Goal: Task Accomplishment & Management: Use online tool/utility

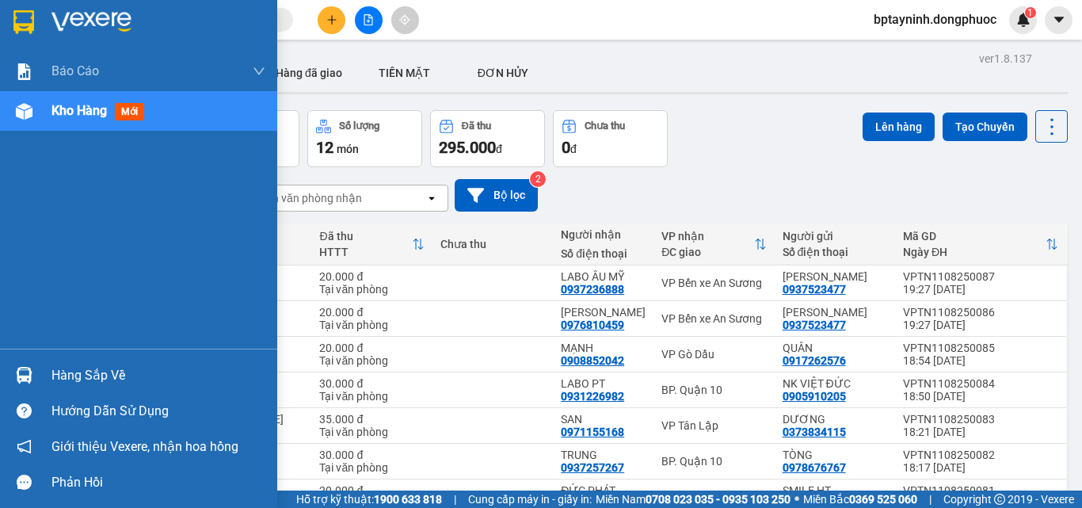
click at [52, 371] on div "Hàng sắp về" at bounding box center [158, 376] width 214 height 24
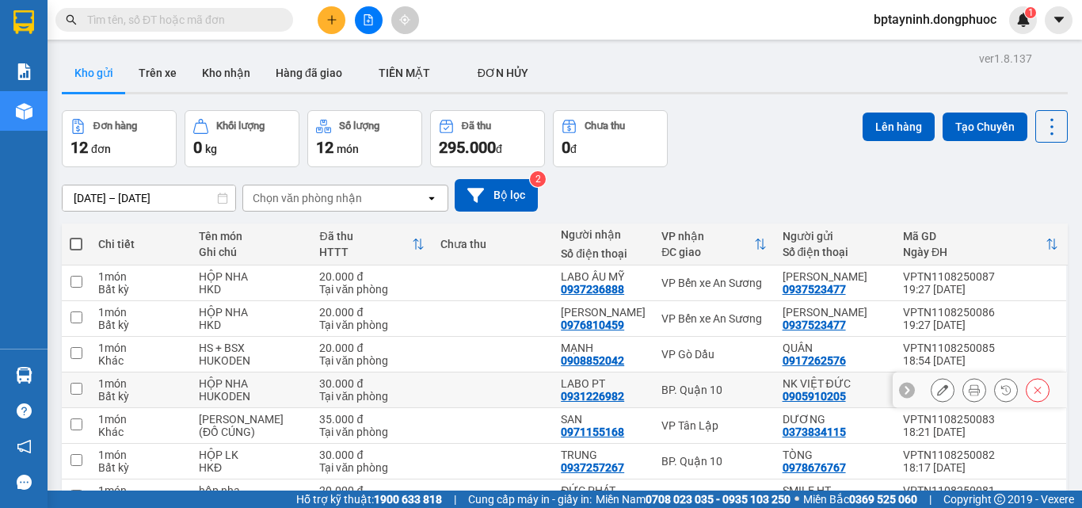
scroll to position [196, 0]
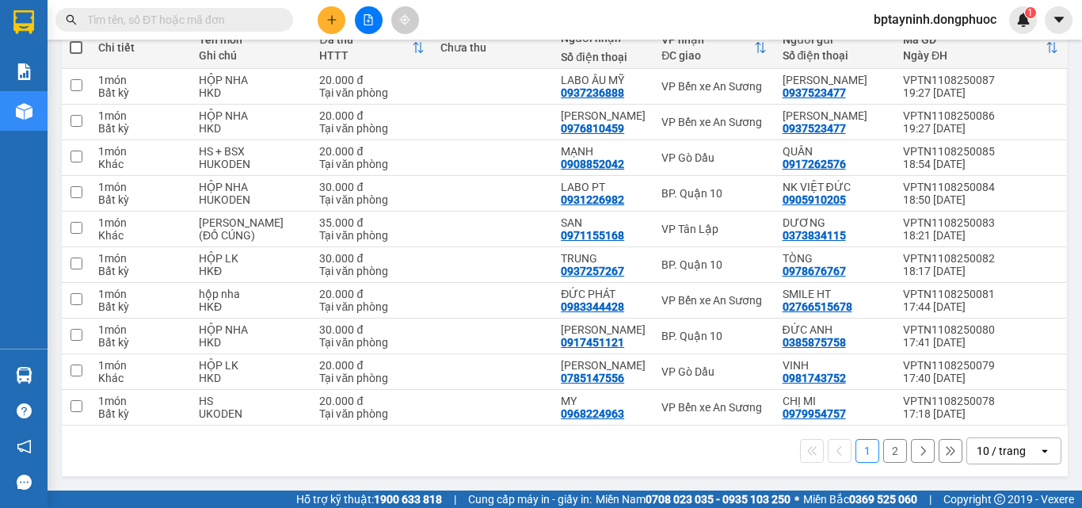
click at [1006, 455] on div "10 / trang" at bounding box center [1001, 451] width 49 height 16
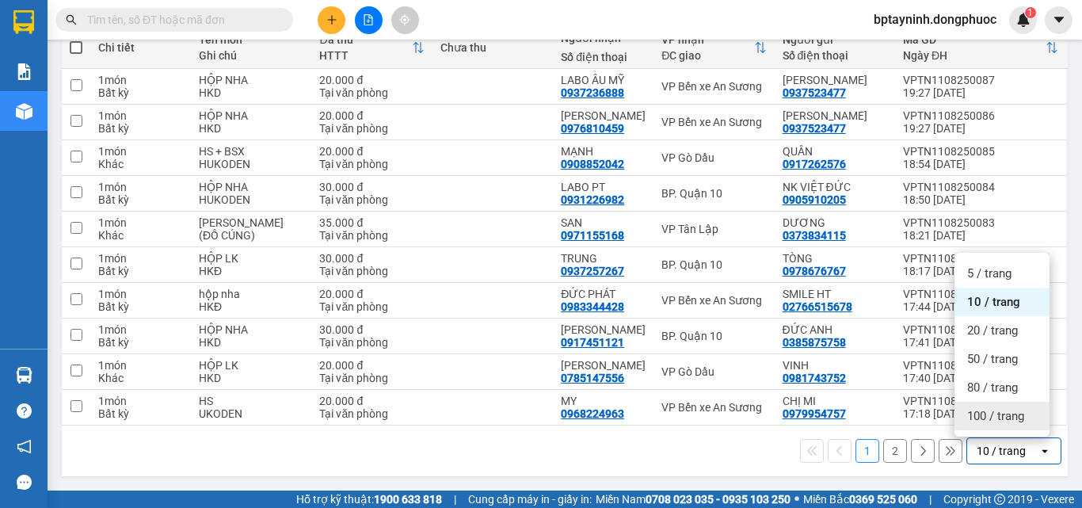
click at [1004, 421] on span "100 / trang" at bounding box center [995, 416] width 57 height 16
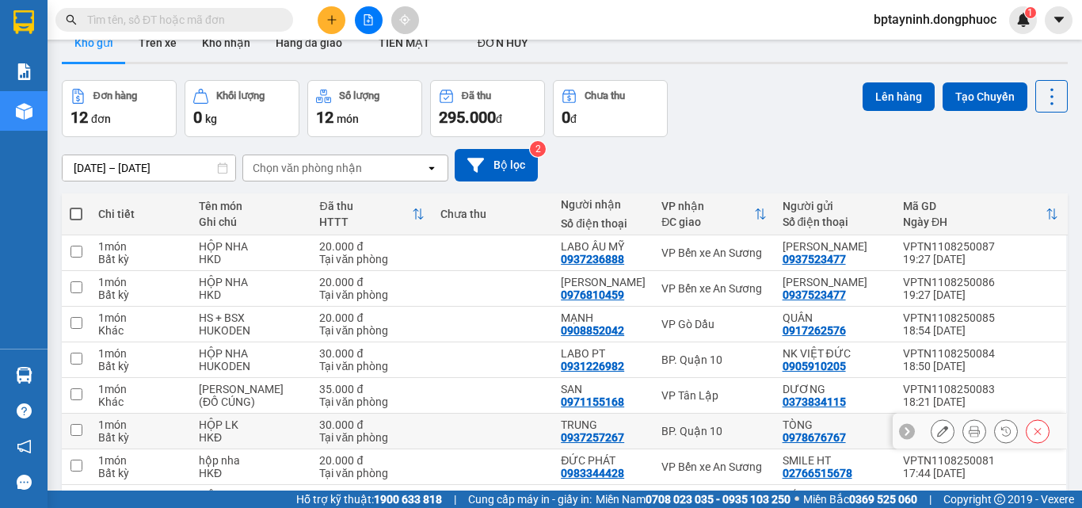
scroll to position [0, 0]
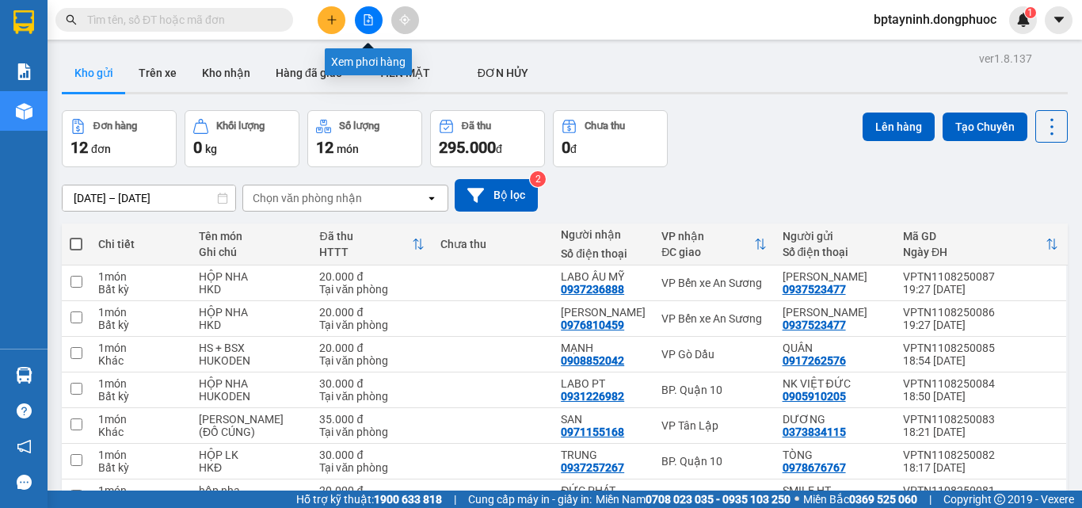
click at [371, 25] on icon "file-add" at bounding box center [368, 19] width 9 height 11
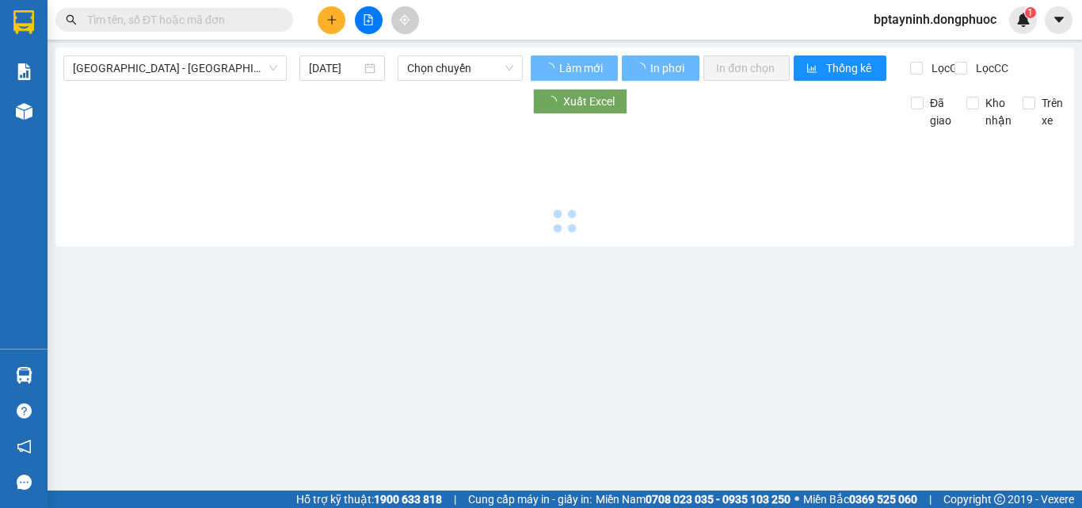
type input "[DATE]"
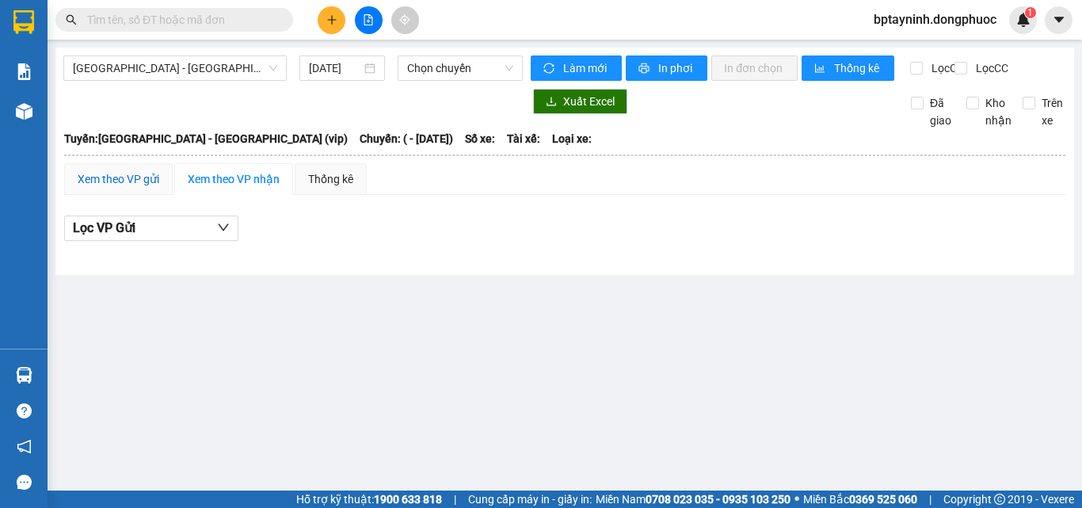
click at [124, 188] on div "Xem theo VP gửi" at bounding box center [119, 178] width 82 height 17
click at [467, 63] on span "Chọn chuyến" at bounding box center [460, 68] width 106 height 24
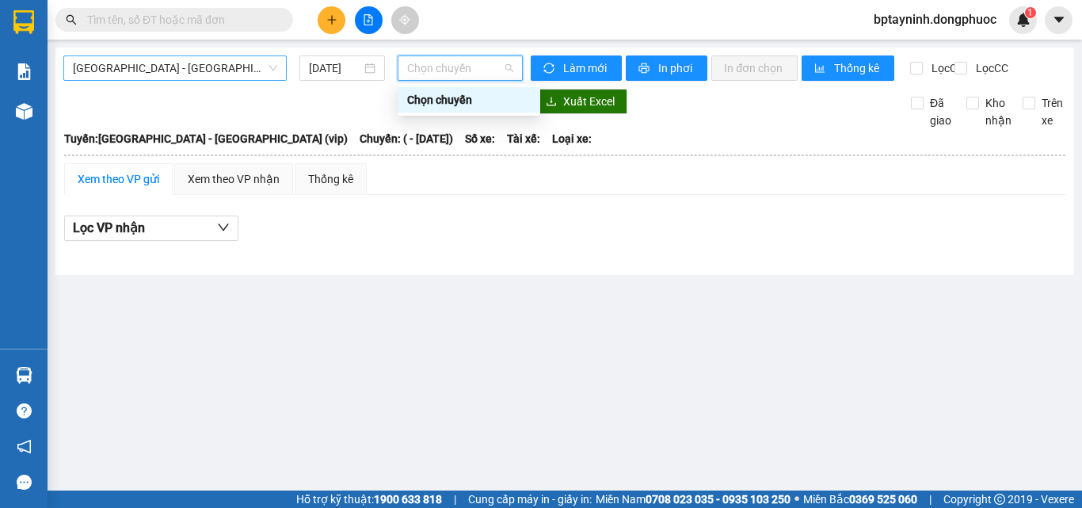
click at [200, 77] on span "[GEOGRAPHIC_DATA] - [GEOGRAPHIC_DATA] (vip)" at bounding box center [175, 68] width 204 height 24
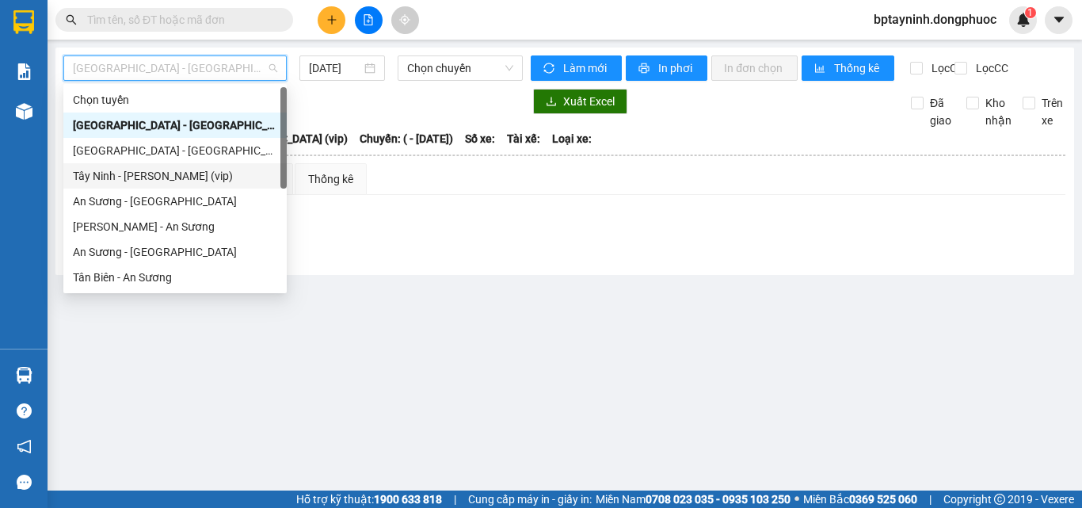
click at [145, 171] on div "Tây Ninh - [PERSON_NAME] (vip)" at bounding box center [175, 175] width 204 height 17
type input "[DATE]"
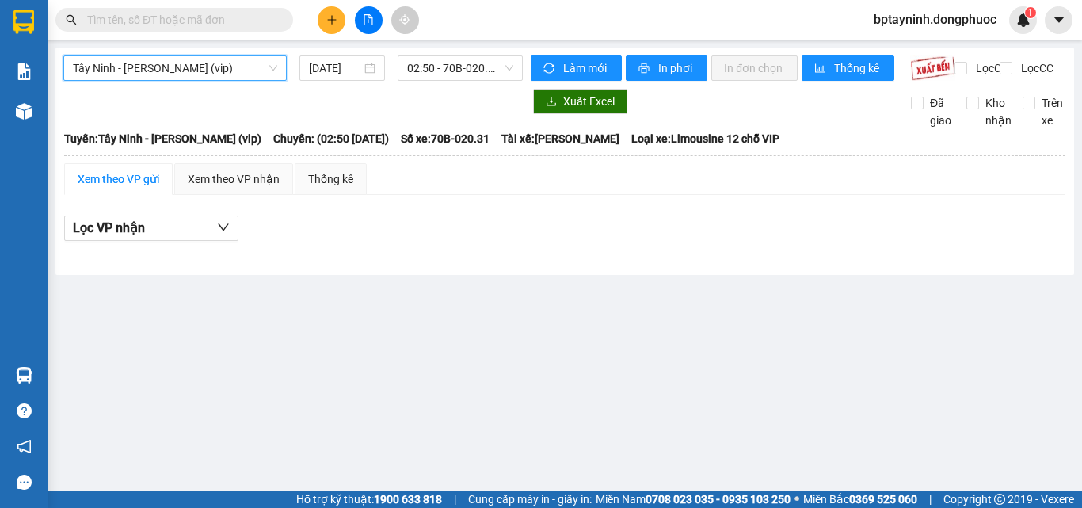
click at [165, 73] on span "Tây Ninh - [PERSON_NAME] (vip)" at bounding box center [175, 68] width 204 height 24
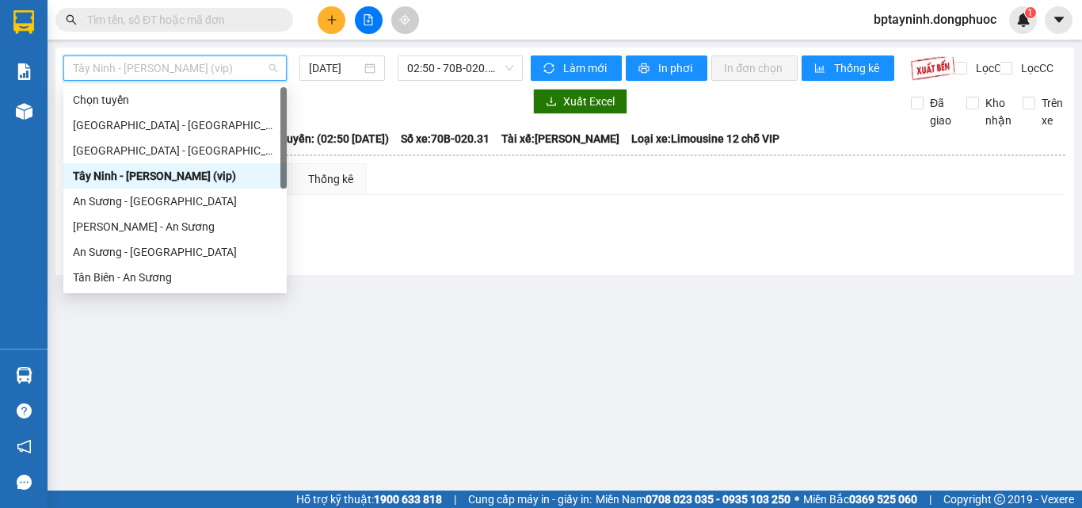
scroll to position [228, 0]
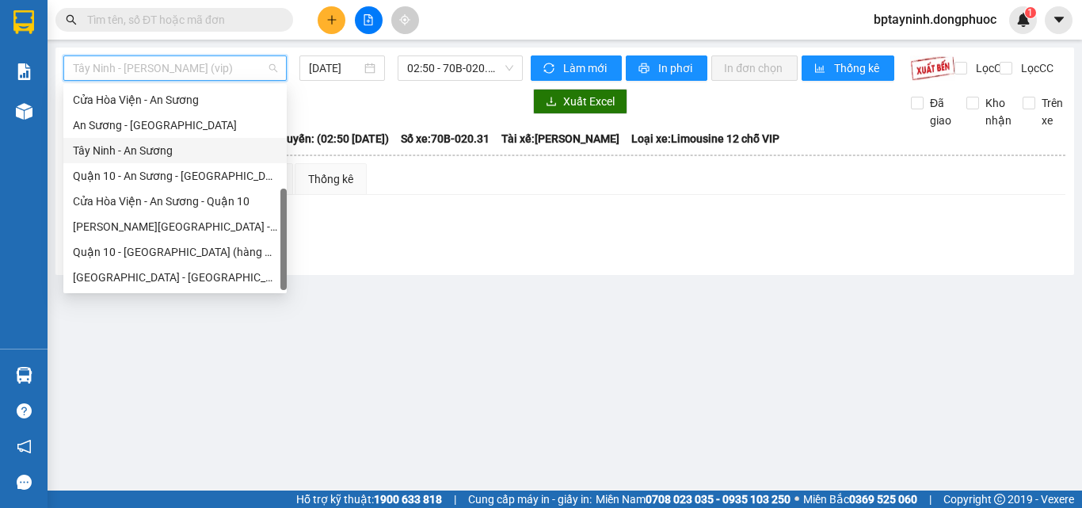
click at [126, 150] on div "Tây Ninh - An Sương" at bounding box center [175, 150] width 204 height 17
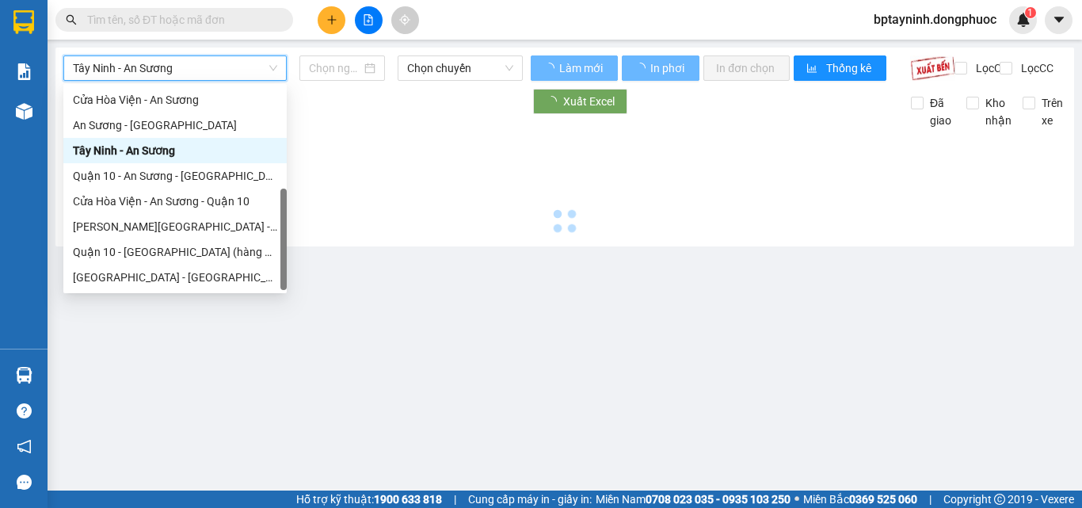
type input "[DATE]"
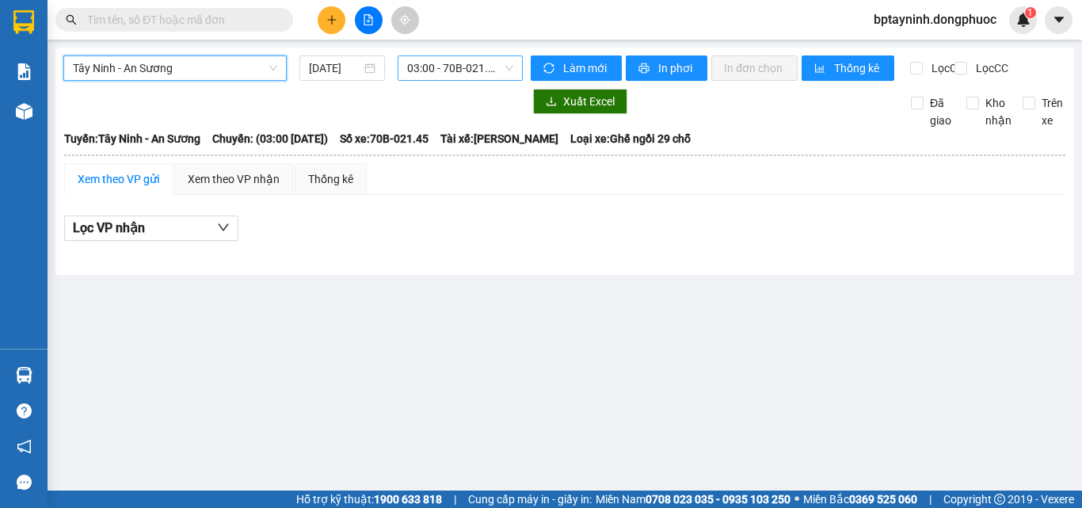
click at [501, 67] on span "03:00 - 70B-021.45" at bounding box center [460, 68] width 106 height 24
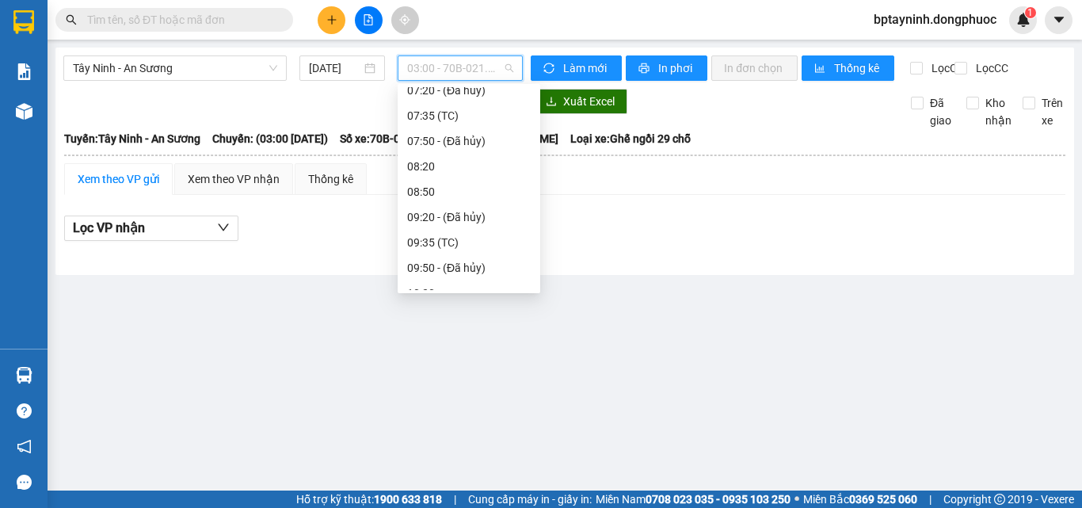
scroll to position [158, 0]
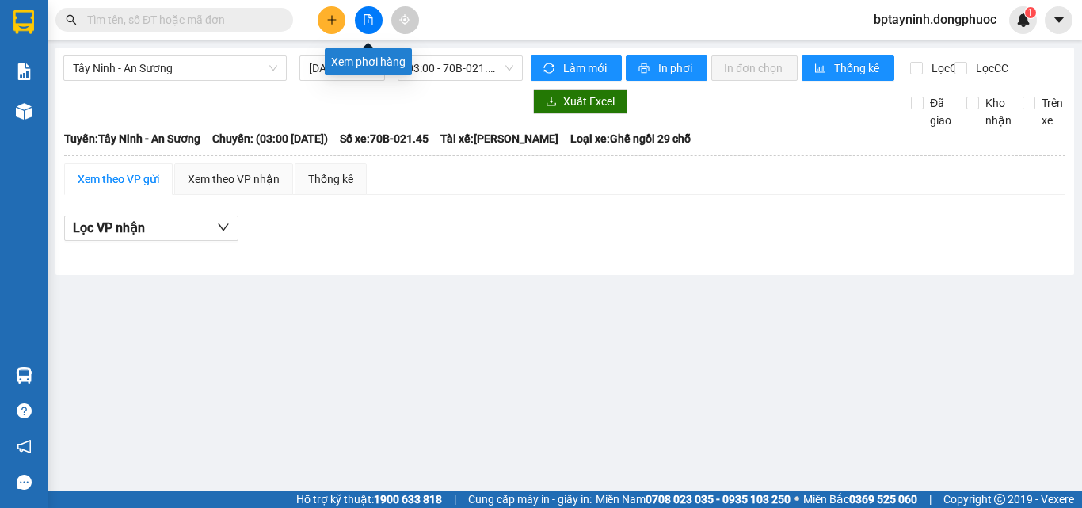
click at [363, 17] on icon "file-add" at bounding box center [368, 19] width 11 height 11
click at [364, 25] on button at bounding box center [369, 20] width 28 height 28
click at [223, 66] on span "Tây Ninh - An Sương" at bounding box center [175, 68] width 204 height 24
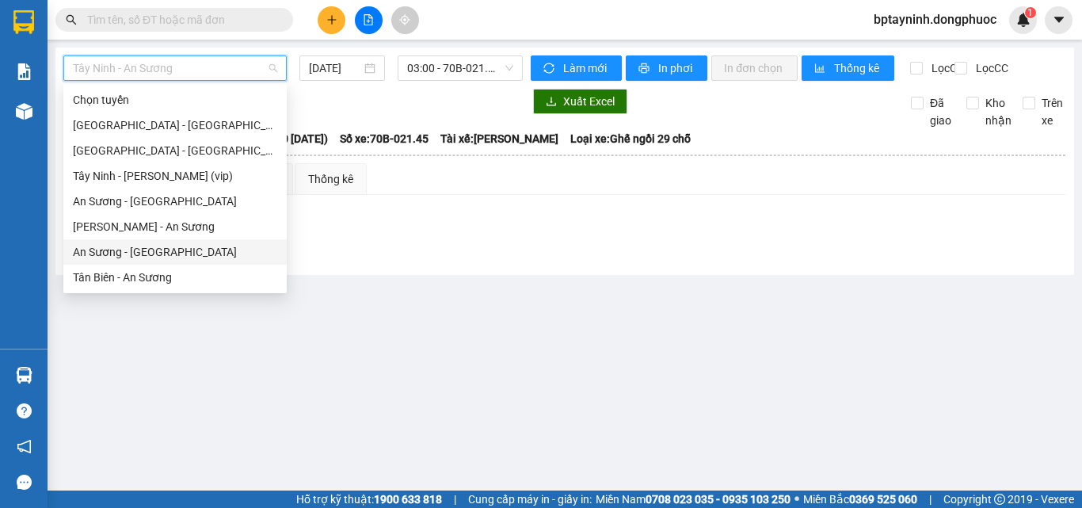
click at [104, 253] on div "An Sương - Tân Biên" at bounding box center [175, 251] width 204 height 17
type input "[DATE]"
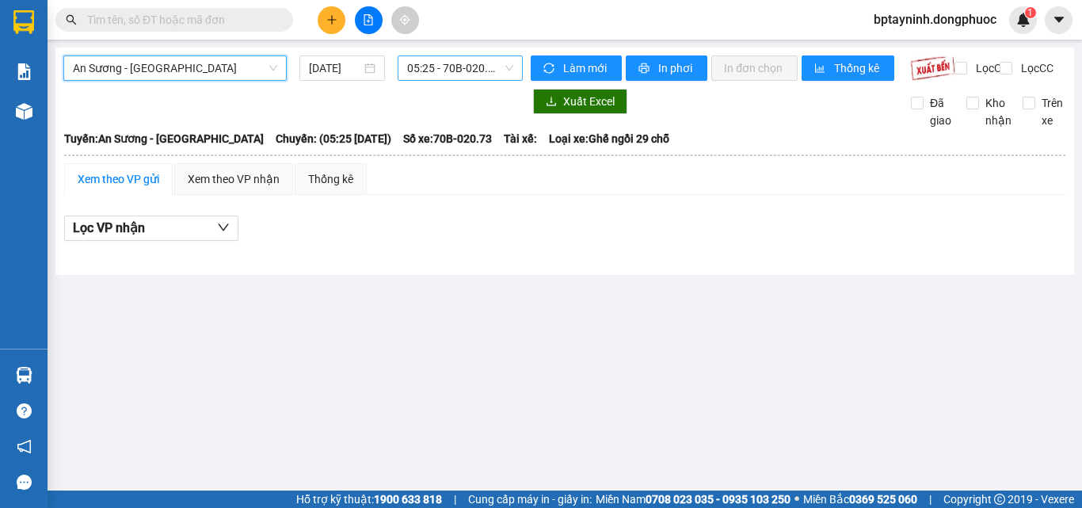
click at [451, 63] on span "05:25 - 70B-020.73" at bounding box center [460, 68] width 106 height 24
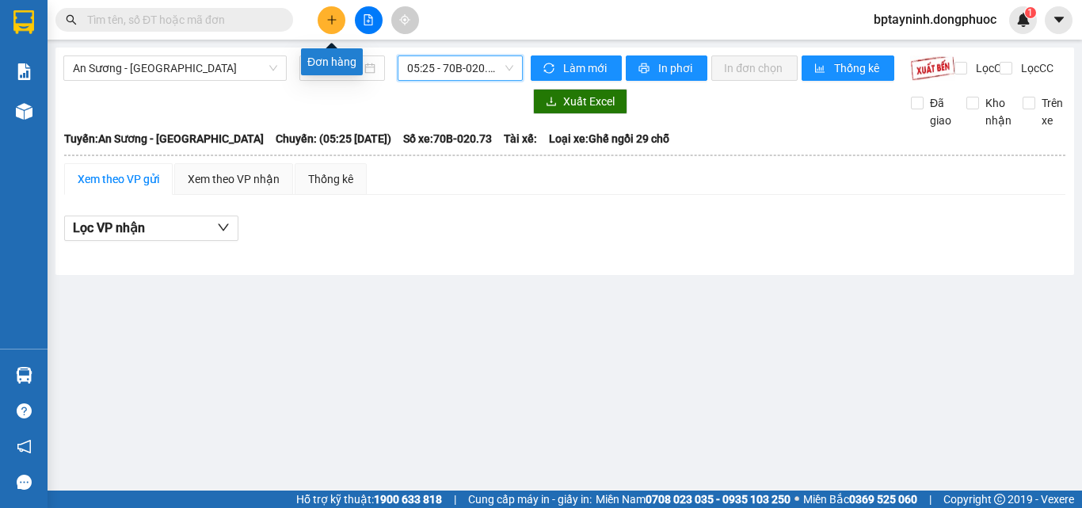
click at [324, 20] on button at bounding box center [332, 20] width 28 height 28
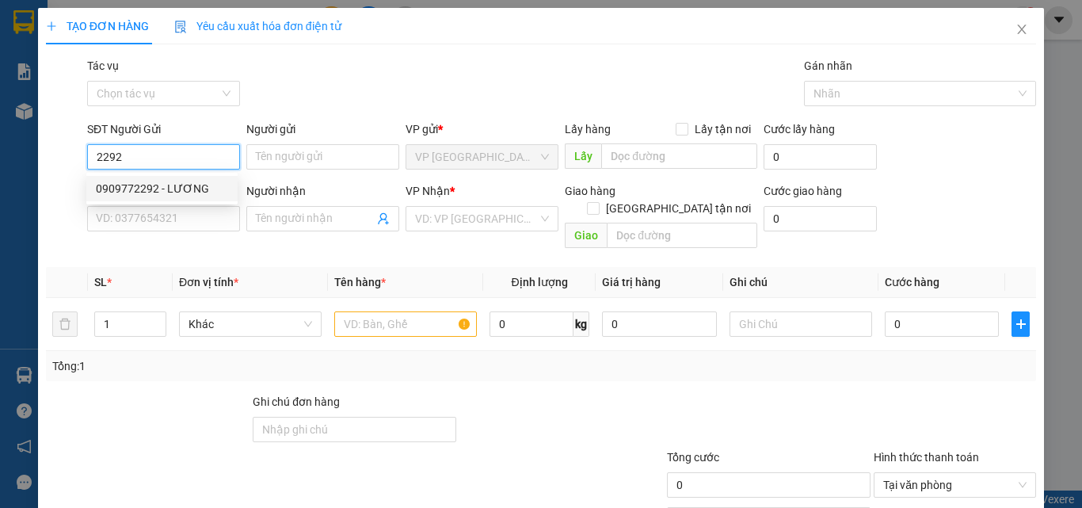
click at [175, 181] on div "0909772292 - LƯƠNG" at bounding box center [162, 188] width 132 height 17
type input "0909772292"
type input "LƯƠNG"
type input "0973113907"
type input "LONG"
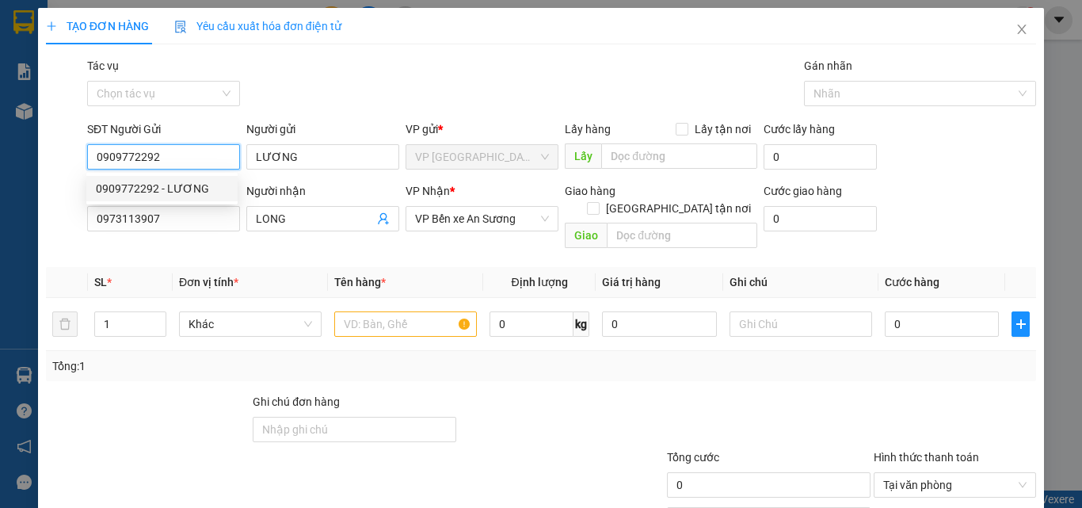
type input "20.000"
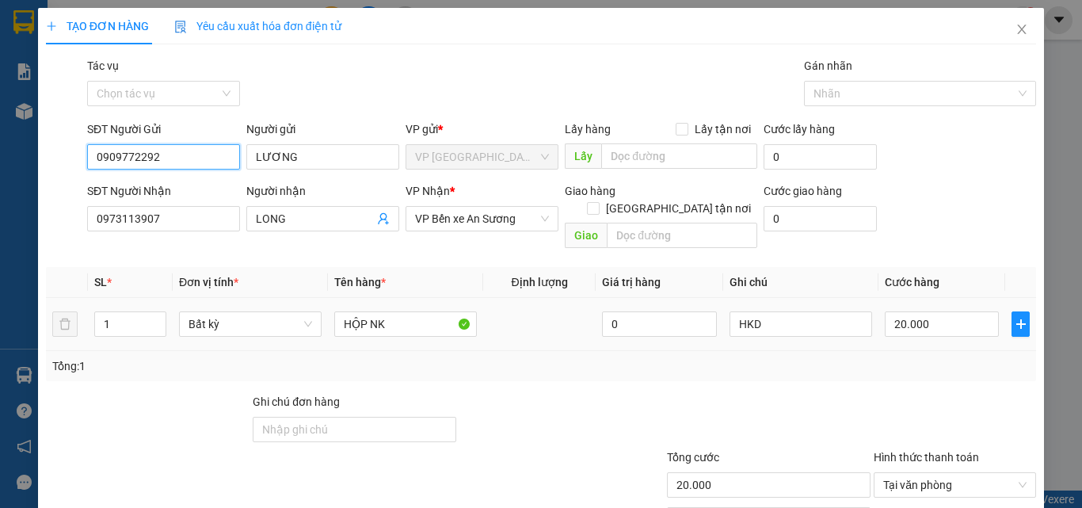
scroll to position [78, 0]
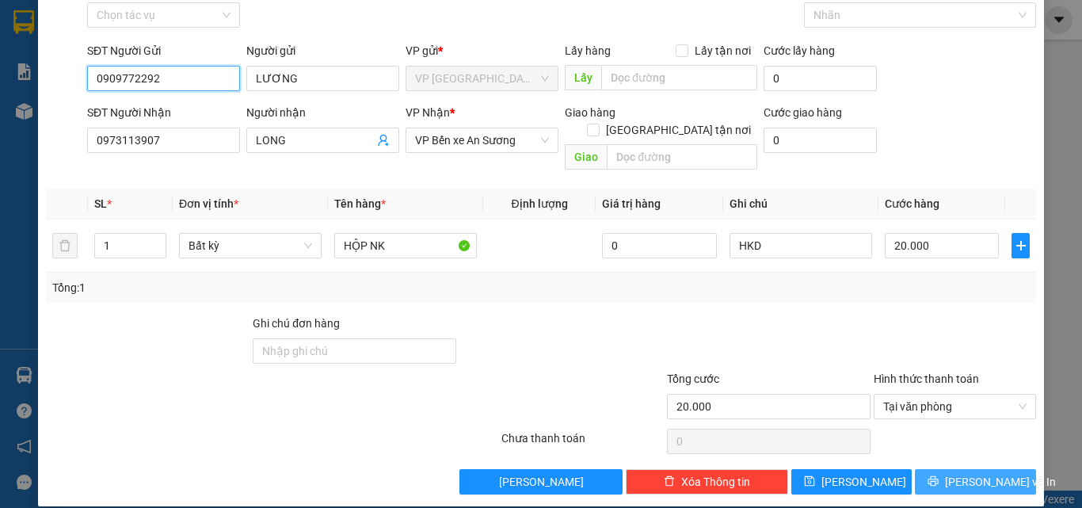
type input "0909772292"
click at [950, 469] on button "[PERSON_NAME] và In" at bounding box center [975, 481] width 121 height 25
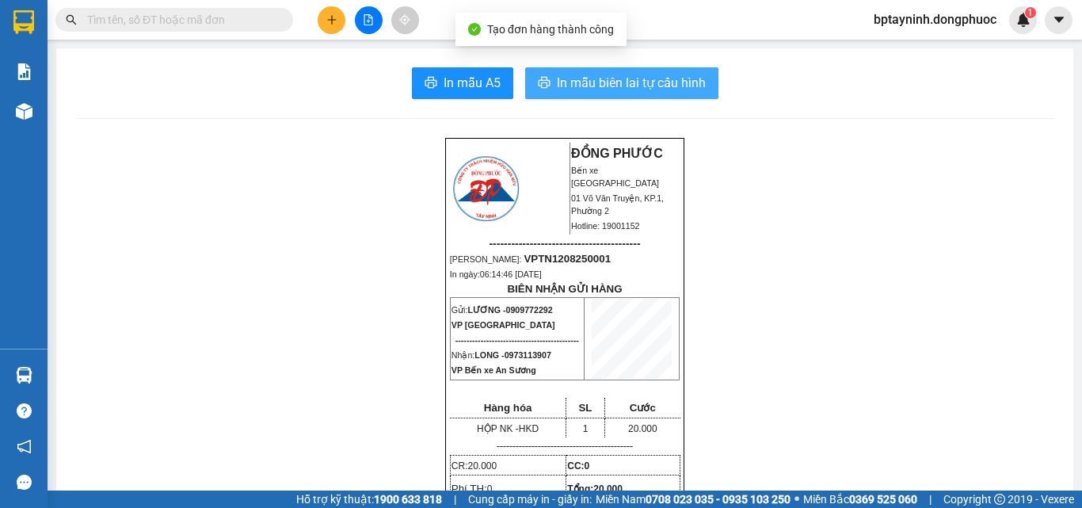
click at [588, 79] on span "In mẫu biên lai tự cấu hình" at bounding box center [631, 83] width 149 height 20
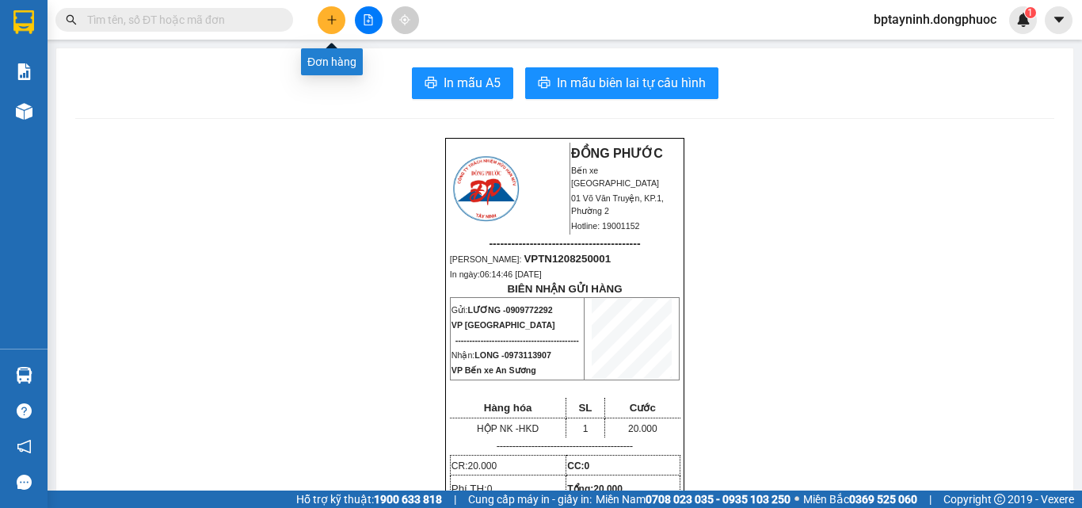
click at [324, 13] on button at bounding box center [332, 20] width 28 height 28
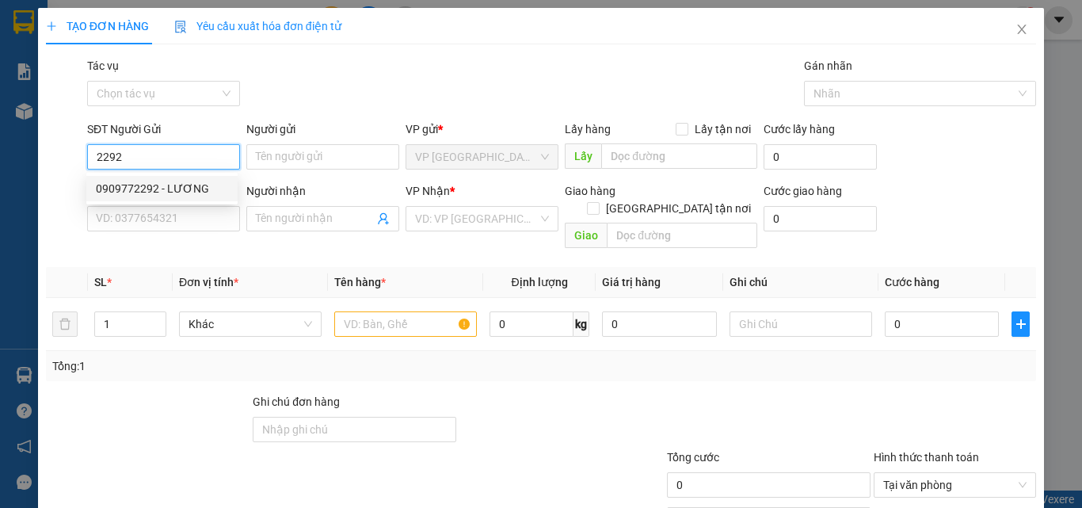
click at [198, 185] on div "0909772292 - LƯƠNG" at bounding box center [162, 188] width 132 height 17
type input "0909772292"
type input "LƯƠNG"
type input "0973113907"
type input "LONG"
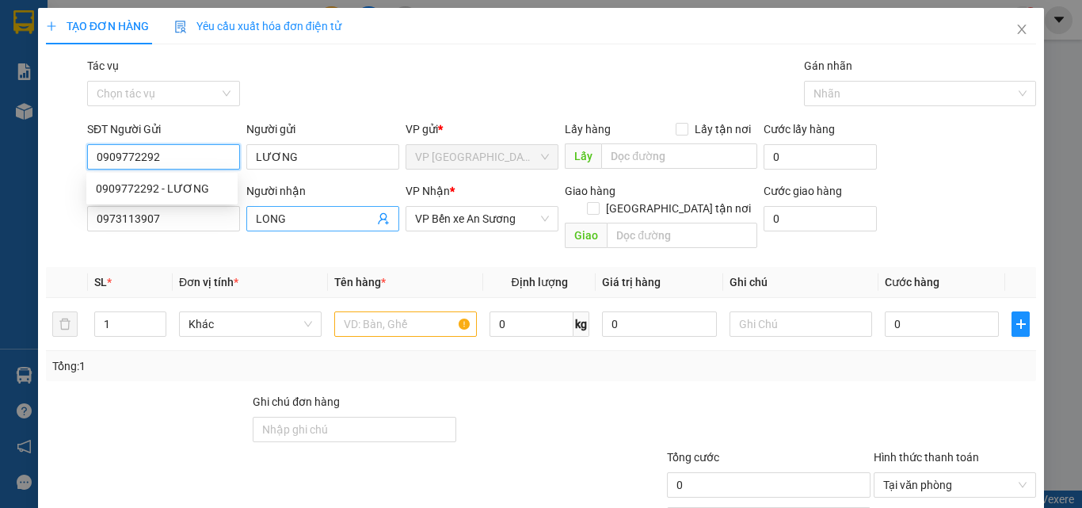
type input "20.000"
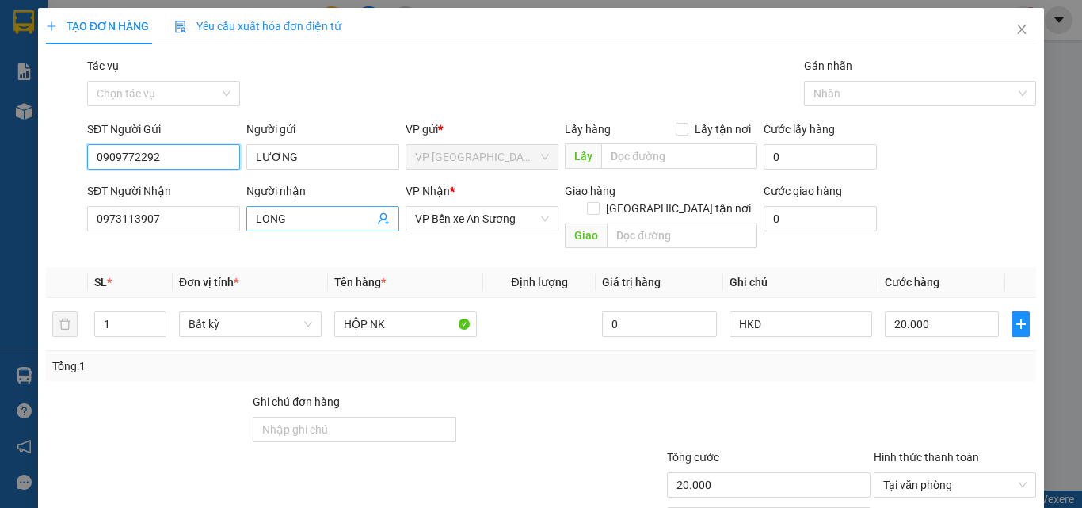
type input "0909772292"
click at [377, 225] on span at bounding box center [383, 218] width 13 height 17
click at [379, 219] on icon "user-add" at bounding box center [383, 218] width 13 height 13
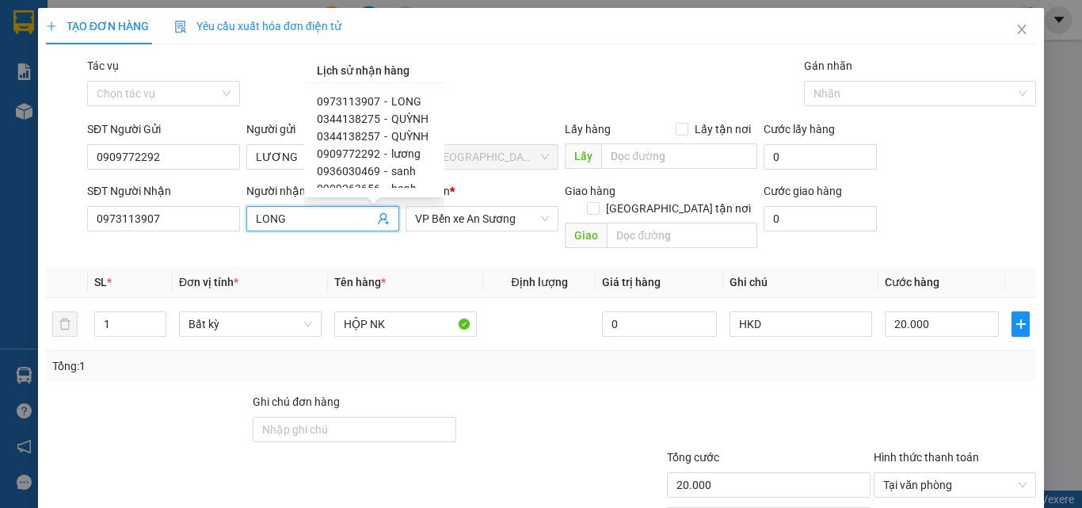
click at [399, 116] on span "QUỲNH" at bounding box center [409, 118] width 37 height 13
type input "0344138275"
type input "QUỲNH"
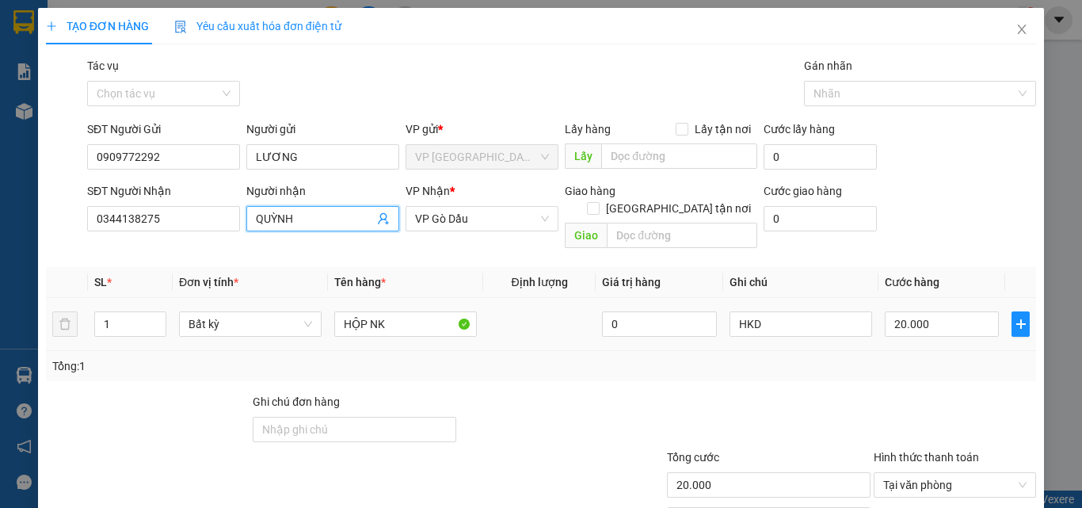
scroll to position [78, 0]
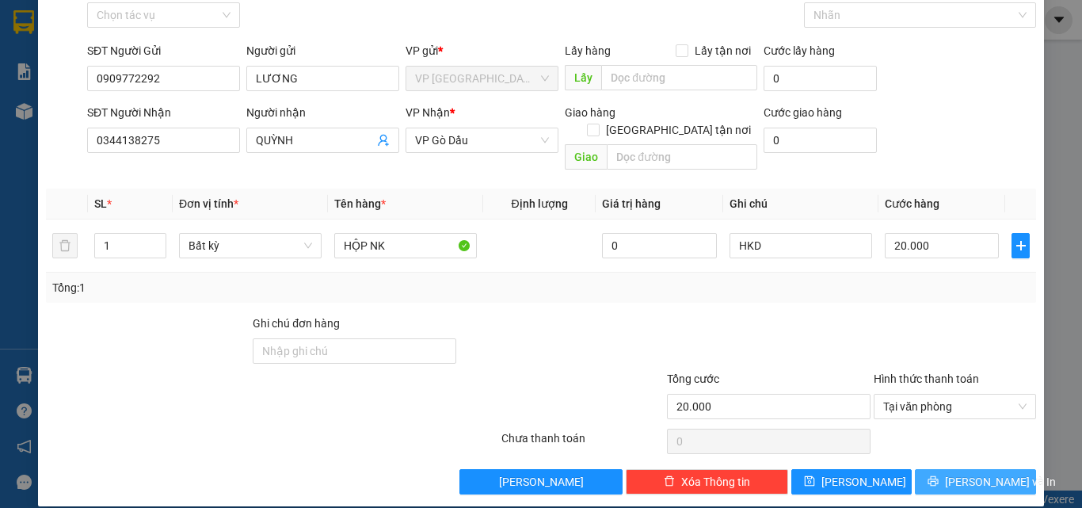
click at [950, 469] on button "[PERSON_NAME] và In" at bounding box center [975, 481] width 121 height 25
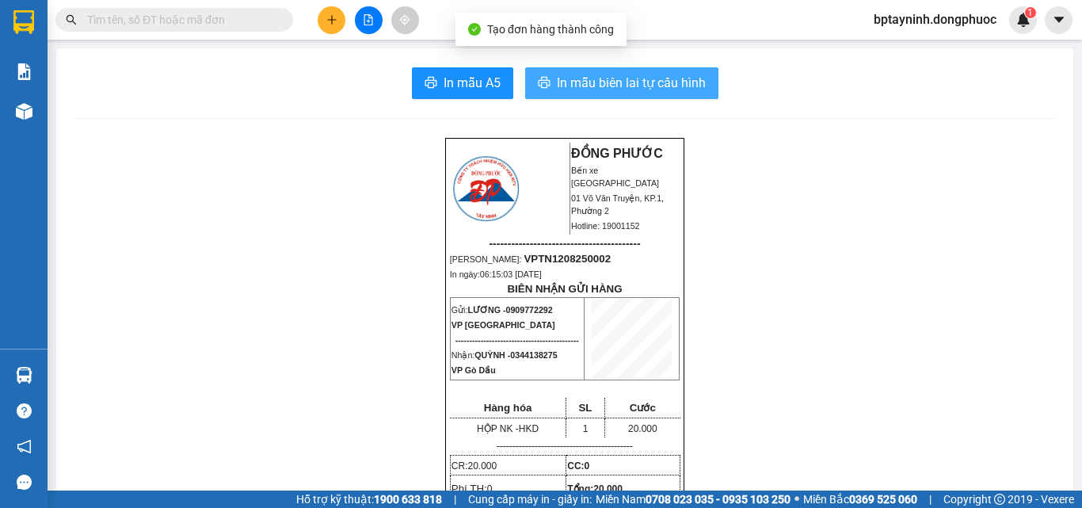
click at [586, 82] on span "In mẫu biên lai tự cấu hình" at bounding box center [631, 83] width 149 height 20
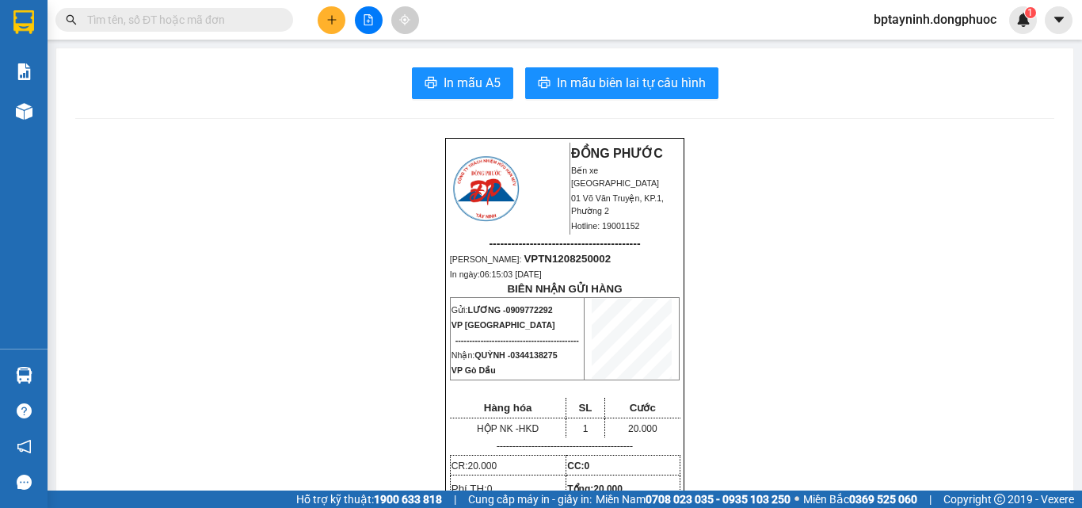
drag, startPoint x: 902, startPoint y: 146, endPoint x: 897, endPoint y: 159, distance: 14.6
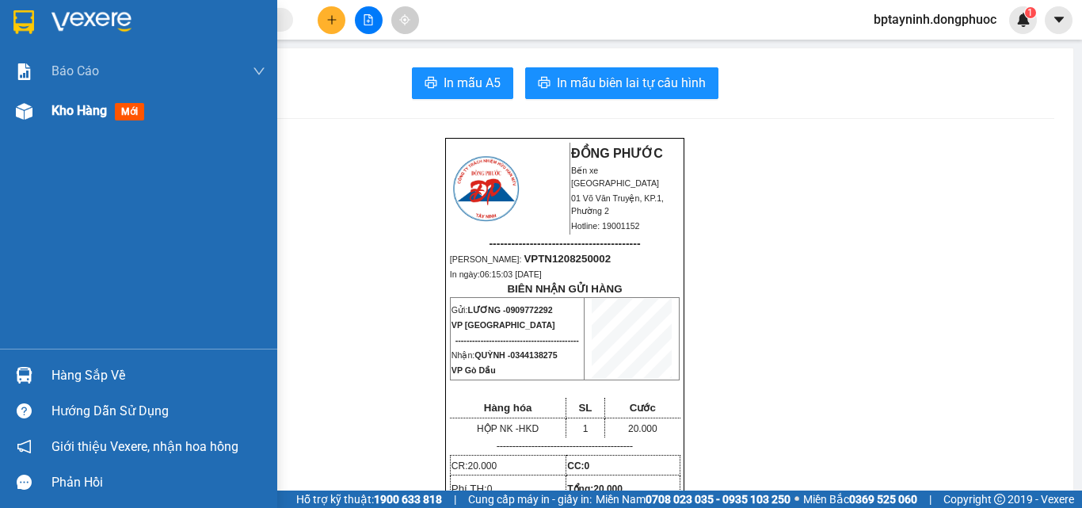
click at [149, 104] on div "Kho hàng mới" at bounding box center [100, 111] width 99 height 20
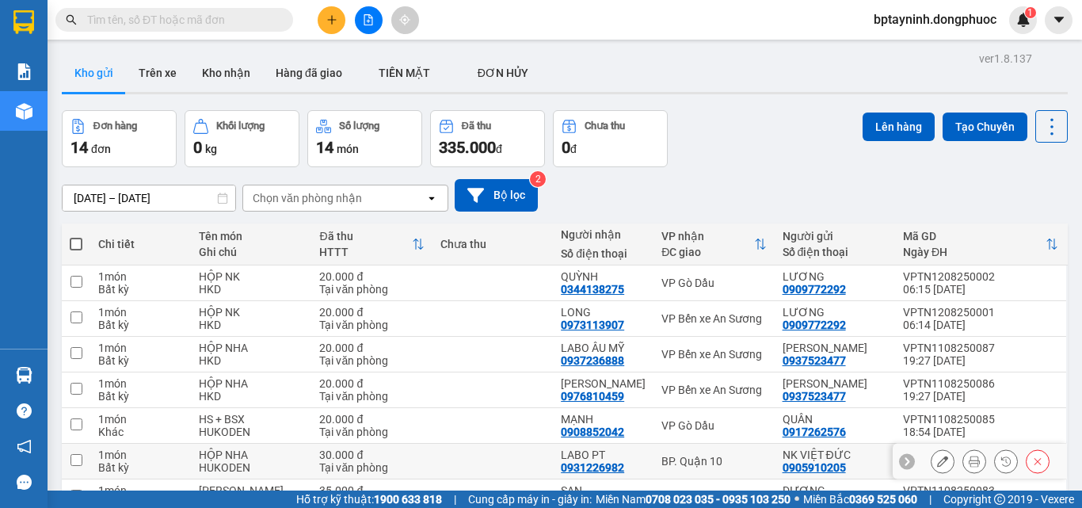
scroll to position [196, 0]
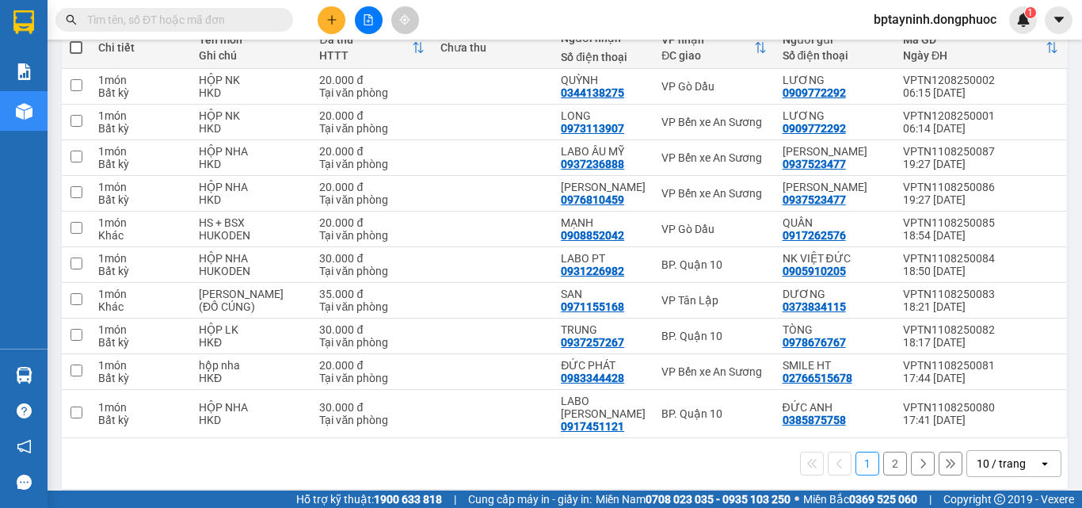
click at [1021, 451] on div "10 / trang" at bounding box center [1002, 463] width 71 height 25
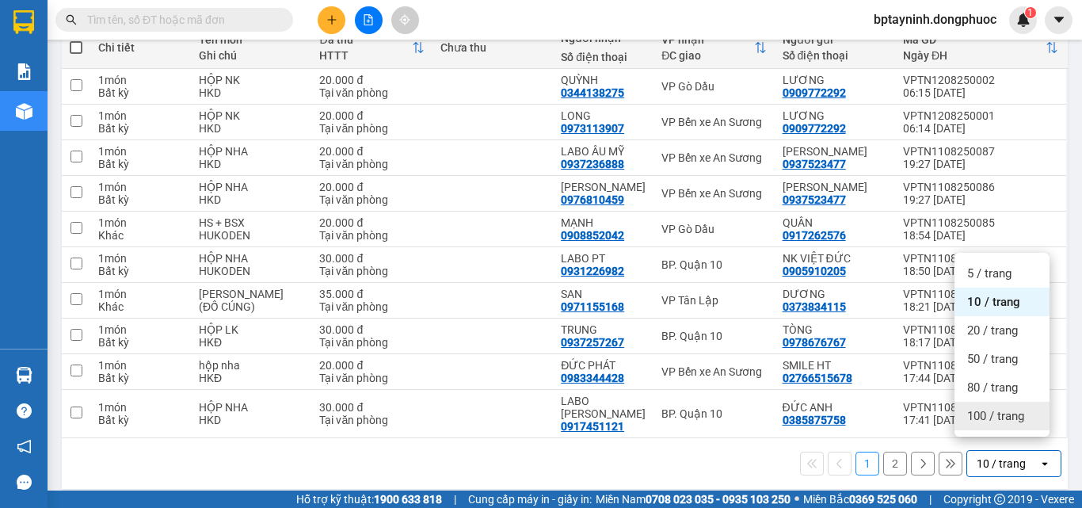
click at [988, 416] on span "100 / trang" at bounding box center [995, 416] width 57 height 16
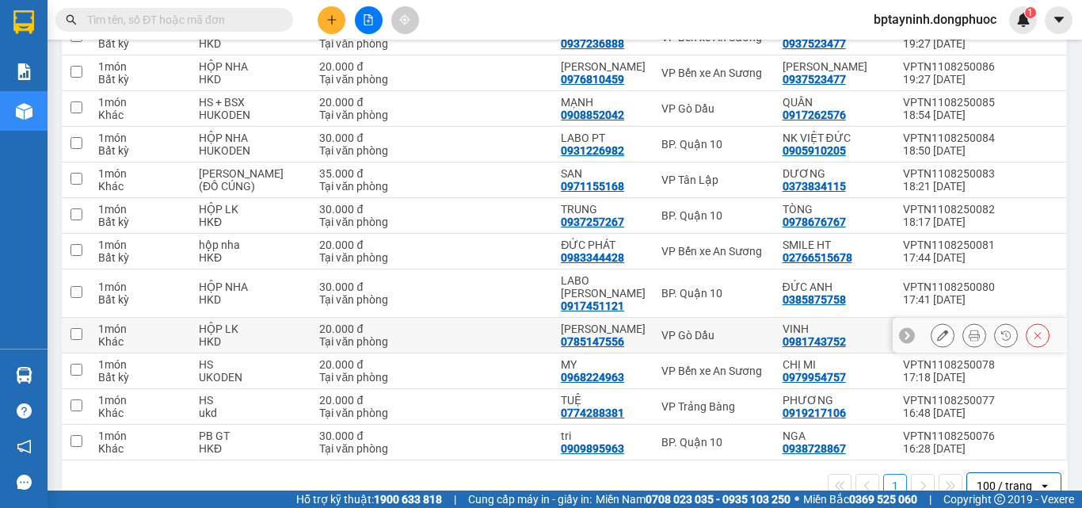
scroll to position [339, 0]
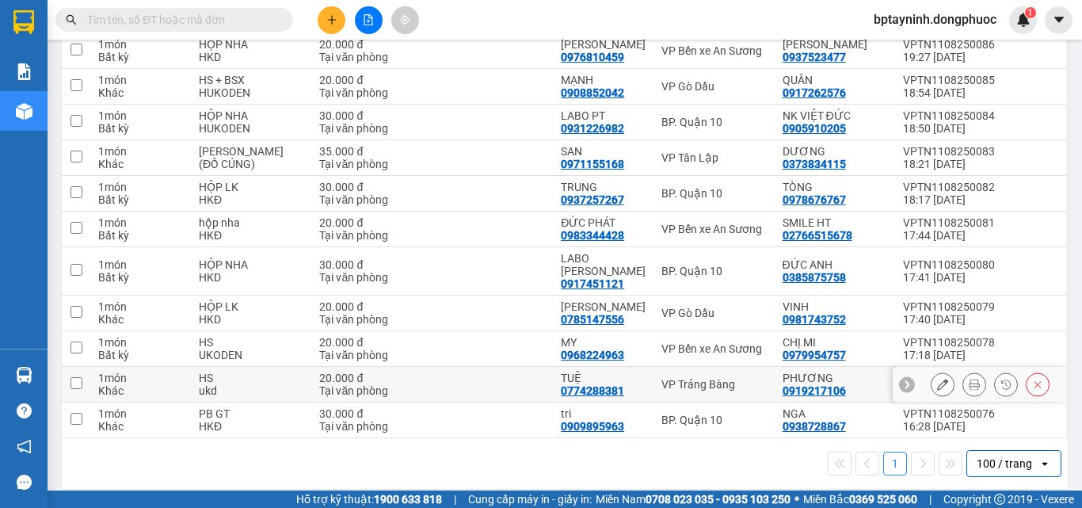
click at [697, 378] on div "VP Trảng Bàng" at bounding box center [713, 384] width 105 height 13
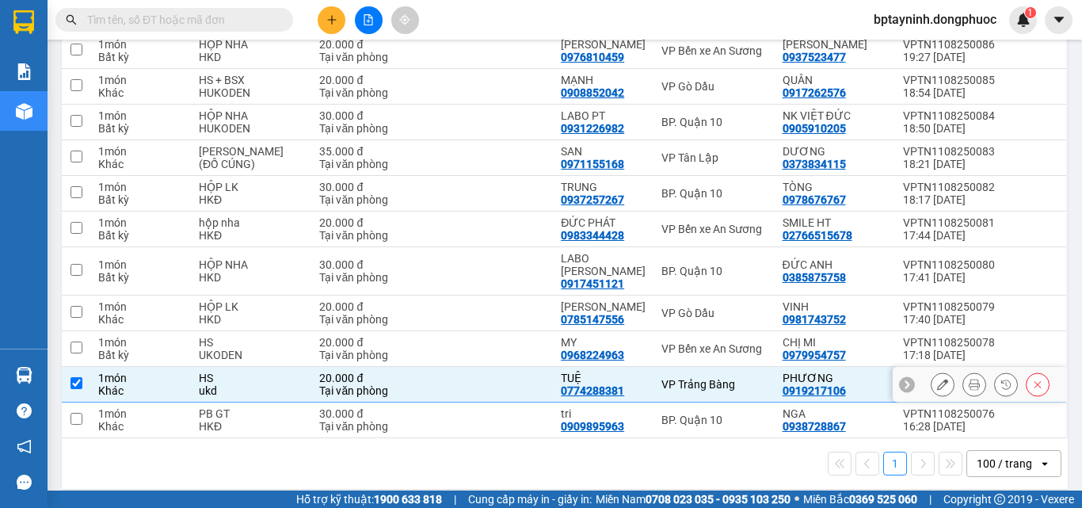
click at [695, 378] on div "VP Trảng Bàng" at bounding box center [713, 384] width 105 height 13
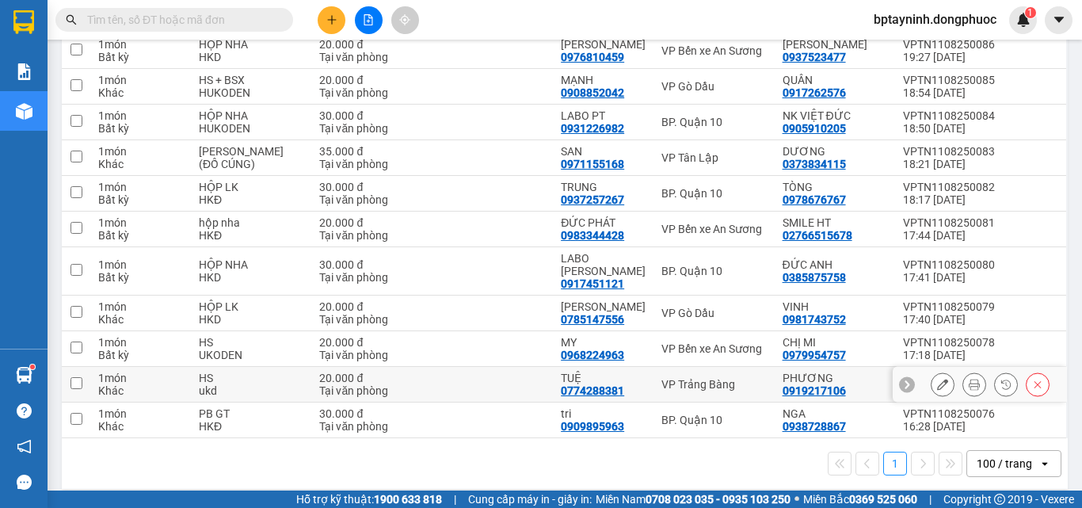
click at [695, 378] on div "VP Trảng Bàng" at bounding box center [713, 384] width 105 height 13
checkbox input "true"
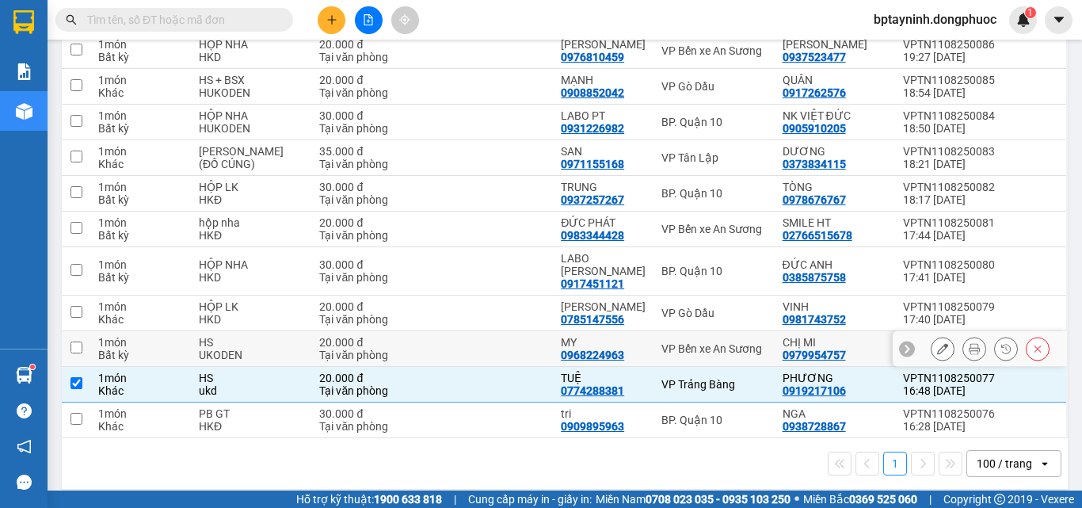
click at [705, 342] on div "VP Bến xe An Sương" at bounding box center [713, 348] width 105 height 13
checkbox input "true"
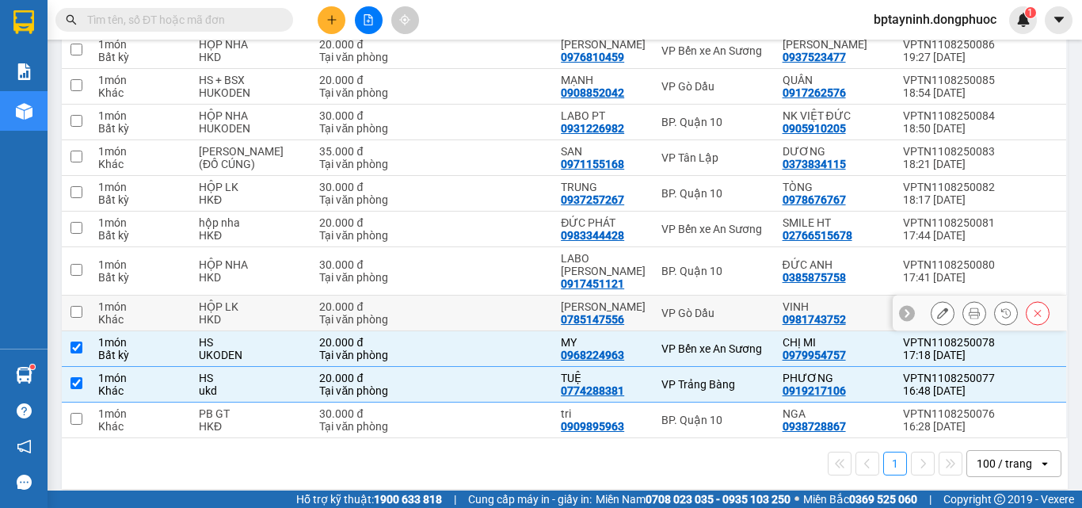
click at [702, 307] on div "VP Gò Dầu" at bounding box center [713, 313] width 105 height 13
checkbox input "true"
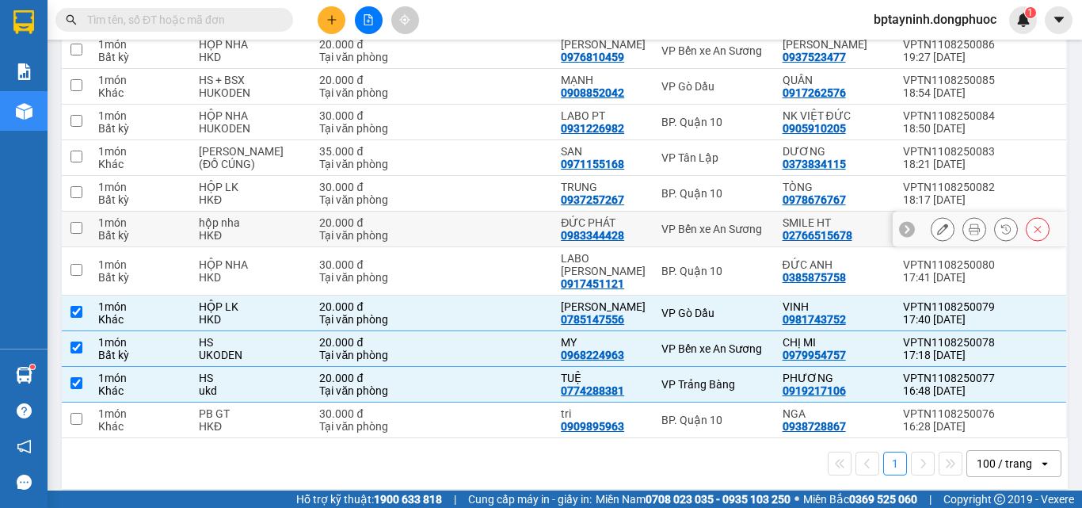
click at [676, 227] on div "VP Bến xe An Sương" at bounding box center [713, 229] width 105 height 13
checkbox input "true"
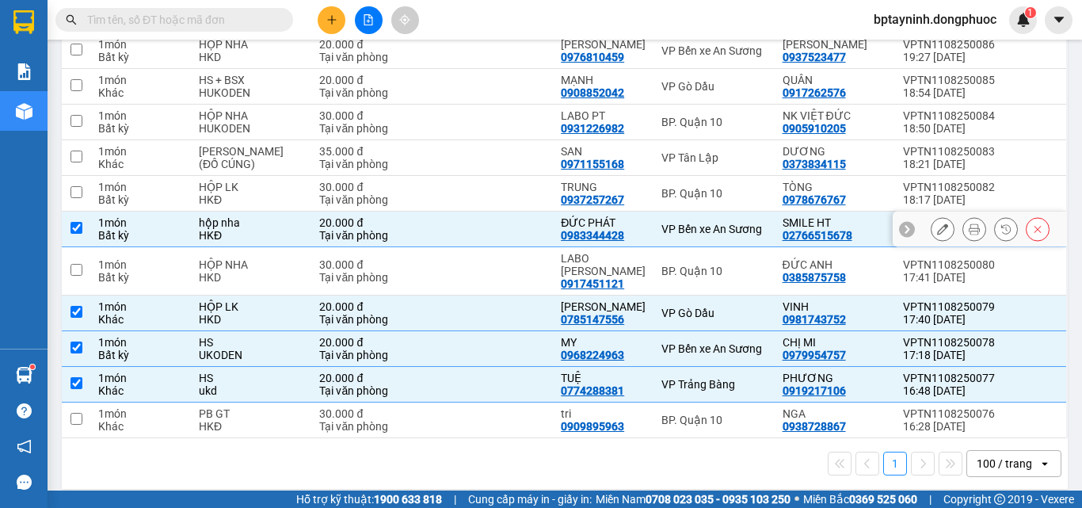
scroll to position [181, 0]
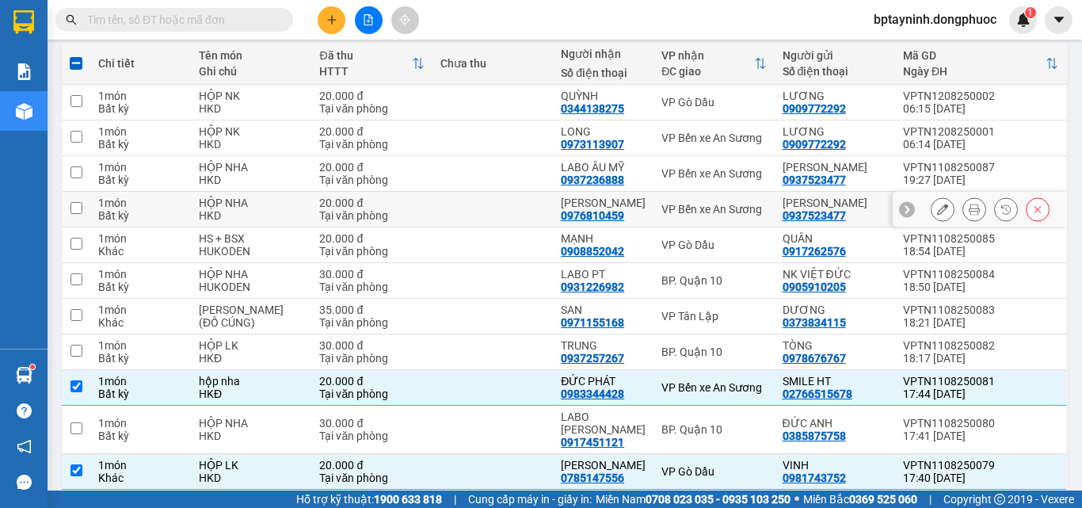
click at [670, 197] on td "VP Bến xe An Sương" at bounding box center [713, 210] width 120 height 36
checkbox input "true"
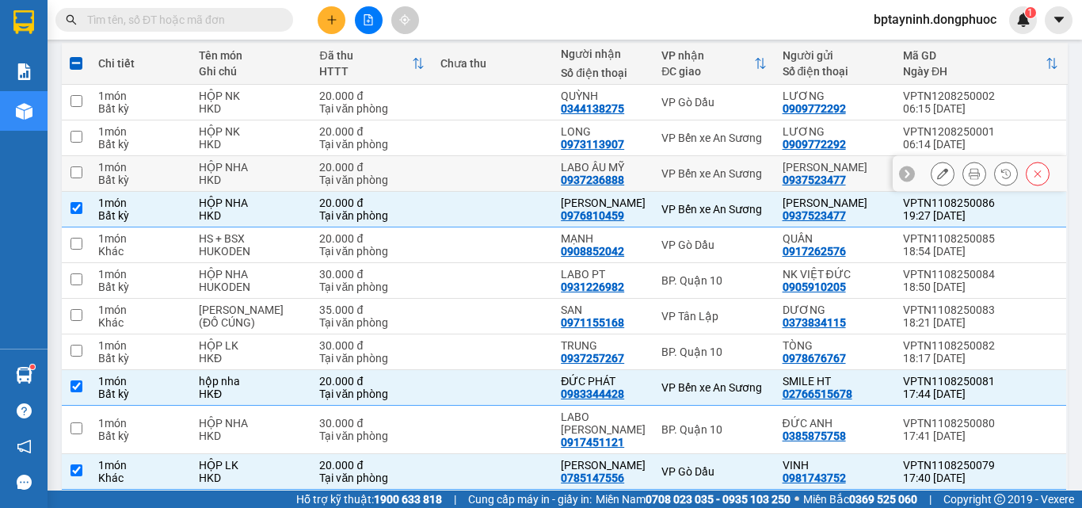
click at [680, 176] on div "VP Bến xe An Sương" at bounding box center [713, 173] width 105 height 13
checkbox input "true"
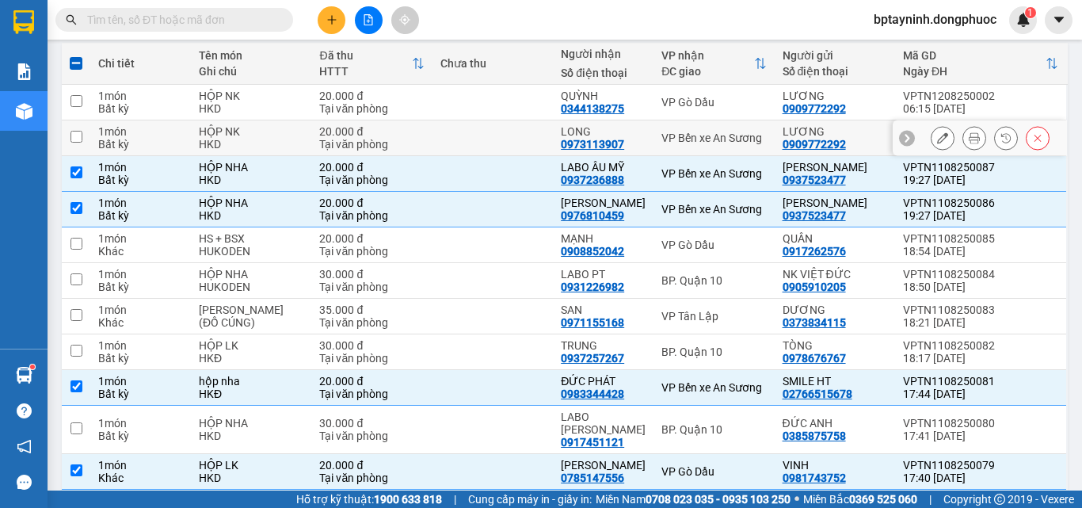
drag, startPoint x: 688, startPoint y: 141, endPoint x: 691, endPoint y: 124, distance: 16.8
click at [691, 131] on div "VP Bến xe An Sương" at bounding box center [713, 137] width 105 height 13
checkbox input "true"
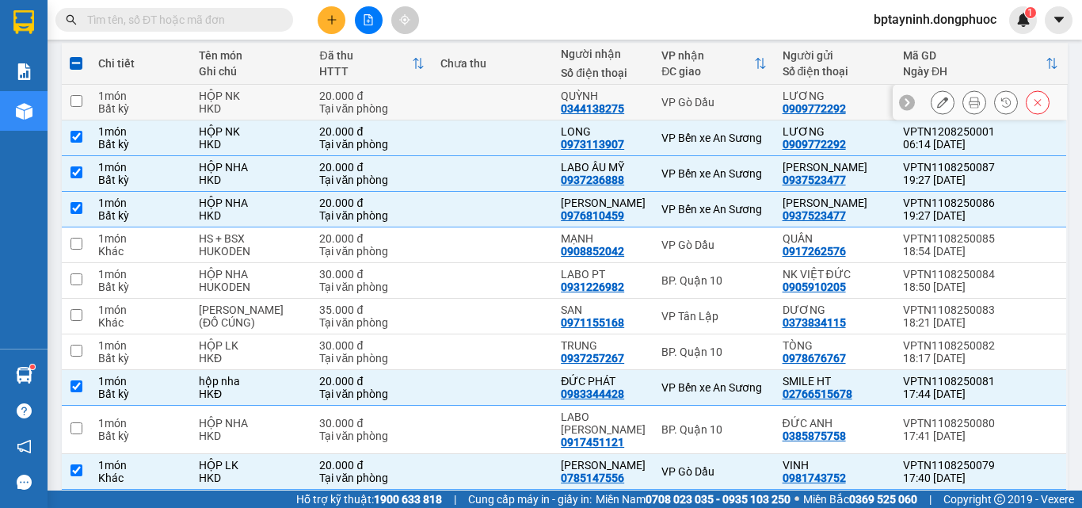
click at [691, 99] on div "VP Gò Dầu" at bounding box center [713, 102] width 105 height 13
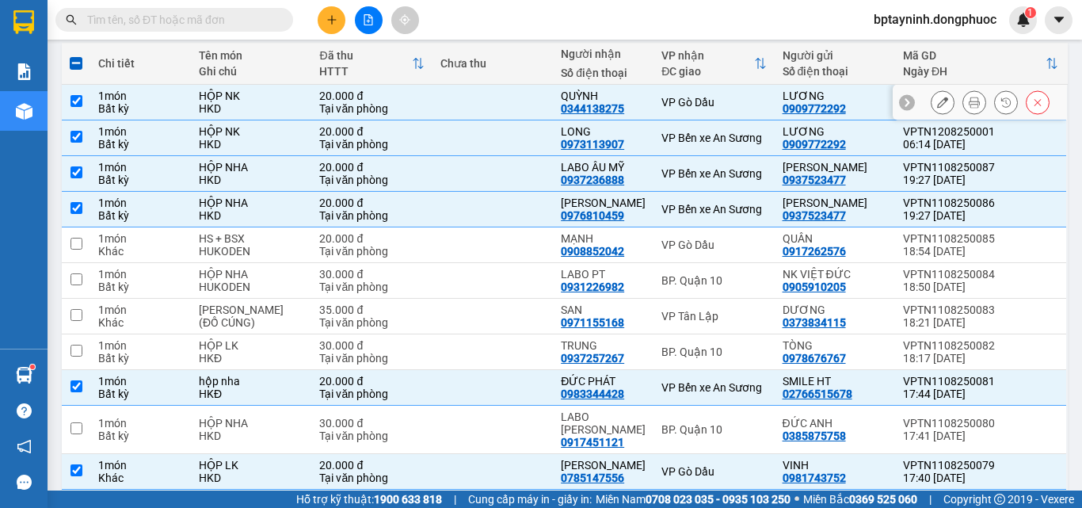
click at [691, 99] on div "VP Gò Dầu" at bounding box center [713, 102] width 105 height 13
checkbox input "false"
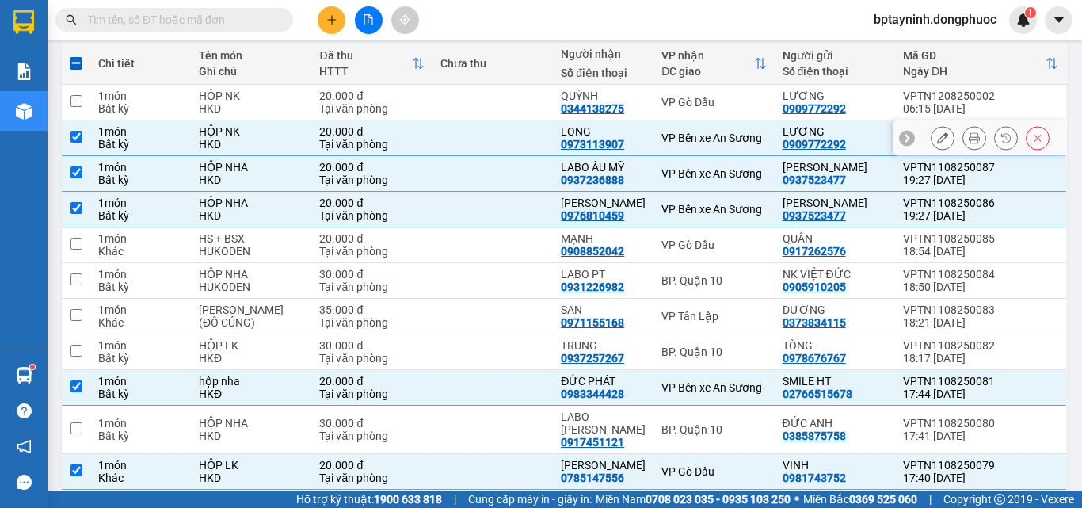
click at [702, 122] on td "VP Bến xe An Sương" at bounding box center [713, 138] width 120 height 36
checkbox input "false"
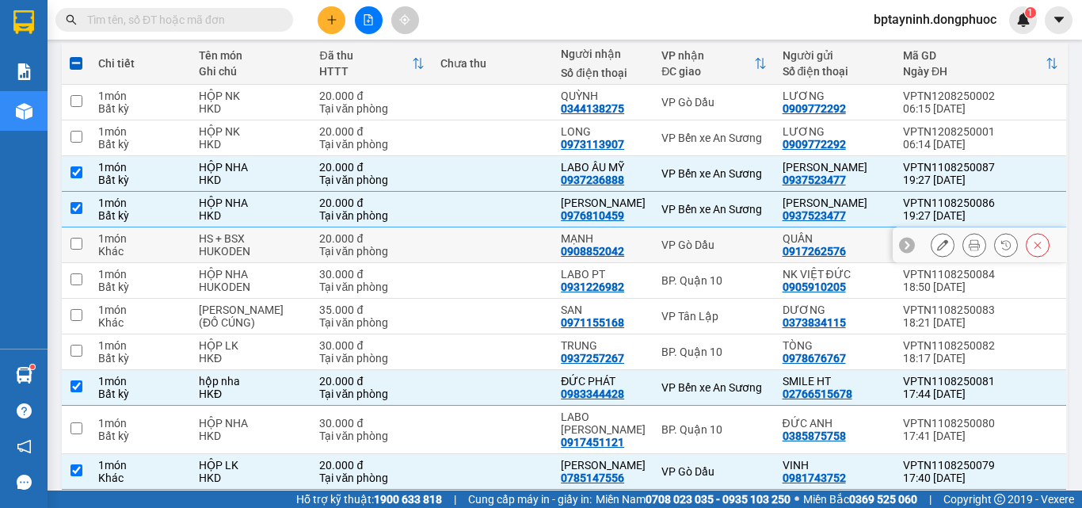
click at [691, 238] on div "VP Gò Dầu" at bounding box center [713, 244] width 105 height 13
checkbox input "true"
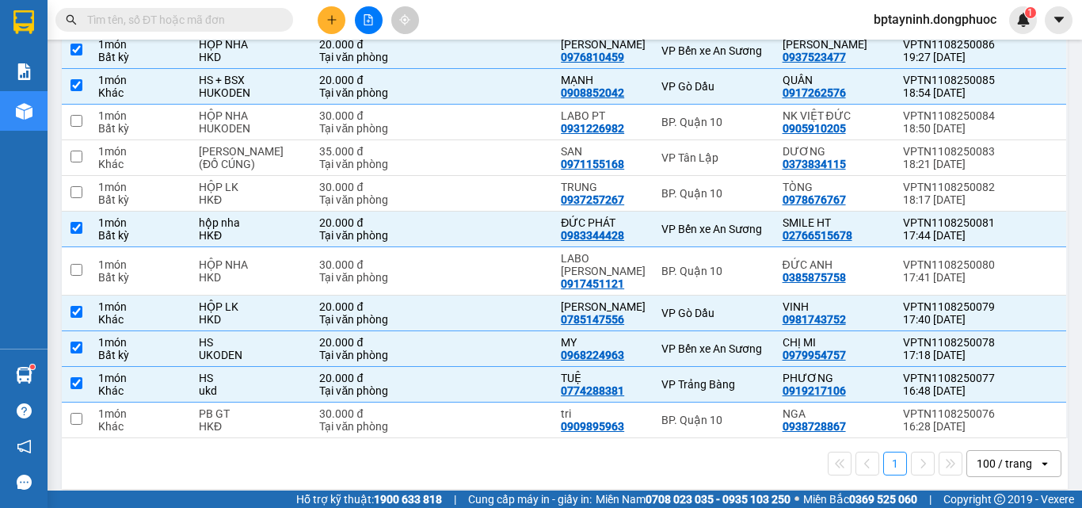
scroll to position [22, 0]
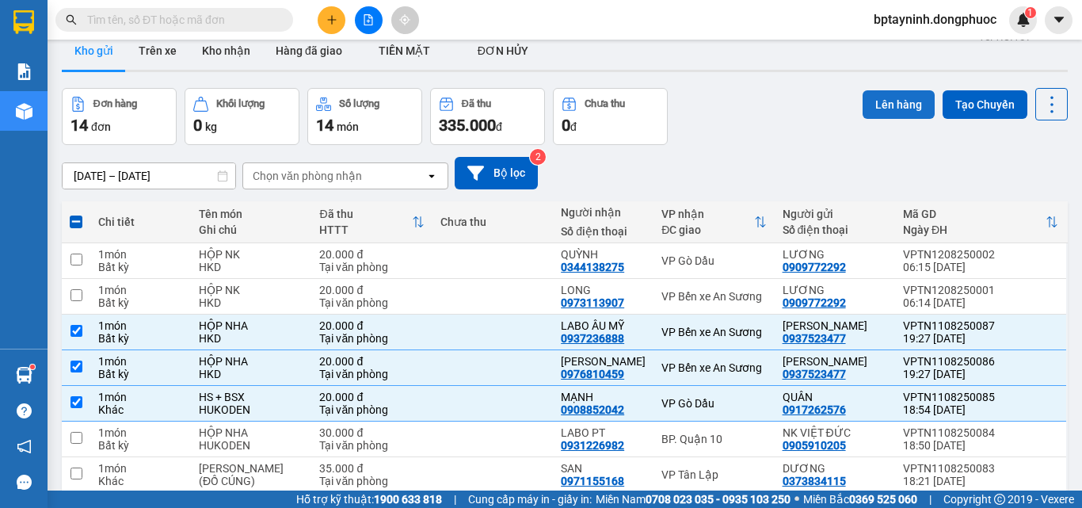
click at [881, 104] on button "Lên hàng" at bounding box center [899, 104] width 72 height 29
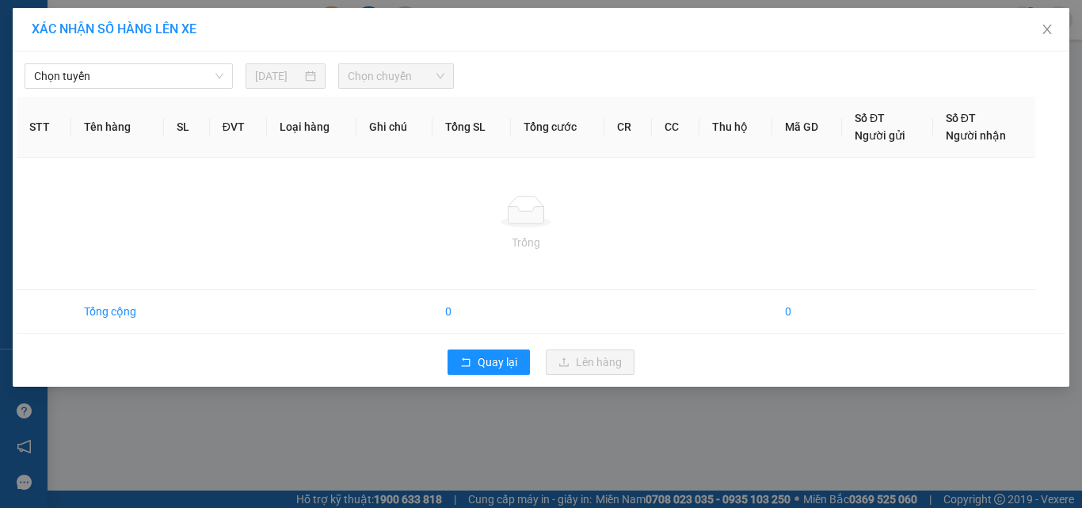
click at [169, 63] on div "Chọn tuyến 12/08/2025 Chọn chuyến" at bounding box center [541, 71] width 1049 height 33
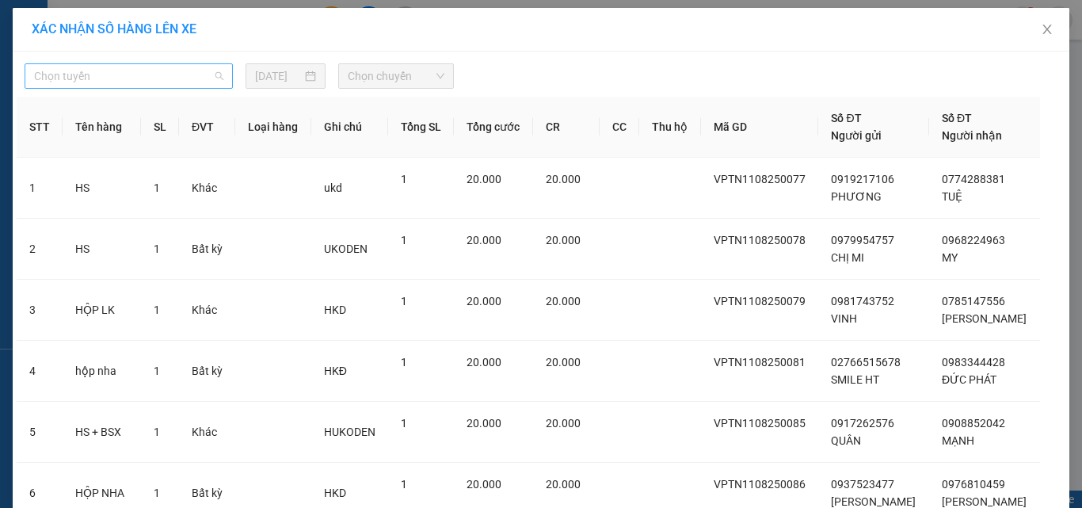
click at [140, 79] on span "Chọn tuyến" at bounding box center [128, 76] width 189 height 24
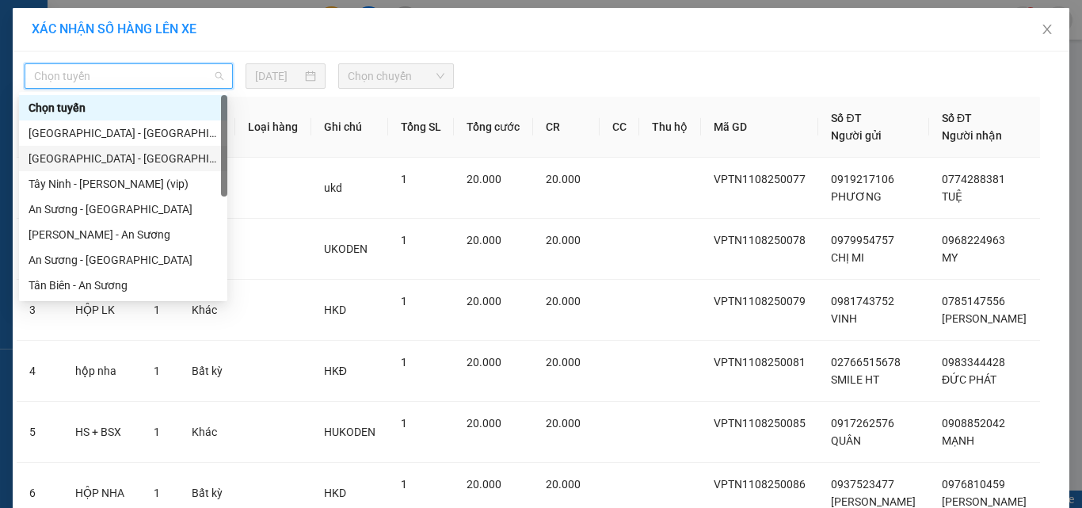
scroll to position [222, 0]
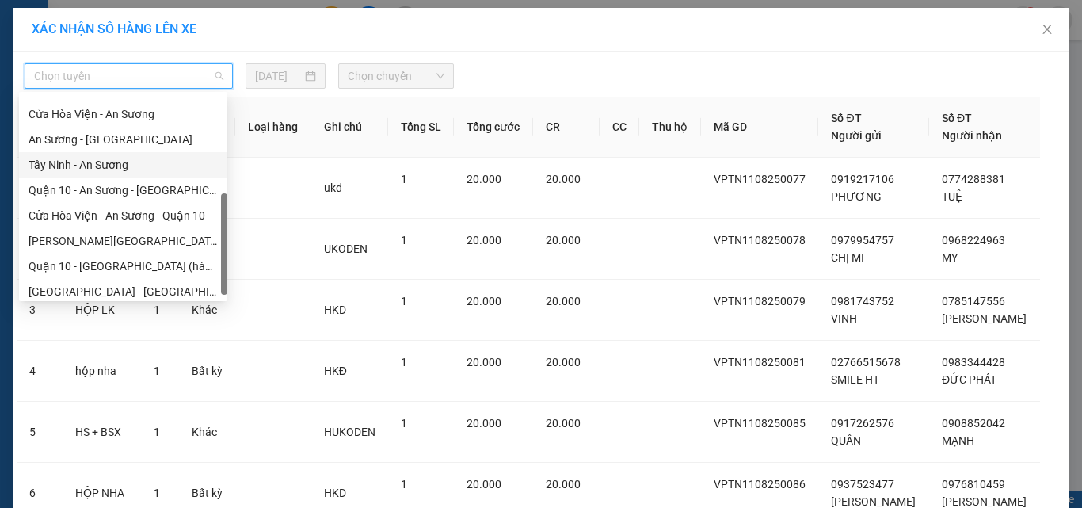
drag, startPoint x: 74, startPoint y: 155, endPoint x: 189, endPoint y: 128, distance: 118.1
click at [78, 154] on div "Tây Ninh - An Sương" at bounding box center [123, 164] width 208 height 25
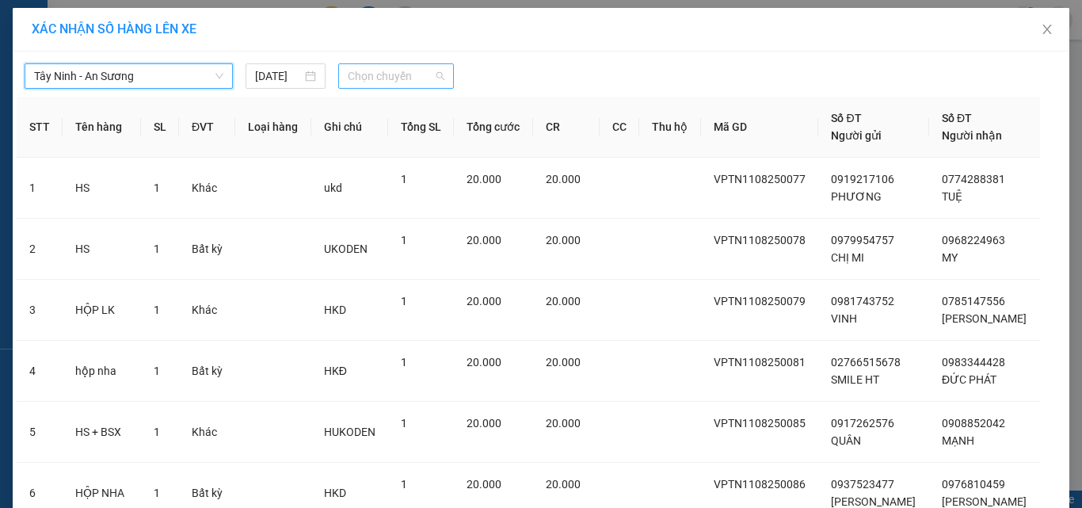
click at [406, 86] on span "Chọn chuyến" at bounding box center [396, 76] width 97 height 24
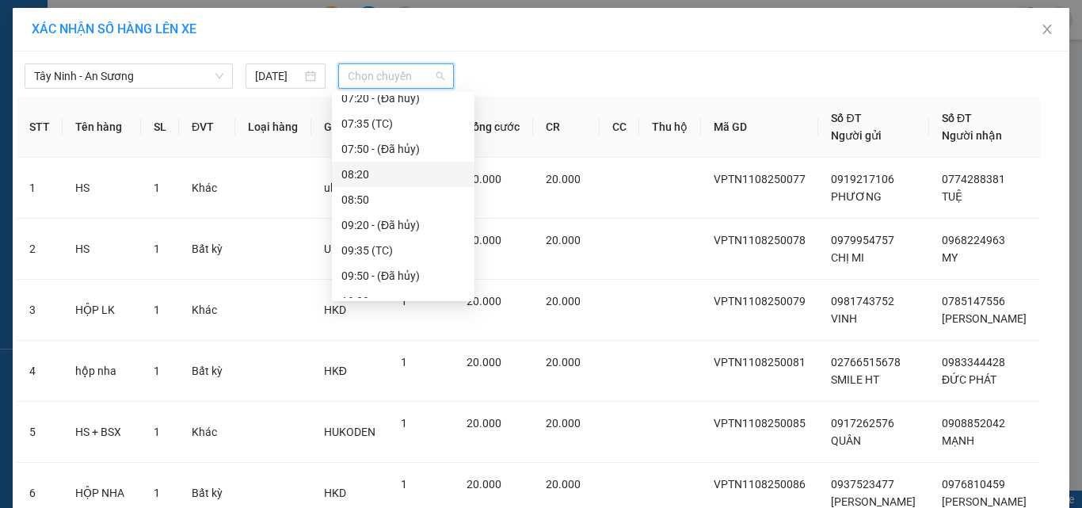
scroll to position [79, 0]
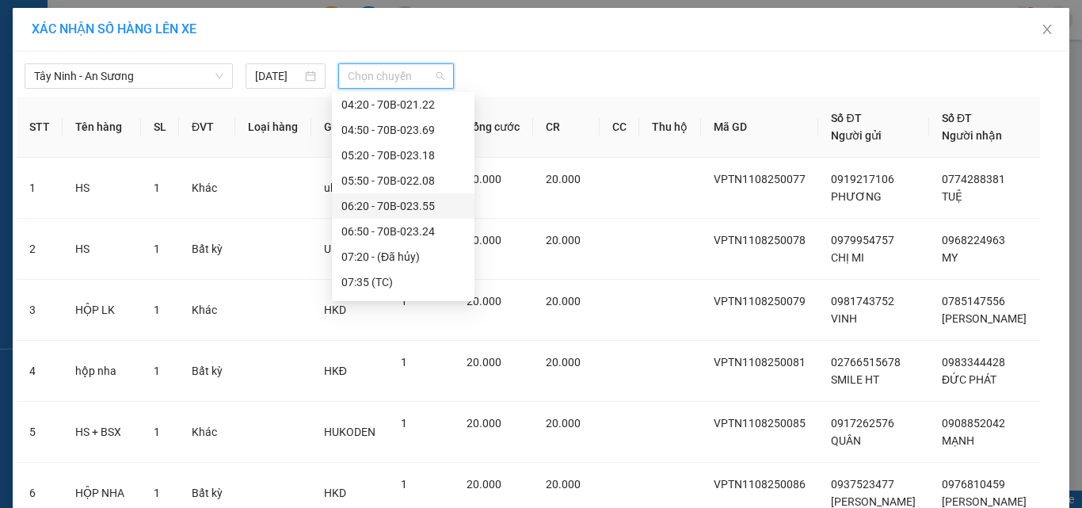
click at [386, 201] on div "06:20 - 70B-023.55" at bounding box center [403, 205] width 124 height 17
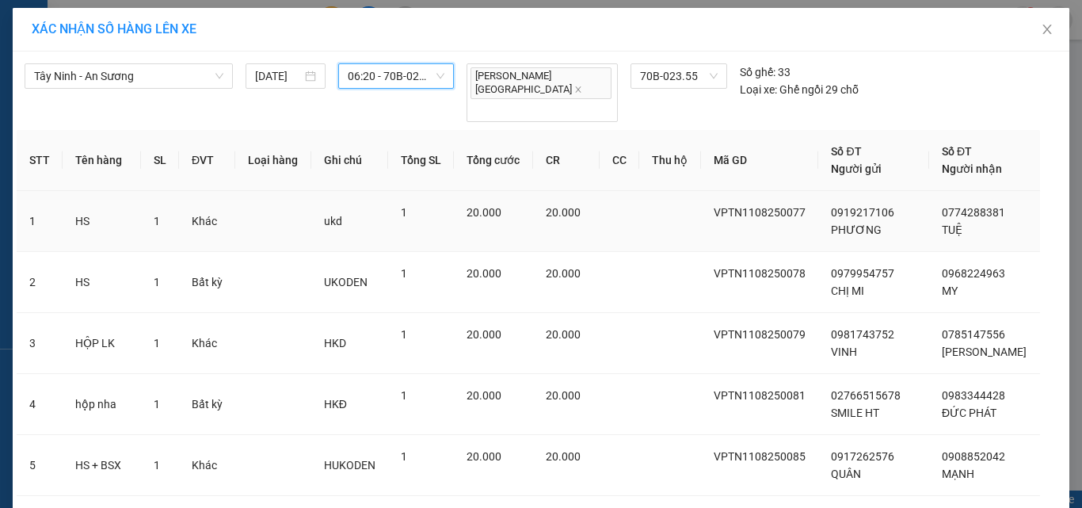
scroll to position [202, 0]
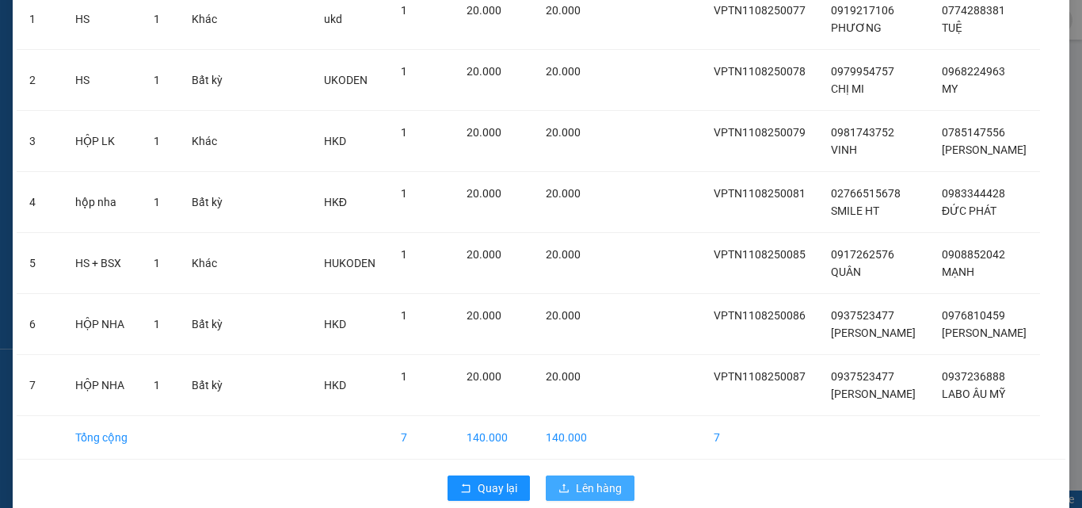
click at [597, 479] on span "Lên hàng" at bounding box center [599, 487] width 46 height 17
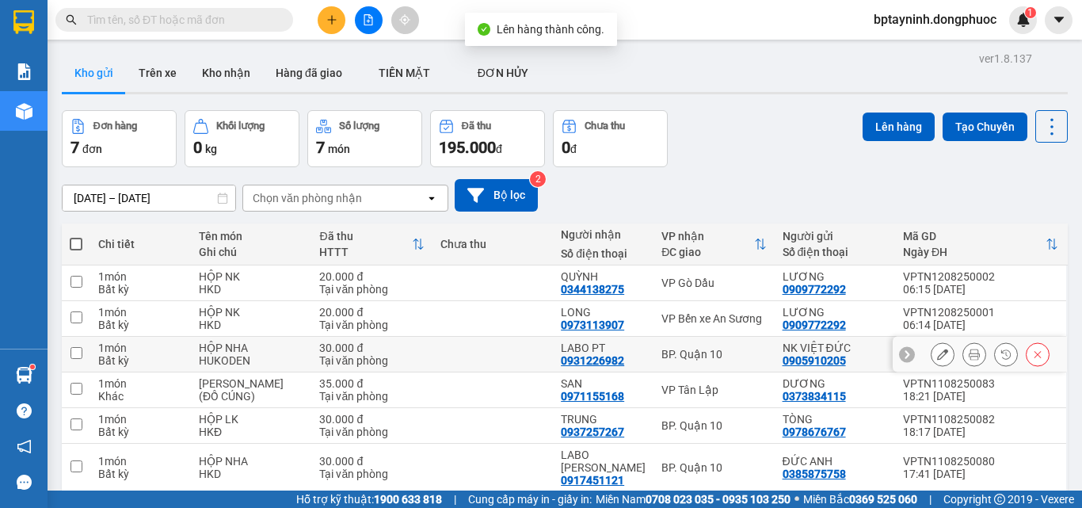
scroll to position [90, 0]
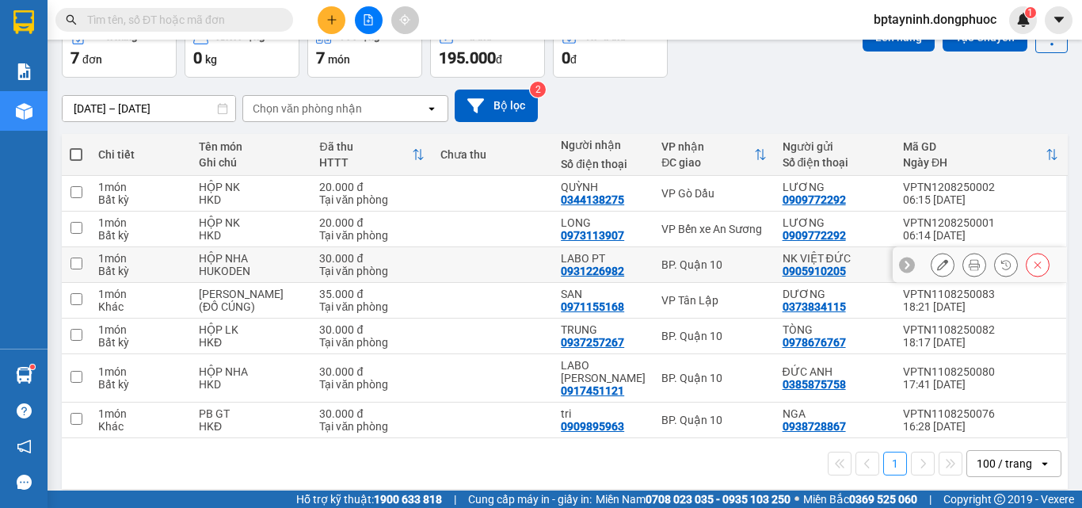
click at [739, 265] on div "BP. Quận 10" at bounding box center [713, 264] width 105 height 13
checkbox input "true"
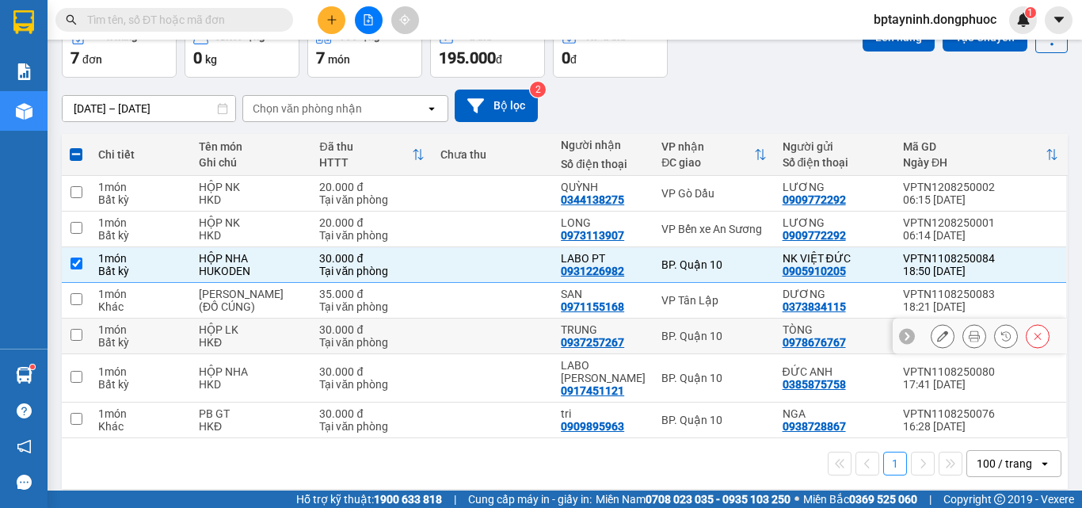
click at [724, 321] on td "BP. Quận 10" at bounding box center [713, 336] width 120 height 36
checkbox input "true"
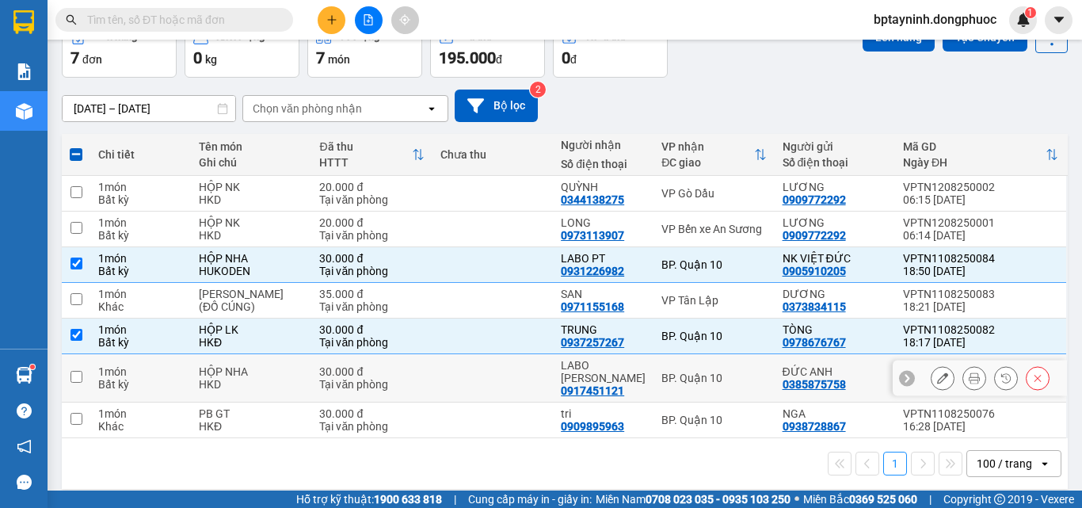
drag, startPoint x: 741, startPoint y: 363, endPoint x: 751, endPoint y: 384, distance: 23.4
click at [742, 362] on td "BP. Quận 10" at bounding box center [713, 378] width 120 height 48
checkbox input "true"
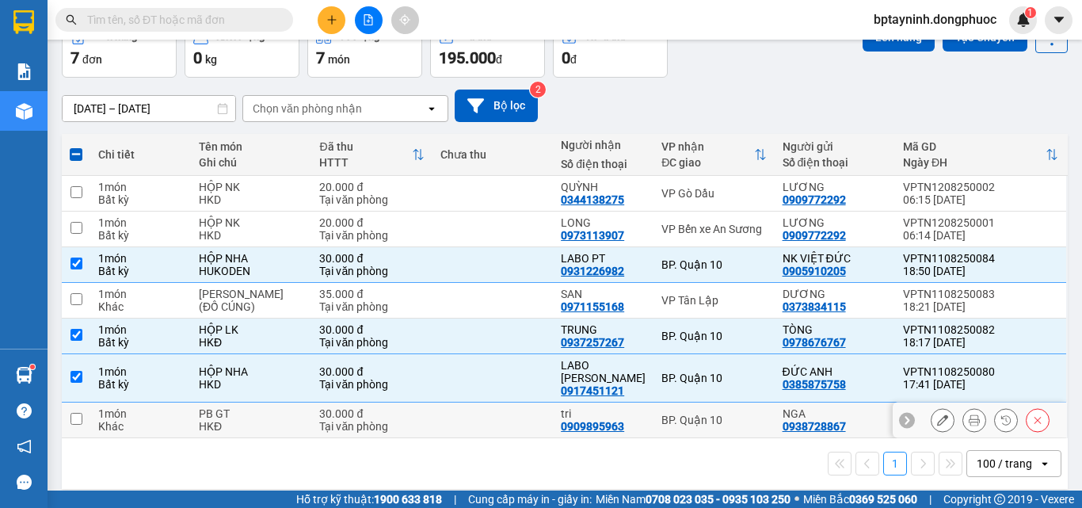
click at [752, 413] on div "BP. Quận 10" at bounding box center [713, 419] width 105 height 13
checkbox input "true"
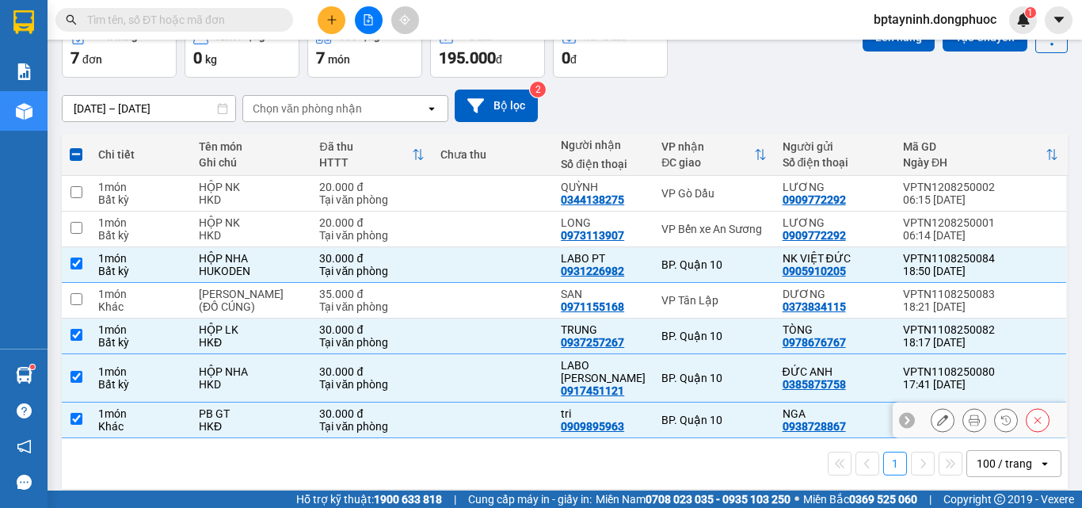
scroll to position [0, 0]
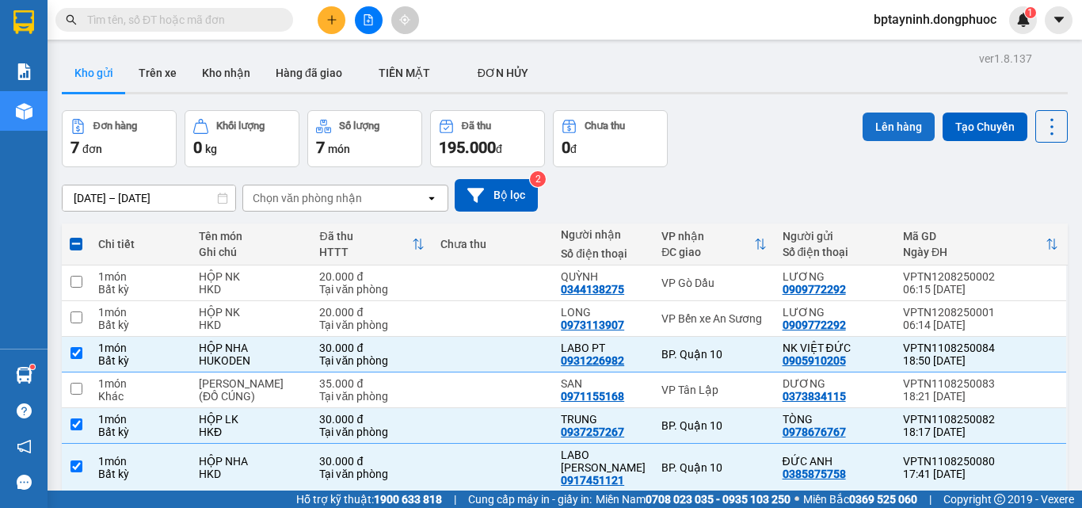
click at [890, 128] on button "Lên hàng" at bounding box center [899, 126] width 72 height 29
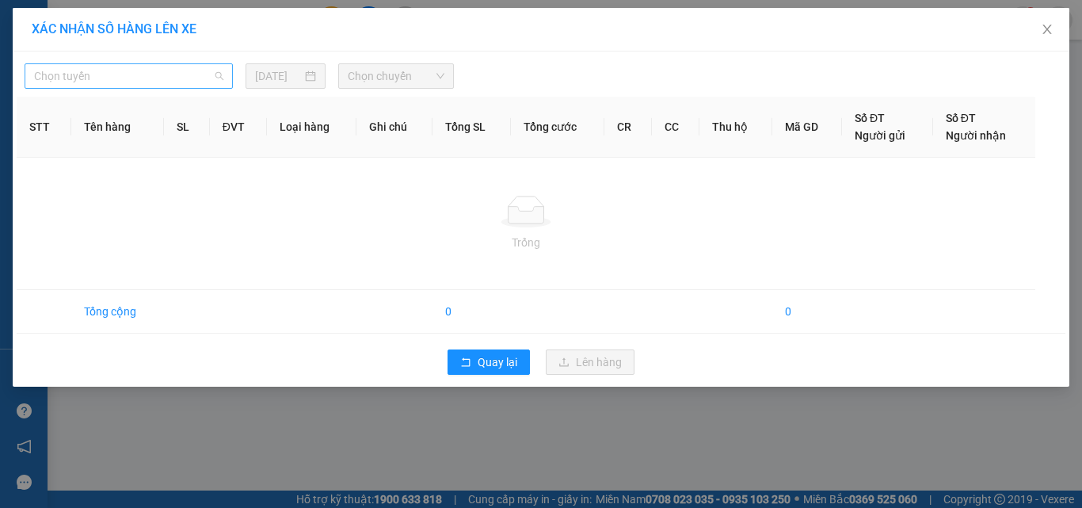
drag, startPoint x: 182, startPoint y: 75, endPoint x: 112, endPoint y: 137, distance: 93.1
click at [181, 75] on span "Chọn tuyến" at bounding box center [128, 76] width 189 height 24
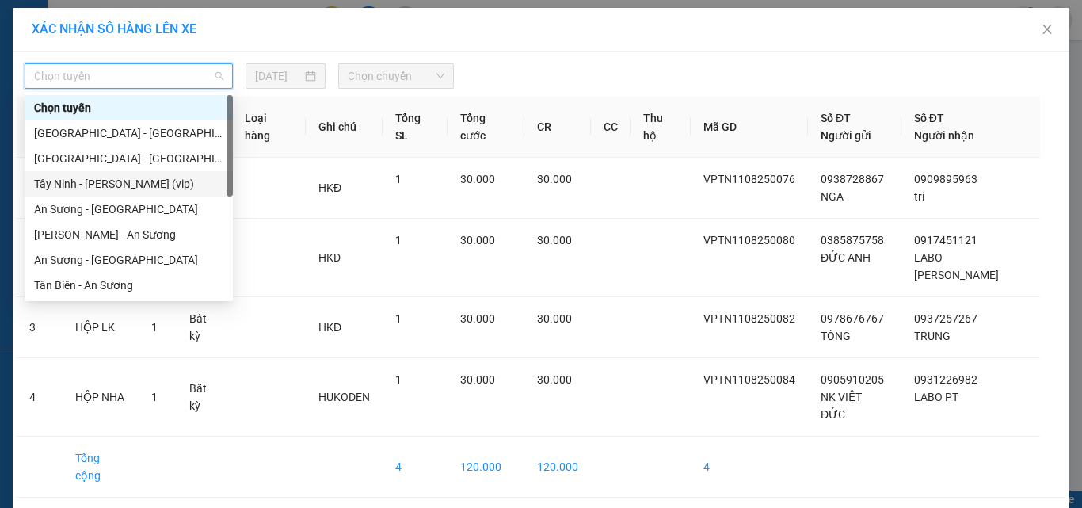
drag, startPoint x: 76, startPoint y: 177, endPoint x: 203, endPoint y: 113, distance: 142.0
click at [79, 176] on div "Tây Ninh - [PERSON_NAME] (vip)" at bounding box center [128, 183] width 189 height 17
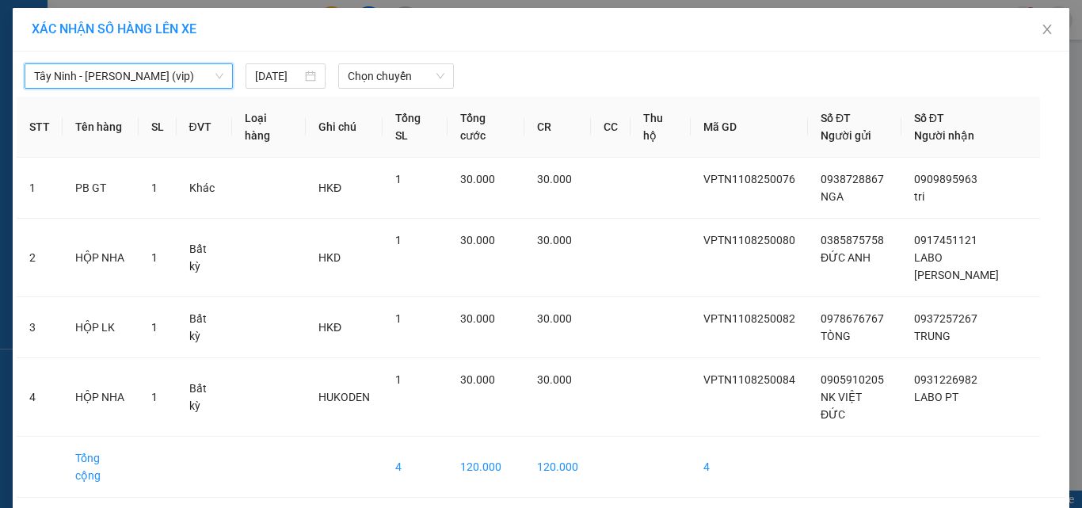
drag, startPoint x: 205, startPoint y: 73, endPoint x: 195, endPoint y: 93, distance: 22.3
click at [204, 74] on span "Tây Ninh - [PERSON_NAME] (vip)" at bounding box center [128, 76] width 189 height 24
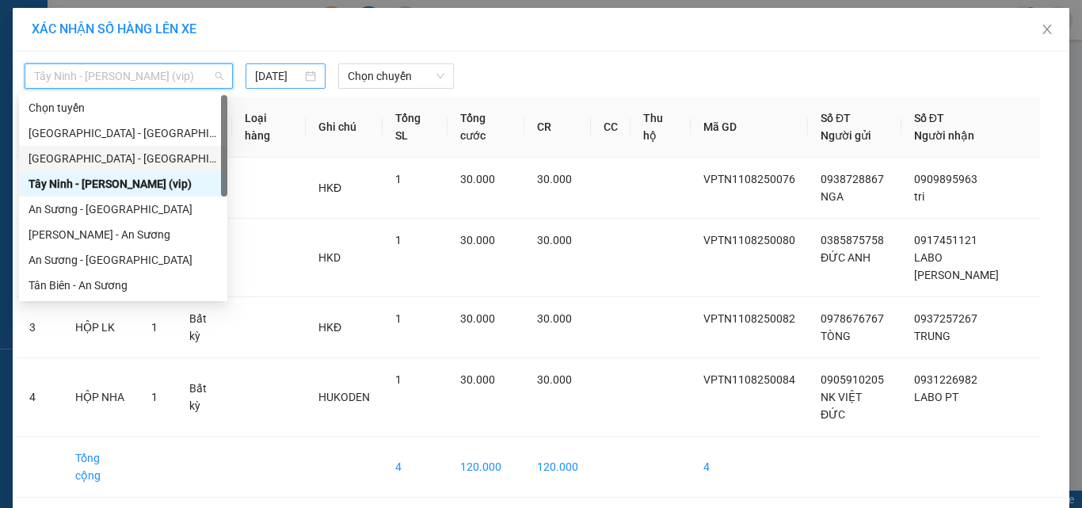
click at [276, 73] on input "11/08/2025" at bounding box center [278, 75] width 46 height 17
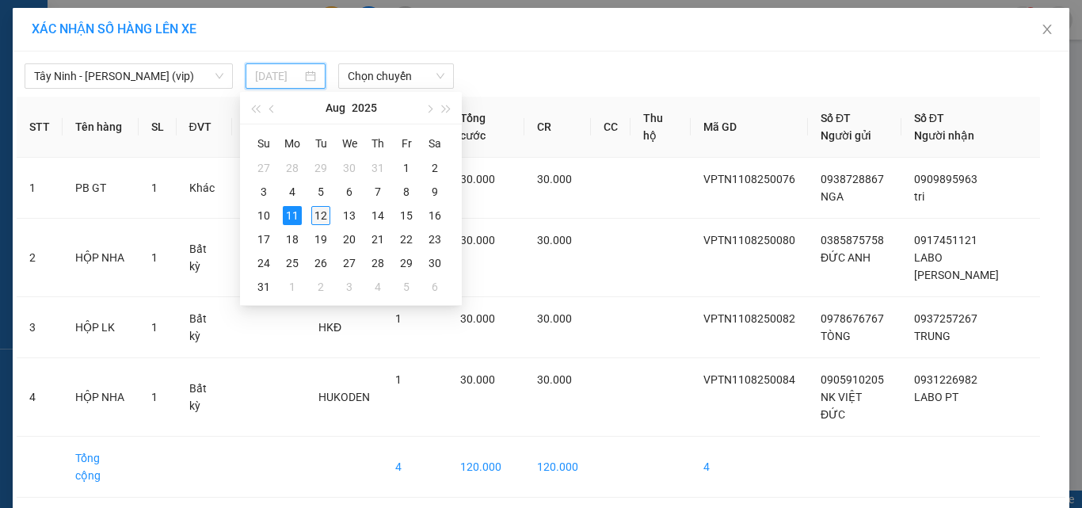
click at [323, 210] on div "12" at bounding box center [320, 215] width 19 height 19
type input "[DATE]"
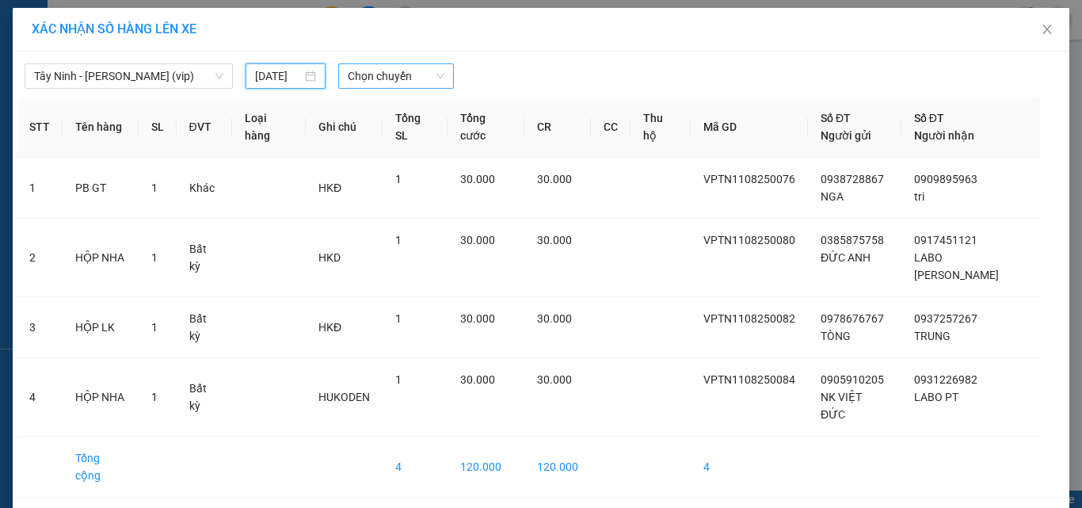
drag, startPoint x: 390, startPoint y: 78, endPoint x: 395, endPoint y: 85, distance: 8.6
click at [395, 82] on span "Chọn chuyến" at bounding box center [396, 76] width 97 height 24
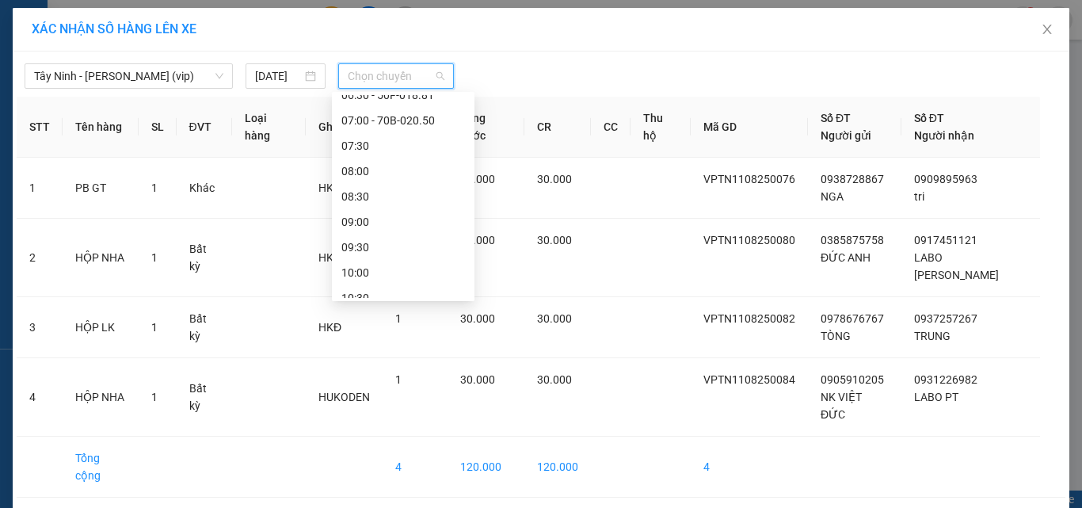
scroll to position [238, 0]
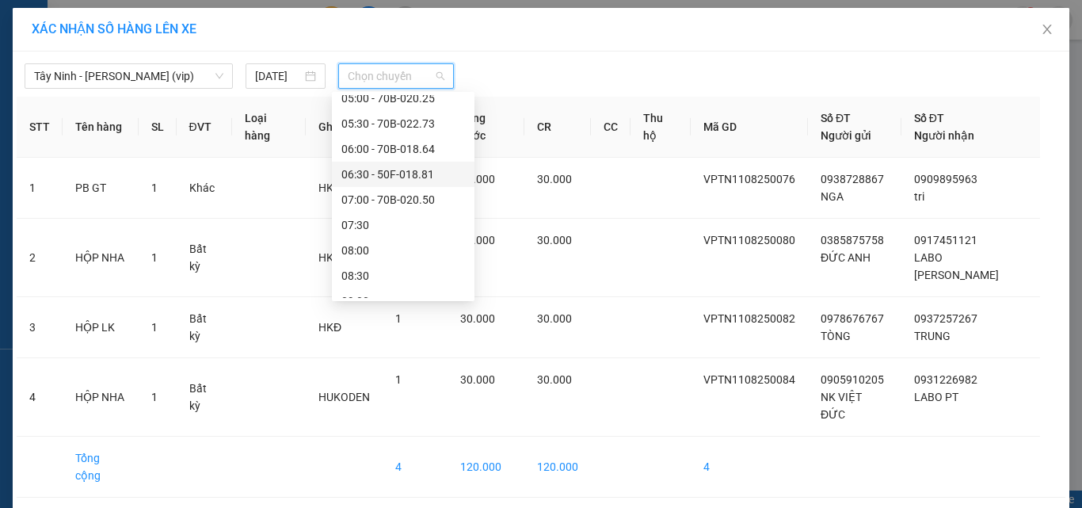
click at [425, 173] on div "06:30 - 50F-018.81" at bounding box center [403, 174] width 124 height 17
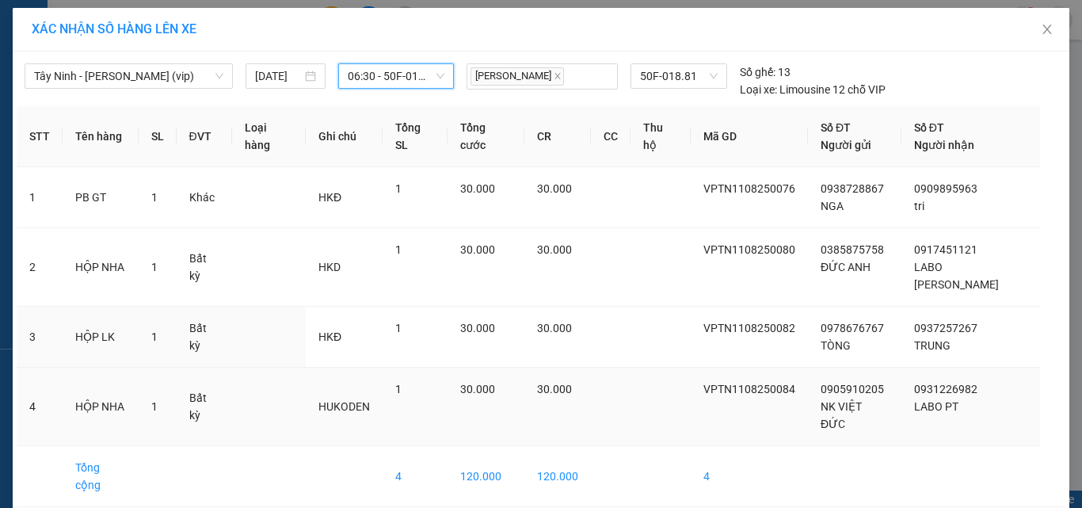
scroll to position [19, 0]
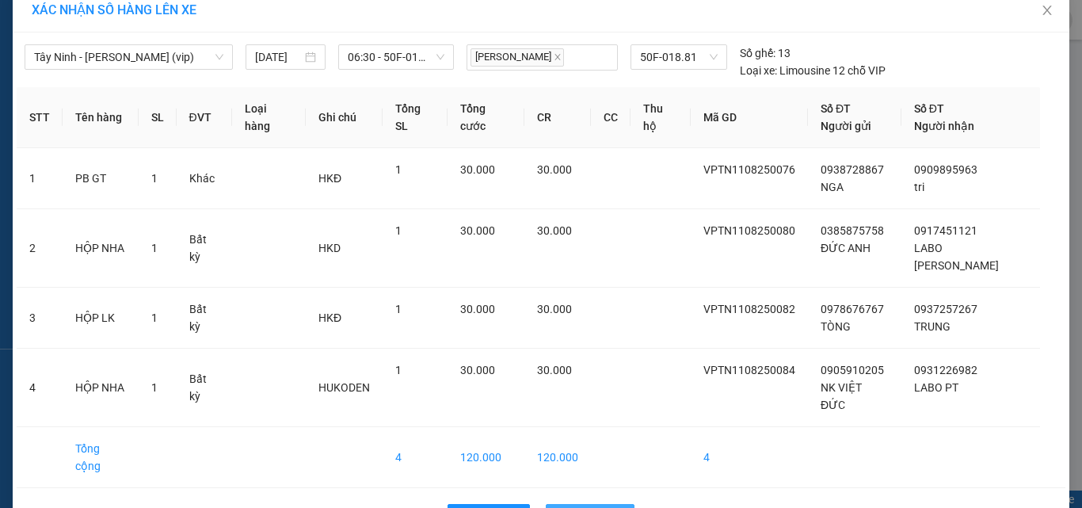
click at [592, 507] on span "Lên hàng" at bounding box center [599, 516] width 46 height 17
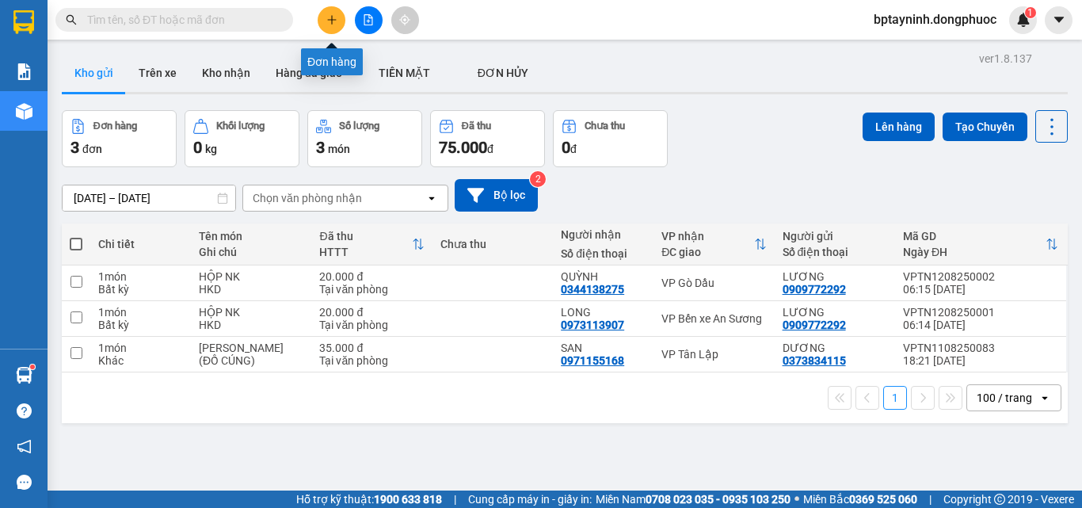
click at [329, 16] on icon "plus" at bounding box center [331, 19] width 11 height 11
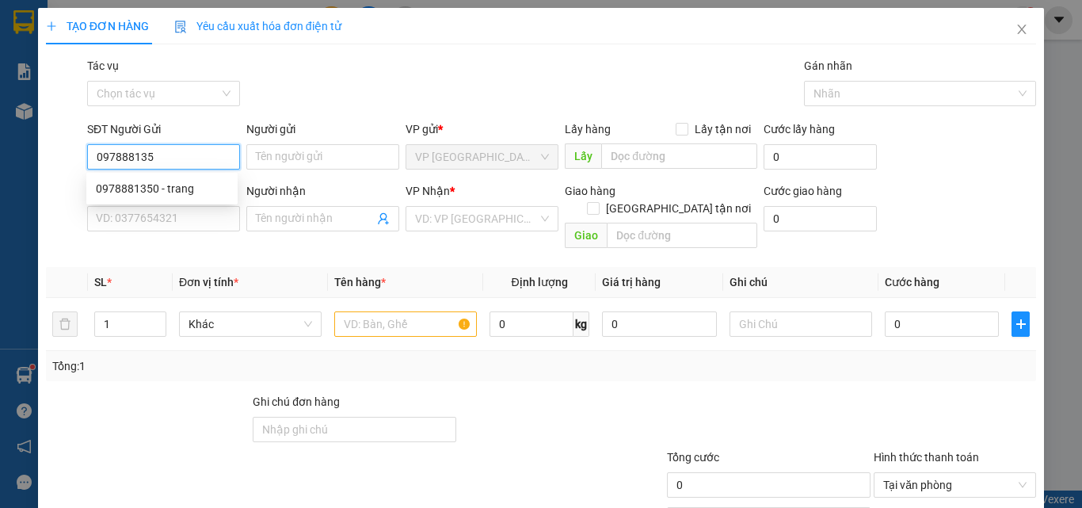
type input "0978881350"
click at [169, 183] on div "0978881350 - trang" at bounding box center [162, 188] width 132 height 17
type input "trang"
type input "0978611350"
type input "quynh"
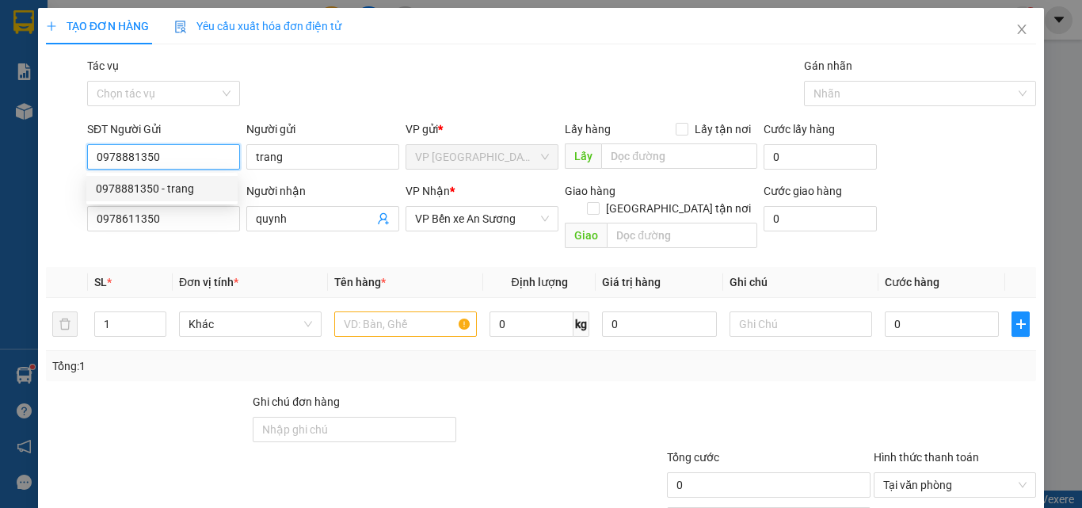
type input "30.000"
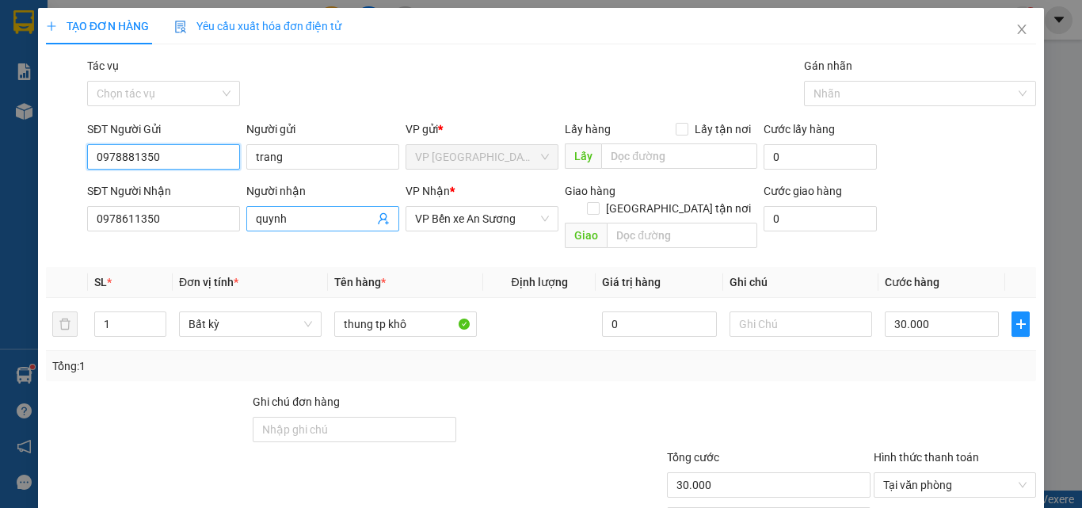
type input "0978881350"
click at [378, 217] on icon "user-add" at bounding box center [383, 218] width 13 height 13
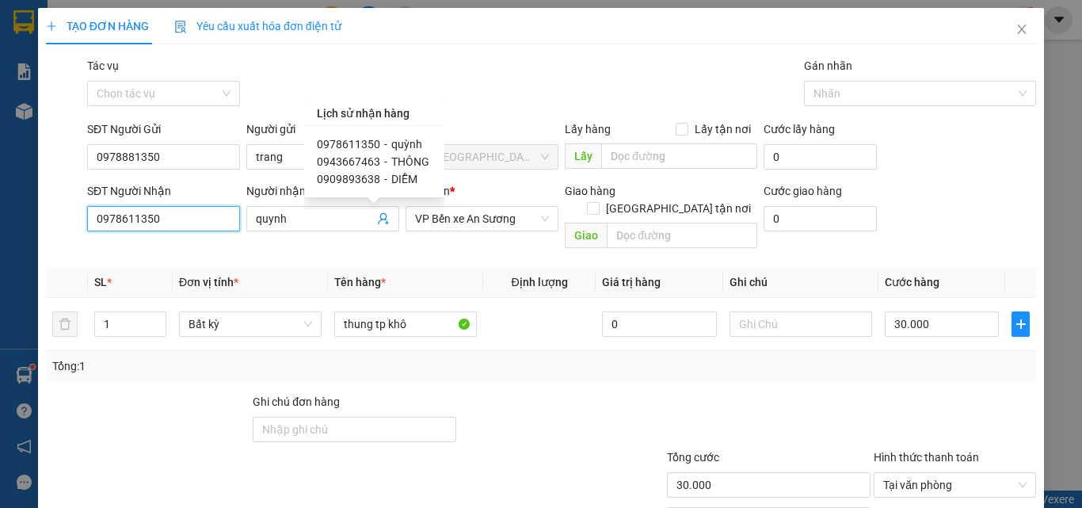
drag, startPoint x: 176, startPoint y: 226, endPoint x: 0, endPoint y: 196, distance: 178.4
click at [0, 196] on div "TẠO ĐƠN HÀNG Yêu cầu xuất hóa đơn điện tử Transit Pickup Surcharge Ids Transit …" at bounding box center [541, 254] width 1082 height 508
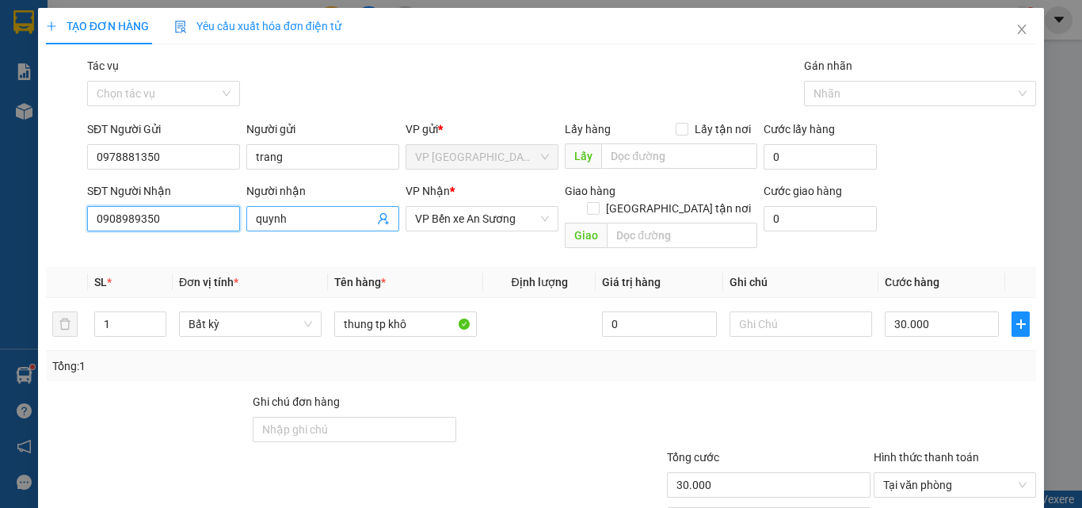
type input "0908989350"
drag, startPoint x: 266, startPoint y: 220, endPoint x: 252, endPoint y: 223, distance: 14.5
click at [252, 223] on span "quynh" at bounding box center [322, 218] width 153 height 25
type input "minh thy"
click at [476, 93] on div "Gói vận chuyển * Tiêu chuẩn Tác vụ Chọn tác vụ Gán nhãn Nhãn" at bounding box center [561, 84] width 955 height 55
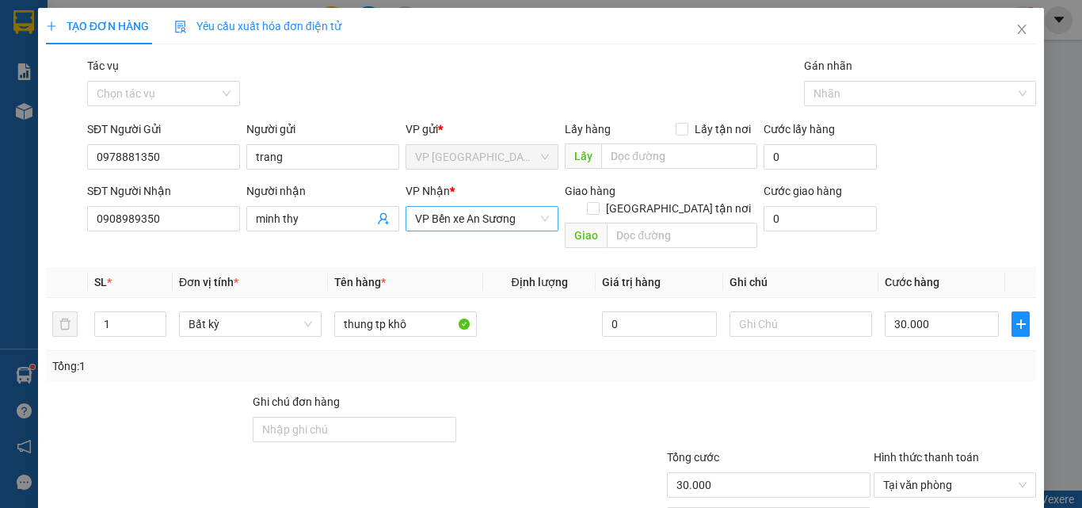
click at [496, 218] on span "VP Bến xe An Sương" at bounding box center [482, 219] width 134 height 24
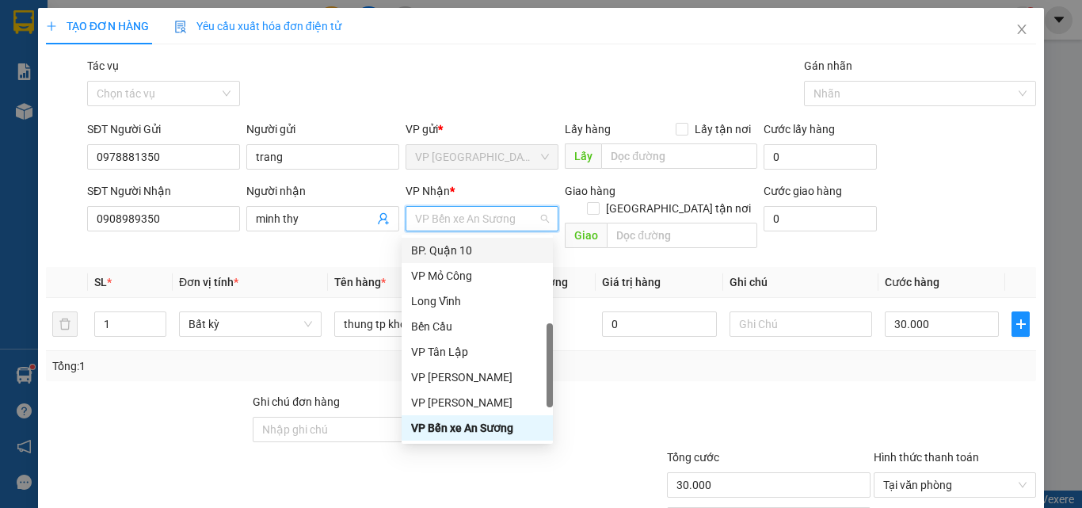
click at [449, 247] on div "BP. Quận 10" at bounding box center [477, 250] width 132 height 17
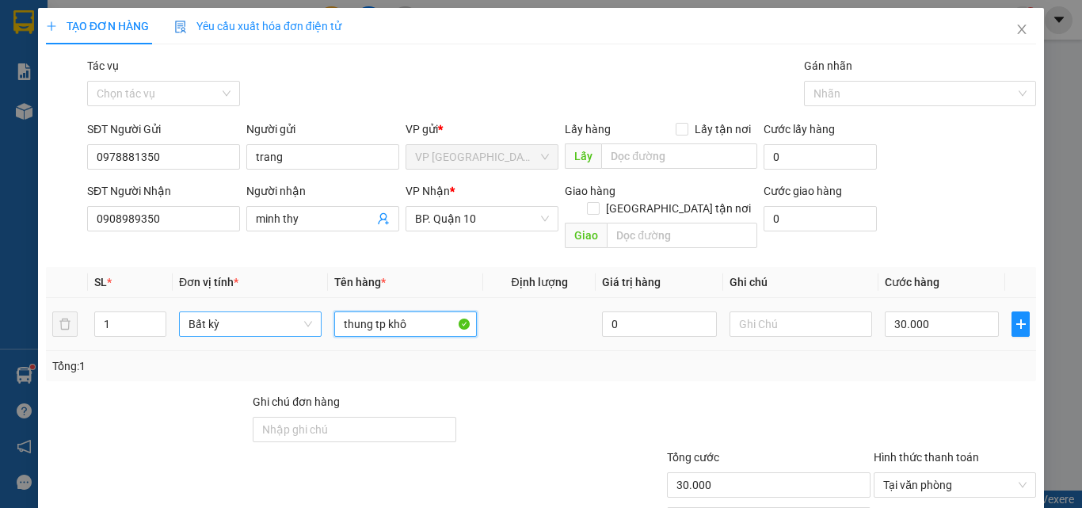
drag, startPoint x: 416, startPoint y: 309, endPoint x: 278, endPoint y: 310, distance: 137.8
click at [278, 310] on tr "1 Bất kỳ thung tp khô 0 30.000" at bounding box center [541, 324] width 990 height 53
type input "t"
type input "THÙNG TP"
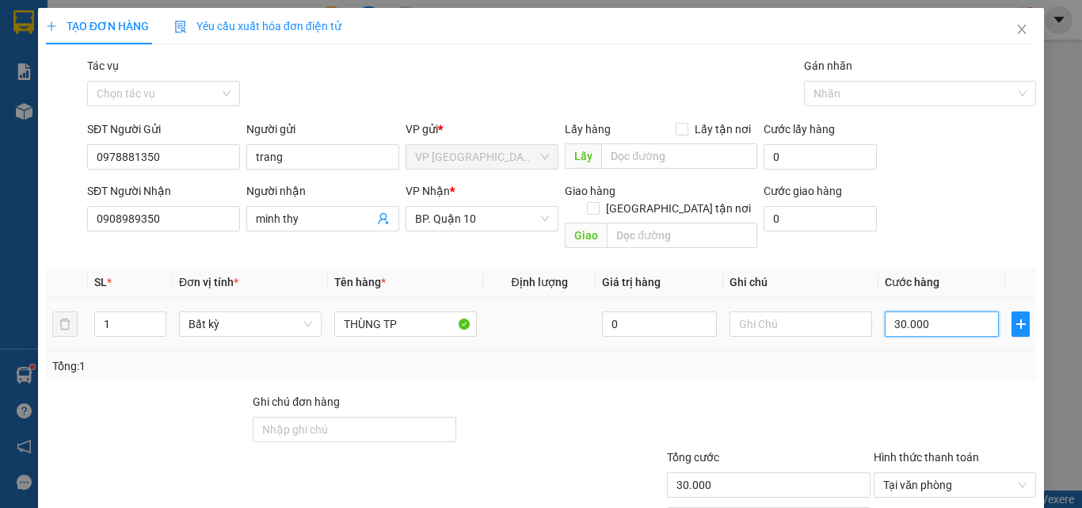
click at [948, 311] on input "30.000" at bounding box center [942, 323] width 114 height 25
type input "7"
type input "70"
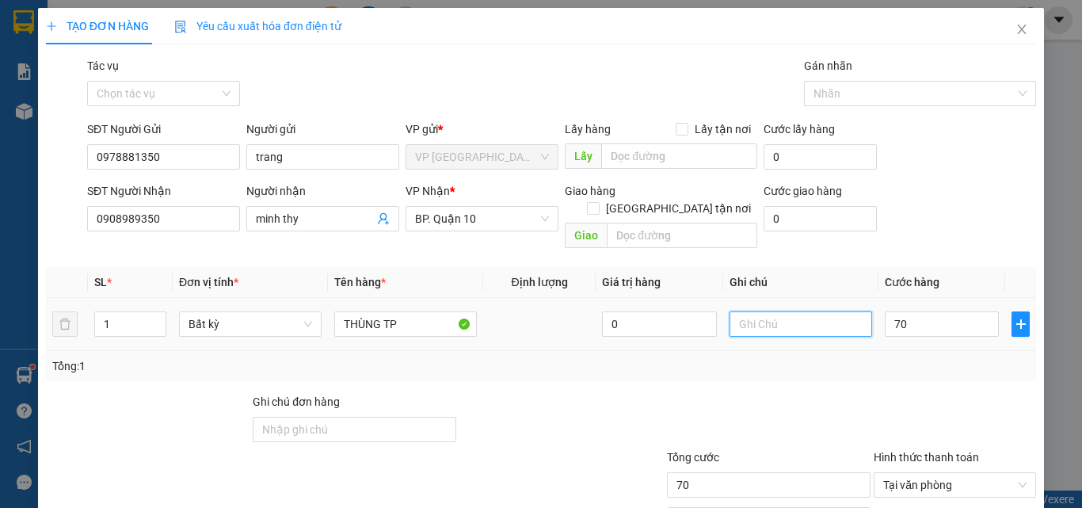
type input "70.000"
click at [796, 312] on input "text" at bounding box center [800, 323] width 143 height 25
type input "HKĐ"
drag, startPoint x: 804, startPoint y: 332, endPoint x: 876, endPoint y: 313, distance: 74.5
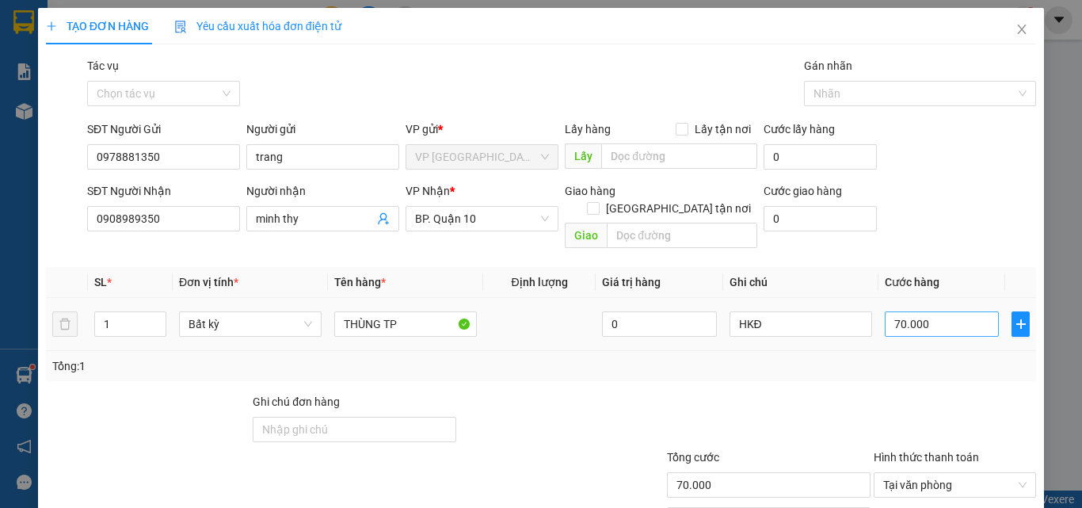
click at [804, 333] on div "SL * Đơn vị tính * Tên hàng * Định lượng Giá trị hàng Ghi chú Cước hàng 1 Bất k…" at bounding box center [541, 324] width 990 height 114
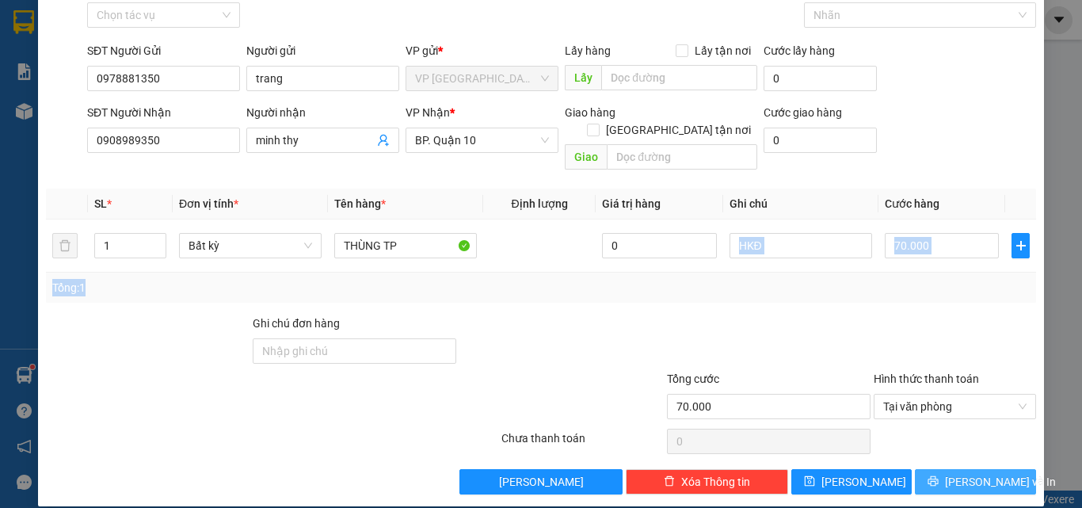
click at [970, 473] on span "[PERSON_NAME] và In" at bounding box center [1000, 481] width 111 height 17
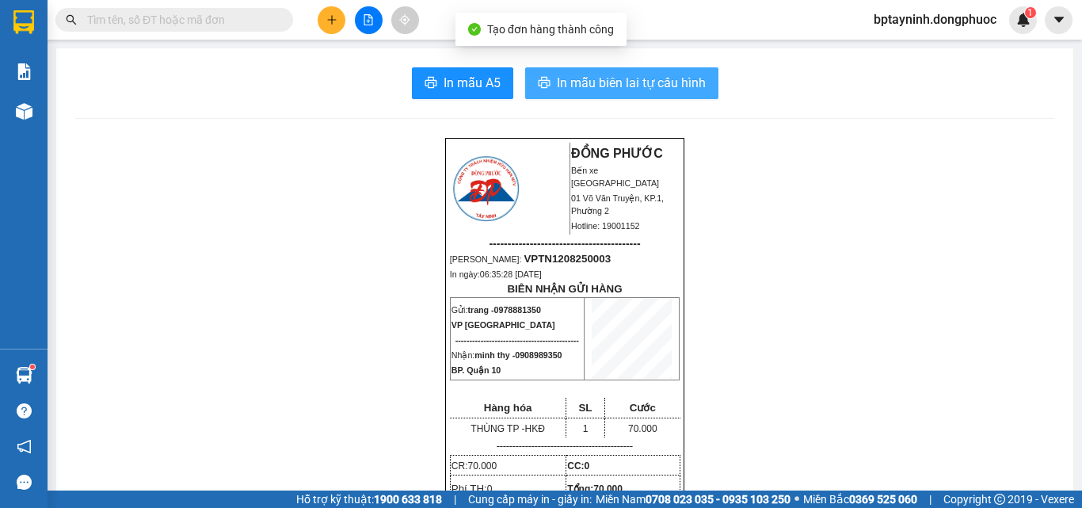
click at [644, 77] on span "In mẫu biên lai tự cấu hình" at bounding box center [631, 83] width 149 height 20
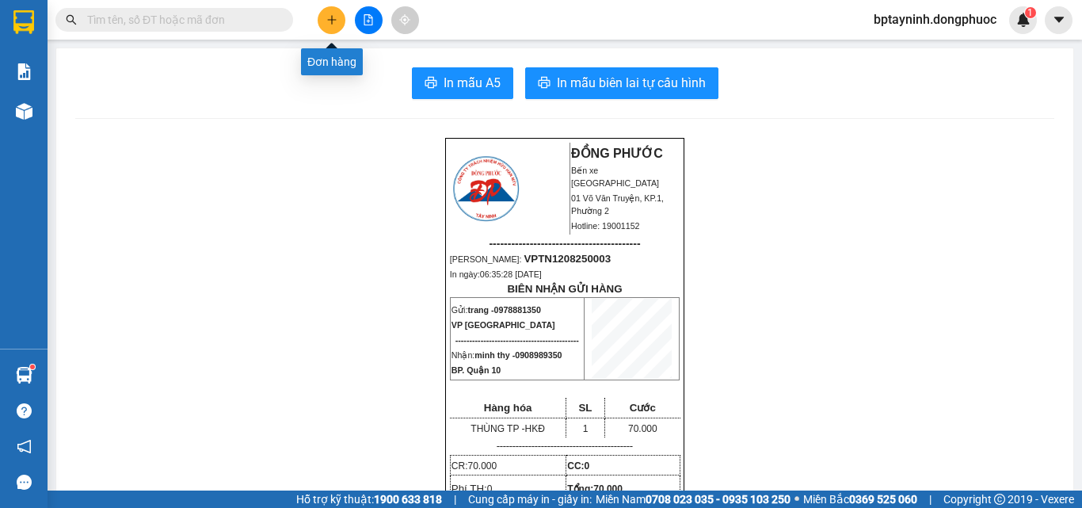
click at [326, 13] on button at bounding box center [332, 20] width 28 height 28
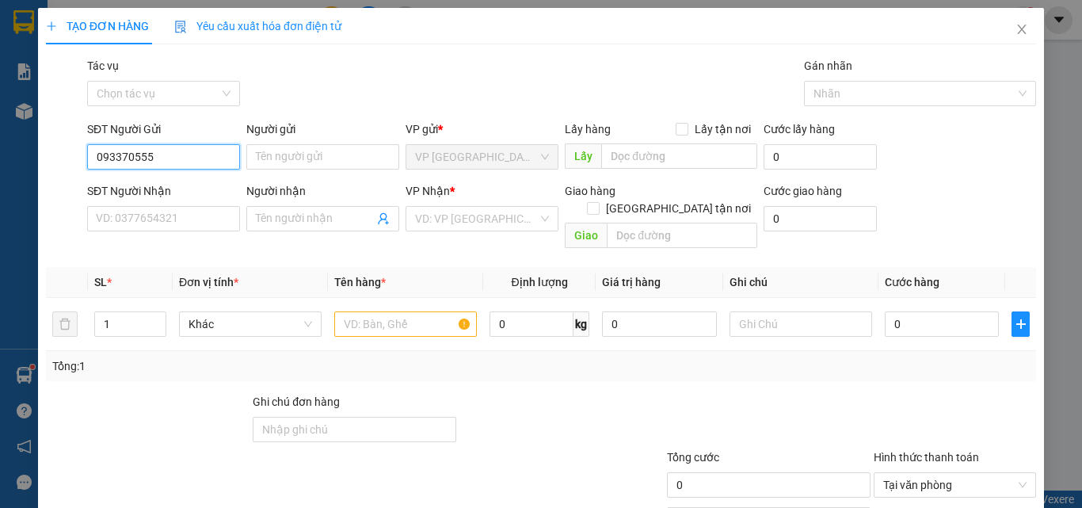
type input "0933705556"
click at [168, 192] on div "0933705556 - LỘC" at bounding box center [162, 188] width 132 height 17
type input "LỘC"
type input "0986743468"
type input "NHÀN"
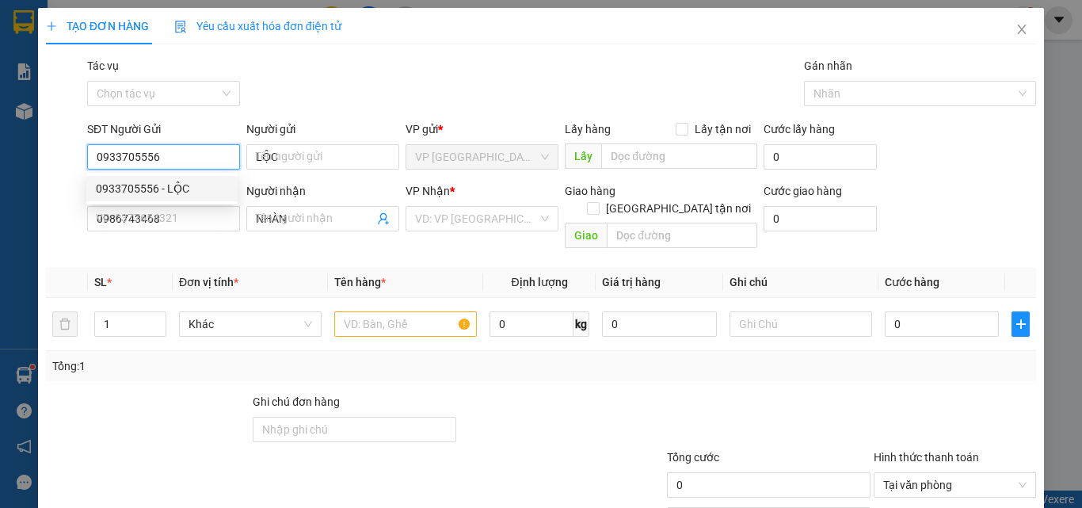
type input "120.000"
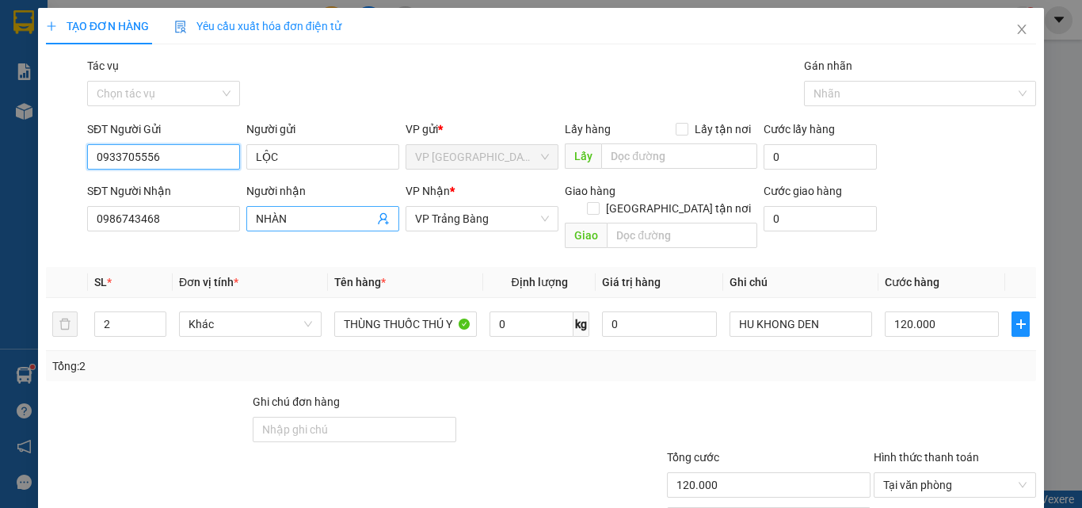
type input "0933705556"
click at [381, 222] on icon "user-add" at bounding box center [383, 218] width 13 height 13
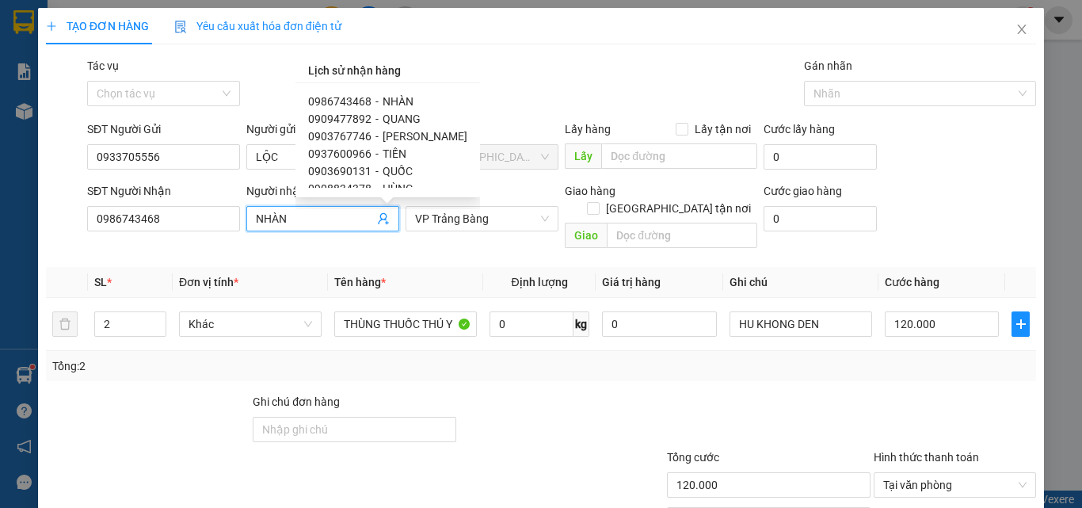
click at [403, 173] on span "QUỐC" at bounding box center [398, 171] width 30 height 13
type input "0903690131"
type input "QUỐC"
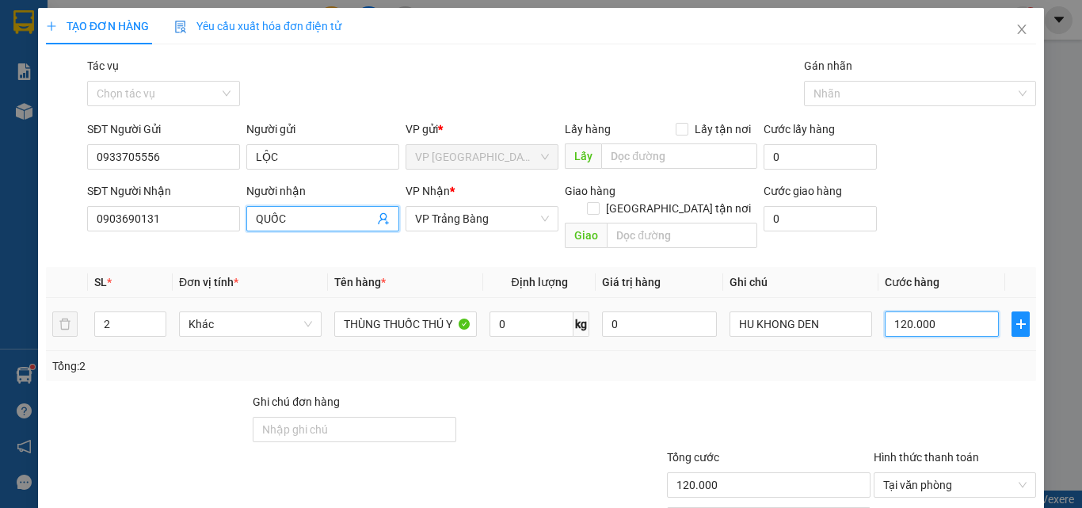
click at [926, 311] on input "120.000" at bounding box center [942, 323] width 114 height 25
type input "3"
type input "0"
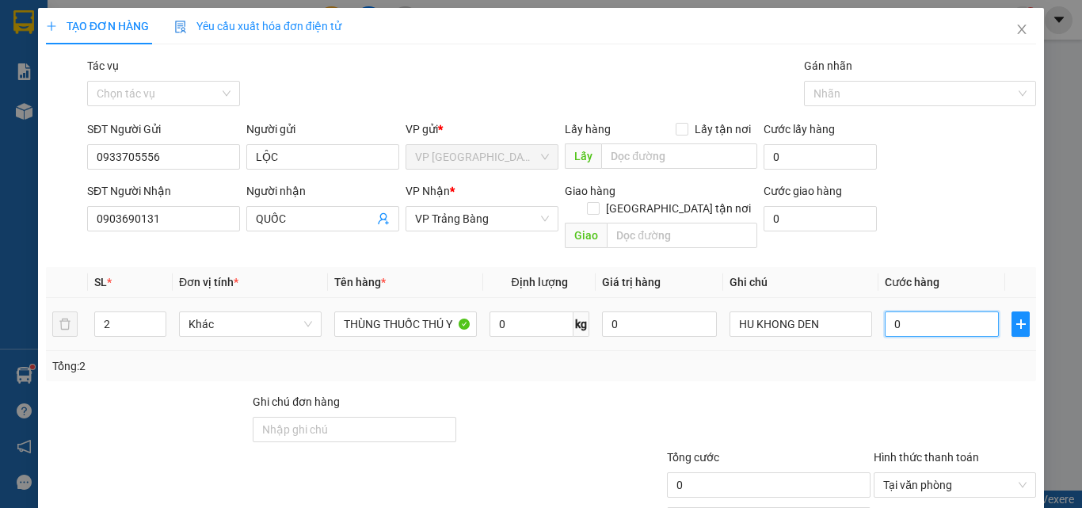
type input "3"
type input "03"
type input "30"
type input "030"
type input "30.000"
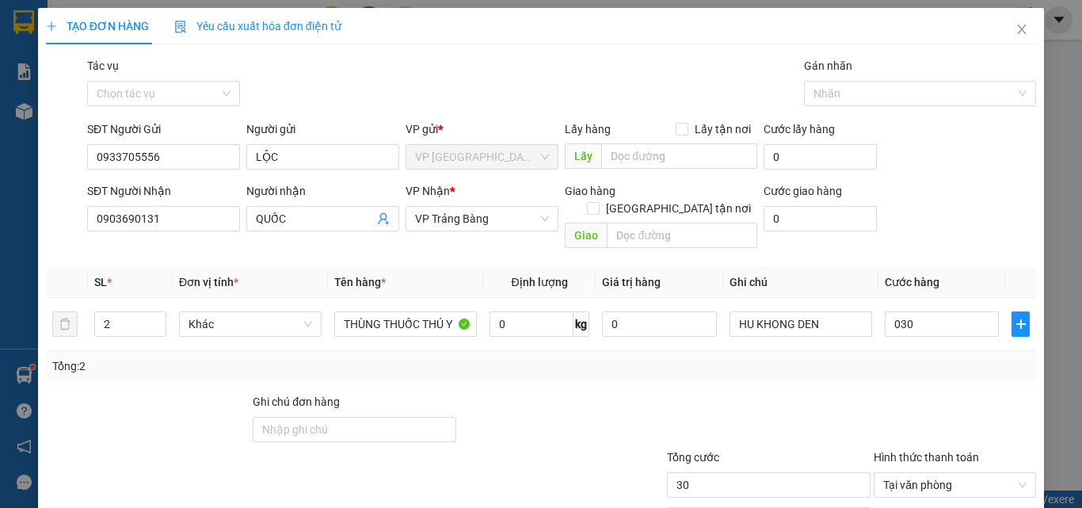
type input "30.000"
click at [914, 357] on div "Tổng: 2" at bounding box center [540, 365] width 977 height 17
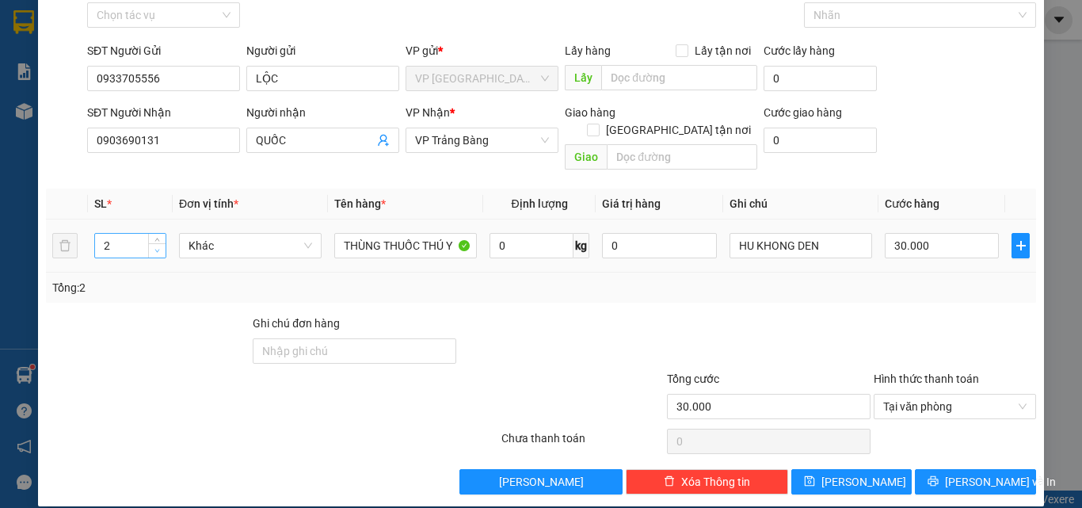
type input "1"
click at [160, 246] on span "down" at bounding box center [158, 251] width 10 height 10
click at [973, 473] on span "[PERSON_NAME] và In" at bounding box center [1000, 481] width 111 height 17
type input "0"
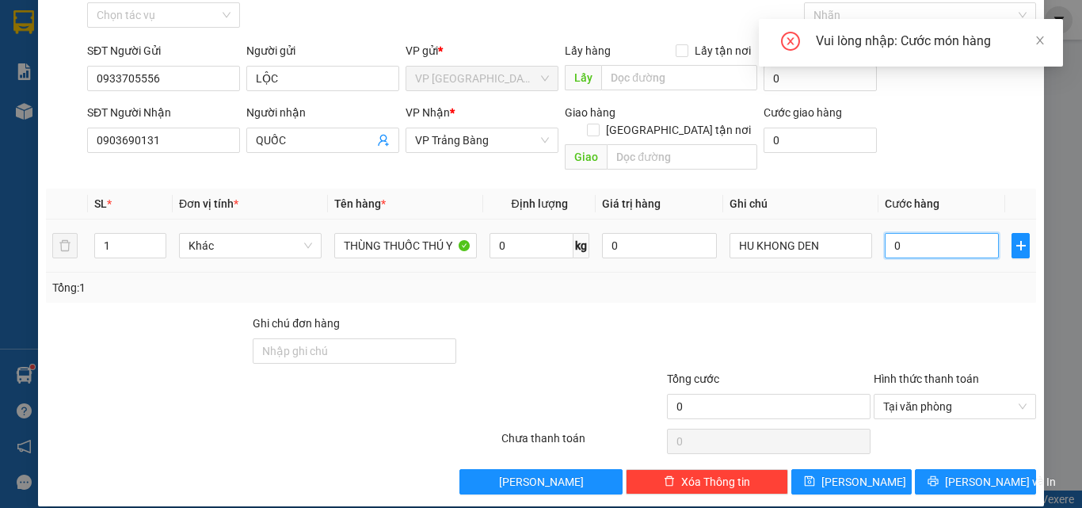
click at [932, 233] on input "0" at bounding box center [942, 245] width 114 height 25
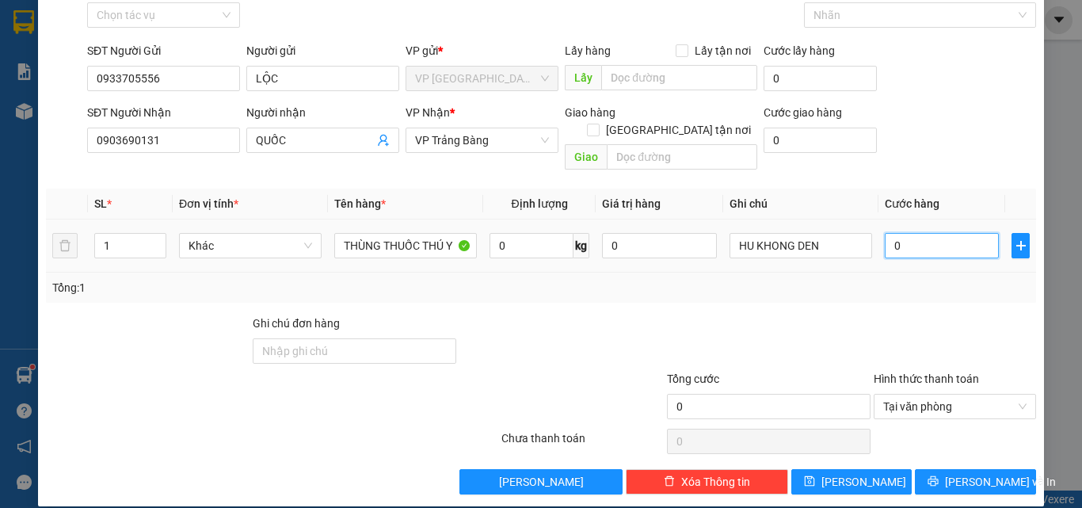
type input "3"
type input "30"
drag, startPoint x: 930, startPoint y: 220, endPoint x: 927, endPoint y: 249, distance: 28.6
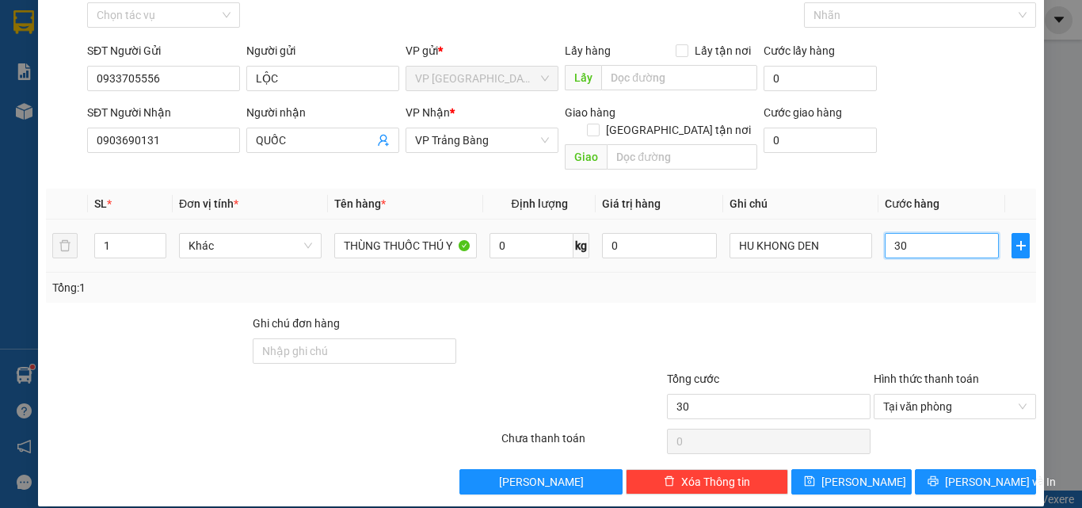
click at [927, 243] on div "30" at bounding box center [942, 246] width 114 height 32
type input "30"
type input "30.000"
click at [920, 290] on div "Transit Pickup Surcharge Ids Transit Deliver Surcharge Ids Transit Deliver Surc…" at bounding box center [541, 237] width 990 height 516
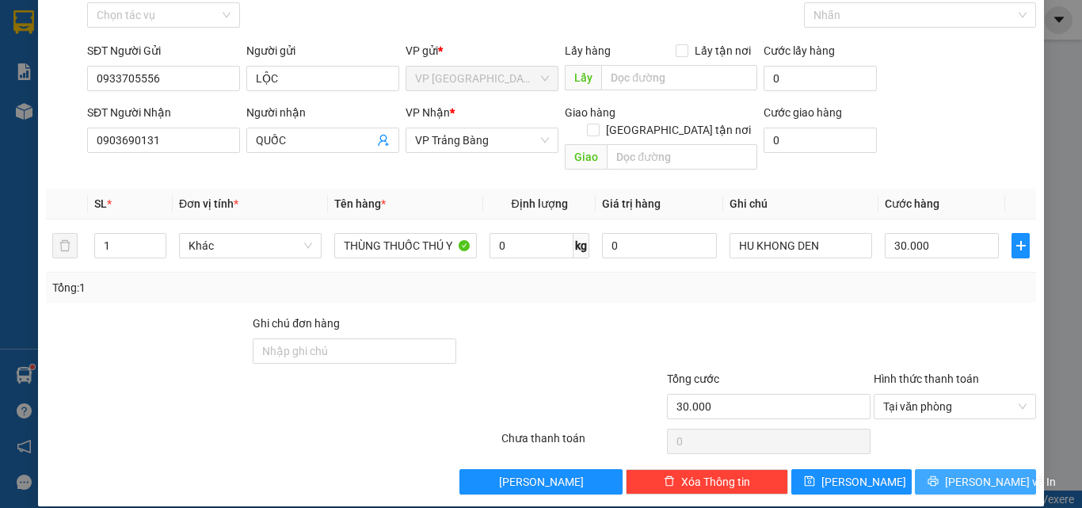
click at [965, 473] on span "[PERSON_NAME] và In" at bounding box center [1000, 481] width 111 height 17
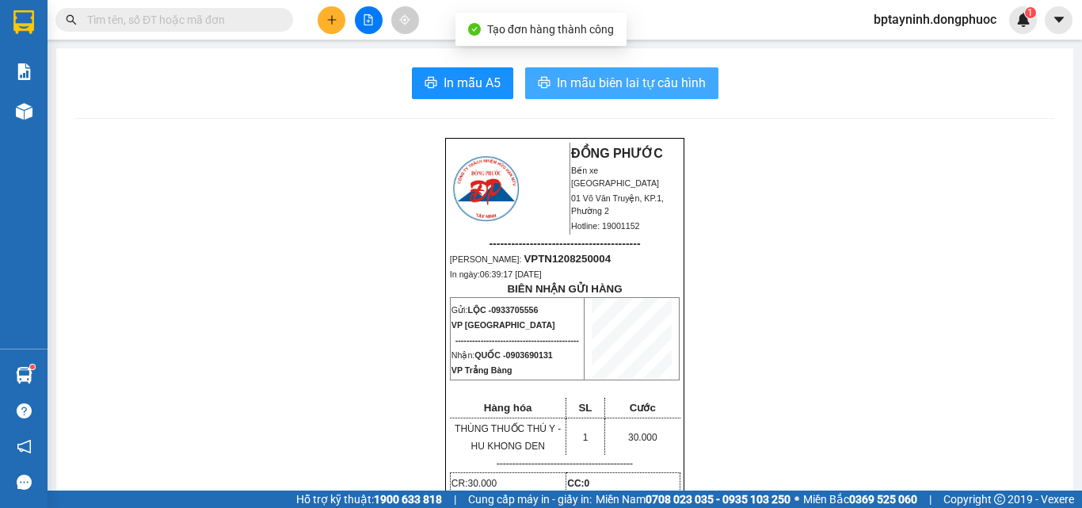
click at [619, 74] on span "In mẫu biên lai tự cấu hình" at bounding box center [631, 83] width 149 height 20
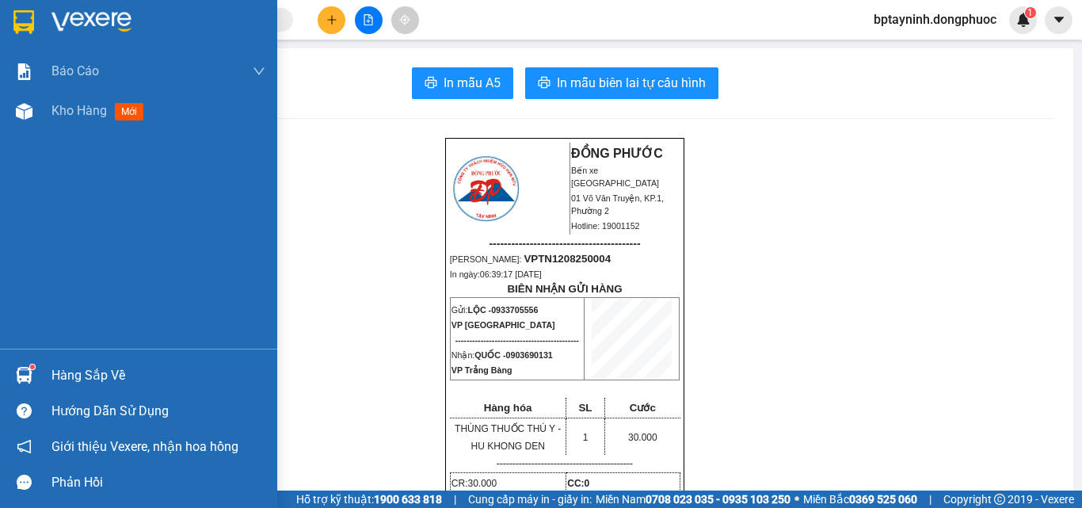
click at [89, 364] on div "Hàng sắp về" at bounding box center [158, 376] width 214 height 24
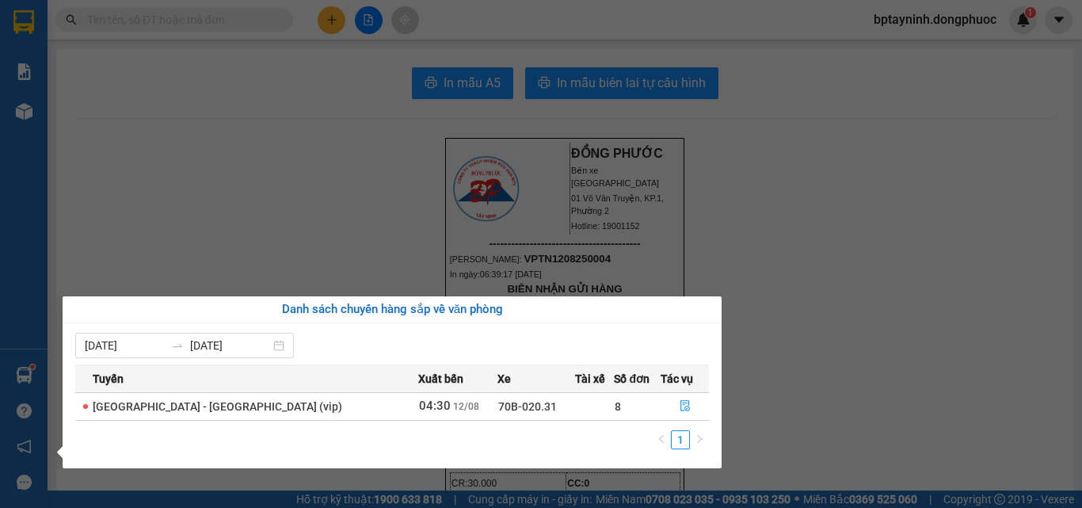
click at [177, 218] on section "Kết quả tìm kiếm ( 0 ) Bộ lọc No Data bptayninh.dongphuoc 1 Báo cáo Mẫu 1: Báo …" at bounding box center [541, 254] width 1082 height 508
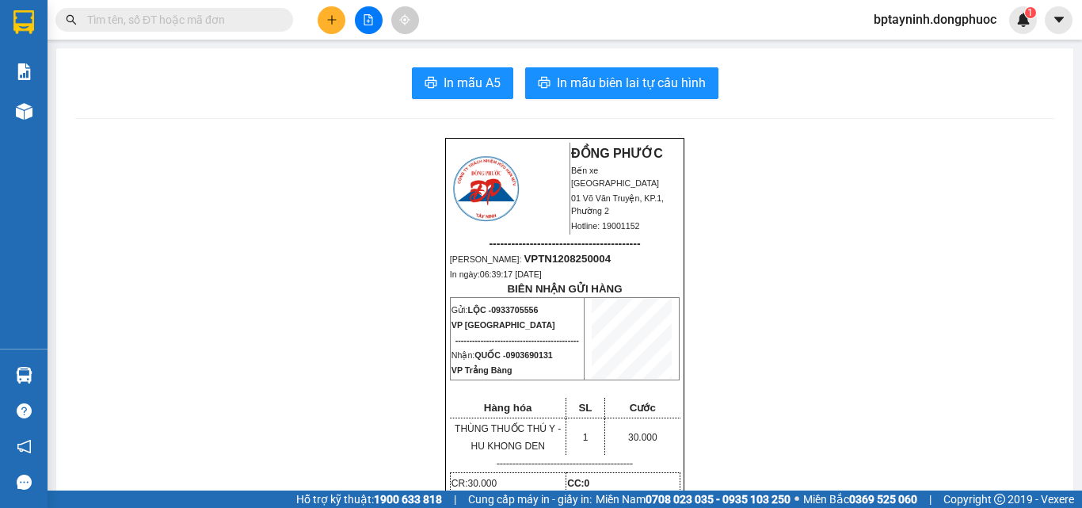
scroll to position [79, 0]
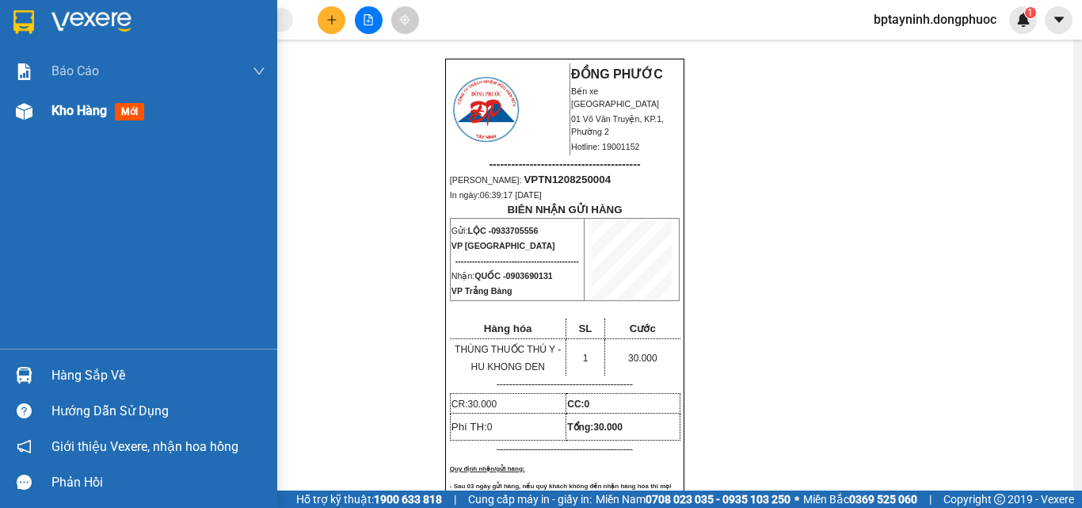
click at [86, 97] on div "Kho hàng mới" at bounding box center [158, 111] width 214 height 40
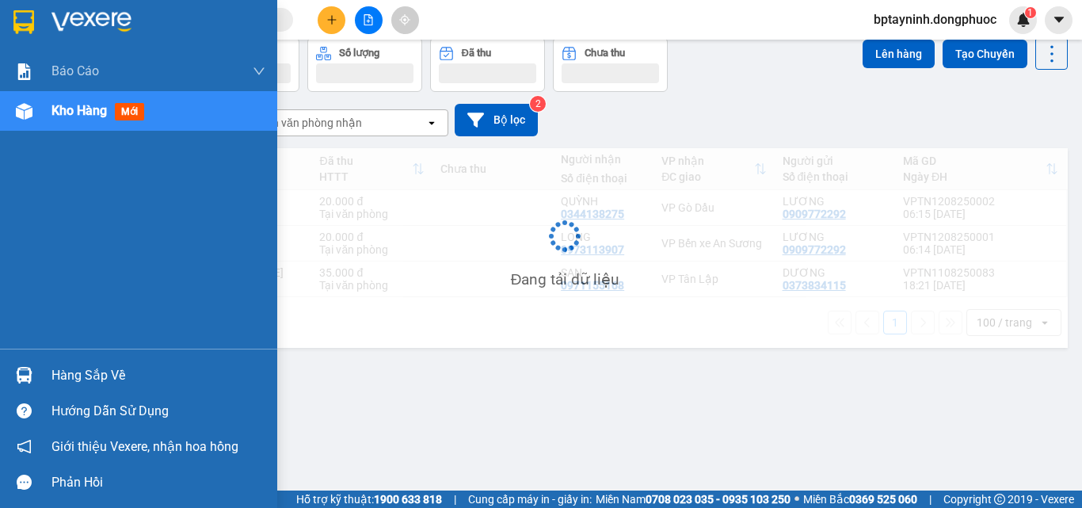
scroll to position [73, 0]
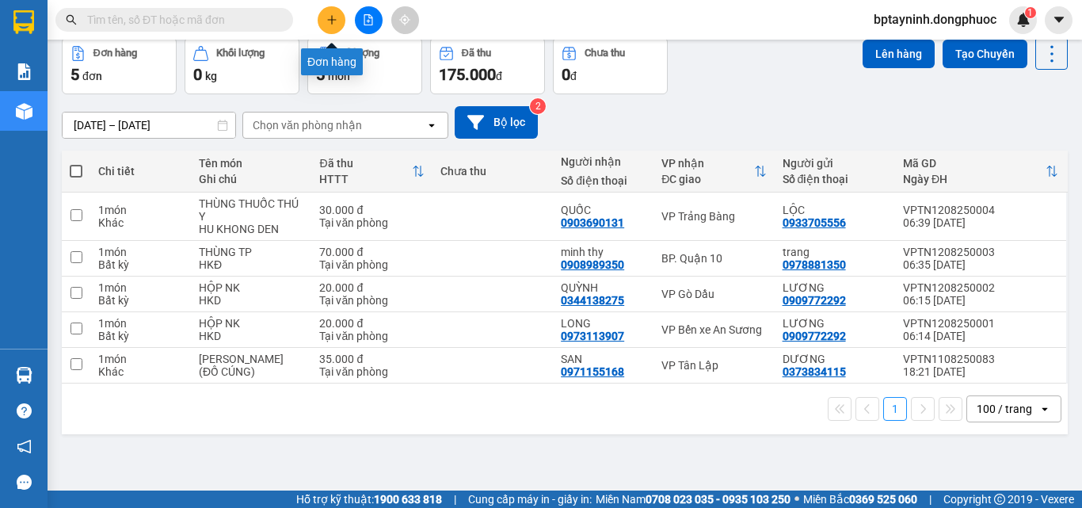
click at [328, 19] on icon "plus" at bounding box center [331, 19] width 11 height 11
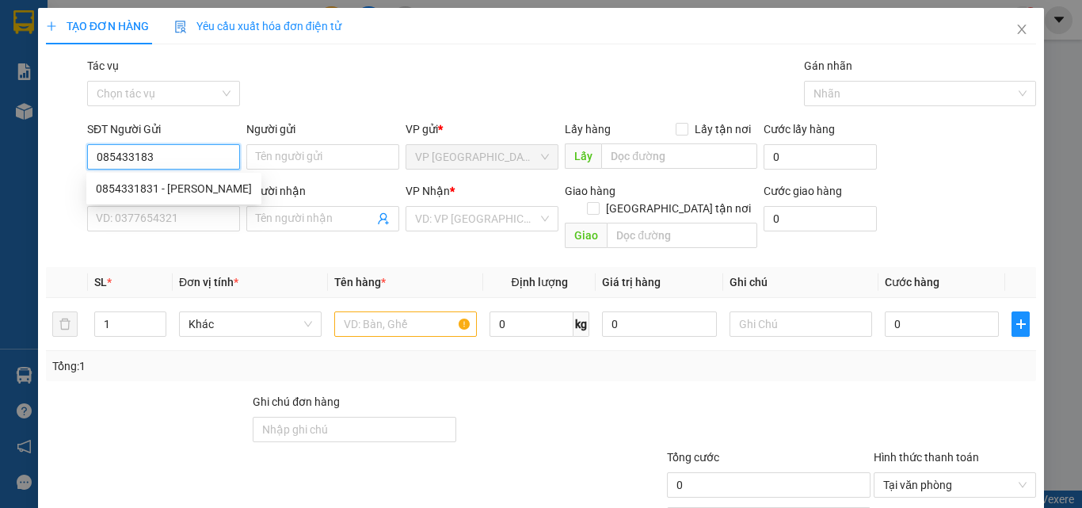
type input "0854331831"
click at [196, 188] on div "0854331831 - KIM PHƯỢNG" at bounding box center [174, 188] width 156 height 17
type input "KIM PHƯỢNG"
type input "0856774744"
type input "GẤM"
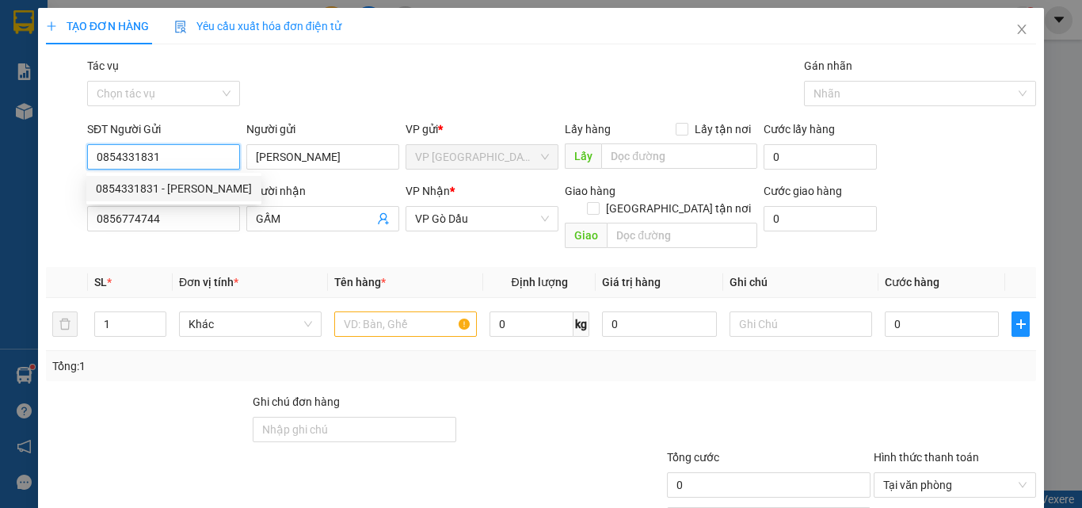
type input "20.000"
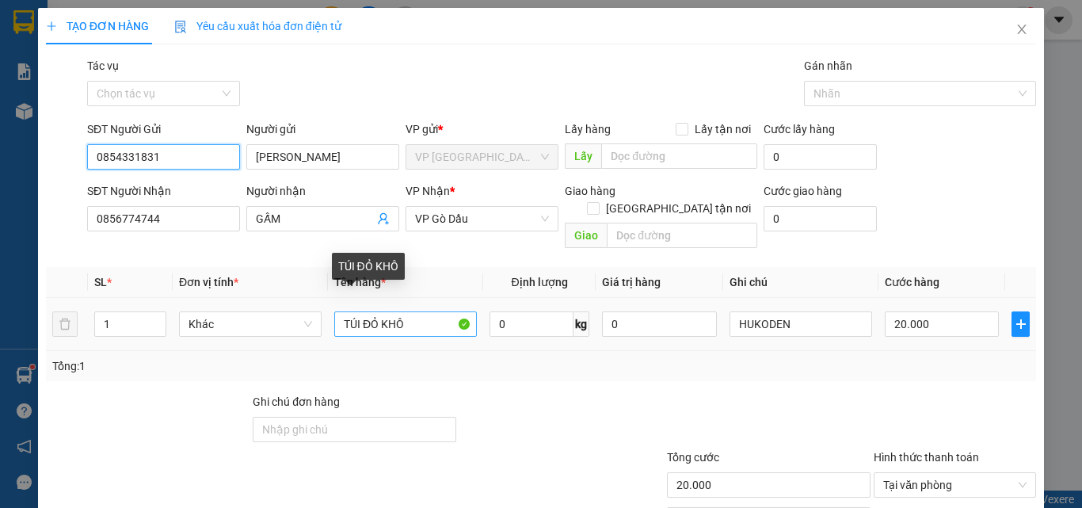
type input "0854331831"
drag, startPoint x: 415, startPoint y: 305, endPoint x: 405, endPoint y: 296, distance: 13.5
click at [405, 311] on input "TÚI ĐỎ KHÔ" at bounding box center [405, 323] width 143 height 25
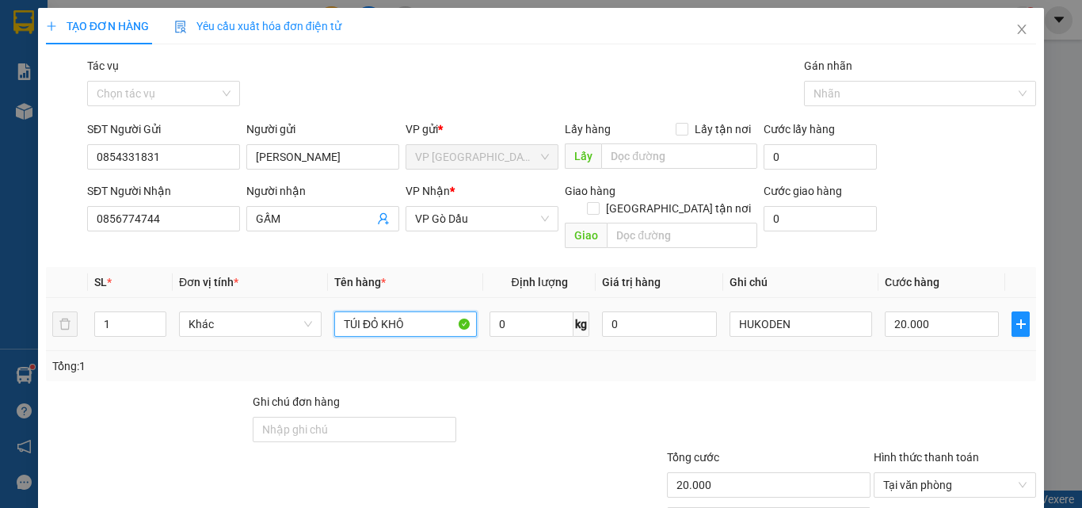
drag, startPoint x: 412, startPoint y: 302, endPoint x: 110, endPoint y: 287, distance: 302.1
click at [110, 298] on tr "1 Khác TÚI ĐỎ KHÔ 0 kg 0 HUKODEN 20.000" at bounding box center [541, 324] width 990 height 53
type input "N"
type input "BỌC TC"
drag, startPoint x: 734, startPoint y: 360, endPoint x: 783, endPoint y: 340, distance: 52.2
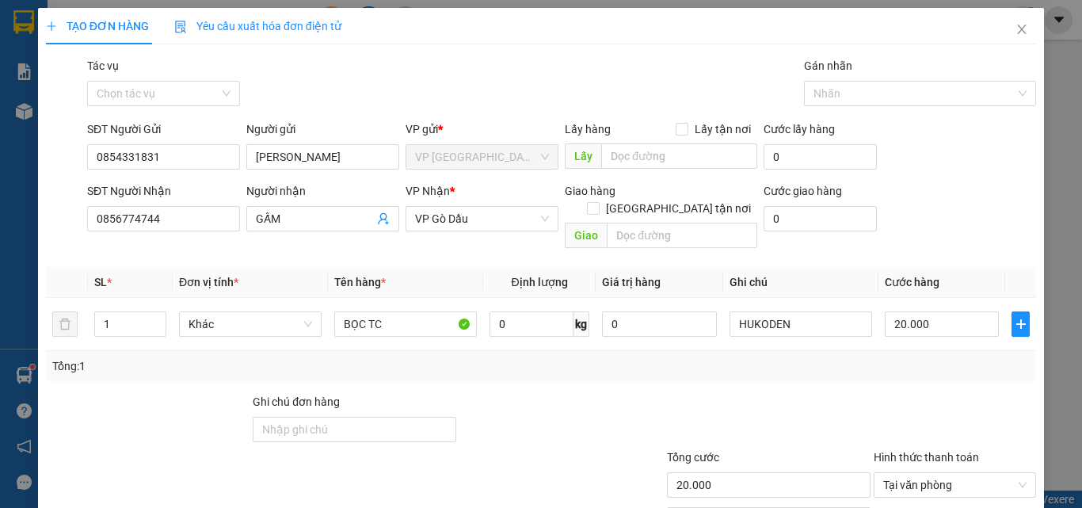
click at [733, 359] on div "Tổng: 1" at bounding box center [541, 366] width 990 height 30
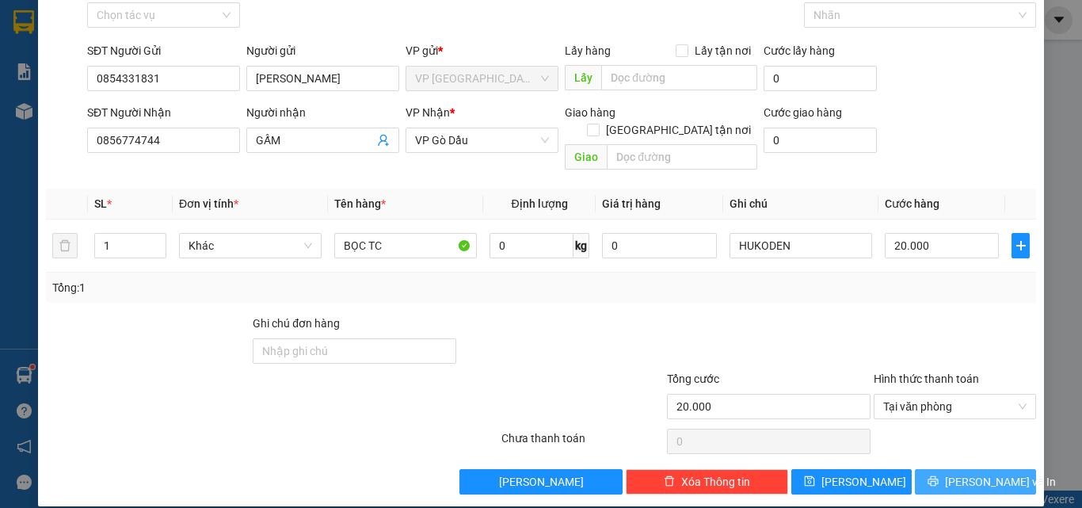
click at [950, 469] on button "[PERSON_NAME] và In" at bounding box center [975, 481] width 121 height 25
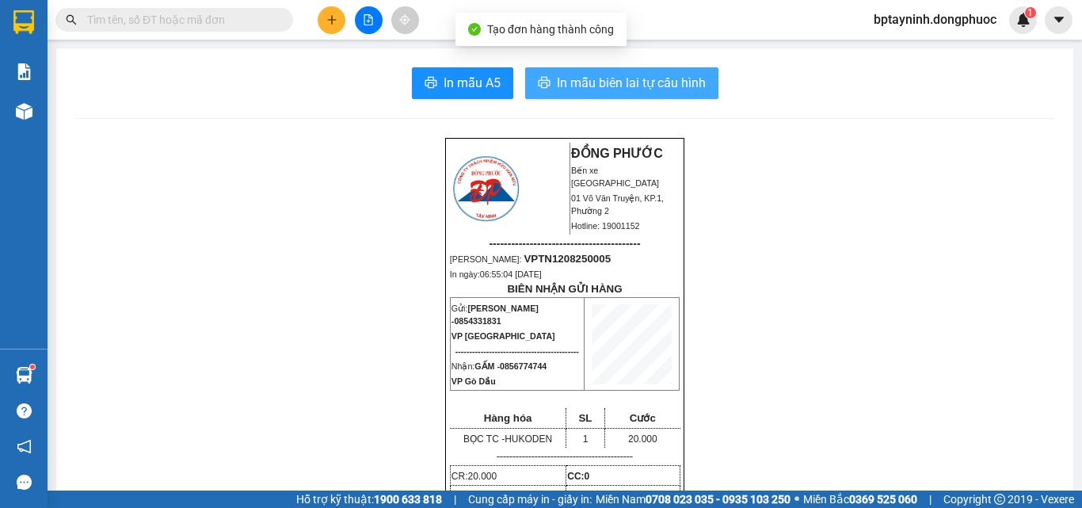
click at [596, 85] on span "In mẫu biên lai tự cấu hình" at bounding box center [631, 83] width 149 height 20
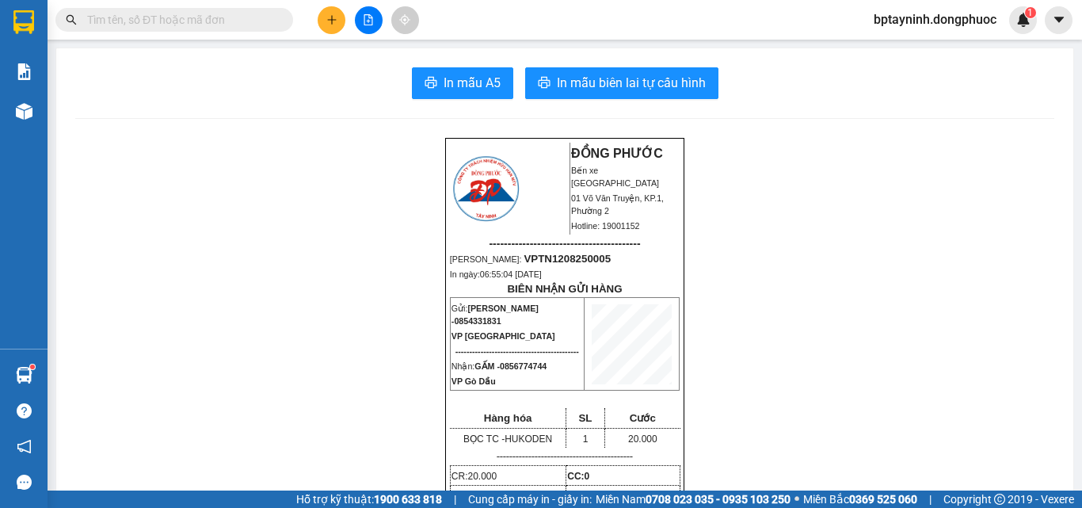
click at [206, 18] on input "text" at bounding box center [180, 19] width 187 height 17
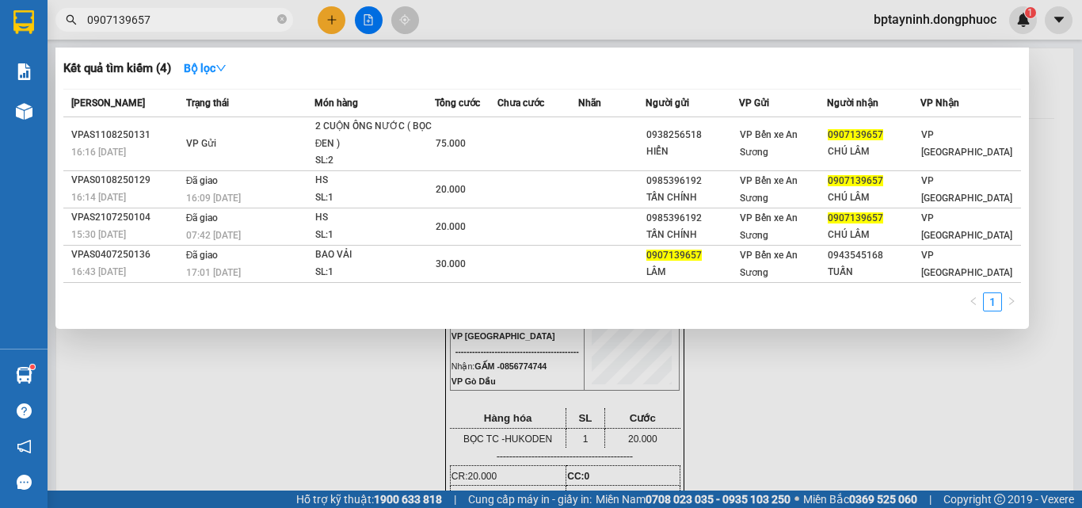
type input "0907139657"
click at [333, 20] on div at bounding box center [541, 254] width 1082 height 508
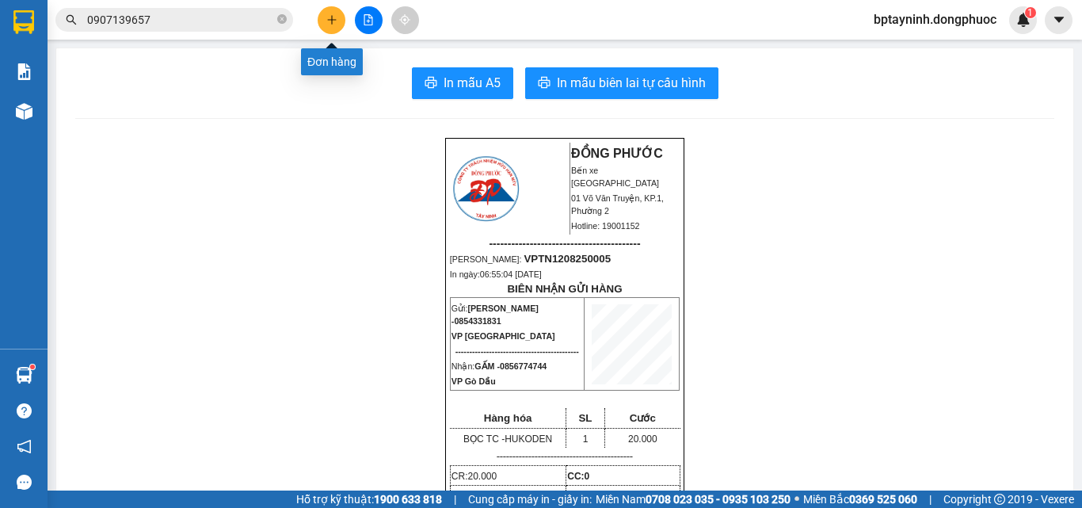
click at [328, 21] on icon "plus" at bounding box center [331, 19] width 11 height 11
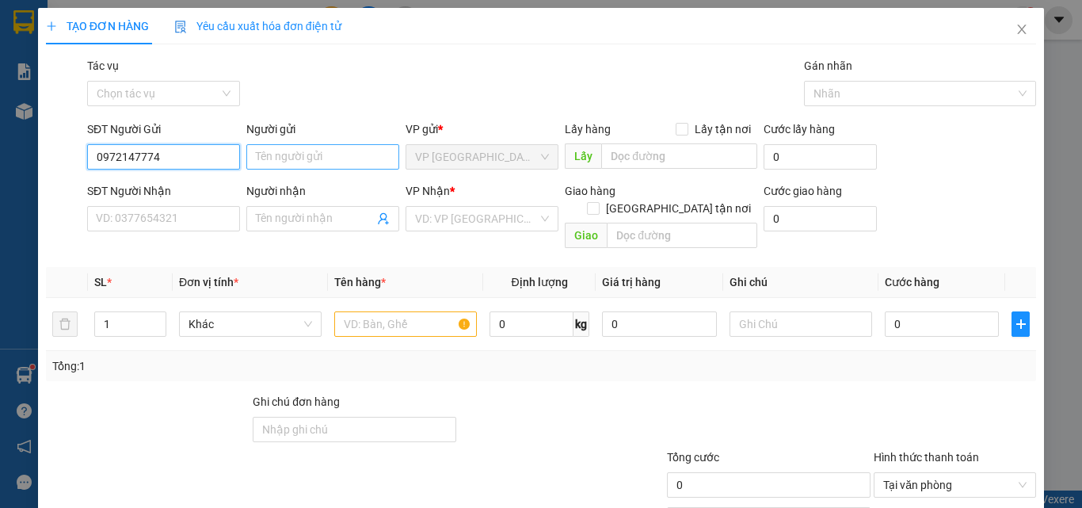
type input "0972147774"
click at [329, 157] on input "Người gửi" at bounding box center [322, 156] width 153 height 25
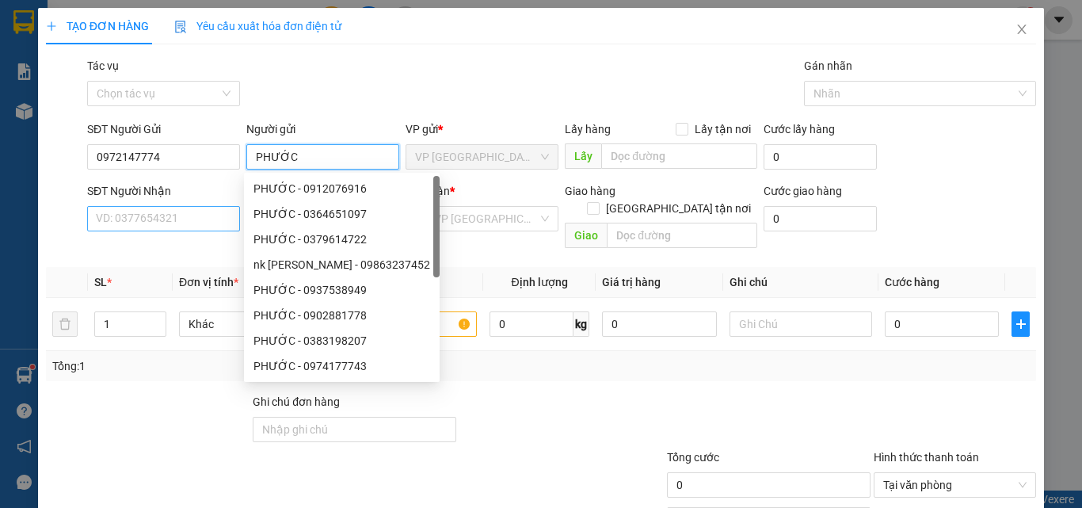
type input "PHƯỚC"
click at [171, 215] on input "SĐT Người Nhận" at bounding box center [163, 218] width 153 height 25
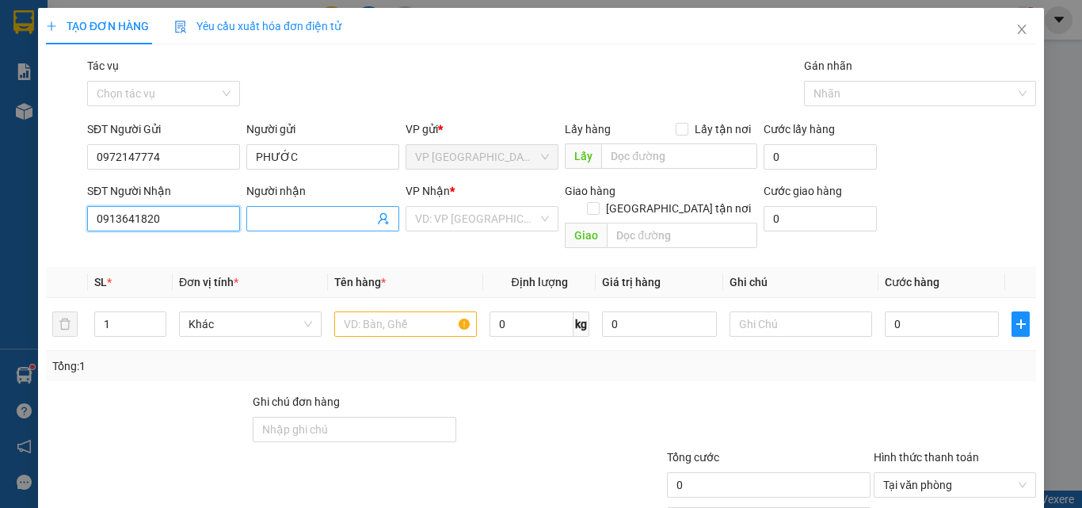
type input "0913641820"
click at [276, 222] on input "Người nhận" at bounding box center [315, 218] width 118 height 17
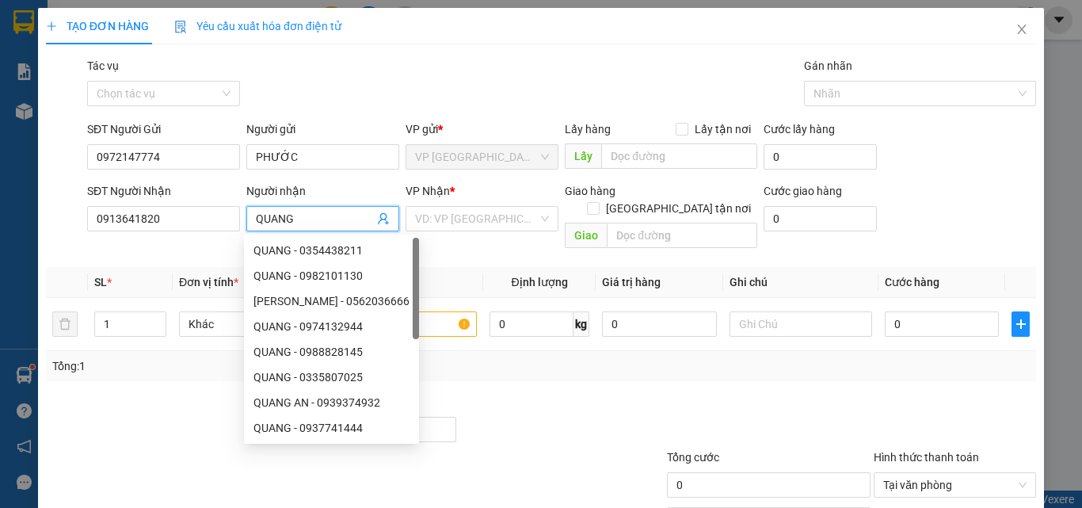
type input "QUANG"
click at [417, 107] on div "Gói vận chuyển * Tiêu chuẩn Tác vụ Chọn tác vụ Gán nhãn Nhãn" at bounding box center [561, 84] width 955 height 55
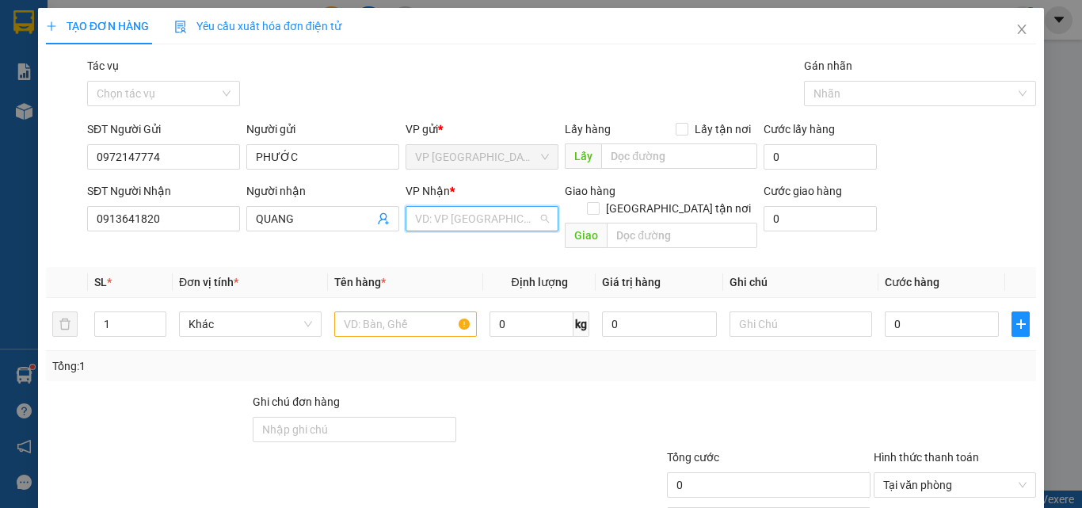
drag, startPoint x: 484, startPoint y: 220, endPoint x: 477, endPoint y: 248, distance: 28.6
click at [482, 220] on input "search" at bounding box center [476, 219] width 123 height 24
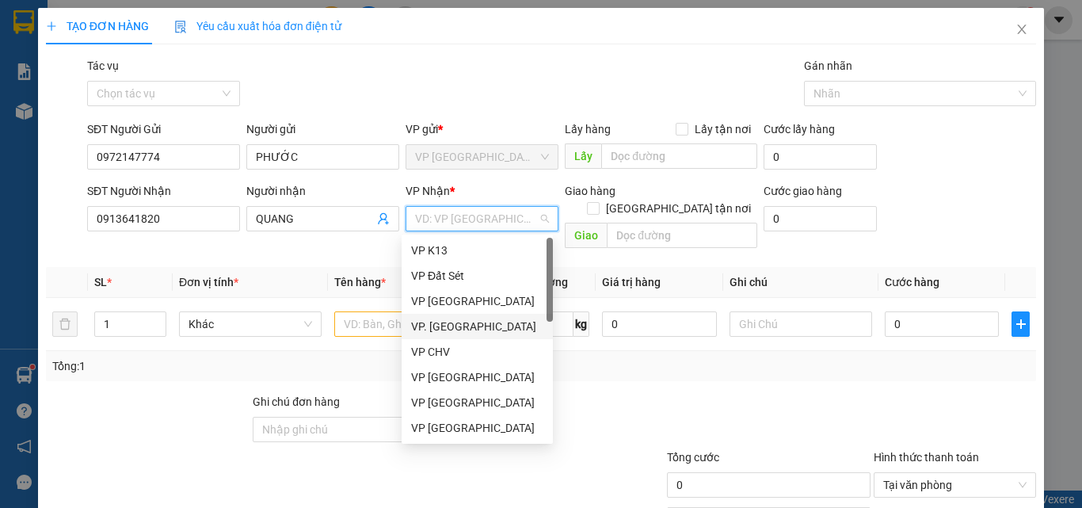
scroll to position [158, 0]
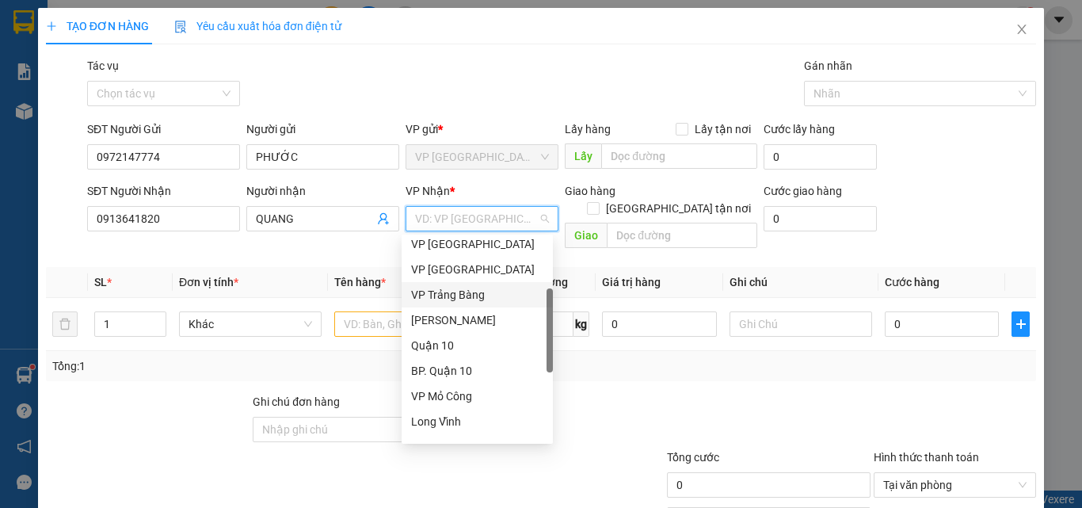
click at [460, 294] on div "VP Trảng Bàng" at bounding box center [477, 294] width 132 height 17
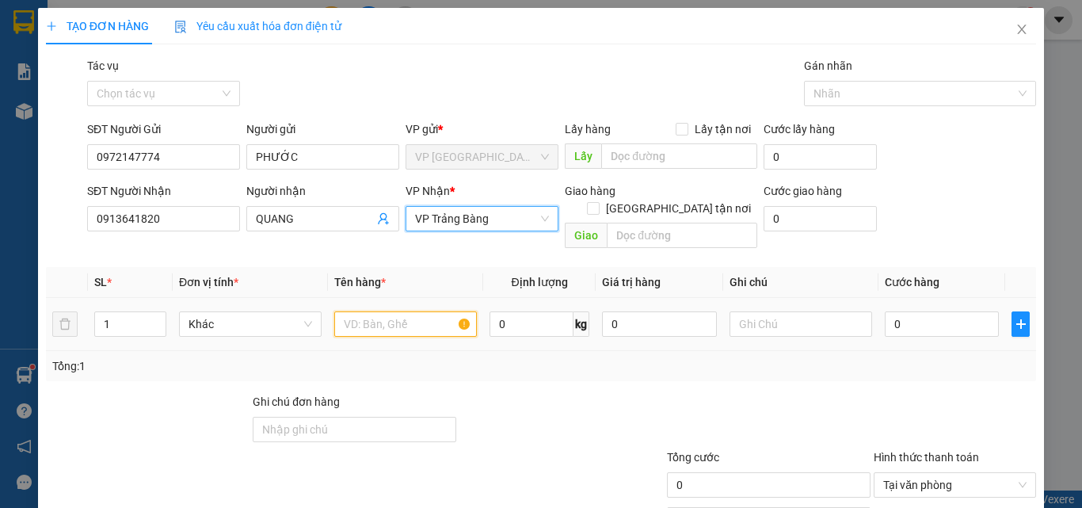
click at [404, 311] on input "text" at bounding box center [405, 323] width 143 height 25
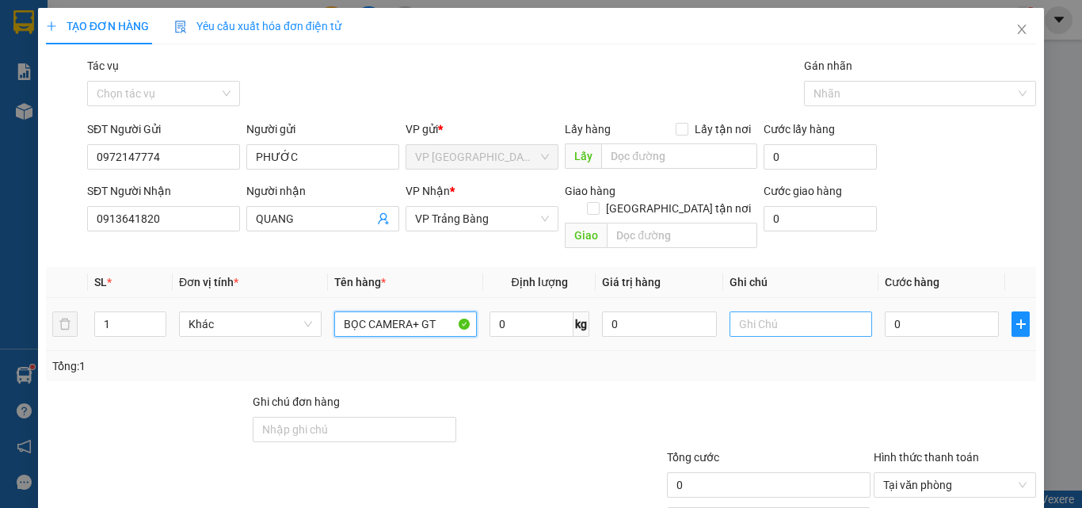
type input "BỌC CAMERA+ GT"
click at [793, 311] on input "text" at bounding box center [800, 323] width 143 height 25
type input "HKĐ"
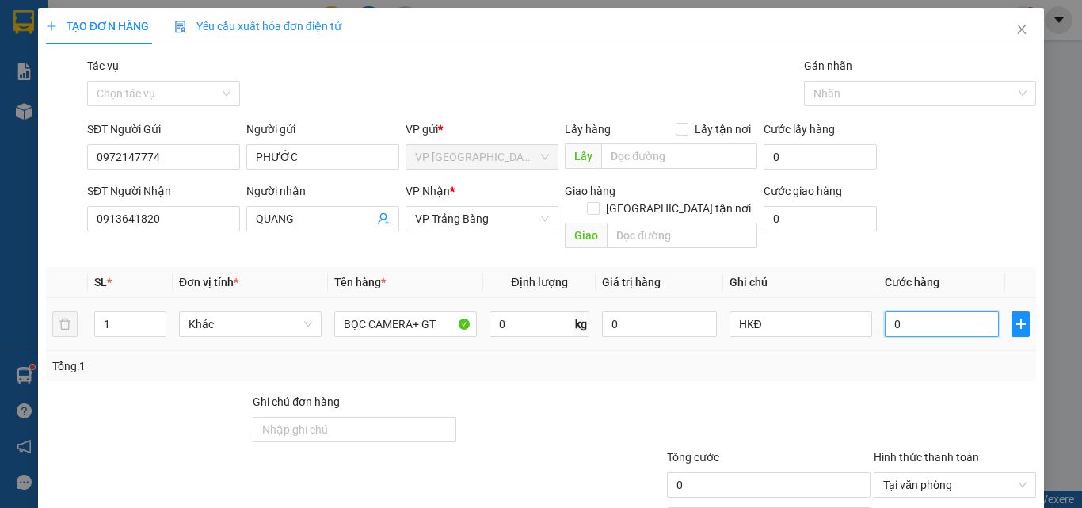
click at [929, 311] on input "0" at bounding box center [942, 323] width 114 height 25
type input "2"
type input "20"
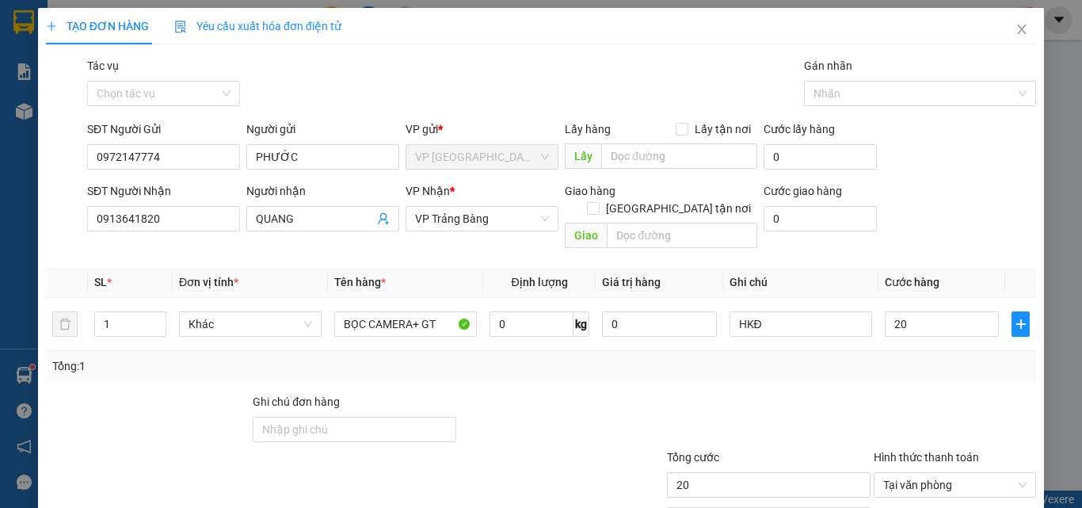
type input "20.000"
click at [833, 367] on div "Transit Pickup Surcharge Ids Transit Deliver Surcharge Ids Transit Deliver Surc…" at bounding box center [541, 315] width 990 height 516
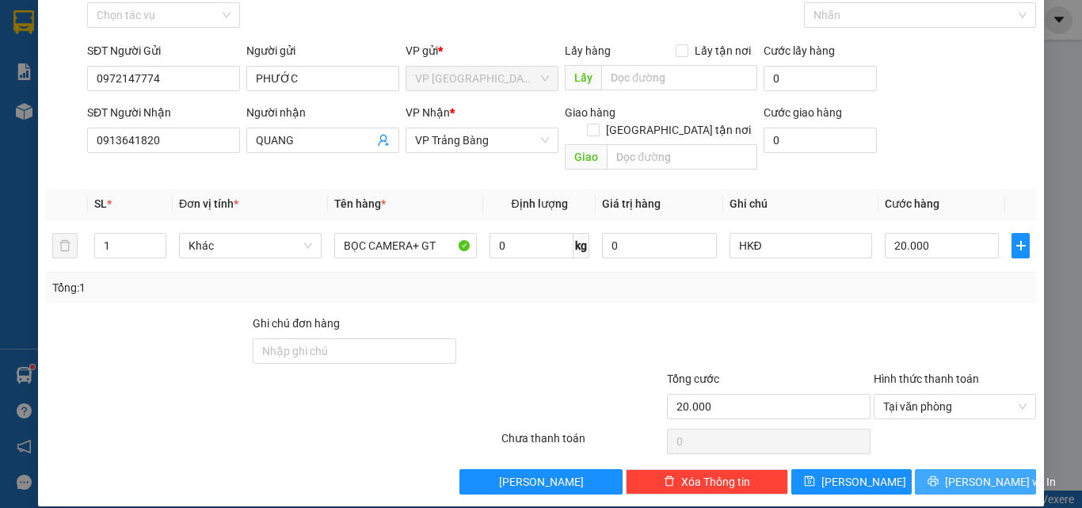
click at [958, 469] on button "[PERSON_NAME] và In" at bounding box center [975, 481] width 121 height 25
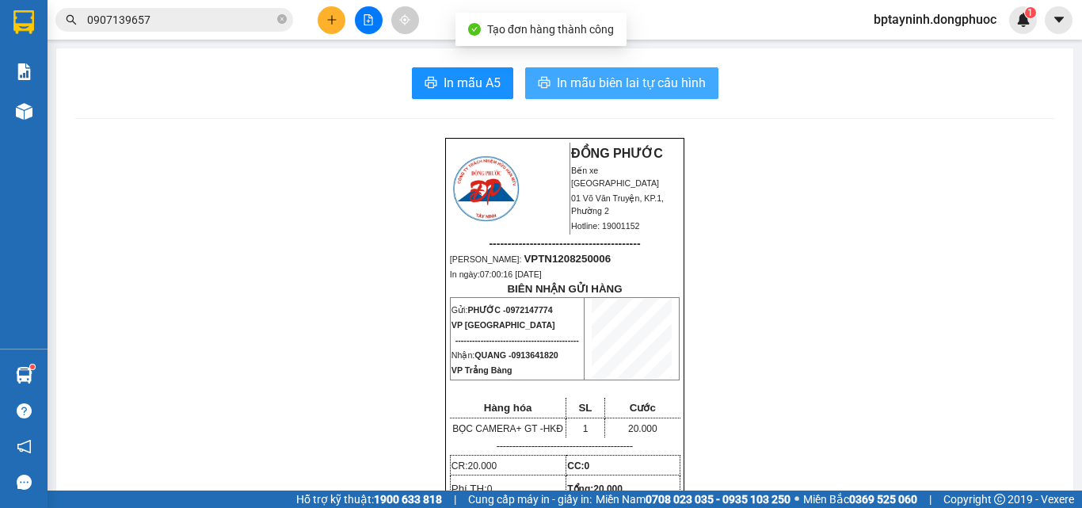
click at [598, 72] on button "In mẫu biên lai tự cấu hình" at bounding box center [621, 83] width 193 height 32
click at [645, 84] on span "In mẫu biên lai tự cấu hình" at bounding box center [631, 83] width 149 height 20
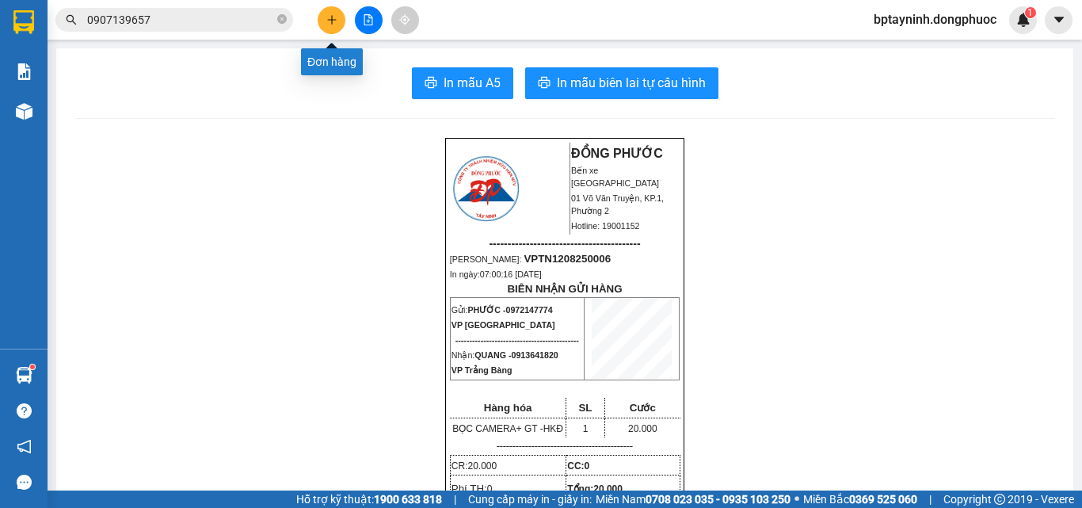
click at [331, 13] on button at bounding box center [332, 20] width 28 height 28
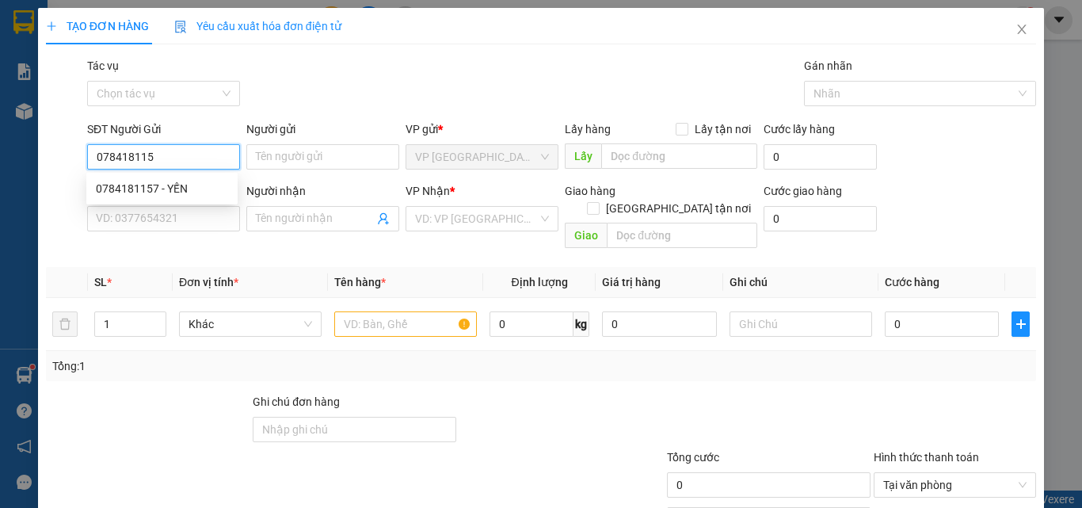
type input "0784181157"
click at [163, 187] on div "0784181157 - YẾN" at bounding box center [162, 188] width 132 height 17
type input "YẾN"
type input "0903126685"
type input "trường"
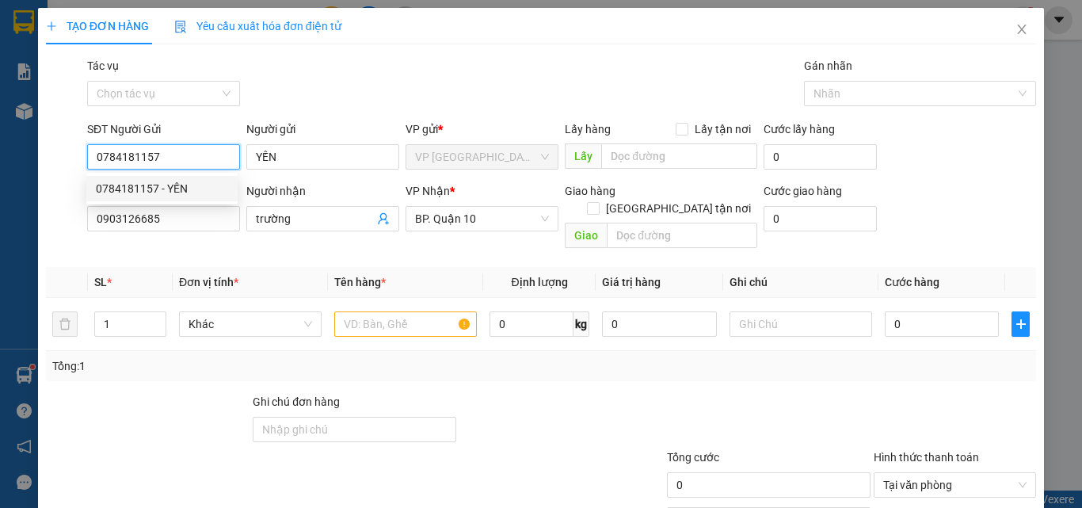
type input "40.000"
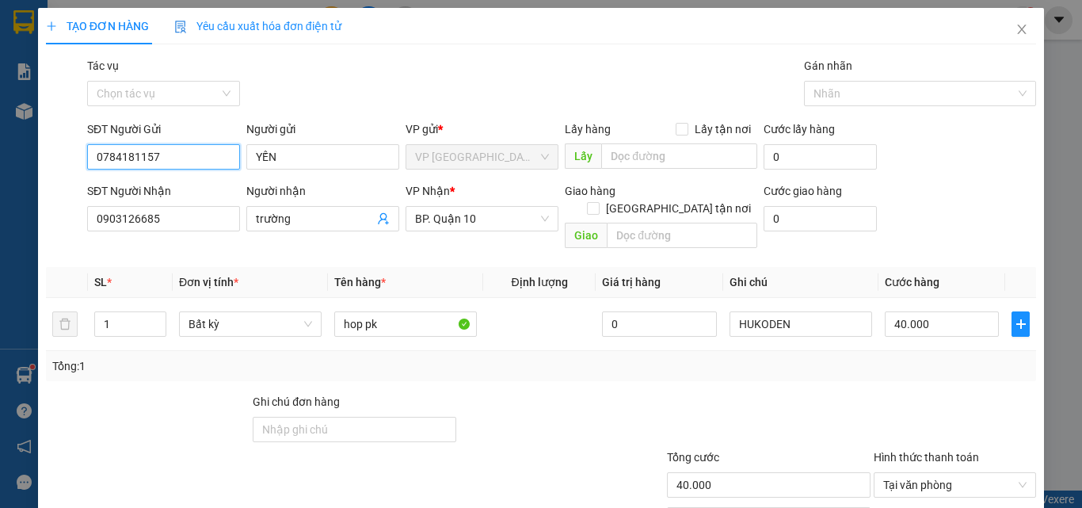
type input "0784181157"
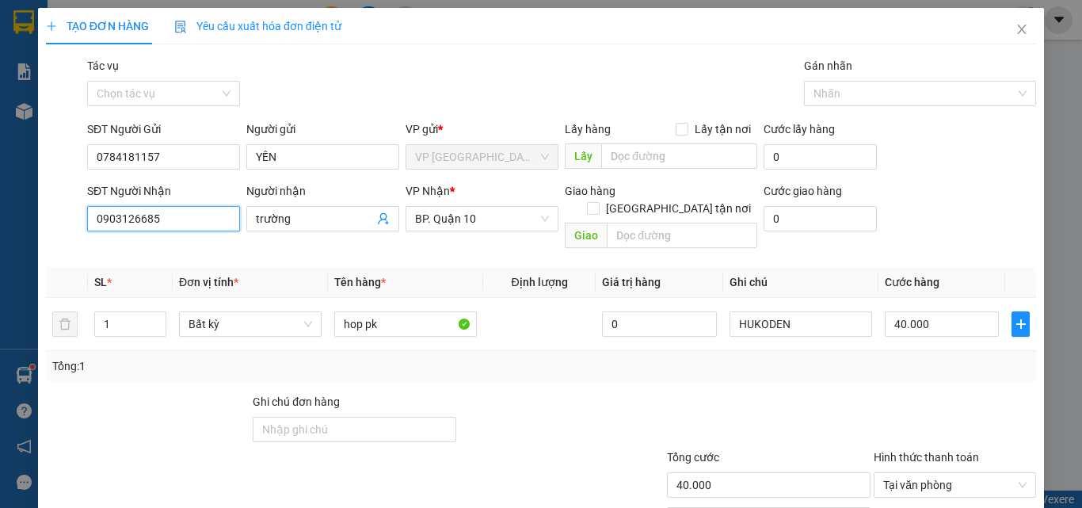
click at [0, 215] on div "TẠO ĐƠN HÀNG Yêu cầu xuất hóa đơn điện tử Transit Pickup Surcharge Ids Transit …" at bounding box center [541, 254] width 1082 height 508
type input "0784181157"
click at [149, 250] on div "0784181157 - YẾN" at bounding box center [162, 250] width 132 height 17
type input "YẾN"
type input "20.000"
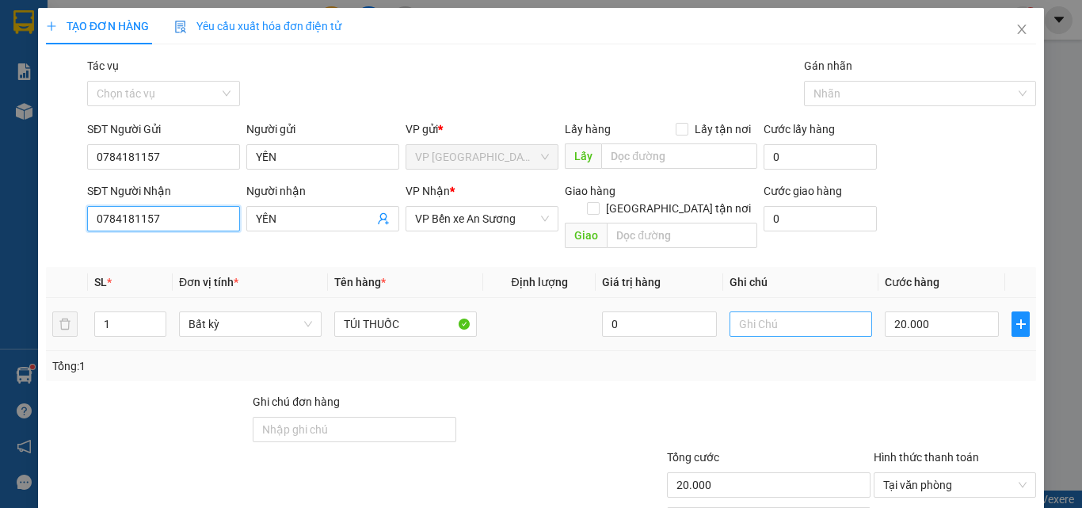
type input "0784181157"
click at [760, 317] on input "text" at bounding box center [800, 323] width 143 height 25
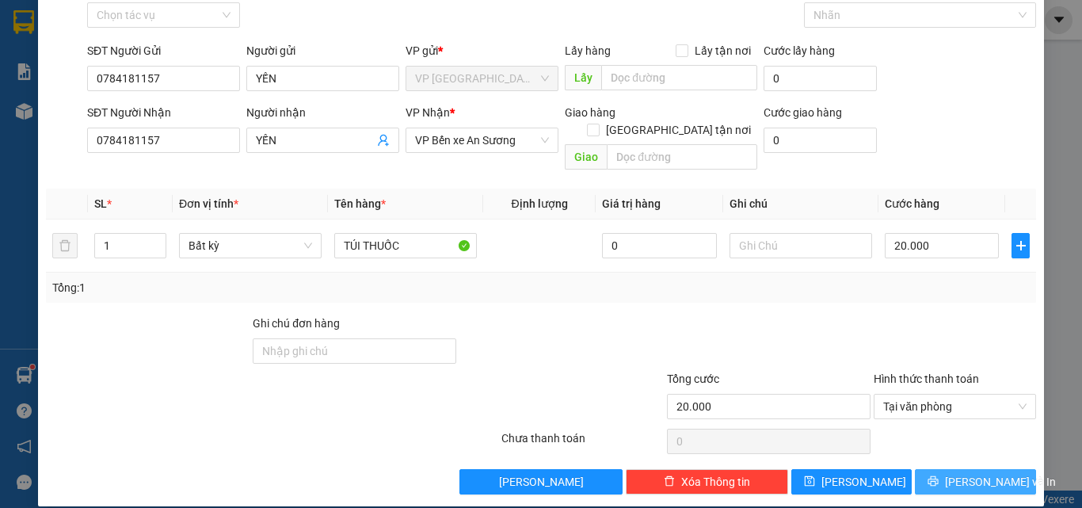
click at [975, 473] on span "Lưu và In" at bounding box center [1000, 481] width 111 height 17
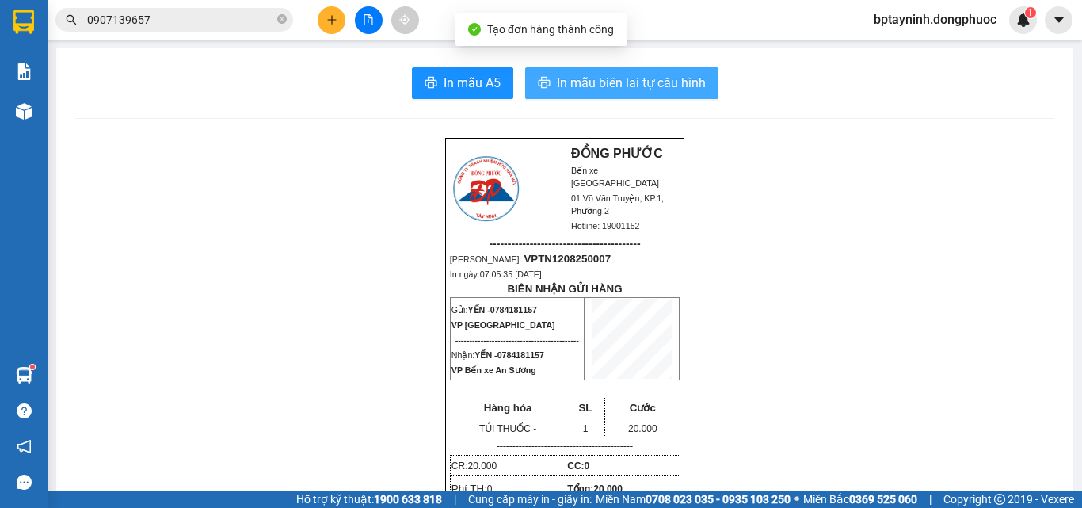
click at [607, 86] on span "In mẫu biên lai tự cấu hình" at bounding box center [631, 83] width 149 height 20
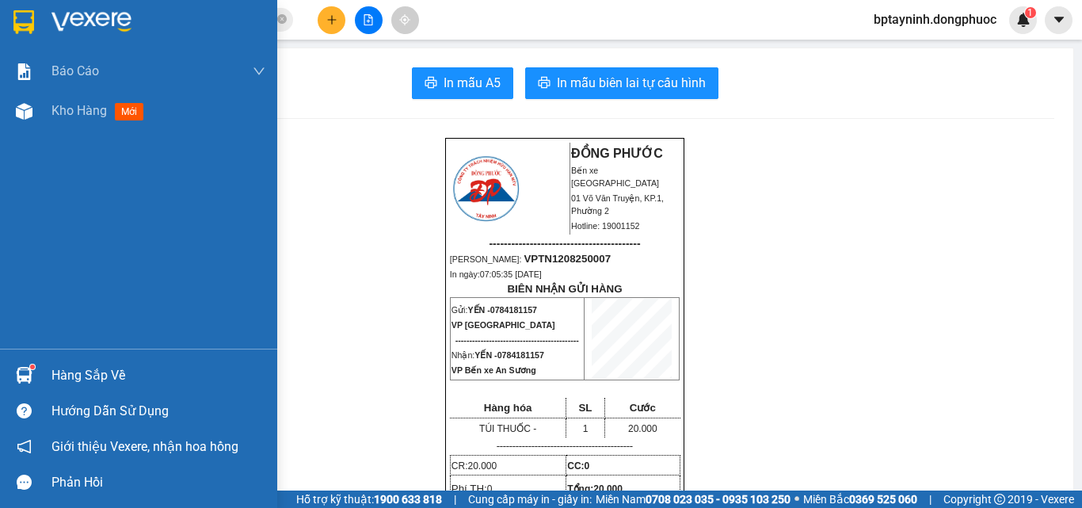
click at [44, 374] on div "Hàng sắp về" at bounding box center [138, 375] width 277 height 36
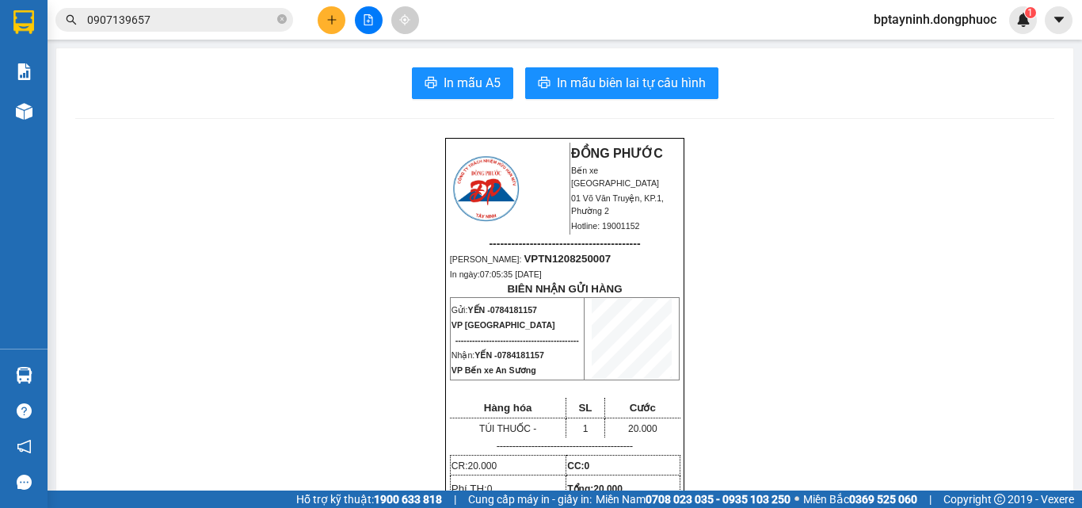
click at [287, 178] on section "Kết quả tìm kiếm ( 4 ) Bộ lọc Mã ĐH Trạng thái Món hàng Tổng cước Chưa cước Nhã…" at bounding box center [541, 254] width 1082 height 508
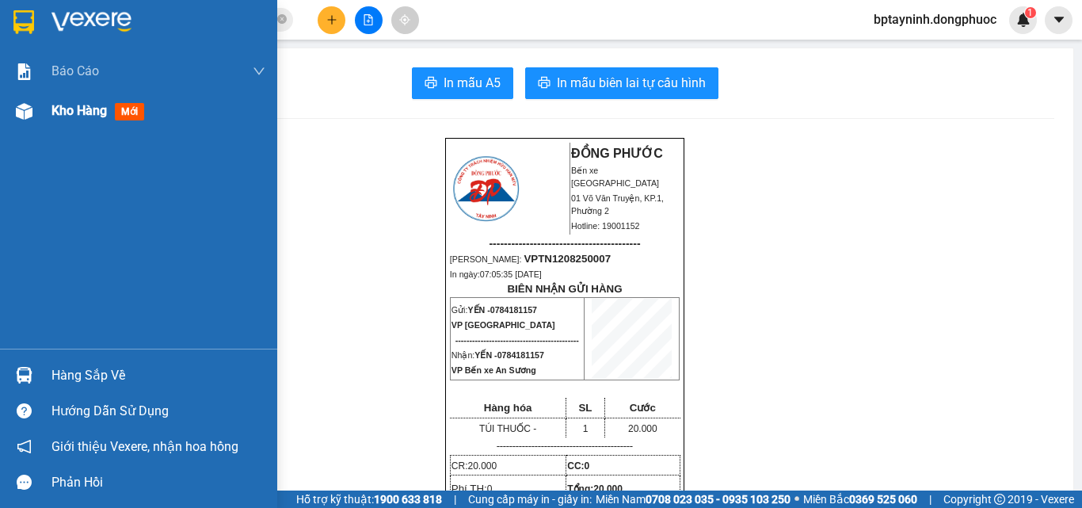
click at [96, 104] on span "Kho hàng" at bounding box center [78, 110] width 55 height 15
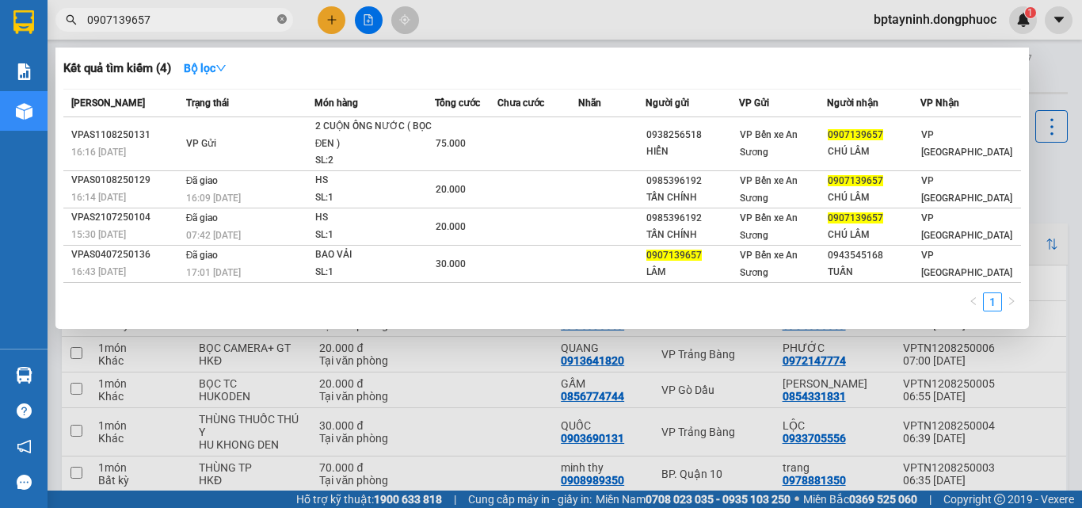
click at [283, 18] on icon "close-circle" at bounding box center [282, 19] width 10 height 10
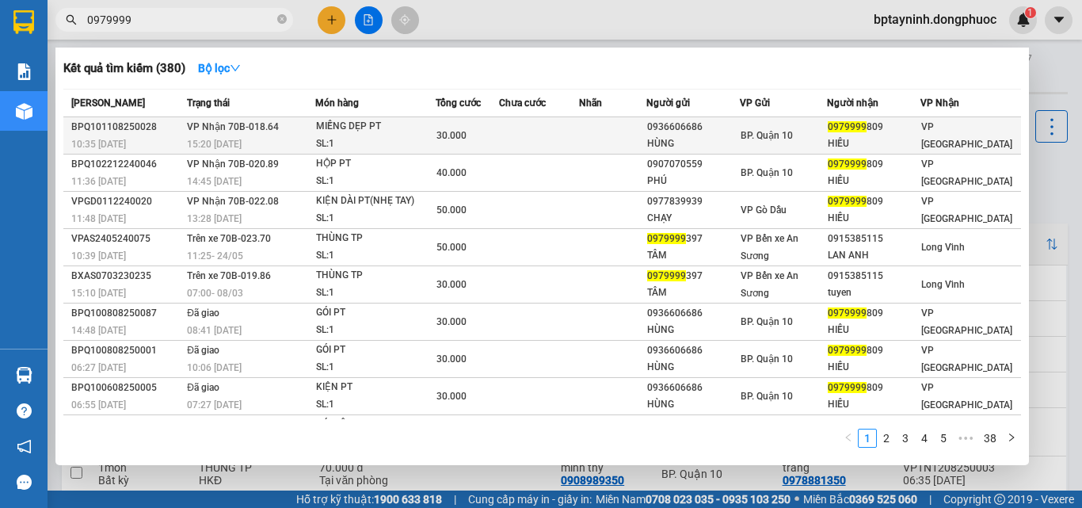
type input "0979999"
click at [579, 135] on td at bounding box center [539, 135] width 80 height 37
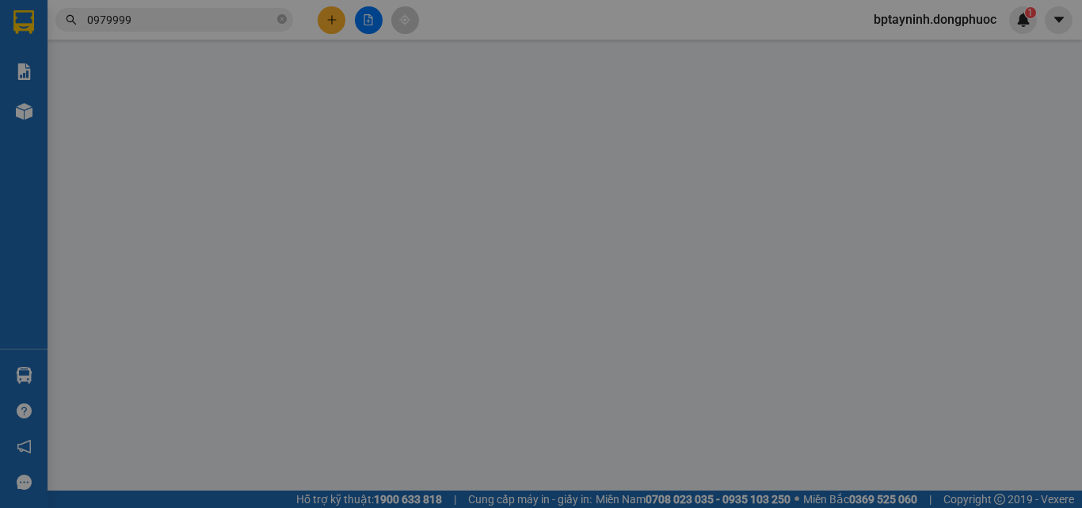
type input "0936606686"
type input "HÙNG"
type input "0979999809"
type input "HIẾU"
type input "30.000"
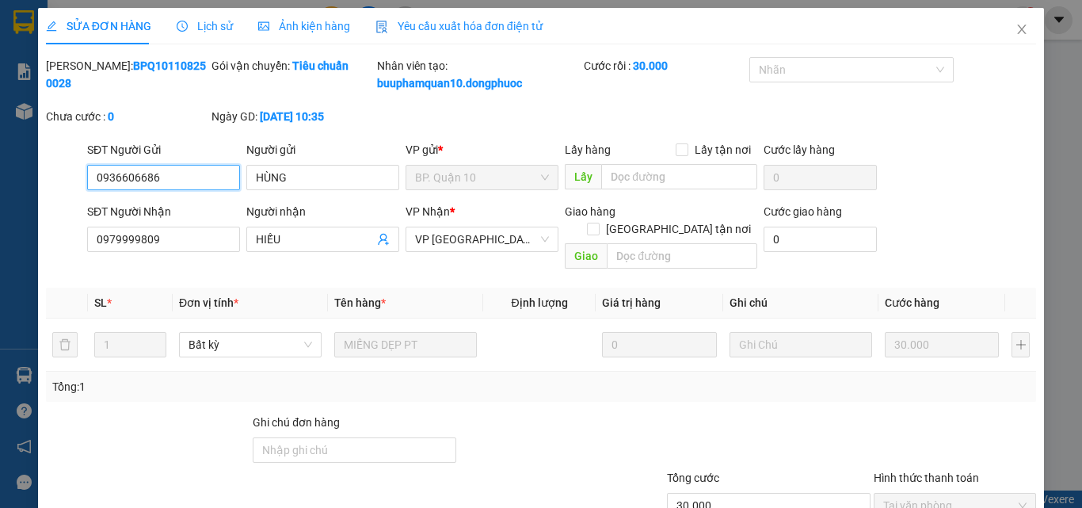
scroll to position [99, 0]
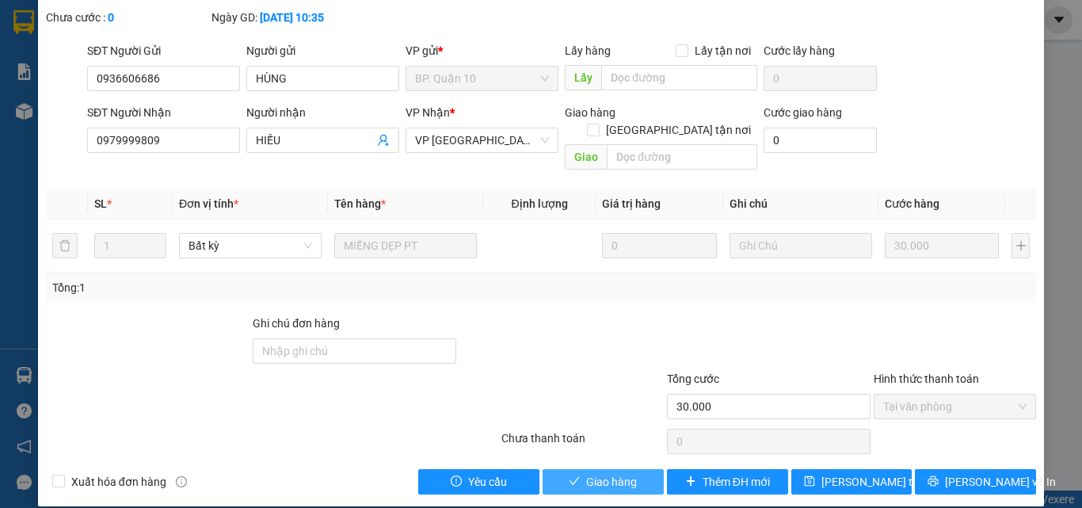
click at [607, 473] on span "Giao hàng" at bounding box center [611, 481] width 51 height 17
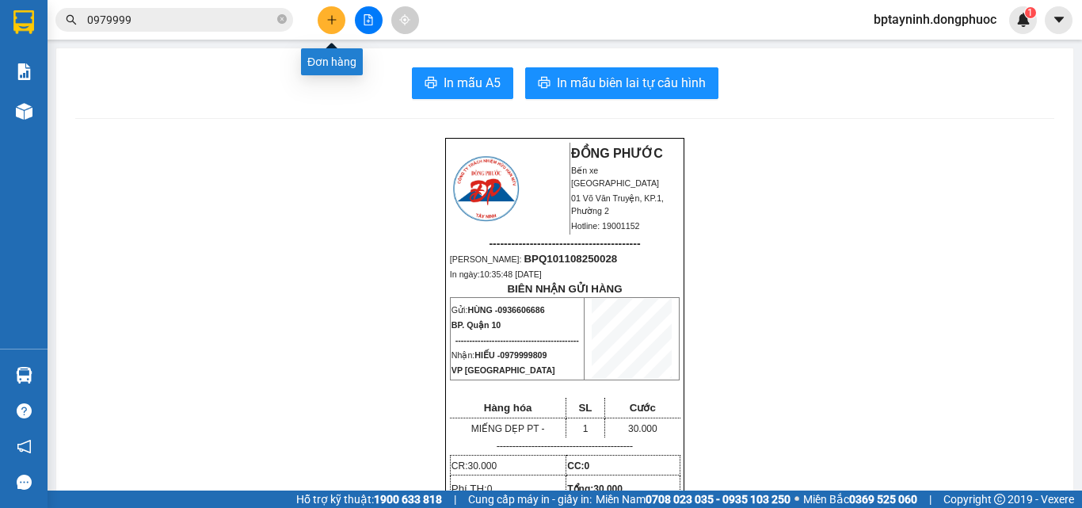
click at [327, 20] on icon "plus" at bounding box center [331, 19] width 11 height 11
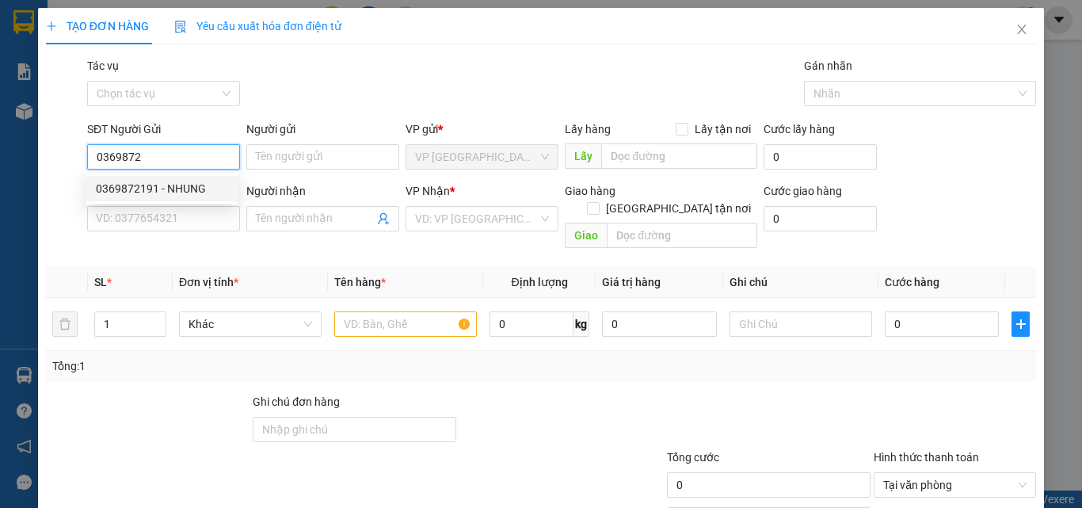
click at [175, 187] on div "0369872191 - NHUNG" at bounding box center [162, 188] width 132 height 17
type input "0369872191"
type input "NHUNG"
type input "0367018252"
type input "NGUYÊN"
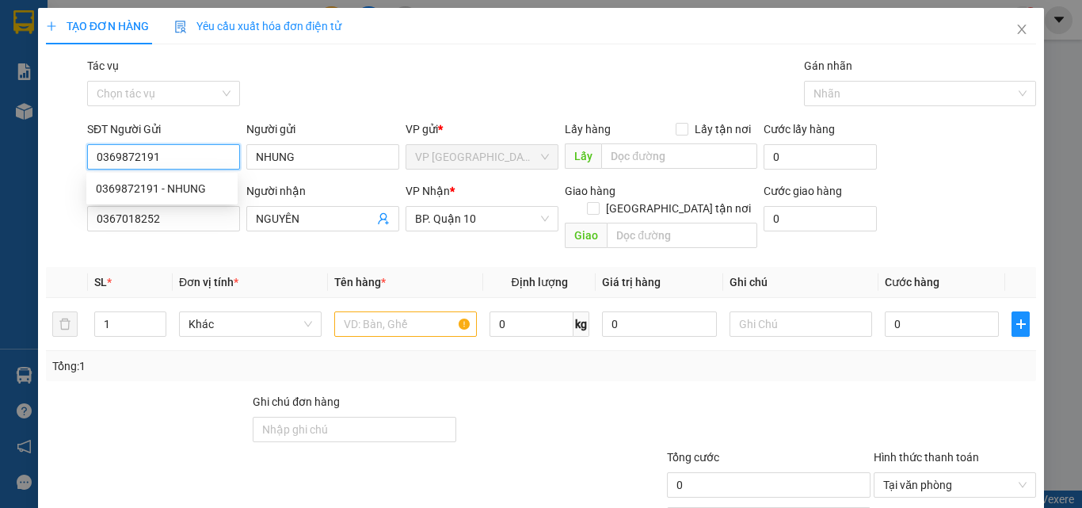
type input "70.000"
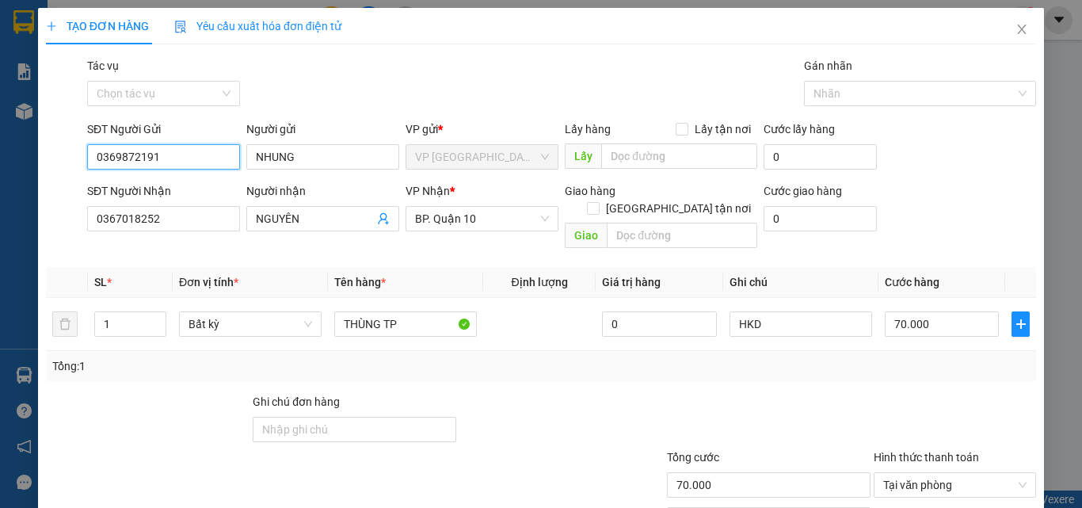
scroll to position [78, 0]
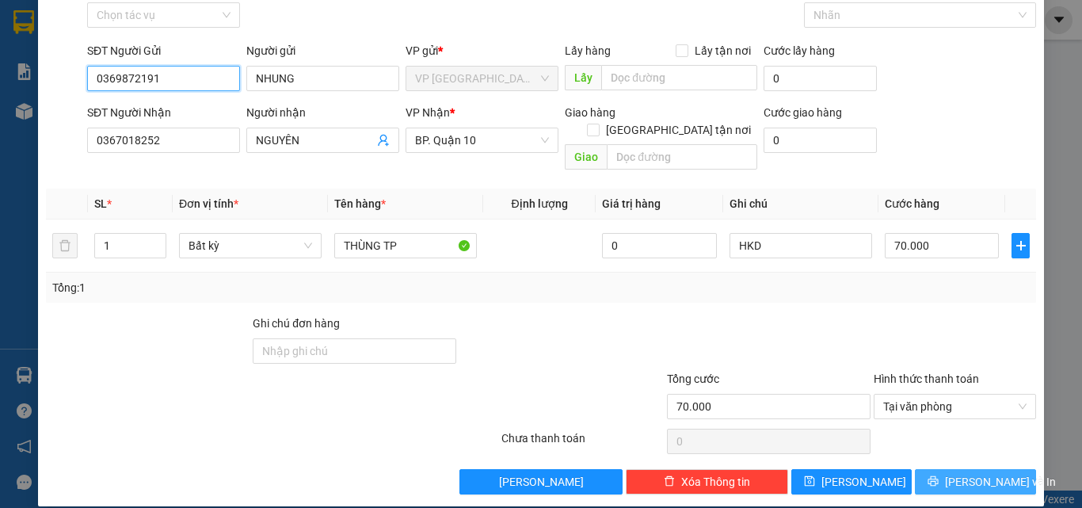
type input "0369872191"
click at [983, 473] on span "Lưu và In" at bounding box center [1000, 481] width 111 height 17
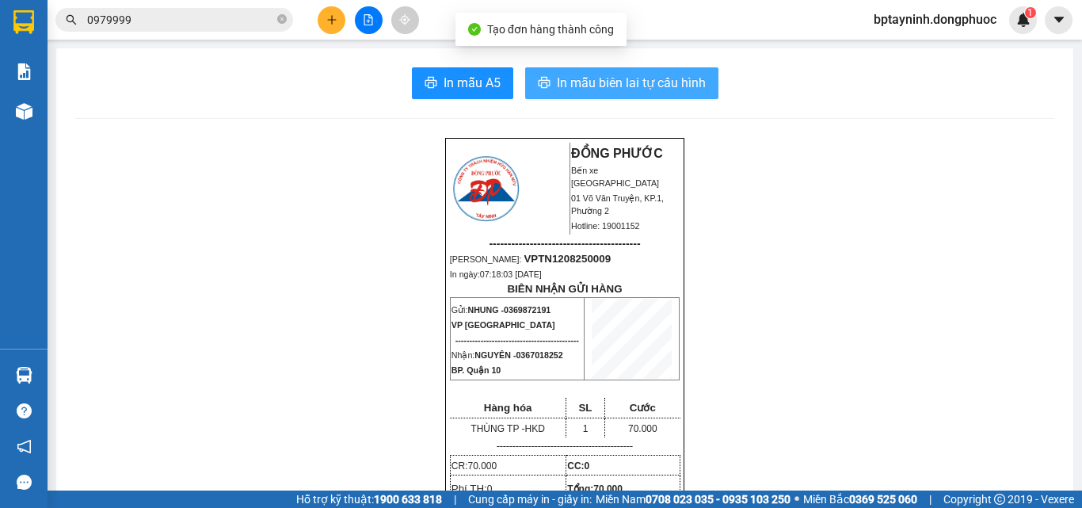
click at [599, 70] on button "In mẫu biên lai tự cấu hình" at bounding box center [621, 83] width 193 height 32
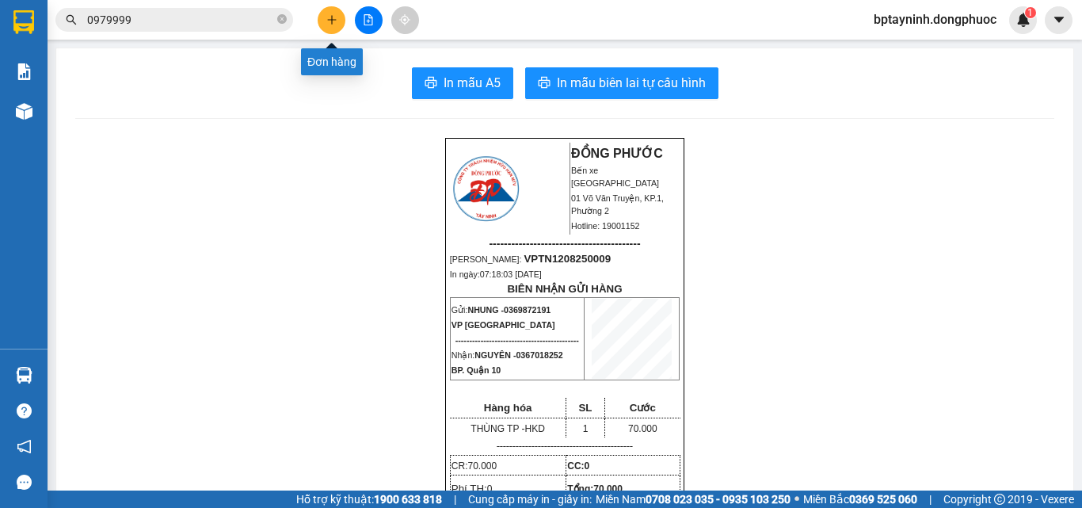
click at [340, 15] on button at bounding box center [332, 20] width 28 height 28
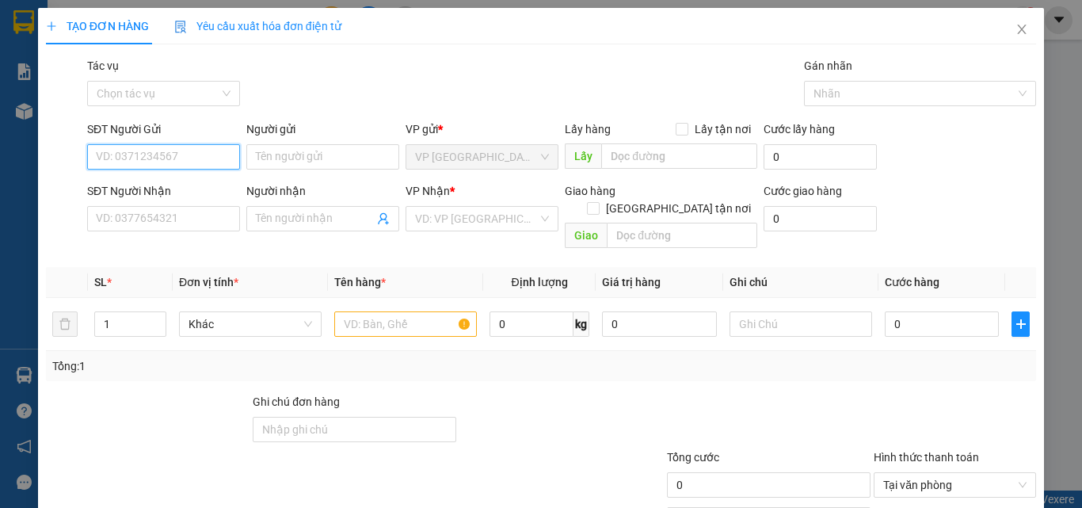
click at [161, 155] on input "SĐT Người Gửi" at bounding box center [163, 156] width 153 height 25
type input "0933589603"
click at [194, 179] on div "0933589603 - NGOAN" at bounding box center [161, 188] width 151 height 25
type input "NGOAN"
type input "0908616880"
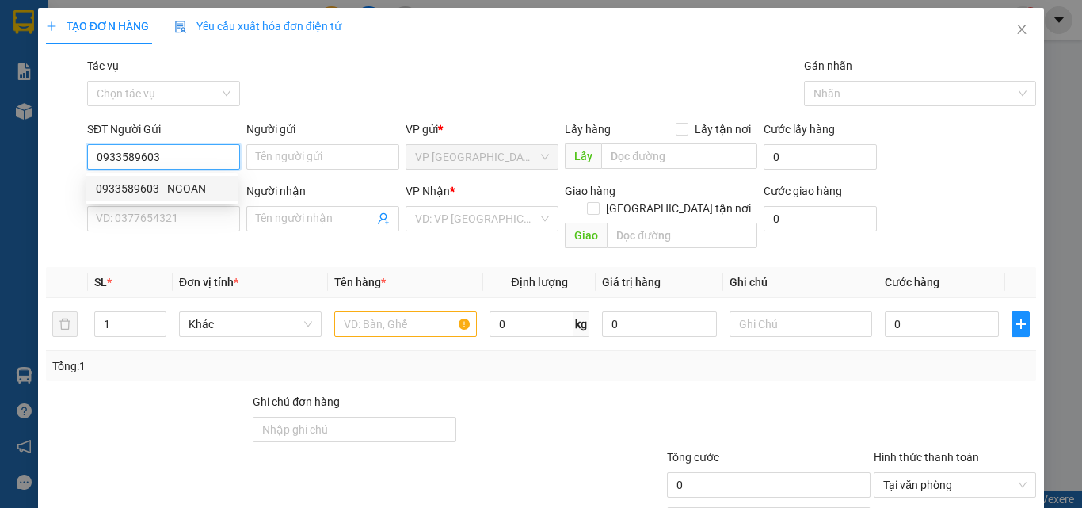
type input "NGỌC"
type input "40.000"
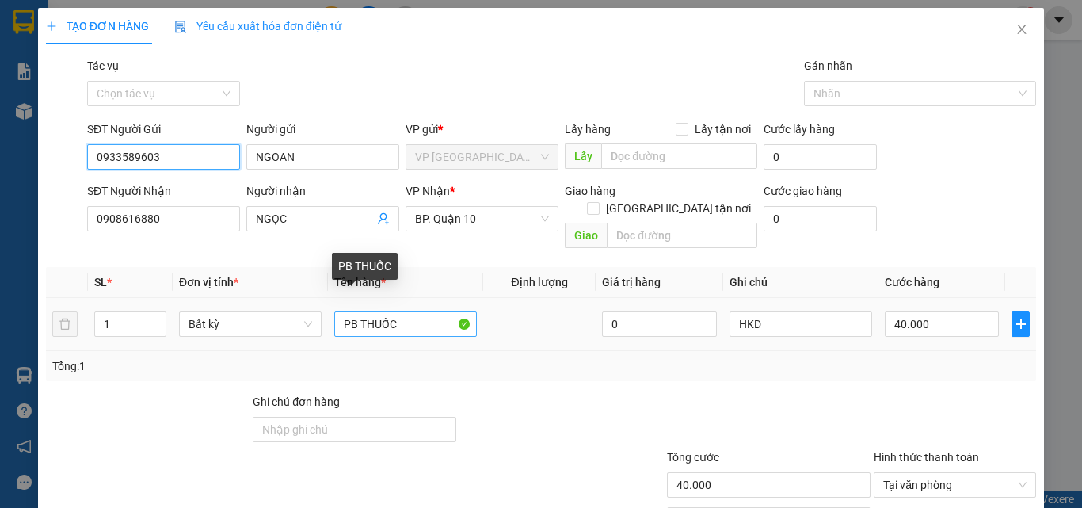
type input "0933589603"
drag, startPoint x: 400, startPoint y: 300, endPoint x: 234, endPoint y: 288, distance: 166.0
click at [234, 298] on tr "1 Bất kỳ PB THUỐC 0 HKD 40.000" at bounding box center [541, 324] width 990 height 53
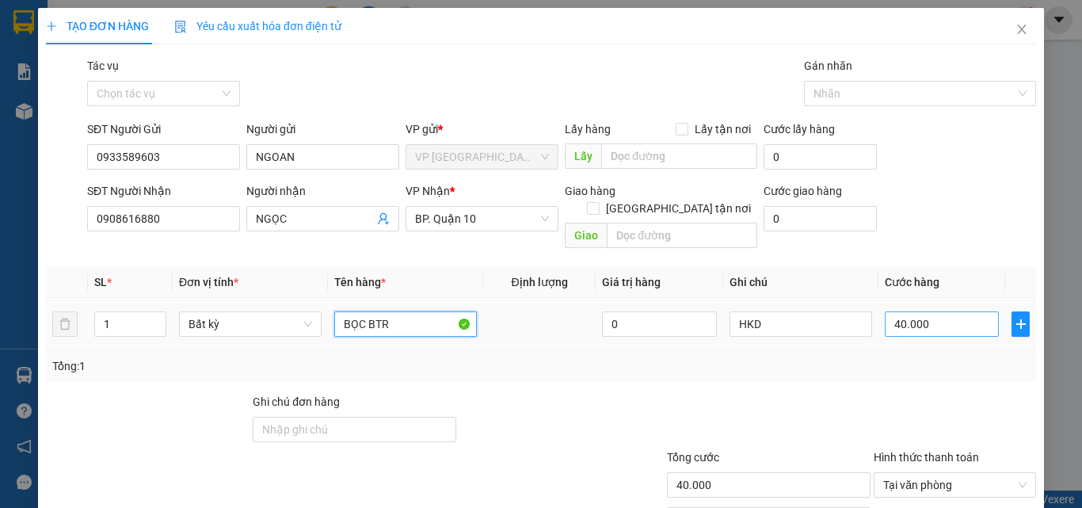
type input "BỌC BTR"
click at [949, 311] on input "40.000" at bounding box center [942, 323] width 114 height 25
type input "3"
type input "30"
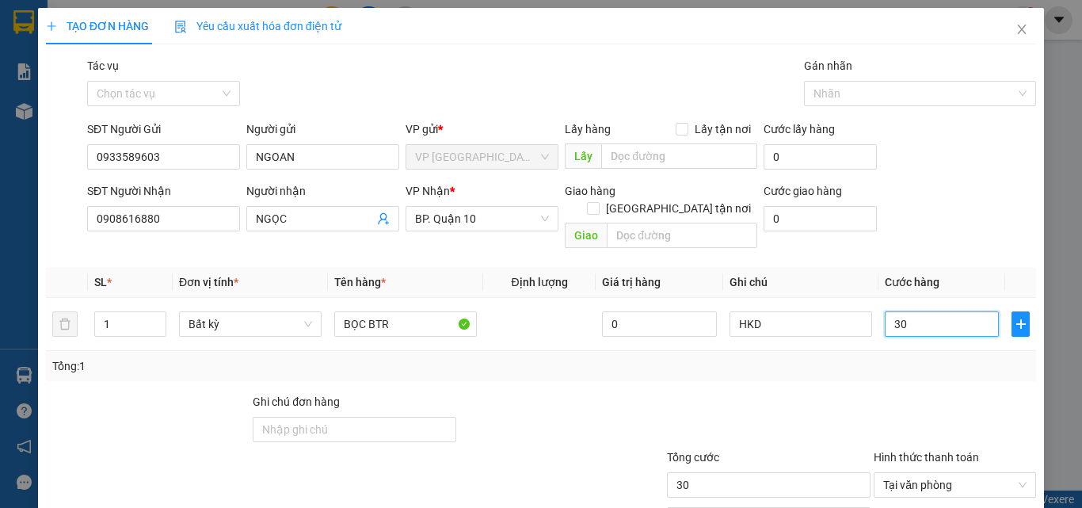
type input "30"
type input "30.000"
click at [813, 393] on div at bounding box center [768, 420] width 207 height 55
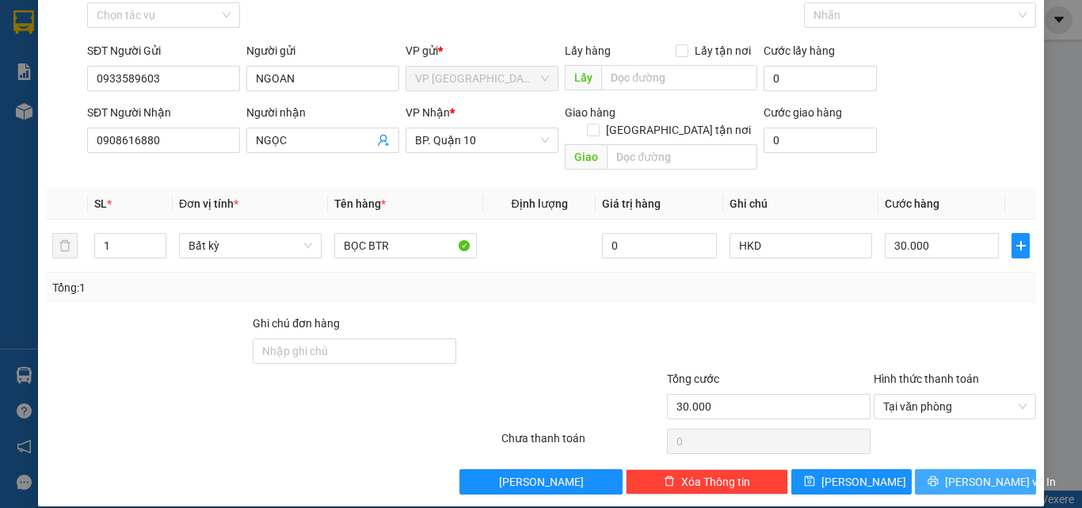
click at [970, 473] on span "Lưu và In" at bounding box center [1000, 481] width 111 height 17
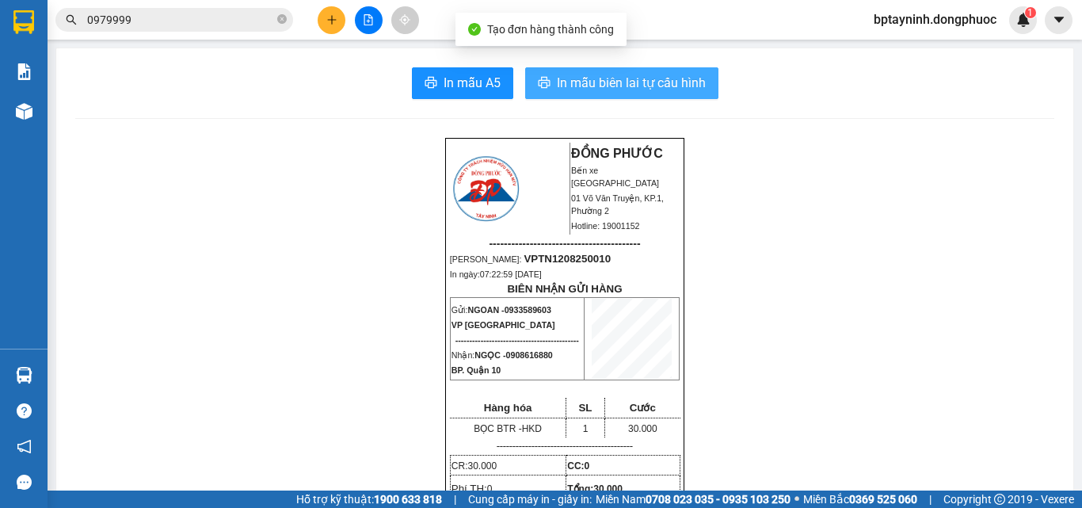
click at [630, 90] on span "In mẫu biên lai tự cấu hình" at bounding box center [631, 83] width 149 height 20
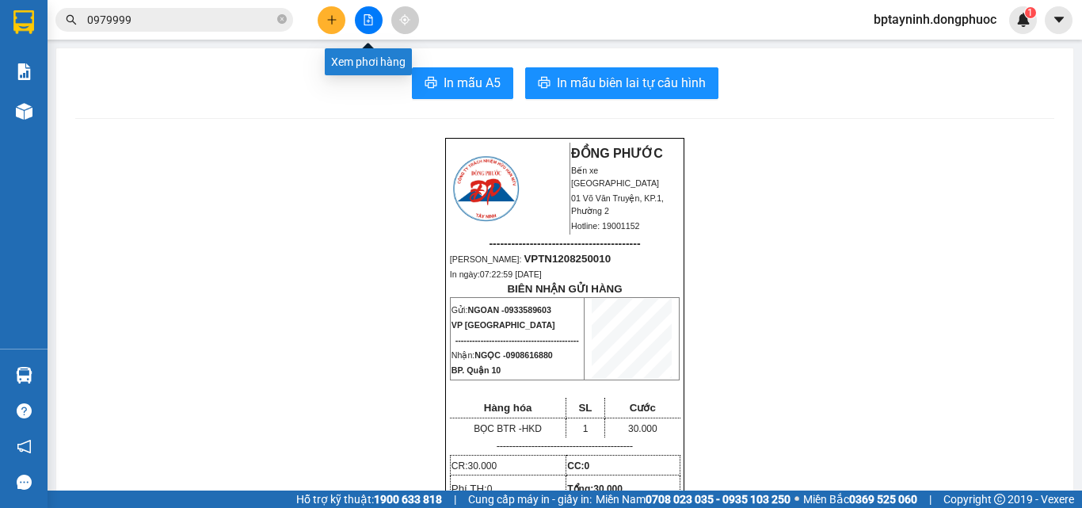
click at [360, 21] on button at bounding box center [369, 20] width 28 height 28
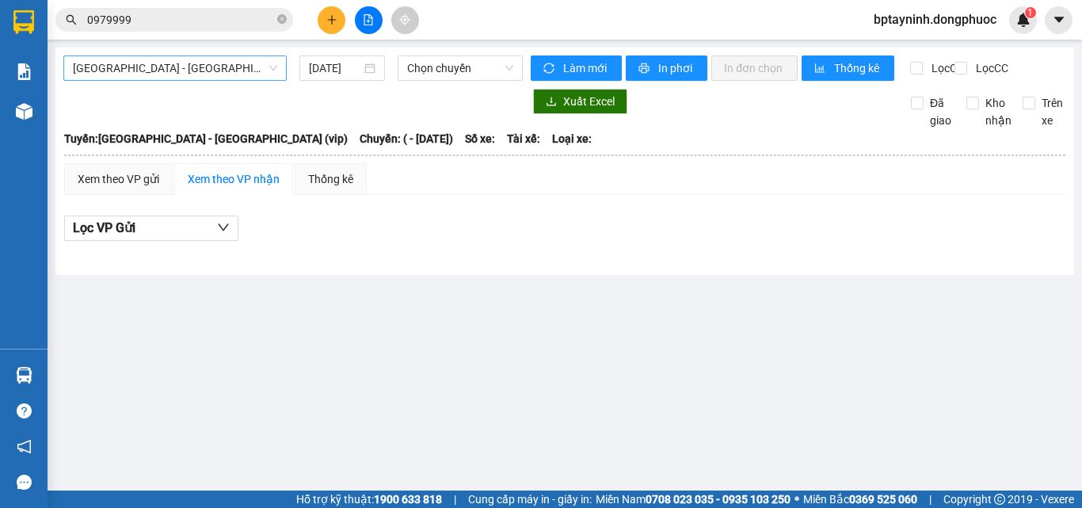
click at [147, 73] on span "[GEOGRAPHIC_DATA] - [GEOGRAPHIC_DATA] (vip)" at bounding box center [175, 68] width 204 height 24
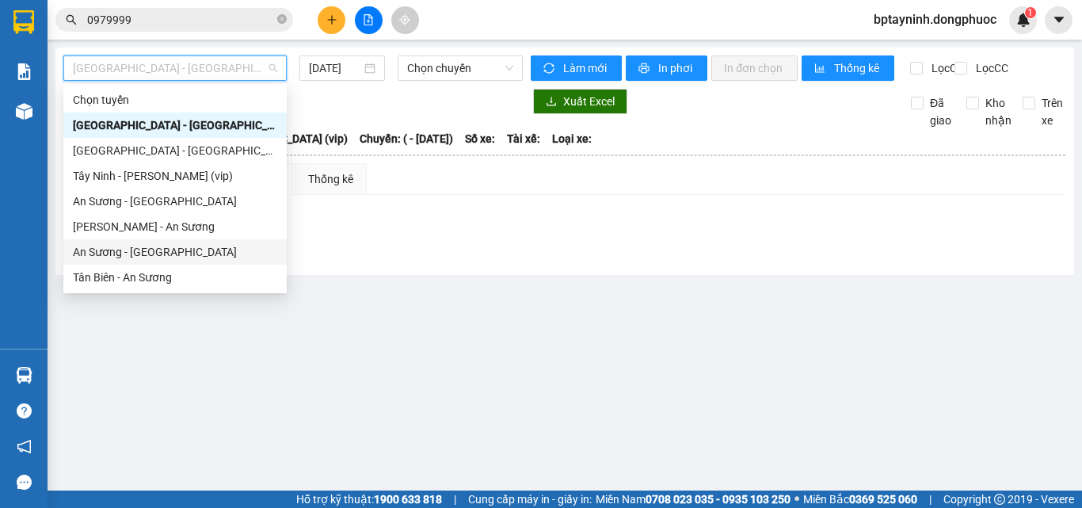
click at [141, 244] on div "An Sương - Tân Biên" at bounding box center [175, 251] width 204 height 17
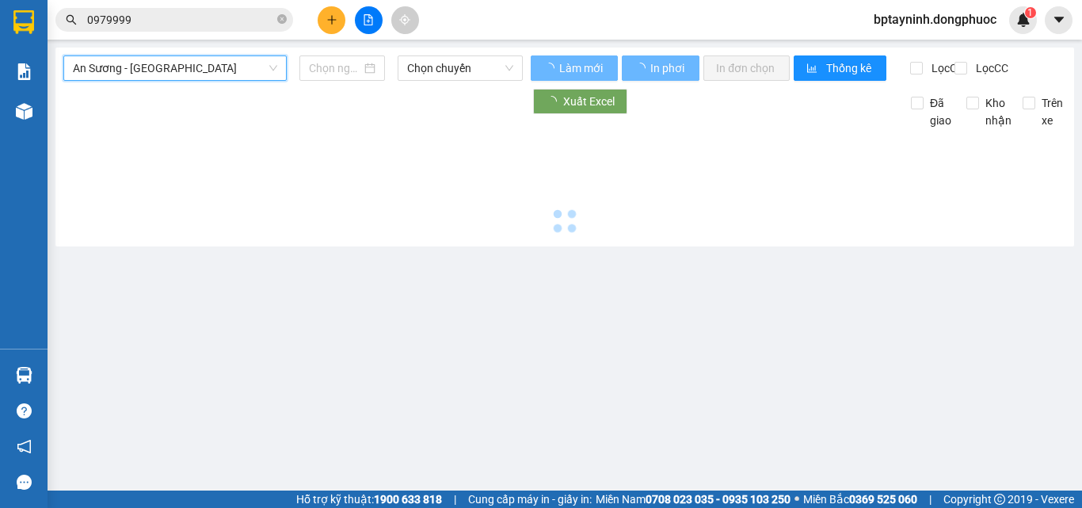
type input "[DATE]"
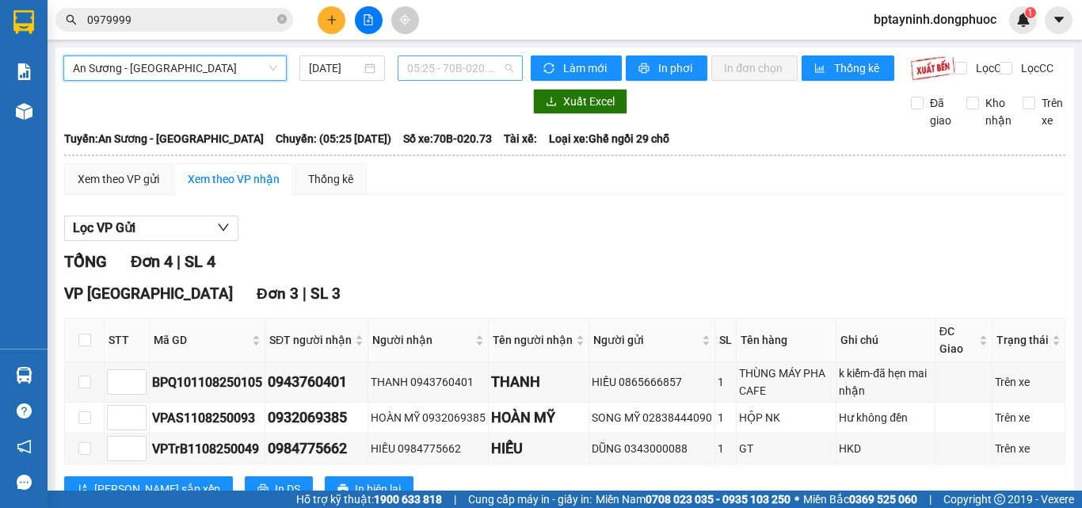
click at [448, 67] on span "05:25 - 70B-020.73" at bounding box center [460, 68] width 106 height 24
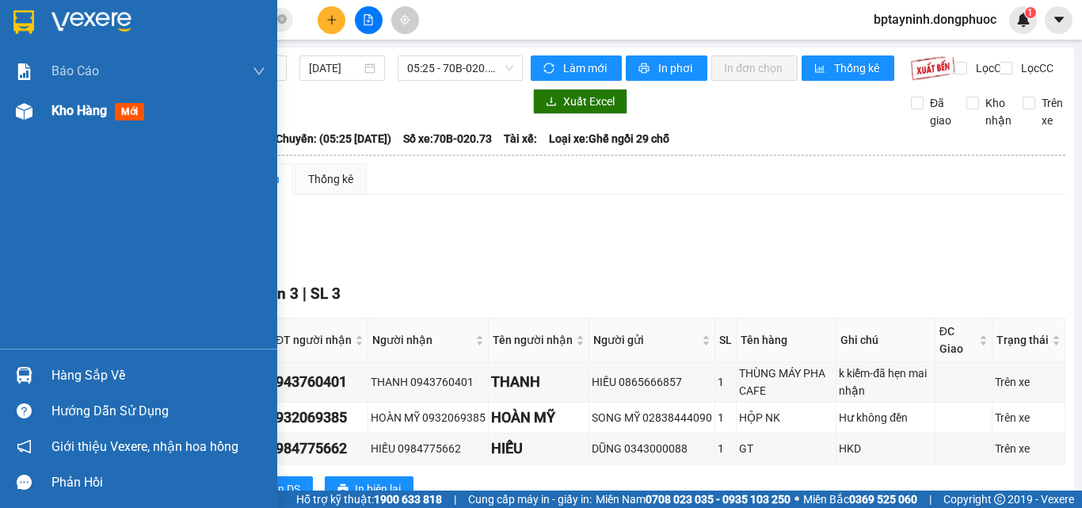
click at [104, 114] on span "Kho hàng" at bounding box center [78, 110] width 55 height 15
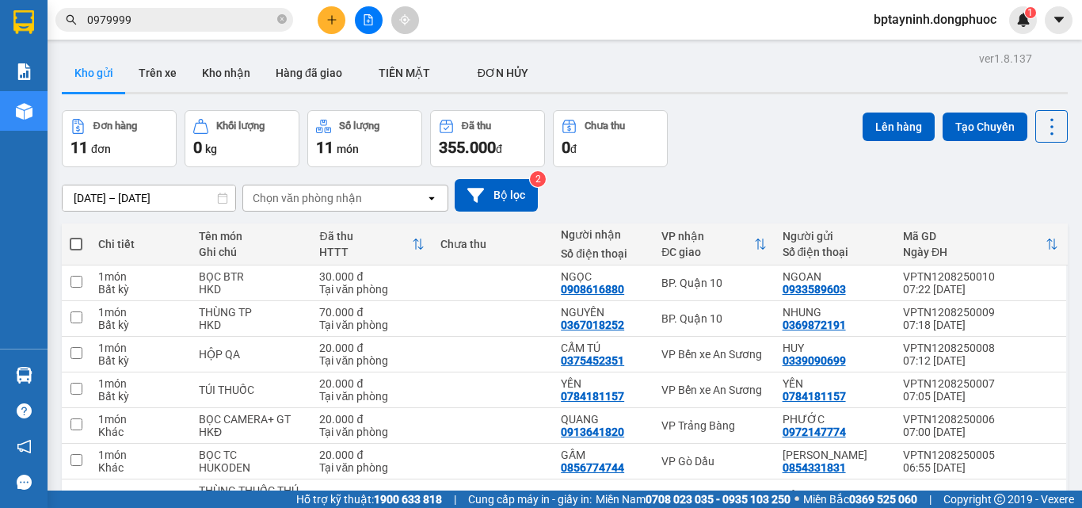
click at [364, 15] on icon "file-add" at bounding box center [368, 19] width 11 height 11
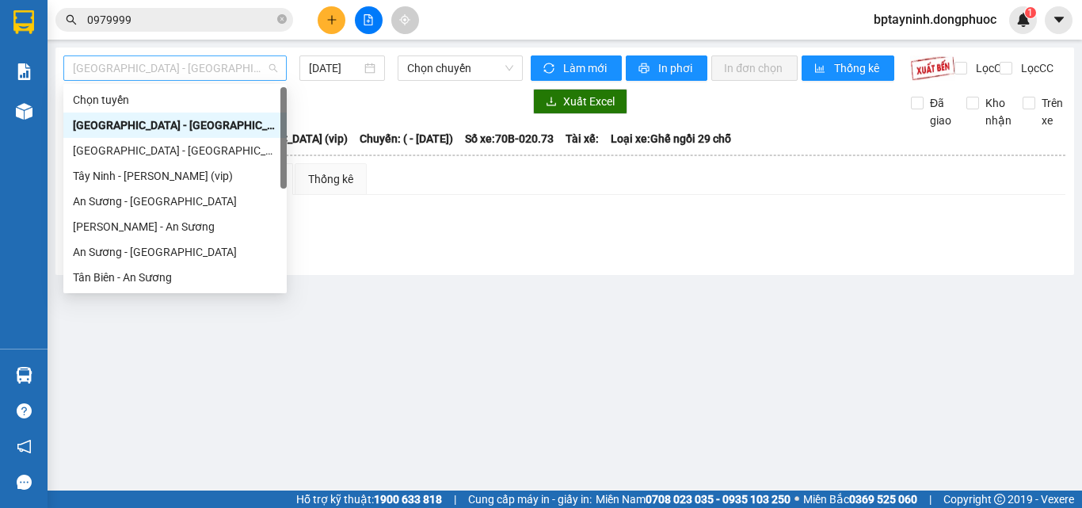
drag, startPoint x: 154, startPoint y: 72, endPoint x: 143, endPoint y: 101, distance: 30.6
click at [154, 73] on span "[GEOGRAPHIC_DATA] - [GEOGRAPHIC_DATA] (vip)" at bounding box center [175, 68] width 204 height 24
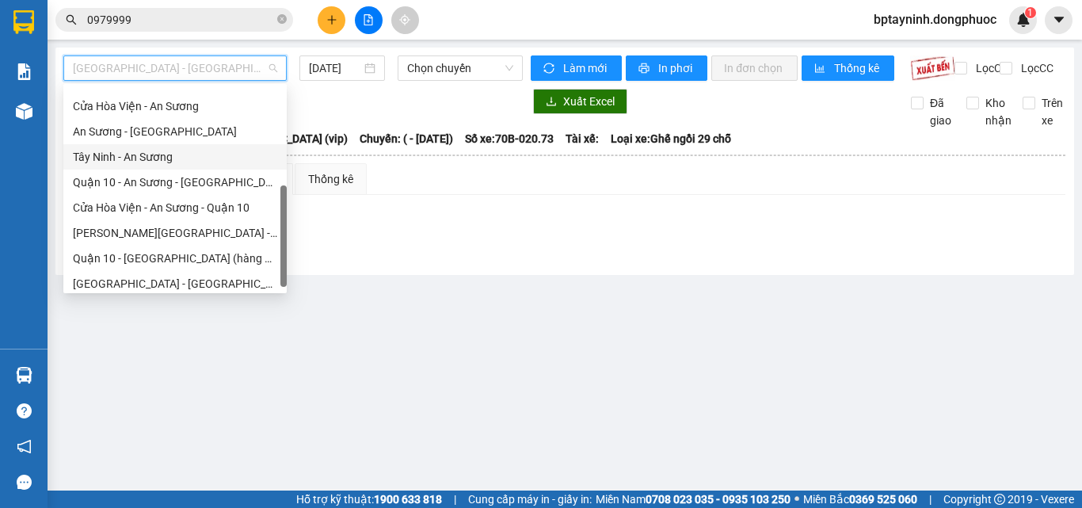
drag, startPoint x: 110, startPoint y: 155, endPoint x: 242, endPoint y: 116, distance: 137.8
click at [121, 151] on div "Tây Ninh - An Sương" at bounding box center [175, 156] width 204 height 17
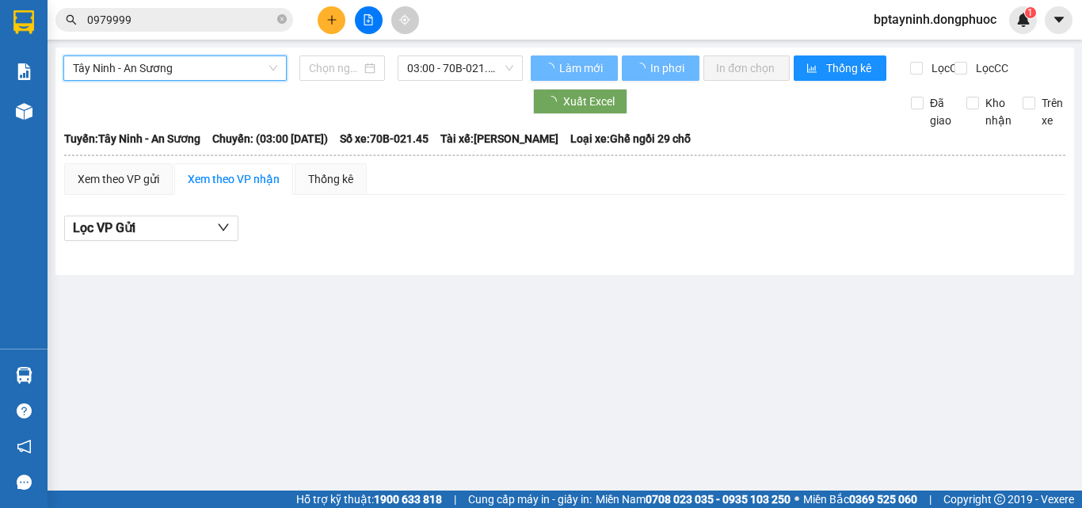
type input "[DATE]"
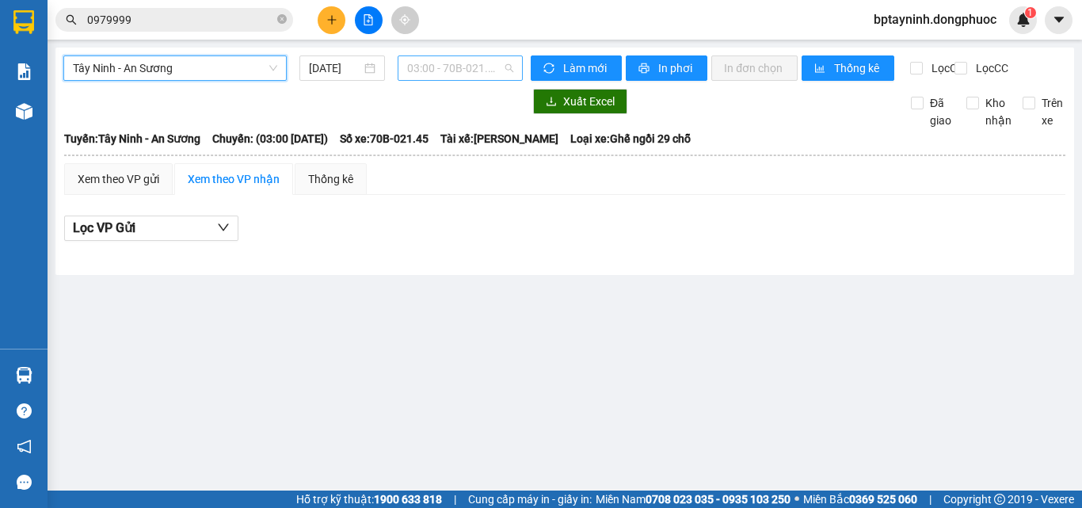
click at [471, 63] on span "03:00 - 70B-021.45" at bounding box center [460, 68] width 106 height 24
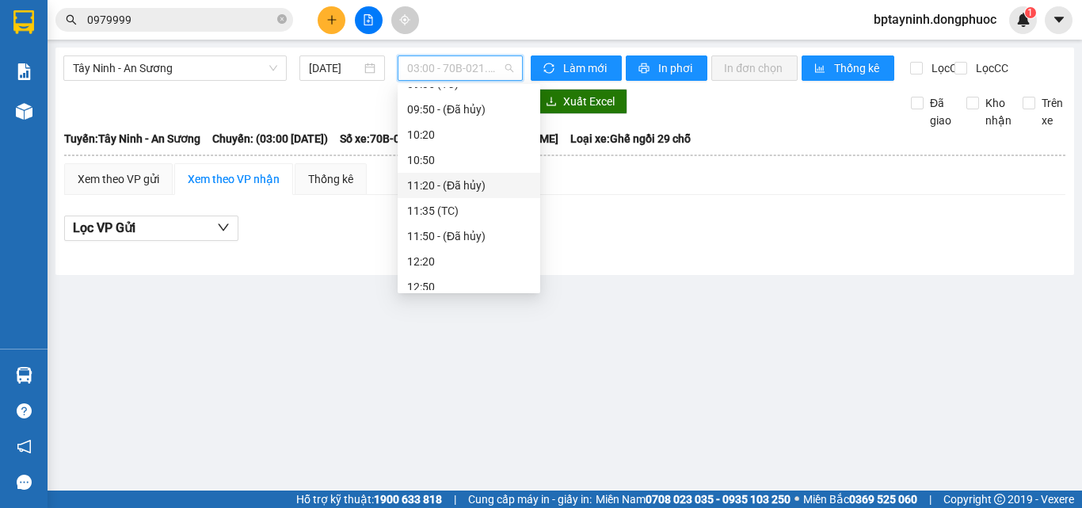
scroll to position [238, 0]
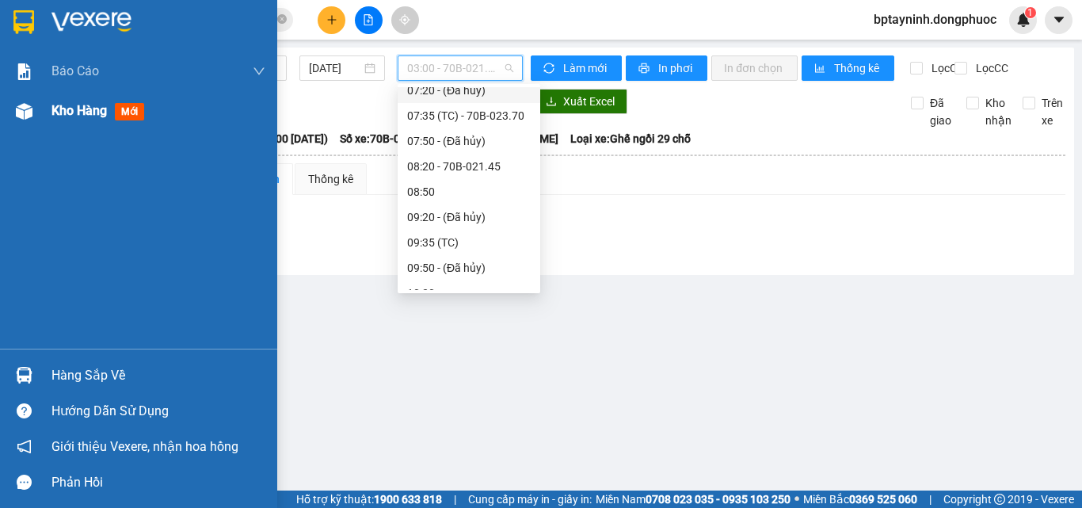
click at [45, 115] on div "Kho hàng mới" at bounding box center [138, 111] width 277 height 40
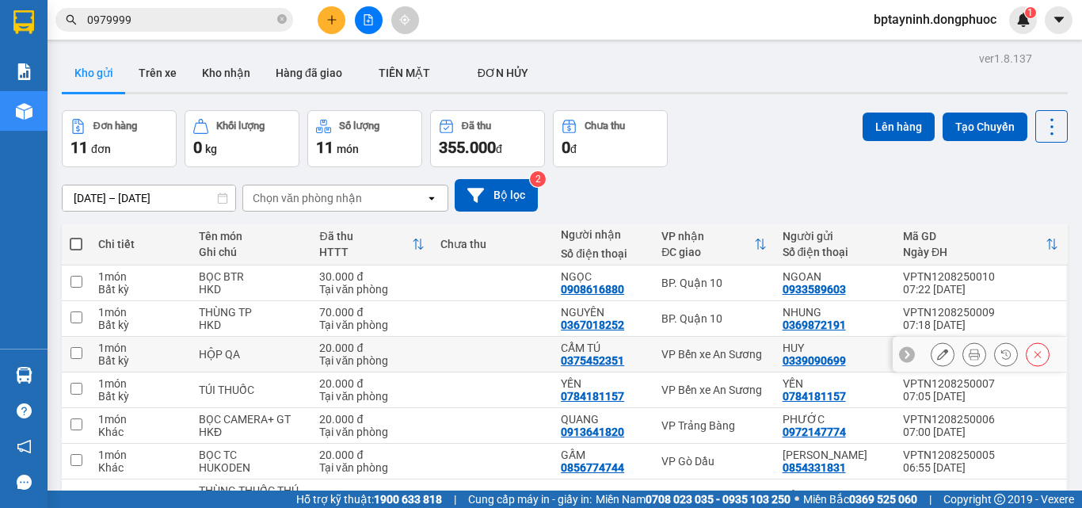
scroll to position [79, 0]
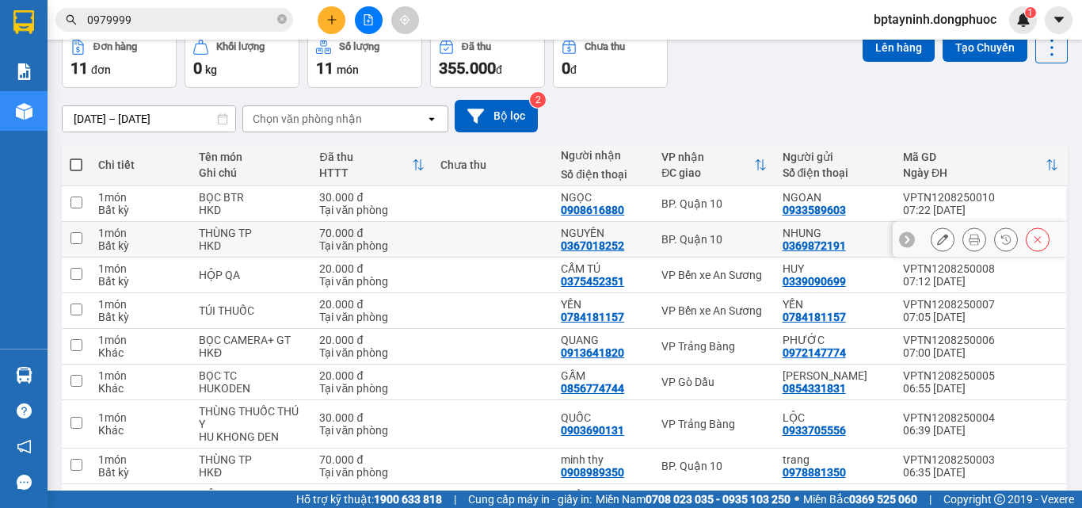
click at [699, 236] on div "BP. Quận 10" at bounding box center [713, 239] width 105 height 13
checkbox input "true"
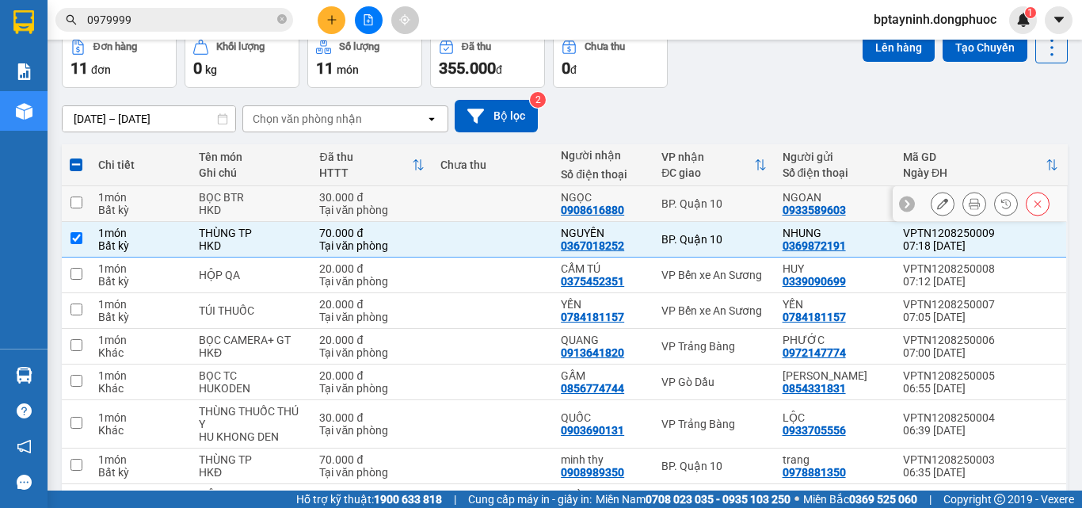
click at [694, 199] on div "BP. Quận 10" at bounding box center [713, 203] width 105 height 13
checkbox input "true"
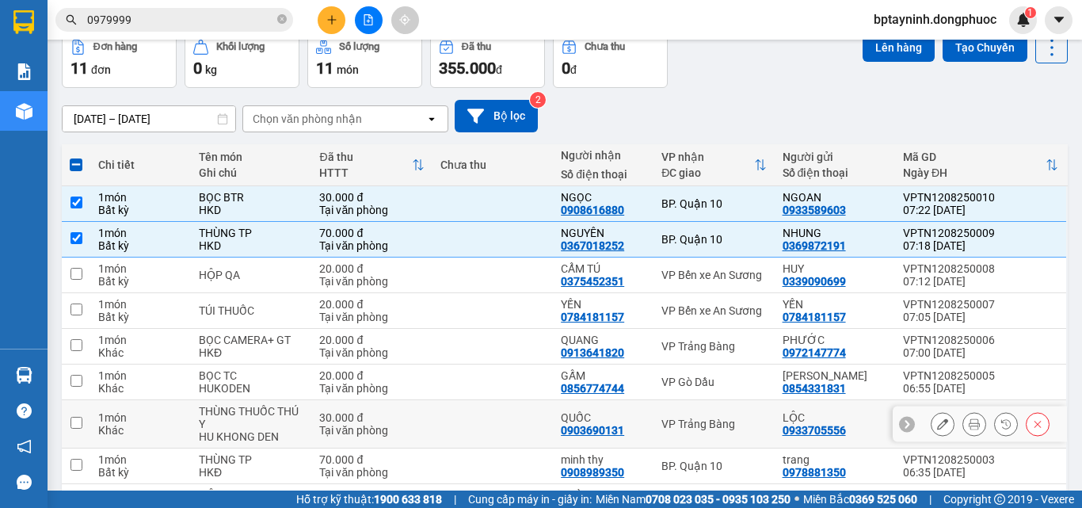
scroll to position [245, 0]
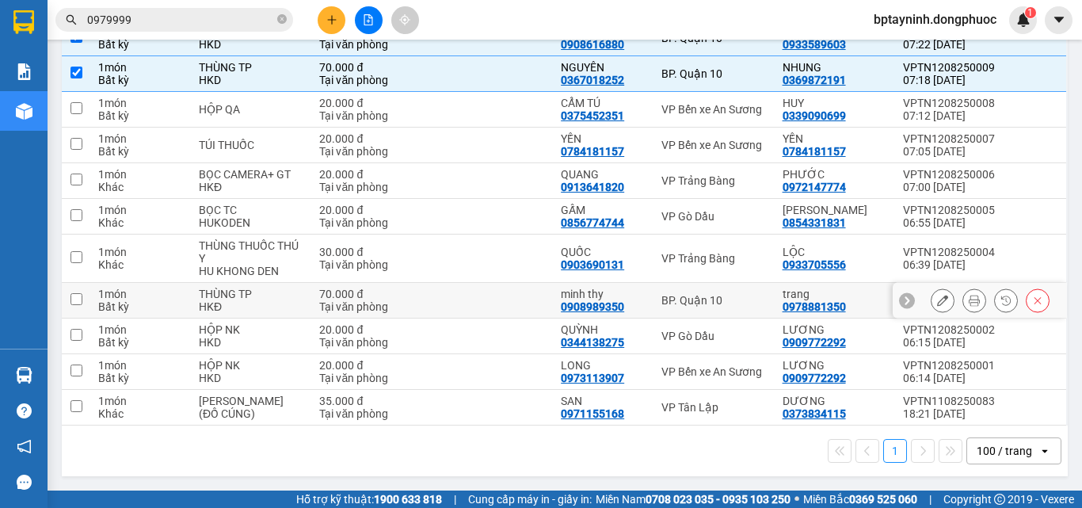
click at [694, 288] on td "BP. Quận 10" at bounding box center [713, 301] width 120 height 36
checkbox input "true"
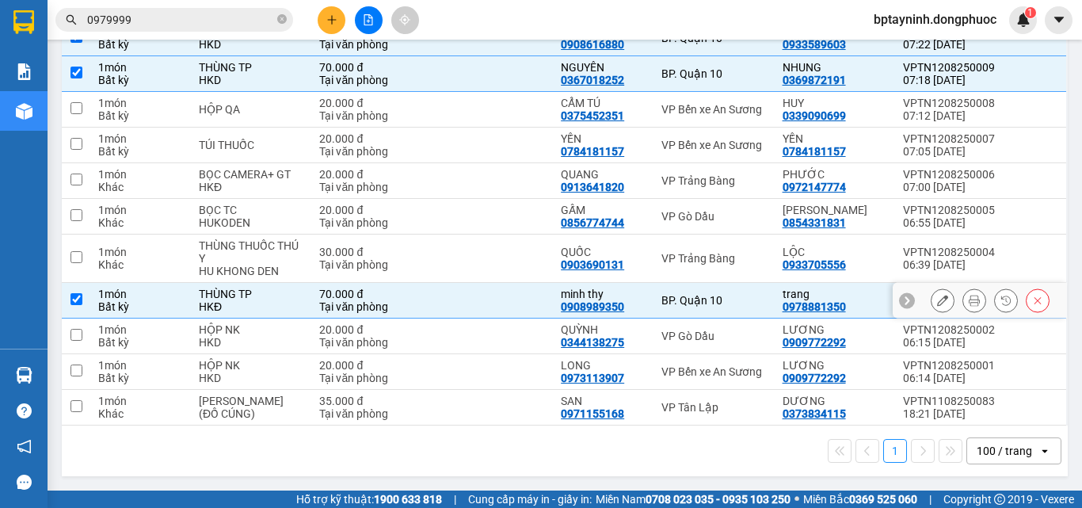
scroll to position [7, 0]
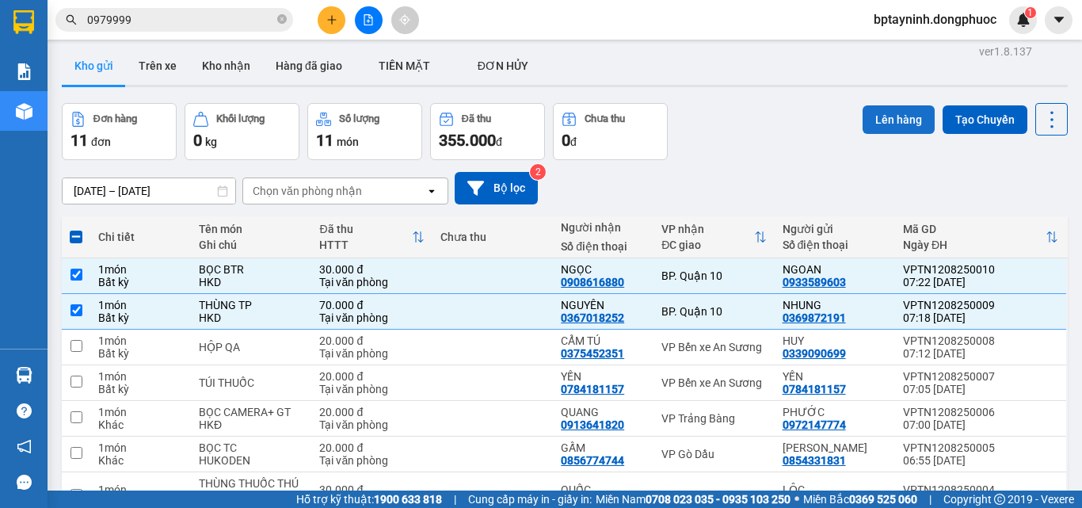
click at [886, 120] on button "Lên hàng" at bounding box center [899, 119] width 72 height 29
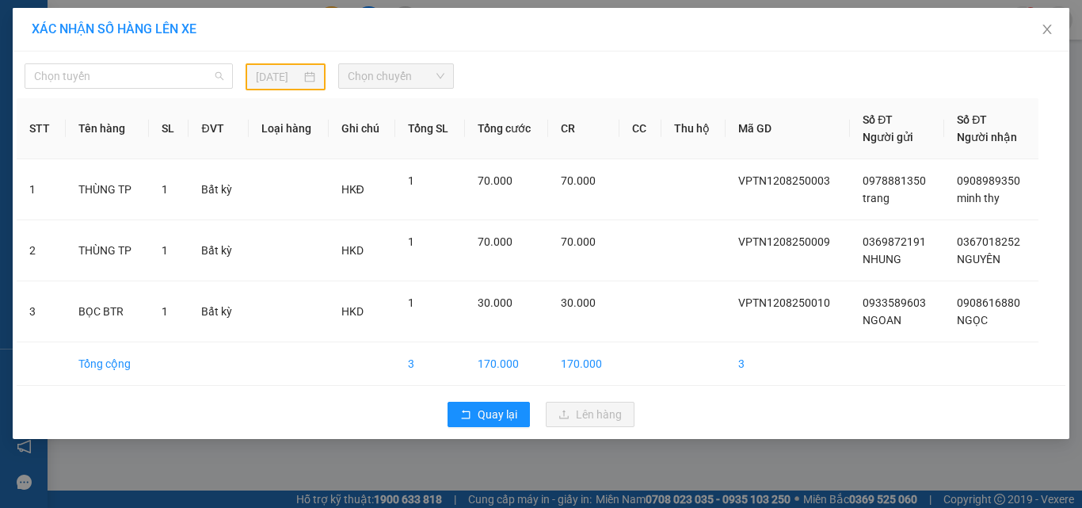
drag, startPoint x: 117, startPoint y: 77, endPoint x: 90, endPoint y: 197, distance: 123.5
click at [113, 101] on body "Kết quả tìm kiếm ( 380 ) Bộ lọc Mã ĐH Trạng thái Món hàng Tổng cước Chưa cước N…" at bounding box center [541, 254] width 1082 height 508
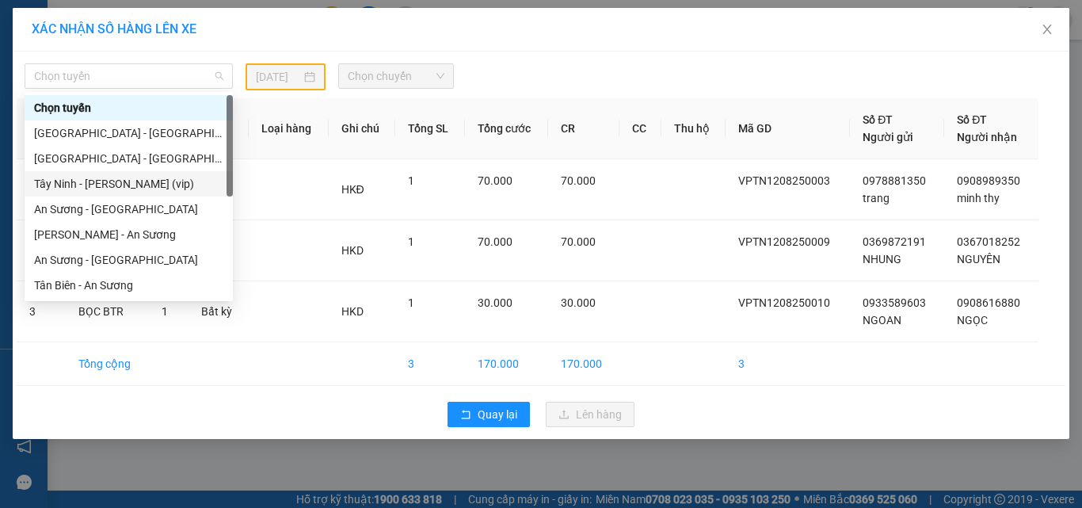
click at [86, 182] on div "Tây Ninh - Hồ Chí Minh (vip)" at bounding box center [128, 183] width 189 height 17
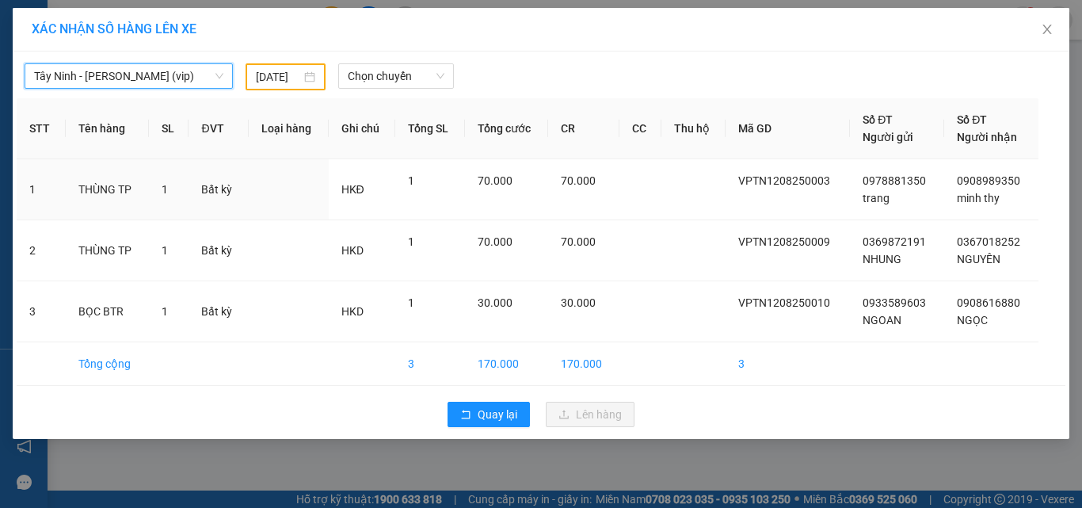
click at [321, 79] on div "11/08/2025" at bounding box center [285, 76] width 79 height 27
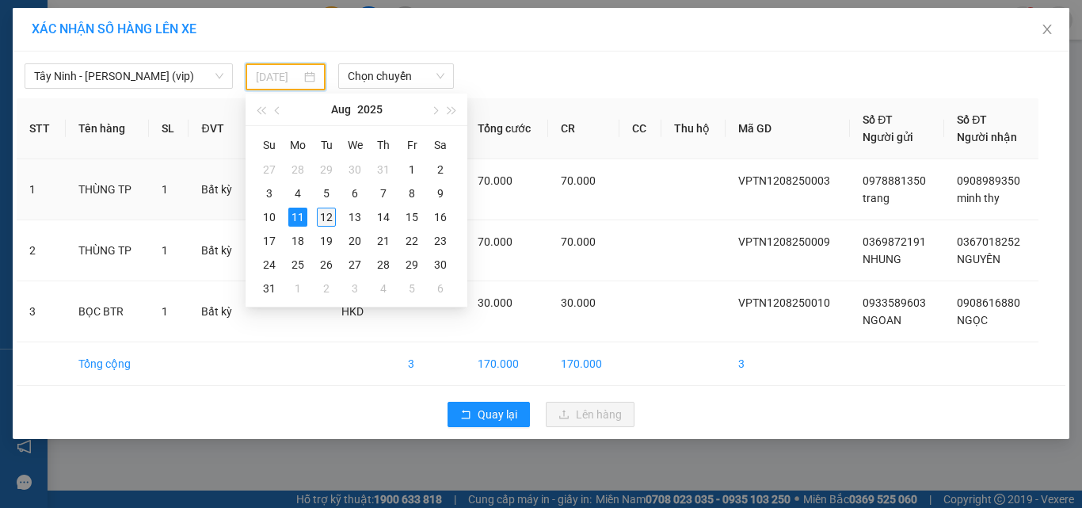
drag, startPoint x: 324, startPoint y: 210, endPoint x: 401, endPoint y: 108, distance: 127.8
click at [325, 210] on div "12" at bounding box center [326, 217] width 19 height 19
type input "[DATE]"
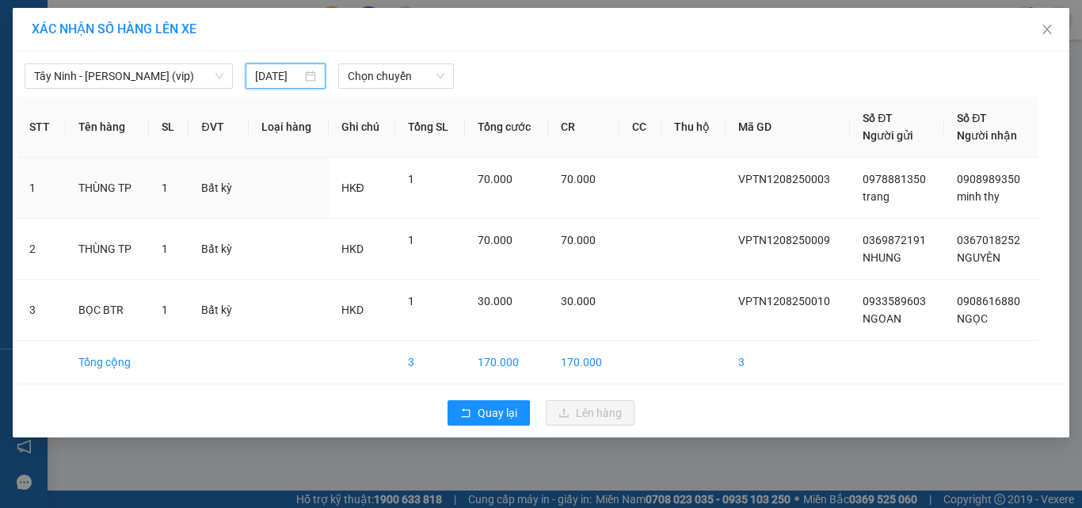
scroll to position [0, 10]
click at [409, 75] on span "Chọn chuyến" at bounding box center [396, 76] width 97 height 24
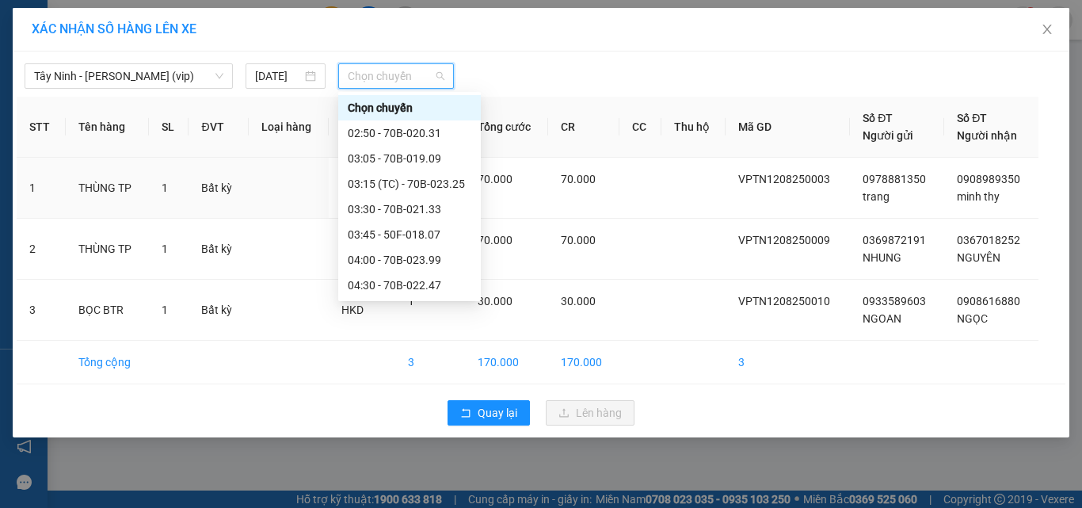
scroll to position [317, 0]
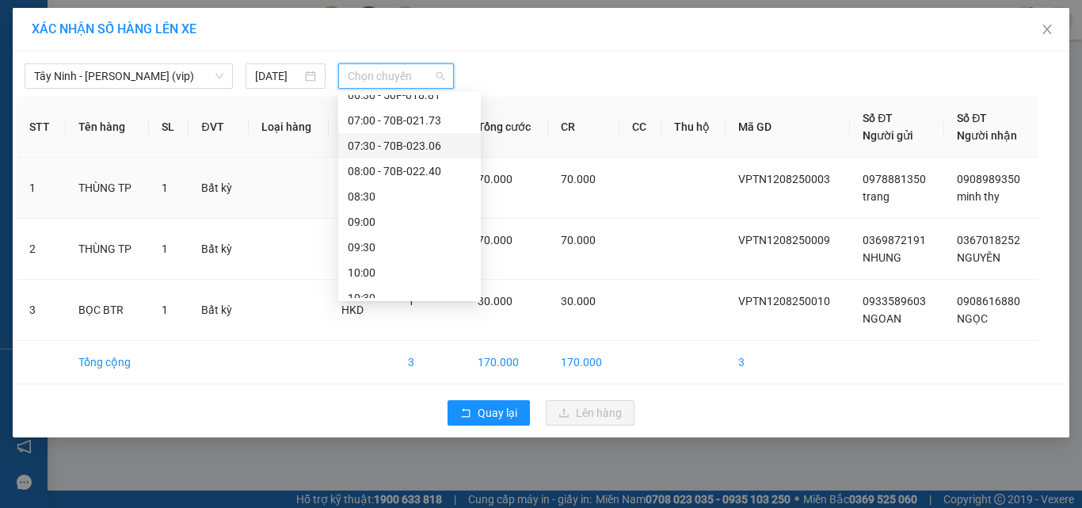
click at [422, 146] on div "07:30 - 70B-023.06" at bounding box center [410, 145] width 124 height 17
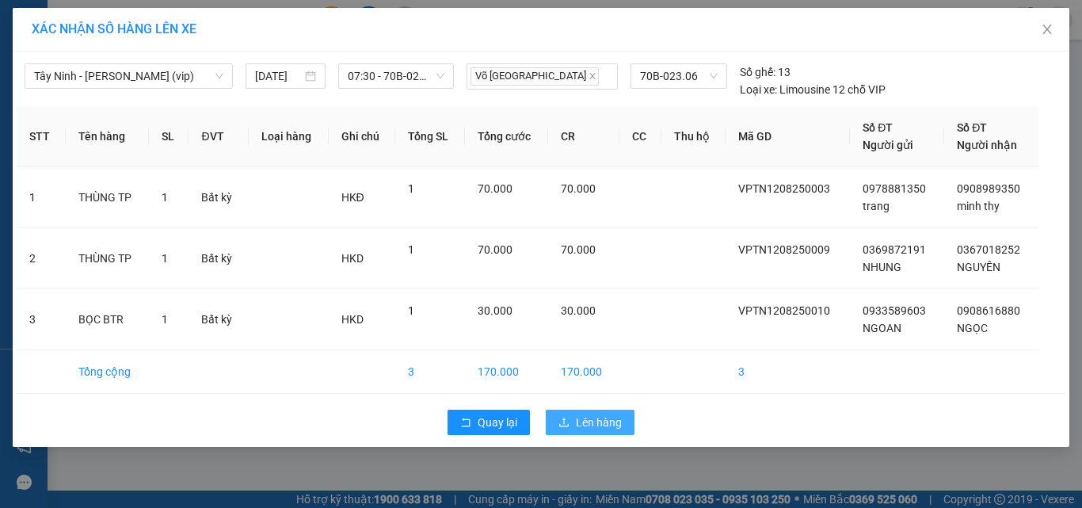
click at [593, 421] on span "Lên hàng" at bounding box center [599, 421] width 46 height 17
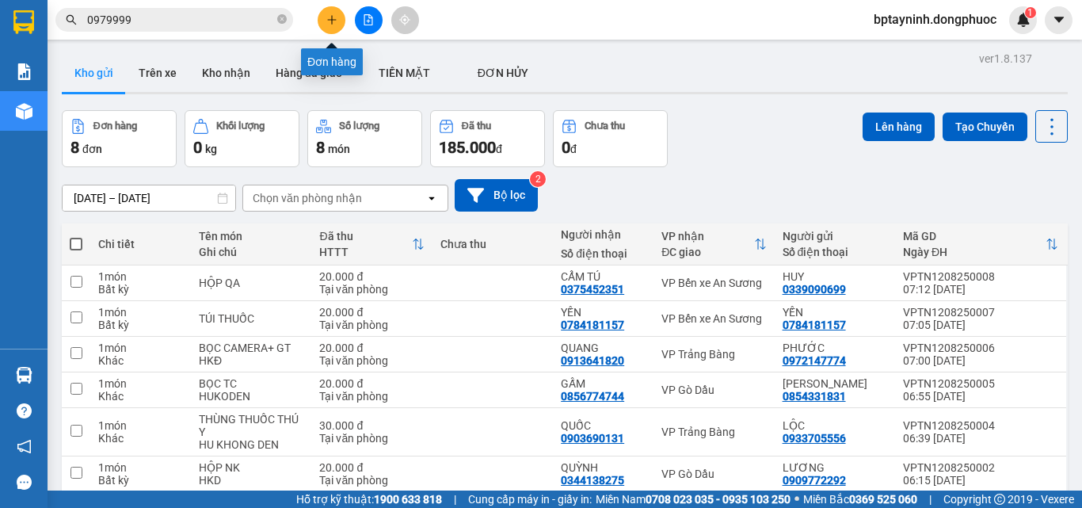
click at [333, 11] on button at bounding box center [332, 20] width 28 height 28
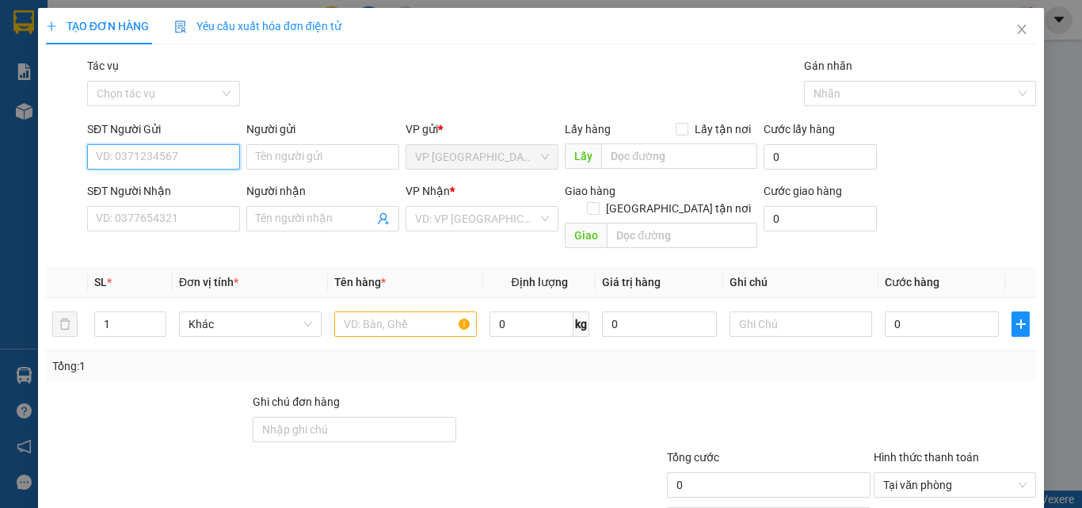
click at [180, 147] on input "SĐT Người Gửi" at bounding box center [163, 156] width 153 height 25
click at [177, 180] on div "0967275735 - HOÀI TRANG" at bounding box center [174, 188] width 156 height 17
type input "0967275735"
type input "HOÀI TRANG"
type input "0355023499"
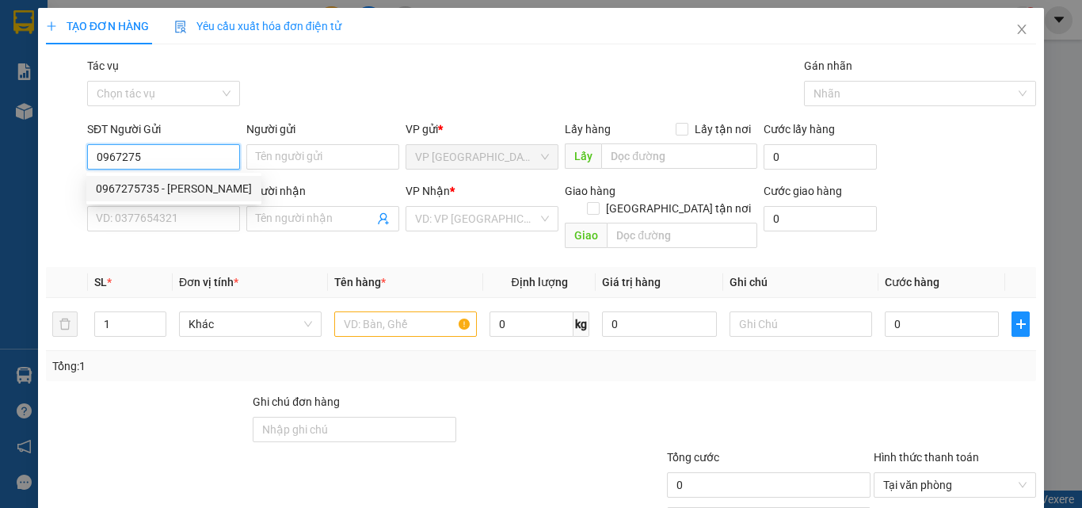
type input "LANG"
type input "30.000"
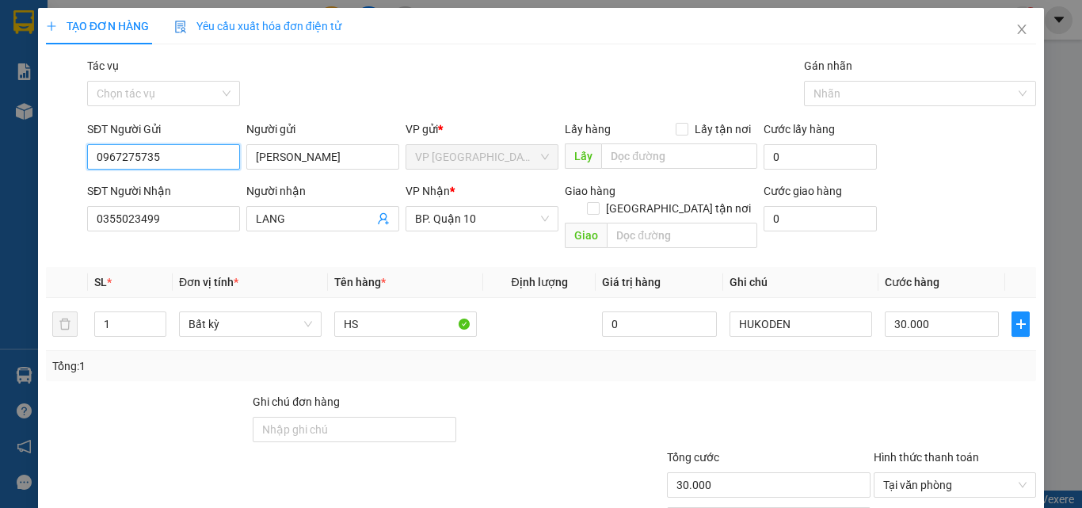
scroll to position [78, 0]
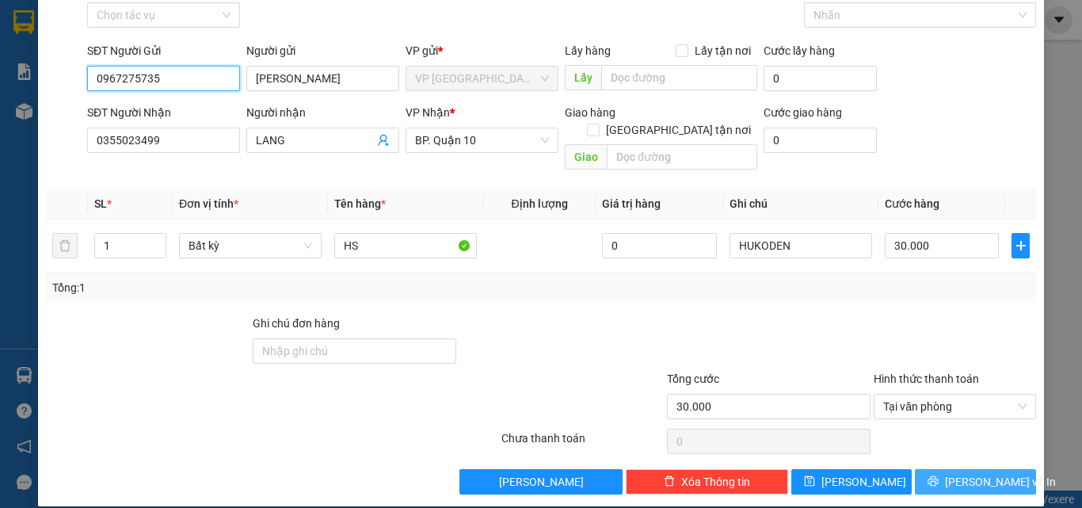
type input "0967275735"
click at [996, 473] on span "Lưu và In" at bounding box center [1000, 481] width 111 height 17
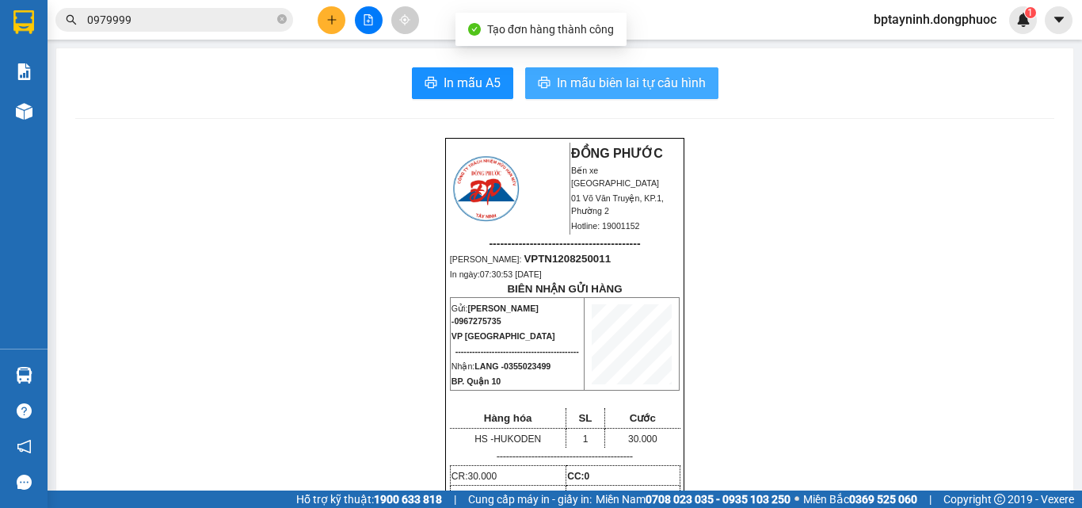
click at [601, 82] on span "In mẫu biên lai tự cấu hình" at bounding box center [631, 83] width 149 height 20
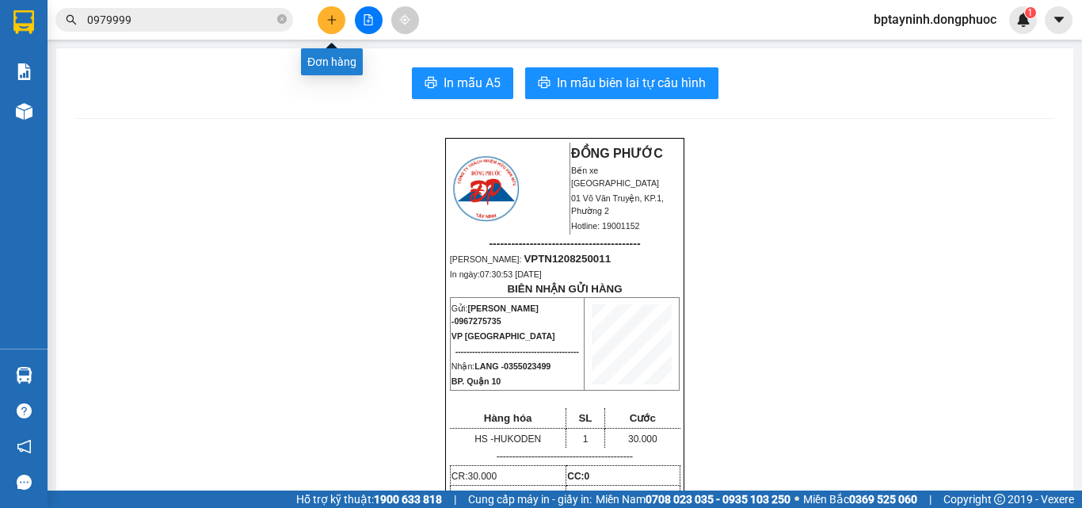
click at [326, 21] on icon "plus" at bounding box center [331, 19] width 11 height 11
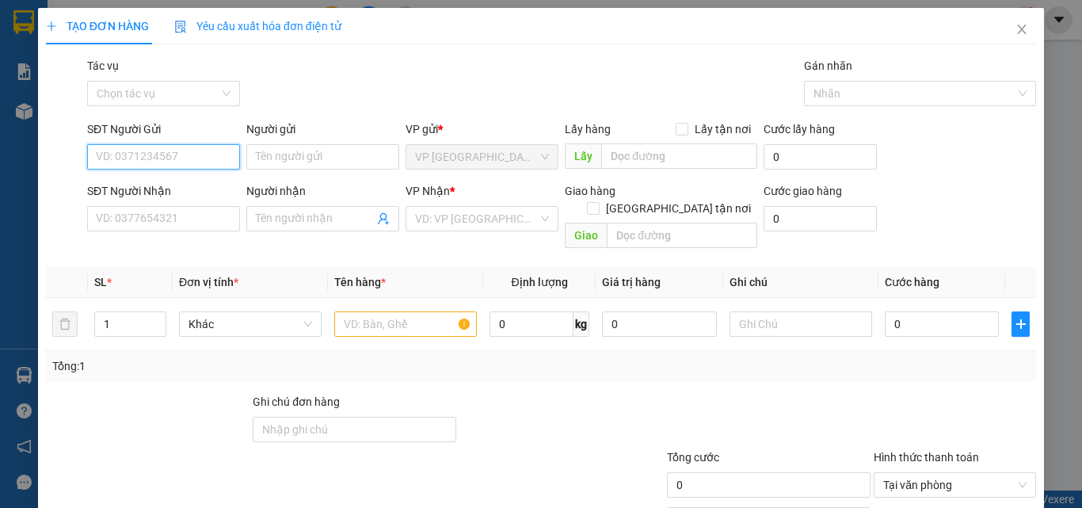
click at [160, 152] on input "SĐT Người Gửi" at bounding box center [163, 156] width 153 height 25
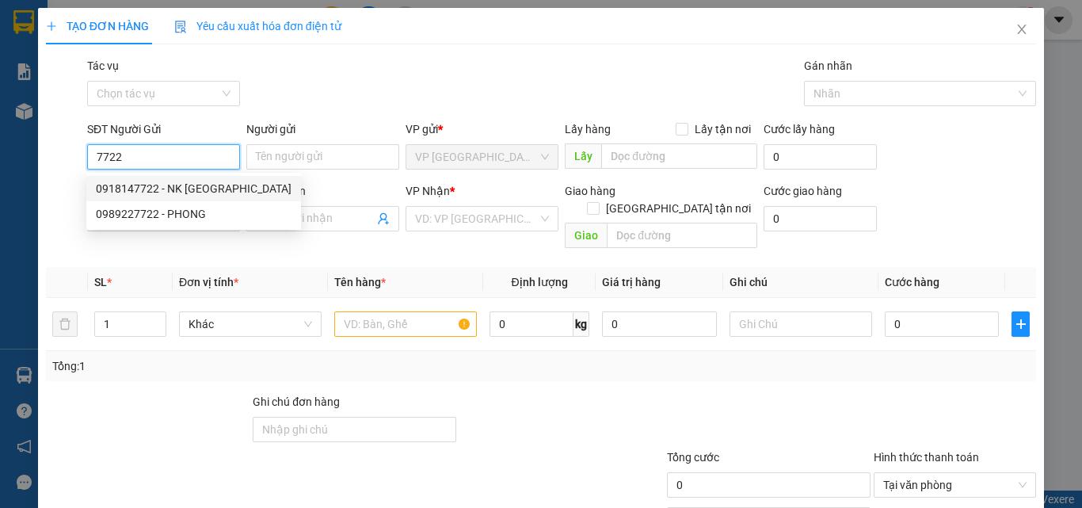
click at [185, 184] on div "0918147722 - NK SÀI GÒN" at bounding box center [194, 188] width 196 height 17
type input "0918147722"
type input "NK SÀI GÒN"
type input "0945737776"
type input "labo HD"
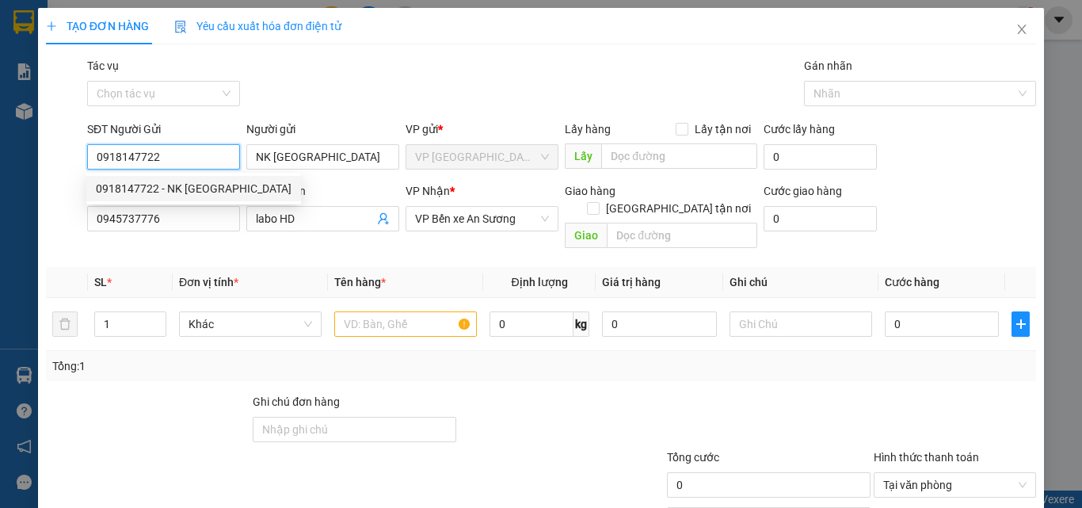
type input "20.000"
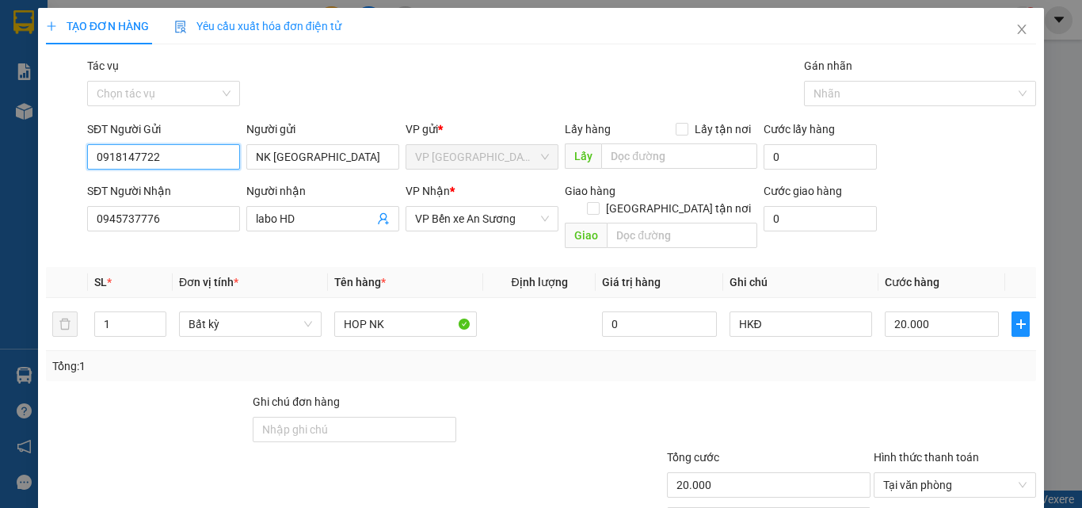
scroll to position [78, 0]
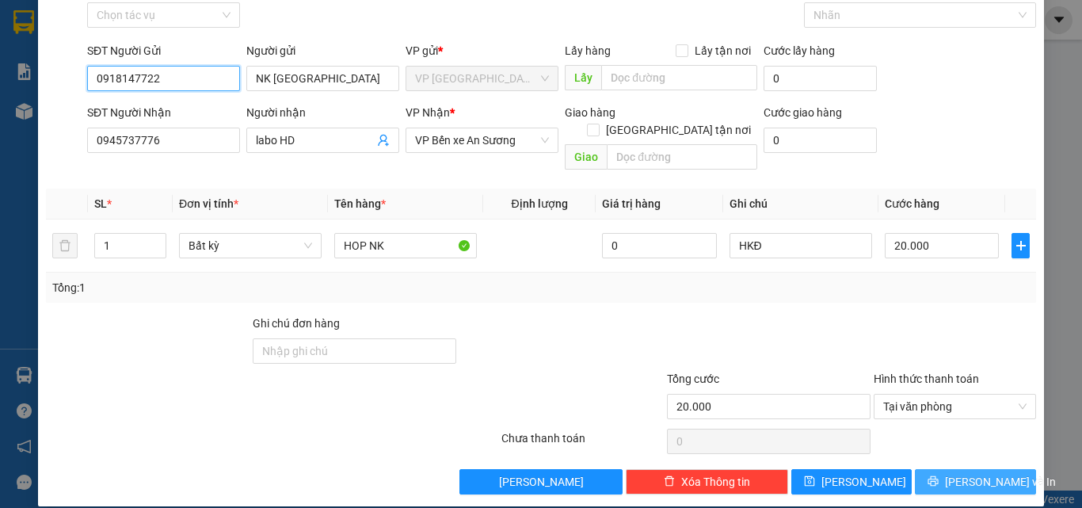
type input "0918147722"
click at [951, 473] on span "Lưu và In" at bounding box center [1000, 481] width 111 height 17
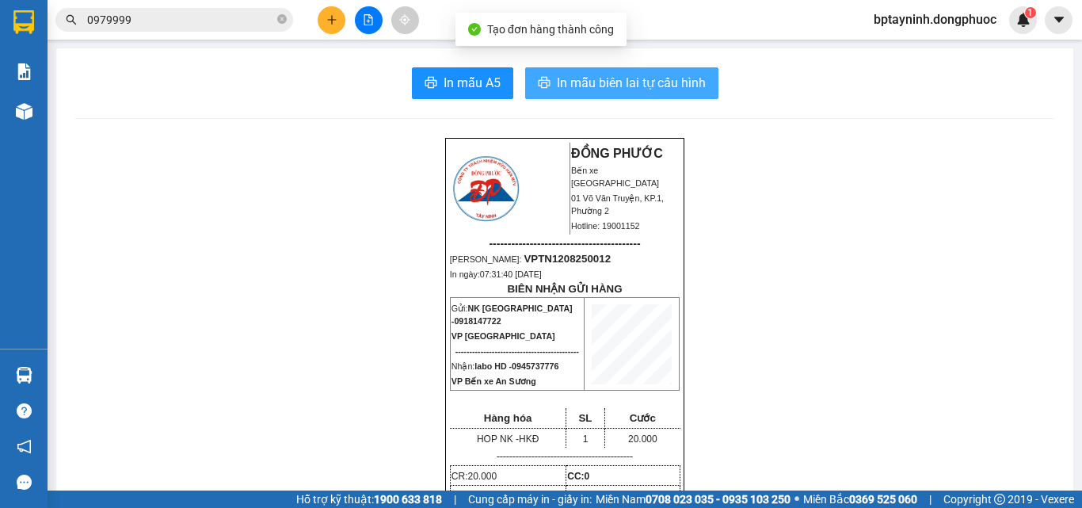
click at [628, 77] on span "In mẫu biên lai tự cấu hình" at bounding box center [631, 83] width 149 height 20
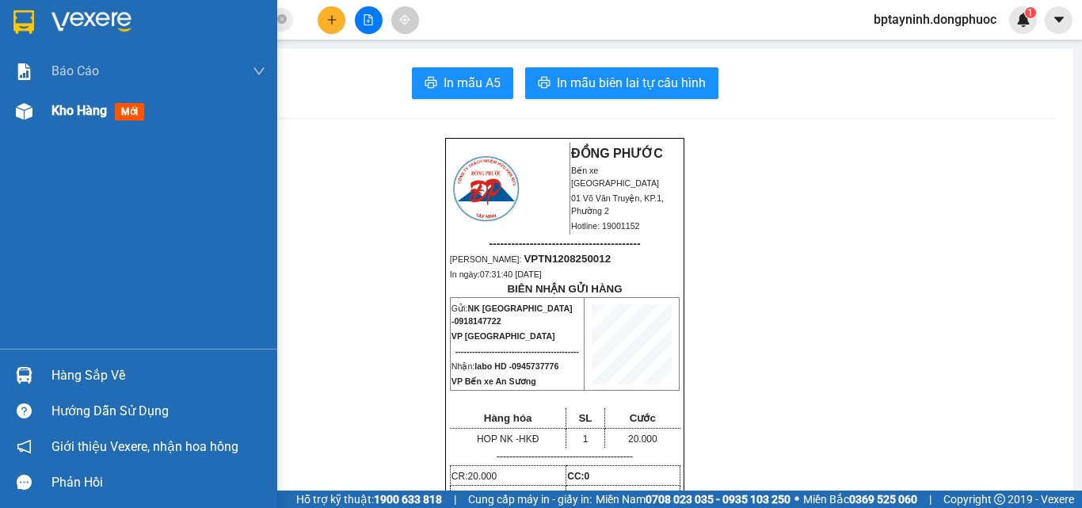
click at [49, 101] on div "Kho hàng mới" at bounding box center [138, 111] width 277 height 40
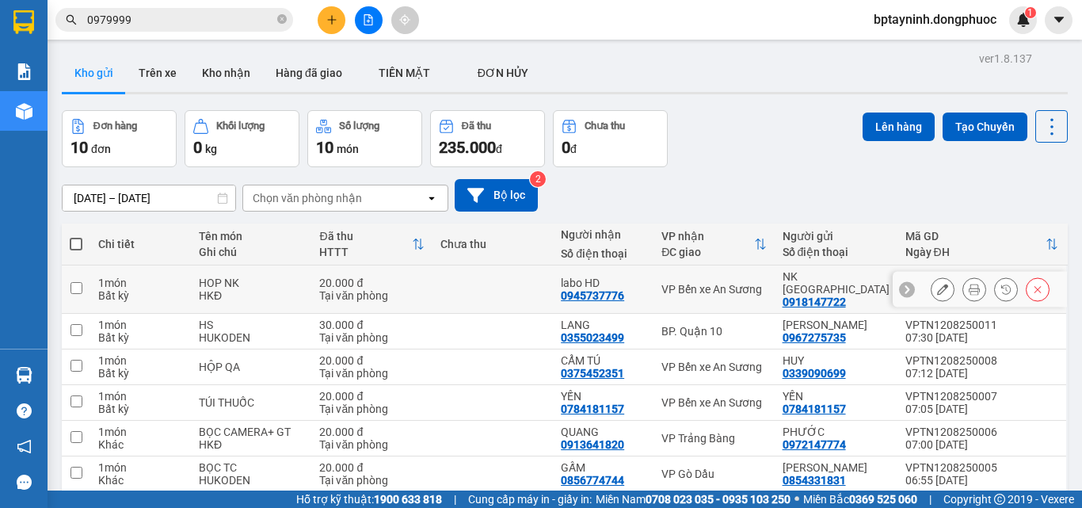
scroll to position [158, 0]
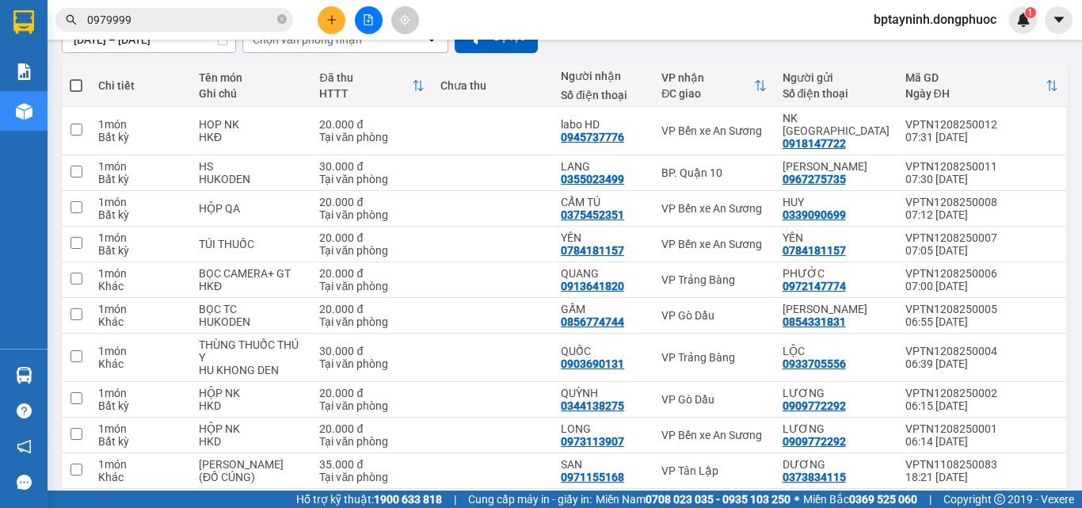
click at [80, 88] on span at bounding box center [76, 85] width 13 height 13
click at [76, 78] on input "checkbox" at bounding box center [76, 78] width 0 height 0
checkbox input "true"
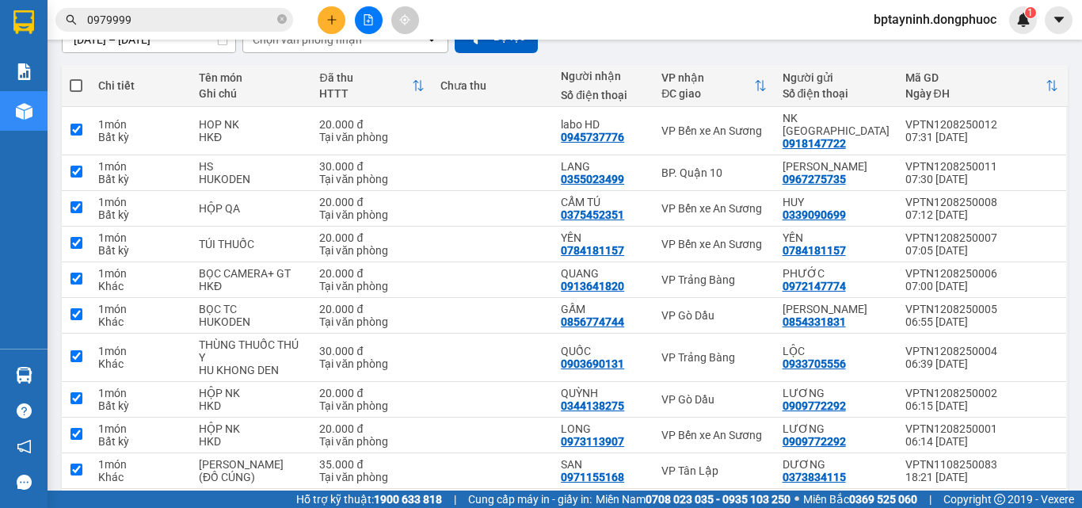
checkbox input "true"
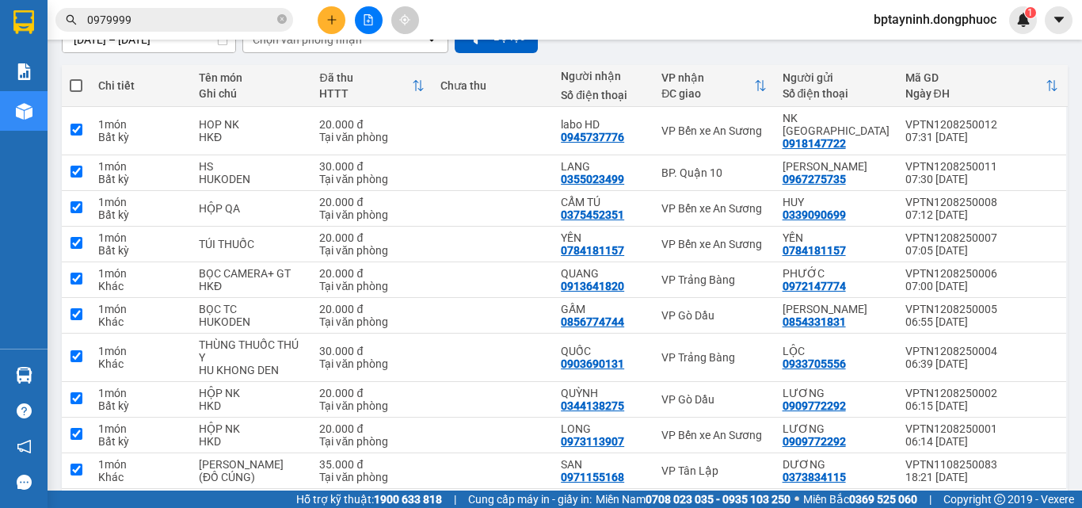
checkbox input "true"
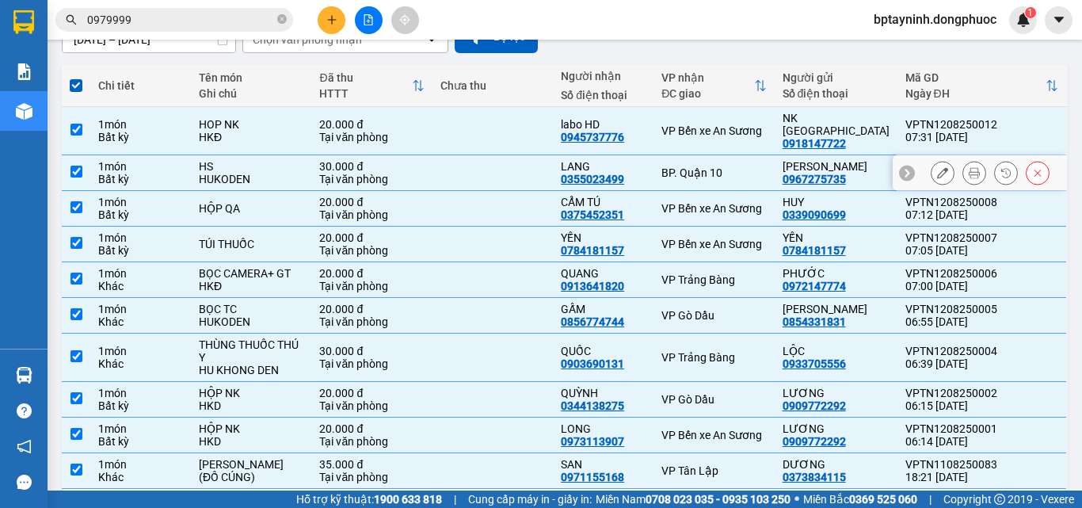
click at [71, 155] on td at bounding box center [76, 173] width 29 height 36
checkbox input "false"
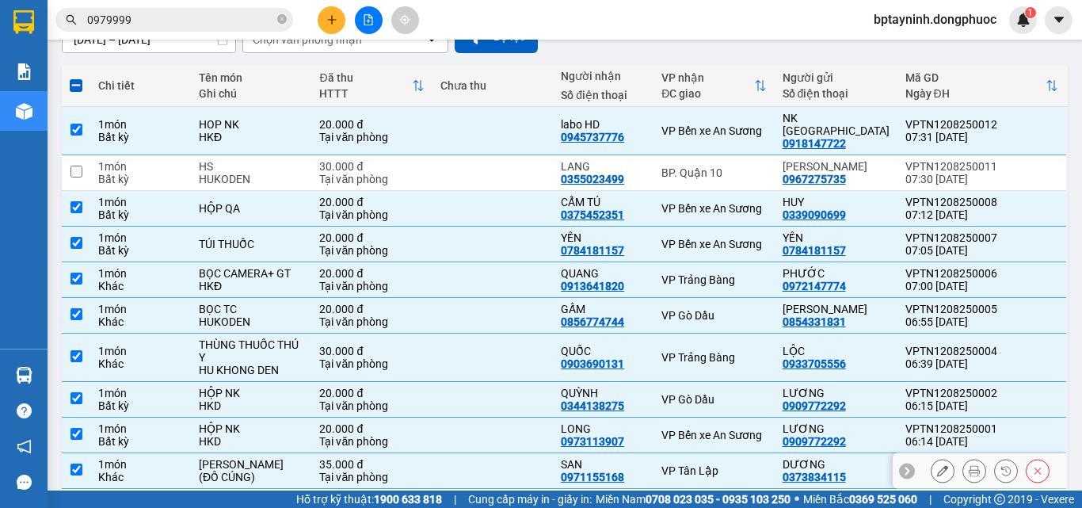
click at [75, 463] on input "checkbox" at bounding box center [76, 469] width 12 height 12
checkbox input "false"
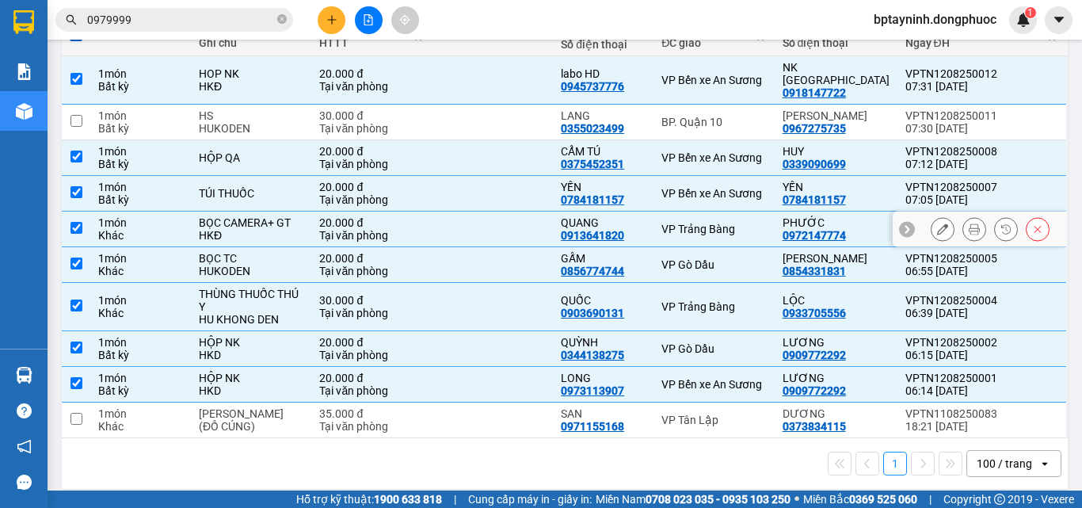
scroll to position [0, 0]
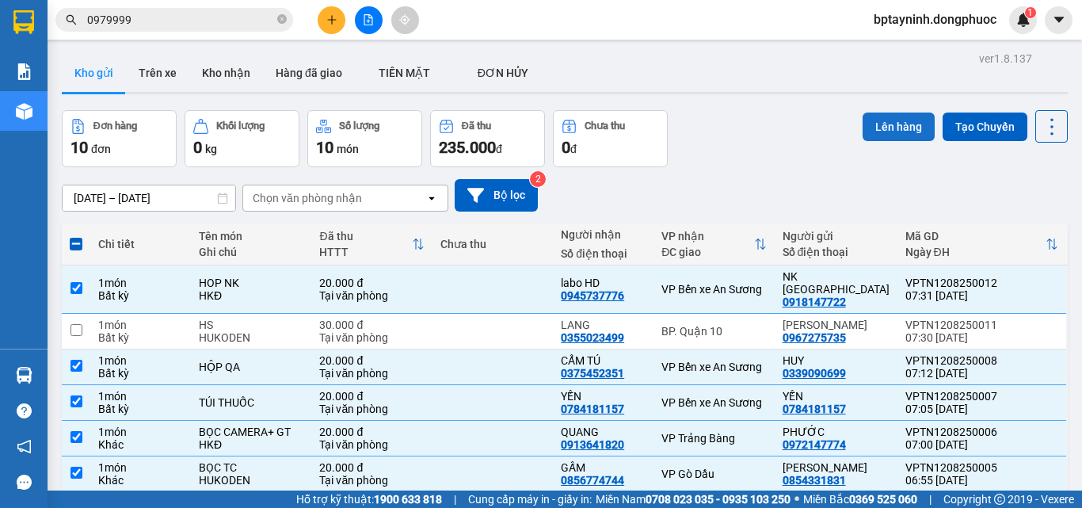
click at [871, 117] on button "Lên hàng" at bounding box center [899, 126] width 72 height 29
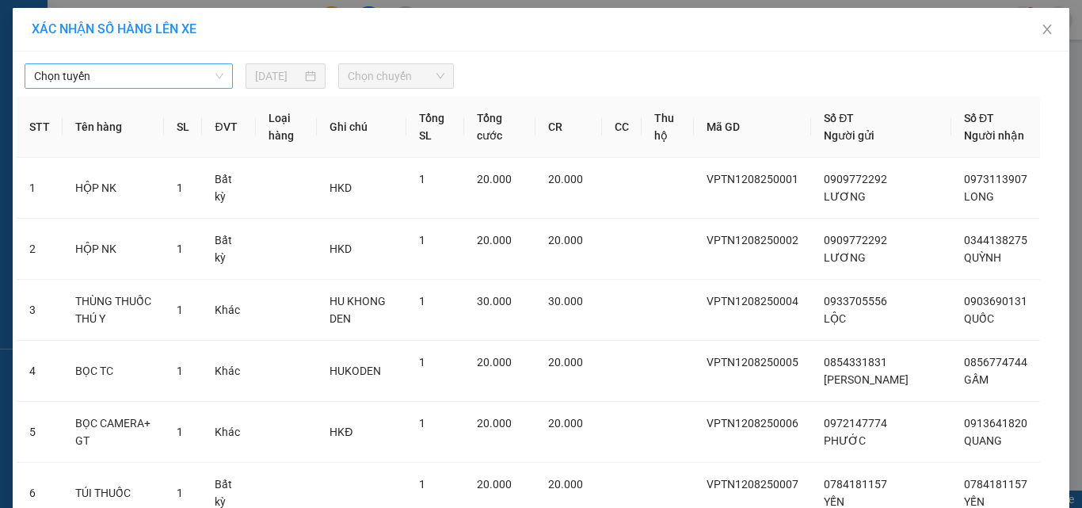
click at [90, 86] on span "Chọn tuyến" at bounding box center [128, 76] width 189 height 24
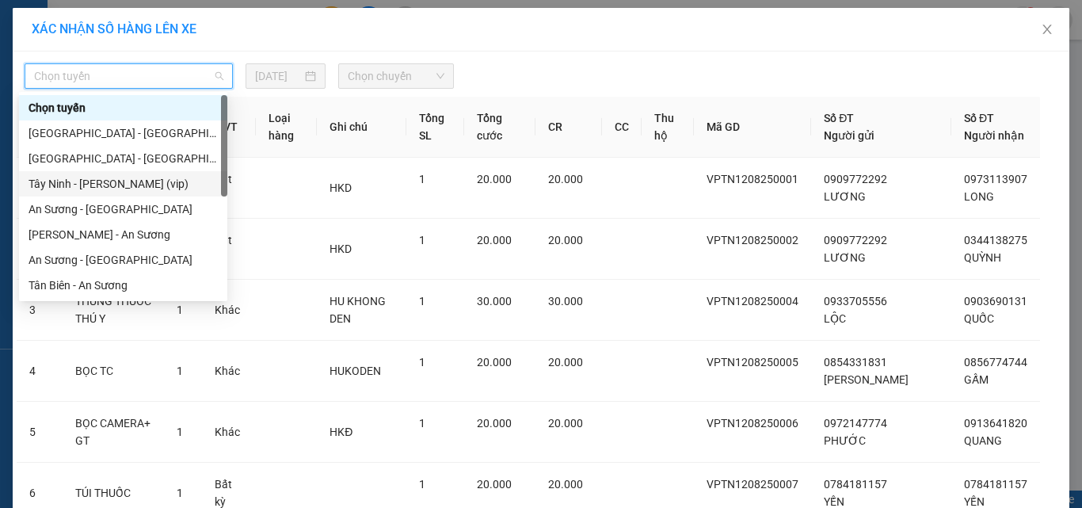
scroll to position [228, 0]
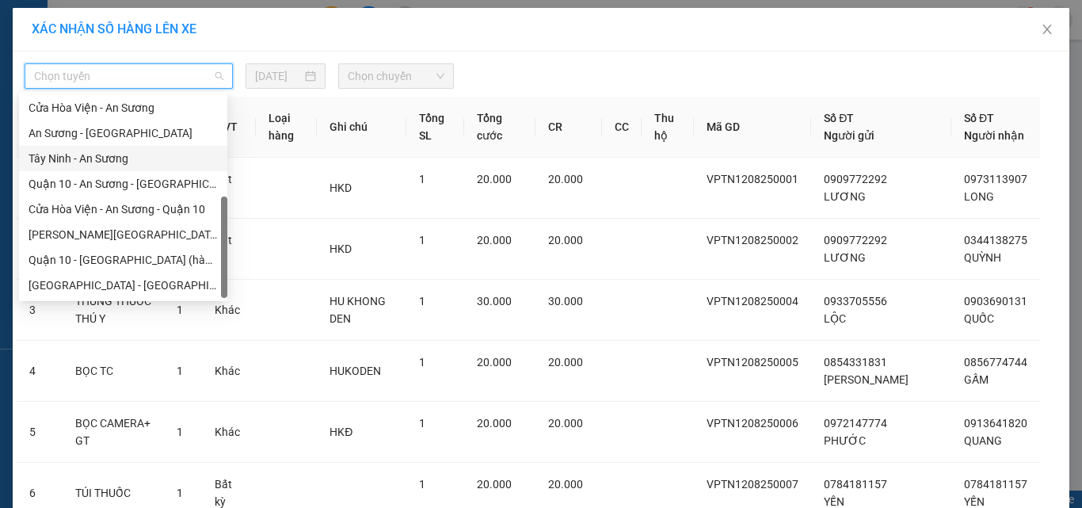
drag, startPoint x: 65, startPoint y: 154, endPoint x: 168, endPoint y: 135, distance: 104.9
click at [68, 154] on div "Tây Ninh - An Sương" at bounding box center [123, 158] width 189 height 17
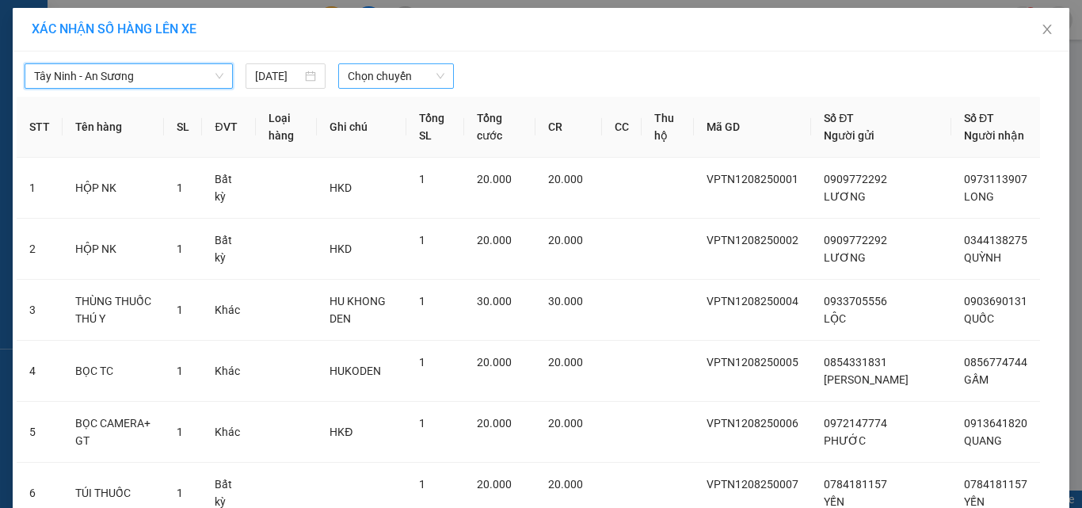
click at [393, 79] on span "Chọn chuyến" at bounding box center [396, 76] width 97 height 24
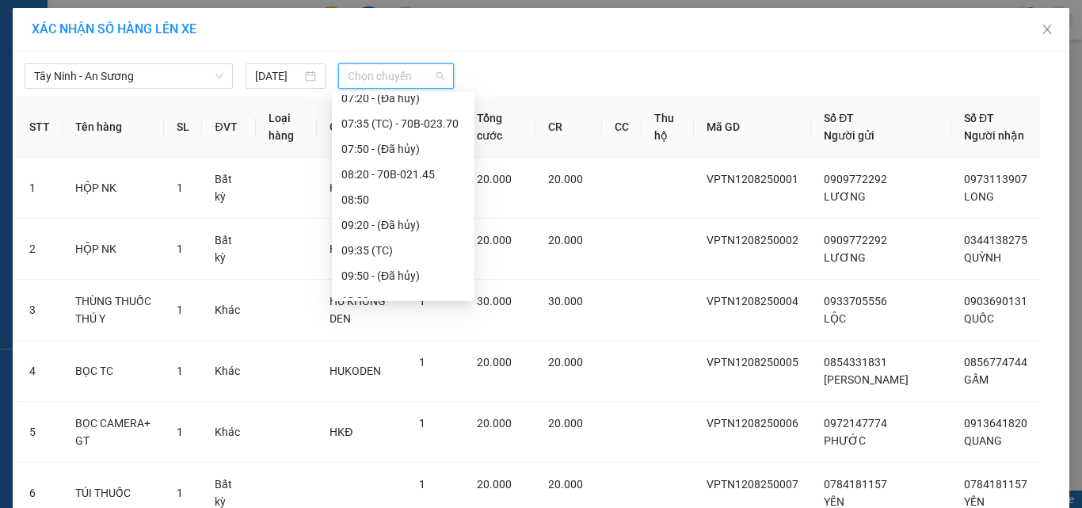
scroll to position [158, 0]
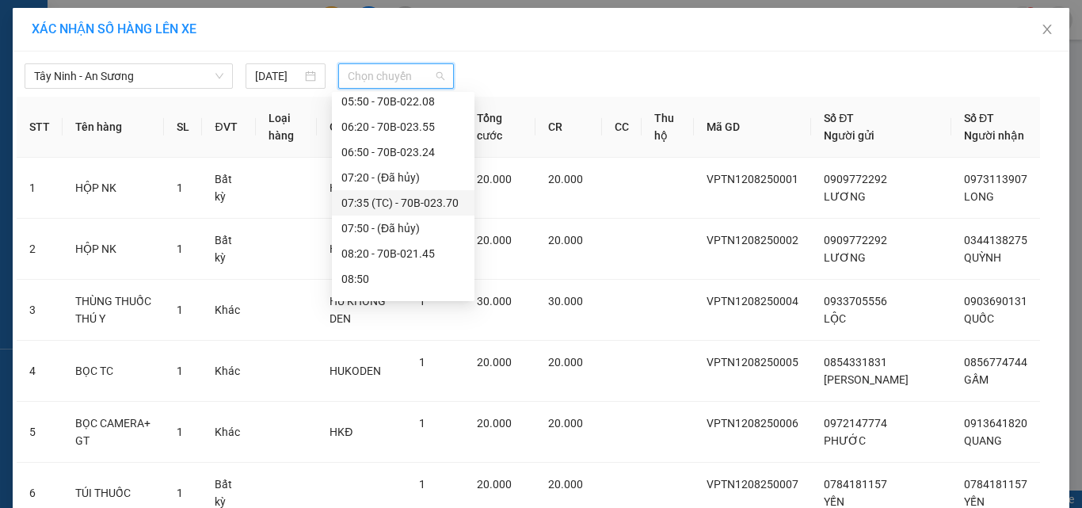
click at [445, 201] on div "07:35 (TC) - 70B-023.70" at bounding box center [403, 202] width 124 height 17
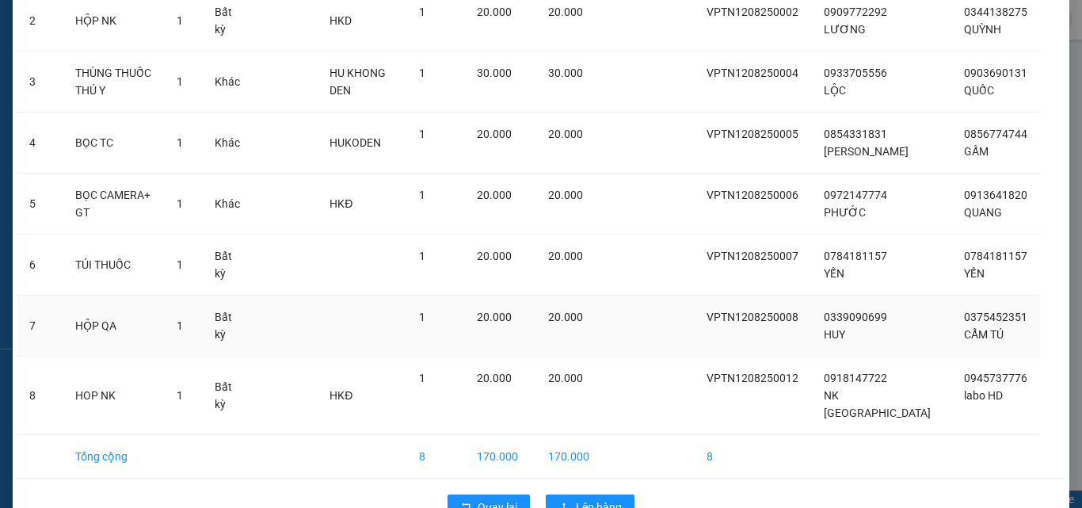
scroll to position [298, 0]
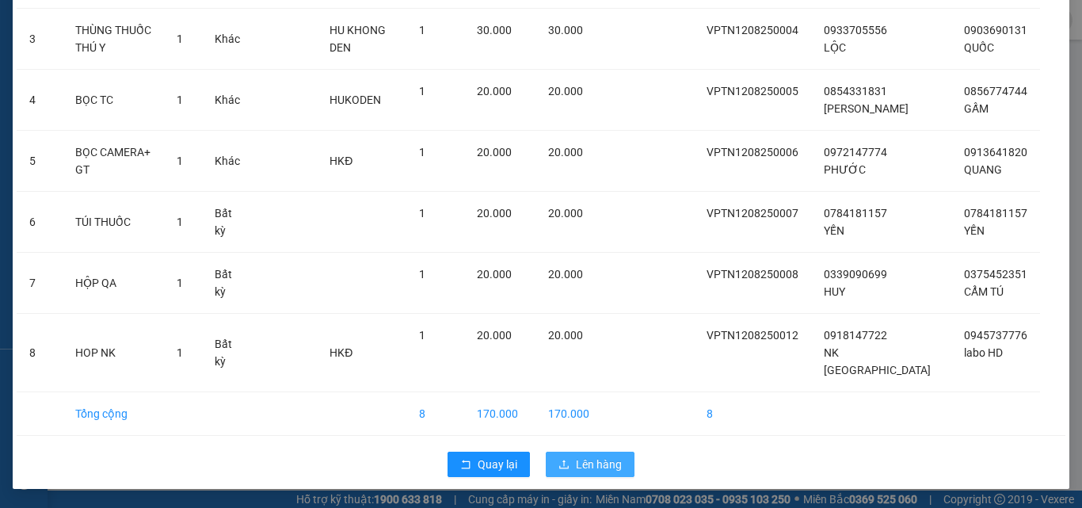
click at [608, 464] on span "Lên hàng" at bounding box center [599, 463] width 46 height 17
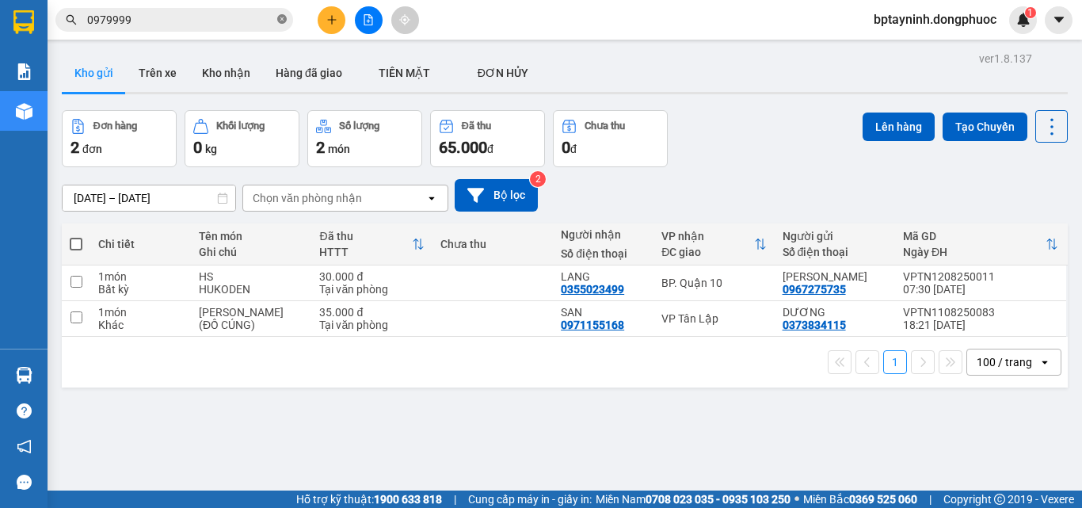
click at [284, 24] on icon "close-circle" at bounding box center [282, 19] width 10 height 10
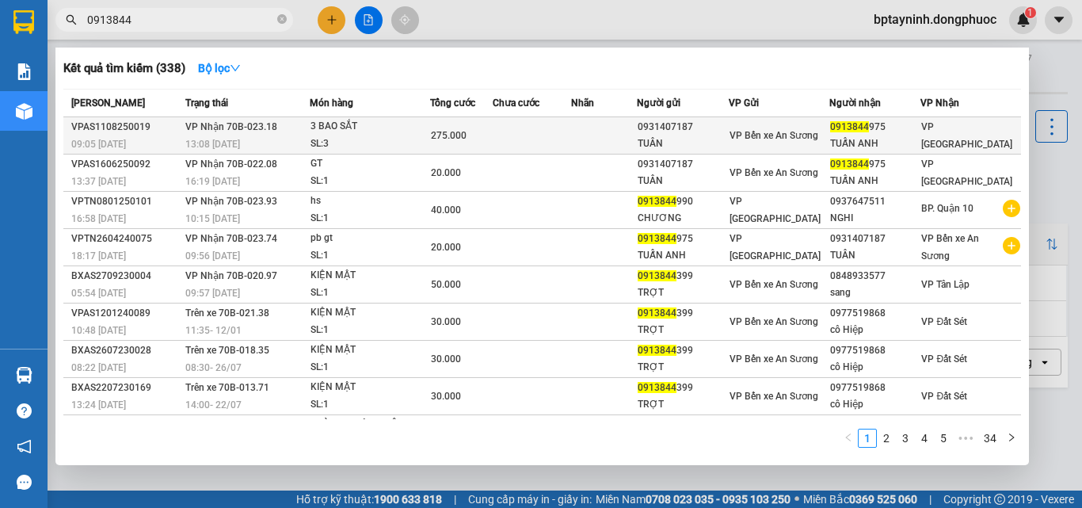
type input "0913844"
click at [404, 144] on div "SL: 3" at bounding box center [369, 143] width 119 height 17
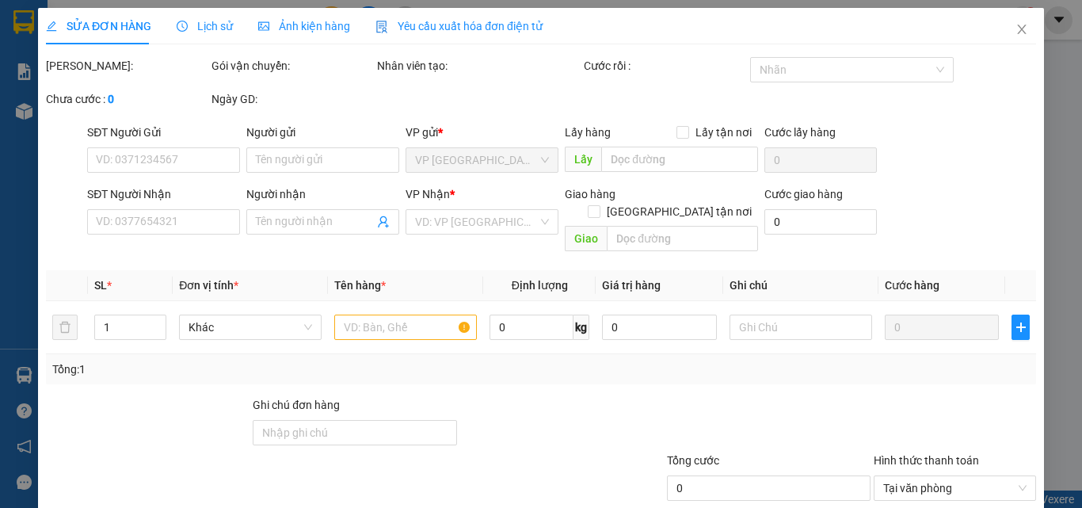
type input "0931407187"
type input "TUÂN"
type input "0913844975"
type input "TUẤN ANH"
type input "275.000"
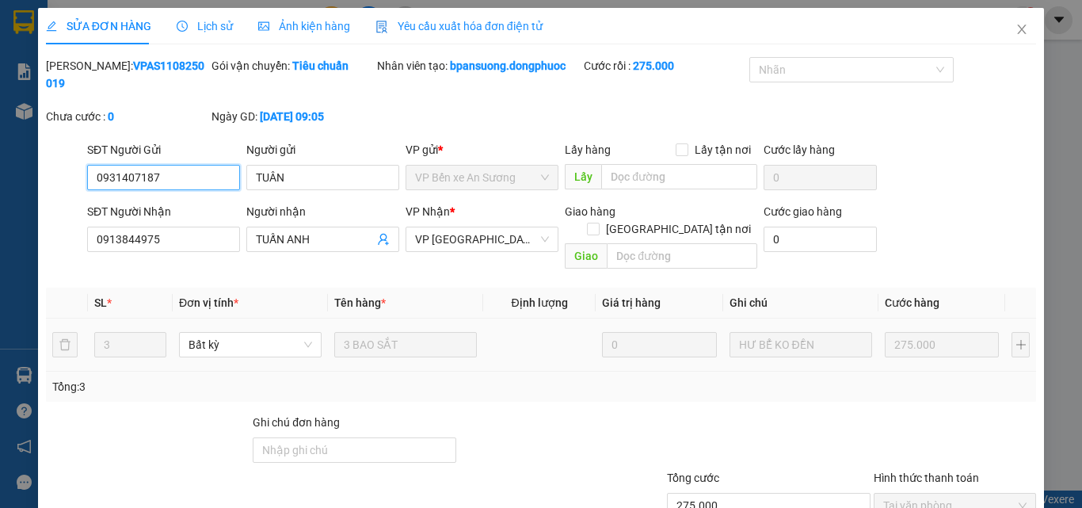
scroll to position [82, 0]
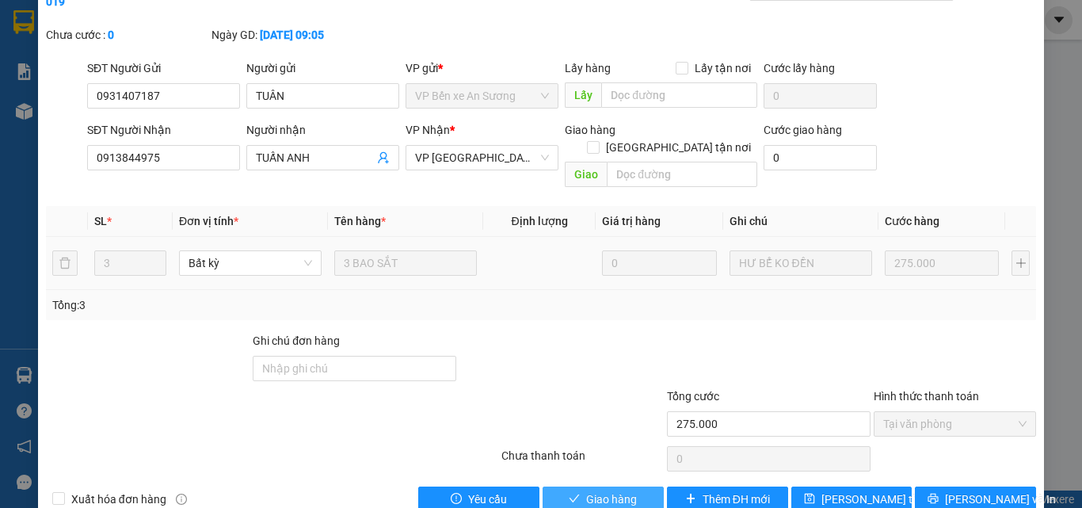
drag, startPoint x: 593, startPoint y: 452, endPoint x: 597, endPoint y: 437, distance: 15.6
click at [594, 446] on div "Total Paid Fee 275.000 Total UnPaid Fee 0 Cash Collection Total Fee Mã ĐH: VPAS…" at bounding box center [541, 243] width 990 height 536
click at [594, 490] on span "Giao hàng" at bounding box center [611, 498] width 51 height 17
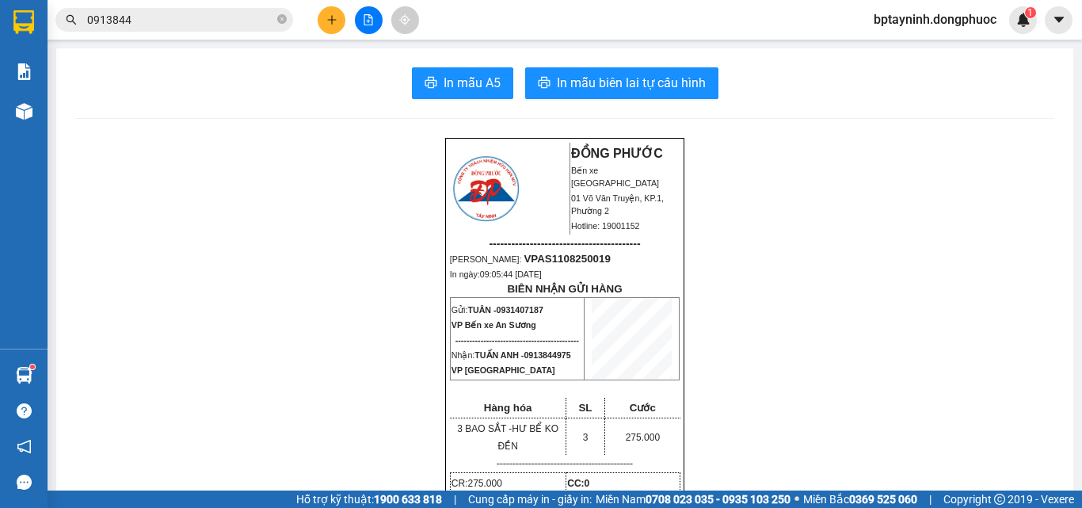
scroll to position [79, 0]
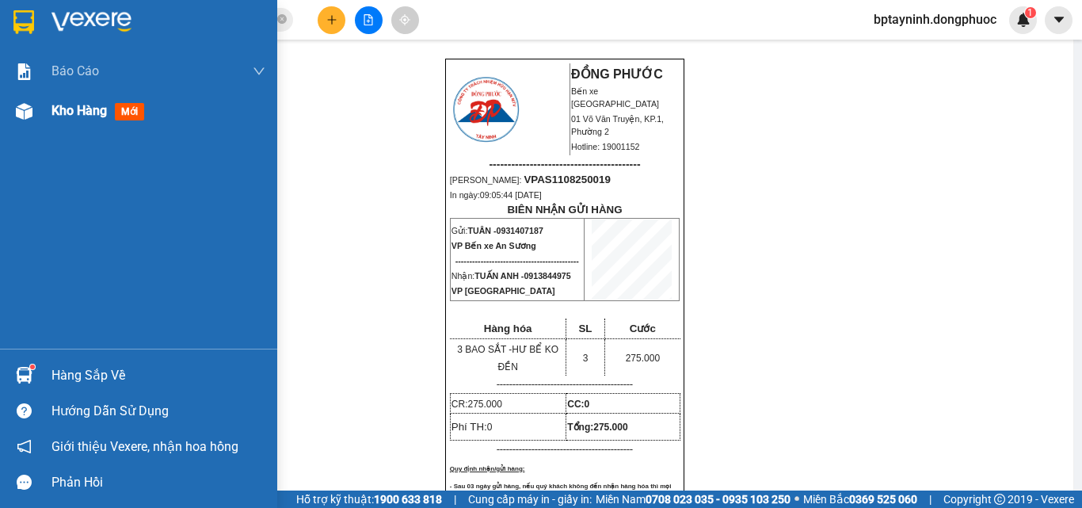
click at [47, 110] on div "Kho hàng mới" at bounding box center [138, 111] width 277 height 40
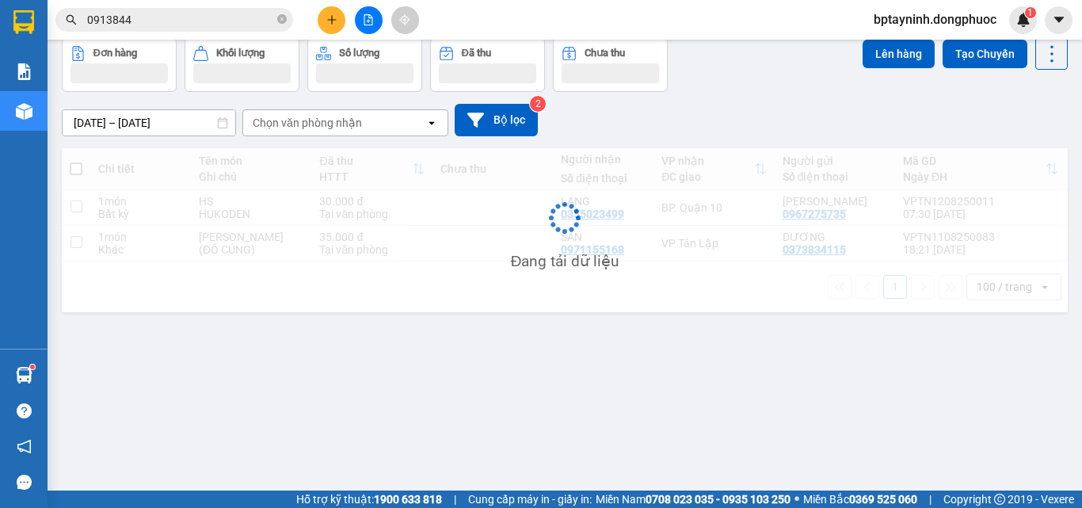
scroll to position [73, 0]
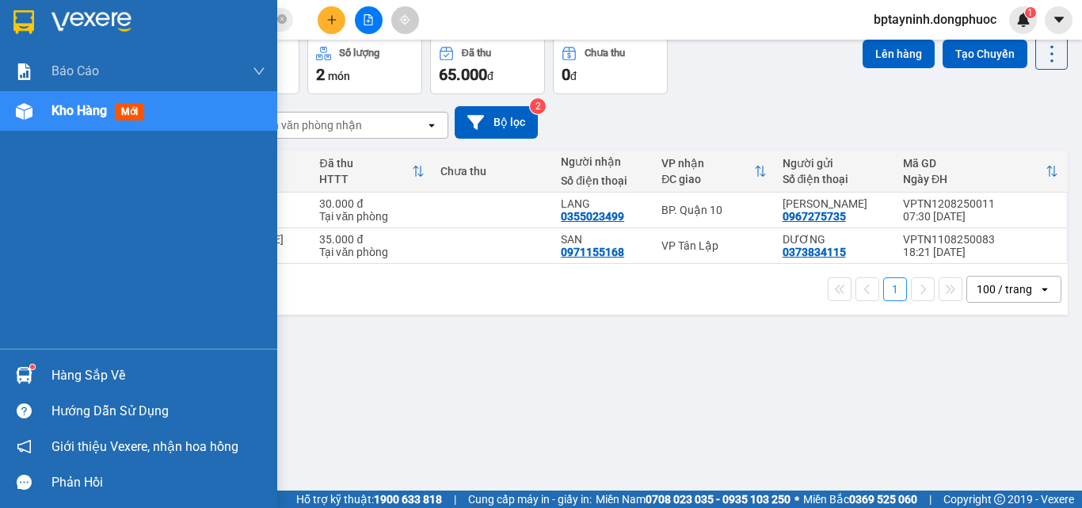
click at [21, 371] on img at bounding box center [24, 375] width 17 height 17
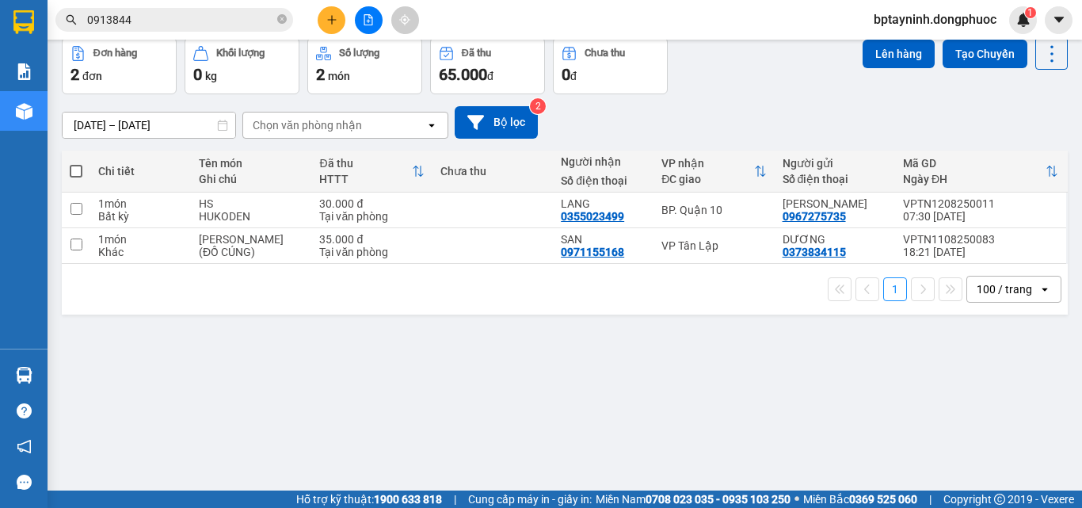
drag, startPoint x: 255, startPoint y: 6, endPoint x: 288, endPoint y: 25, distance: 38.7
click at [265, 17] on section "Kết quả tìm kiếm ( 338 ) Bộ lọc Mã ĐH Trạng thái Món hàng Tổng cước Chưa cước N…" at bounding box center [541, 254] width 1082 height 508
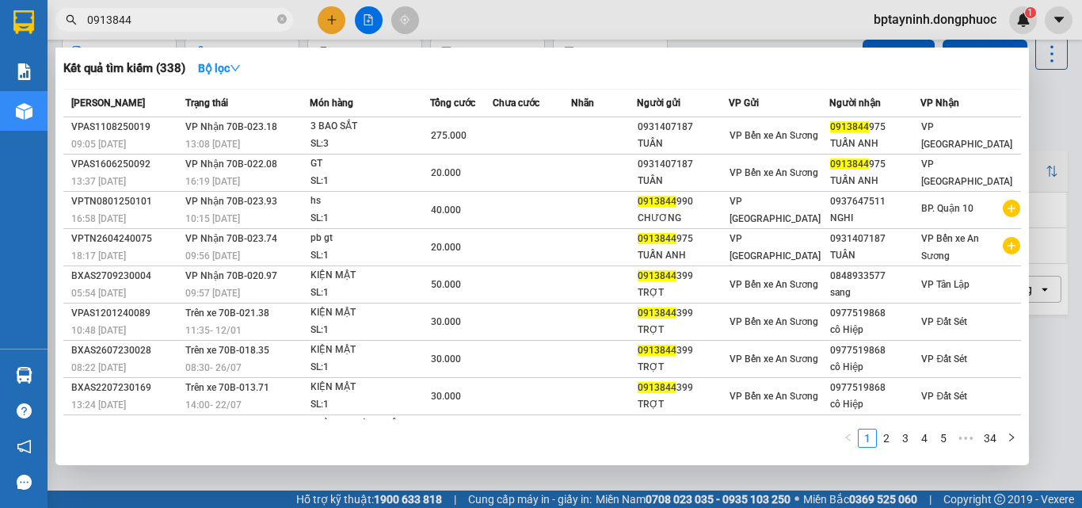
click at [282, 23] on icon "close-circle" at bounding box center [282, 19] width 10 height 10
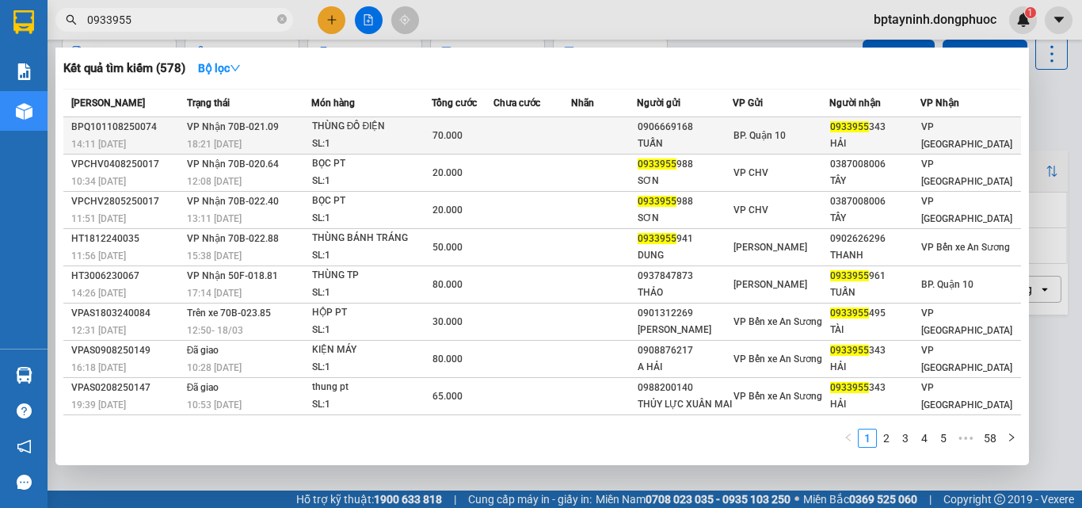
type input "0933955"
click at [533, 145] on td at bounding box center [532, 135] width 78 height 37
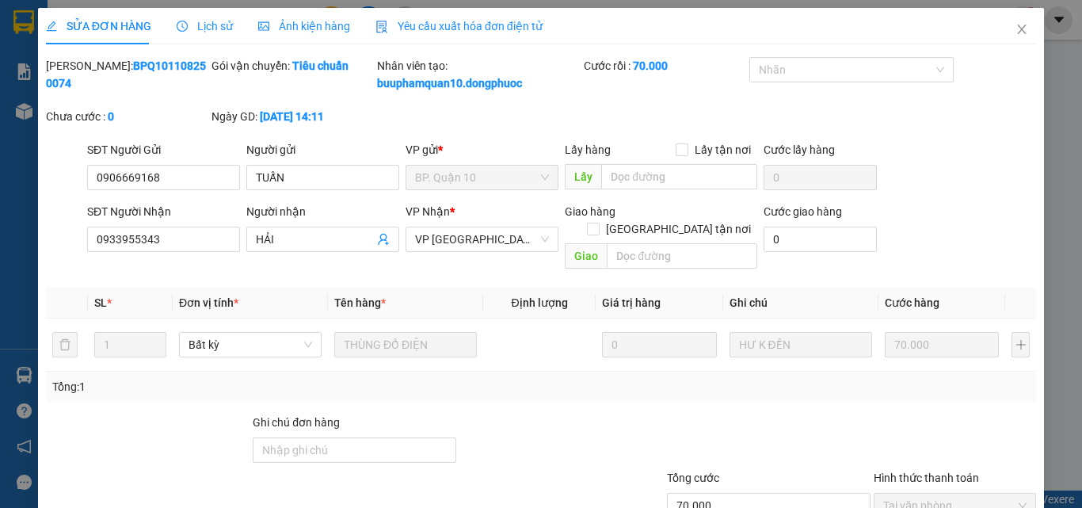
type input "0906669168"
type input "TUẤN"
type input "0933955343"
type input "HẢI"
type input "70.000"
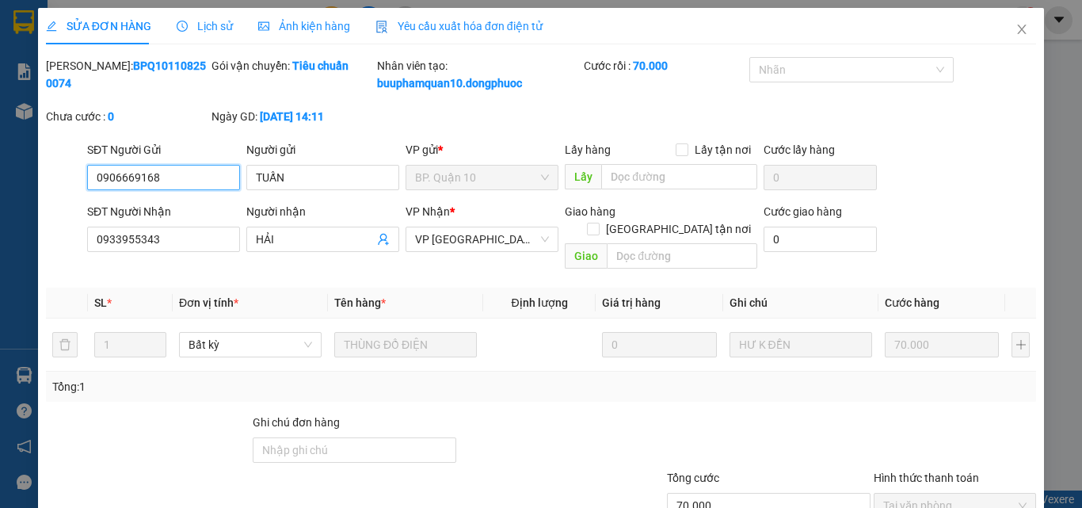
scroll to position [99, 0]
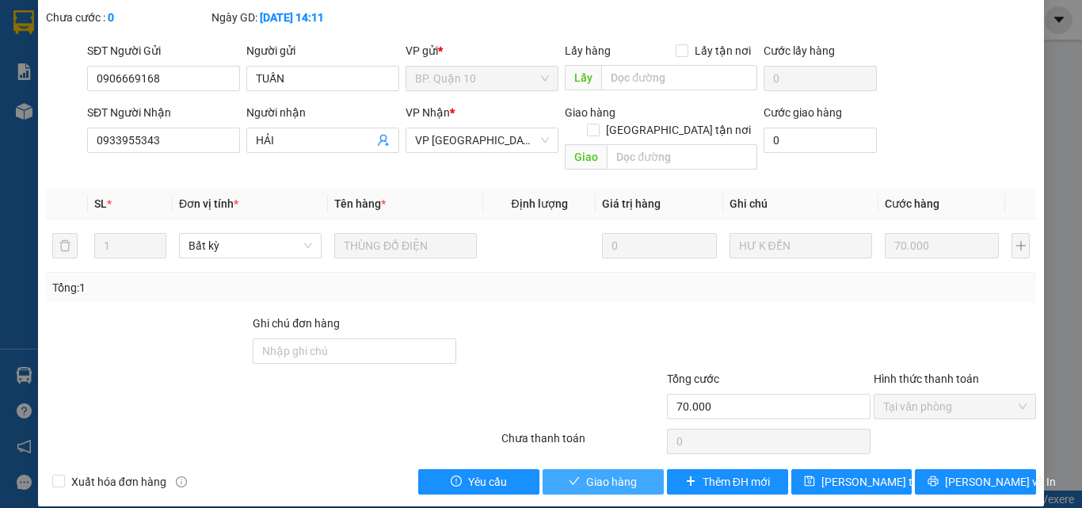
click at [590, 473] on span "Giao hàng" at bounding box center [611, 481] width 51 height 17
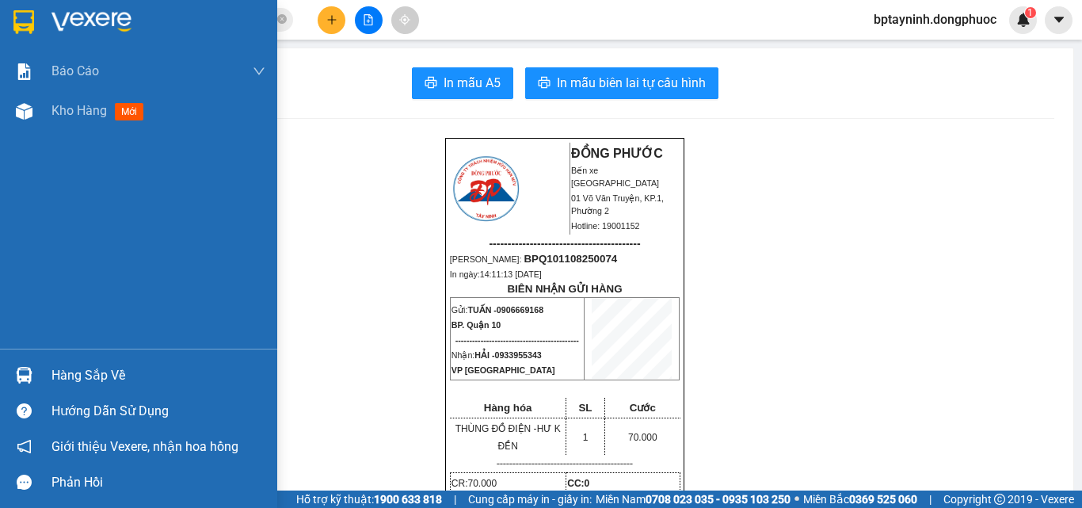
click at [112, 379] on div "Hàng sắp về" at bounding box center [158, 376] width 214 height 24
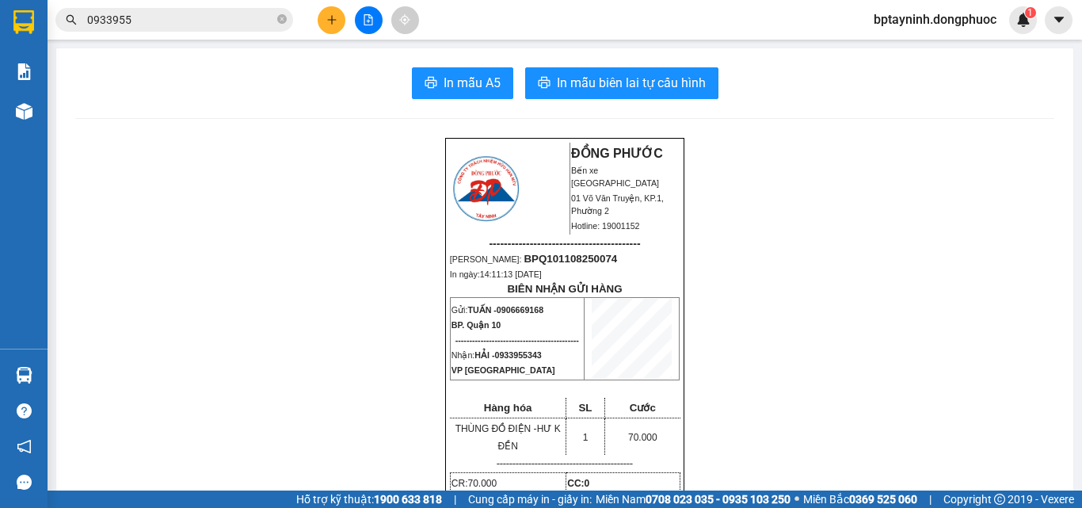
click at [284, 130] on section "Kết quả tìm kiếm ( 578 ) Bộ lọc Mã ĐH Trạng thái Món hàng Tổng cước Chưa cước N…" at bounding box center [541, 254] width 1082 height 508
click at [337, 16] on icon "plus" at bounding box center [331, 19] width 11 height 11
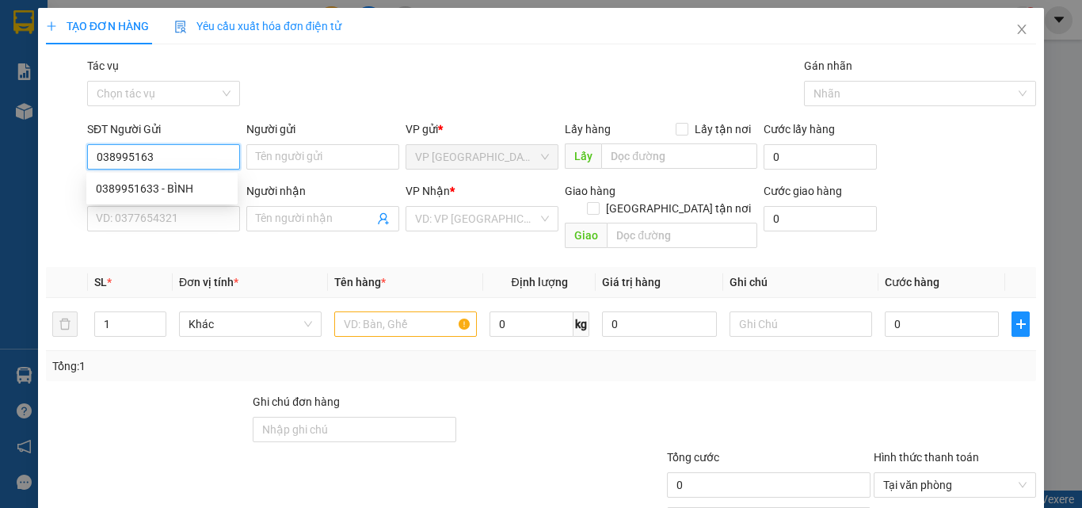
type input "0389951633"
click at [162, 185] on div "0389951633 - BÌNH" at bounding box center [162, 188] width 132 height 17
type input "BÌNH"
type input "0989309143"
type input "HIỀN"
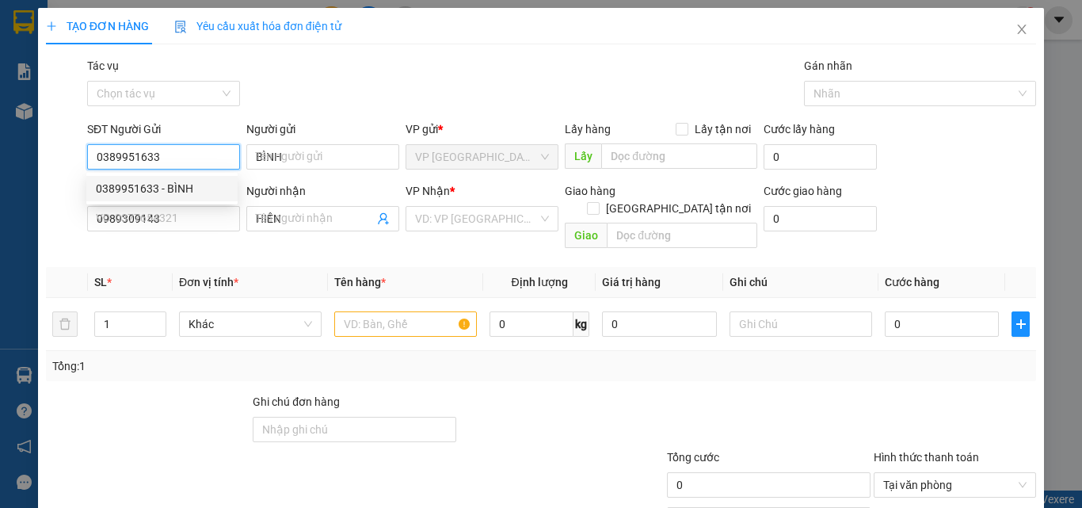
type input "20.000"
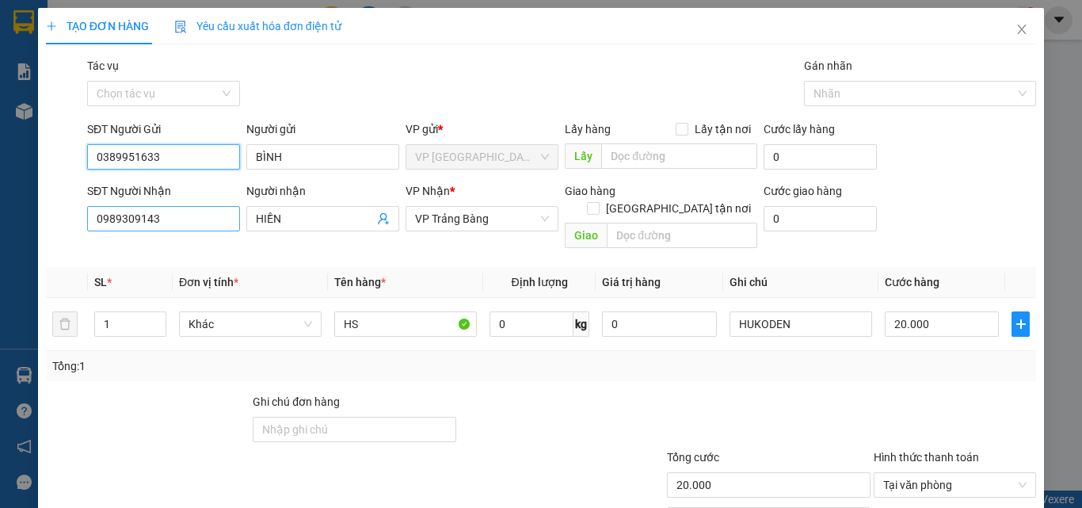
type input "0389951633"
drag, startPoint x: 192, startPoint y: 218, endPoint x: 0, endPoint y: 201, distance: 192.4
click at [0, 201] on div "TẠO ĐƠN HÀNG Yêu cầu xuất hóa đơn điện tử Transit Pickup Surcharge Ids Transit …" at bounding box center [541, 254] width 1082 height 508
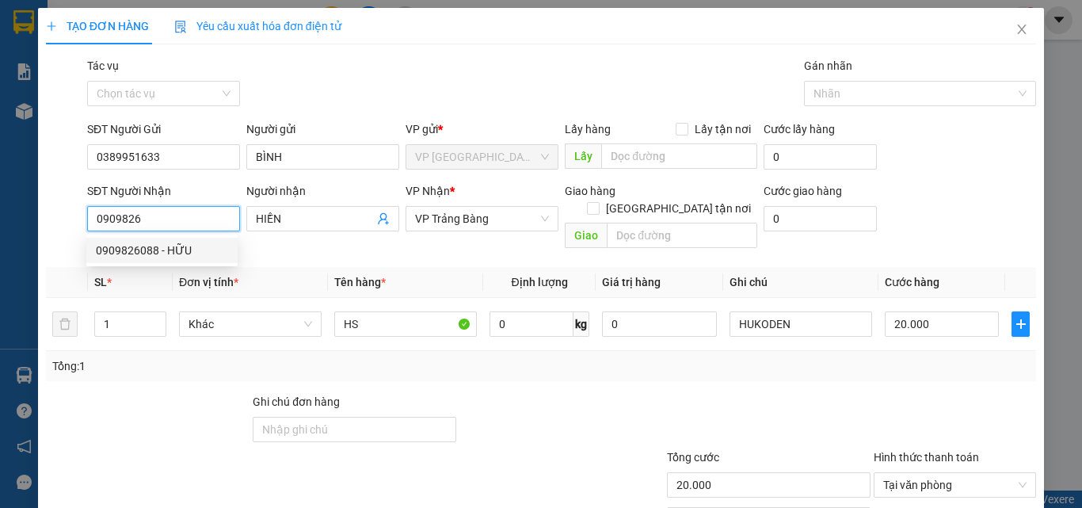
click at [177, 249] on div "0909826088 - HỮU" at bounding box center [162, 250] width 132 height 17
type input "0909826088"
type input "HỮU"
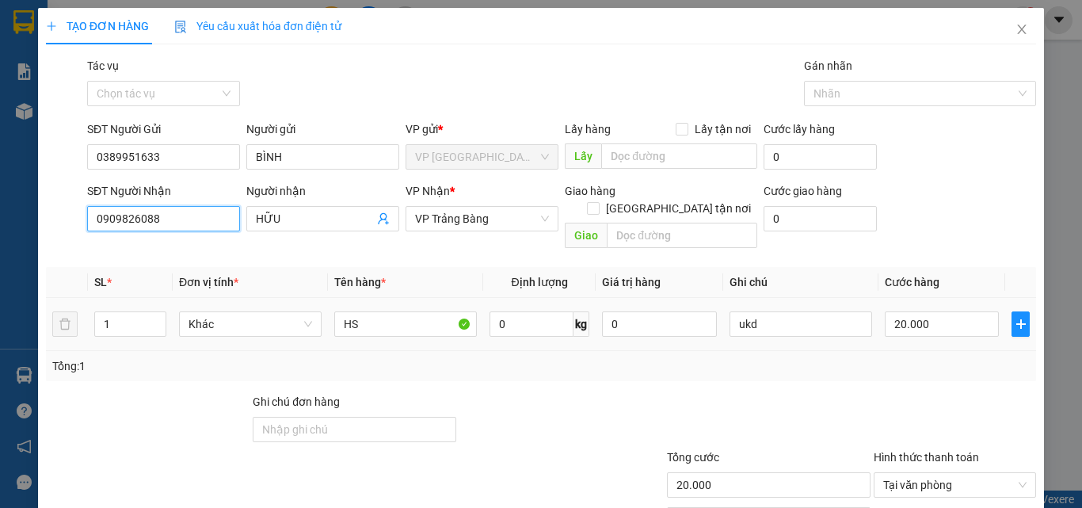
scroll to position [78, 0]
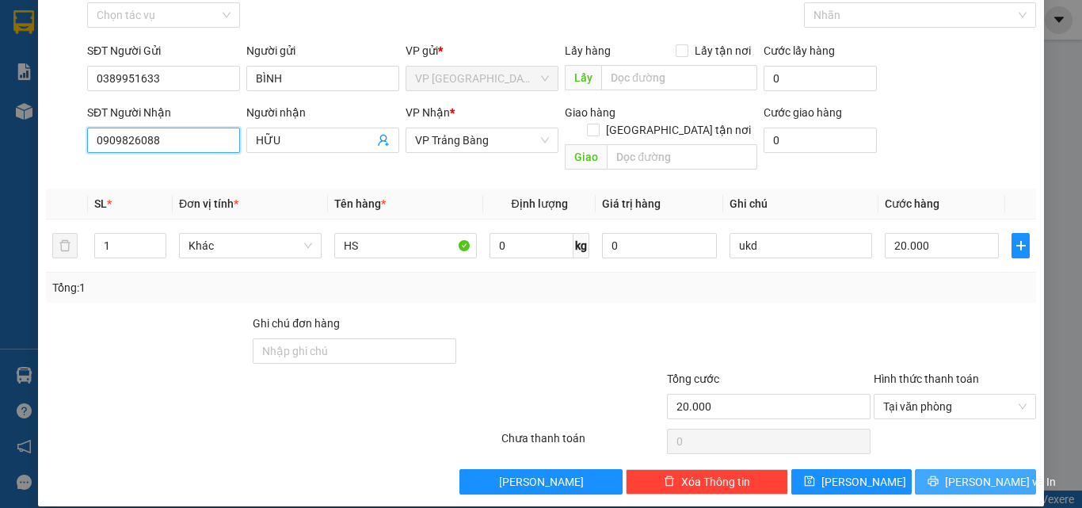
type input "0909826088"
click at [962, 473] on span "Lưu và In" at bounding box center [1000, 481] width 111 height 17
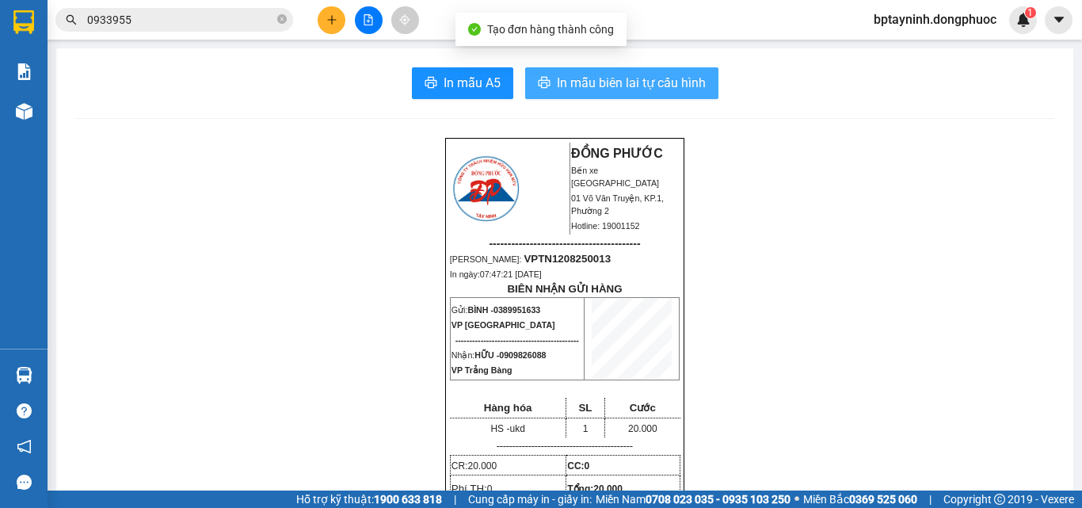
click at [676, 93] on span "In mẫu biên lai tự cấu hình" at bounding box center [631, 83] width 149 height 20
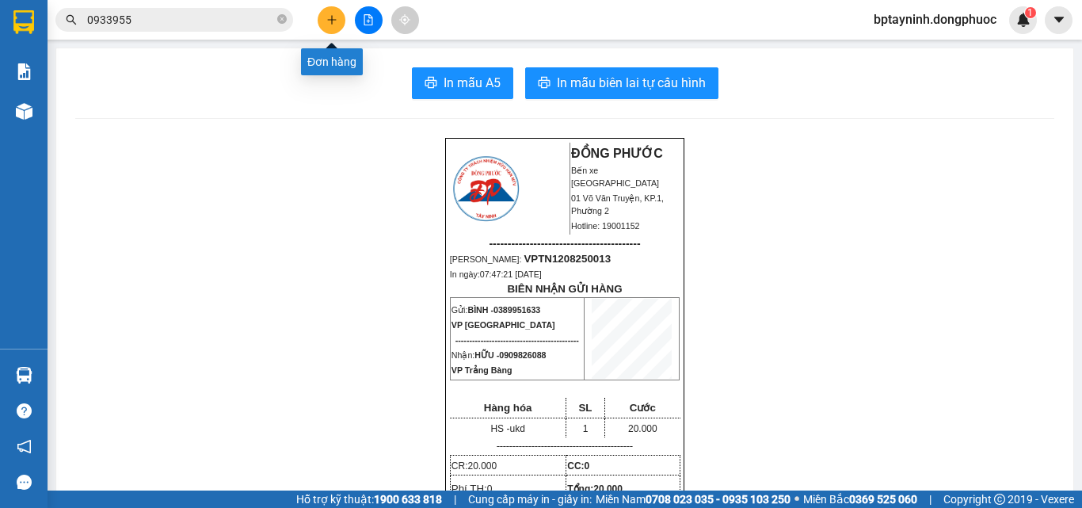
click at [320, 21] on button at bounding box center [332, 20] width 28 height 28
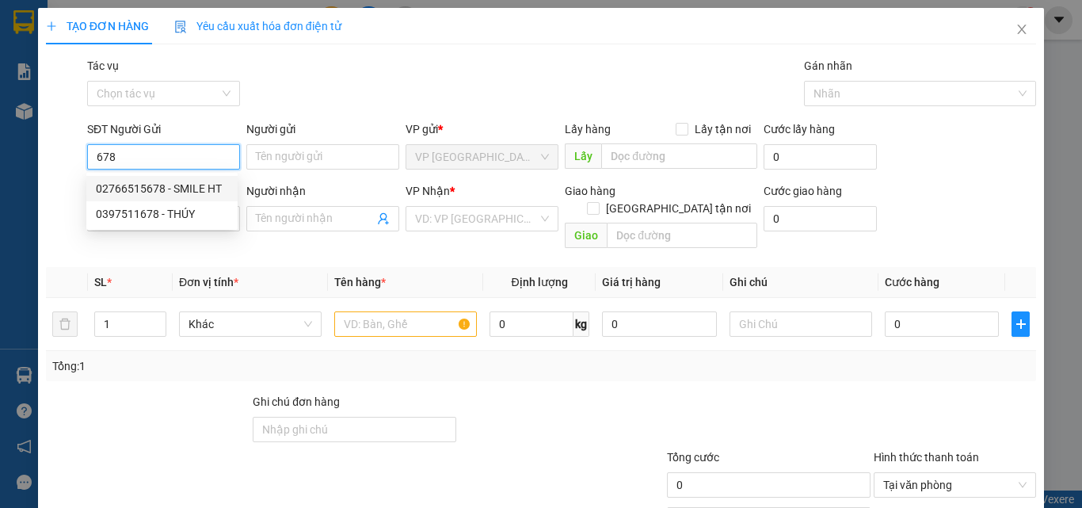
click at [192, 185] on div "02766515678 - SMILE HT" at bounding box center [162, 188] width 132 height 17
type input "02766515678"
type input "SMILE HT"
type input "0983344428"
type input "ĐỨC PHÁT"
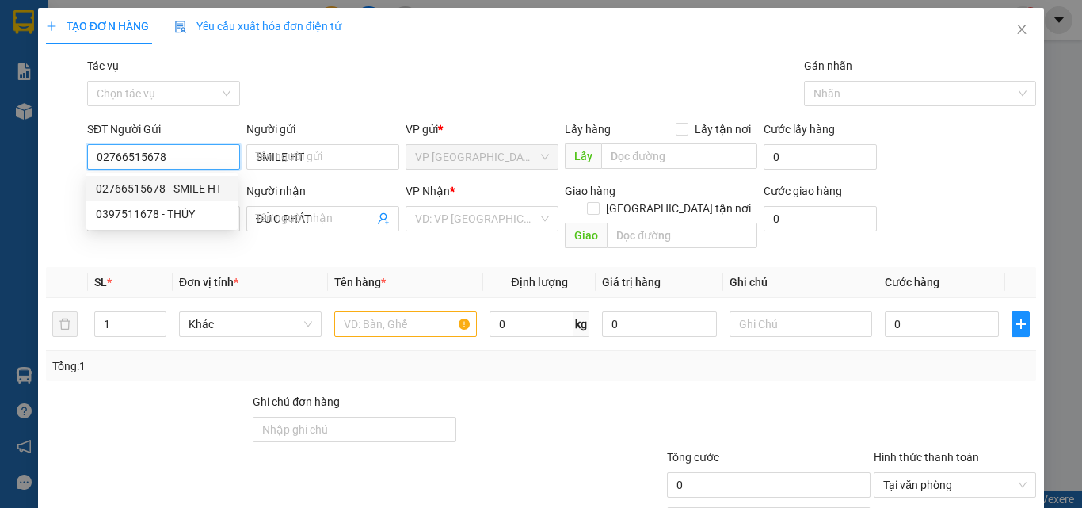
type input "20.000"
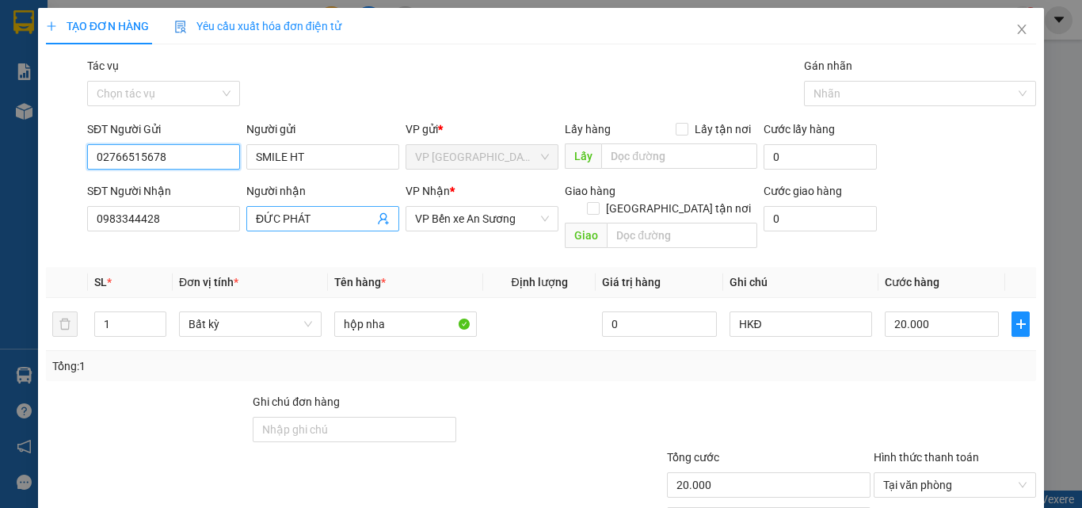
type input "02766515678"
click at [378, 217] on icon "user-add" at bounding box center [383, 219] width 10 height 12
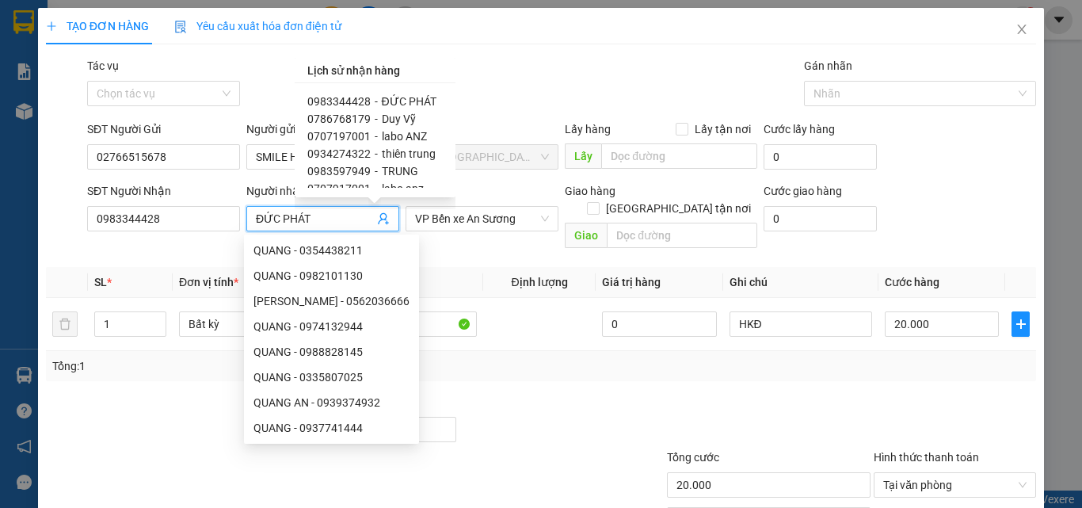
click at [406, 119] on span "Duy Vỹ" at bounding box center [399, 118] width 34 height 13
type input "0786768179"
type input "Duy Vỹ"
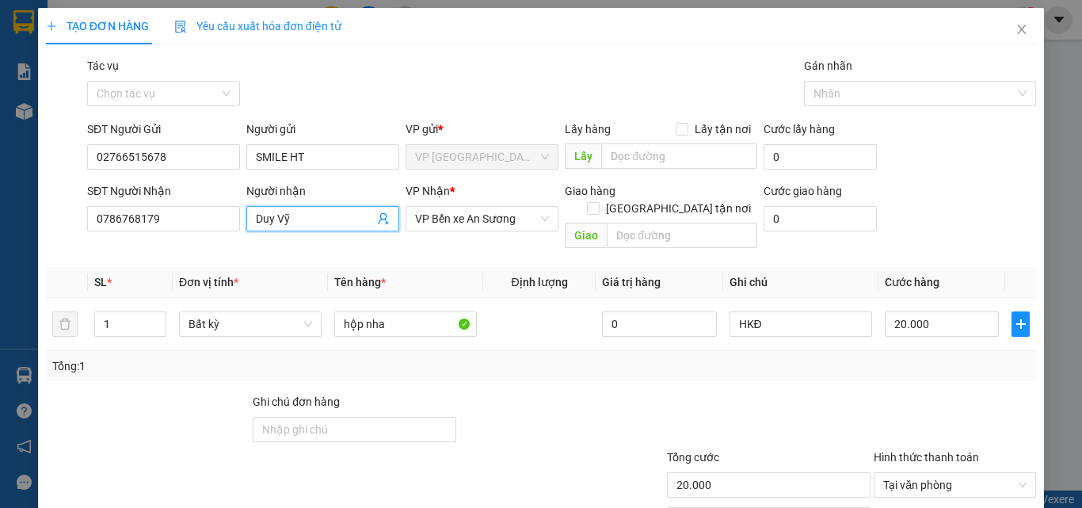
scroll to position [78, 0]
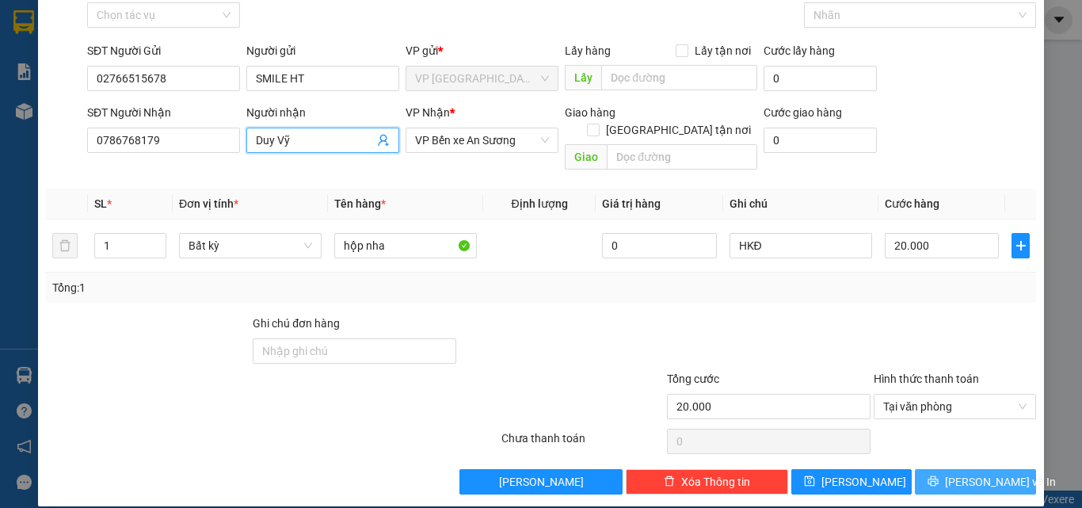
click at [1014, 469] on button "Lưu và In" at bounding box center [975, 481] width 121 height 25
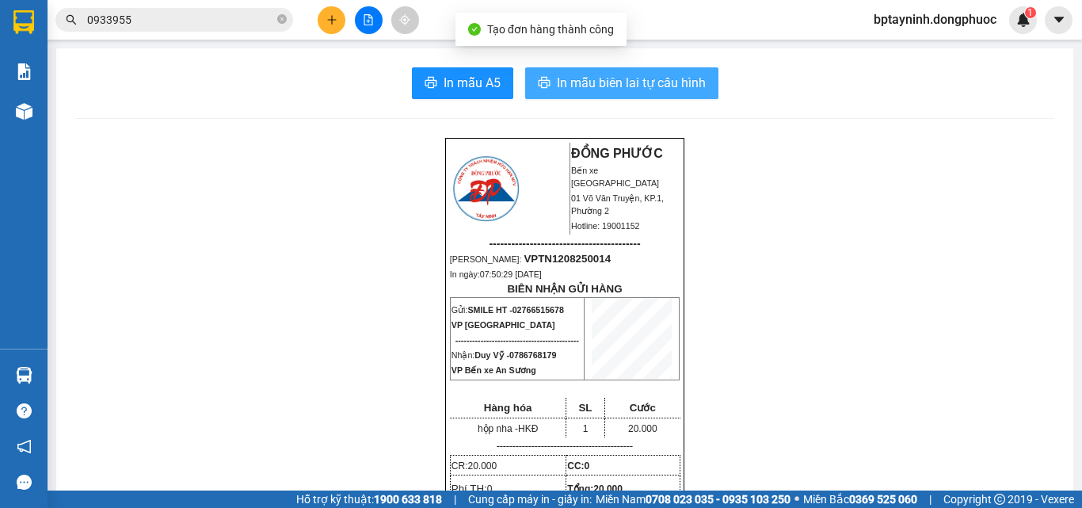
click at [566, 73] on span "In mẫu biên lai tự cấu hình" at bounding box center [631, 83] width 149 height 20
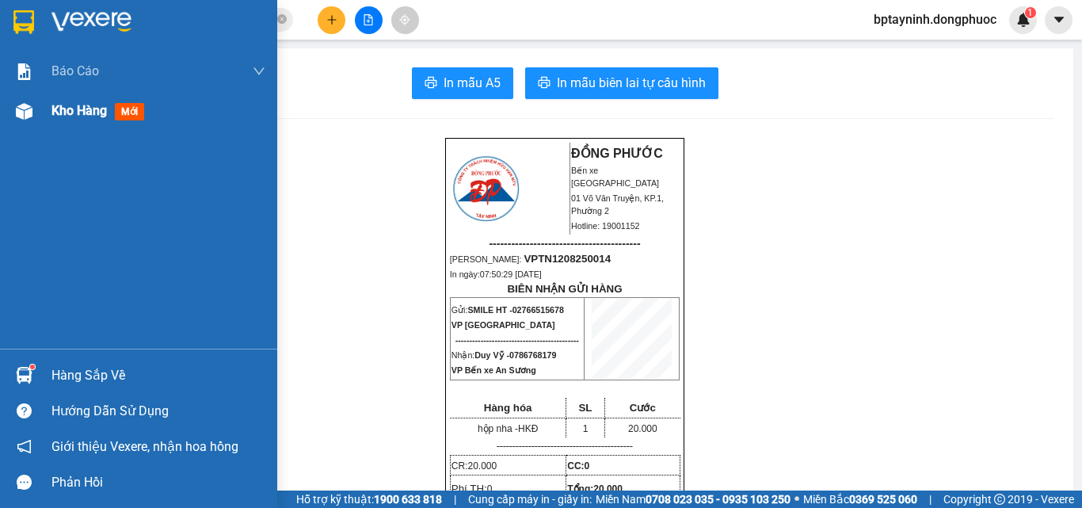
click at [135, 112] on span "mới" at bounding box center [129, 111] width 29 height 17
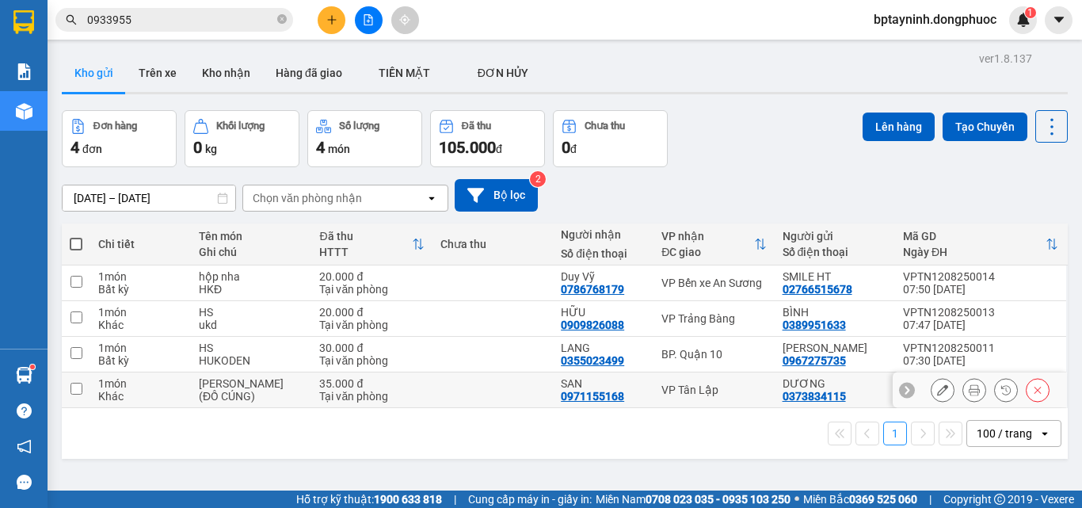
click at [698, 390] on div "VP Tân Lập" at bounding box center [713, 389] width 105 height 13
checkbox input "true"
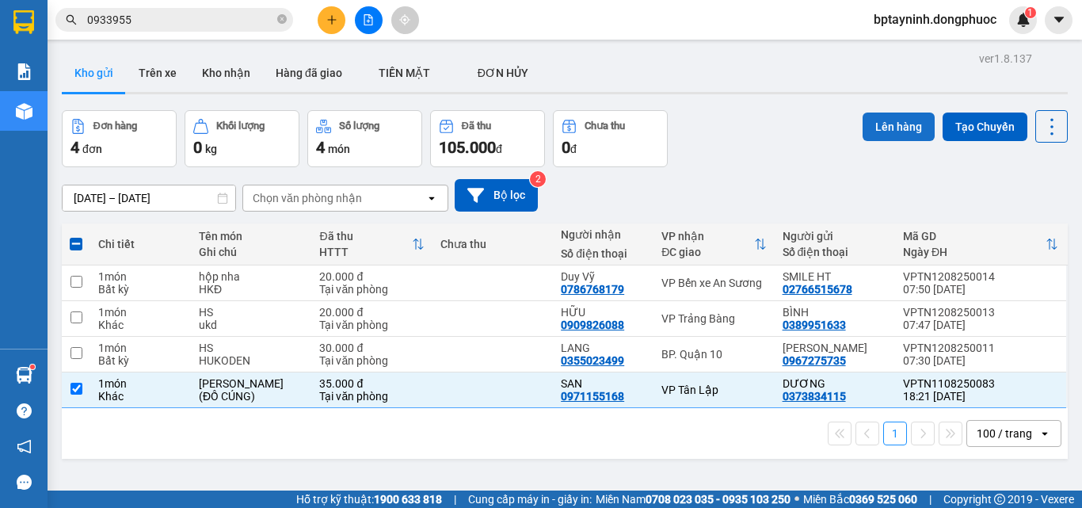
click at [864, 116] on button "Lên hàng" at bounding box center [899, 126] width 72 height 29
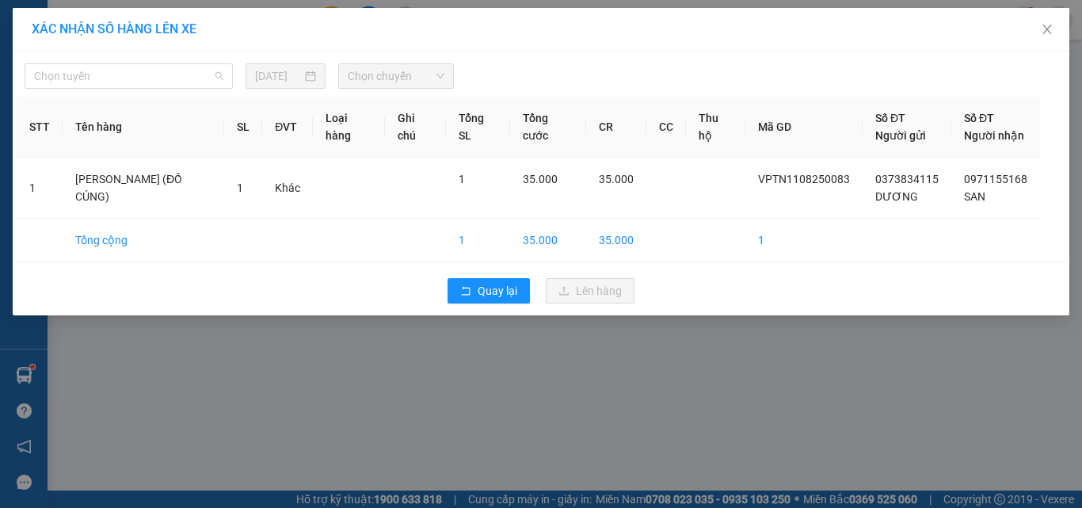
drag, startPoint x: 158, startPoint y: 73, endPoint x: 132, endPoint y: 192, distance: 122.3
click at [158, 74] on span "Chọn tuyến" at bounding box center [128, 76] width 189 height 24
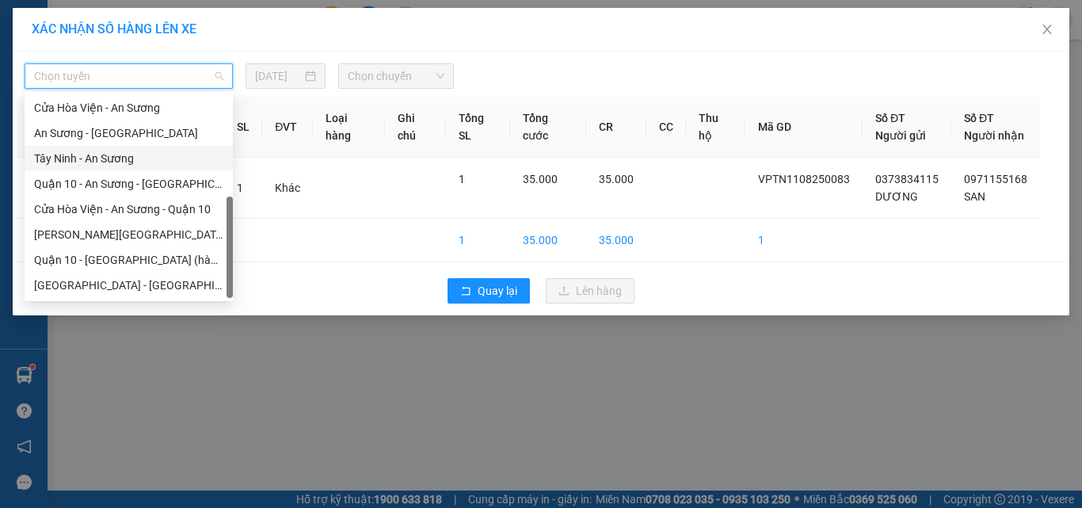
scroll to position [70, 0]
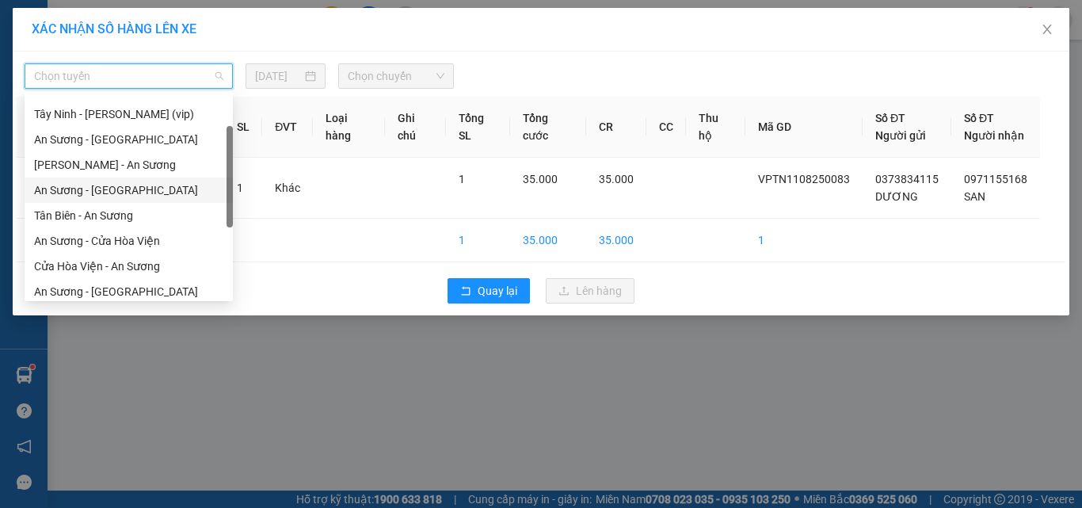
click at [82, 187] on div "An Sương - Tân Biên" at bounding box center [128, 189] width 189 height 17
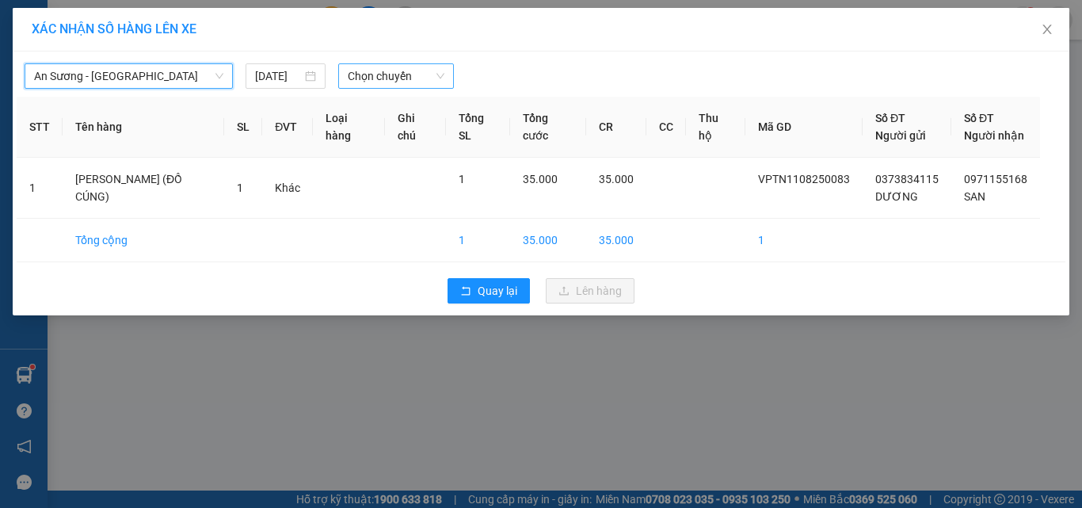
drag, startPoint x: 417, startPoint y: 74, endPoint x: 426, endPoint y: 90, distance: 17.8
click at [417, 75] on span "Chọn chuyến" at bounding box center [396, 76] width 97 height 24
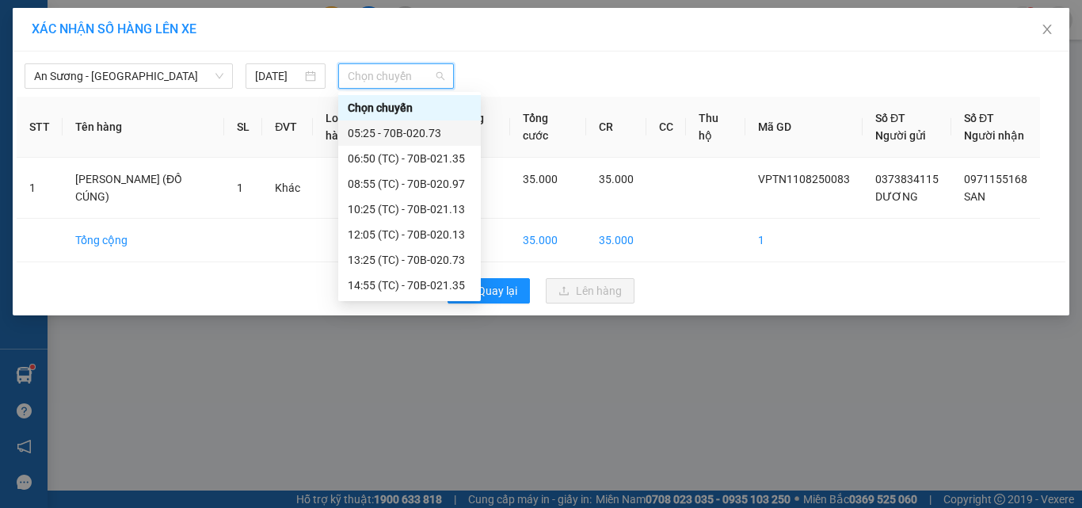
drag, startPoint x: 413, startPoint y: 131, endPoint x: 492, endPoint y: 166, distance: 86.2
click at [413, 131] on div "05:25 - 70B-020.73" at bounding box center [410, 132] width 124 height 17
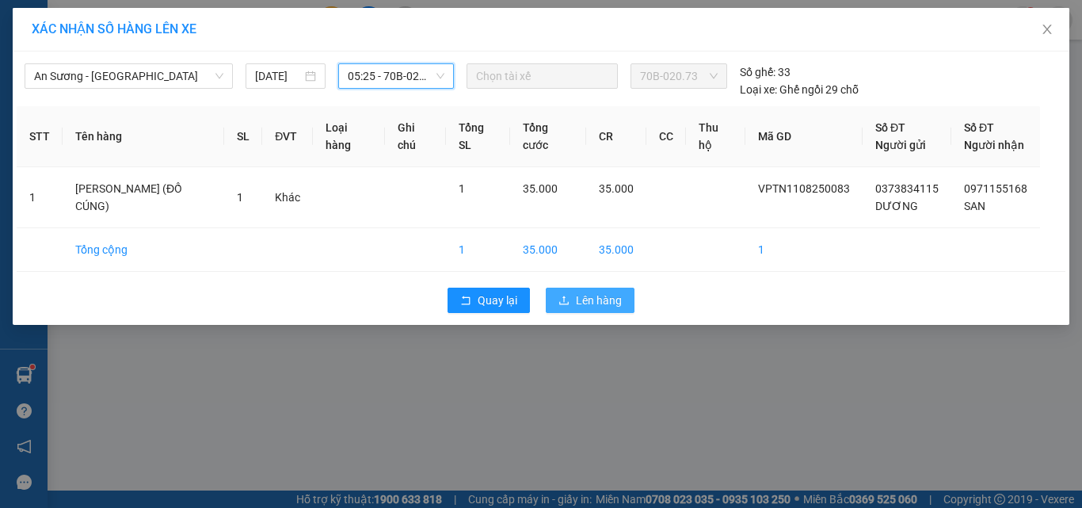
click at [585, 297] on span "Lên hàng" at bounding box center [599, 299] width 46 height 17
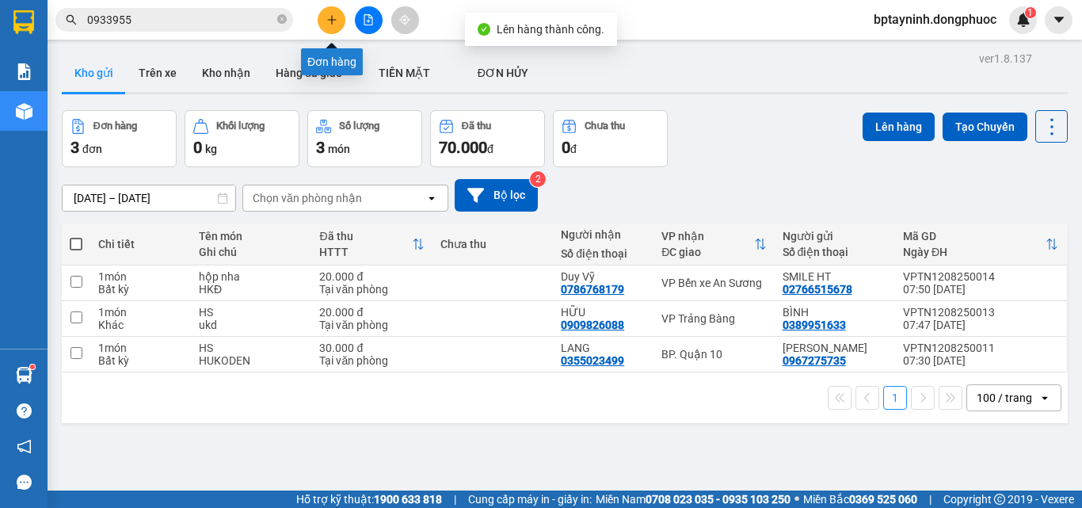
click at [332, 22] on icon "plus" at bounding box center [331, 19] width 1 height 9
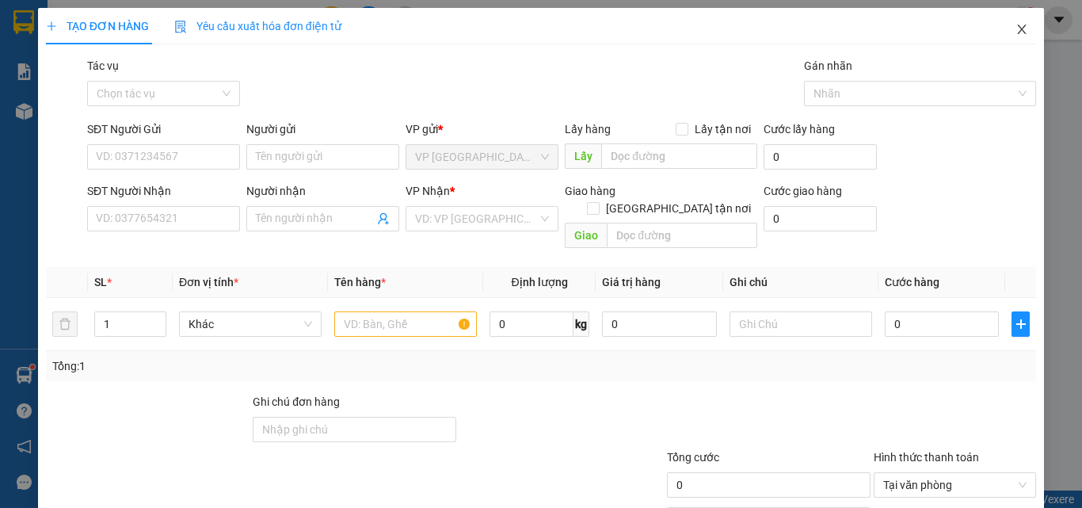
click at [1015, 28] on icon "close" at bounding box center [1021, 29] width 13 height 13
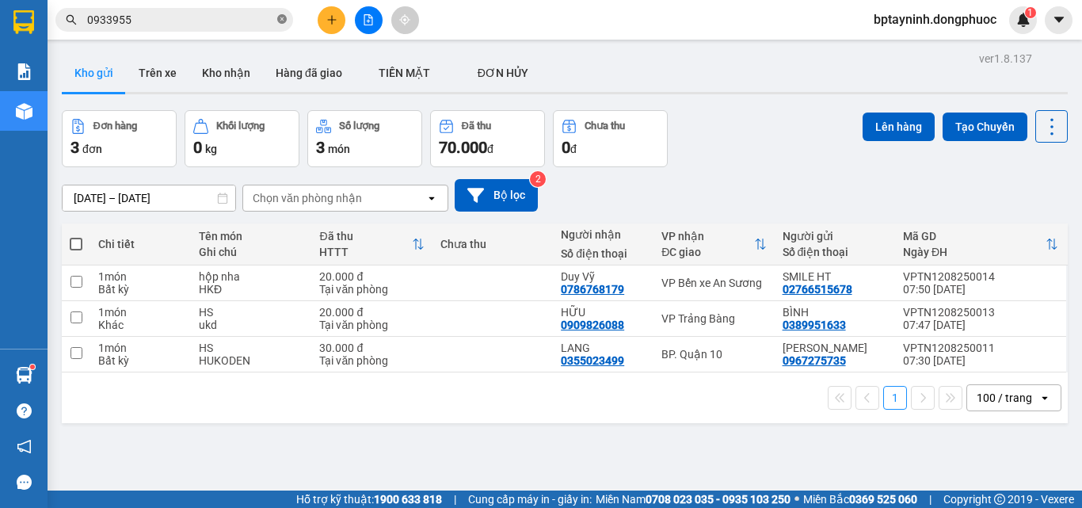
click at [282, 14] on span at bounding box center [282, 20] width 10 height 15
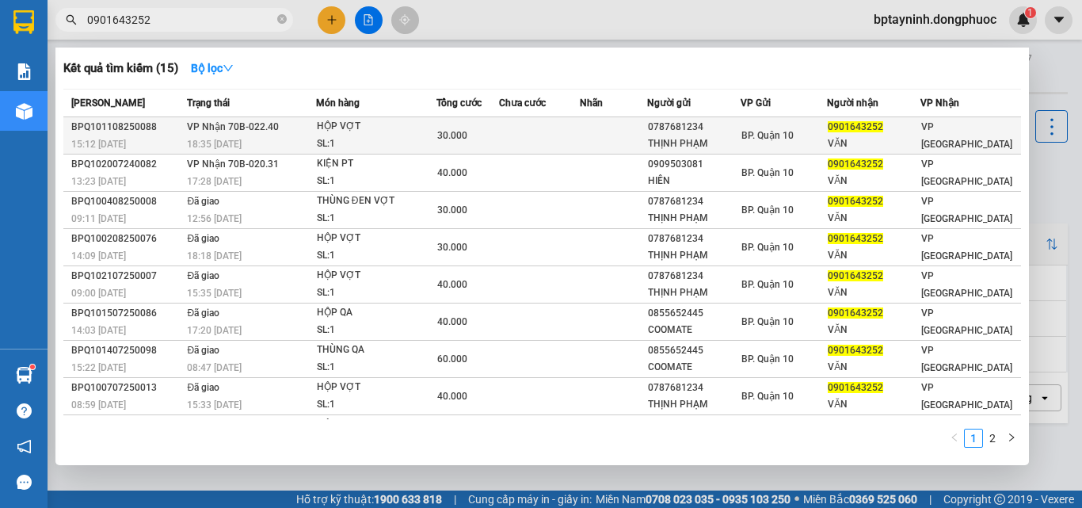
type input "0901643252"
click at [592, 147] on td at bounding box center [613, 135] width 67 height 37
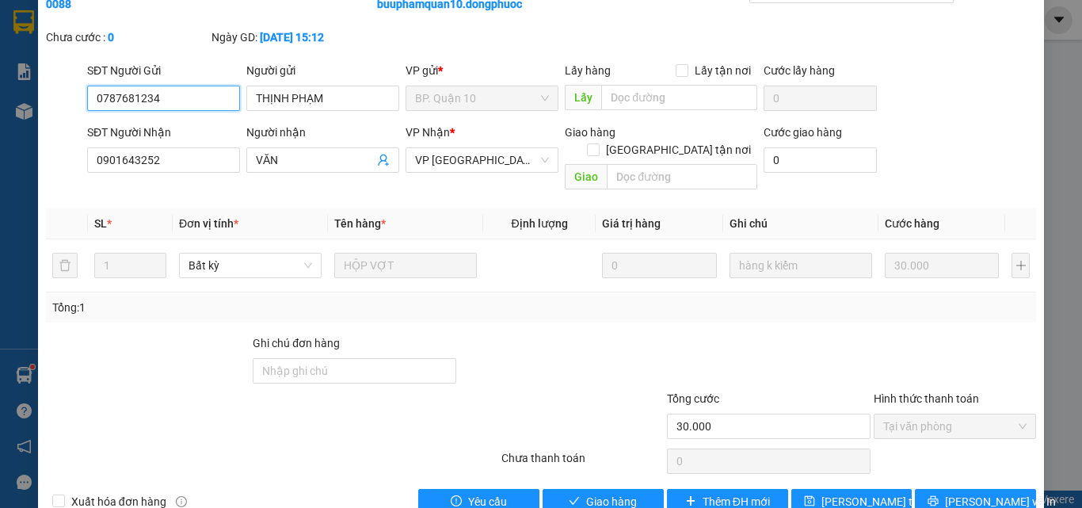
scroll to position [99, 0]
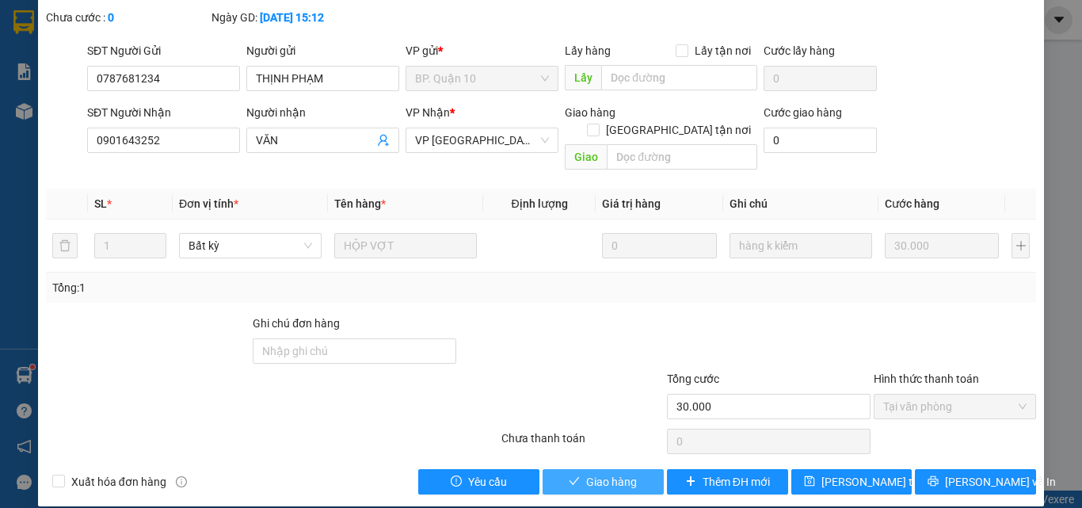
click at [602, 473] on span "Giao hàng" at bounding box center [611, 481] width 51 height 17
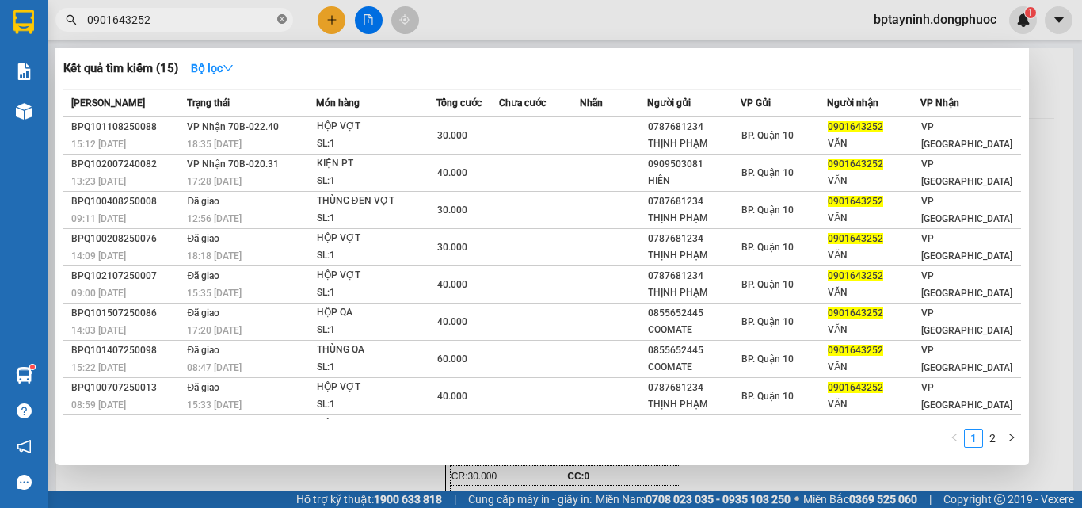
click at [286, 17] on icon "close-circle" at bounding box center [282, 19] width 10 height 10
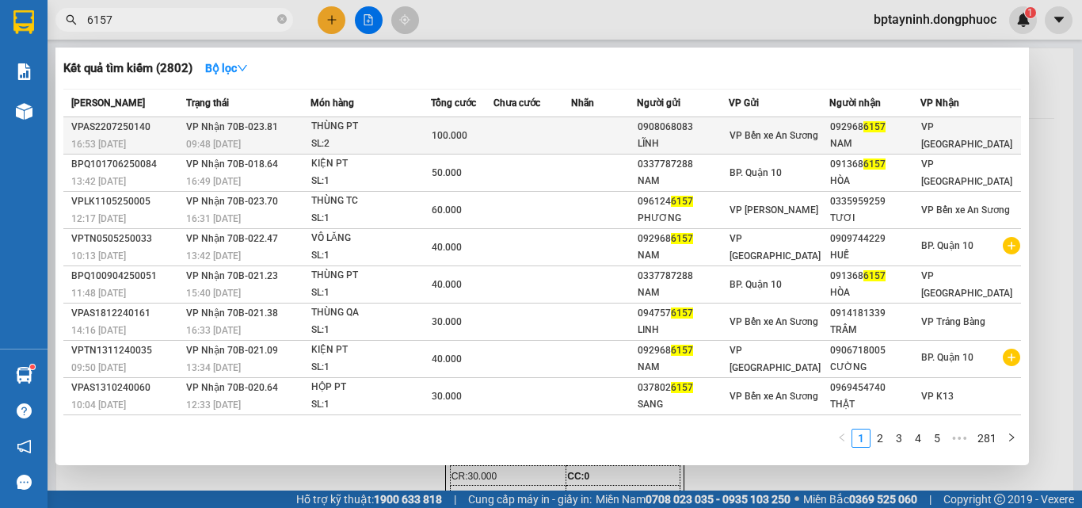
type input "6157"
click at [783, 131] on span "VP Bến xe An Sương" at bounding box center [773, 135] width 89 height 11
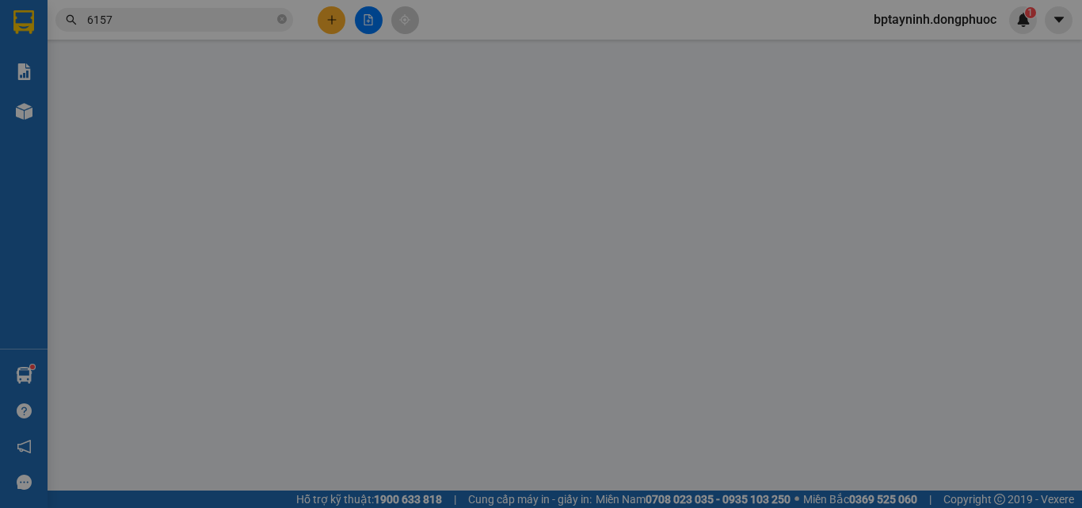
type input "0908068083"
type input "LĨNH"
type input "0929686157"
type input "NAM"
type input "100.000"
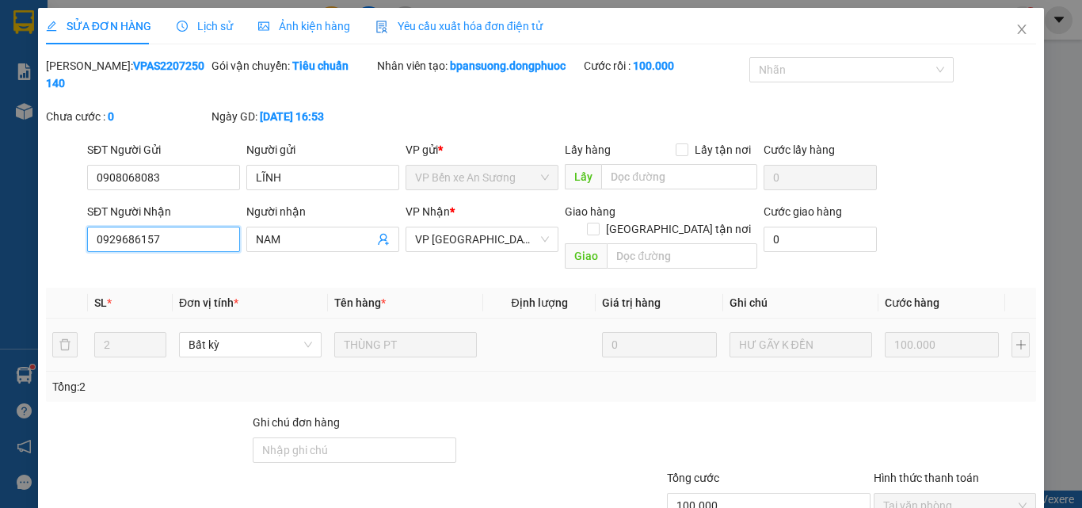
drag, startPoint x: 180, startPoint y: 227, endPoint x: 0, endPoint y: 196, distance: 182.4
click at [0, 196] on div "SỬA ĐƠN HÀNG Lịch sử Ảnh kiện hàng Yêu cầu xuất hóa đơn điện tử Total Paid Fee …" at bounding box center [541, 254] width 1082 height 508
click at [1015, 28] on icon "close" at bounding box center [1021, 29] width 13 height 13
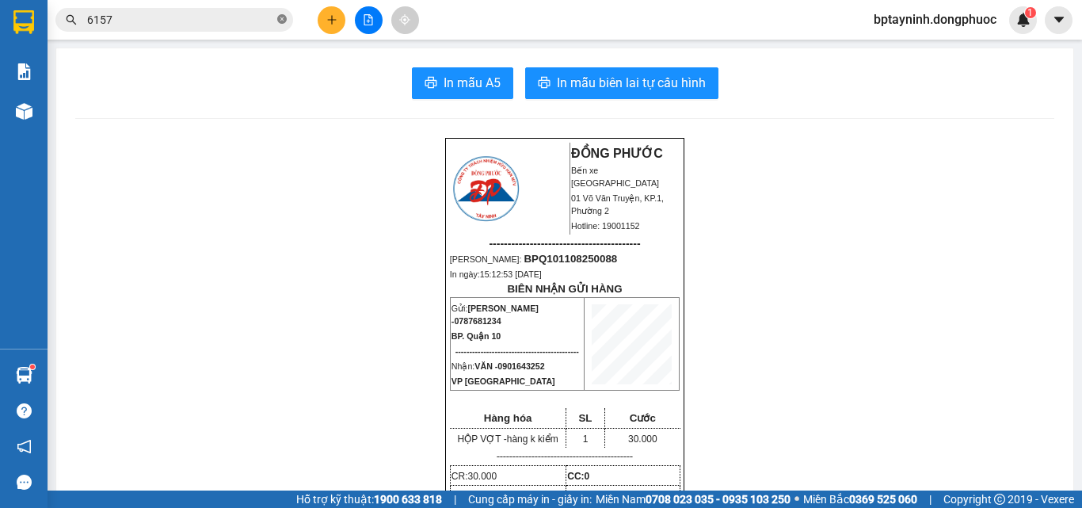
drag, startPoint x: 288, startPoint y: 17, endPoint x: 280, endPoint y: 18, distance: 8.1
click at [286, 17] on span "6157" at bounding box center [174, 20] width 238 height 24
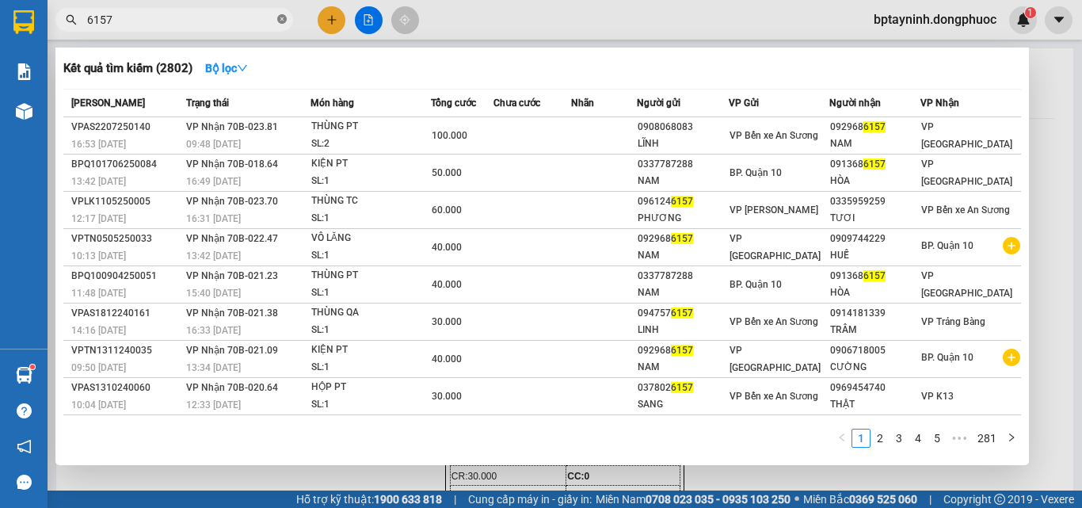
click at [280, 18] on icon "close-circle" at bounding box center [282, 19] width 10 height 10
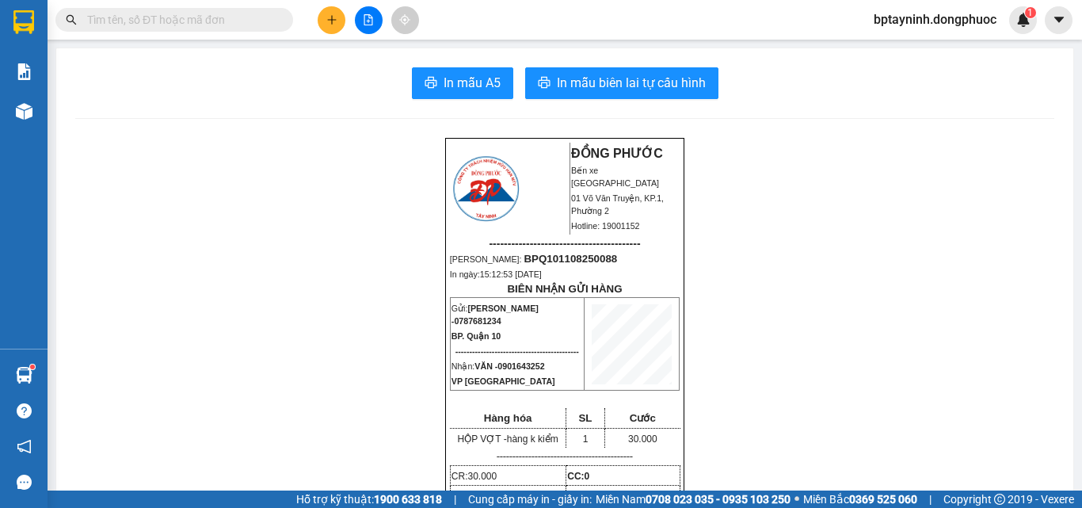
paste input "0929686157"
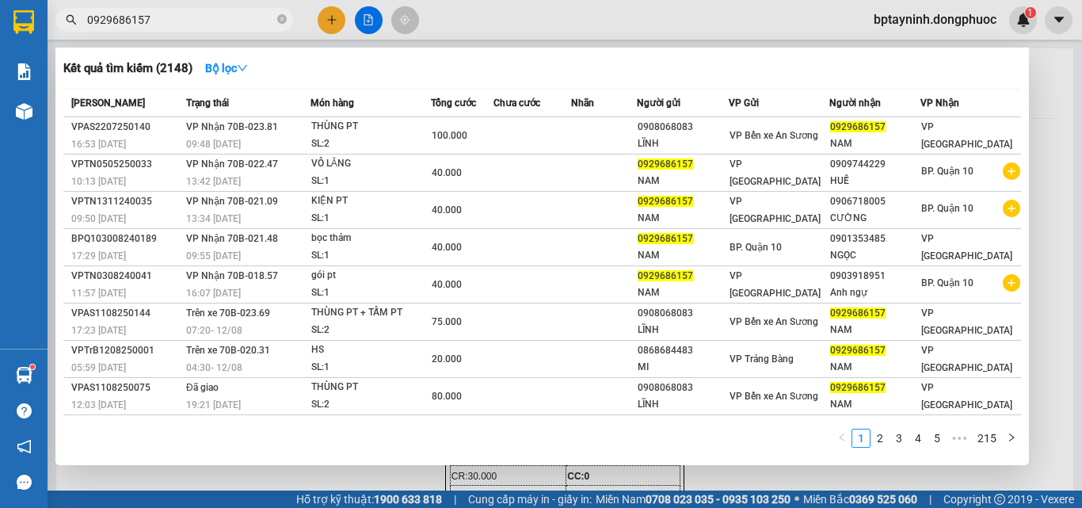
drag, startPoint x: 283, startPoint y: 13, endPoint x: 291, endPoint y: 0, distance: 14.9
click at [285, 8] on span "0929686157" at bounding box center [174, 20] width 238 height 24
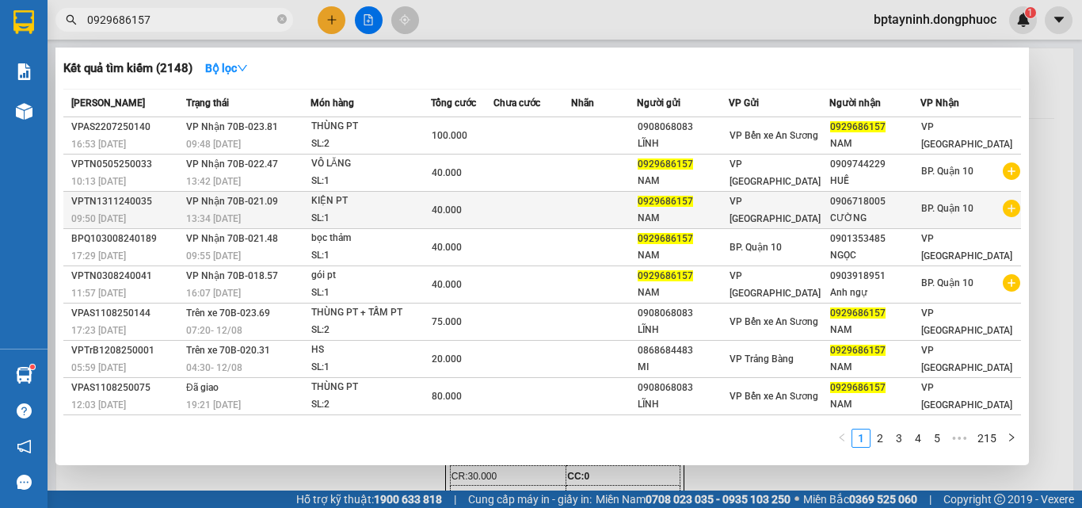
drag, startPoint x: 278, startPoint y: 17, endPoint x: 104, endPoint y: 217, distance: 265.6
click at [271, 22] on span "0929686157" at bounding box center [174, 20] width 238 height 24
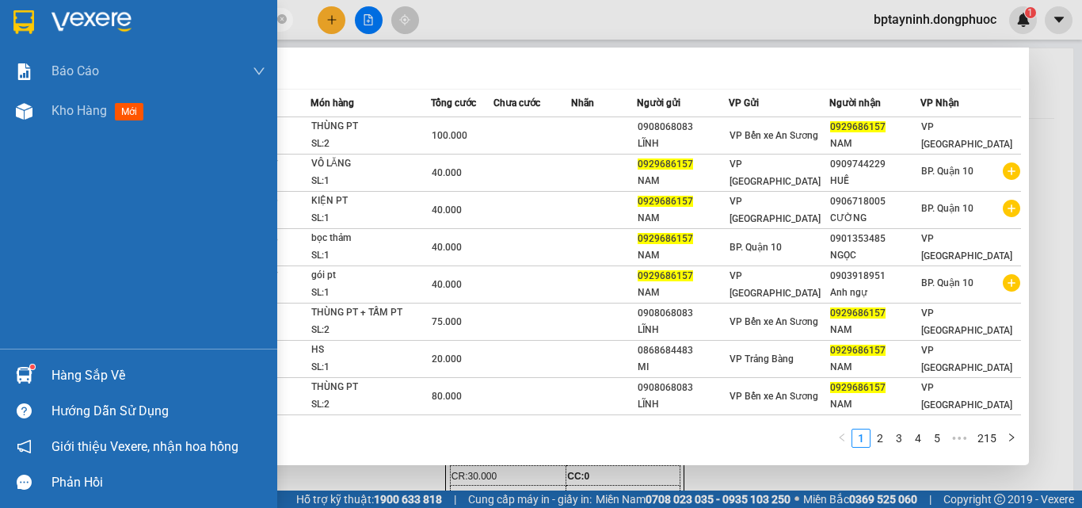
click at [54, 375] on div "Hàng sắp về" at bounding box center [158, 376] width 214 height 24
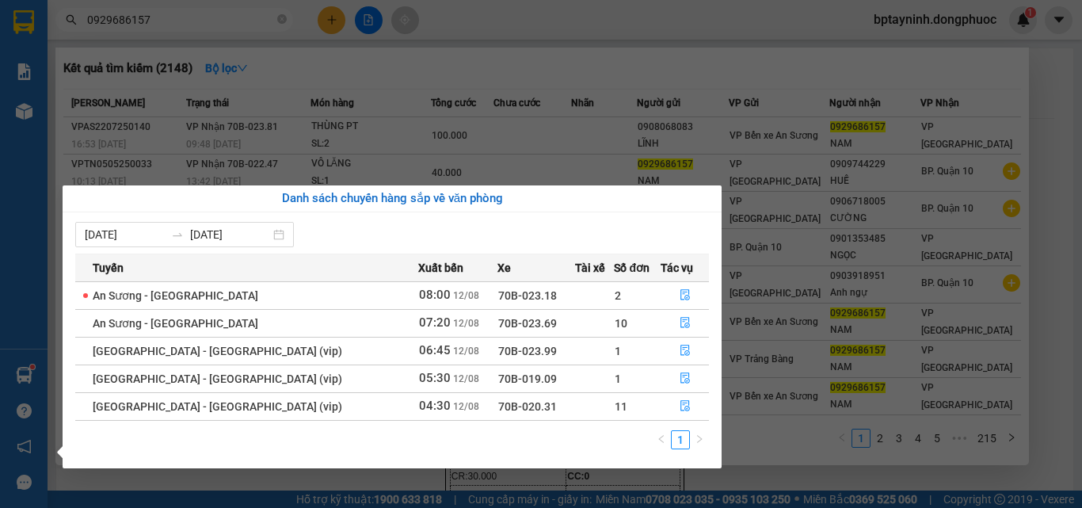
click at [256, 23] on section "Kết quả tìm kiếm ( 2148 ) Bộ lọc Mã ĐH Trạng thái Món hàng Tổng cước Chưa cước …" at bounding box center [541, 254] width 1082 height 508
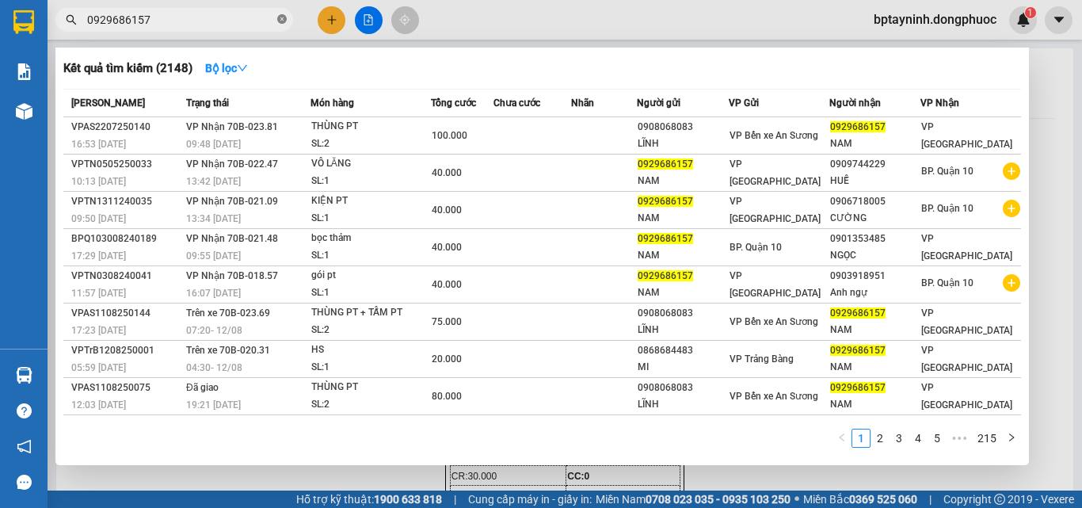
click at [278, 17] on icon "close-circle" at bounding box center [282, 19] width 10 height 10
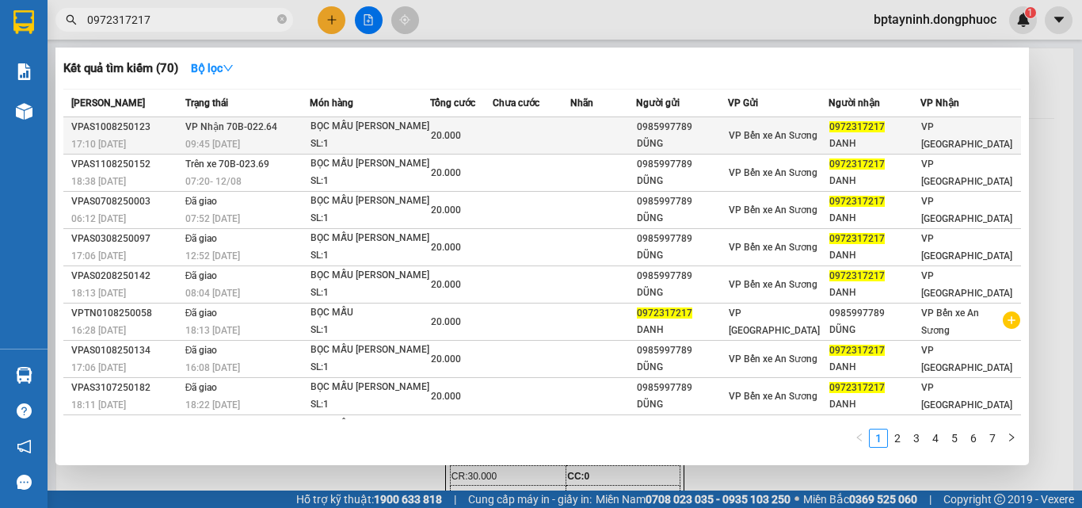
click at [570, 133] on td at bounding box center [532, 135] width 78 height 37
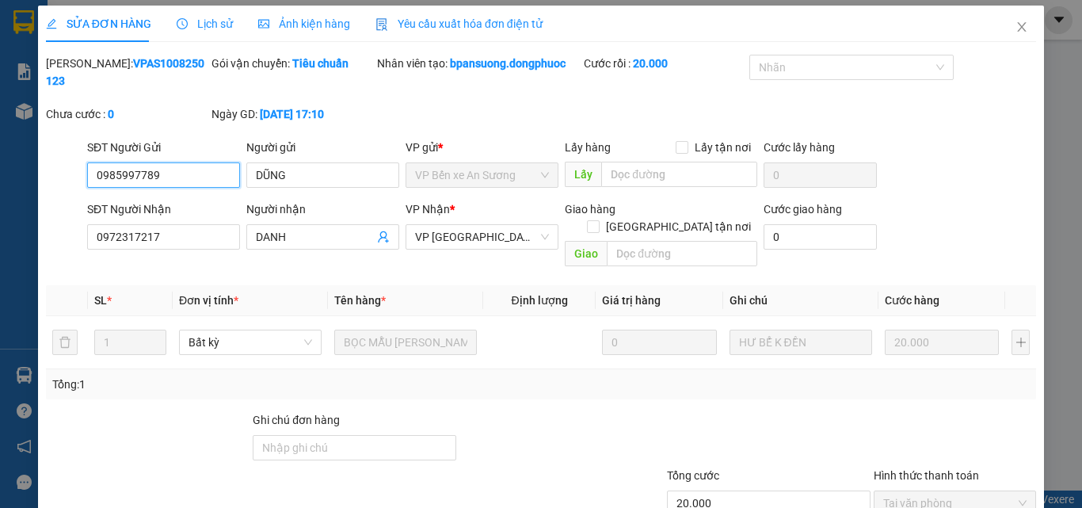
scroll to position [82, 0]
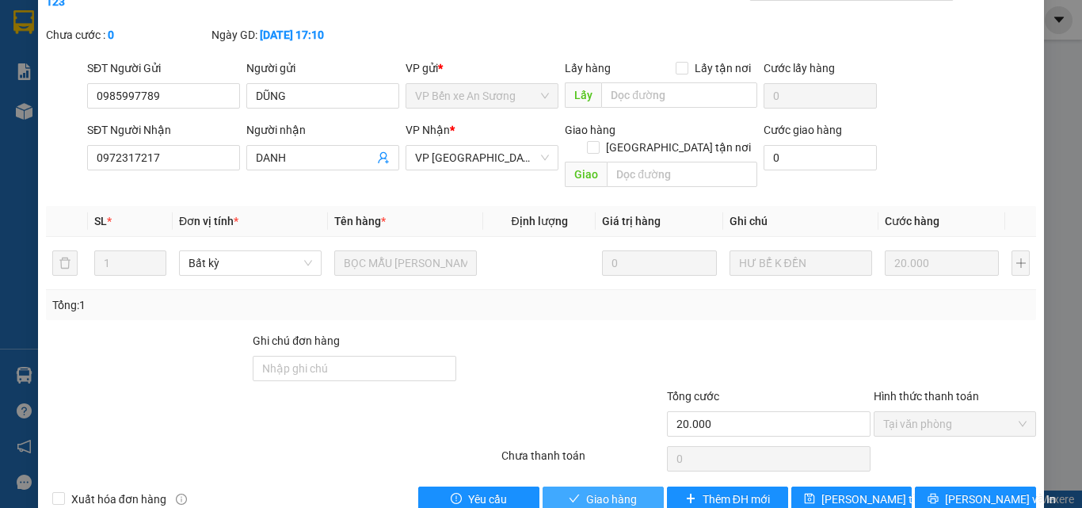
click at [633, 486] on button "Giao hàng" at bounding box center [603, 498] width 121 height 25
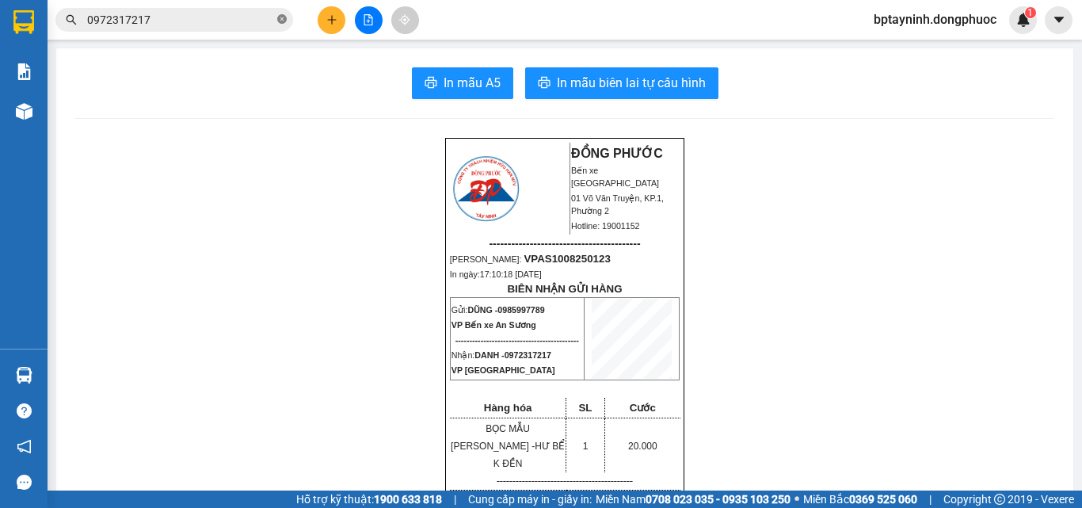
click at [284, 19] on icon "close-circle" at bounding box center [282, 19] width 10 height 10
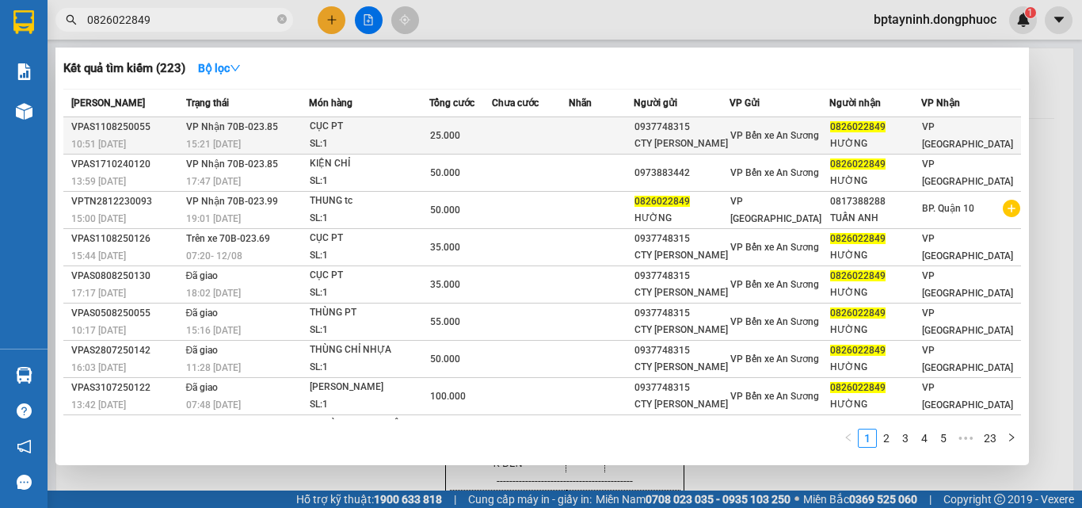
click at [472, 144] on div "25.000" at bounding box center [460, 135] width 61 height 17
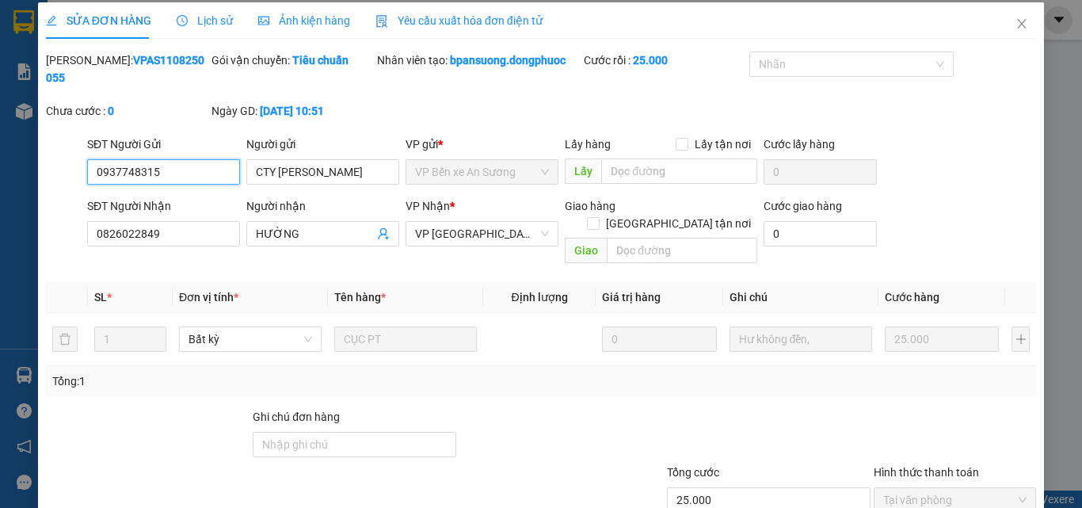
scroll to position [82, 0]
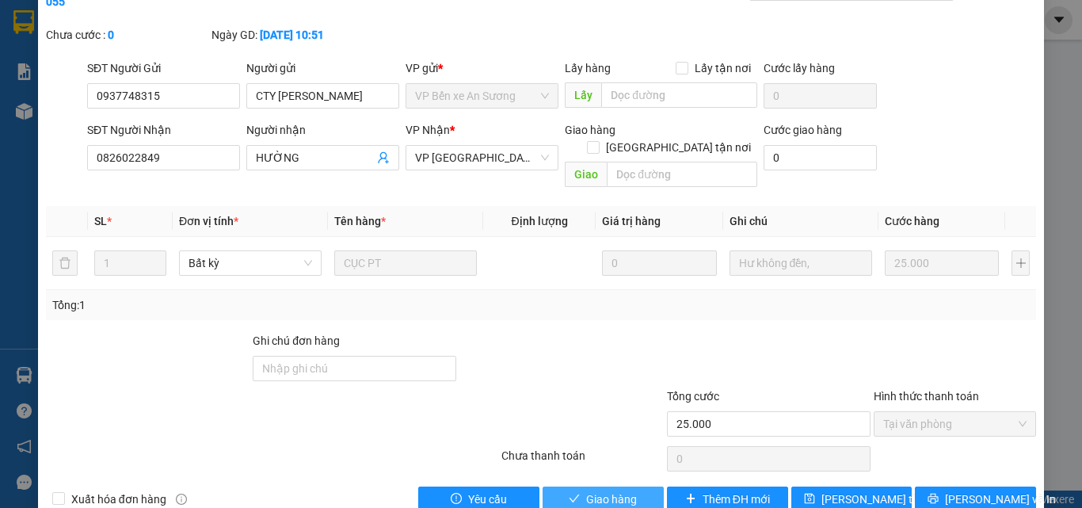
click at [602, 486] on button "Giao hàng" at bounding box center [603, 498] width 121 height 25
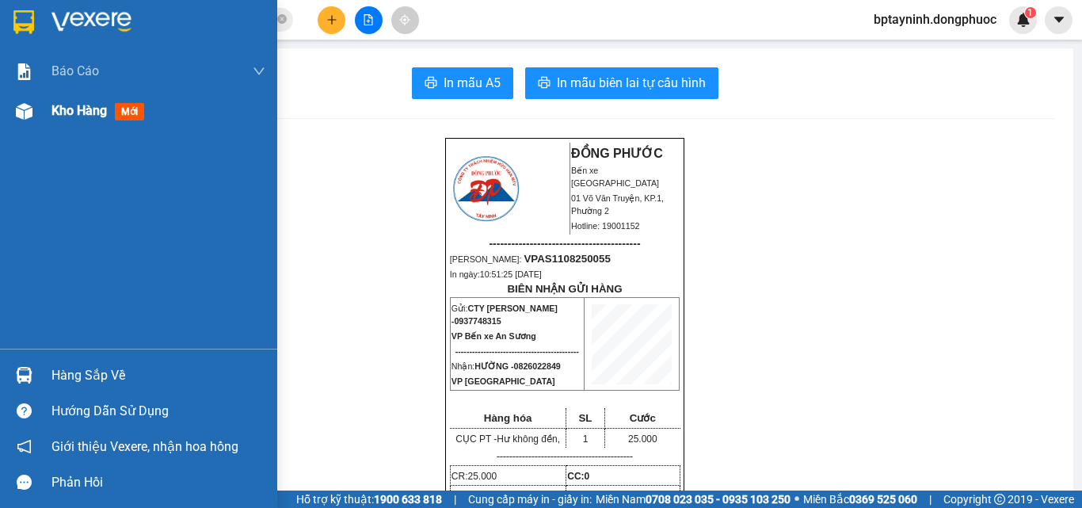
click at [65, 97] on div "Kho hàng mới" at bounding box center [158, 111] width 214 height 40
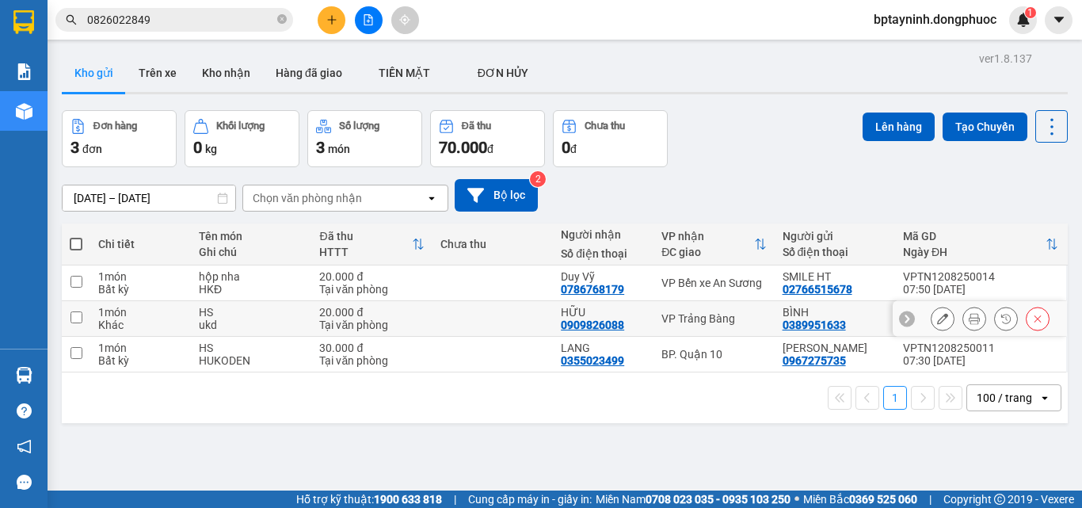
click at [673, 320] on div "VP Trảng Bàng" at bounding box center [713, 318] width 105 height 13
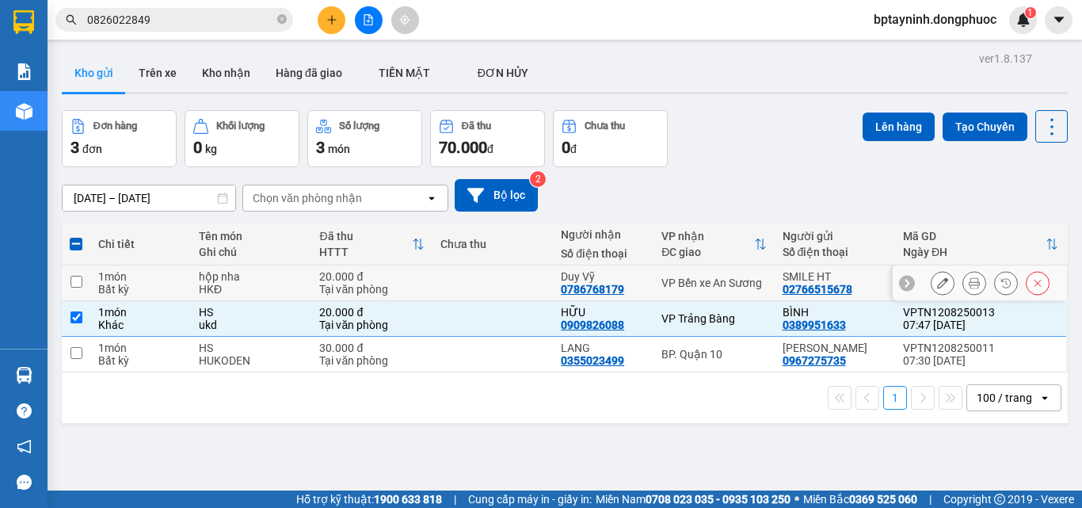
click at [700, 273] on td "VP Bến xe An Sương" at bounding box center [713, 283] width 120 height 36
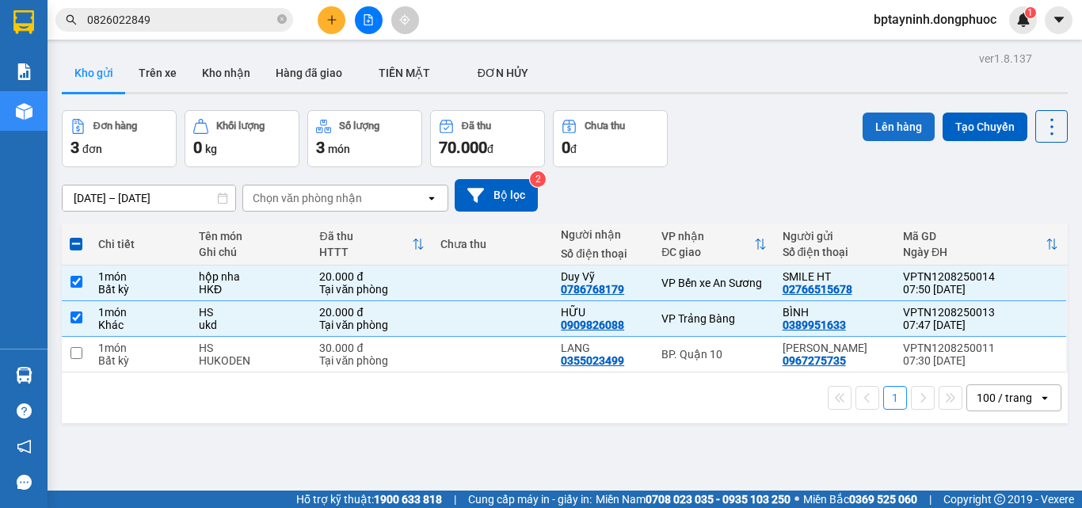
click at [871, 119] on button "Lên hàng" at bounding box center [899, 126] width 72 height 29
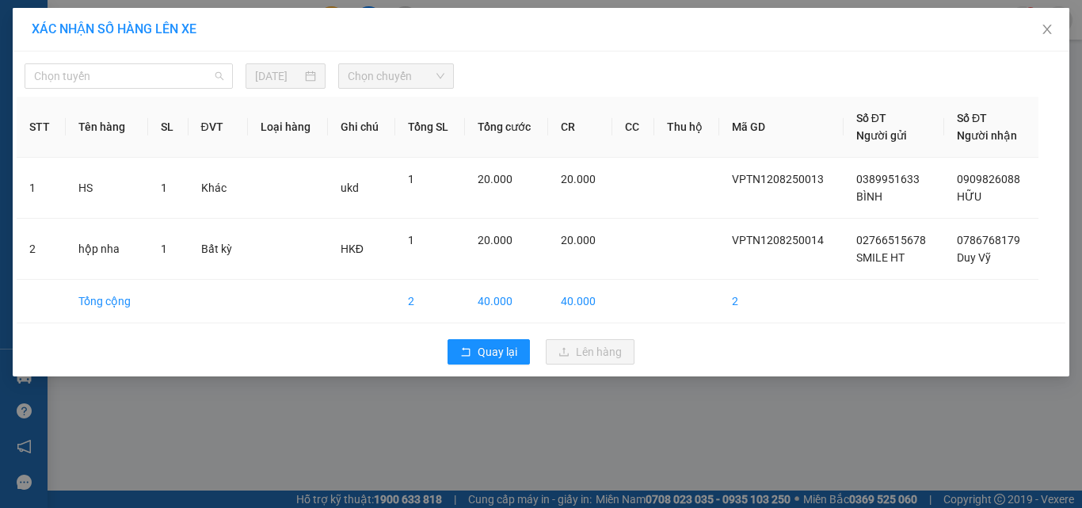
drag, startPoint x: 185, startPoint y: 73, endPoint x: 59, endPoint y: 208, distance: 185.5
click at [142, 135] on body "Kết quả tìm kiếm ( 223 ) Bộ lọc Mã ĐH Trạng thái Món hàng Tổng cước Chưa cước N…" at bounding box center [541, 254] width 1082 height 508
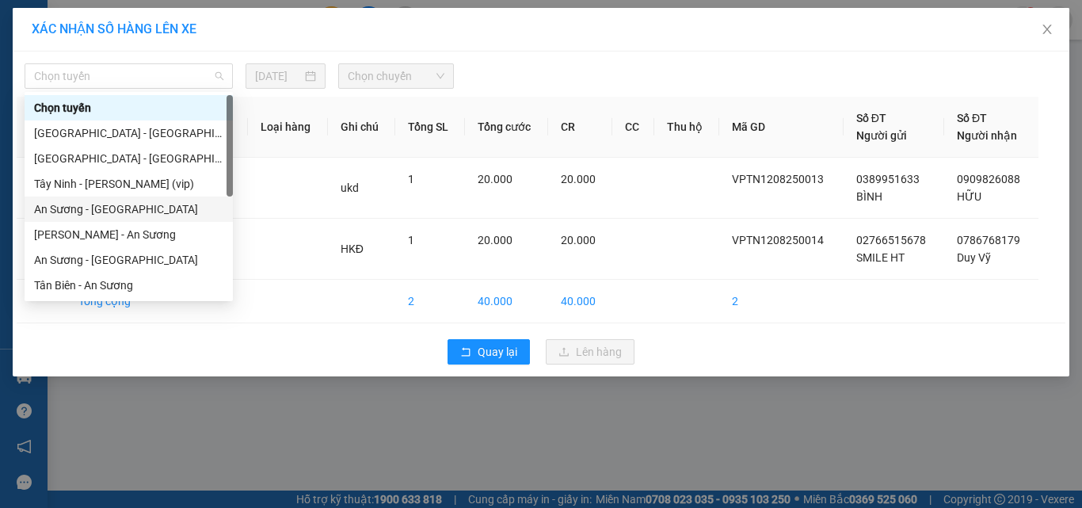
scroll to position [222, 0]
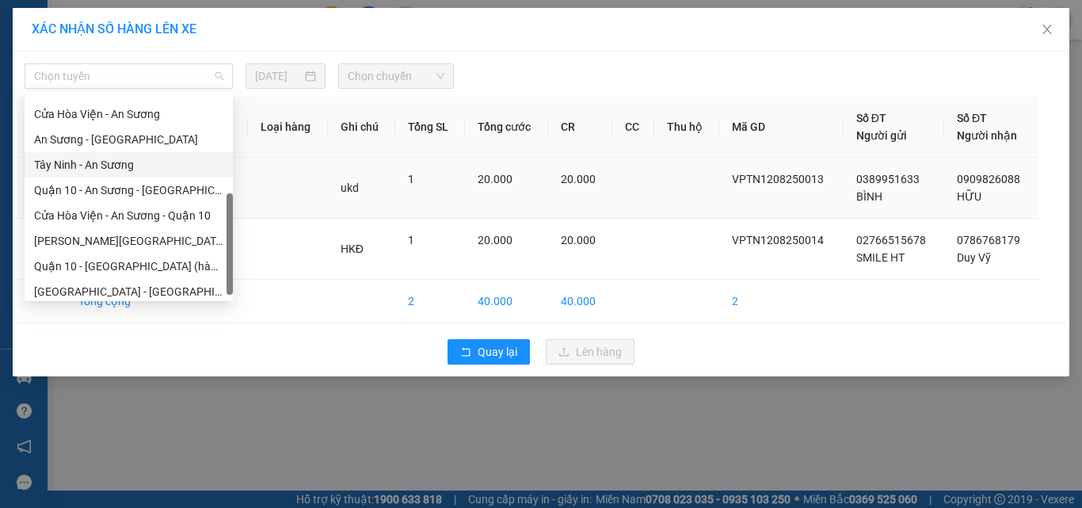
drag, startPoint x: 98, startPoint y: 166, endPoint x: 124, endPoint y: 166, distance: 26.1
click at [105, 166] on div "Tây Ninh - An Sương" at bounding box center [128, 164] width 189 height 17
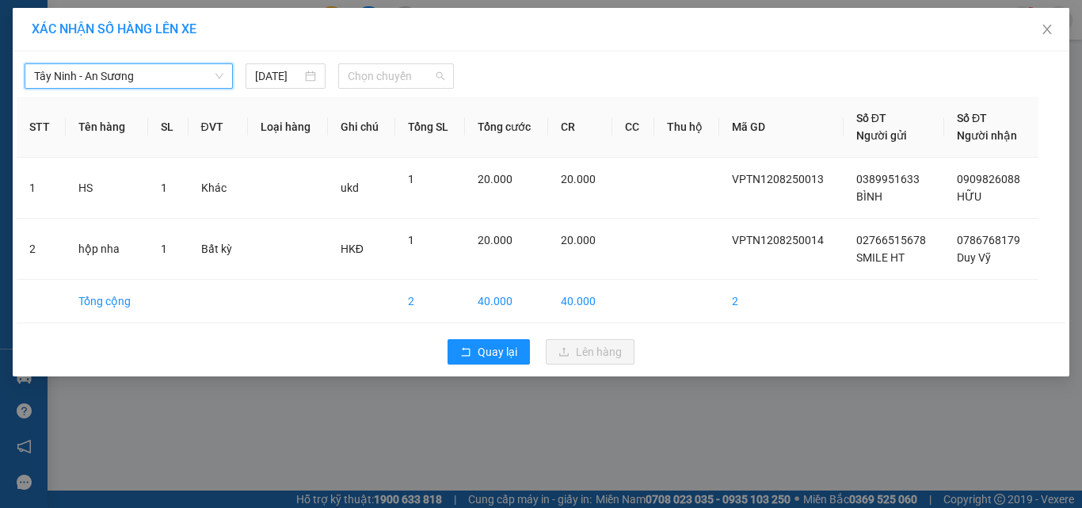
drag, startPoint x: 399, startPoint y: 70, endPoint x: 402, endPoint y: 144, distance: 73.7
click at [401, 82] on span "Chọn chuyến" at bounding box center [396, 76] width 97 height 24
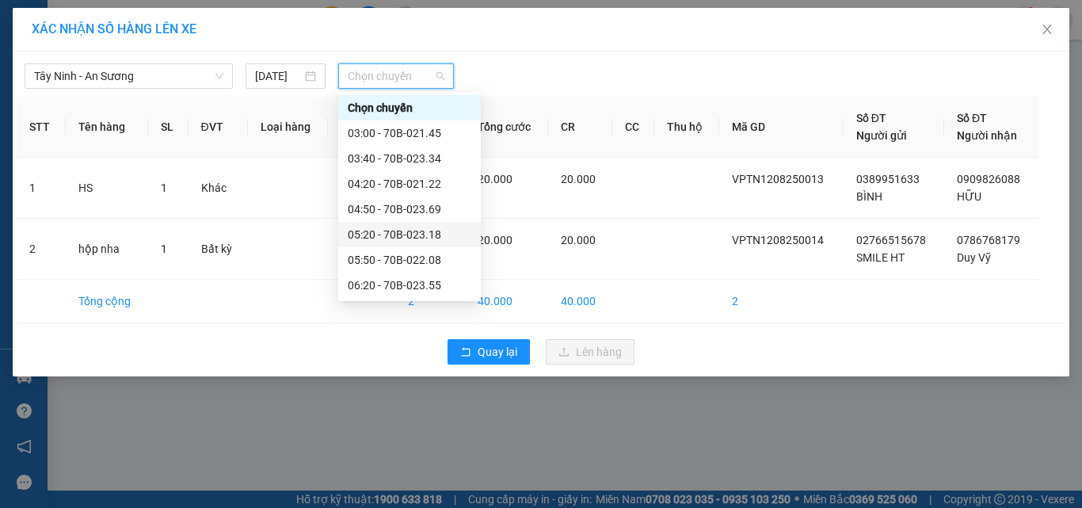
scroll to position [158, 0]
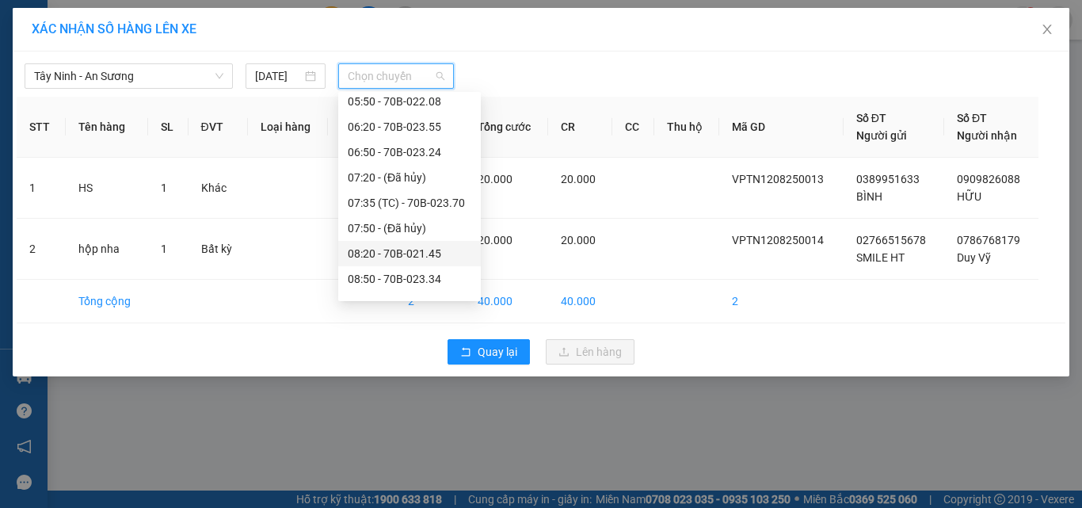
click at [425, 252] on div "08:20 - 70B-021.45" at bounding box center [410, 253] width 124 height 17
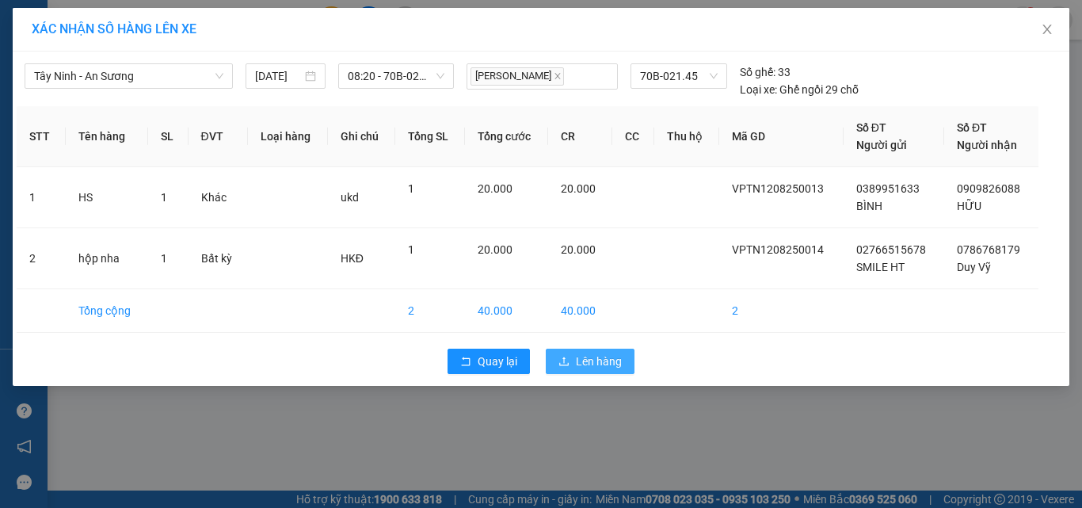
click at [615, 359] on span "Lên hàng" at bounding box center [599, 360] width 46 height 17
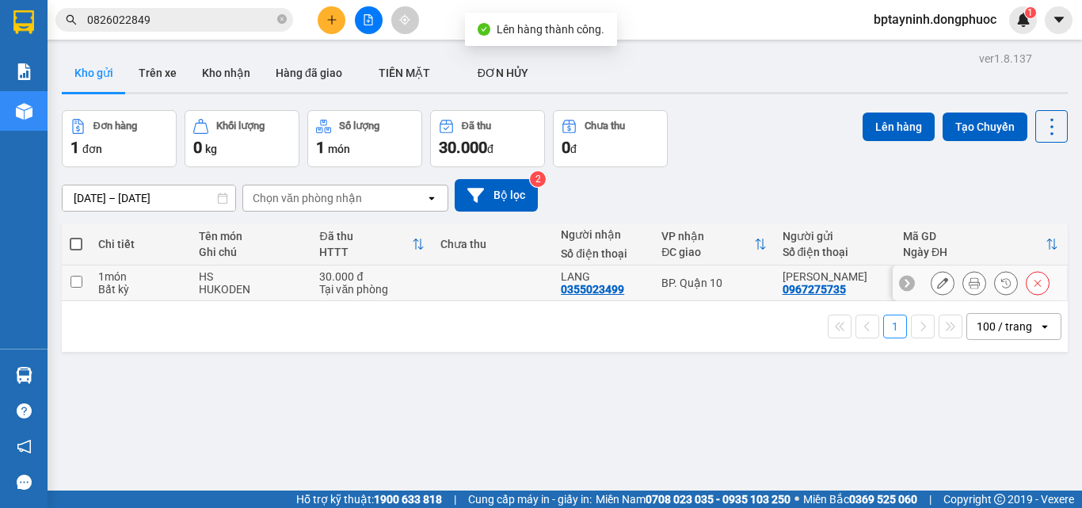
click at [528, 279] on td at bounding box center [492, 283] width 120 height 36
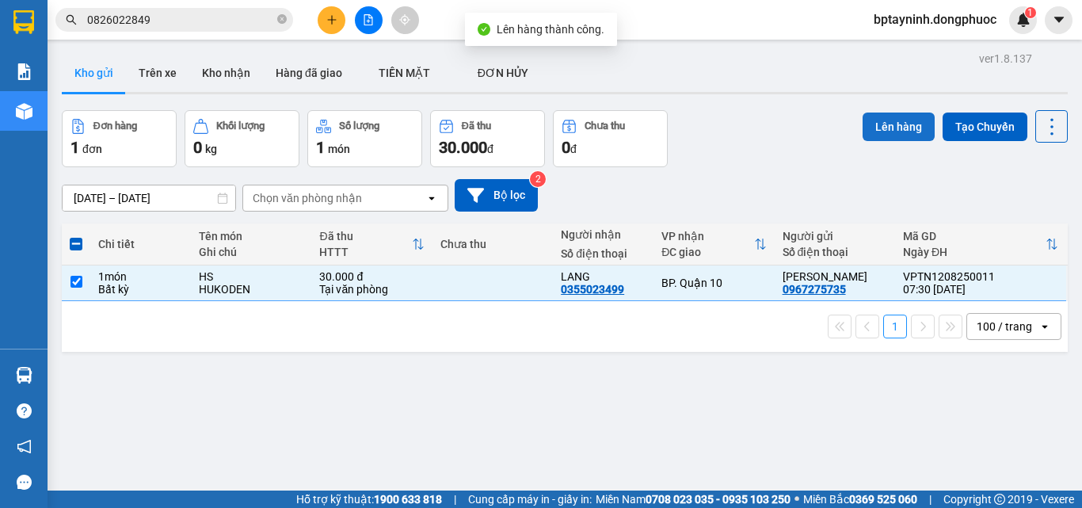
click at [903, 119] on button "Lên hàng" at bounding box center [899, 126] width 72 height 29
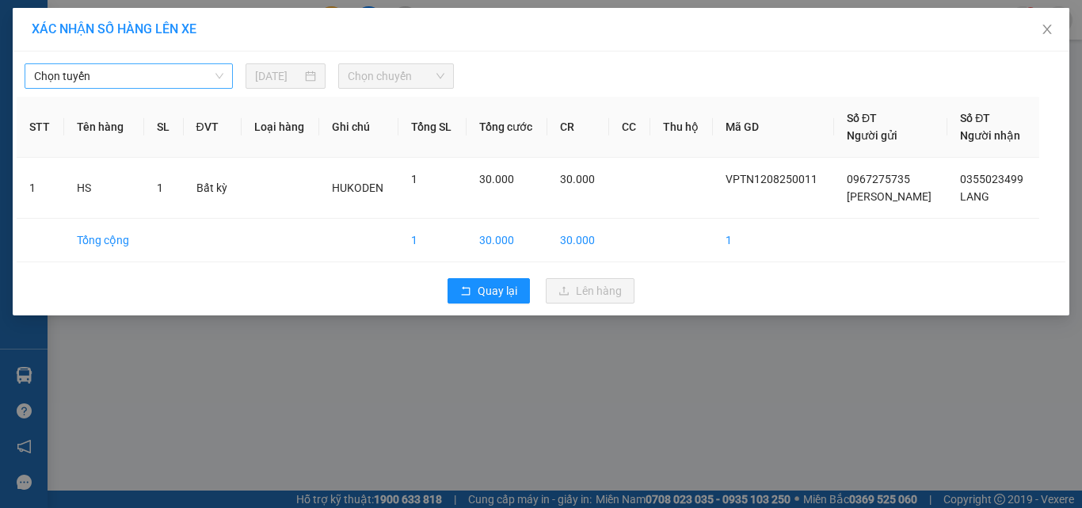
click at [160, 110] on body "Kết quả tìm kiếm ( 223 ) Bộ lọc Mã ĐH Trạng thái Món hàng Tổng cước Chưa cước N…" at bounding box center [541, 254] width 1082 height 508
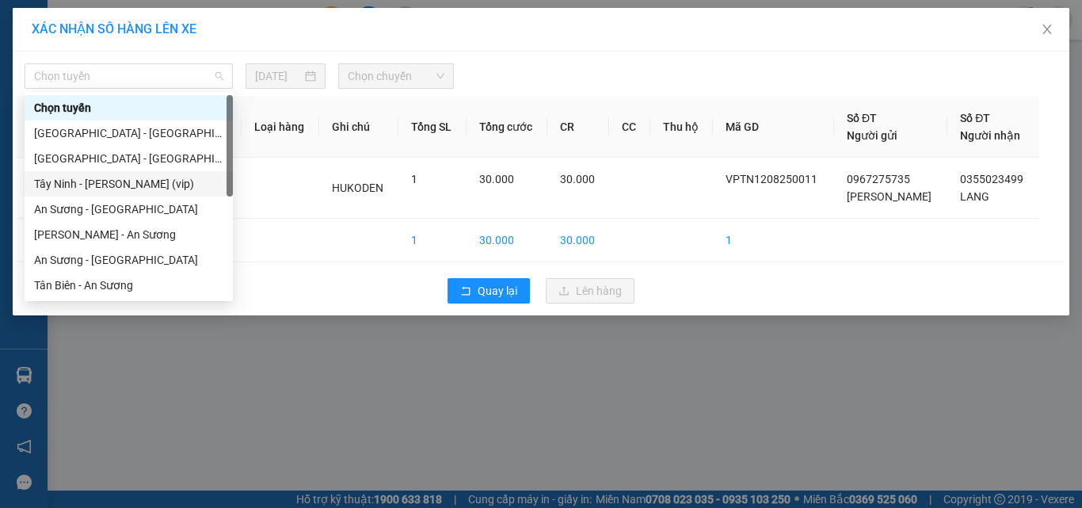
click at [109, 184] on div "Tây Ninh - Hồ Chí Minh (vip)" at bounding box center [128, 183] width 189 height 17
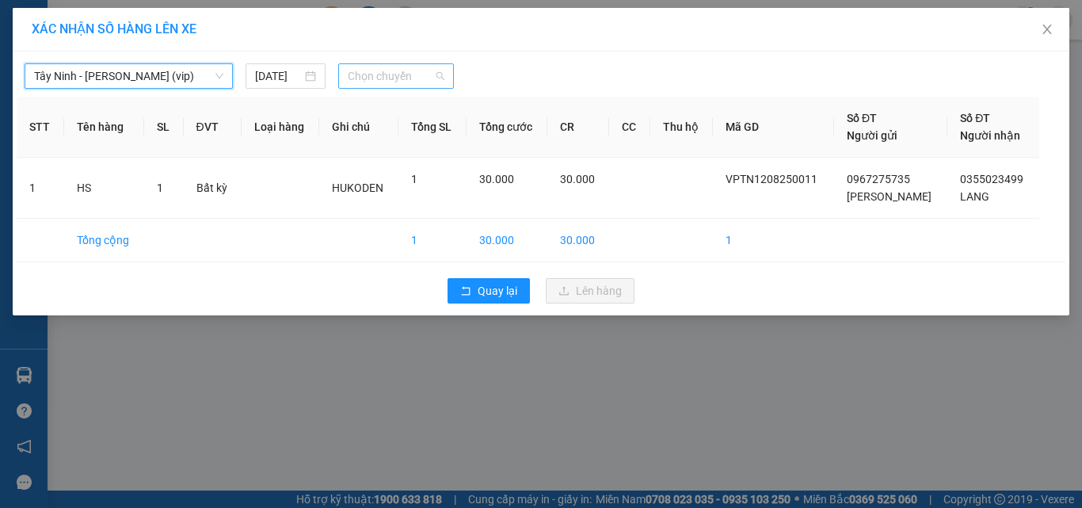
click at [368, 78] on span "Chọn chuyến" at bounding box center [396, 76] width 97 height 24
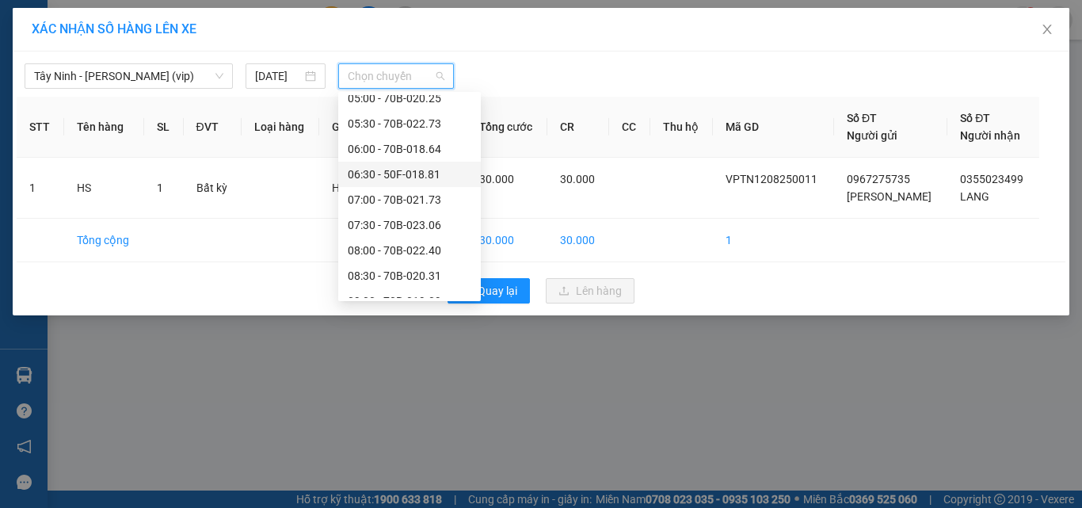
scroll to position [396, 0]
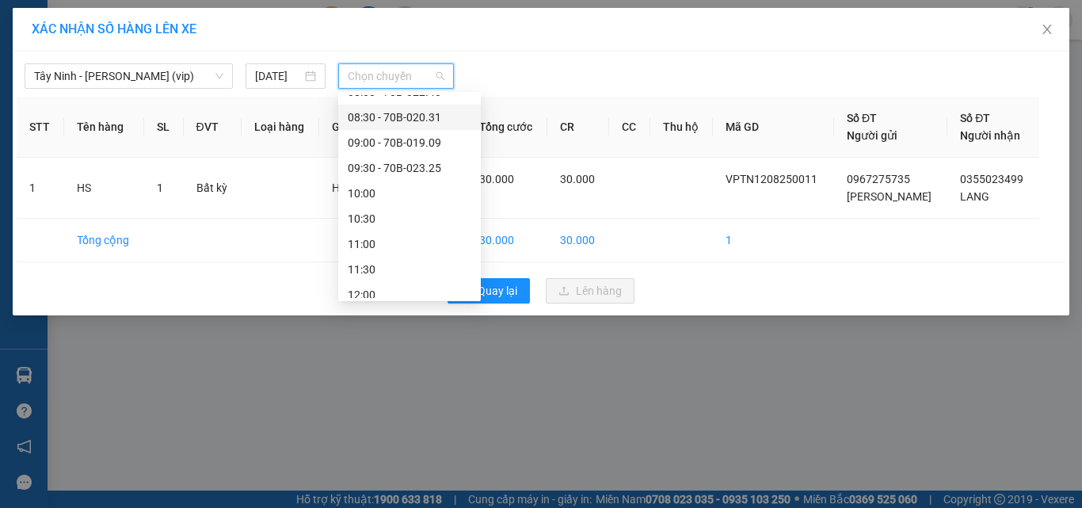
click at [398, 113] on div "08:30 - 70B-020.31" at bounding box center [410, 117] width 124 height 17
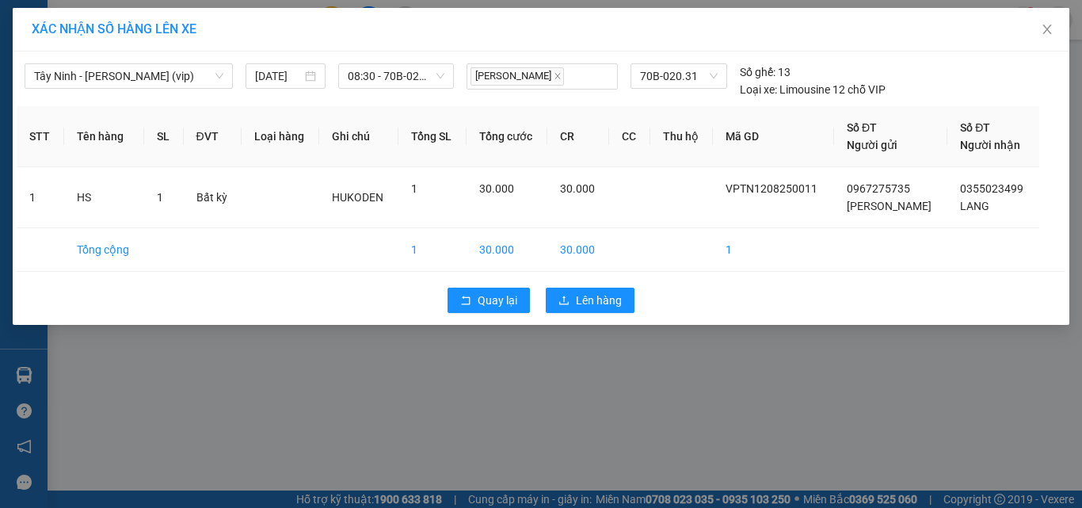
click at [600, 286] on div "Quay lại Lên hàng" at bounding box center [541, 300] width 1049 height 41
click at [603, 296] on span "Lên hàng" at bounding box center [599, 299] width 46 height 17
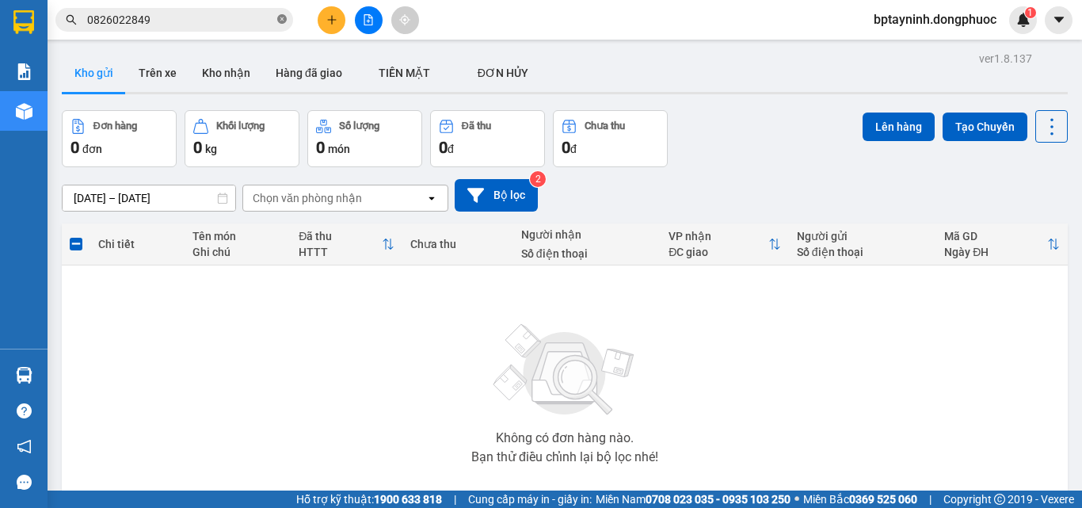
click at [278, 18] on icon "close-circle" at bounding box center [282, 19] width 10 height 10
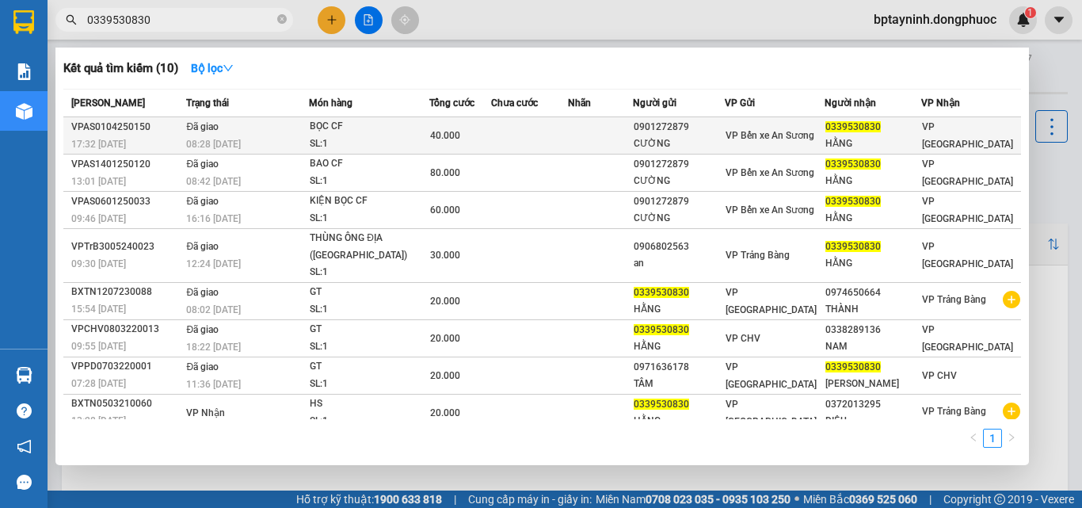
click at [520, 139] on td at bounding box center [529, 135] width 77 height 37
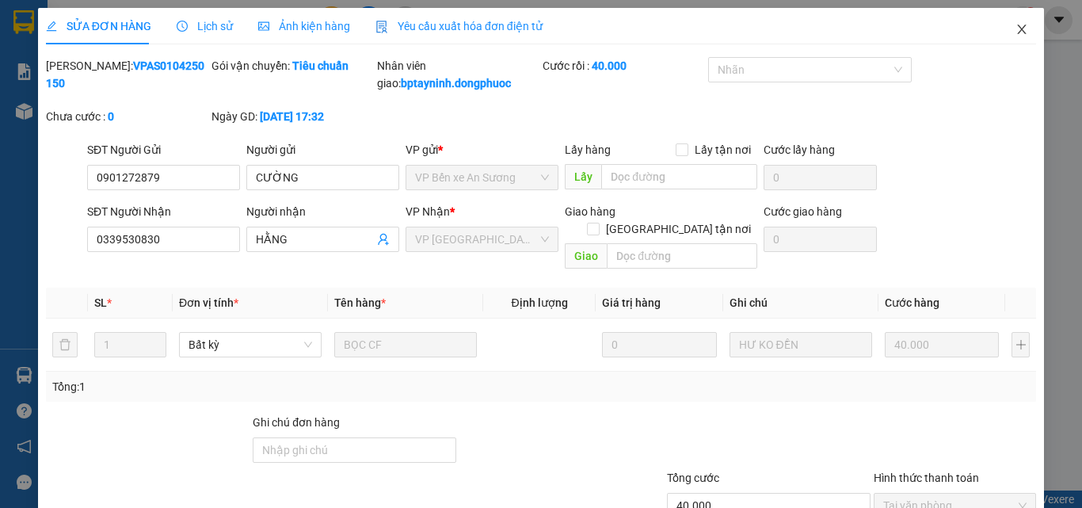
click at [1015, 26] on icon "close" at bounding box center [1021, 29] width 13 height 13
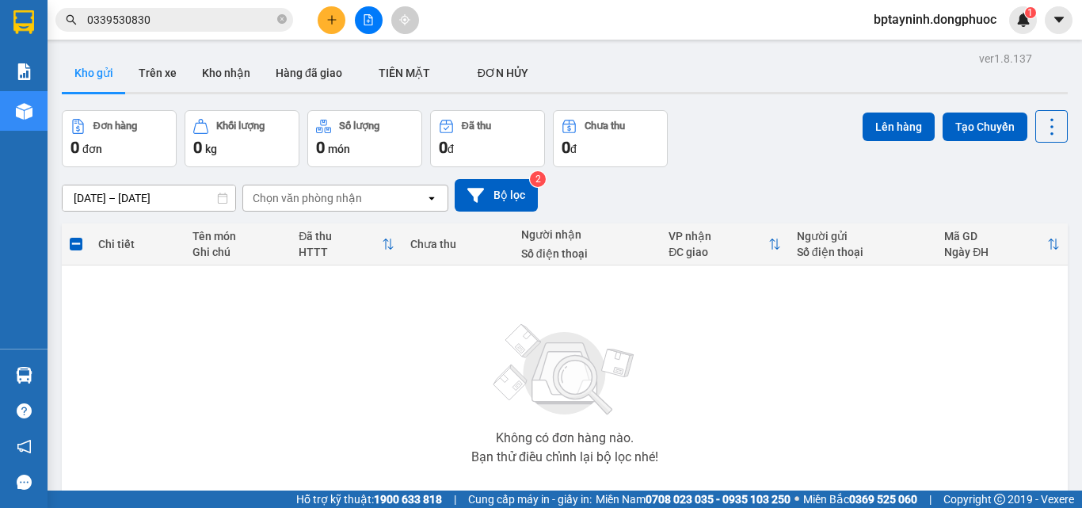
drag, startPoint x: 179, startPoint y: 21, endPoint x: 181, endPoint y: 40, distance: 19.1
click at [179, 34] on div "Kết quả tìm kiếm ( 10 ) Bộ lọc Mã ĐH Trạng thái Món hàng Tổng cước Chưa cước Nh…" at bounding box center [154, 20] width 309 height 28
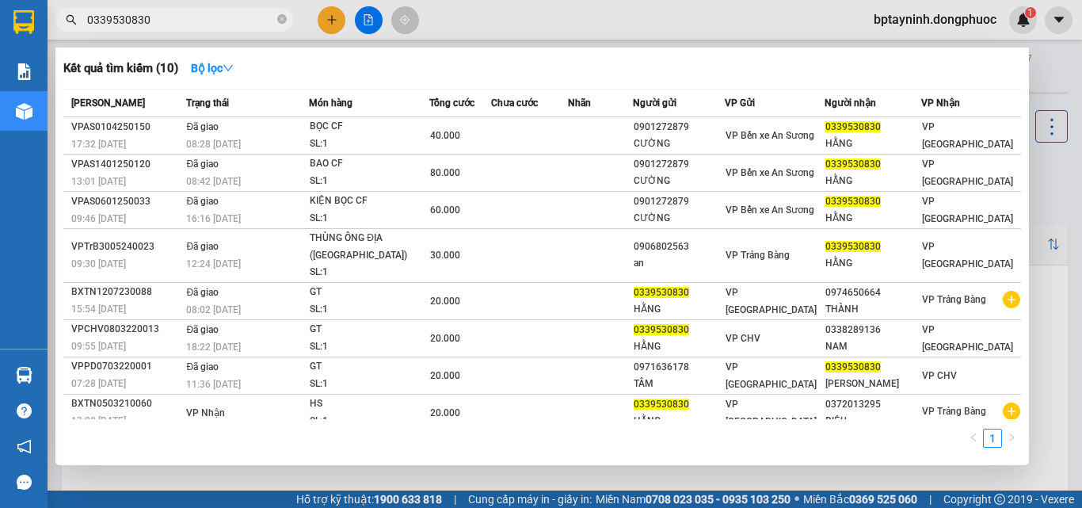
drag, startPoint x: 193, startPoint y: 19, endPoint x: 0, endPoint y: 27, distance: 193.4
click at [0, 27] on section "Kết quả tìm kiếm ( 10 ) Bộ lọc Mã ĐH Trạng thái Món hàng Tổng cước Chưa cước Nh…" at bounding box center [541, 254] width 1082 height 508
click at [282, 21] on icon "close-circle" at bounding box center [282, 19] width 10 height 10
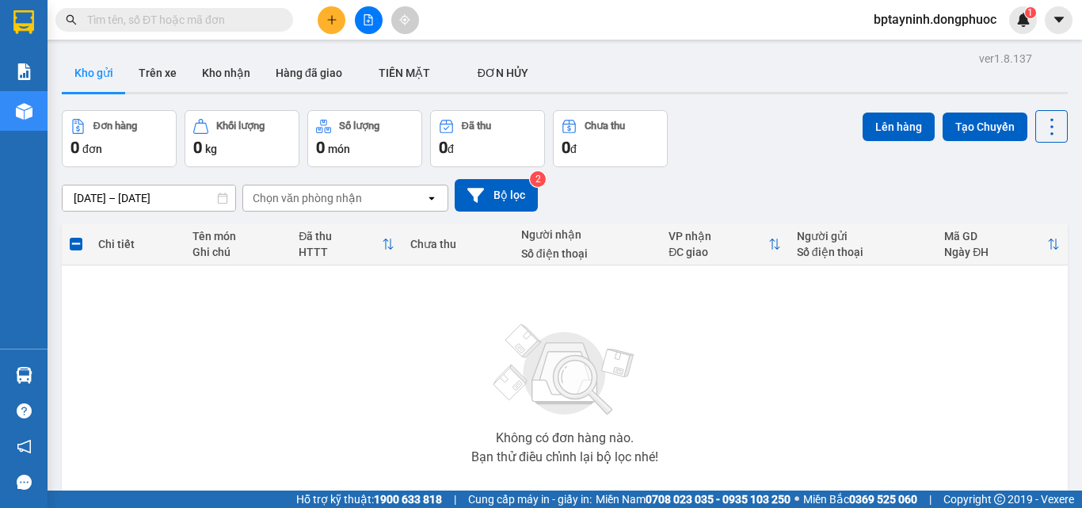
click at [226, 17] on input "text" at bounding box center [180, 19] width 187 height 17
paste input "0339530830"
click at [246, 23] on input "text" at bounding box center [180, 19] width 187 height 17
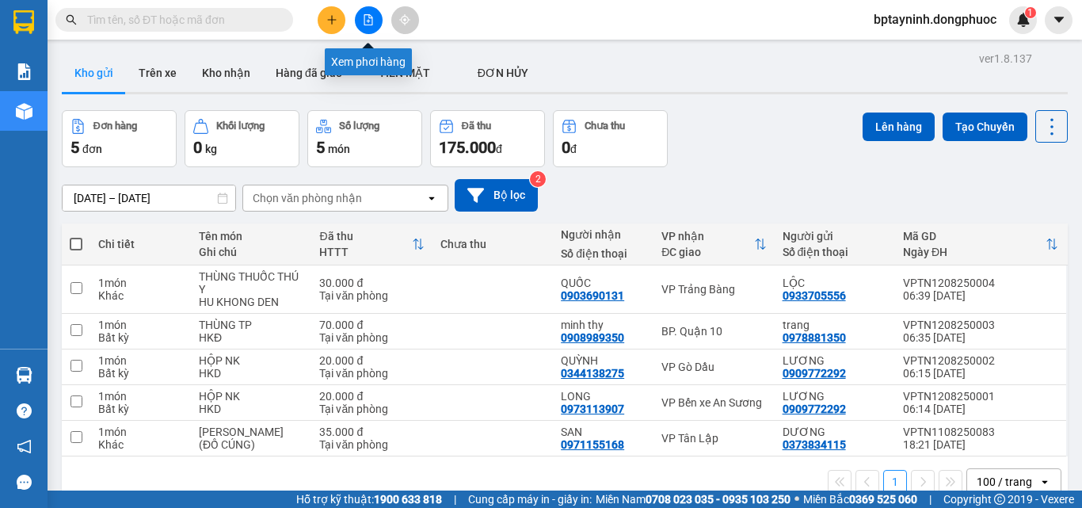
click at [368, 17] on icon "file-add" at bounding box center [368, 19] width 11 height 11
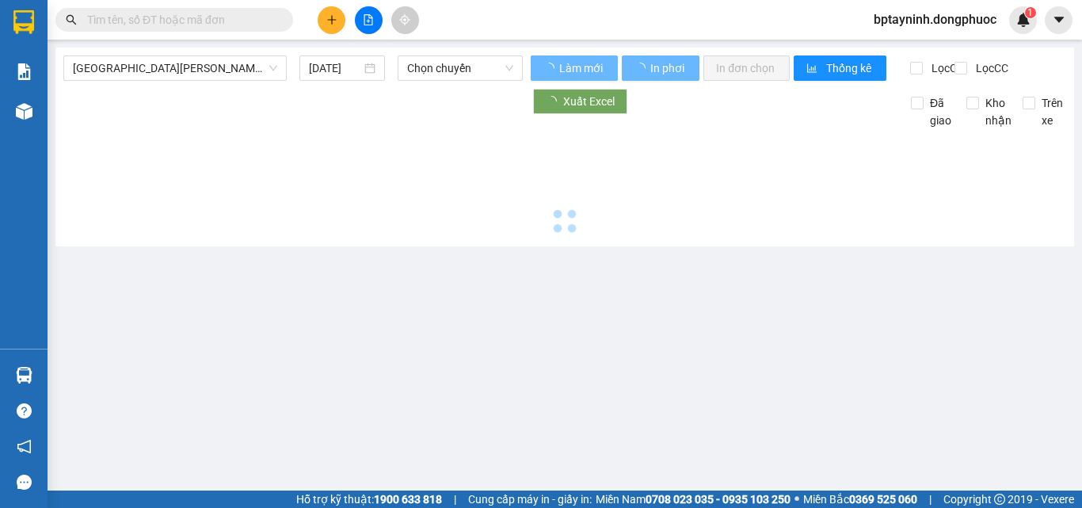
type input "[DATE]"
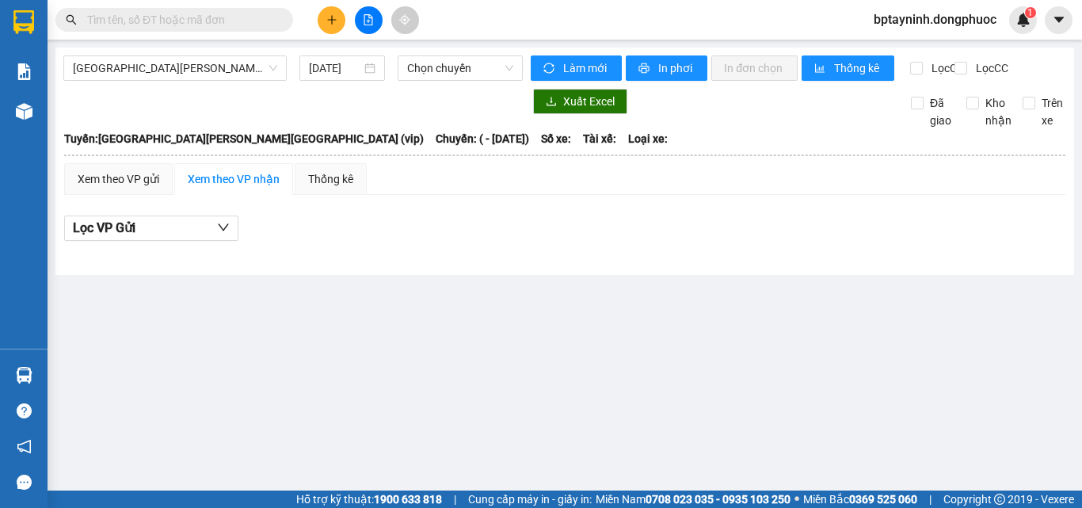
drag, startPoint x: 165, startPoint y: 58, endPoint x: 162, endPoint y: 82, distance: 23.9
click at [163, 70] on span "[GEOGRAPHIC_DATA] - [GEOGRAPHIC_DATA] (vip)" at bounding box center [175, 68] width 204 height 24
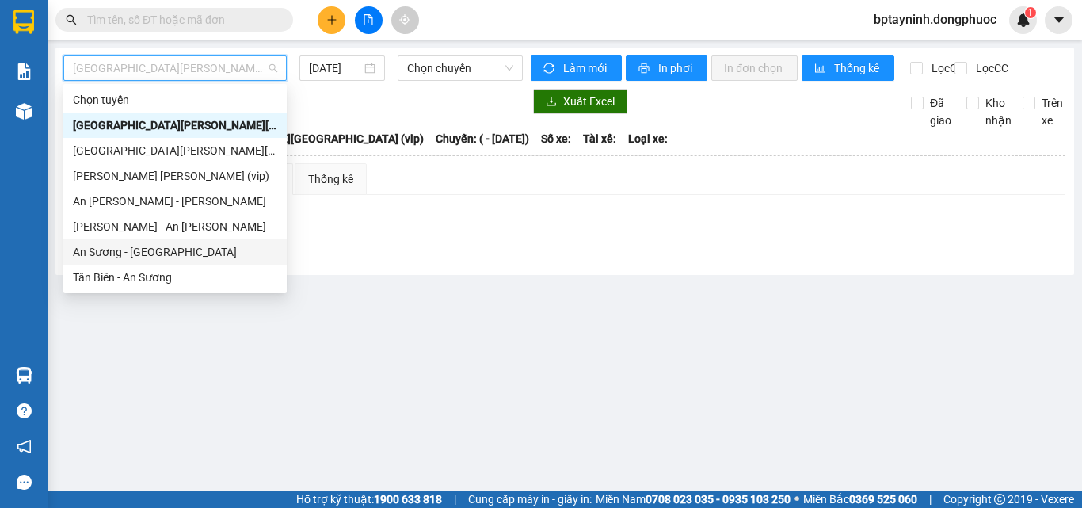
click at [146, 250] on div "An Sương - [GEOGRAPHIC_DATA]" at bounding box center [175, 251] width 204 height 17
type input "[DATE]"
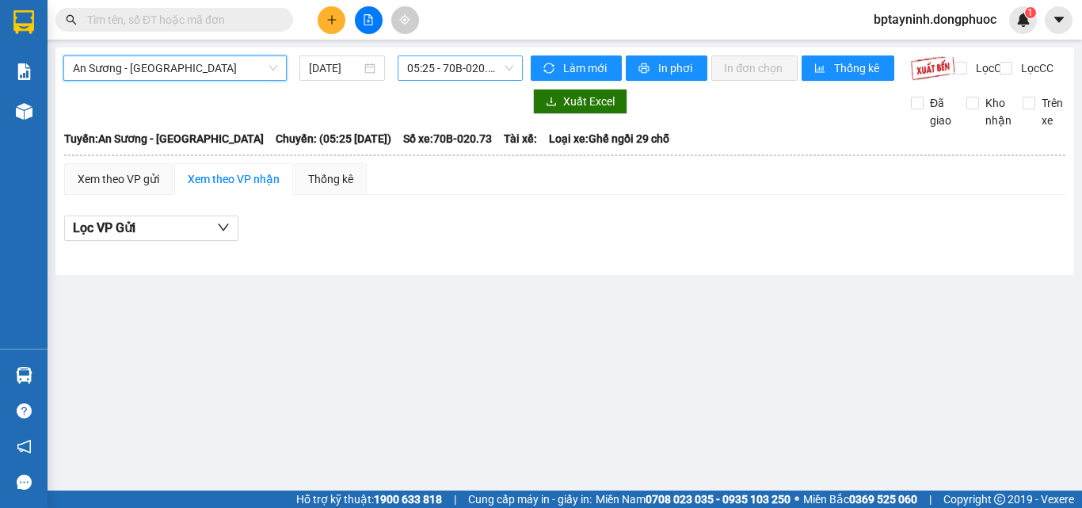
click at [479, 70] on span "05:25 - 70B-020.73" at bounding box center [460, 68] width 106 height 24
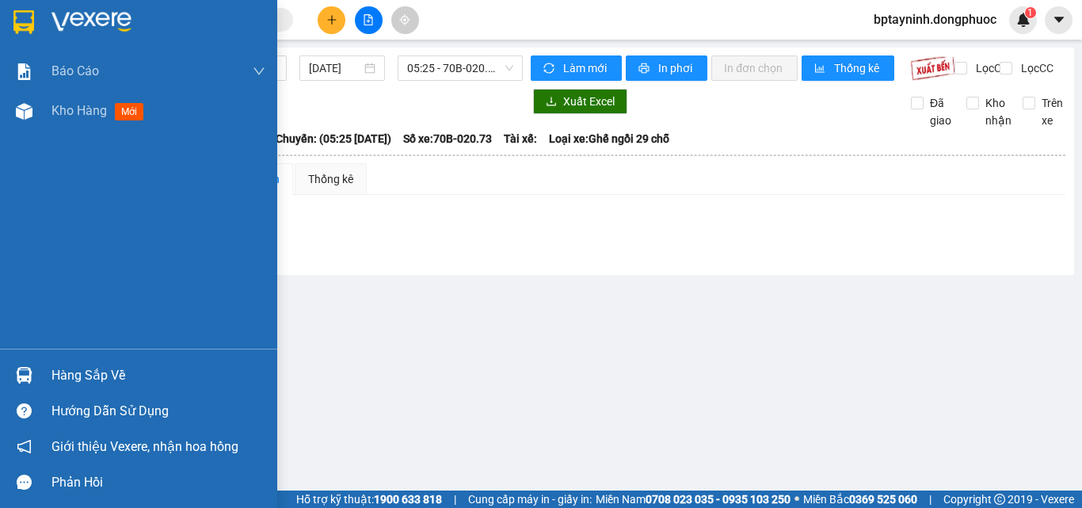
click at [67, 377] on div "Hàng sắp về" at bounding box center [158, 376] width 214 height 24
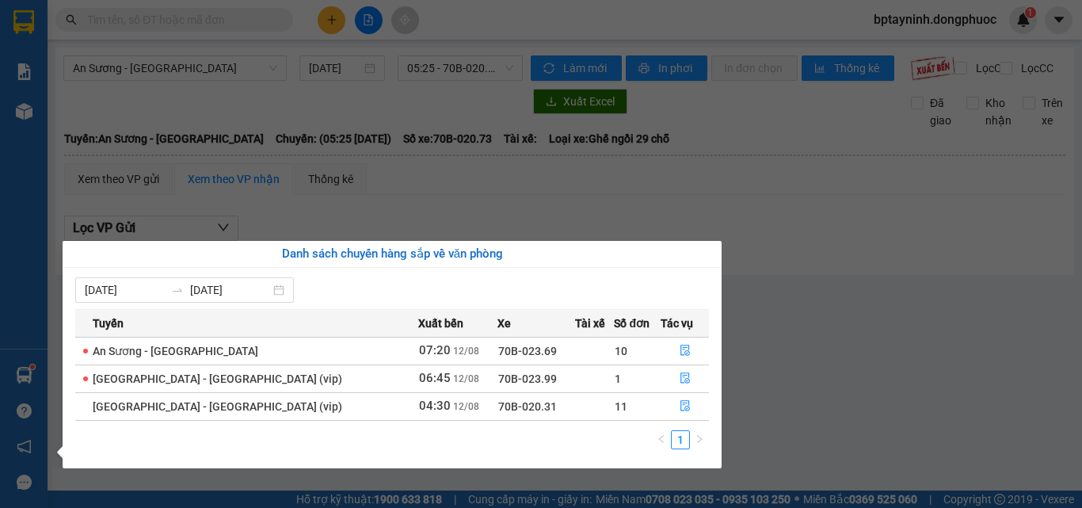
drag, startPoint x: 204, startPoint y: 94, endPoint x: 228, endPoint y: 102, distance: 25.8
click at [208, 97] on section "Kết quả tìm kiếm ( 0 ) Bộ lọc No Data bptayninh.dongphuoc 1 Báo cáo Mẫu 1: Báo …" at bounding box center [541, 254] width 1082 height 508
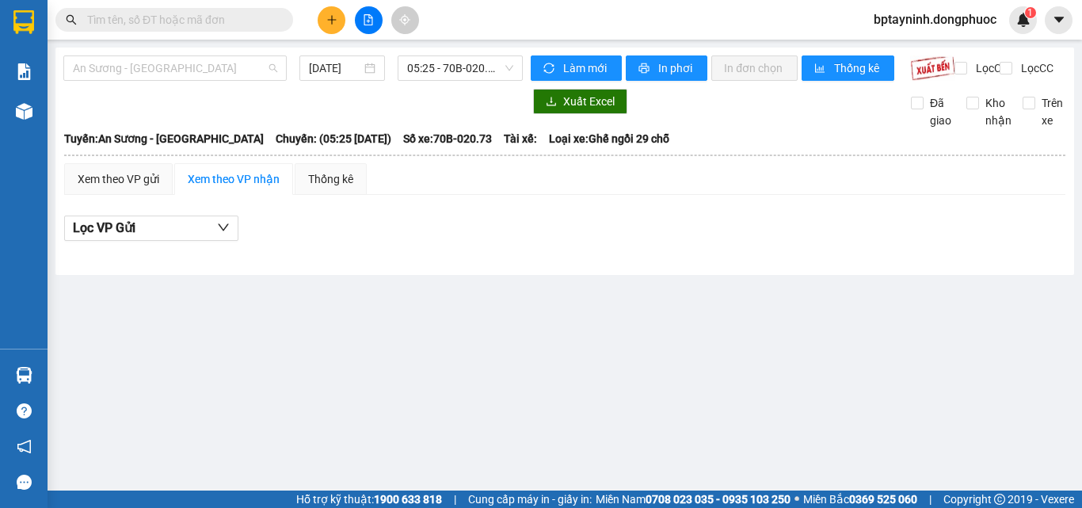
drag, startPoint x: 192, startPoint y: 74, endPoint x: 169, endPoint y: 173, distance: 102.4
click at [192, 81] on div "An Sương - [GEOGRAPHIC_DATA] [DATE] 05:25 - 70B-020.73" at bounding box center [292, 67] width 459 height 25
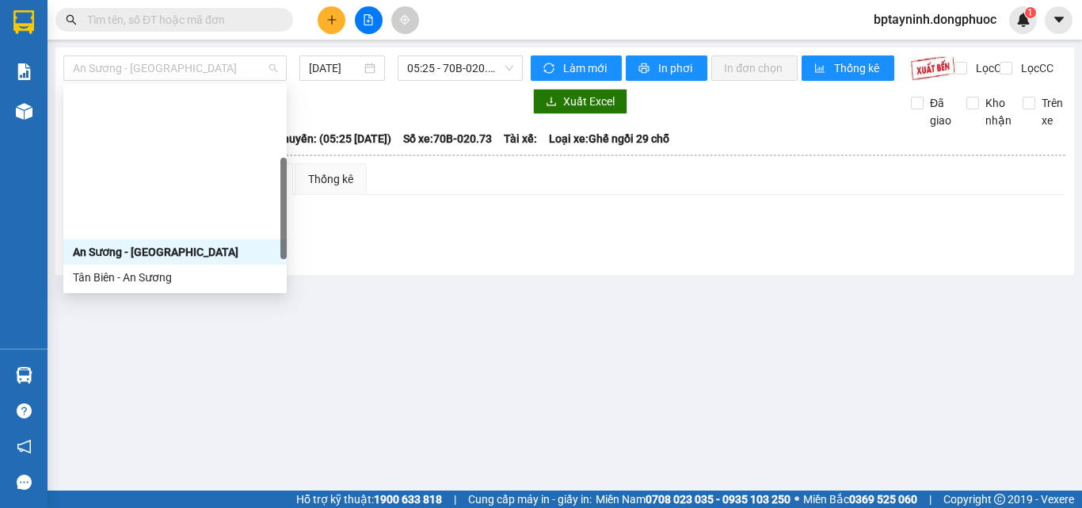
scroll to position [158, 0]
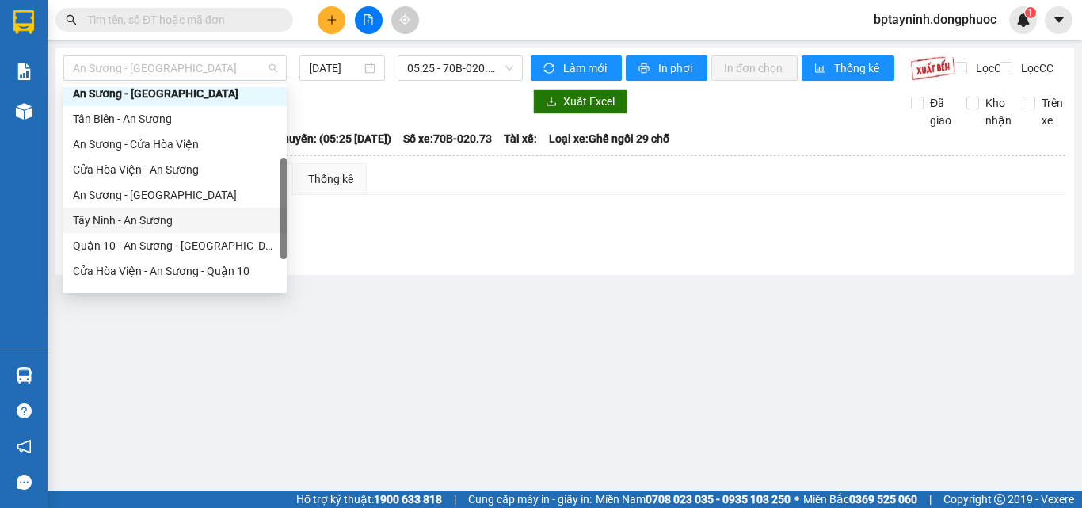
click at [101, 219] on div "Tây Ninh - An Sương" at bounding box center [175, 219] width 204 height 17
type input "[DATE]"
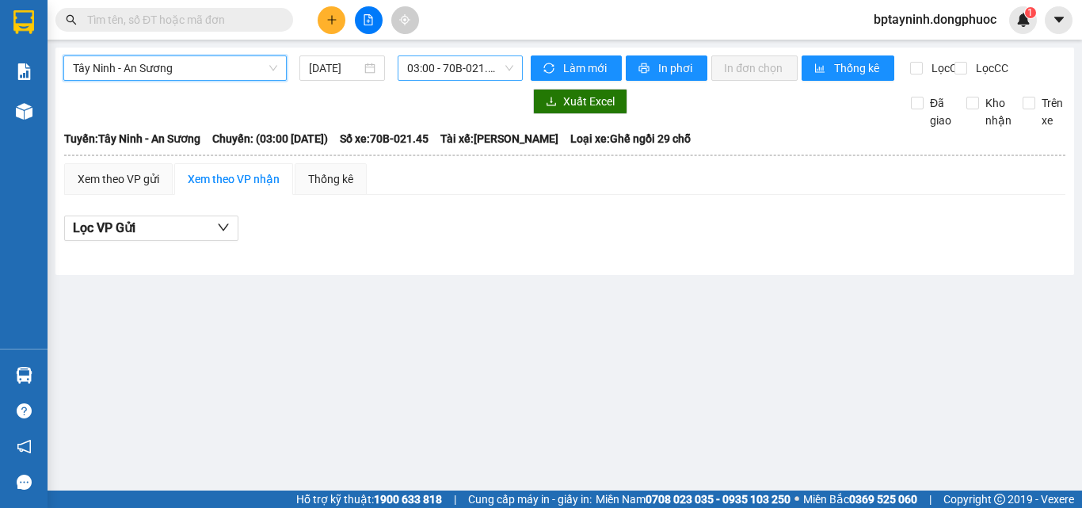
click at [427, 70] on span "03:00 - 70B-021.45" at bounding box center [460, 68] width 106 height 24
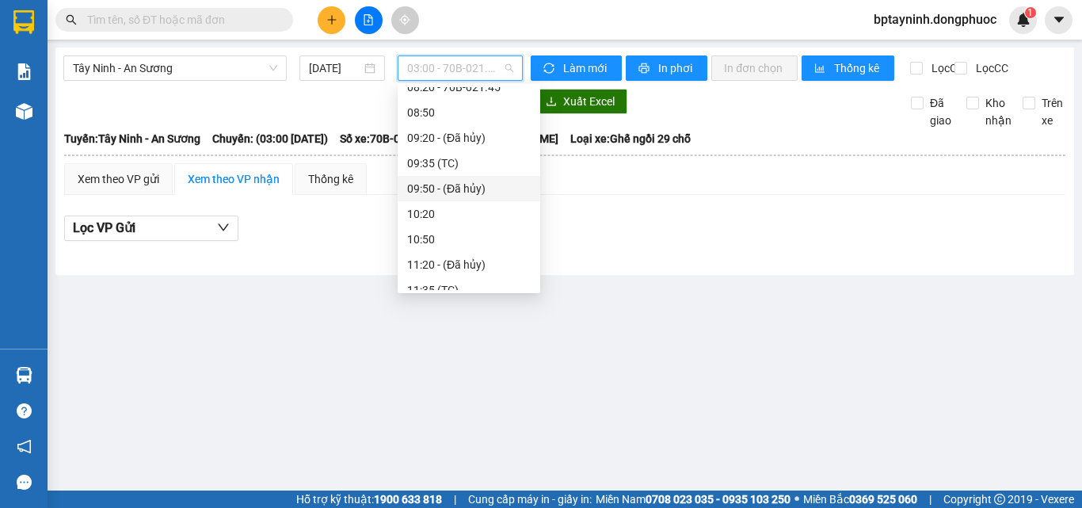
scroll to position [158, 0]
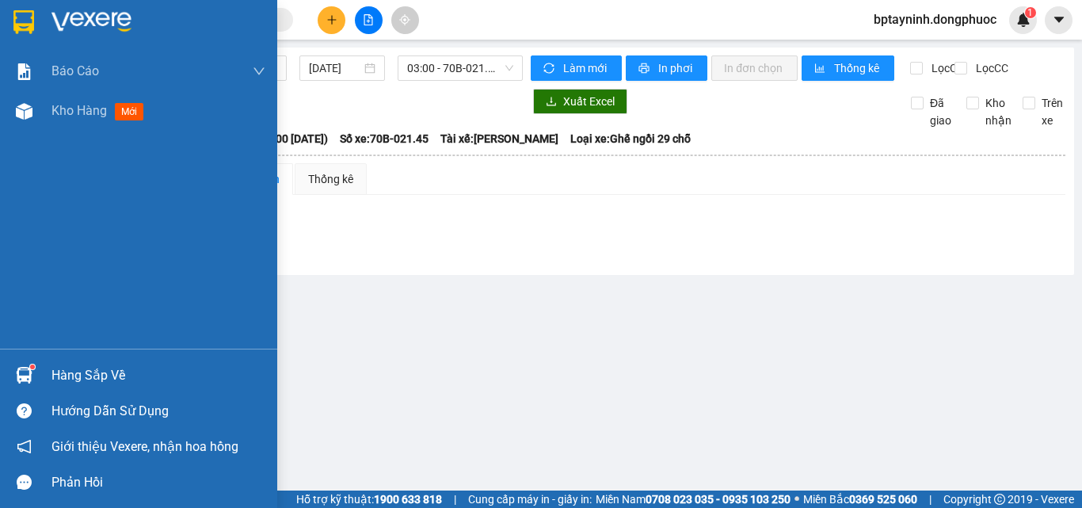
click at [59, 371] on div "Hàng sắp về" at bounding box center [158, 376] width 214 height 24
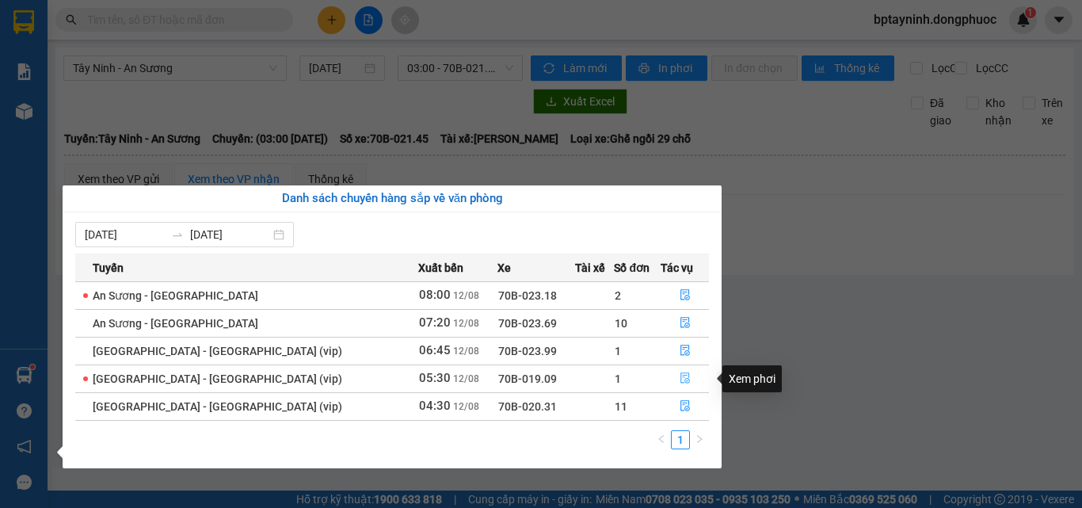
click at [680, 383] on icon "file-done" at bounding box center [685, 378] width 10 height 11
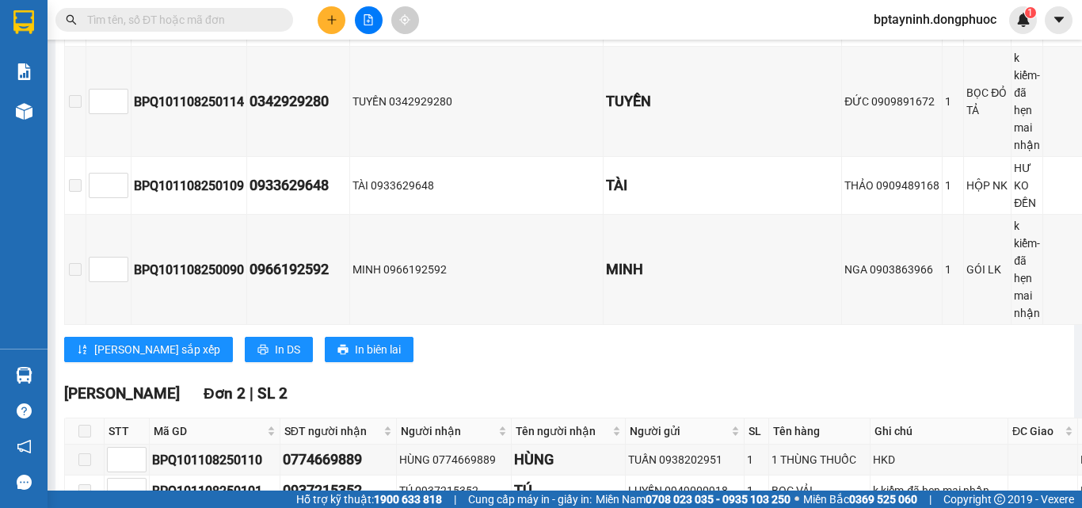
scroll to position [808, 0]
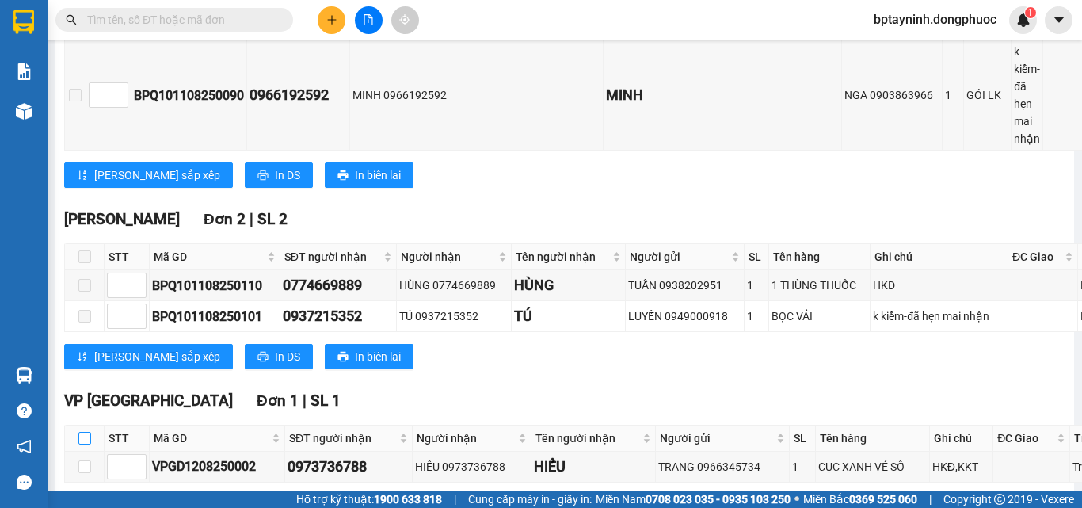
click at [87, 432] on input "checkbox" at bounding box center [84, 438] width 13 height 13
checkbox input "true"
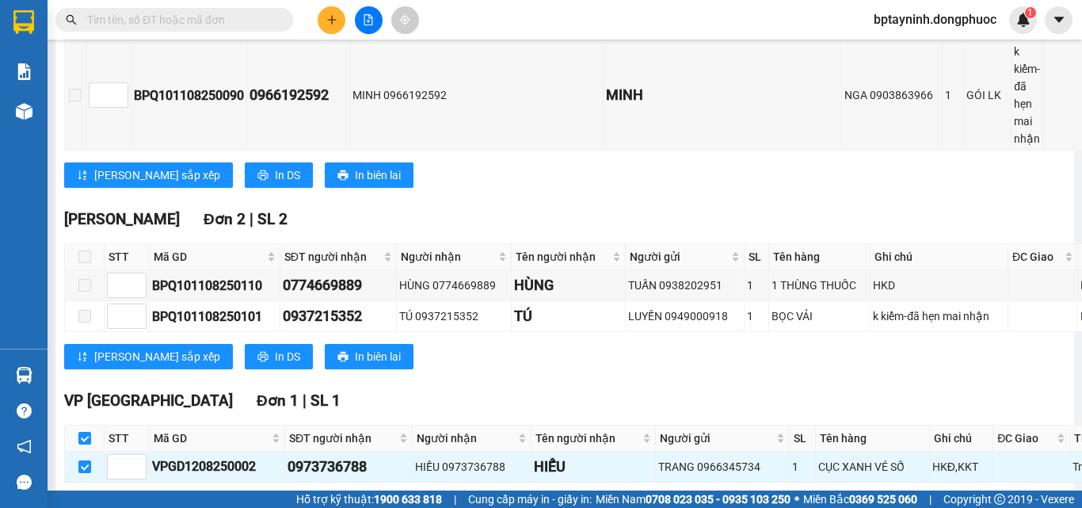
click at [275, 498] on span "Nhập kho nhận" at bounding box center [313, 506] width 77 height 17
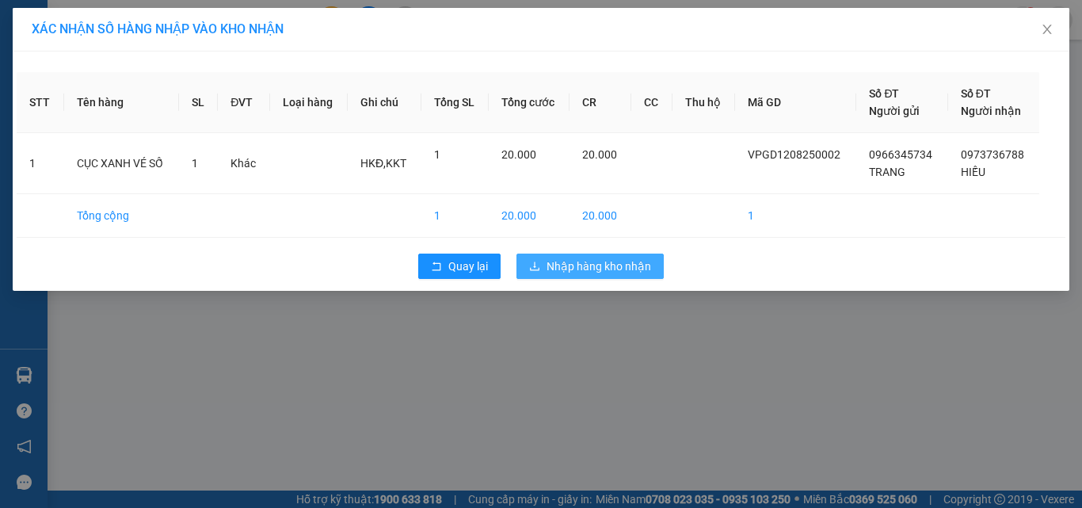
click at [626, 271] on span "Nhập hàng kho nhận" at bounding box center [599, 265] width 105 height 17
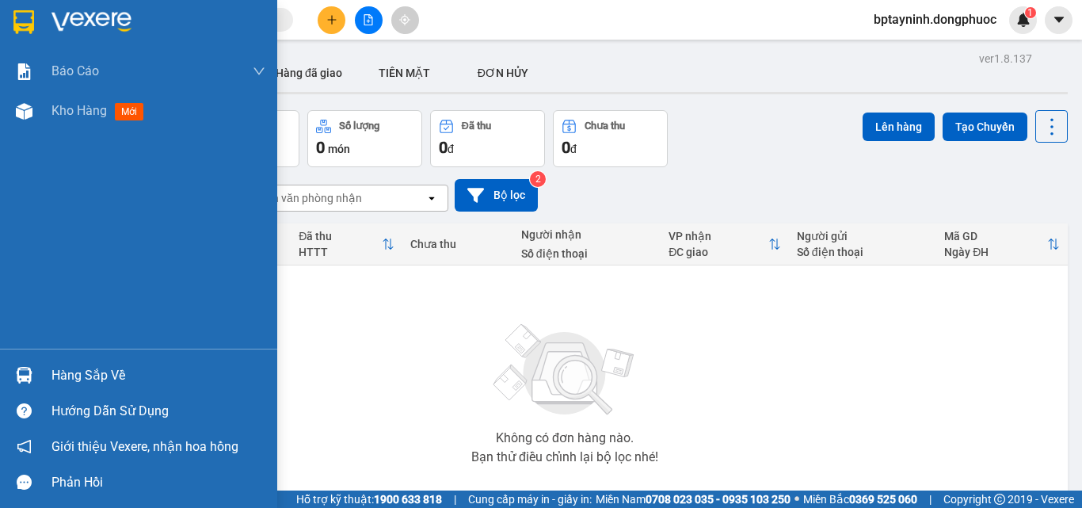
click at [42, 375] on div "Hàng sắp về" at bounding box center [138, 375] width 277 height 36
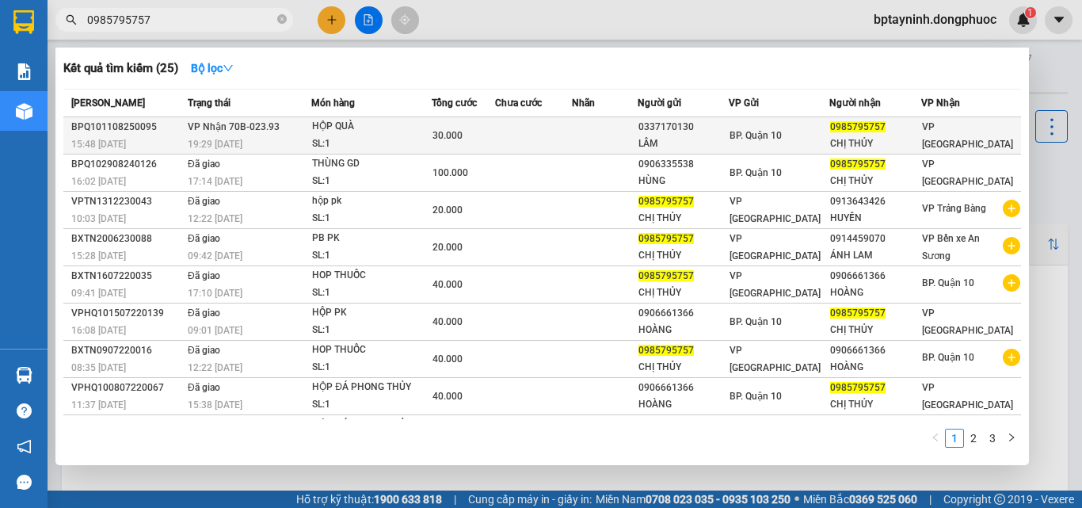
type input "0985795757"
click at [513, 131] on td at bounding box center [534, 135] width 78 height 37
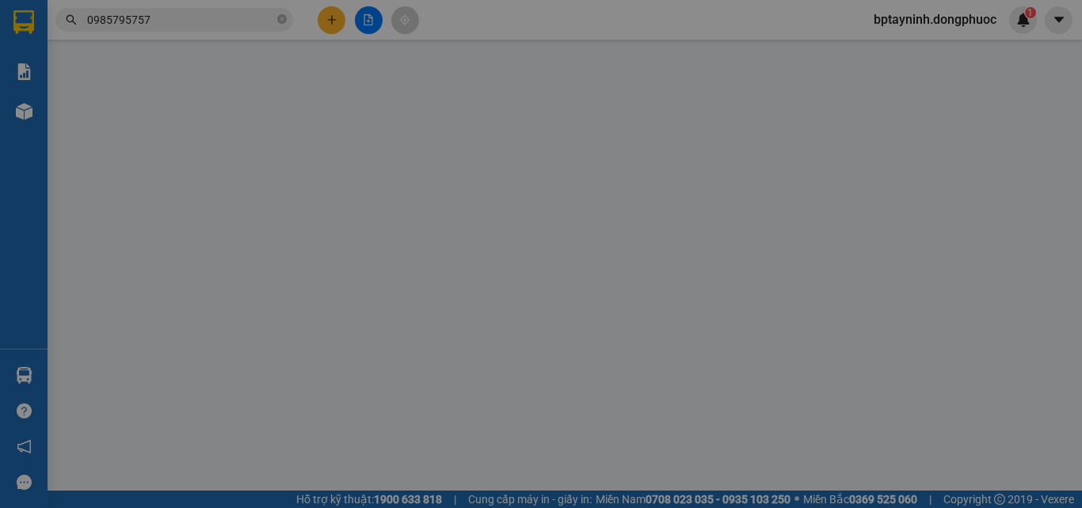
type input "0337170130"
type input "LÂM"
type input "0985795757"
type input "CHỊ THỦY"
type input "30.000"
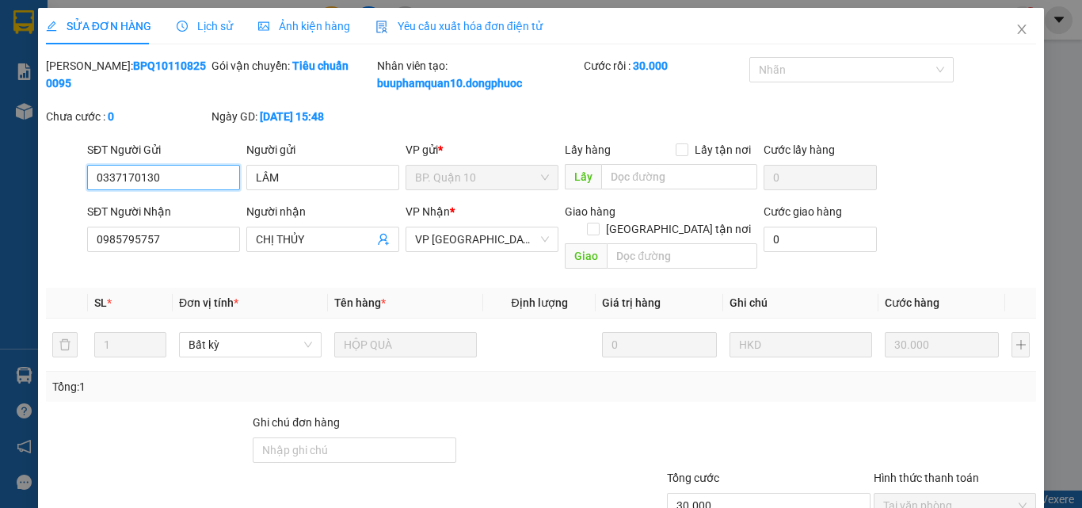
scroll to position [99, 0]
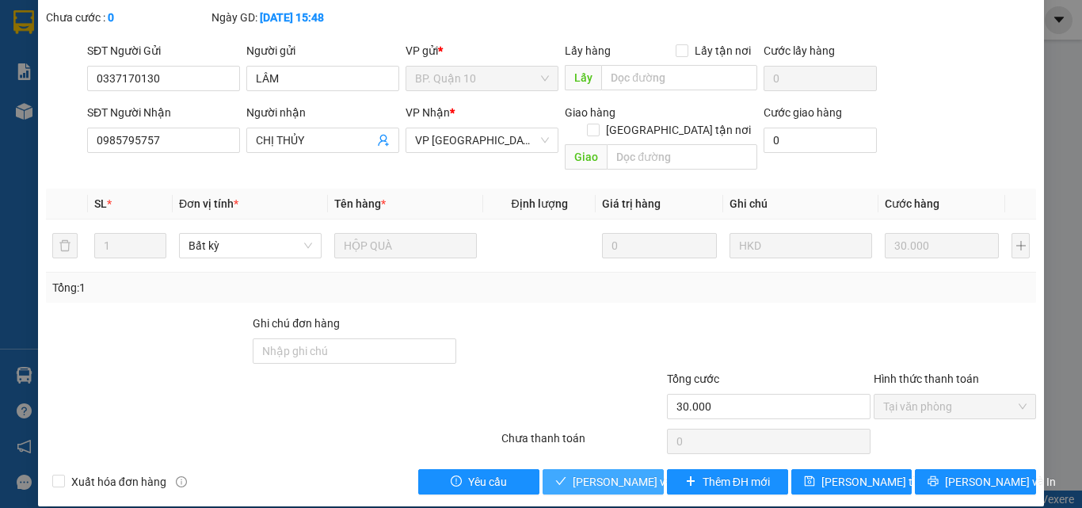
click at [611, 473] on span "[PERSON_NAME] và Giao hàng" at bounding box center [649, 481] width 152 height 17
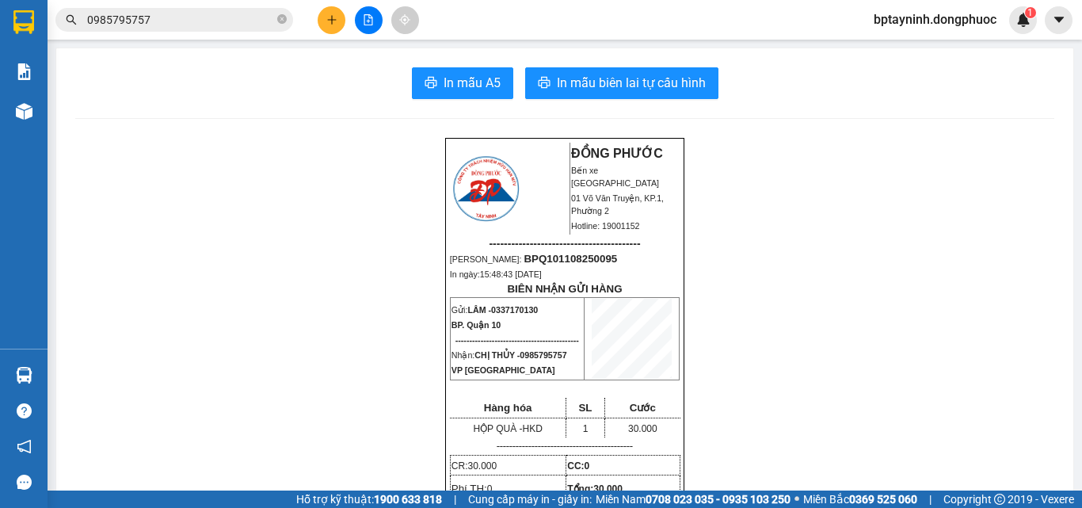
click at [284, 20] on icon "close-circle" at bounding box center [282, 19] width 10 height 10
click at [261, 21] on input "text" at bounding box center [180, 19] width 187 height 17
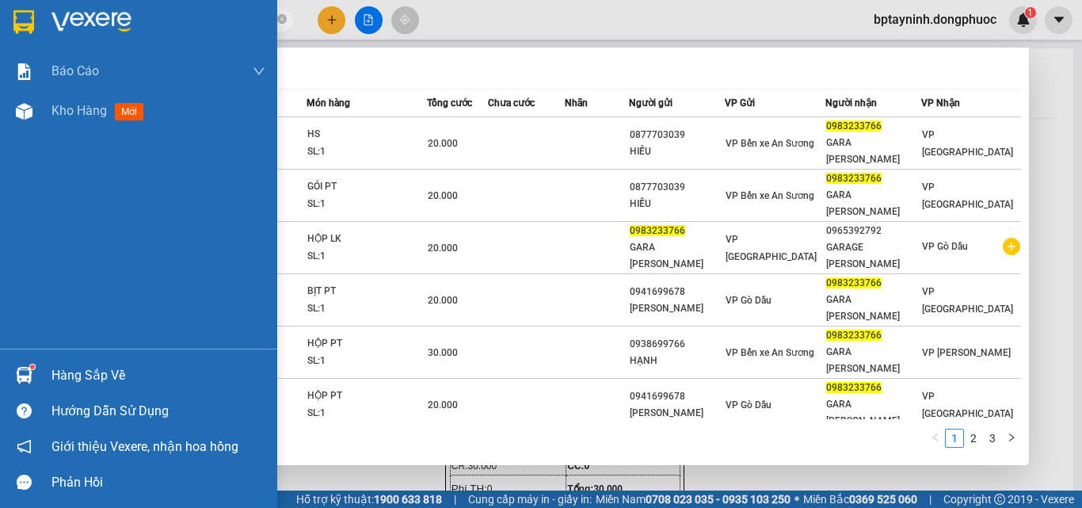
type input "0983233766"
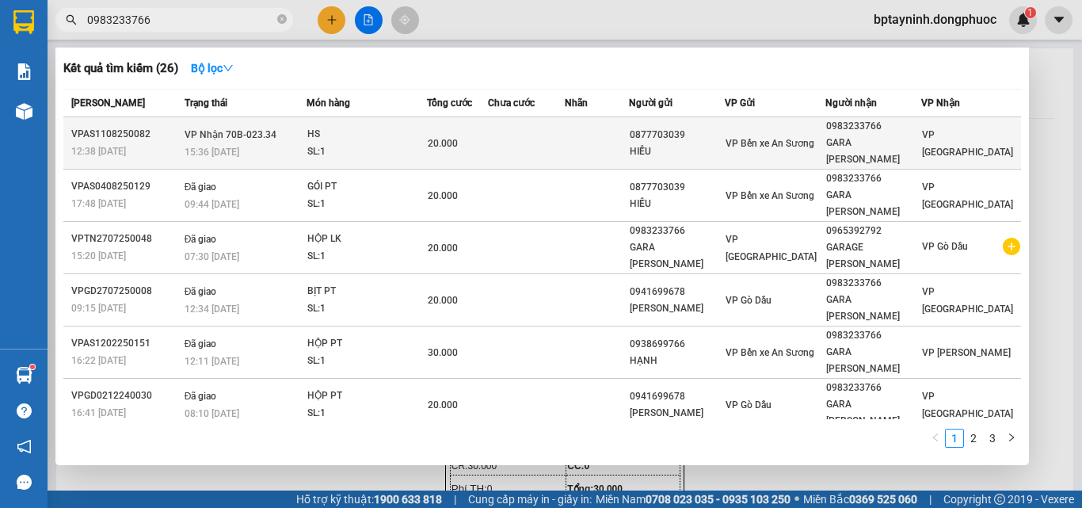
drag, startPoint x: 0, startPoint y: 387, endPoint x: 251, endPoint y: 145, distance: 349.0
click at [251, 145] on div "15:36 - 11/08" at bounding box center [245, 151] width 121 height 17
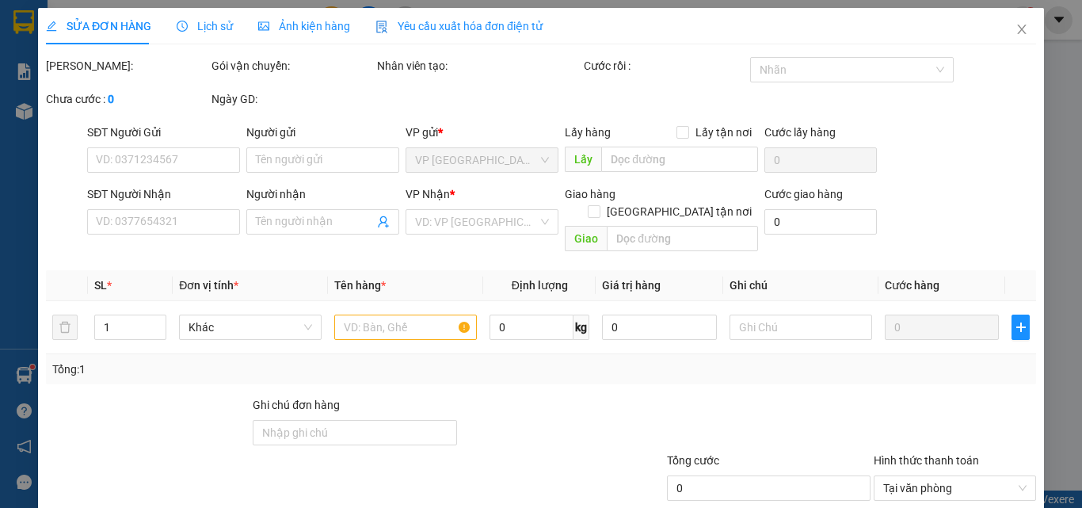
type input "0877703039"
type input "HIẾU"
type input "0983233766"
type input "GARA CHÂU VŨ"
type input "20.000"
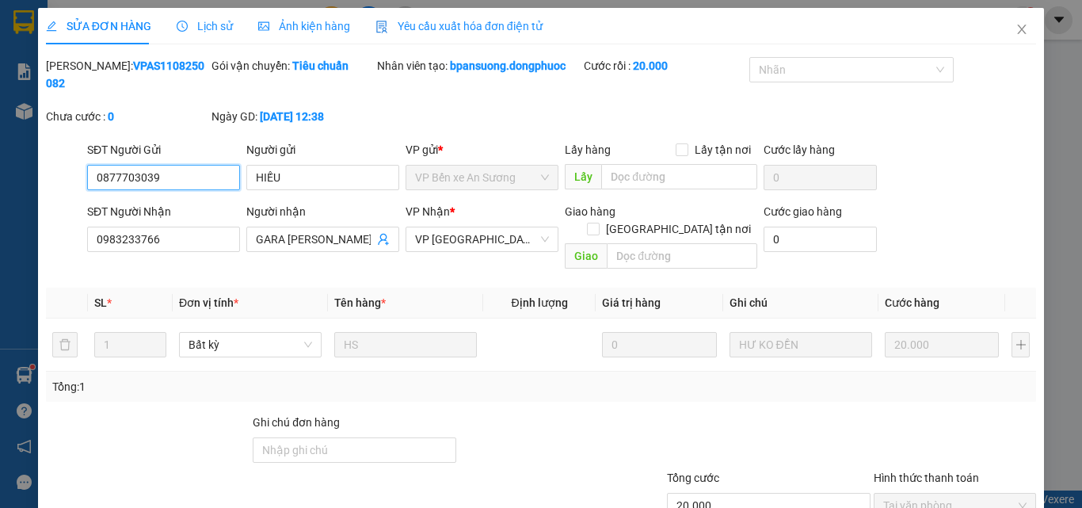
scroll to position [82, 0]
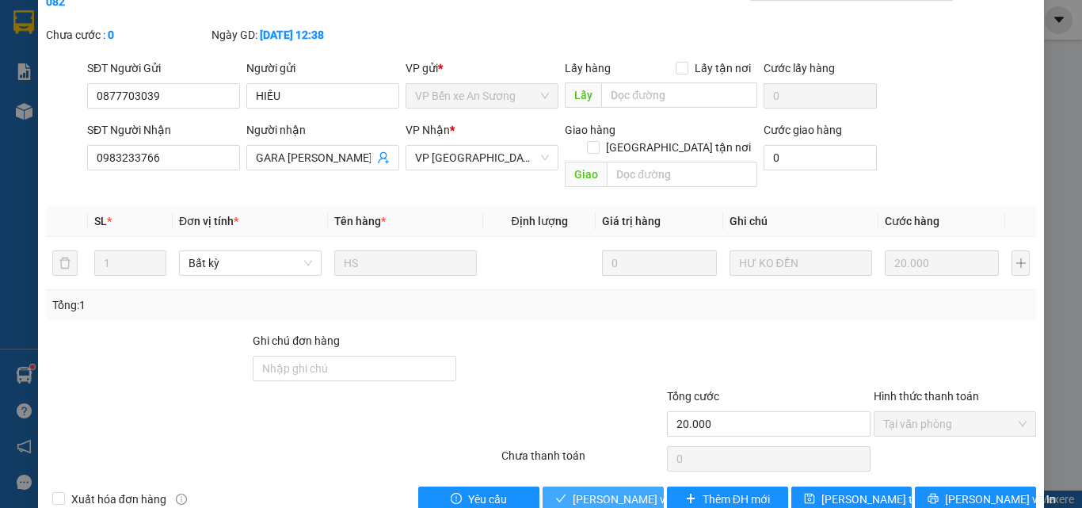
click at [580, 490] on span "[PERSON_NAME] và Giao hàng" at bounding box center [649, 498] width 152 height 17
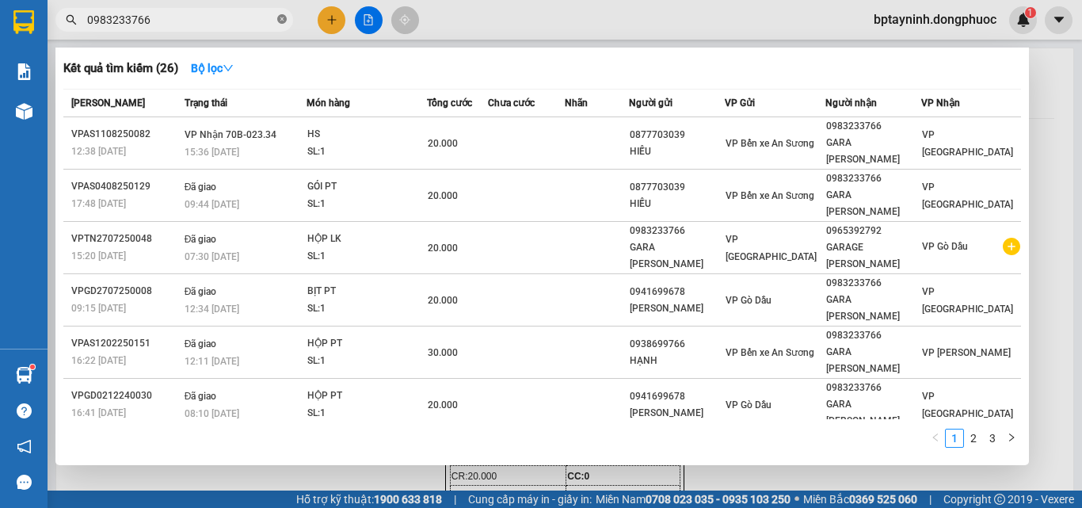
click at [284, 18] on icon "close-circle" at bounding box center [282, 19] width 10 height 10
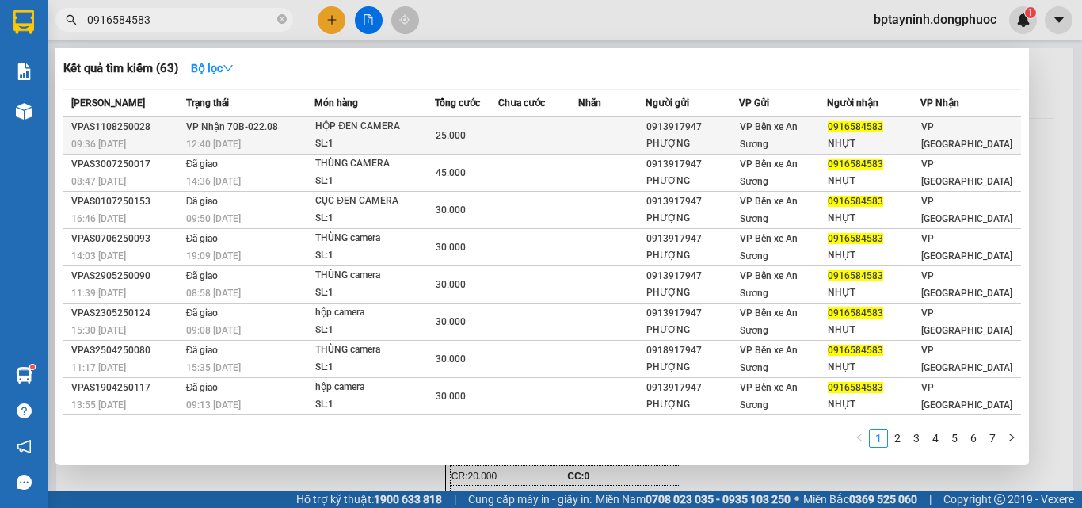
type input "0916584583"
click at [527, 142] on td at bounding box center [538, 135] width 80 height 37
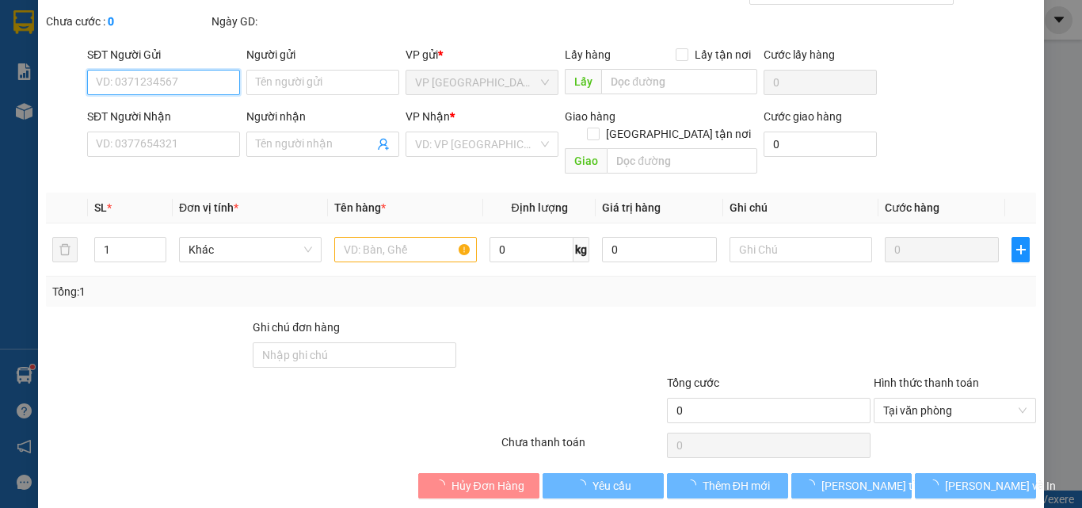
type input "0913917947"
type input "PHƯỢNG"
type input "0916584583"
type input "NHỰT"
type input "25.000"
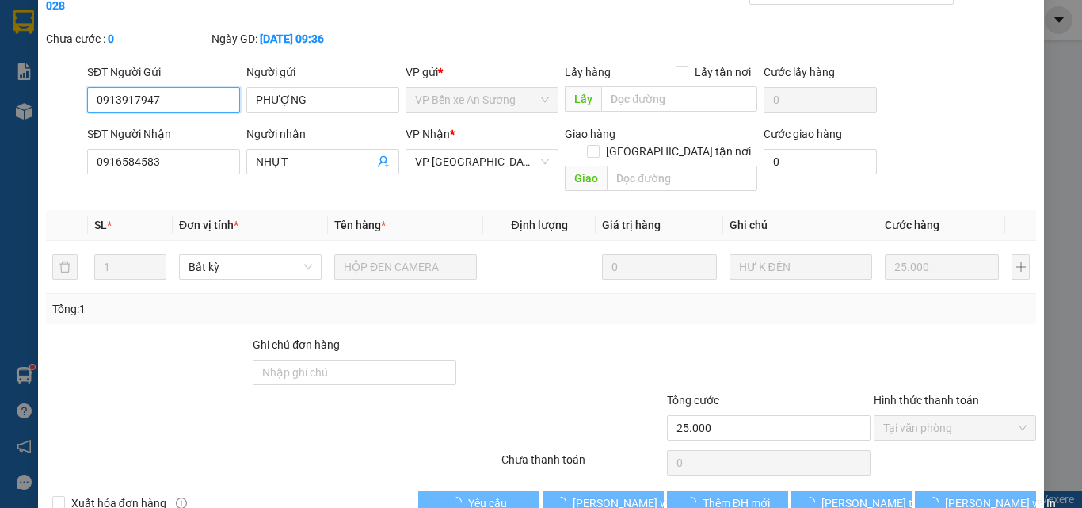
scroll to position [82, 0]
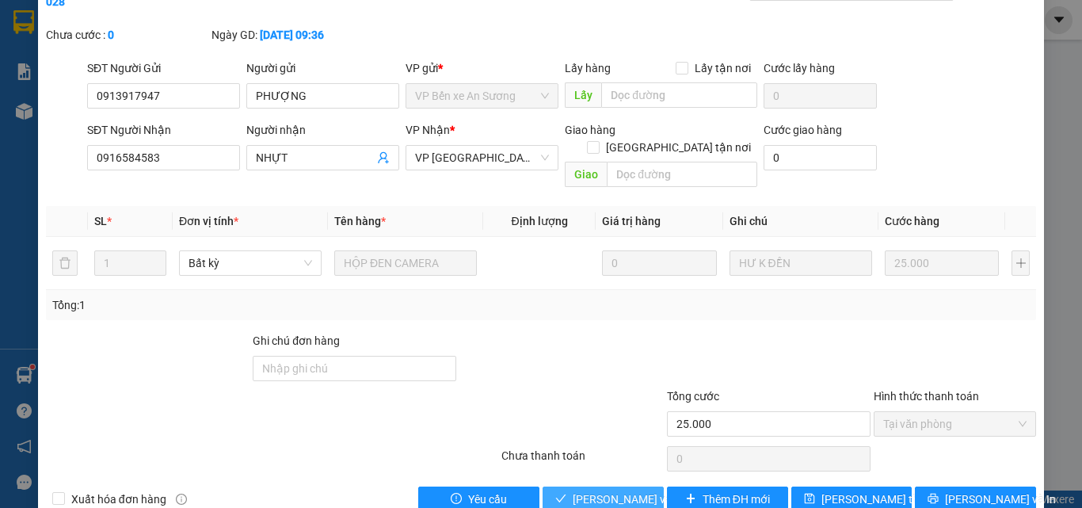
click at [577, 490] on span "[PERSON_NAME] và Giao hàng" at bounding box center [649, 498] width 152 height 17
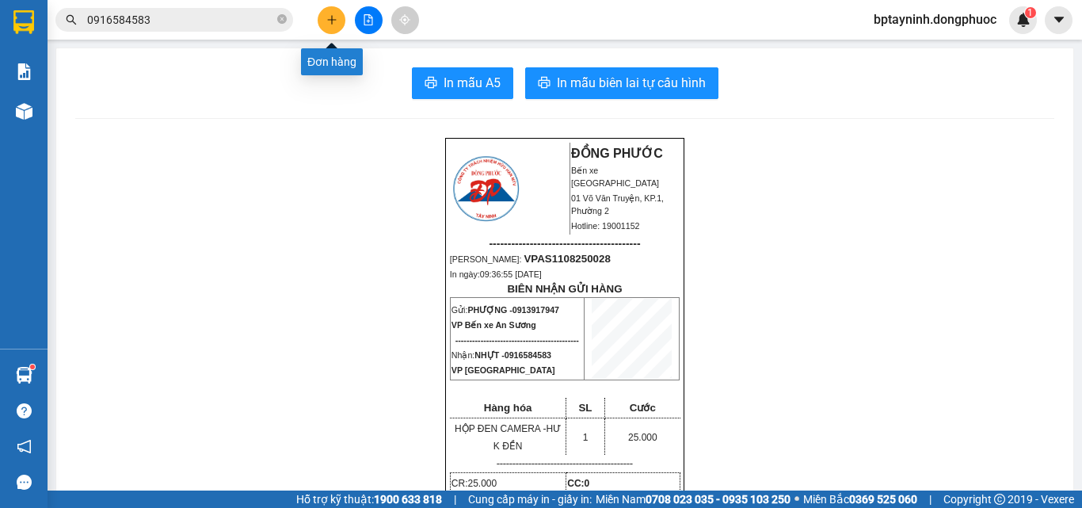
click at [329, 14] on icon "plus" at bounding box center [331, 19] width 11 height 11
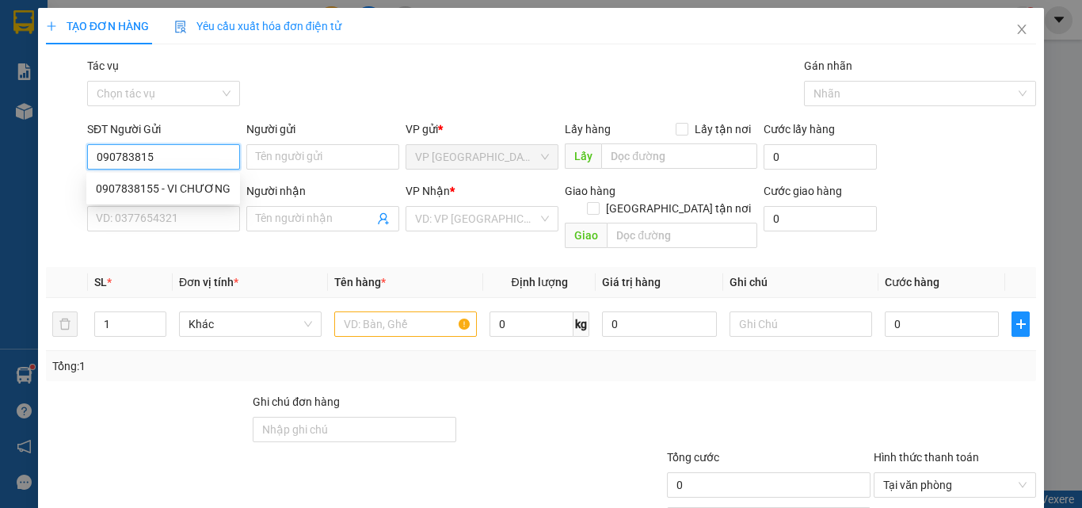
type input "0907838155"
click at [197, 181] on div "0907838155 - VI CHƯƠNG" at bounding box center [163, 188] width 135 height 17
type input "VI CHƯƠNG"
type input "0931004036"
type input "THỴ"
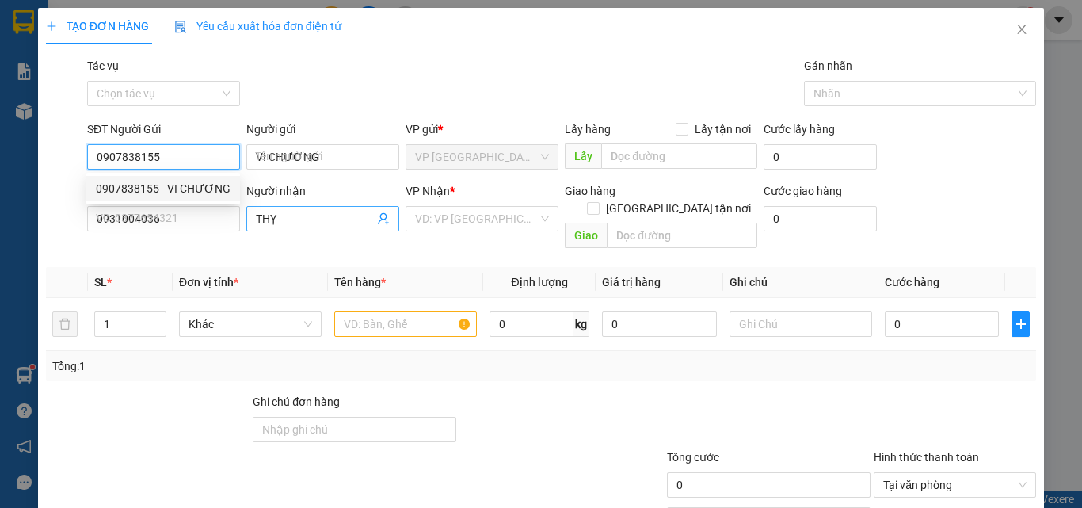
type input "40.000"
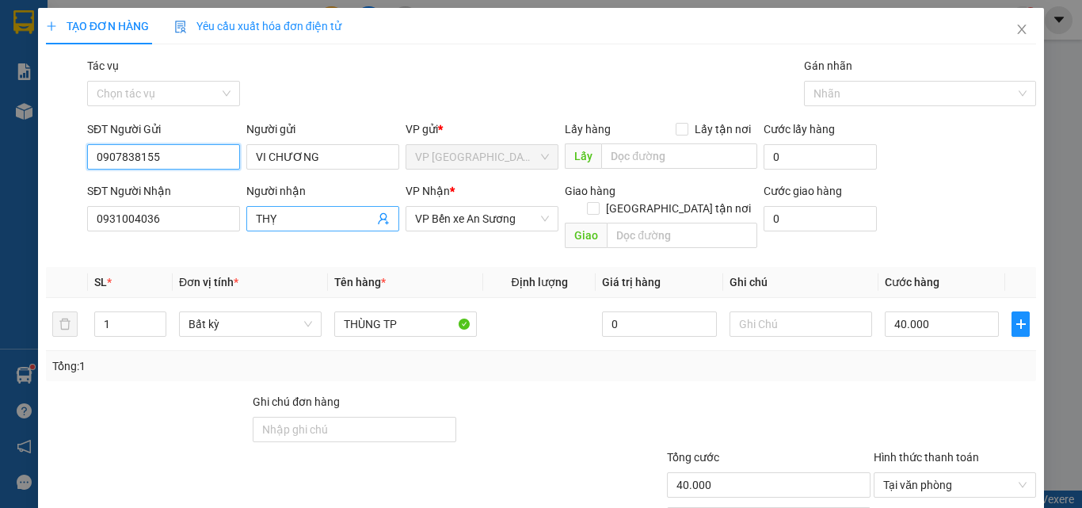
type input "0907838155"
click at [378, 216] on icon "user-add" at bounding box center [383, 219] width 10 height 12
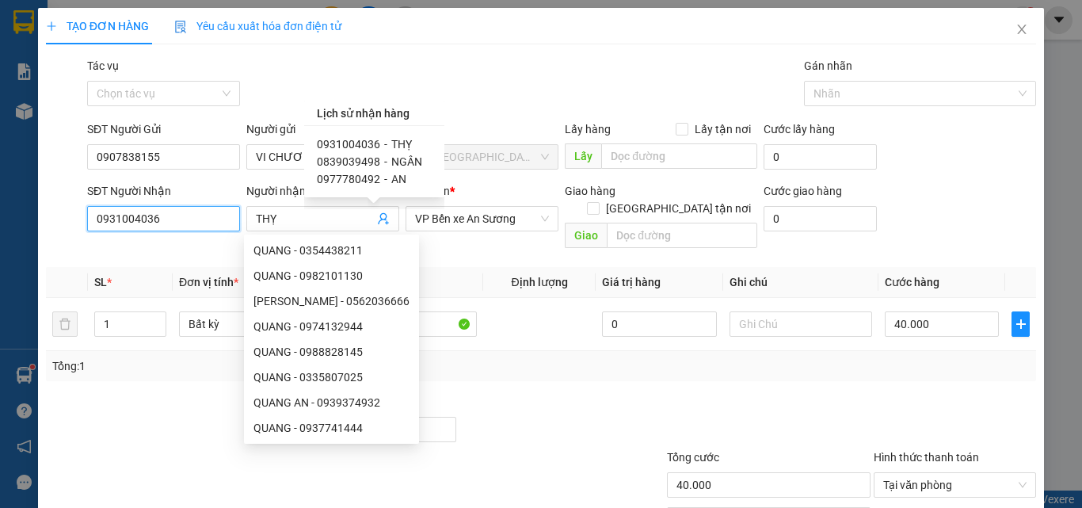
drag, startPoint x: 185, startPoint y: 222, endPoint x: 0, endPoint y: 189, distance: 188.3
click at [0, 200] on div "TẠO ĐƠN HÀNG Yêu cầu xuất hóa đơn điện tử Transit Pickup Surcharge Ids Transit …" at bounding box center [541, 254] width 1082 height 508
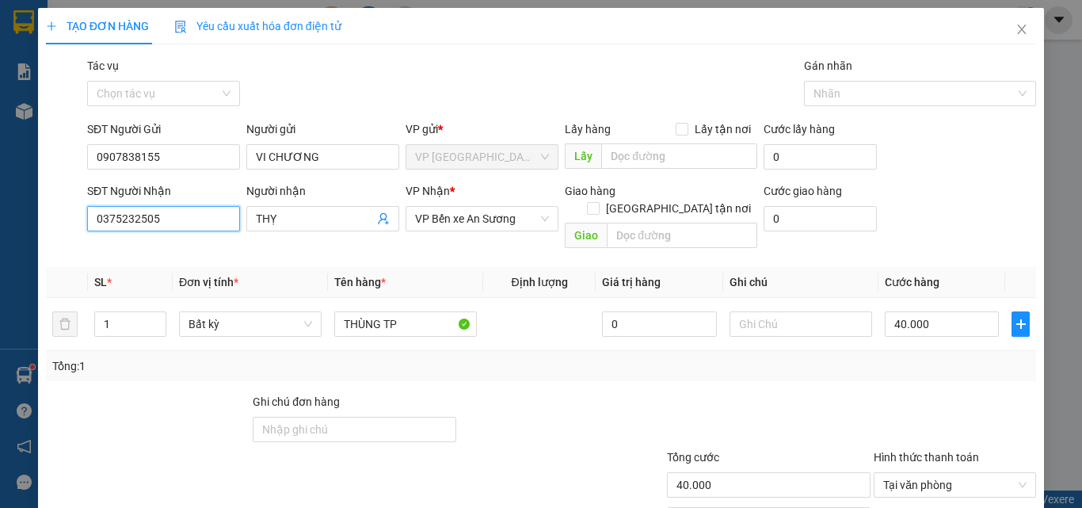
type input "0375232505"
drag, startPoint x: 169, startPoint y: 215, endPoint x: 162, endPoint y: 217, distance: 8.3
click at [162, 217] on div "SĐT Người Nhận 0375232505 Người nhận THỴ THỴ VP Nhận * VP Bến xe An Sương Giao …" at bounding box center [561, 218] width 955 height 73
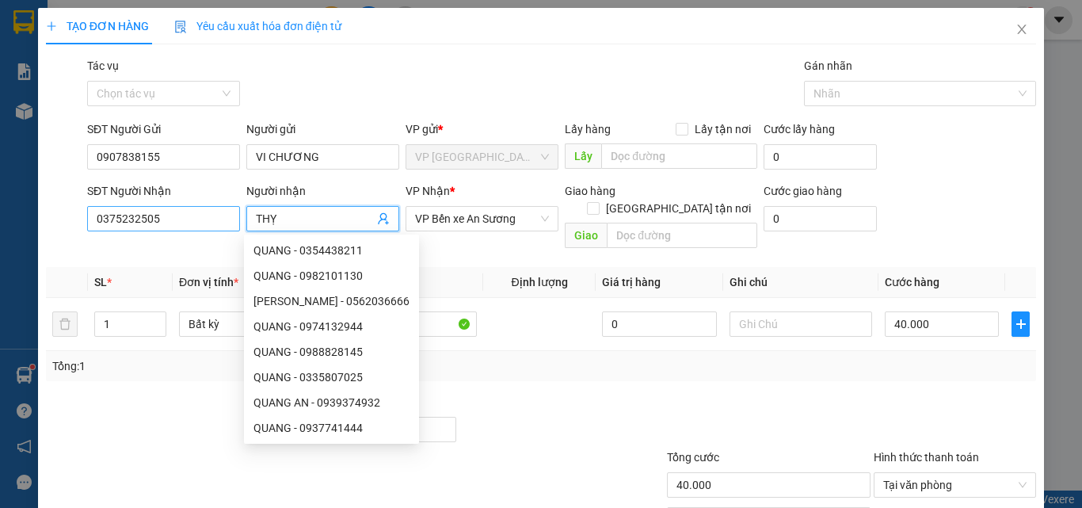
type input "Y"
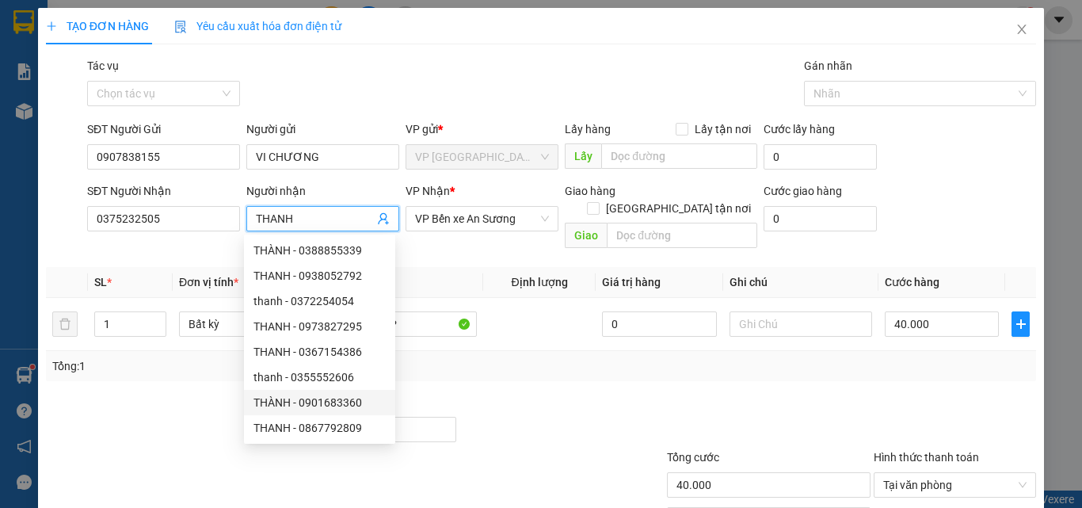
type input "THANH"
drag, startPoint x: 439, startPoint y: 391, endPoint x: 442, endPoint y: 377, distance: 14.6
click at [439, 393] on div "Ghi chú đơn hàng" at bounding box center [355, 405] width 204 height 24
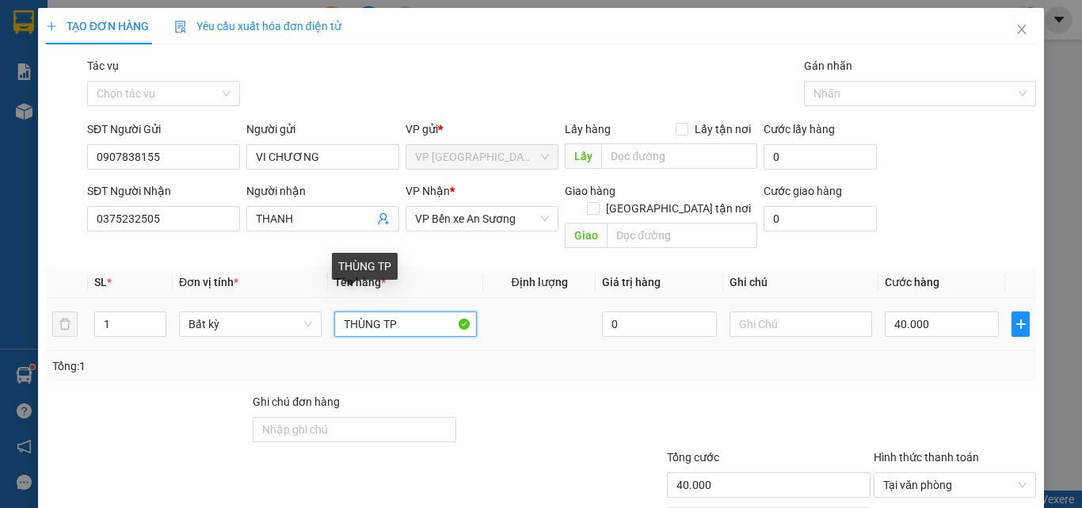
click at [418, 311] on input "THÙNG TP" at bounding box center [405, 323] width 143 height 25
drag, startPoint x: 409, startPoint y: 306, endPoint x: 375, endPoint y: 314, distance: 35.9
click at [375, 314] on input "THÙNG TP + BÁNH KẸO" at bounding box center [405, 323] width 143 height 25
type input "THÙNG BÁNH KẸO"
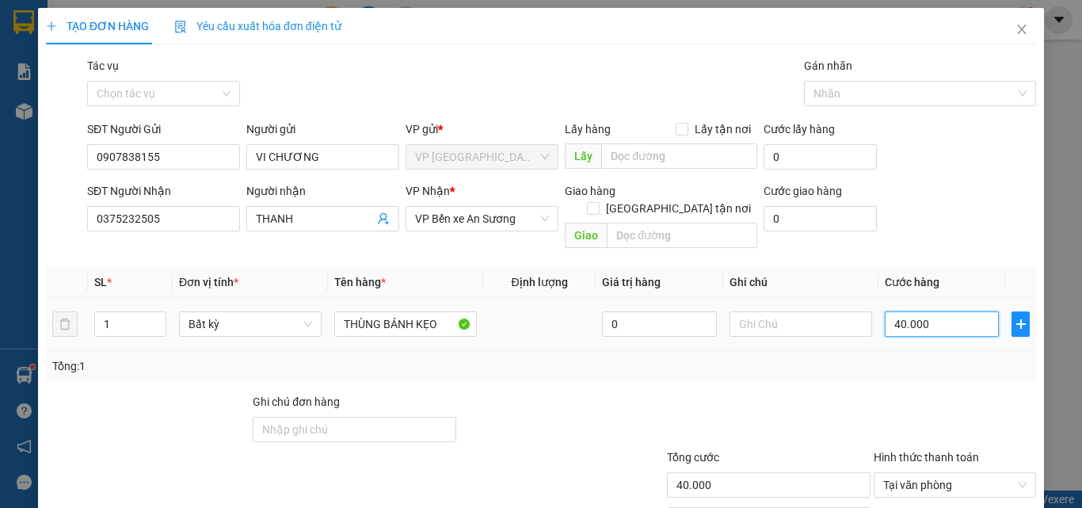
click at [952, 311] on input "40.000" at bounding box center [942, 323] width 114 height 25
type input "3"
type input "0"
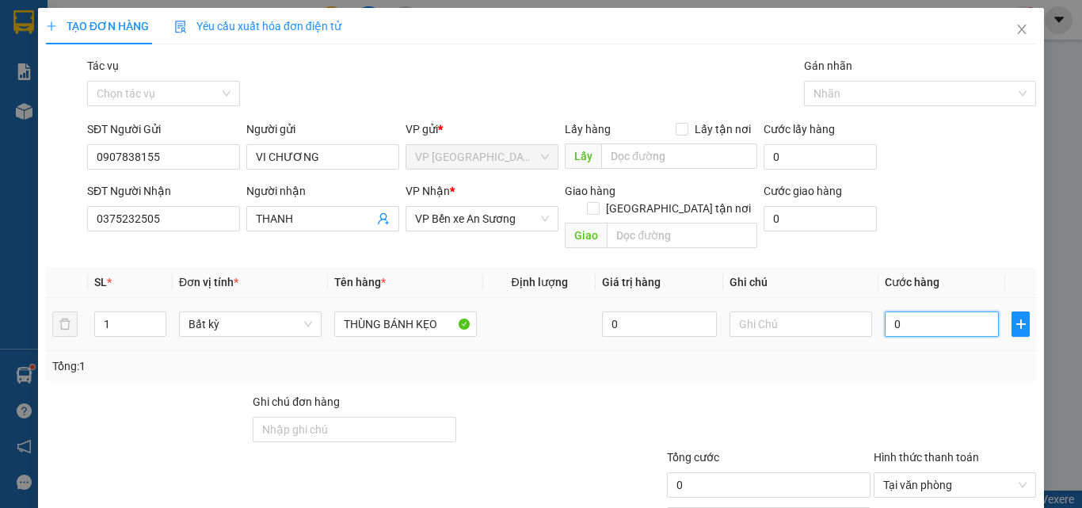
type input "3"
type input "03"
type input "30"
type input "030"
type input "30.000"
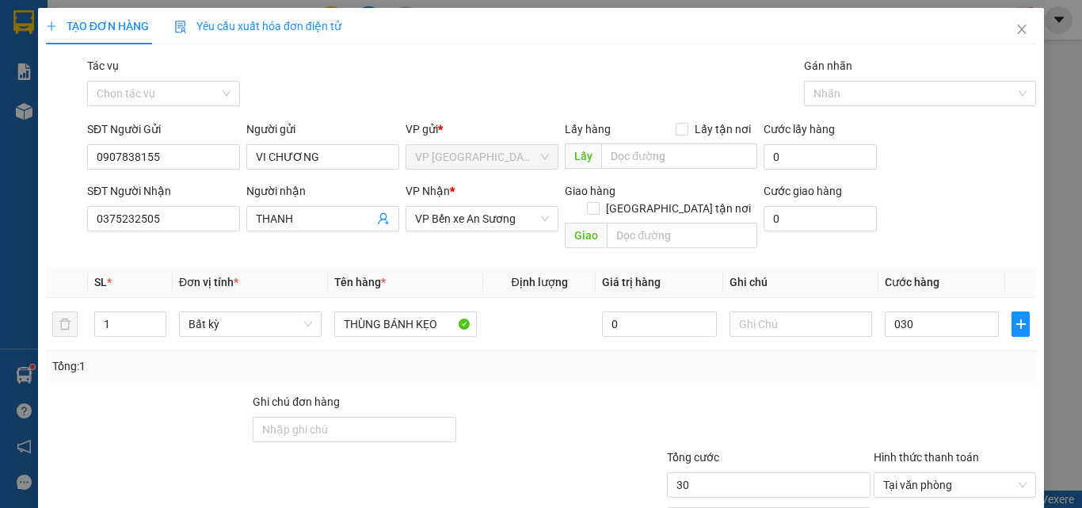
type input "30.000"
drag, startPoint x: 906, startPoint y: 369, endPoint x: 758, endPoint y: 328, distance: 153.7
click at [904, 369] on div "Transit Pickup Surcharge Ids Transit Deliver Surcharge Ids Transit Deliver Surc…" at bounding box center [541, 315] width 990 height 516
click at [771, 311] on input "text" at bounding box center [800, 323] width 143 height 25
type input "HKĐ"
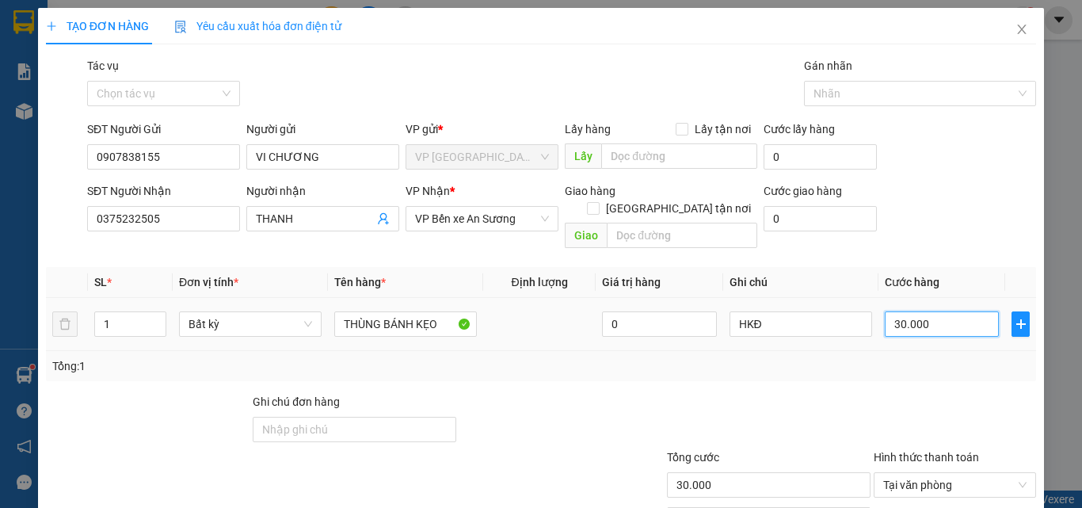
click at [927, 311] on input "30.000" at bounding box center [942, 323] width 114 height 25
type input "2"
type input "25"
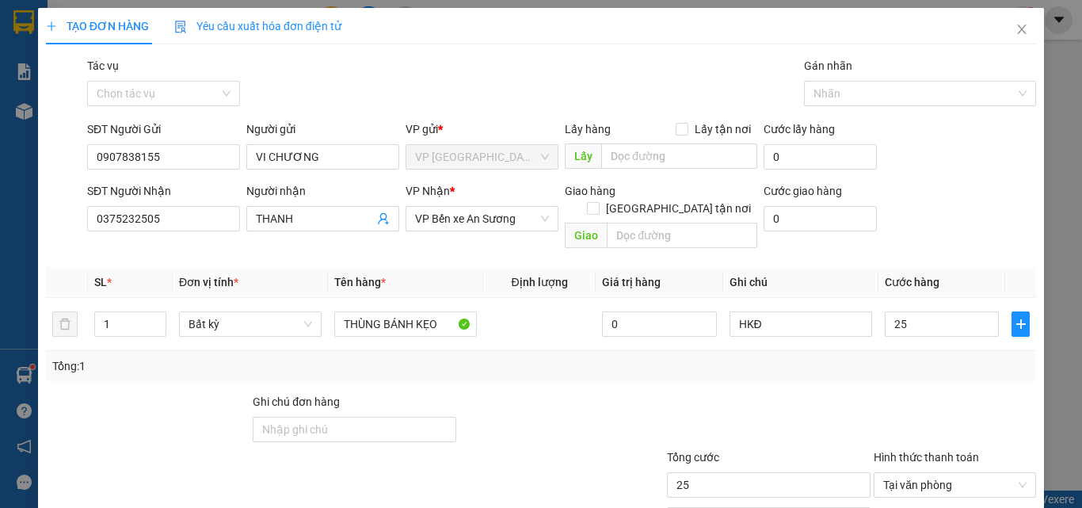
type input "25.000"
click at [911, 393] on div at bounding box center [955, 420] width 166 height 55
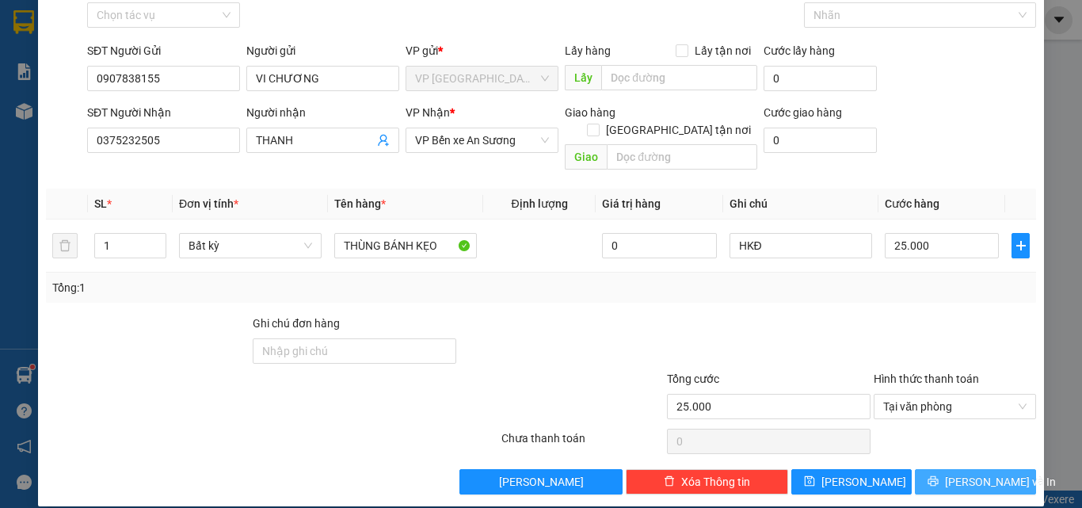
click at [968, 473] on span "[PERSON_NAME] và In" at bounding box center [1000, 481] width 111 height 17
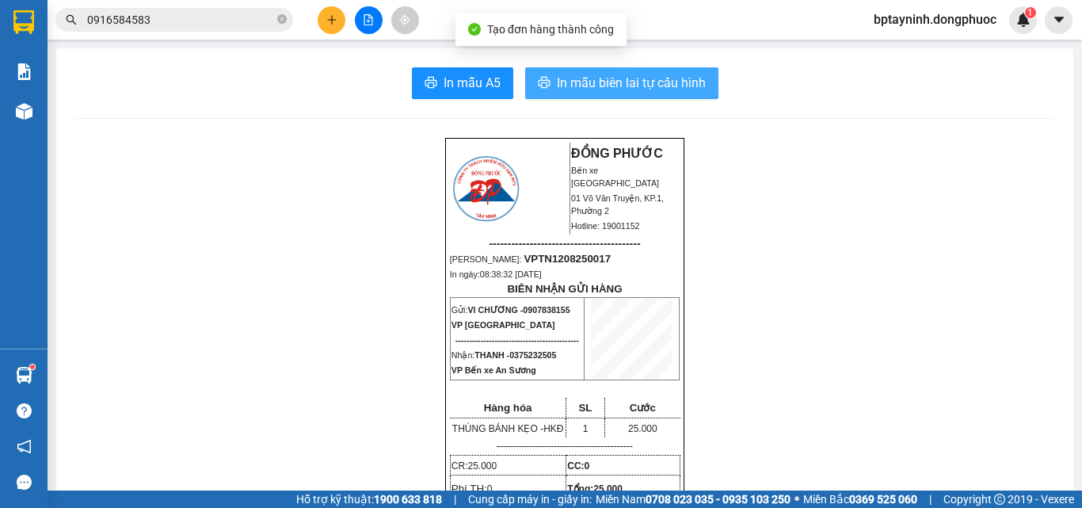
click at [617, 78] on span "In mẫu biên lai tự cấu hình" at bounding box center [631, 83] width 149 height 20
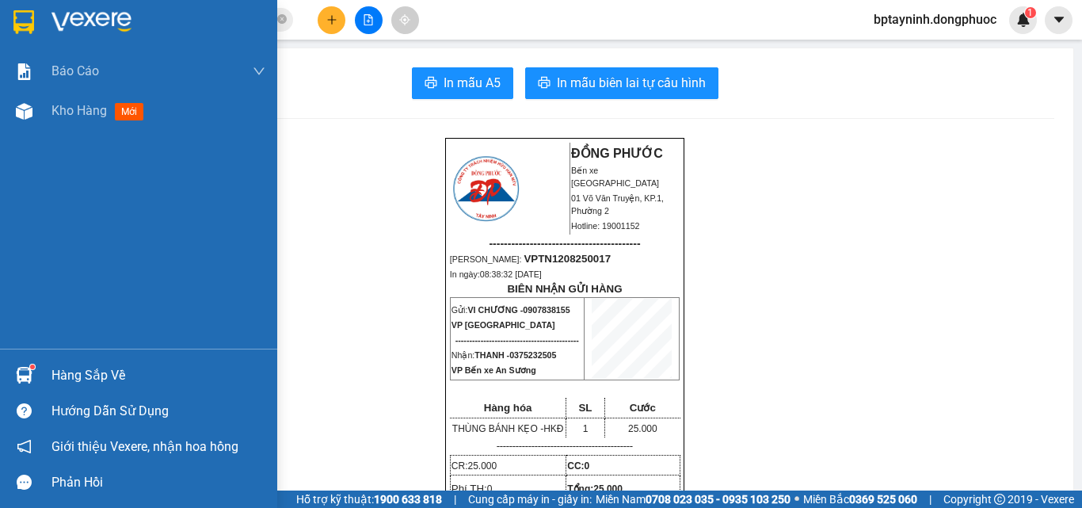
click at [71, 370] on div "Hàng sắp về" at bounding box center [158, 376] width 214 height 24
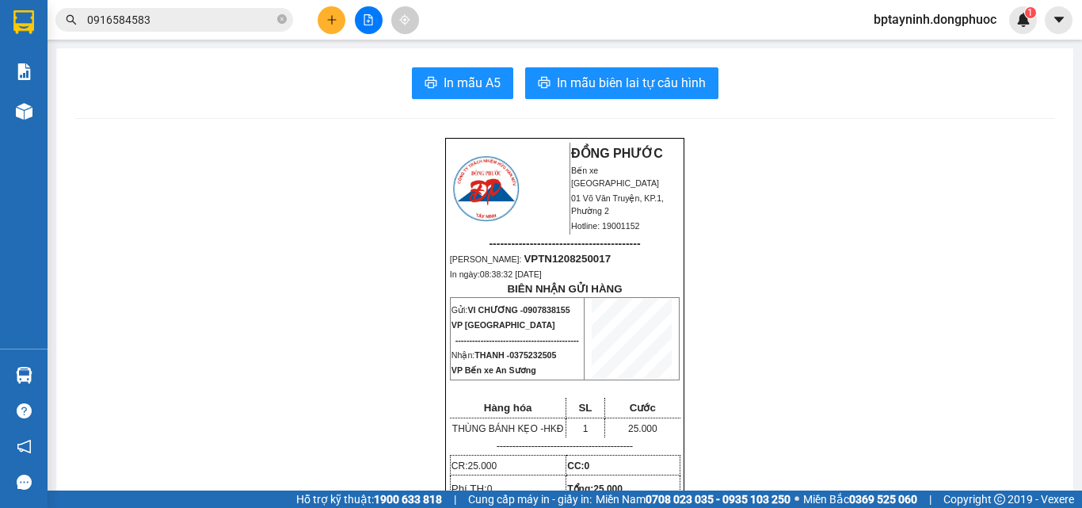
click at [252, 130] on section "Kết quả tìm kiếm ( 63 ) Bộ lọc Mã ĐH Trạng thái Món hàng Tổng cước Chưa cước Nh…" at bounding box center [541, 254] width 1082 height 508
click at [329, 17] on icon "plus" at bounding box center [331, 19] width 11 height 11
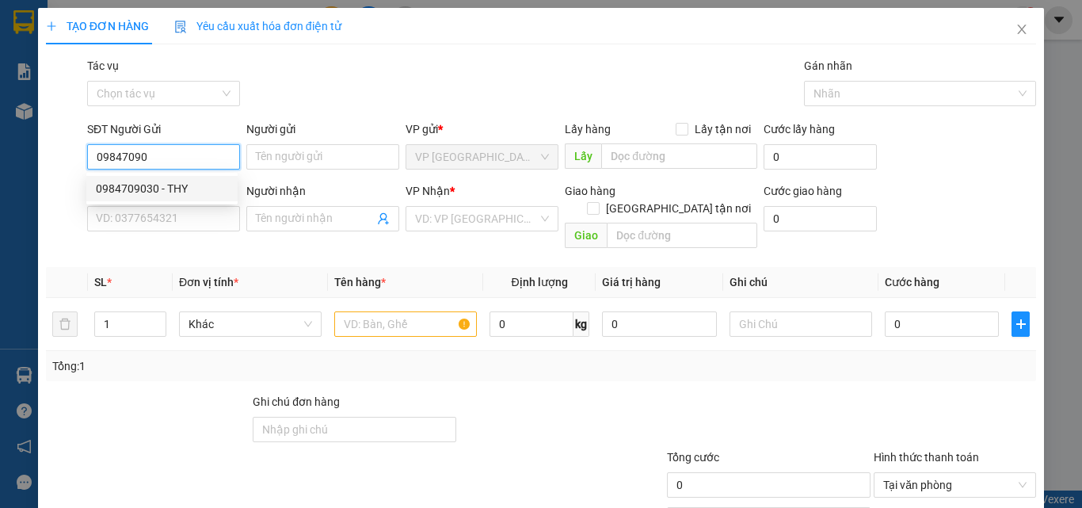
click at [161, 186] on div "0984709030 - THY" at bounding box center [162, 188] width 132 height 17
type input "0984709030"
type input "THY"
type input "0933428286"
type input "ANH GIAO"
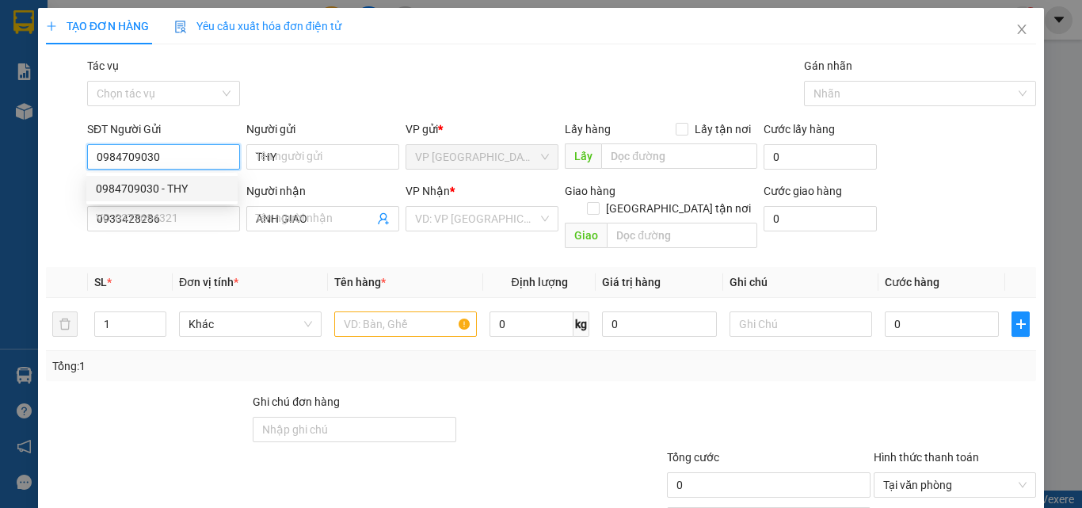
type input "20.000"
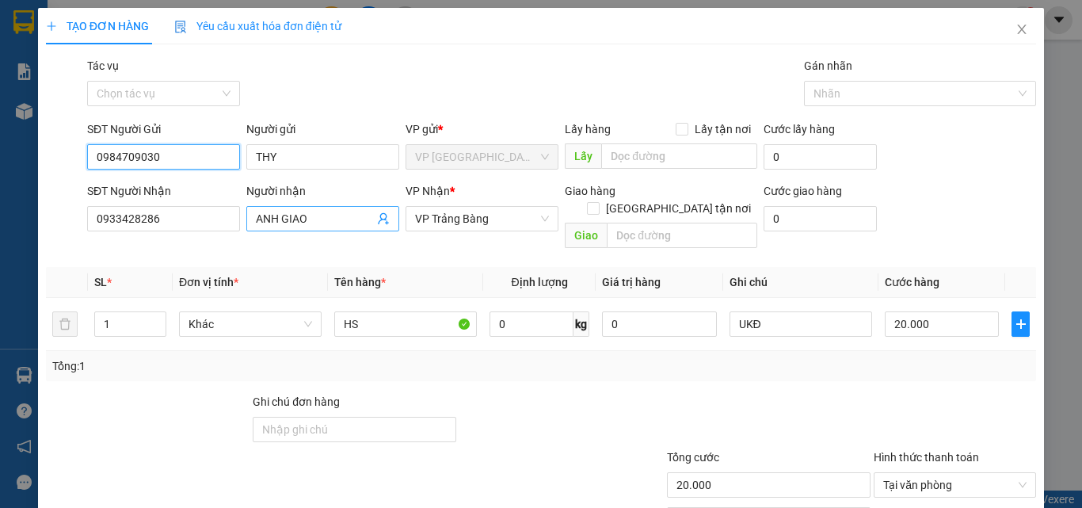
type input "0984709030"
click at [380, 220] on icon "user-add" at bounding box center [383, 218] width 13 height 13
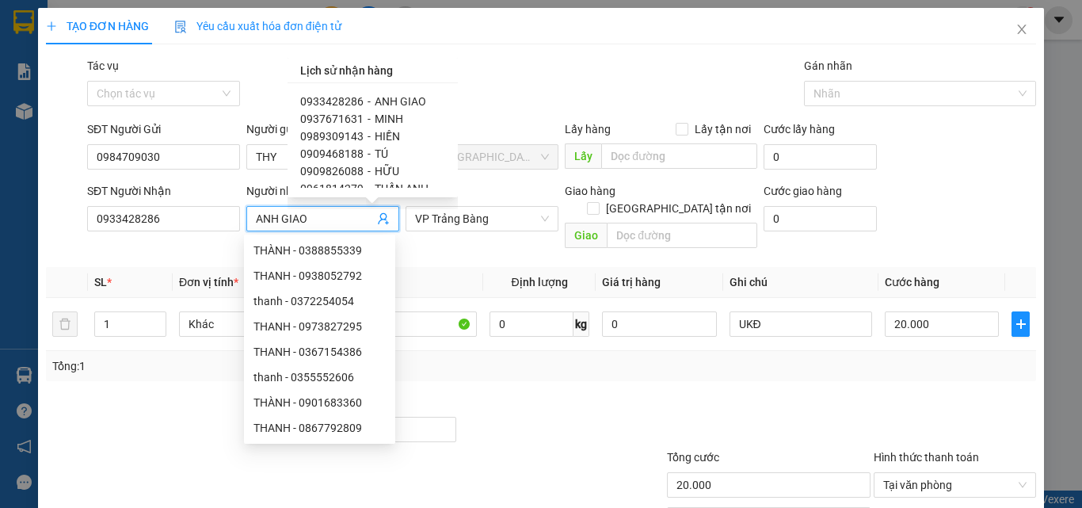
click at [348, 169] on span "0909826088" at bounding box center [331, 171] width 63 height 13
type input "0909826088"
type input "HỮU"
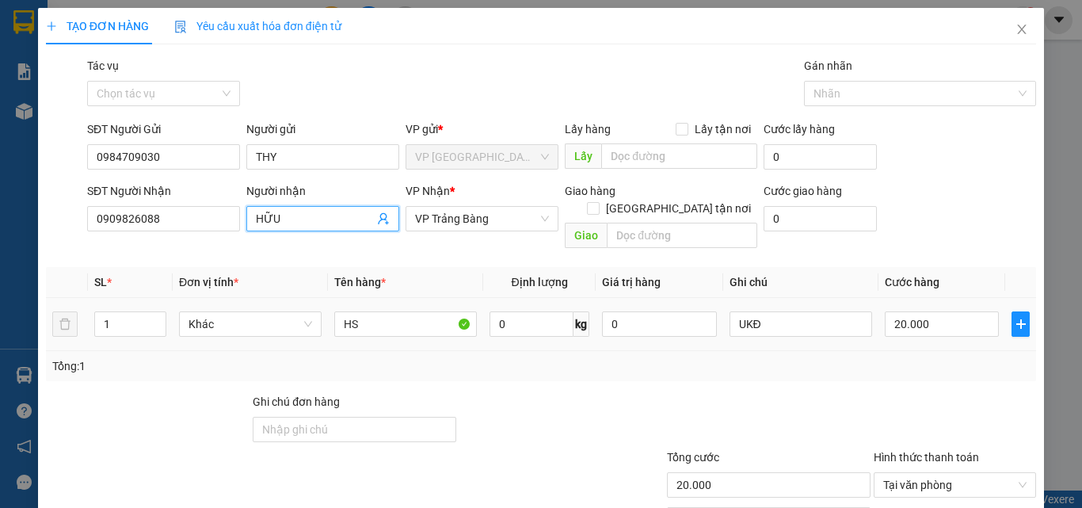
scroll to position [78, 0]
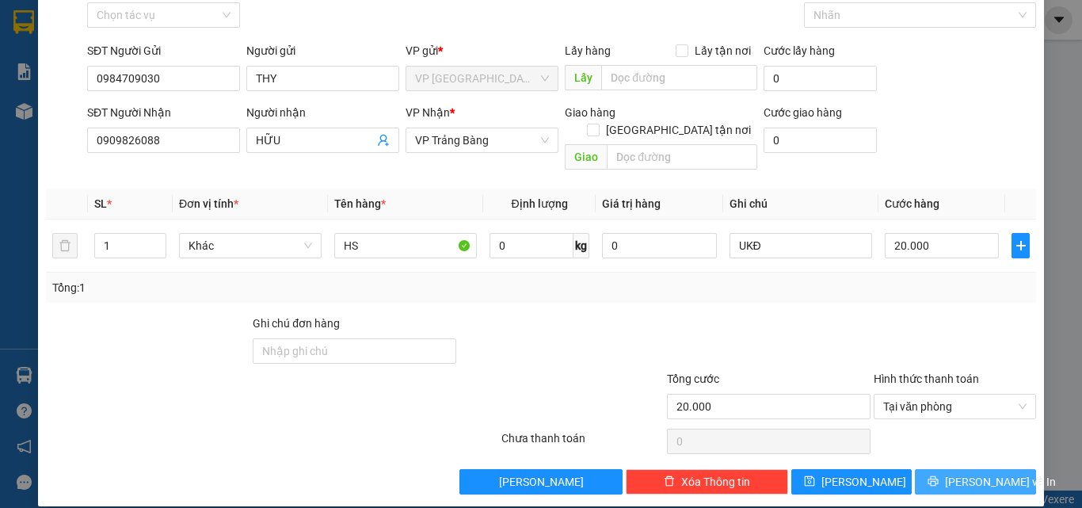
click at [957, 469] on button "[PERSON_NAME] và In" at bounding box center [975, 481] width 121 height 25
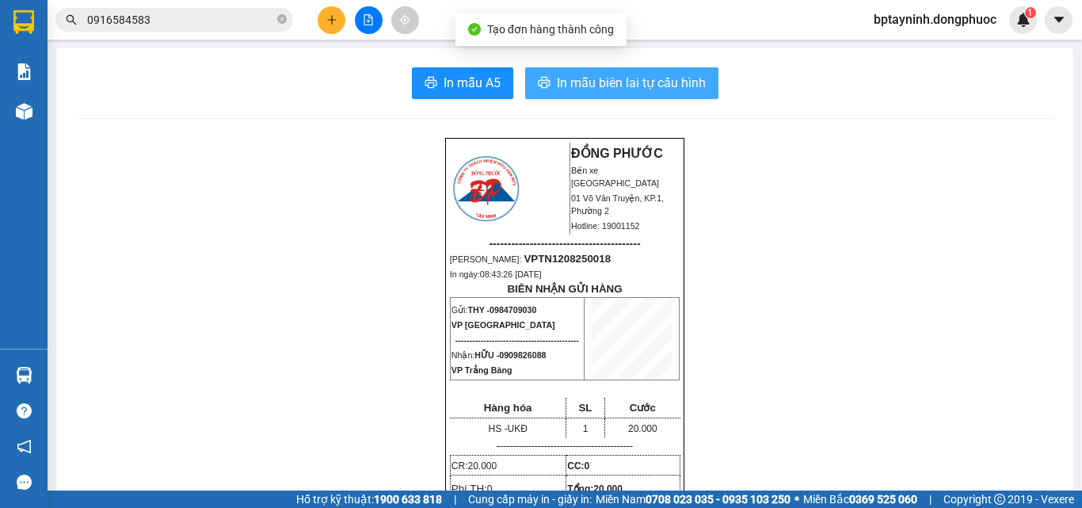
click at [602, 70] on button "In mẫu biên lai tự cấu hình" at bounding box center [621, 83] width 193 height 32
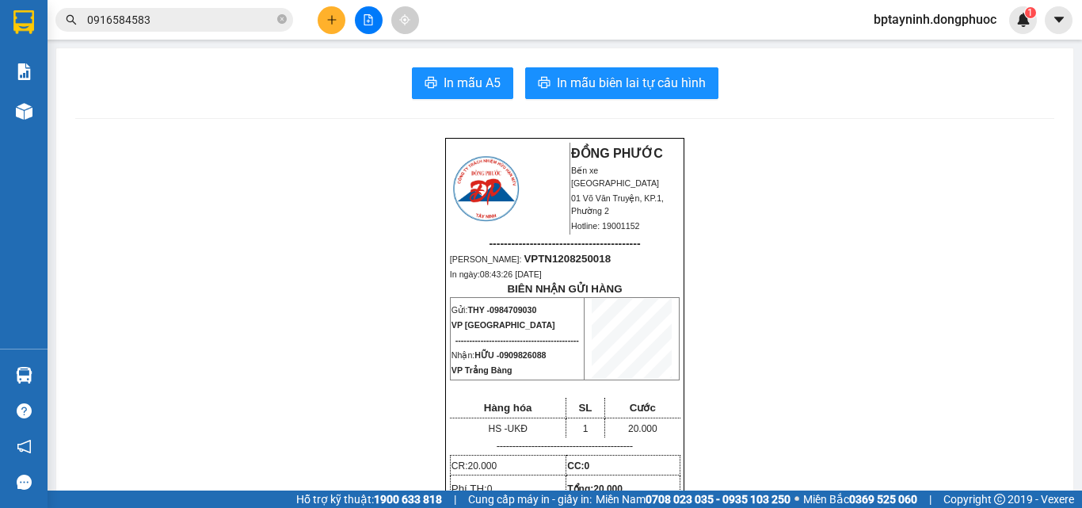
click at [333, 21] on icon "plus" at bounding box center [331, 19] width 11 height 11
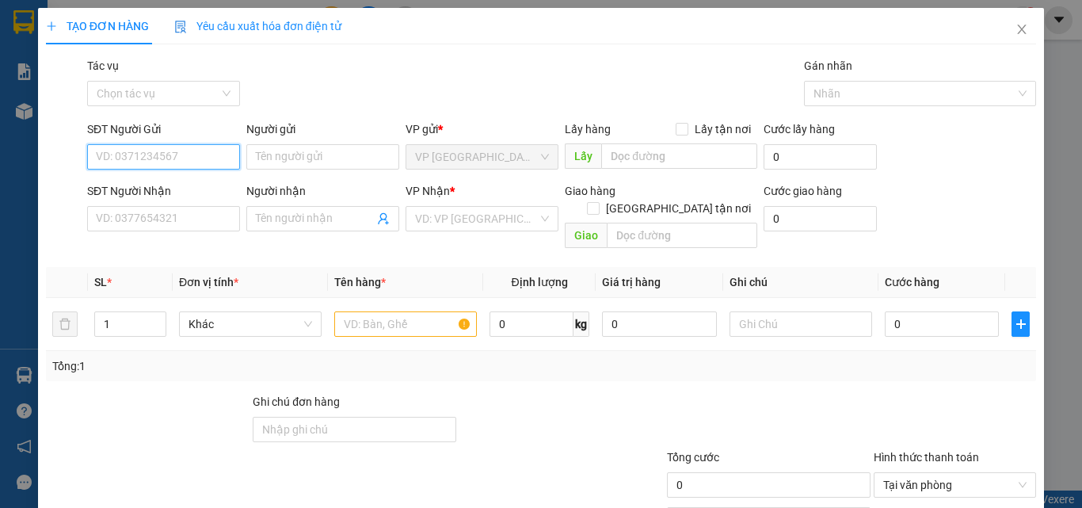
click at [177, 154] on input "SĐT Người Gửi" at bounding box center [163, 156] width 153 height 25
type input "0375267639"
click at [177, 177] on div "0375267639 - HẰNG" at bounding box center [161, 188] width 151 height 25
type input "HẰNG"
type input "0937230188"
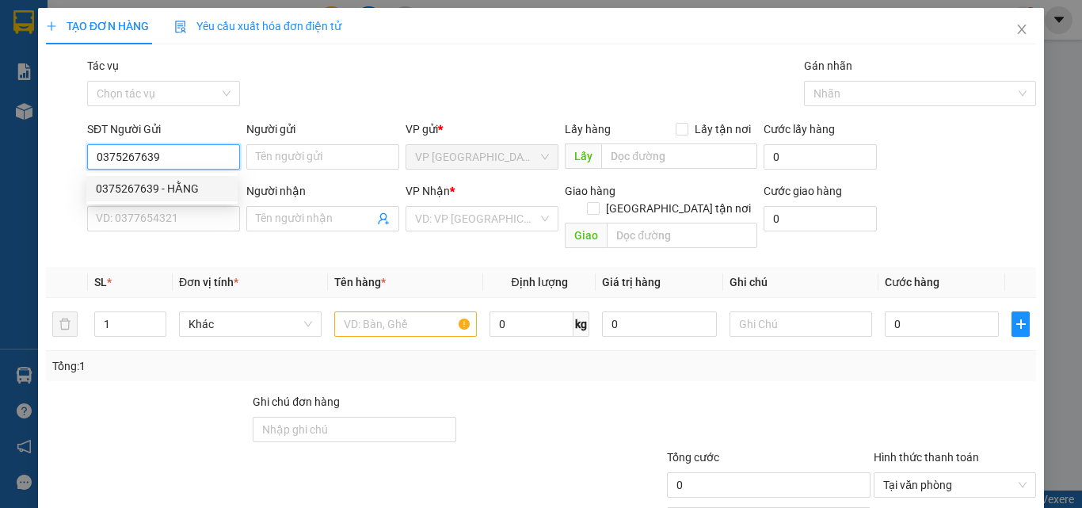
type input "VÀNG"
type input "40.000"
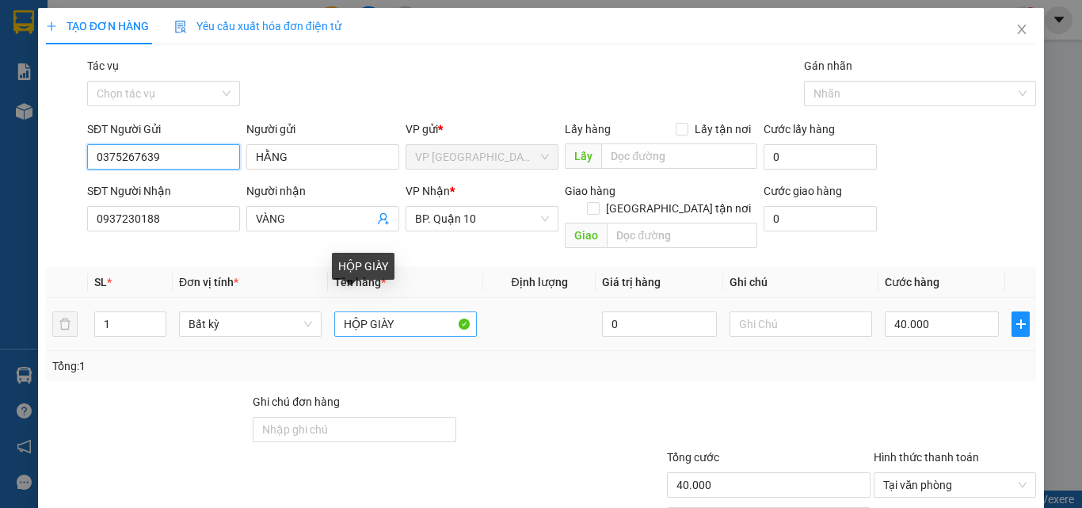
type input "0375267639"
drag, startPoint x: 417, startPoint y: 311, endPoint x: 238, endPoint y: 341, distance: 181.4
click at [238, 341] on div "SL * Đơn vị tính * Tên hàng * Định lượng Giá trị hàng Ghi chú Cước hàng 1 Bất k…" at bounding box center [541, 324] width 990 height 114
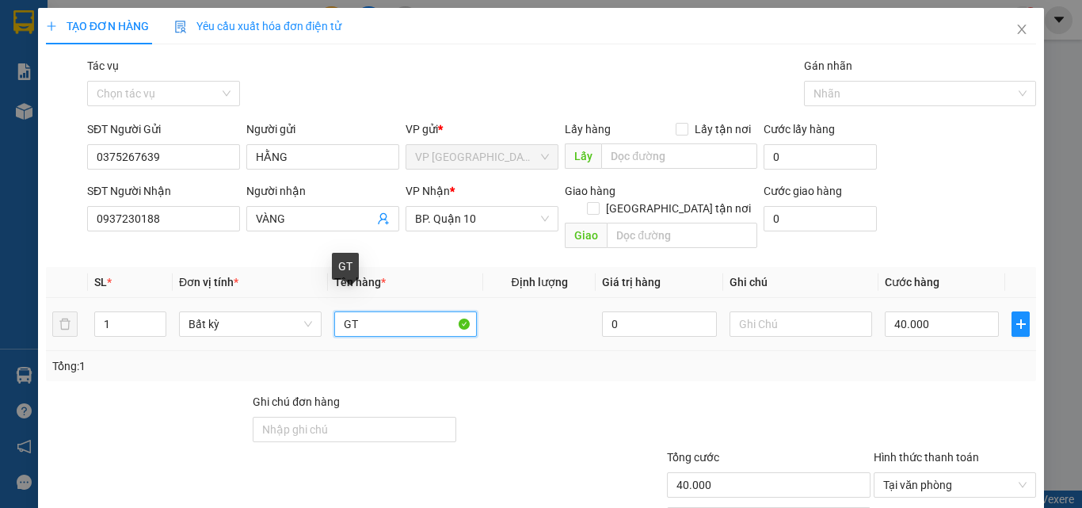
drag, startPoint x: 370, startPoint y: 310, endPoint x: 311, endPoint y: 285, distance: 63.5
click at [311, 298] on tr "1 Bất kỳ GT 0 40.000" at bounding box center [541, 324] width 990 height 53
type input "HS"
drag, startPoint x: 623, startPoint y: 360, endPoint x: 867, endPoint y: 334, distance: 244.5
click at [640, 356] on div "Tổng: 1" at bounding box center [541, 366] width 990 height 30
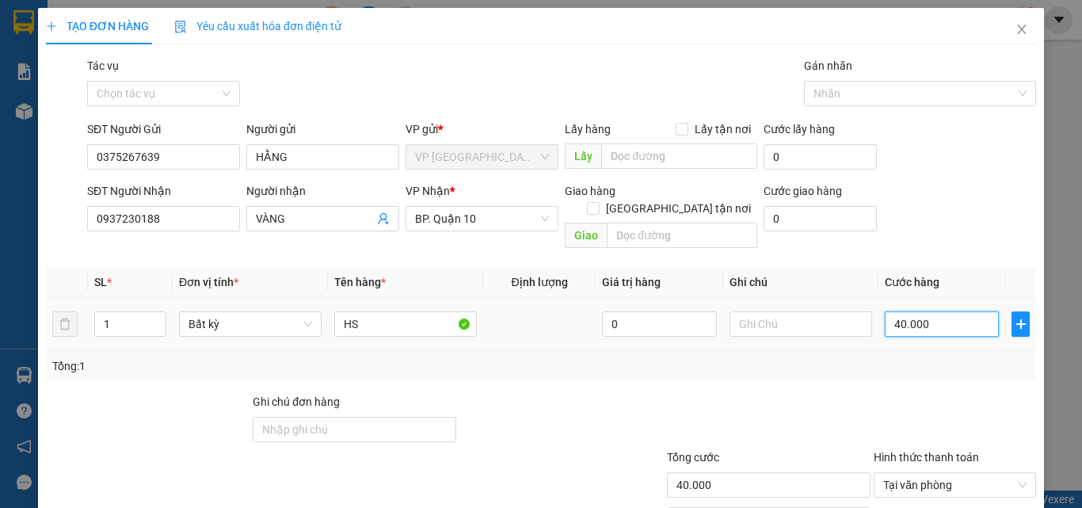
click at [924, 311] on input "40.000" at bounding box center [942, 323] width 114 height 25
type input "3"
type input "30"
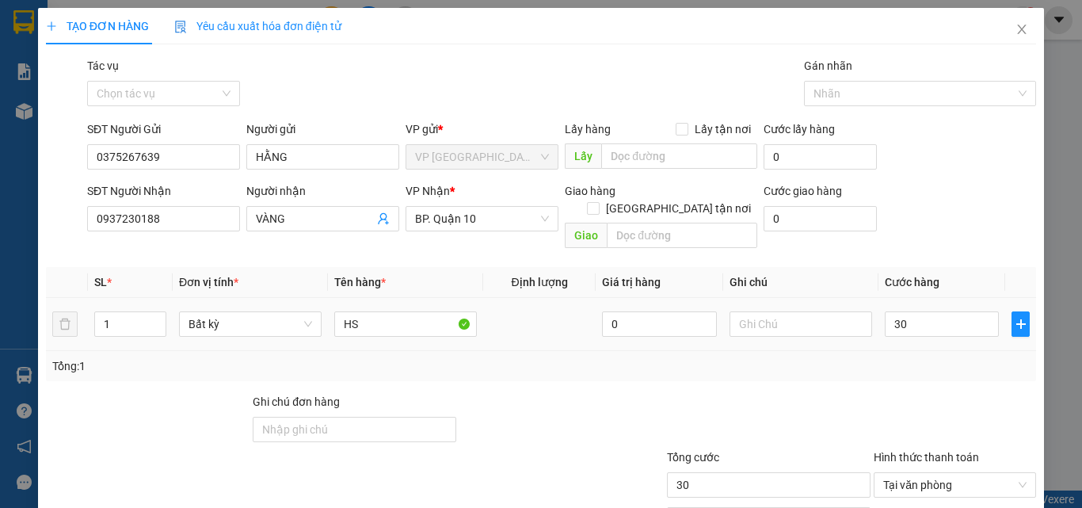
type input "30.000"
click at [879, 351] on div "Tổng: 1" at bounding box center [541, 366] width 990 height 30
click at [822, 311] on input "text" at bounding box center [800, 323] width 143 height 25
type input "UKĐ"
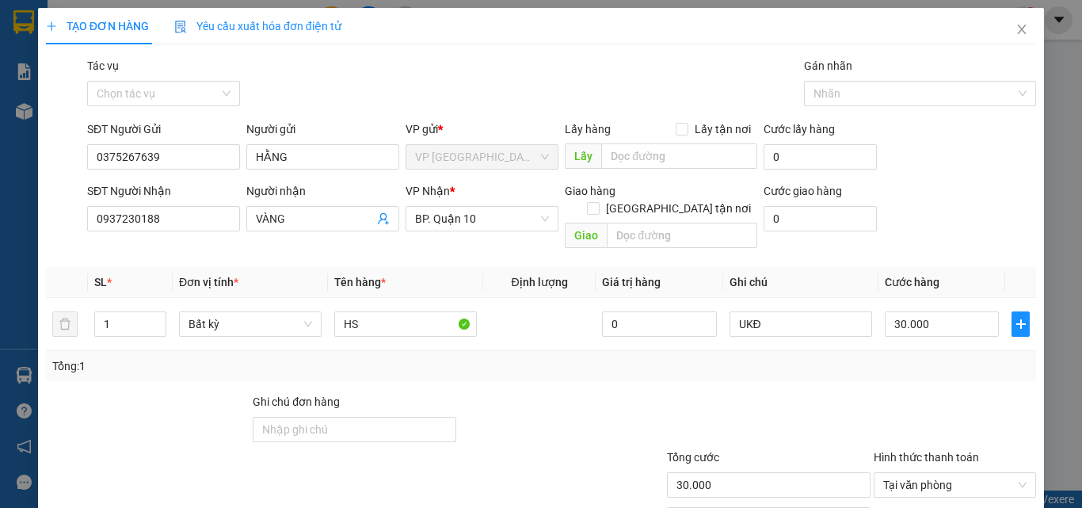
click at [874, 393] on div at bounding box center [955, 420] width 166 height 55
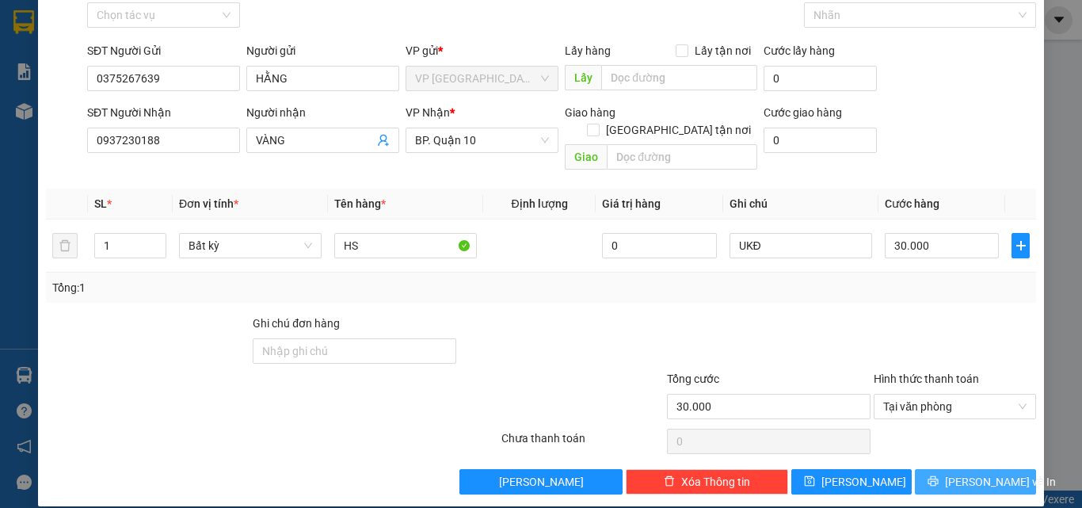
click at [954, 473] on span "[PERSON_NAME] và In" at bounding box center [1000, 481] width 111 height 17
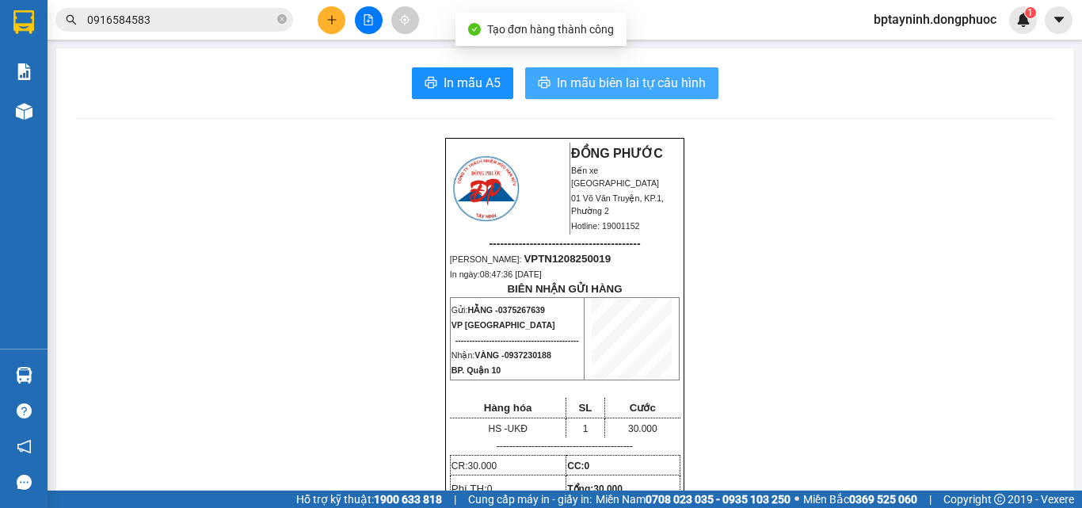
click at [637, 82] on span "In mẫu biên lai tự cấu hình" at bounding box center [631, 83] width 149 height 20
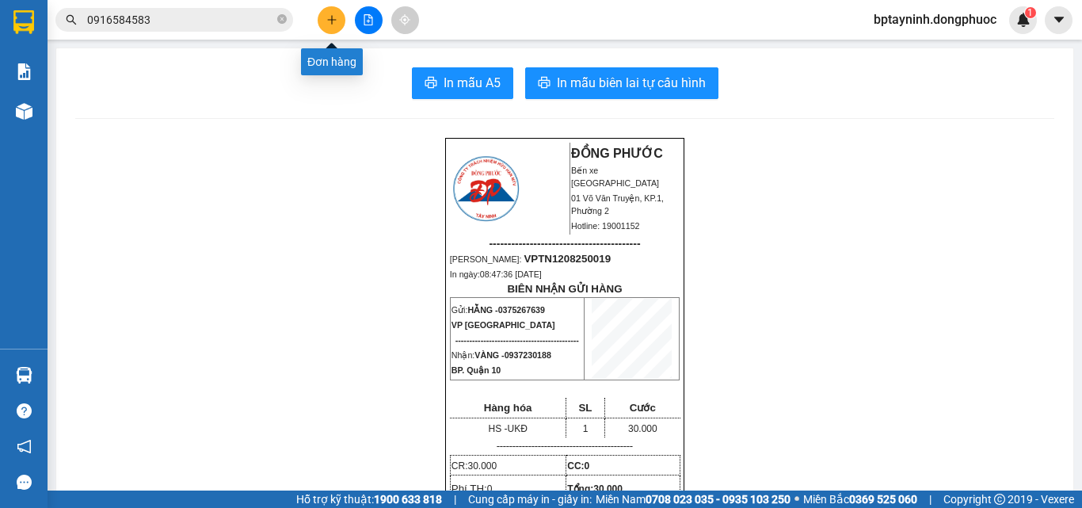
click at [339, 19] on button at bounding box center [332, 20] width 28 height 28
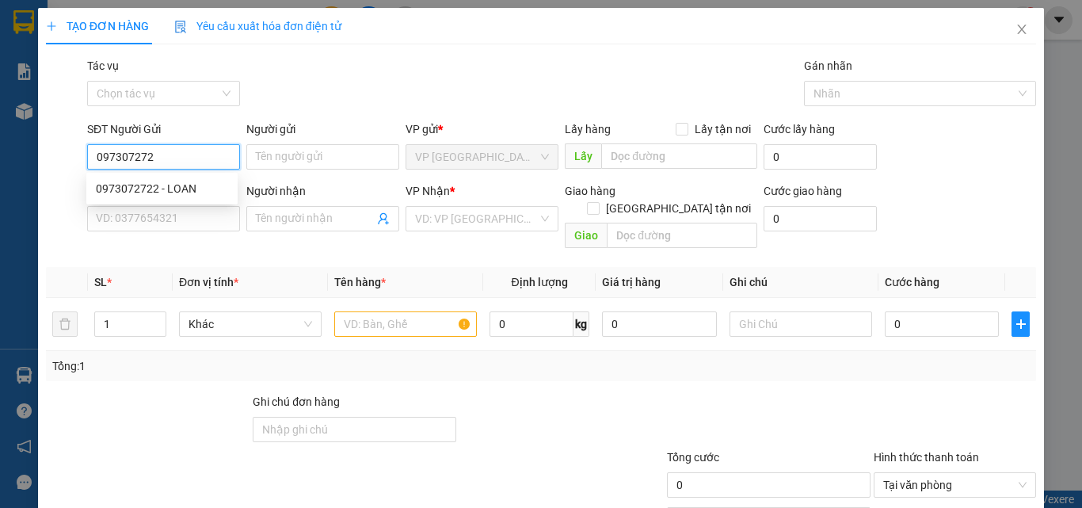
type input "0973072722"
click at [183, 185] on div "0973072722 - LOAN" at bounding box center [162, 188] width 132 height 17
type input "LOAN"
type input "0346892076"
type input "bé"
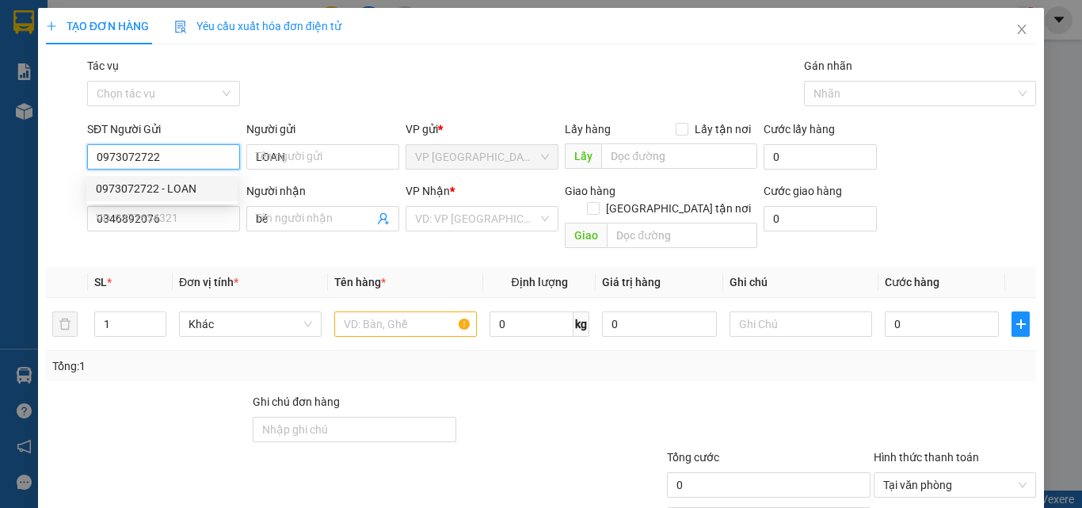
type input "20.000"
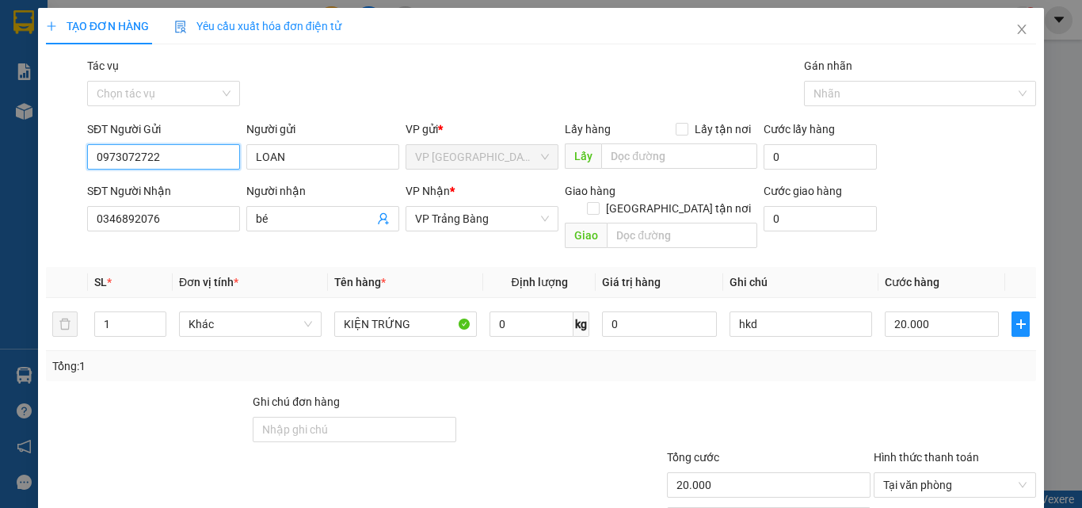
type input "0973072722"
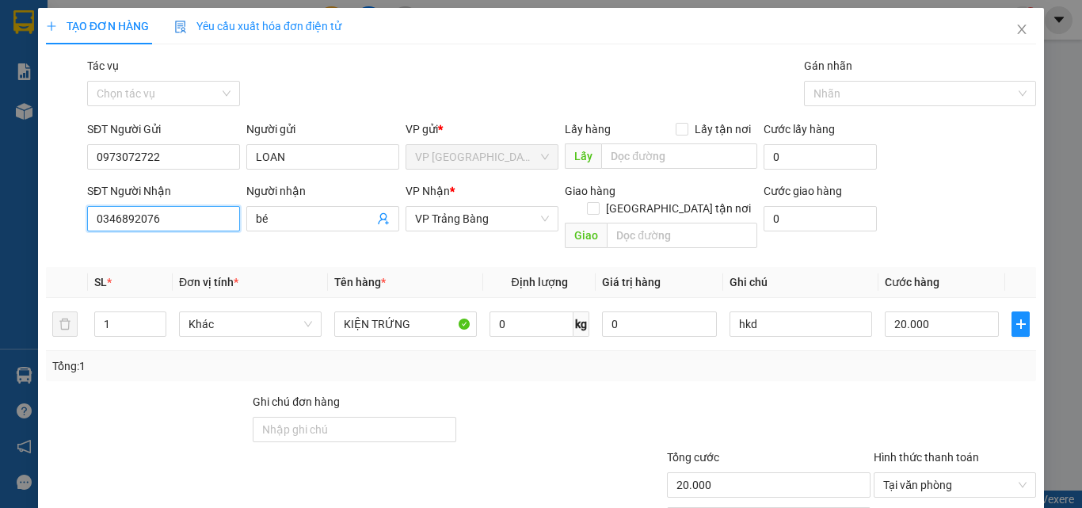
click at [0, 174] on div "TẠO ĐƠN HÀNG Yêu cầu xuất hóa đơn điện tử Transit Pickup Surcharge Ids Transit …" at bounding box center [541, 254] width 1082 height 508
type input "0325397107"
drag, startPoint x: 314, startPoint y: 224, endPoint x: 230, endPoint y: 217, distance: 84.3
click at [230, 217] on div "SĐT Người Nhận 0325397107 Người nhận bé VP Nhận * VP Trảng Bàng Giao hàng Giao …" at bounding box center [561, 218] width 955 height 73
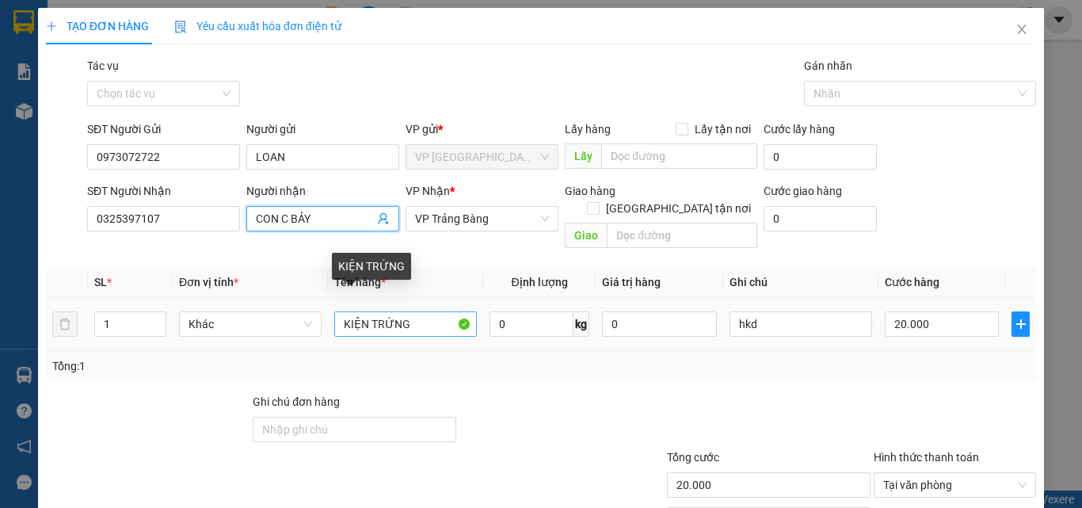
type input "CON C BẢY"
drag, startPoint x: 417, startPoint y: 307, endPoint x: 212, endPoint y: 289, distance: 205.9
click at [212, 298] on tr "1 Khác KIỆN TRỨNG 0 kg 0 hkd 20.000" at bounding box center [541, 324] width 990 height 53
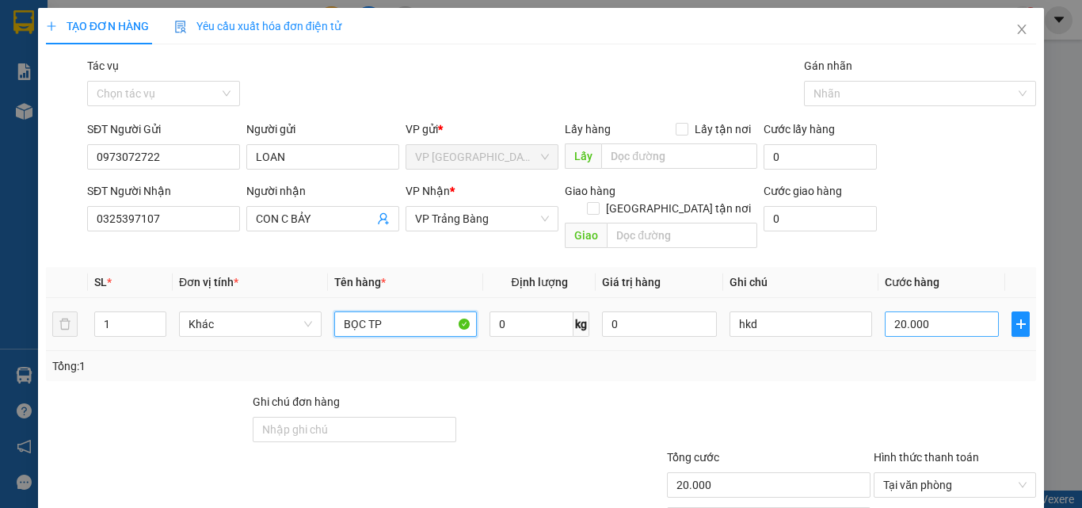
type input "BỌC TP"
click at [946, 311] on input "20.000" at bounding box center [942, 323] width 114 height 25
type input "4"
type input "45"
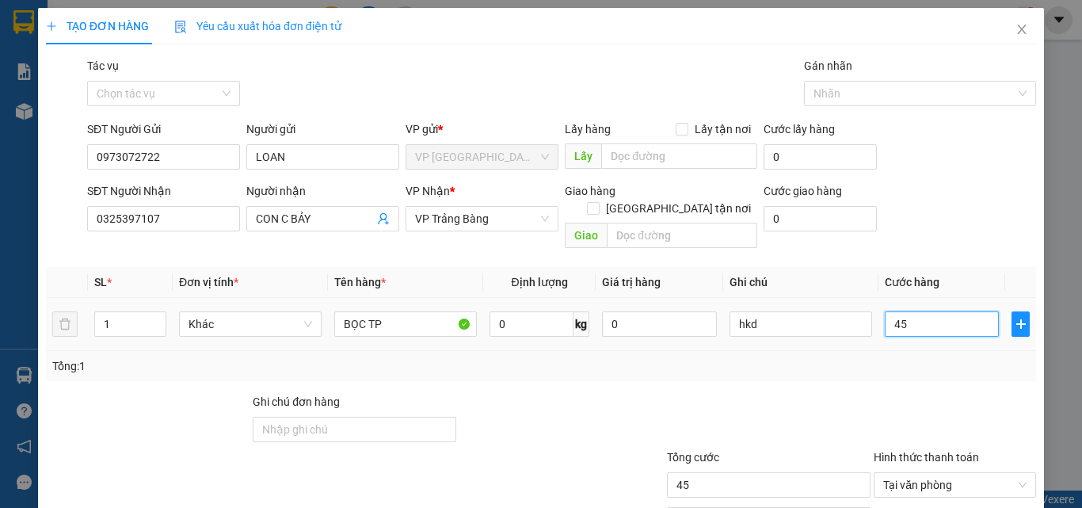
type input "45"
type input "45.000"
click at [934, 357] on div "Tổng: 1" at bounding box center [540, 365] width 977 height 17
click at [898, 371] on div "Transit Pickup Surcharge Ids Transit Deliver Surcharge Ids Transit Deliver Surc…" at bounding box center [541, 315] width 990 height 516
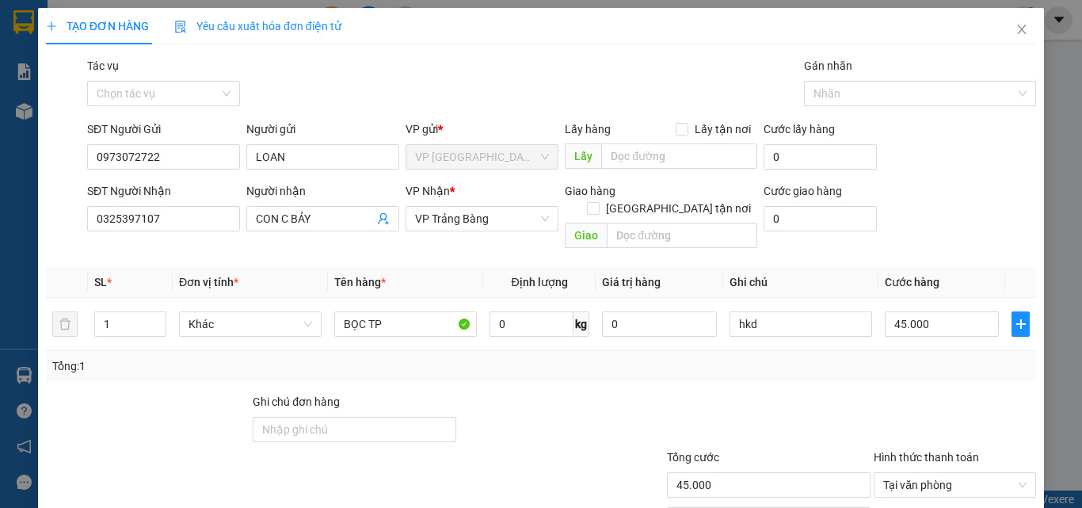
scroll to position [78, 0]
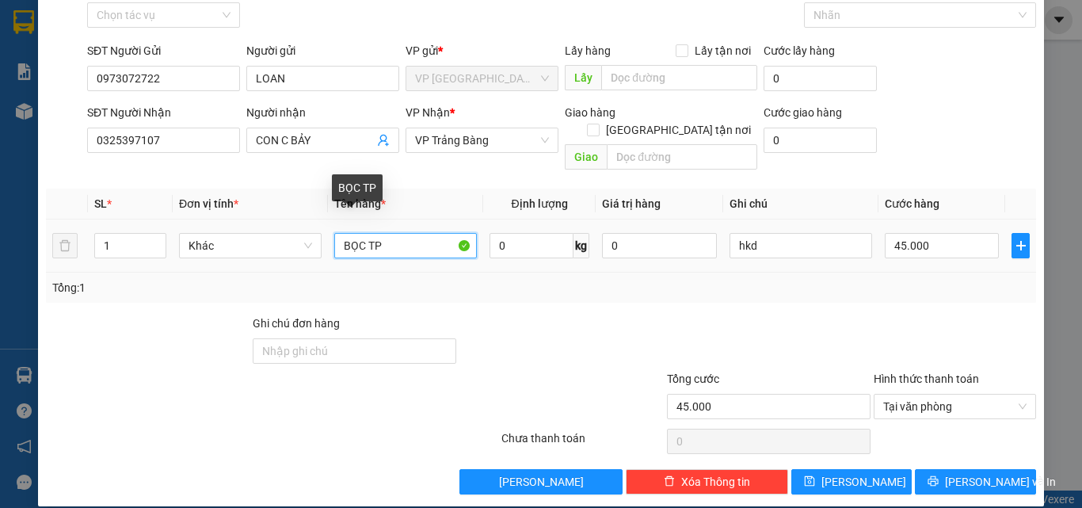
click at [380, 233] on input "BỌC TP" at bounding box center [405, 245] width 143 height 25
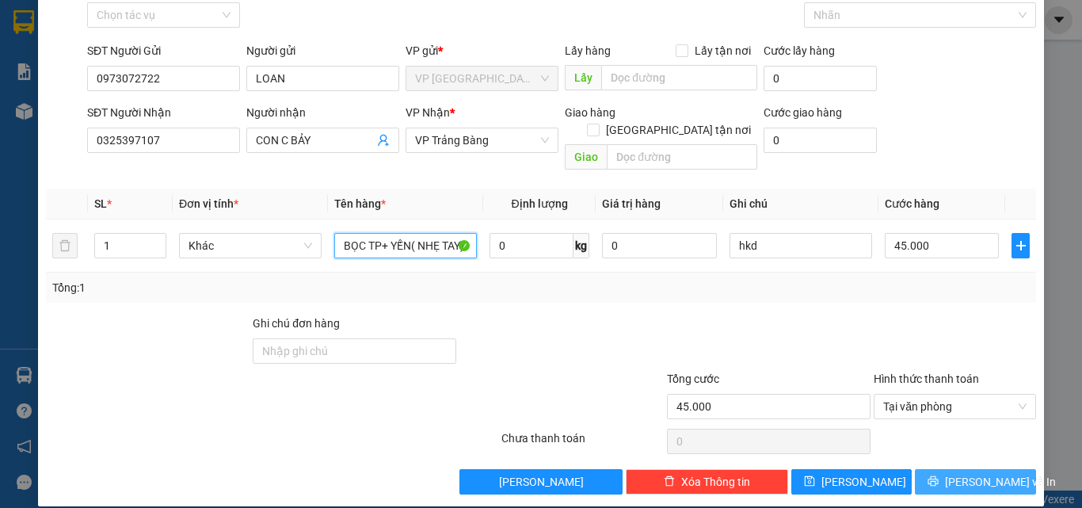
type input "BỌC TP+ YẾN( NHẸ TAY)"
click at [975, 473] on span "[PERSON_NAME] và In" at bounding box center [1000, 481] width 111 height 17
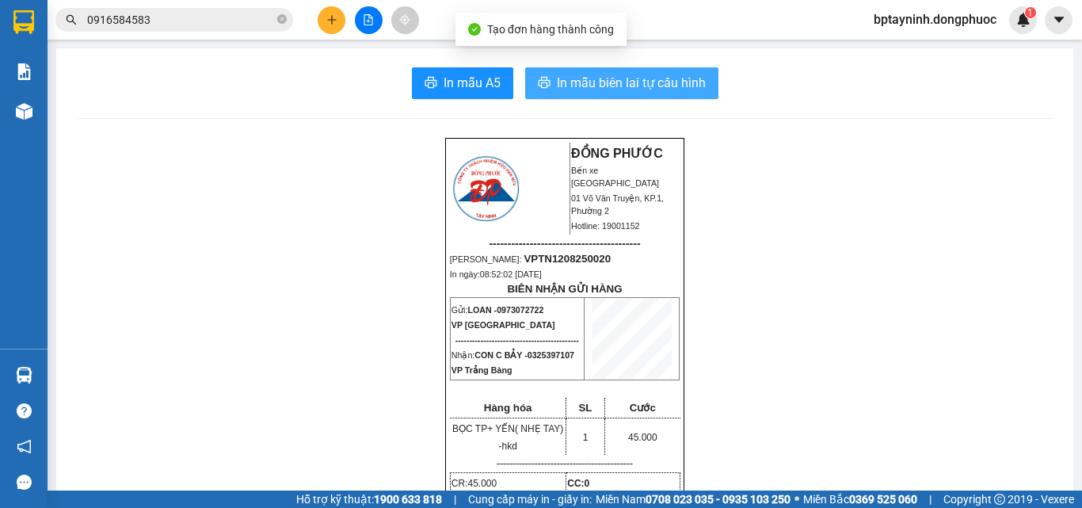
click at [646, 86] on span "In mẫu biên lai tự cấu hình" at bounding box center [631, 83] width 149 height 20
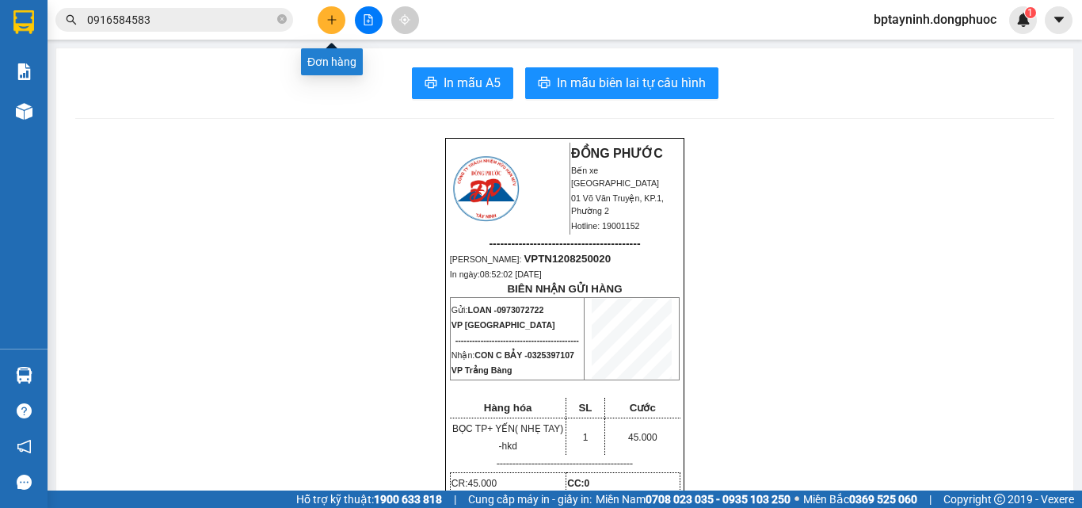
click at [329, 24] on icon "plus" at bounding box center [331, 19] width 11 height 11
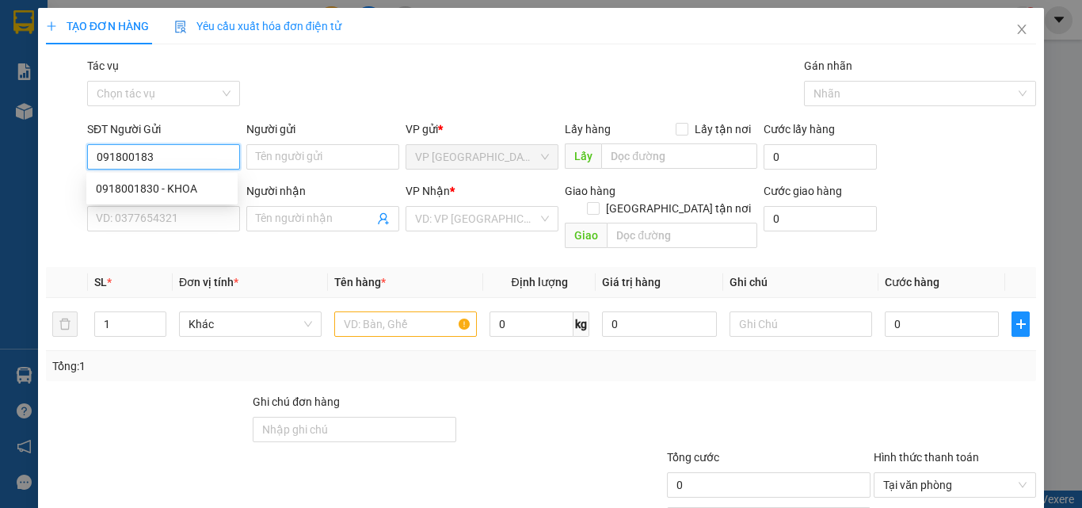
type input "0918001830"
click at [187, 181] on div "0918001830 - KHOA" at bounding box center [162, 188] width 132 height 17
type input "KHOA"
type input "0333812853"
type input "KHANG"
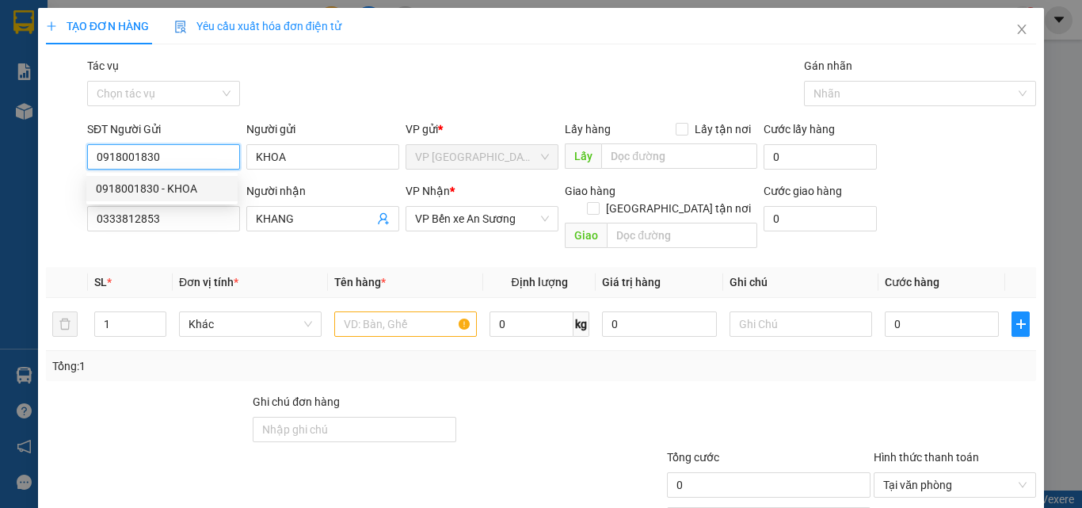
type input "30.000"
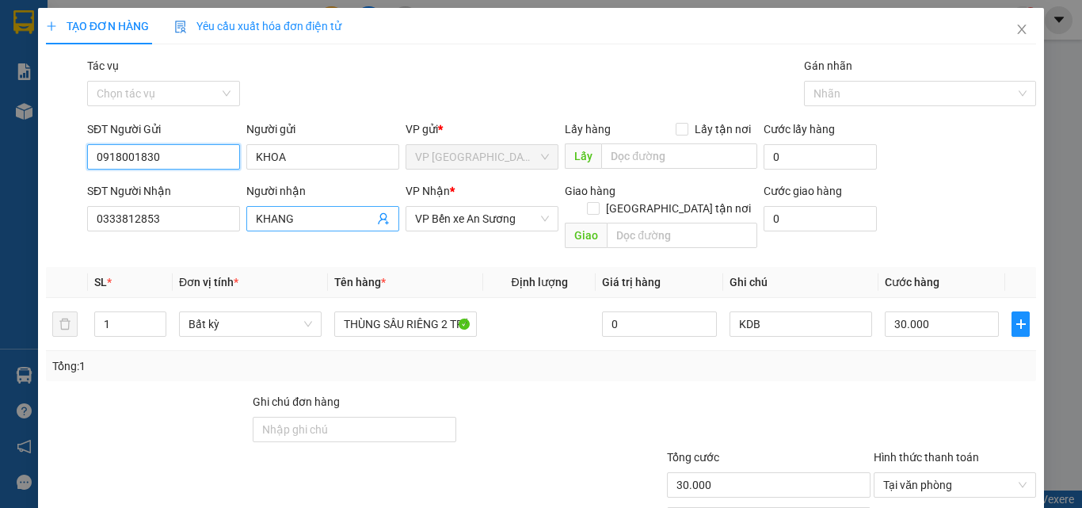
type input "0918001830"
click at [383, 217] on icon "user-add" at bounding box center [383, 218] width 13 height 13
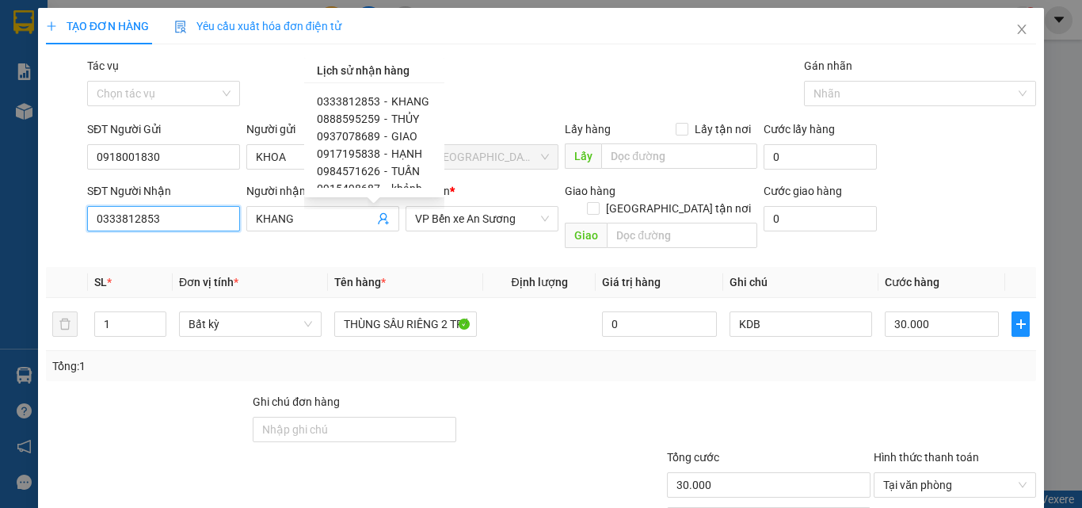
drag, startPoint x: 212, startPoint y: 218, endPoint x: 0, endPoint y: 215, distance: 212.3
click at [0, 215] on div "TẠO ĐƠN HÀNG Yêu cầu xuất hóa đơn điện tử Transit Pickup Surcharge Ids Transit …" at bounding box center [541, 254] width 1082 height 508
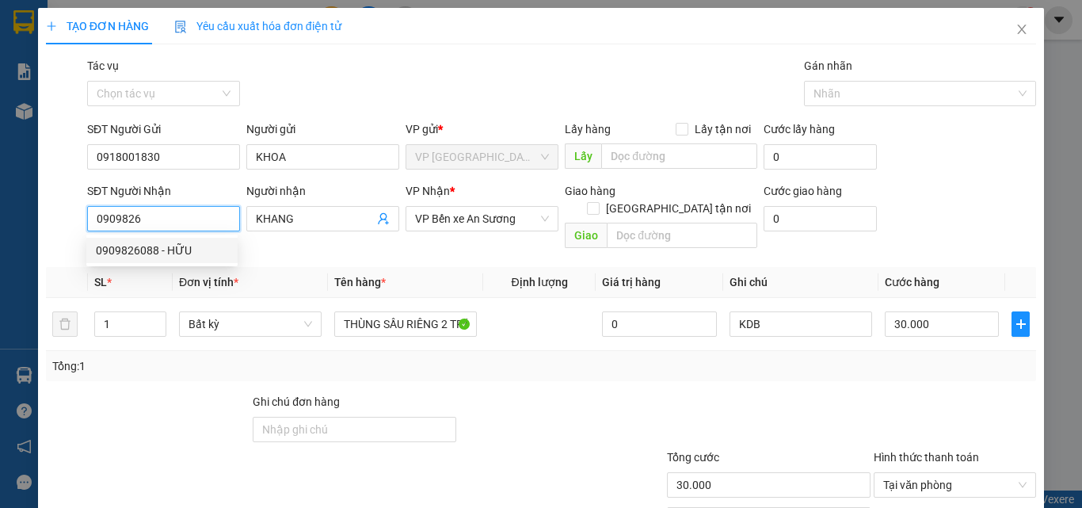
click at [138, 243] on div "0909826088 - HỮU" at bounding box center [162, 250] width 132 height 17
type input "0909826088"
type input "HỮU"
type input "20.000"
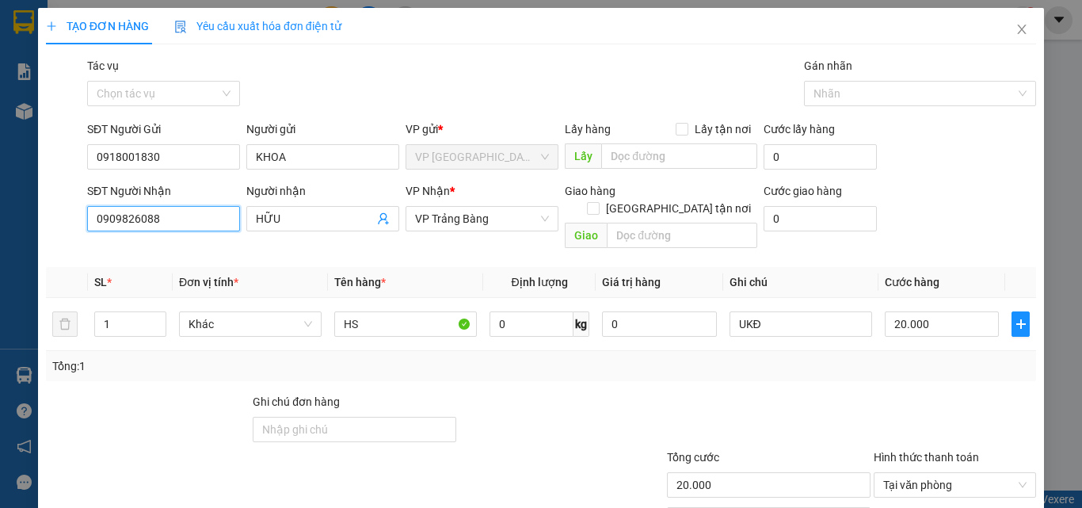
scroll to position [78, 0]
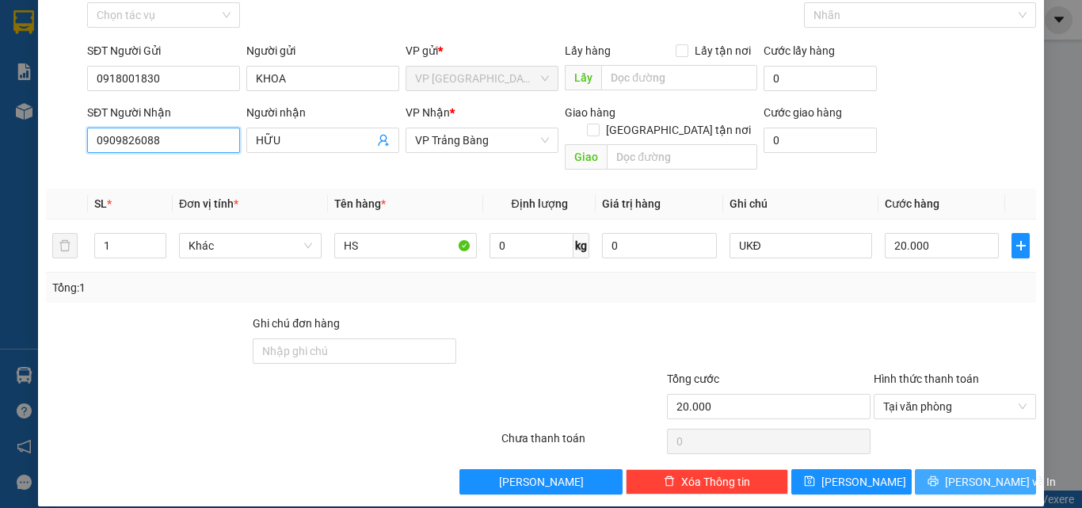
type input "0909826088"
click at [957, 473] on span "[PERSON_NAME] và In" at bounding box center [1000, 481] width 111 height 17
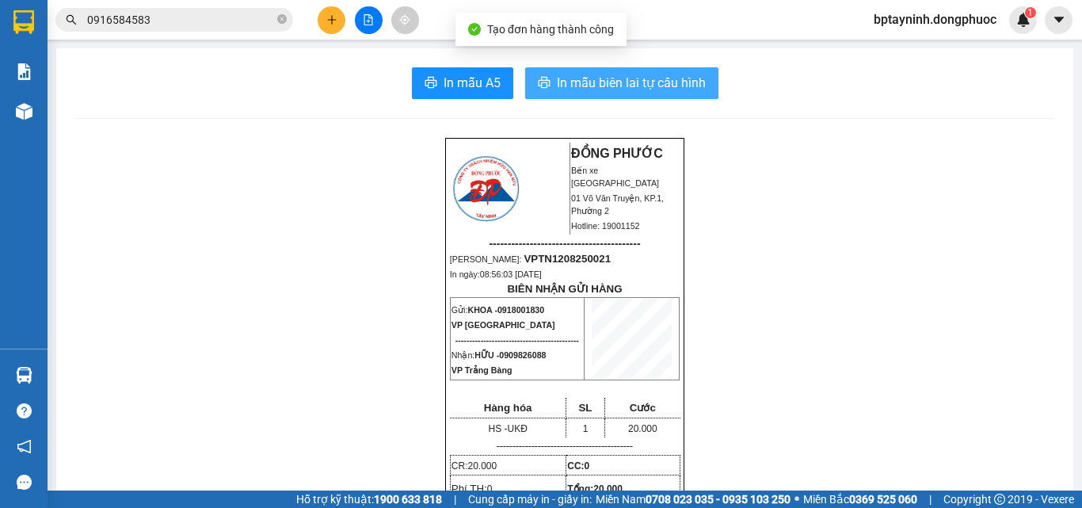
click at [628, 78] on span "In mẫu biên lai tự cấu hình" at bounding box center [631, 83] width 149 height 20
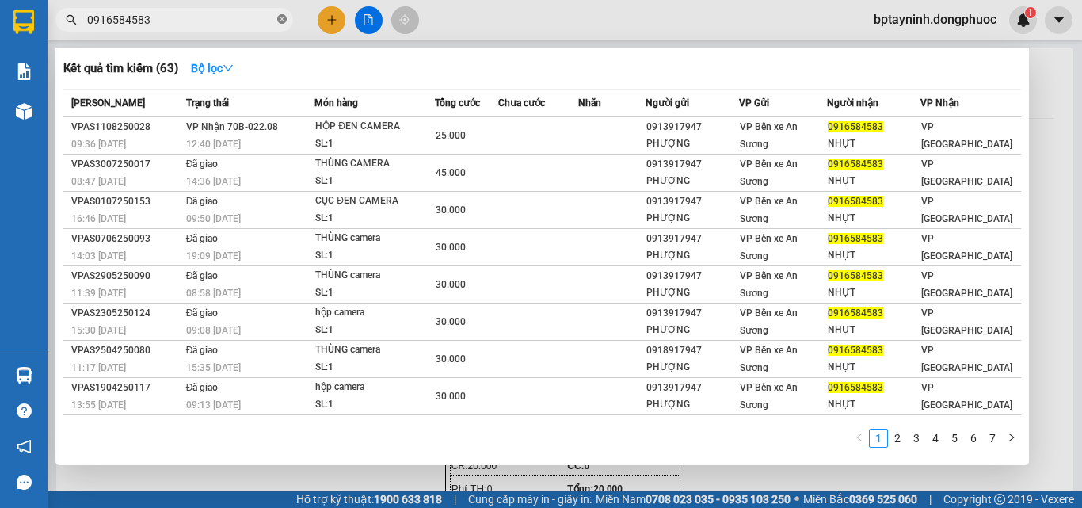
click at [283, 17] on icon "close-circle" at bounding box center [282, 19] width 10 height 10
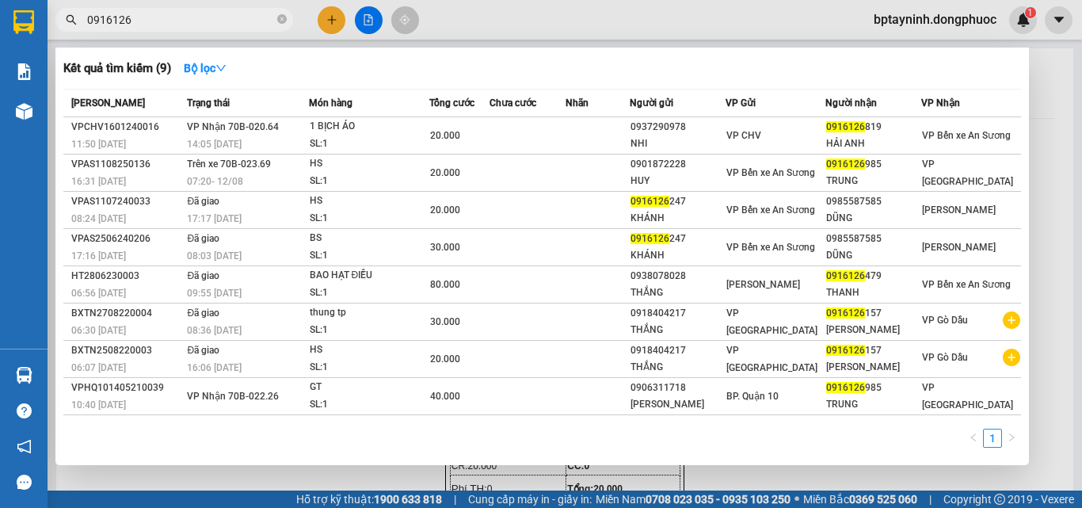
drag, startPoint x: 173, startPoint y: 22, endPoint x: 158, endPoint y: 14, distance: 17.0
click at [158, 14] on input "0916126" at bounding box center [180, 19] width 187 height 17
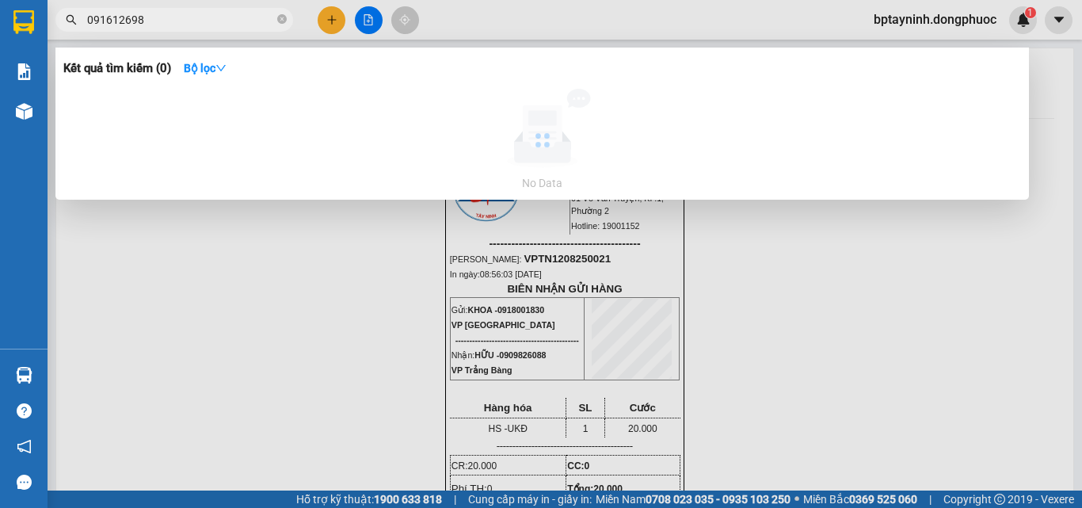
type input "0916126985"
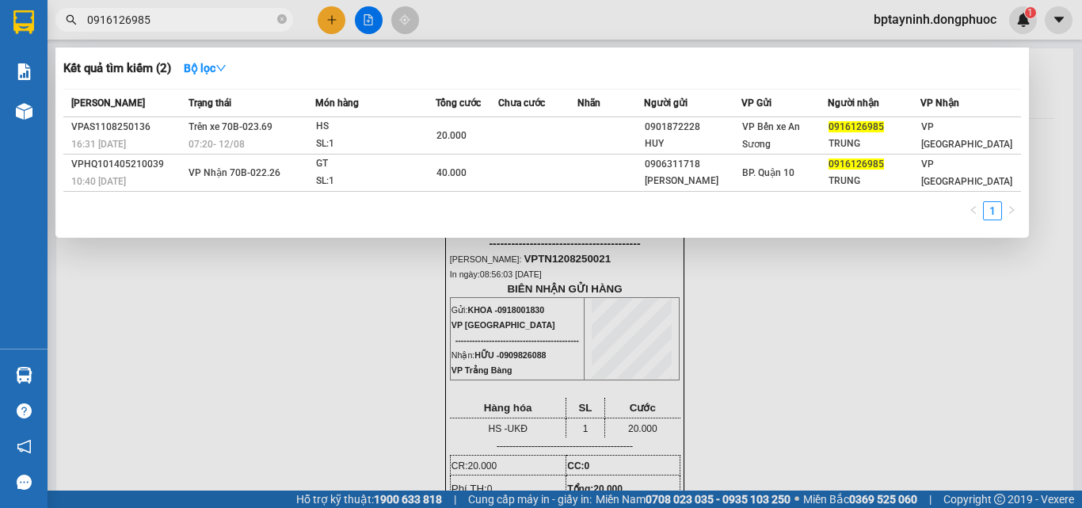
drag, startPoint x: 177, startPoint y: 15, endPoint x: 0, endPoint y: 4, distance: 177.0
click at [0, 4] on section "Kết quả tìm kiếm ( 2 ) Bộ lọc Mã ĐH Trạng thái Món hàng Tổng cước Chưa cước Nhã…" at bounding box center [541, 254] width 1082 height 508
click at [280, 17] on icon "close-circle" at bounding box center [282, 19] width 10 height 10
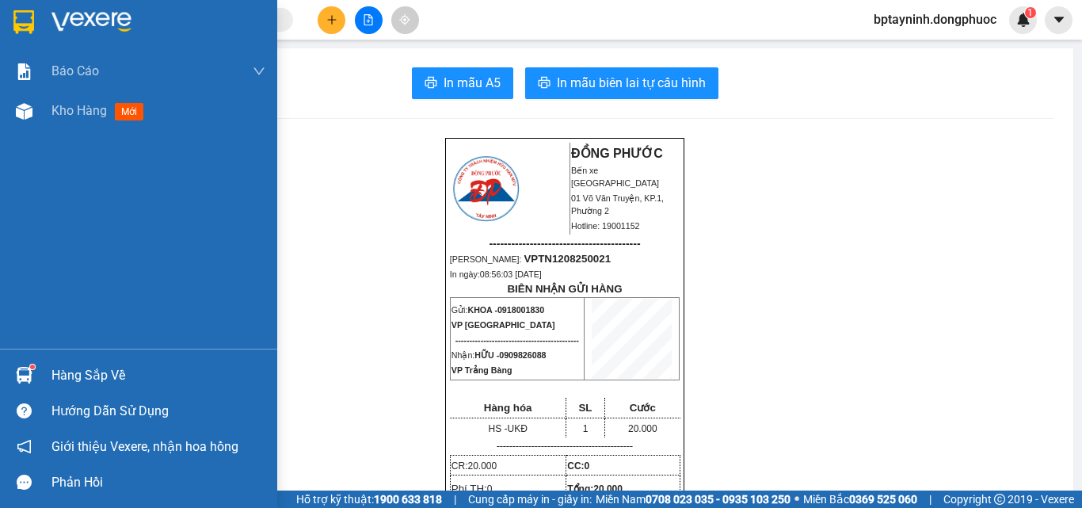
click at [40, 367] on div "Hàng sắp về" at bounding box center [138, 375] width 277 height 36
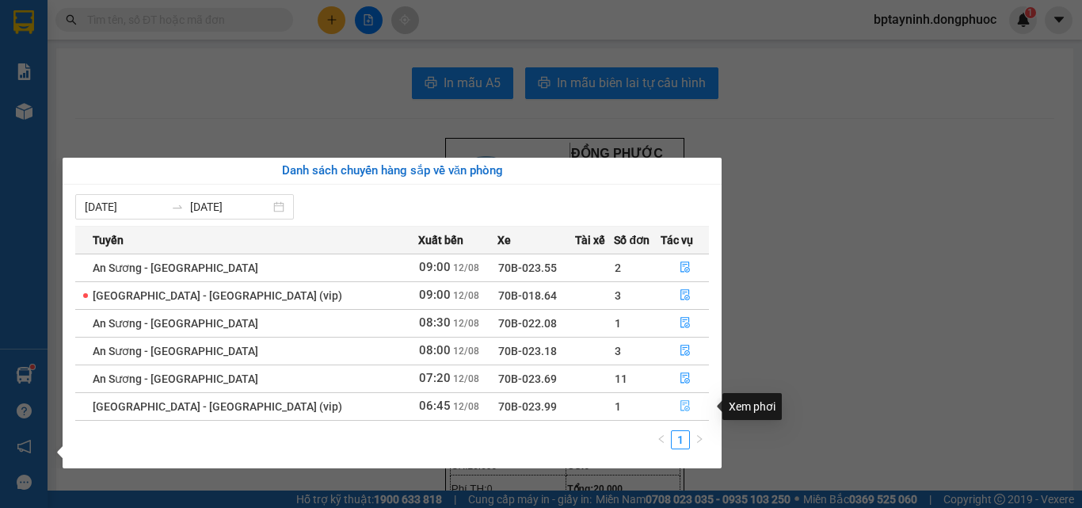
click at [680, 405] on icon "file-done" at bounding box center [685, 405] width 11 height 11
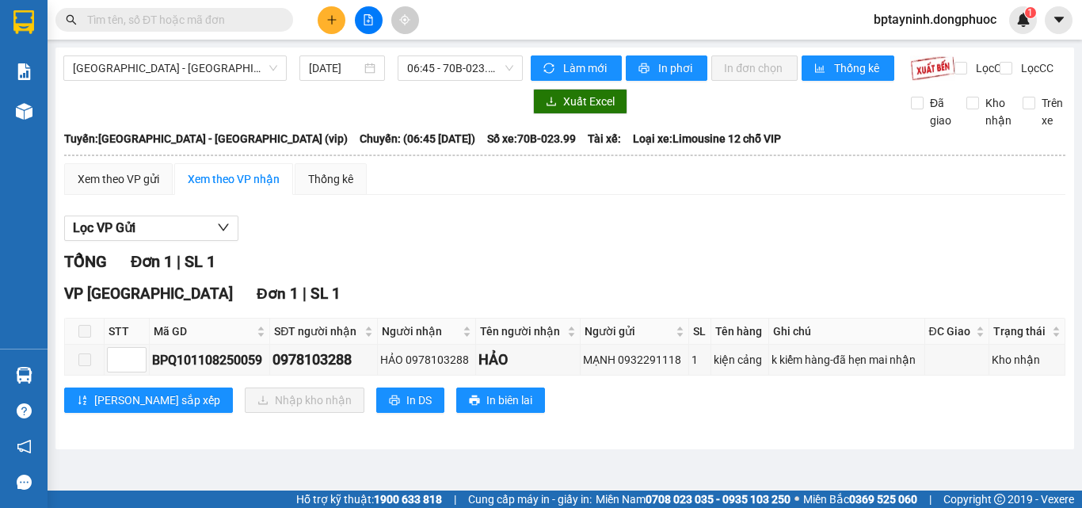
click at [90, 337] on span at bounding box center [84, 331] width 13 height 13
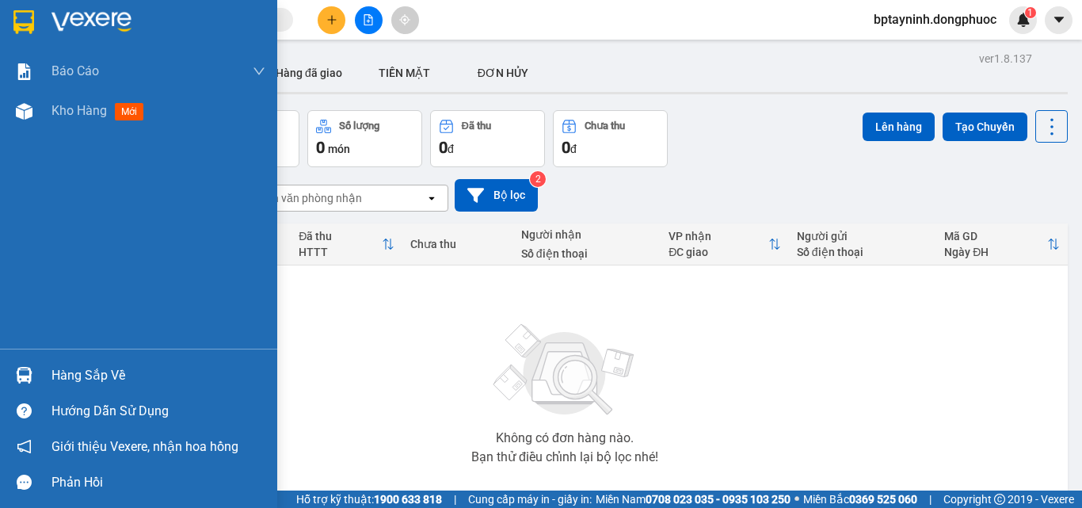
click at [128, 377] on div "Hàng sắp về" at bounding box center [158, 376] width 214 height 24
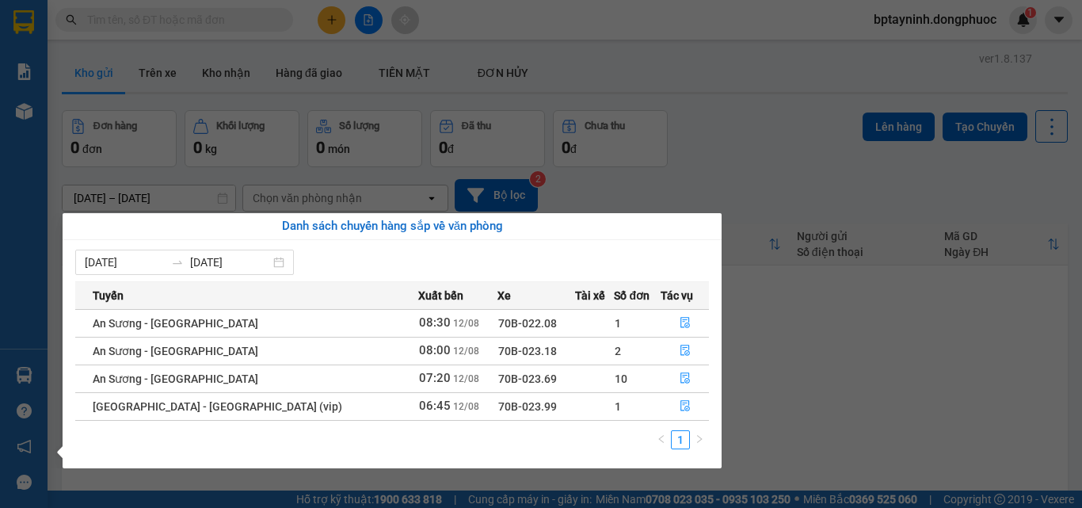
click at [802, 345] on section "Kết quả tìm kiếm ( 0 ) Bộ lọc No Data bptayninh.dongphuoc 1 Báo cáo Mẫu 1: Báo …" at bounding box center [541, 254] width 1082 height 508
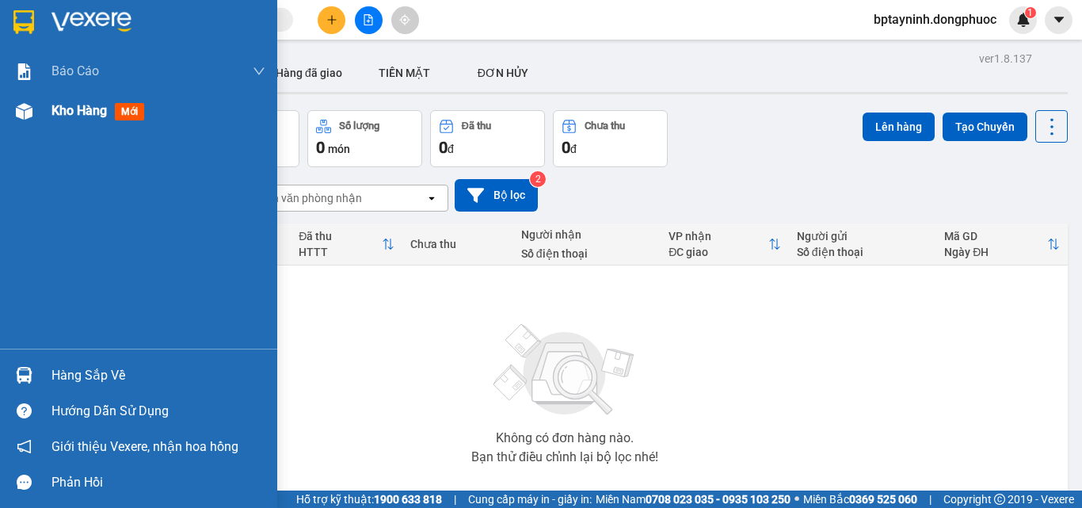
click at [31, 119] on img at bounding box center [24, 111] width 17 height 17
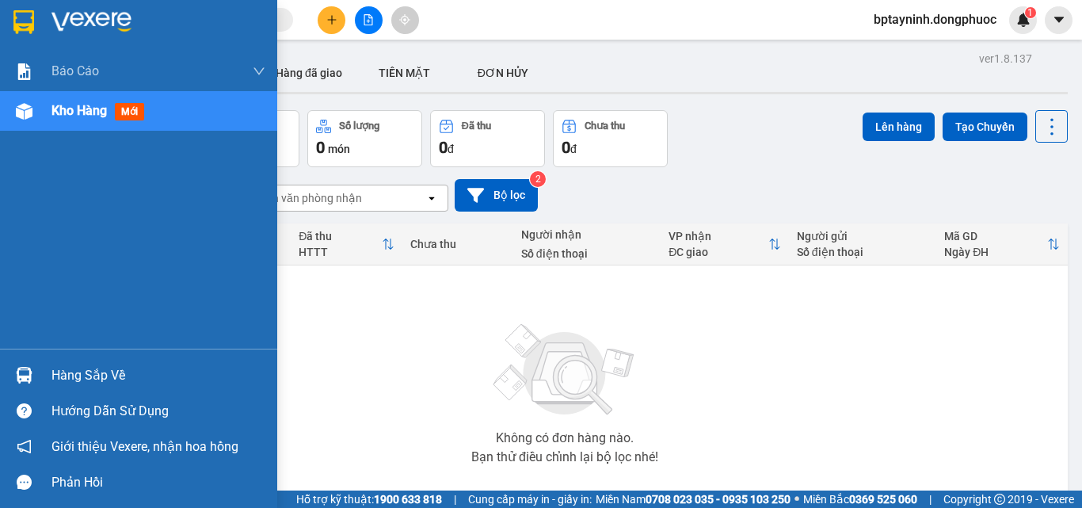
click at [115, 376] on div "Hàng sắp về" at bounding box center [158, 376] width 214 height 24
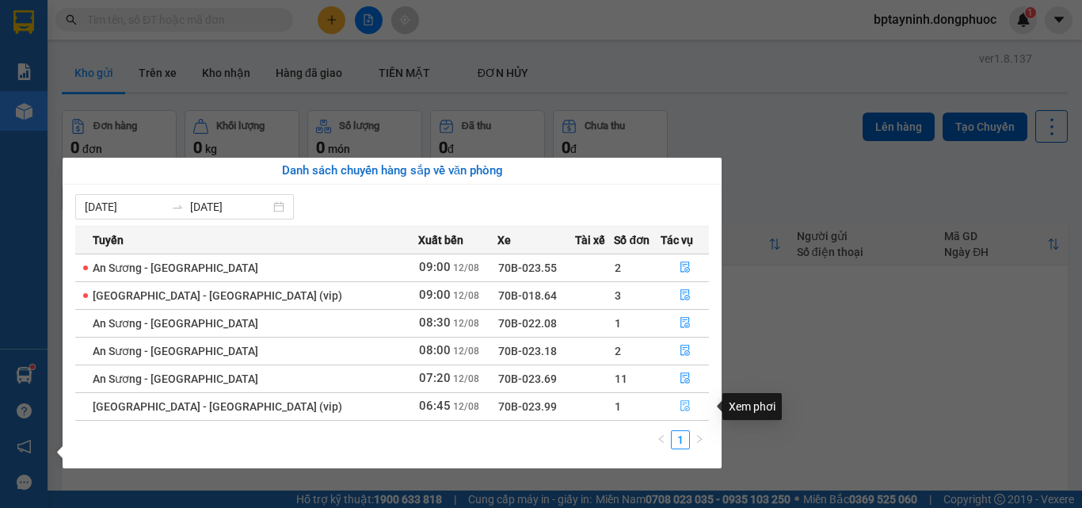
click at [680, 402] on icon "file-done" at bounding box center [685, 406] width 10 height 11
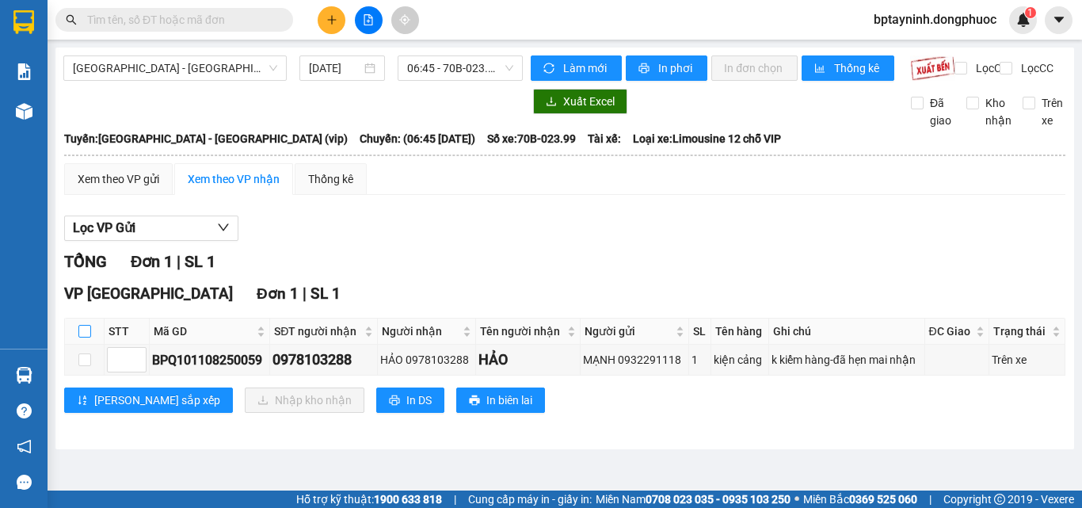
click at [82, 337] on input "checkbox" at bounding box center [84, 331] width 13 height 13
checkbox input "true"
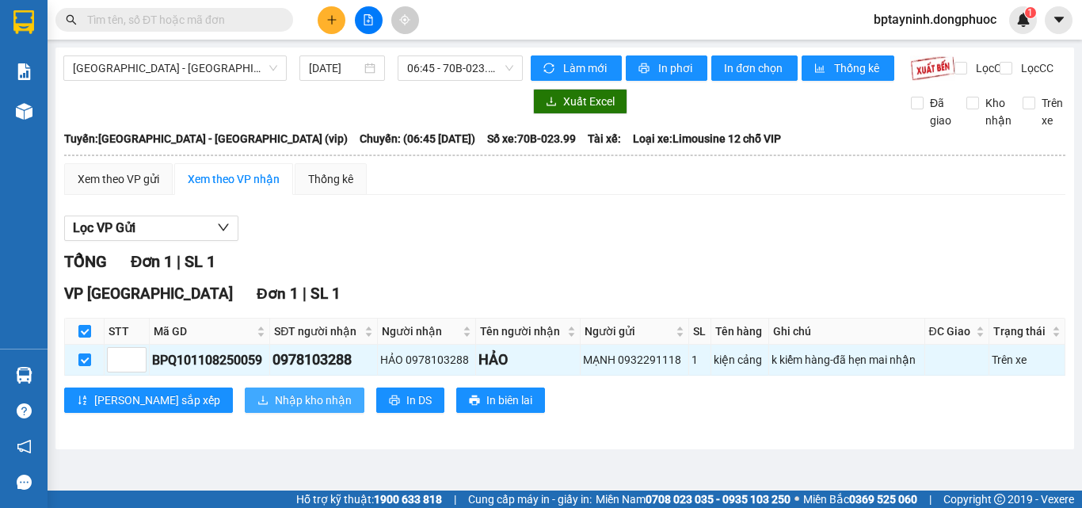
click at [245, 409] on button "Nhập kho nhận" at bounding box center [305, 399] width 120 height 25
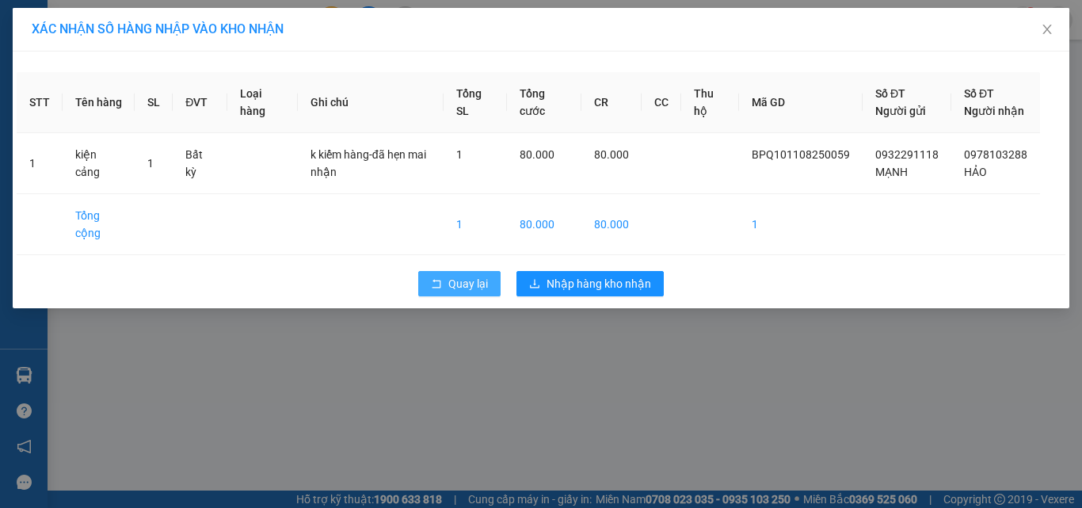
click at [447, 296] on button "Quay lại" at bounding box center [459, 283] width 82 height 25
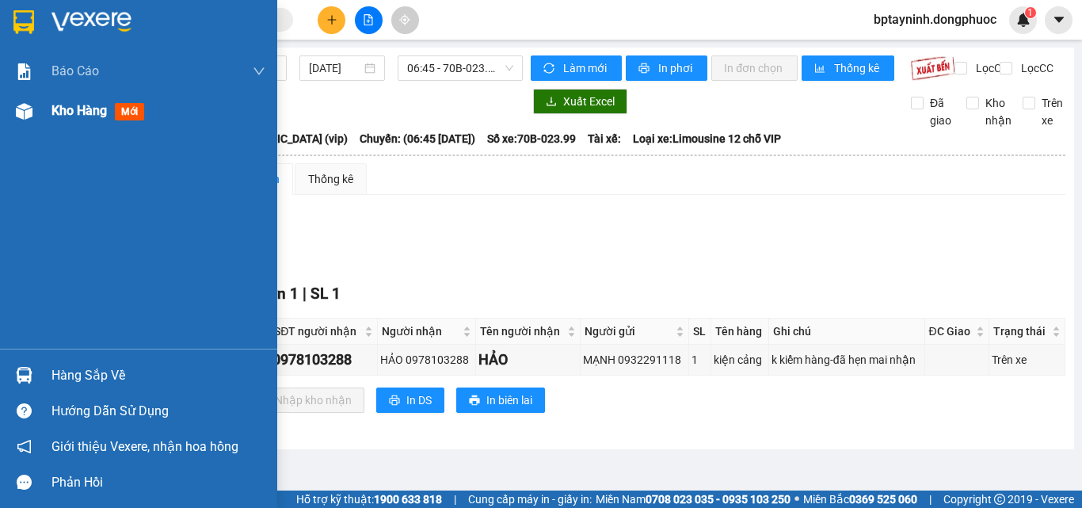
click at [97, 112] on span "Kho hàng" at bounding box center [78, 110] width 55 height 15
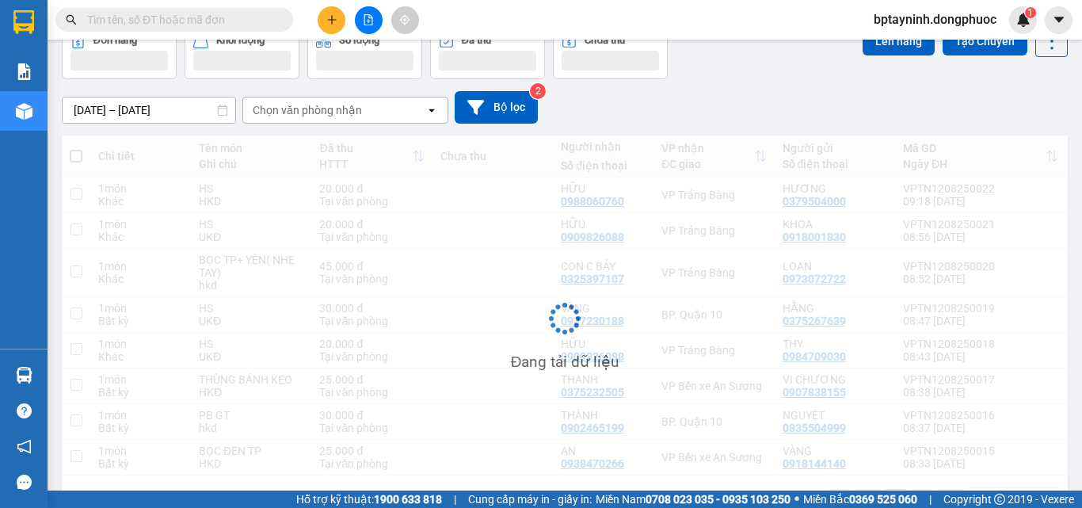
scroll to position [138, 0]
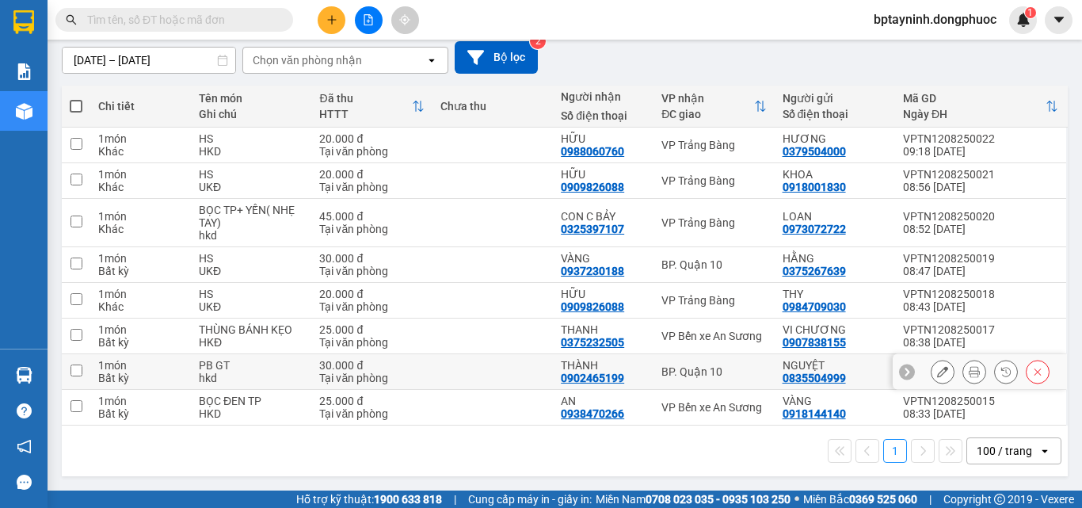
click at [700, 371] on div "BP. Quận 10" at bounding box center [713, 371] width 105 height 13
checkbox input "true"
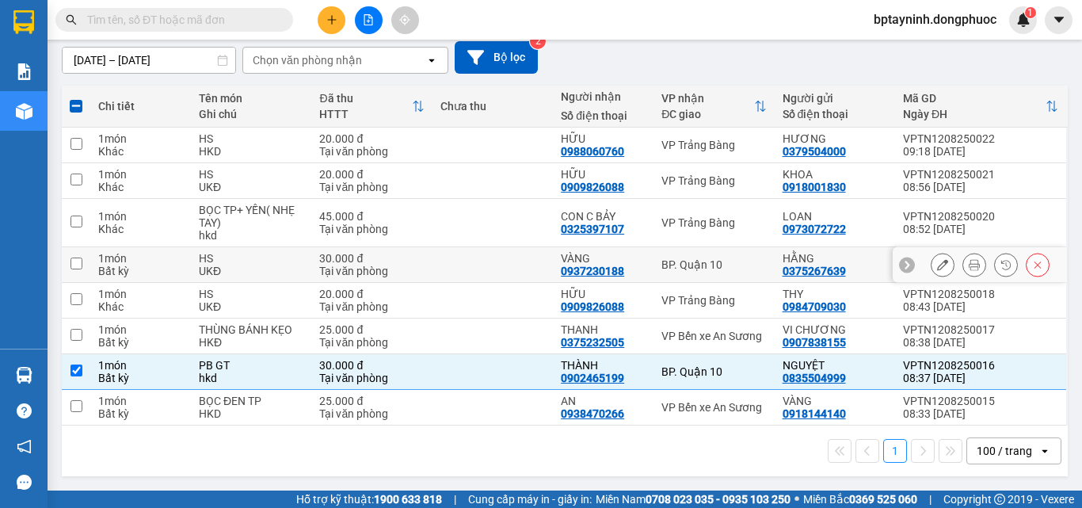
click at [701, 253] on td "BP. Quận 10" at bounding box center [713, 265] width 120 height 36
checkbox input "true"
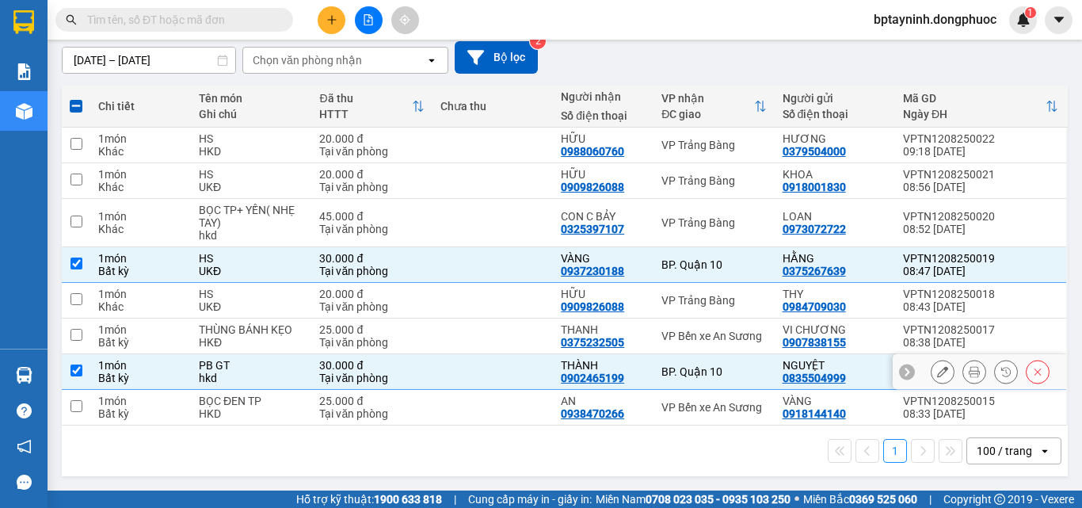
scroll to position [0, 0]
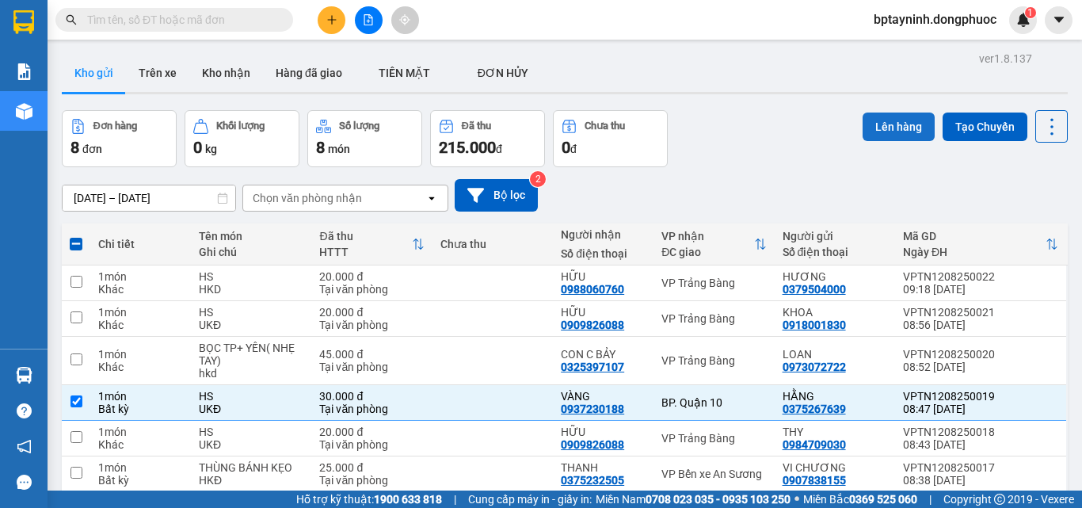
click at [891, 125] on button "Lên hàng" at bounding box center [899, 126] width 72 height 29
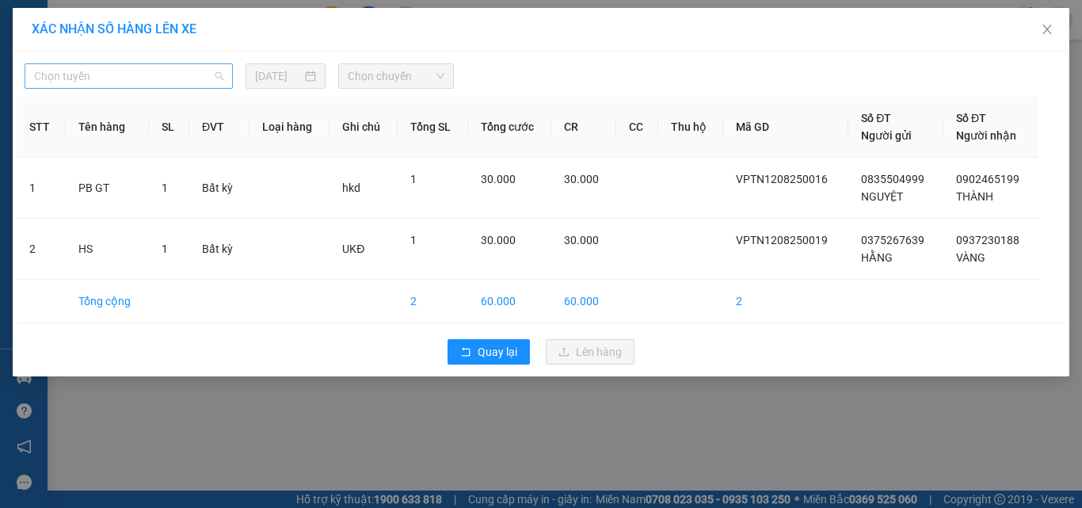
drag, startPoint x: 109, startPoint y: 79, endPoint x: 104, endPoint y: 109, distance: 29.7
click at [108, 79] on span "Chọn tuyến" at bounding box center [128, 76] width 189 height 24
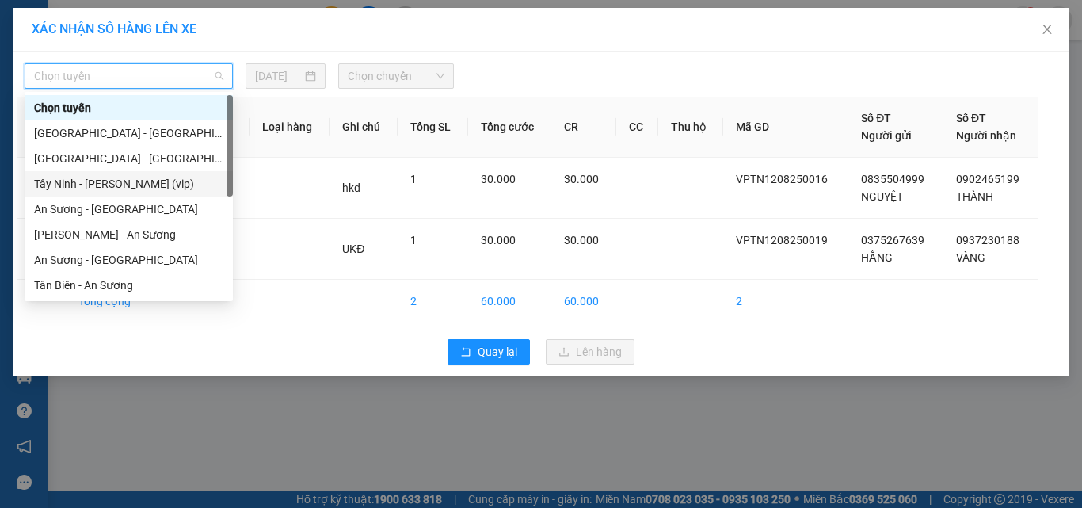
click at [78, 175] on div "Tây Ninh - [PERSON_NAME] (vip)" at bounding box center [128, 183] width 189 height 17
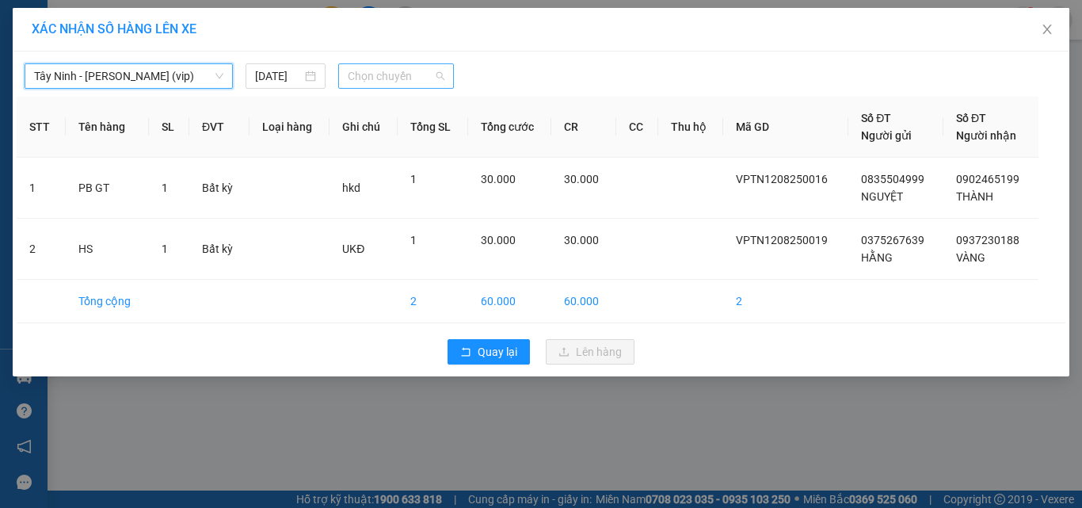
click at [360, 70] on span "Chọn chuyến" at bounding box center [396, 76] width 97 height 24
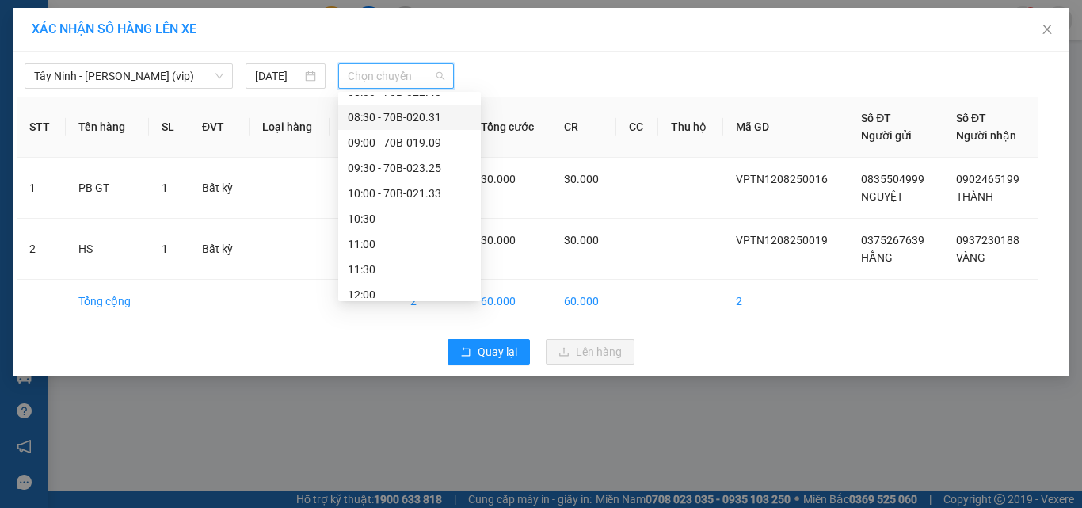
scroll to position [317, 0]
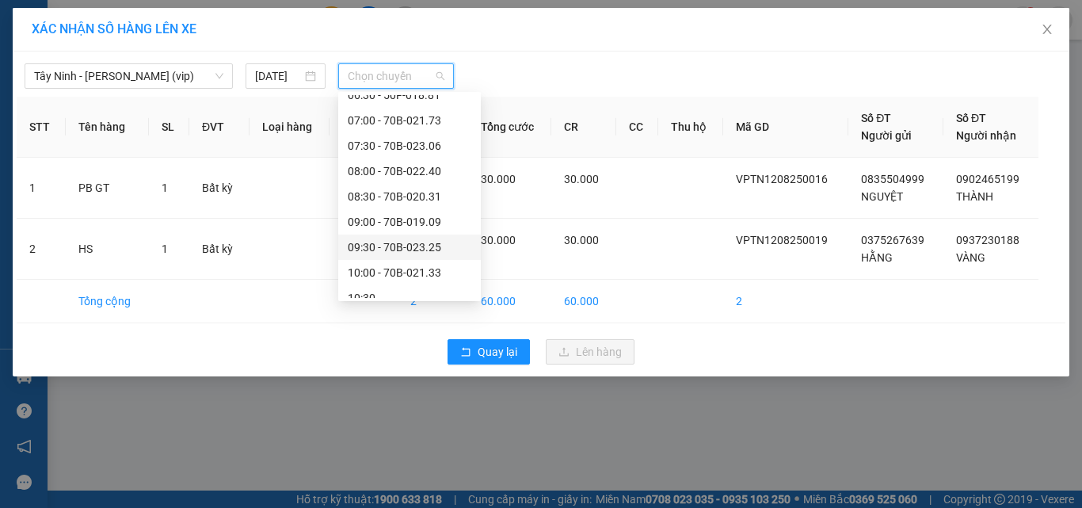
click at [415, 242] on div "09:30 - 70B-023.25" at bounding box center [410, 246] width 124 height 17
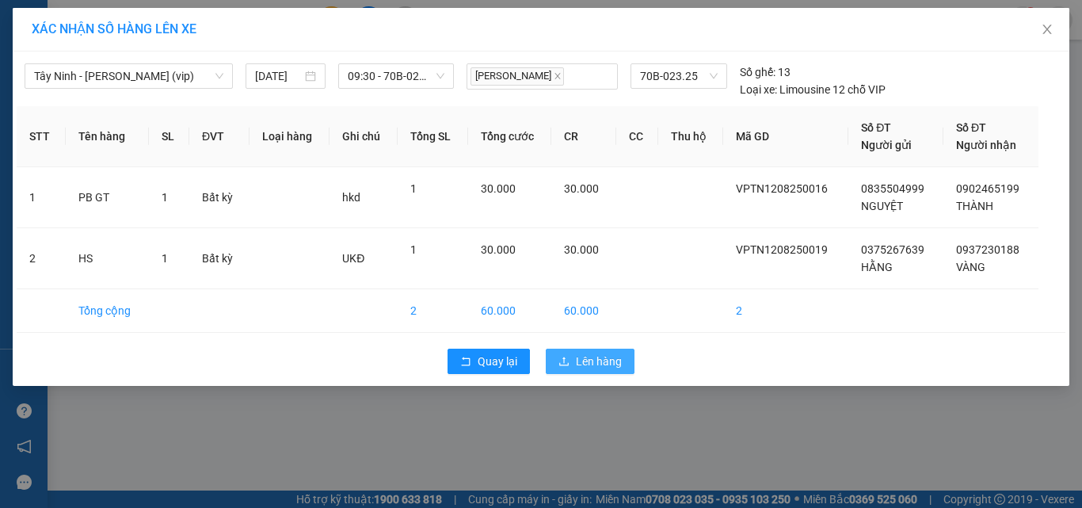
click at [592, 371] on button "Lên hàng" at bounding box center [590, 361] width 89 height 25
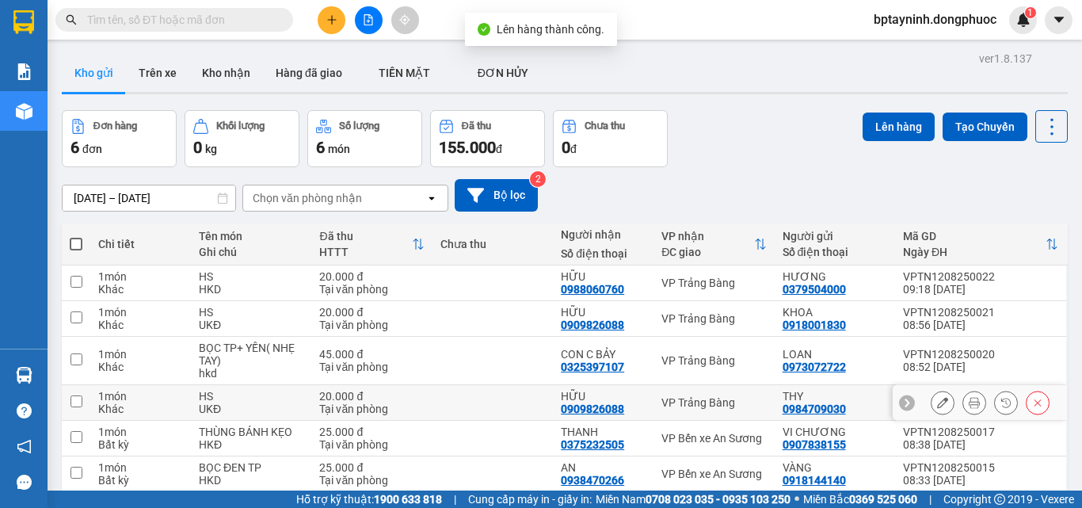
scroll to position [73, 0]
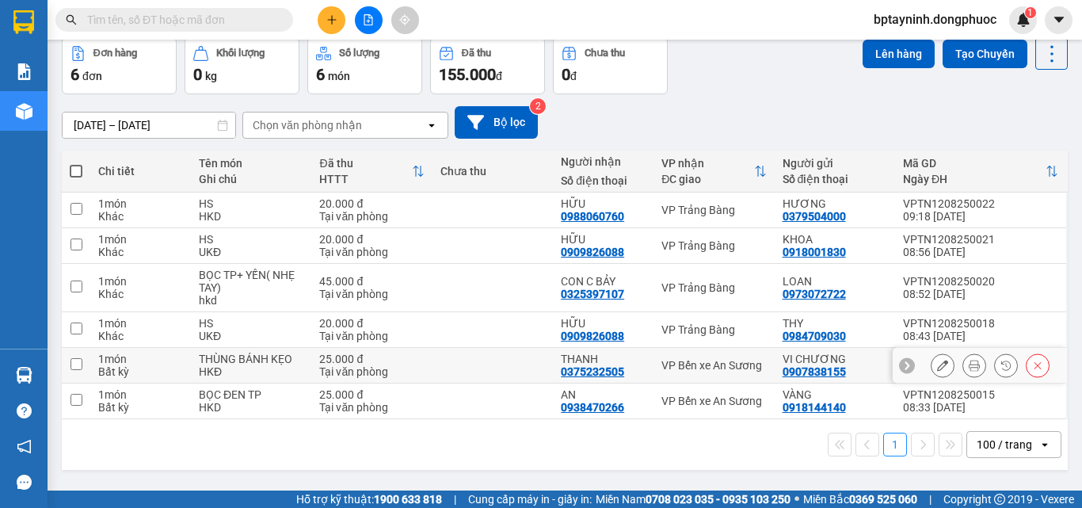
drag, startPoint x: 698, startPoint y: 364, endPoint x: 707, endPoint y: 379, distance: 17.4
click at [698, 365] on div "VP Bến xe An Sương" at bounding box center [713, 365] width 105 height 13
checkbox input "true"
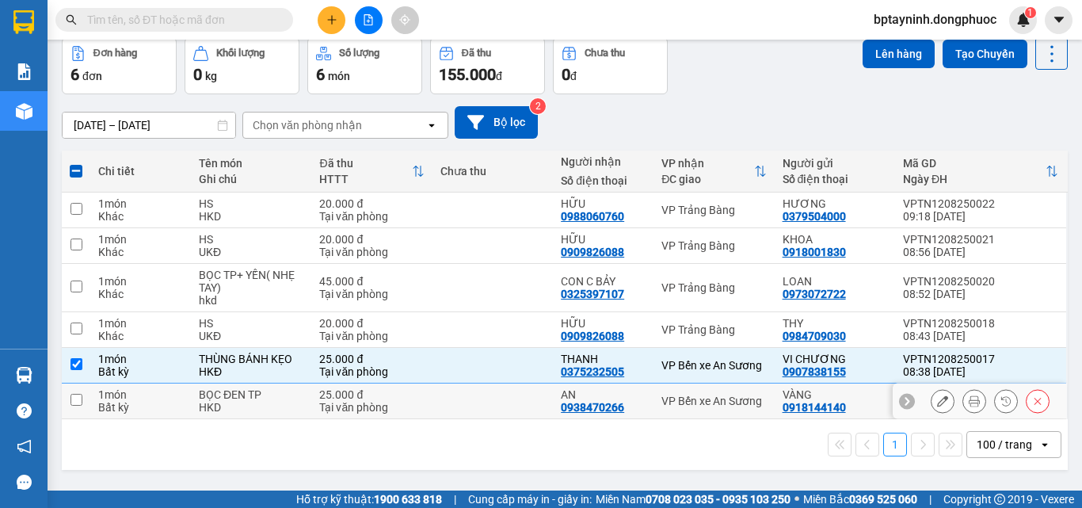
click at [712, 394] on div "VP Bến xe An Sương" at bounding box center [713, 400] width 105 height 13
checkbox input "true"
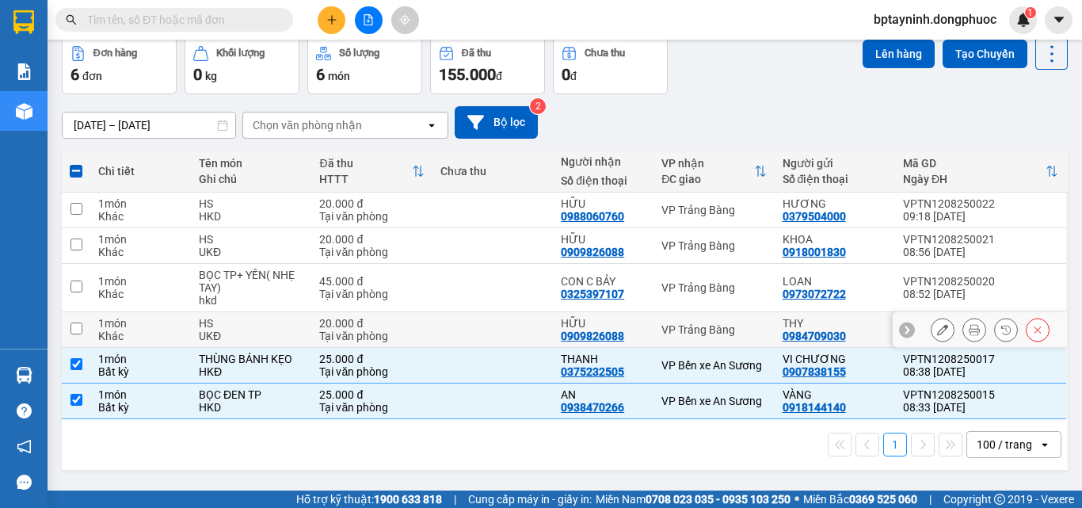
click at [703, 329] on div "VP Trảng Bàng" at bounding box center [713, 329] width 105 height 13
checkbox input "true"
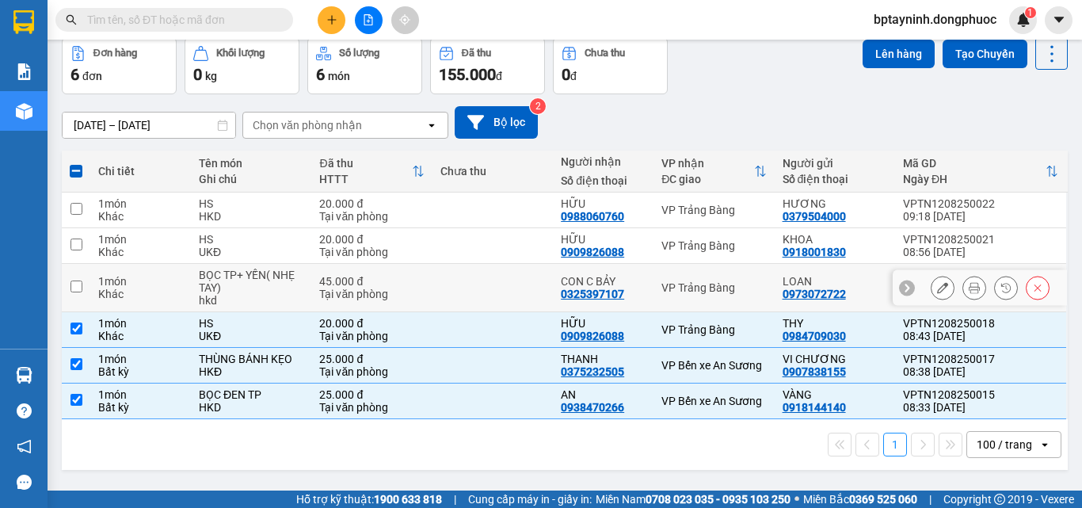
click at [706, 291] on div "VP Trảng Bàng" at bounding box center [713, 287] width 105 height 13
checkbox input "true"
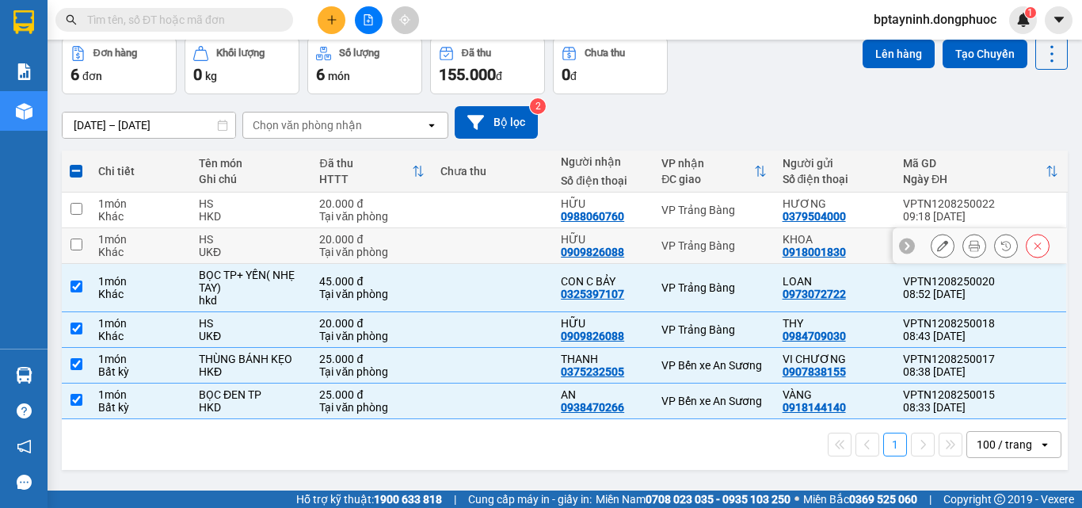
drag, startPoint x: 708, startPoint y: 246, endPoint x: 708, endPoint y: 225, distance: 20.6
click at [708, 244] on div "VP Trảng Bàng" at bounding box center [713, 245] width 105 height 13
checkbox input "true"
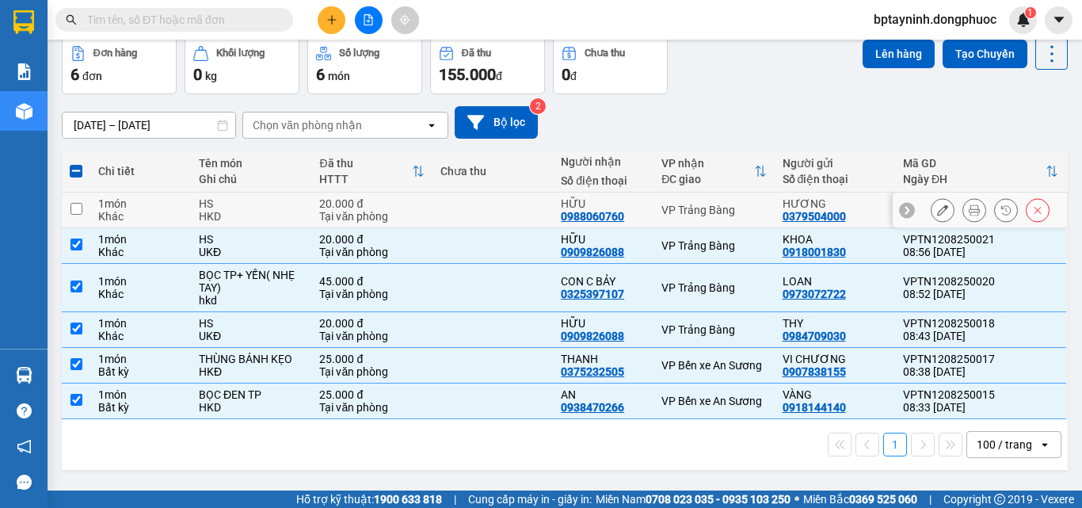
click at [708, 213] on div "VP Trảng Bàng" at bounding box center [713, 210] width 105 height 13
checkbox input "true"
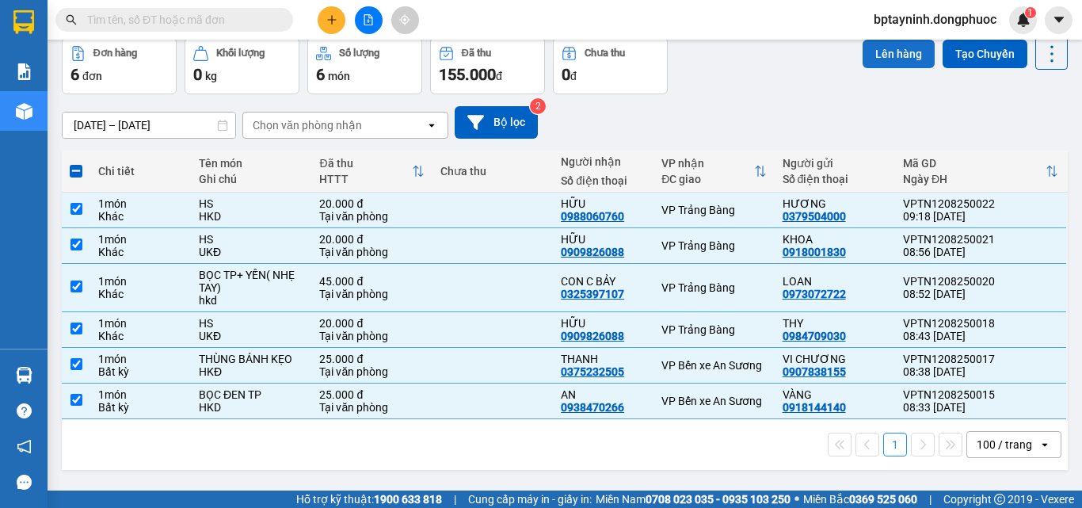
click at [898, 58] on button "Lên hàng" at bounding box center [899, 54] width 72 height 29
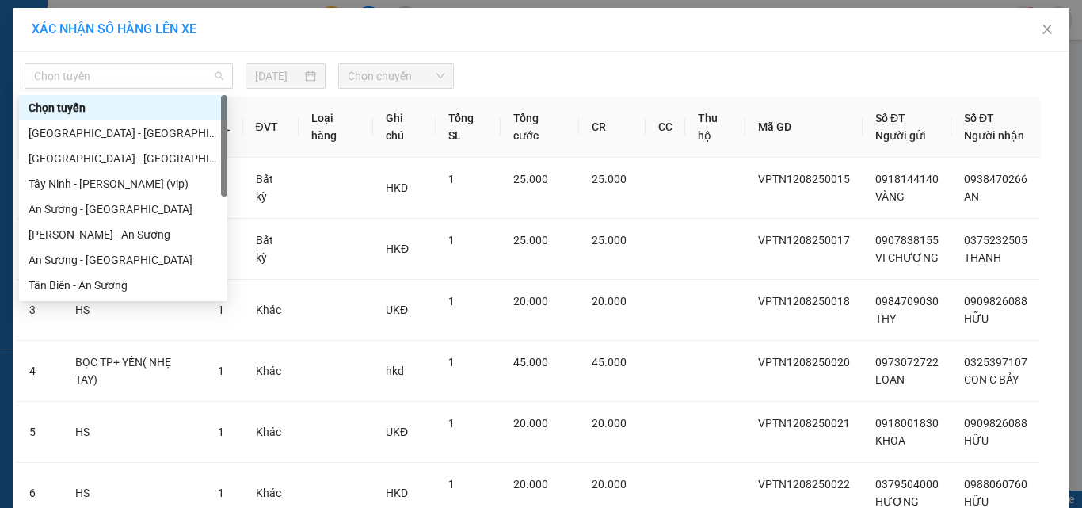
drag, startPoint x: 117, startPoint y: 74, endPoint x: 93, endPoint y: 158, distance: 87.3
click at [116, 93] on body "Kết quả tìm kiếm ( 0 ) Bộ lọc No Data bptayninh.dongphuoc 1 Báo cáo Mẫu 1: Báo …" at bounding box center [541, 254] width 1082 height 508
drag, startPoint x: 100, startPoint y: 180, endPoint x: 244, endPoint y: 157, distance: 146.0
click at [101, 180] on div "Tây Ninh - [PERSON_NAME] (vip)" at bounding box center [123, 183] width 189 height 17
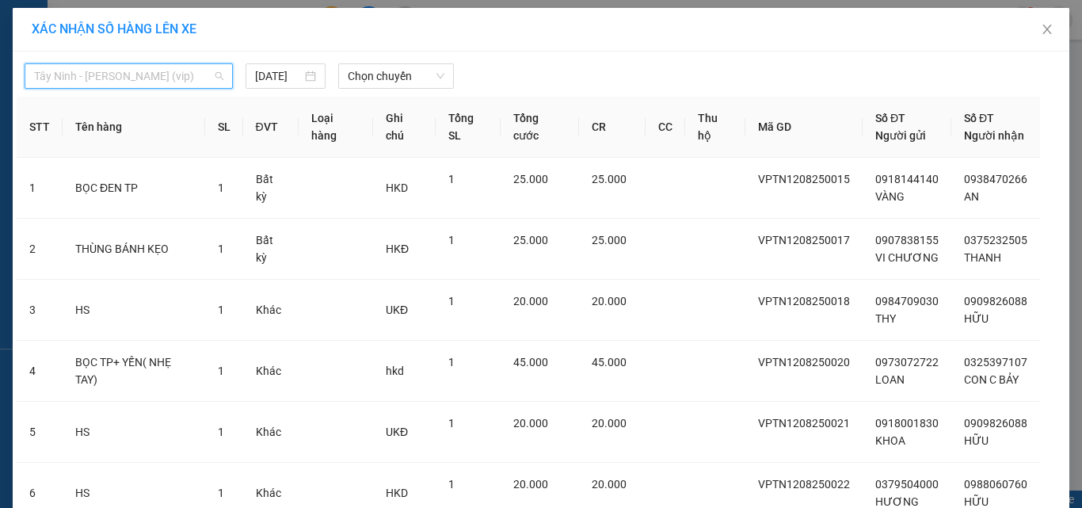
drag, startPoint x: 136, startPoint y: 81, endPoint x: 111, endPoint y: 226, distance: 147.1
click at [137, 92] on body "Kết quả tìm kiếm ( 0 ) Bộ lọc No Data bptayninh.dongphuoc 1 Báo cáo Mẫu 1: Báo …" at bounding box center [541, 254] width 1082 height 508
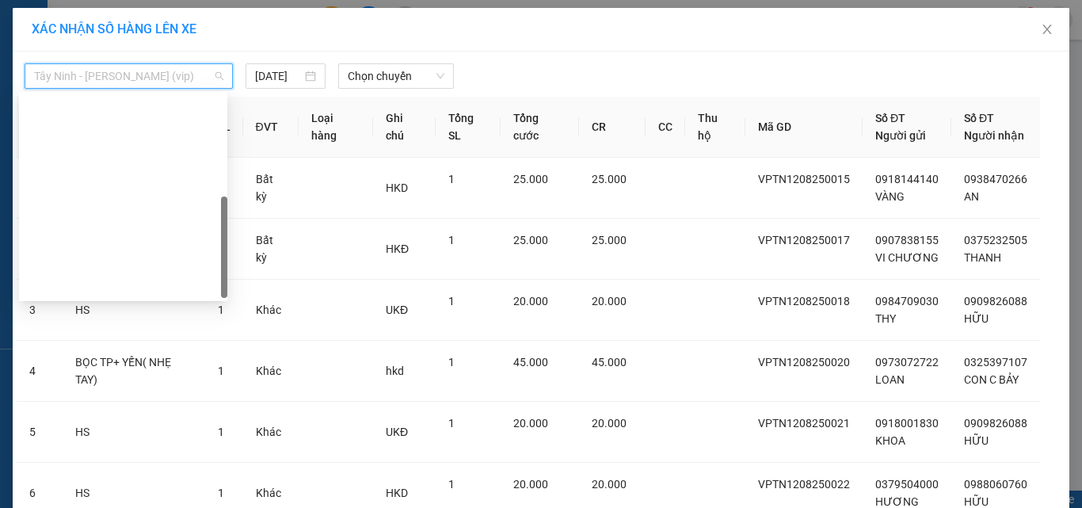
scroll to position [228, 0]
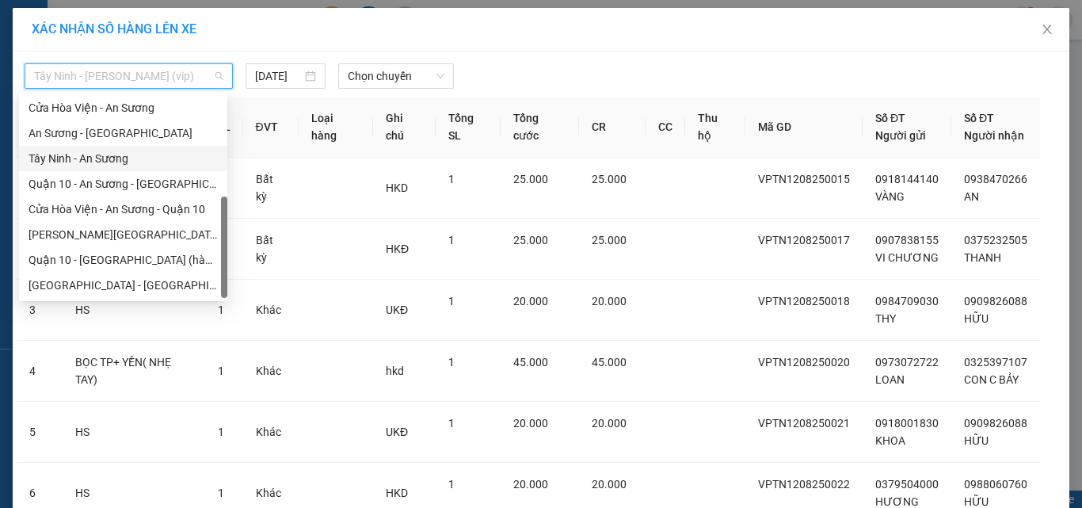
drag, startPoint x: 64, startPoint y: 158, endPoint x: 83, endPoint y: 156, distance: 19.1
click at [66, 158] on div "Tây Ninh - An Sương" at bounding box center [123, 158] width 189 height 17
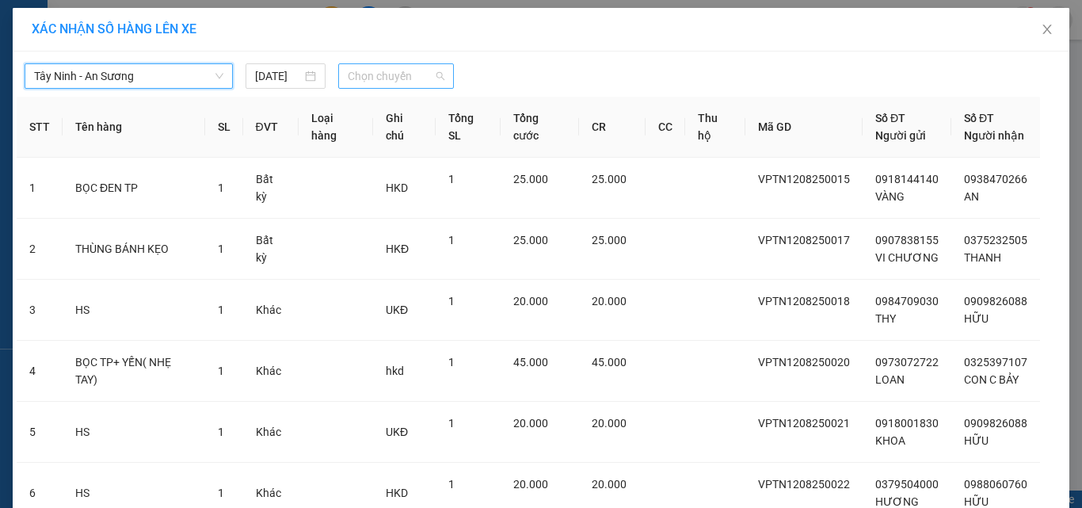
click at [383, 75] on span "Chọn chuyến" at bounding box center [396, 76] width 97 height 24
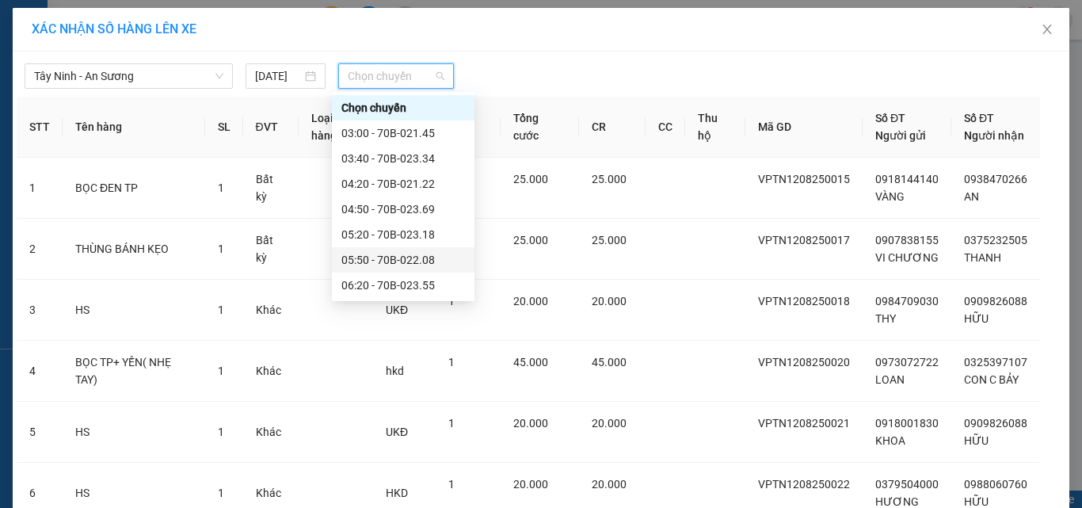
scroll to position [317, 0]
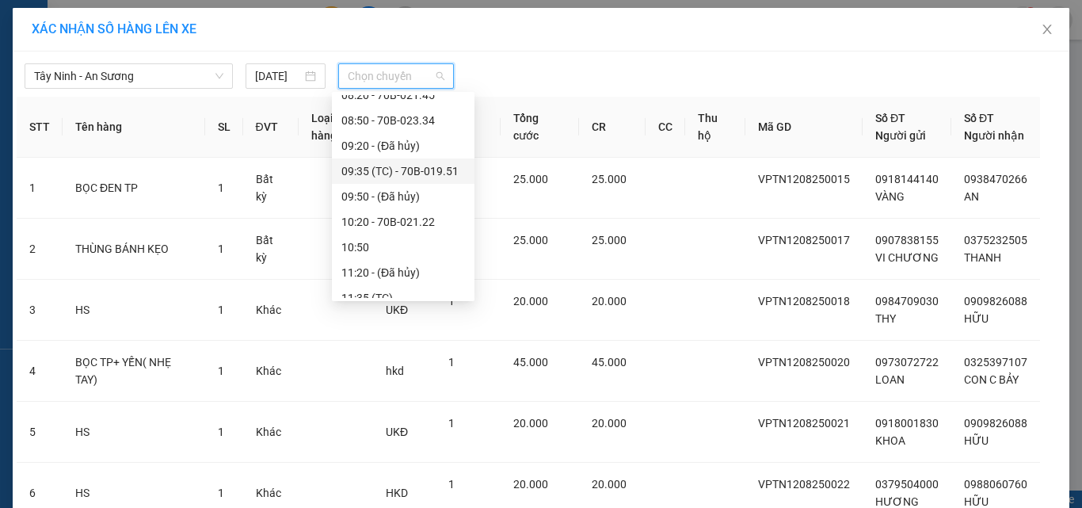
click at [396, 167] on div "09:35 (TC) - 70B-019.51" at bounding box center [403, 170] width 124 height 17
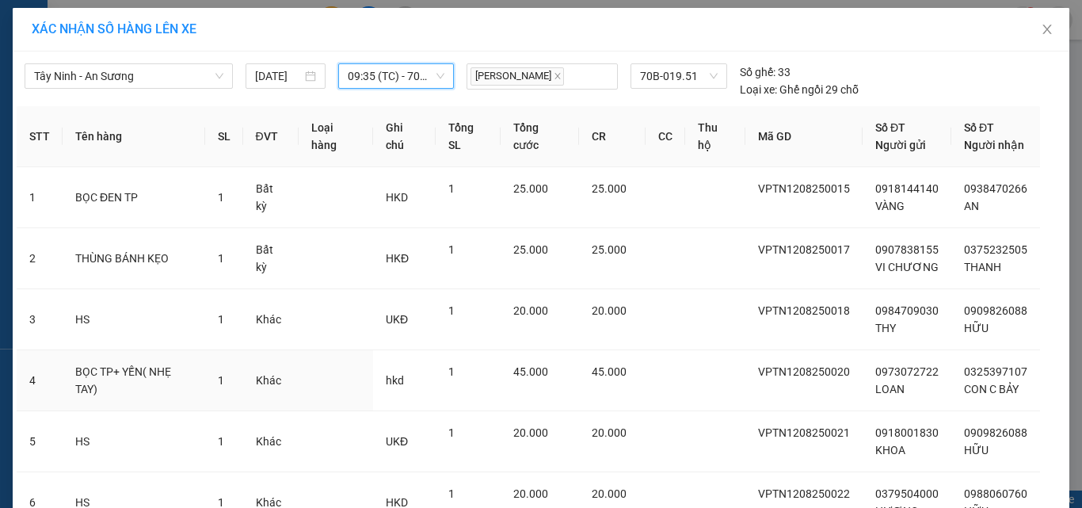
scroll to position [141, 0]
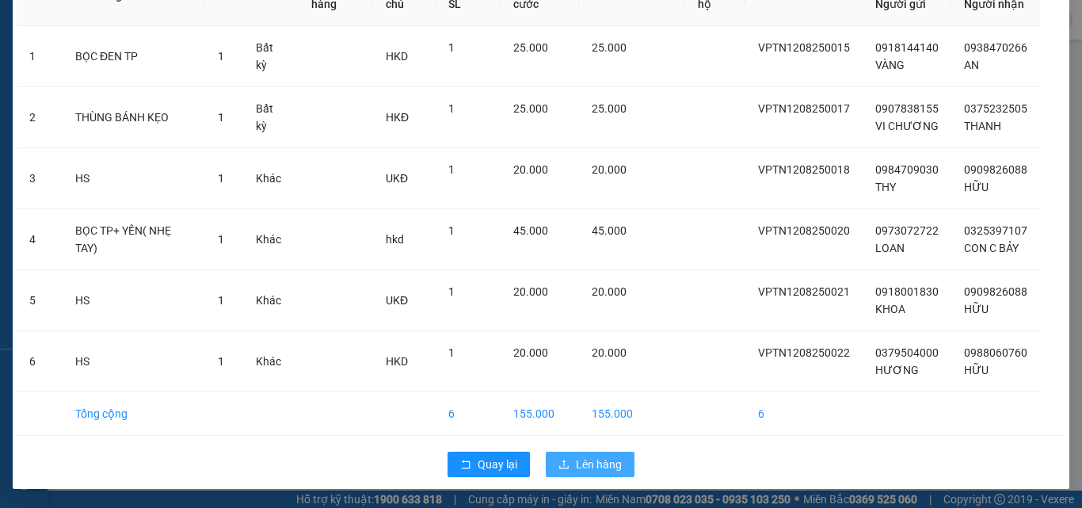
click at [614, 460] on span "Lên hàng" at bounding box center [599, 463] width 46 height 17
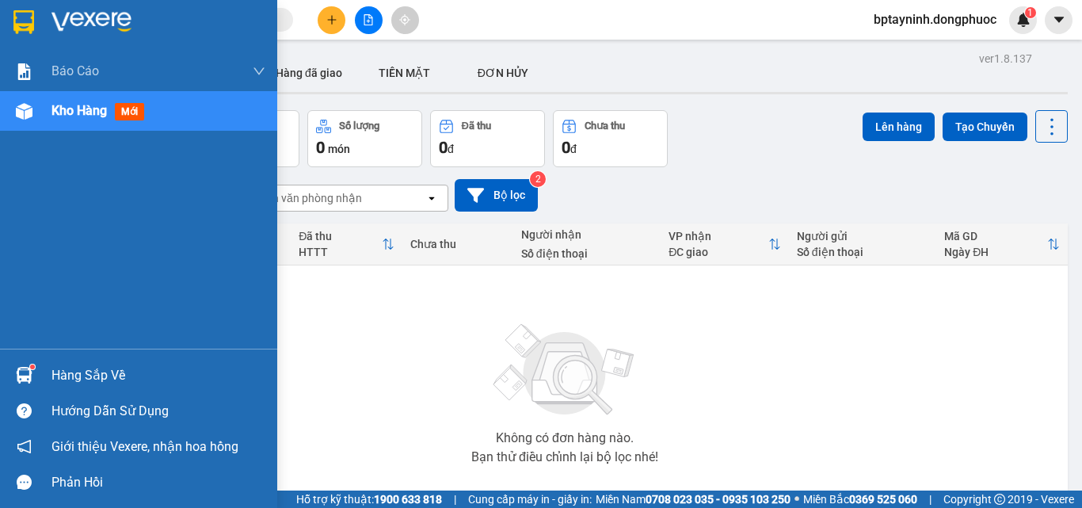
drag, startPoint x: 45, startPoint y: 374, endPoint x: 82, endPoint y: 355, distance: 41.1
click at [55, 368] on div "Hàng sắp về" at bounding box center [138, 375] width 277 height 36
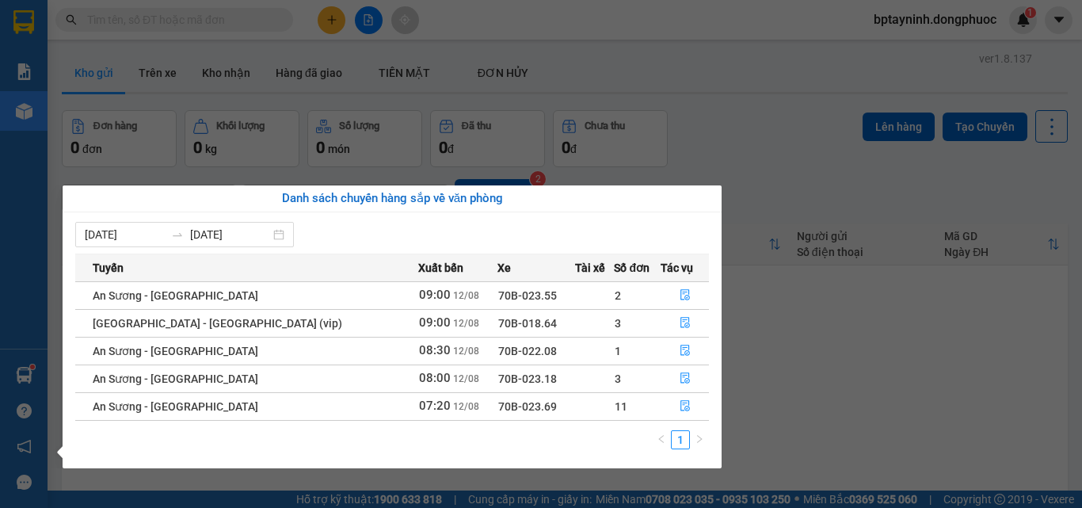
click at [770, 382] on section "Kết quả tìm kiếm ( 0 ) Bộ lọc No Data bptayninh.dongphuoc 1 Báo cáo Mẫu 1: Báo …" at bounding box center [541, 254] width 1082 height 508
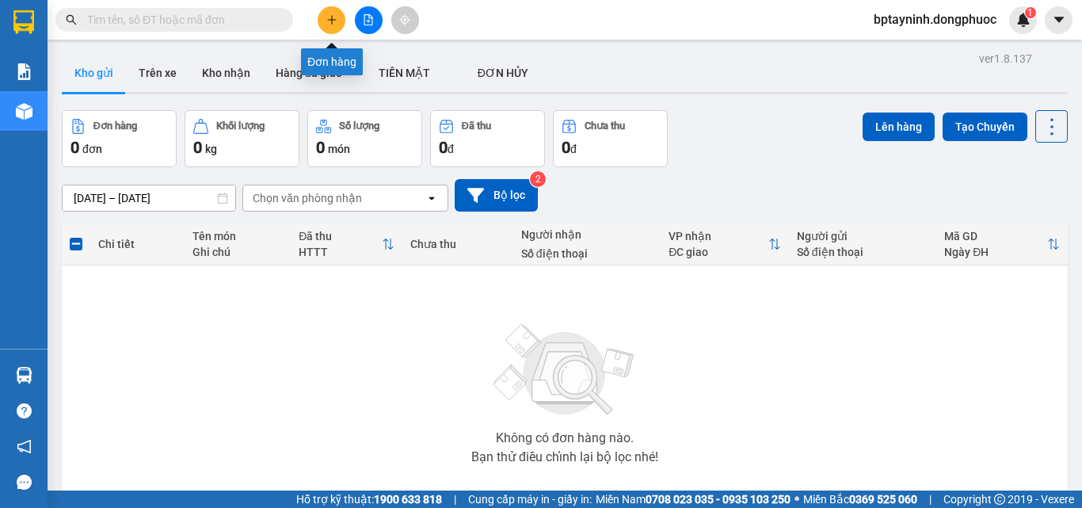
click at [329, 17] on icon "plus" at bounding box center [331, 19] width 11 height 11
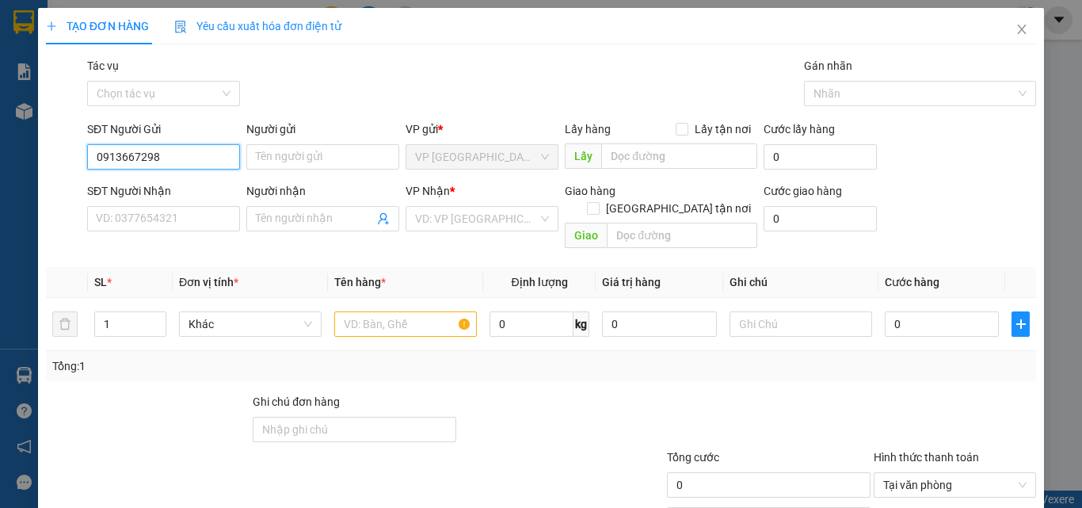
click at [0, 109] on div "TẠO ĐƠN HÀNG Yêu cầu xuất hóa đơn điện tử Transit Pickup Surcharge Ids Transit …" at bounding box center [541, 254] width 1082 height 508
type input "0913667298"
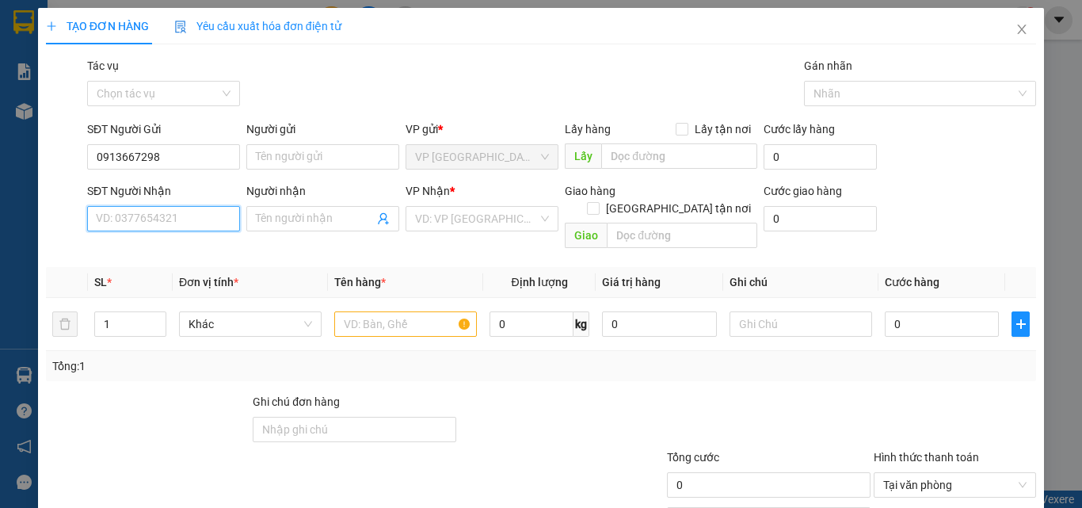
click at [150, 216] on input "SĐT Người Nhận" at bounding box center [163, 218] width 153 height 25
paste input "0913667298"
type input "0913667298"
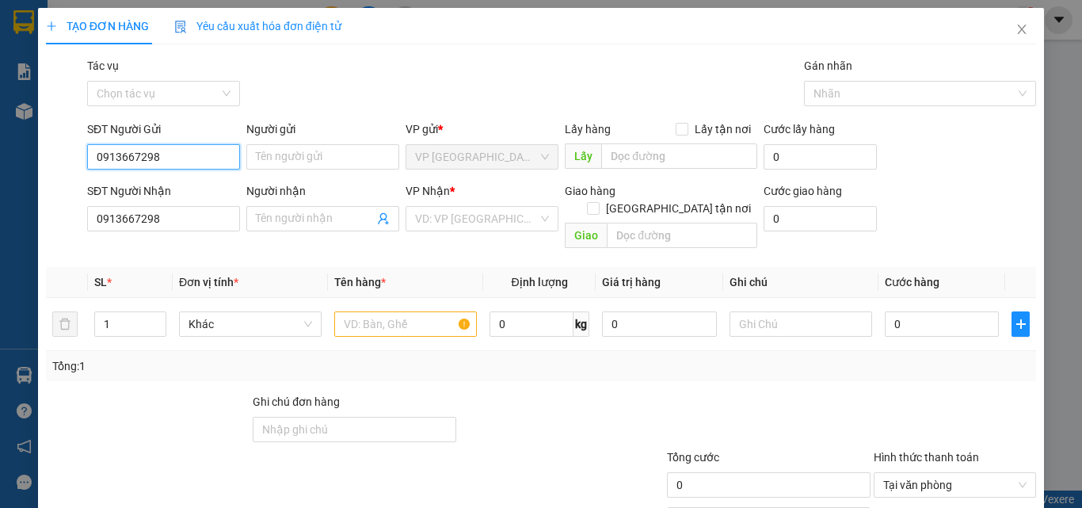
drag, startPoint x: 0, startPoint y: 160, endPoint x: 0, endPoint y: 145, distance: 15.0
click at [0, 158] on div "TẠO ĐƠN HÀNG Yêu cầu xuất hóa đơn điện tử Transit Pickup Surcharge Ids Transit …" at bounding box center [541, 254] width 1082 height 508
type input "0372527371"
click at [166, 191] on div "0372527371 - THÚY HẰNG" at bounding box center [174, 188] width 156 height 17
type input "[PERSON_NAME]"
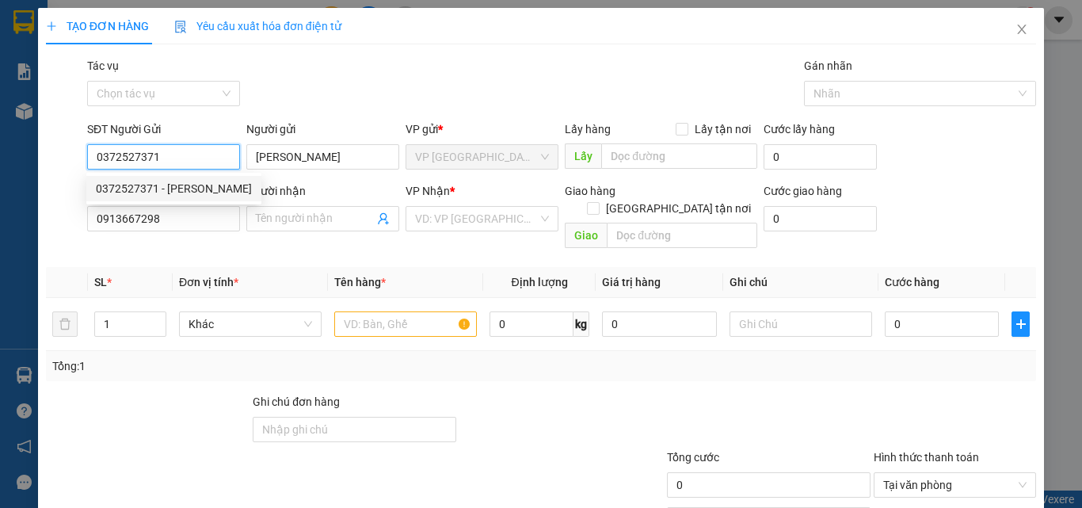
type input "40.000"
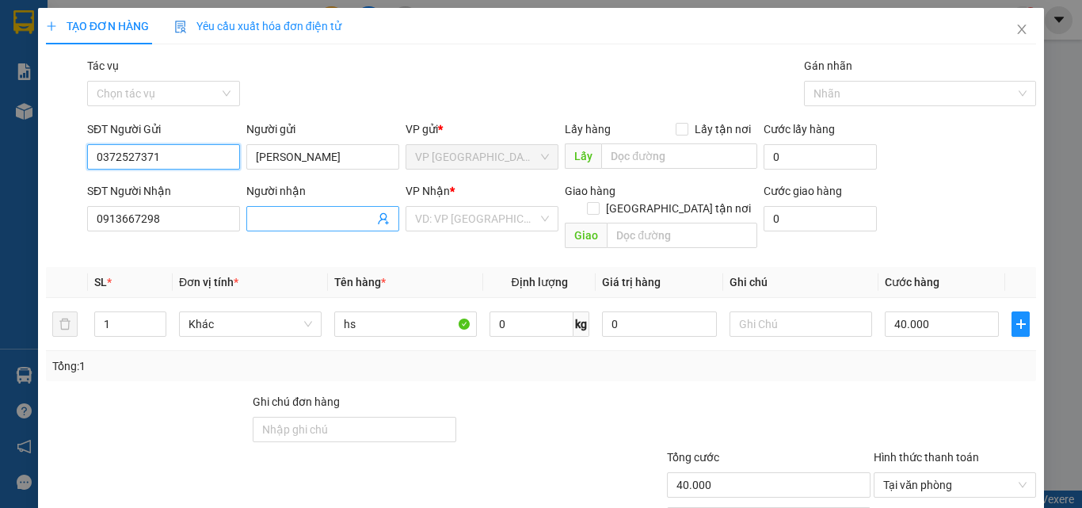
type input "0372527371"
click at [318, 223] on input "Người nhận" at bounding box center [315, 218] width 118 height 17
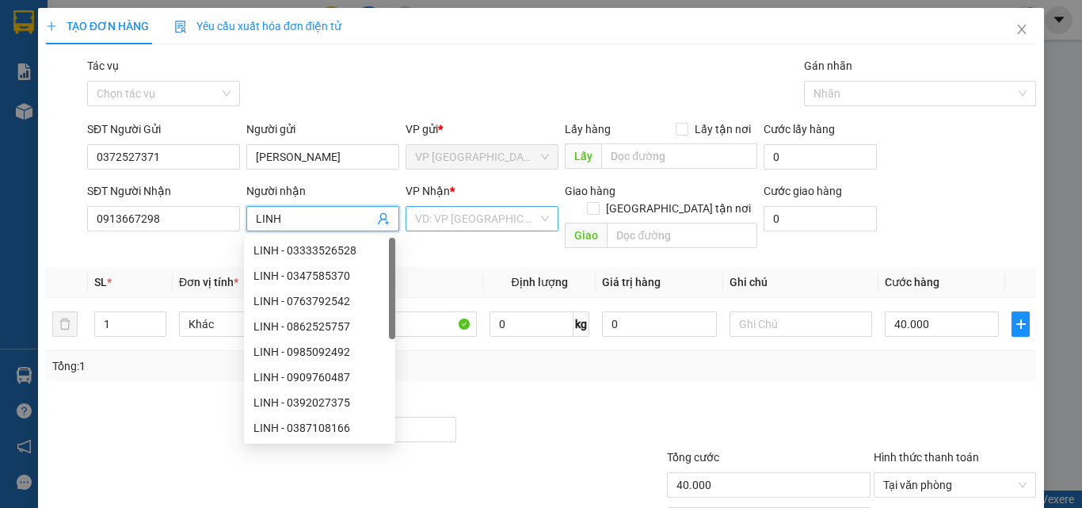
type input "LINH"
click at [478, 226] on input "search" at bounding box center [476, 219] width 123 height 24
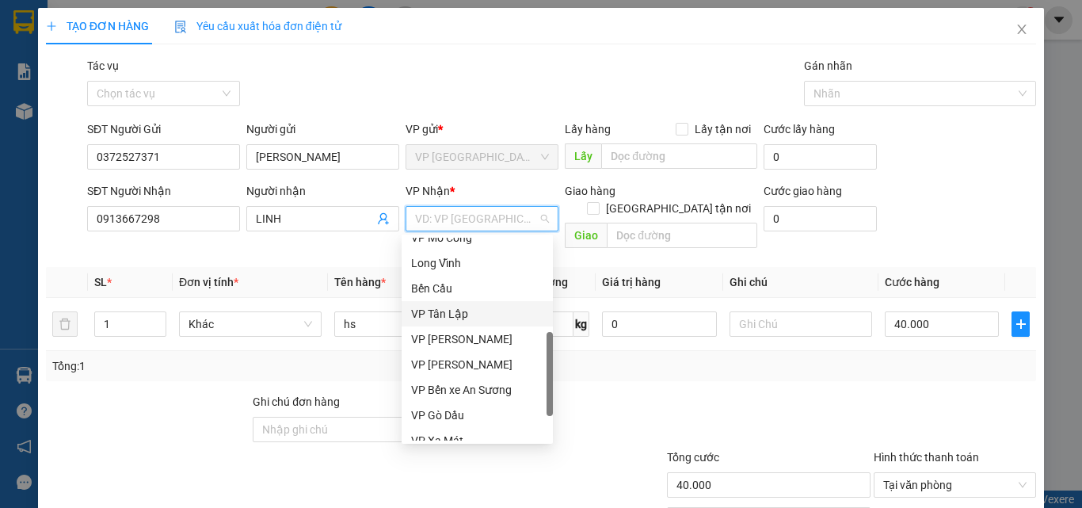
scroll to position [158, 0]
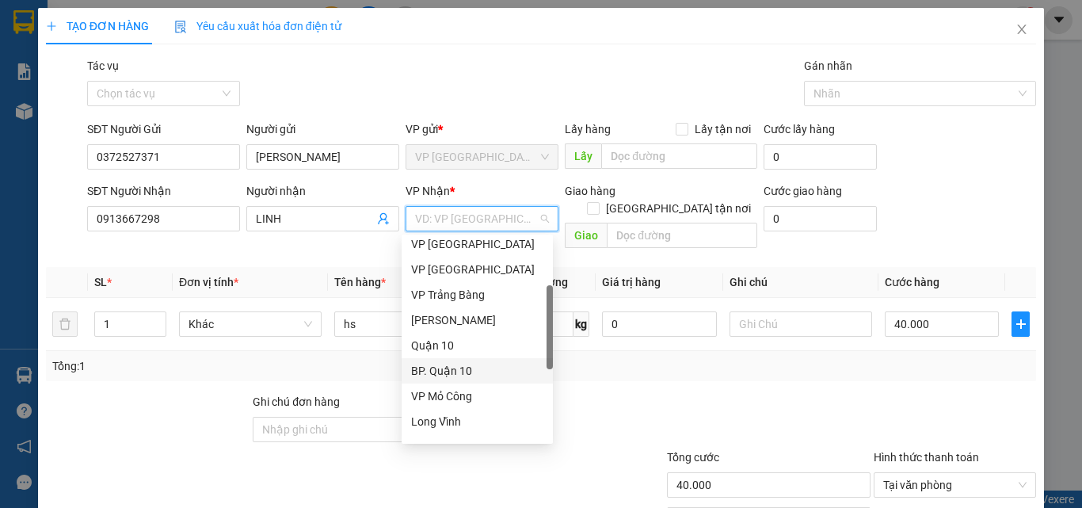
click at [448, 370] on div "BP. Quận 10" at bounding box center [477, 370] width 132 height 17
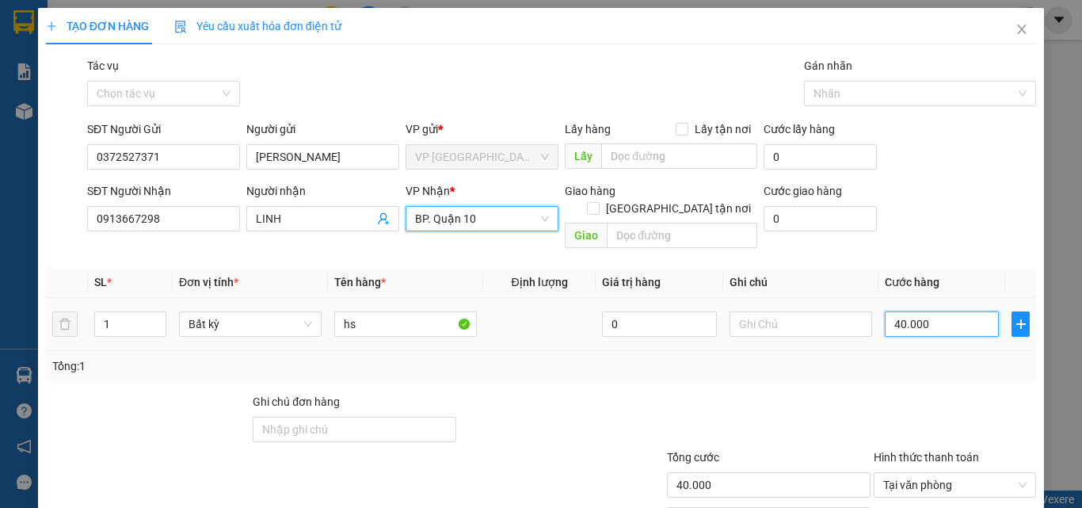
click at [961, 311] on input "40.000" at bounding box center [942, 323] width 114 height 25
type input "3"
type input "30"
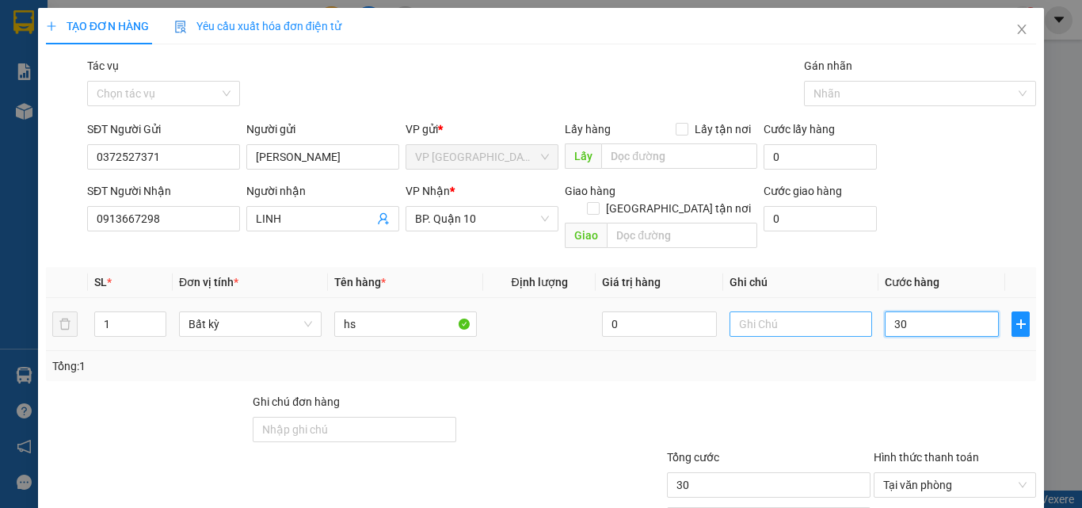
type input "30"
type input "30.000"
drag, startPoint x: 764, startPoint y: 314, endPoint x: 757, endPoint y: 320, distance: 8.4
click at [760, 317] on input "text" at bounding box center [800, 323] width 143 height 25
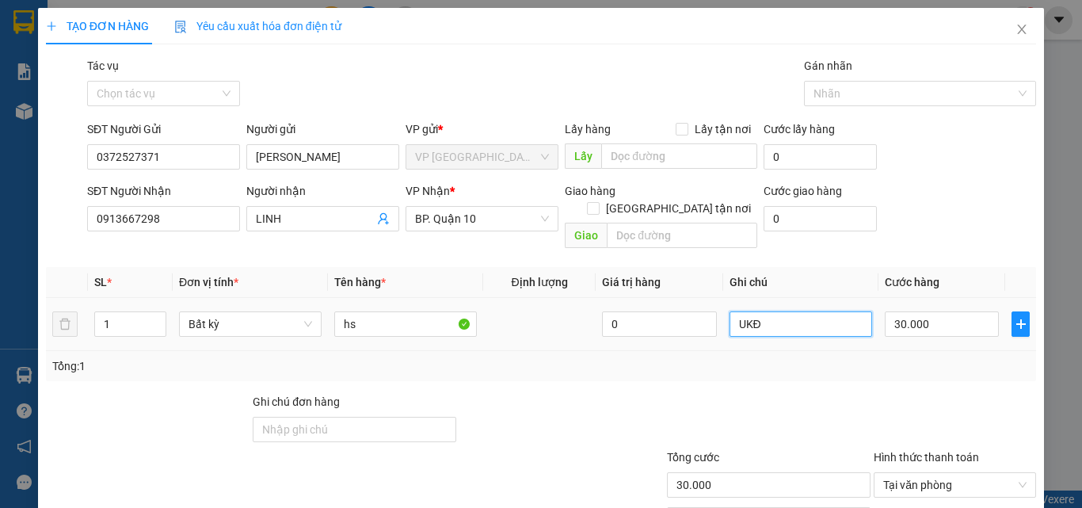
type input "UKĐ"
click at [756, 320] on div "UKĐ" at bounding box center [800, 324] width 143 height 32
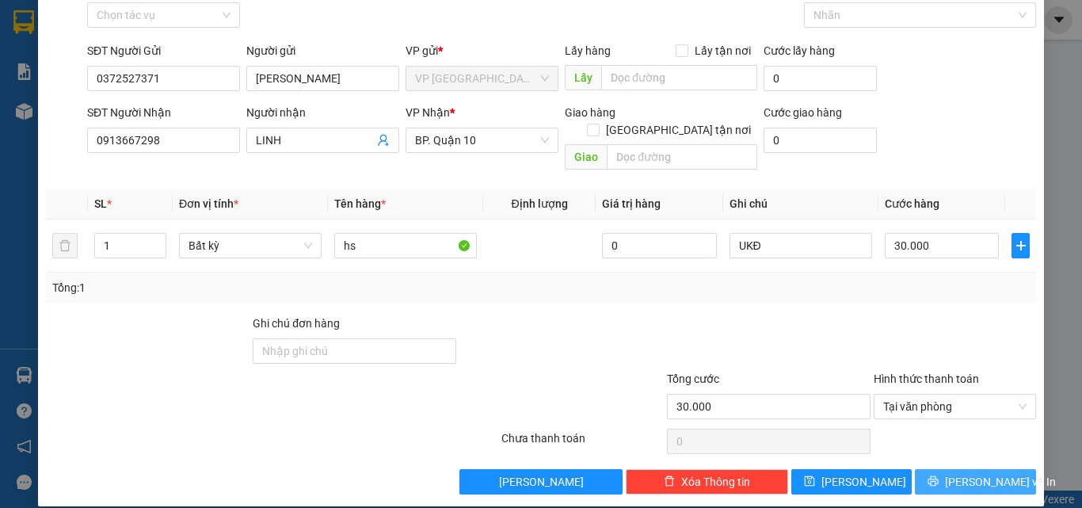
click at [980, 473] on span "[PERSON_NAME] và In" at bounding box center [1000, 481] width 111 height 17
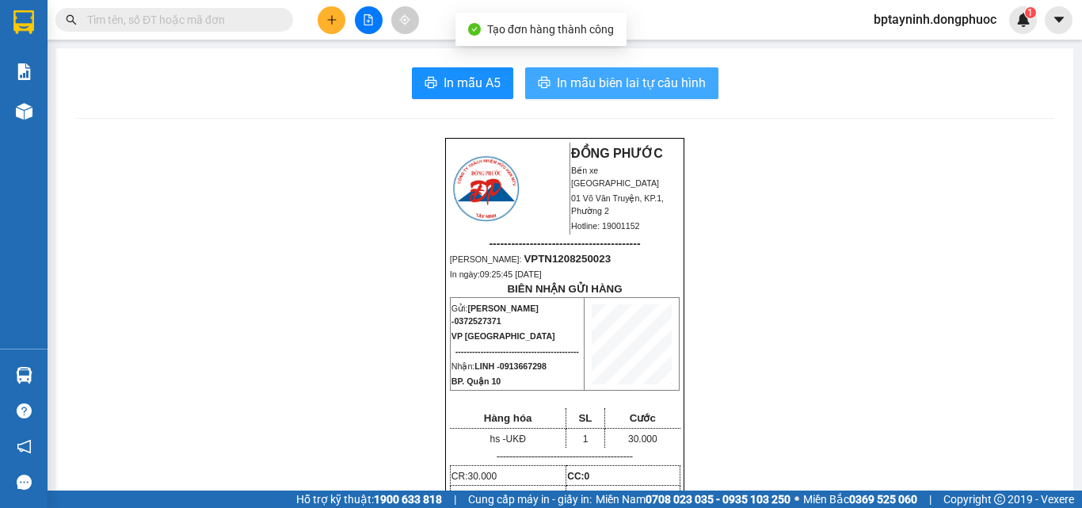
click at [665, 86] on span "In mẫu biên lai tự cấu hình" at bounding box center [631, 83] width 149 height 20
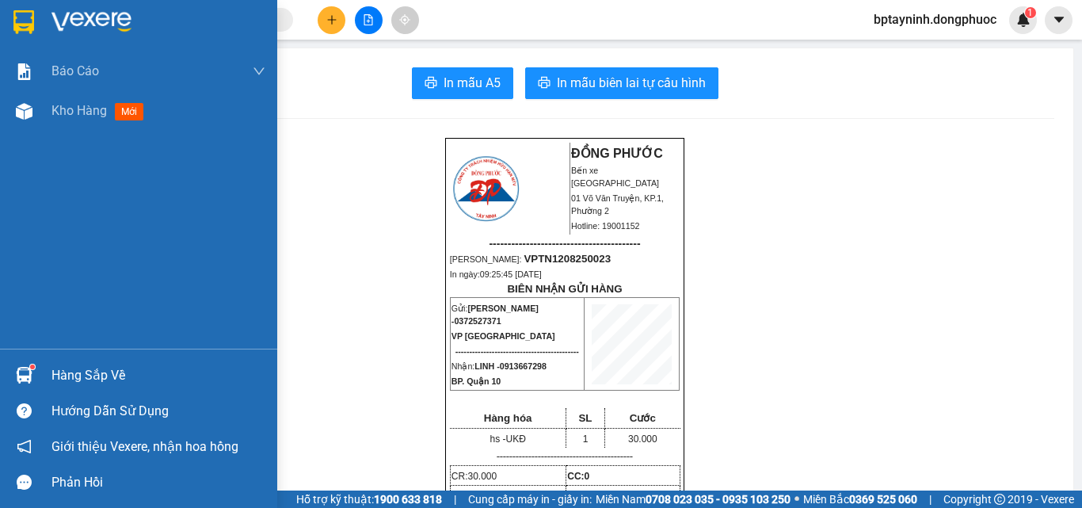
click at [74, 370] on div "Hàng sắp về" at bounding box center [158, 376] width 214 height 24
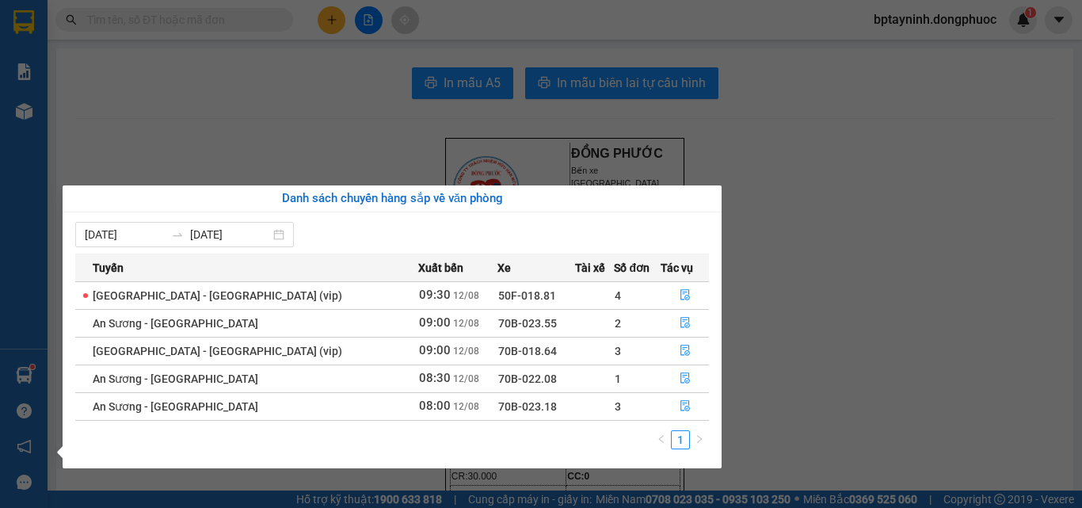
drag, startPoint x: 346, startPoint y: 59, endPoint x: 339, endPoint y: 39, distance: 21.8
click at [345, 59] on section "Kết quả tìm kiếm ( 0 ) Bộ lọc No Data bptayninh.dongphuoc 1 Báo cáo Mẫu 1: Báo …" at bounding box center [541, 254] width 1082 height 508
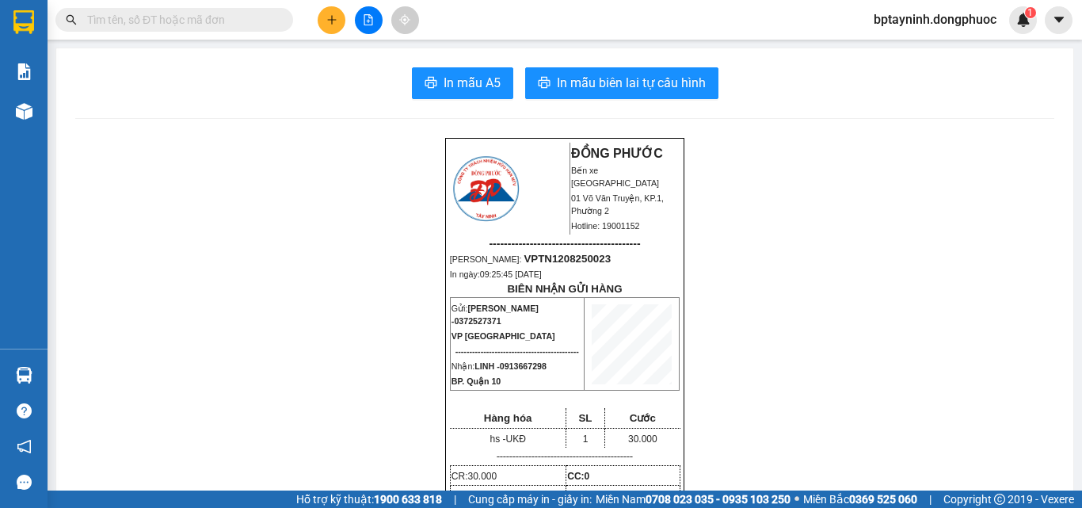
drag, startPoint x: 230, startPoint y: 30, endPoint x: 234, endPoint y: 15, distance: 15.8
click at [230, 29] on span at bounding box center [174, 20] width 238 height 24
click at [234, 15] on input "text" at bounding box center [180, 19] width 187 height 17
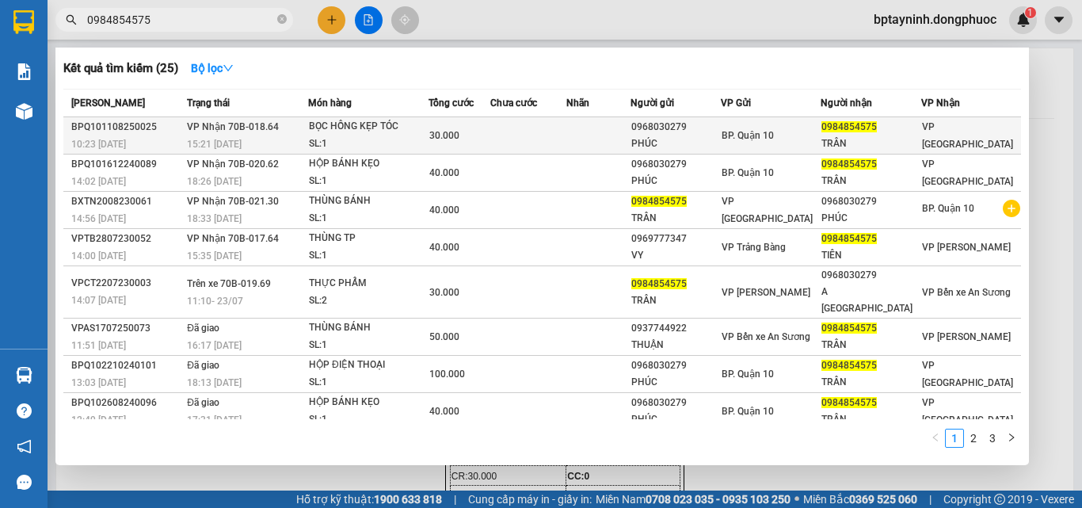
type input "0984854575"
click at [527, 120] on td at bounding box center [528, 135] width 76 height 37
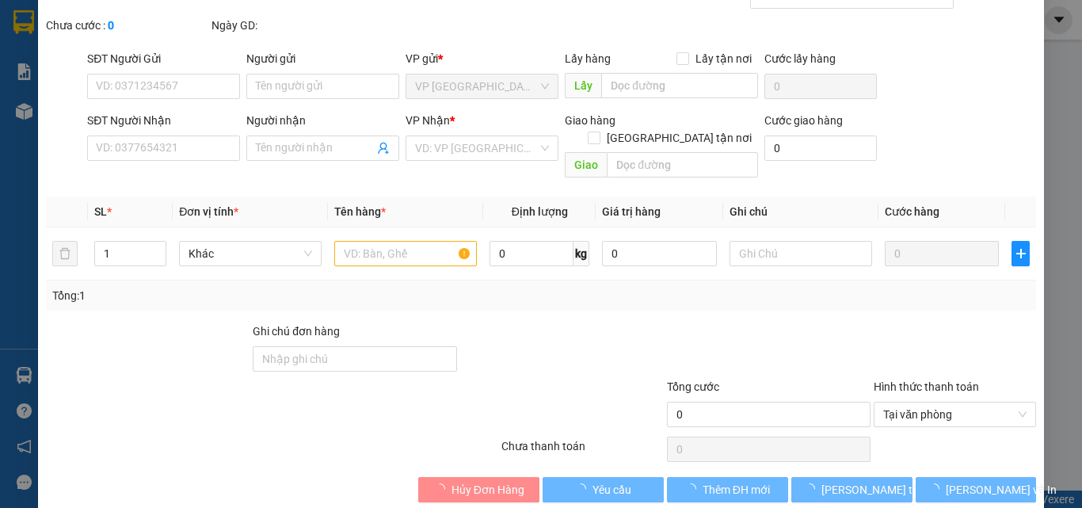
type input "0968030279"
type input "PHÚC"
type input "0984854575"
type input "TRÂN"
type input "30.000"
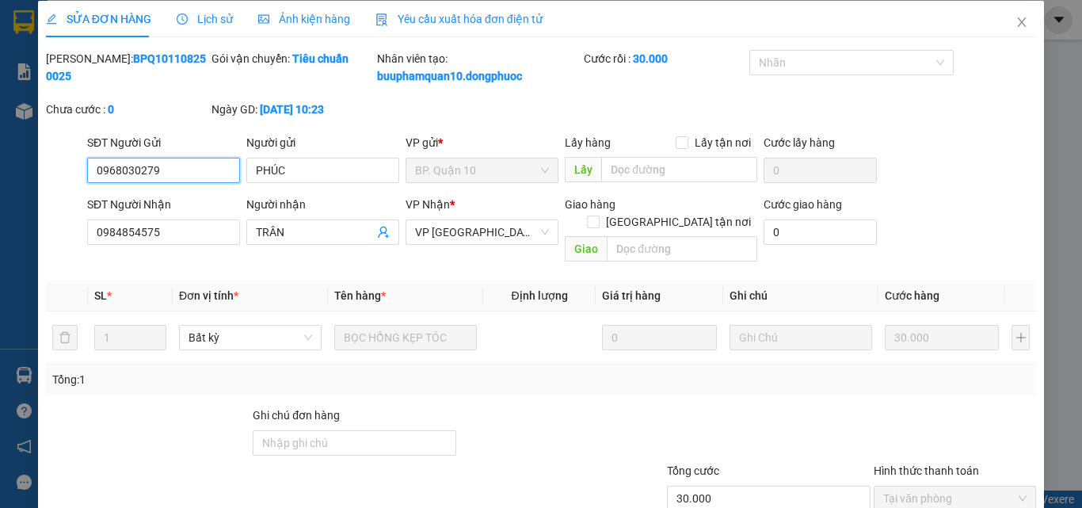
scroll to position [99, 0]
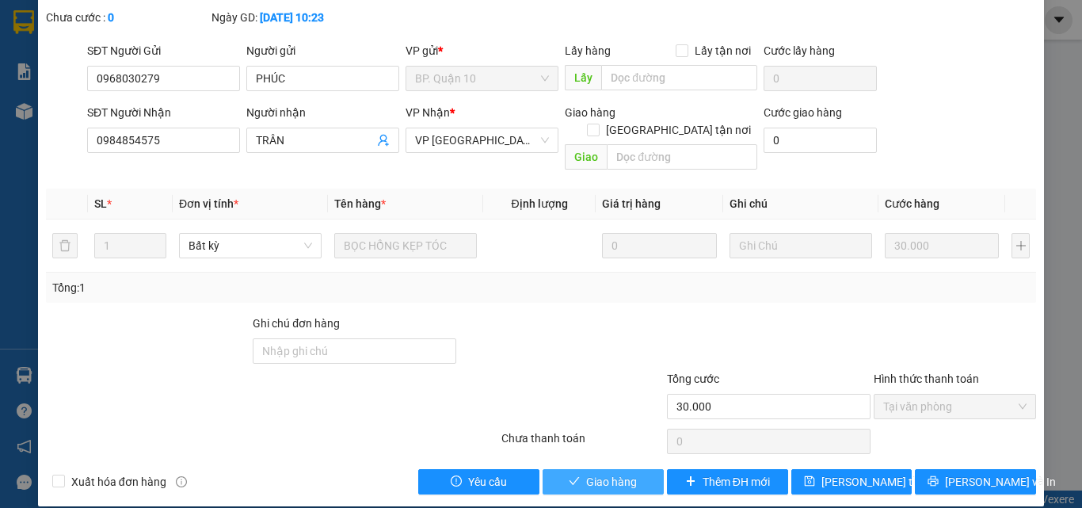
click at [622, 473] on span "Giao hàng" at bounding box center [611, 481] width 51 height 17
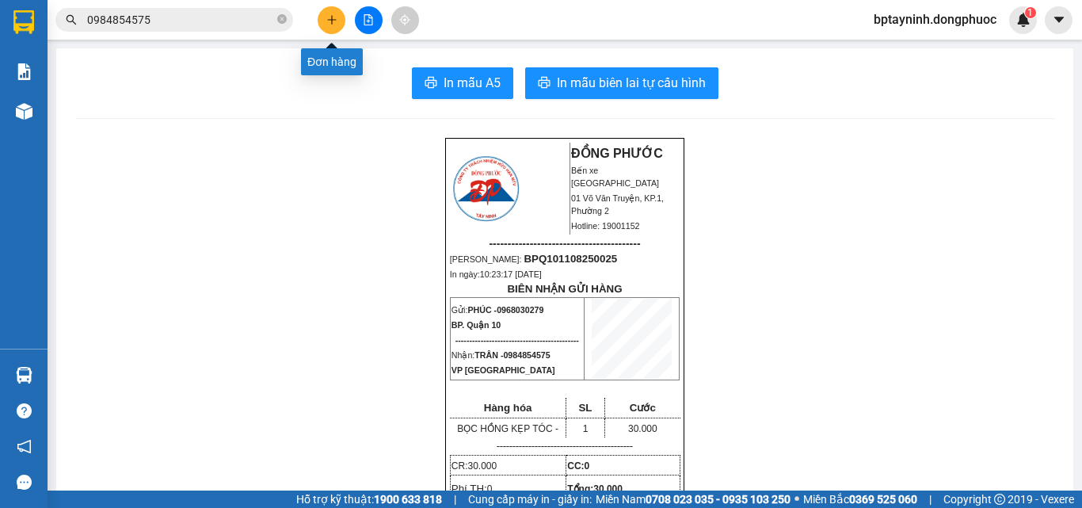
click at [326, 13] on button at bounding box center [332, 20] width 28 height 28
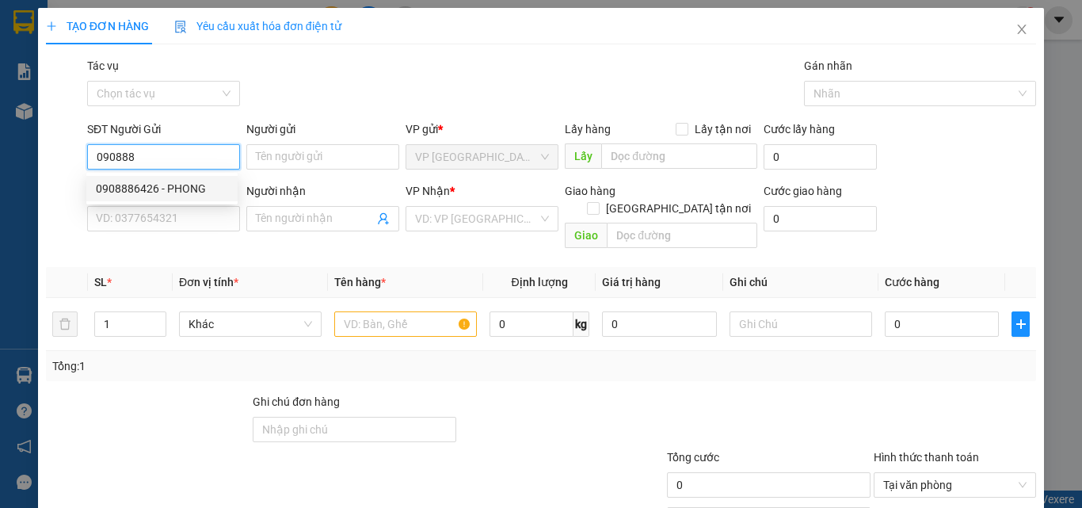
click at [180, 184] on div "0908886426 - PHONG" at bounding box center [162, 188] width 132 height 17
type input "0908886426"
type input "PHONG"
type input "0933683991"
type input "MAI"
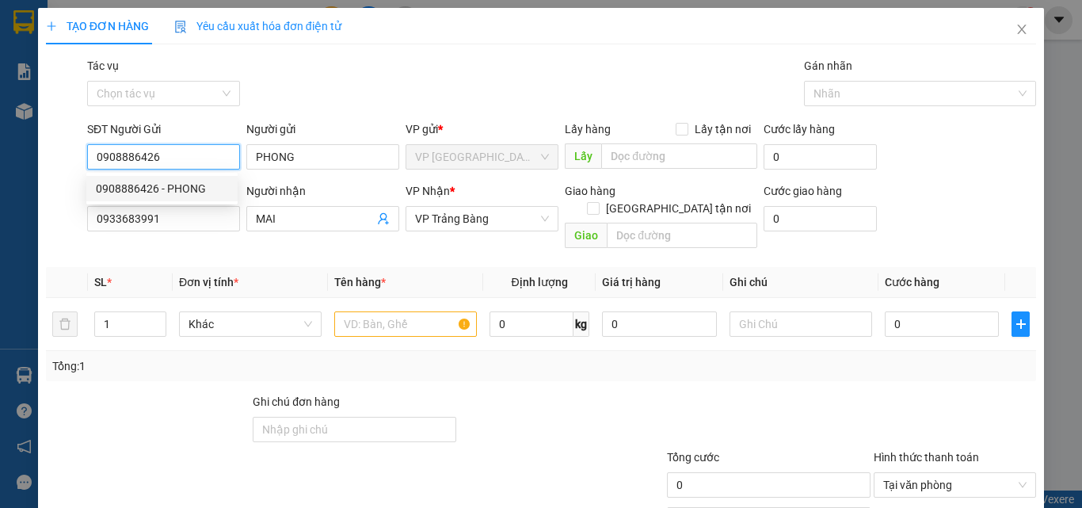
type input "80.000"
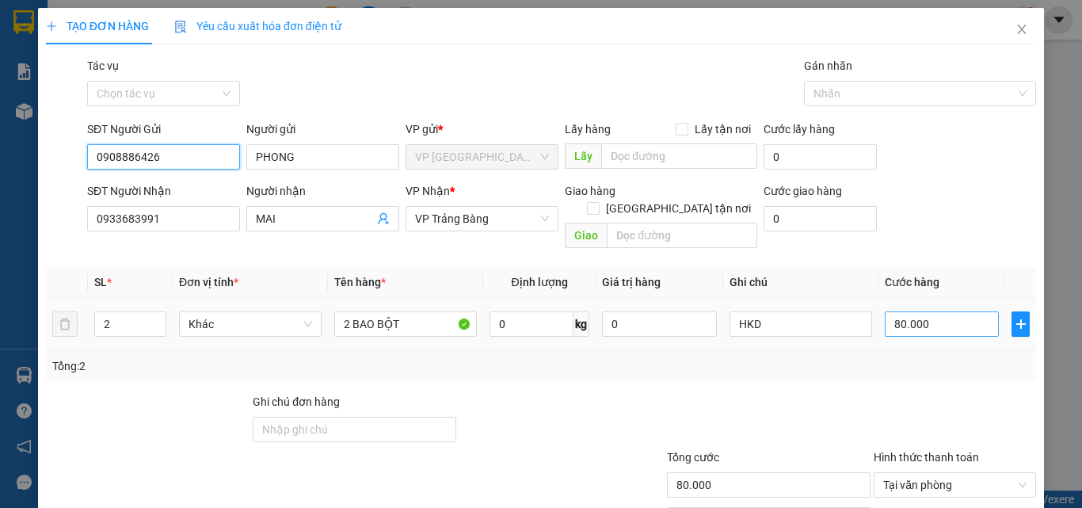
type input "0908886426"
click at [969, 311] on input "80.000" at bounding box center [942, 323] width 114 height 25
type input "5"
type input "50"
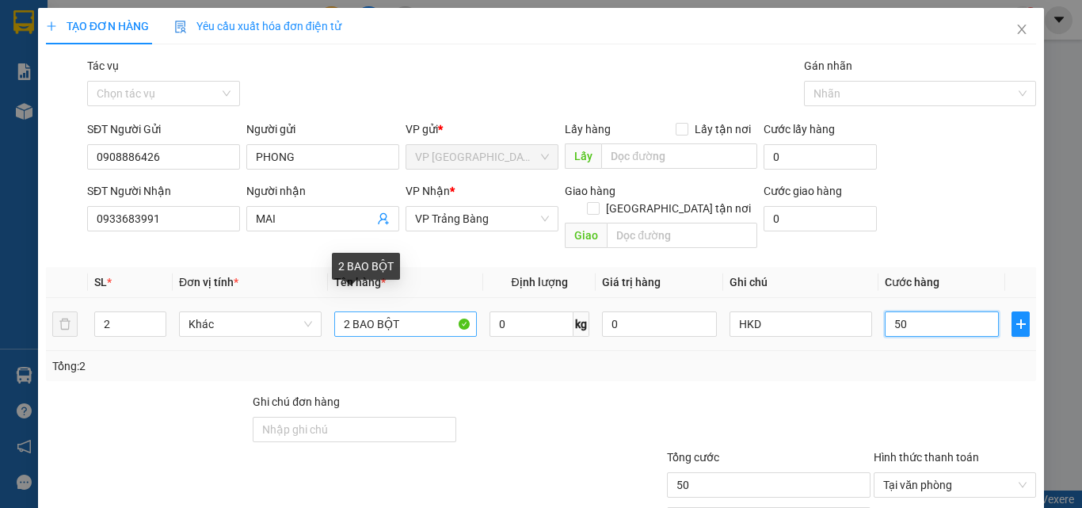
type input "50"
type input "50.000"
click at [348, 311] on input "2 BAO BỘT" at bounding box center [405, 323] width 143 height 25
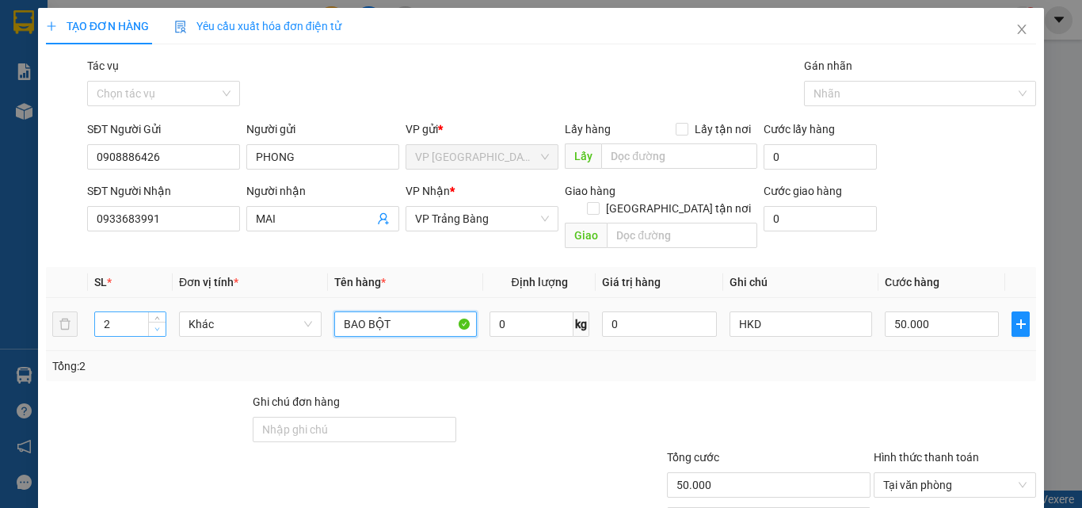
type input "BAO BỘT"
type input "1"
click at [153, 325] on span "down" at bounding box center [158, 330] width 10 height 10
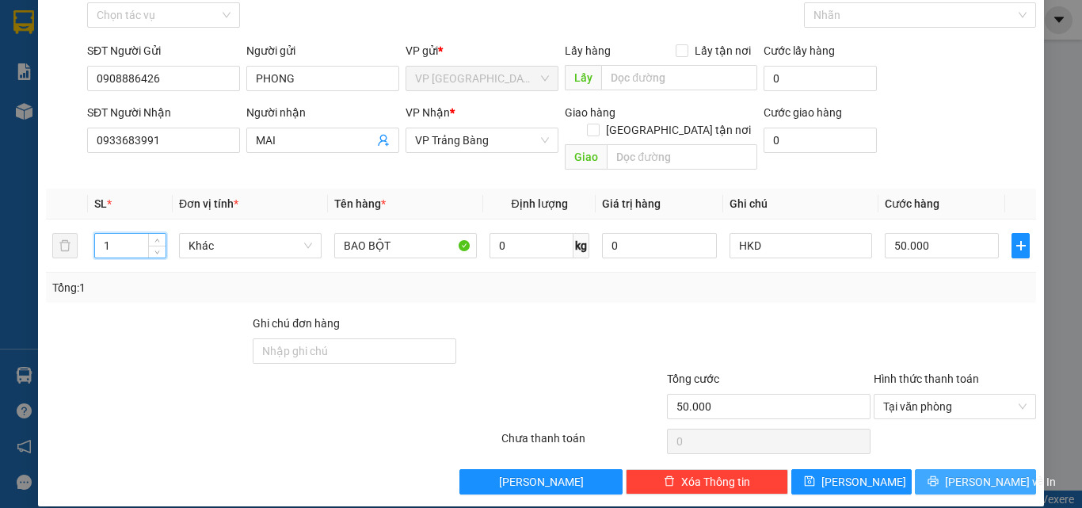
click at [968, 473] on span "[PERSON_NAME] và In" at bounding box center [1000, 481] width 111 height 17
type input "0"
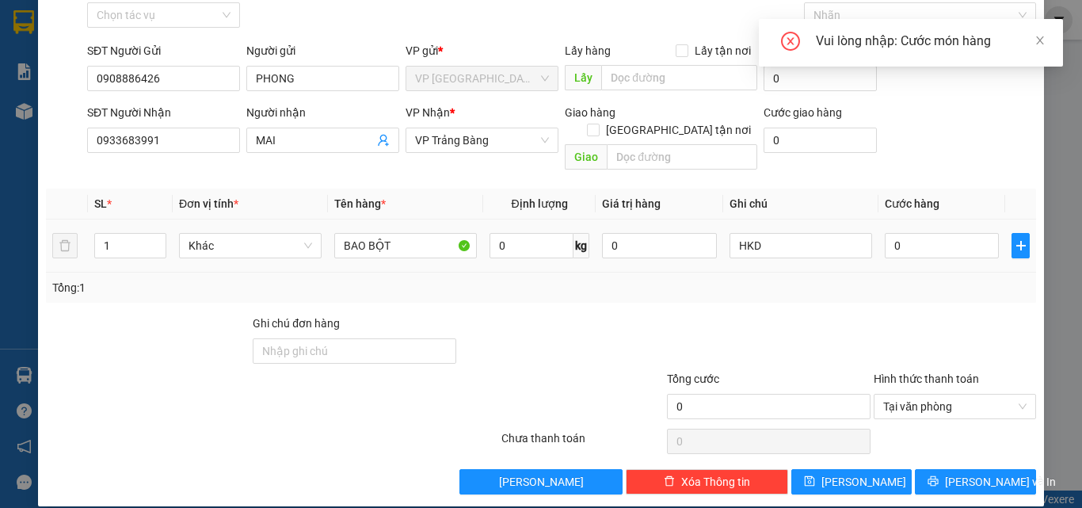
click at [942, 241] on div "0" at bounding box center [942, 246] width 114 height 32
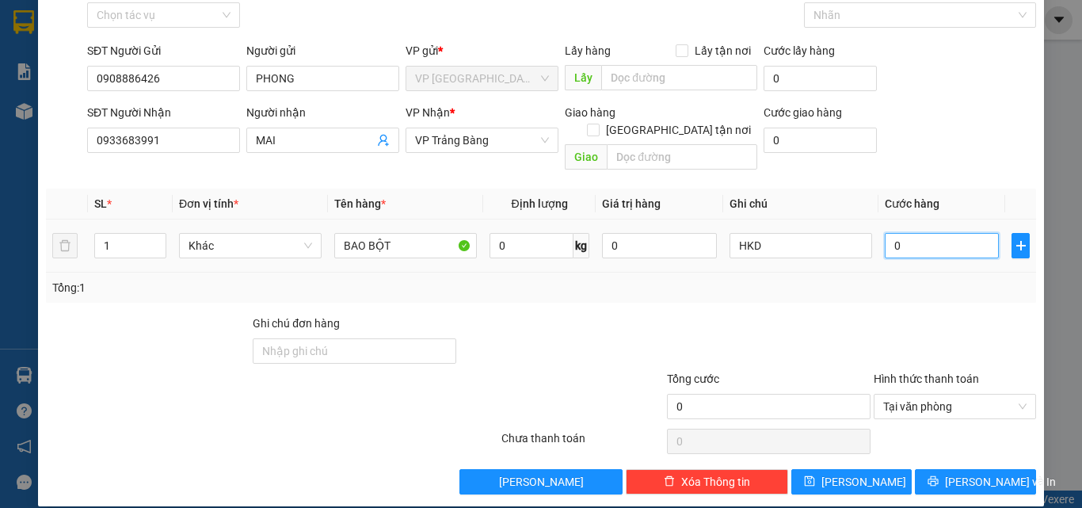
click at [940, 233] on input "0" at bounding box center [942, 245] width 114 height 25
type input "5"
type input "50"
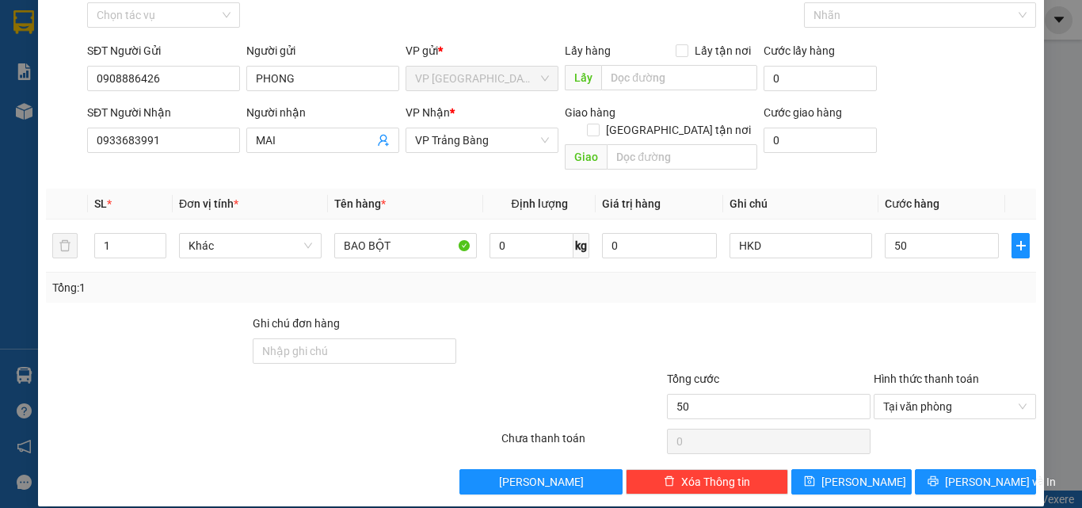
type input "50.000"
drag, startPoint x: 895, startPoint y: 295, endPoint x: 901, endPoint y: 328, distance: 33.9
click at [901, 328] on div "Transit Pickup Surcharge Ids Transit Deliver Surcharge Ids Transit Deliver Surc…" at bounding box center [541, 237] width 990 height 516
click at [963, 473] on span "[PERSON_NAME] và In" at bounding box center [1000, 481] width 111 height 17
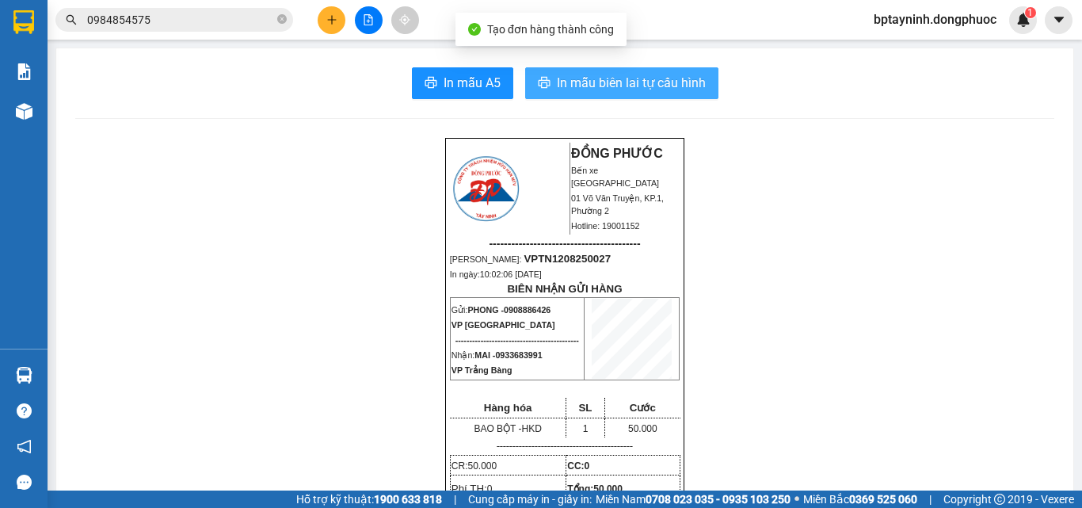
click at [568, 82] on span "In mẫu biên lai tự cấu hình" at bounding box center [631, 83] width 149 height 20
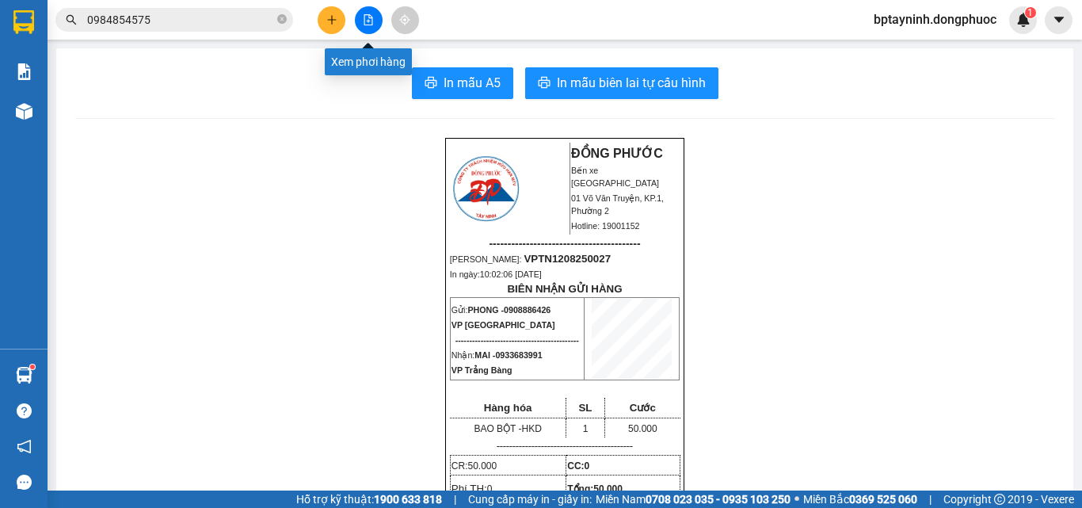
click at [373, 18] on icon "file-add" at bounding box center [368, 19] width 11 height 11
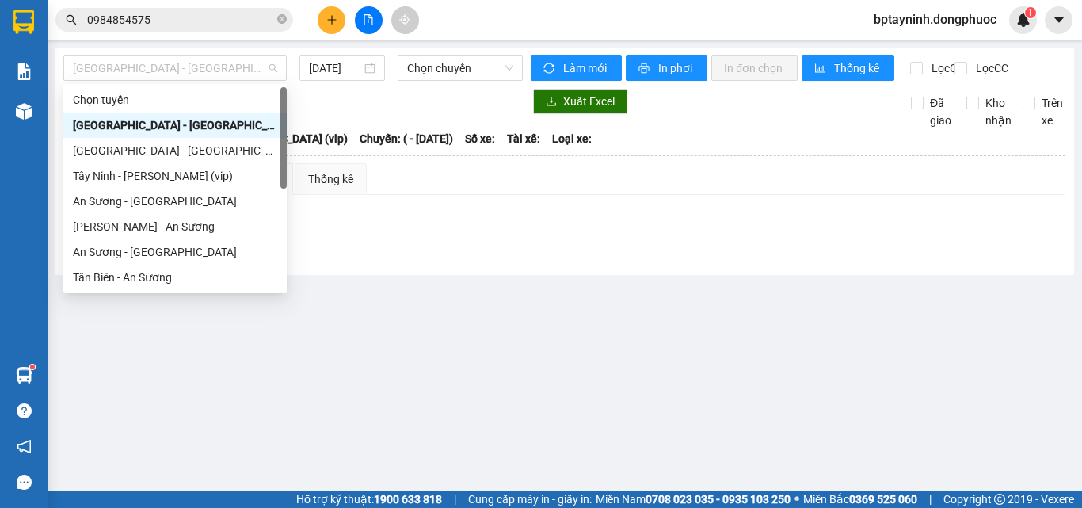
drag, startPoint x: 175, startPoint y: 66, endPoint x: 77, endPoint y: 164, distance: 138.9
click at [154, 104] on body "Kết quả tìm kiếm ( 25 ) Bộ lọc Mã ĐH Trạng thái Món hàng Tổng cước Chưa cước Nh…" at bounding box center [541, 254] width 1082 height 508
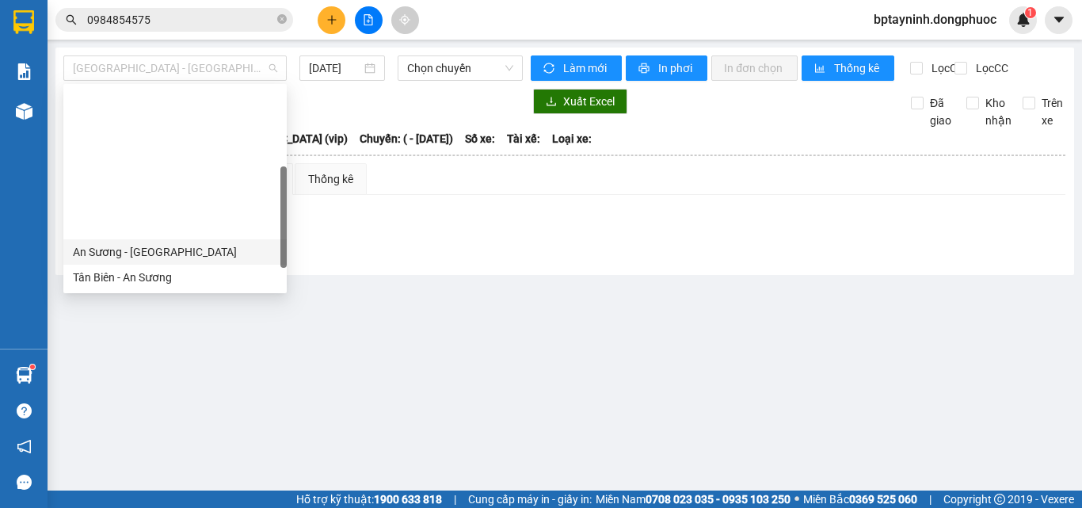
scroll to position [228, 0]
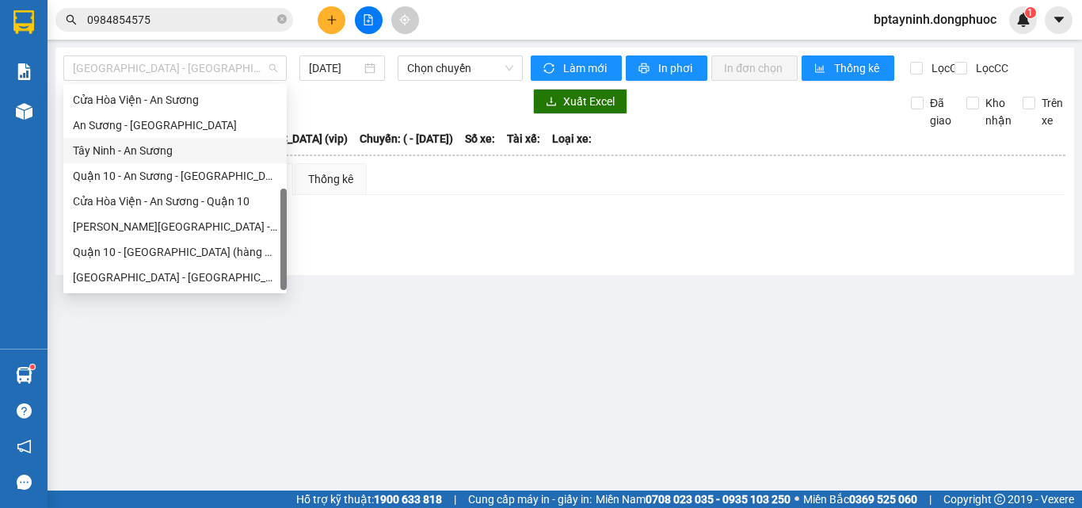
drag, startPoint x: 105, startPoint y: 146, endPoint x: 394, endPoint y: 40, distance: 308.0
click at [137, 132] on div "An Sương - Cửa Hòa Viện Cửa Hòa Viện - An Sương An Sương - Tây Ninh Tây Ninh - …" at bounding box center [174, 176] width 223 height 228
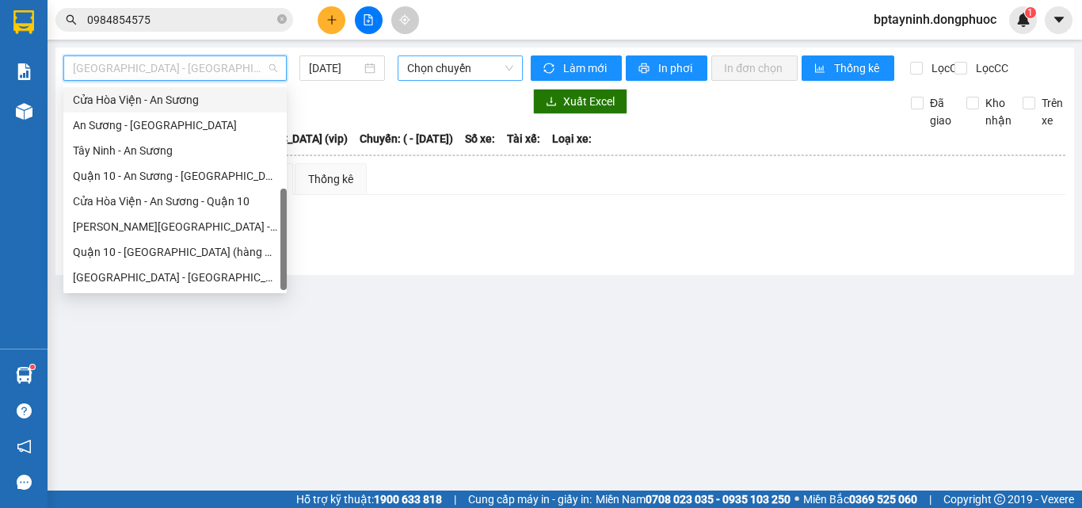
drag, startPoint x: 437, startPoint y: 68, endPoint x: 440, endPoint y: 79, distance: 11.3
click at [437, 69] on span "Chọn chuyến" at bounding box center [460, 68] width 106 height 24
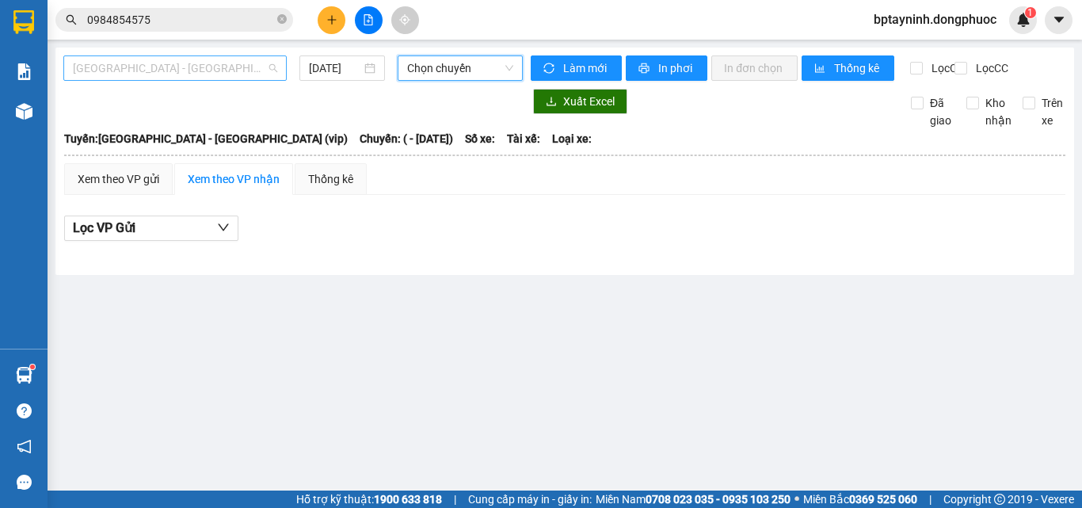
drag, startPoint x: 179, startPoint y: 67, endPoint x: 180, endPoint y: 77, distance: 9.5
click at [179, 70] on span "[GEOGRAPHIC_DATA] - [GEOGRAPHIC_DATA] (vip)" at bounding box center [175, 68] width 204 height 24
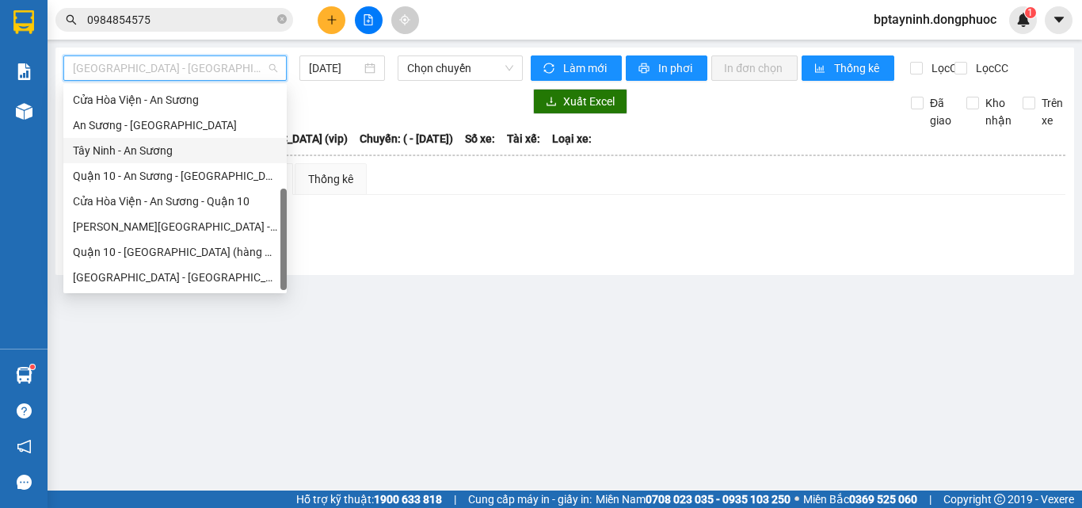
drag, startPoint x: 86, startPoint y: 150, endPoint x: 121, endPoint y: 134, distance: 39.3
click at [86, 150] on div "Tây Ninh - An Sương" at bounding box center [175, 150] width 204 height 17
type input "[DATE]"
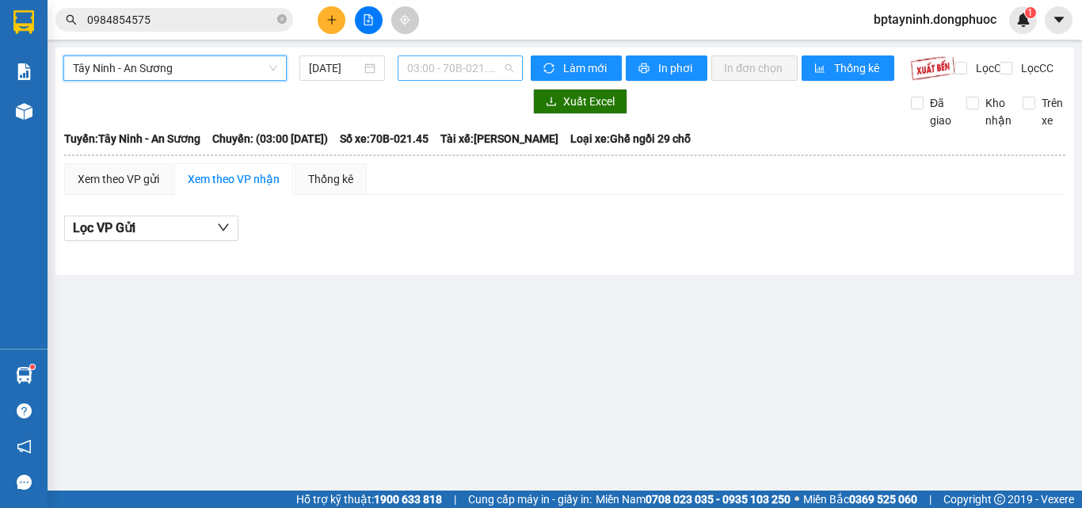
click at [437, 56] on span "03:00 - 70B-021.45" at bounding box center [460, 68] width 106 height 24
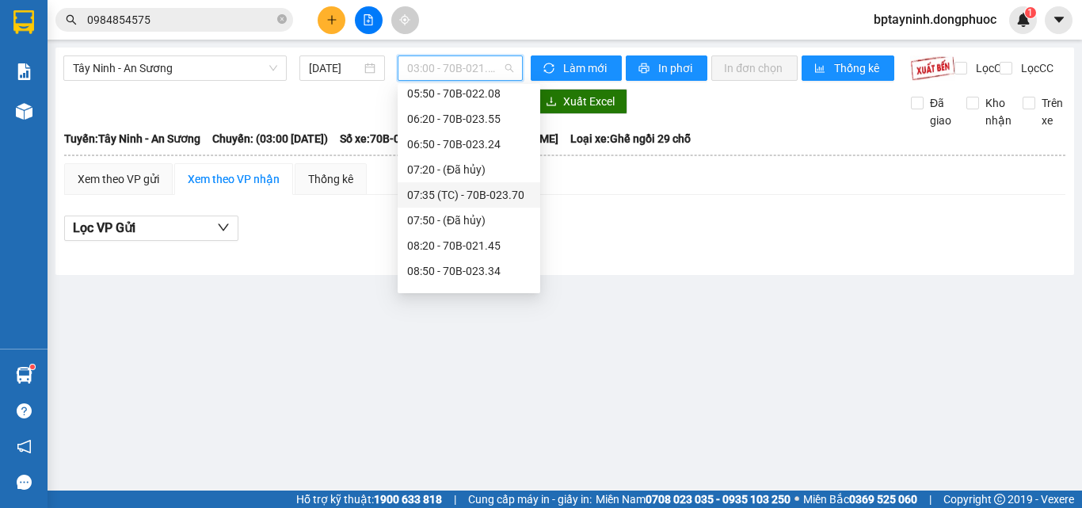
scroll to position [396, 0]
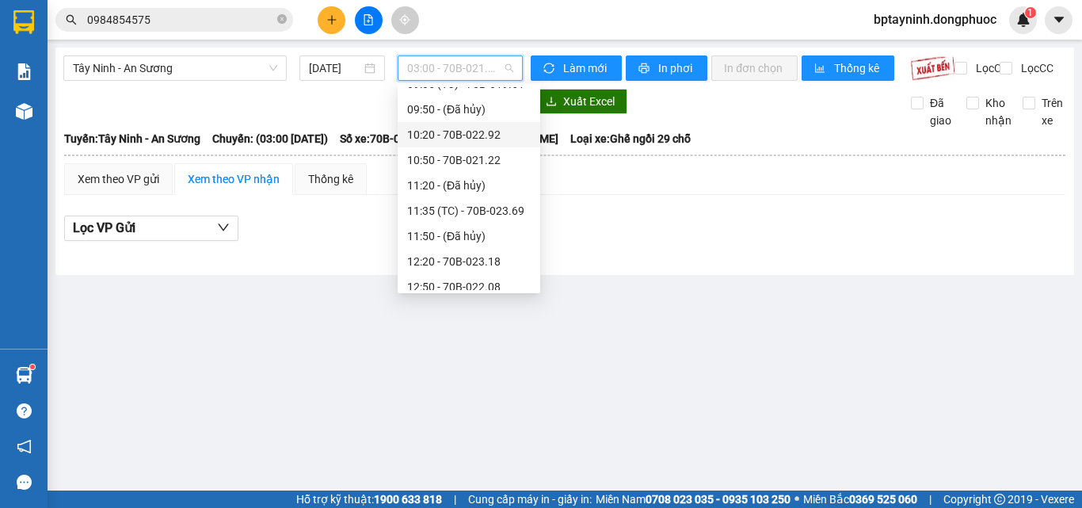
click at [481, 131] on div "10:20 - 70B-022.92" at bounding box center [469, 134] width 124 height 17
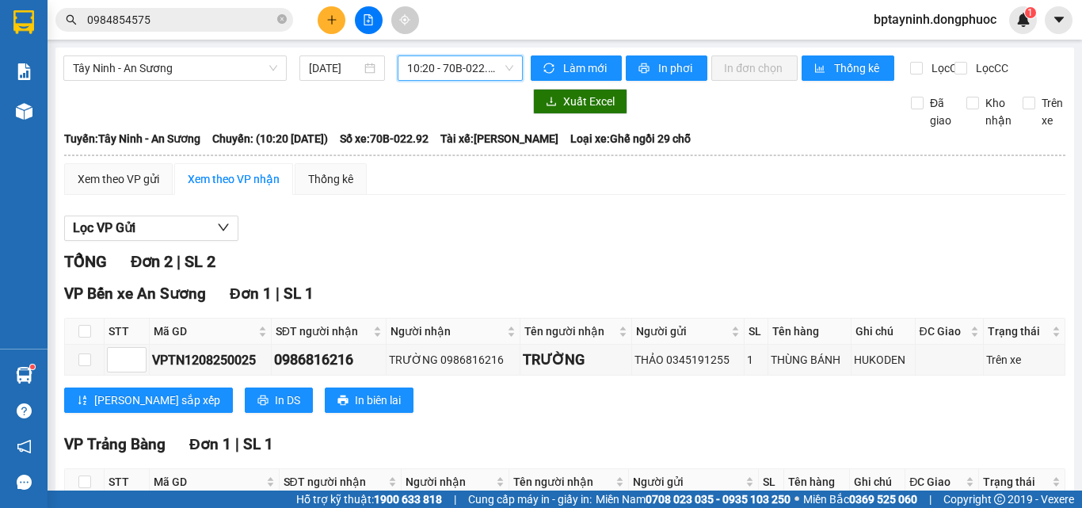
scroll to position [131, 0]
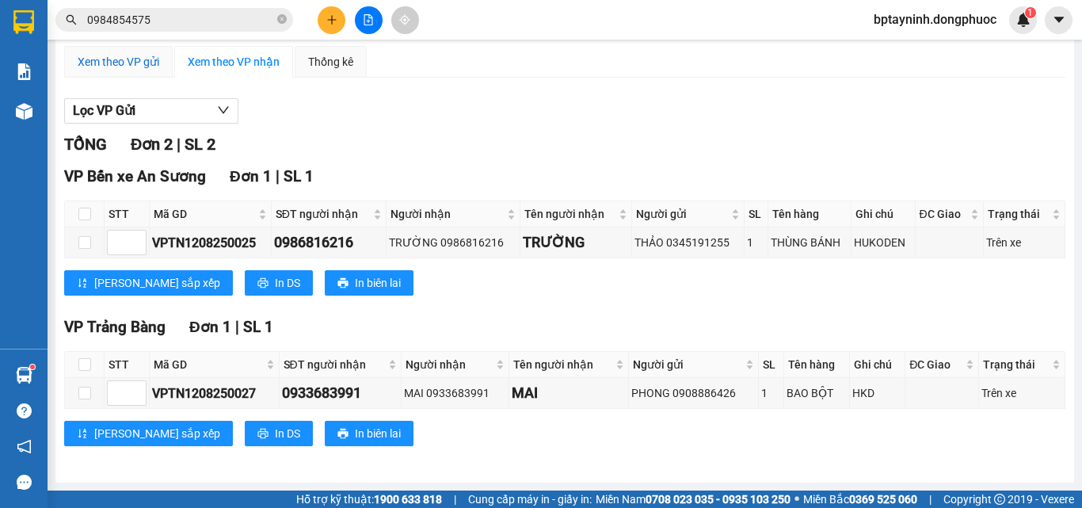
click at [113, 57] on div "Xem theo VP gửi" at bounding box center [119, 61] width 82 height 17
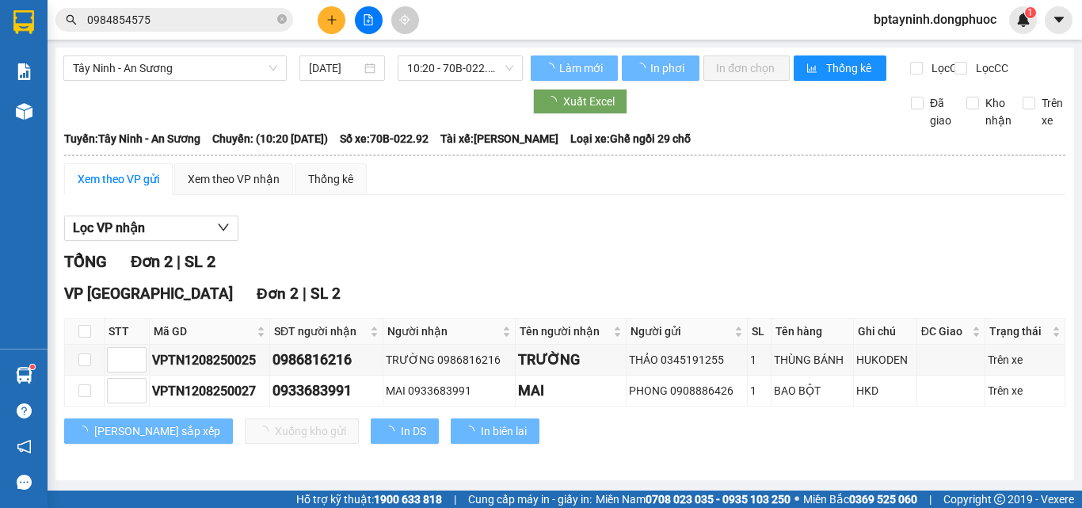
scroll to position [11, 0]
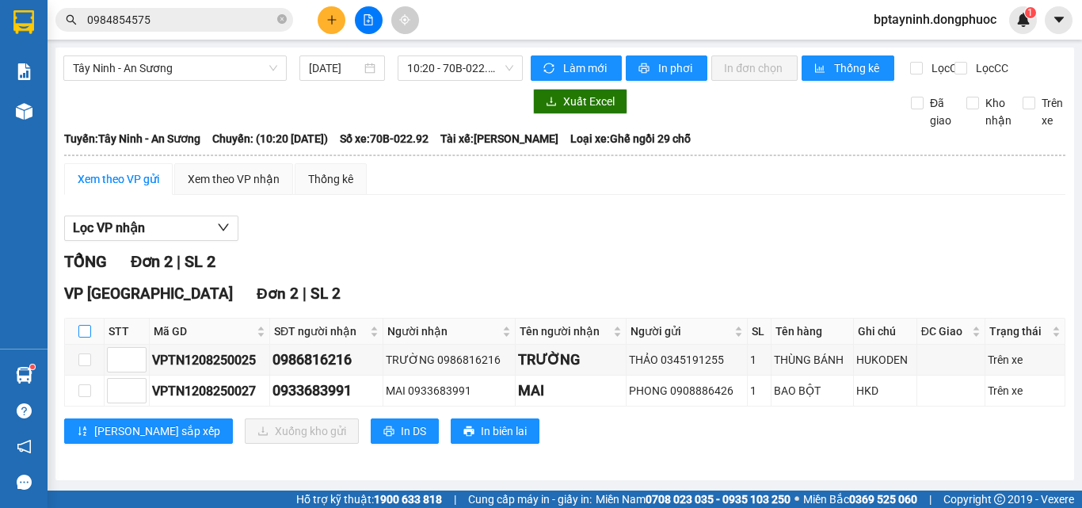
click at [80, 334] on input "checkbox" at bounding box center [84, 331] width 13 height 13
checkbox input "true"
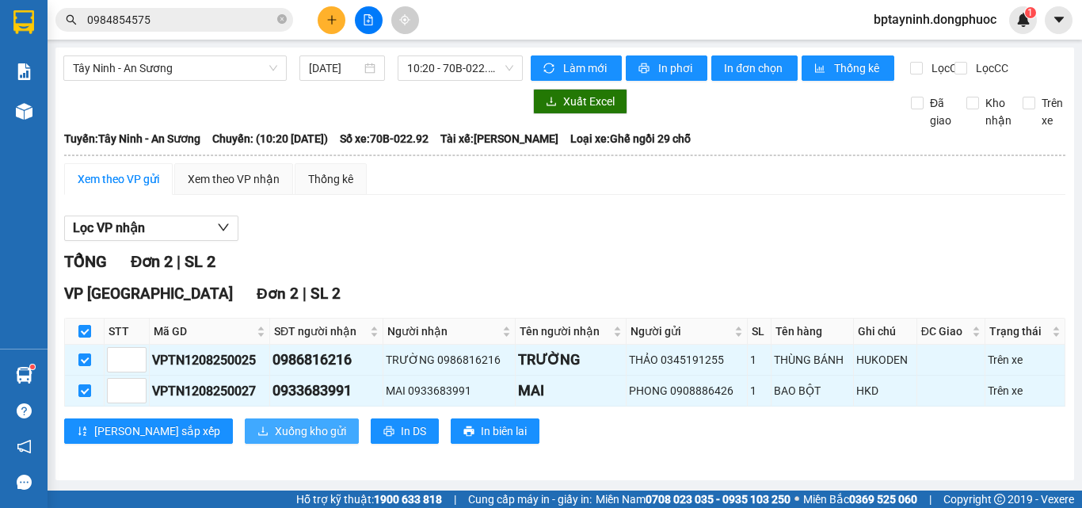
click at [275, 437] on span "Xuống kho gửi" at bounding box center [310, 430] width 71 height 17
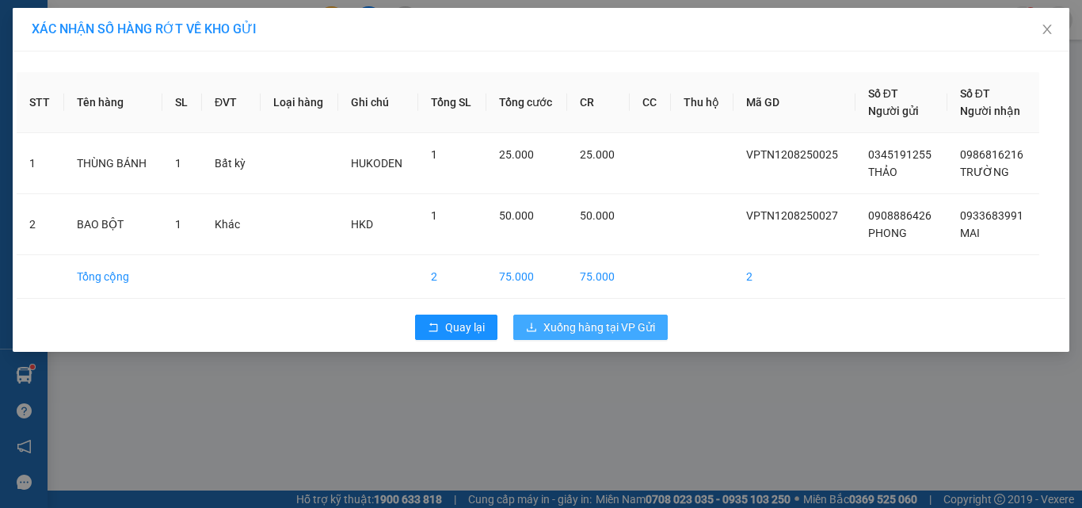
click at [642, 328] on span "Xuống hàng tại VP Gửi" at bounding box center [599, 326] width 112 height 17
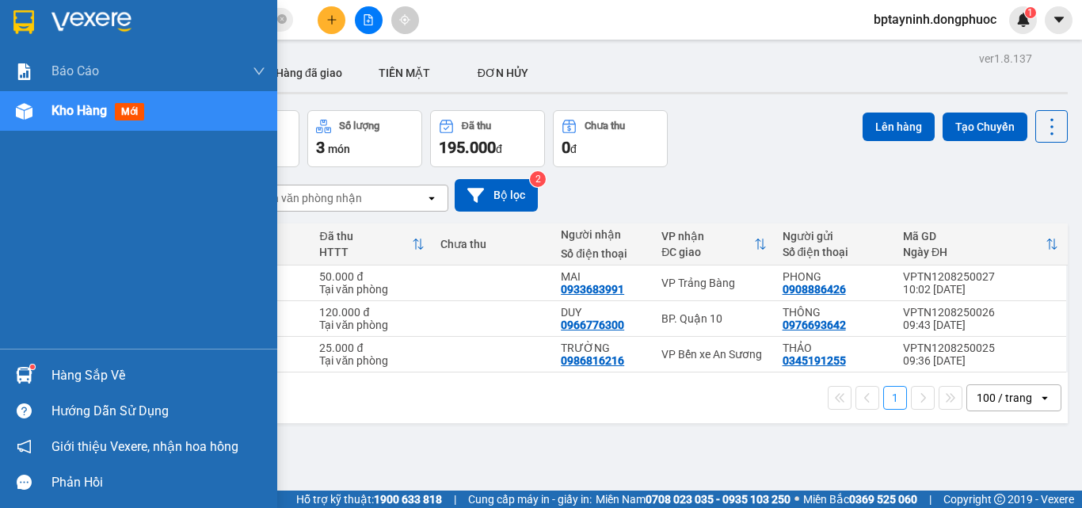
drag, startPoint x: 32, startPoint y: 362, endPoint x: 165, endPoint y: 360, distance: 132.3
click at [44, 363] on div "Hàng sắp về" at bounding box center [138, 375] width 277 height 36
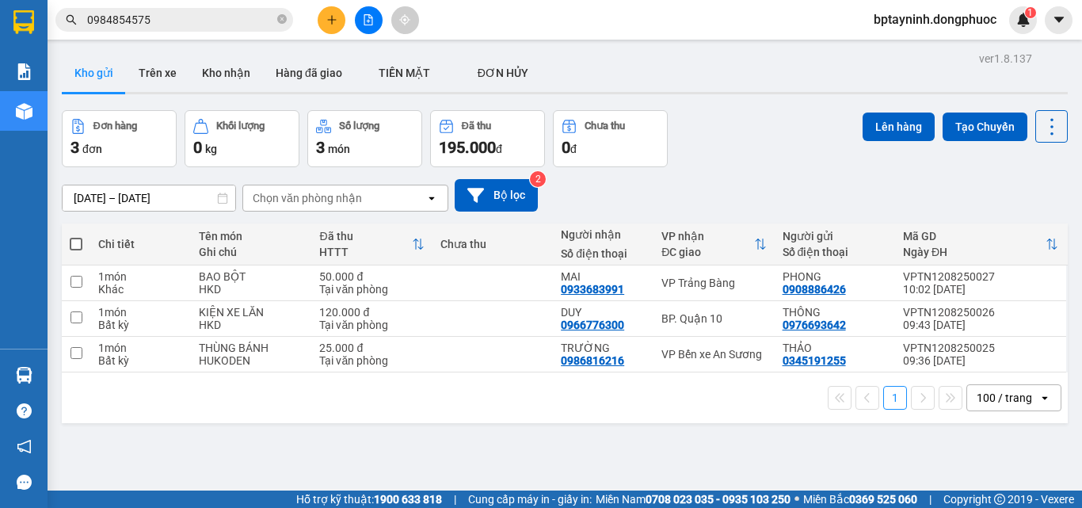
click at [680, 98] on section "Kết quả tìm kiếm ( 25 ) Bộ lọc Mã ĐH Trạng thái Món hàng Tổng cước Chưa cước Nh…" at bounding box center [541, 254] width 1082 height 508
click at [333, 17] on icon "plus" at bounding box center [331, 19] width 11 height 11
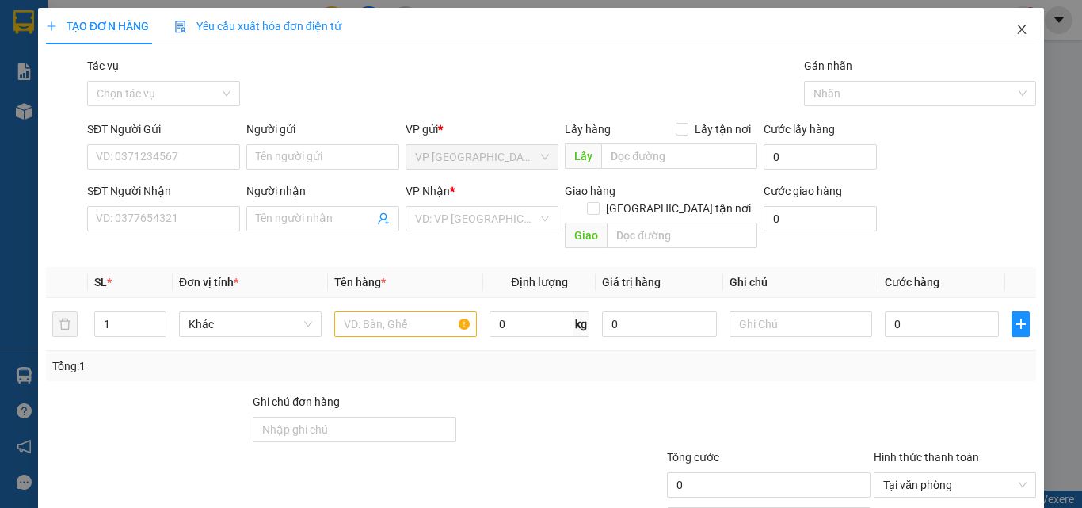
click at [1015, 30] on icon "close" at bounding box center [1021, 29] width 13 height 13
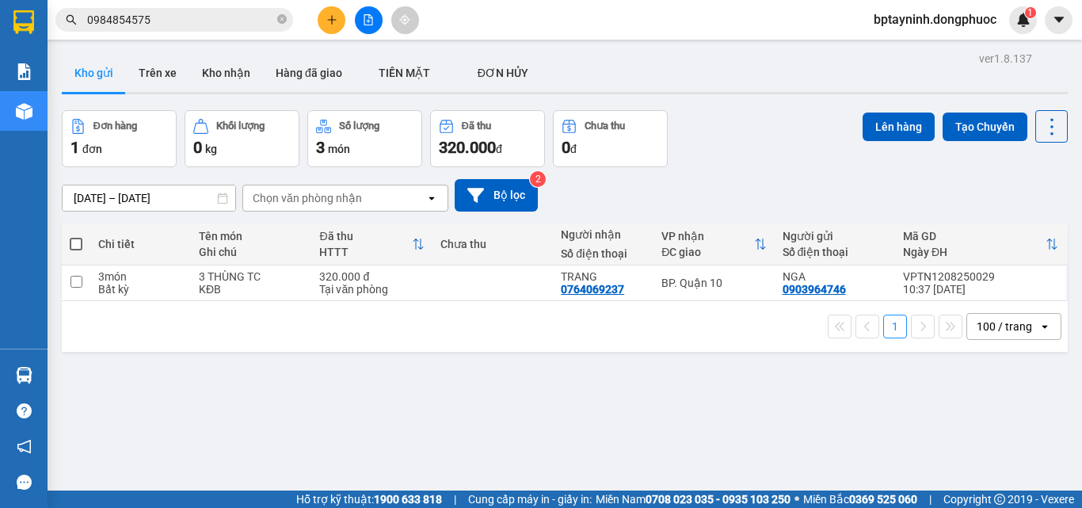
scroll to position [73, 0]
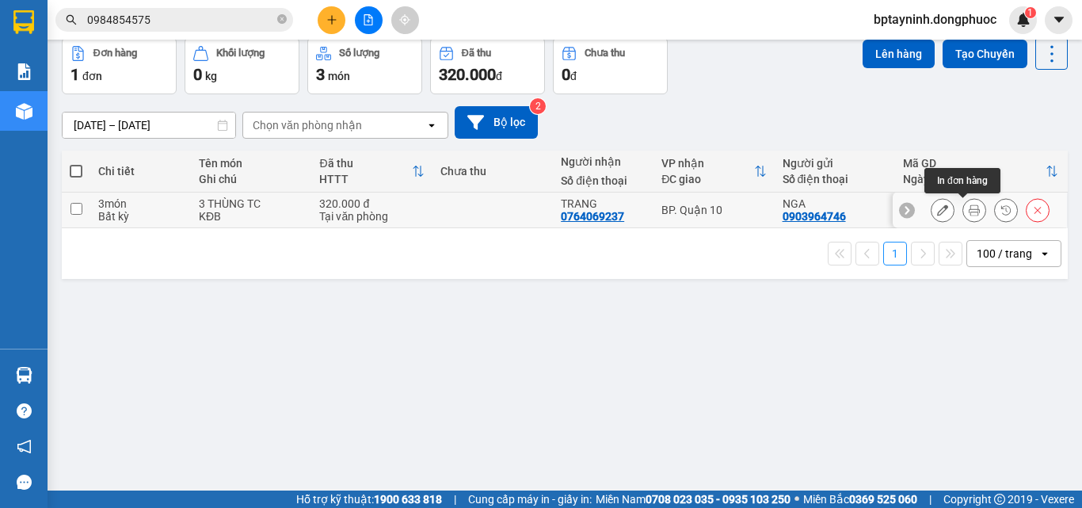
click at [969, 213] on icon at bounding box center [974, 209] width 11 height 11
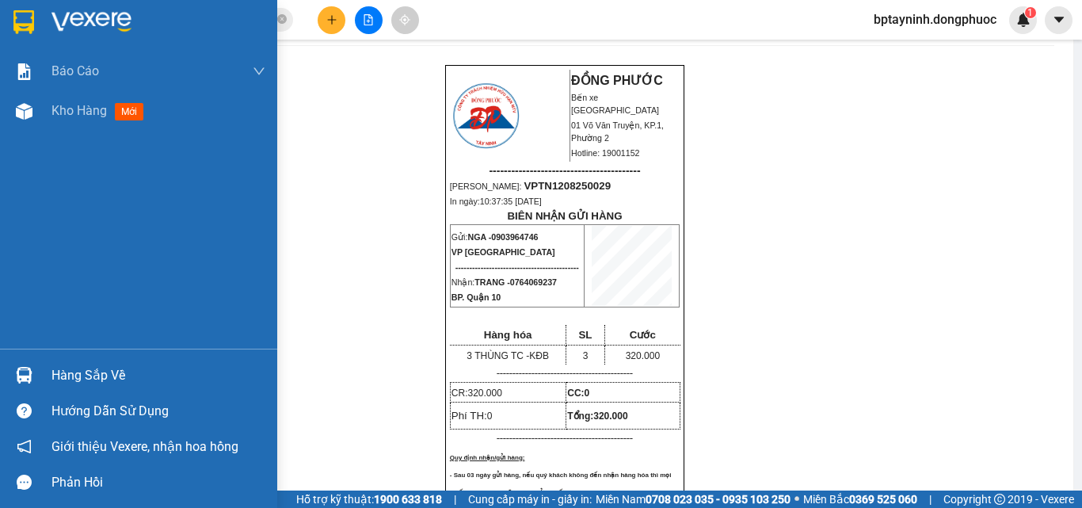
click at [26, 364] on div at bounding box center [24, 375] width 28 height 28
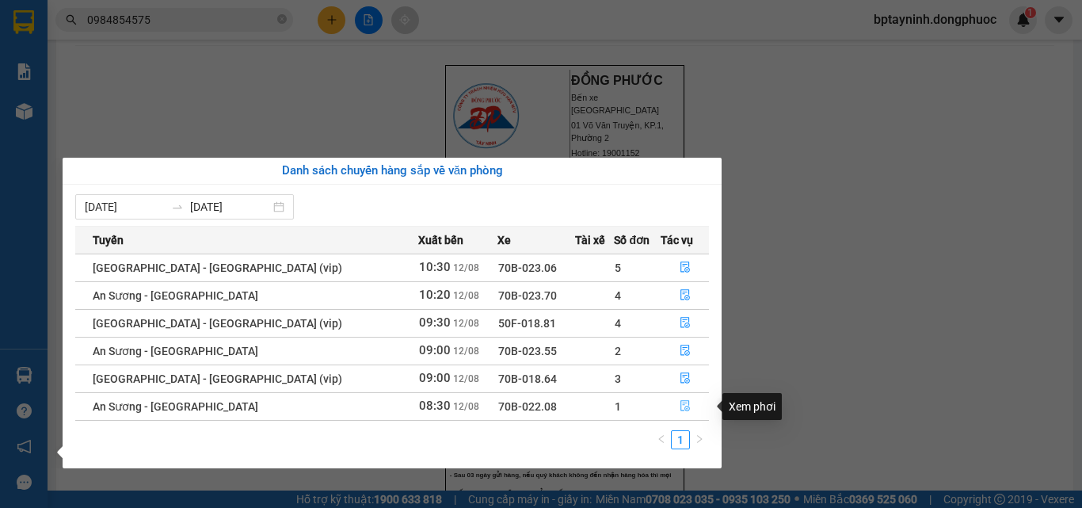
click at [680, 404] on icon "file-done" at bounding box center [685, 405] width 11 height 11
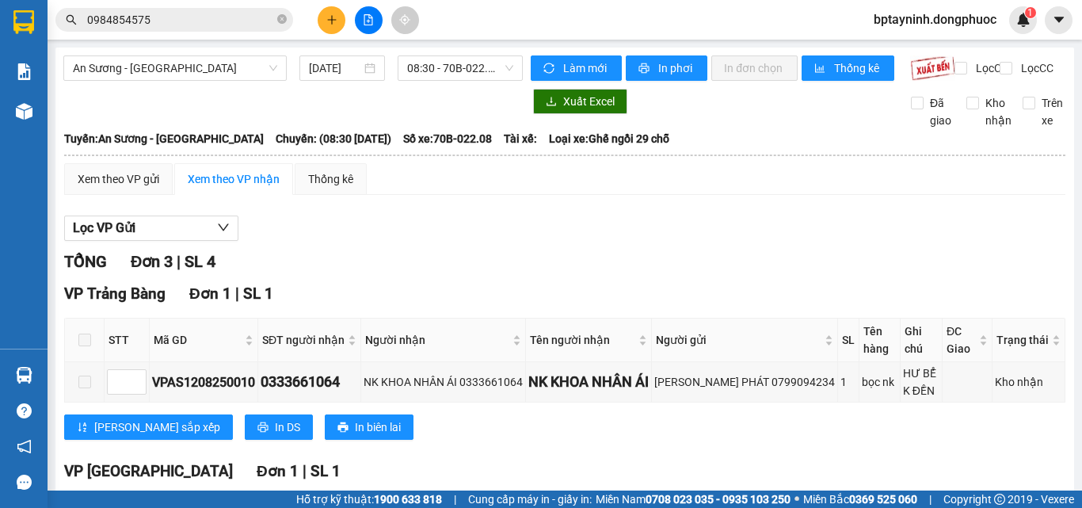
scroll to position [238, 0]
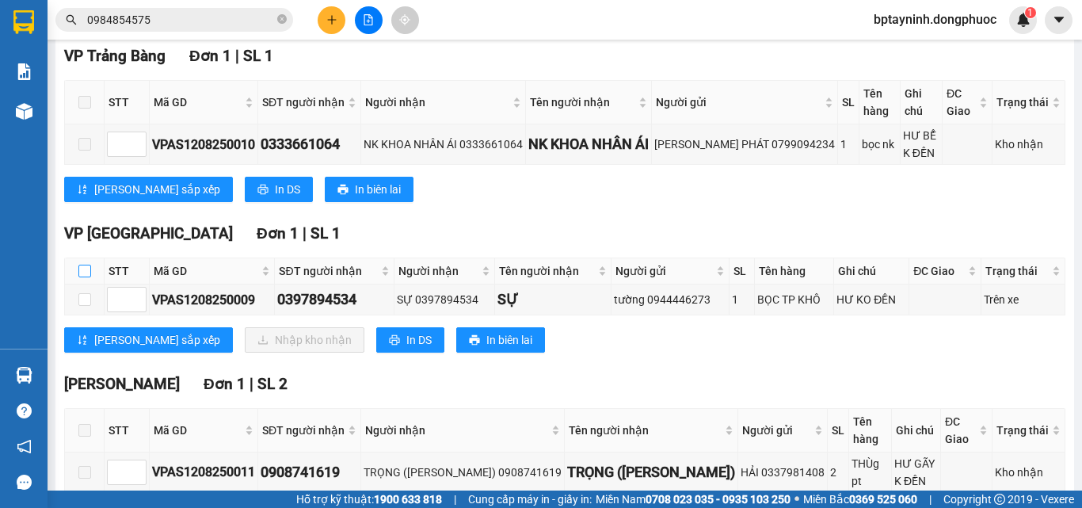
click at [89, 277] on input "checkbox" at bounding box center [84, 271] width 13 height 13
checkbox input "true"
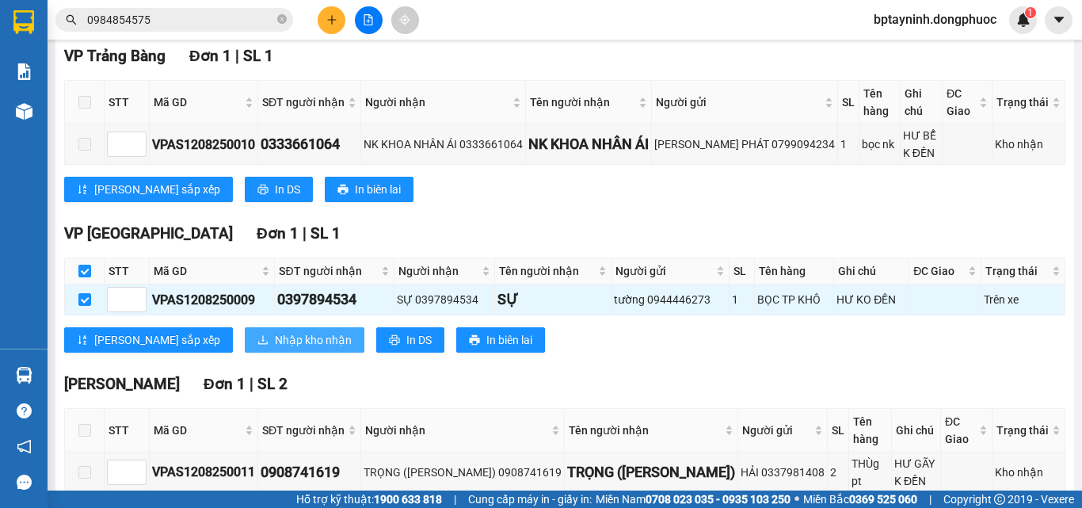
click at [275, 348] on span "Nhập kho nhận" at bounding box center [313, 339] width 77 height 17
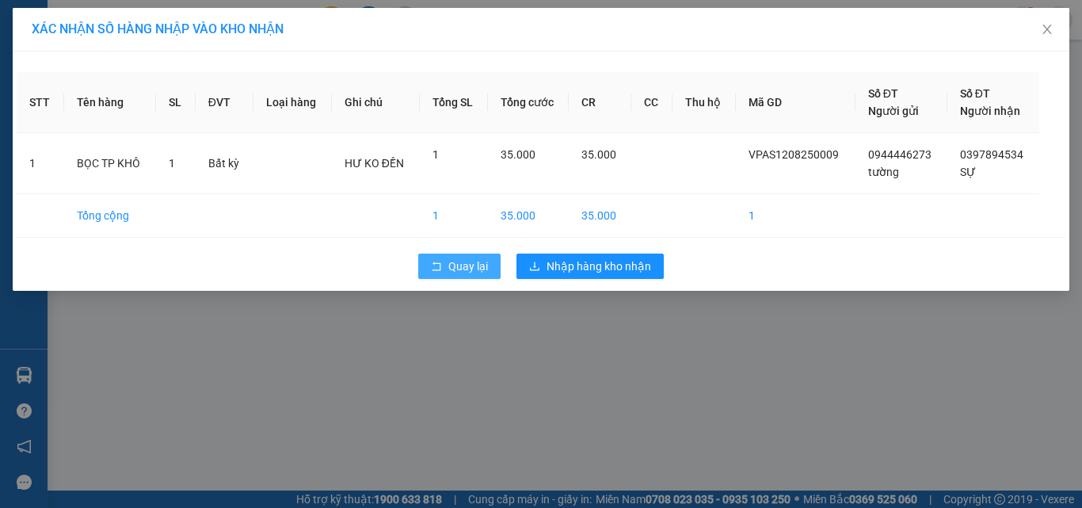
click at [454, 273] on span "Quay lại" at bounding box center [468, 265] width 40 height 17
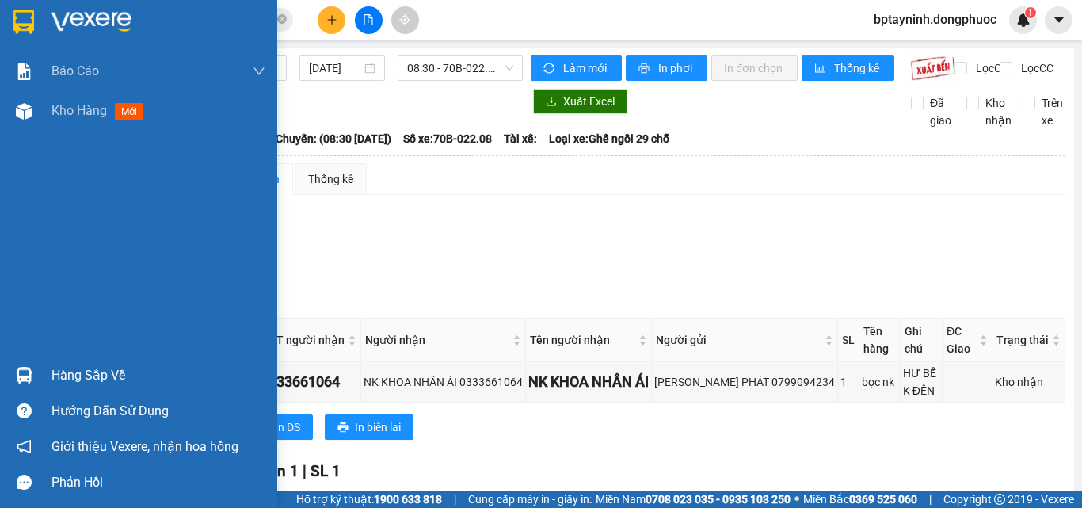
click at [52, 378] on div "Hàng sắp về" at bounding box center [138, 375] width 277 height 36
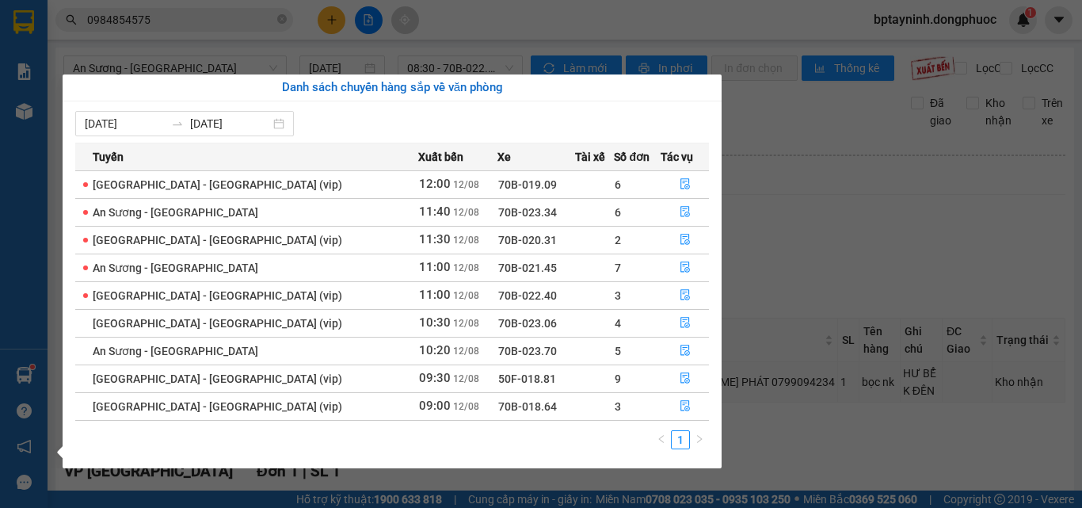
drag, startPoint x: 862, startPoint y: 243, endPoint x: 719, endPoint y: 261, distance: 143.7
click at [861, 243] on section "Kết quả tìm kiếm ( 25 ) Bộ lọc Mã ĐH Trạng thái Món hàng Tổng cước Chưa cước Nh…" at bounding box center [541, 254] width 1082 height 508
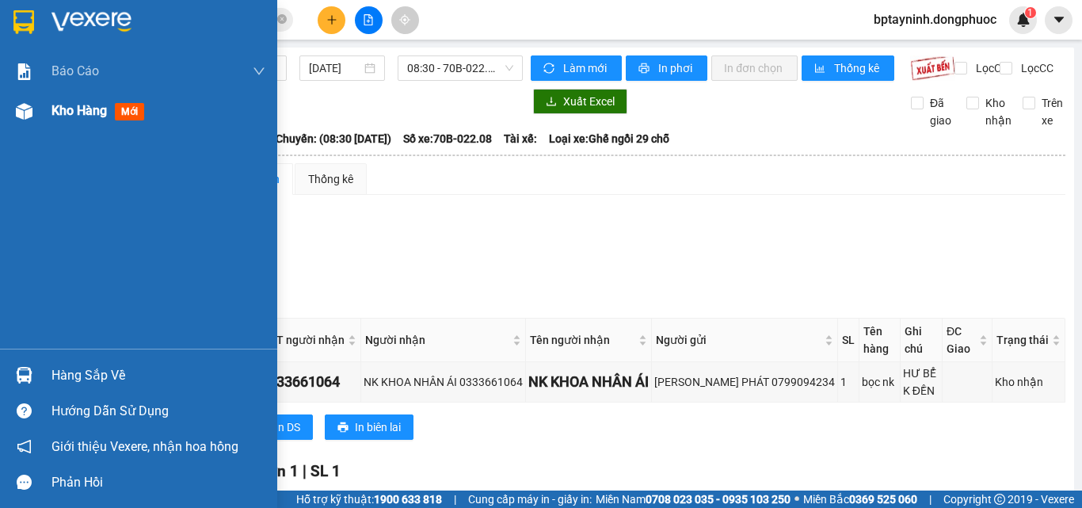
click at [143, 120] on span "mới" at bounding box center [129, 111] width 29 height 17
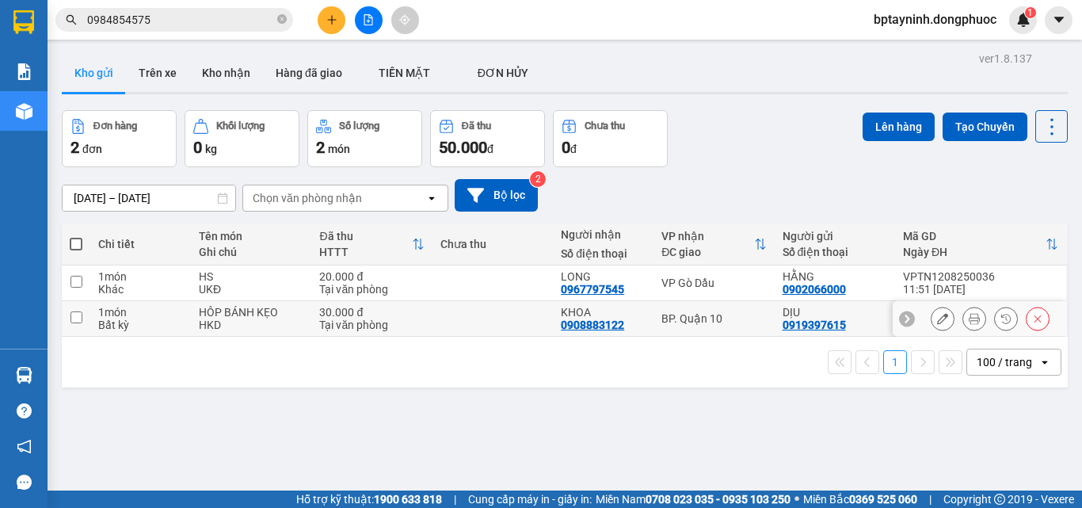
click at [743, 322] on div "BP. Quận 10" at bounding box center [713, 318] width 105 height 13
checkbox input "true"
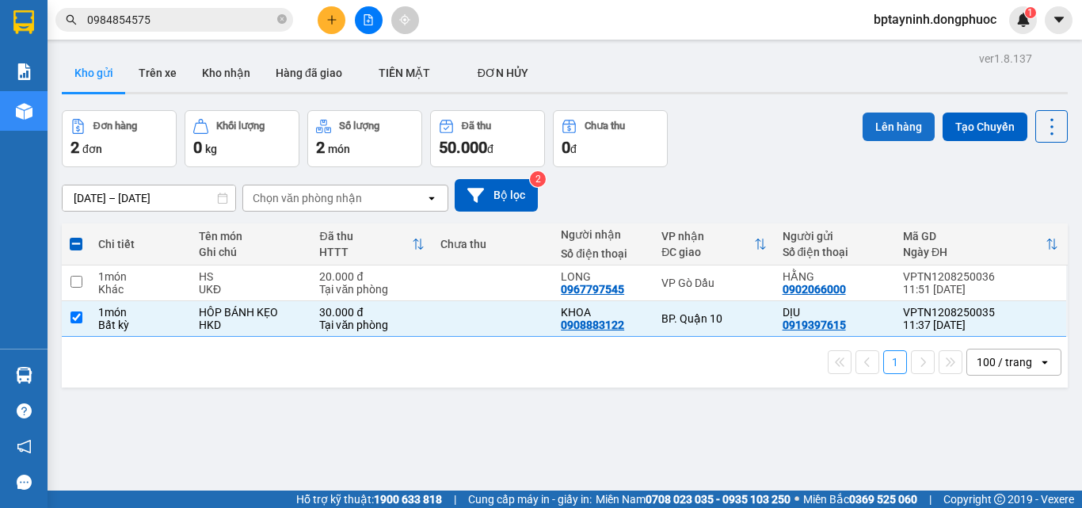
click at [892, 128] on button "Lên hàng" at bounding box center [899, 126] width 72 height 29
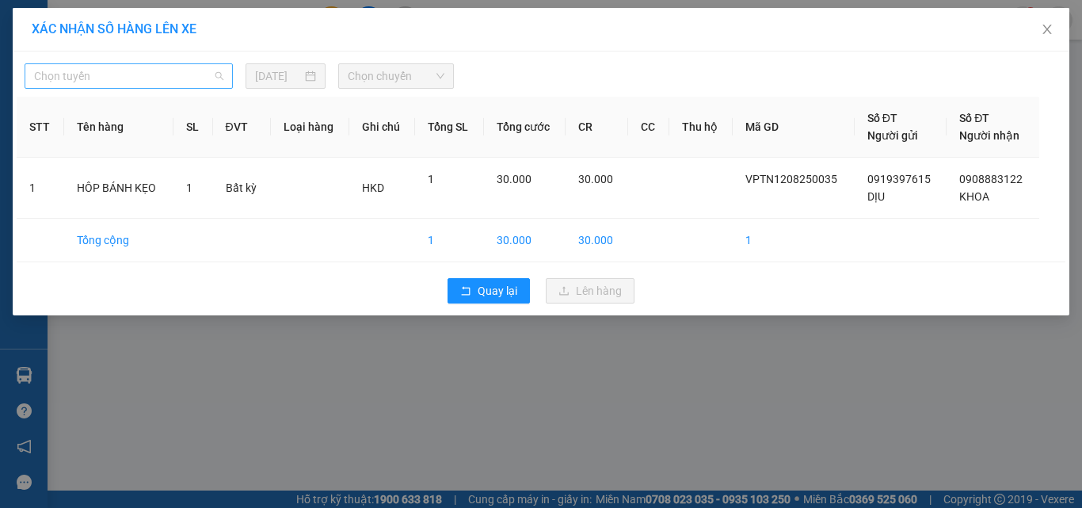
click at [151, 73] on span "Chọn tuyến" at bounding box center [128, 76] width 189 height 24
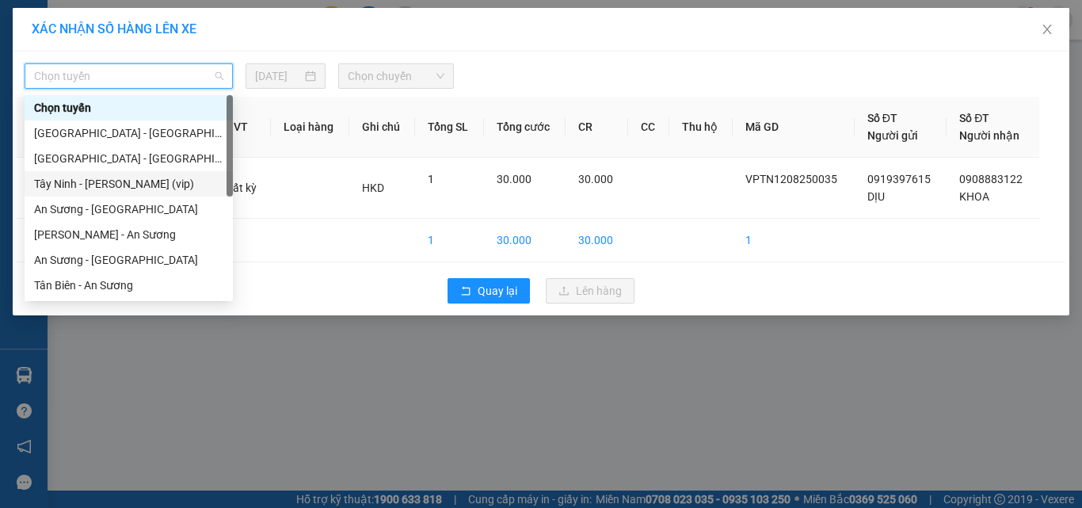
drag, startPoint x: 93, startPoint y: 181, endPoint x: 277, endPoint y: 145, distance: 188.0
click at [101, 179] on div "Tây Ninh - [PERSON_NAME] (vip)" at bounding box center [128, 183] width 189 height 17
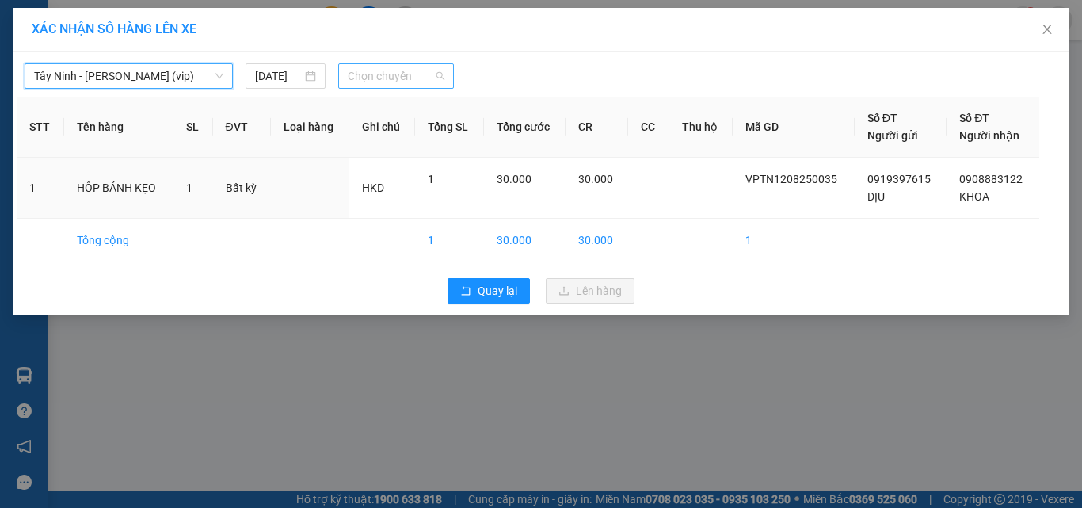
click at [387, 79] on span "Chọn chuyến" at bounding box center [396, 76] width 97 height 24
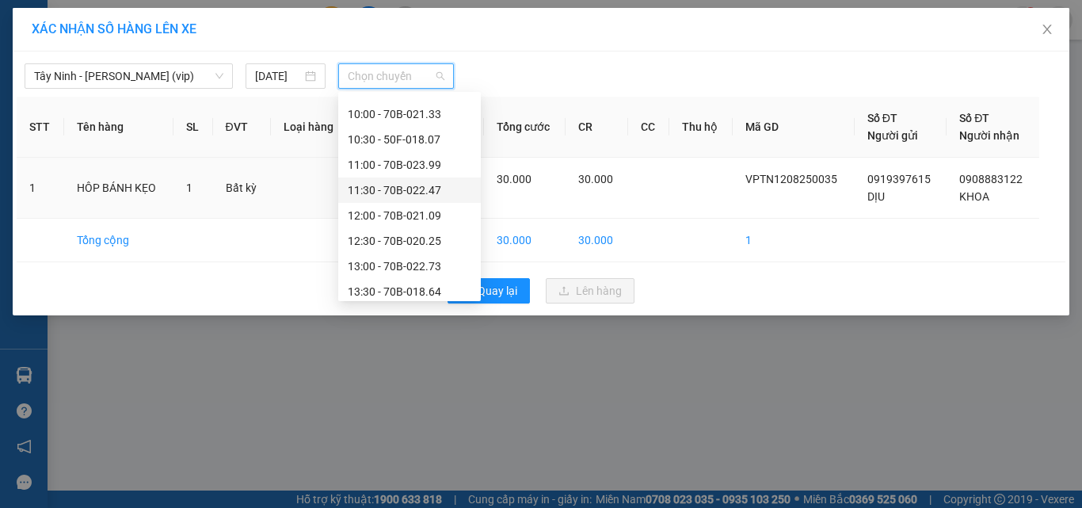
scroll to position [554, 0]
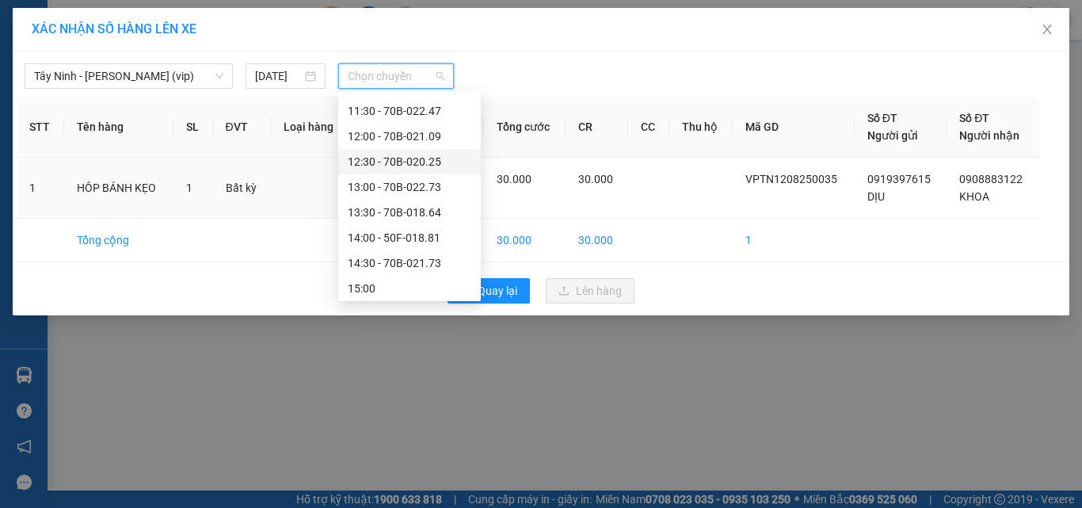
click at [429, 156] on div "12:30 - 70B-020.25" at bounding box center [410, 161] width 124 height 17
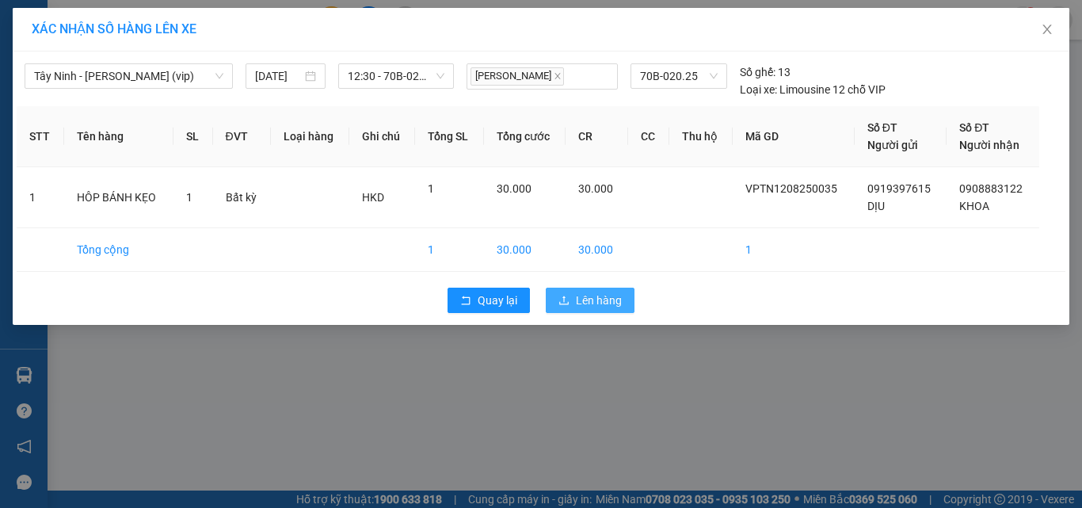
click at [599, 299] on span "Lên hàng" at bounding box center [599, 299] width 46 height 17
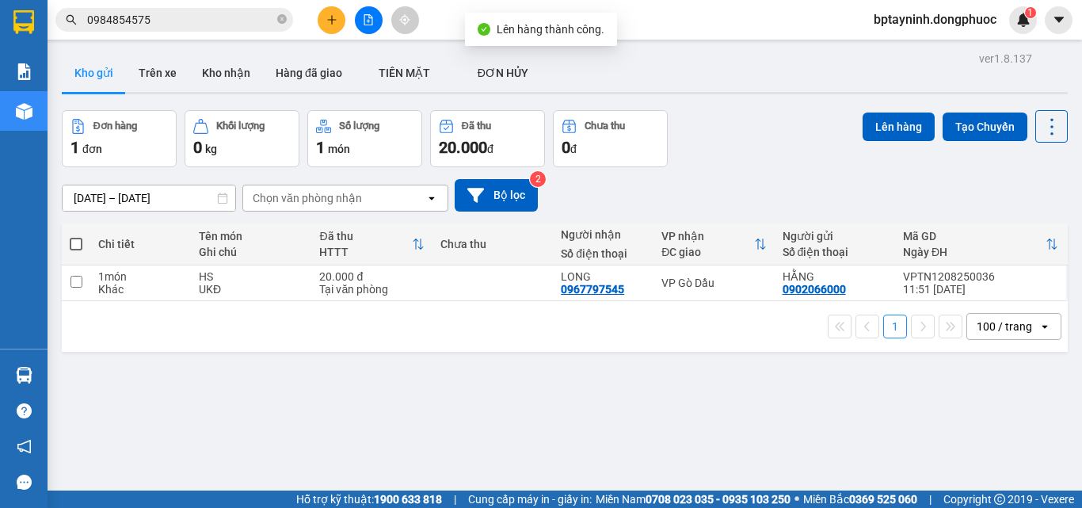
click at [531, 291] on td at bounding box center [492, 283] width 120 height 36
checkbox input "true"
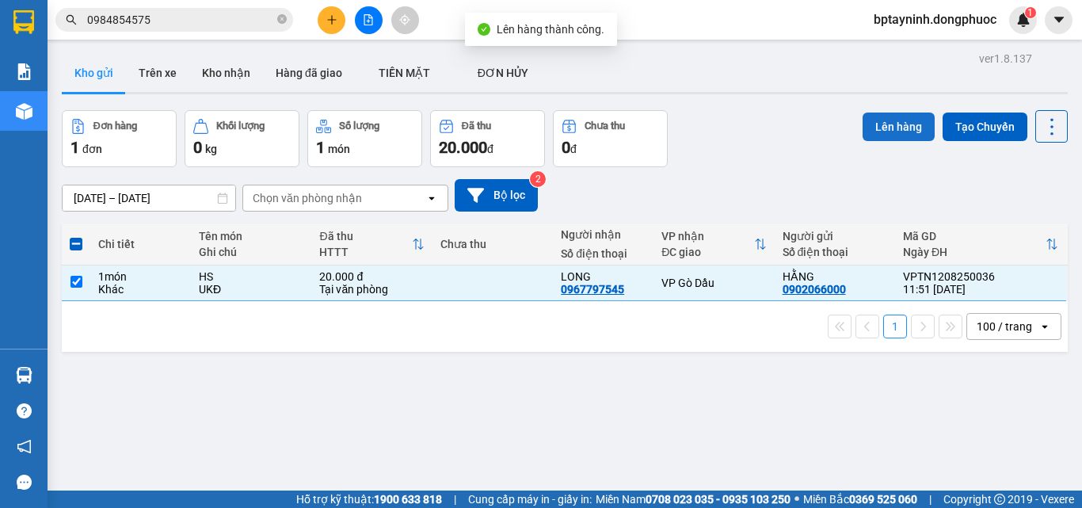
click at [870, 124] on button "Lên hàng" at bounding box center [899, 126] width 72 height 29
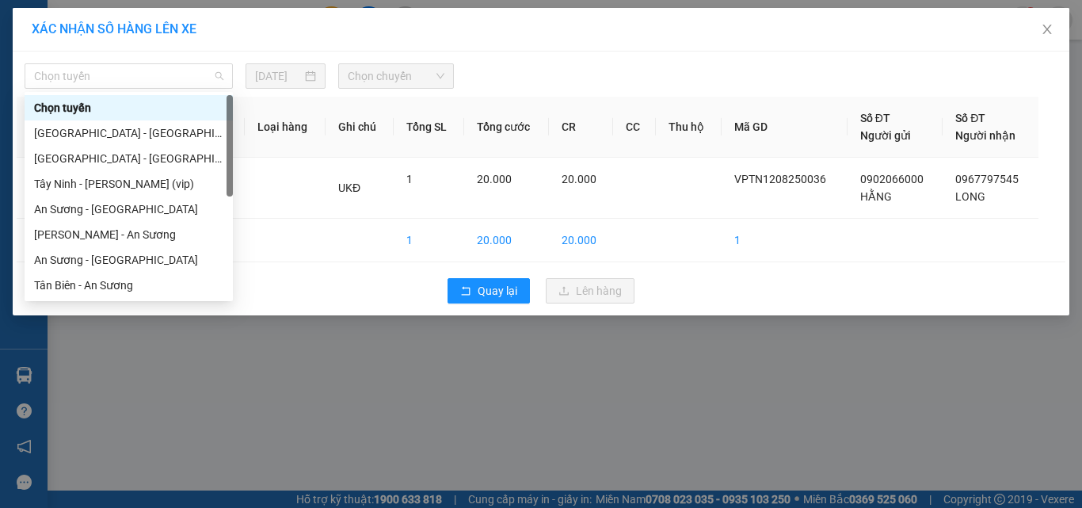
drag, startPoint x: 118, startPoint y: 79, endPoint x: 96, endPoint y: 207, distance: 129.4
click at [118, 97] on body "Kết quả tìm kiếm ( 25 ) Bộ lọc Mã ĐH Trạng thái Món hàng Tổng cước Chưa cước Nh…" at bounding box center [541, 254] width 1082 height 508
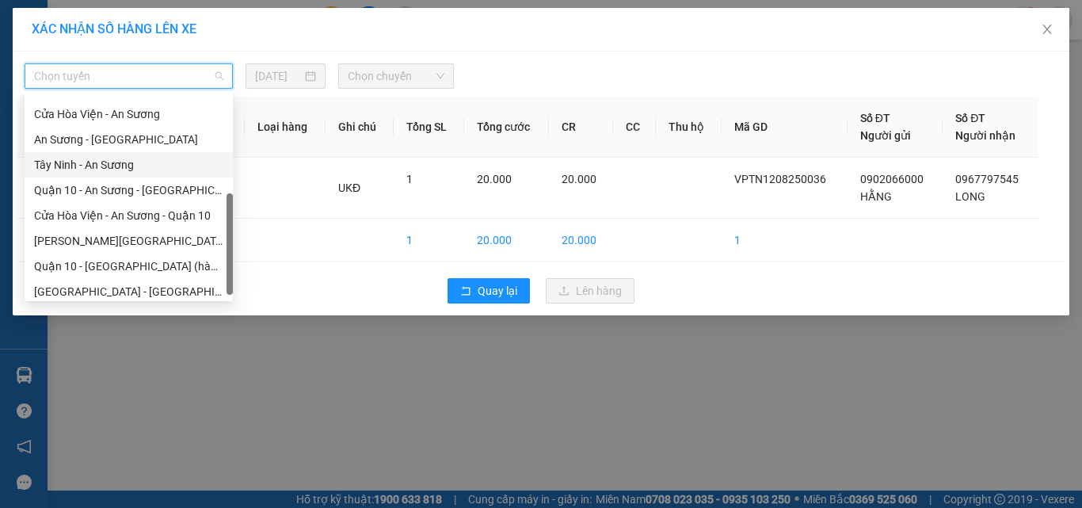
click at [88, 161] on div "Tây Ninh - An Sương" at bounding box center [128, 164] width 189 height 17
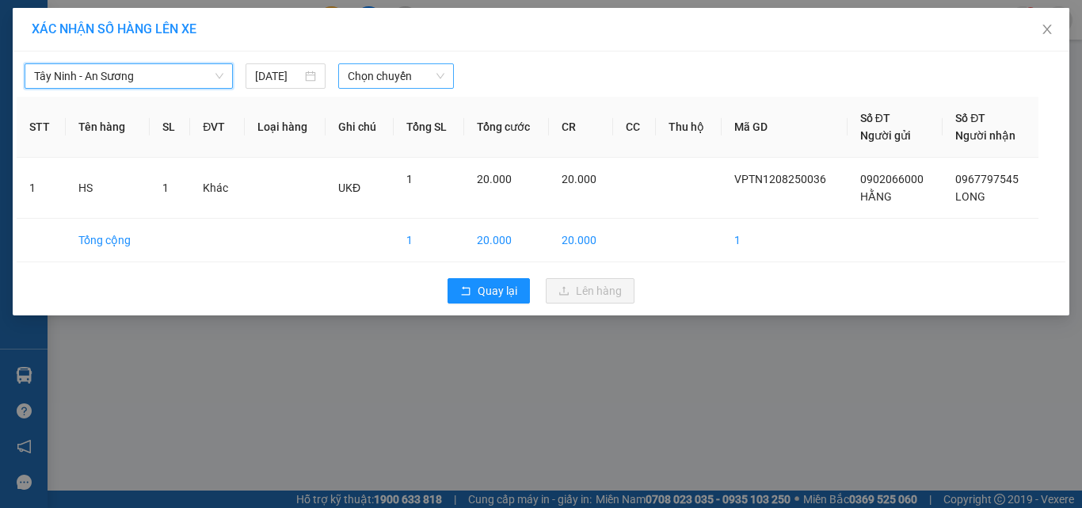
click at [416, 77] on span "Chọn chuyến" at bounding box center [396, 76] width 97 height 24
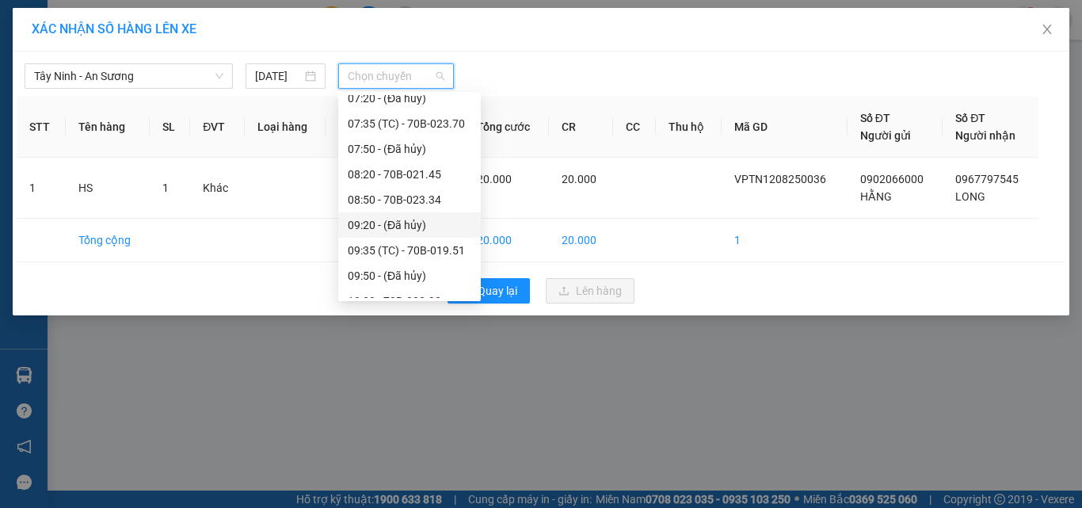
scroll to position [475, 0]
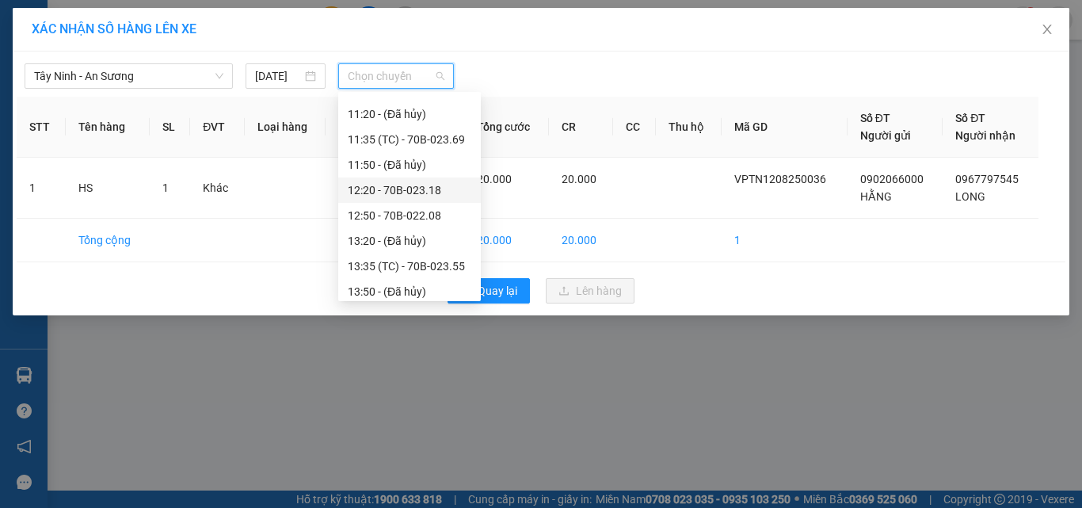
drag, startPoint x: 431, startPoint y: 189, endPoint x: 597, endPoint y: 299, distance: 199.5
click at [432, 190] on div "12:20 - 70B-023.18" at bounding box center [410, 189] width 124 height 17
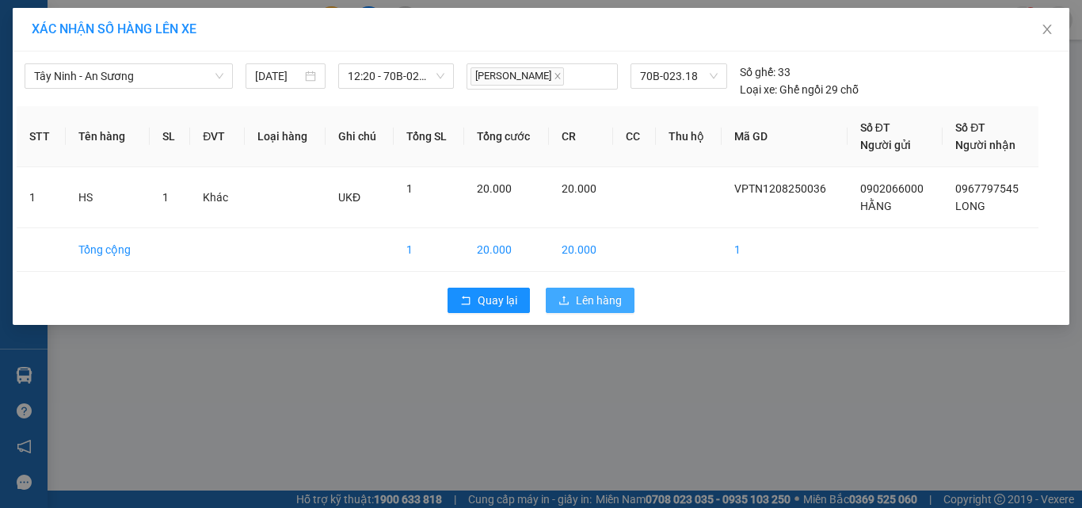
click at [607, 302] on span "Lên hàng" at bounding box center [599, 299] width 46 height 17
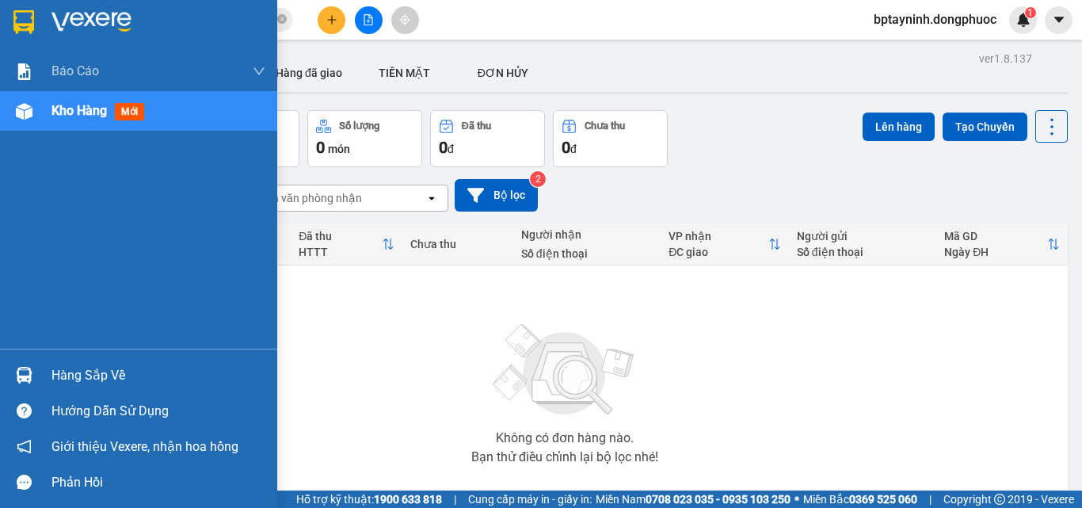
click at [76, 365] on div "Hàng sắp về" at bounding box center [158, 376] width 214 height 24
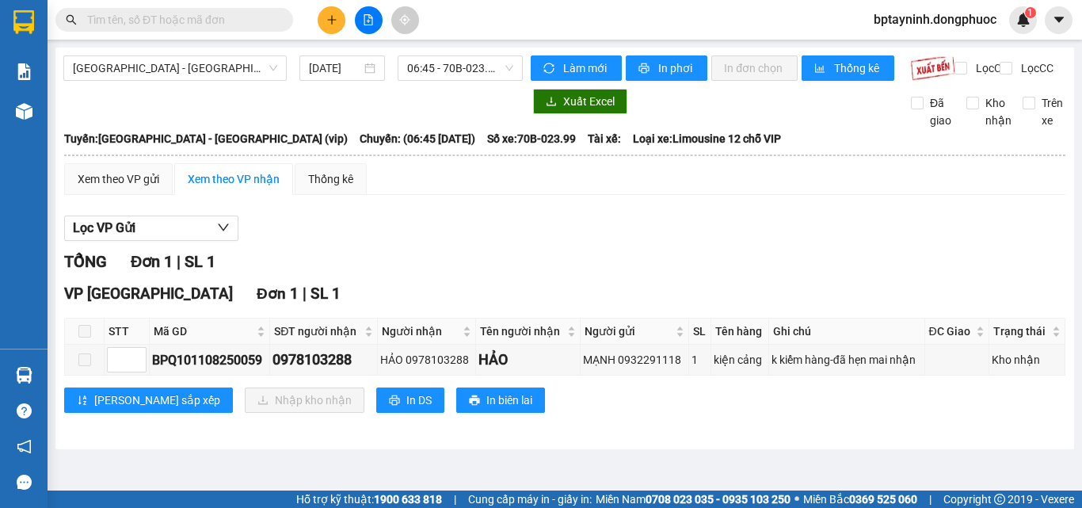
click at [89, 337] on span at bounding box center [84, 331] width 13 height 13
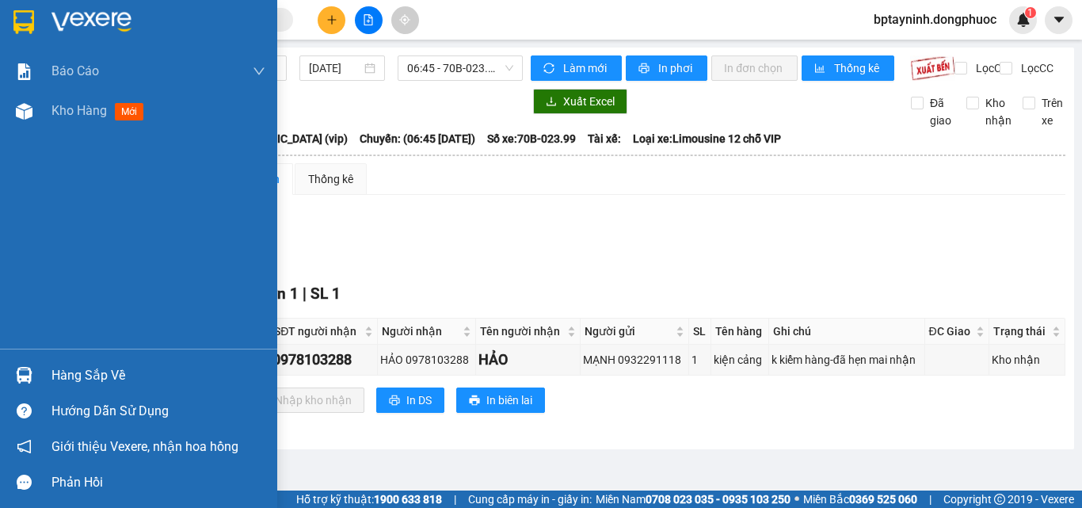
click at [84, 376] on div "Hàng sắp về" at bounding box center [158, 376] width 214 height 24
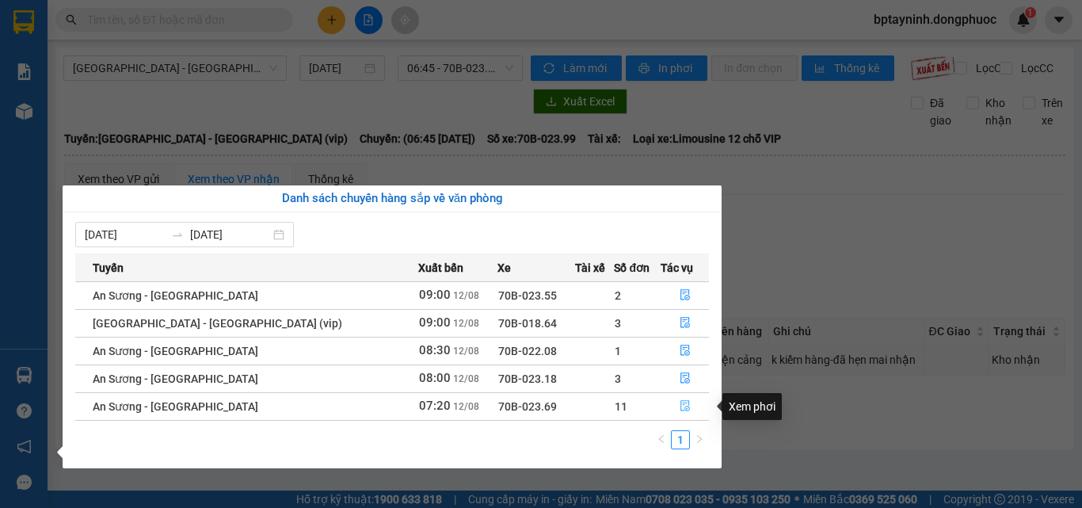
click at [680, 407] on icon "file-done" at bounding box center [685, 405] width 11 height 11
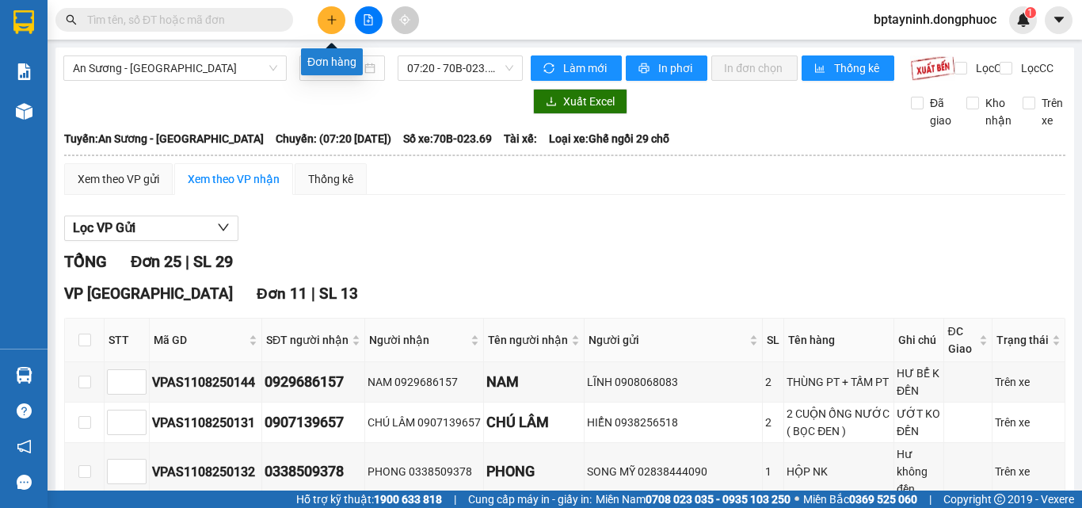
click at [328, 21] on icon "plus" at bounding box center [331, 19] width 11 height 11
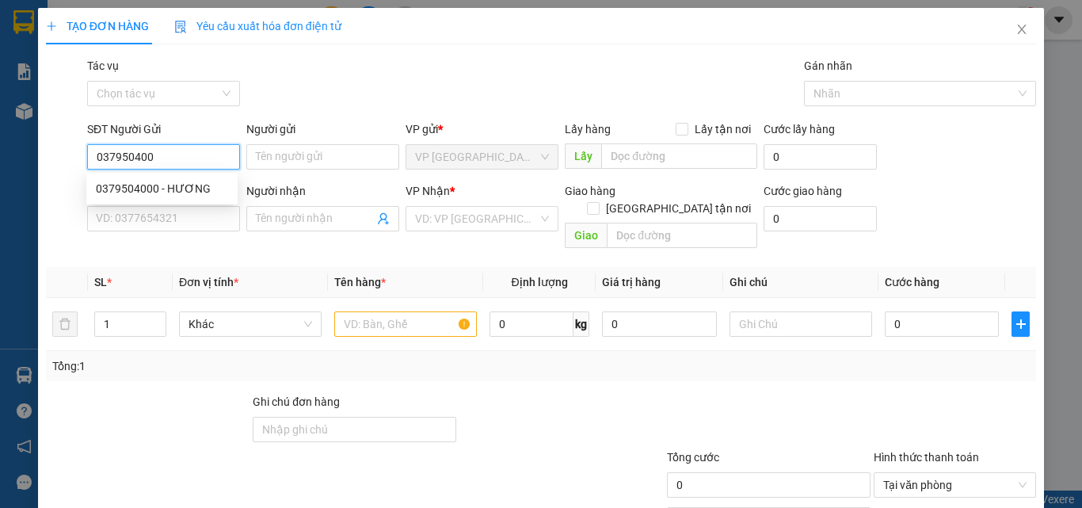
type input "0379504000"
click at [163, 184] on div "0379504000 - HƯƠNG" at bounding box center [162, 188] width 132 height 17
type input "HƯƠNG"
type input "0988060760"
type input "HỮU"
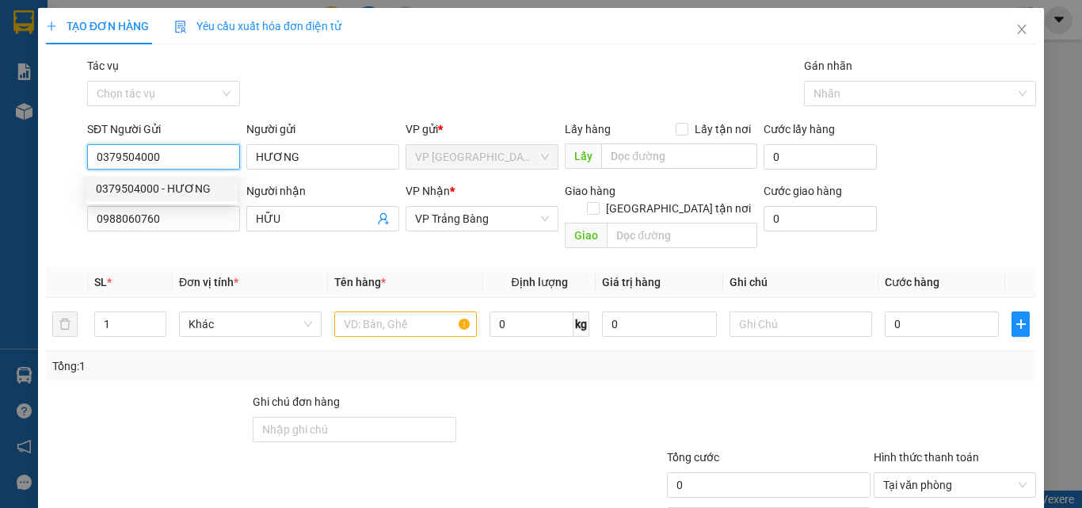
type input "20.000"
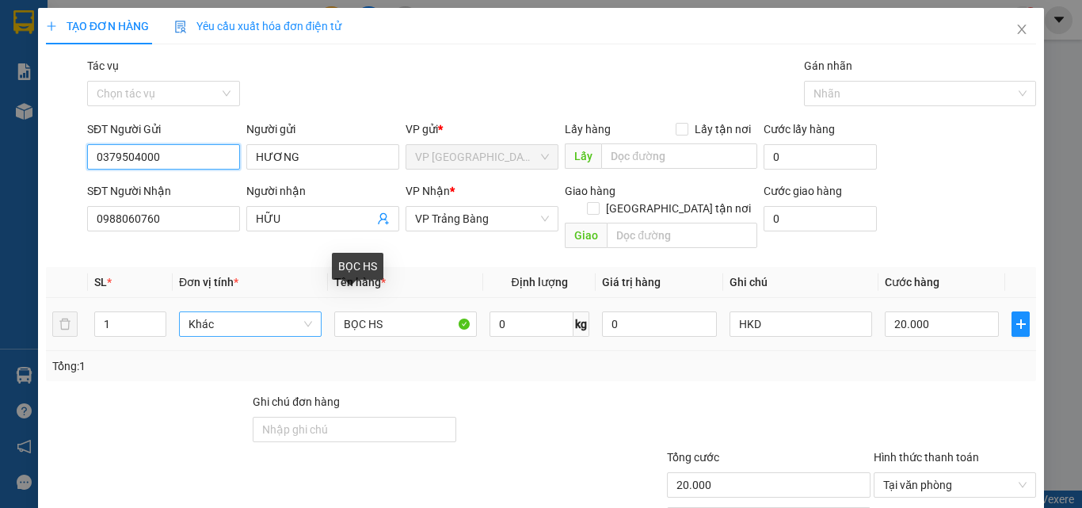
type input "0379504000"
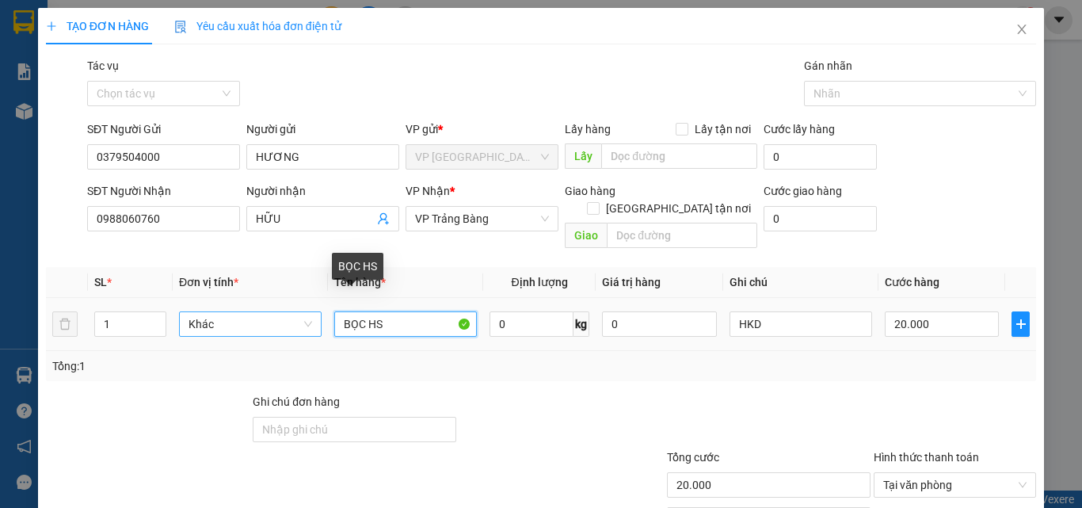
drag, startPoint x: 249, startPoint y: 306, endPoint x: 185, endPoint y: 306, distance: 64.2
click at [187, 306] on tr "1 Khác BỌC HS 0 kg 0 HKD 20.000" at bounding box center [541, 324] width 990 height 53
type input "HS"
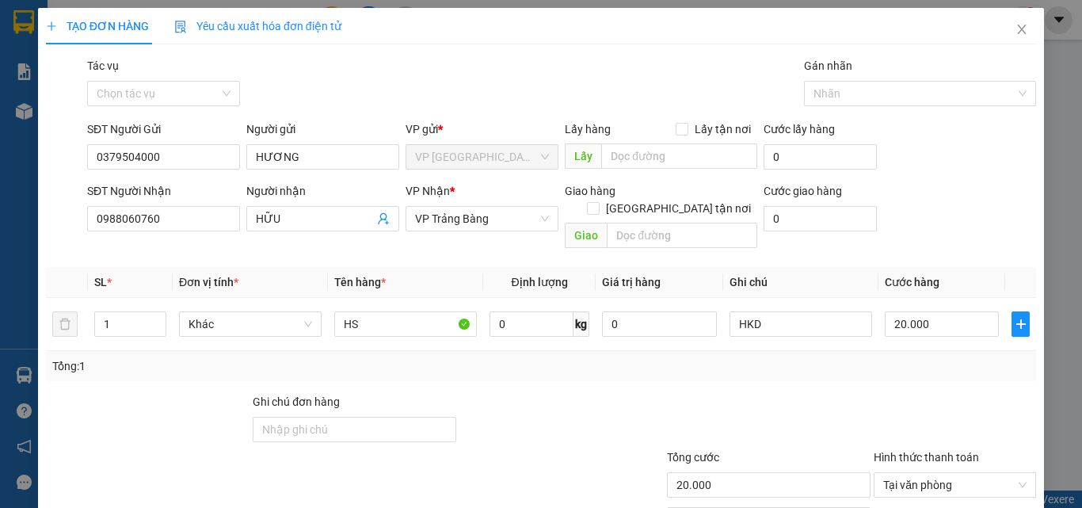
drag, startPoint x: 803, startPoint y: 359, endPoint x: 947, endPoint y: 385, distance: 146.5
click at [819, 359] on div "Tổng: 1" at bounding box center [541, 366] width 990 height 30
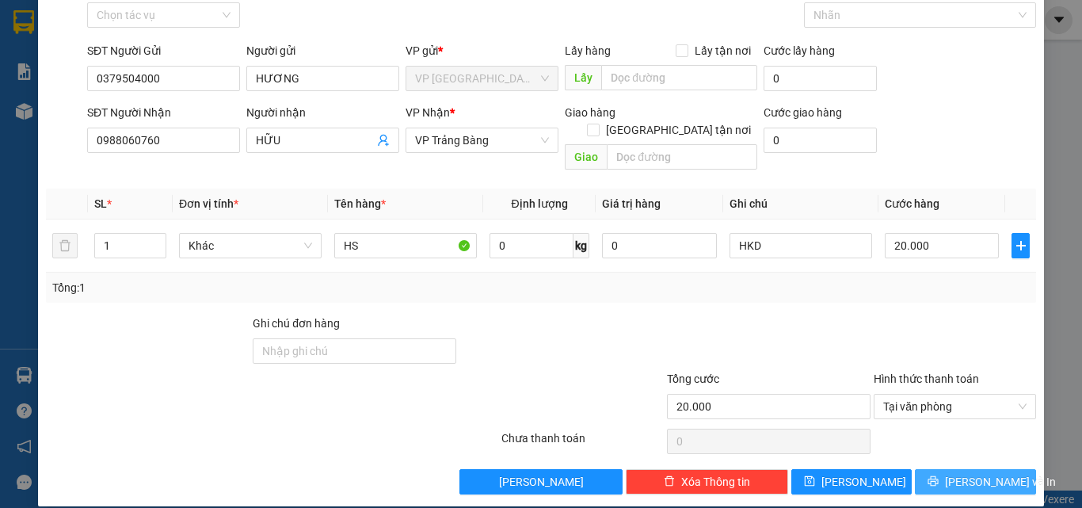
click at [969, 473] on span "[PERSON_NAME] và In" at bounding box center [1000, 481] width 111 height 17
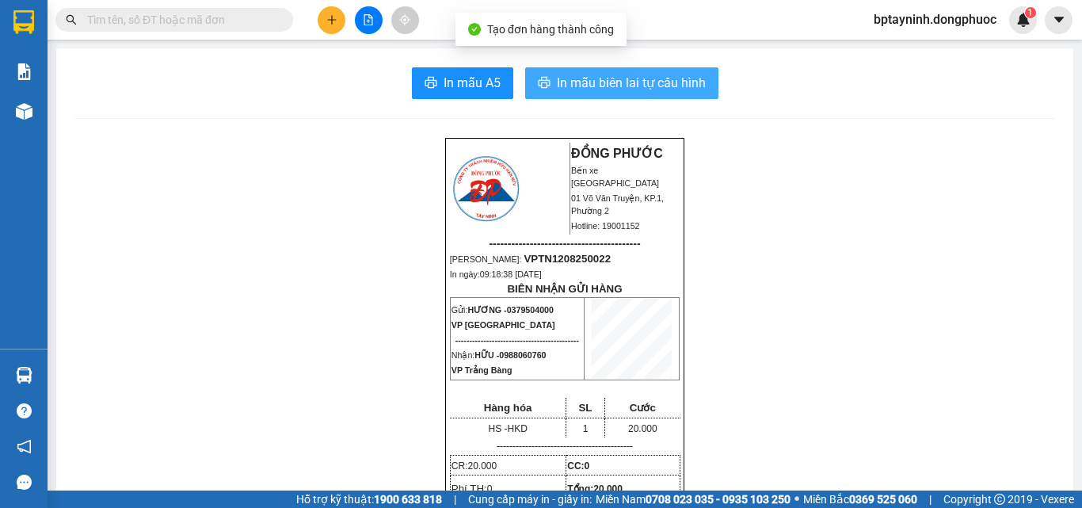
click at [627, 86] on span "In mẫu biên lai tự cấu hình" at bounding box center [631, 83] width 149 height 20
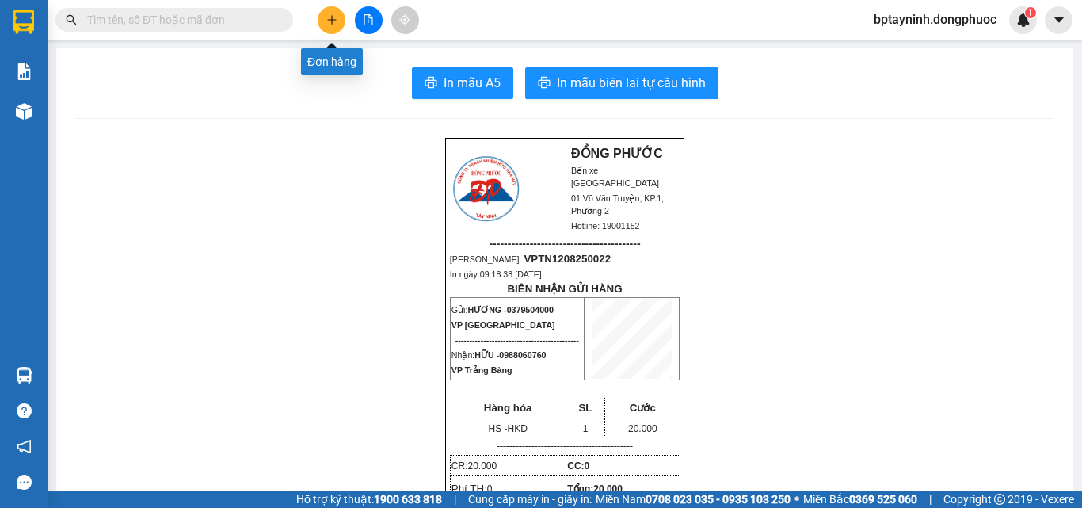
click at [335, 18] on icon "plus" at bounding box center [331, 19] width 11 height 11
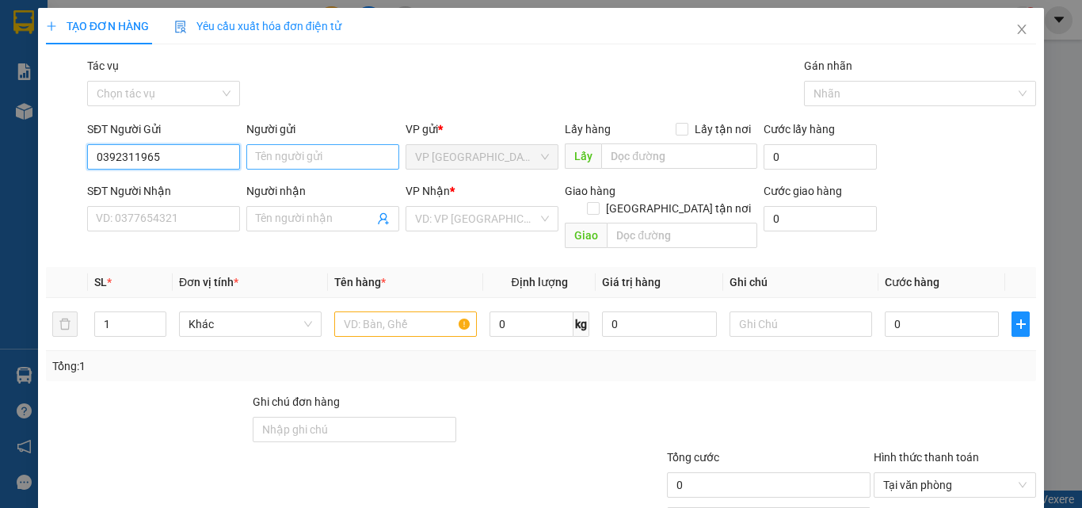
type input "0392311965"
click at [311, 159] on input "Người gửi" at bounding box center [322, 156] width 153 height 25
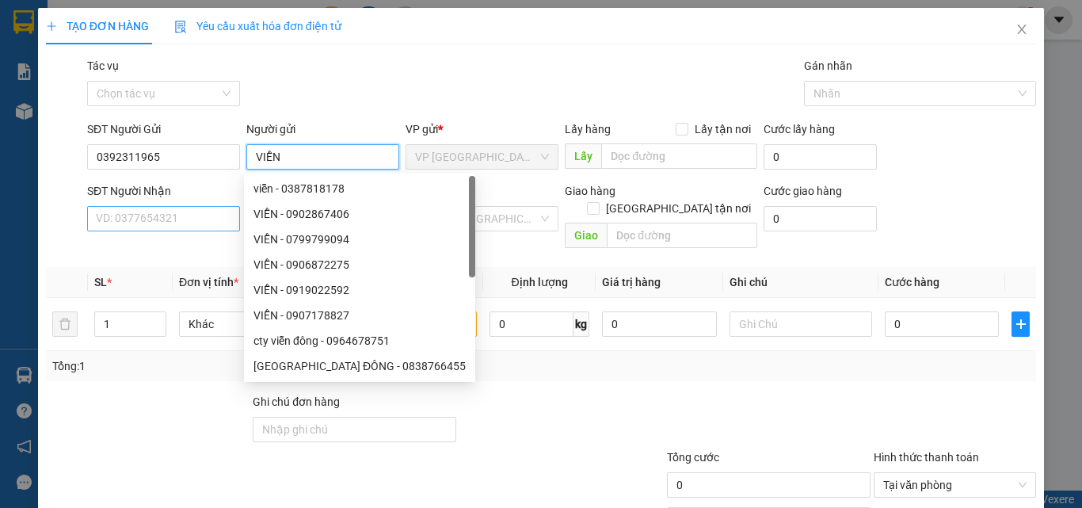
type input "VIỄN"
click at [193, 222] on input "SĐT Người Nhận" at bounding box center [163, 218] width 153 height 25
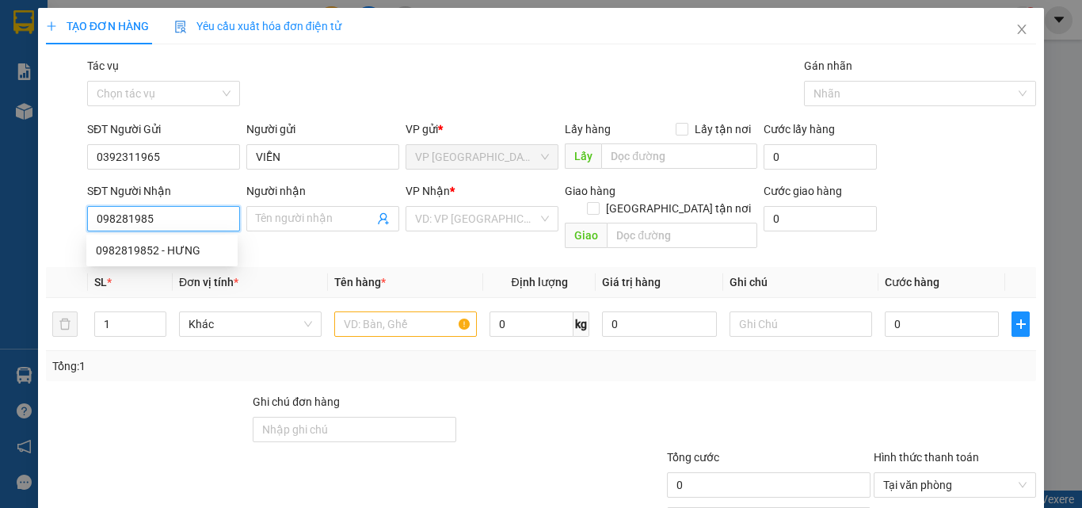
type input "0982819852"
click at [180, 249] on div "0982819852 - HƯNG" at bounding box center [162, 250] width 132 height 17
type input "HƯNG"
type input "80.000"
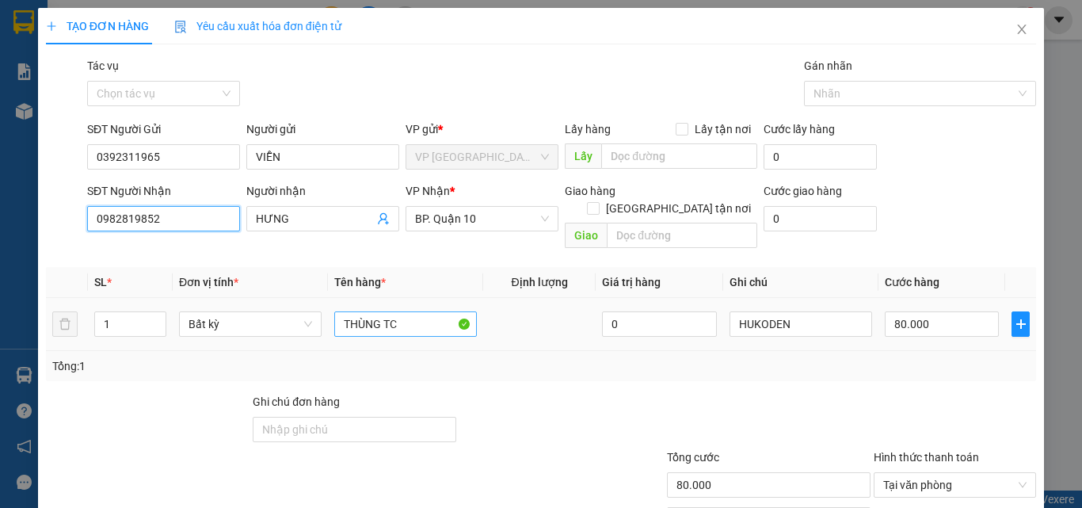
type input "0982819852"
drag, startPoint x: 353, startPoint y: 295, endPoint x: 182, endPoint y: 272, distance: 172.5
click at [182, 272] on table "SL * Đơn vị tính * Tên hàng * Định lượng Giá trị hàng Ghi chú Cước hàng 1 Bất k…" at bounding box center [541, 309] width 990 height 84
type input "HS"
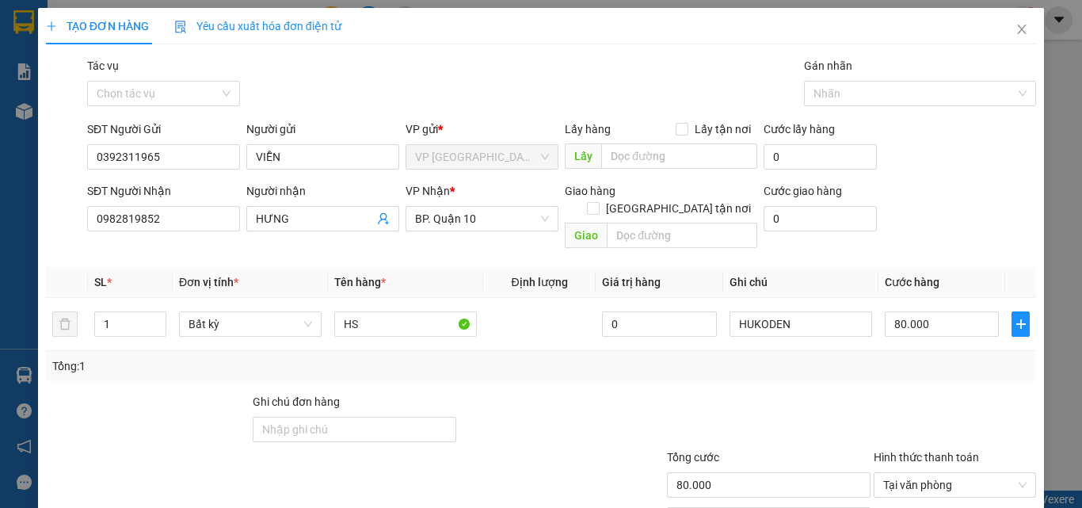
drag, startPoint x: 766, startPoint y: 385, endPoint x: 0, endPoint y: 226, distance: 782.3
click at [760, 393] on div at bounding box center [768, 420] width 207 height 55
click at [955, 311] on input "80.000" at bounding box center [942, 323] width 114 height 25
type input "3"
type input "30"
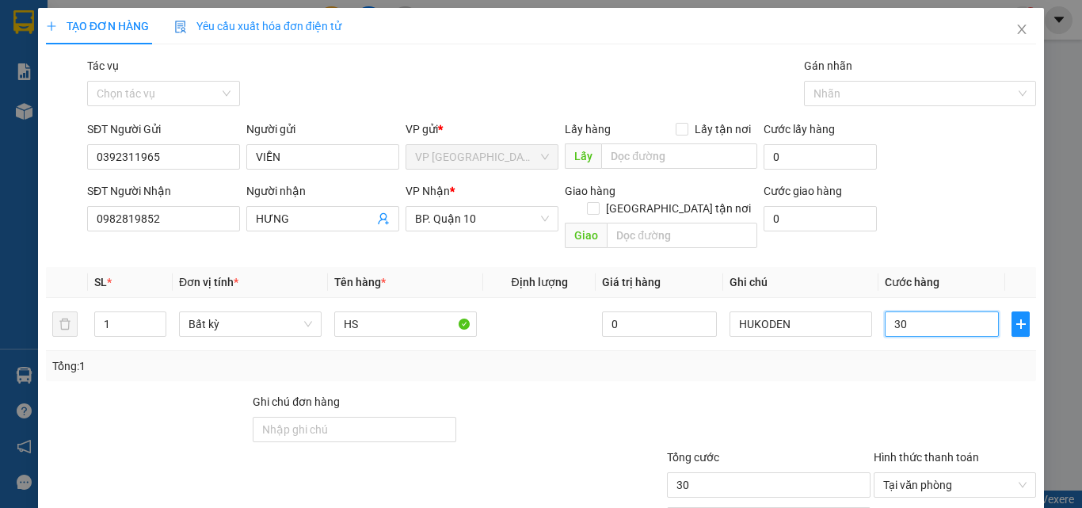
type input "30"
type input "30.000"
click at [897, 393] on div at bounding box center [955, 420] width 166 height 55
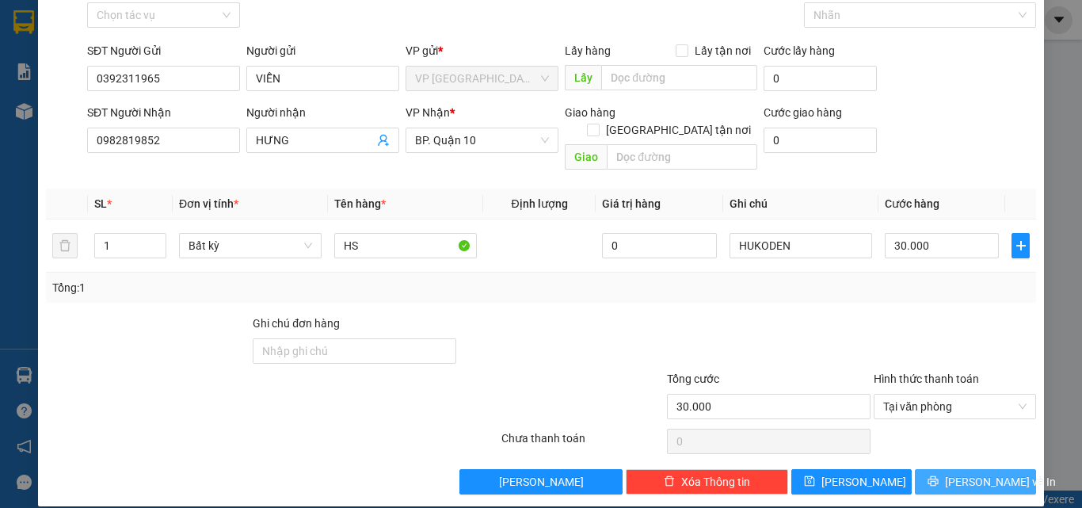
drag, startPoint x: 969, startPoint y: 471, endPoint x: 958, endPoint y: 469, distance: 11.3
click at [956, 477] on div "TẠO ĐƠN HÀNG Yêu cầu xuất hóa đơn điện tử Transit Pickup Surcharge Ids Transit …" at bounding box center [541, 218] width 1006 height 577
click at [958, 473] on span "[PERSON_NAME] và In" at bounding box center [1000, 481] width 111 height 17
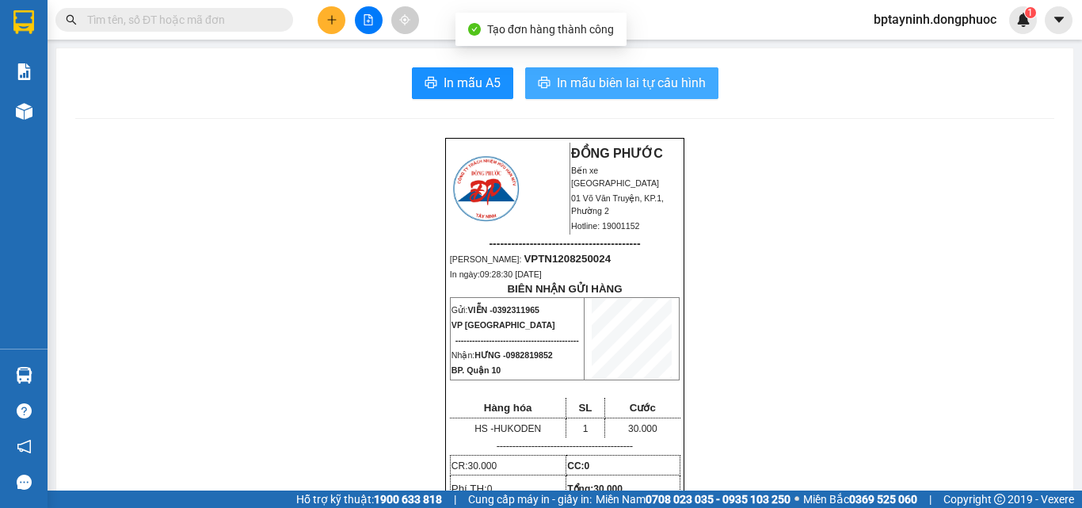
click at [610, 70] on button "In mẫu biên lai tự cấu hình" at bounding box center [621, 83] width 193 height 32
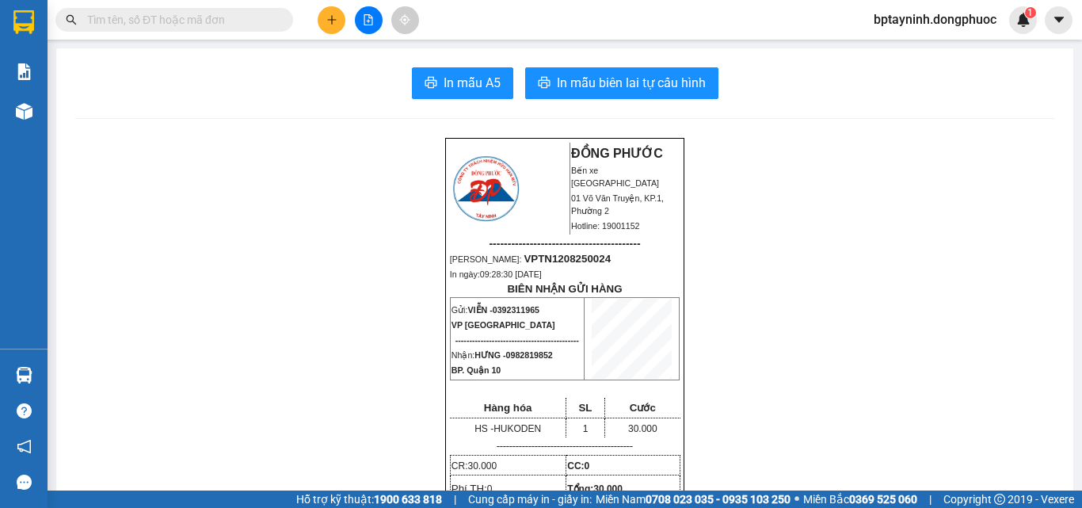
click at [265, 19] on input "text" at bounding box center [180, 19] width 187 height 17
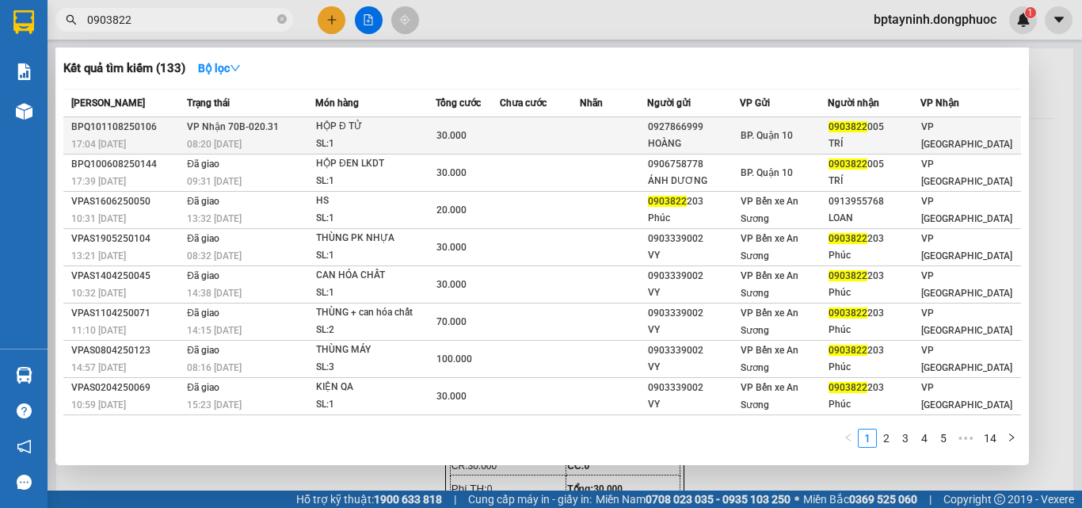
type input "0903822"
click at [474, 139] on div "30.000" at bounding box center [467, 135] width 63 height 17
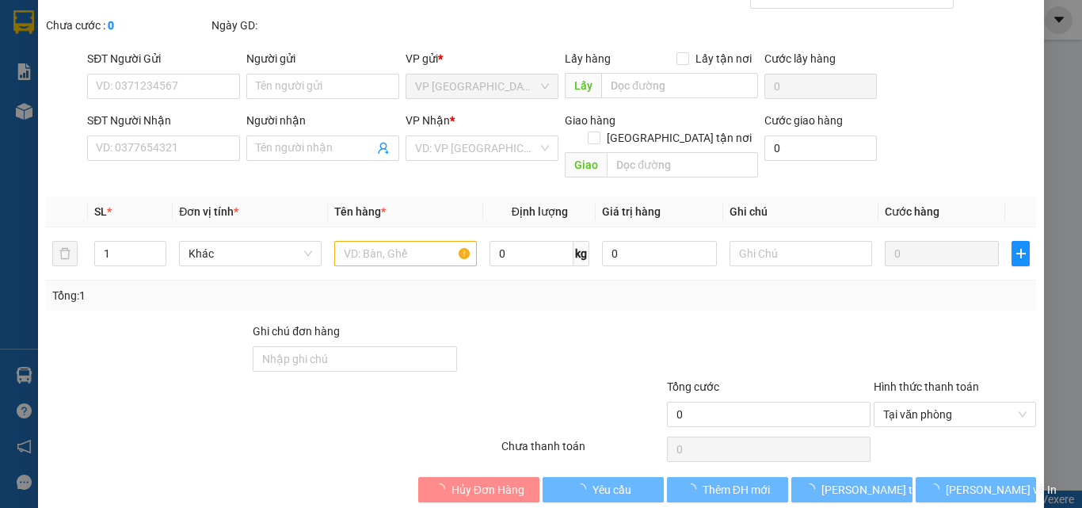
type input "0927866999"
type input "HOÀNG"
type input "0903822005"
type input "TRÍ"
type input "30.000"
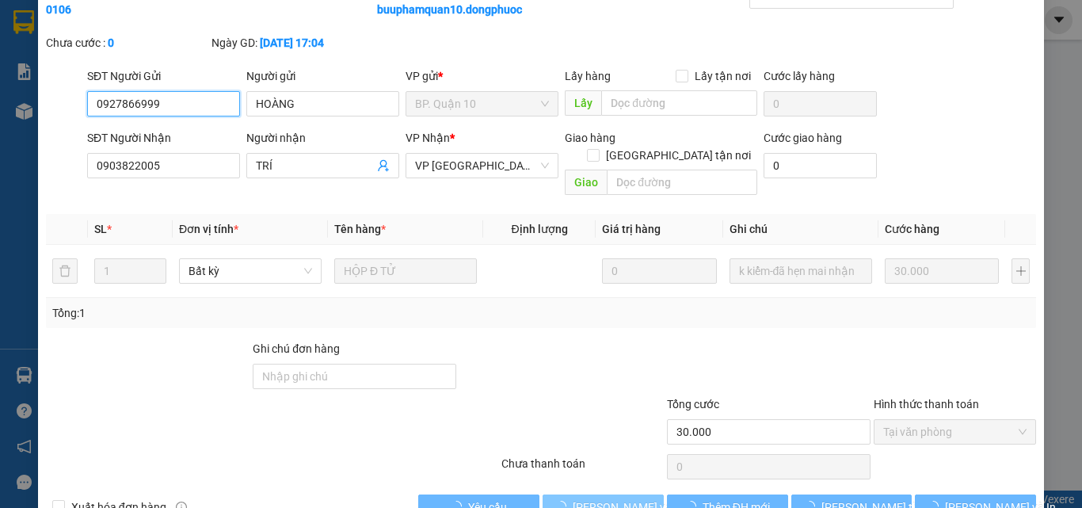
scroll to position [99, 0]
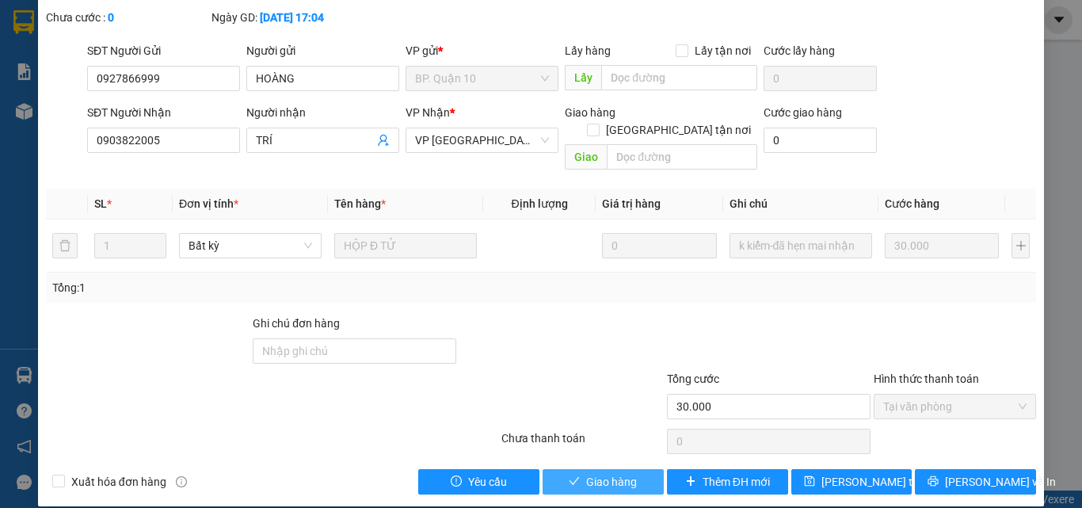
click at [608, 473] on span "Giao hàng" at bounding box center [611, 481] width 51 height 17
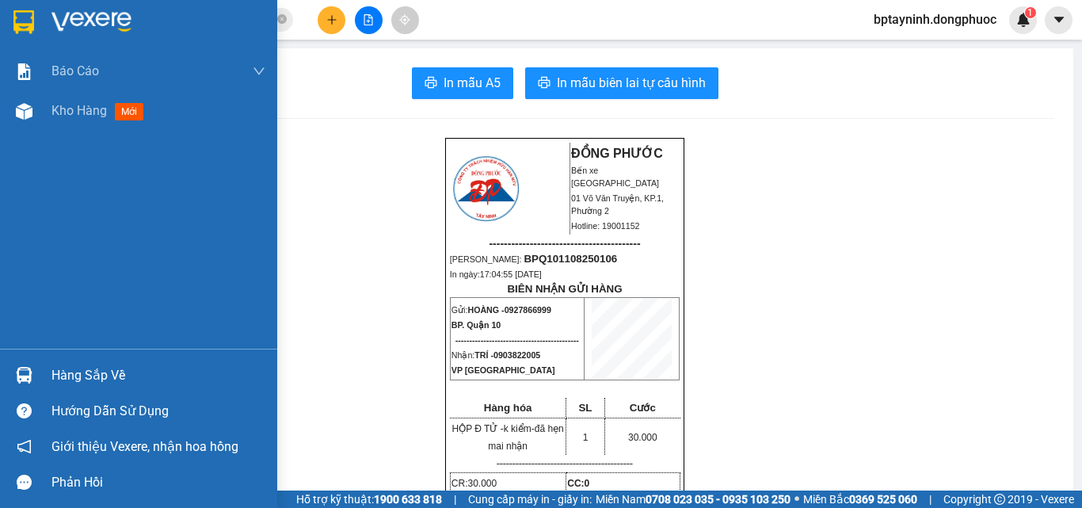
click at [42, 369] on div "Hàng sắp về" at bounding box center [138, 375] width 277 height 36
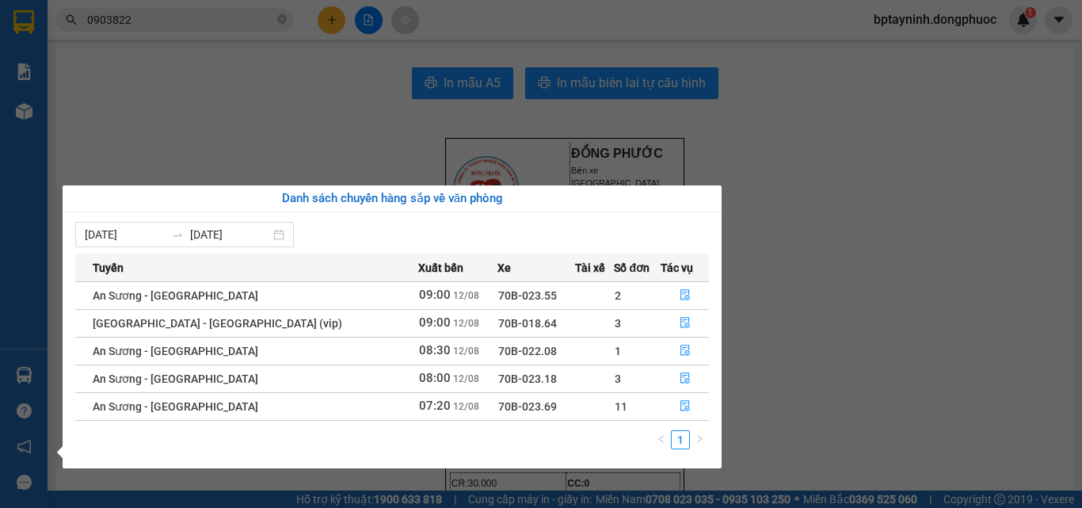
drag, startPoint x: 310, startPoint y: 87, endPoint x: 325, endPoint y: 75, distance: 18.6
click at [318, 80] on section "Kết quả tìm kiếm ( 133 ) Bộ lọc Mã ĐH Trạng thái Món hàng Tổng cước Chưa cước N…" at bounding box center [541, 254] width 1082 height 508
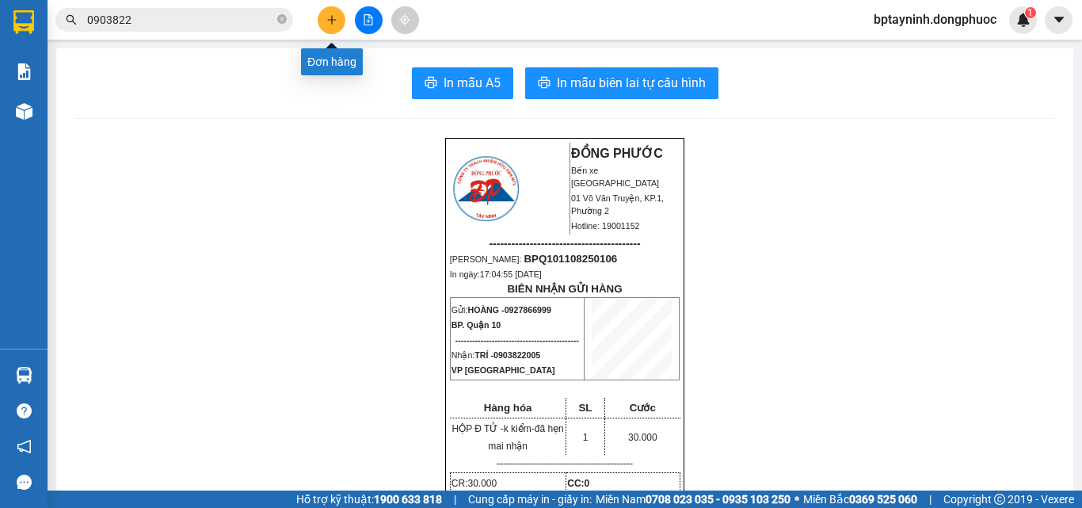
click at [334, 27] on button at bounding box center [332, 20] width 28 height 28
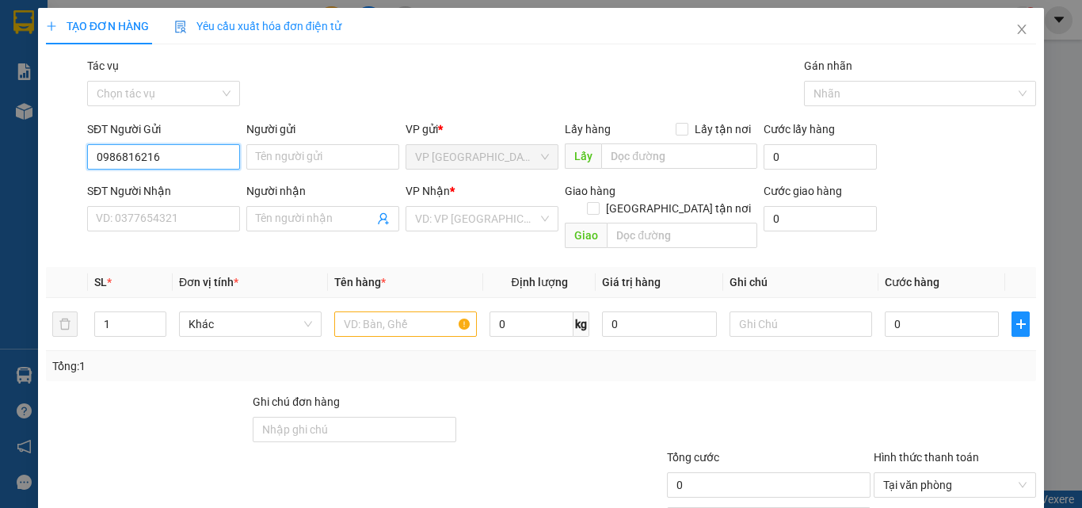
drag, startPoint x: 188, startPoint y: 155, endPoint x: 0, endPoint y: 153, distance: 187.7
click at [0, 154] on div "TẠO ĐƠN HÀNG Yêu cầu xuất hóa đơn điện tử Transit Pickup Surcharge Ids Transit …" at bounding box center [541, 254] width 1082 height 508
type input "0986816216"
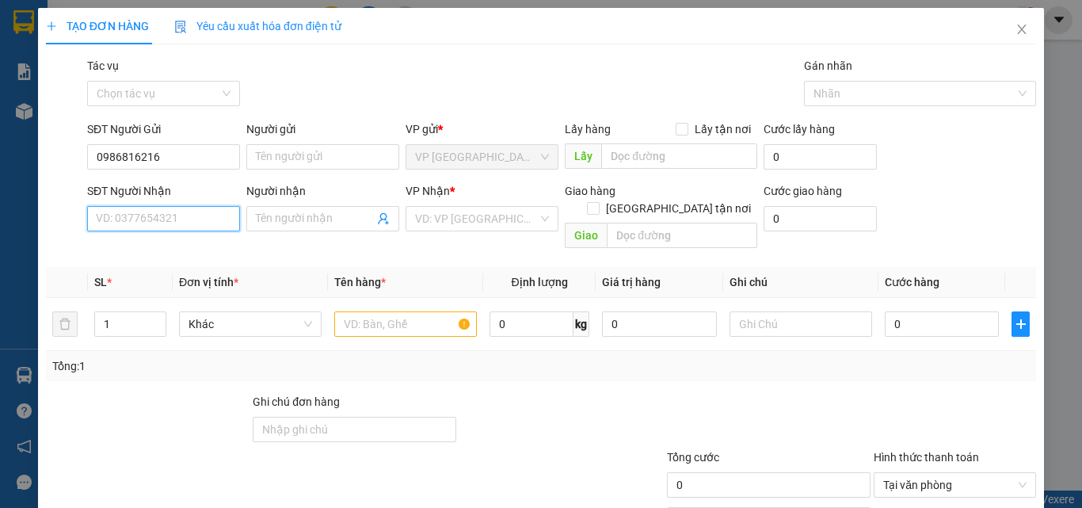
click at [207, 215] on input "SĐT Người Nhận" at bounding box center [163, 218] width 153 height 25
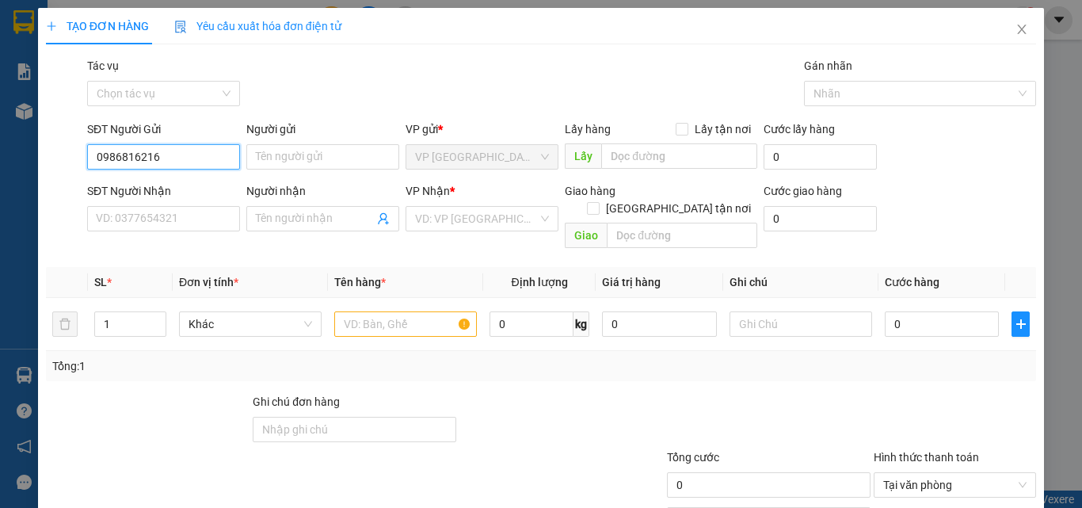
drag, startPoint x: 194, startPoint y: 152, endPoint x: 0, endPoint y: 112, distance: 198.2
click at [0, 112] on div "TẠO ĐƠN HÀNG Yêu cầu xuất hóa đơn điện tử Transit Pickup Surcharge Ids Transit …" at bounding box center [541, 254] width 1082 height 508
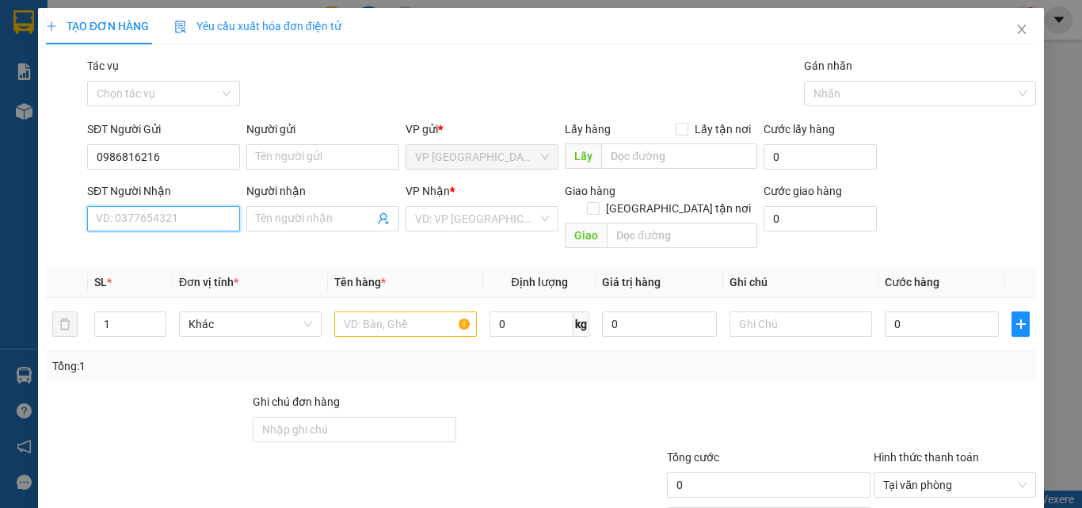
click at [149, 210] on input "SĐT Người Nhận" at bounding box center [163, 218] width 153 height 25
paste input "0986816216"
type input "0986816216"
click at [180, 255] on div "0986816216 - TRƯỜNG" at bounding box center [162, 250] width 132 height 17
type input "TRƯỜNG"
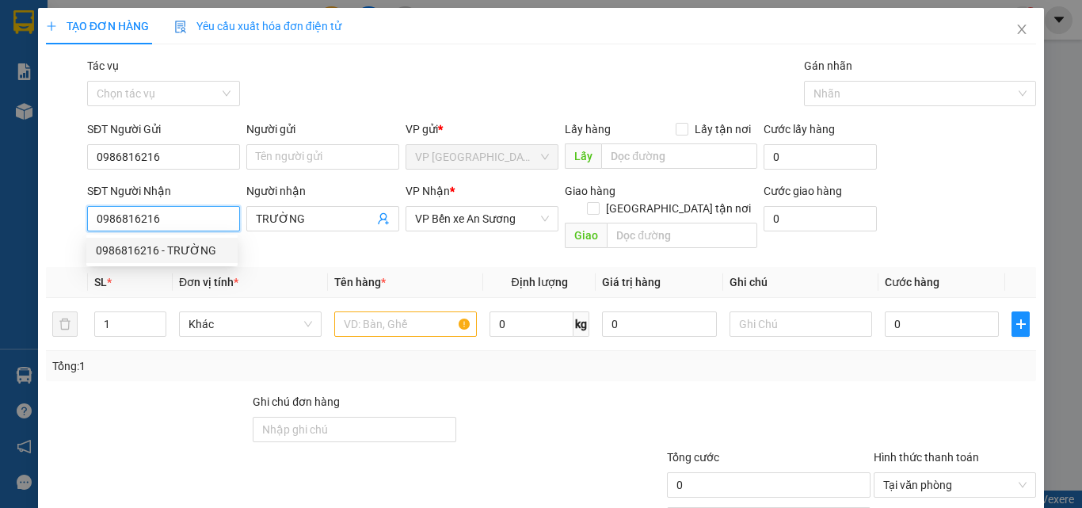
type input "100.000"
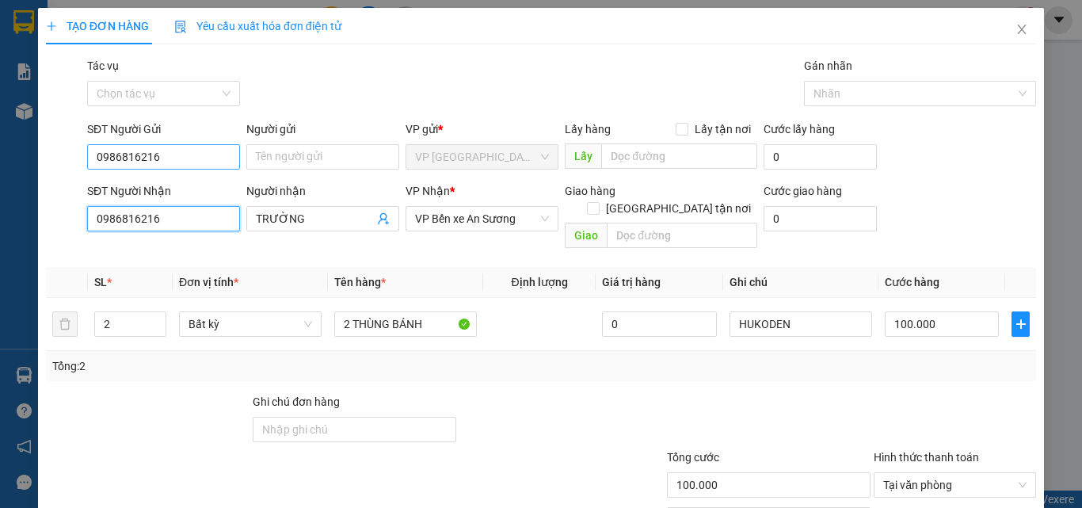
type input "0986816216"
drag, startPoint x: 169, startPoint y: 157, endPoint x: 0, endPoint y: 132, distance: 170.5
click at [0, 132] on div "TẠO ĐƠN HÀNG Yêu cầu xuất hóa đơn điện tử Transit Pickup Surcharge Ids Transit …" at bounding box center [541, 254] width 1082 height 508
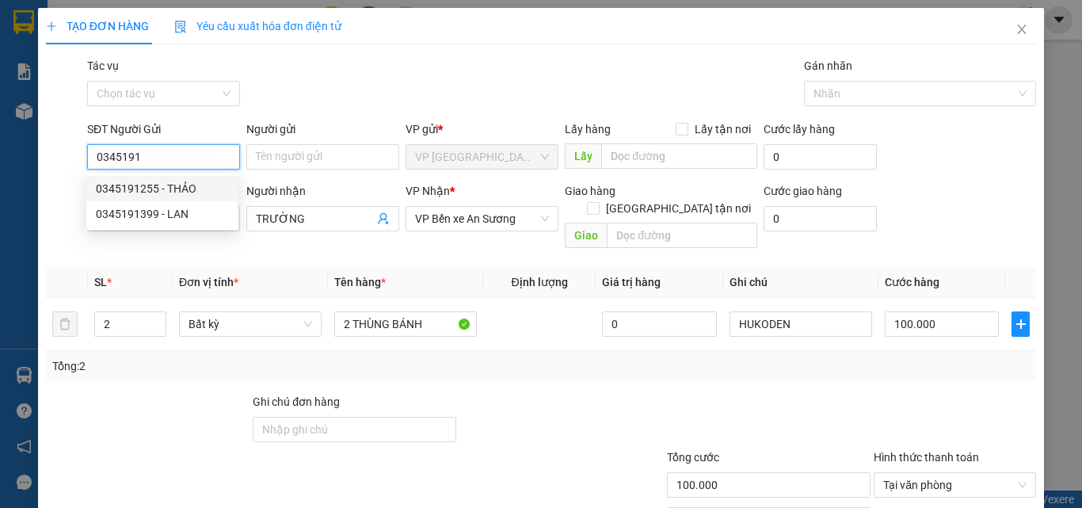
click at [183, 181] on div "0345191255 - THẢO" at bounding box center [162, 188] width 132 height 17
type input "0345191255"
type input "THẢO"
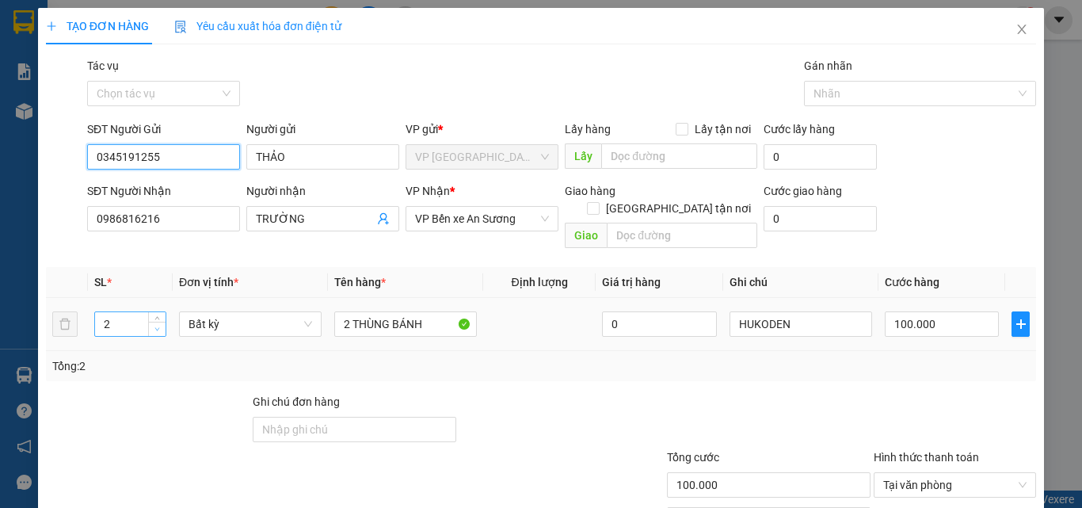
type input "0345191255"
type input "1"
drag, startPoint x: 158, startPoint y: 310, endPoint x: 170, endPoint y: 307, distance: 12.3
click at [159, 325] on span "down" at bounding box center [158, 330] width 10 height 10
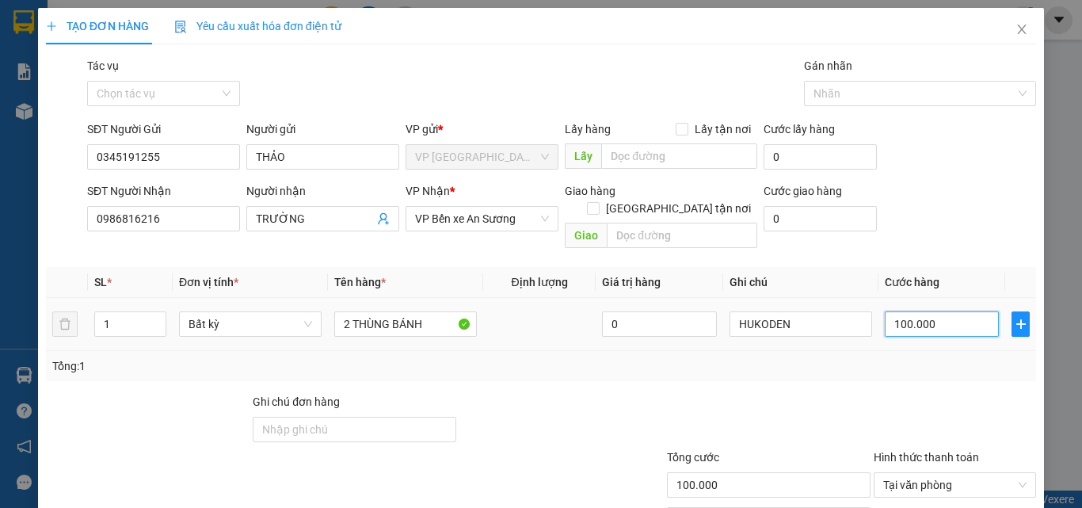
click at [937, 311] on input "100.000" at bounding box center [942, 323] width 114 height 25
type input "0"
type input "02"
type input "25"
type input "025"
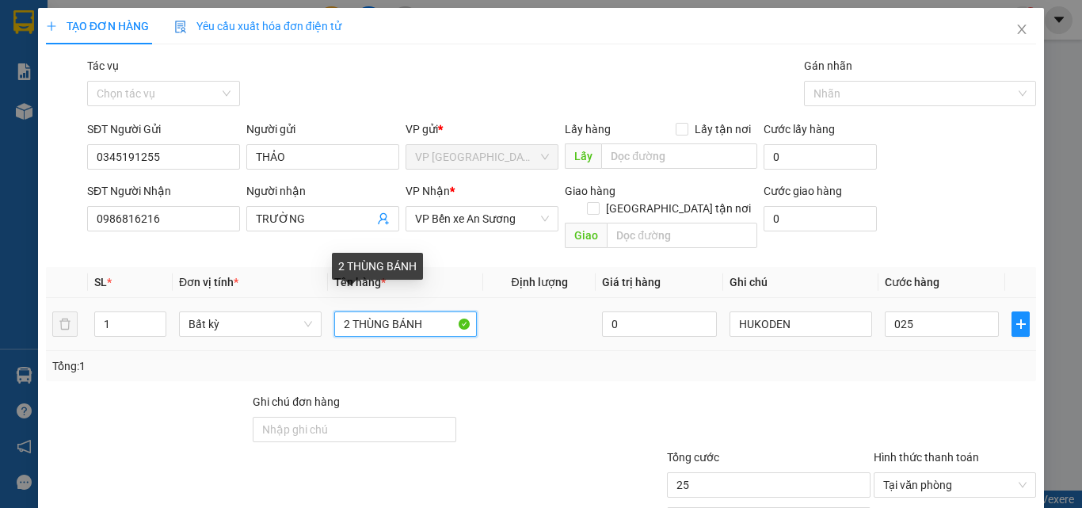
type input "25.000"
click at [431, 314] on input "2 THÙNG BÁNH" at bounding box center [405, 323] width 143 height 25
drag, startPoint x: 431, startPoint y: 302, endPoint x: 249, endPoint y: 334, distance: 185.0
click at [249, 334] on div "SL * Đơn vị tính * Tên hàng * Định lượng Giá trị hàng Ghi chú Cước hàng 1 Bất k…" at bounding box center [541, 324] width 990 height 114
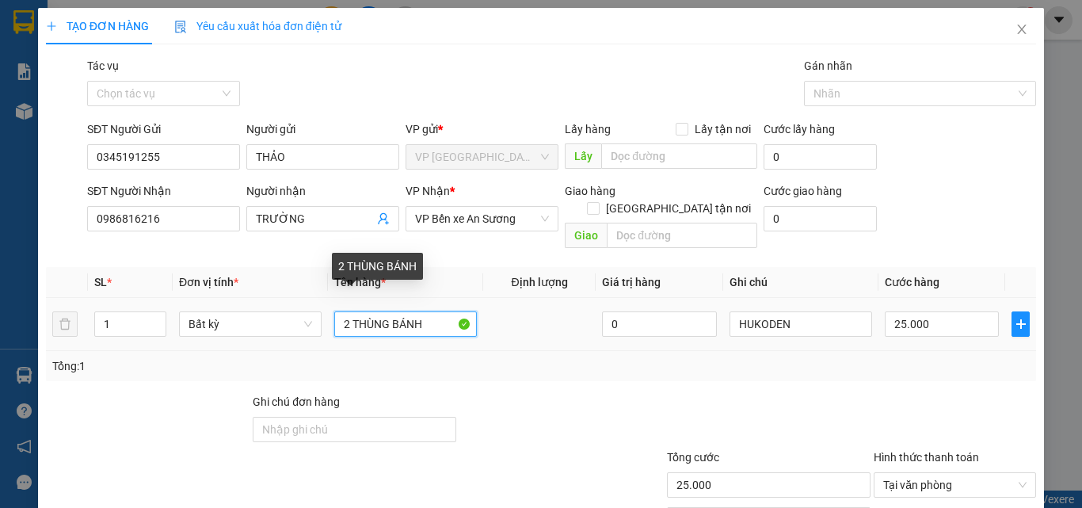
click at [346, 313] on input "2 THÙNG BÁNH" at bounding box center [405, 323] width 143 height 25
type input "THÙNG BÁNH"
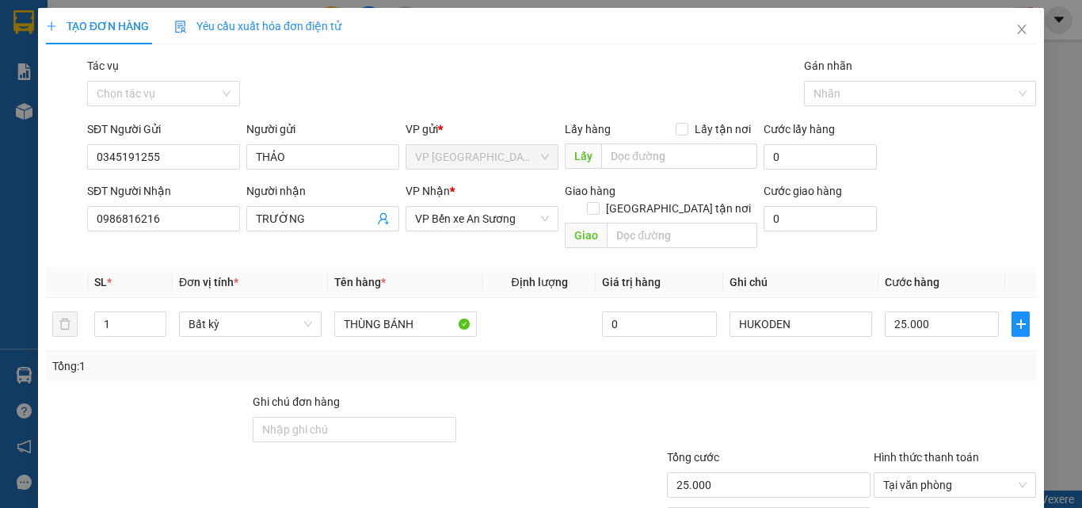
click at [935, 358] on div "Tổng: 1" at bounding box center [541, 366] width 990 height 30
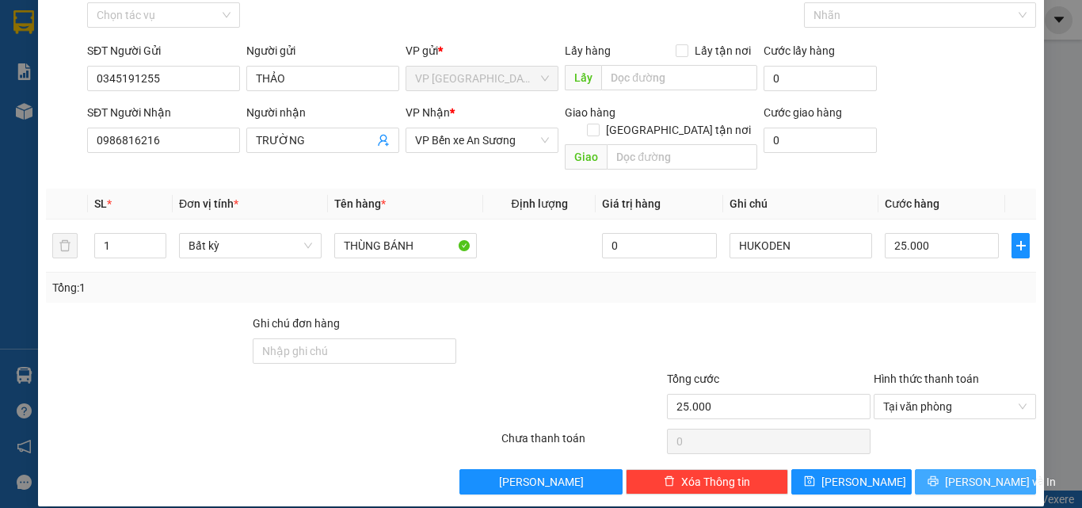
click at [988, 473] on span "[PERSON_NAME] và In" at bounding box center [1000, 481] width 111 height 17
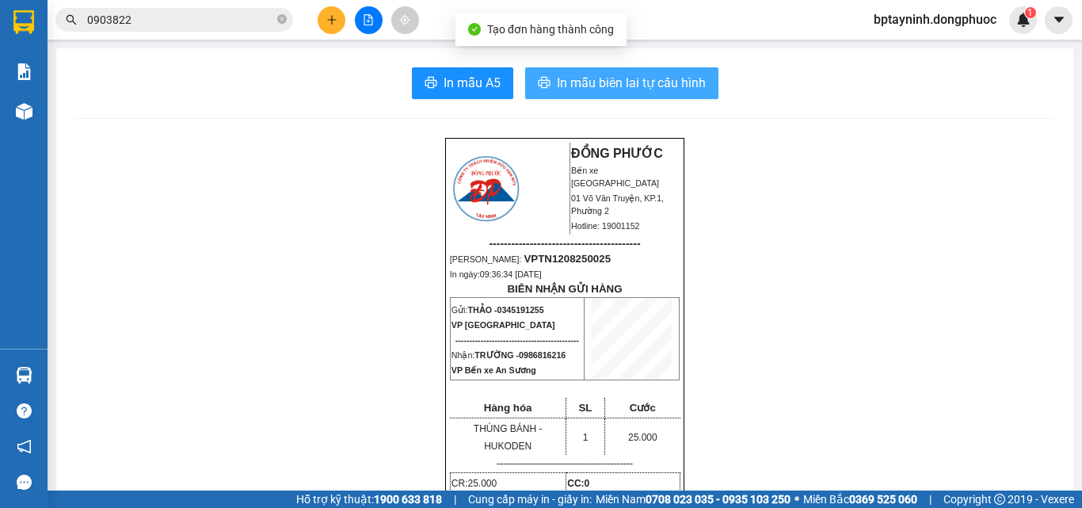
click at [601, 79] on span "In mẫu biên lai tự cấu hình" at bounding box center [631, 83] width 149 height 20
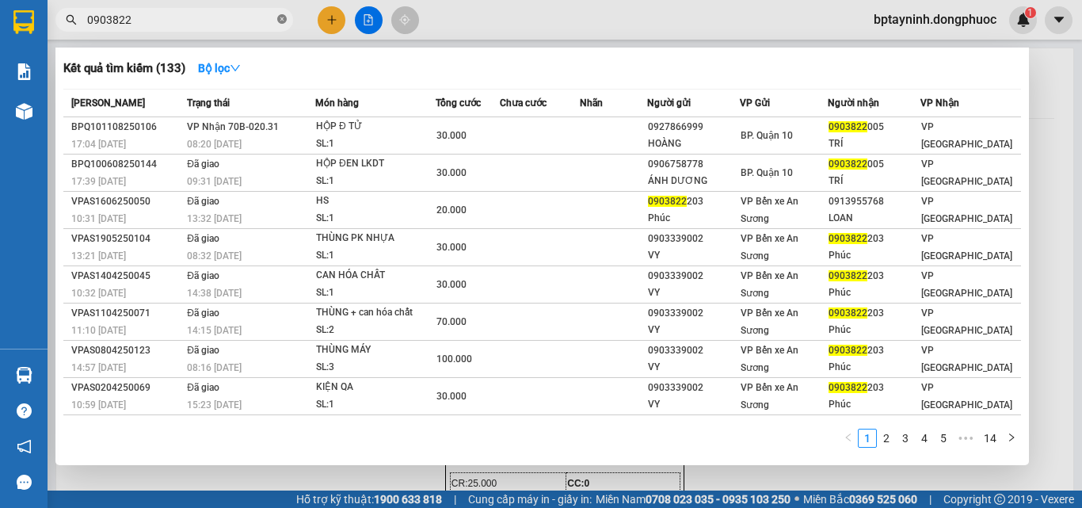
click at [280, 17] on icon "close-circle" at bounding box center [282, 19] width 10 height 10
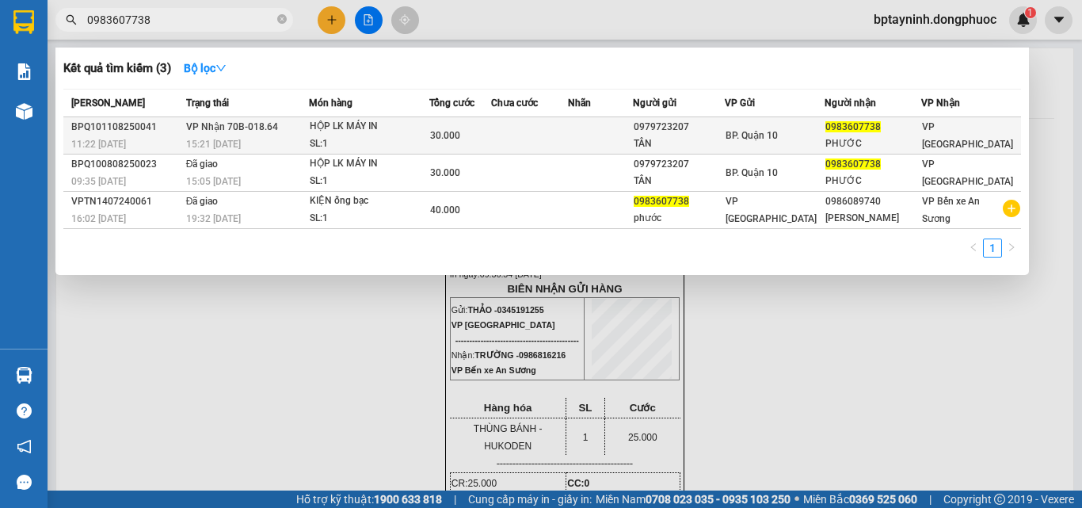
type input "0983607738"
click at [460, 139] on span "30.000" at bounding box center [445, 135] width 30 height 11
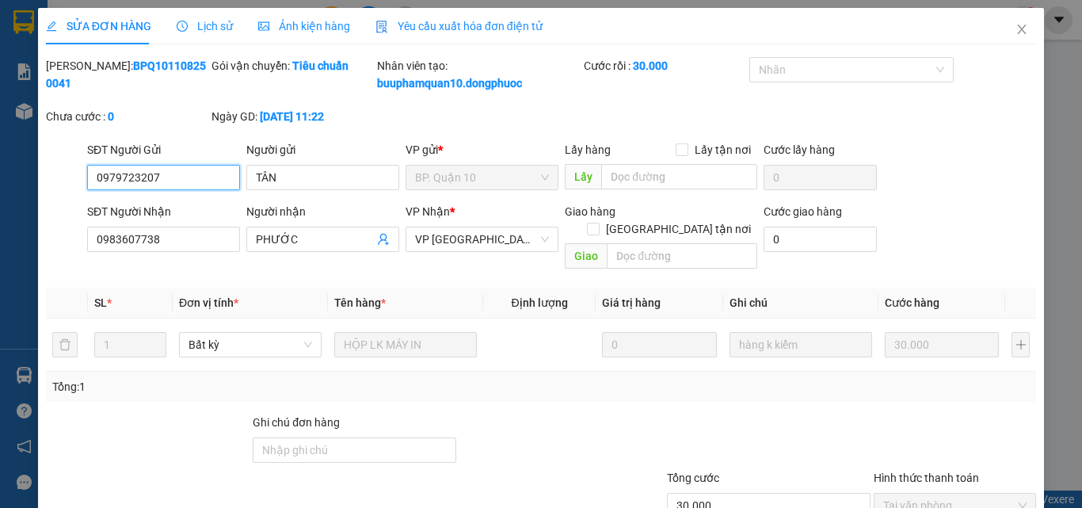
scroll to position [99, 0]
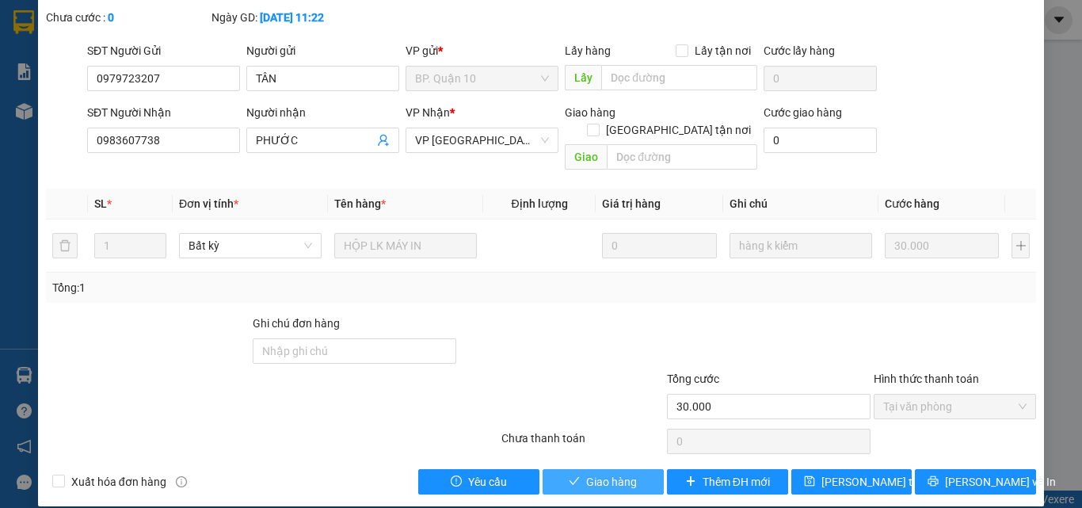
click at [618, 473] on span "Giao hàng" at bounding box center [611, 481] width 51 height 17
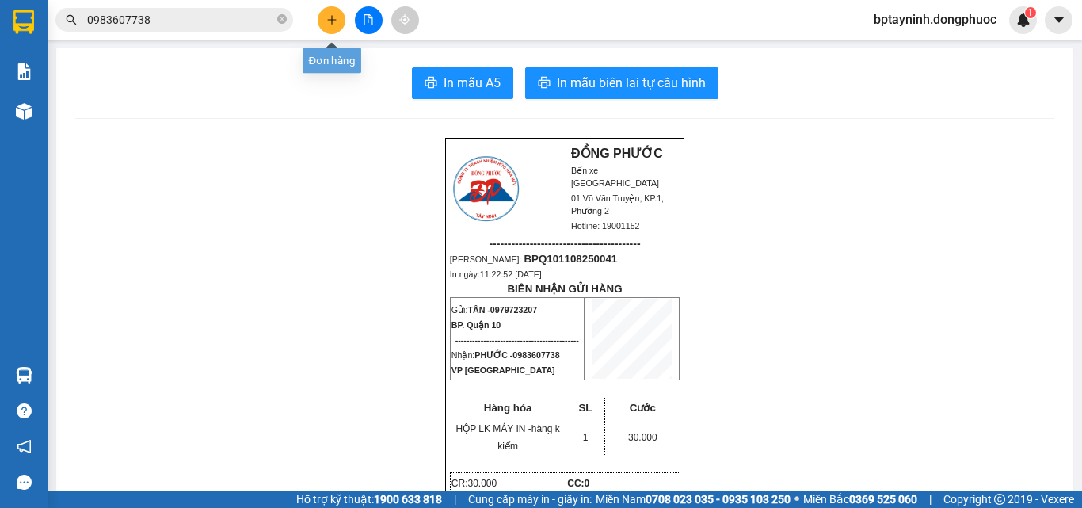
click at [332, 18] on icon "plus" at bounding box center [331, 19] width 1 height 9
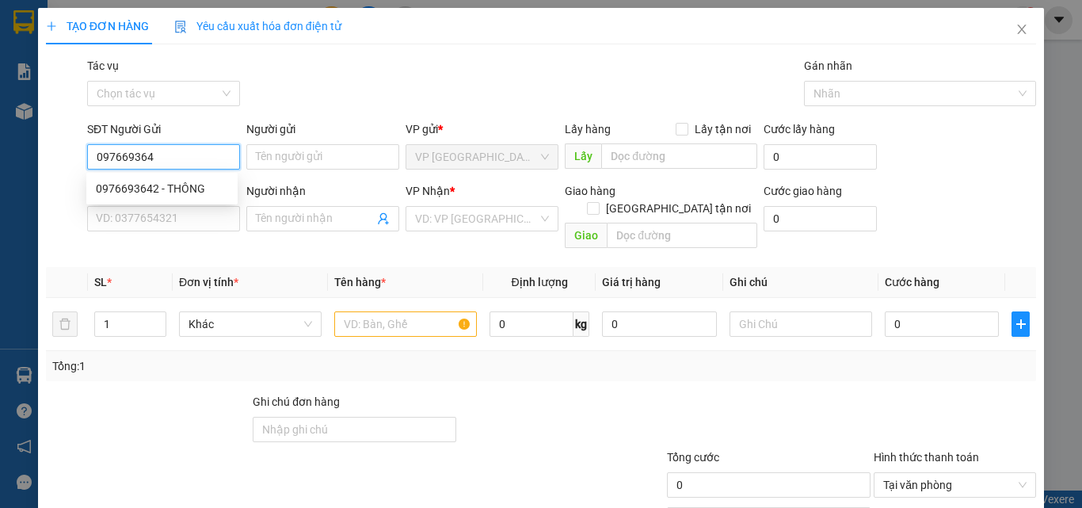
type input "0976693642"
drag, startPoint x: 180, startPoint y: 189, endPoint x: 202, endPoint y: 165, distance: 32.5
click at [180, 187] on div "0976693642 - THÔNG" at bounding box center [162, 188] width 132 height 17
type input "THÔNG"
type input "0966776300"
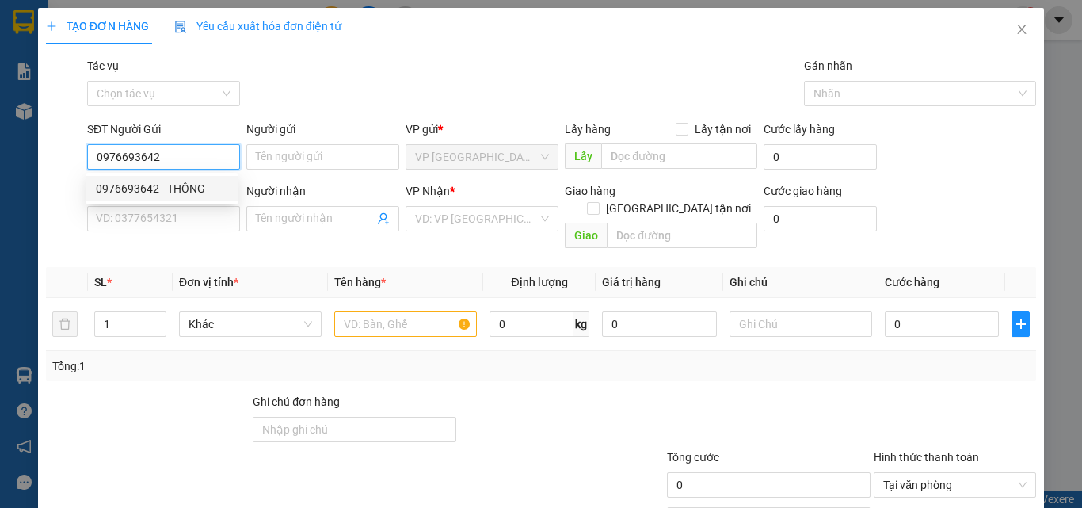
type input "DUY"
type input "150.000"
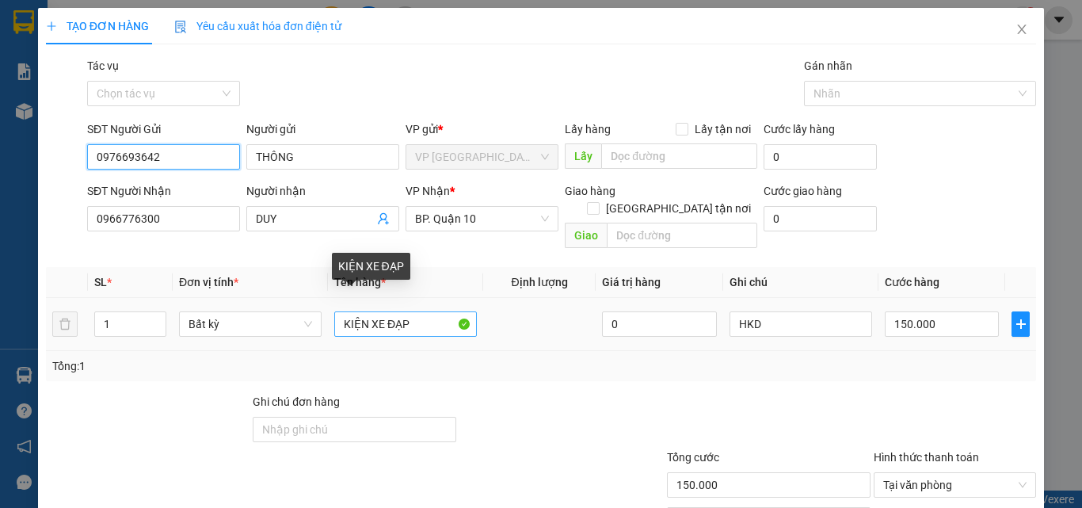
type input "0976693642"
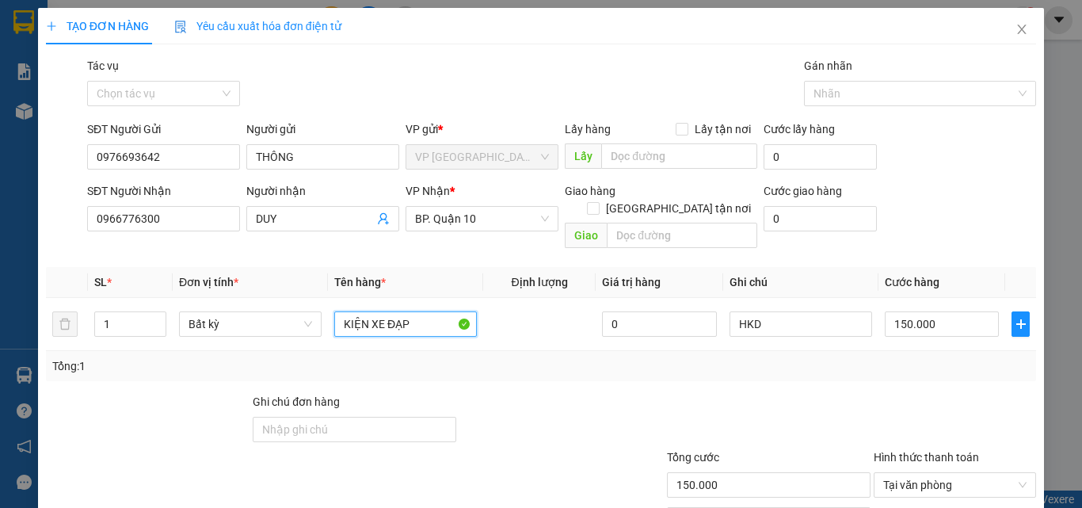
drag, startPoint x: 412, startPoint y: 305, endPoint x: 145, endPoint y: 355, distance: 271.5
click at [146, 356] on div "SL * Đơn vị tính * Tên hàng * Định lượng Giá trị hàng Ghi chú Cước hàng 1 Bất k…" at bounding box center [541, 324] width 990 height 114
click at [444, 311] on input "KIỆN XE ĐẠP" at bounding box center [405, 323] width 143 height 25
drag, startPoint x: 431, startPoint y: 303, endPoint x: 381, endPoint y: 310, distance: 50.3
click at [381, 311] on input "KIỆN XE ĐẠP" at bounding box center [405, 323] width 143 height 25
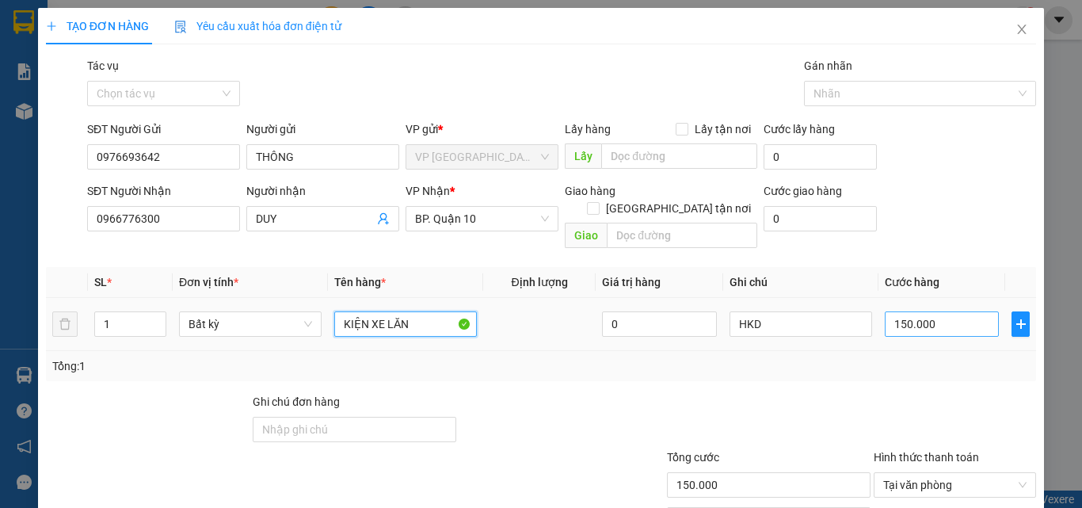
type input "KIỆN XE LĂN"
click at [943, 311] on input "150.000" at bounding box center [942, 323] width 114 height 25
type input "1"
type input "12"
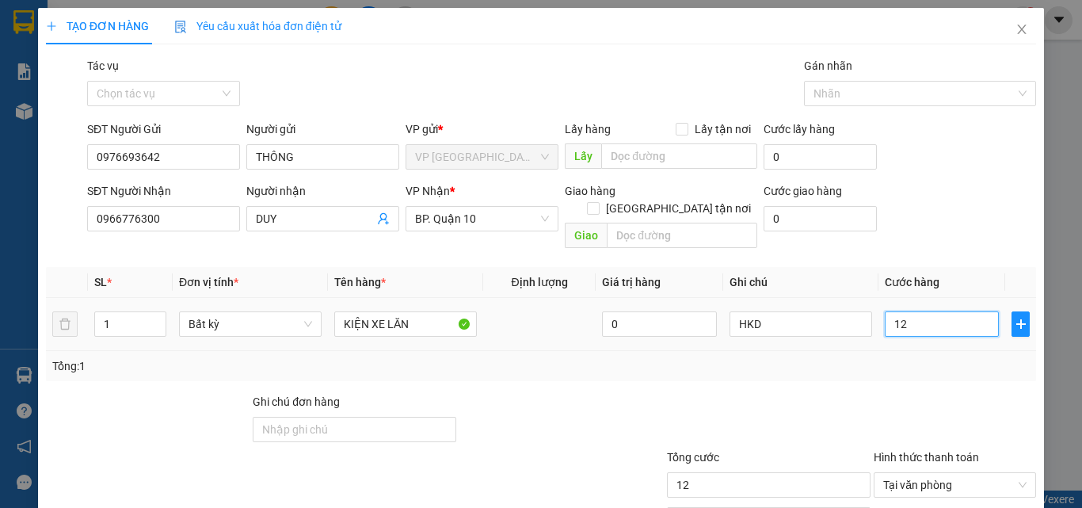
type input "120"
type input "120.000"
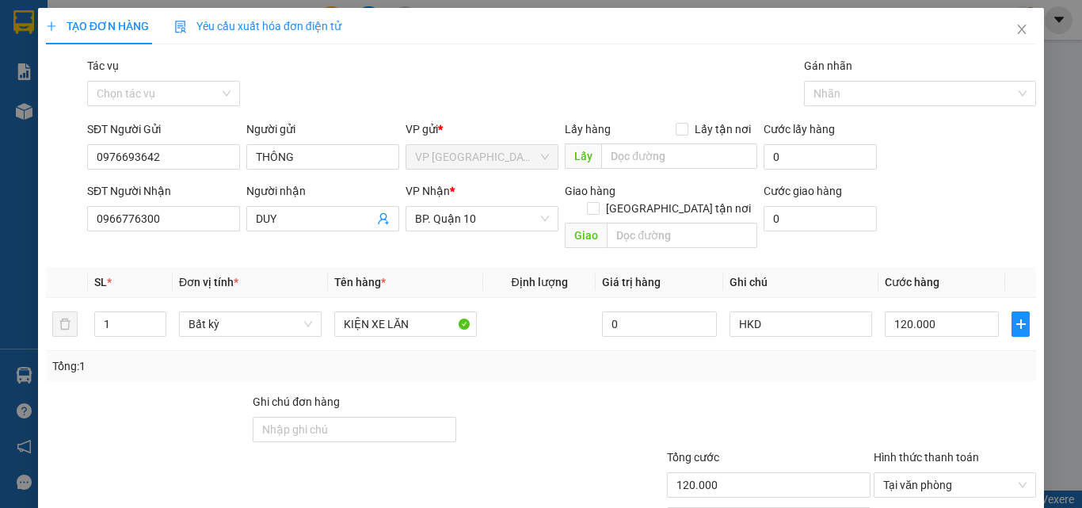
click at [847, 357] on div "Tổng: 1" at bounding box center [540, 365] width 977 height 17
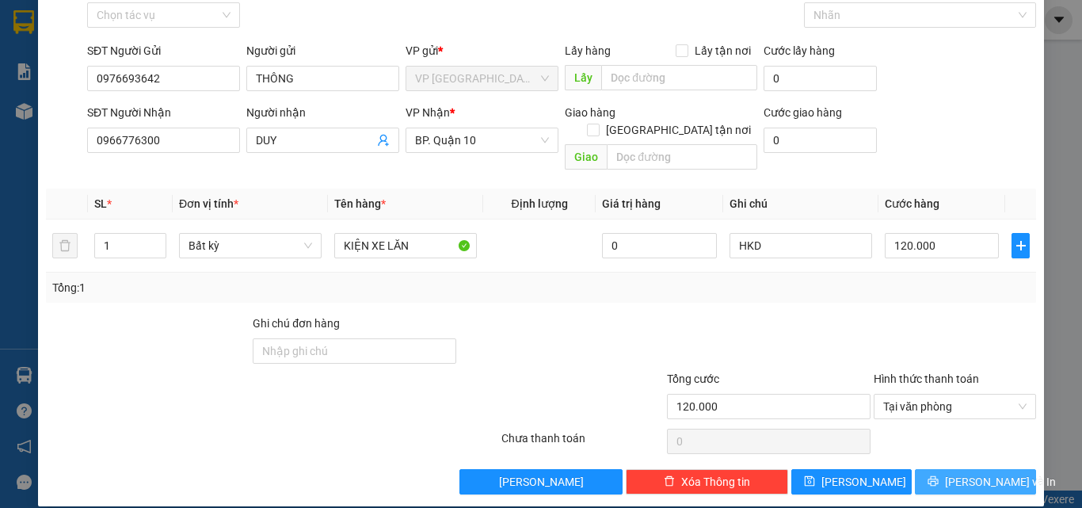
click at [975, 473] on span "[PERSON_NAME] và In" at bounding box center [1000, 481] width 111 height 17
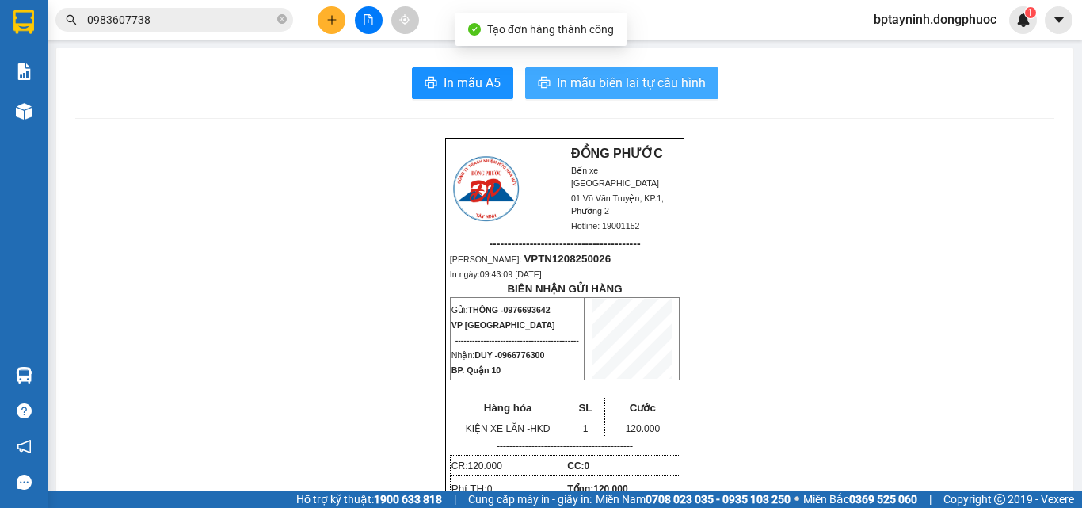
click at [615, 89] on span "In mẫu biên lai tự cấu hình" at bounding box center [631, 83] width 149 height 20
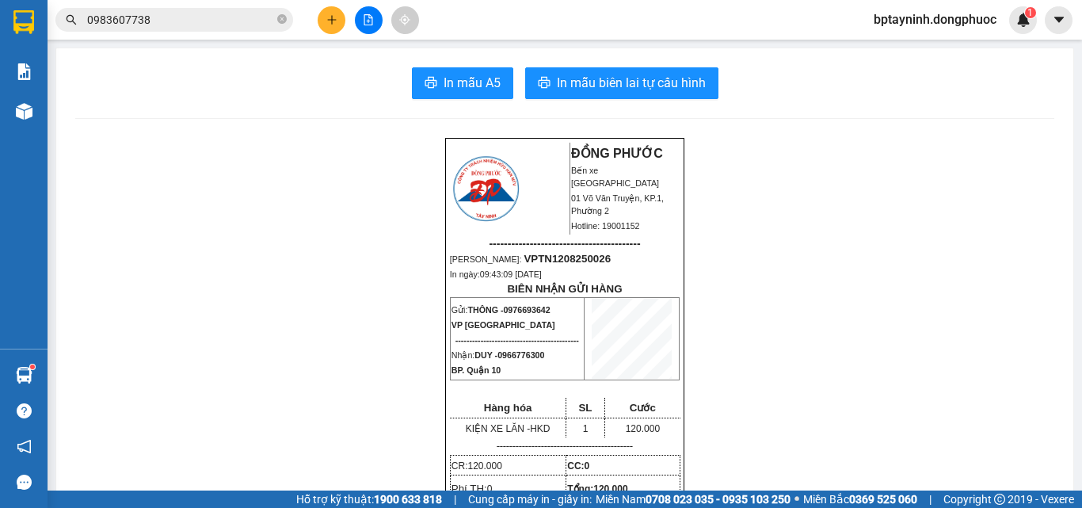
click at [280, 23] on icon "close-circle" at bounding box center [282, 19] width 10 height 10
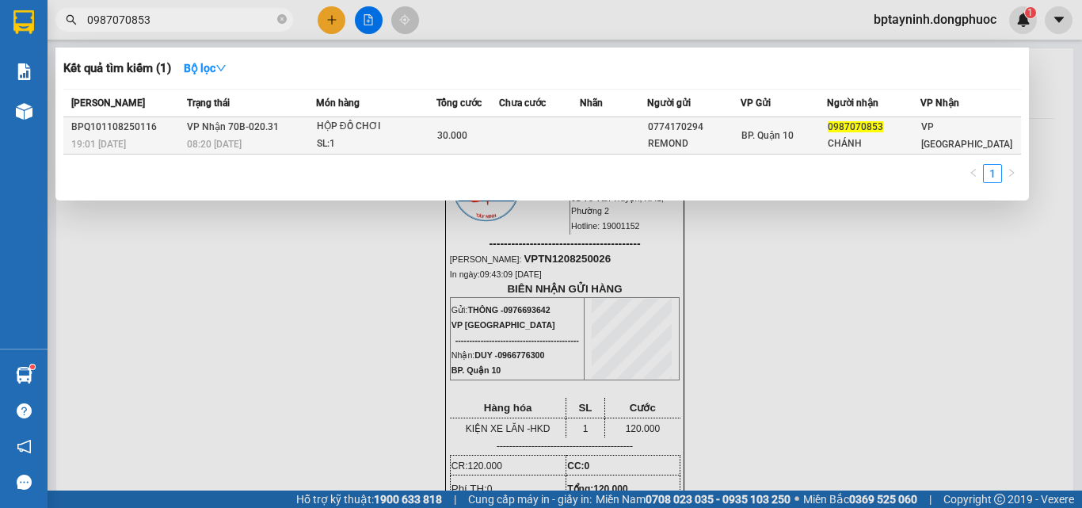
type input "0987070853"
click at [479, 138] on div "30.000" at bounding box center [468, 135] width 62 height 17
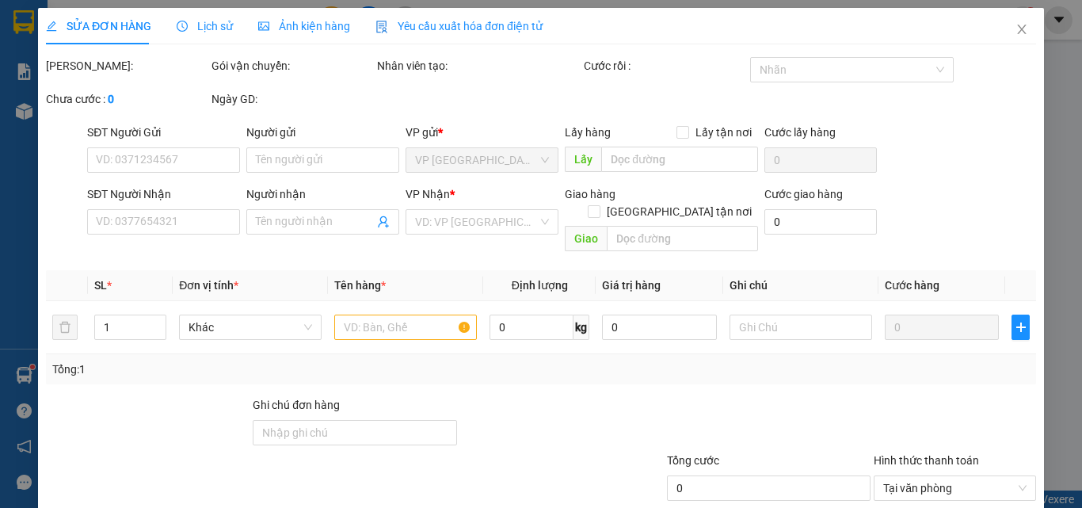
scroll to position [74, 0]
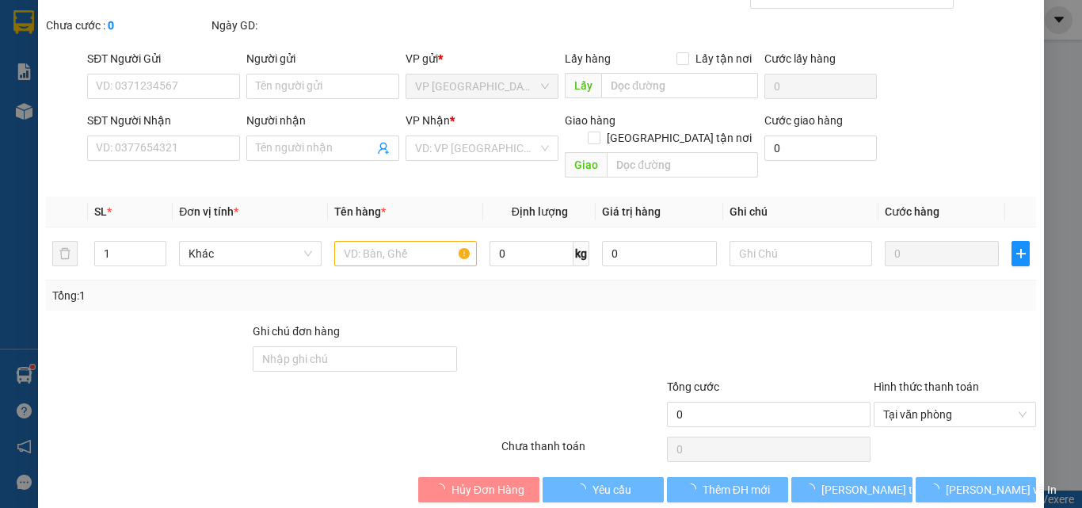
type input "0774170294"
type input "REMOND"
type input "0987070853"
type input "CHÁNH"
type input "30.000"
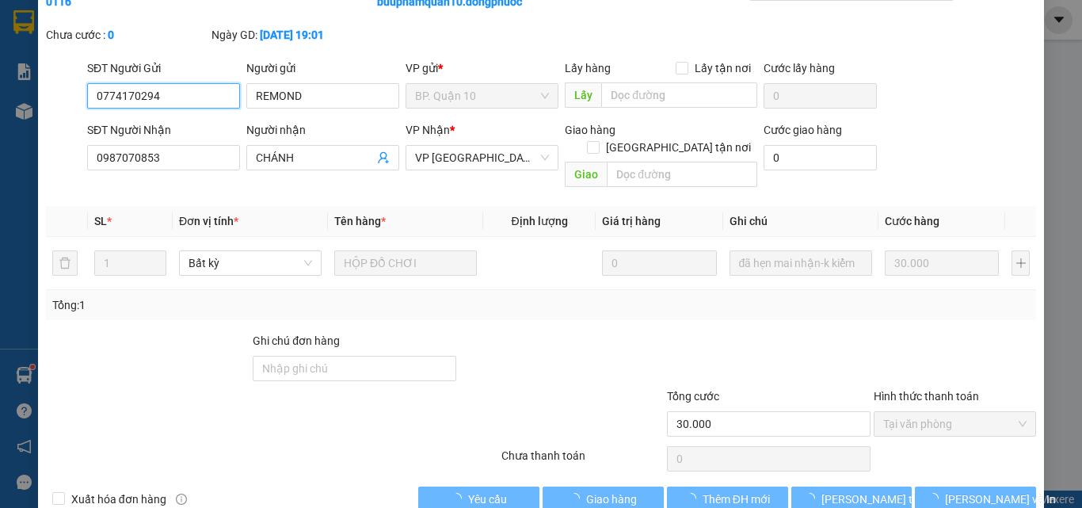
scroll to position [99, 0]
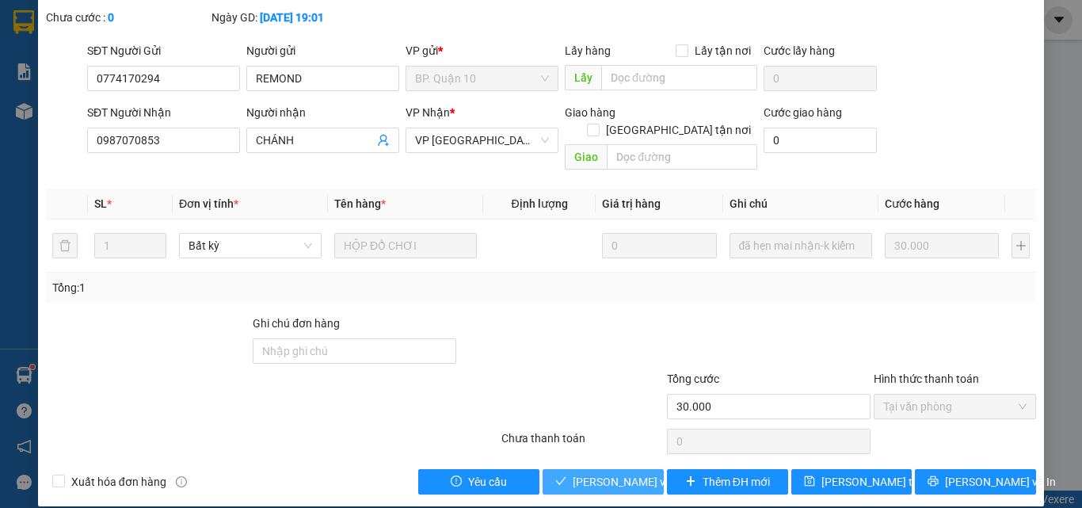
click at [573, 473] on span "[PERSON_NAME] và Giao hàng" at bounding box center [649, 481] width 152 height 17
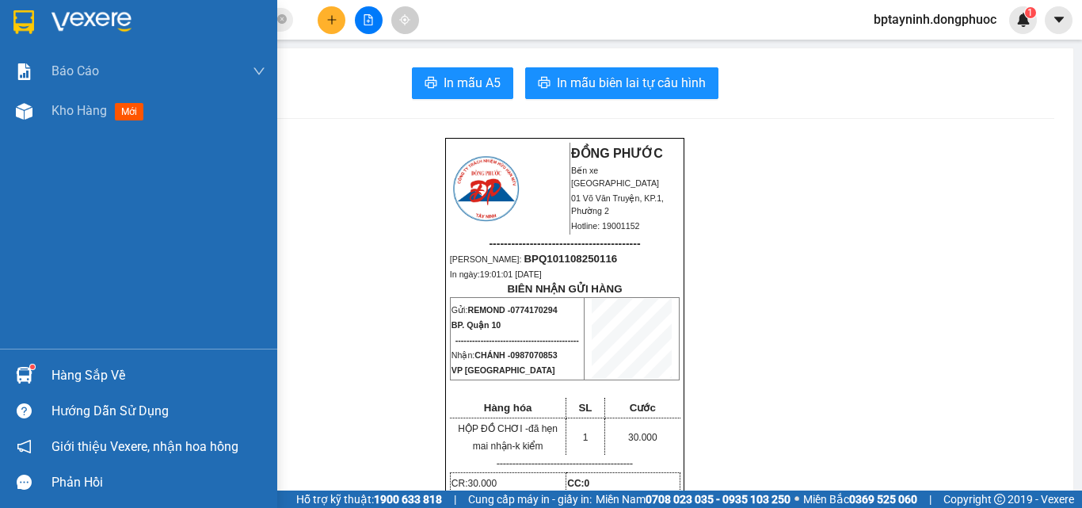
click at [109, 378] on div "Hàng sắp về" at bounding box center [158, 376] width 214 height 24
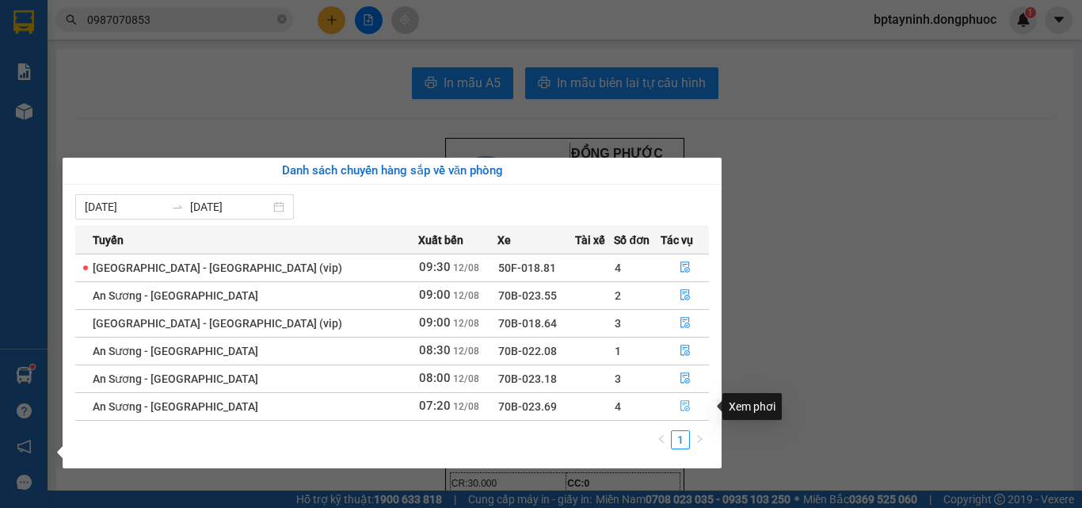
click at [680, 403] on icon "file-done" at bounding box center [685, 406] width 10 height 11
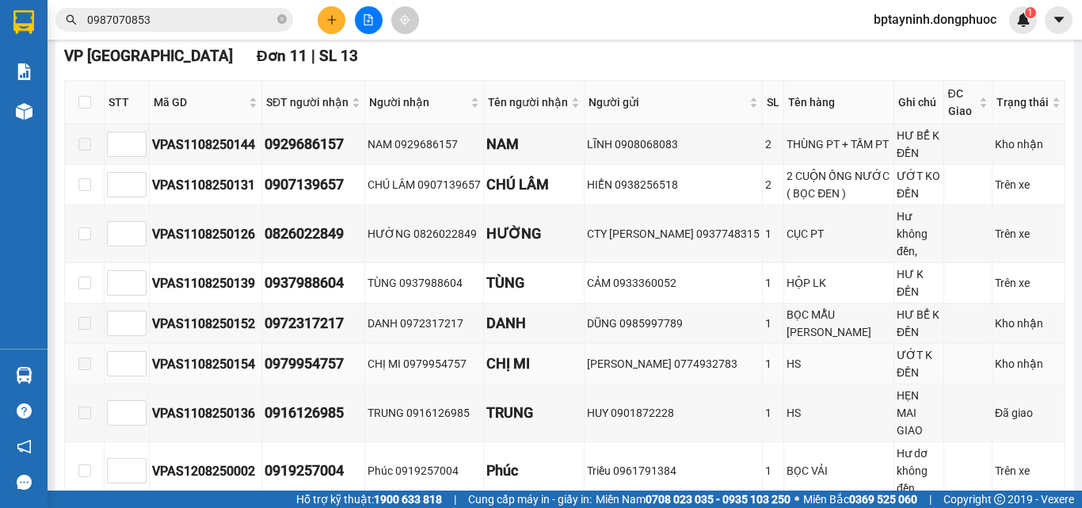
scroll to position [396, 0]
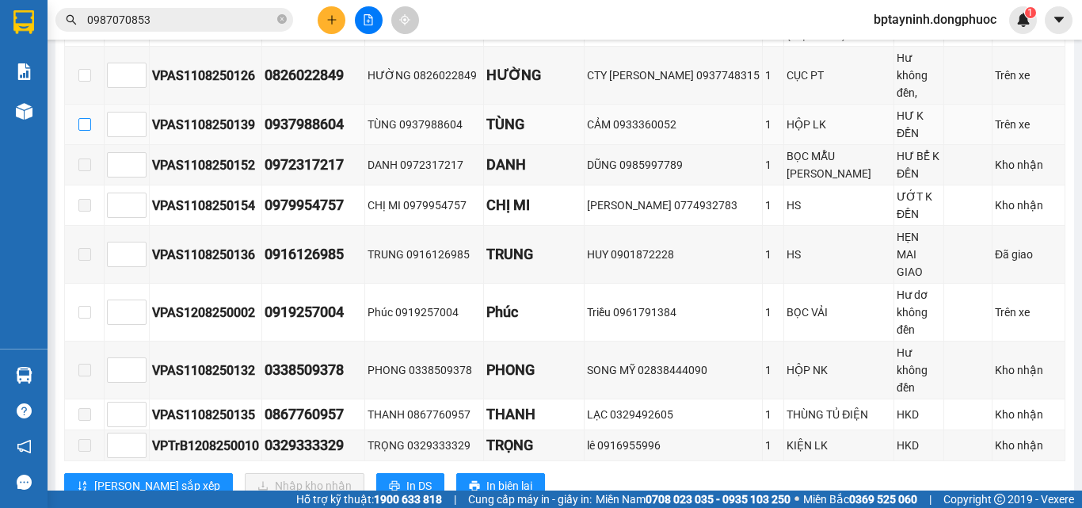
click at [84, 131] on input "checkbox" at bounding box center [84, 124] width 13 height 13
checkbox input "true"
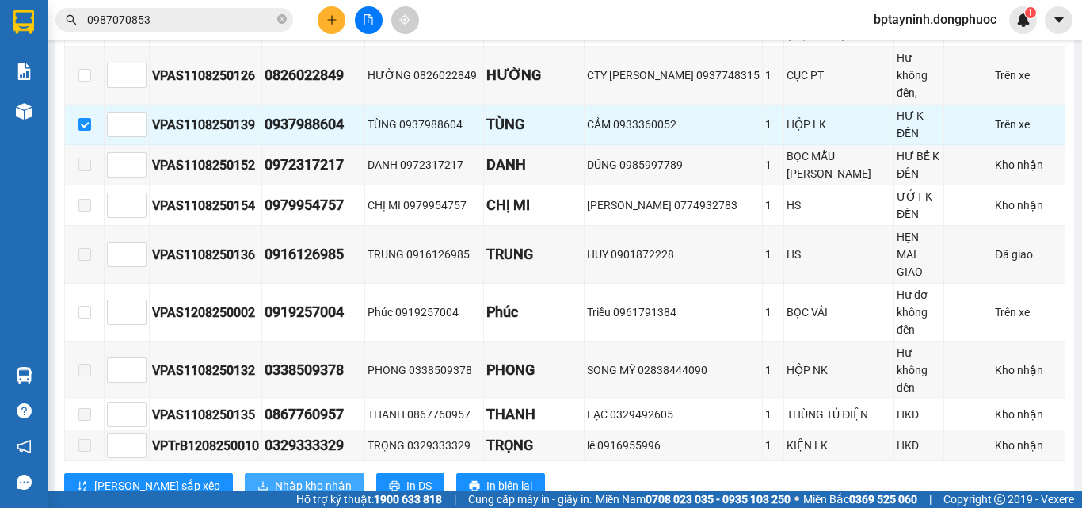
drag, startPoint x: 226, startPoint y: 421, endPoint x: 228, endPoint y: 437, distance: 16.0
click at [227, 436] on div "VP [GEOGRAPHIC_DATA] 11 | SL 13 STT Mã GD SĐT người nhận Người nhận Tên người n…" at bounding box center [564, 198] width 1001 height 624
click at [275, 477] on span "Nhập kho nhận" at bounding box center [313, 485] width 77 height 17
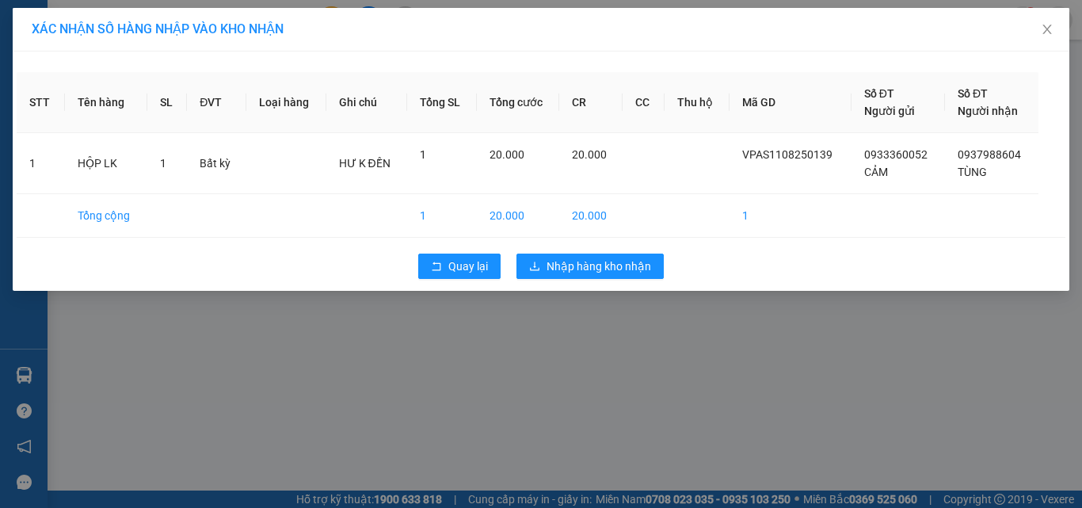
click at [611, 280] on div "Quay lại Nhập hàng kho nhận" at bounding box center [541, 266] width 1049 height 41
click at [613, 264] on span "Nhập hàng kho nhận" at bounding box center [599, 265] width 105 height 17
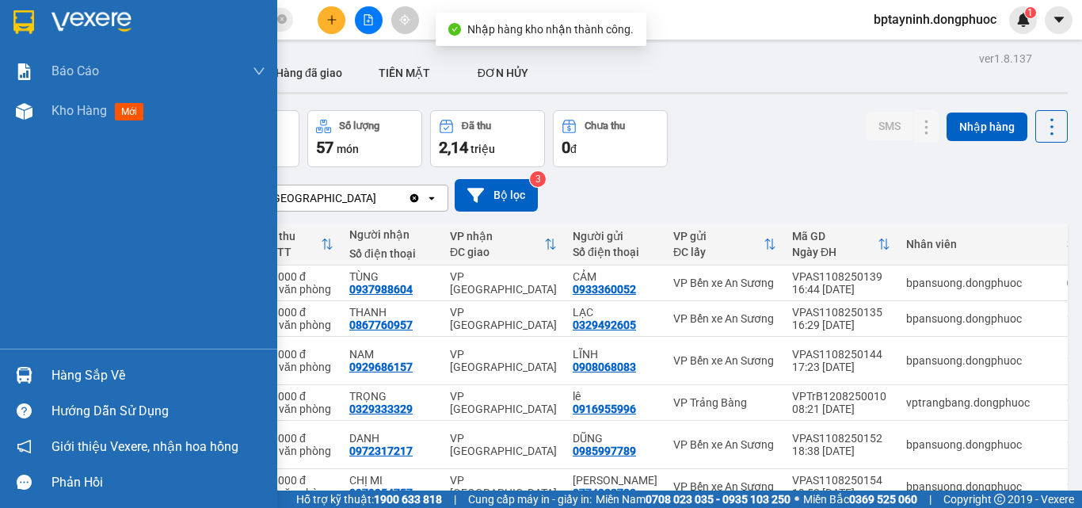
click at [119, 372] on div "Hàng sắp về" at bounding box center [158, 376] width 214 height 24
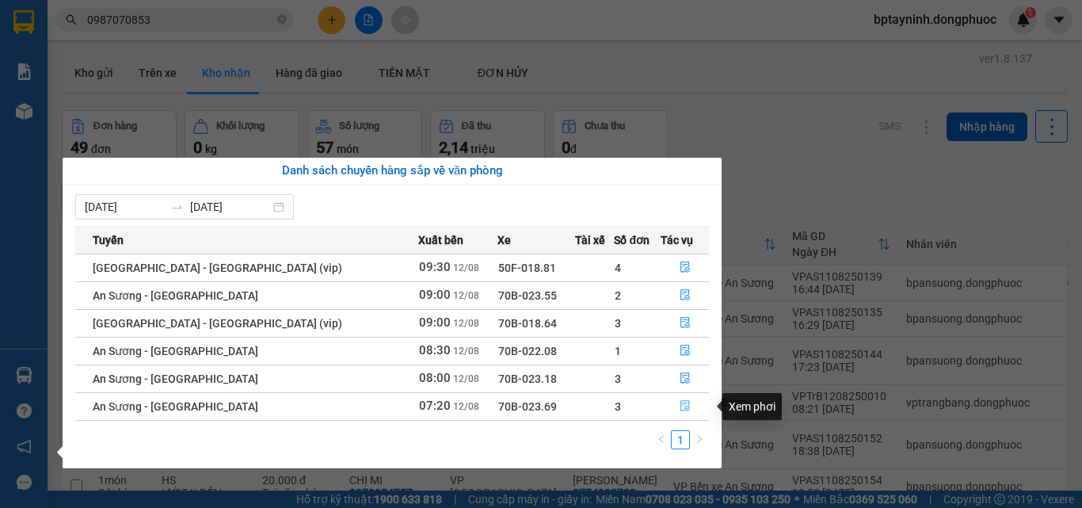
click at [680, 401] on icon "file-done" at bounding box center [685, 405] width 11 height 11
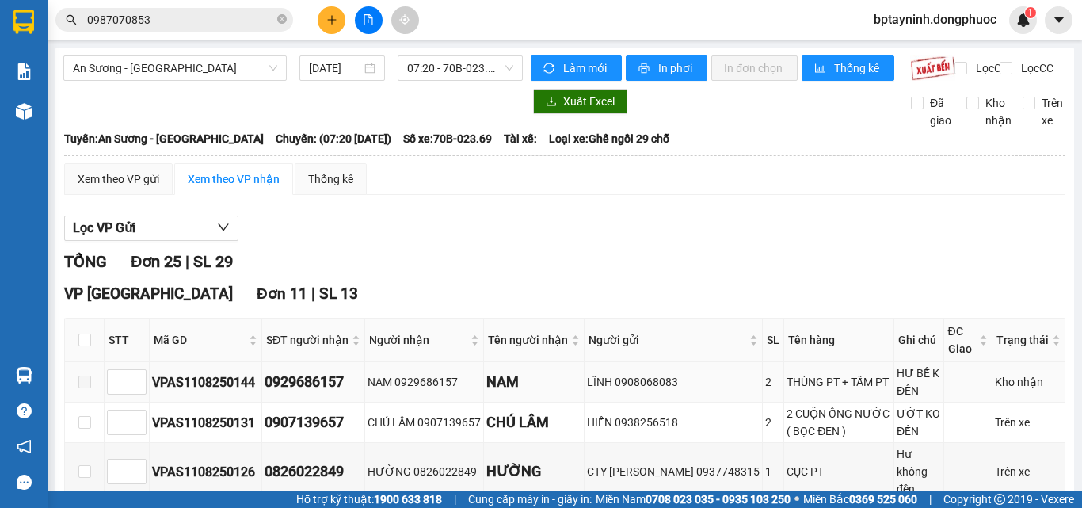
scroll to position [158, 0]
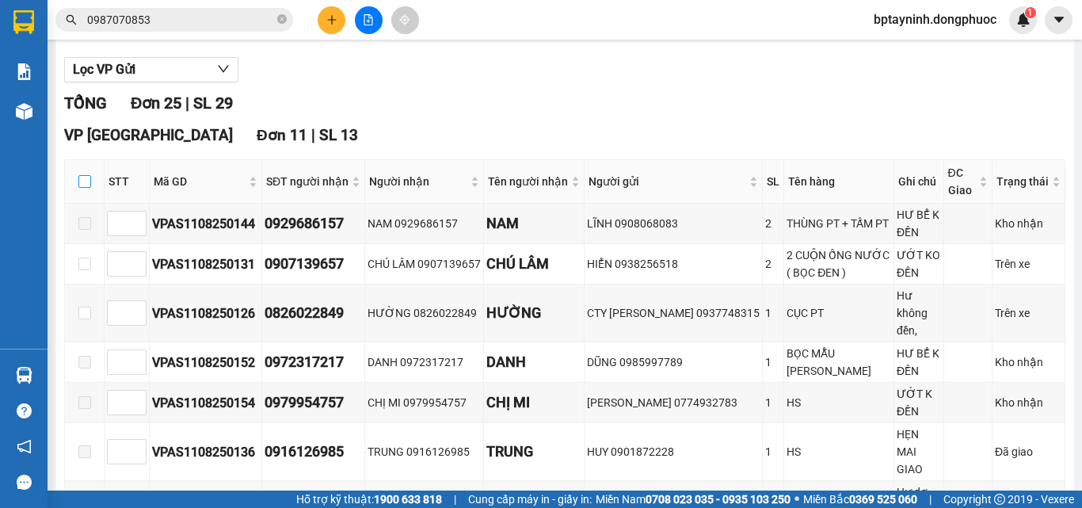
click at [84, 188] on input "checkbox" at bounding box center [84, 181] width 13 height 13
checkbox input "true"
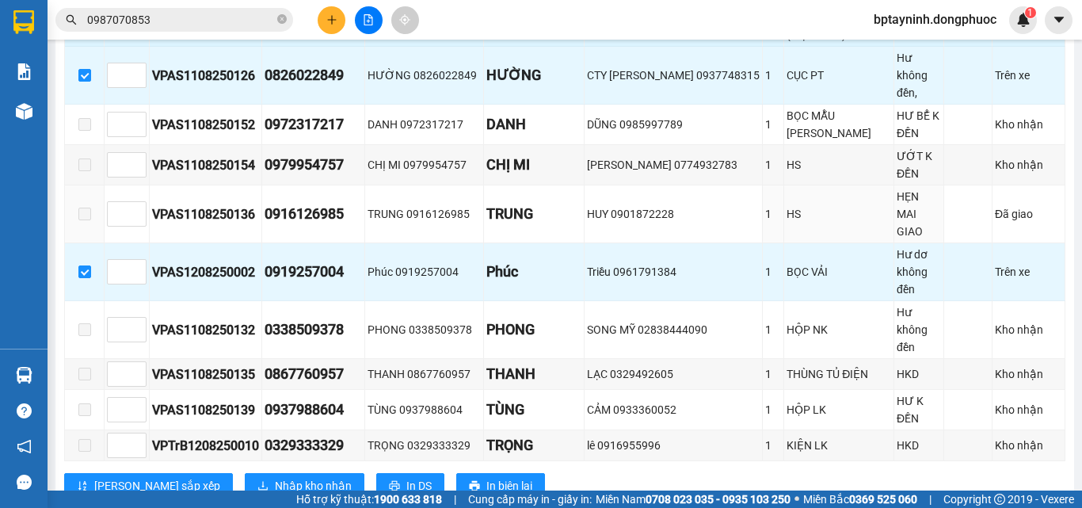
scroll to position [238, 0]
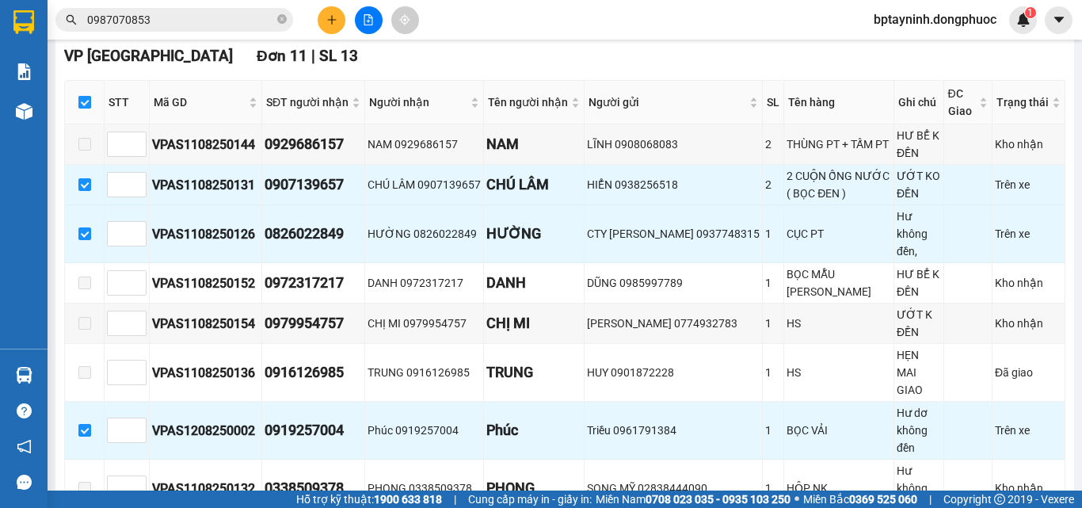
click at [86, 109] on input "checkbox" at bounding box center [84, 102] width 13 height 13
checkbox input "false"
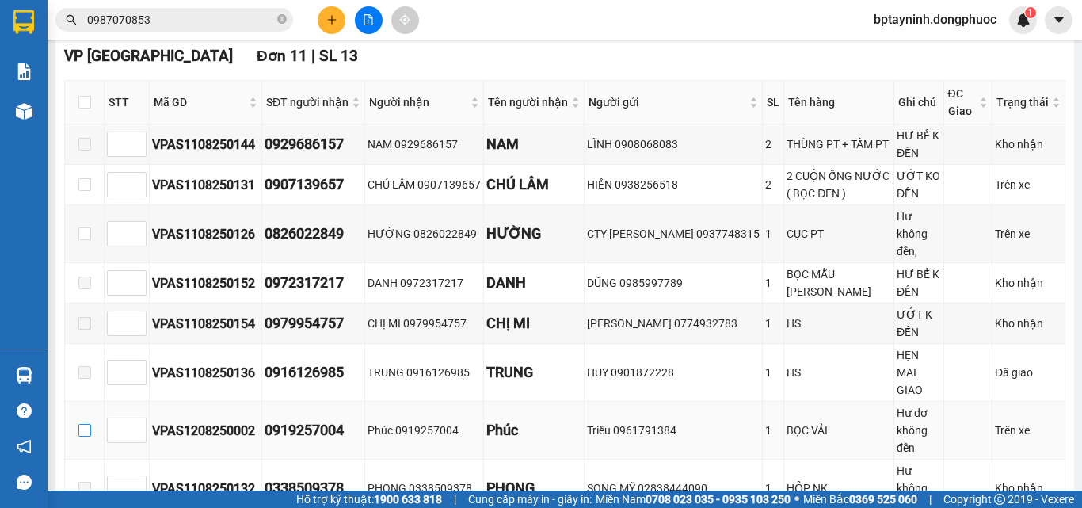
click at [82, 424] on input "checkbox" at bounding box center [84, 430] width 13 height 13
checkbox input "true"
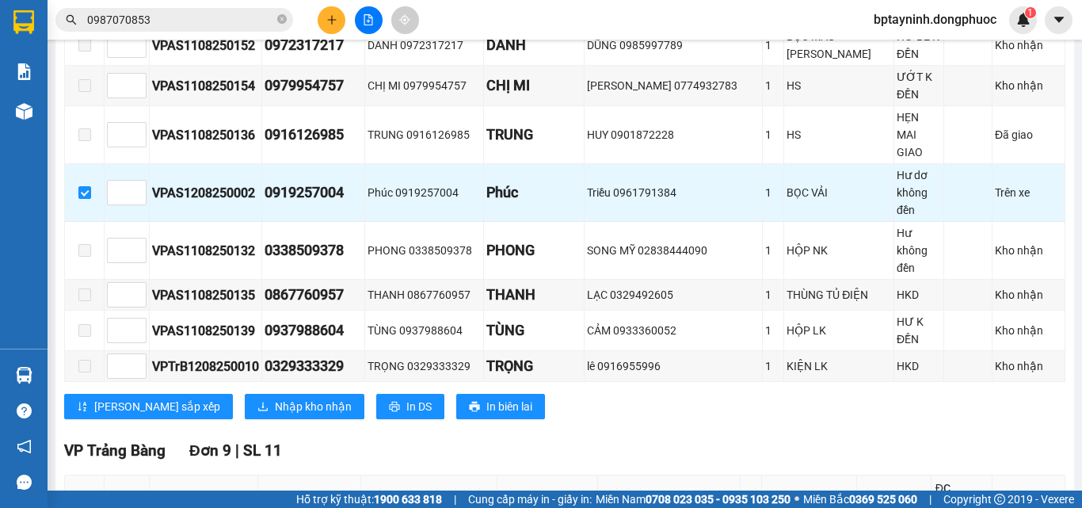
scroll to position [554, 0]
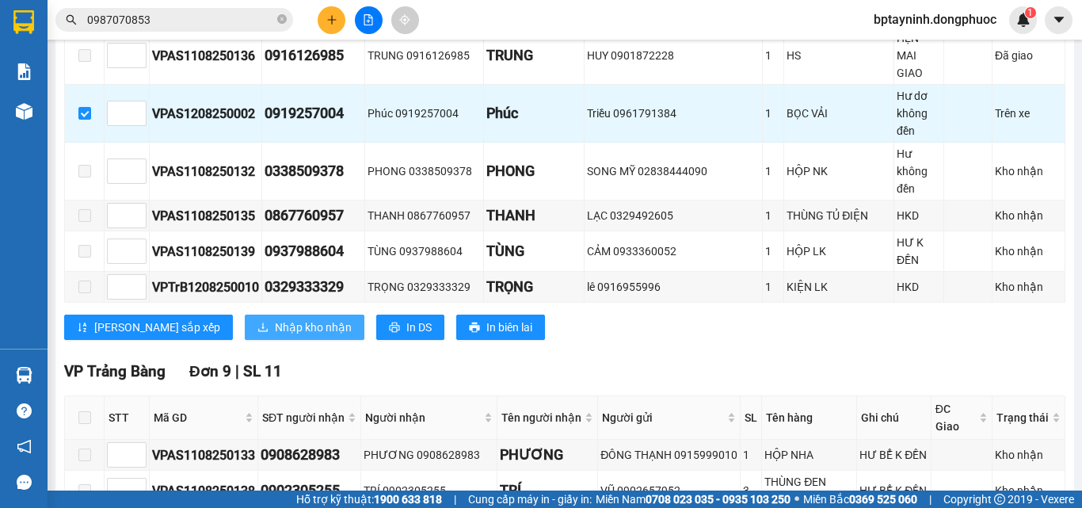
click at [275, 318] on span "Nhập kho nhận" at bounding box center [313, 326] width 77 height 17
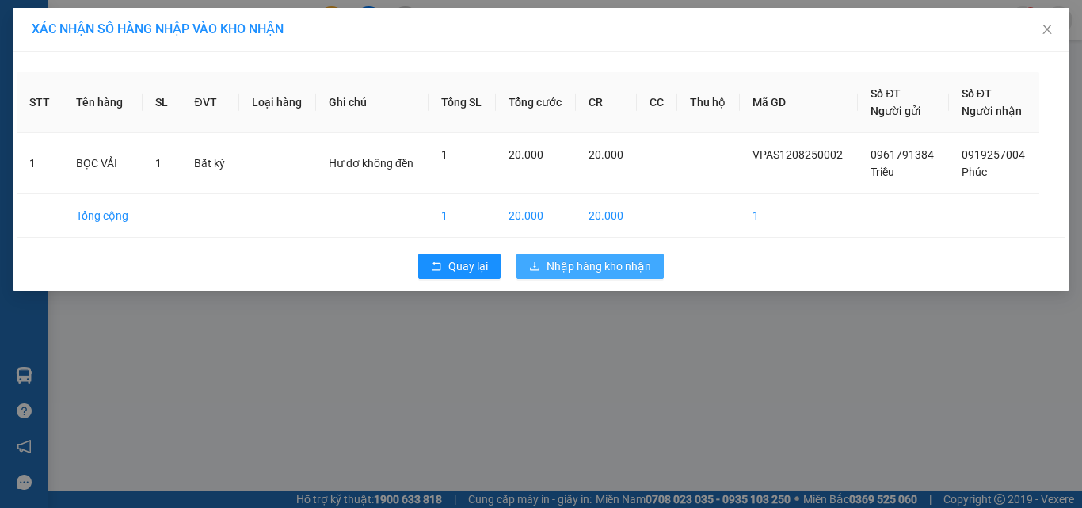
click at [604, 276] on button "Nhập hàng kho nhận" at bounding box center [589, 265] width 147 height 25
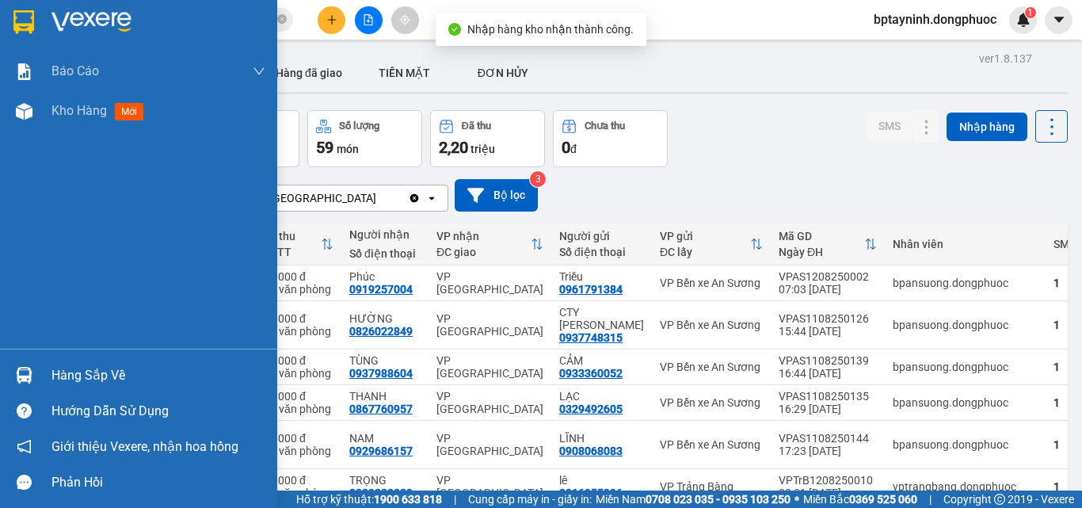
drag, startPoint x: 67, startPoint y: 372, endPoint x: 365, endPoint y: 368, distance: 298.6
click at [70, 372] on div "Hàng sắp về" at bounding box center [158, 376] width 214 height 24
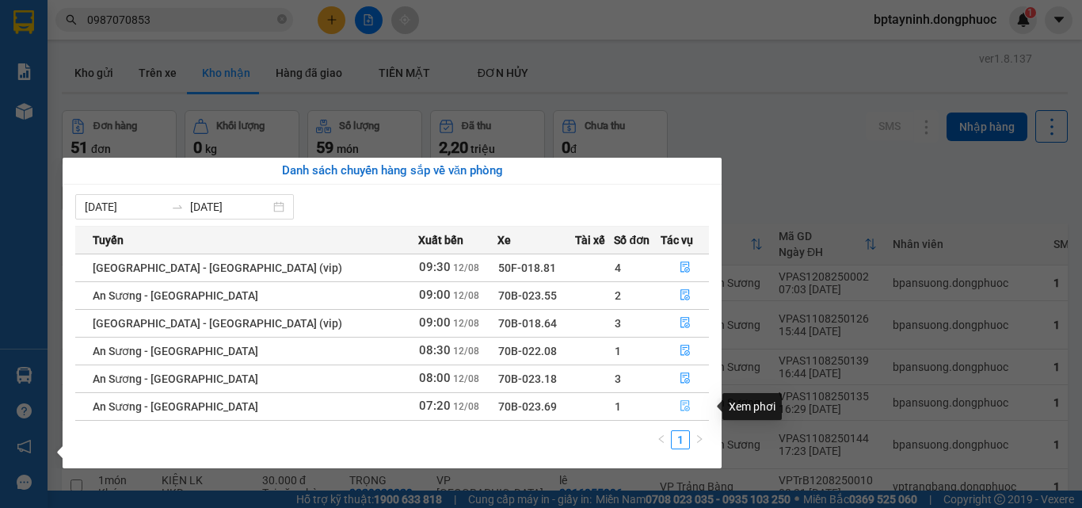
click at [680, 409] on icon "file-done" at bounding box center [685, 405] width 11 height 11
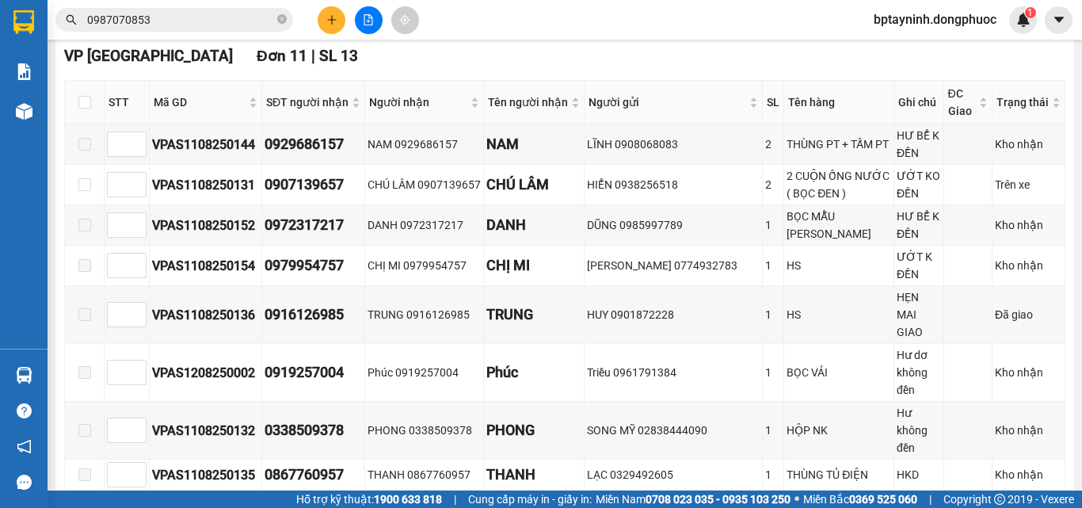
scroll to position [554, 0]
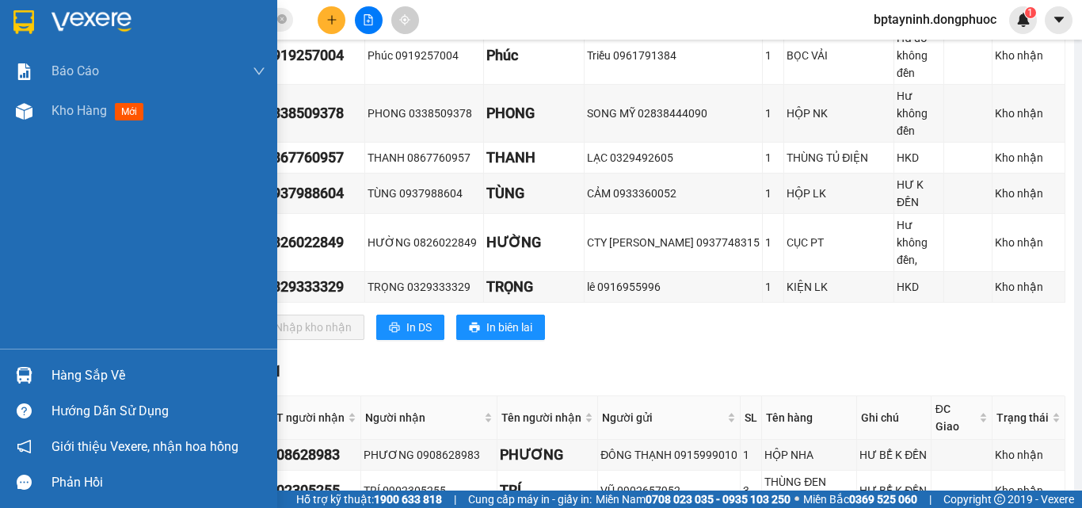
click at [101, 368] on div "Hàng sắp về" at bounding box center [158, 376] width 214 height 24
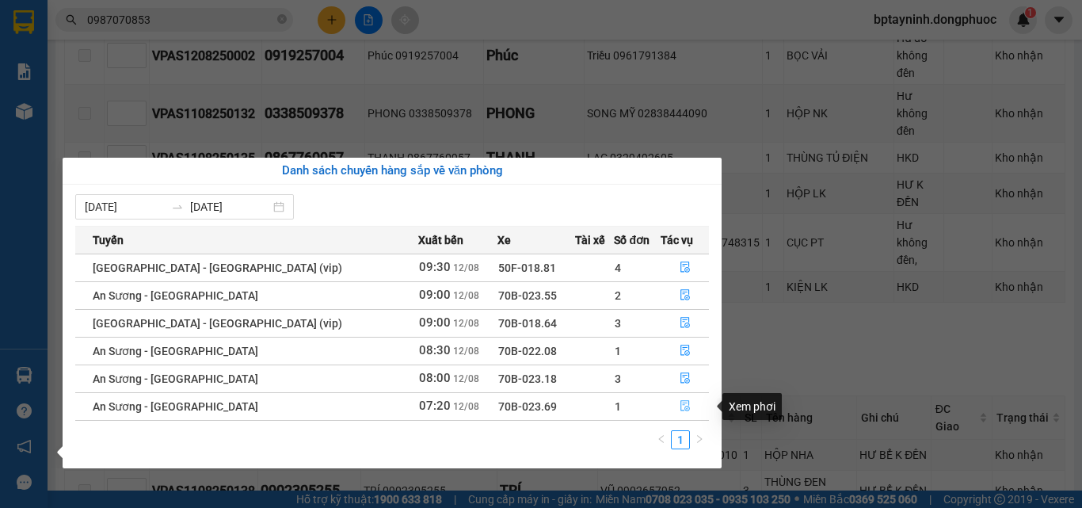
click at [680, 406] on icon "file-done" at bounding box center [685, 406] width 10 height 11
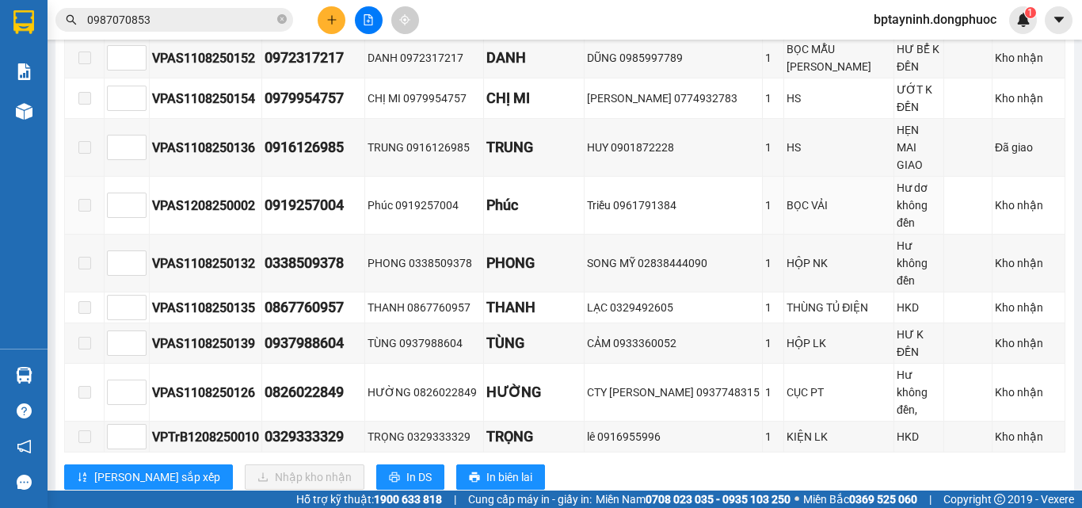
scroll to position [167, 0]
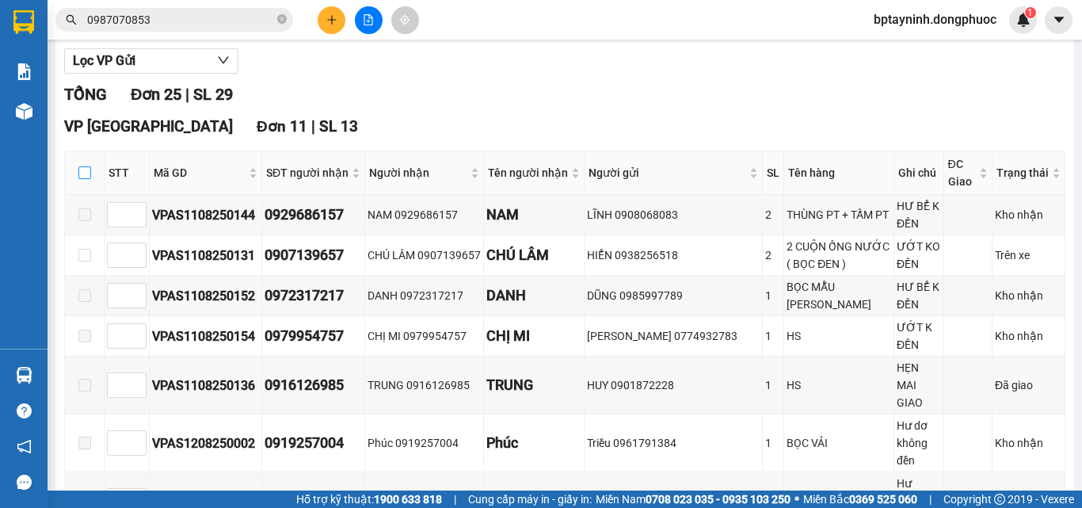
click at [82, 178] on label at bounding box center [84, 172] width 13 height 17
click at [82, 178] on input "checkbox" at bounding box center [84, 172] width 13 height 13
checkbox input "true"
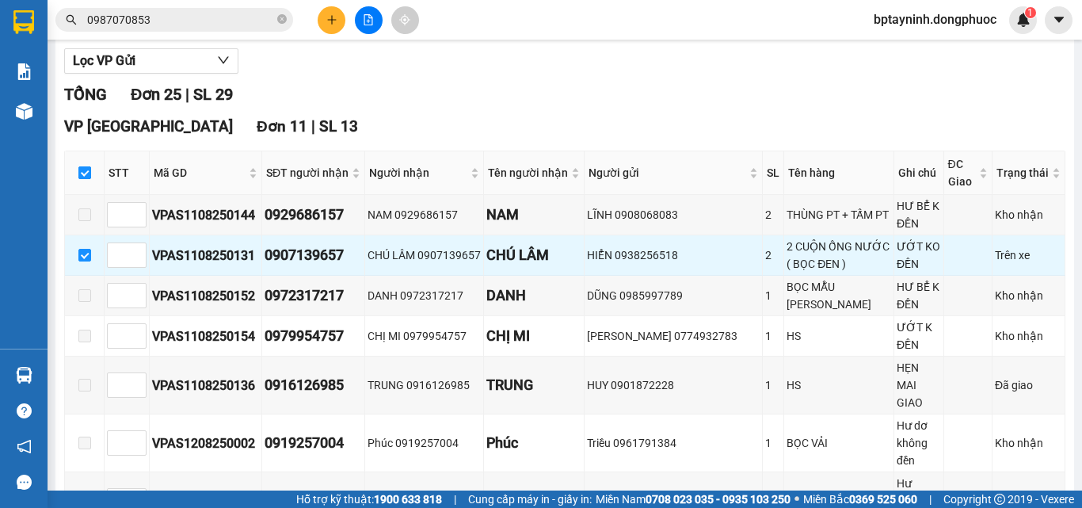
click at [86, 178] on label at bounding box center [84, 172] width 13 height 17
click at [86, 178] on input "checkbox" at bounding box center [84, 172] width 13 height 13
checkbox input "false"
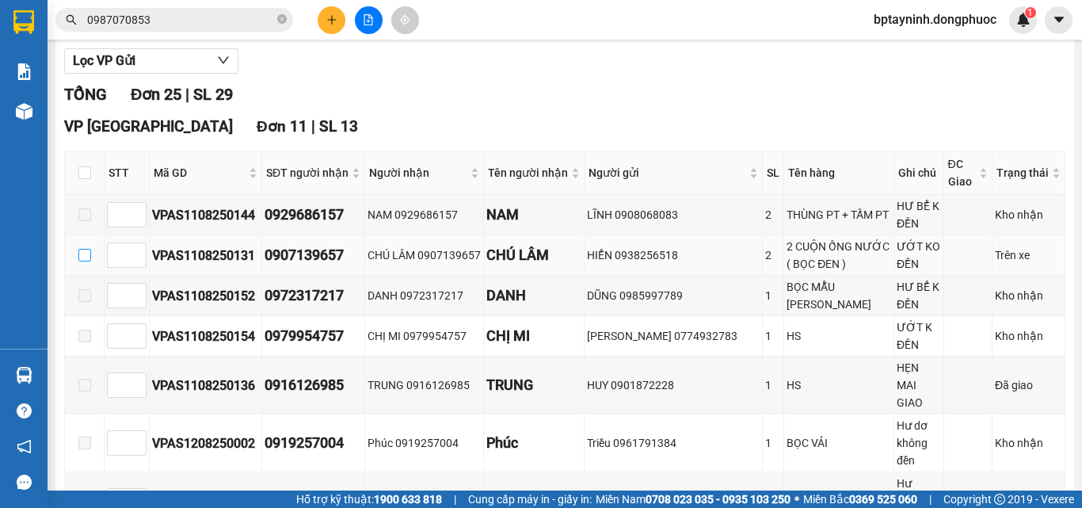
click at [84, 261] on input "checkbox" at bounding box center [84, 255] width 13 height 13
checkbox input "true"
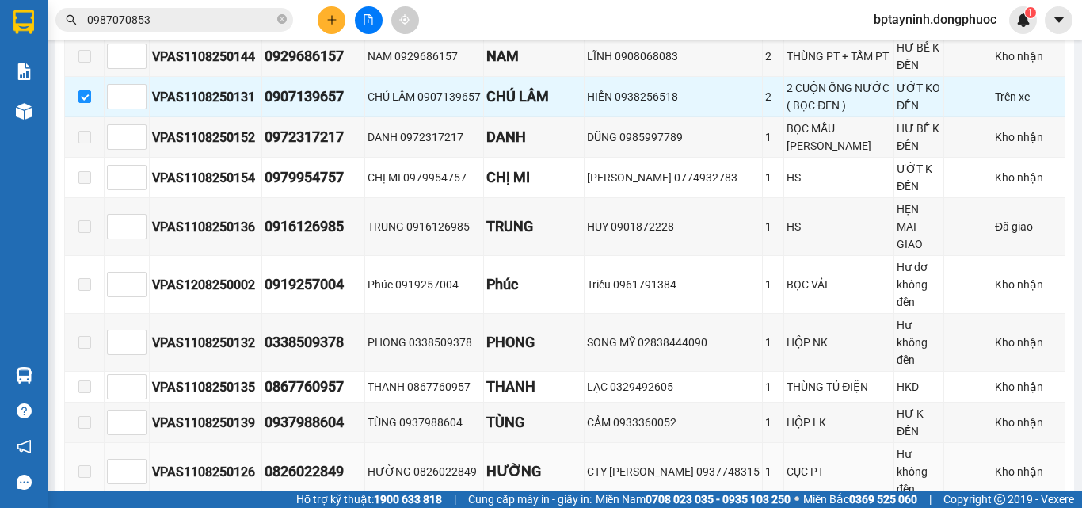
scroll to position [722, 0]
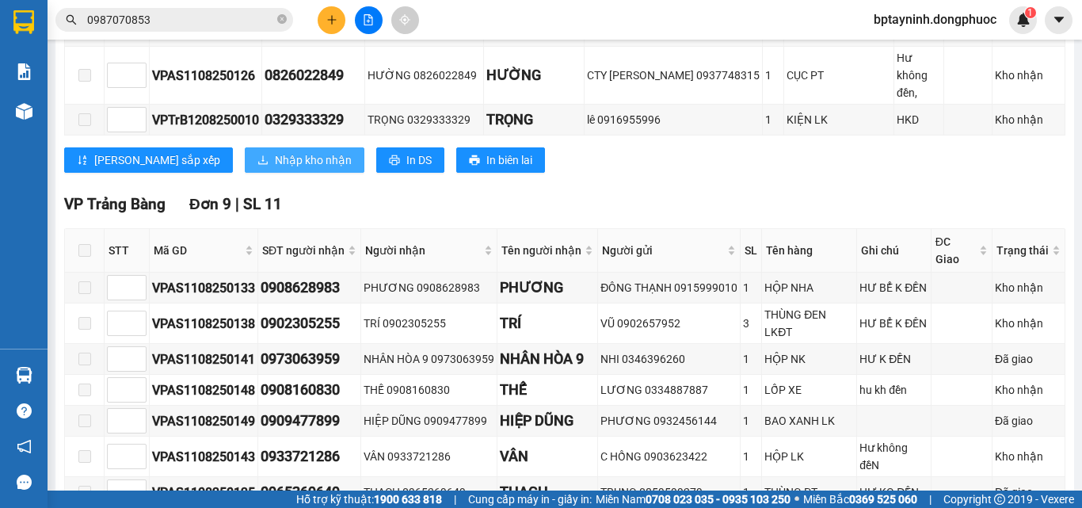
click at [275, 151] on span "Nhập kho nhận" at bounding box center [313, 159] width 77 height 17
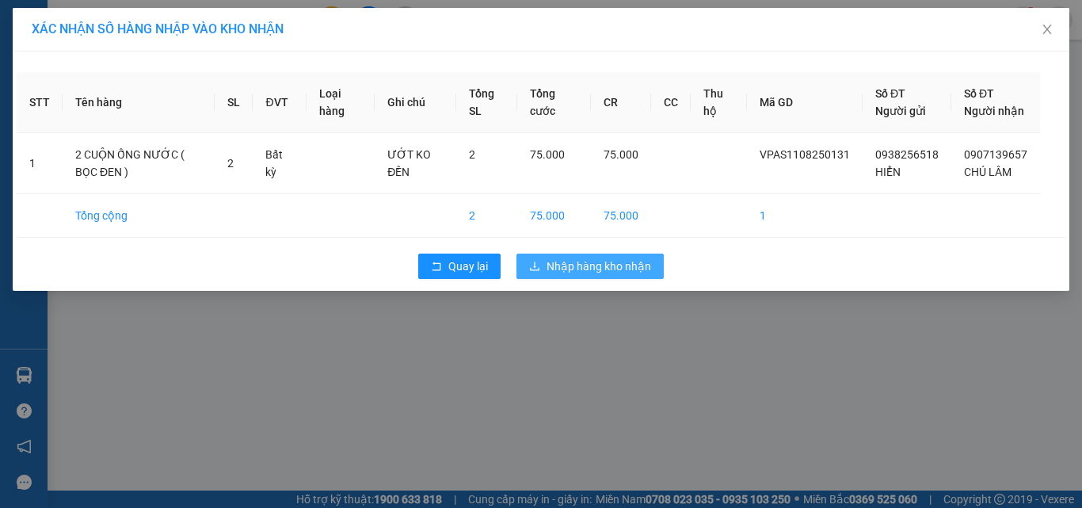
click at [607, 275] on span "Nhập hàng kho nhận" at bounding box center [599, 265] width 105 height 17
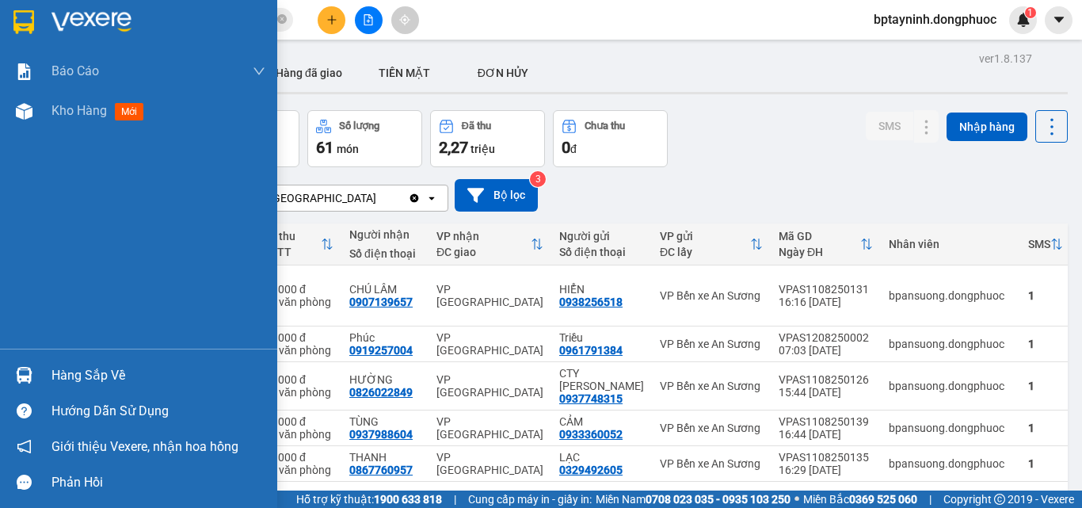
click at [112, 366] on div "Hàng sắp về" at bounding box center [158, 376] width 214 height 24
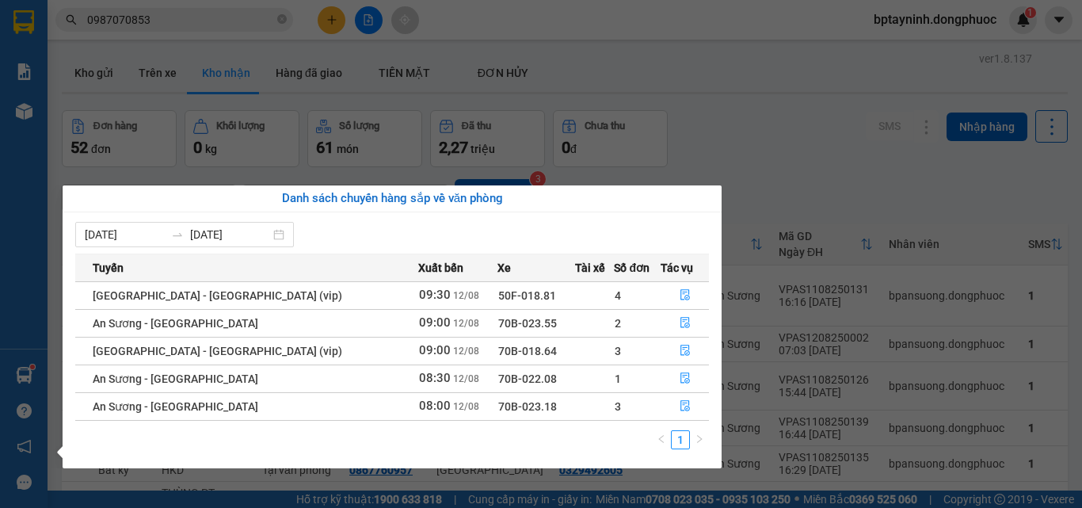
click at [757, 95] on section "Kết quả tìm kiếm ( 1 ) Bộ lọc Mã ĐH Trạng thái Món hàng Tổng cước Chưa cước Nhã…" at bounding box center [541, 254] width 1082 height 508
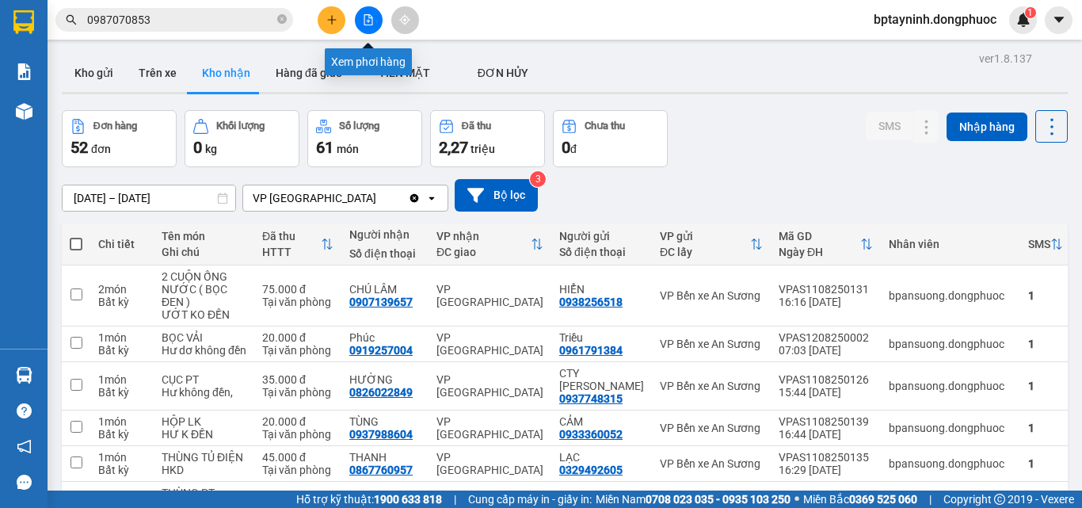
click at [373, 21] on icon "file-add" at bounding box center [368, 19] width 11 height 11
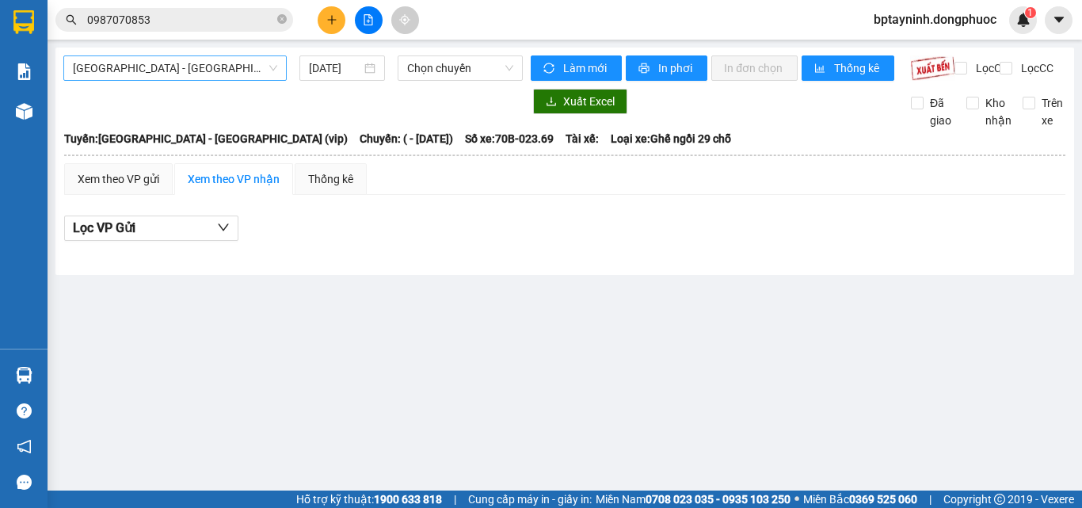
click at [186, 86] on body "Kết quả tìm kiếm ( 1 ) Bộ lọc Mã ĐH Trạng thái Món hàng Tổng cước Chưa cước Nhã…" at bounding box center [541, 254] width 1082 height 508
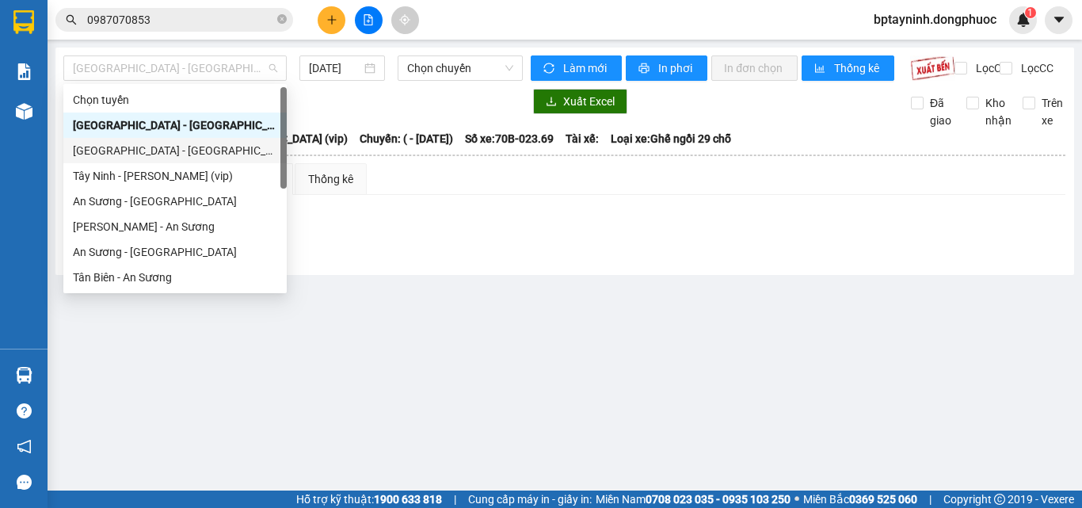
click at [133, 162] on div "[GEOGRAPHIC_DATA] - [GEOGRAPHIC_DATA] (vip)" at bounding box center [174, 150] width 223 height 25
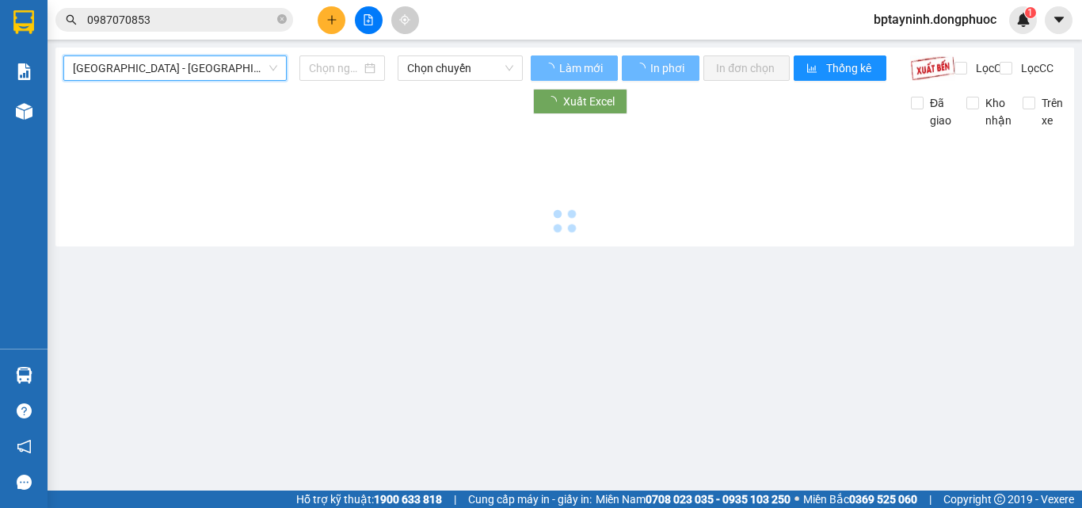
type input "[DATE]"
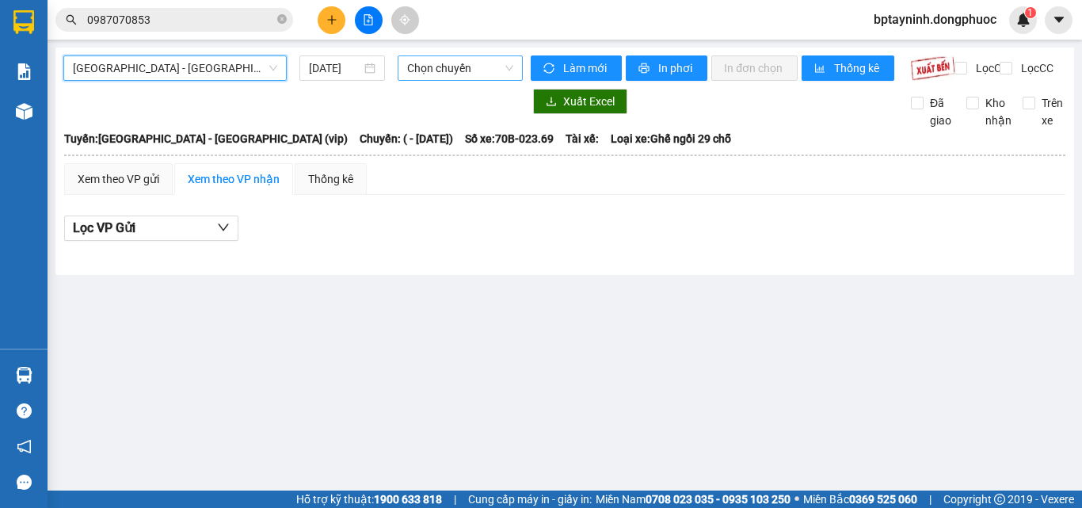
click at [487, 65] on span "Chọn chuyến" at bounding box center [460, 68] width 106 height 24
drag, startPoint x: 200, startPoint y: 84, endPoint x: 207, endPoint y: 63, distance: 21.8
click at [200, 81] on div "Hồ Chí Minh - Tây Ninh (vip) 12/08/2025 Chọn chuyến" at bounding box center [292, 67] width 459 height 25
drag, startPoint x: 207, startPoint y: 63, endPoint x: 197, endPoint y: 79, distance: 18.5
click at [207, 66] on span "[GEOGRAPHIC_DATA] - [GEOGRAPHIC_DATA] (vip)" at bounding box center [175, 68] width 204 height 24
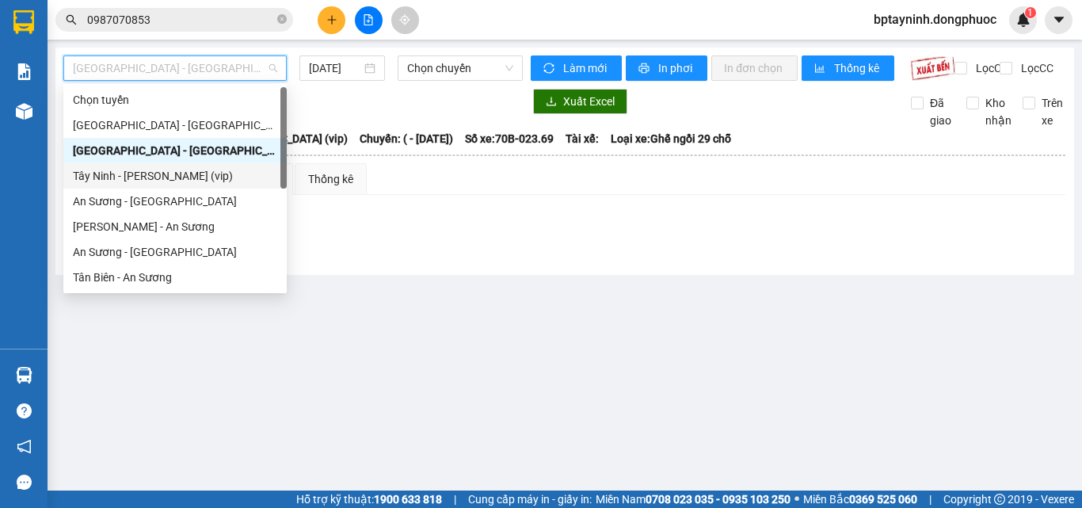
click at [112, 170] on div "Tây Ninh - Hồ Chí Minh (vip)" at bounding box center [175, 175] width 204 height 17
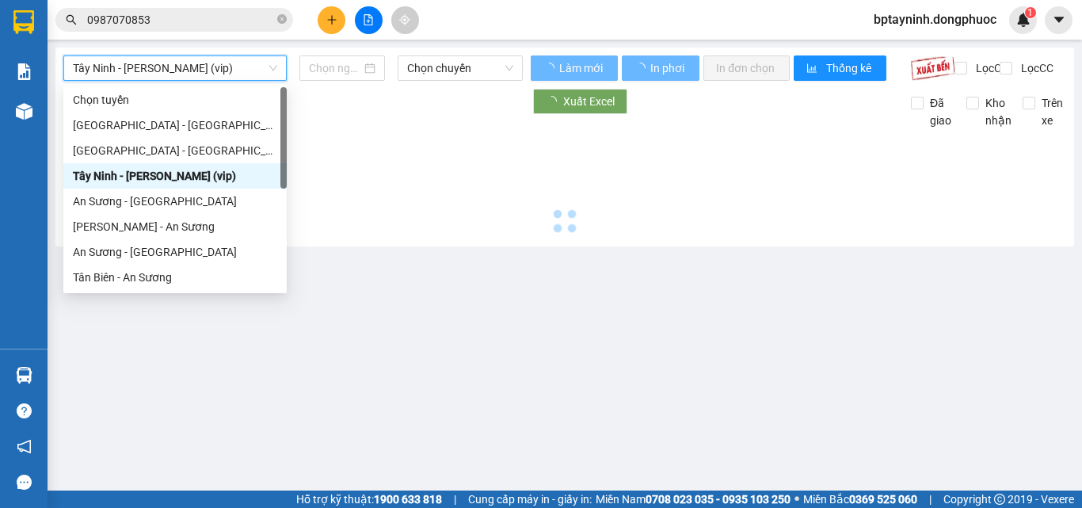
type input "[DATE]"
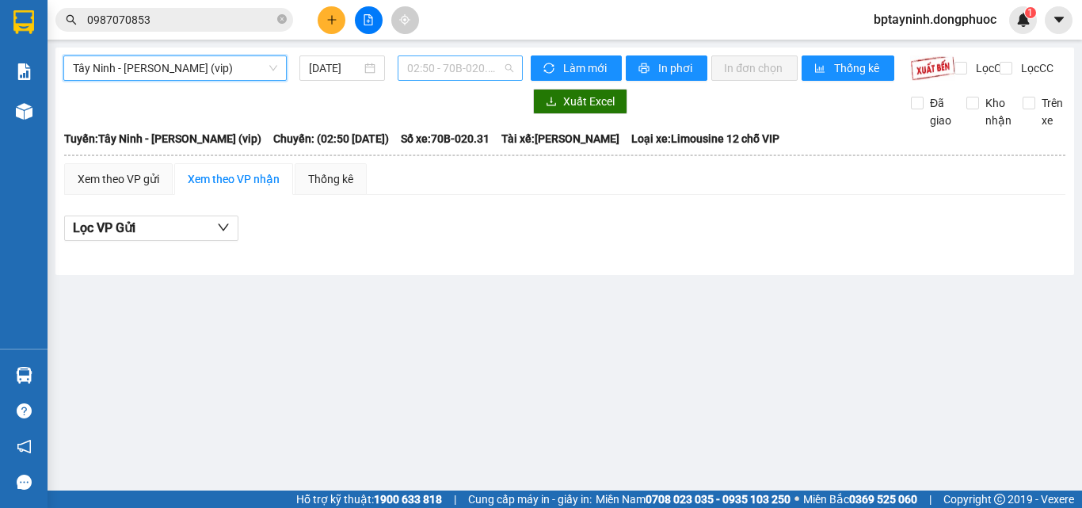
click at [475, 66] on span "02:50 - 70B-020.31" at bounding box center [460, 68] width 106 height 24
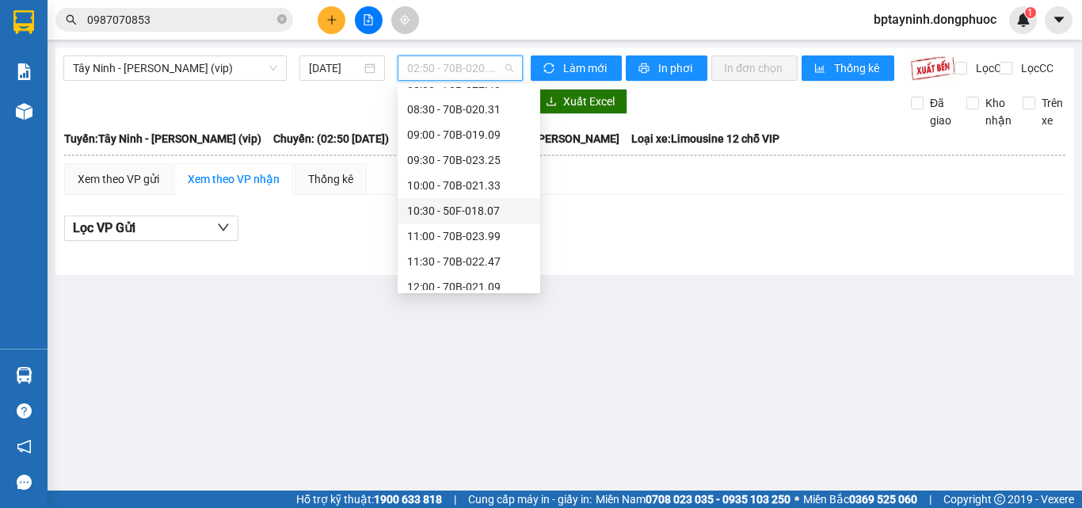
scroll to position [475, 0]
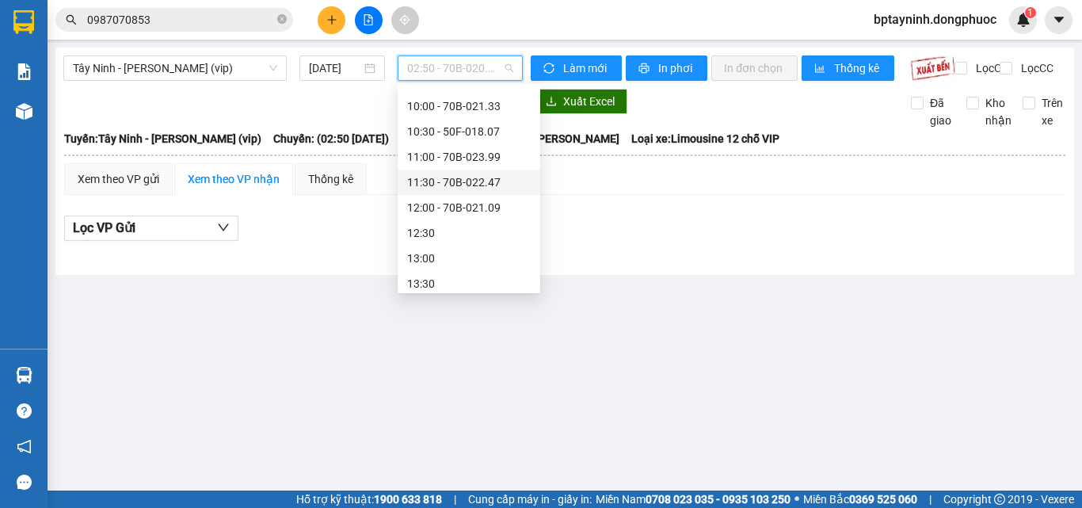
click at [482, 179] on div "11:30 - 70B-022.47" at bounding box center [469, 181] width 124 height 17
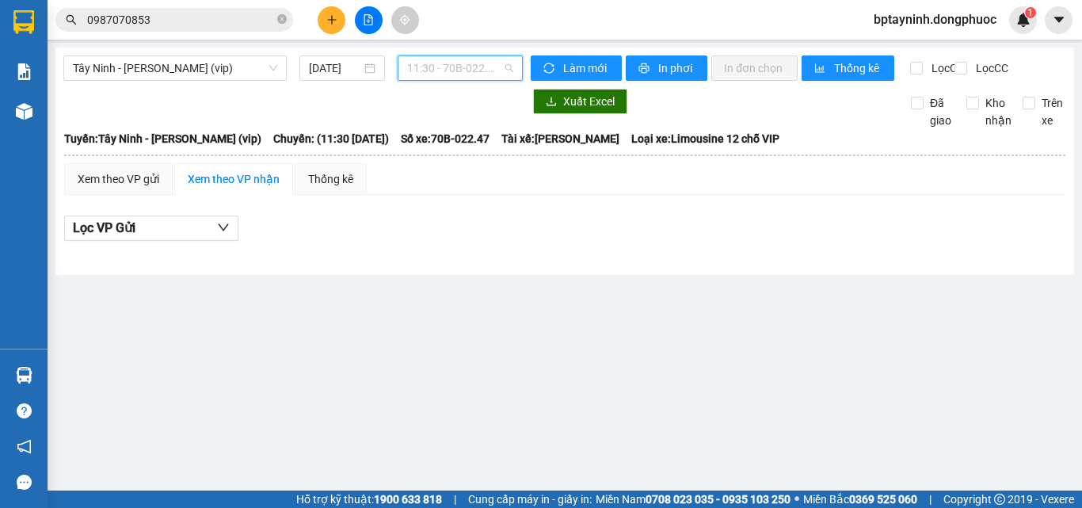
click at [458, 61] on span "11:30 - 70B-022.47" at bounding box center [460, 68] width 106 height 24
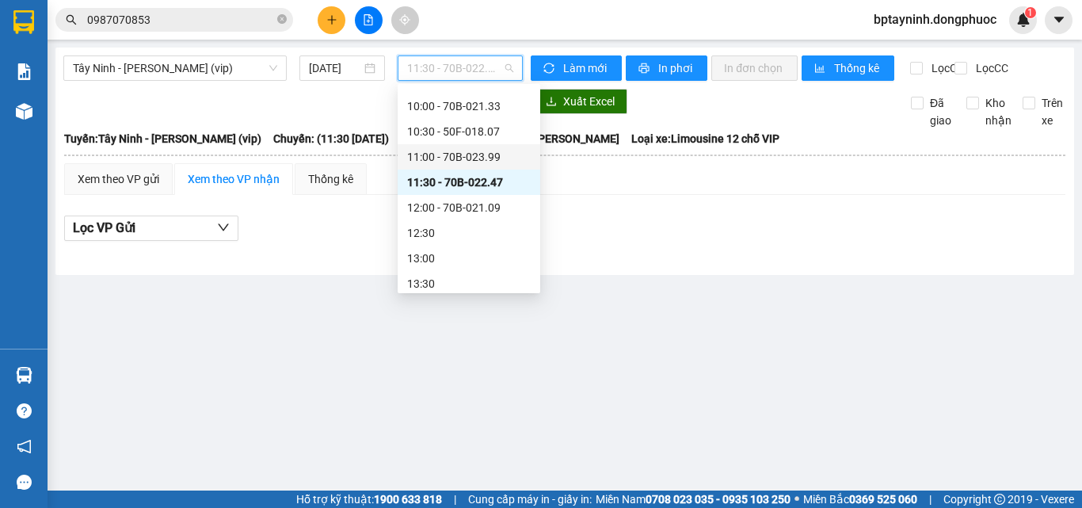
click at [489, 151] on div "11:00 - 70B-023.99" at bounding box center [469, 156] width 124 height 17
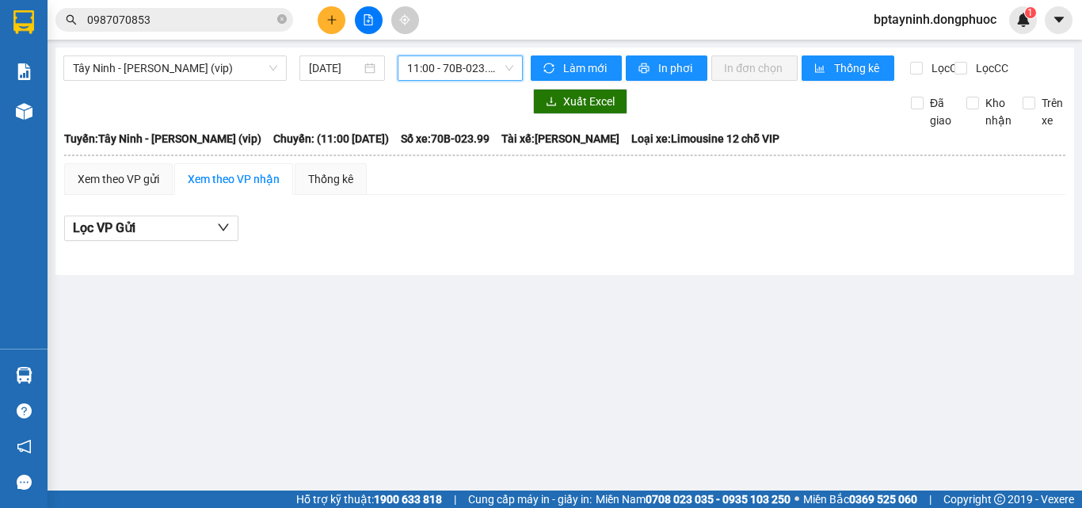
click at [486, 59] on span "11:00 - 70B-023.99" at bounding box center [460, 68] width 106 height 24
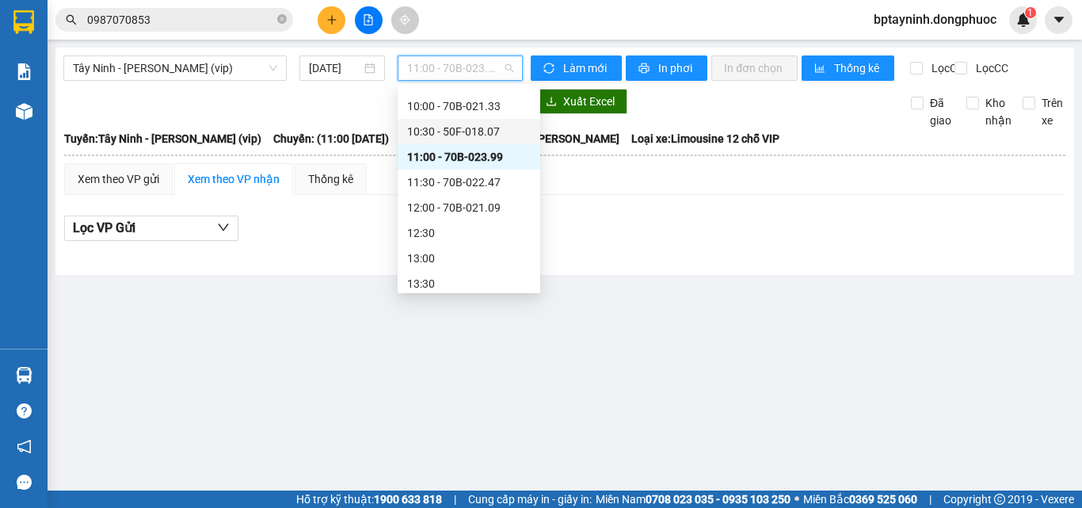
click at [488, 133] on div "10:30 - 50F-018.07" at bounding box center [469, 131] width 124 height 17
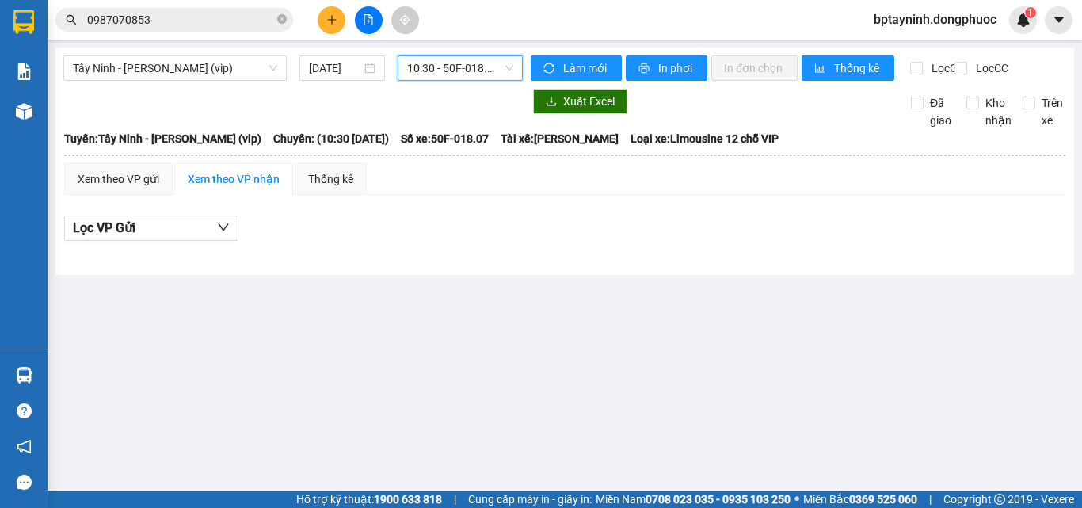
click at [493, 67] on span "10:30 - 50F-018.07" at bounding box center [460, 68] width 106 height 24
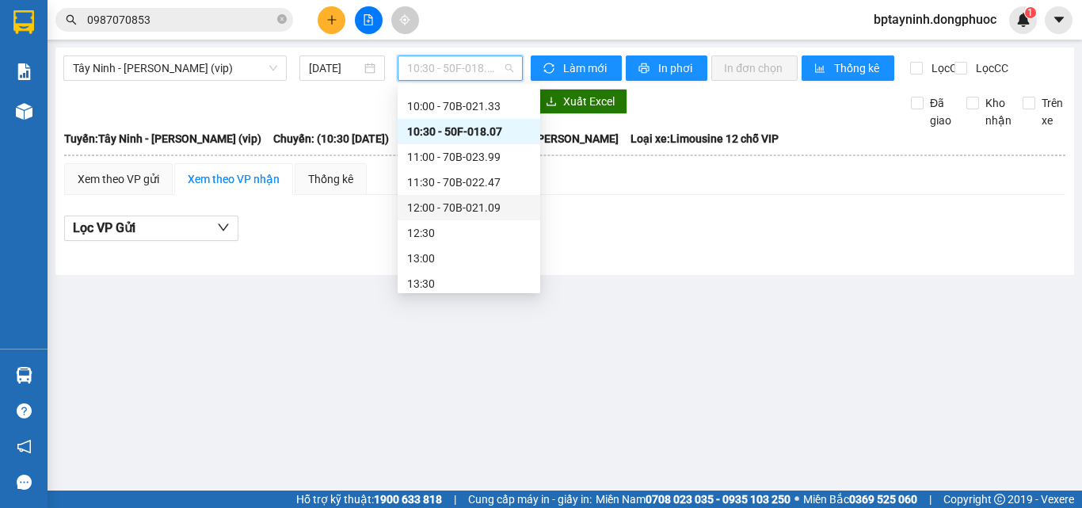
click at [489, 201] on div "12:00 - 70B-021.09" at bounding box center [469, 207] width 124 height 17
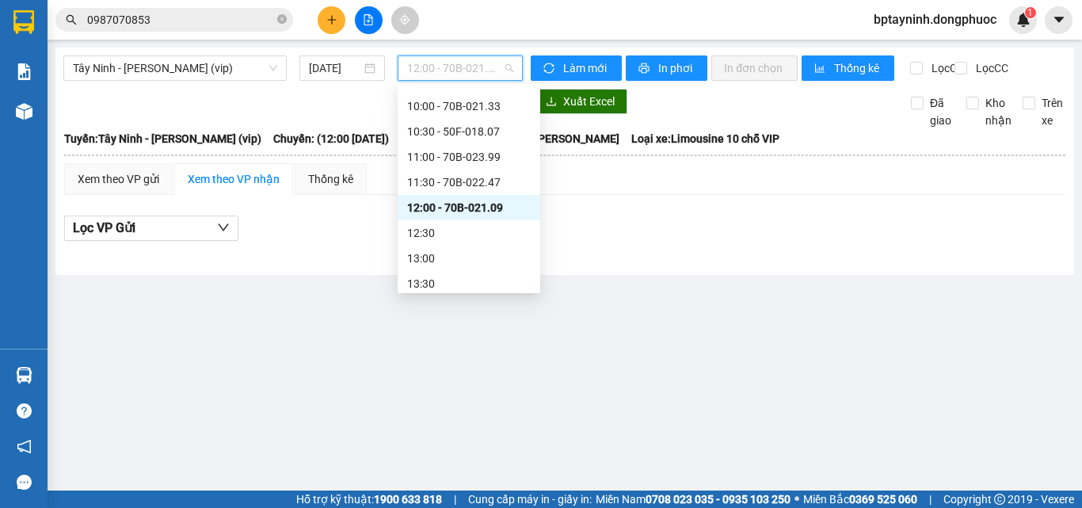
click at [491, 70] on span "12:00 - 70B-021.09" at bounding box center [460, 68] width 106 height 24
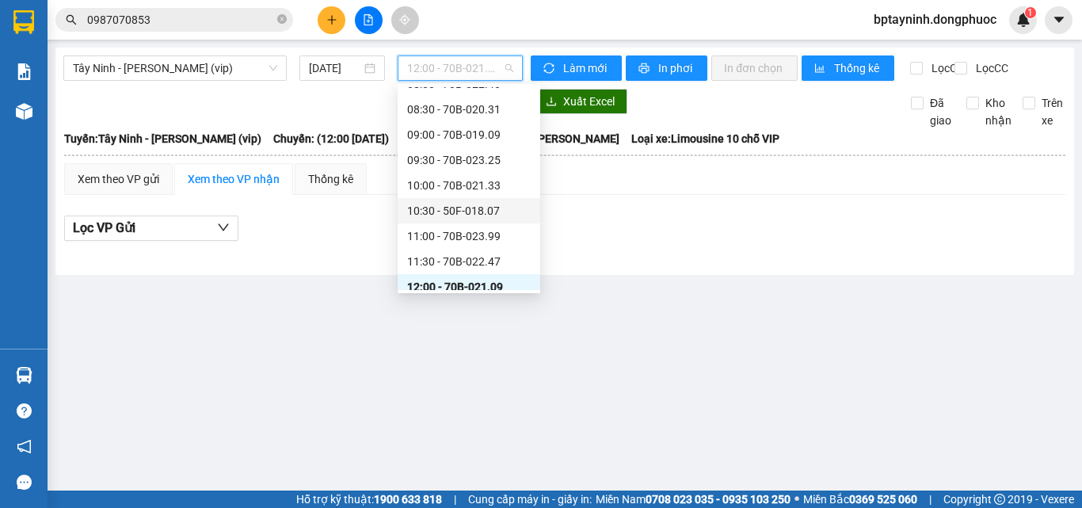
click at [477, 206] on div "10:30 - 50F-018.07" at bounding box center [469, 210] width 124 height 17
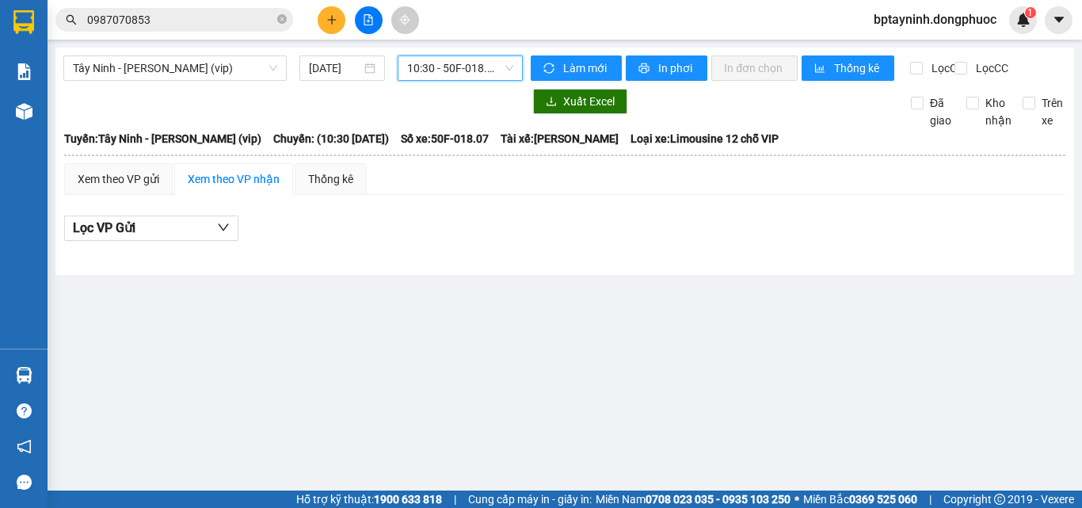
click at [439, 60] on span "10:30 - 50F-018.07" at bounding box center [460, 68] width 106 height 24
click at [275, 312] on main "Tây Ninh - Hồ Chí Minh (vip) 12/08/2025 10:30 - 50F-018.07 Làm mới In phơi In đ…" at bounding box center [541, 245] width 1082 height 490
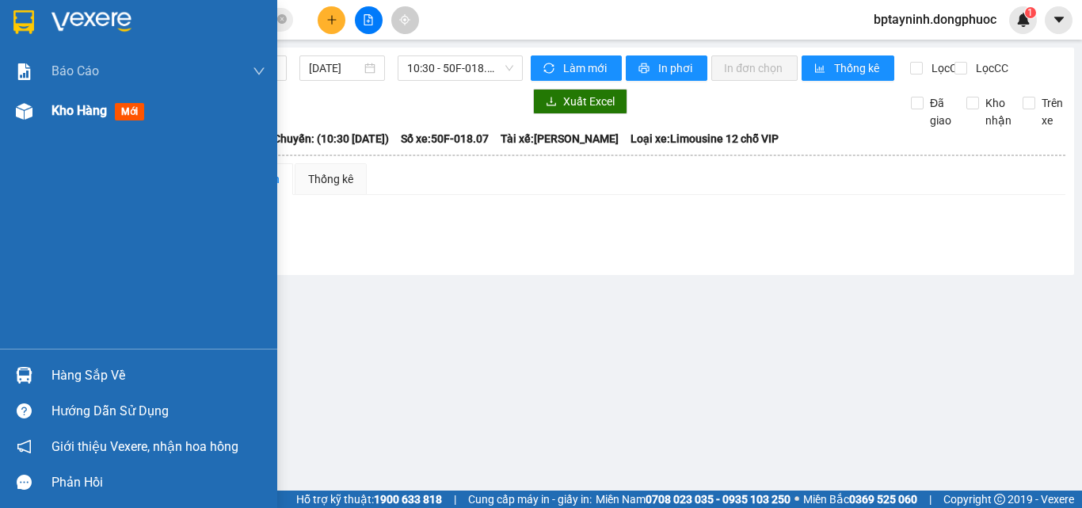
click at [80, 101] on div "Kho hàng mới" at bounding box center [100, 111] width 99 height 20
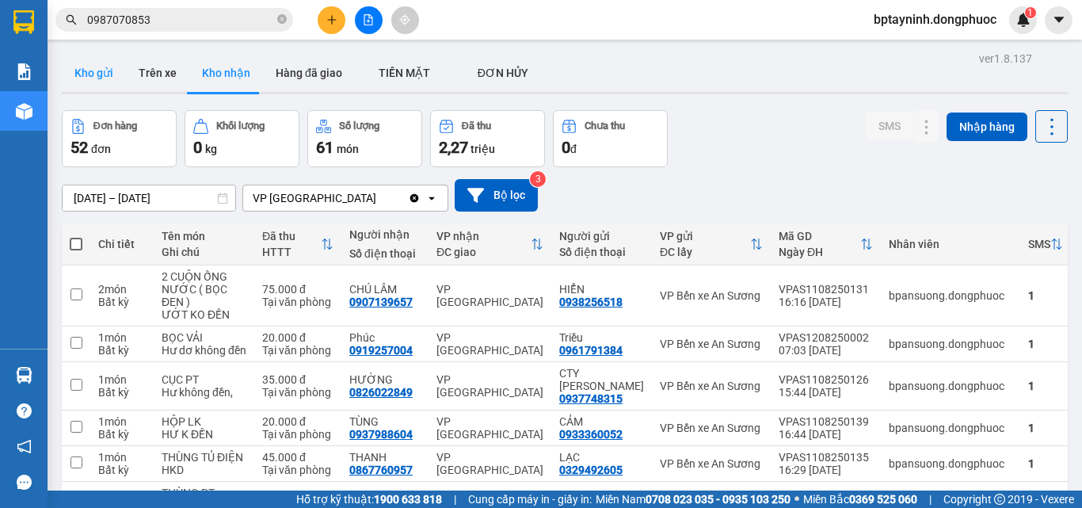
click at [114, 67] on button "Kho gửi" at bounding box center [94, 73] width 64 height 38
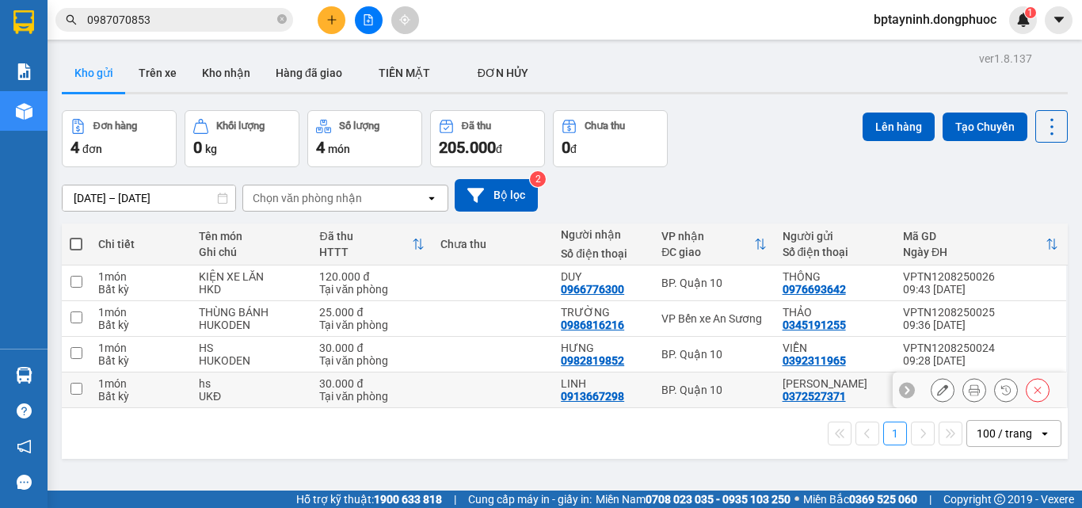
click at [695, 383] on div "BP. Quận 10" at bounding box center [713, 389] width 105 height 13
checkbox input "true"
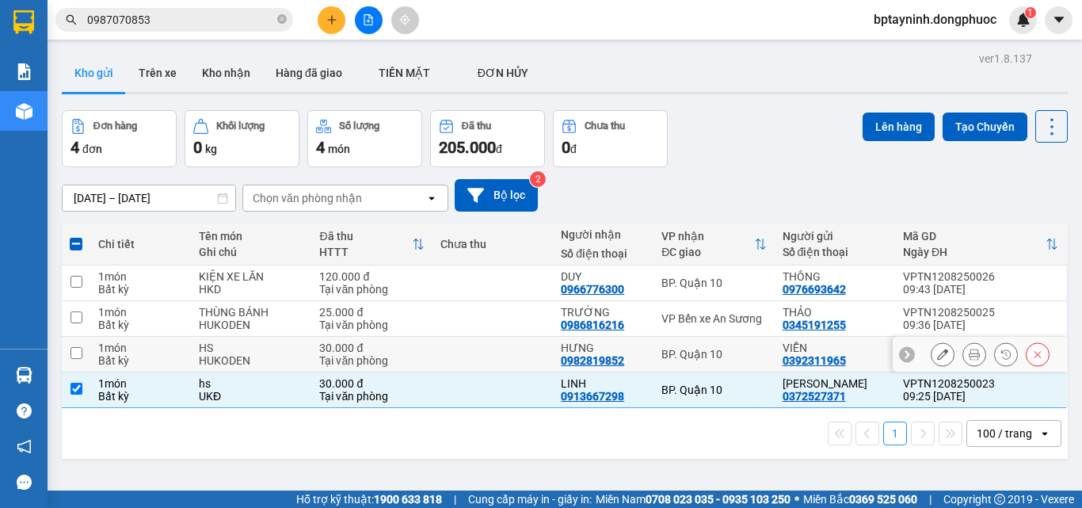
click at [708, 353] on div "BP. Quận 10" at bounding box center [713, 354] width 105 height 13
checkbox input "true"
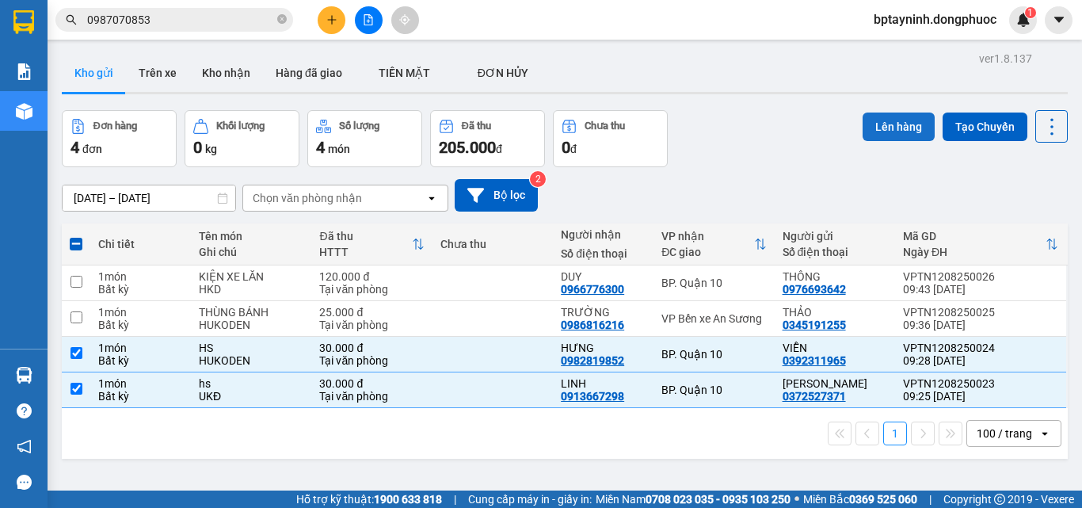
click at [891, 120] on button "Lên hàng" at bounding box center [899, 126] width 72 height 29
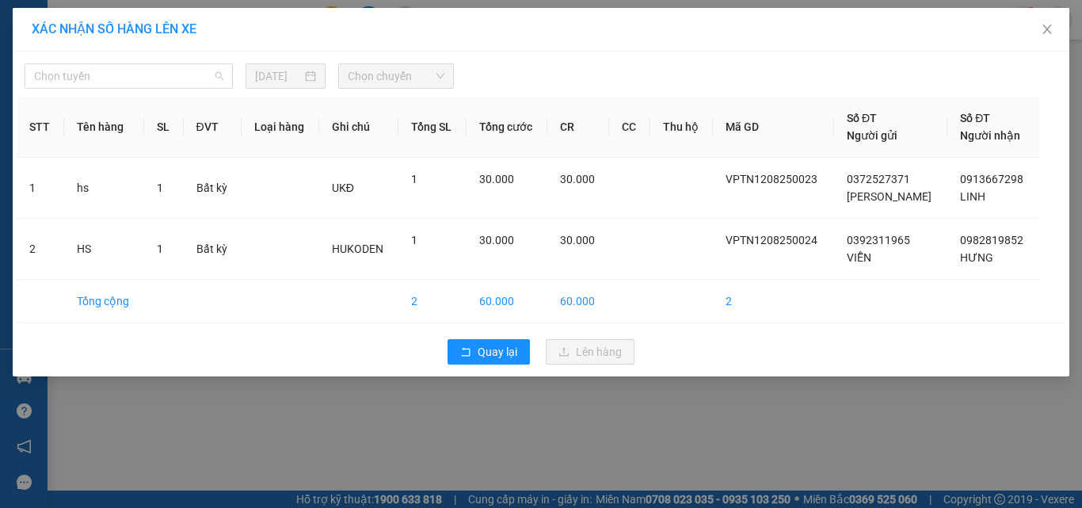
drag, startPoint x: 139, startPoint y: 83, endPoint x: 48, endPoint y: 156, distance: 116.6
click at [128, 104] on body "Kết quả tìm kiếm ( 1 ) Bộ lọc Mã ĐH Trạng thái Món hàng Tổng cước Chưa cước Nhã…" at bounding box center [541, 254] width 1082 height 508
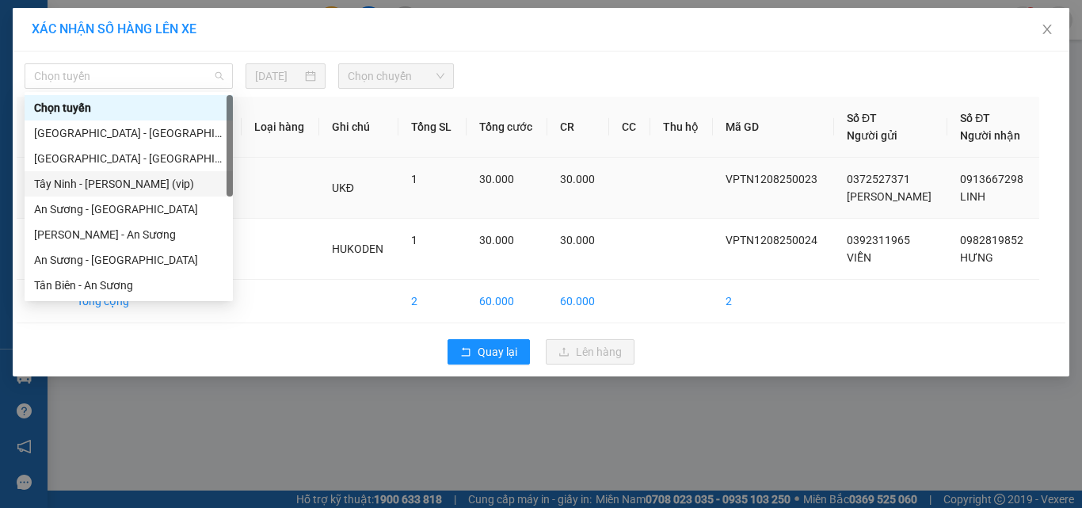
drag, startPoint x: 115, startPoint y: 185, endPoint x: 162, endPoint y: 164, distance: 51.1
click at [116, 185] on div "Tây Ninh - Hồ Chí Minh (vip)" at bounding box center [128, 183] width 189 height 17
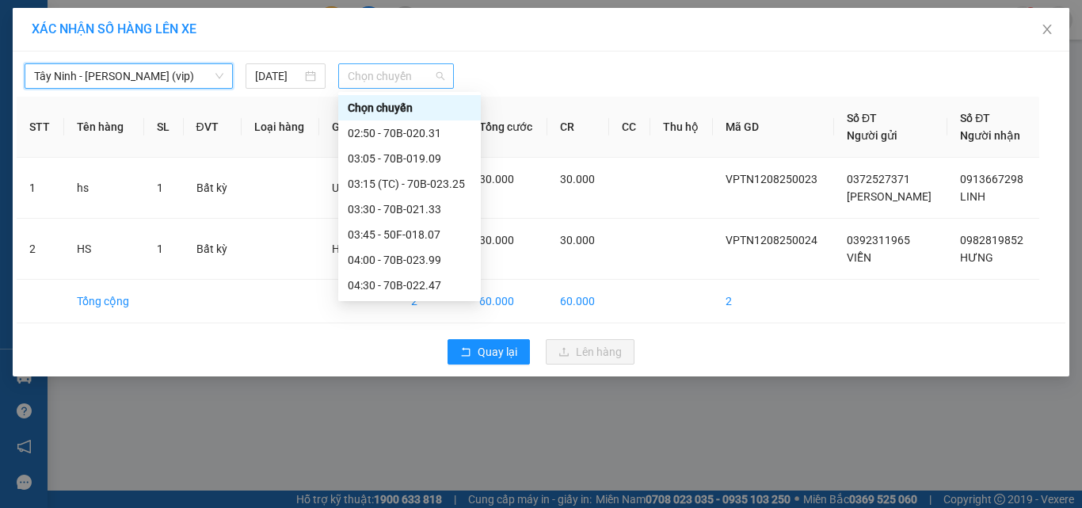
drag, startPoint x: 418, startPoint y: 74, endPoint x: 489, endPoint y: 212, distance: 155.2
click at [417, 74] on span "Chọn chuyến" at bounding box center [396, 76] width 97 height 24
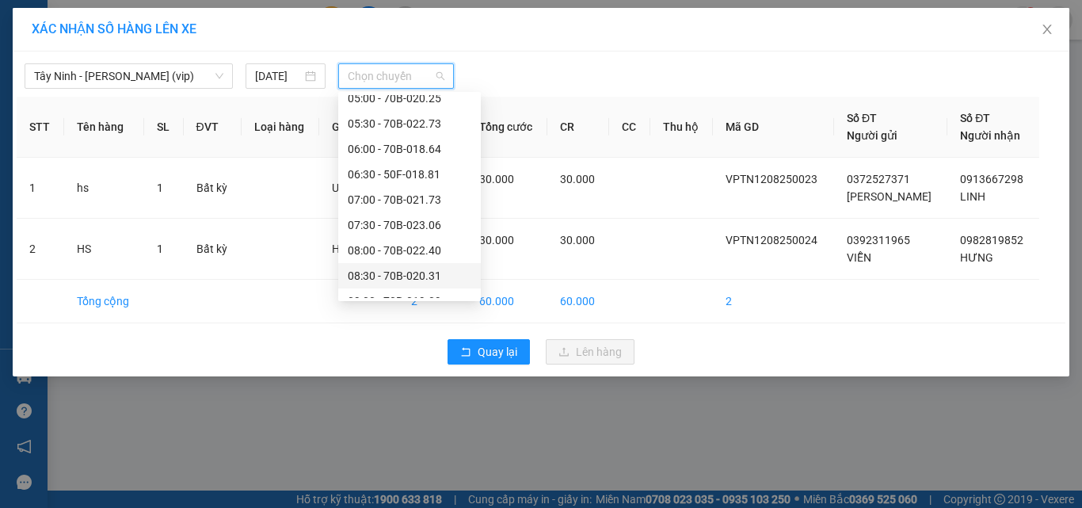
scroll to position [475, 0]
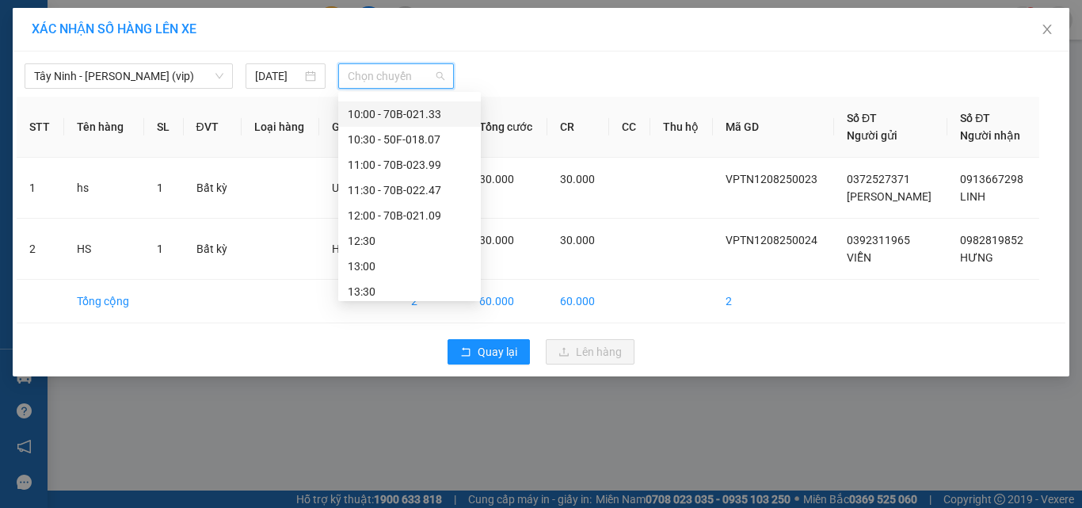
click at [428, 106] on div "10:00 - 70B-021.33" at bounding box center [410, 113] width 124 height 17
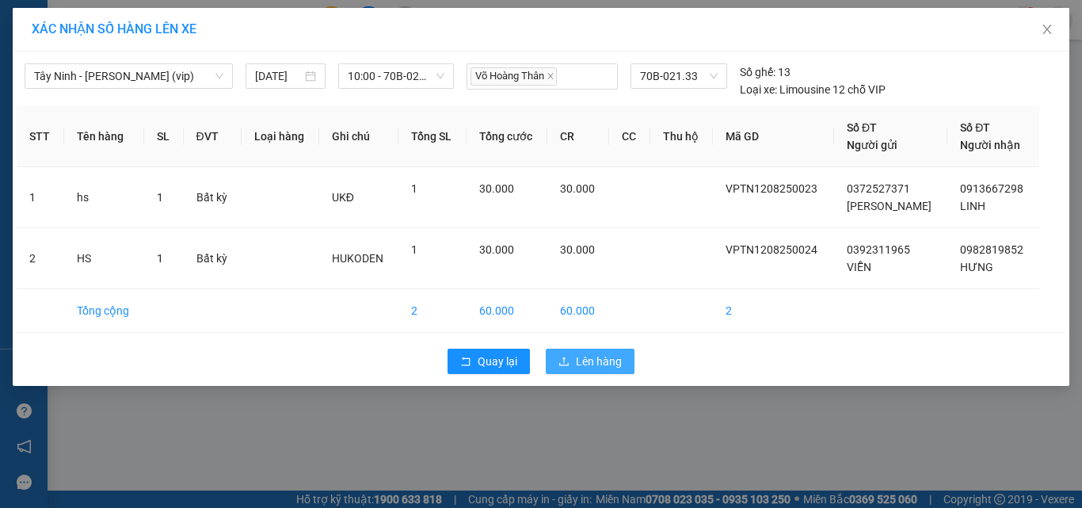
click at [582, 367] on span "Lên hàng" at bounding box center [599, 360] width 46 height 17
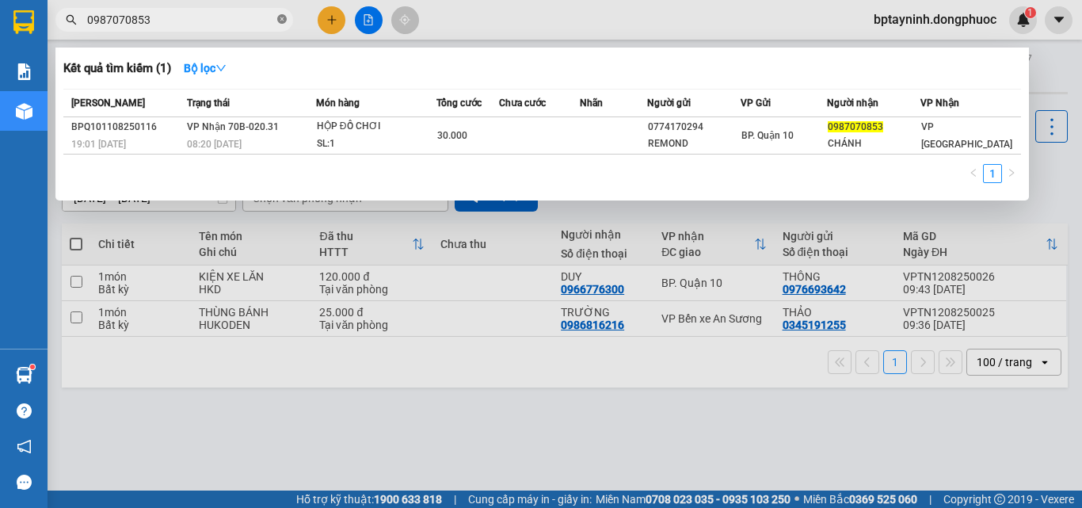
click at [280, 21] on icon "close-circle" at bounding box center [282, 19] width 10 height 10
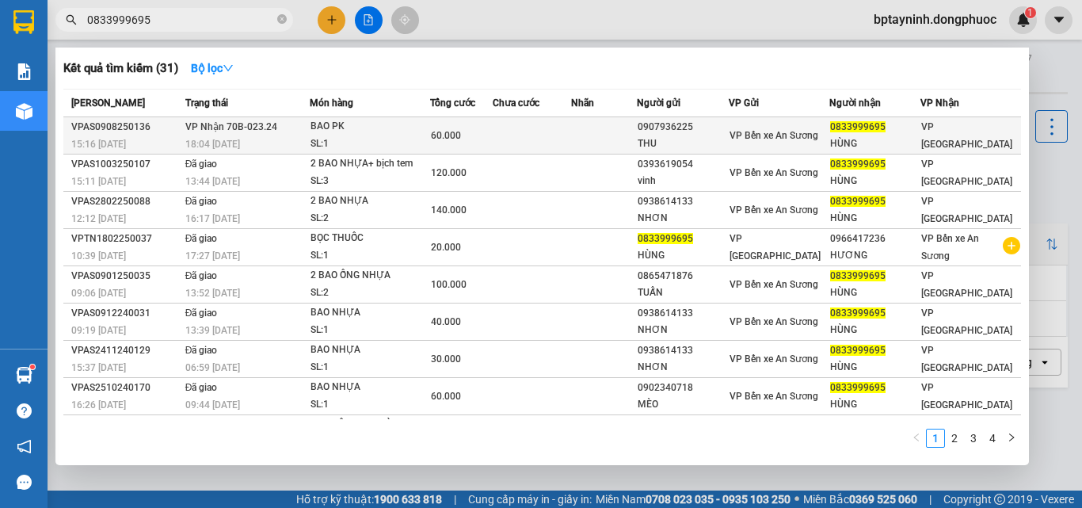
type input "0833999695"
click at [525, 132] on td at bounding box center [532, 135] width 78 height 37
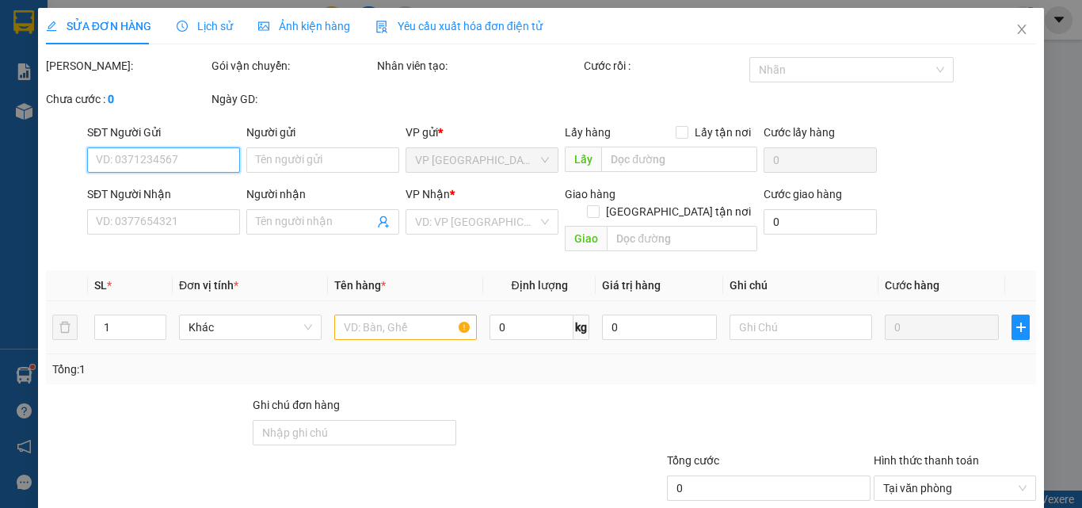
type input "0907936225"
type input "THU"
type input "0833999695"
type input "HÙNG"
type input "60.000"
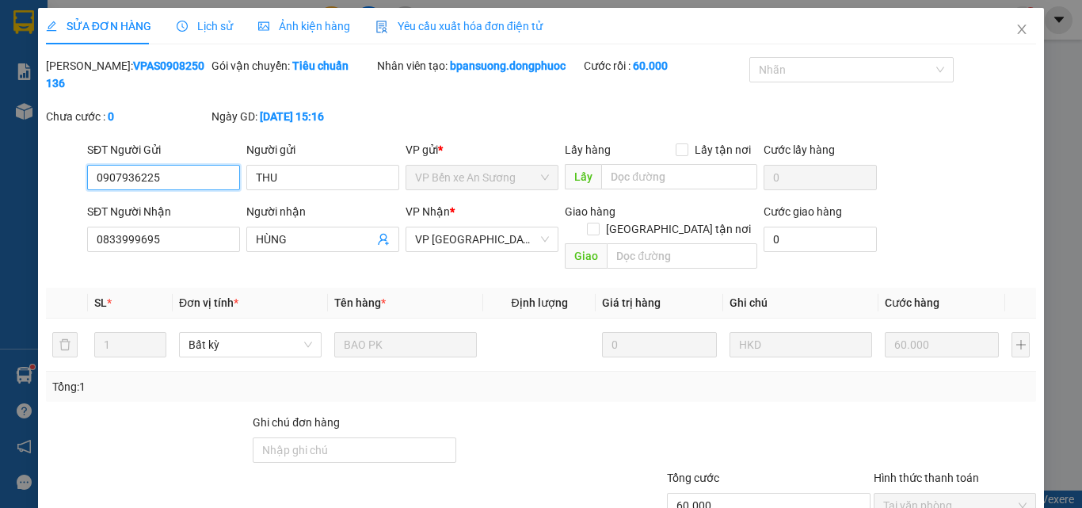
scroll to position [82, 0]
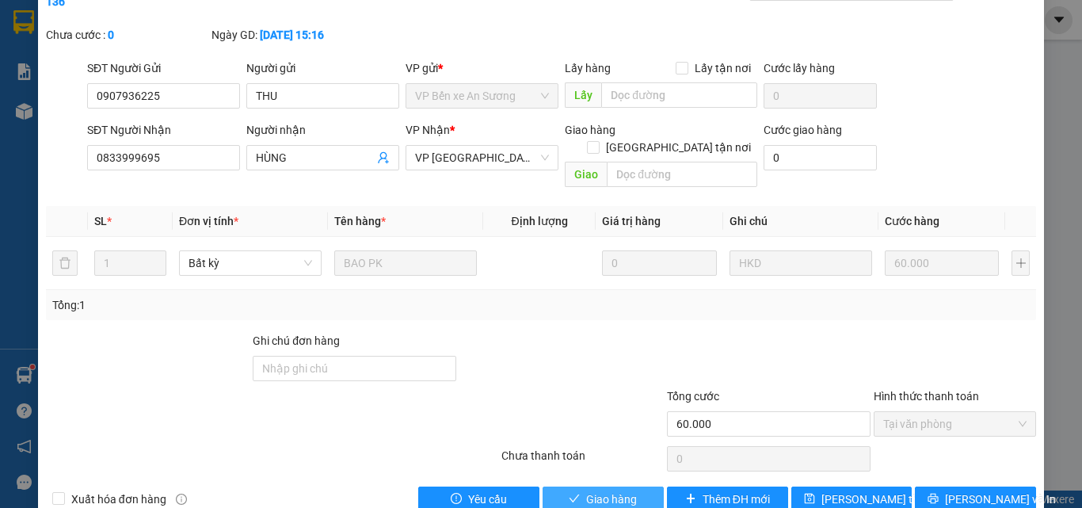
click at [594, 490] on span "Giao hàng" at bounding box center [611, 498] width 51 height 17
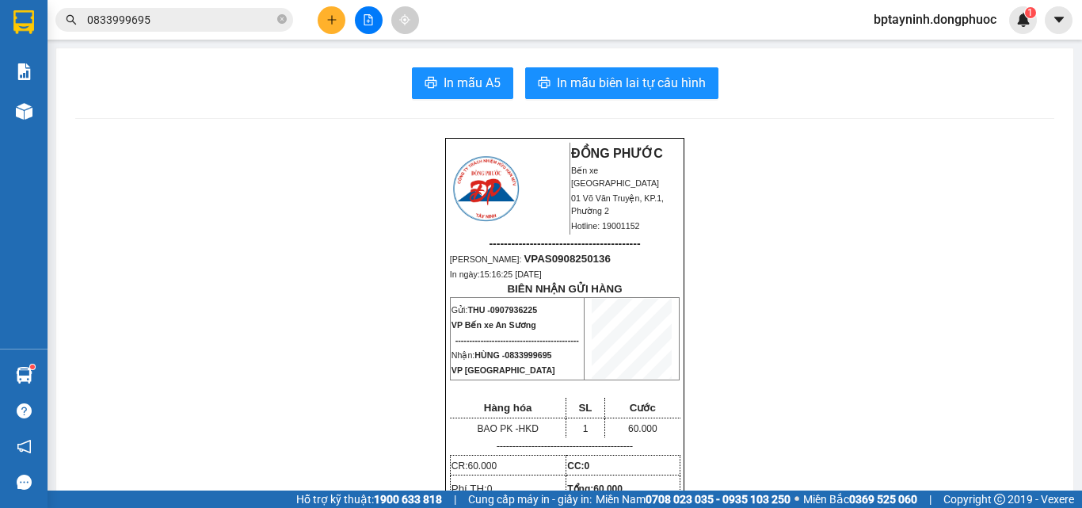
click at [207, 19] on input "0833999695" at bounding box center [180, 19] width 187 height 17
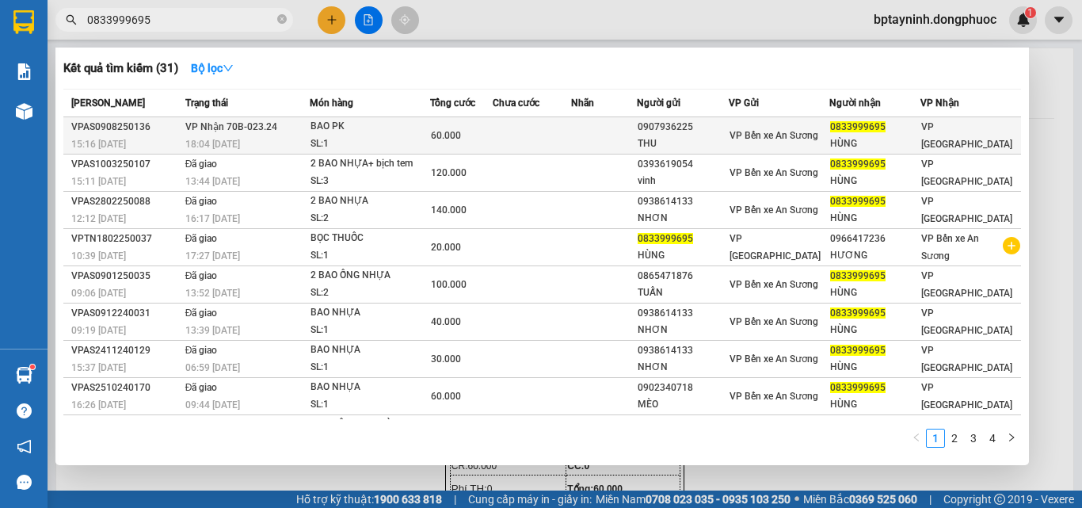
click at [524, 135] on td at bounding box center [532, 135] width 78 height 37
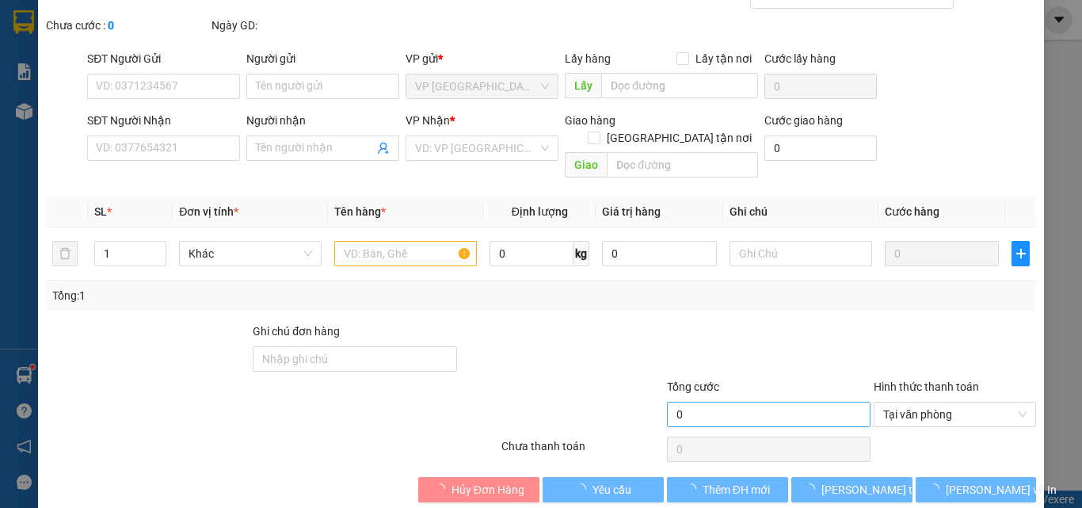
type input "0907936225"
type input "THU"
type input "0833999695"
type input "HÙNG"
type input "60.000"
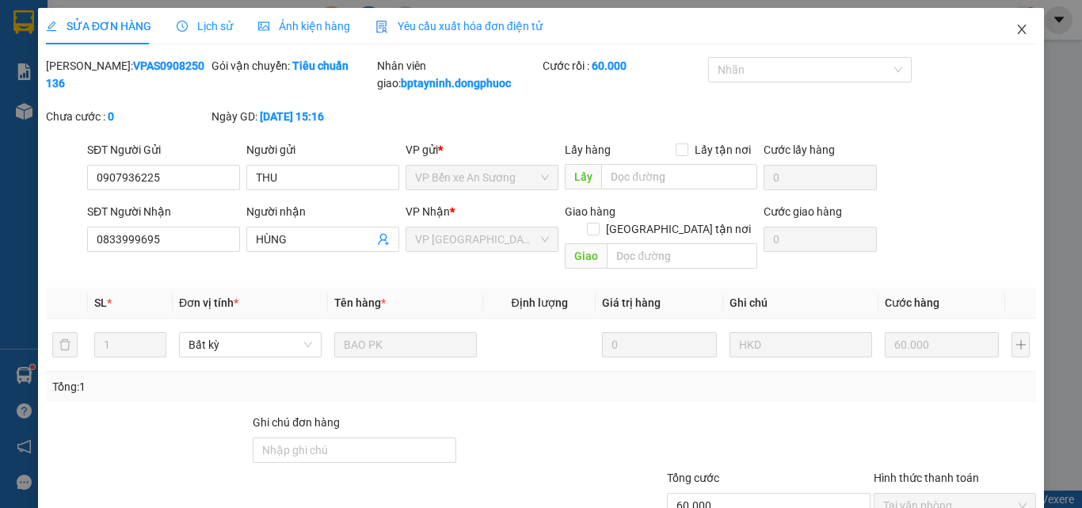
click at [1015, 25] on icon "close" at bounding box center [1021, 29] width 13 height 13
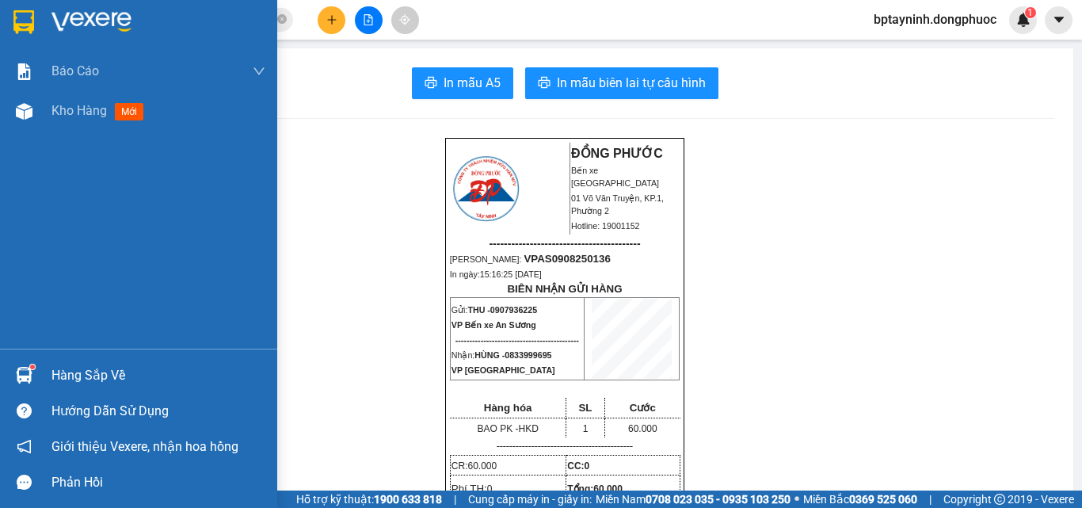
click at [131, 372] on div "Hàng sắp về" at bounding box center [158, 376] width 214 height 24
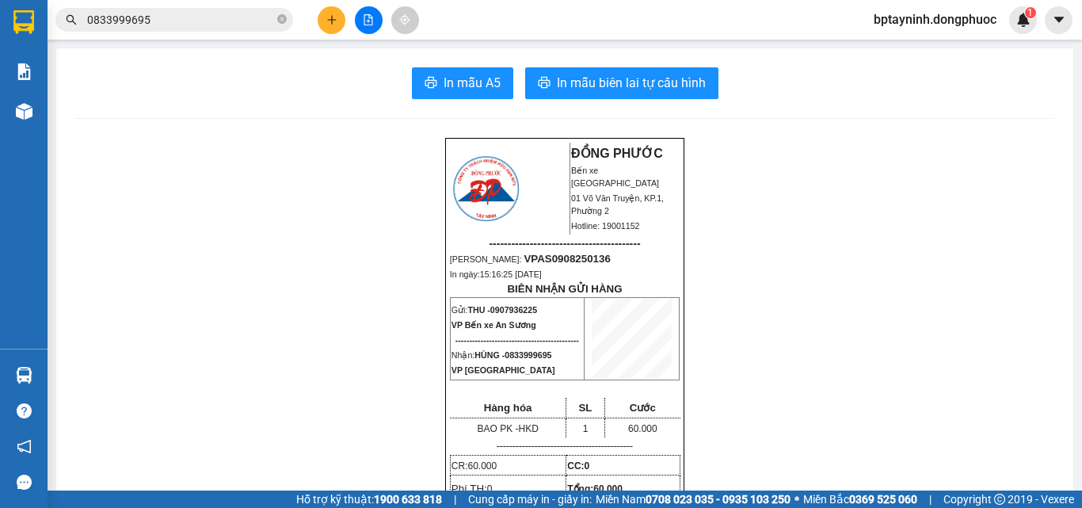
drag, startPoint x: 242, startPoint y: 67, endPoint x: 74, endPoint y: 78, distance: 168.3
click at [241, 67] on section "Kết quả tìm kiếm ( 31 ) Bộ lọc Mã ĐH Trạng thái Món hàng Tổng cước Chưa cước Nh…" at bounding box center [541, 254] width 1082 height 508
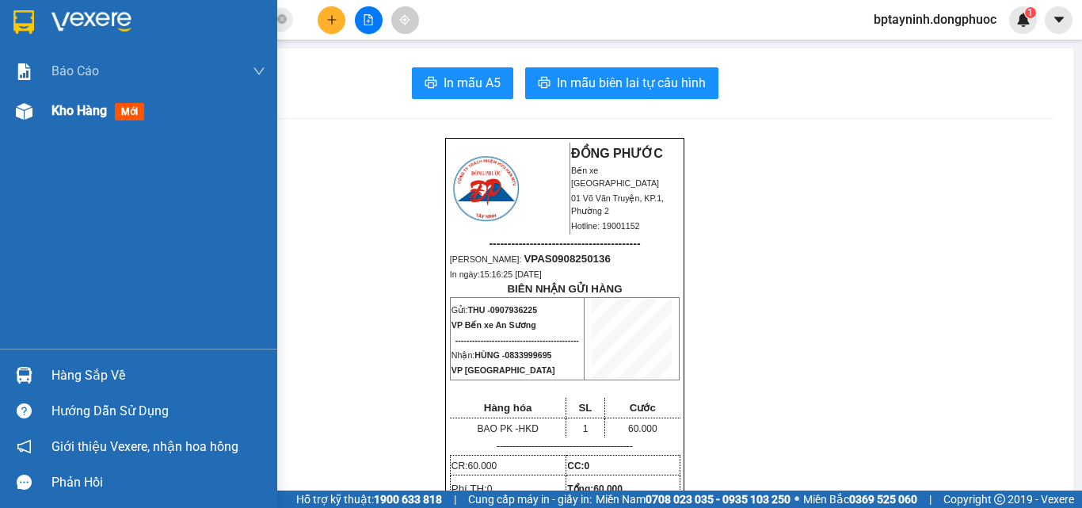
click at [59, 105] on span "Kho hàng" at bounding box center [78, 110] width 55 height 15
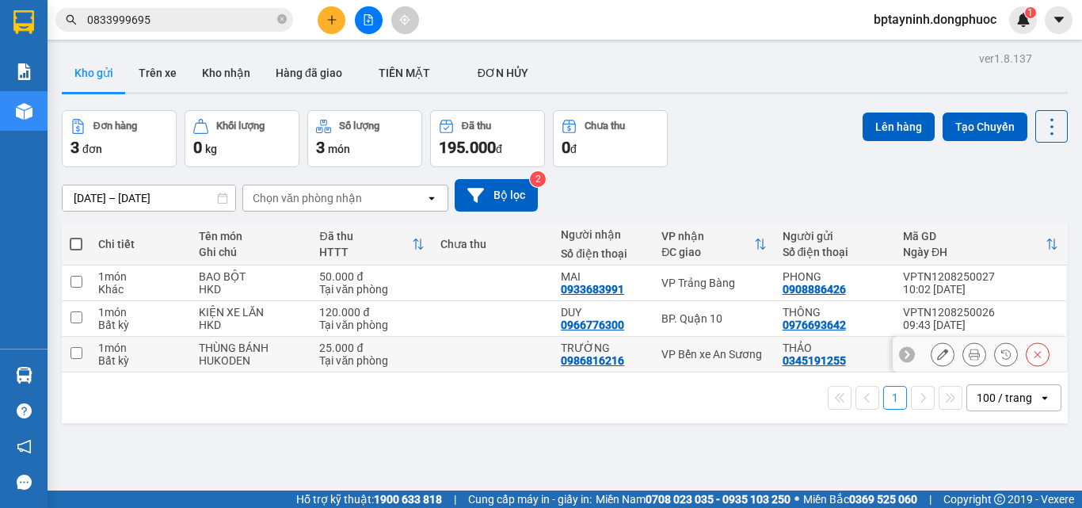
drag, startPoint x: 707, startPoint y: 358, endPoint x: 711, endPoint y: 339, distance: 19.4
click at [707, 356] on div "VP Bến xe An Sương" at bounding box center [713, 354] width 105 height 13
checkbox input "true"
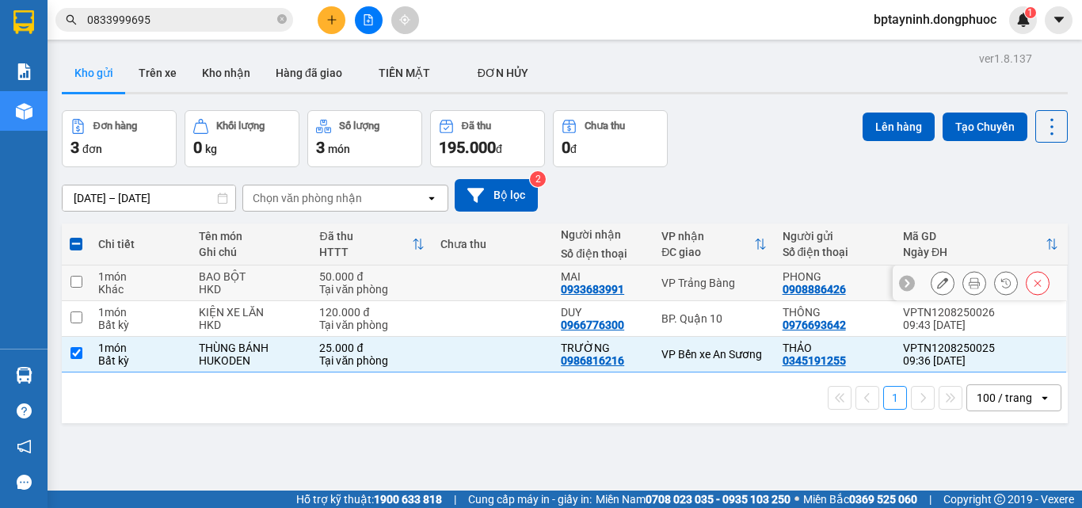
click at [718, 274] on td "VP Trảng Bàng" at bounding box center [713, 283] width 120 height 36
checkbox input "true"
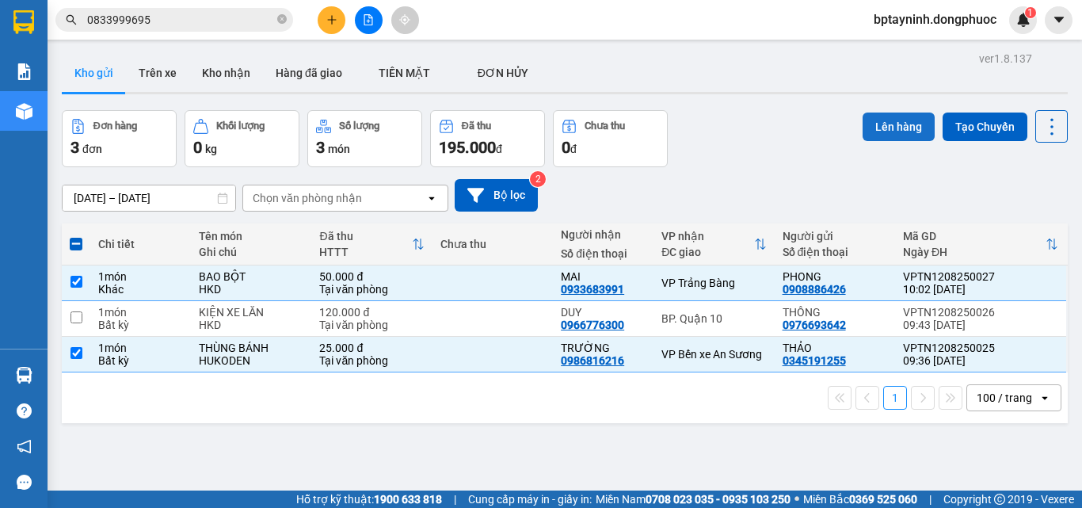
click at [877, 115] on button "Lên hàng" at bounding box center [899, 126] width 72 height 29
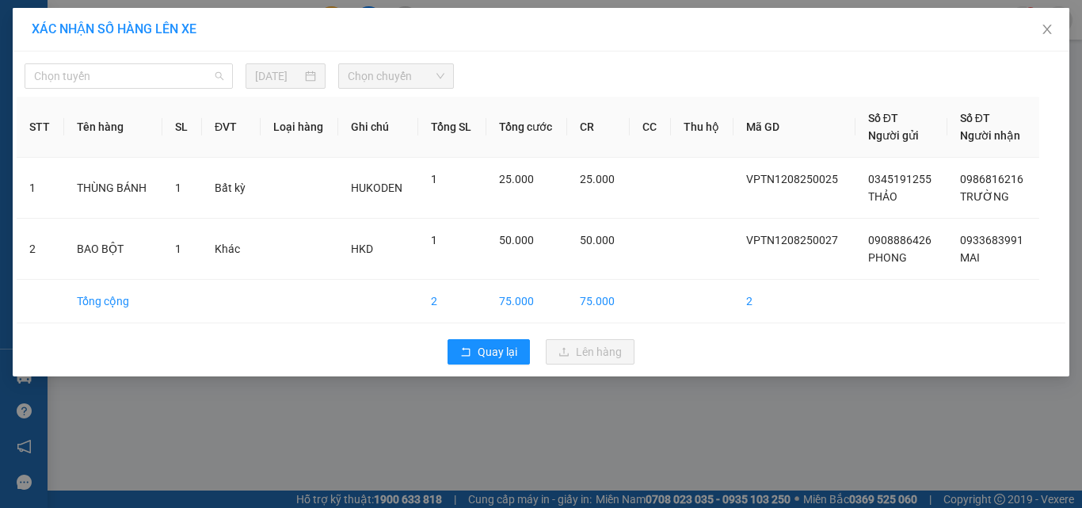
drag, startPoint x: 192, startPoint y: 74, endPoint x: 68, endPoint y: 169, distance: 155.9
click at [163, 111] on body "Kết quả tìm kiếm ( 31 ) Bộ lọc Mã ĐH Trạng thái Món hàng Tổng cước Chưa cước Nh…" at bounding box center [541, 254] width 1082 height 508
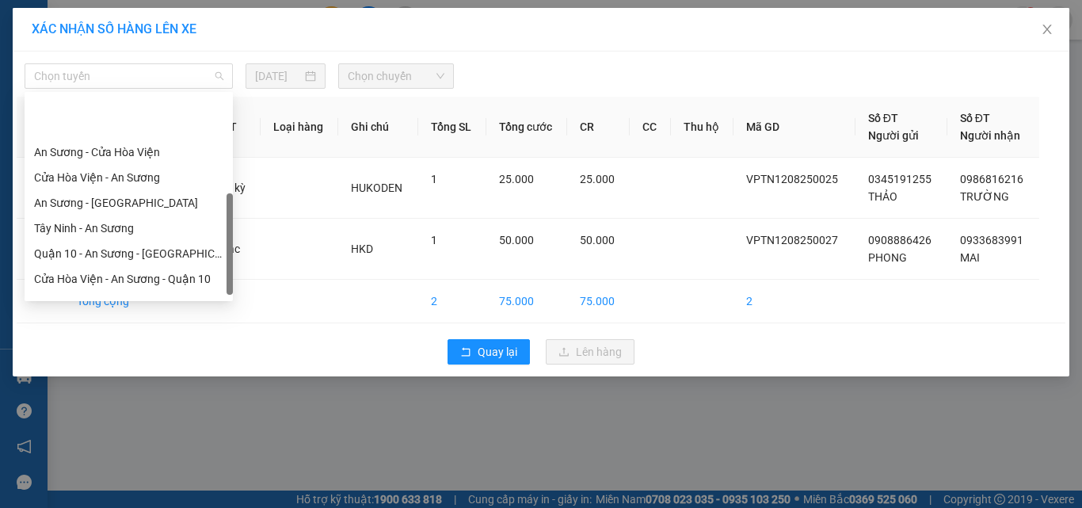
scroll to position [222, 0]
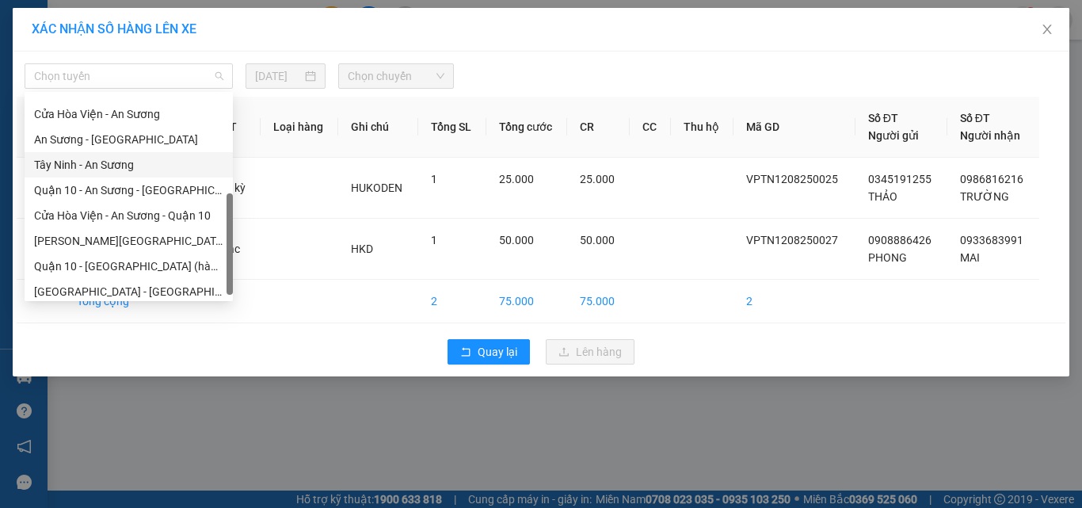
click at [81, 160] on div "Tây Ninh - An Sương" at bounding box center [128, 164] width 189 height 17
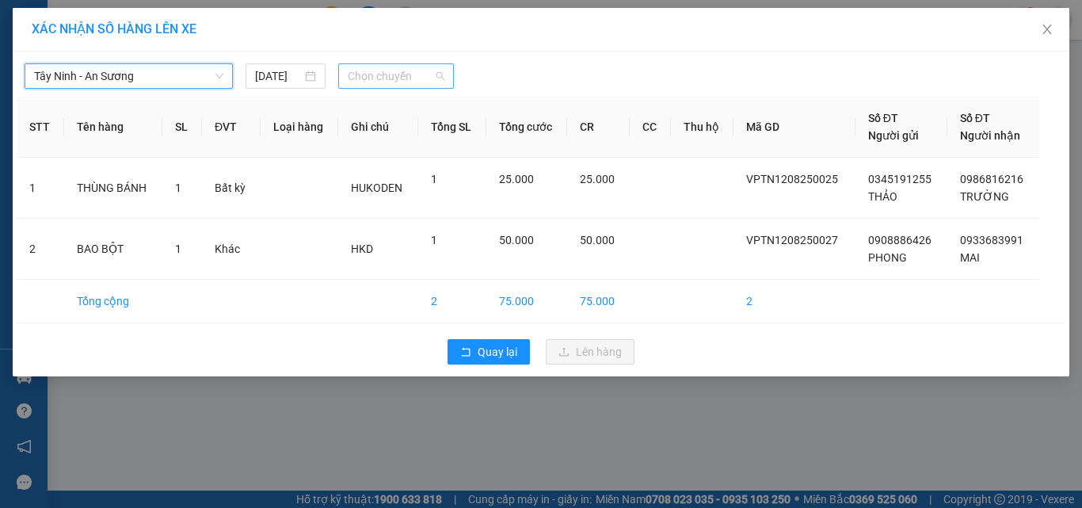
click at [407, 72] on span "Chọn chuyến" at bounding box center [396, 76] width 97 height 24
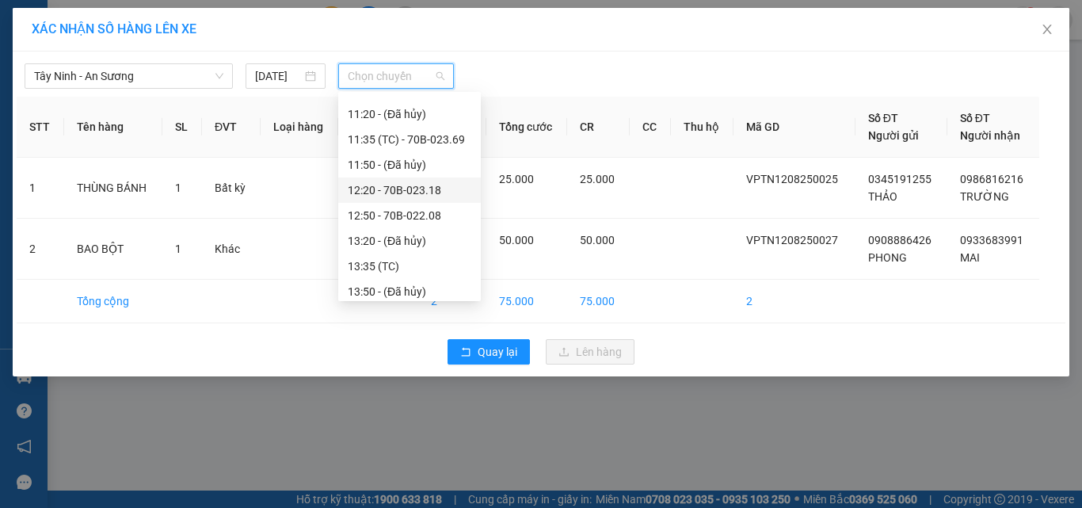
scroll to position [396, 0]
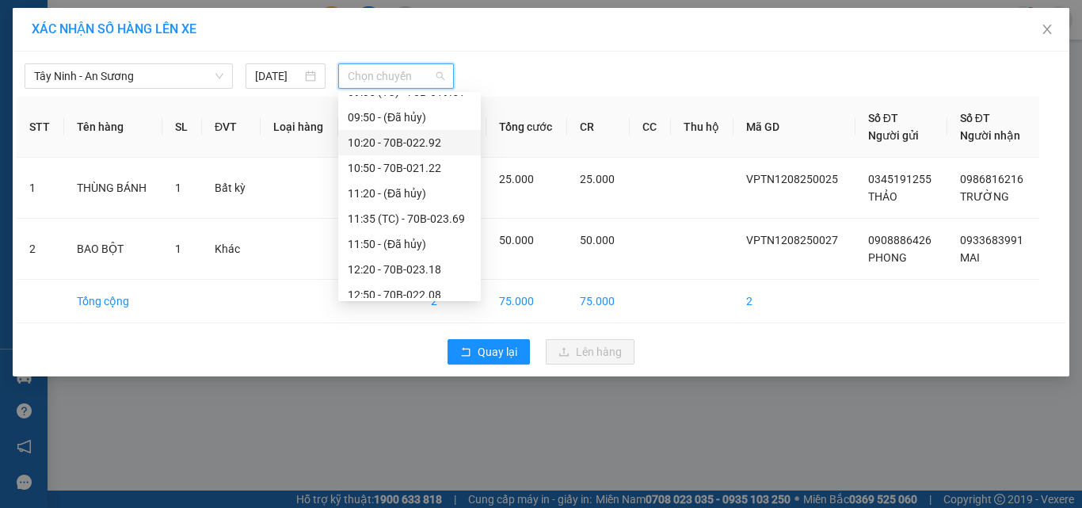
click at [436, 143] on div "10:20 - 70B-022.92" at bounding box center [410, 142] width 124 height 17
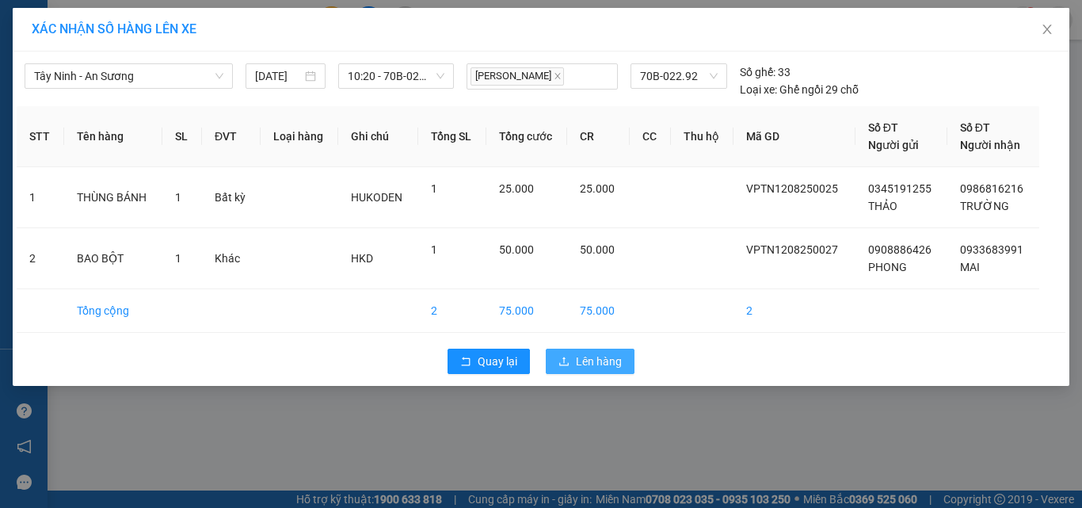
click at [600, 356] on span "Lên hàng" at bounding box center [599, 360] width 46 height 17
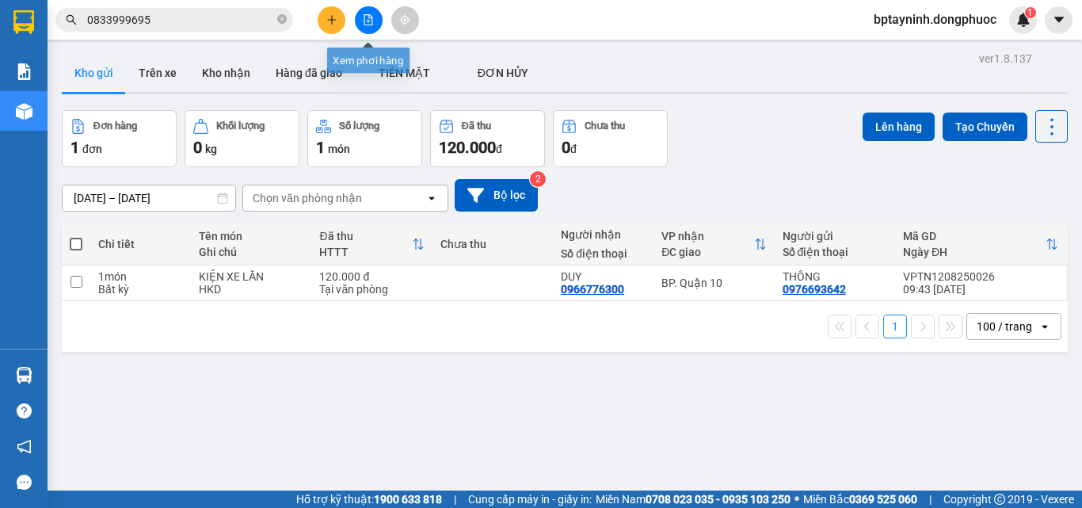
click at [358, 17] on button at bounding box center [369, 20] width 28 height 28
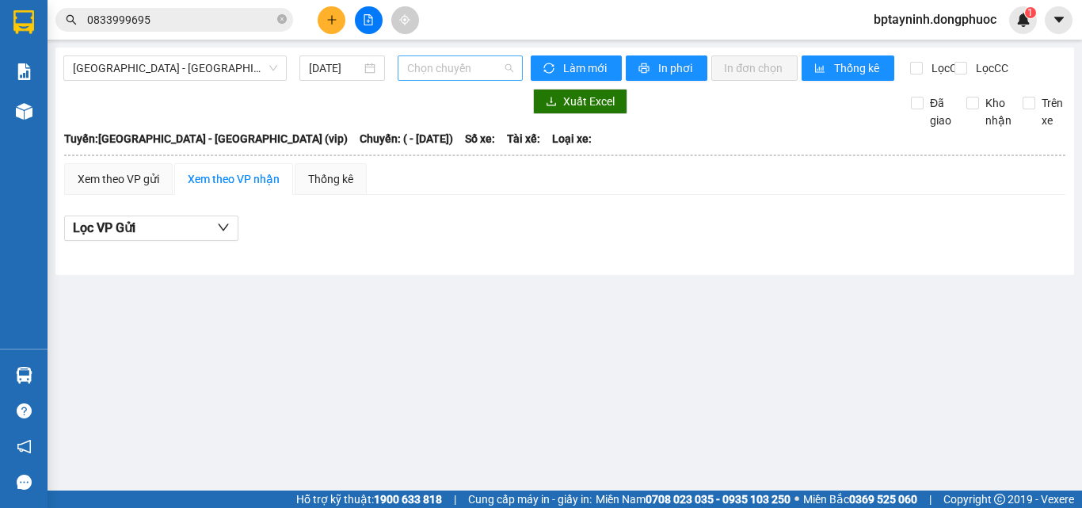
click at [474, 70] on span "Chọn chuyến" at bounding box center [460, 68] width 106 height 24
click at [216, 79] on span "[GEOGRAPHIC_DATA] - [GEOGRAPHIC_DATA] (vip)" at bounding box center [175, 68] width 204 height 24
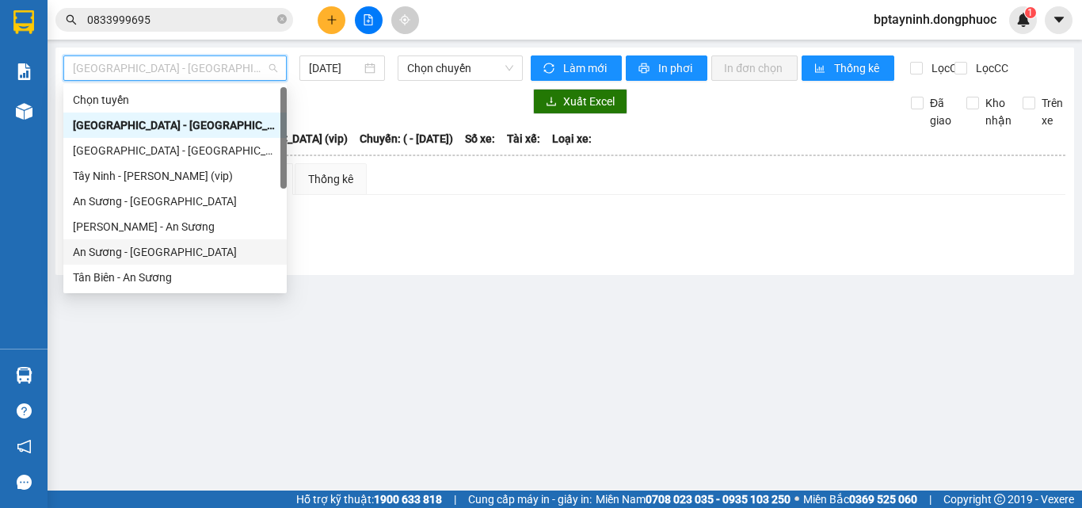
scroll to position [222, 0]
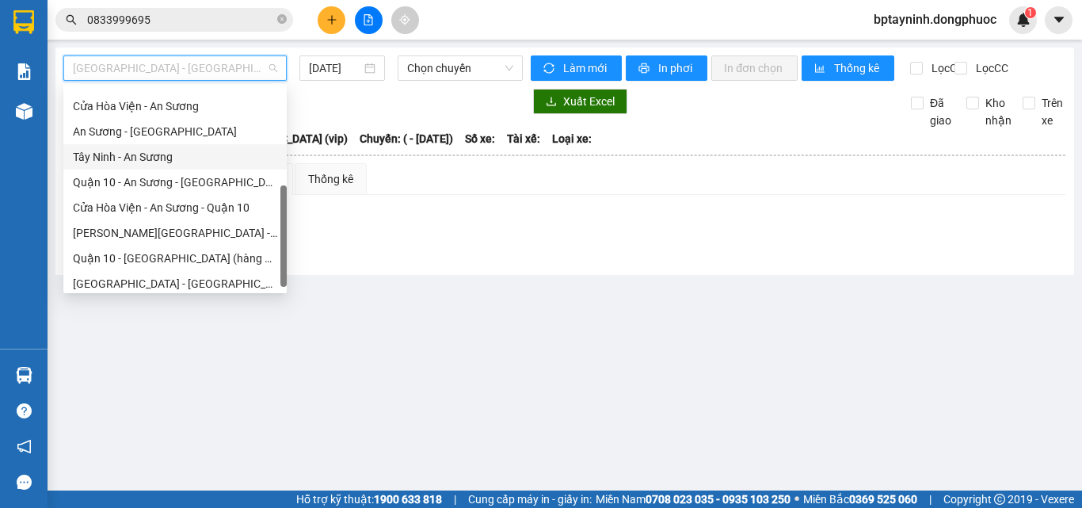
drag, startPoint x: 109, startPoint y: 152, endPoint x: 407, endPoint y: 93, distance: 303.7
click at [111, 152] on div "Tây Ninh - An Sương" at bounding box center [175, 156] width 204 height 17
type input "[DATE]"
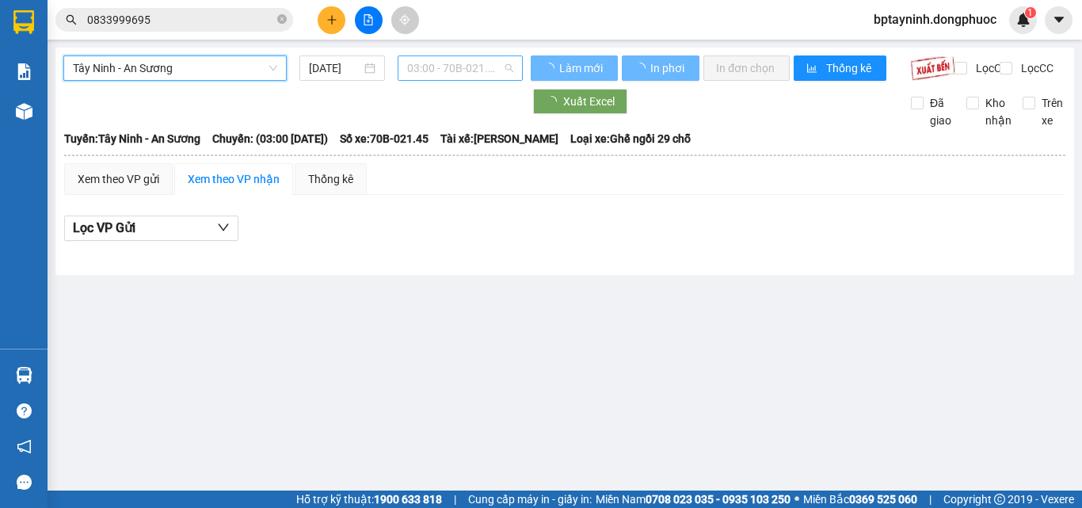
click at [480, 63] on span "03:00 - 70B-021.45" at bounding box center [460, 68] width 106 height 24
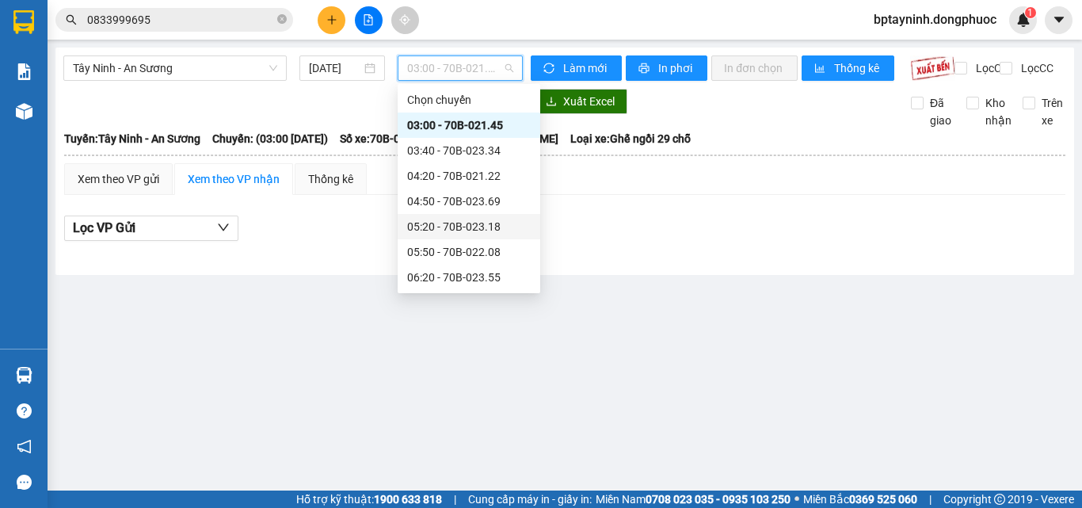
click at [479, 223] on div "05:20 - 70B-023.18" at bounding box center [469, 226] width 124 height 17
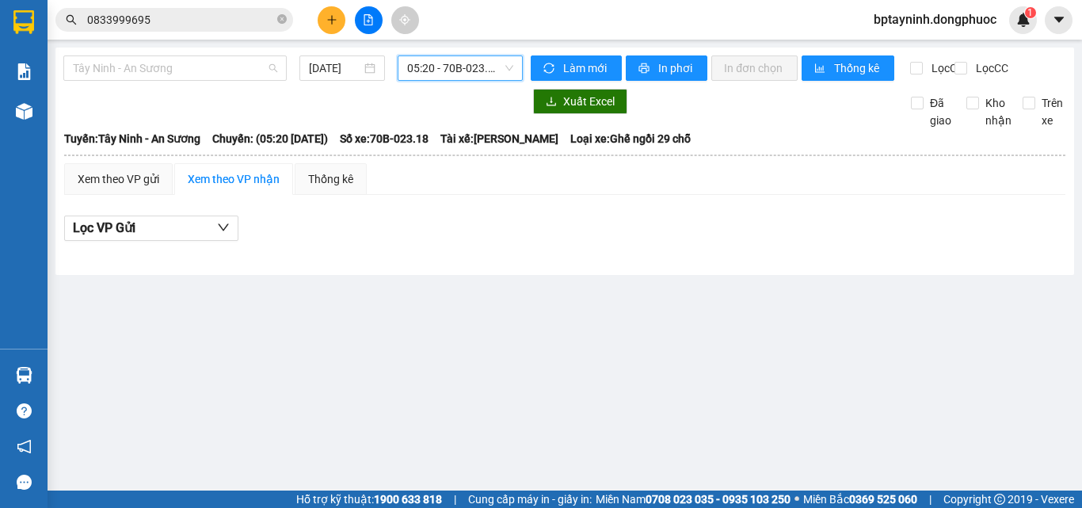
drag, startPoint x: 276, startPoint y: 70, endPoint x: 289, endPoint y: 214, distance: 144.8
click at [280, 93] on body "Kết quả tìm kiếm ( 31 ) Bộ lọc Mã ĐH Trạng thái Món hàng Tổng cước Chưa cước Nh…" at bounding box center [541, 254] width 1082 height 508
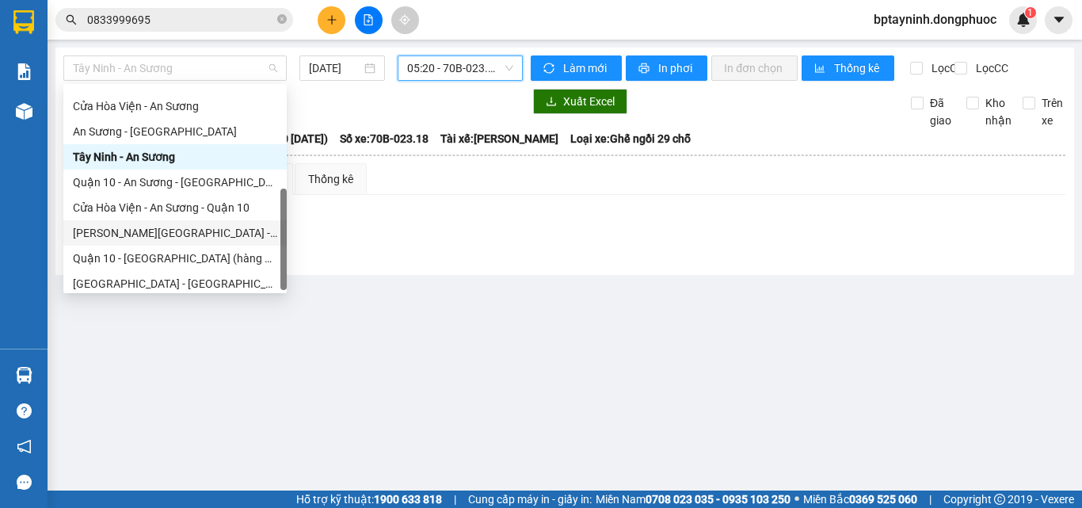
scroll to position [228, 0]
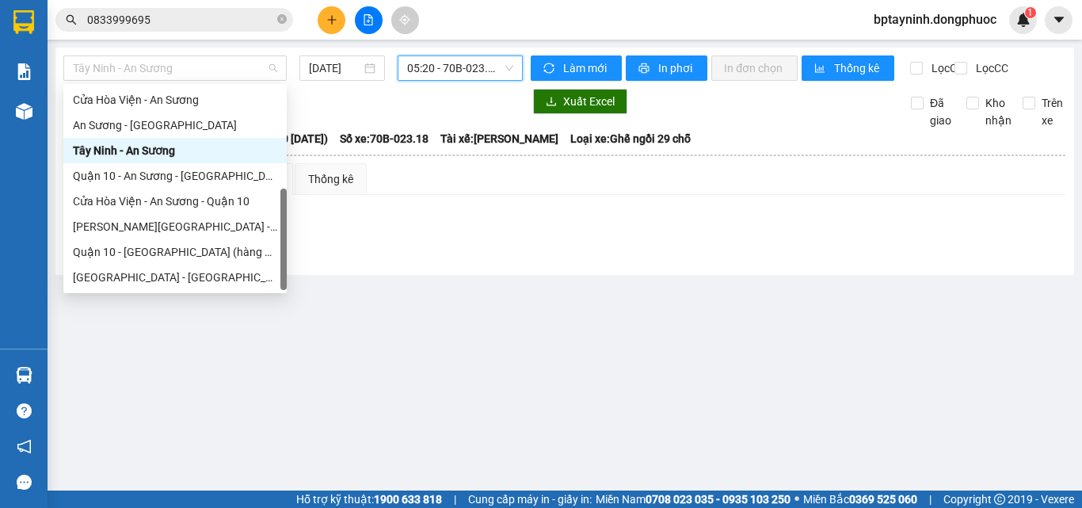
click at [132, 139] on div "Tây Ninh - An Sương" at bounding box center [174, 150] width 223 height 25
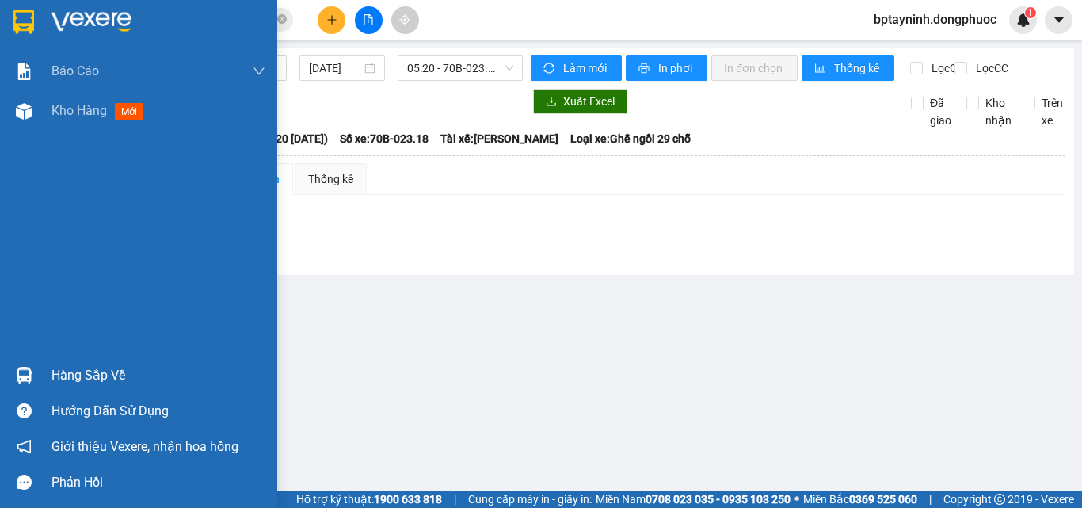
click at [87, 379] on div "Hàng sắp về" at bounding box center [158, 376] width 214 height 24
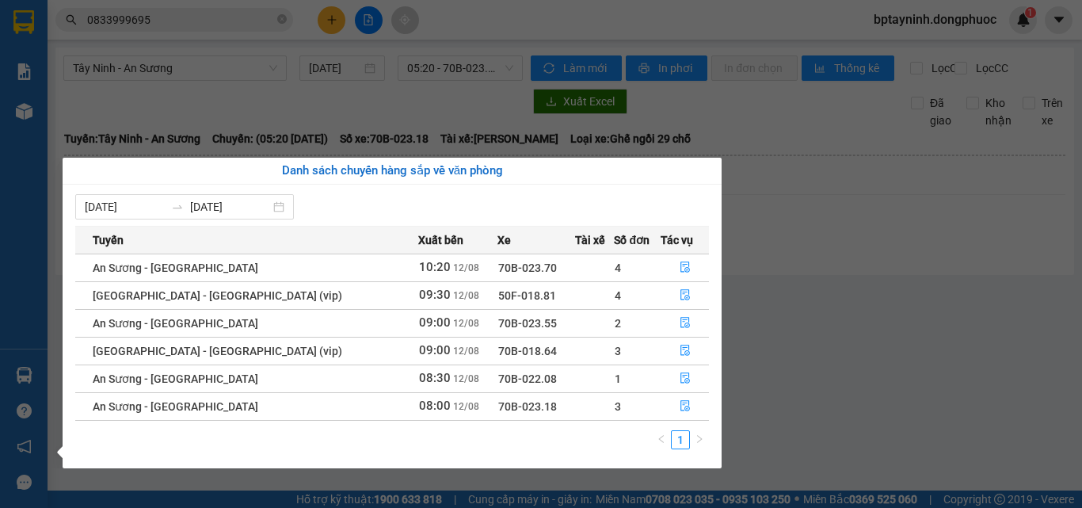
drag, startPoint x: 834, startPoint y: 402, endPoint x: 827, endPoint y: 398, distance: 8.6
click at [834, 402] on section "Kết quả tìm kiếm ( 31 ) Bộ lọc Mã ĐH Trạng thái Món hàng Tổng cước Chưa cước Nh…" at bounding box center [541, 254] width 1082 height 508
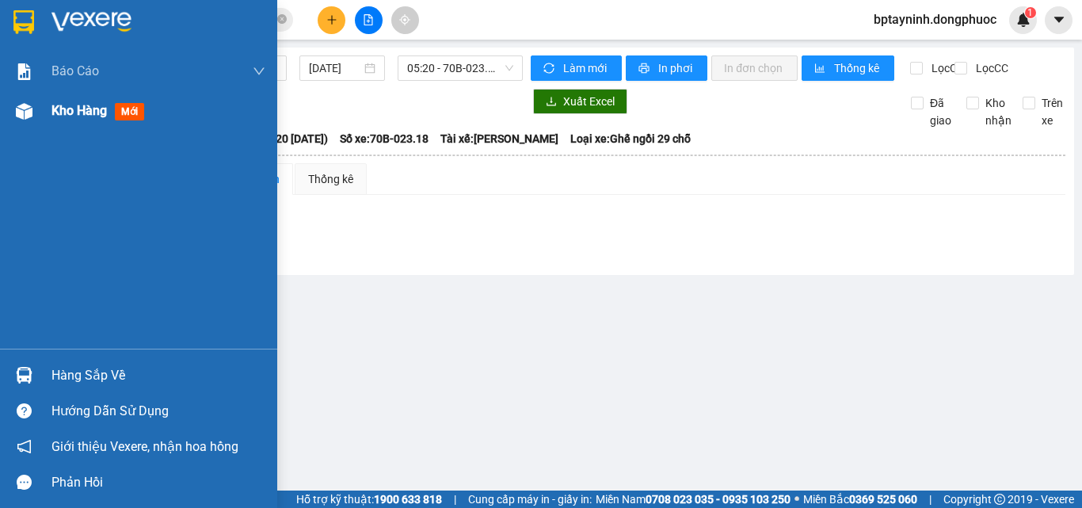
click at [70, 121] on div "Kho hàng mới" at bounding box center [158, 111] width 214 height 40
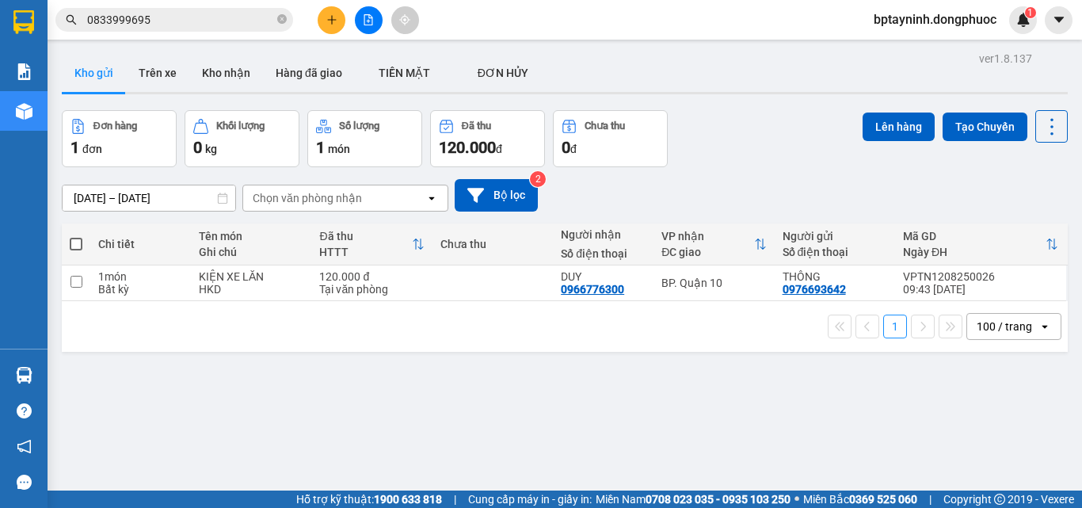
scroll to position [73, 0]
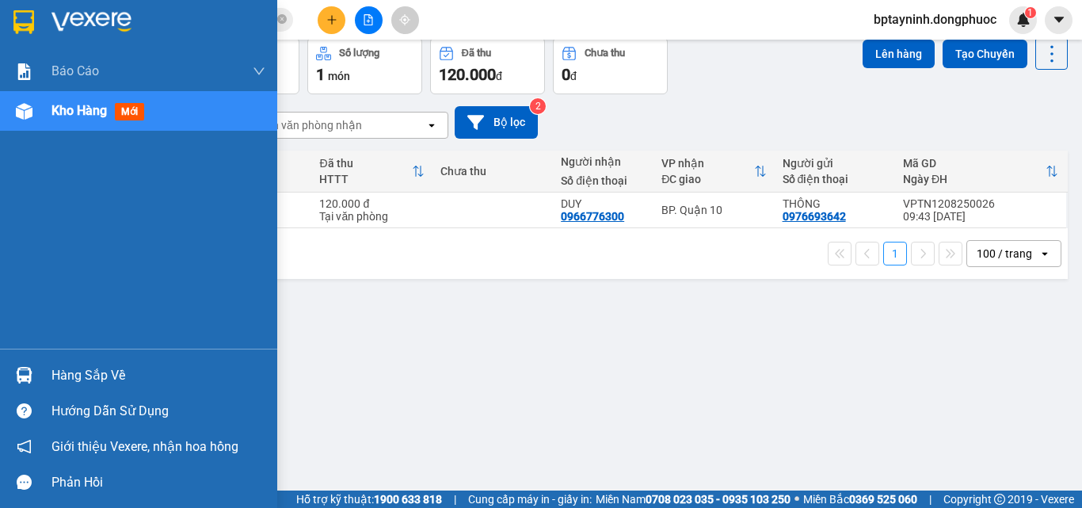
click at [90, 93] on div "Kho hàng mới" at bounding box center [158, 111] width 214 height 40
drag, startPoint x: 82, startPoint y: 110, endPoint x: 68, endPoint y: 183, distance: 74.1
click at [82, 112] on span "Kho hàng" at bounding box center [78, 110] width 55 height 15
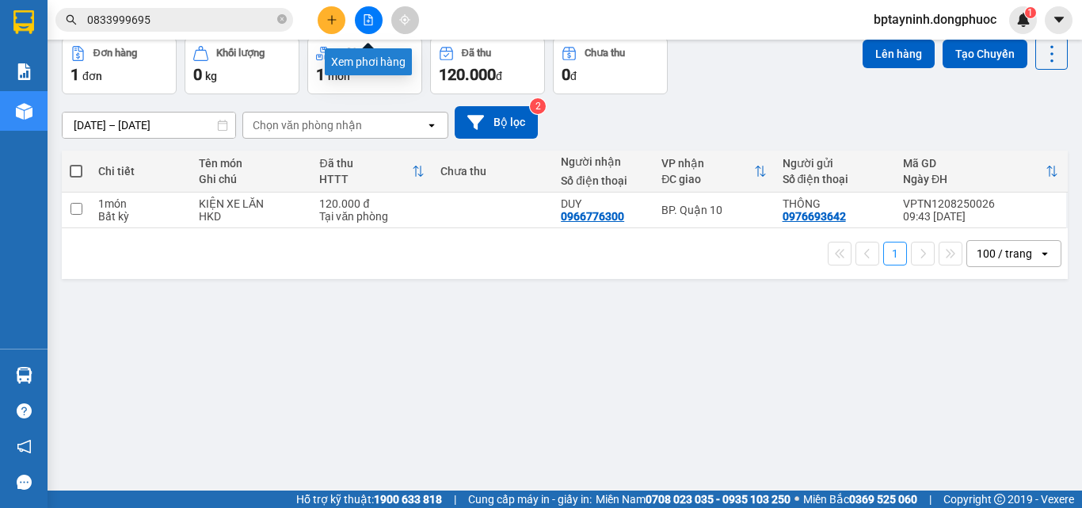
click at [372, 18] on icon "file-add" at bounding box center [368, 19] width 9 height 11
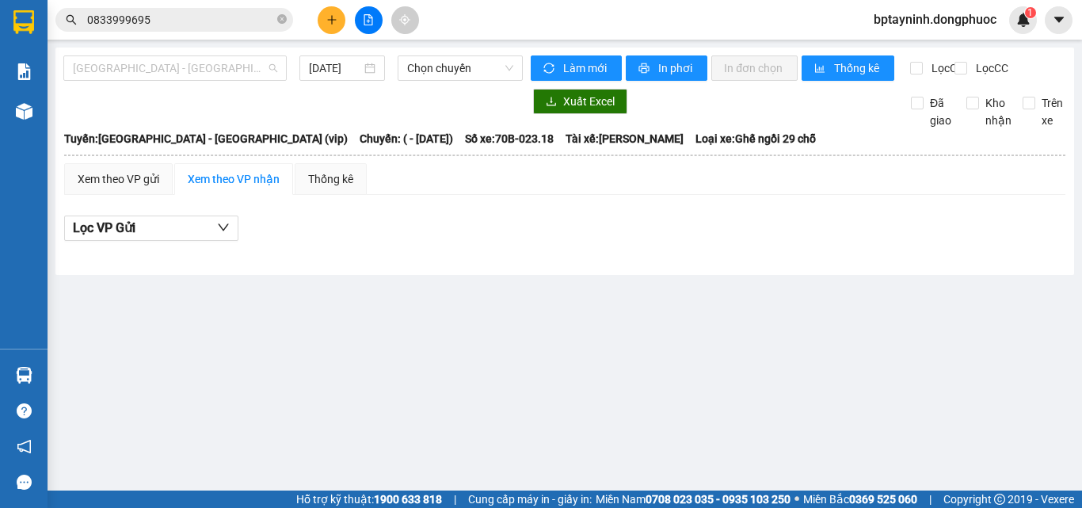
drag, startPoint x: 205, startPoint y: 67, endPoint x: 163, endPoint y: 123, distance: 69.5
click at [198, 81] on div "Hồ Chí Minh - Tây Ninh (vip) 12/08/2025 Chọn chuyến" at bounding box center [292, 67] width 459 height 25
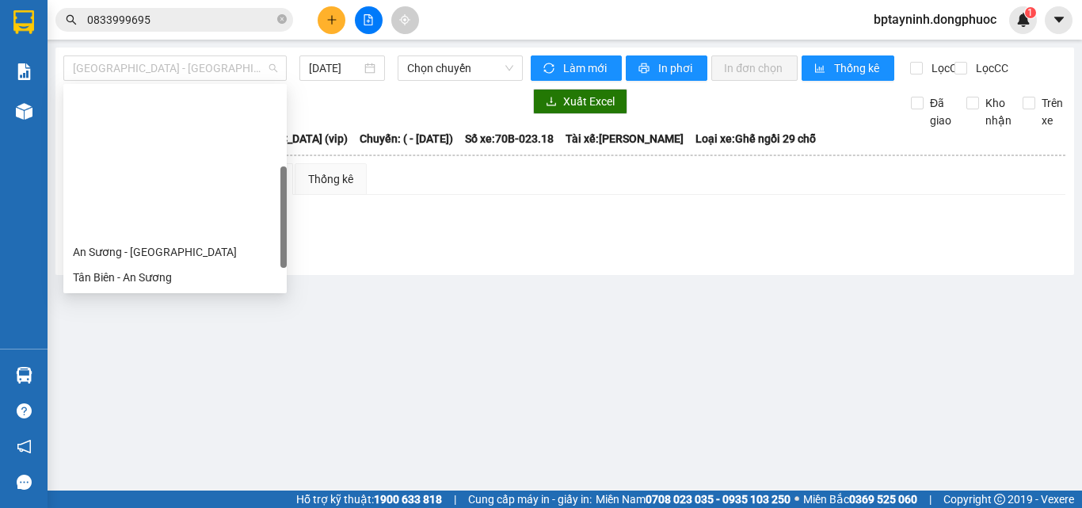
scroll to position [228, 0]
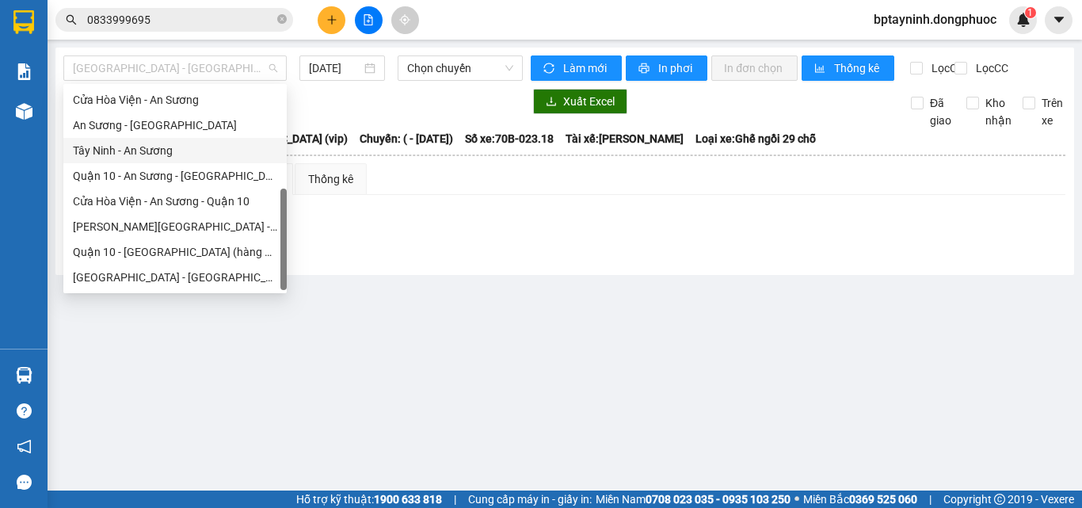
click at [96, 143] on div "Tây Ninh - An Sương" at bounding box center [175, 150] width 204 height 17
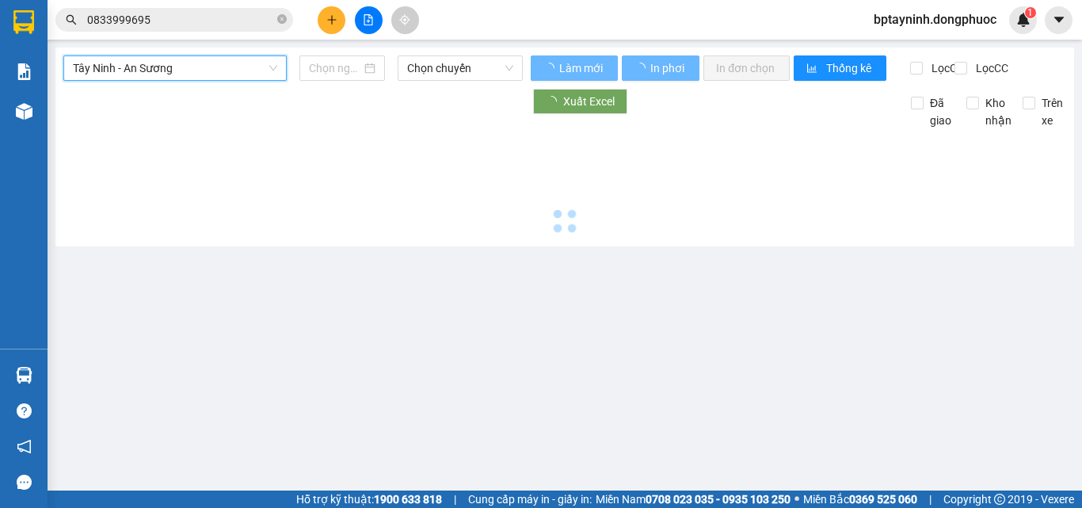
type input "[DATE]"
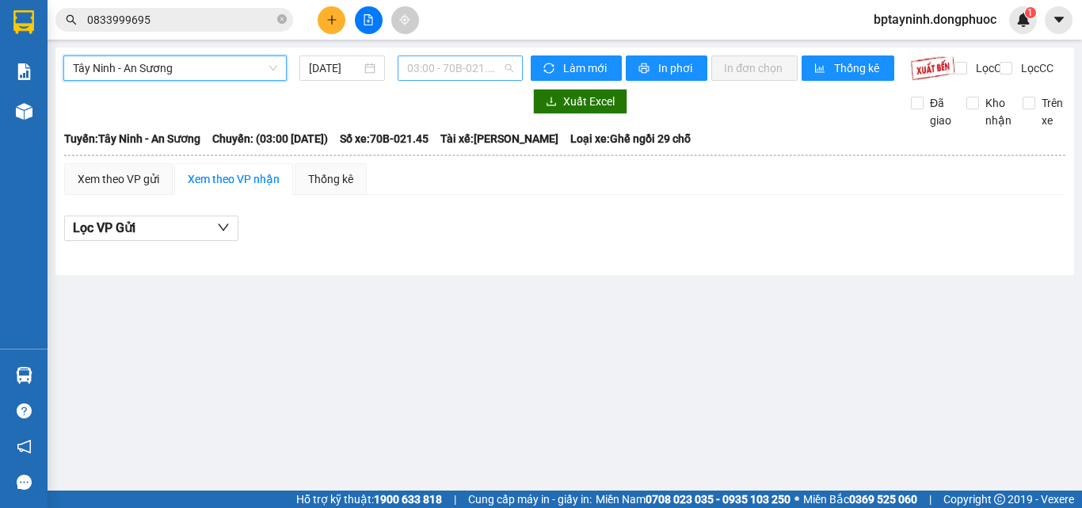
click at [418, 66] on span "03:00 - 70B-021.45" at bounding box center [460, 68] width 106 height 24
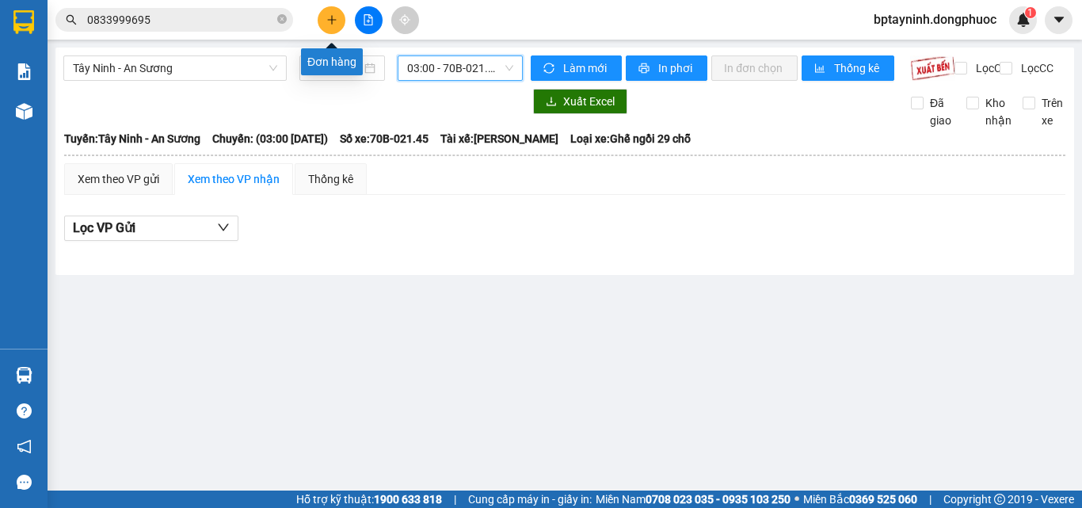
click at [337, 26] on button at bounding box center [332, 20] width 28 height 28
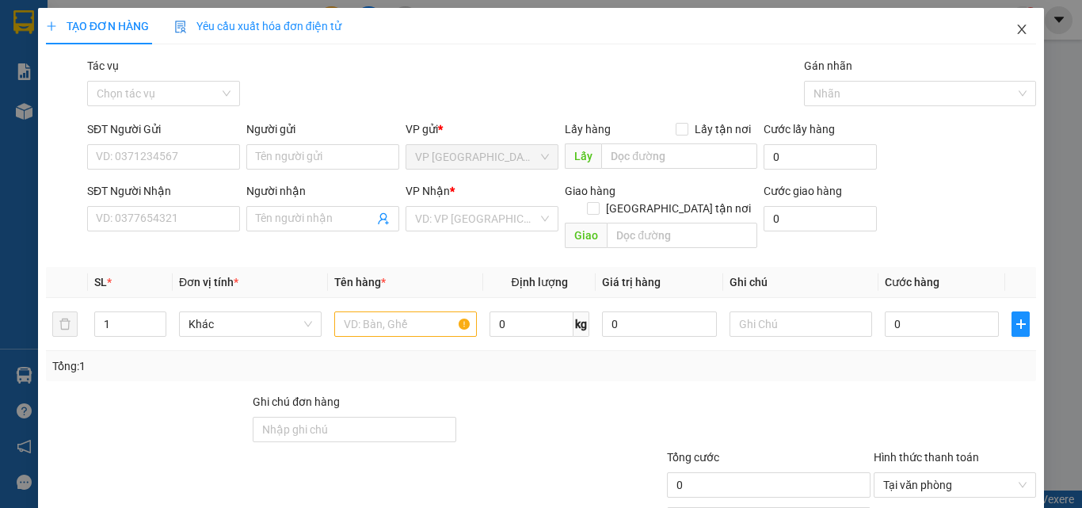
click at [1015, 27] on icon "close" at bounding box center [1021, 29] width 13 height 13
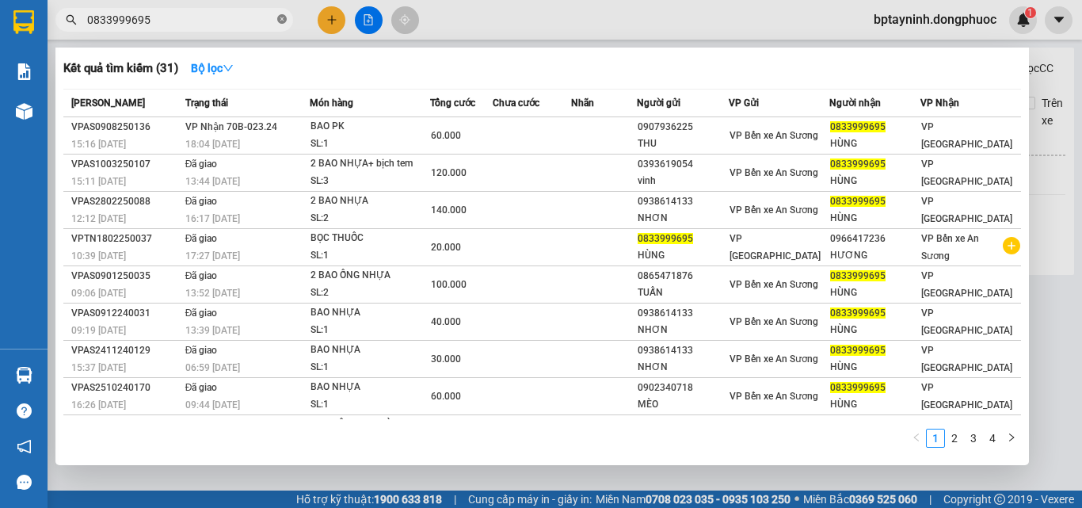
click at [285, 25] on span at bounding box center [282, 20] width 10 height 15
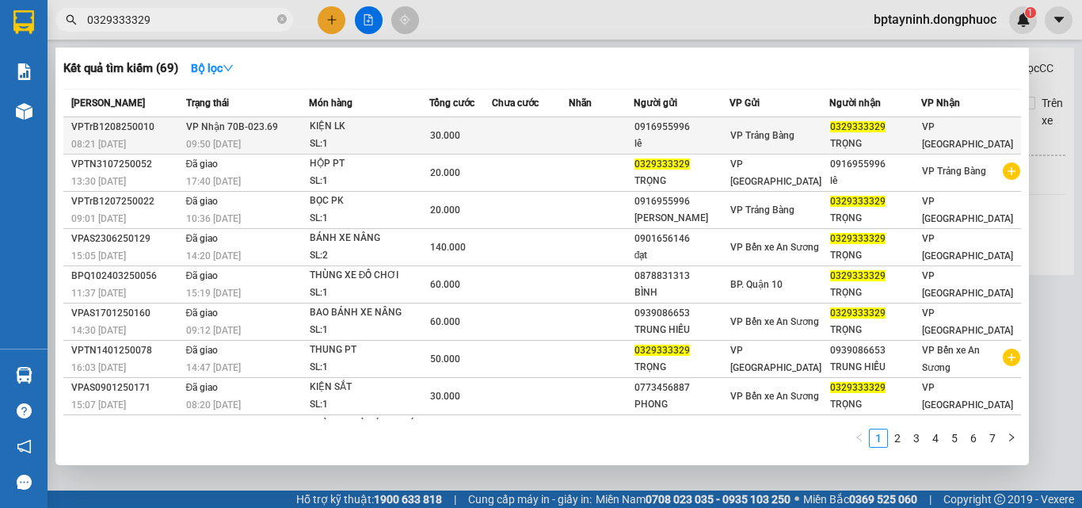
type input "0329333329"
click at [511, 134] on td at bounding box center [530, 135] width 77 height 37
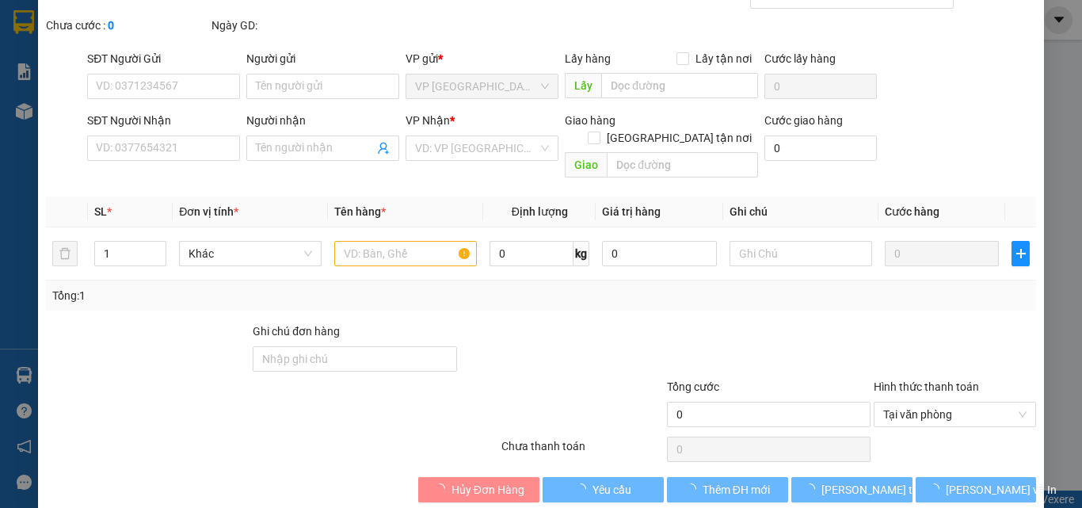
type input "0916955996"
type input "lê"
type input "0329333329"
type input "TRỌNG"
type input "30.000"
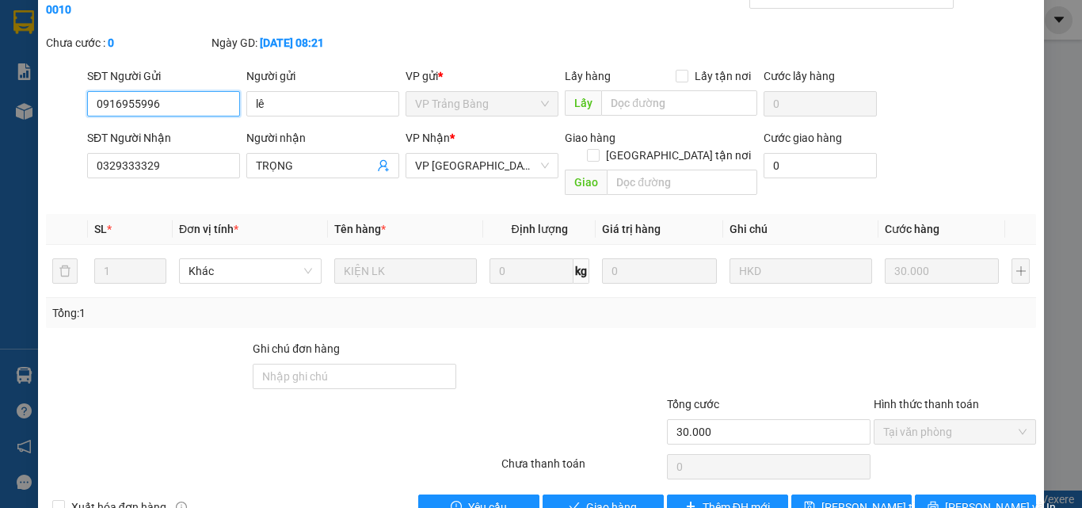
scroll to position [99, 0]
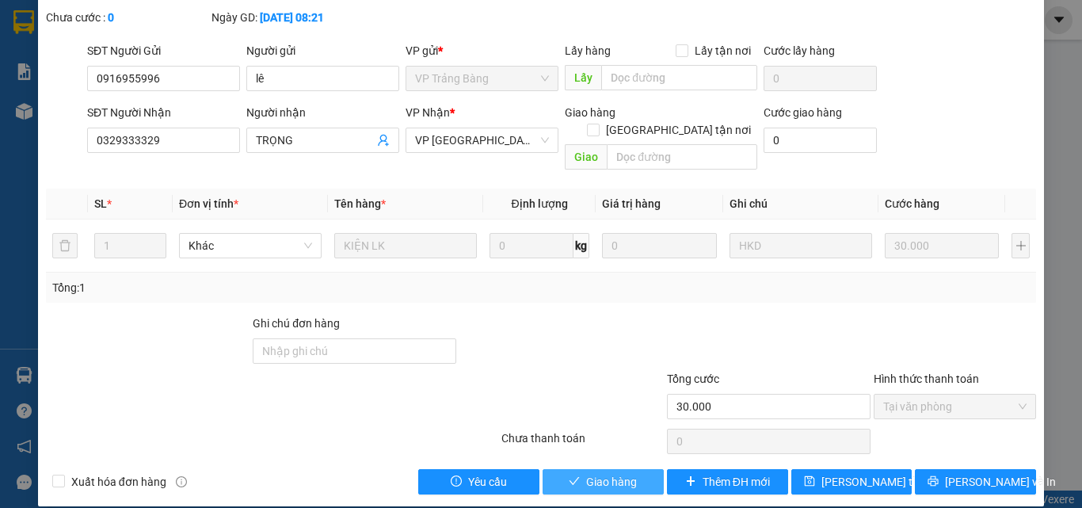
click at [586, 473] on span "Giao hàng" at bounding box center [611, 481] width 51 height 17
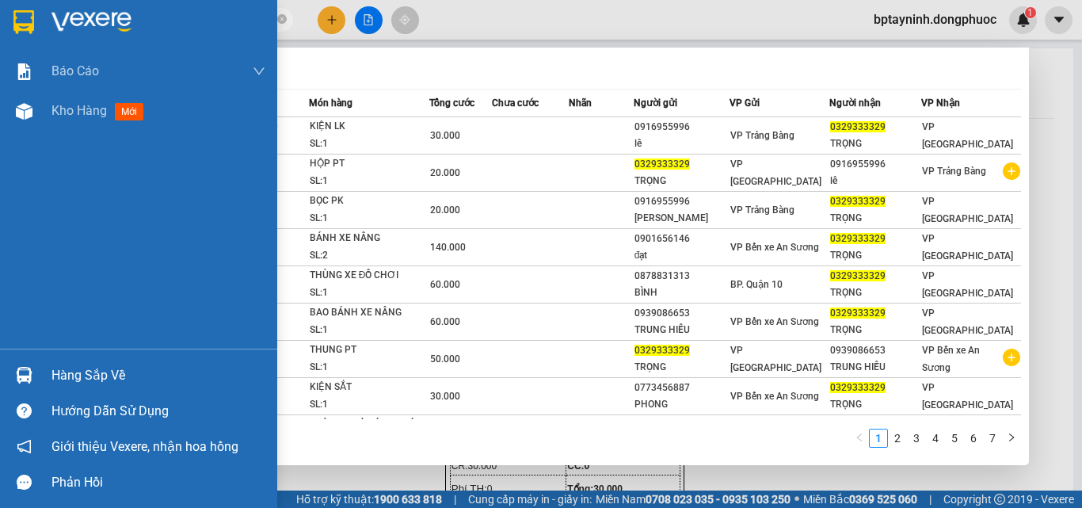
drag, startPoint x: 219, startPoint y: 30, endPoint x: 0, endPoint y: 10, distance: 220.4
click at [0, 10] on section "Kết quả tìm kiếm ( 69 ) Bộ lọc Mã ĐH Trạng thái Món hàng Tổng cước Chưa cước Nh…" at bounding box center [541, 254] width 1082 height 508
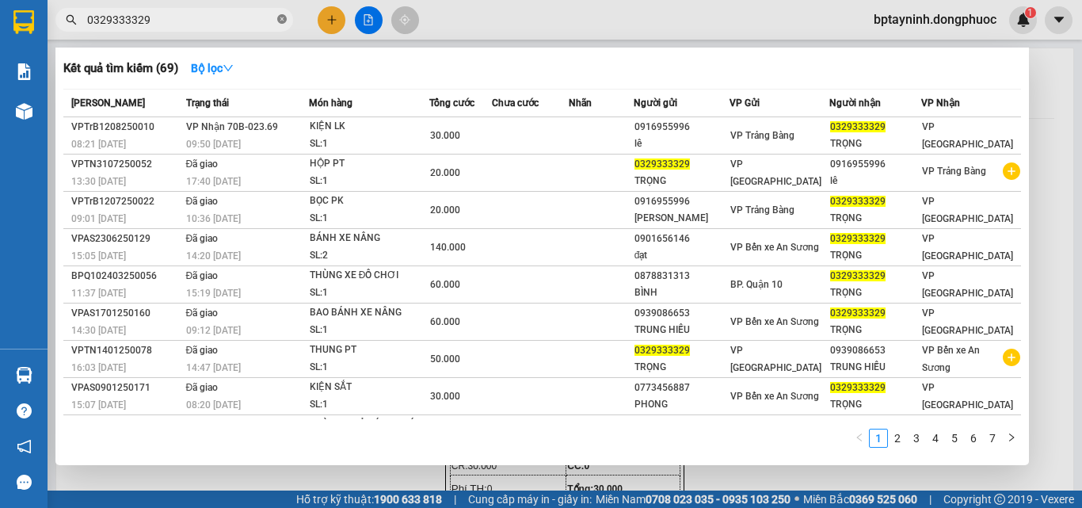
click at [282, 20] on icon "close-circle" at bounding box center [282, 19] width 10 height 10
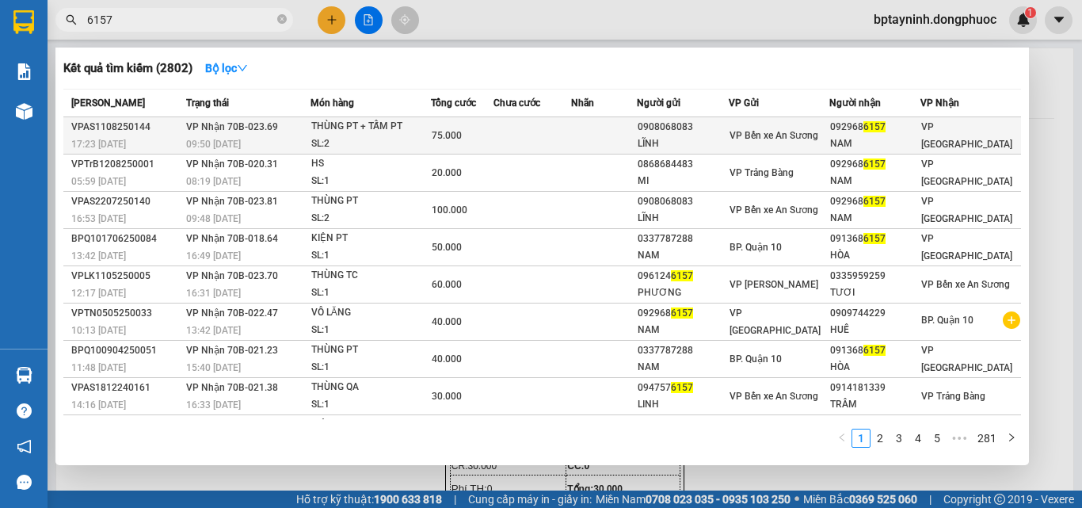
type input "6157"
click at [536, 137] on td at bounding box center [532, 135] width 78 height 37
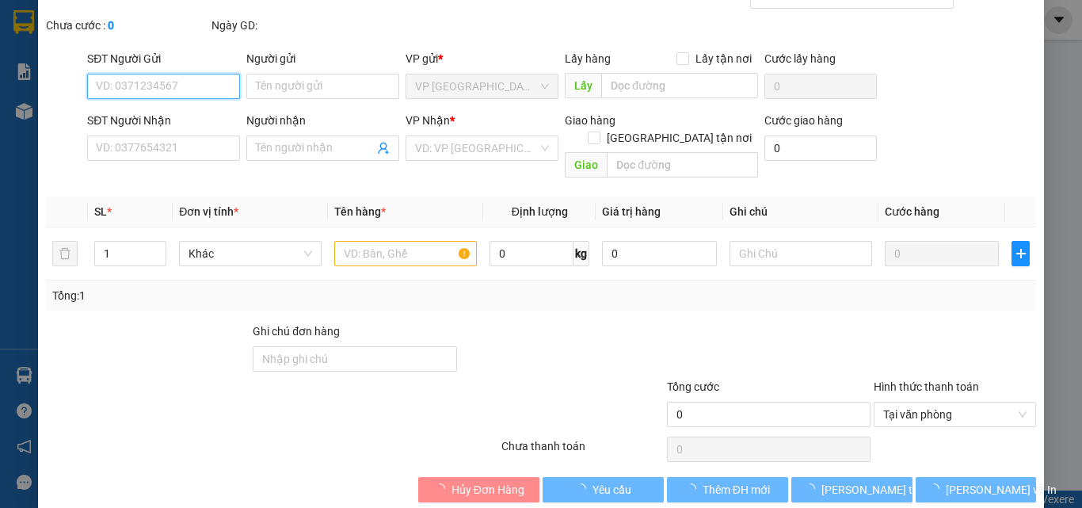
type input "0908068083"
type input "LĨNH"
type input "0929686157"
type input "NAM"
type input "75.000"
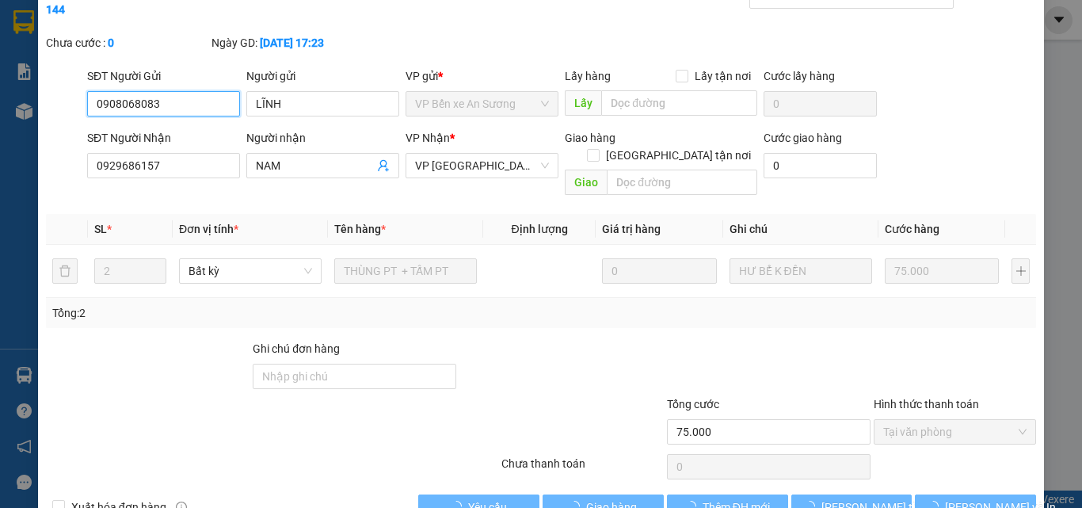
scroll to position [82, 0]
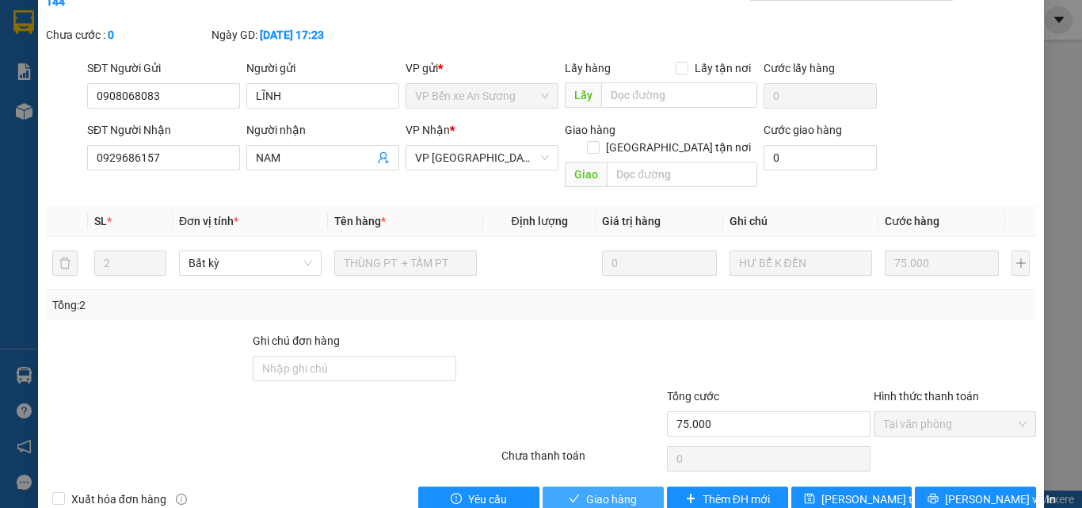
click at [619, 490] on span "Giao hàng" at bounding box center [611, 498] width 51 height 17
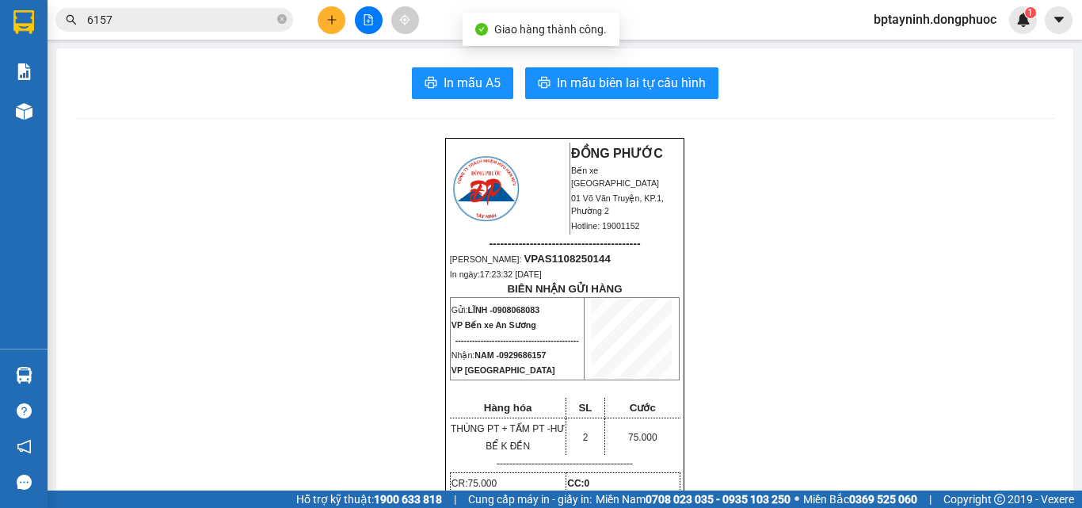
drag, startPoint x: 205, startPoint y: 24, endPoint x: 207, endPoint y: 36, distance: 12.8
click at [205, 29] on span "6157" at bounding box center [174, 20] width 238 height 24
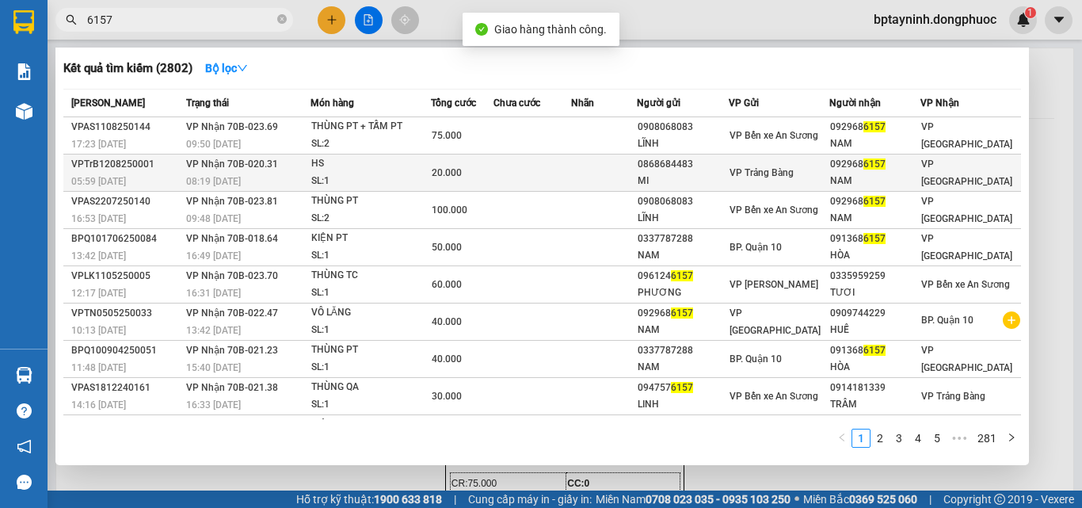
click at [505, 169] on td at bounding box center [532, 172] width 78 height 37
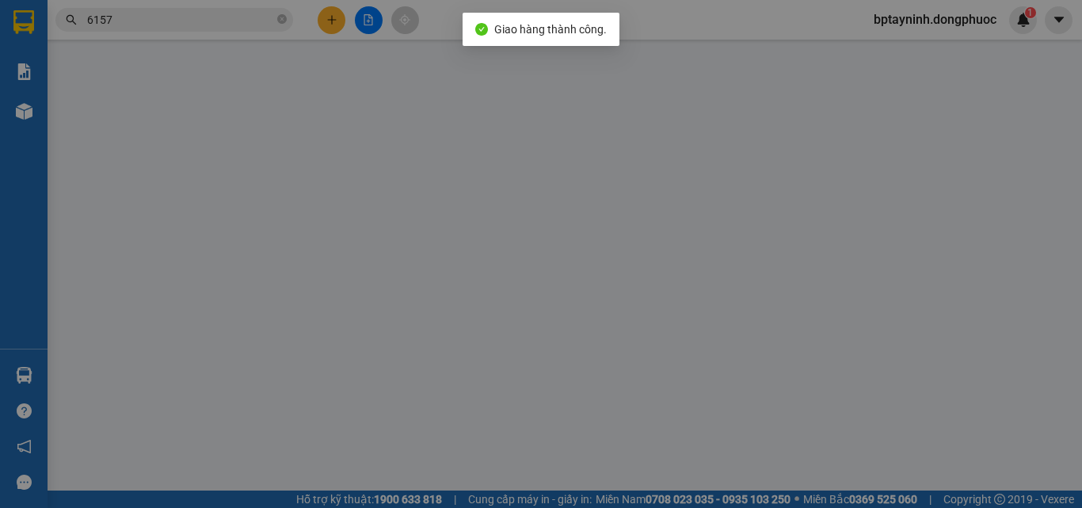
type input "0868684483"
type input "MI"
type input "0929686157"
type input "NAM"
type input "20.000"
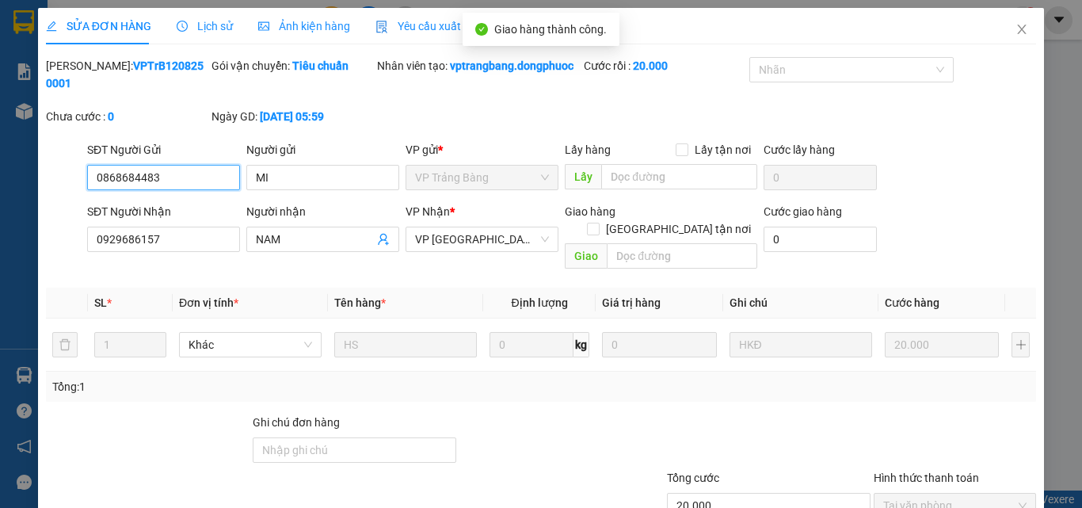
scroll to position [99, 0]
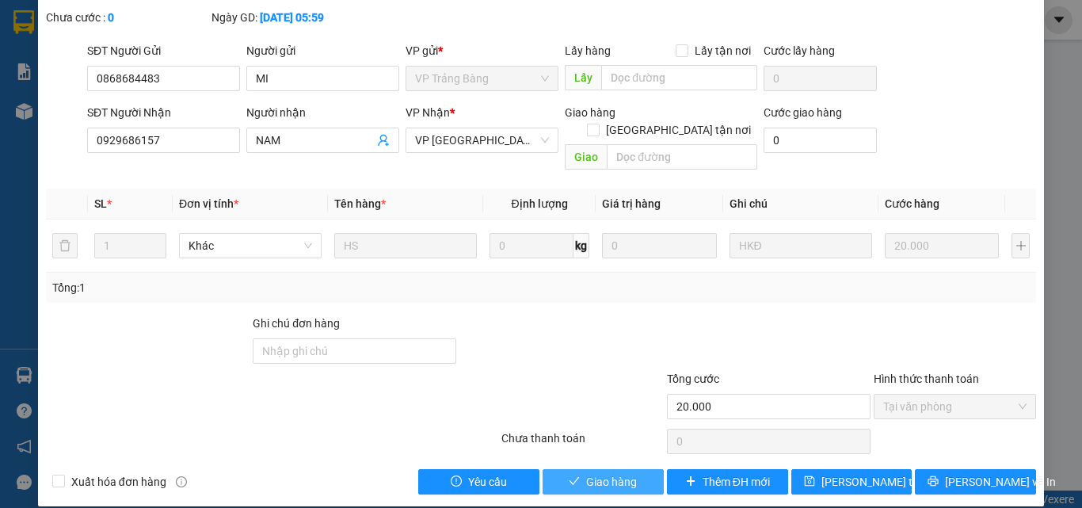
click at [591, 473] on span "Giao hàng" at bounding box center [611, 481] width 51 height 17
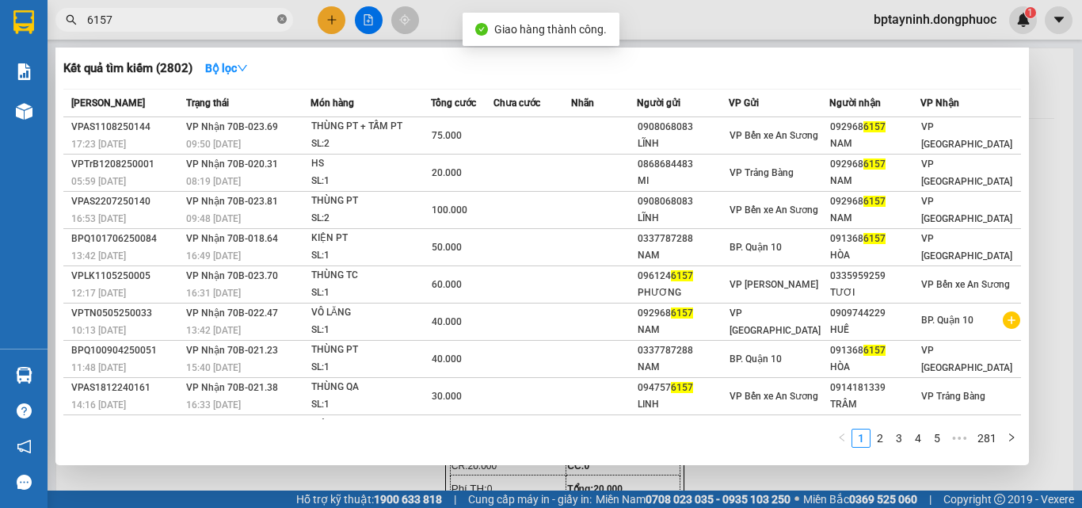
click at [278, 17] on icon "close-circle" at bounding box center [282, 19] width 10 height 10
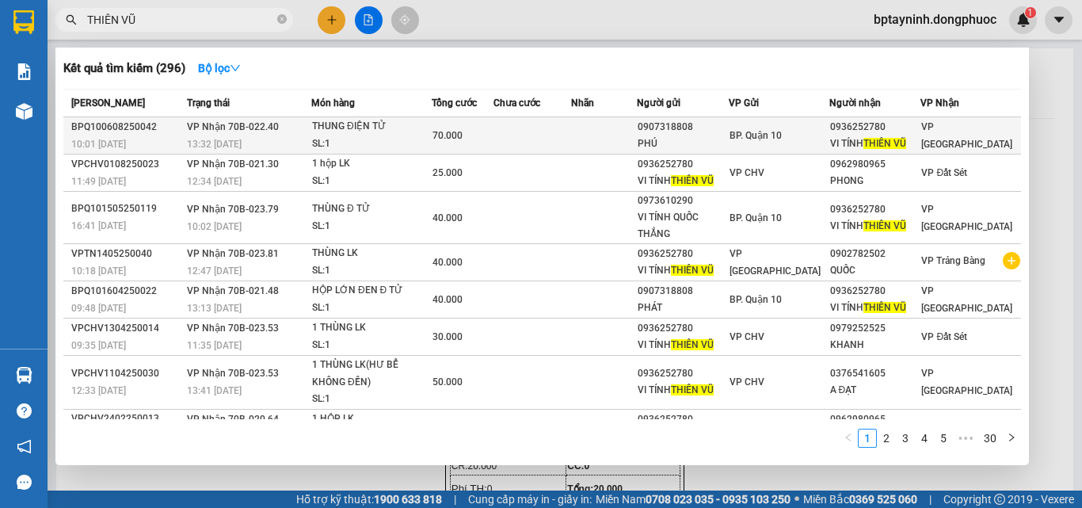
type input "THIÊN VŨ"
click at [881, 126] on div "0936252780" at bounding box center [875, 127] width 90 height 17
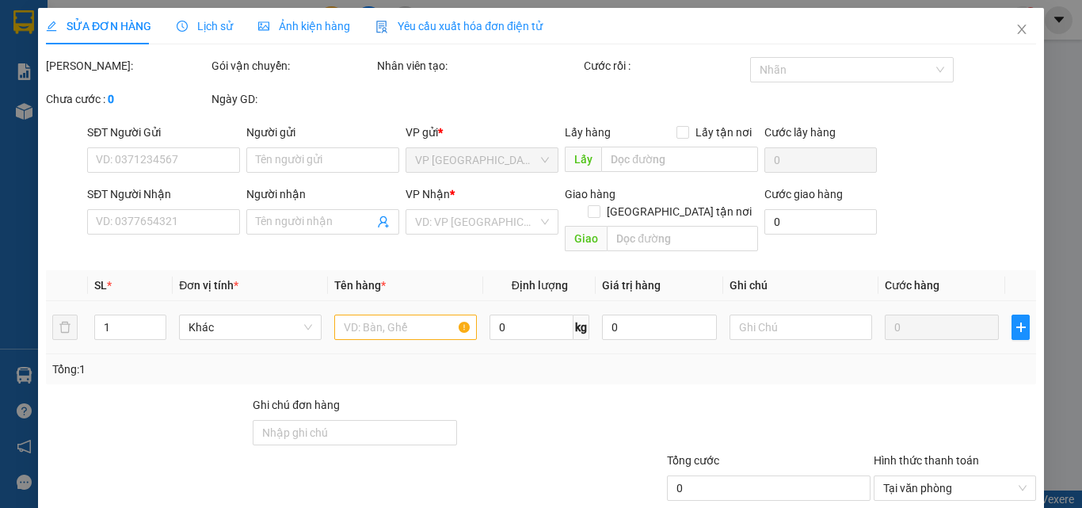
type input "0907318808"
type input "PHÚ"
type input "0936252780"
type input "VI TÍNH THIÊN VŨ"
type input "70.000"
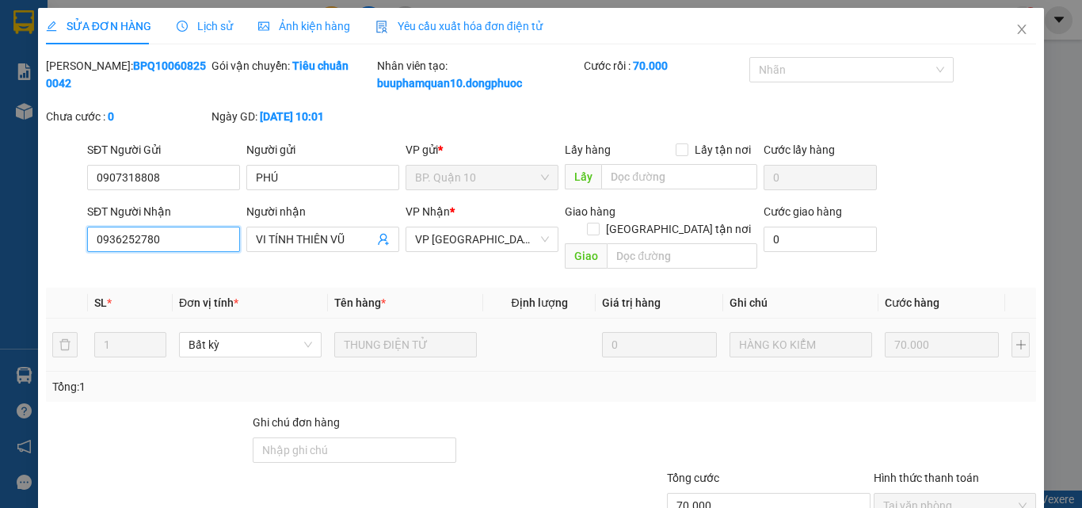
drag, startPoint x: 158, startPoint y: 239, endPoint x: 96, endPoint y: 239, distance: 62.6
click at [96, 239] on input "0936252780" at bounding box center [163, 239] width 153 height 25
click at [1015, 29] on icon "close" at bounding box center [1021, 29] width 13 height 13
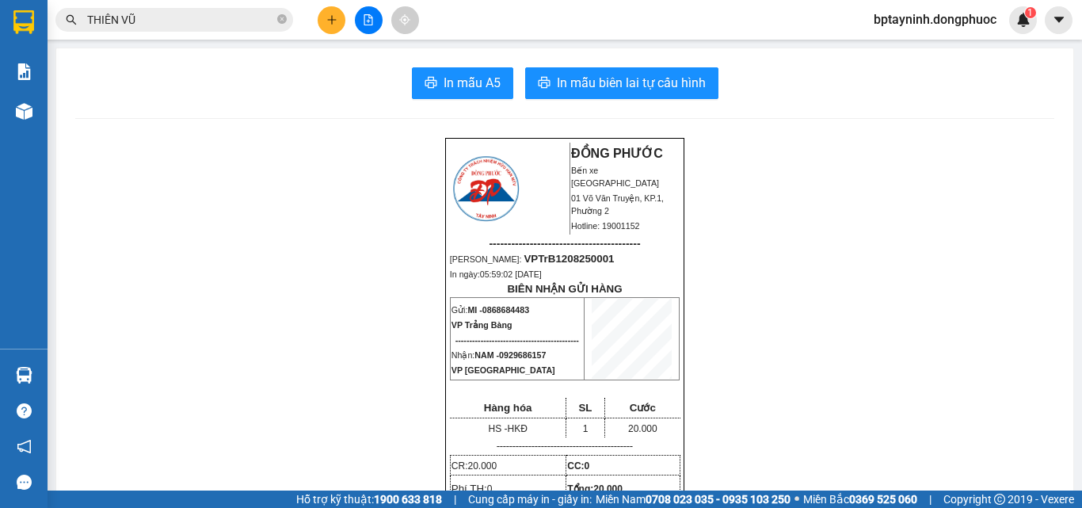
click at [328, 14] on icon "plus" at bounding box center [331, 19] width 11 height 11
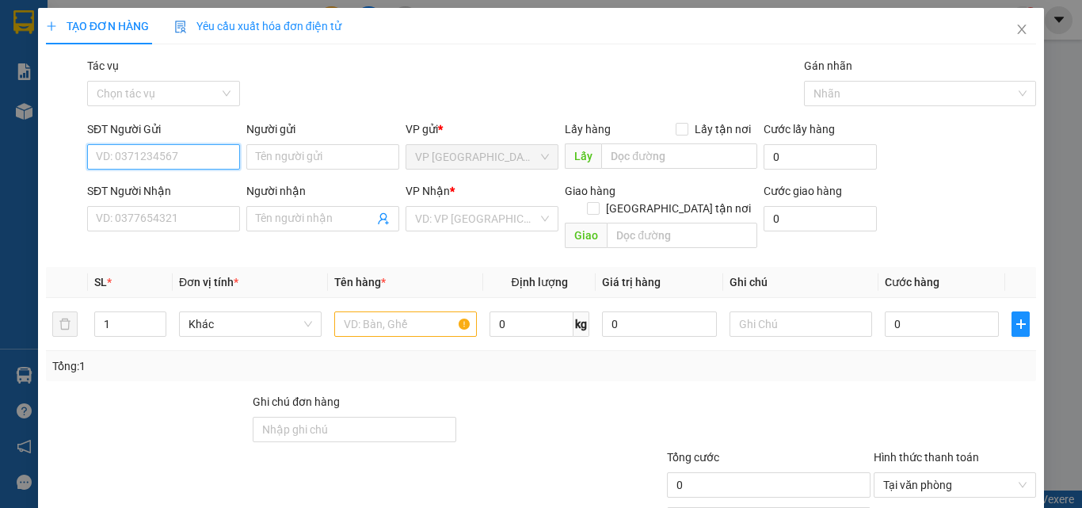
paste input "0936252780"
type input "0936252780"
click at [184, 184] on div "0936252780 - VI TÍNH THIÊN VŨ" at bounding box center [176, 188] width 160 height 17
type input "VI TÍNH THIÊN VŨ"
type input "0869292531"
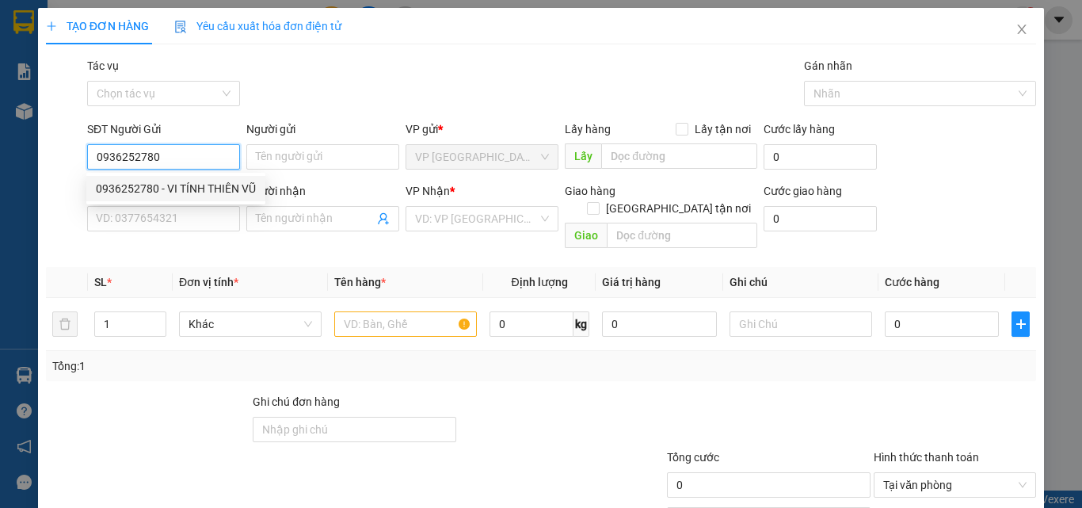
type input "VƯƠNG NGUYỄN"
type input "20.000"
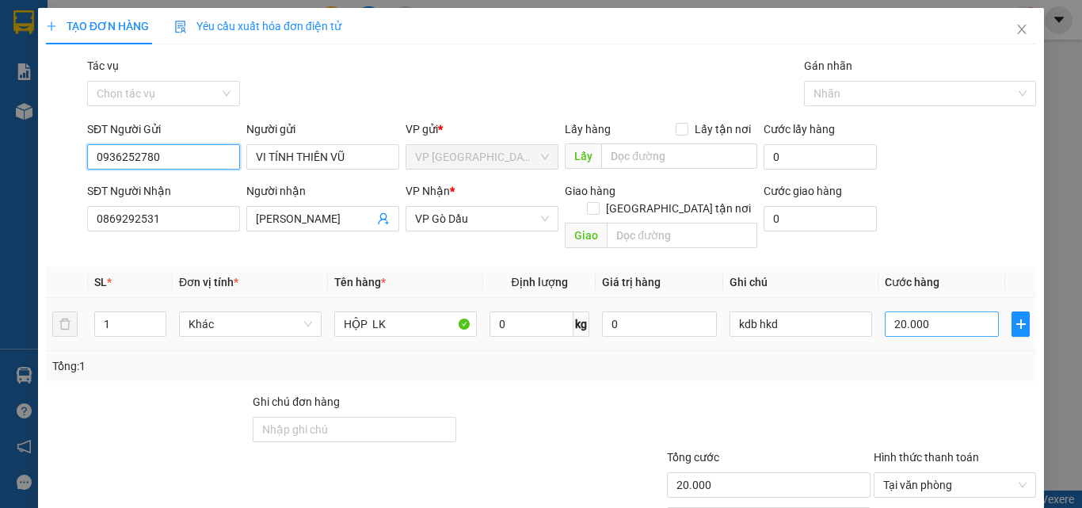
type input "0936252780"
click at [929, 311] on input "20.000" at bounding box center [942, 323] width 114 height 25
type input "3"
type input "30"
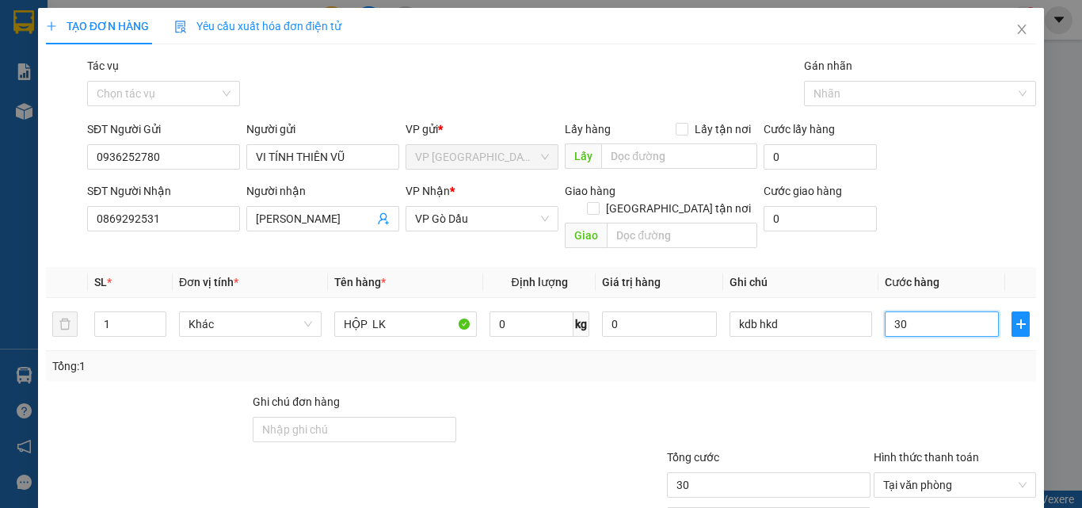
type input "30"
type input "30.000"
click at [655, 357] on div "Tổng: 1" at bounding box center [540, 365] width 977 height 17
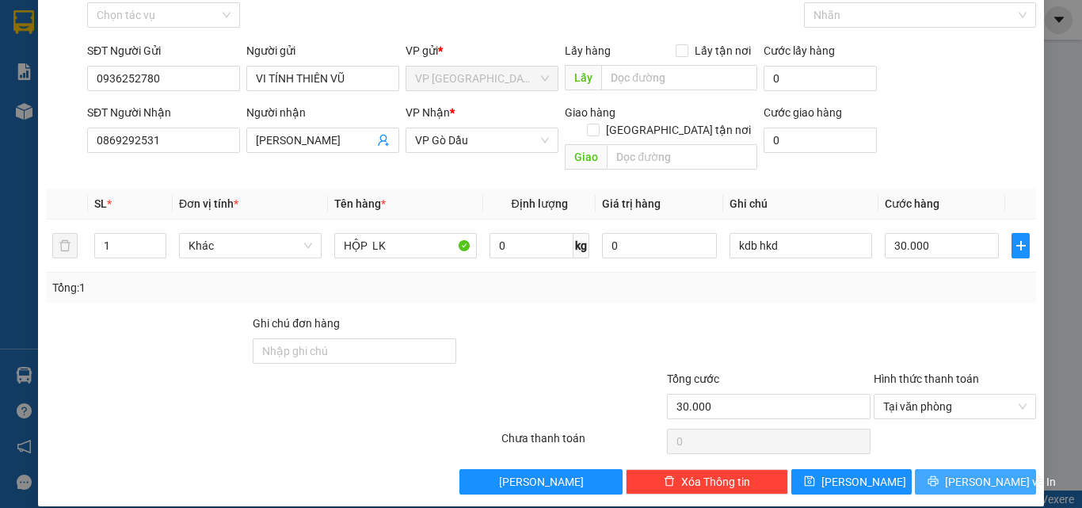
click at [986, 473] on span "Lưu và In" at bounding box center [1000, 481] width 111 height 17
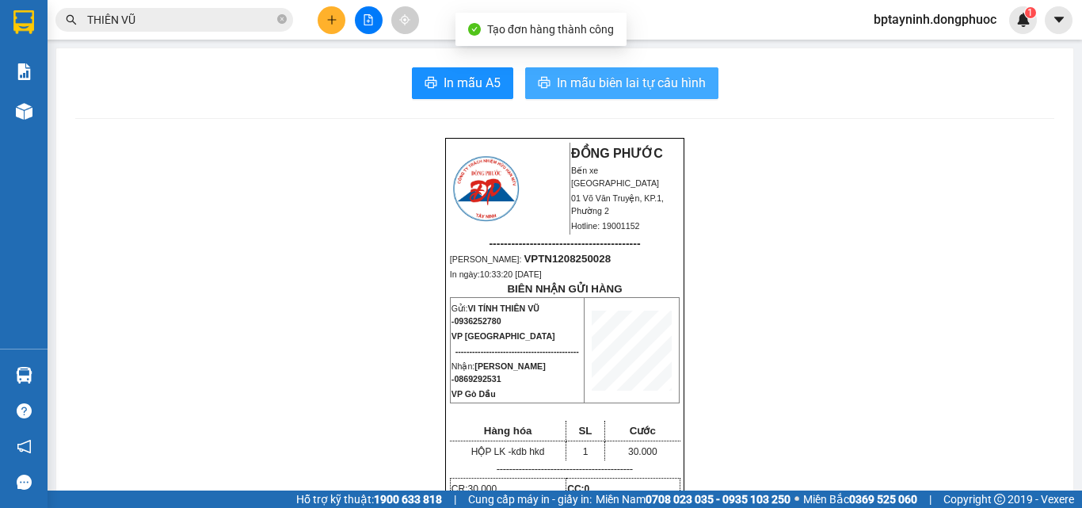
click at [607, 83] on span "In mẫu biên lai tự cấu hình" at bounding box center [631, 83] width 149 height 20
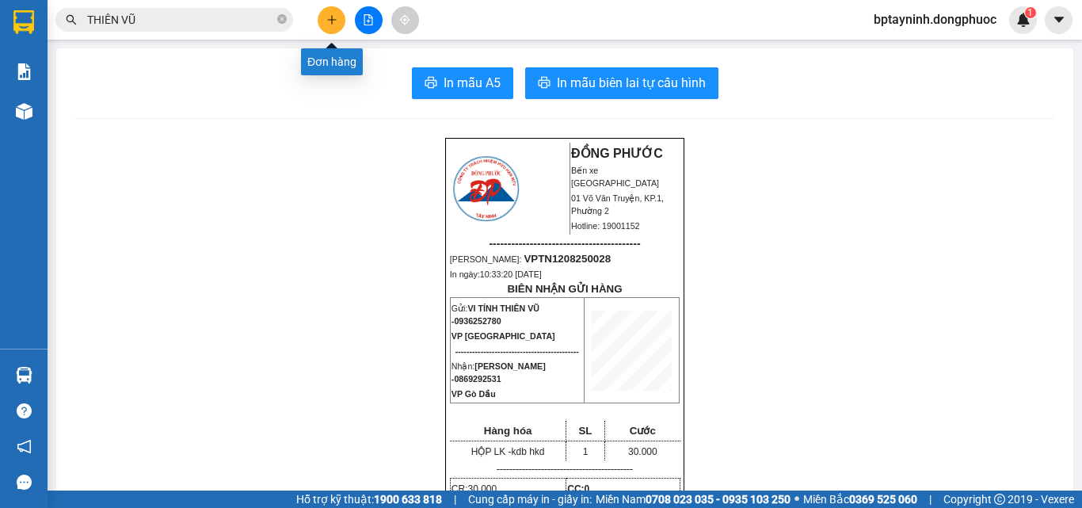
click at [333, 16] on icon "plus" at bounding box center [331, 19] width 11 height 11
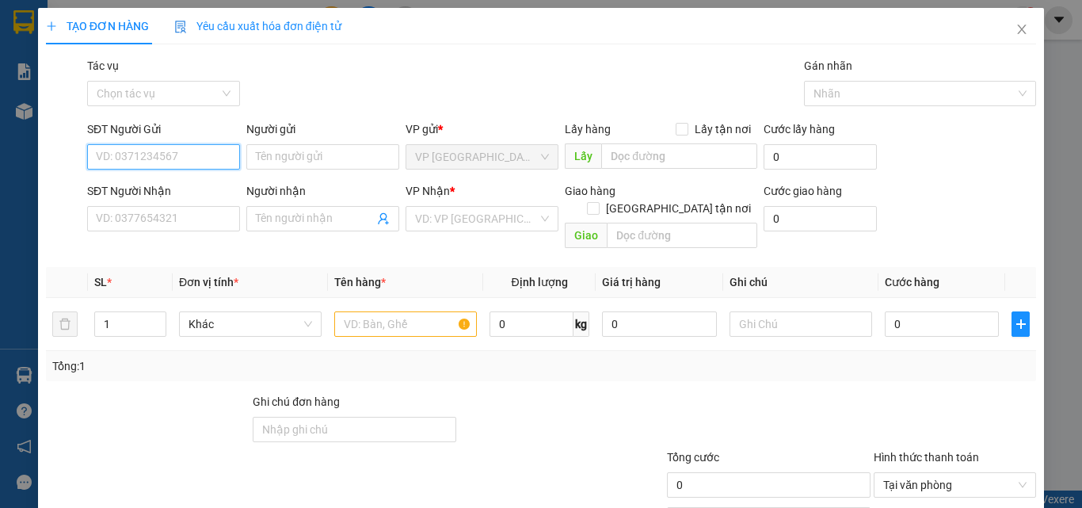
click at [162, 156] on input "SĐT Người Gửi" at bounding box center [163, 156] width 153 height 25
type input "0764069237"
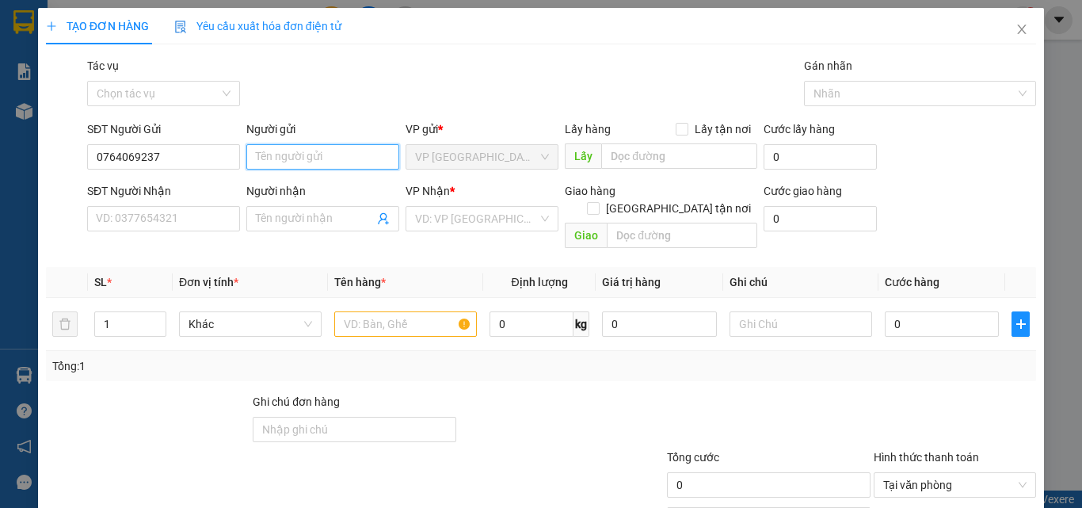
click at [314, 161] on input "Người gửi" at bounding box center [322, 156] width 153 height 25
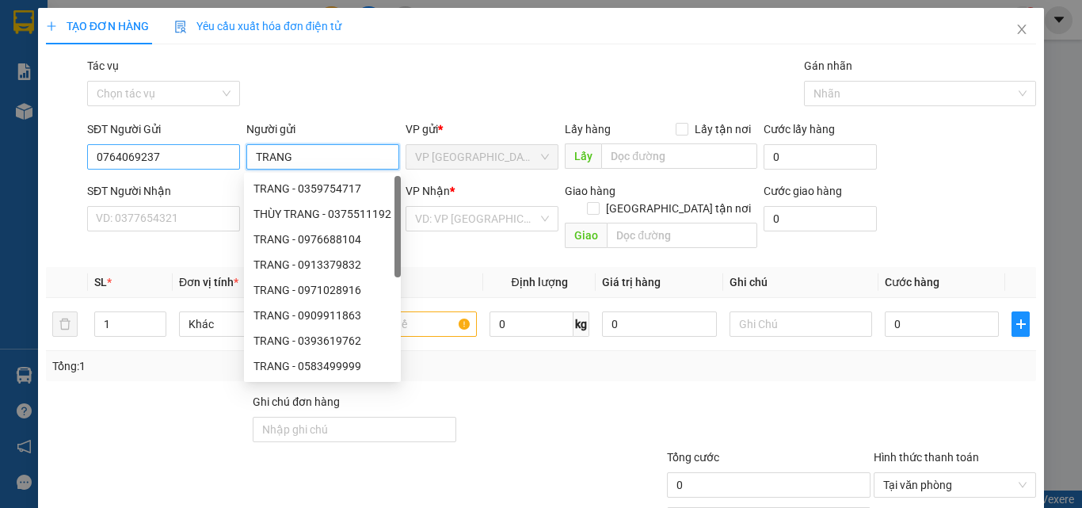
type input "TRANG"
drag, startPoint x: 161, startPoint y: 154, endPoint x: 0, endPoint y: 127, distance: 163.2
click at [0, 127] on div "TẠO ĐƠN HÀNG Yêu cầu xuất hóa đơn điện tử Transit Pickup Surcharge Ids Transit …" at bounding box center [541, 254] width 1082 height 508
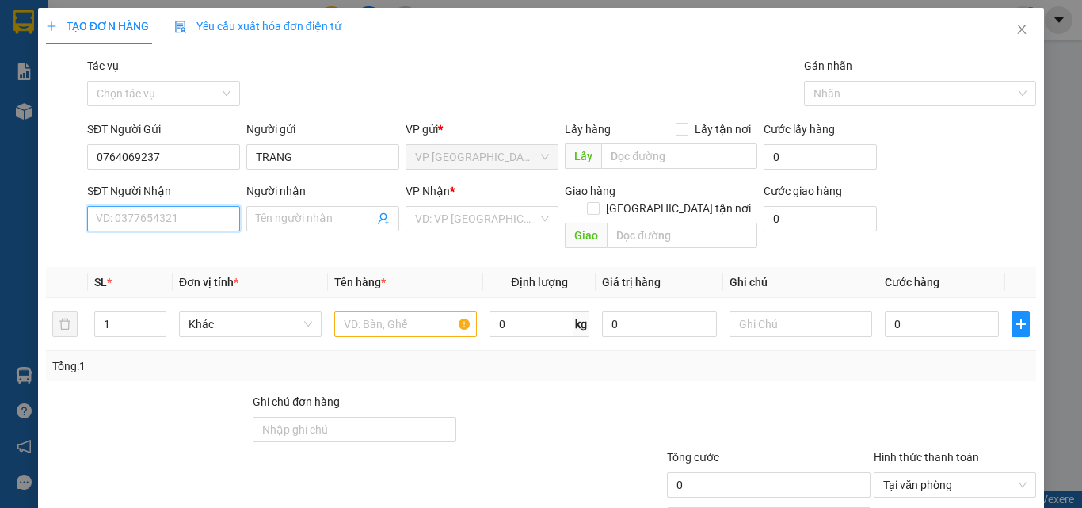
click at [134, 211] on input "SĐT Người Nhận" at bounding box center [163, 218] width 153 height 25
paste input "0764069237"
type input "0764069237"
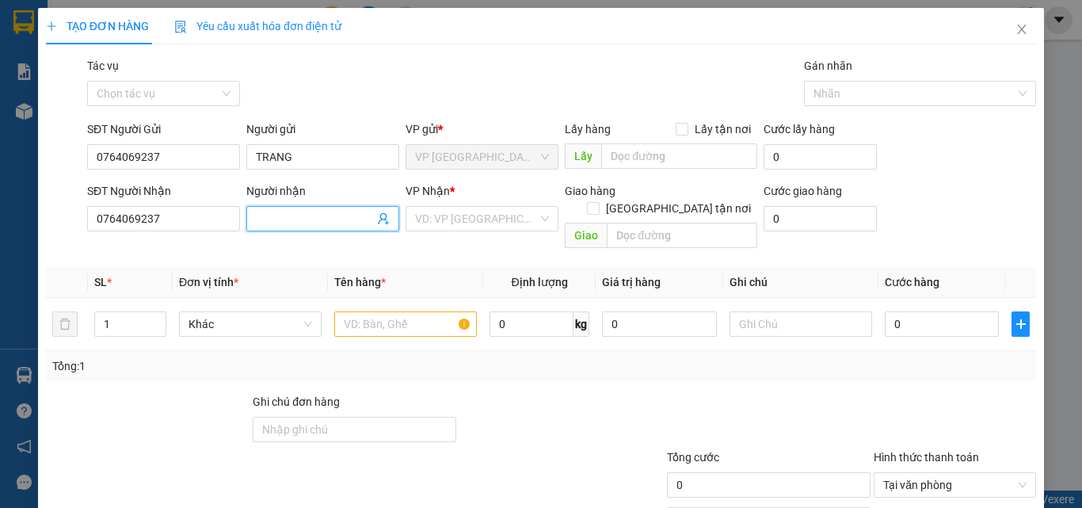
click at [300, 223] on input "Người nhận" at bounding box center [315, 218] width 118 height 17
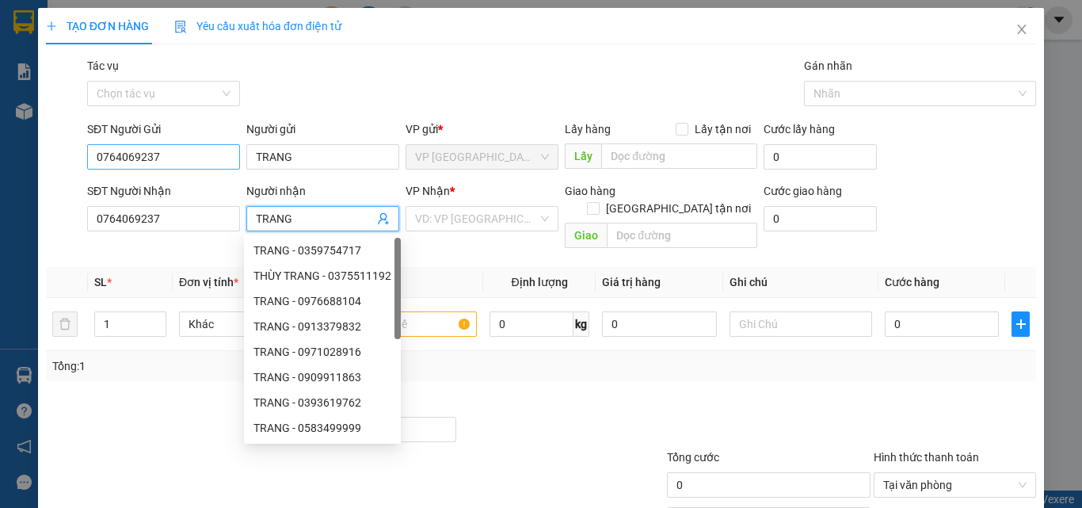
type input "TRANG"
drag, startPoint x: 188, startPoint y: 157, endPoint x: 0, endPoint y: 157, distance: 187.7
click at [0, 157] on div "TẠO ĐƠN HÀNG Yêu cầu xuất hóa đơn điện tử Transit Pickup Surcharge Ids Transit …" at bounding box center [541, 254] width 1082 height 508
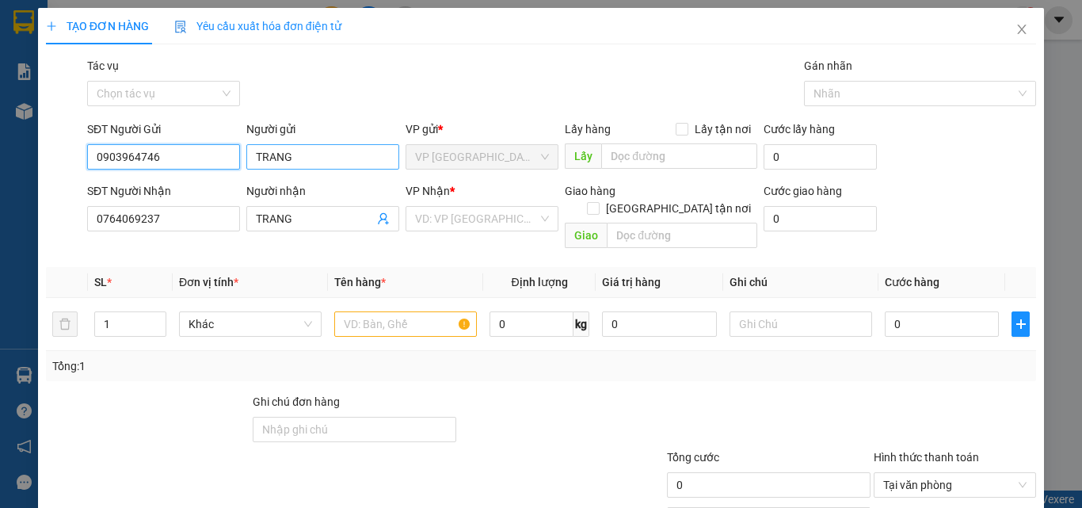
type input "0903964746"
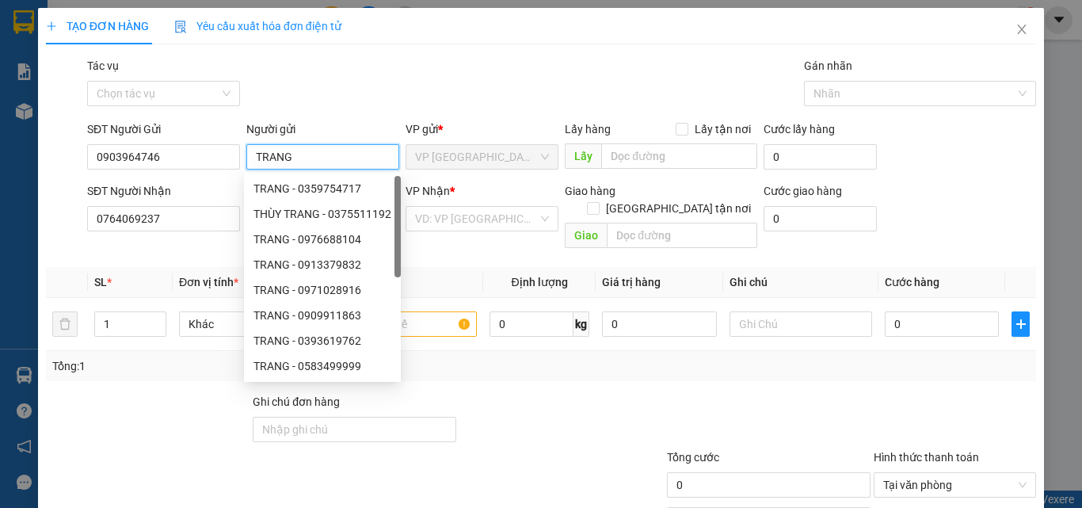
drag, startPoint x: 261, startPoint y: 149, endPoint x: 248, endPoint y: 150, distance: 12.7
click at [248, 150] on input "TRANG" at bounding box center [322, 156] width 153 height 25
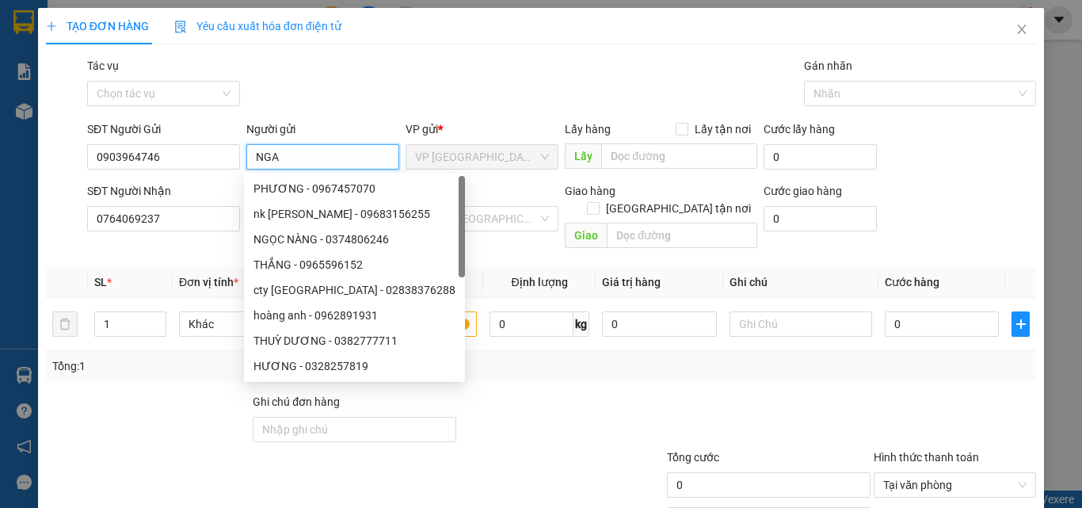
type input "NGA"
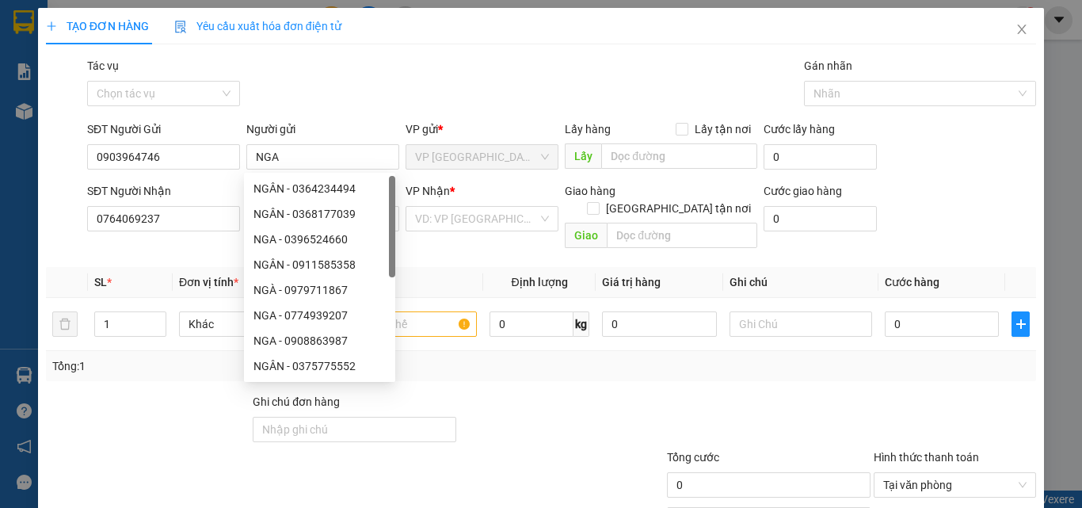
click at [393, 66] on div "Gói vận chuyển * Tiêu chuẩn Tác vụ Chọn tác vụ Gán nhãn Nhãn" at bounding box center [561, 84] width 955 height 55
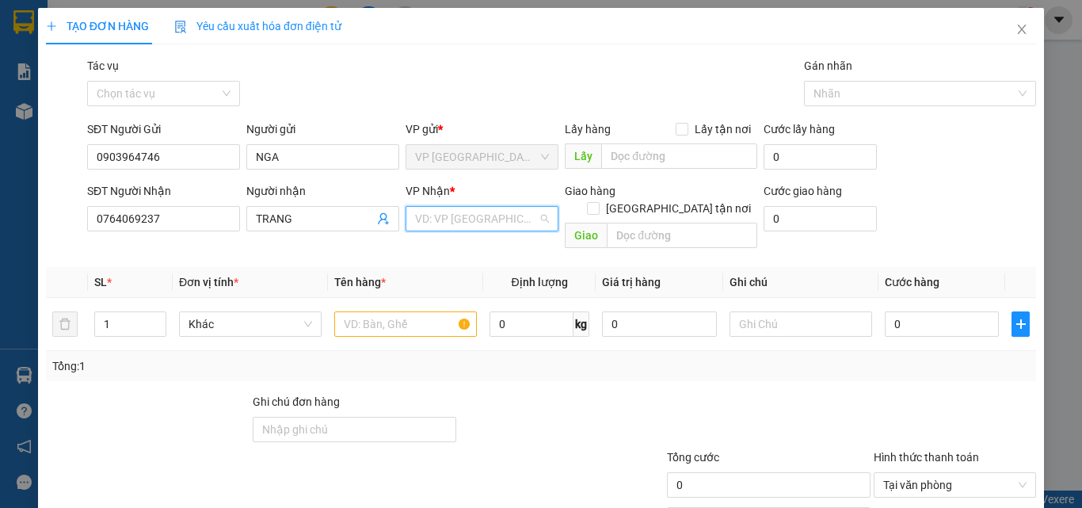
click at [486, 216] on input "search" at bounding box center [476, 219] width 123 height 24
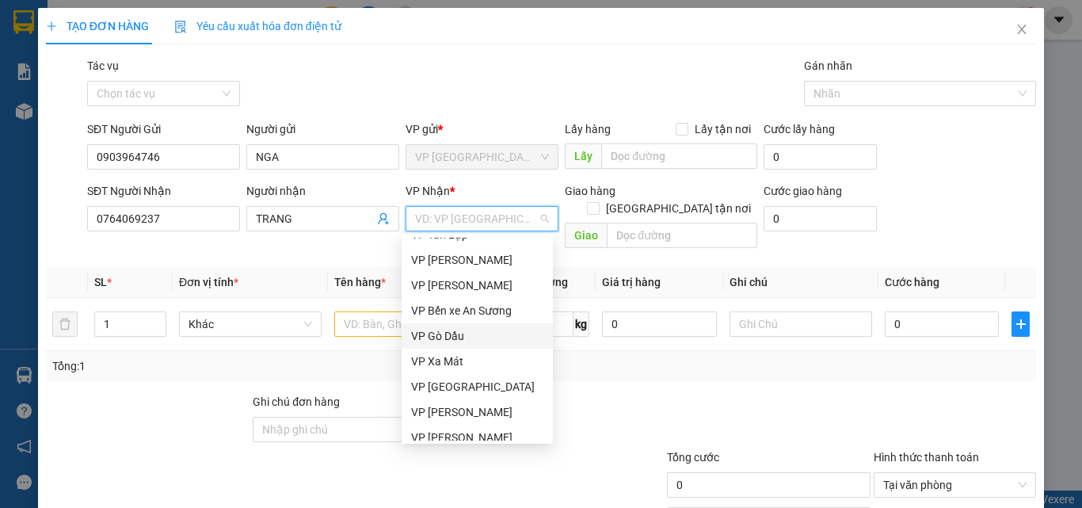
scroll to position [158, 0]
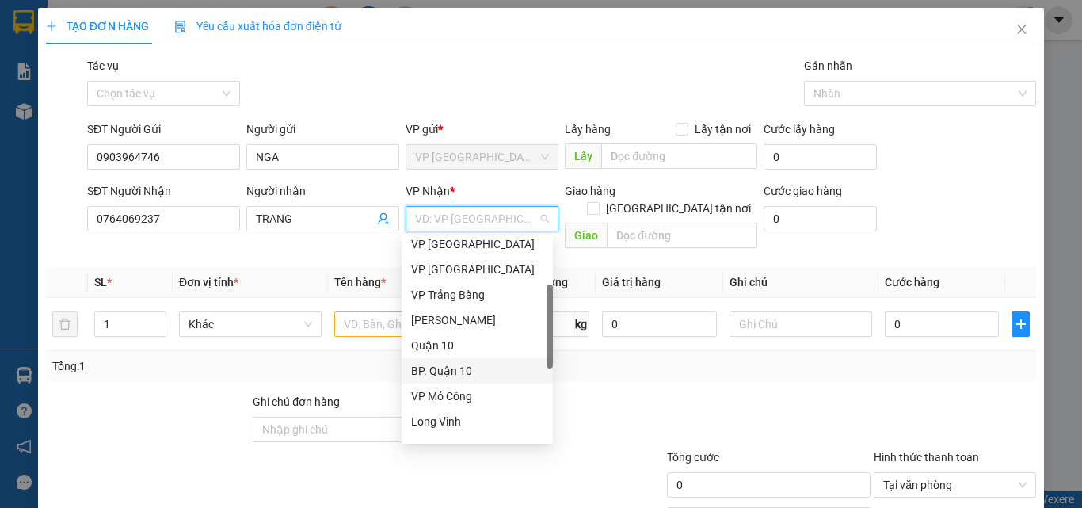
click at [452, 368] on div "BP. Quận 10" at bounding box center [477, 370] width 132 height 17
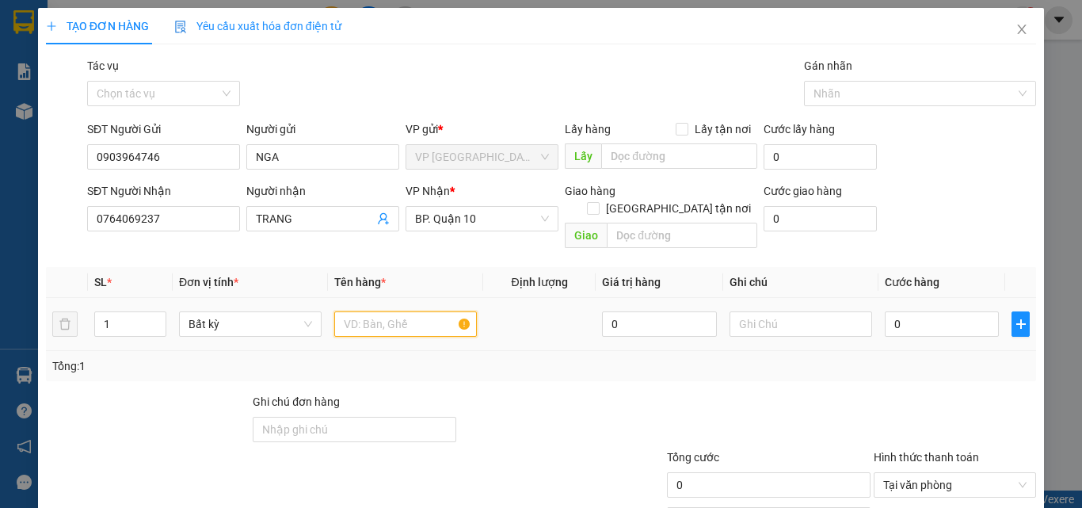
click at [375, 312] on input "text" at bounding box center [405, 323] width 143 height 25
type input "3 THÙNG TC"
click at [914, 311] on input "0" at bounding box center [942, 323] width 114 height 25
type input "3"
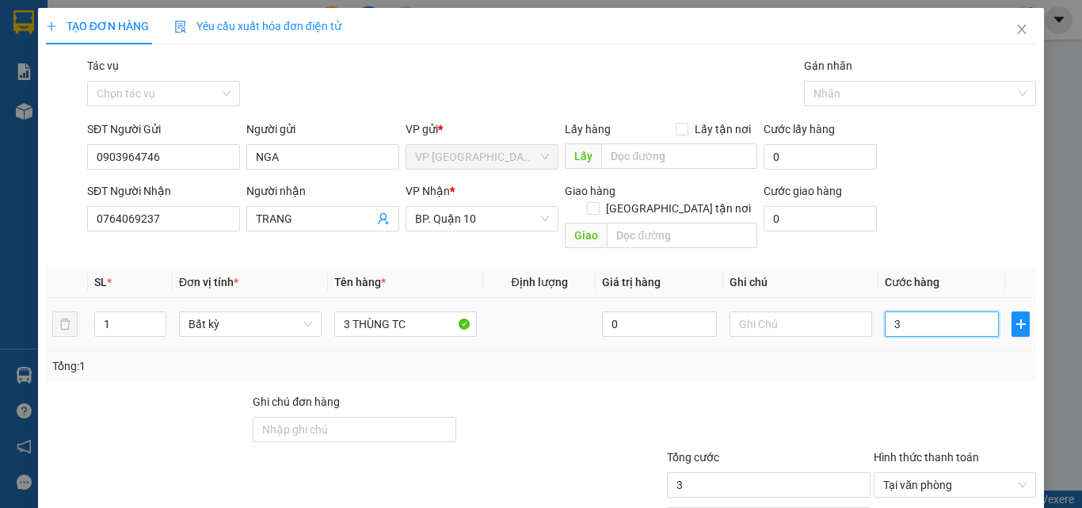
type input "32"
type input "320"
type input "320.000"
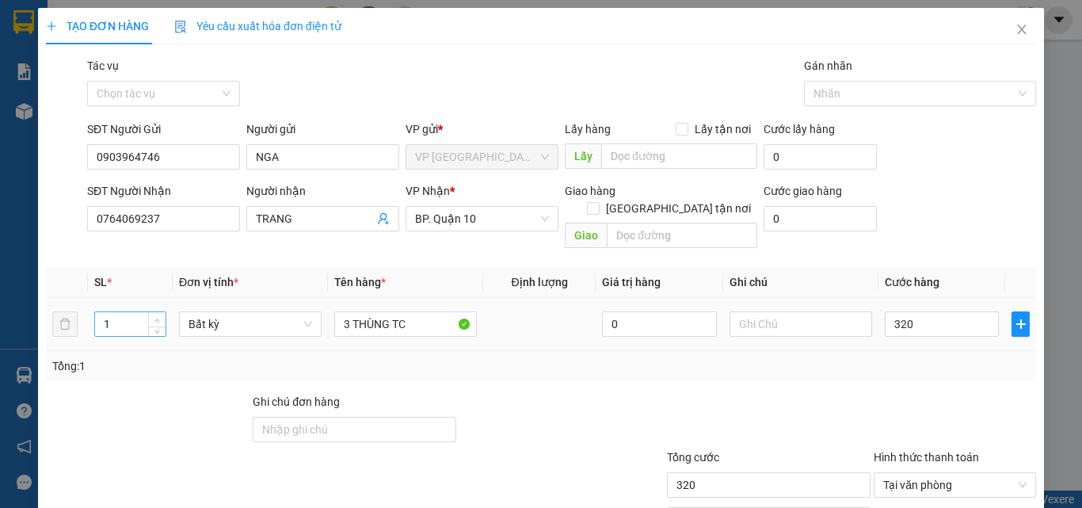
type input "320.000"
click at [154, 318] on icon "up" at bounding box center [157, 321] width 6 height 6
type input "3"
click at [154, 318] on icon "up" at bounding box center [157, 321] width 6 height 6
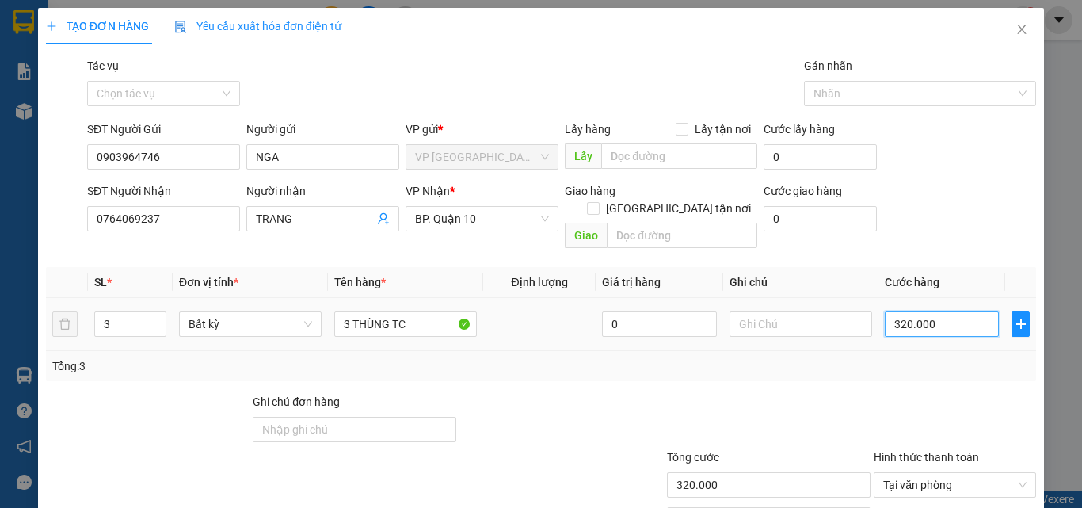
drag, startPoint x: 976, startPoint y: 304, endPoint x: 744, endPoint y: 303, distance: 232.1
click at [975, 311] on input "320.000" at bounding box center [942, 323] width 114 height 25
type input "0"
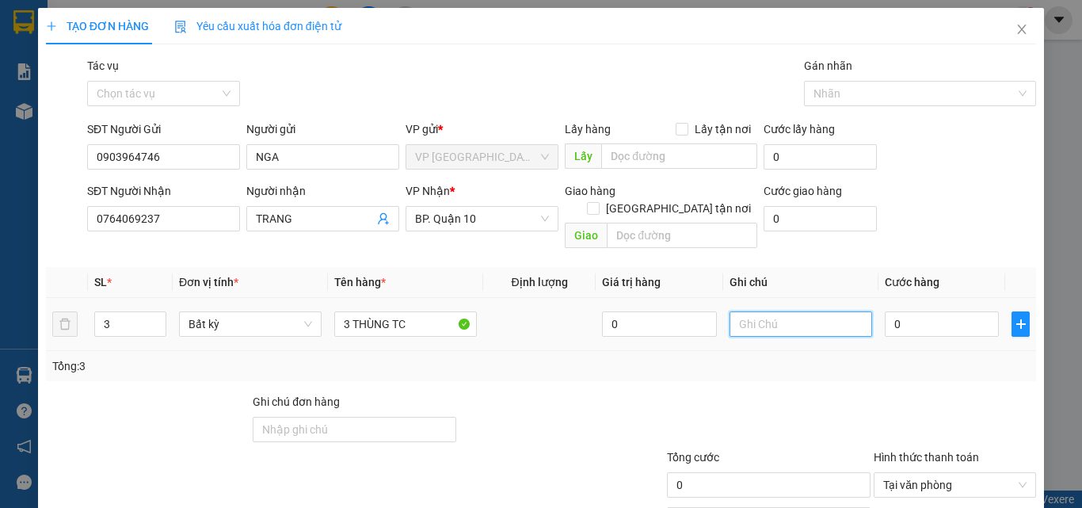
drag, startPoint x: 744, startPoint y: 302, endPoint x: 777, endPoint y: 304, distance: 33.4
click at [745, 311] on input "text" at bounding box center [800, 323] width 143 height 25
click at [930, 311] on input "0" at bounding box center [942, 323] width 114 height 25
type input "3"
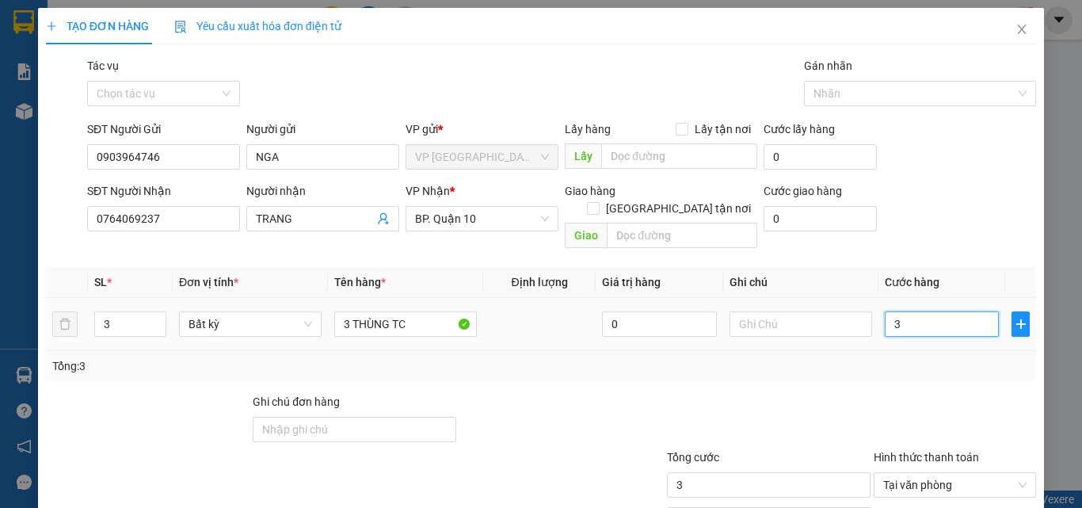
type input "32"
type input "320"
type input "320.000"
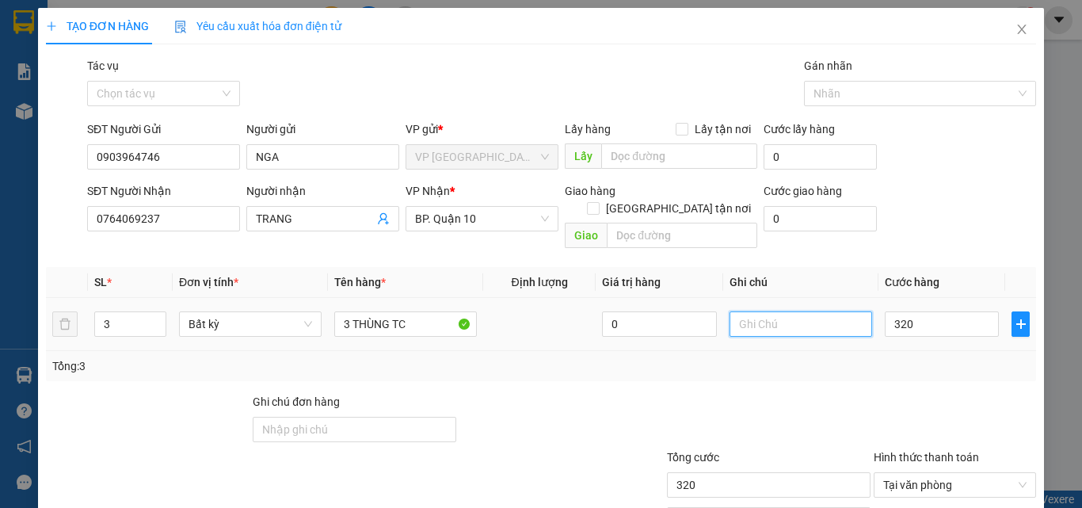
type input "320.000"
click at [792, 311] on input "text" at bounding box center [800, 323] width 143 height 25
type input "KĐB"
click at [568, 393] on div at bounding box center [561, 420] width 207 height 55
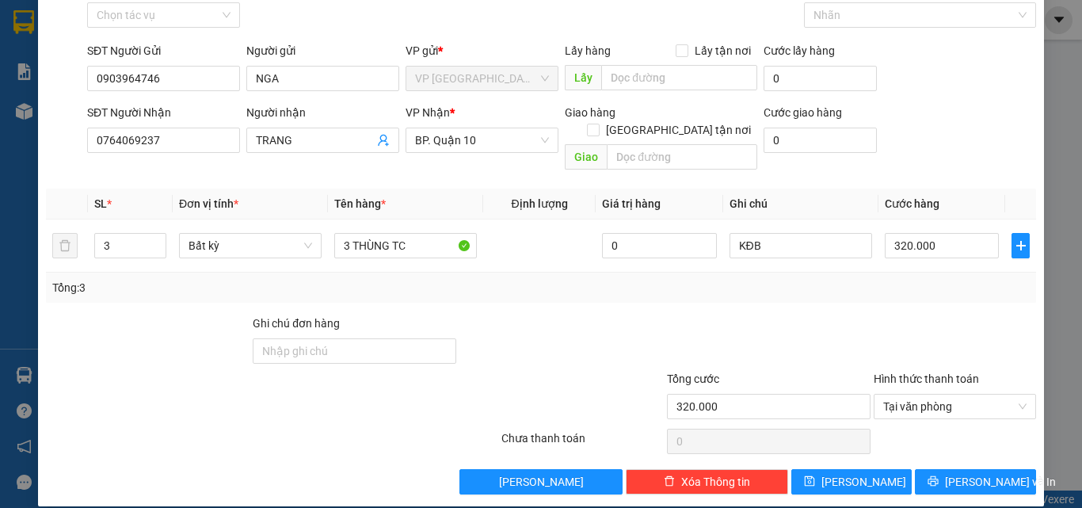
click at [812, 314] on div at bounding box center [768, 341] width 207 height 55
click at [950, 469] on button "Lưu và In" at bounding box center [975, 481] width 121 height 25
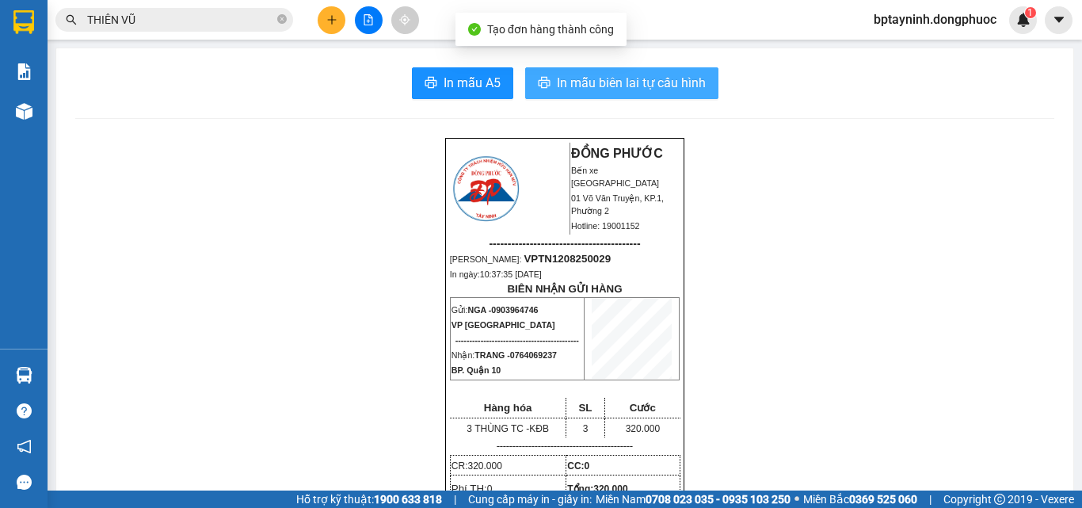
click at [630, 80] on span "In mẫu biên lai tự cấu hình" at bounding box center [631, 83] width 149 height 20
click at [627, 78] on span "In mẫu biên lai tự cấu hình" at bounding box center [631, 83] width 149 height 20
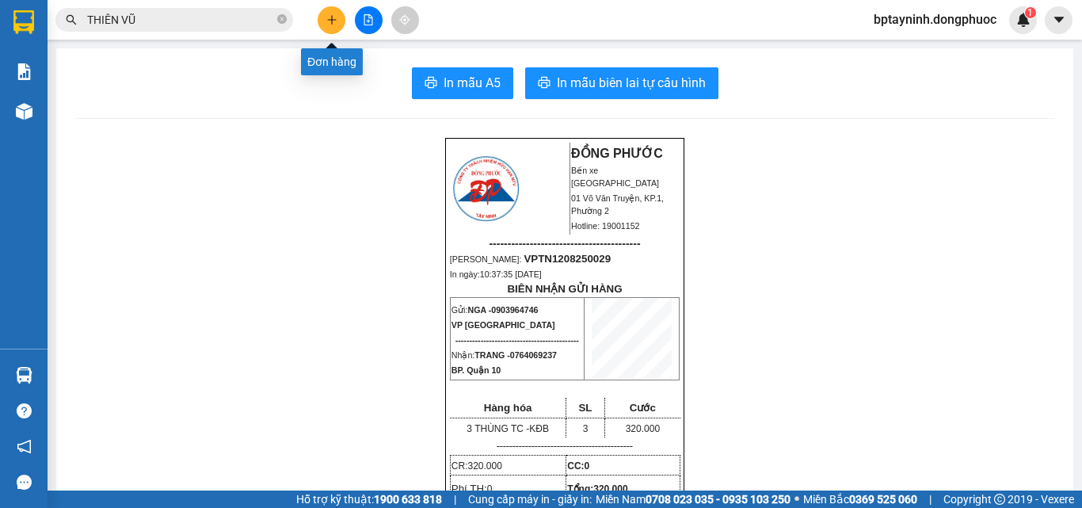
click at [335, 25] on icon "plus" at bounding box center [331, 19] width 11 height 11
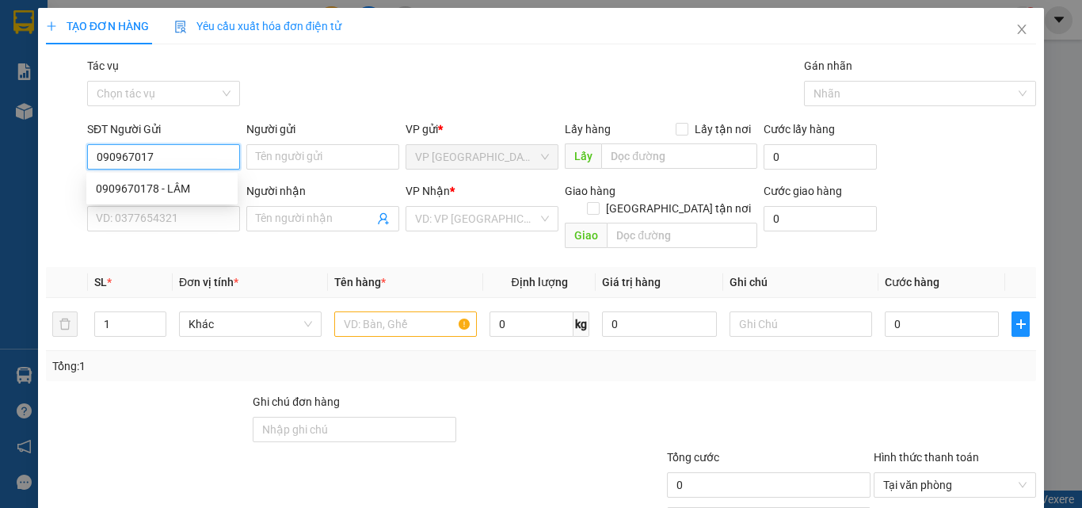
type input "0909670178"
click at [181, 180] on div "0909670178 - LÂM" at bounding box center [162, 188] width 132 height 17
type input "LÂM"
type input "0382157578"
type input "THÔNG"
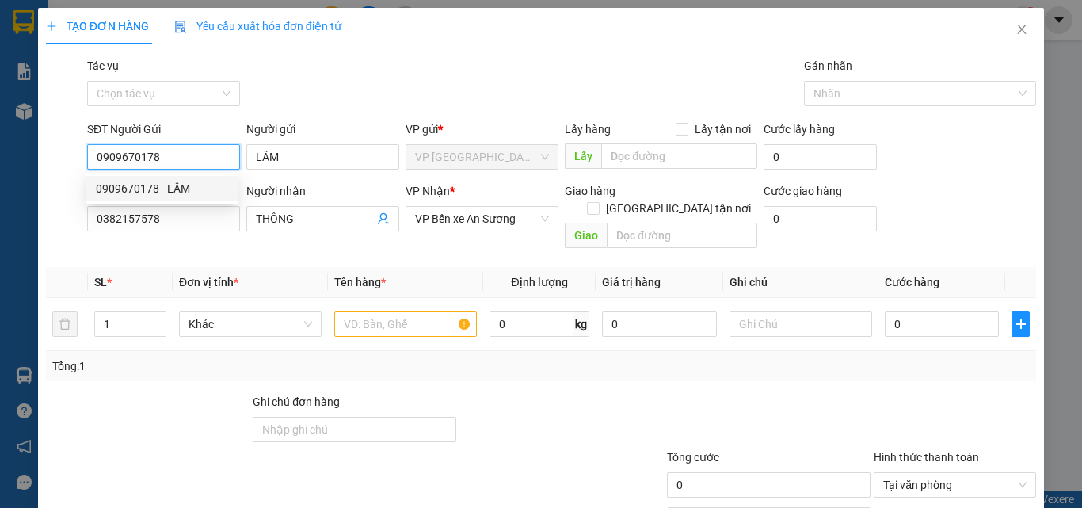
type input "20.000"
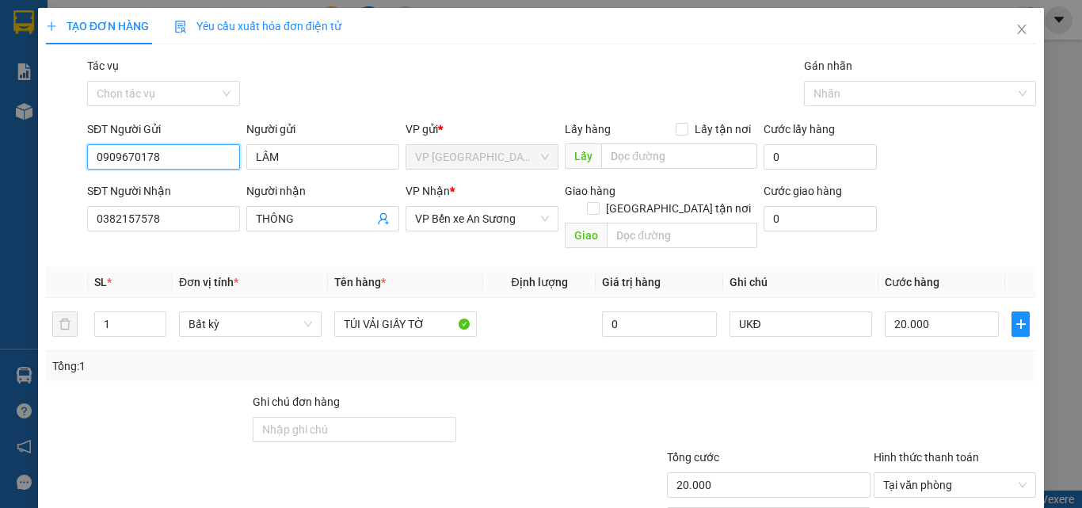
scroll to position [78, 0]
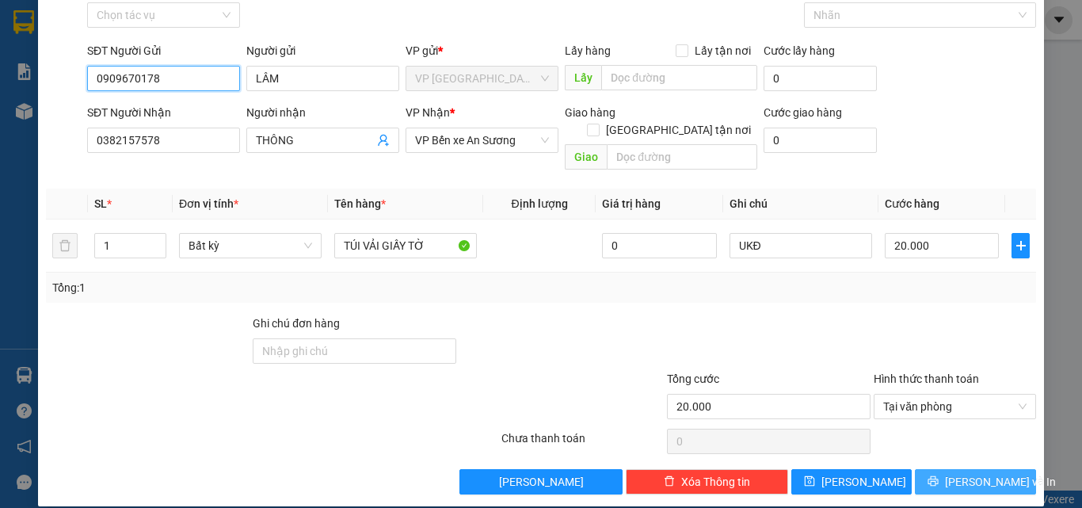
type input "0909670178"
click at [966, 473] on span "Lưu và In" at bounding box center [1000, 481] width 111 height 17
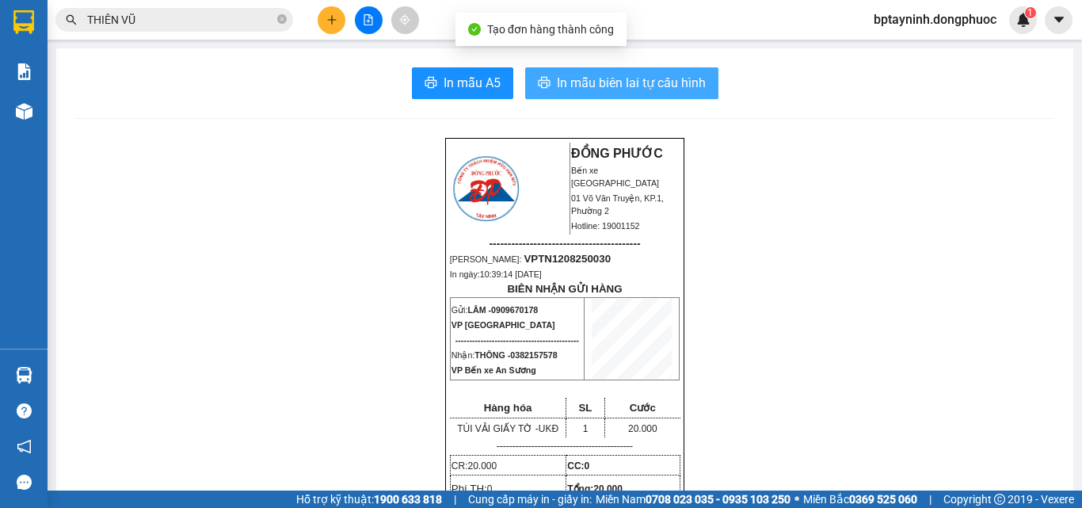
drag, startPoint x: 562, startPoint y: 76, endPoint x: 564, endPoint y: 84, distance: 8.1
click at [564, 82] on span "In mẫu biên lai tự cấu hình" at bounding box center [631, 83] width 149 height 20
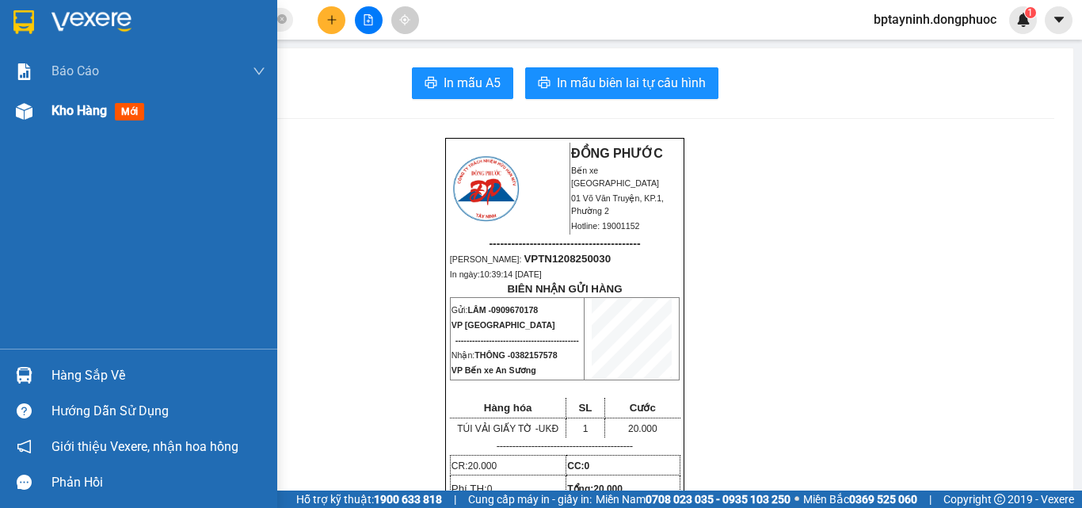
drag, startPoint x: 20, startPoint y: 117, endPoint x: 271, endPoint y: 146, distance: 252.7
click at [20, 116] on img at bounding box center [24, 111] width 17 height 17
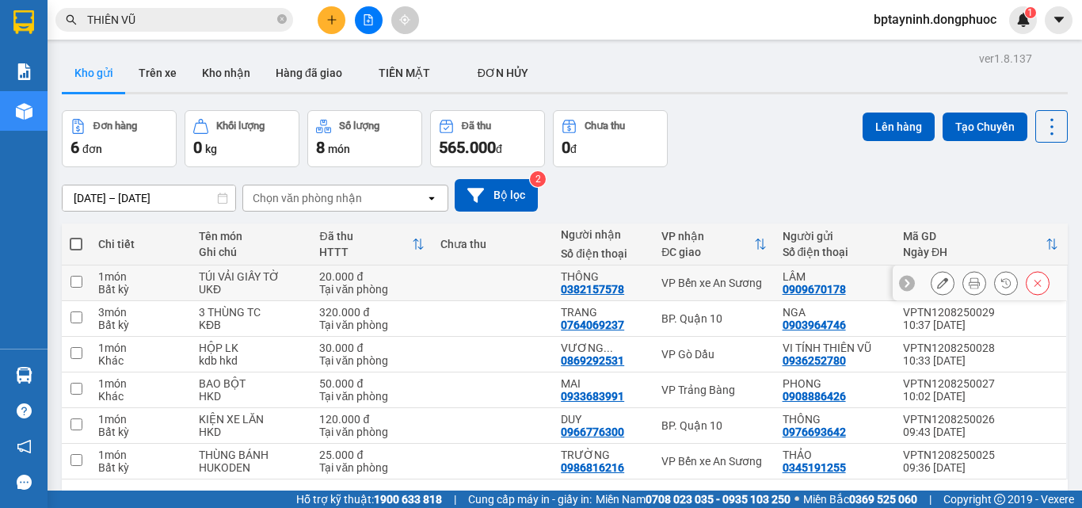
drag, startPoint x: 687, startPoint y: 281, endPoint x: 692, endPoint y: 335, distance: 54.1
click at [687, 290] on td "VP Bến xe An Sương" at bounding box center [713, 283] width 120 height 36
checkbox input "true"
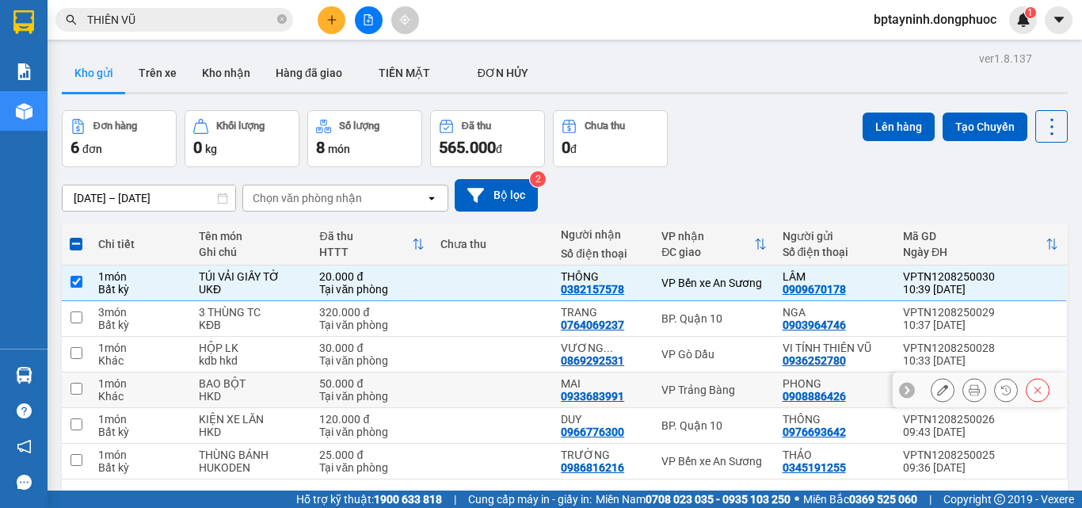
click at [690, 387] on div "VP Trảng Bàng" at bounding box center [713, 389] width 105 height 13
checkbox input "true"
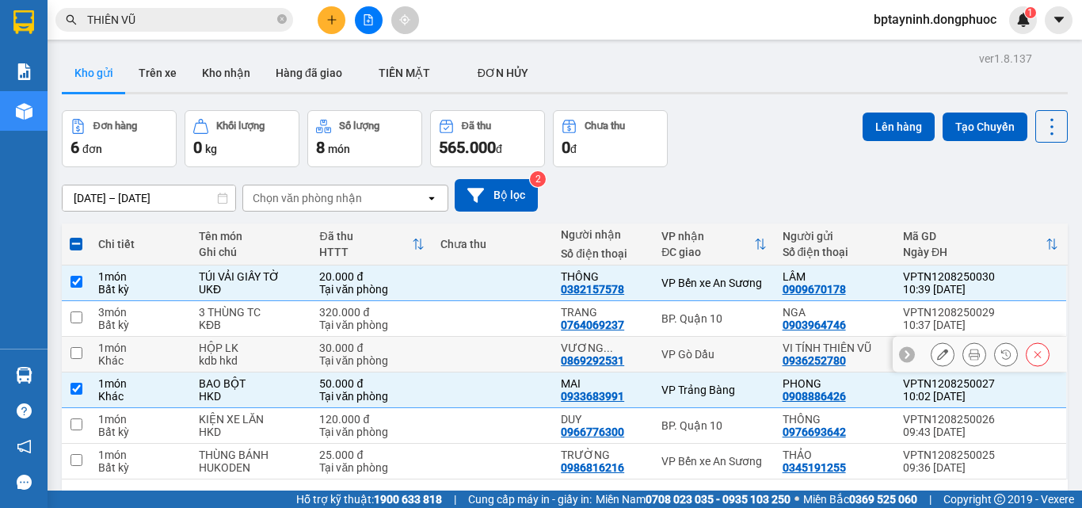
click at [691, 350] on div "VP Gò Dầu" at bounding box center [713, 354] width 105 height 13
checkbox input "true"
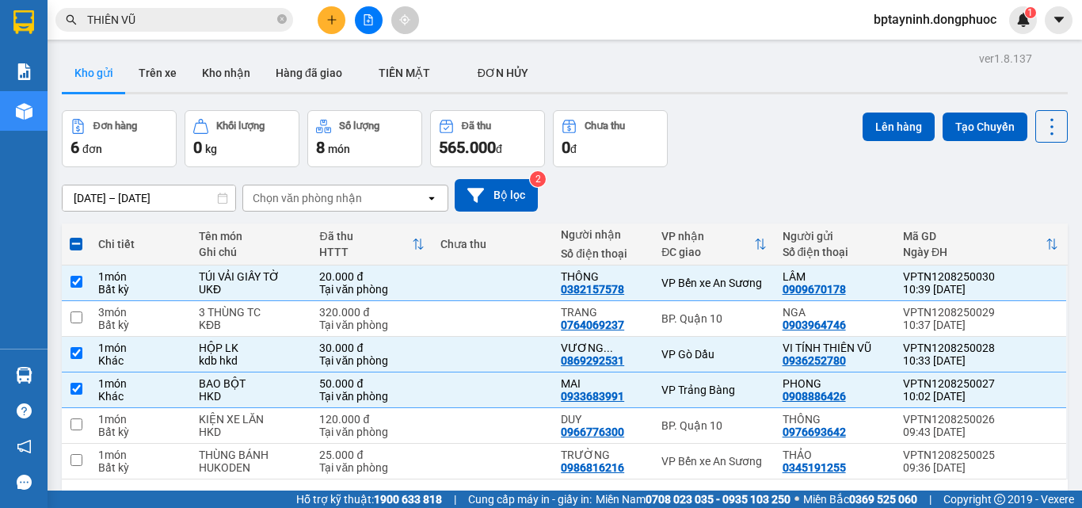
scroll to position [73, 0]
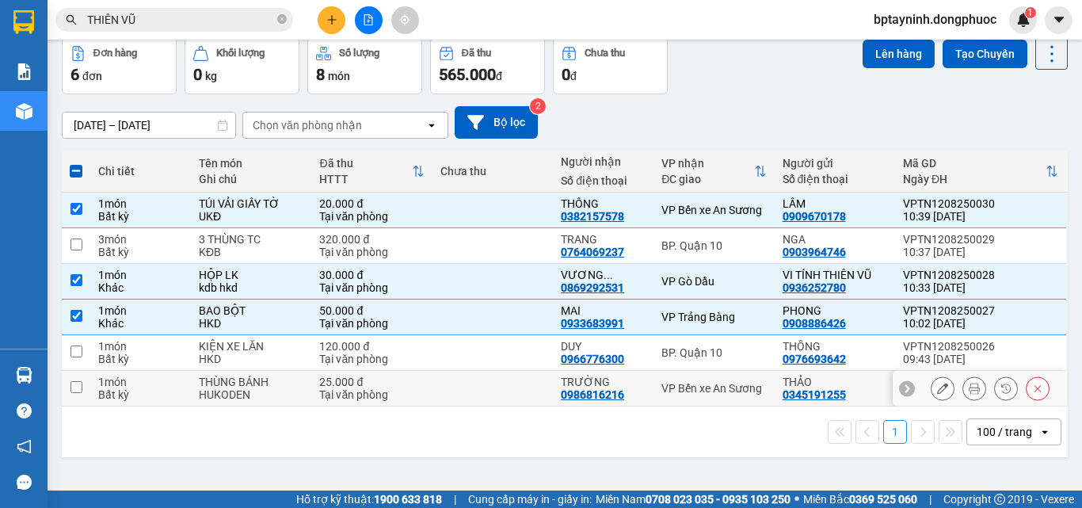
click at [661, 382] on div "VP Bến xe An Sương" at bounding box center [713, 388] width 105 height 13
checkbox input "true"
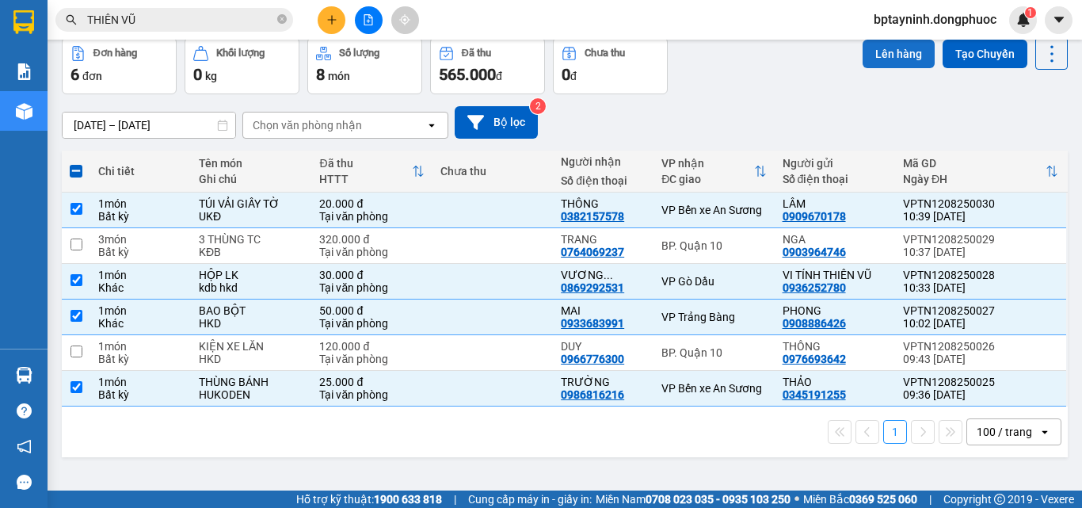
click at [876, 57] on button "Lên hàng" at bounding box center [899, 54] width 72 height 29
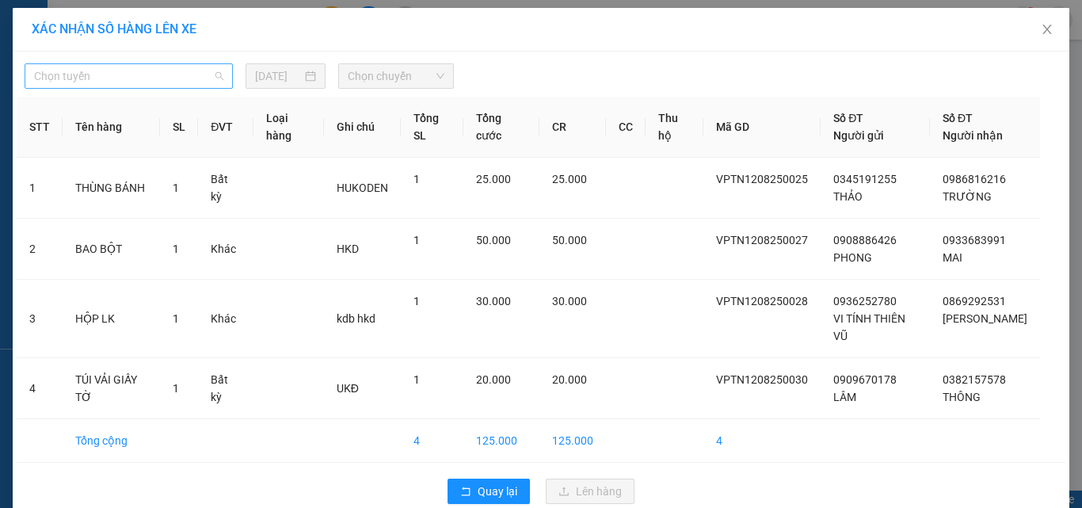
click at [166, 66] on span "Chọn tuyến" at bounding box center [128, 76] width 189 height 24
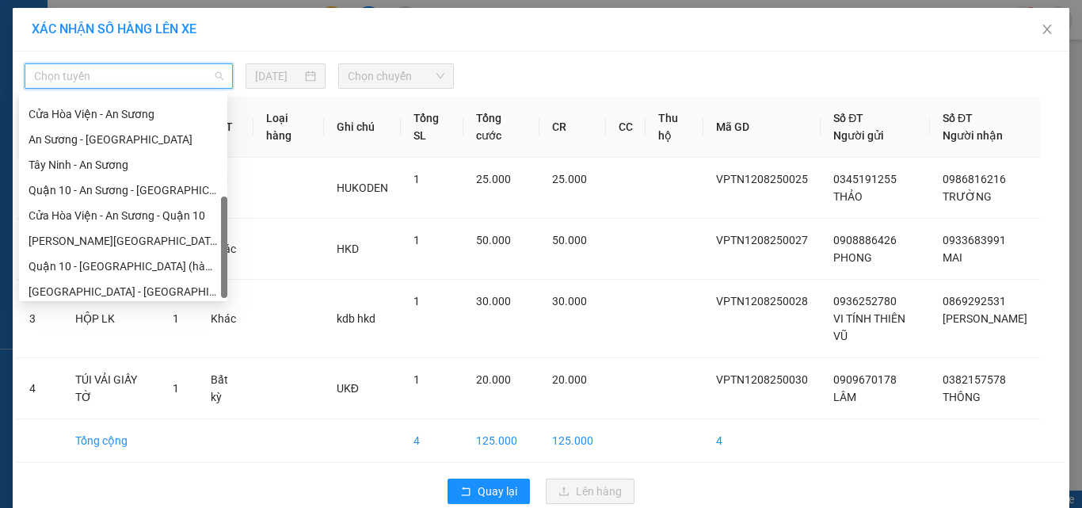
scroll to position [228, 0]
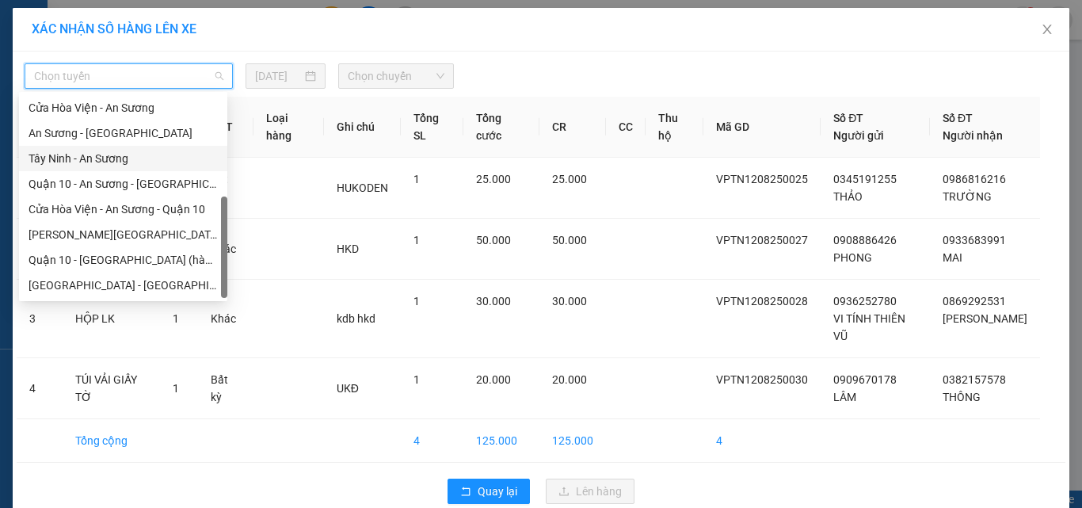
drag, startPoint x: 91, startPoint y: 155, endPoint x: 176, endPoint y: 137, distance: 86.7
click at [93, 154] on div "Tây Ninh - An Sương" at bounding box center [123, 158] width 189 height 17
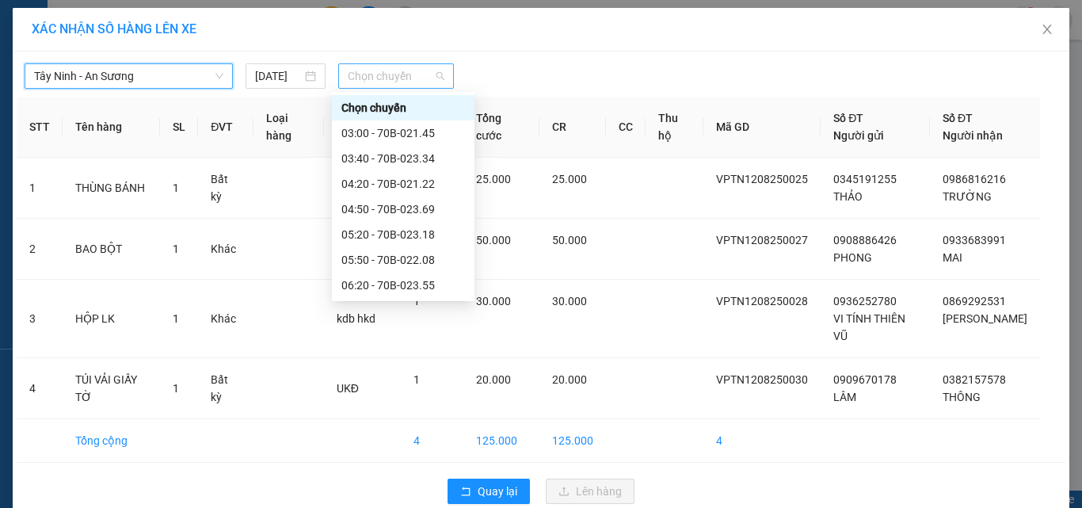
click at [372, 75] on span "Chọn chuyến" at bounding box center [396, 76] width 97 height 24
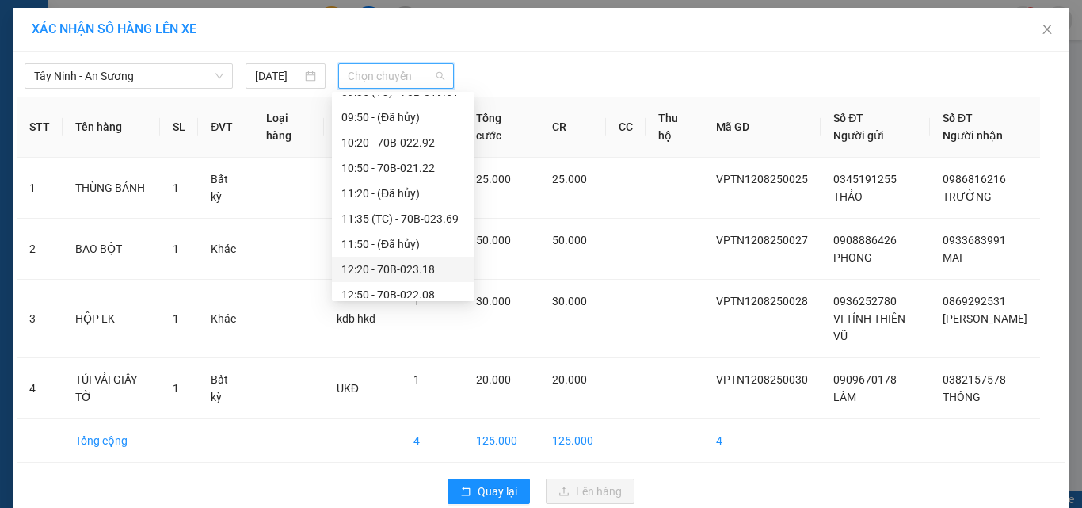
scroll to position [317, 0]
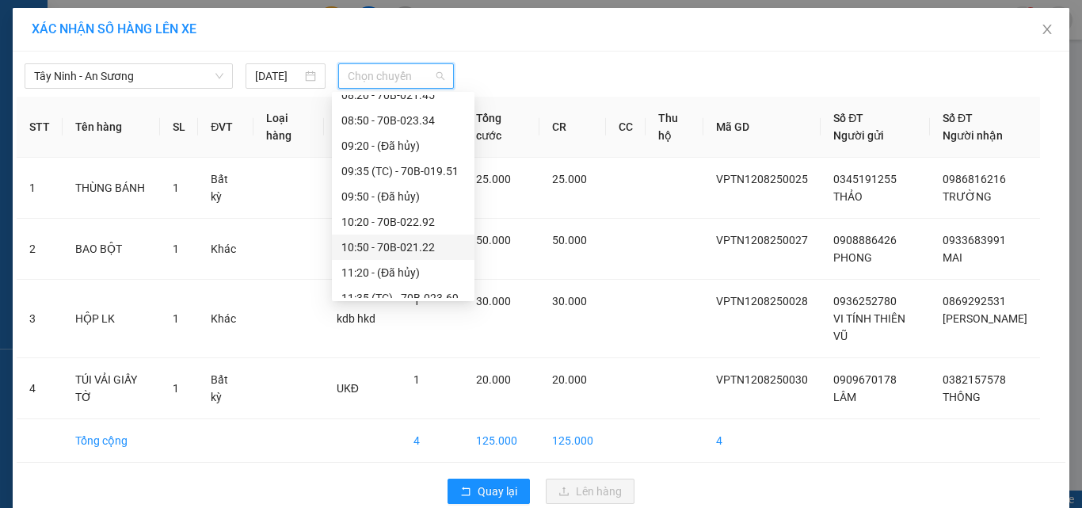
click at [419, 245] on div "10:50 - 70B-021.22" at bounding box center [403, 246] width 124 height 17
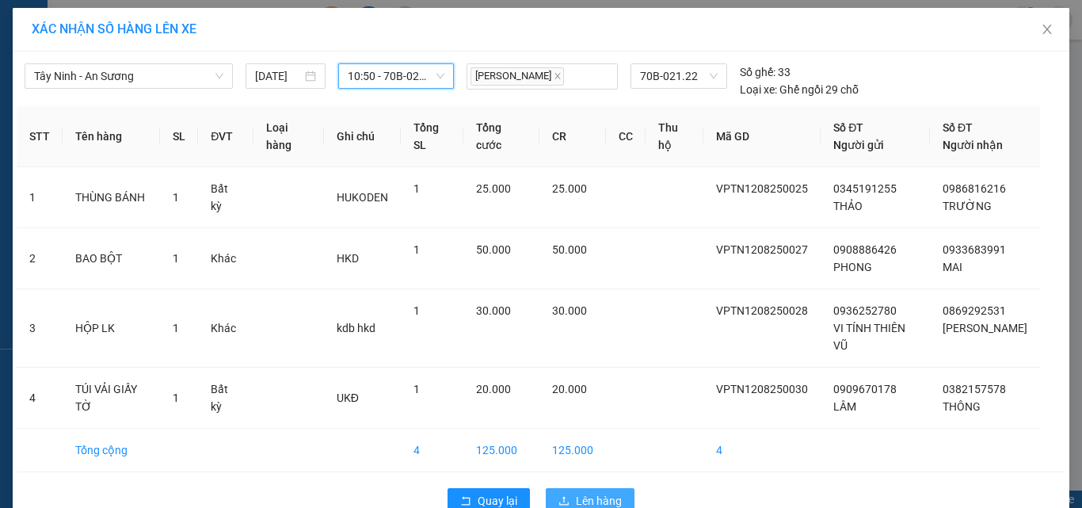
scroll to position [36, 0]
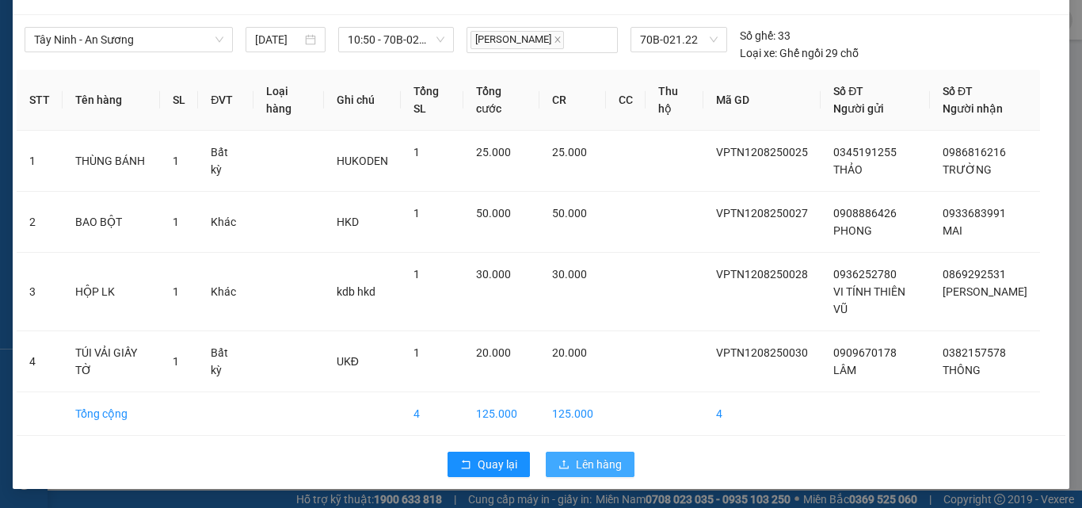
click at [577, 463] on span "Lên hàng" at bounding box center [599, 463] width 46 height 17
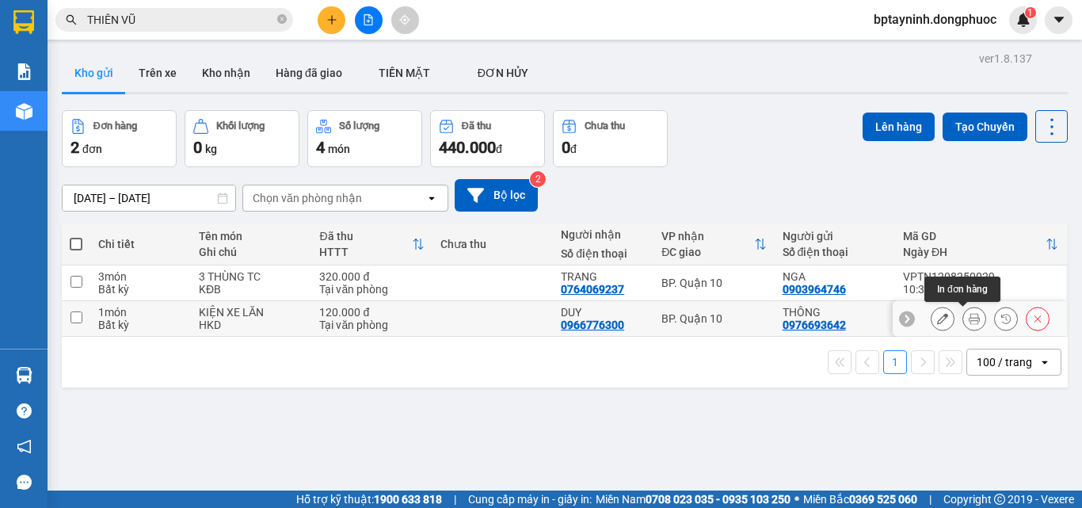
click at [963, 318] on button at bounding box center [974, 319] width 22 height 28
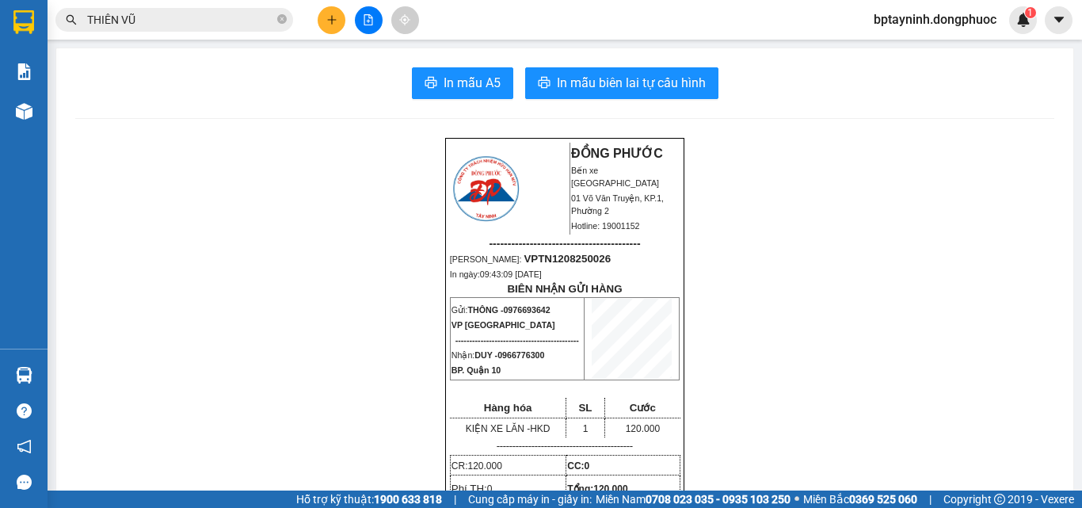
scroll to position [79, 0]
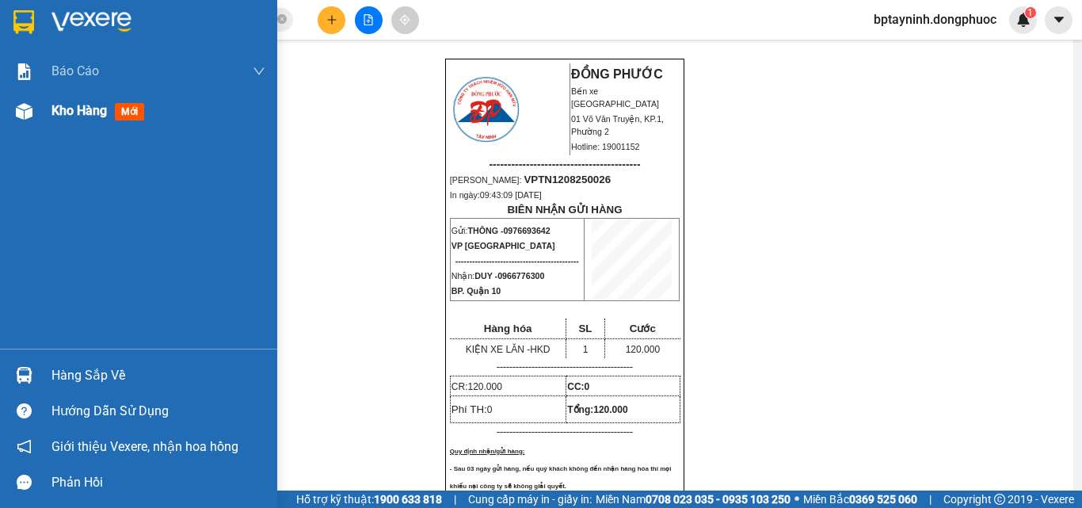
click at [132, 110] on span "mới" at bounding box center [129, 111] width 29 height 17
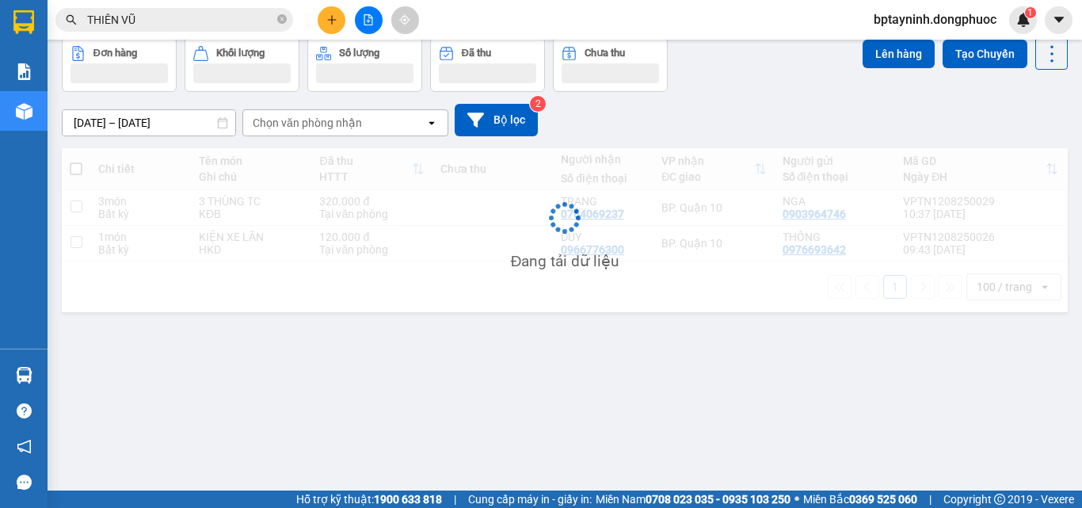
scroll to position [73, 0]
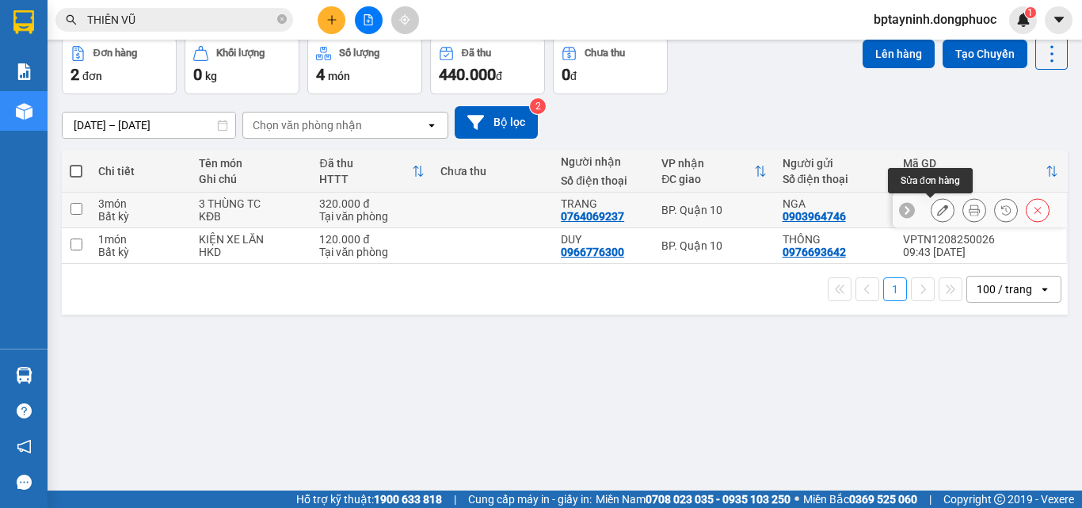
click at [931, 206] on button at bounding box center [942, 210] width 22 height 28
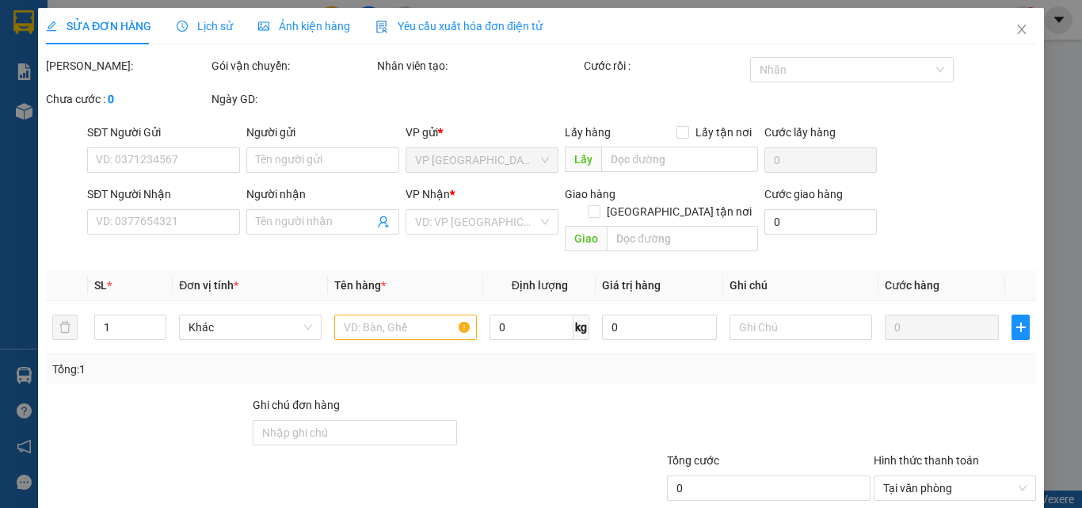
type input "0903964746"
type input "NGA"
type input "0764069237"
type input "TRANG"
type input "320.000"
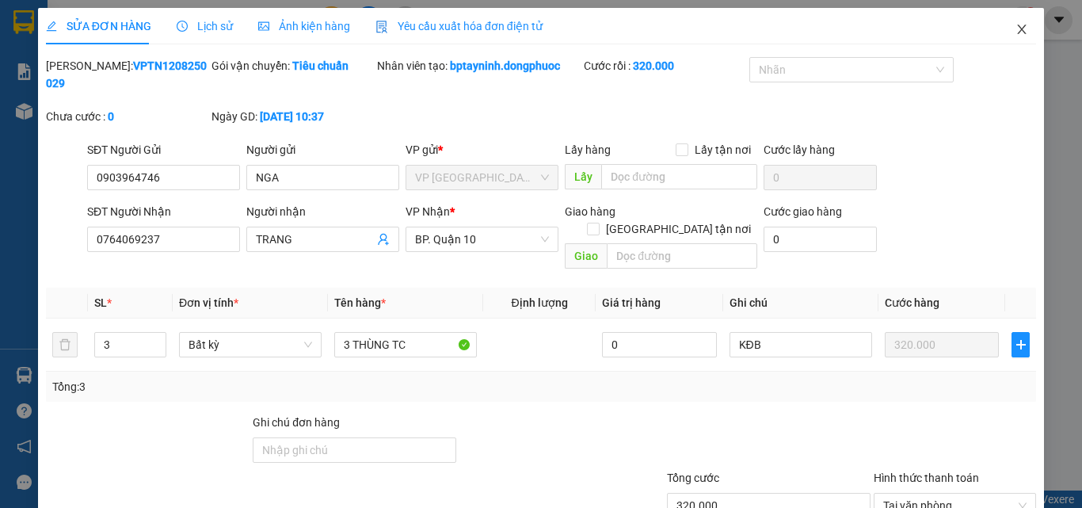
click at [1018, 28] on icon "close" at bounding box center [1022, 30] width 9 height 10
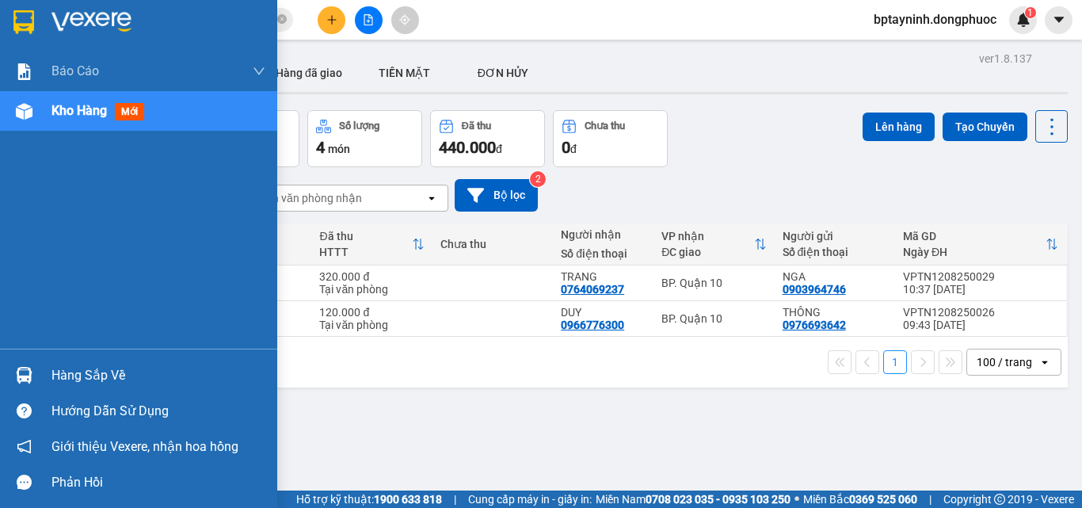
drag, startPoint x: 45, startPoint y: 113, endPoint x: 205, endPoint y: 91, distance: 161.5
click at [47, 113] on div "Kho hàng mới" at bounding box center [138, 111] width 277 height 40
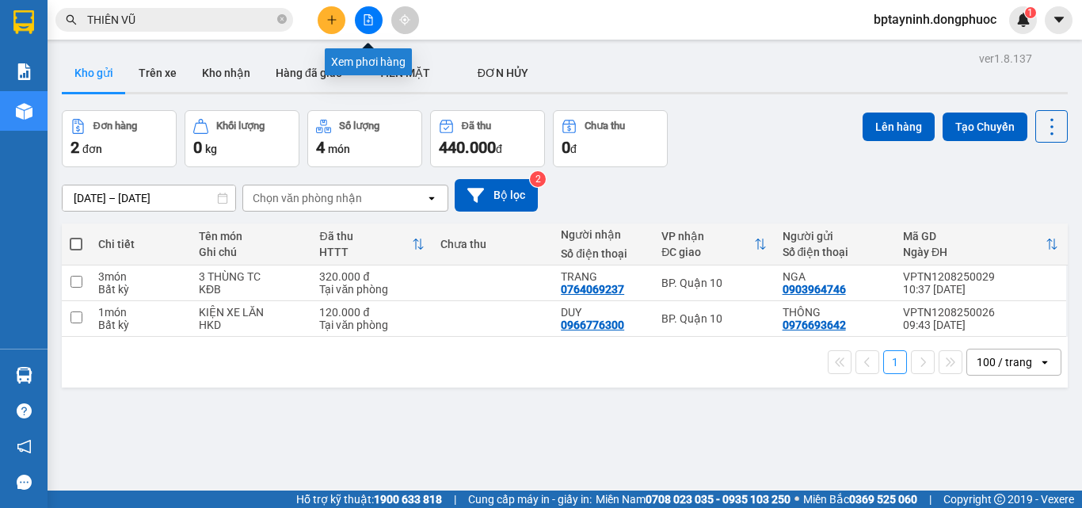
click at [367, 12] on button at bounding box center [369, 20] width 28 height 28
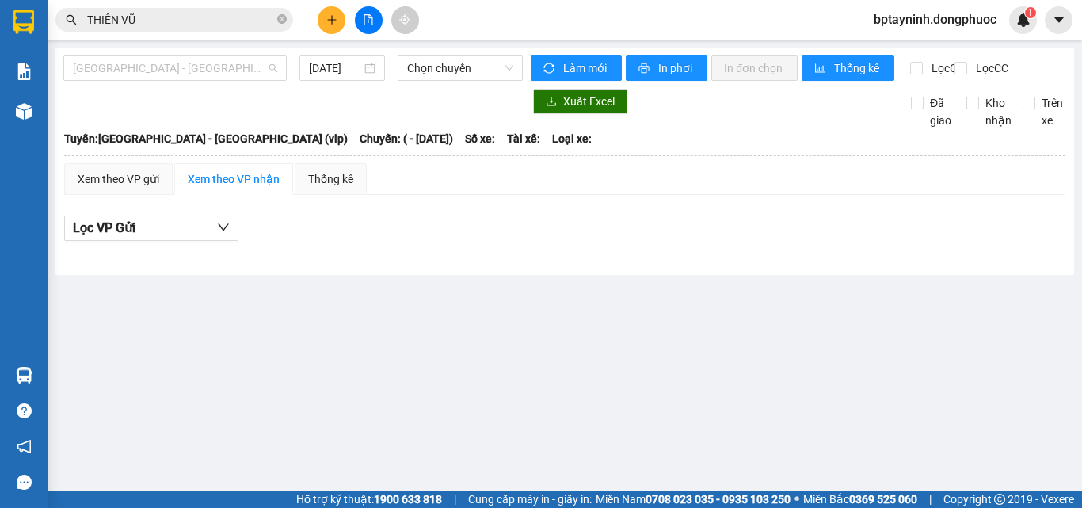
drag, startPoint x: 230, startPoint y: 67, endPoint x: 76, endPoint y: 202, distance: 204.3
click at [211, 99] on body "Kết quả tìm kiếm ( 296 ) Bộ lọc Mã ĐH Trạng thái Món hàng Tổng cước Chưa cước N…" at bounding box center [541, 254] width 1082 height 508
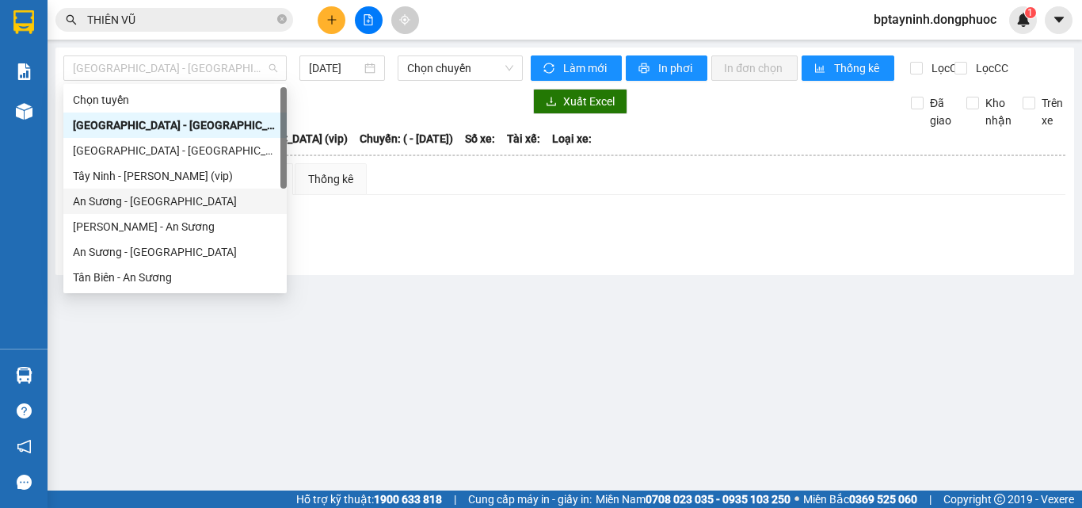
scroll to position [222, 0]
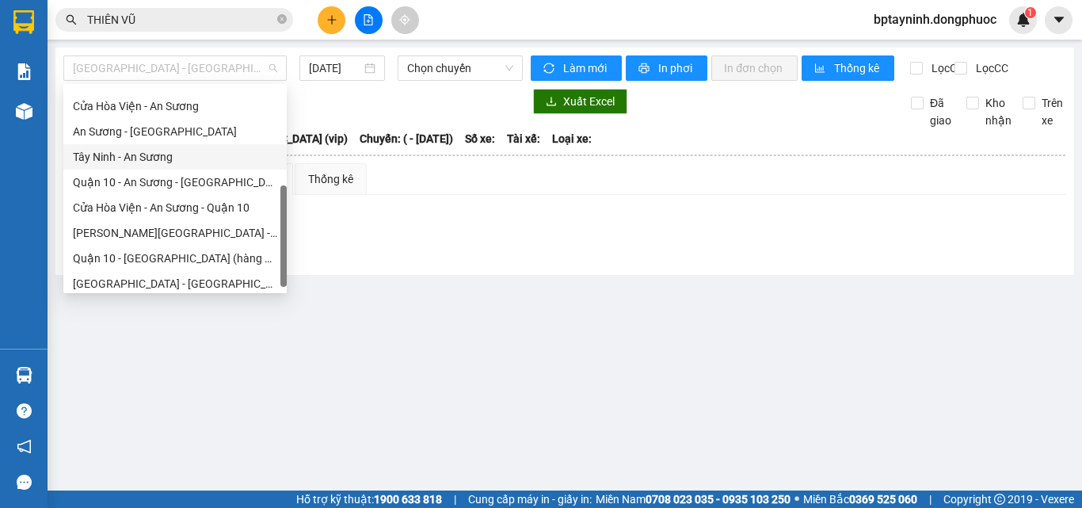
drag, startPoint x: 142, startPoint y: 155, endPoint x: 407, endPoint y: 90, distance: 273.4
click at [154, 157] on div "Tây Ninh - An Sương" at bounding box center [175, 156] width 204 height 17
type input "[DATE]"
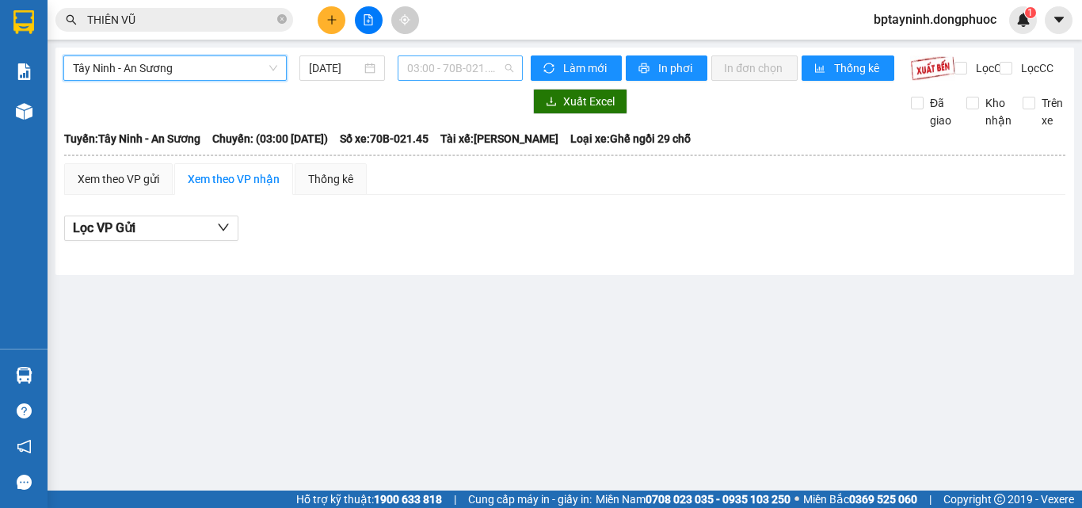
drag, startPoint x: 431, startPoint y: 63, endPoint x: 454, endPoint y: 155, distance: 94.7
click at [431, 66] on span "03:00 - 70B-021.45" at bounding box center [460, 68] width 106 height 24
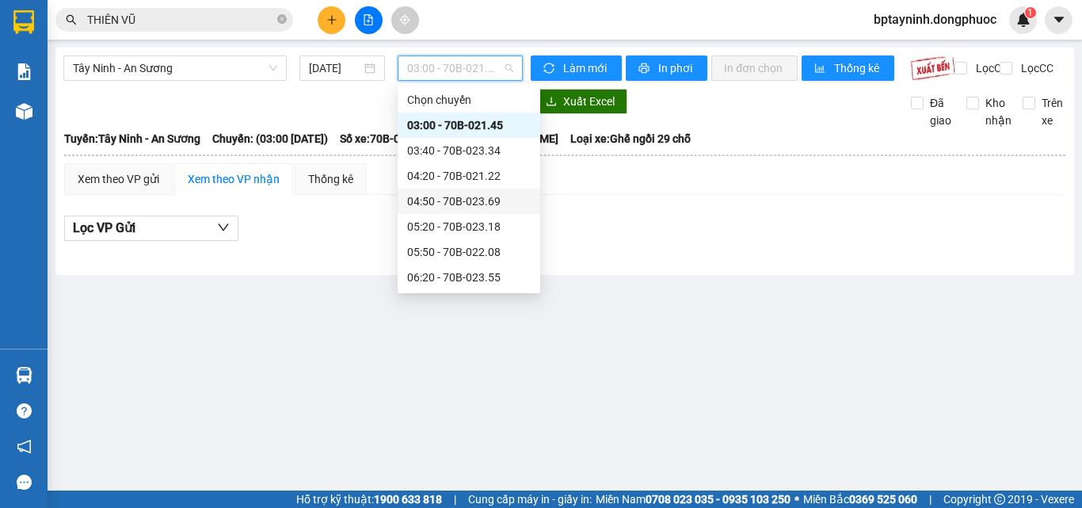
scroll to position [317, 0]
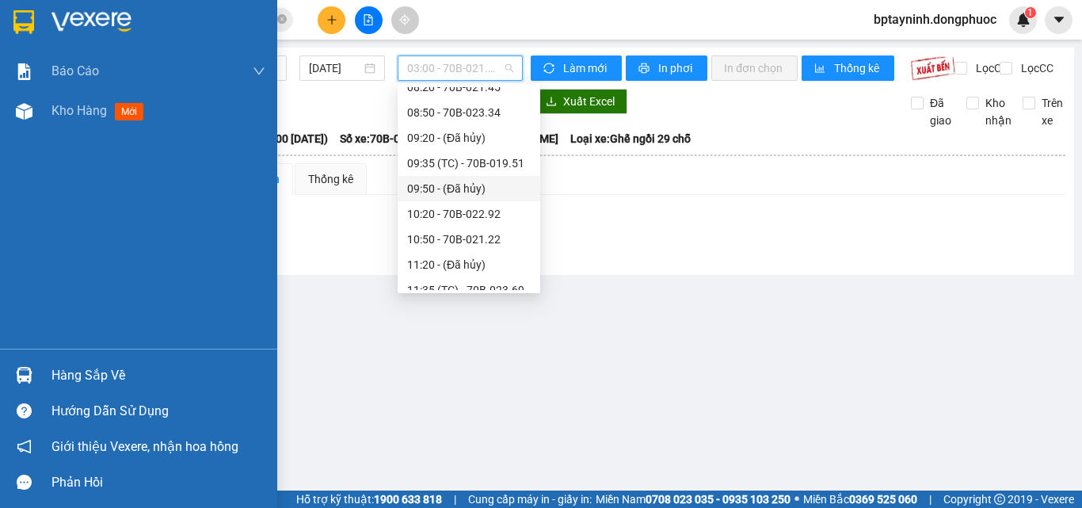
click at [90, 373] on div "Hàng sắp về" at bounding box center [158, 376] width 214 height 24
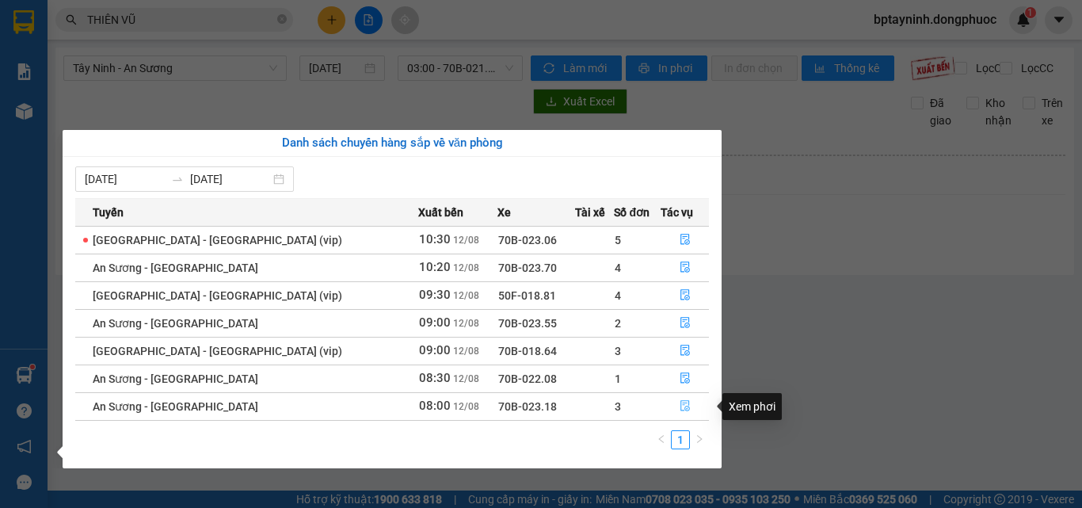
click at [680, 406] on icon "file-done" at bounding box center [685, 406] width 10 height 11
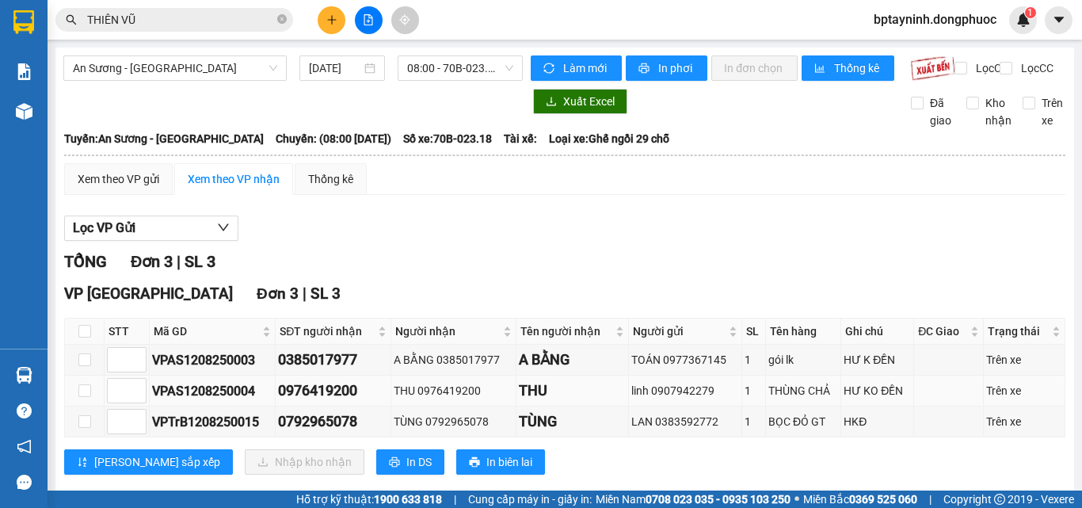
scroll to position [42, 0]
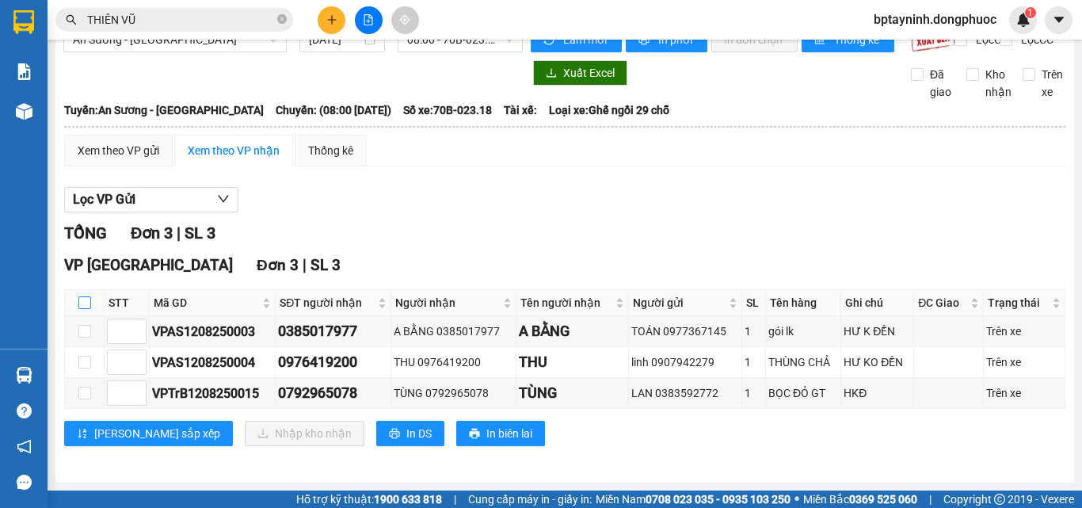
click at [90, 304] on input "checkbox" at bounding box center [84, 302] width 13 height 13
checkbox input "true"
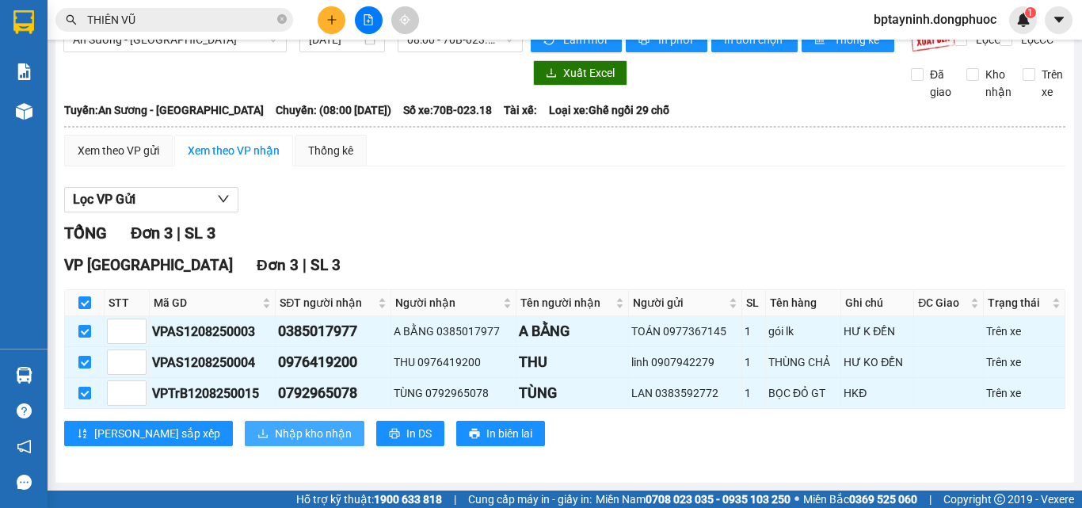
click at [275, 432] on span "Nhập kho nhận" at bounding box center [313, 433] width 77 height 17
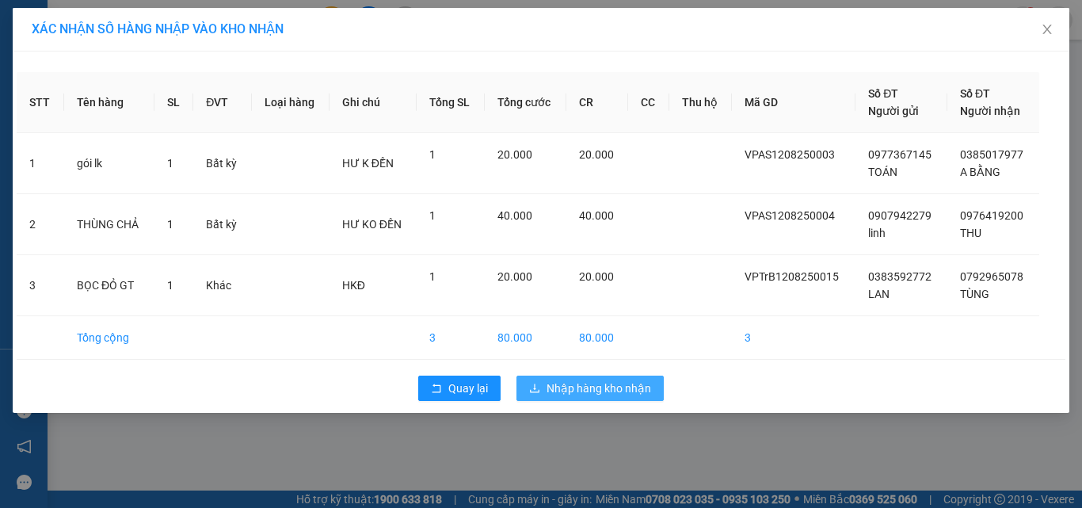
click at [611, 387] on span "Nhập hàng kho nhận" at bounding box center [599, 387] width 105 height 17
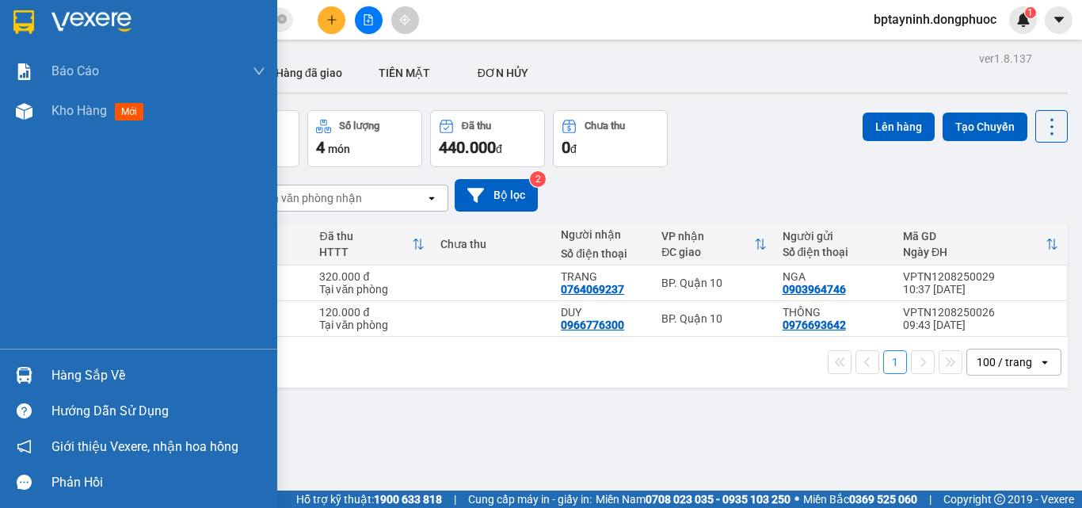
drag, startPoint x: 51, startPoint y: 115, endPoint x: 283, endPoint y: 154, distance: 235.4
click at [51, 115] on div "Kho hàng mới" at bounding box center [138, 111] width 277 height 40
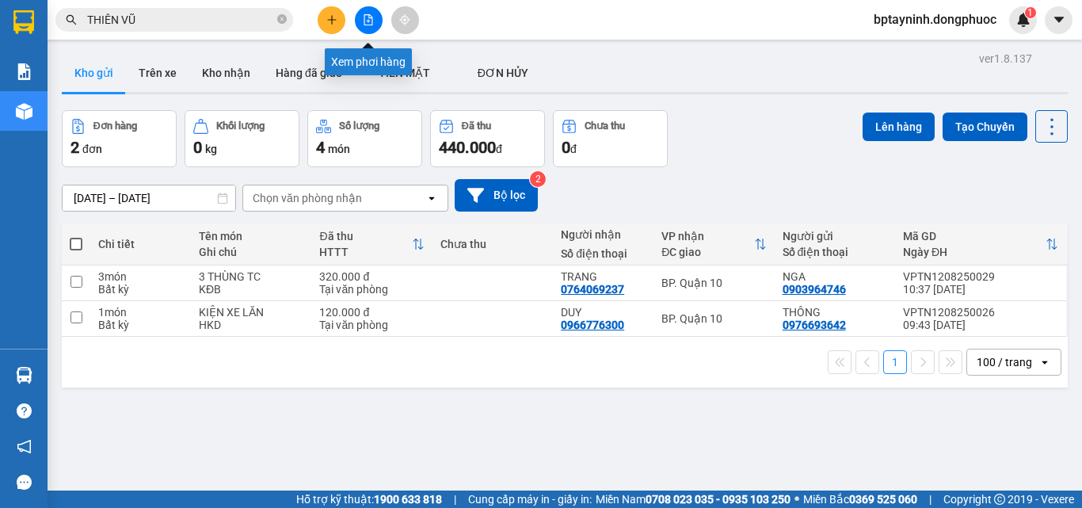
click at [365, 9] on button at bounding box center [369, 20] width 28 height 28
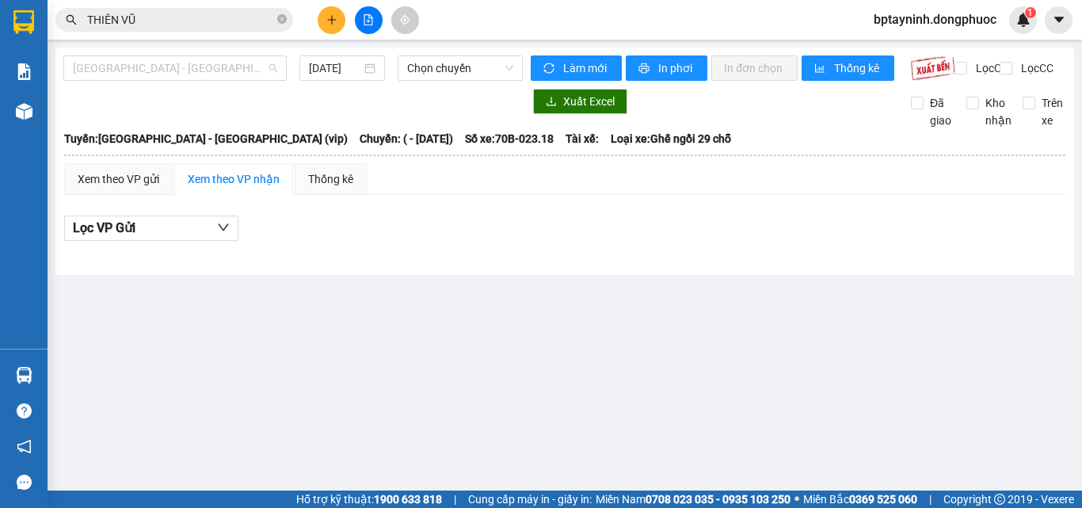
drag, startPoint x: 209, startPoint y: 78, endPoint x: 93, endPoint y: 147, distance: 135.3
click at [206, 81] on div "Hồ Chí Minh - Tây Ninh (vip) 12/08/2025 Chọn chuyến" at bounding box center [292, 67] width 459 height 25
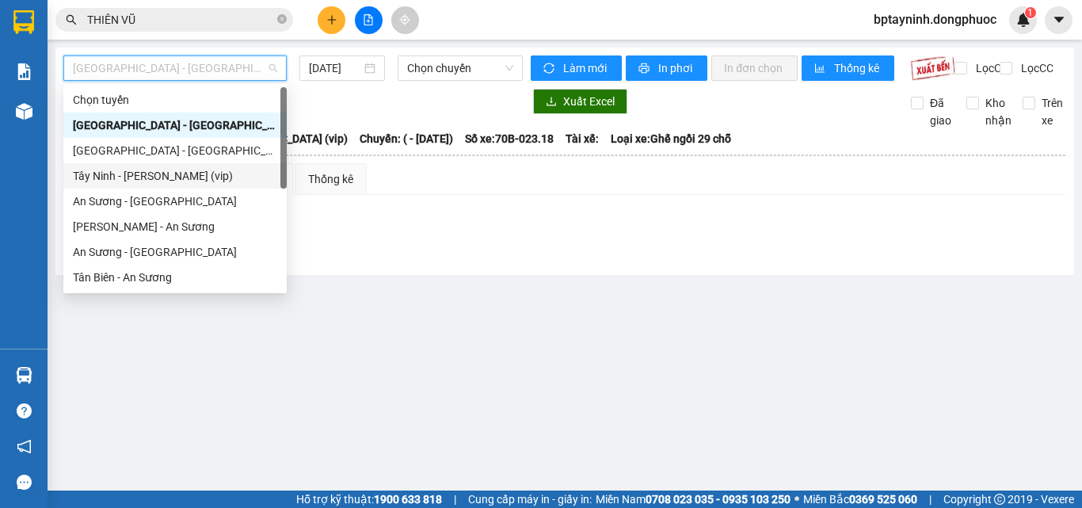
click at [122, 174] on div "Tây Ninh - Hồ Chí Minh (vip)" at bounding box center [175, 175] width 204 height 17
type input "[DATE]"
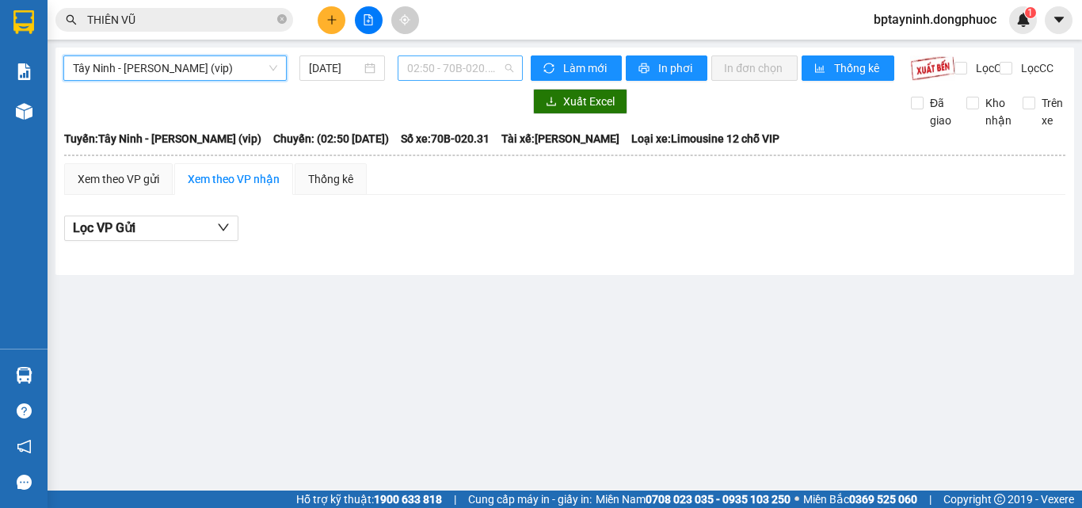
drag, startPoint x: 460, startPoint y: 73, endPoint x: 496, endPoint y: 227, distance: 158.5
click at [460, 74] on span "02:50 - 70B-020.31" at bounding box center [460, 68] width 106 height 24
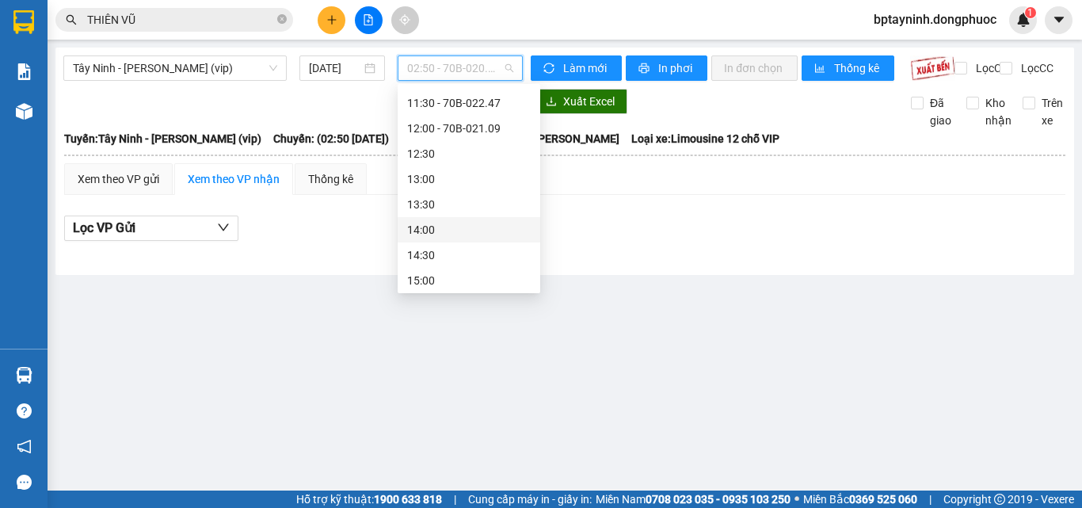
scroll to position [396, 0]
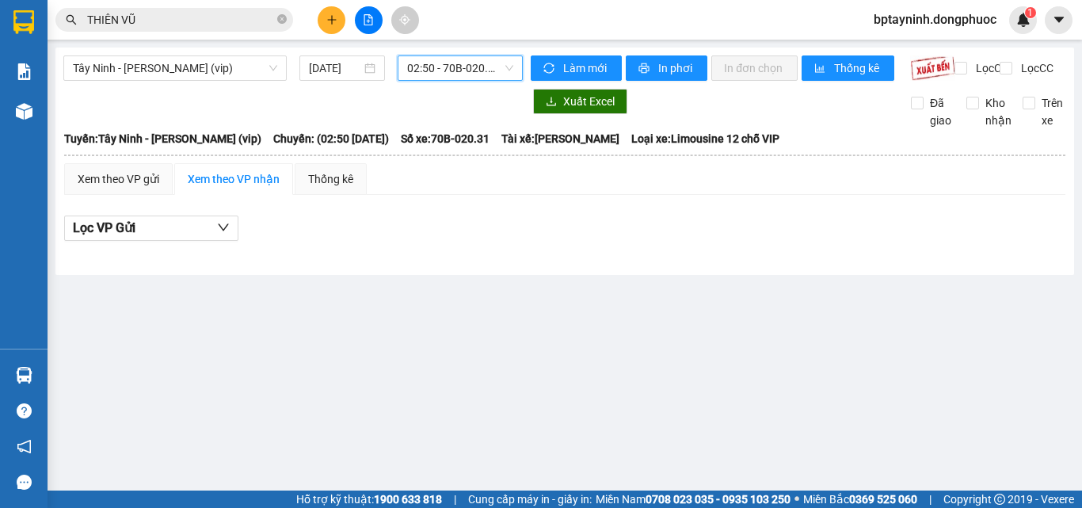
drag, startPoint x: 310, startPoint y: 281, endPoint x: 215, endPoint y: 243, distance: 102.4
click at [307, 275] on div "Tây Ninh - Hồ Chí Minh (vip) 12/08/2025 02:50 02:50 - 70B-020.31 Làm mới In phơ…" at bounding box center [564, 161] width 1019 height 227
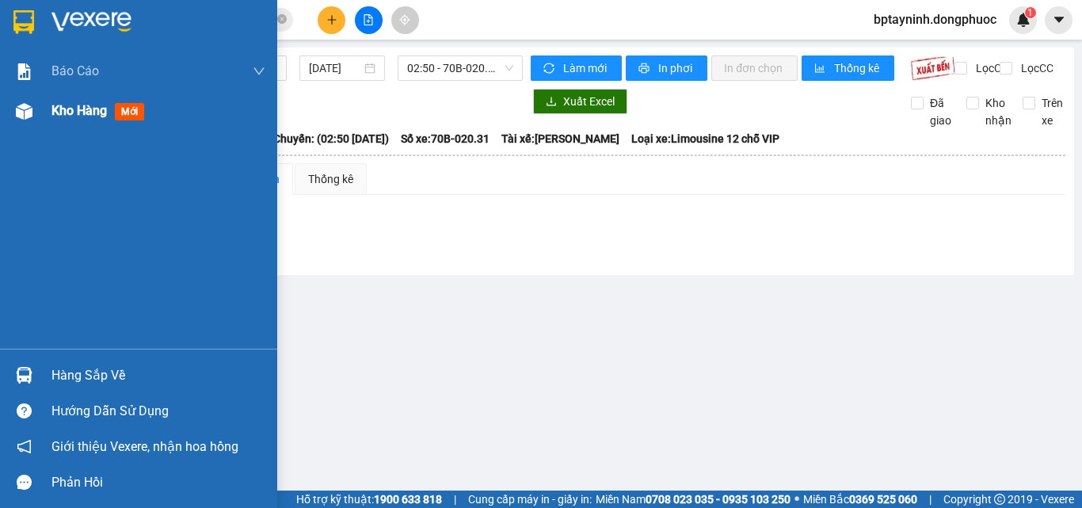
click at [55, 113] on span "Kho hàng" at bounding box center [78, 110] width 55 height 15
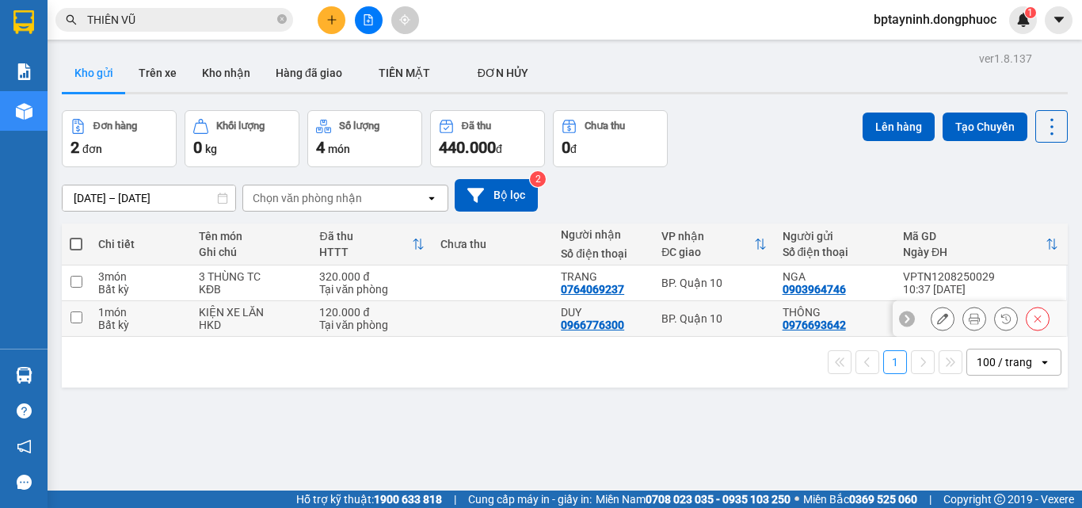
drag, startPoint x: 688, startPoint y: 316, endPoint x: 750, endPoint y: 275, distance: 74.3
click at [688, 315] on div "BP. Quận 10" at bounding box center [713, 318] width 105 height 13
checkbox input "true"
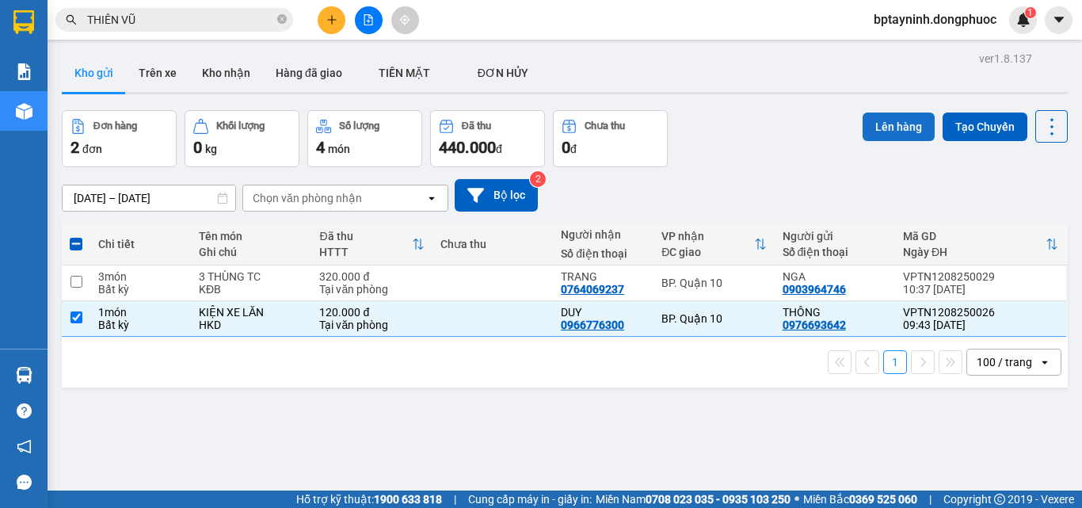
click at [903, 125] on button "Lên hàng" at bounding box center [899, 126] width 72 height 29
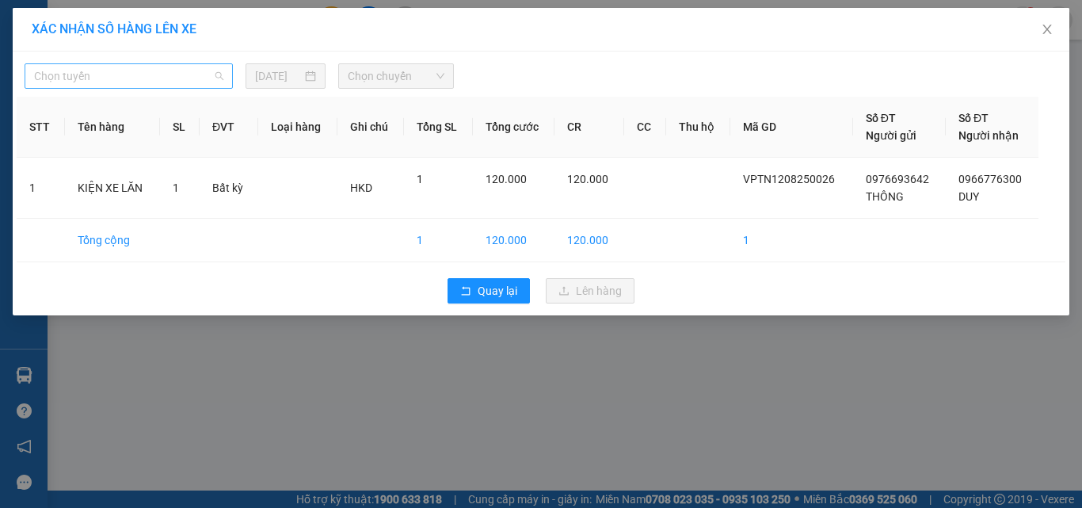
drag, startPoint x: 150, startPoint y: 68, endPoint x: 79, endPoint y: 181, distance: 133.2
click at [150, 70] on span "Chọn tuyến" at bounding box center [128, 76] width 189 height 24
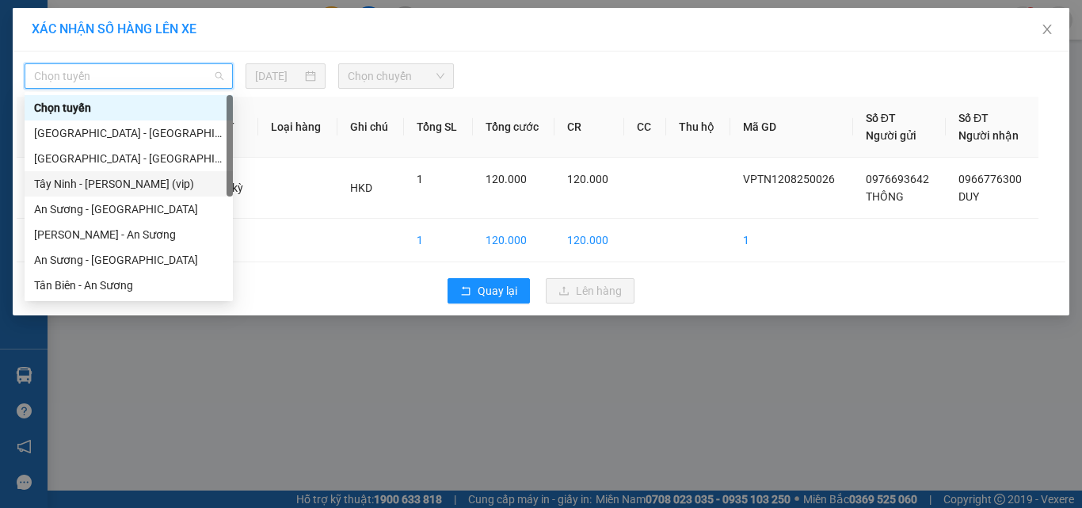
click at [90, 180] on div "Tây Ninh - Hồ Chí Minh (vip)" at bounding box center [128, 183] width 189 height 17
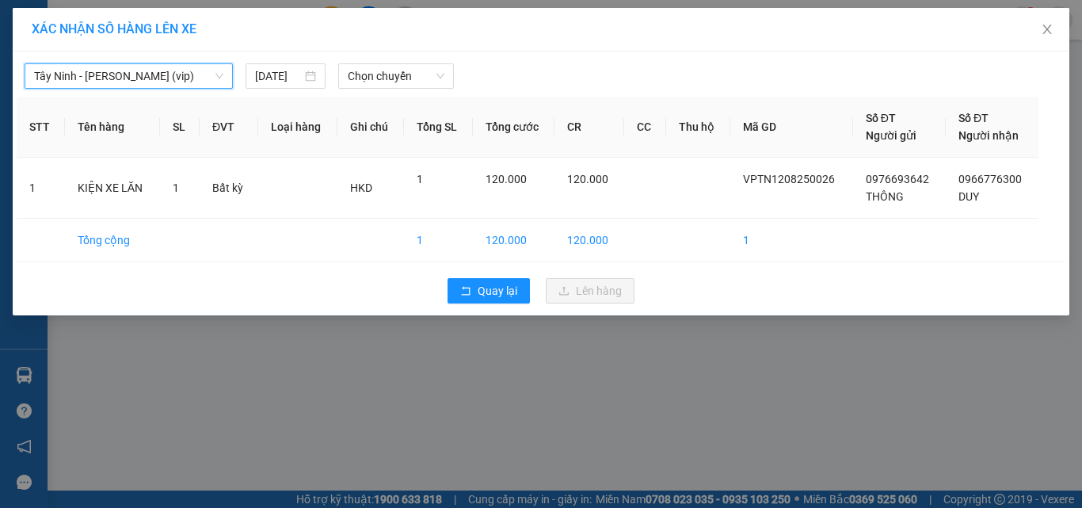
drag, startPoint x: 396, startPoint y: 81, endPoint x: 397, endPoint y: 90, distance: 8.7
click at [397, 86] on span "Chọn chuyến" at bounding box center [396, 76] width 97 height 24
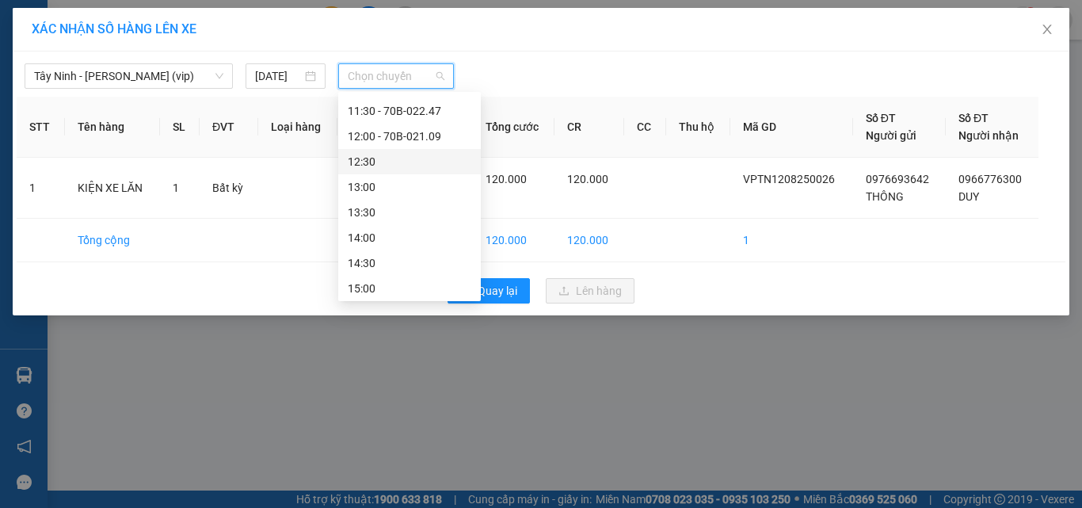
scroll to position [396, 0]
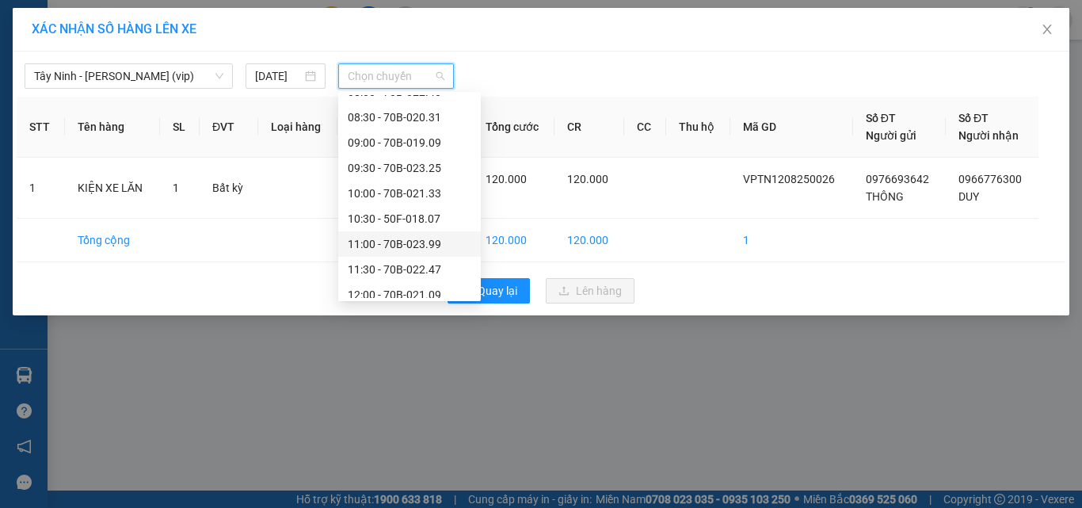
click at [422, 238] on div "11:00 - 70B-023.99" at bounding box center [410, 243] width 124 height 17
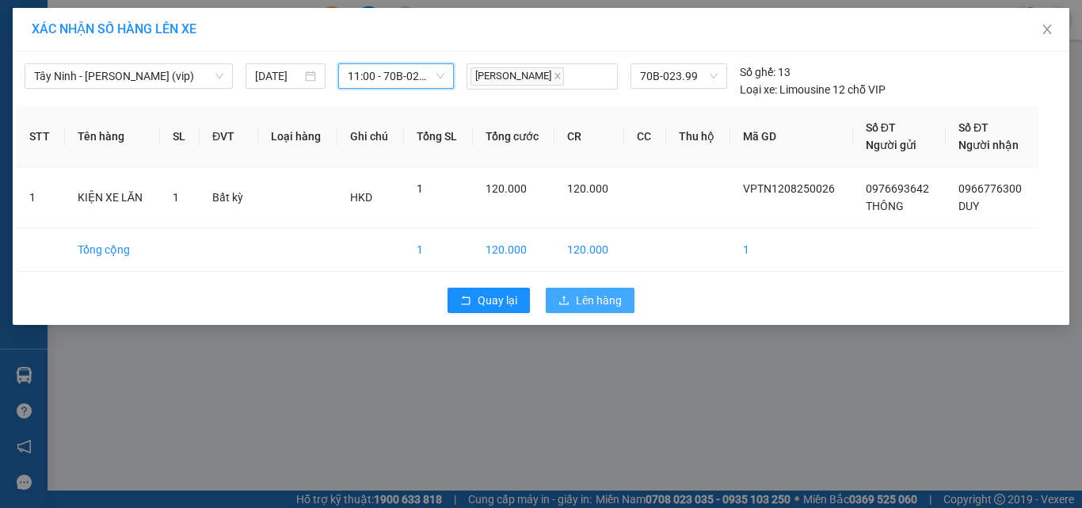
click at [599, 304] on span "Lên hàng" at bounding box center [599, 299] width 46 height 17
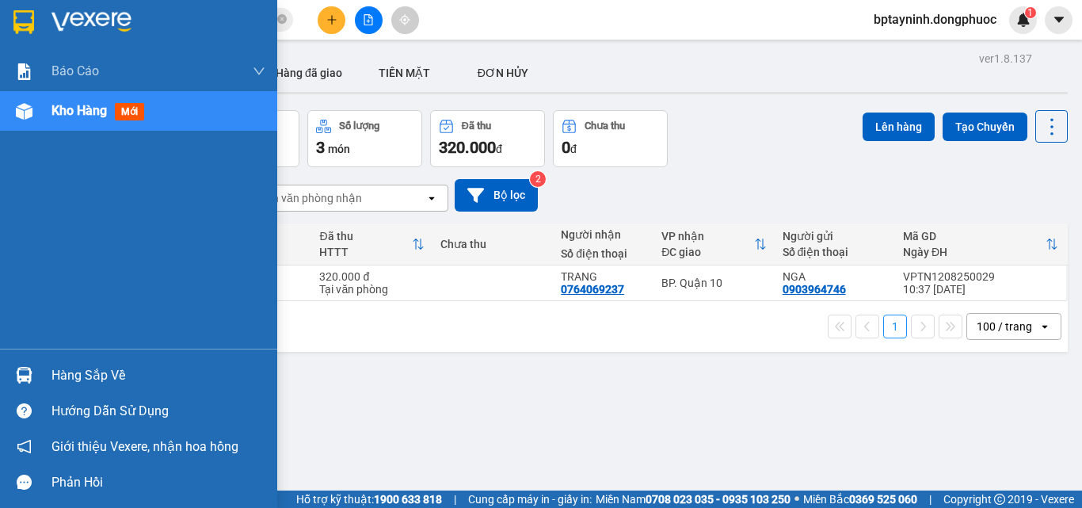
click at [74, 373] on div "Hàng sắp về" at bounding box center [158, 376] width 214 height 24
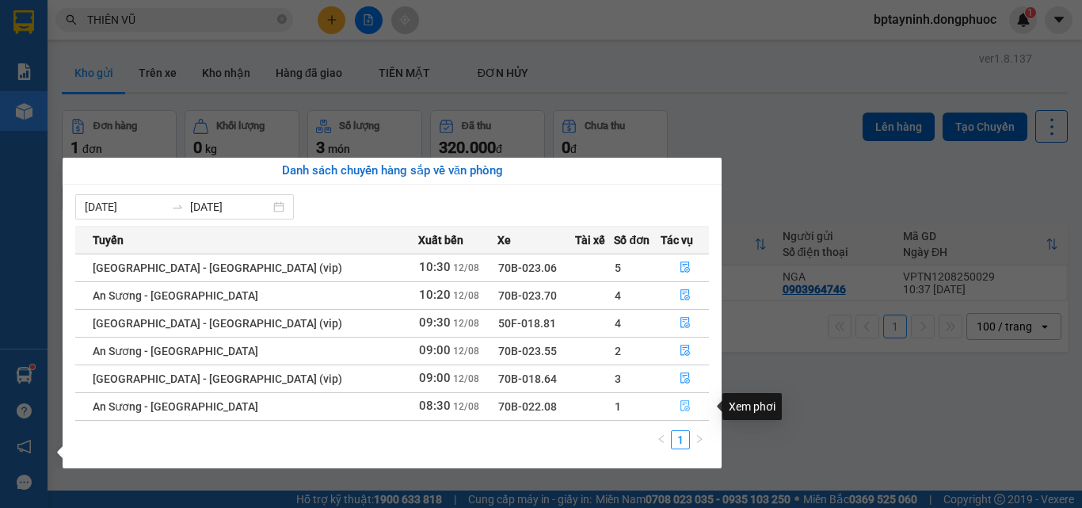
click at [683, 408] on icon "file-done" at bounding box center [685, 405] width 11 height 11
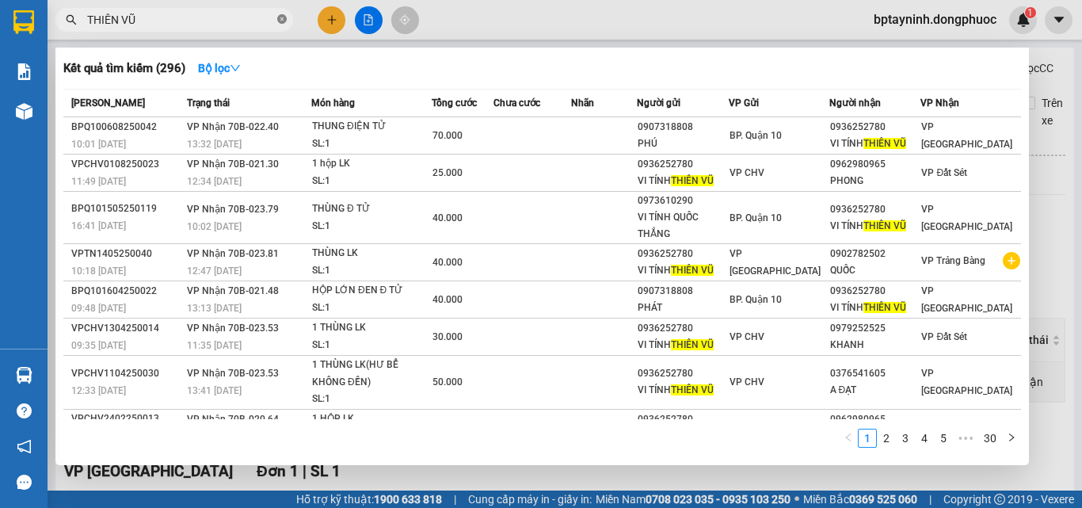
click at [283, 17] on icon "close-circle" at bounding box center [282, 19] width 10 height 10
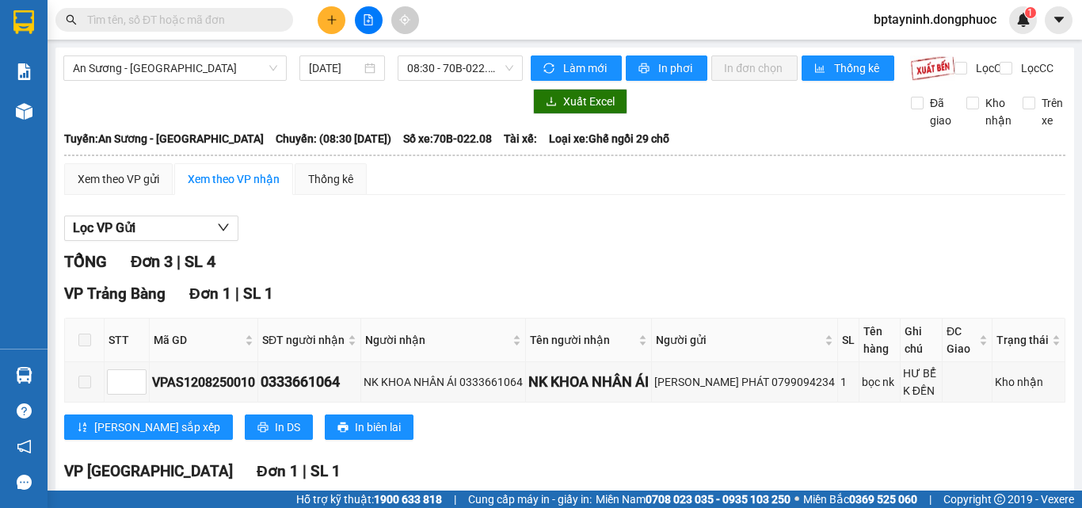
click at [246, 21] on input "text" at bounding box center [180, 19] width 187 height 17
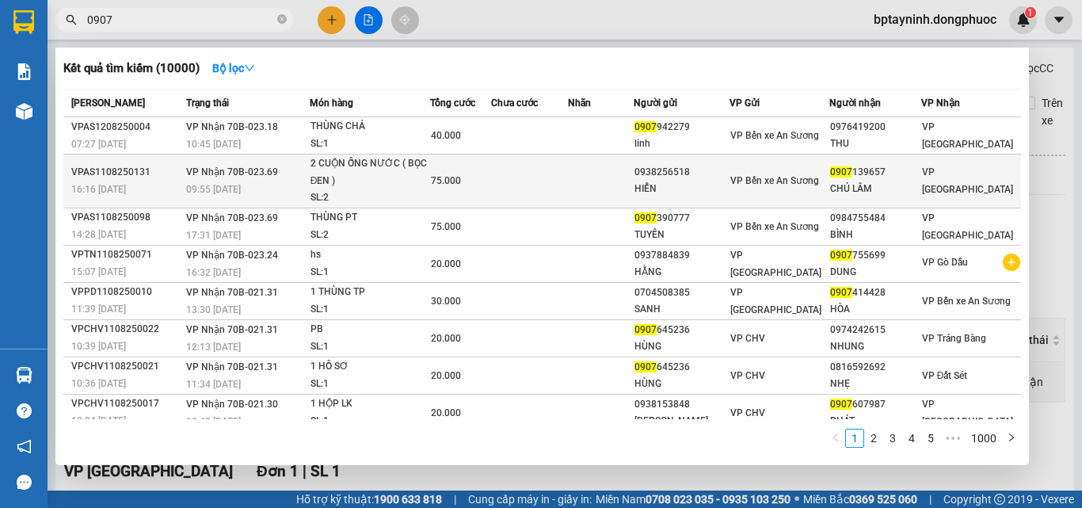
type input "0907"
click at [633, 178] on td at bounding box center [600, 181] width 65 height 54
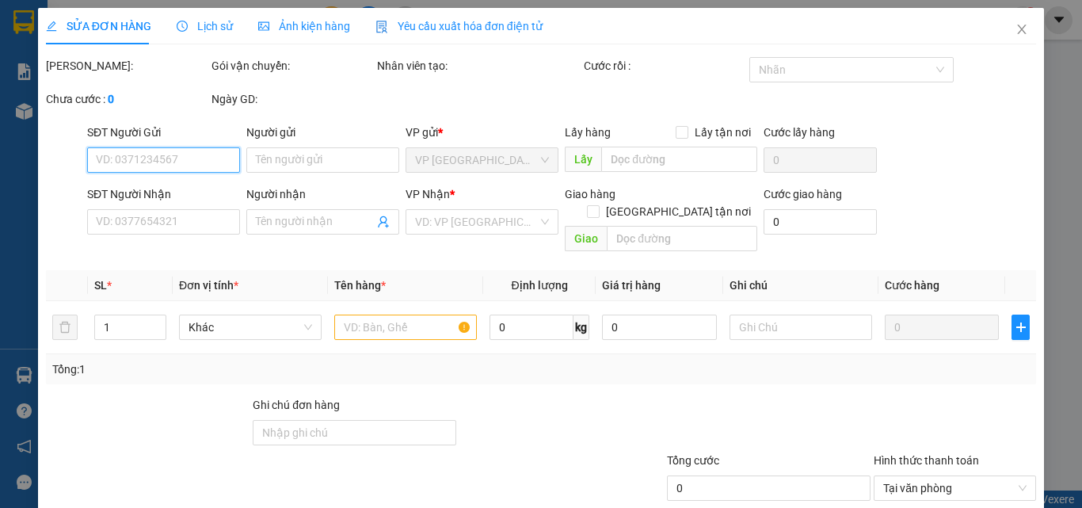
type input "0938256518"
type input "HIỂN"
type input "0907139657"
type input "CHÚ LÂM"
type input "75.000"
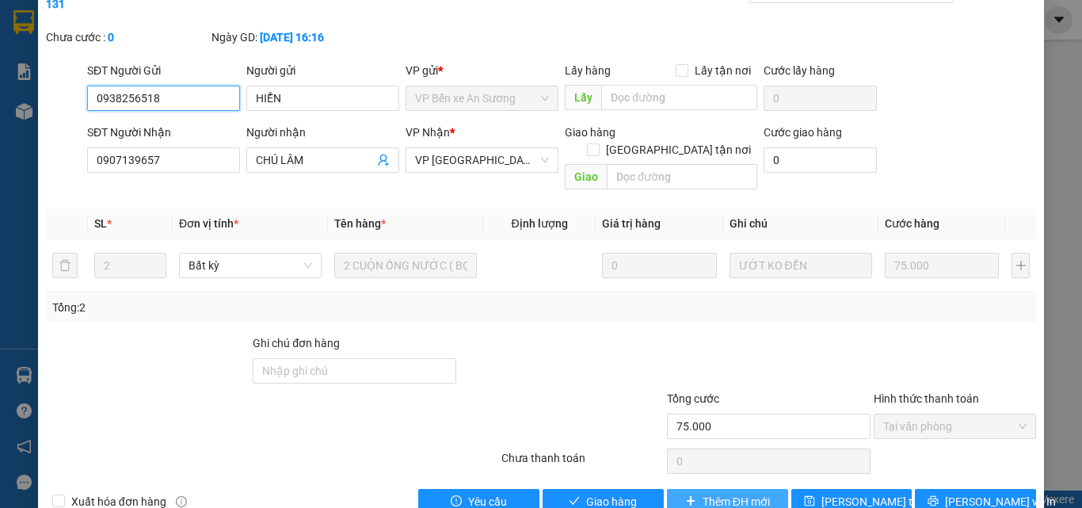
scroll to position [82, 0]
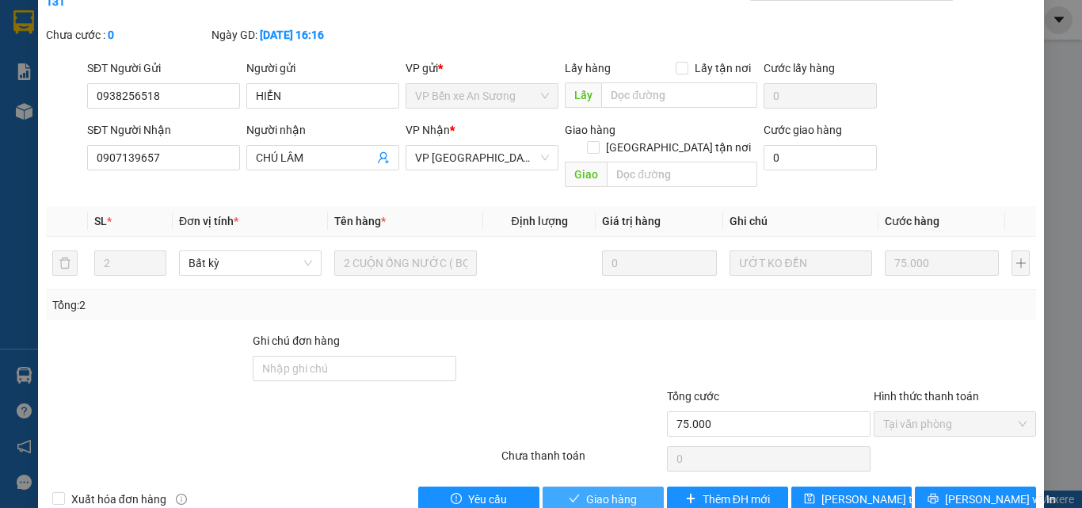
click at [586, 490] on span "Giao hàng" at bounding box center [611, 498] width 51 height 17
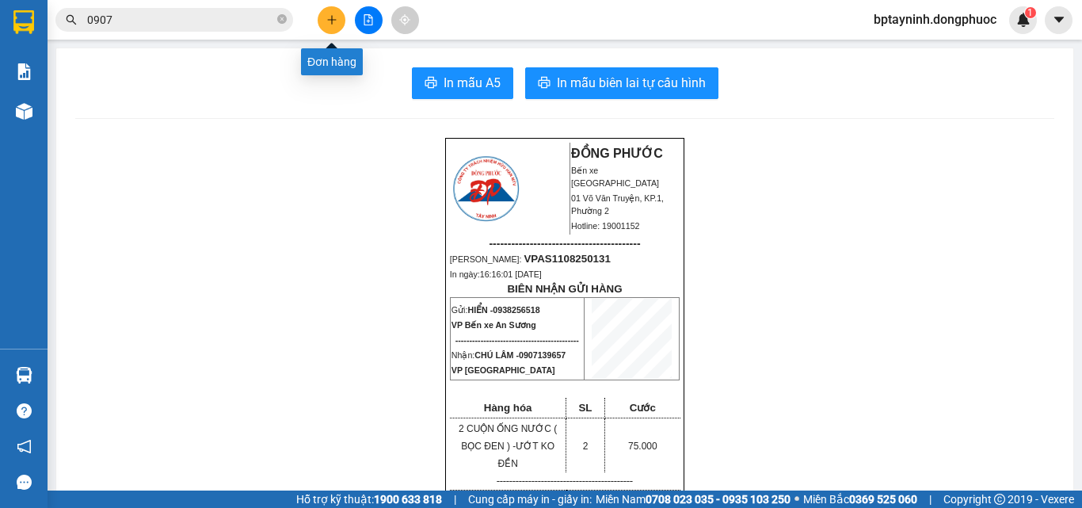
click at [331, 29] on button at bounding box center [332, 20] width 28 height 28
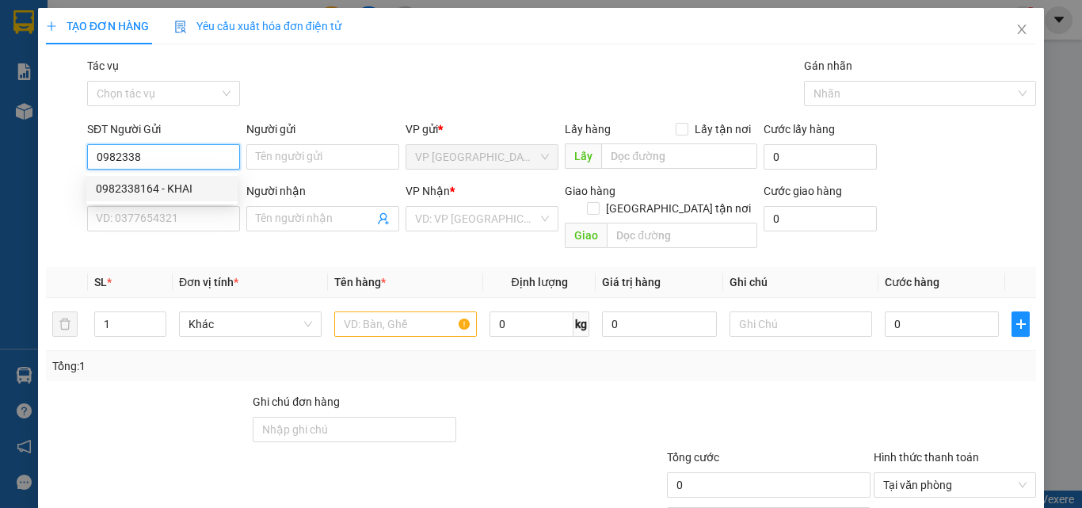
click at [185, 184] on div "0982338164 - KHAI" at bounding box center [162, 188] width 132 height 17
type input "0982338164"
type input "KHAI"
type input "0397338027"
type input "TRANG"
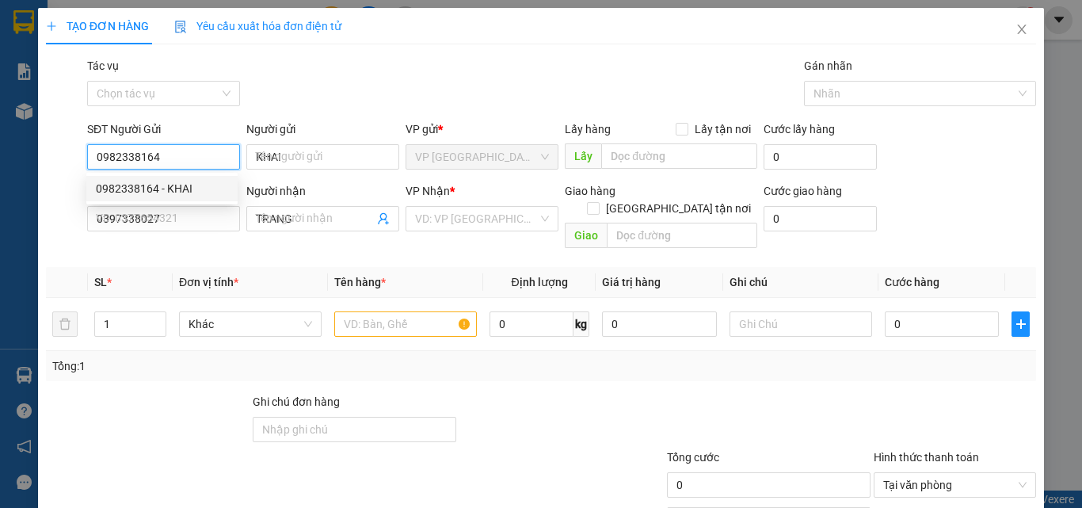
type input "20.000"
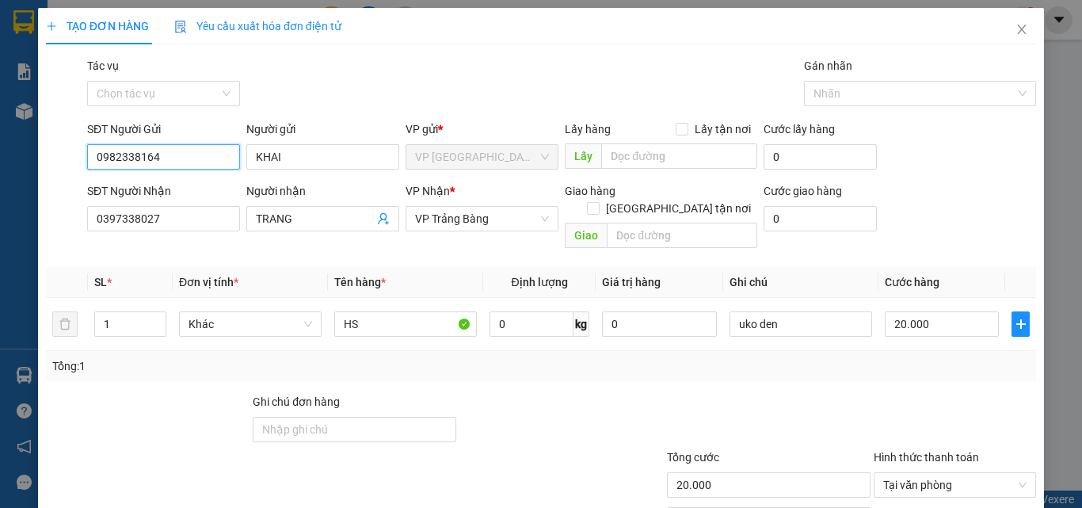
scroll to position [78, 0]
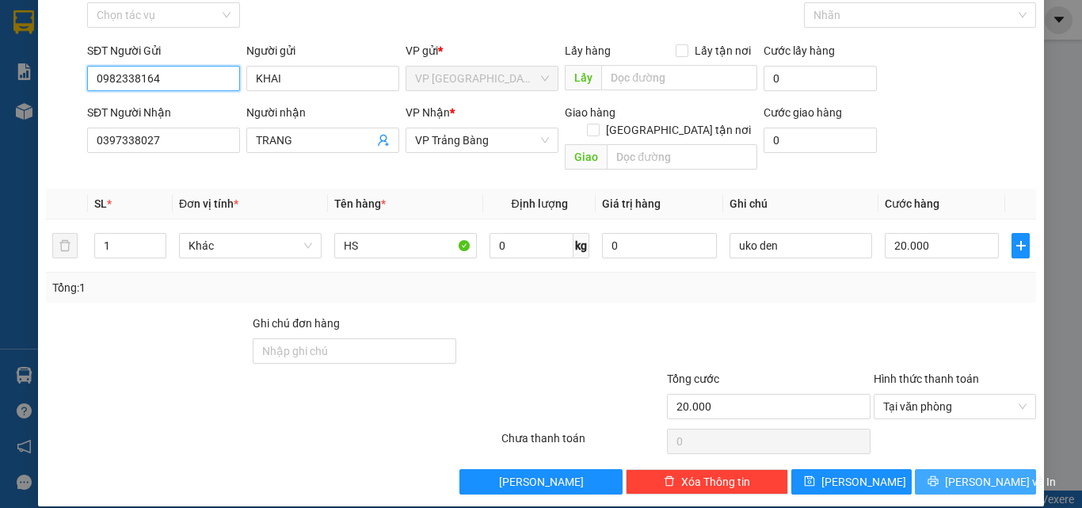
type input "0982338164"
click at [963, 475] on button "Lưu và In" at bounding box center [975, 481] width 121 height 25
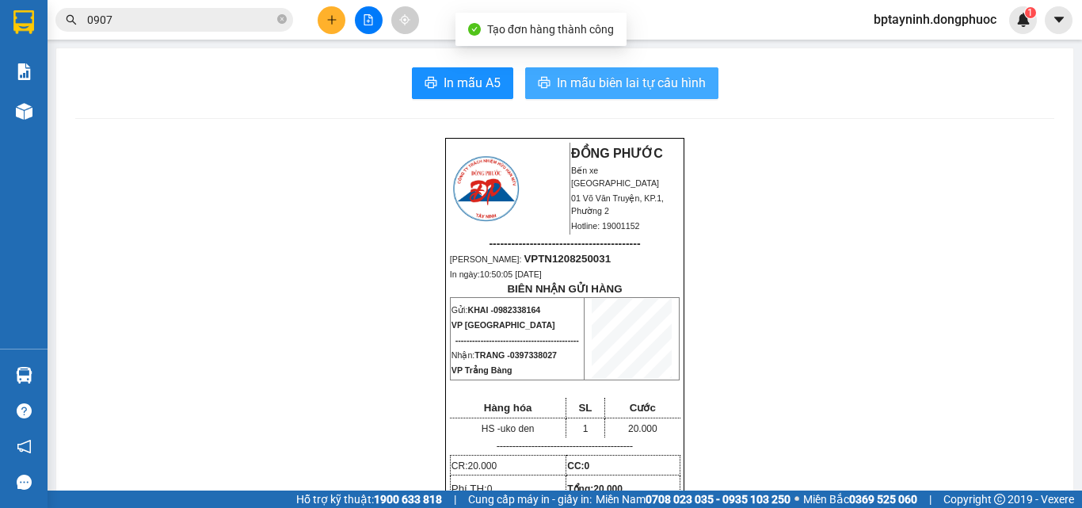
click at [576, 87] on span "In mẫu biên lai tự cấu hình" at bounding box center [631, 83] width 149 height 20
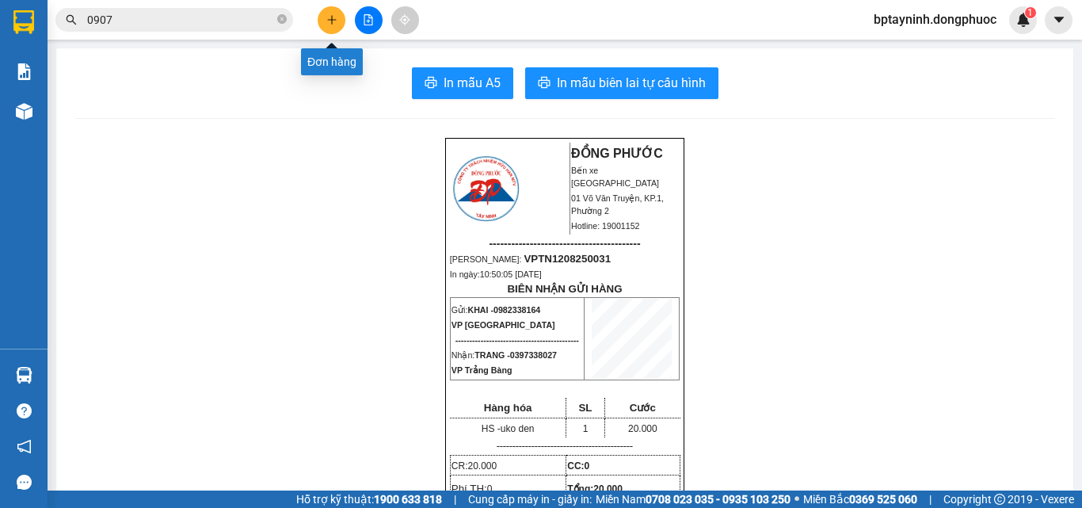
click at [333, 21] on icon "plus" at bounding box center [331, 19] width 11 height 11
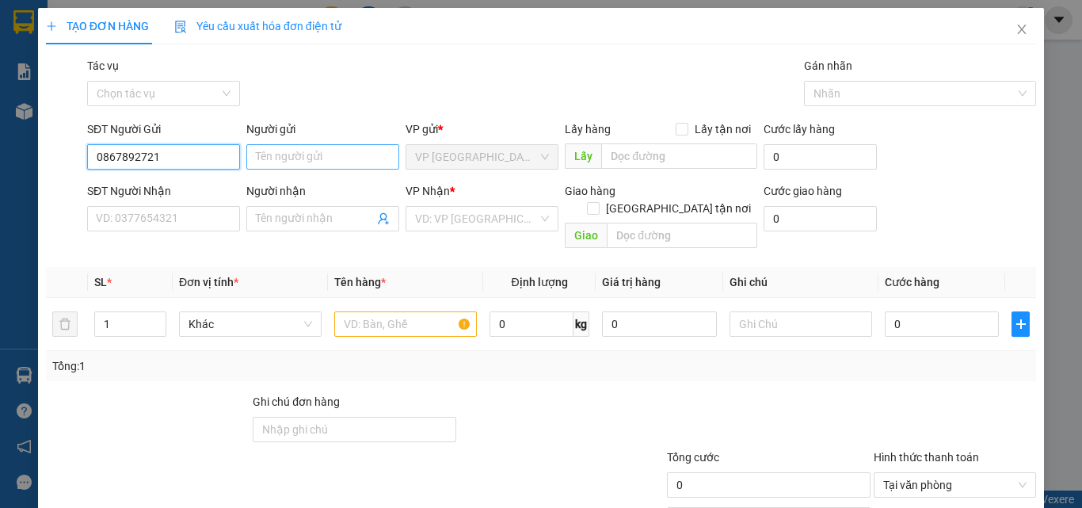
type input "0867892721"
click at [283, 152] on input "Người gửi" at bounding box center [322, 156] width 153 height 25
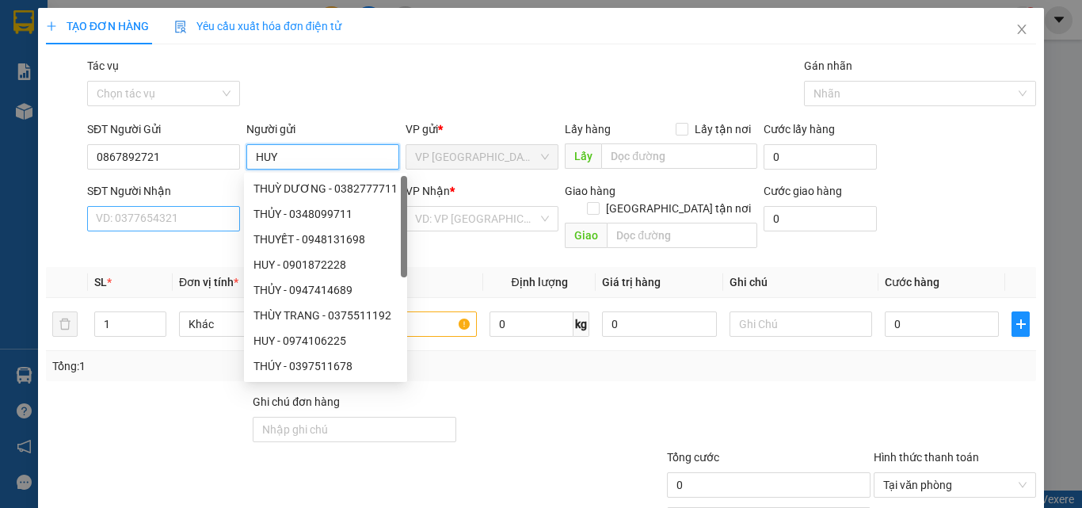
type input "HUY"
click at [167, 223] on input "SĐT Người Nhận" at bounding box center [163, 218] width 153 height 25
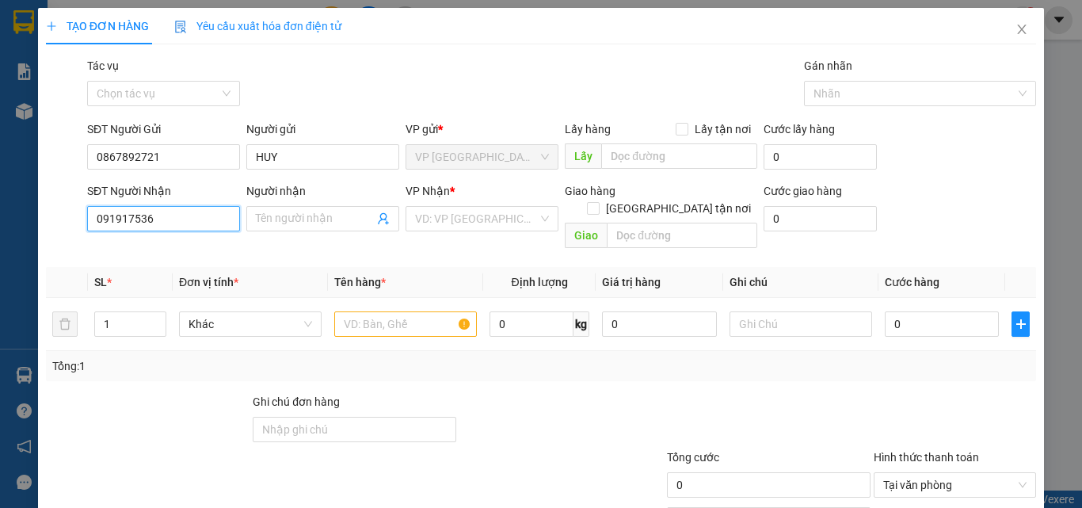
type input "0919175368"
click at [162, 253] on div "0919175368 - BẢO" at bounding box center [162, 250] width 132 height 17
type input "BẢO"
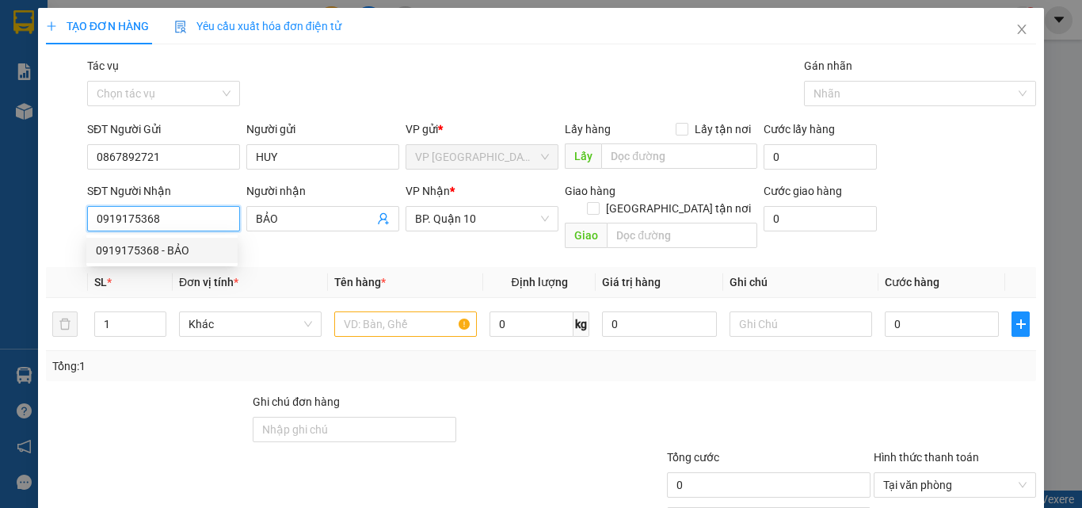
type input "40.000"
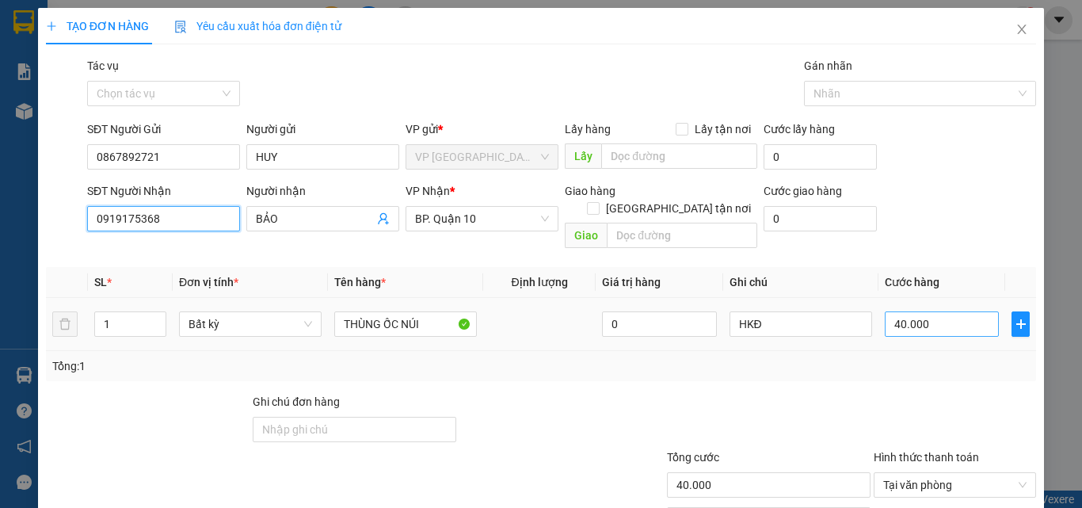
type input "0919175368"
click at [945, 313] on input "40.000" at bounding box center [942, 323] width 114 height 25
type input "3"
click at [706, 368] on div "Transit Pickup Surcharge Ids Transit Deliver Surcharge Ids Transit Deliver Surc…" at bounding box center [541, 315] width 990 height 516
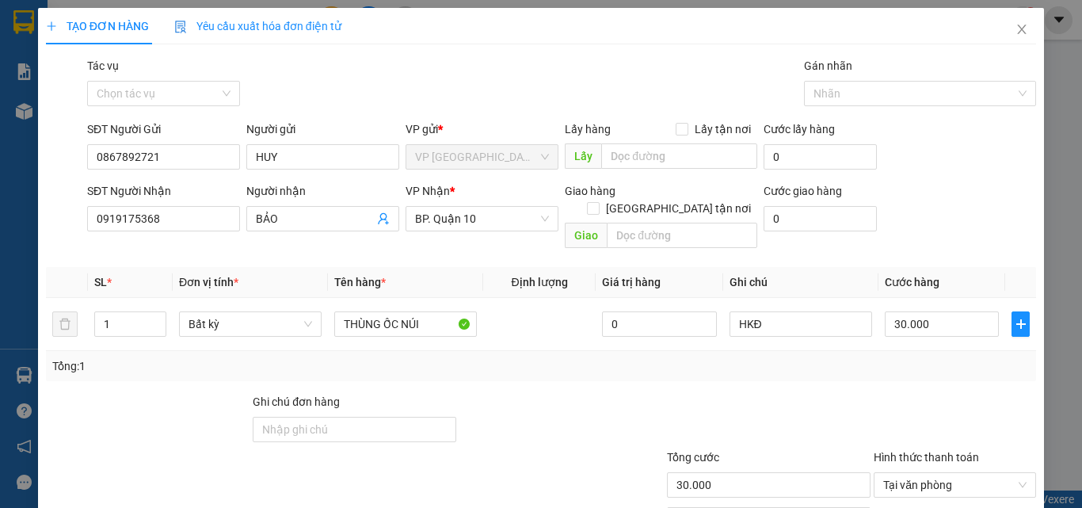
scroll to position [78, 0]
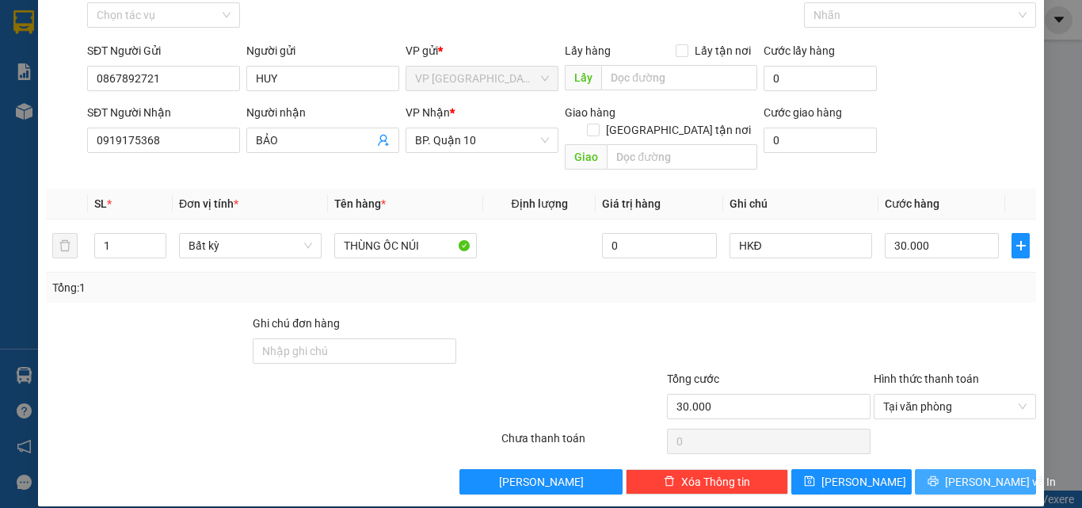
click at [949, 469] on button "Lưu và In" at bounding box center [975, 481] width 121 height 25
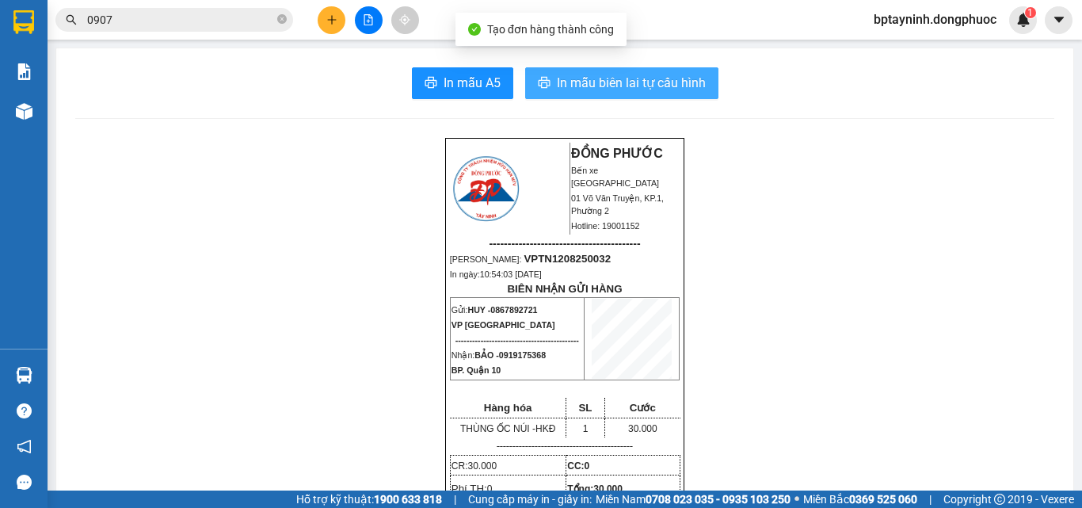
click at [632, 85] on span "In mẫu biên lai tự cấu hình" at bounding box center [631, 83] width 149 height 20
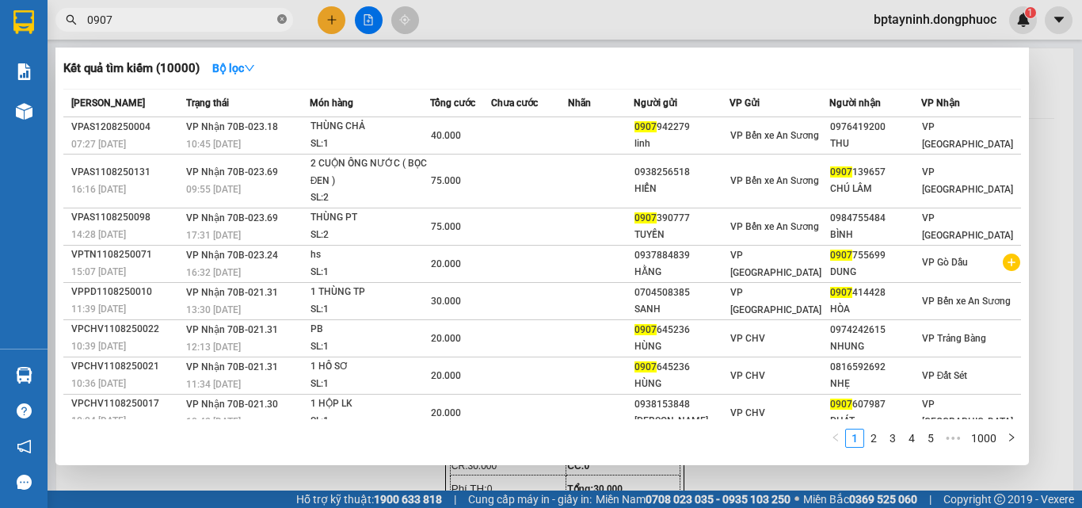
click at [277, 18] on icon "close-circle" at bounding box center [282, 19] width 10 height 10
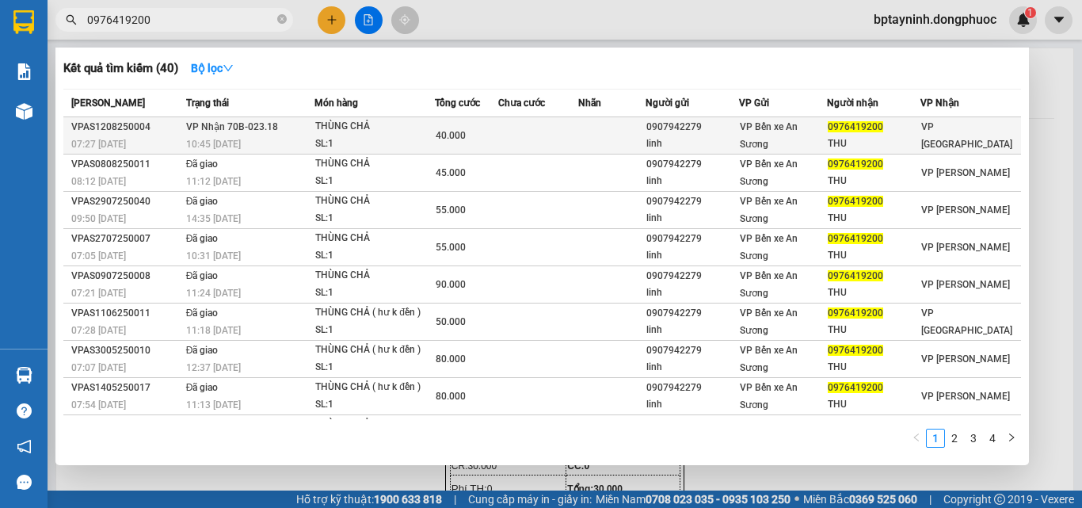
click at [480, 139] on div "40.000" at bounding box center [467, 135] width 62 height 17
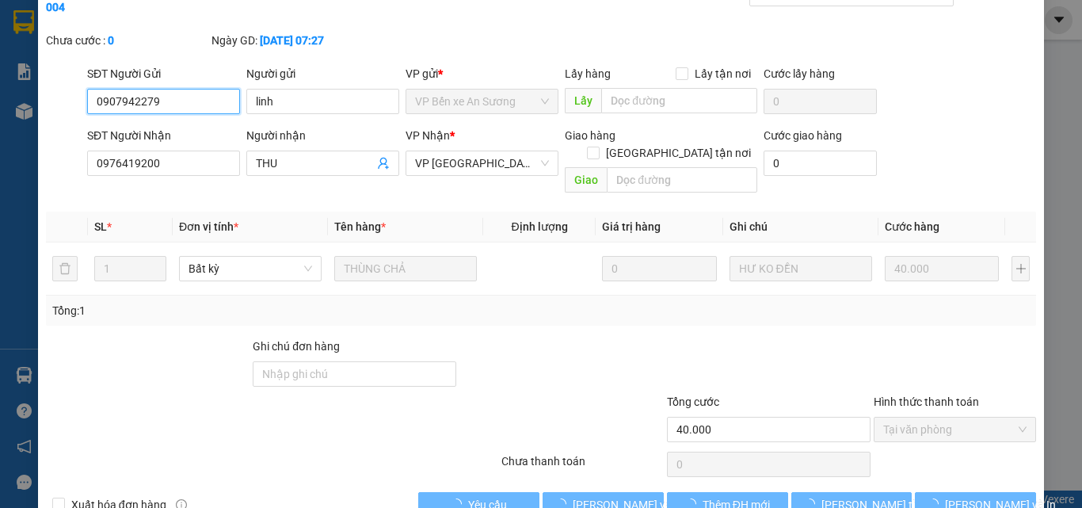
scroll to position [82, 0]
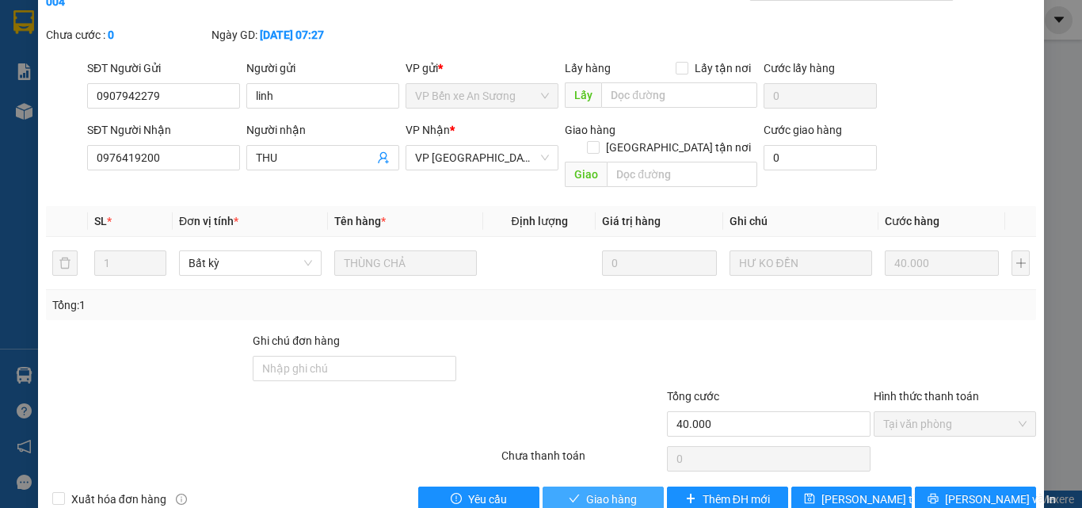
click at [597, 490] on span "Giao hàng" at bounding box center [611, 498] width 51 height 17
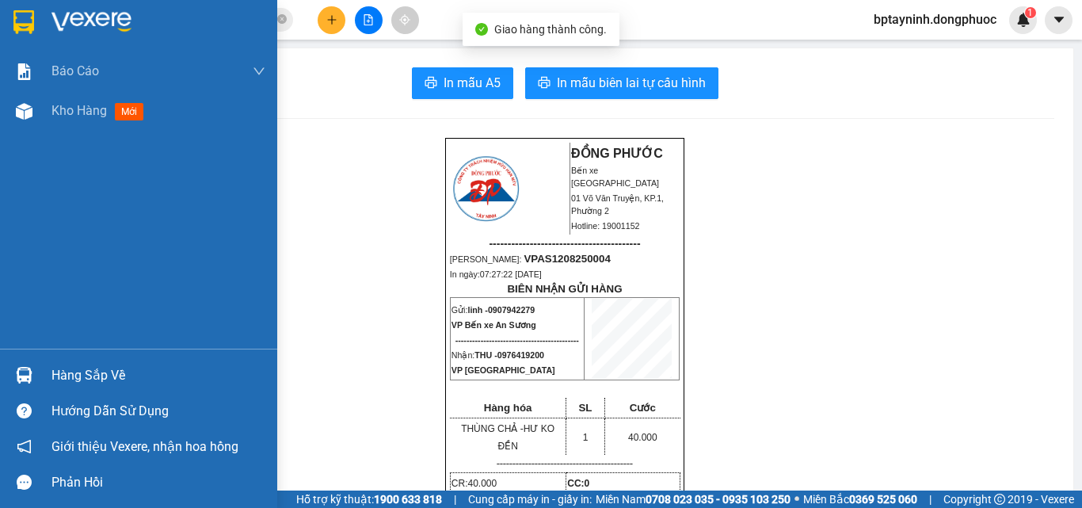
click at [49, 375] on div "Hàng sắp về" at bounding box center [138, 375] width 277 height 36
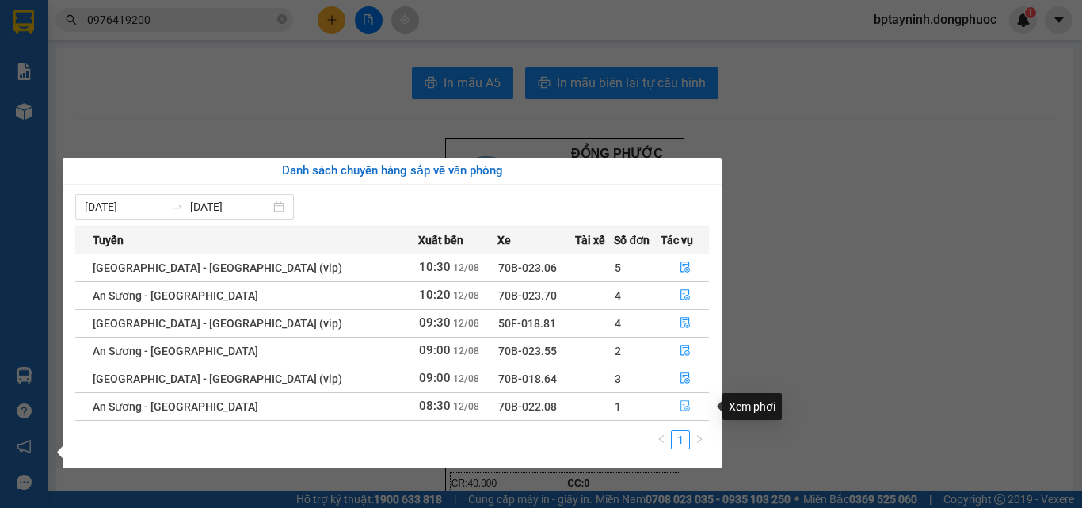
click at [683, 401] on icon "file-done" at bounding box center [685, 405] width 11 height 11
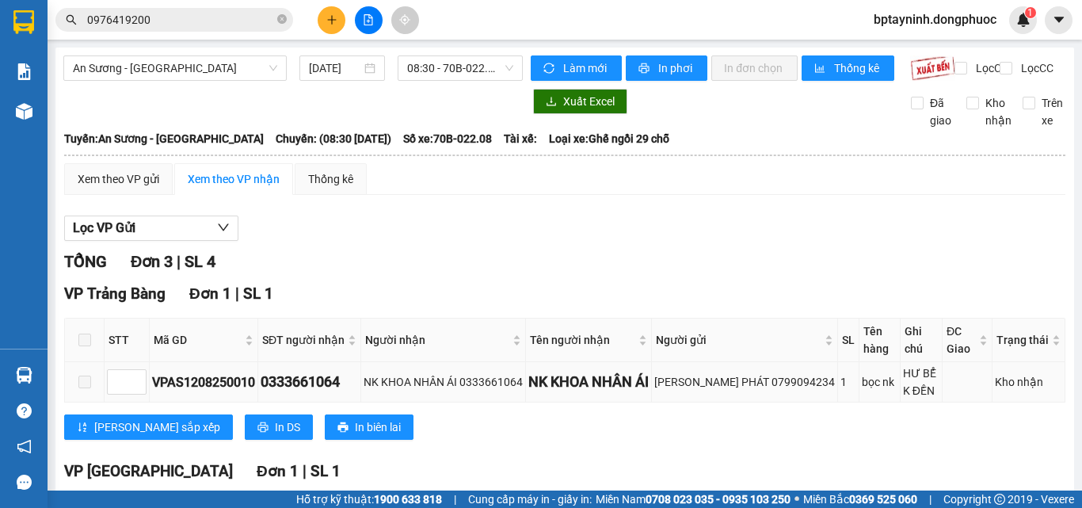
scroll to position [317, 0]
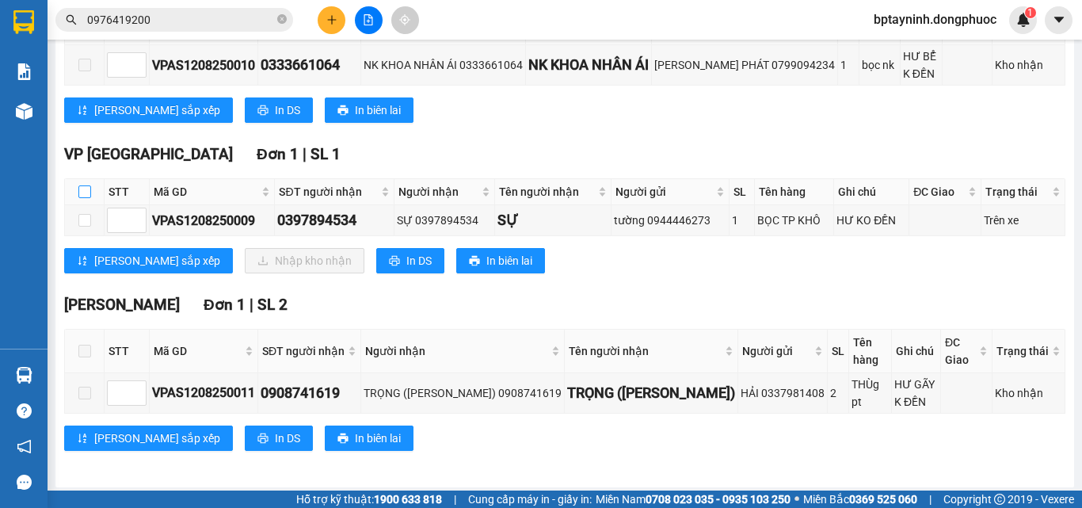
click at [84, 198] on input "checkbox" at bounding box center [84, 191] width 13 height 13
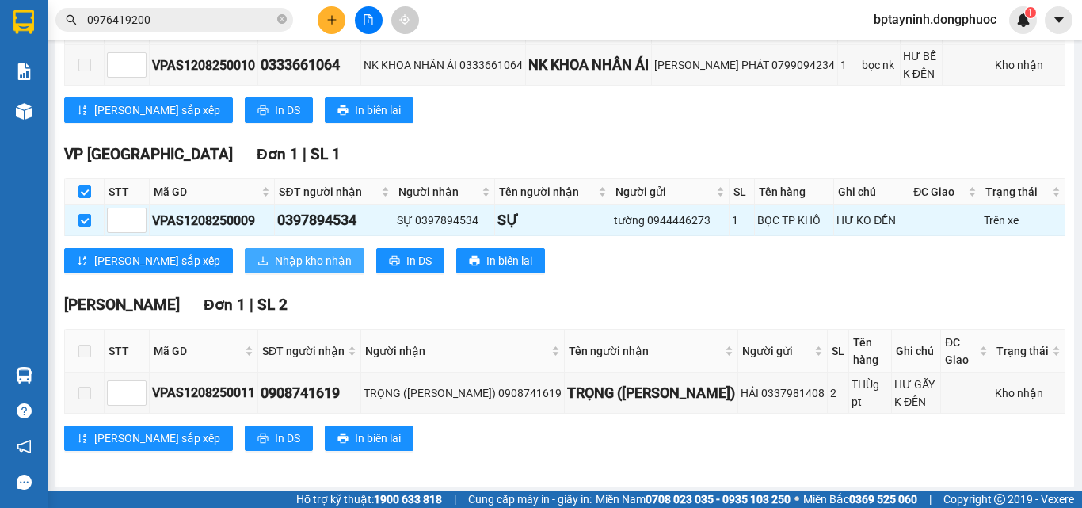
click at [275, 269] on span "Nhập kho nhận" at bounding box center [313, 260] width 77 height 17
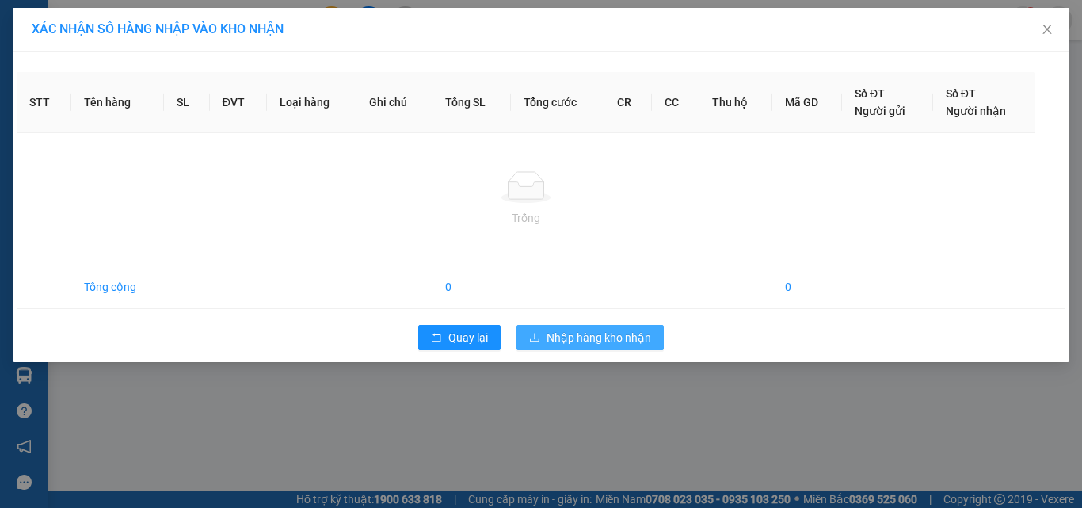
click at [615, 341] on span "Nhập hàng kho nhận" at bounding box center [599, 337] width 105 height 17
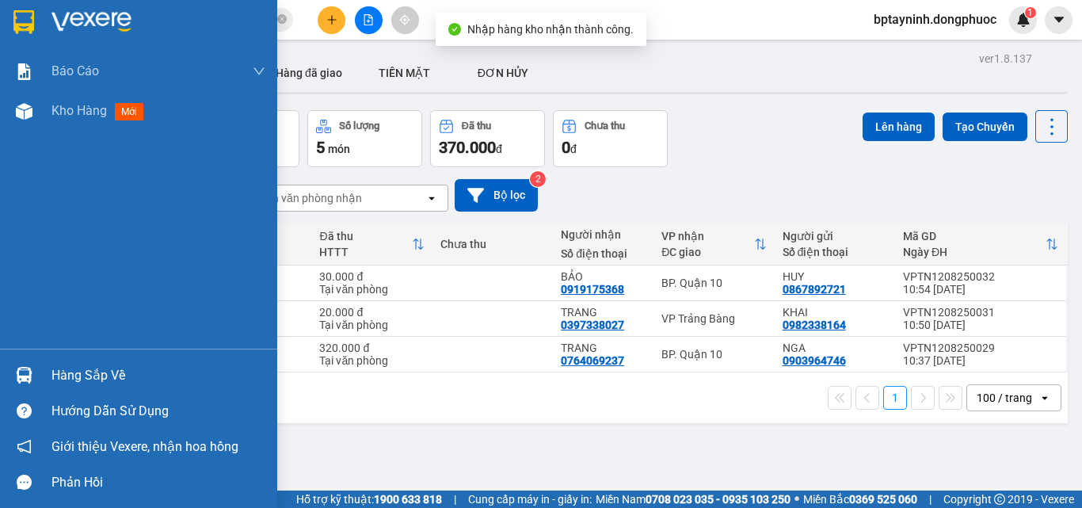
click at [62, 364] on div "Hàng sắp về" at bounding box center [158, 376] width 214 height 24
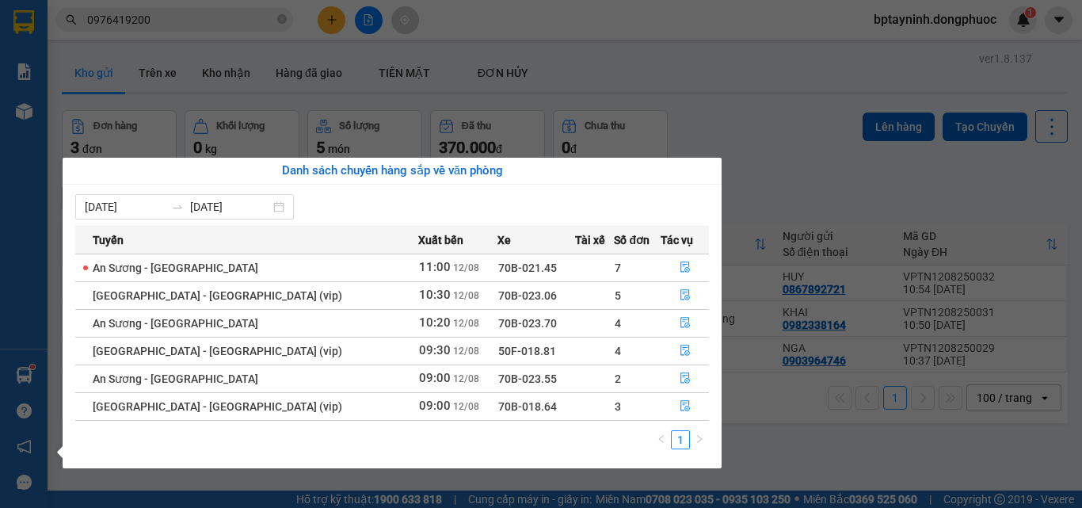
click at [253, 17] on section "Kết quả tìm kiếm ( 40 ) Bộ lọc Mã ĐH Trạng thái Món hàng Tổng cước Chưa cước Nh…" at bounding box center [541, 254] width 1082 height 508
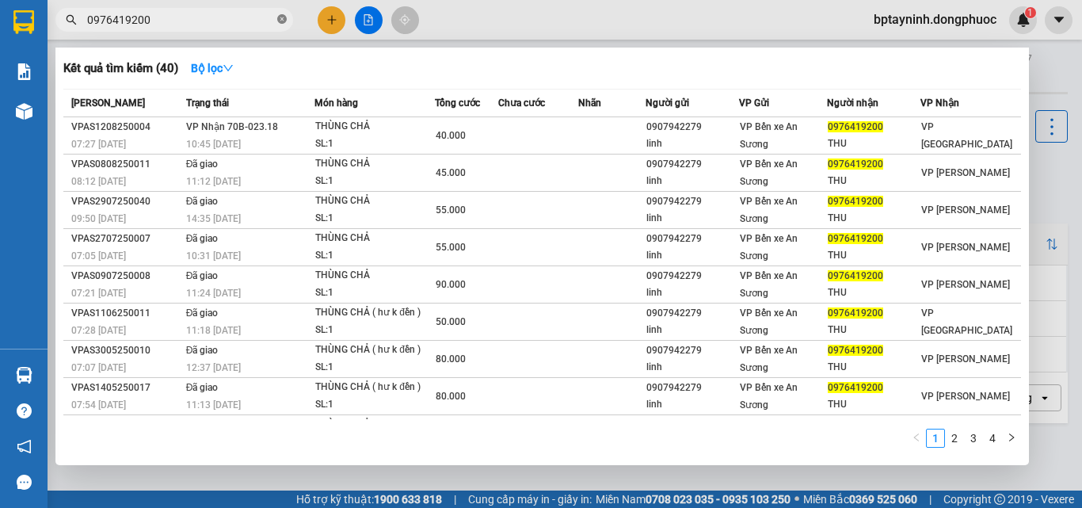
click at [277, 24] on icon "close-circle" at bounding box center [282, 19] width 10 height 10
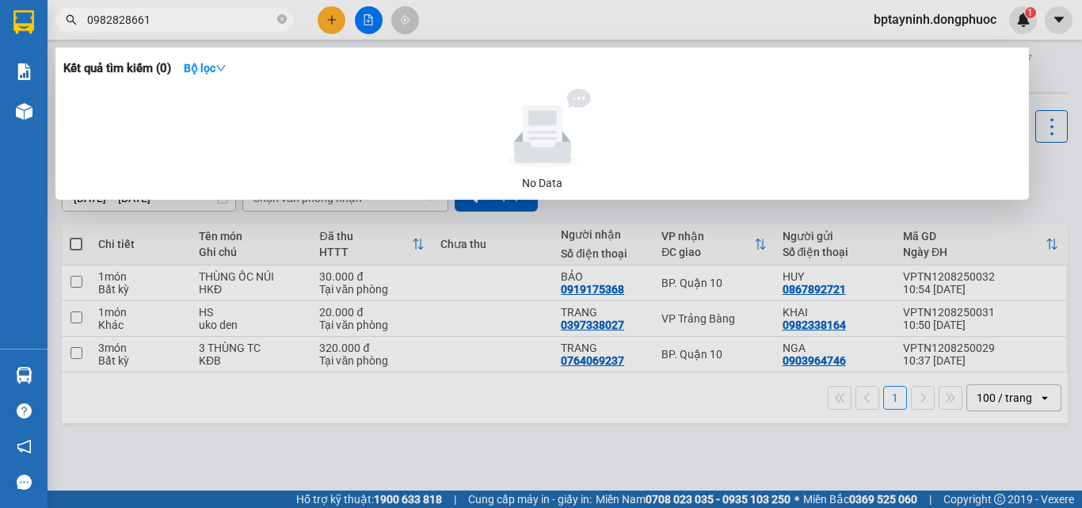
click at [123, 20] on input "0982828661" at bounding box center [180, 19] width 187 height 17
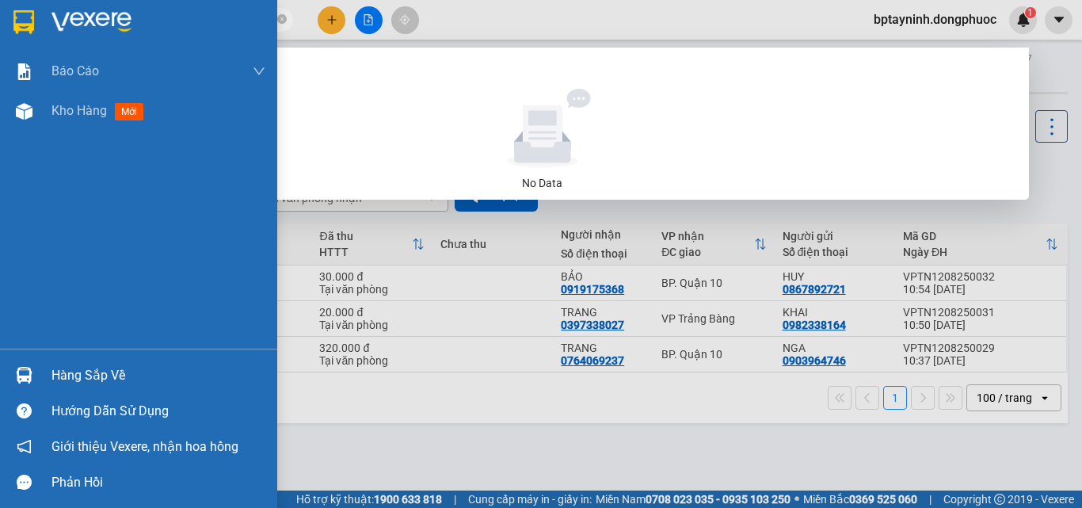
drag, startPoint x: 175, startPoint y: 17, endPoint x: 32, endPoint y: 13, distance: 142.6
click at [32, 13] on section "Kết quả tìm kiếm ( 0 ) Bộ lọc No Data 0982898661 bptayninh.dongphuoc 1 Báo cáo …" at bounding box center [541, 254] width 1082 height 508
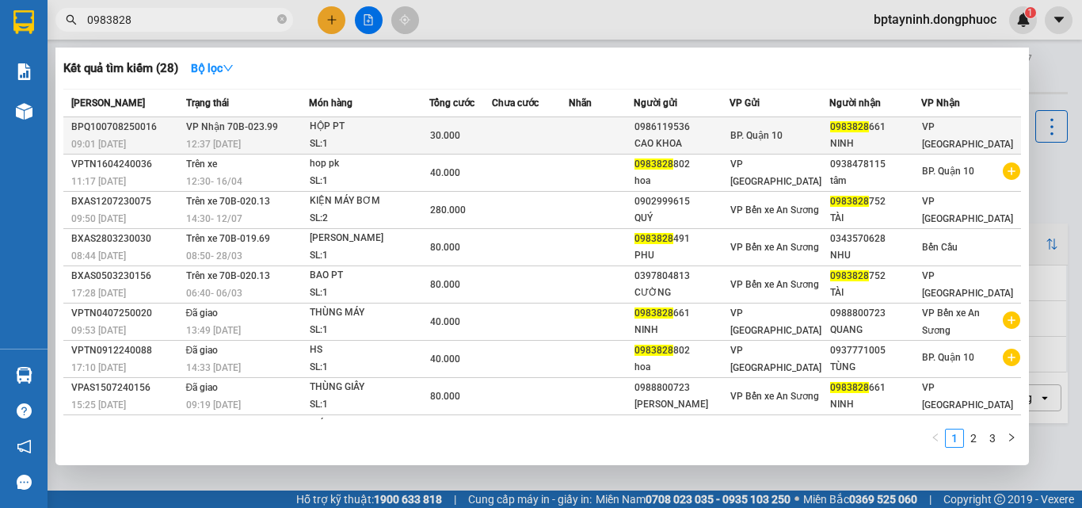
type input "0983828"
click at [507, 141] on td at bounding box center [530, 135] width 77 height 37
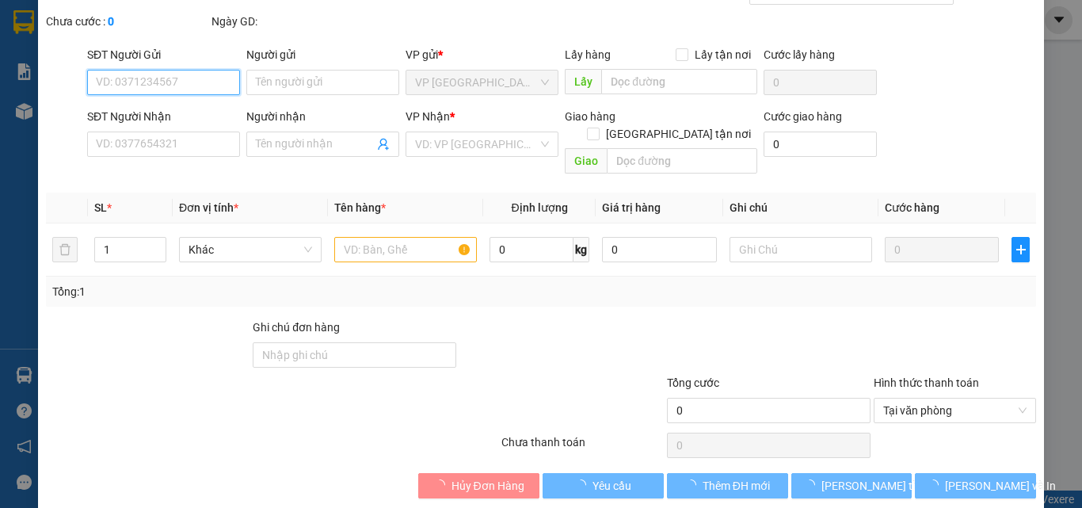
scroll to position [82, 0]
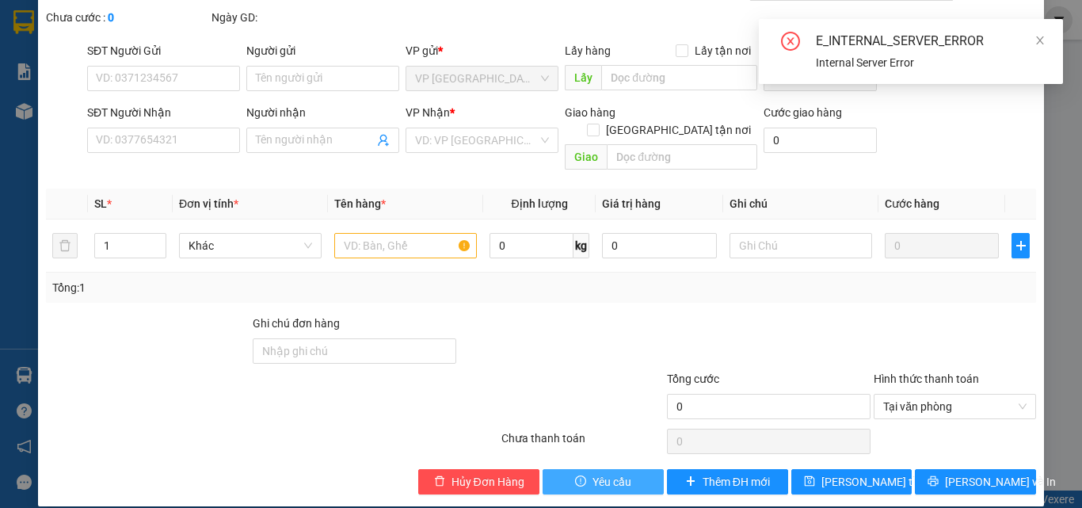
drag, startPoint x: 596, startPoint y: 467, endPoint x: 627, endPoint y: 345, distance: 126.6
click at [627, 349] on div "Total Paid Fee Total UnPaid Fee Cash Collection Total Fee Mã ĐH: Gói vận chuyển…" at bounding box center [541, 234] width 990 height 519
drag, startPoint x: 627, startPoint y: 345, endPoint x: 665, endPoint y: 305, distance: 54.9
click at [630, 338] on div at bounding box center [561, 341] width 207 height 55
drag, startPoint x: 710, startPoint y: 288, endPoint x: 825, endPoint y: 266, distance: 116.0
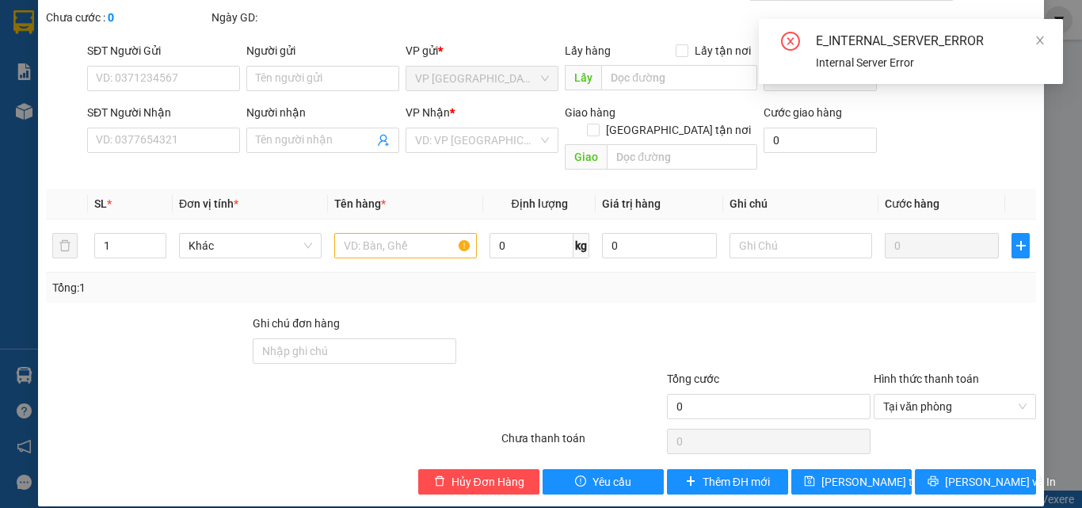
click at [711, 288] on div "Total Paid Fee Total UnPaid Fee Cash Collection Total Fee Mã ĐH: Gói vận chuyển…" at bounding box center [541, 234] width 990 height 519
click at [1041, 40] on icon "close" at bounding box center [1040, 40] width 8 height 8
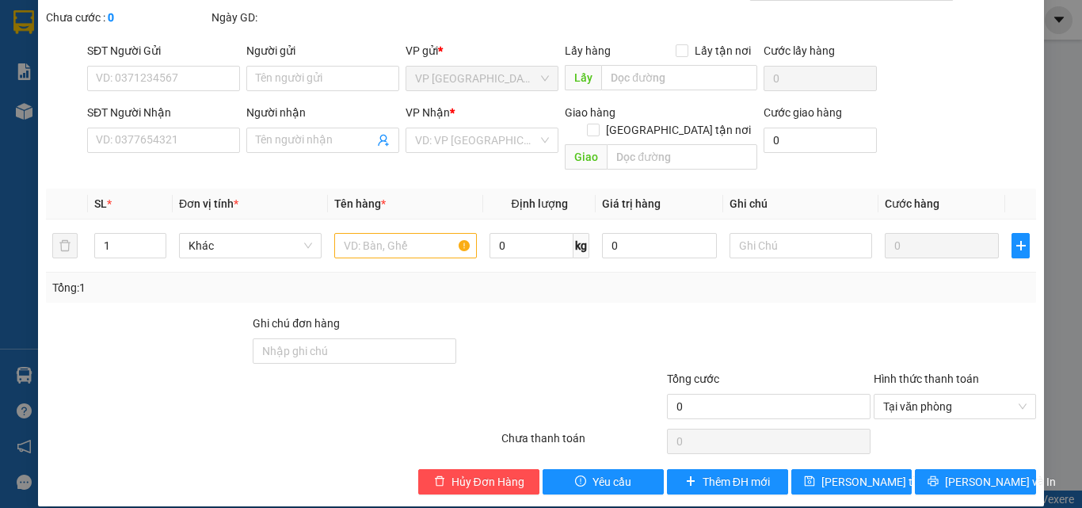
scroll to position [0, 0]
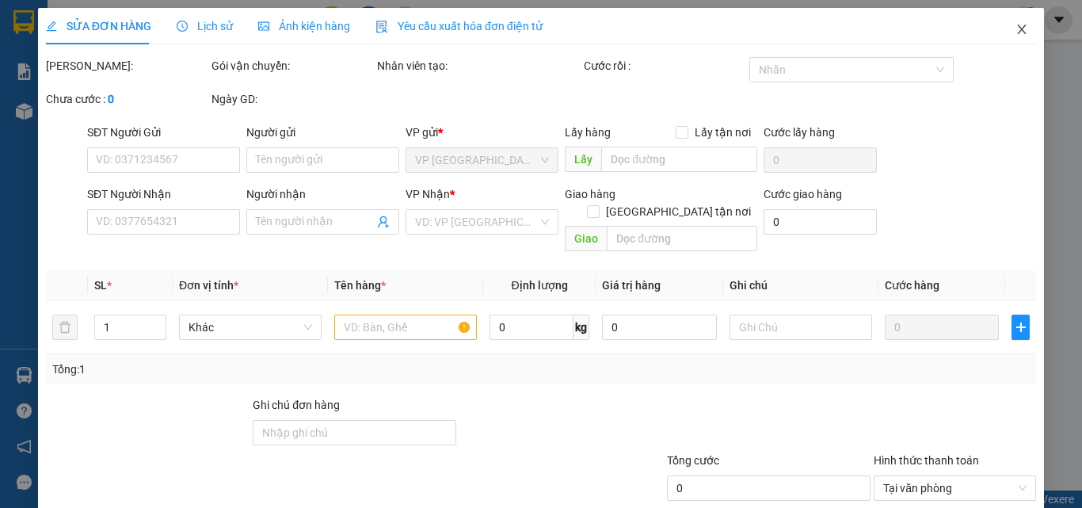
click at [1015, 26] on icon "close" at bounding box center [1021, 29] width 13 height 13
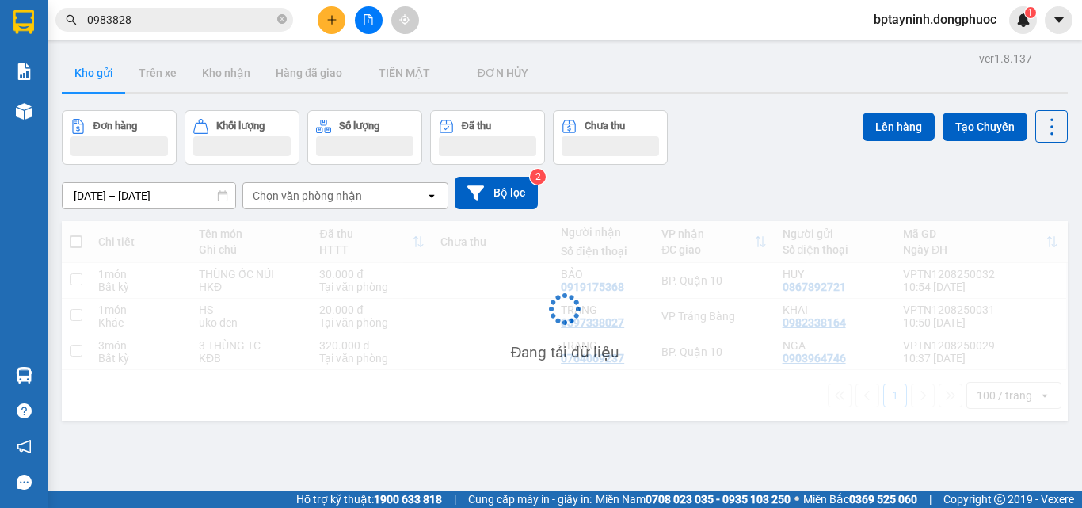
click at [149, 10] on span "0983828" at bounding box center [174, 20] width 238 height 24
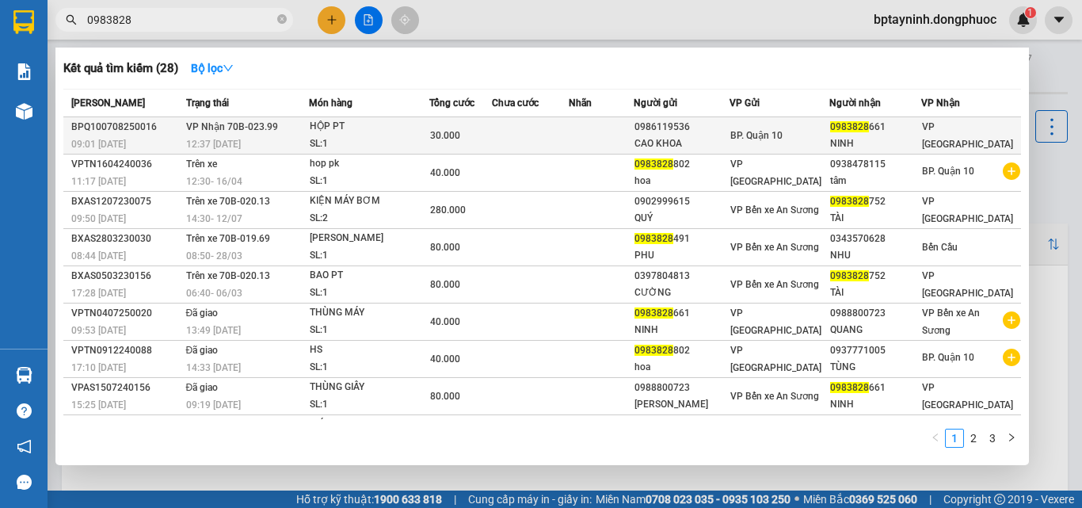
click at [529, 135] on td at bounding box center [530, 135] width 77 height 37
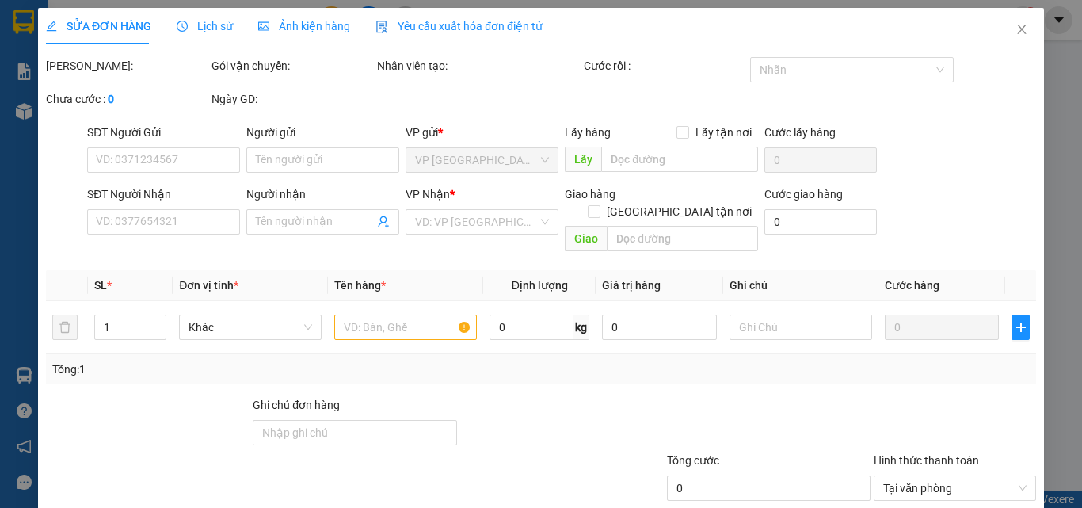
type input "0986119536"
type input "CAO KHOA"
type input "0983828661"
type input "NINH"
type input "30.000"
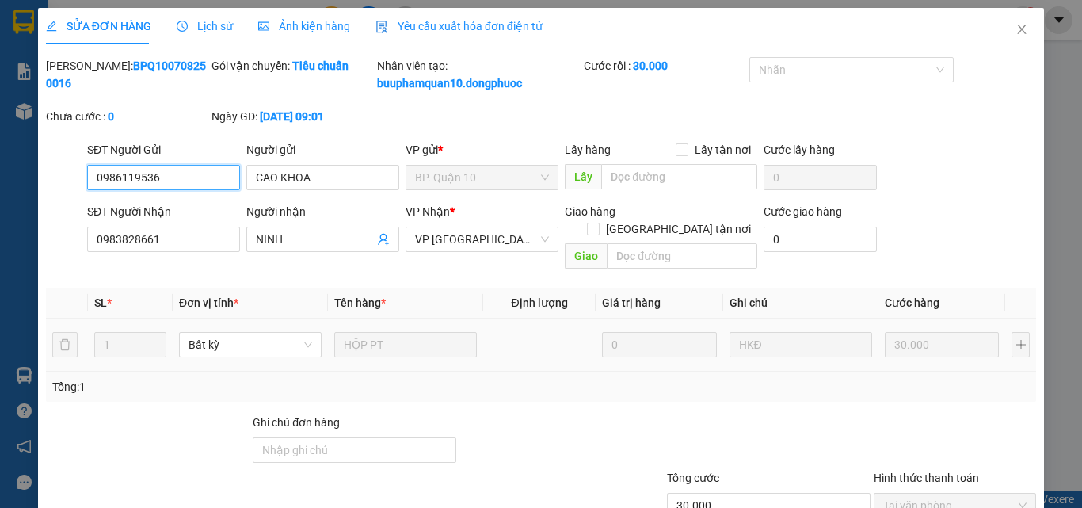
scroll to position [99, 0]
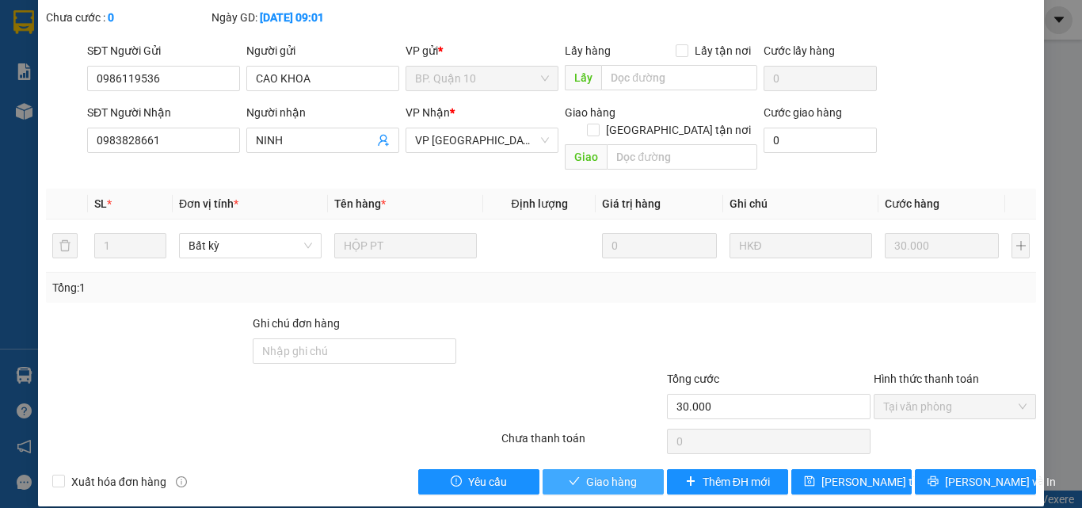
click at [599, 473] on span "Giao hàng" at bounding box center [611, 481] width 51 height 17
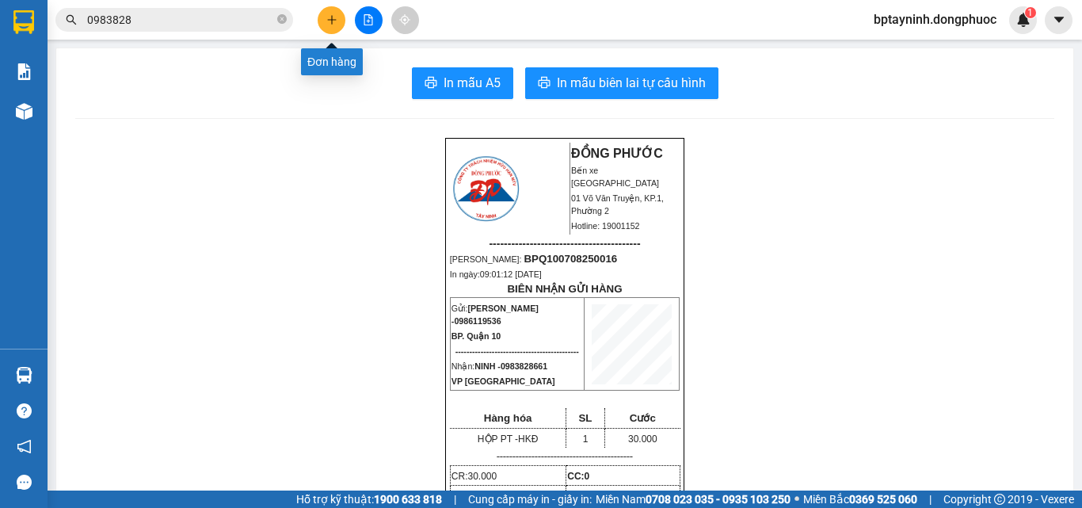
click at [327, 20] on icon "plus" at bounding box center [331, 19] width 11 height 11
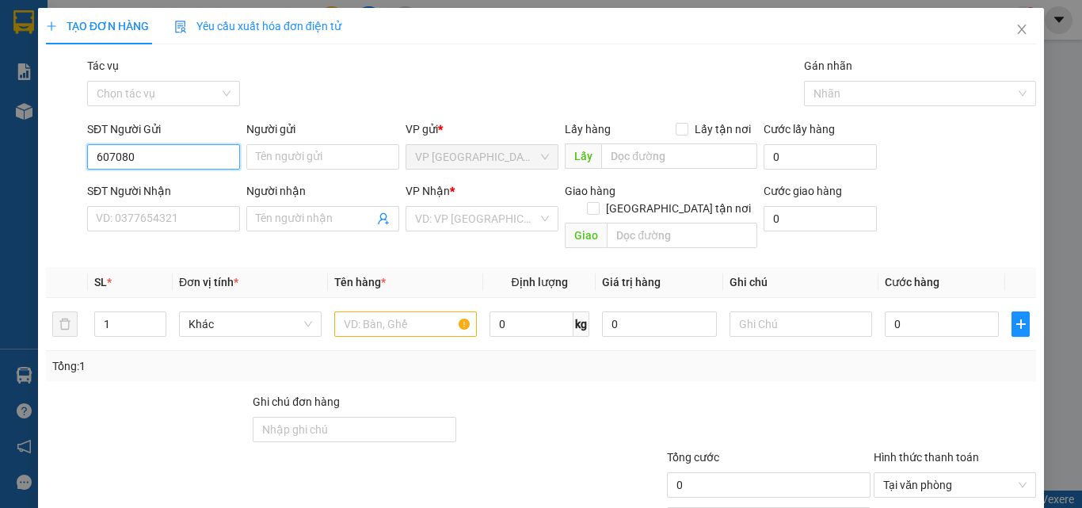
drag, startPoint x: 164, startPoint y: 155, endPoint x: 10, endPoint y: 93, distance: 166.6
click at [0, 111] on div "TẠO ĐƠN HÀNG Yêu cầu xuất hóa đơn điện tử Transit Pickup Surcharge Ids Transit …" at bounding box center [541, 254] width 1082 height 508
click at [181, 179] on div "0985607080 - LUÂN" at bounding box center [161, 188] width 151 height 25
type input "0985607080"
type input "LUÂN"
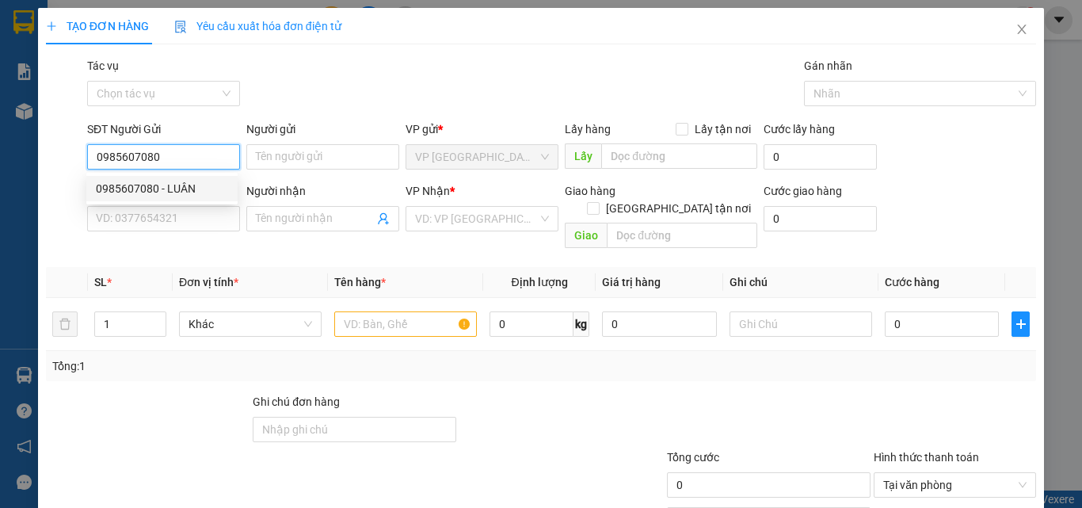
type input "0968752752"
type input "THOẠI"
type input "20.000"
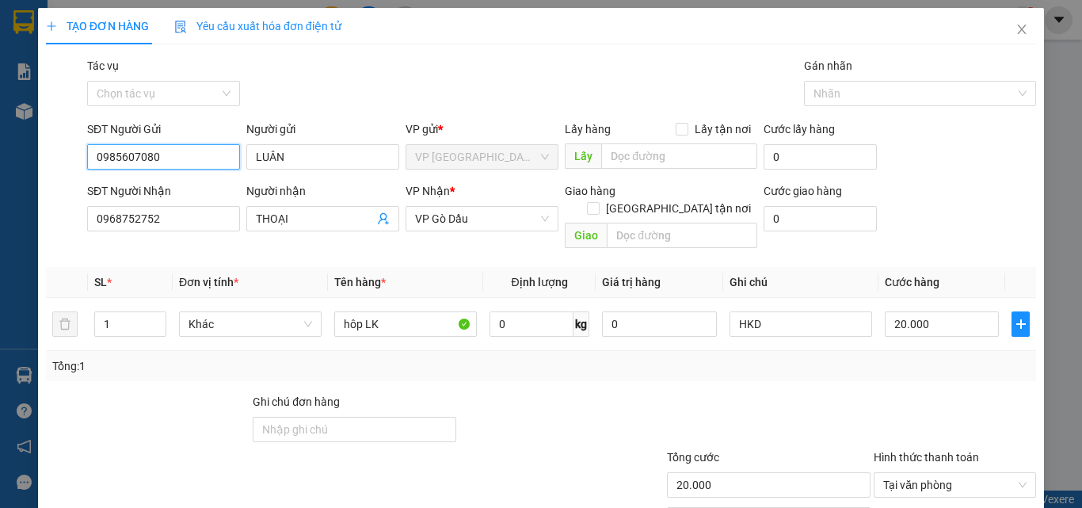
scroll to position [78, 0]
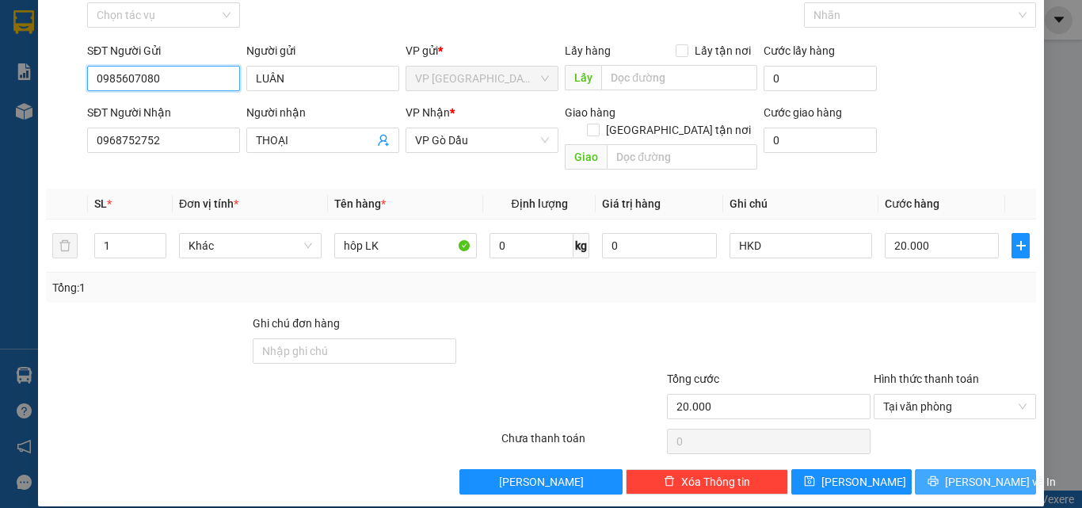
type input "0985607080"
click at [975, 473] on span "Lưu và In" at bounding box center [1000, 481] width 111 height 17
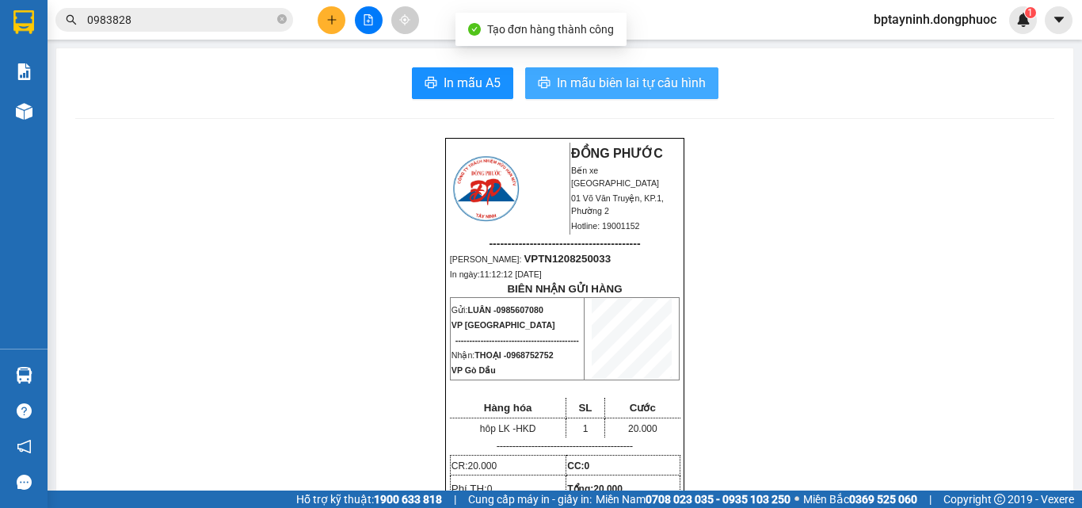
click at [638, 75] on span "In mẫu biên lai tự cấu hình" at bounding box center [631, 83] width 149 height 20
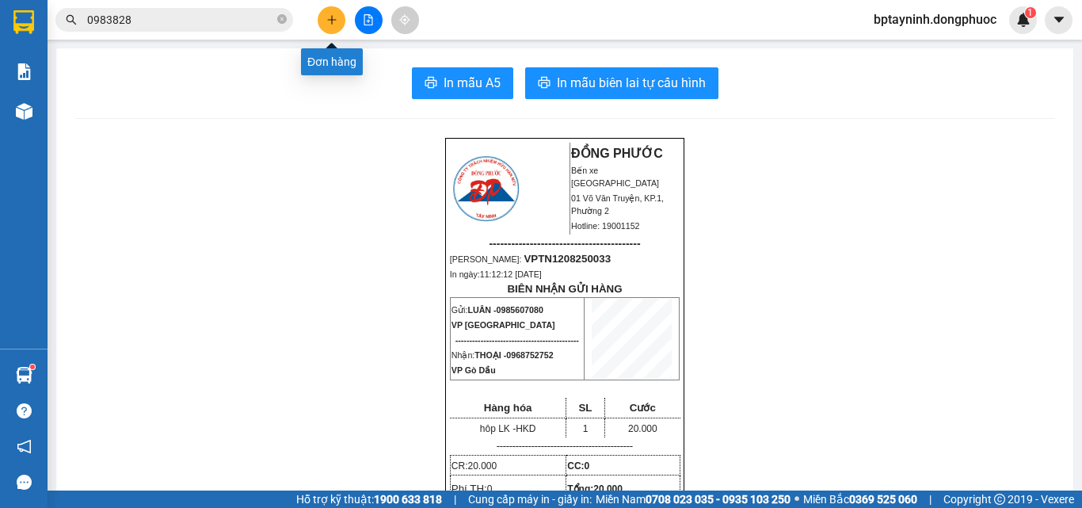
click at [333, 15] on icon "plus" at bounding box center [331, 19] width 11 height 11
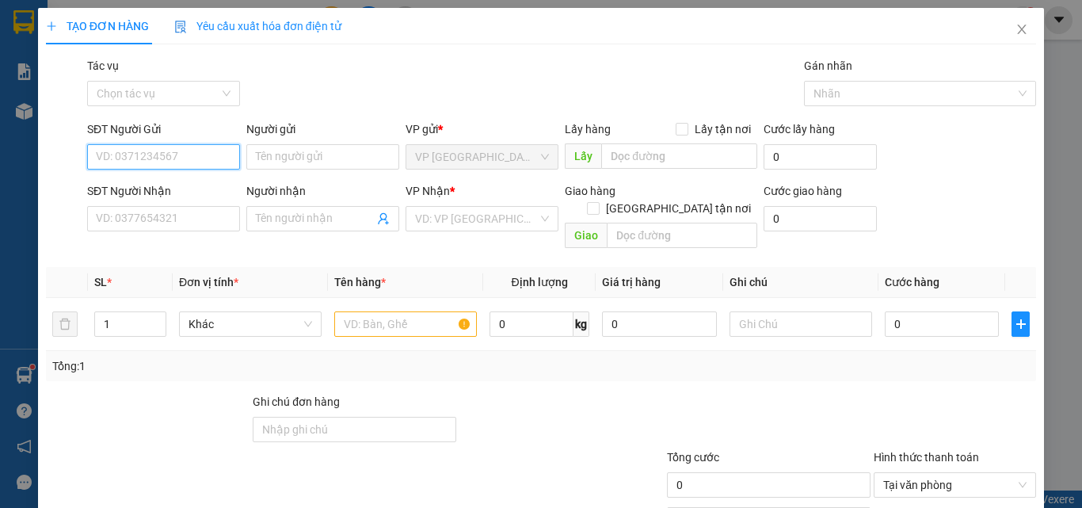
click at [169, 157] on input "SĐT Người Gửi" at bounding box center [163, 156] width 153 height 25
click at [188, 190] on div "0917262576 - QUÂN" at bounding box center [162, 188] width 132 height 17
type input "0917262576"
type input "QUÂN"
type input "0908852042"
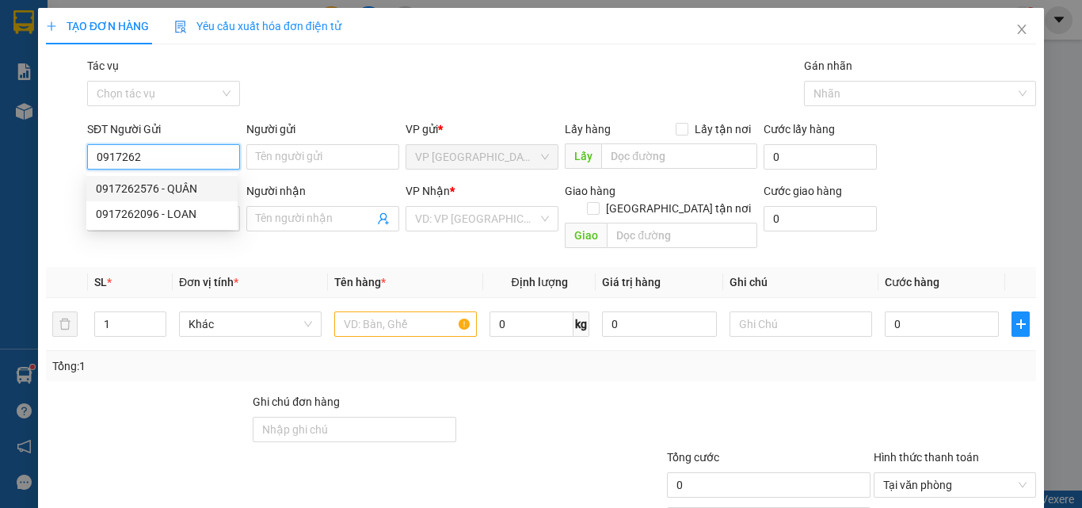
type input "MẠNH"
type input "20.000"
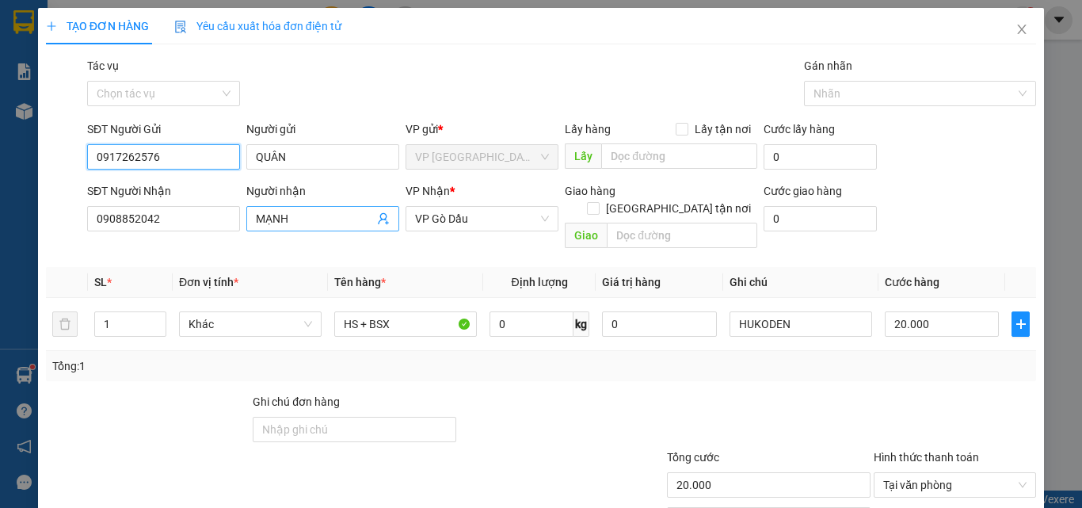
type input "0917262576"
click at [378, 215] on icon "user-add" at bounding box center [383, 218] width 13 height 13
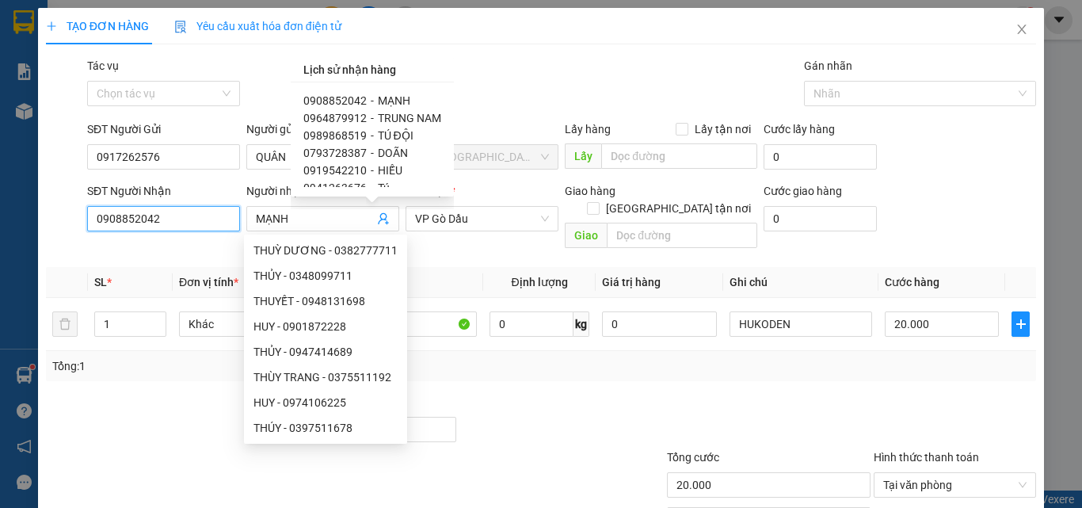
drag, startPoint x: 0, startPoint y: 174, endPoint x: 0, endPoint y: 122, distance: 52.3
click at [0, 143] on div "TẠO ĐƠN HÀNG Yêu cầu xuất hóa đơn điện tử Transit Pickup Surcharge Ids Transit …" at bounding box center [541, 254] width 1082 height 508
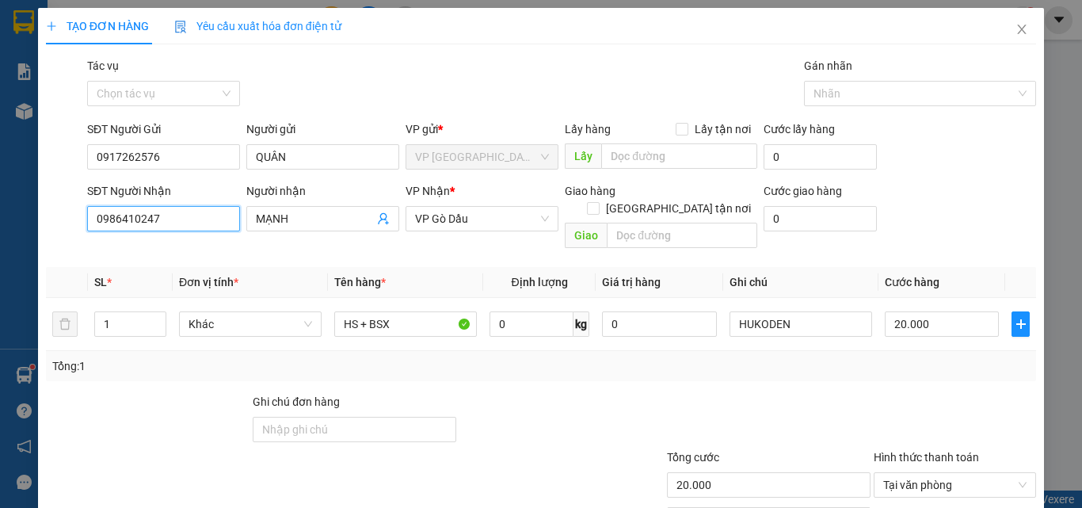
type input "0986410247"
drag, startPoint x: 230, startPoint y: 227, endPoint x: 64, endPoint y: 227, distance: 165.5
click at [65, 227] on div "SĐT Người Nhận 0986410247 Người nhận MẠNH MẠNH VP Nhận * VP Gò Dầu Giao hàng Gi…" at bounding box center [540, 218] width 993 height 73
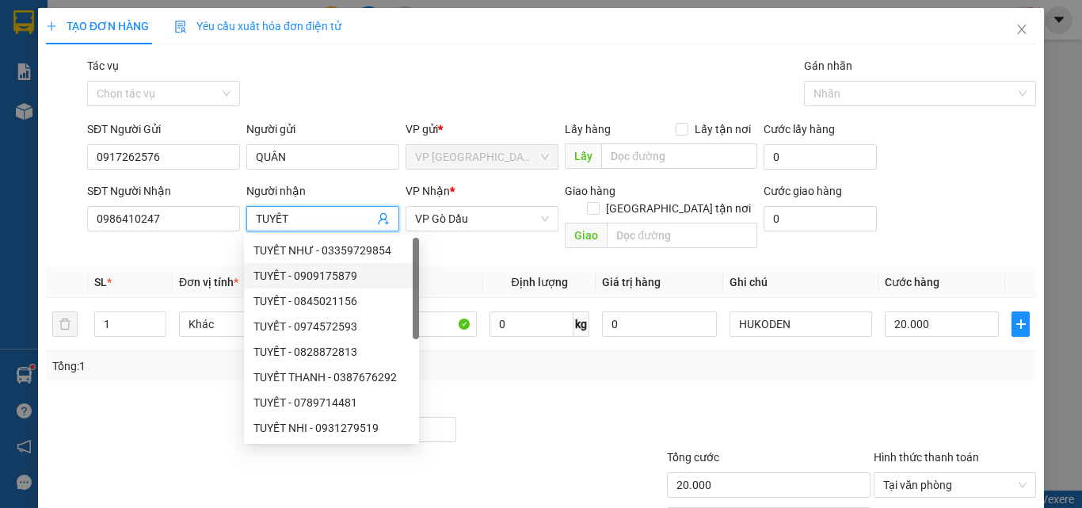
type input "TUYẾT"
drag, startPoint x: 455, startPoint y: 398, endPoint x: 478, endPoint y: 350, distance: 52.8
click at [460, 393] on div at bounding box center [561, 420] width 207 height 55
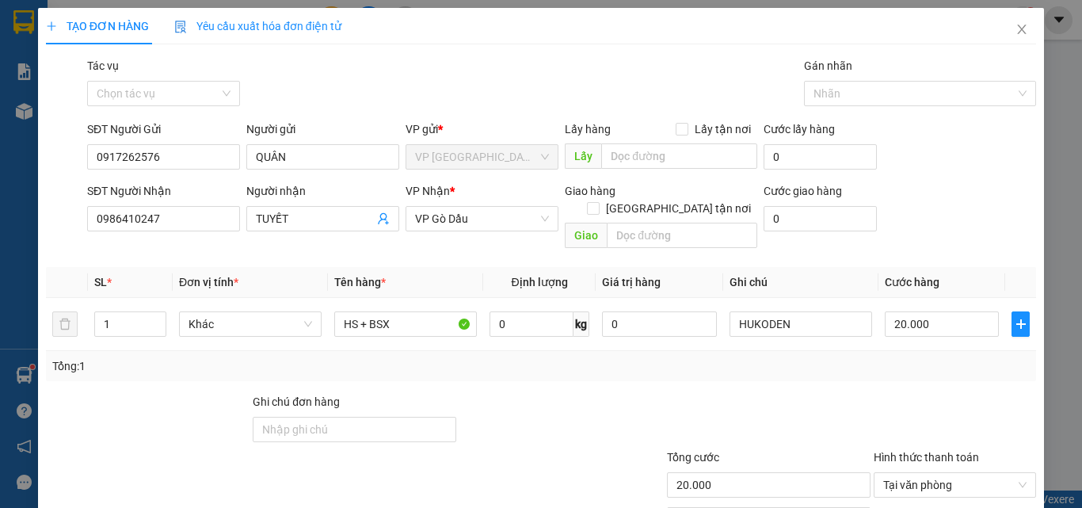
drag, startPoint x: 518, startPoint y: 225, endPoint x: 518, endPoint y: 235, distance: 10.3
click at [518, 226] on span "VP Gò Dầu" at bounding box center [482, 219] width 134 height 24
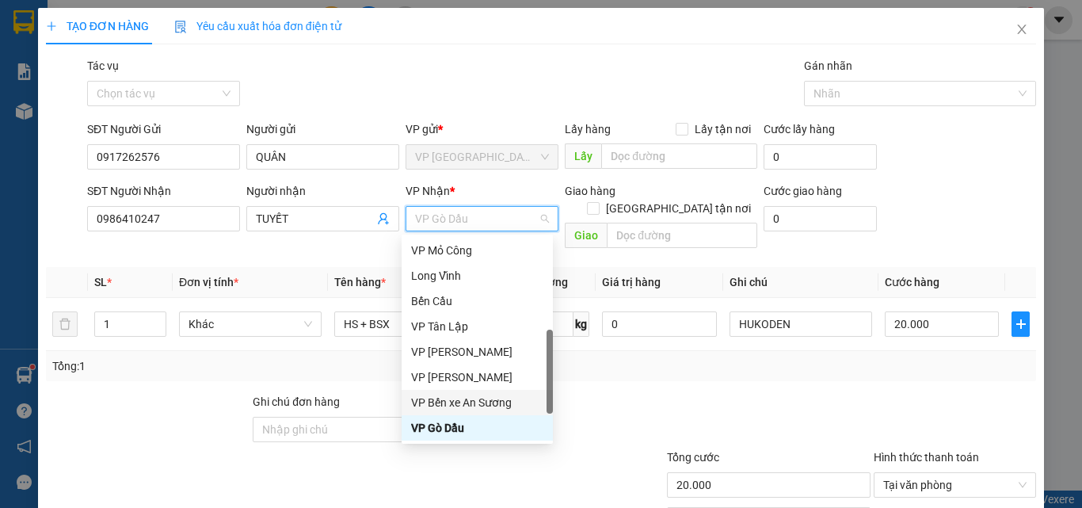
click at [478, 395] on div "VP Bến xe An Sương" at bounding box center [477, 402] width 132 height 17
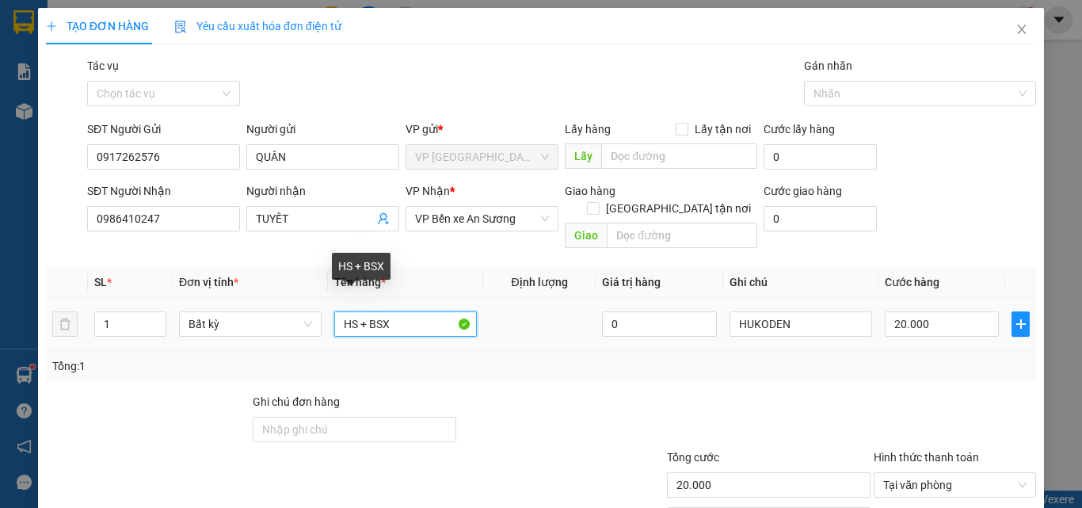
drag, startPoint x: 382, startPoint y: 307, endPoint x: 353, endPoint y: 308, distance: 28.5
click at [353, 311] on input "HS + BSX" at bounding box center [405, 323] width 143 height 25
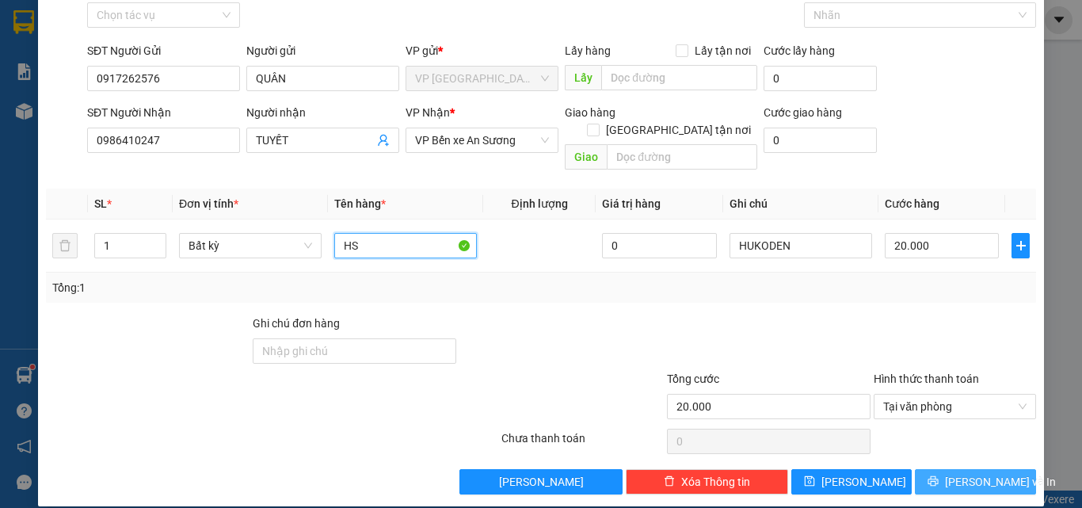
type input "HS"
drag, startPoint x: 954, startPoint y: 459, endPoint x: 916, endPoint y: 398, distance: 73.0
click at [954, 473] on span "Lưu và In" at bounding box center [1000, 481] width 111 height 17
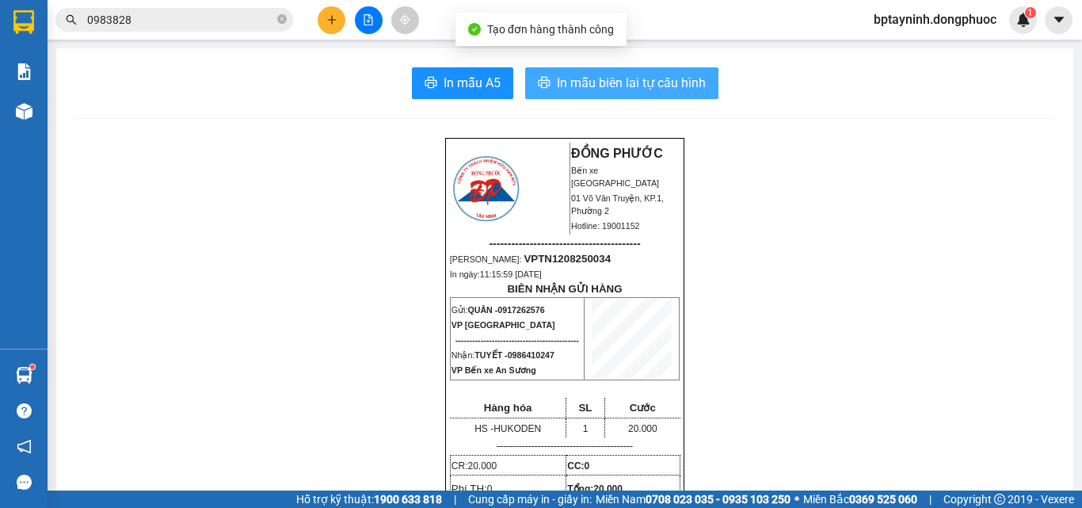
drag, startPoint x: 613, startPoint y: 63, endPoint x: 623, endPoint y: 80, distance: 19.2
click at [623, 80] on span "In mẫu biên lai tự cấu hình" at bounding box center [631, 83] width 149 height 20
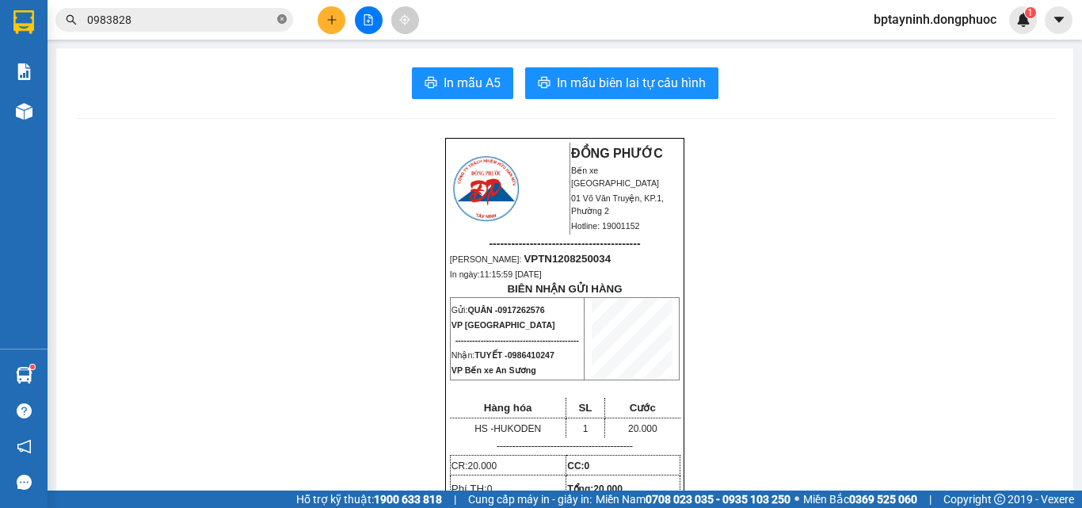
click at [282, 19] on icon "close-circle" at bounding box center [282, 19] width 10 height 10
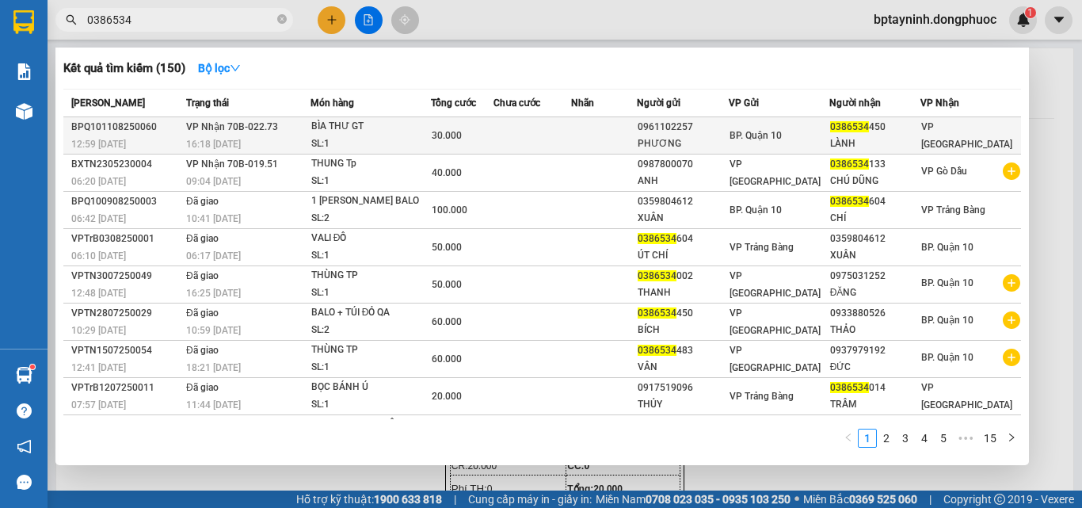
type input "0386534"
click at [771, 139] on span "BP. Quận 10" at bounding box center [755, 135] width 52 height 11
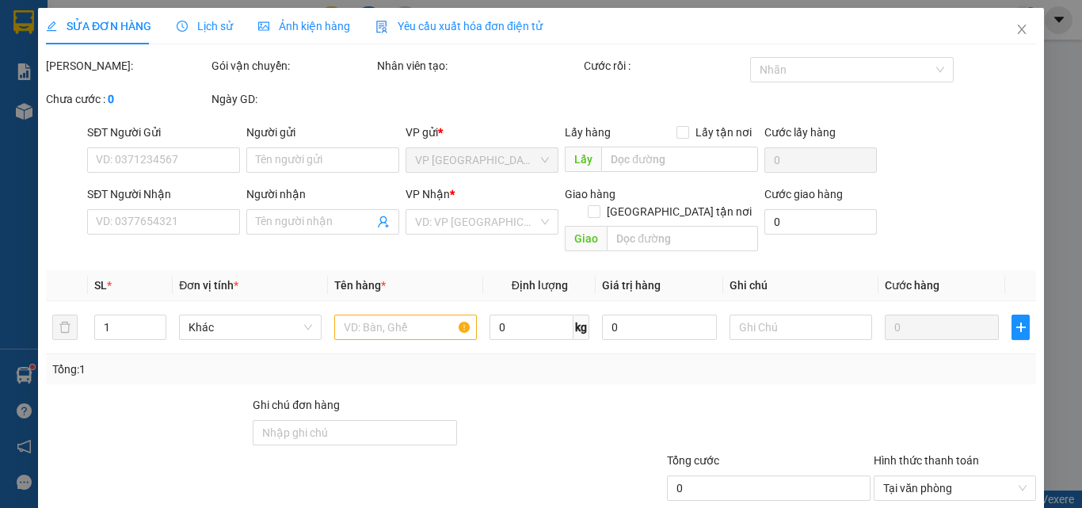
type input "0961102257"
type input "PHƯƠNG"
type input "0386534450"
type input "LÀNH"
type input "30.000"
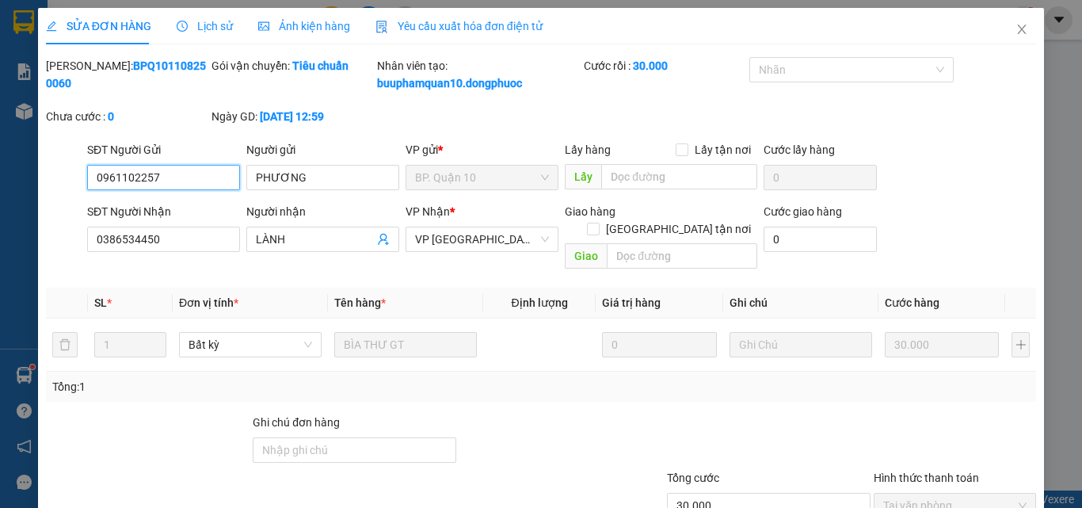
scroll to position [99, 0]
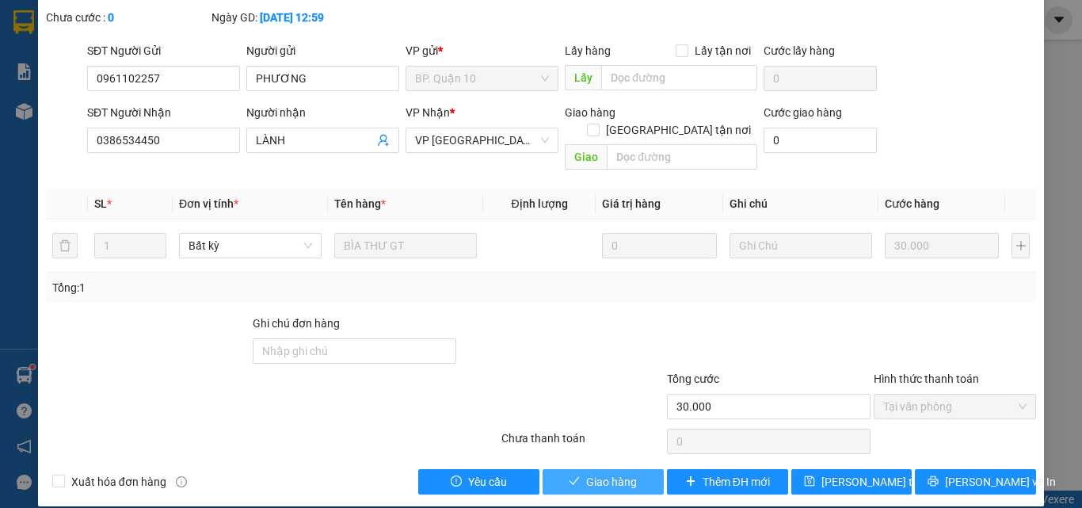
click at [604, 473] on span "Giao hàng" at bounding box center [611, 481] width 51 height 17
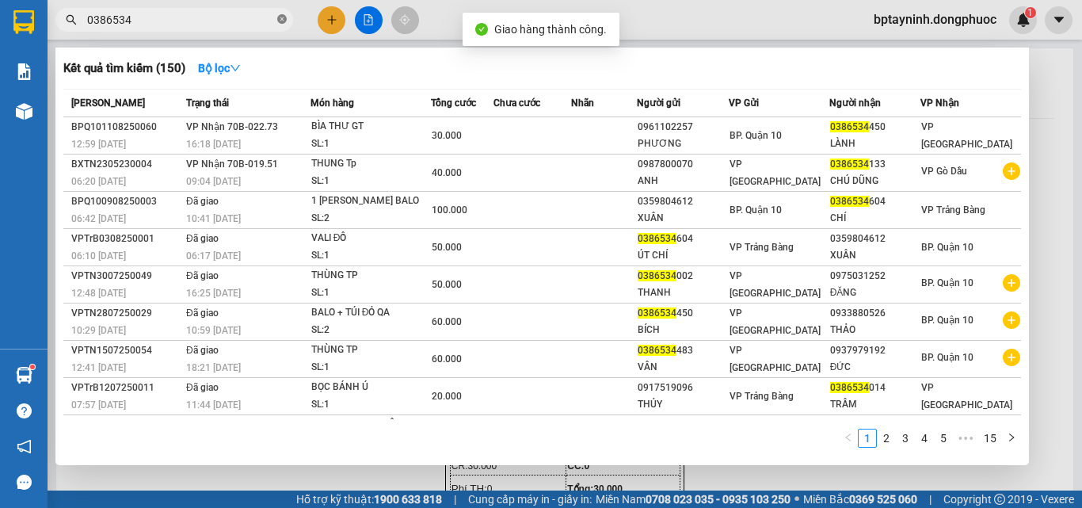
click at [281, 17] on icon "close-circle" at bounding box center [282, 19] width 10 height 10
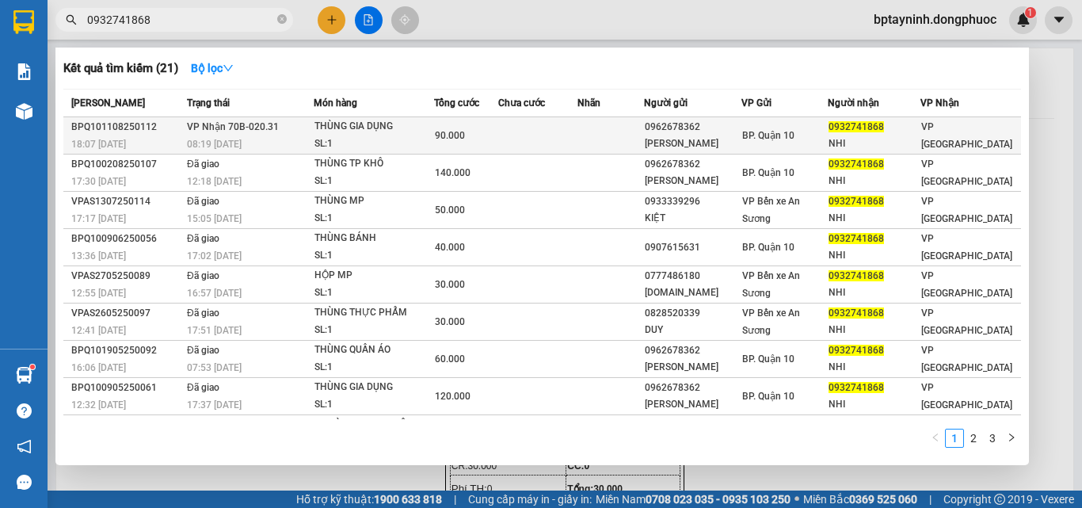
type input "0932741868"
click at [554, 126] on td at bounding box center [537, 135] width 79 height 37
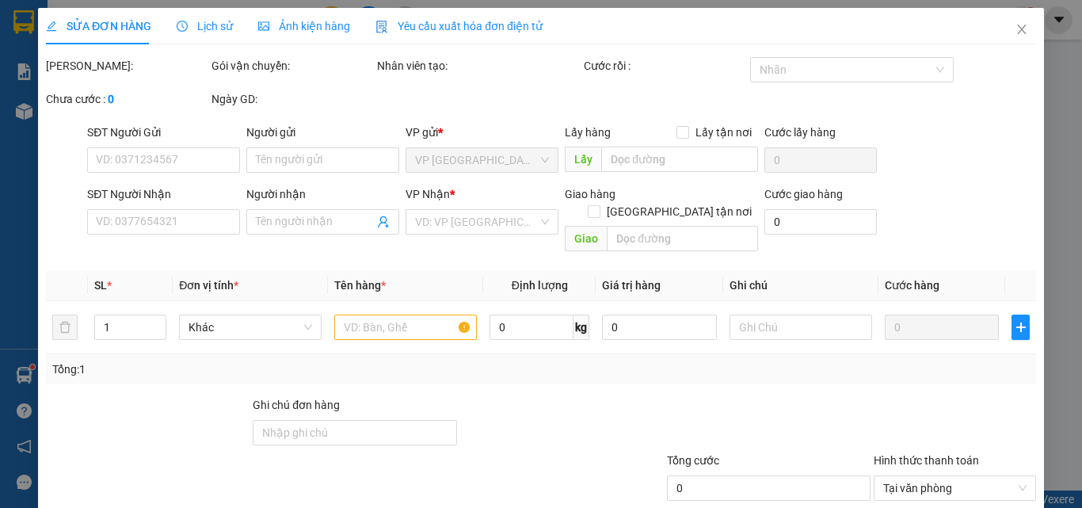
type input "0962678362"
type input "ANH TUẤN"
type input "0932741868"
type input "NHI"
type input "90.000"
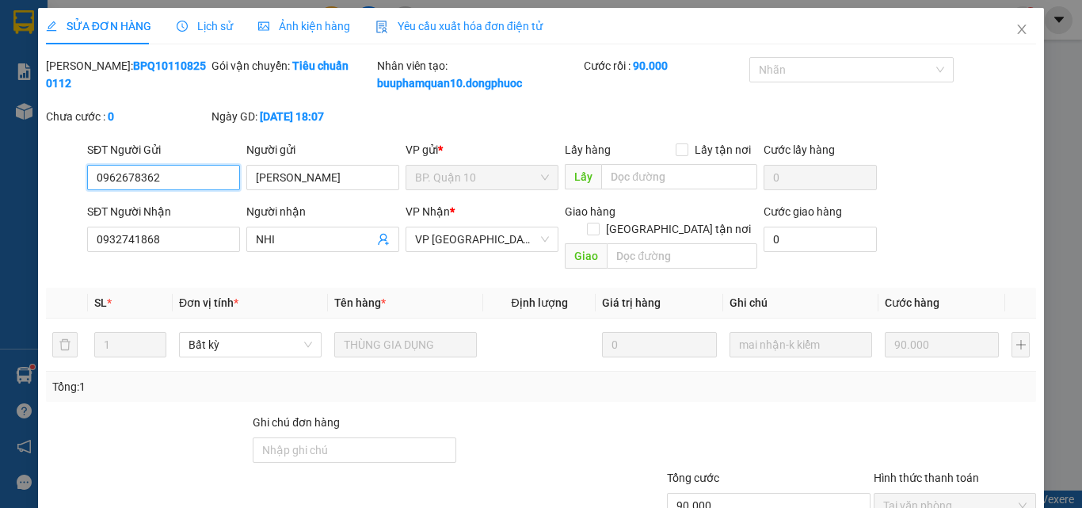
scroll to position [99, 0]
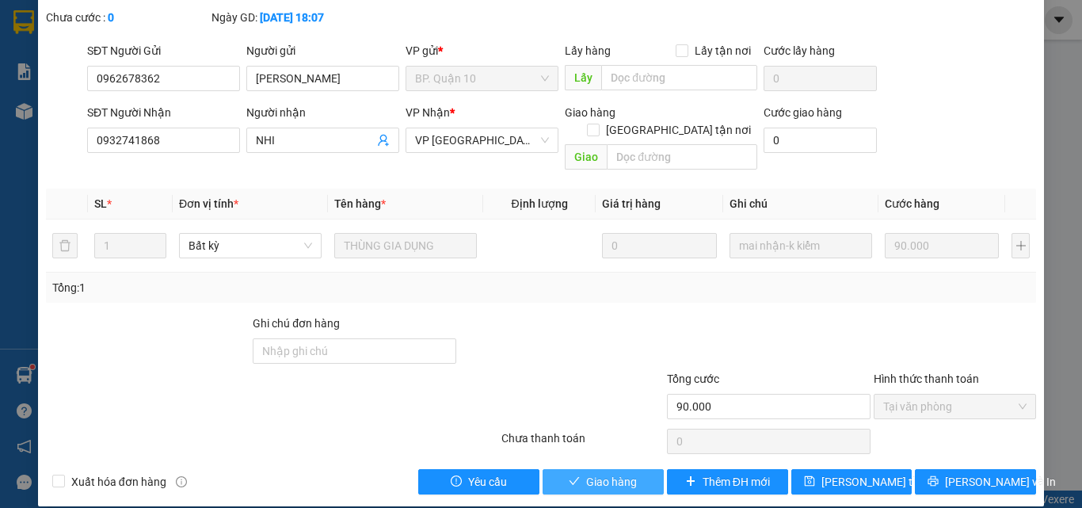
click at [577, 469] on button "Giao hàng" at bounding box center [603, 481] width 121 height 25
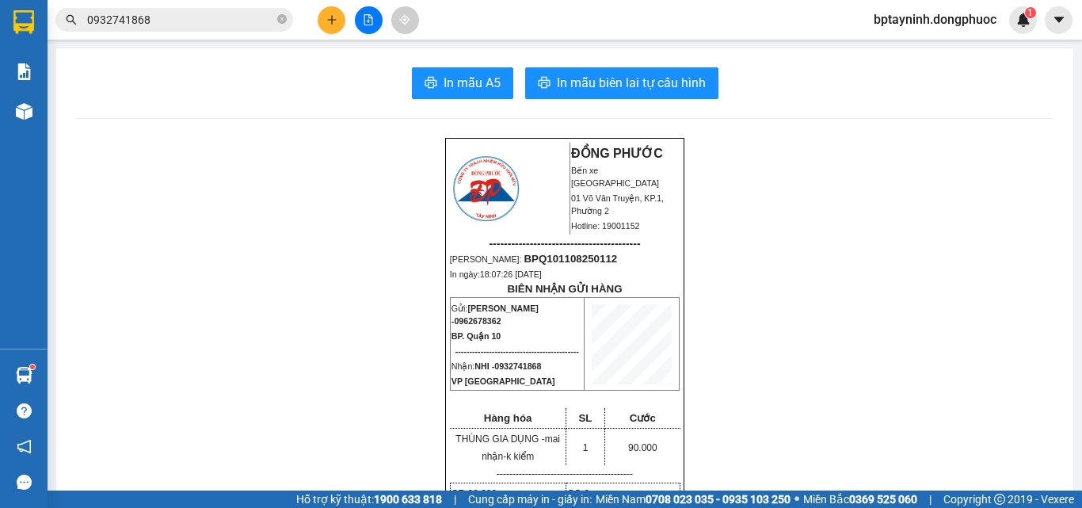
drag, startPoint x: 597, startPoint y: 477, endPoint x: 699, endPoint y: 539, distance: 119.4
drag, startPoint x: 699, startPoint y: 539, endPoint x: 276, endPoint y: 258, distance: 508.1
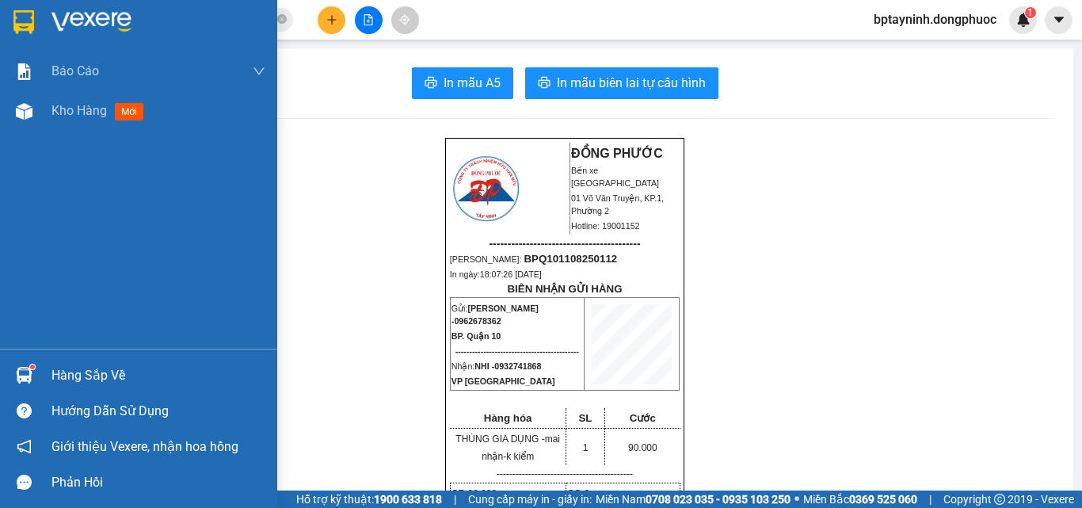
drag, startPoint x: 48, startPoint y: 373, endPoint x: 147, endPoint y: 369, distance: 98.3
click at [51, 373] on div "Hàng sắp về" at bounding box center [138, 375] width 277 height 36
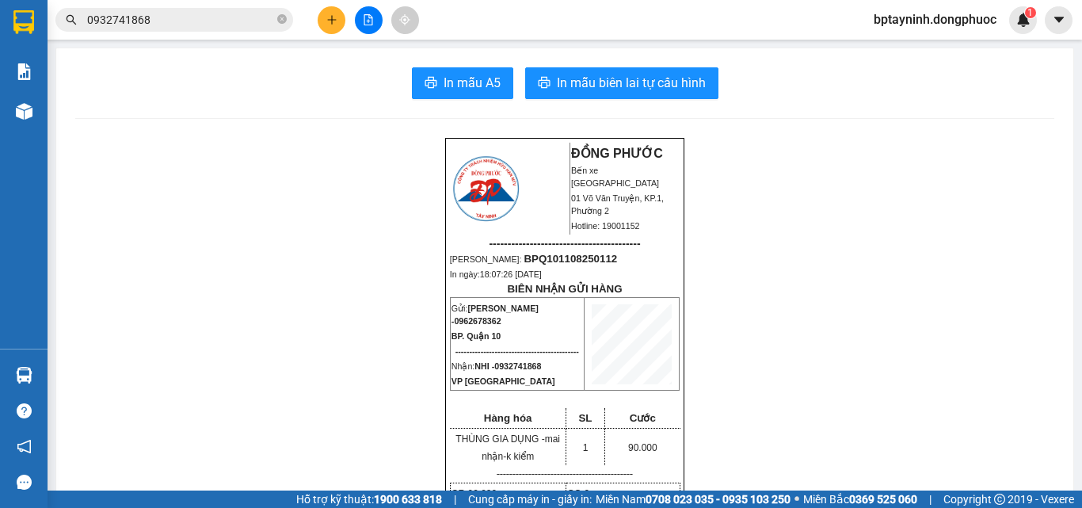
drag, startPoint x: 203, startPoint y: 72, endPoint x: 67, endPoint y: 148, distance: 155.3
click at [192, 83] on section "Kết quả tìm kiếm ( 21 ) Bộ lọc Mã ĐH Trạng thái Món hàng Tổng cước Chưa cước Nh…" at bounding box center [541, 254] width 1082 height 508
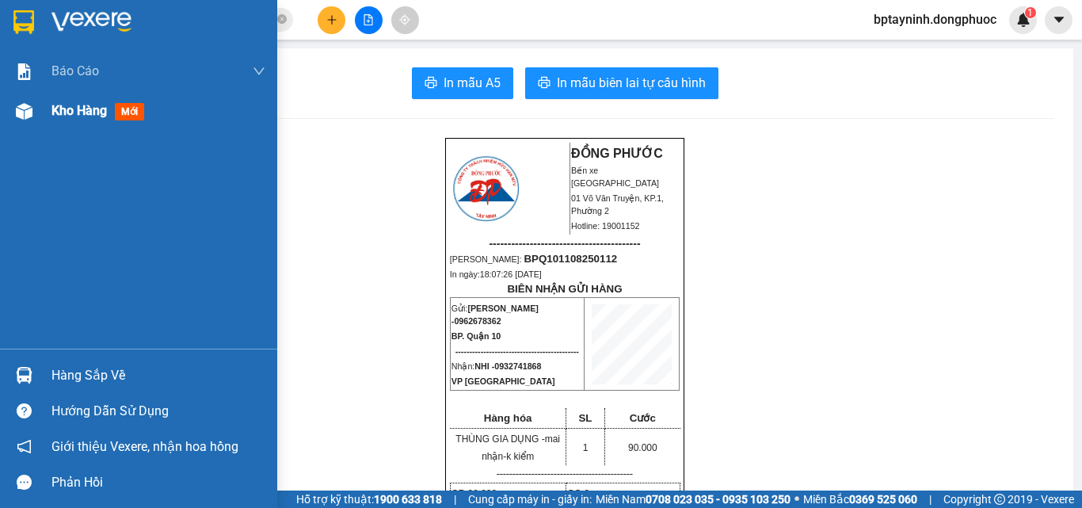
click at [64, 98] on div "Kho hàng mới" at bounding box center [158, 111] width 214 height 40
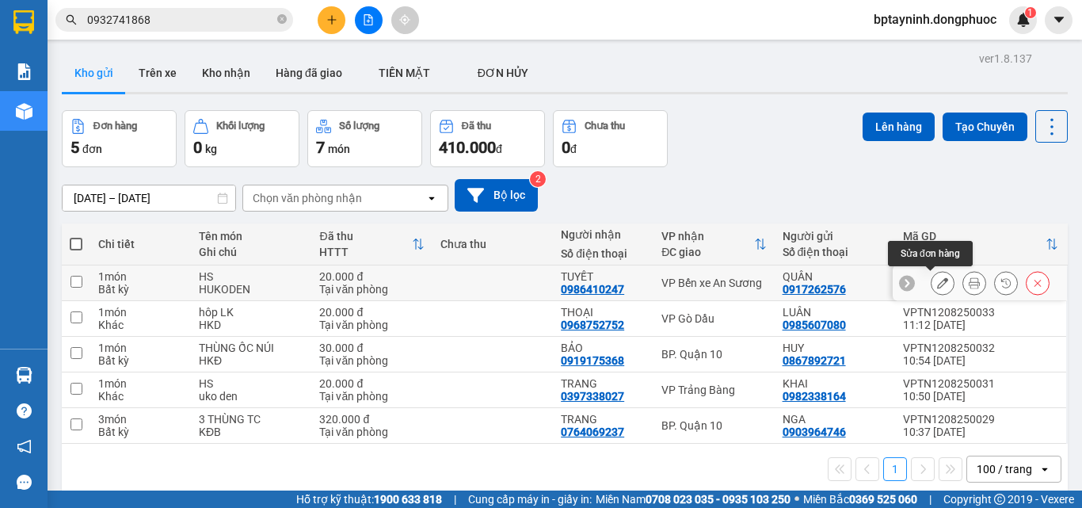
click at [937, 280] on icon at bounding box center [942, 282] width 11 height 11
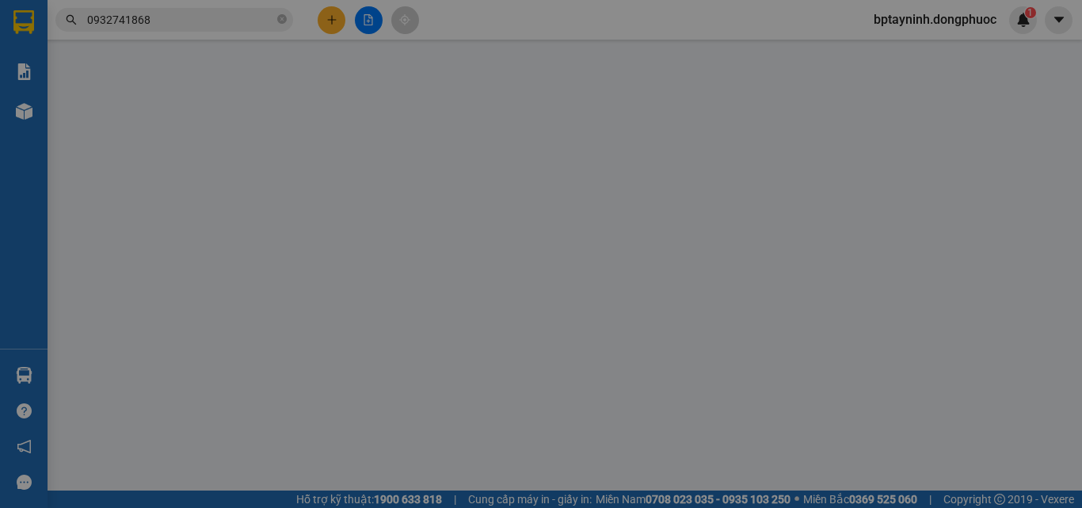
type input "0917262576"
type input "QUÂN"
type input "0986410247"
type input "TUYẾT"
type input "20.000"
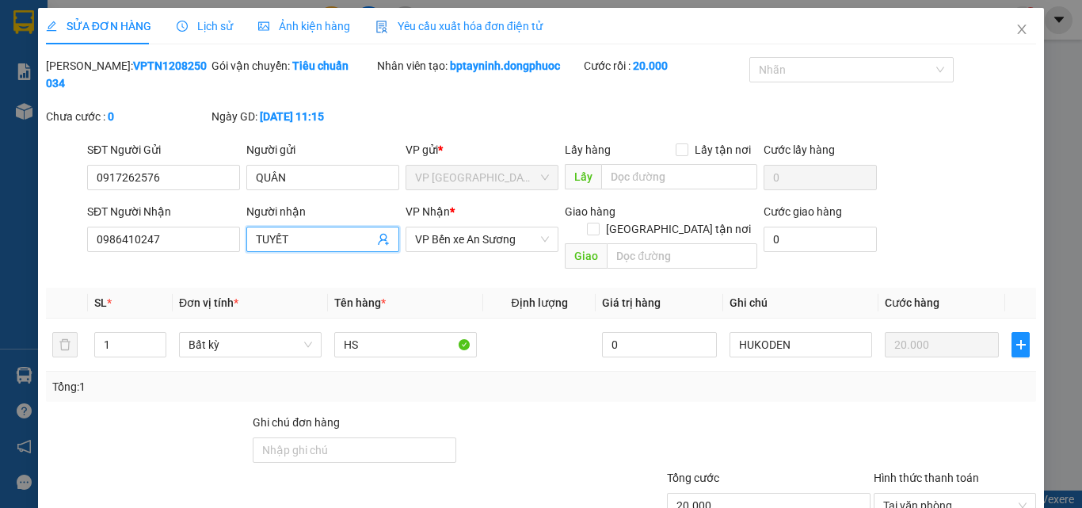
click at [258, 230] on input "TUYẾT" at bounding box center [315, 238] width 118 height 17
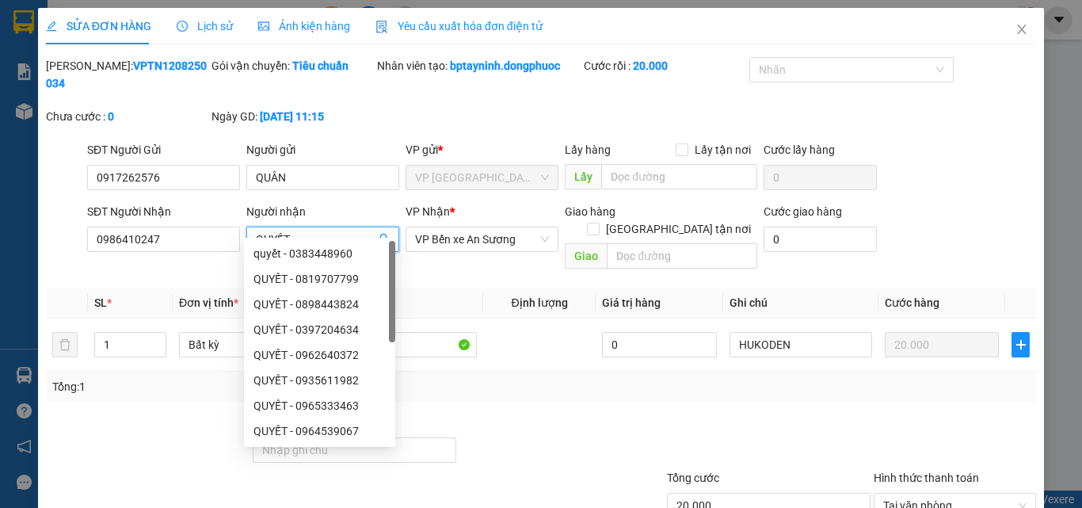
type input "QUYẾT"
click at [821, 413] on div at bounding box center [768, 440] width 207 height 55
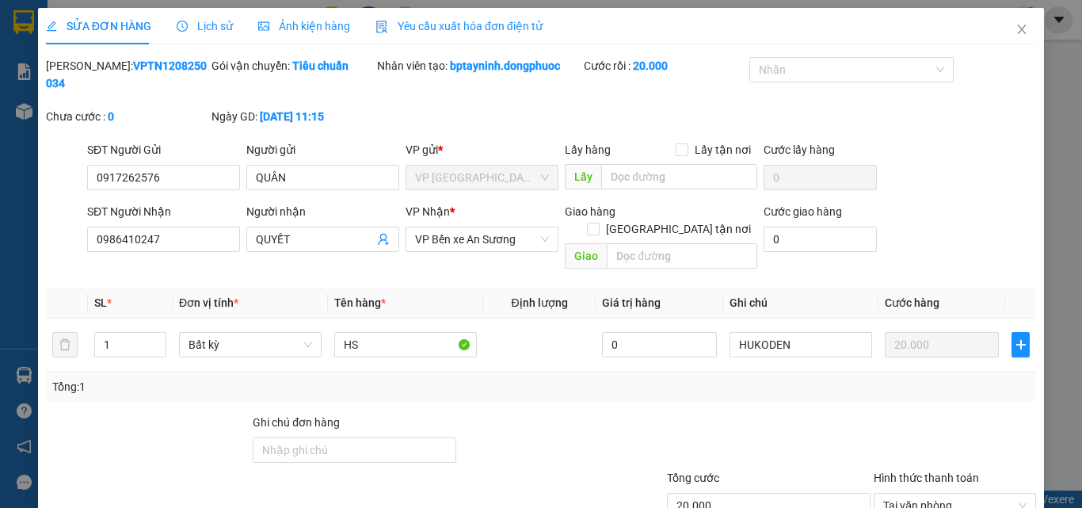
scroll to position [82, 0]
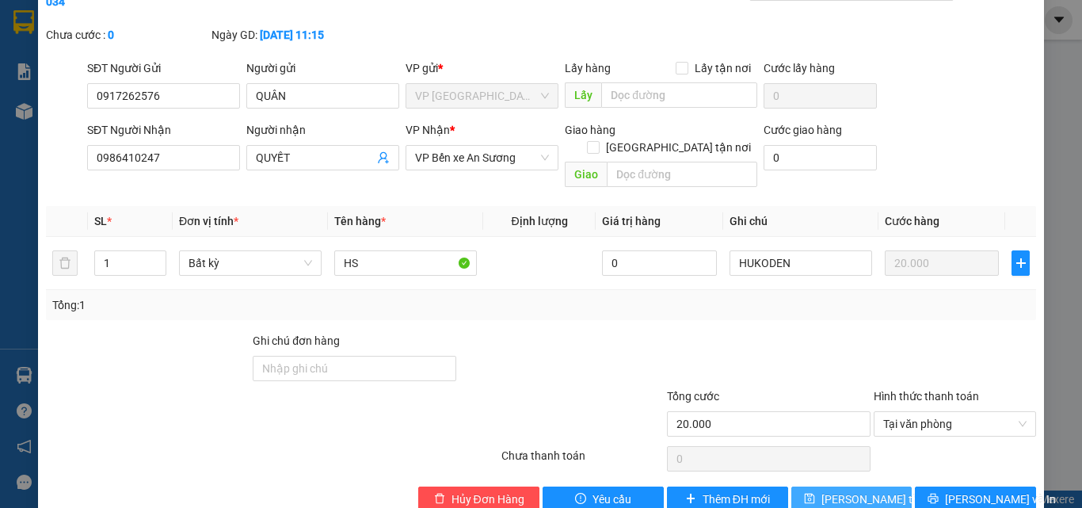
click at [839, 490] on span "Lưu thay đổi" at bounding box center [884, 498] width 127 height 17
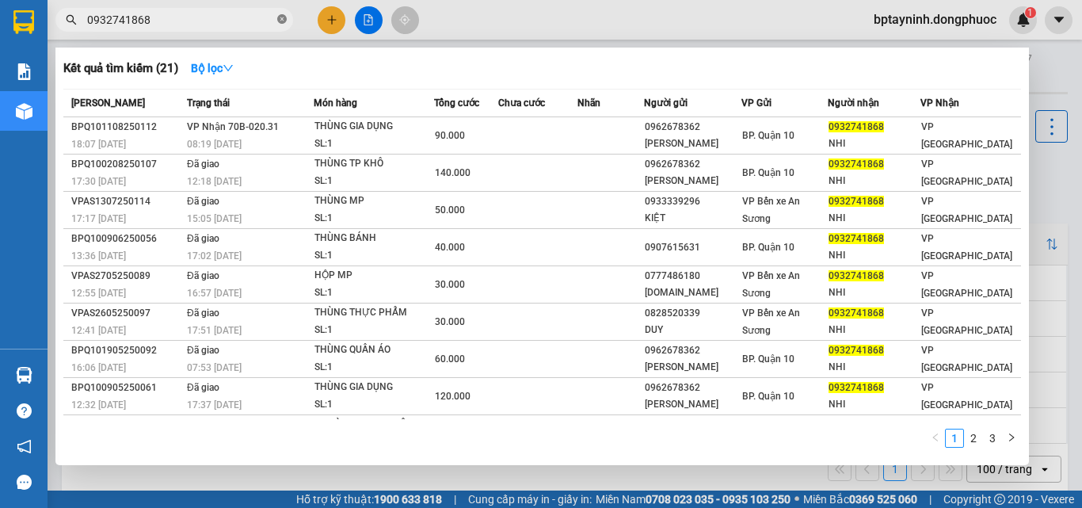
click at [279, 17] on icon "close-circle" at bounding box center [282, 19] width 10 height 10
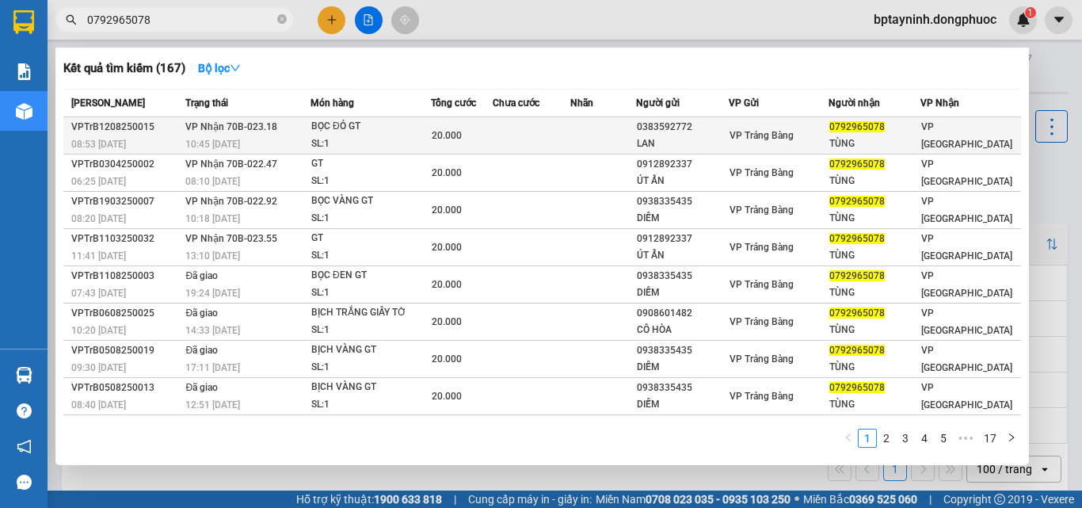
type input "0792965078"
click at [581, 128] on td at bounding box center [603, 135] width 66 height 37
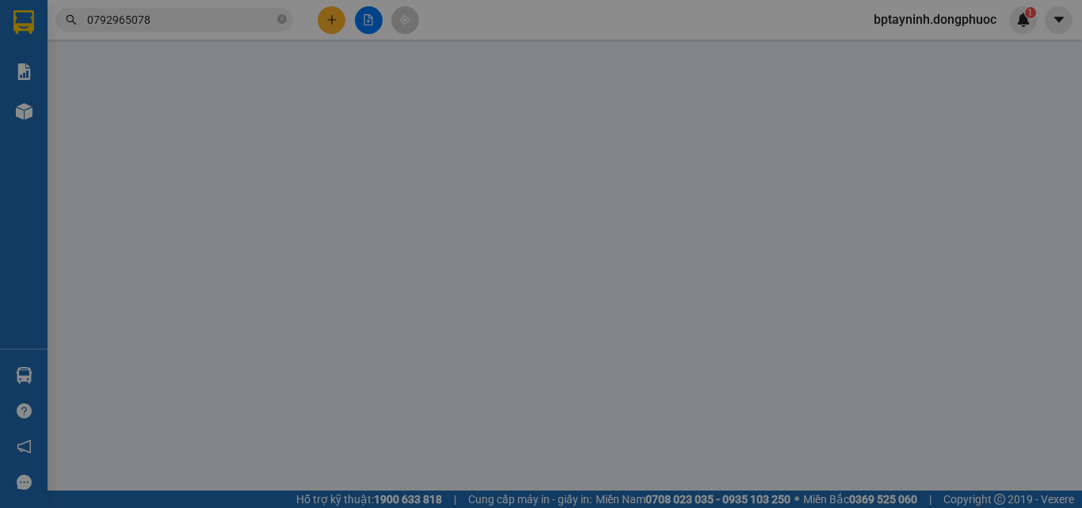
type input "0383592772"
type input "LAN"
type input "0792965078"
type input "TÙNG"
type input "20.000"
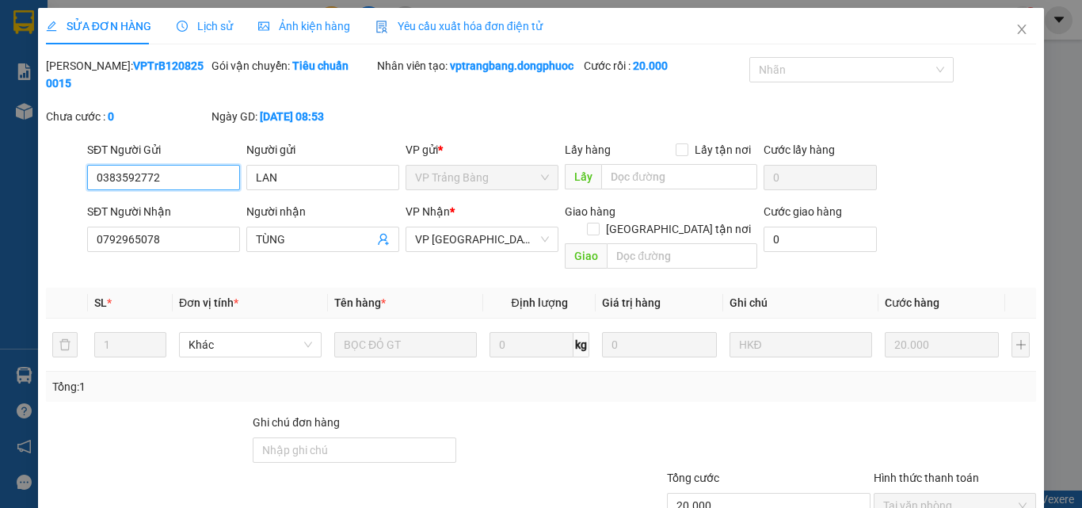
scroll to position [99, 0]
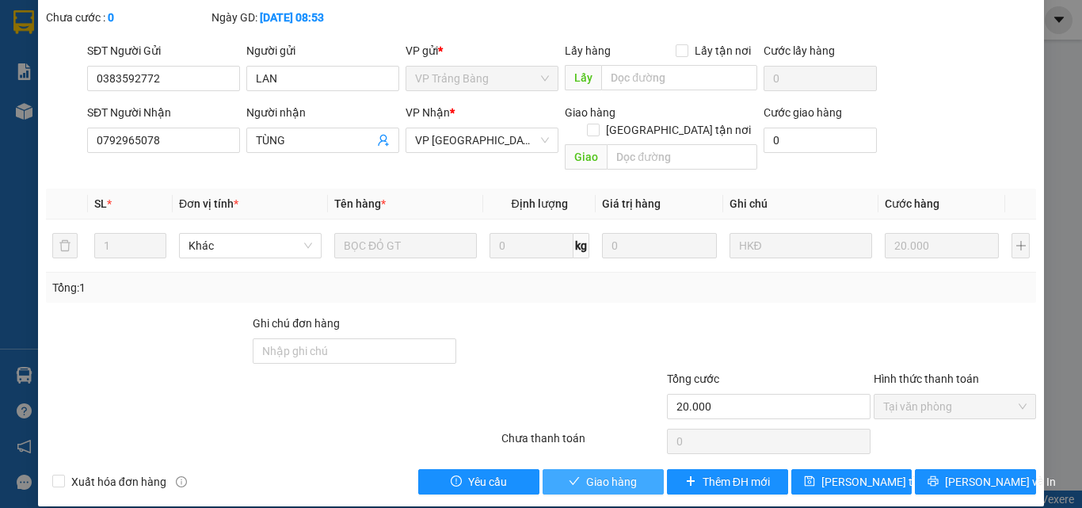
click at [603, 473] on span "Giao hàng" at bounding box center [611, 481] width 51 height 17
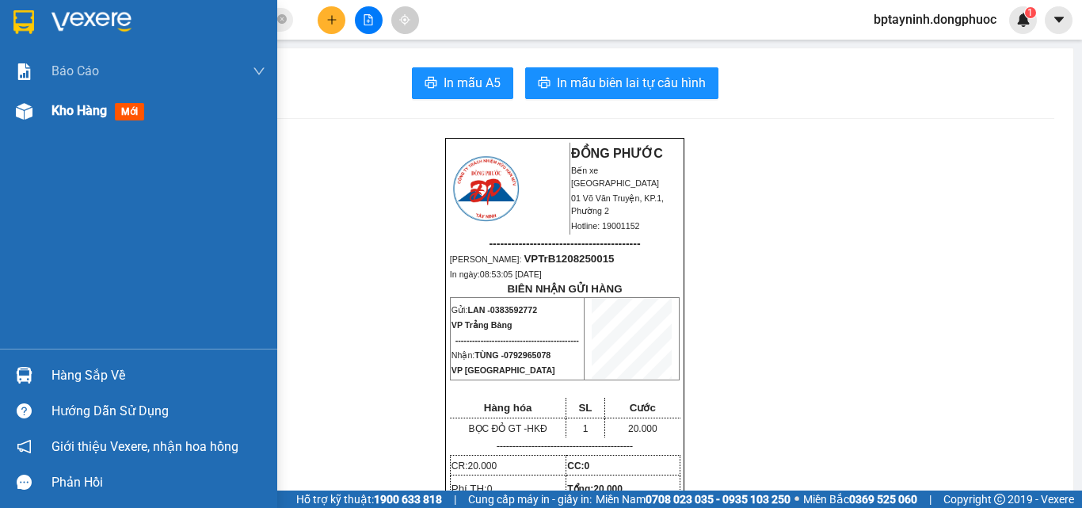
drag, startPoint x: 60, startPoint y: 126, endPoint x: 66, endPoint y: 96, distance: 30.6
click at [60, 116] on div "Kho hàng mới" at bounding box center [158, 111] width 214 height 40
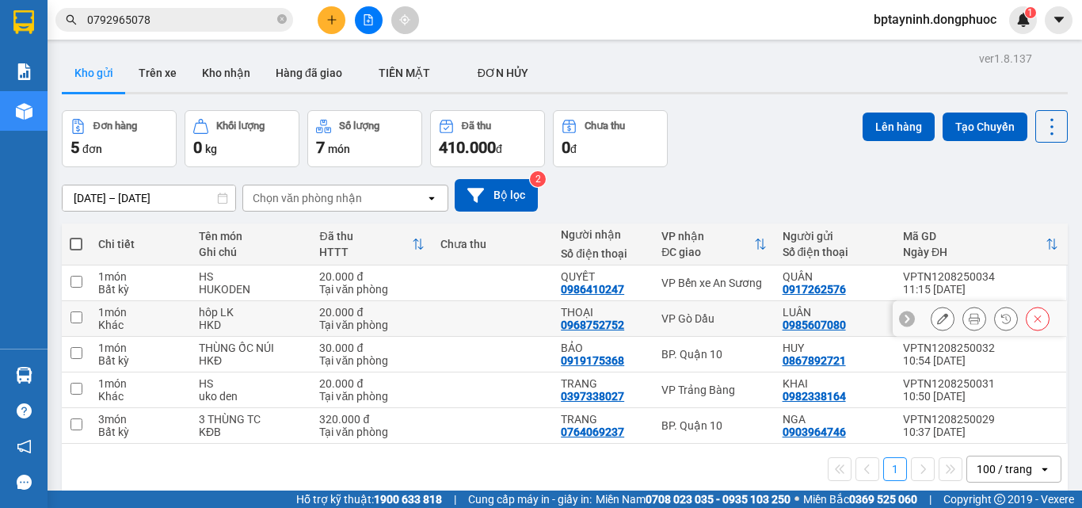
click at [718, 308] on td "VP Gò Dầu" at bounding box center [713, 319] width 120 height 36
checkbox input "true"
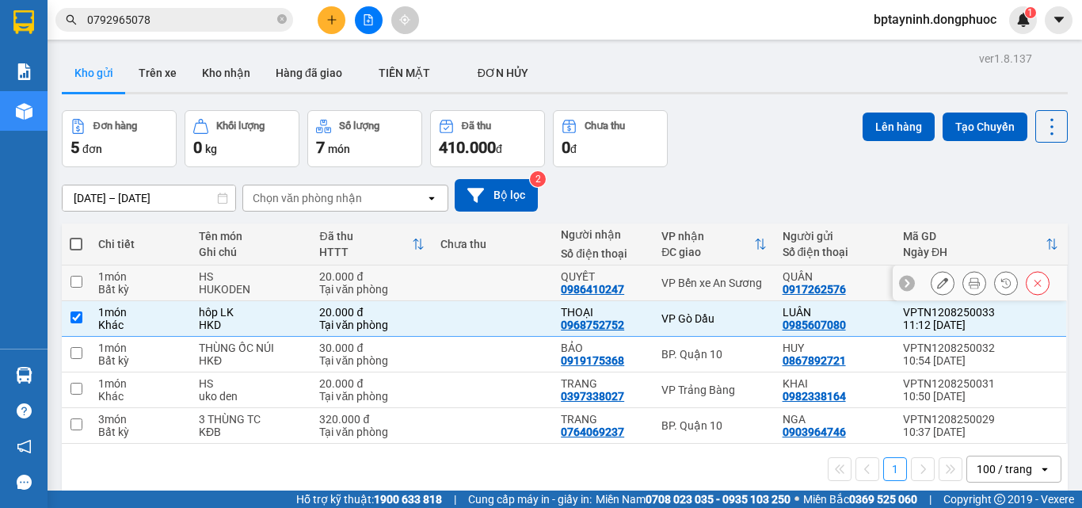
click at [723, 281] on div "VP Bến xe An Sương" at bounding box center [713, 282] width 105 height 13
checkbox input "true"
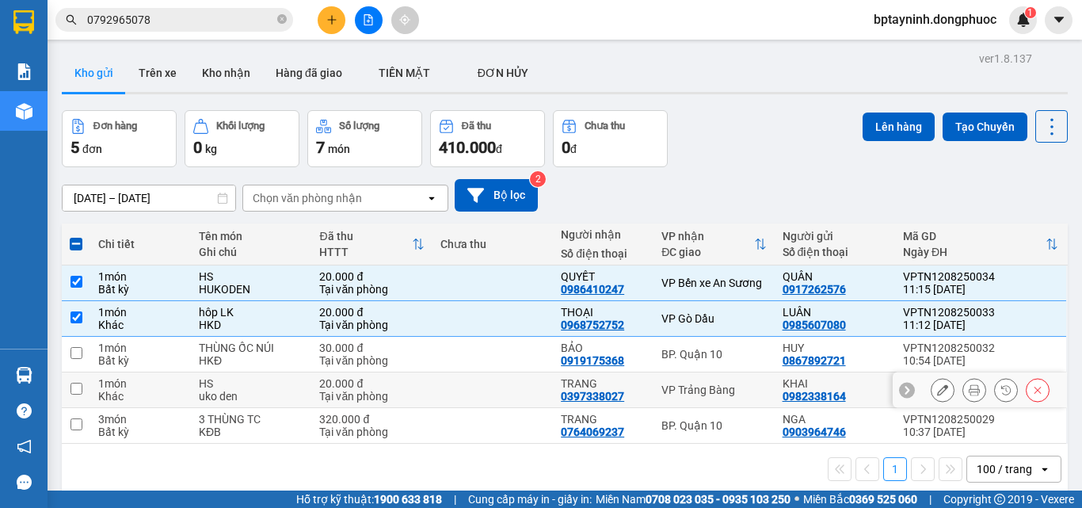
click at [722, 387] on div "VP Trảng Bàng" at bounding box center [713, 389] width 105 height 13
checkbox input "true"
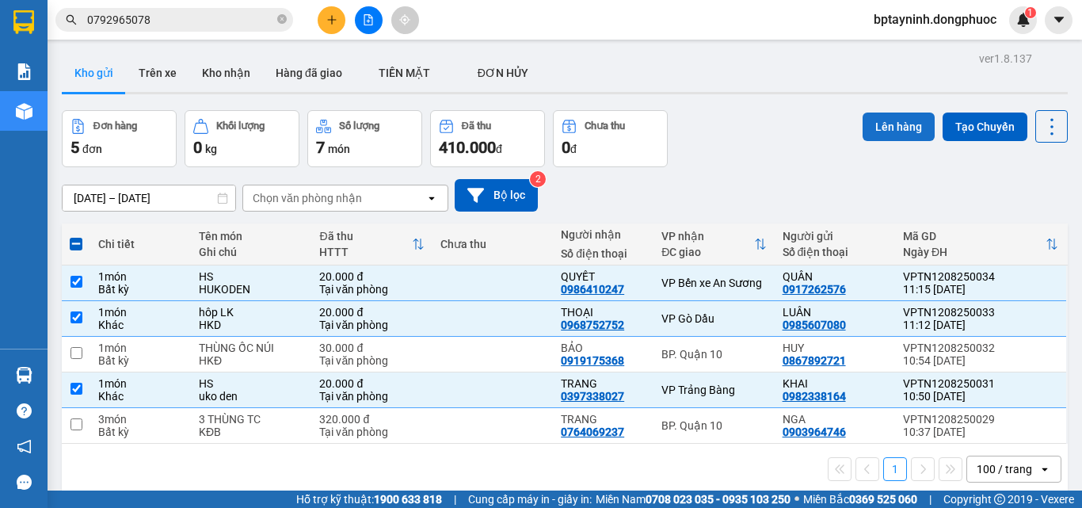
click at [892, 119] on button "Lên hàng" at bounding box center [899, 126] width 72 height 29
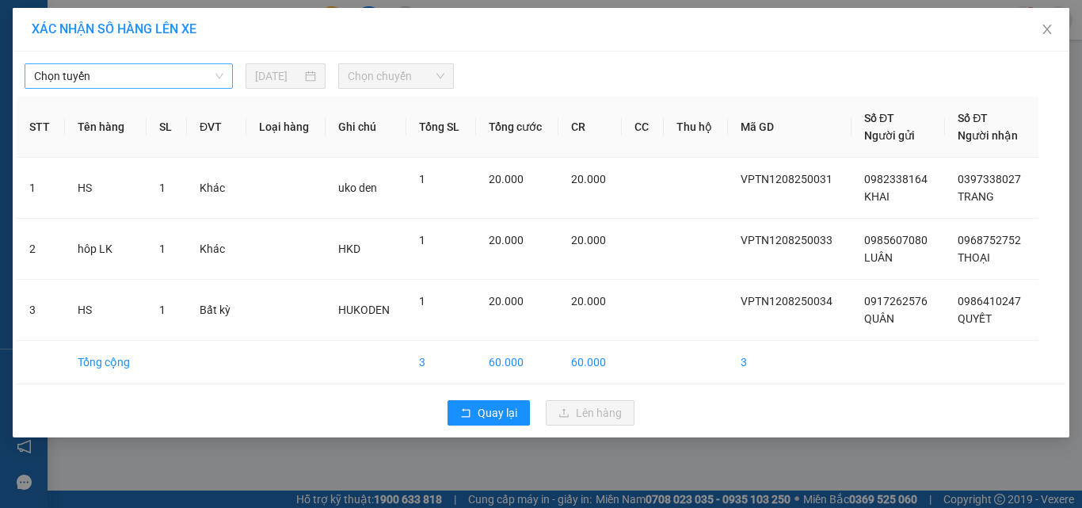
click at [65, 84] on span "Chọn tuyến" at bounding box center [128, 76] width 189 height 24
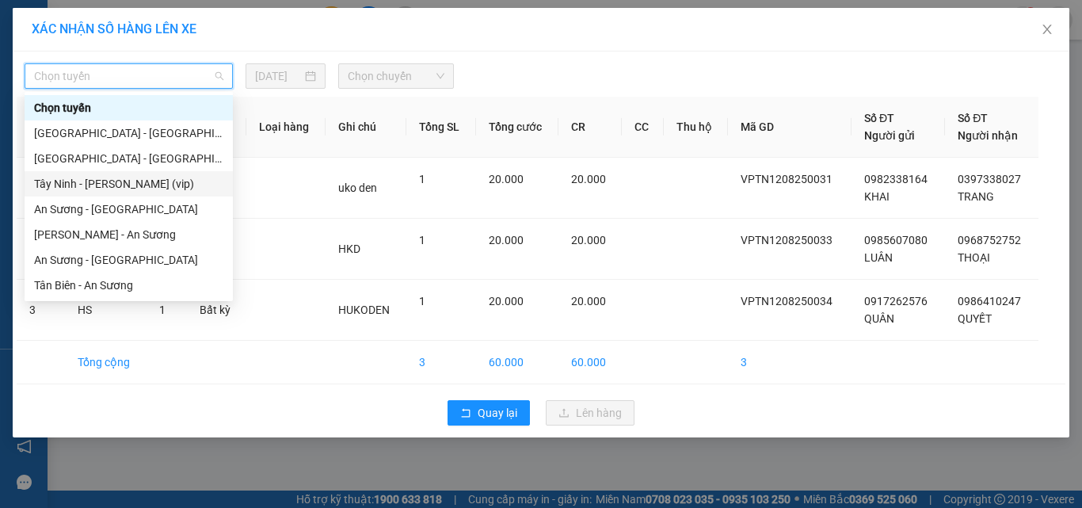
scroll to position [222, 0]
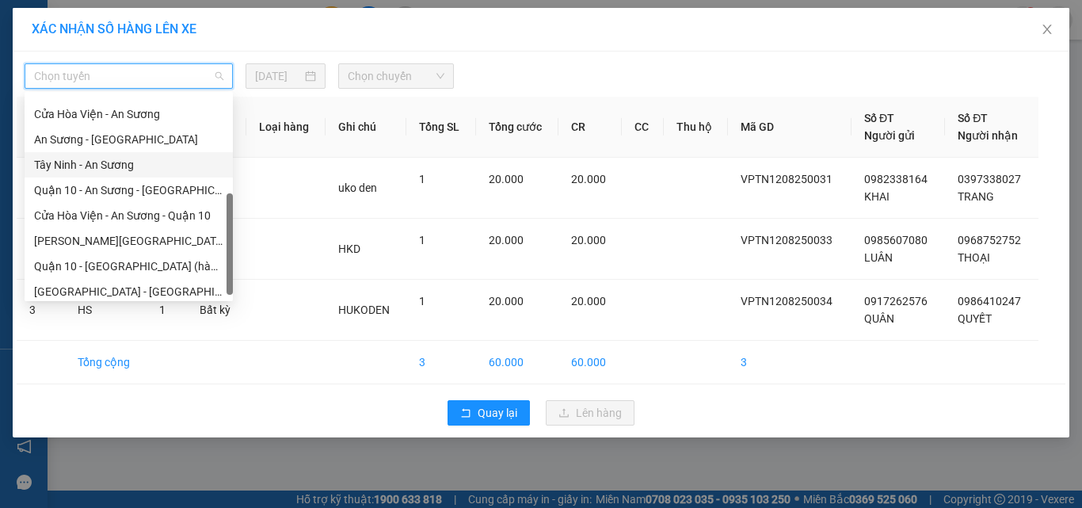
drag, startPoint x: 76, startPoint y: 160, endPoint x: 380, endPoint y: 124, distance: 306.3
click at [79, 160] on div "Tây Ninh - An Sương" at bounding box center [128, 164] width 189 height 17
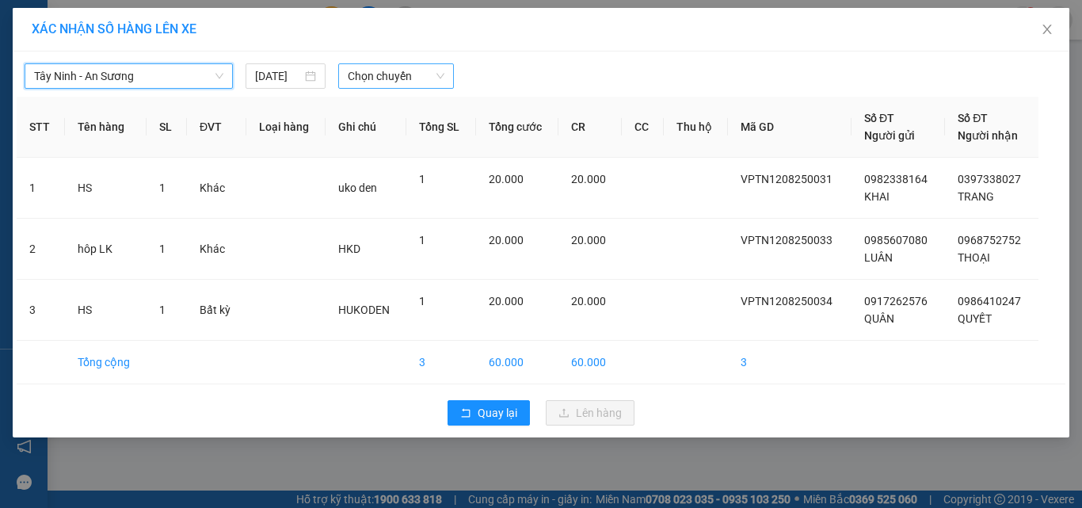
click at [405, 87] on span "Chọn chuyến" at bounding box center [396, 76] width 97 height 24
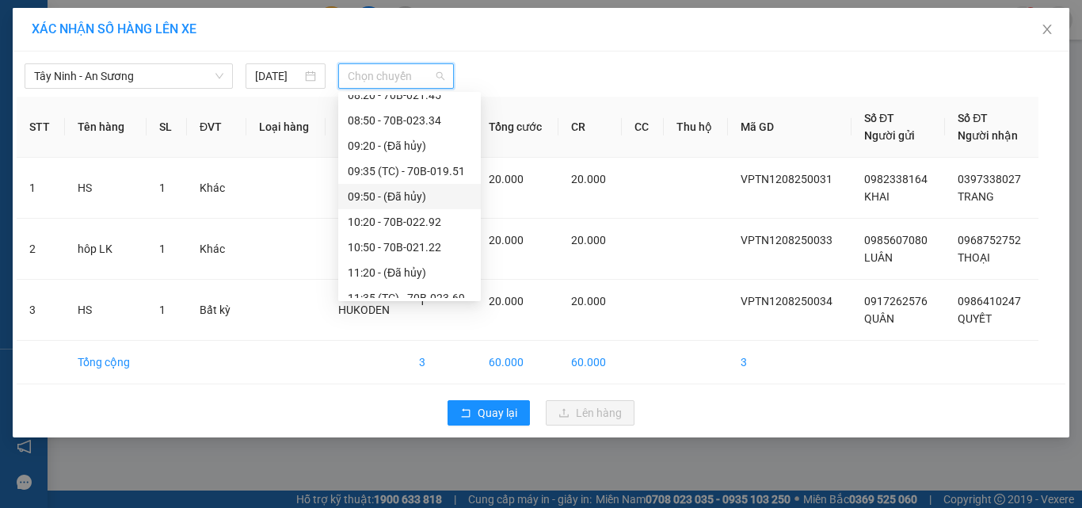
scroll to position [396, 0]
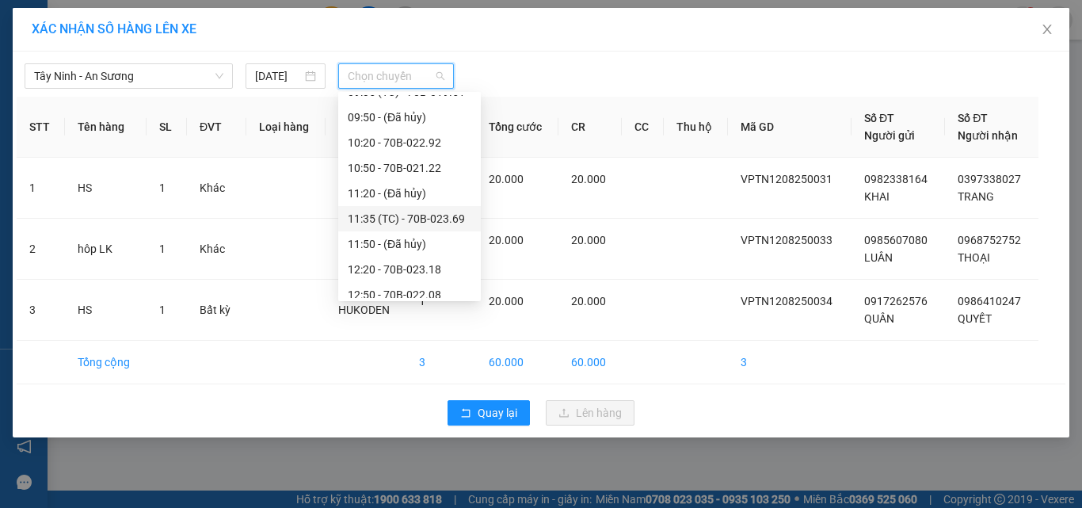
click at [440, 214] on div "11:35 (TC) - 70B-023.69" at bounding box center [410, 218] width 124 height 17
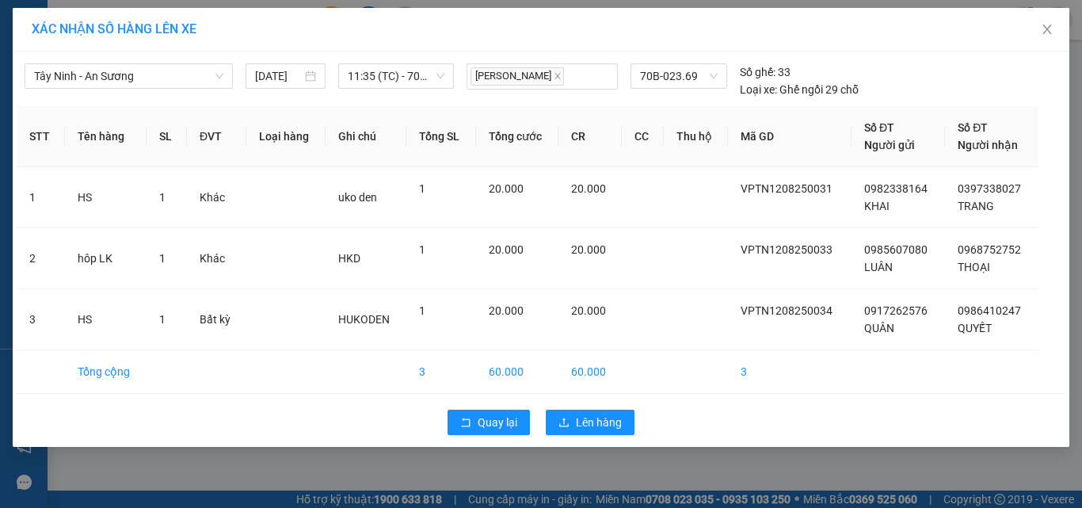
click at [588, 403] on div "Quay lại Lên hàng" at bounding box center [541, 422] width 1049 height 41
click at [602, 426] on span "Lên hàng" at bounding box center [599, 421] width 46 height 17
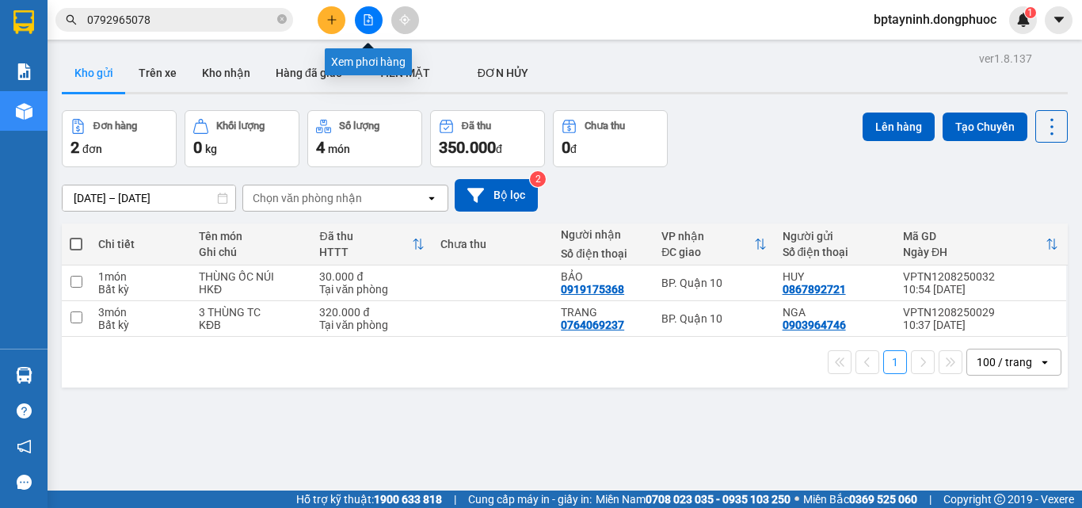
click at [365, 29] on button at bounding box center [369, 20] width 28 height 28
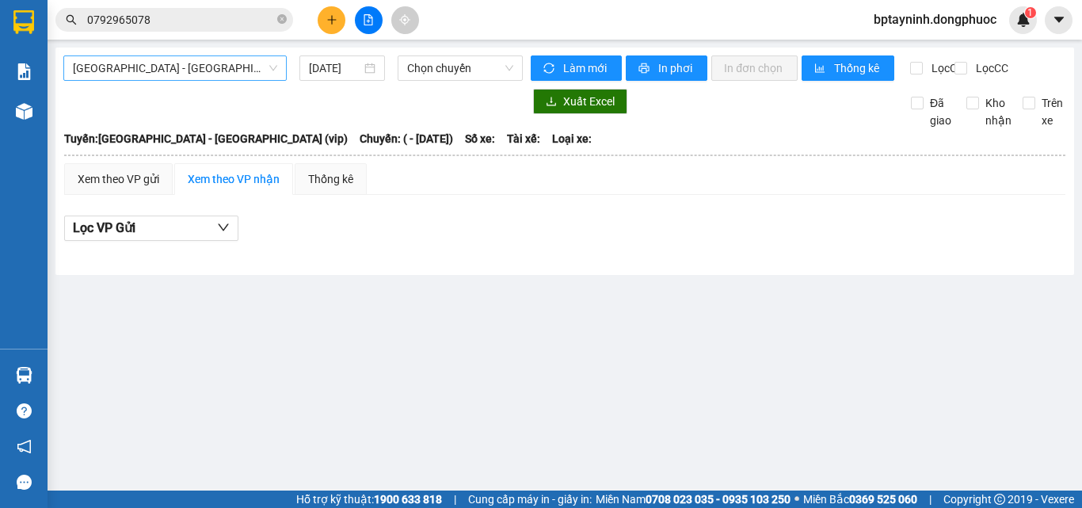
click at [208, 74] on span "[GEOGRAPHIC_DATA] - [GEOGRAPHIC_DATA] (vip)" at bounding box center [175, 68] width 204 height 24
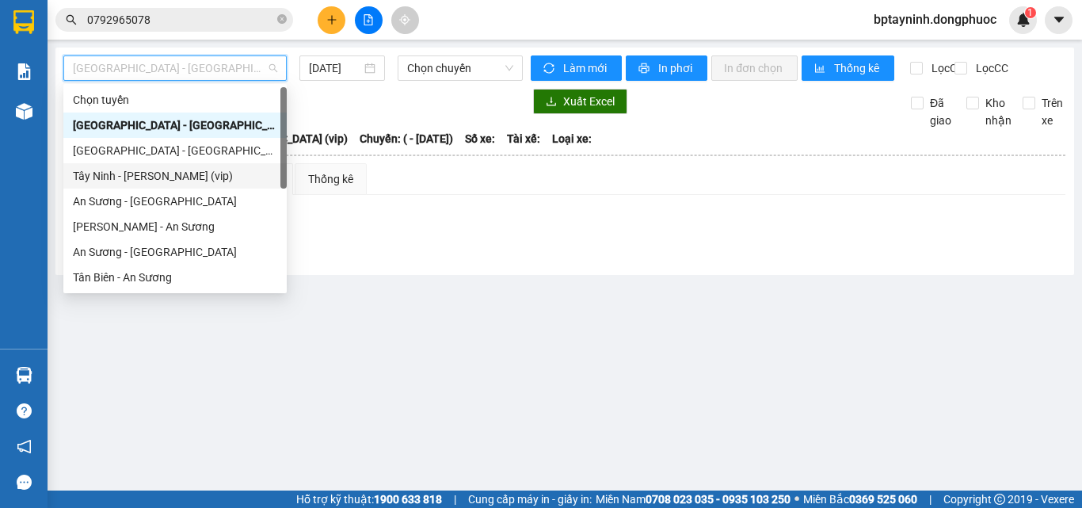
drag, startPoint x: 145, startPoint y: 173, endPoint x: 161, endPoint y: 173, distance: 15.8
click at [161, 173] on div "Tây Ninh - Hồ Chí Minh (vip)" at bounding box center [175, 175] width 204 height 17
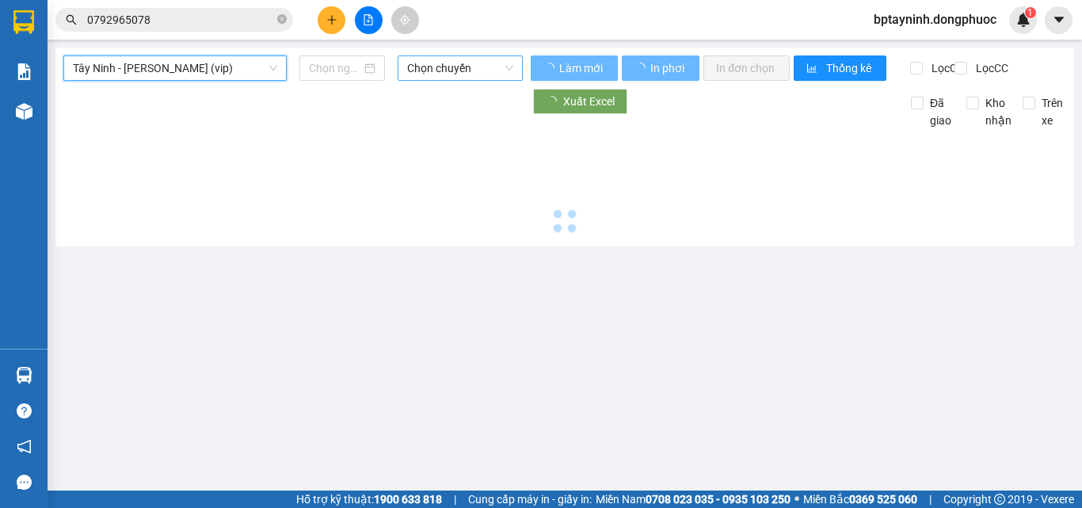
type input "[DATE]"
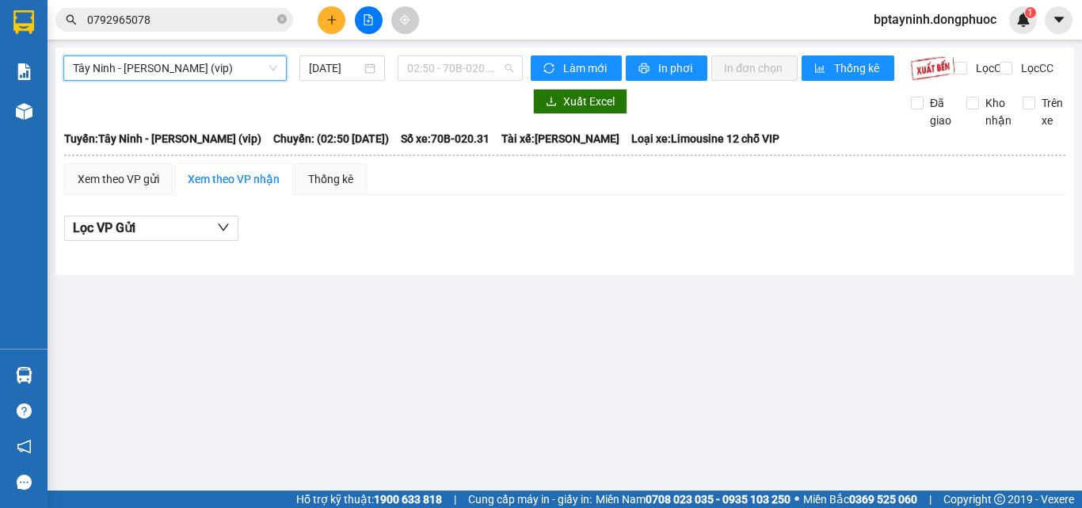
drag, startPoint x: 472, startPoint y: 65, endPoint x: 415, endPoint y: 133, distance: 88.8
click at [455, 86] on body "Kết quả tìm kiếm ( 167 ) Bộ lọc Mã ĐH Trạng thái Món hàng Tổng cước Chưa cước N…" at bounding box center [541, 254] width 1082 height 508
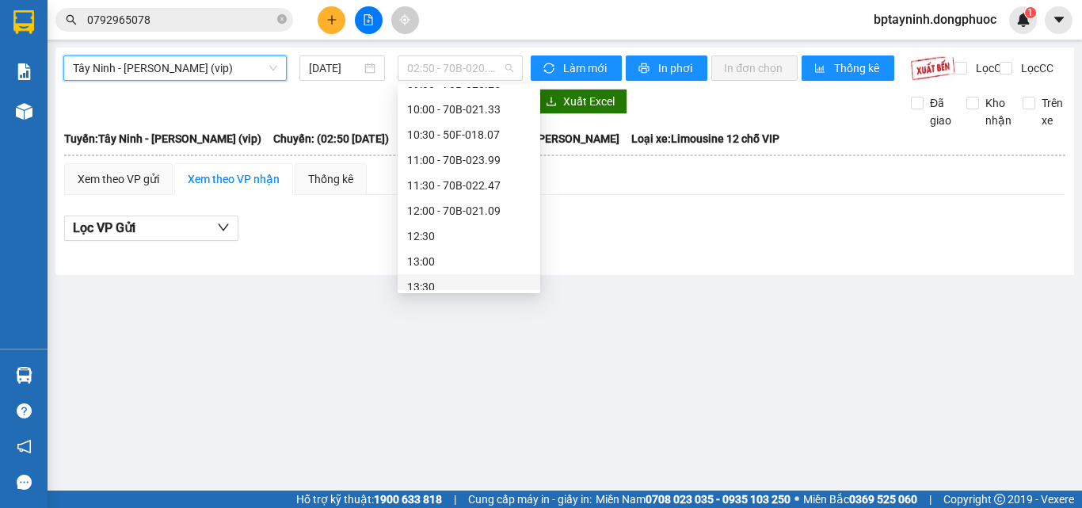
scroll to position [393, 0]
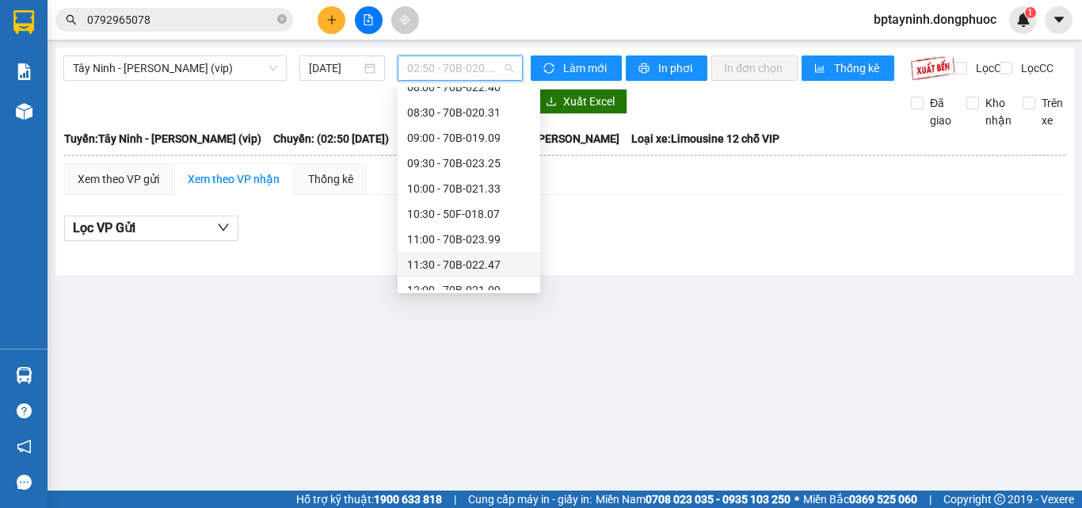
click at [465, 261] on div "11:30 - 70B-022.47" at bounding box center [469, 264] width 124 height 17
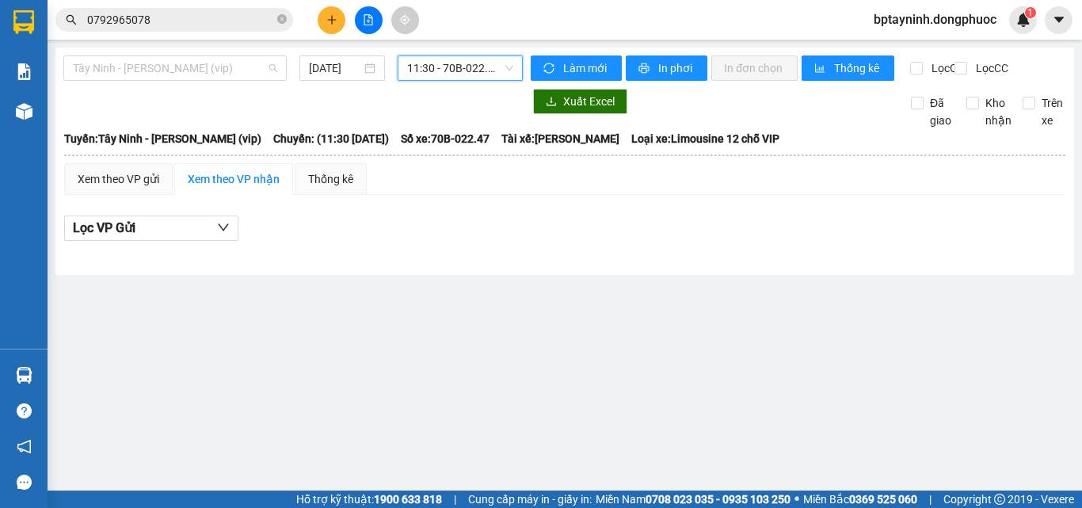
drag, startPoint x: 248, startPoint y: 67, endPoint x: 230, endPoint y: 105, distance: 42.9
click at [246, 67] on span "Tây Ninh - Hồ Chí Minh (vip)" at bounding box center [175, 68] width 204 height 24
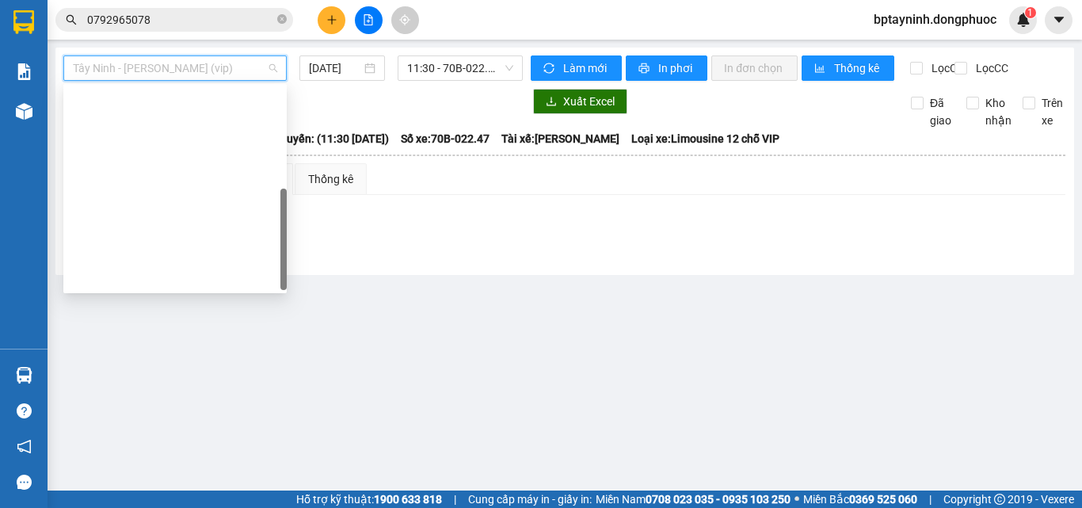
scroll to position [222, 0]
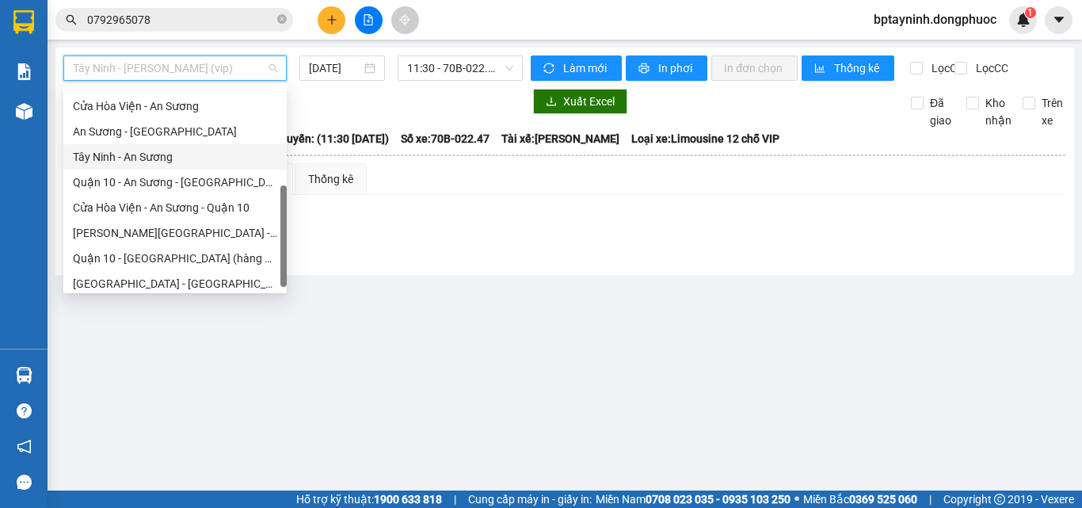
click at [146, 151] on div "Tây Ninh - An Sương" at bounding box center [175, 156] width 204 height 17
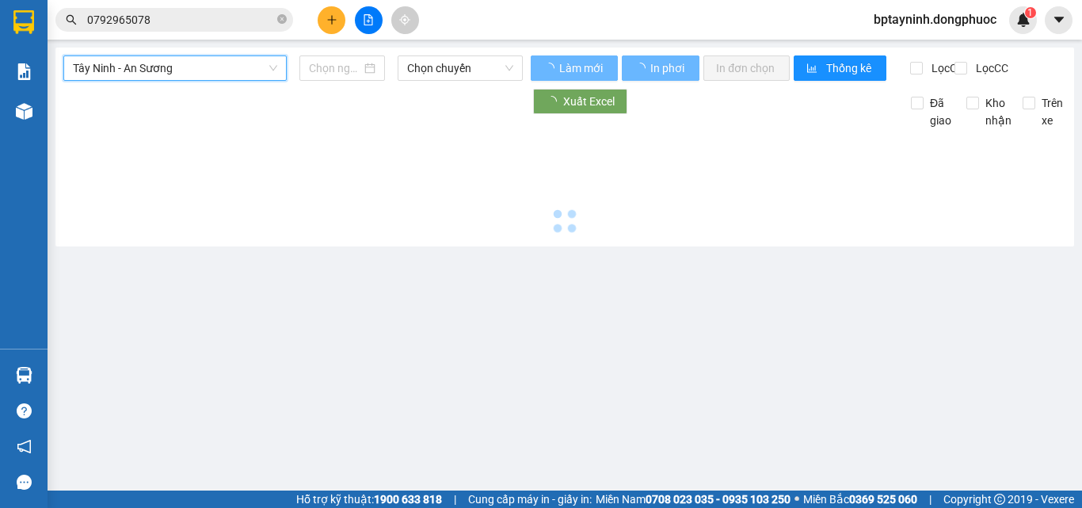
type input "[DATE]"
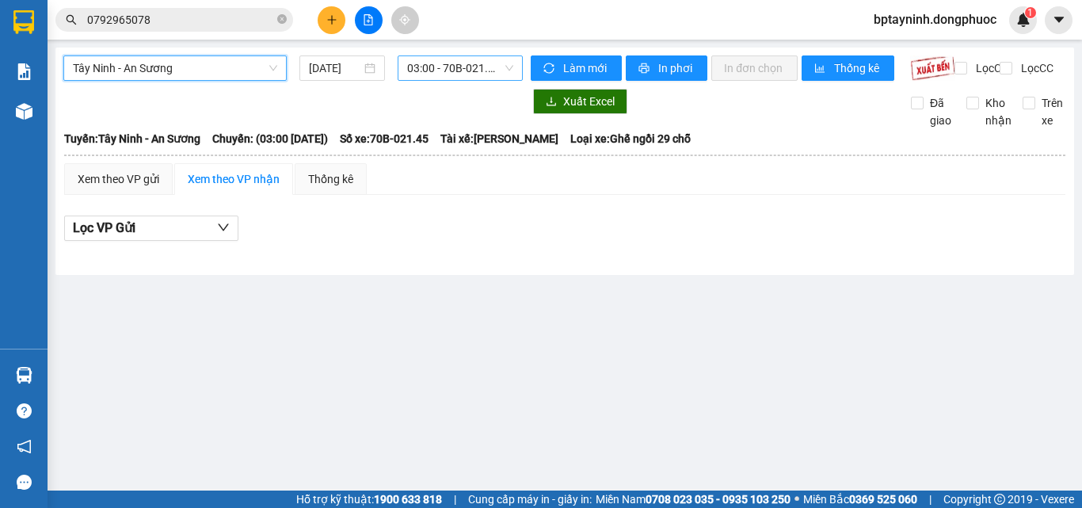
drag, startPoint x: 456, startPoint y: 68, endPoint x: 437, endPoint y: 79, distance: 22.0
click at [448, 74] on span "03:00 - 70B-021.45" at bounding box center [460, 68] width 106 height 24
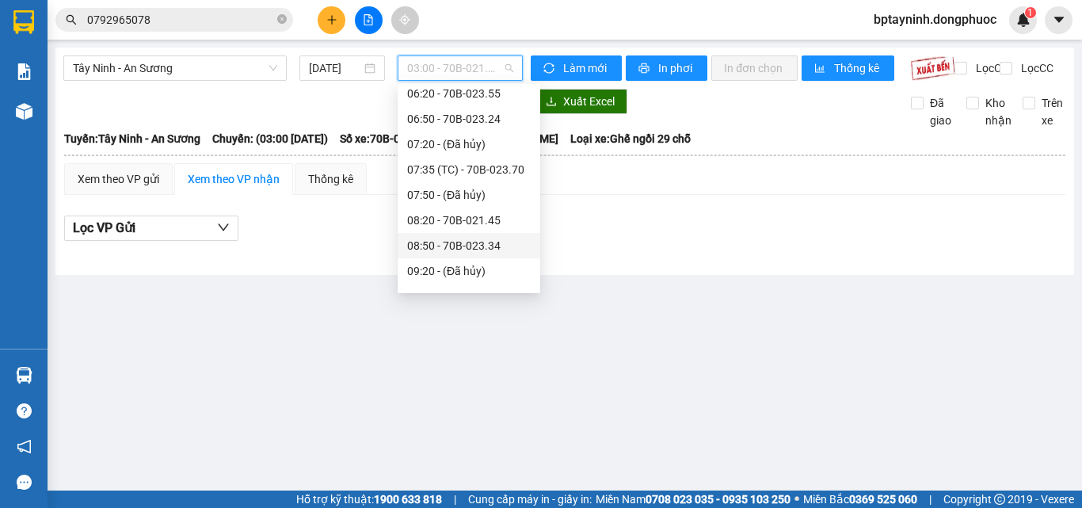
scroll to position [421, 0]
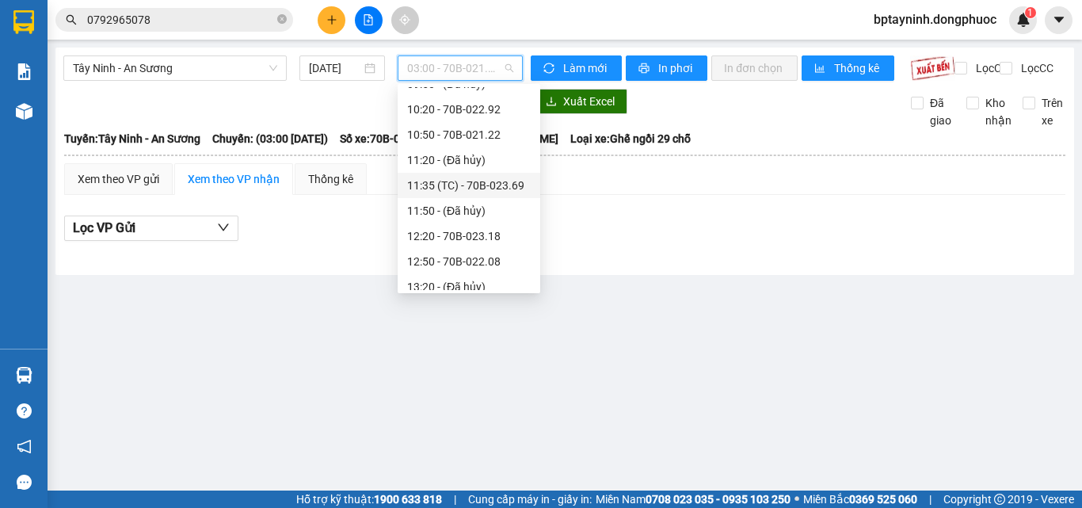
click at [489, 173] on div "11:35 (TC) - 70B-023.69" at bounding box center [469, 185] width 143 height 25
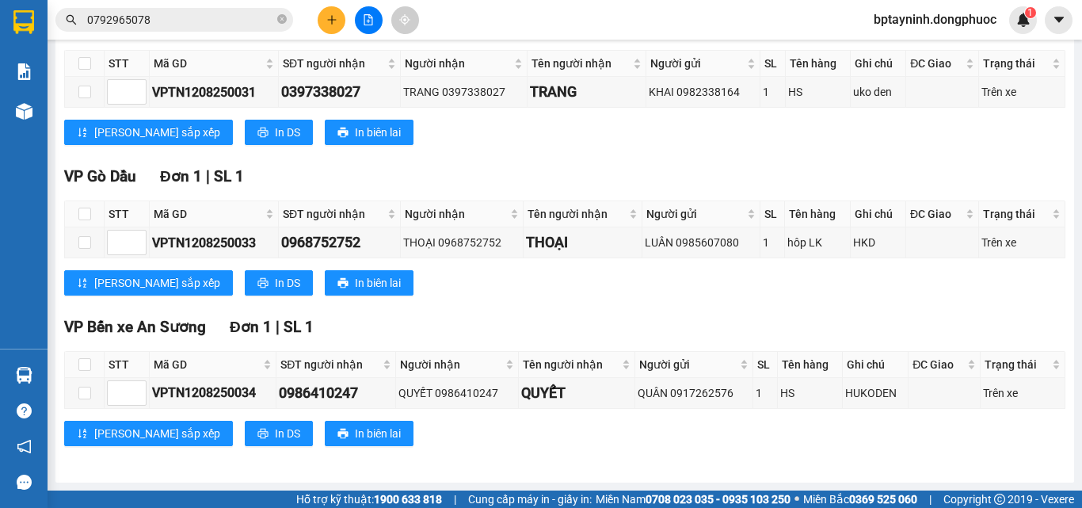
scroll to position [44, 0]
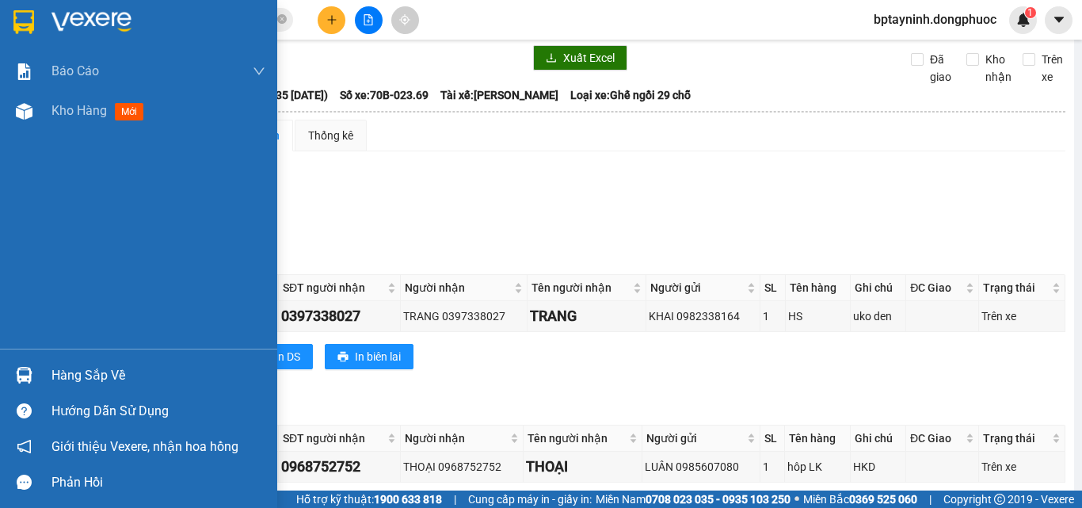
drag, startPoint x: 77, startPoint y: 374, endPoint x: 539, endPoint y: 154, distance: 511.2
click at [97, 369] on div "Hàng sắp về" at bounding box center [158, 376] width 214 height 24
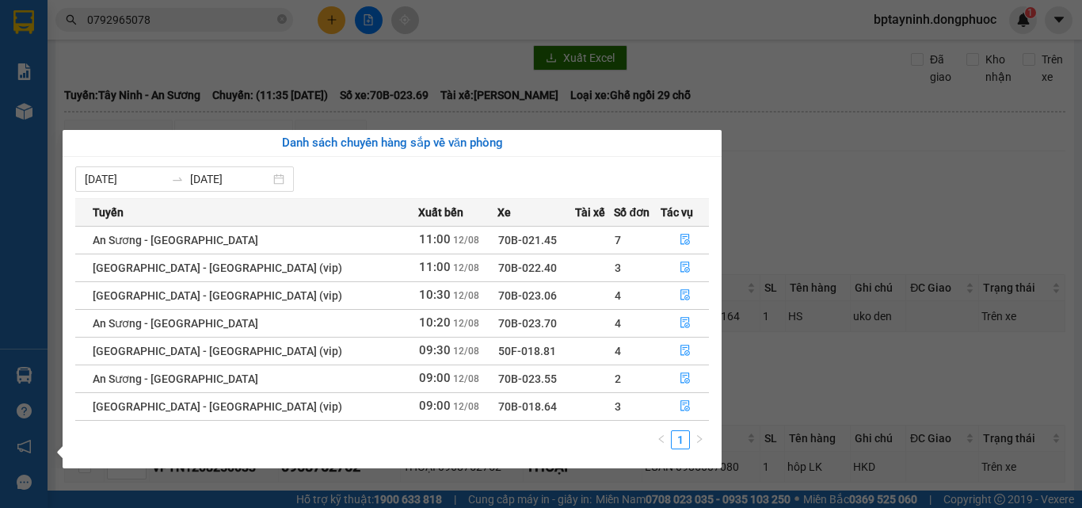
click at [272, 26] on section "Kết quả tìm kiếm ( 167 ) Bộ lọc Mã ĐH Trạng thái Món hàng Tổng cước Chưa cước N…" at bounding box center [541, 254] width 1082 height 508
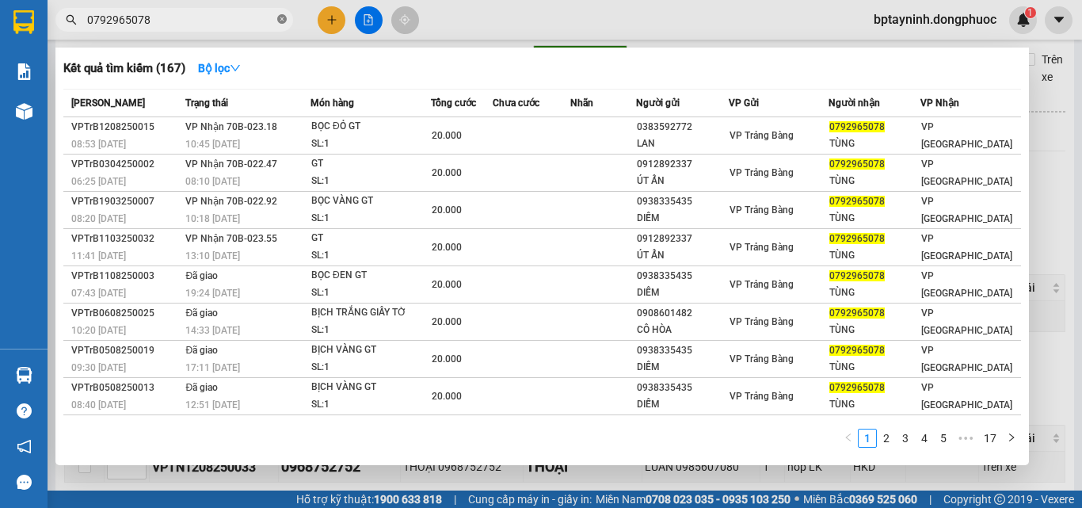
click at [281, 22] on icon "close-circle" at bounding box center [282, 19] width 10 height 10
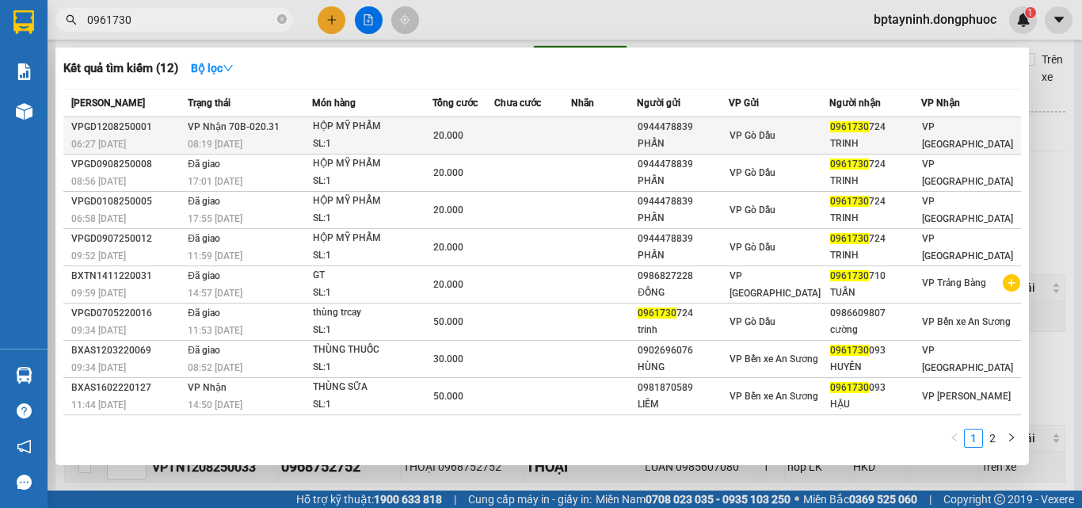
type input "0961730"
click at [505, 136] on td at bounding box center [533, 135] width 78 height 37
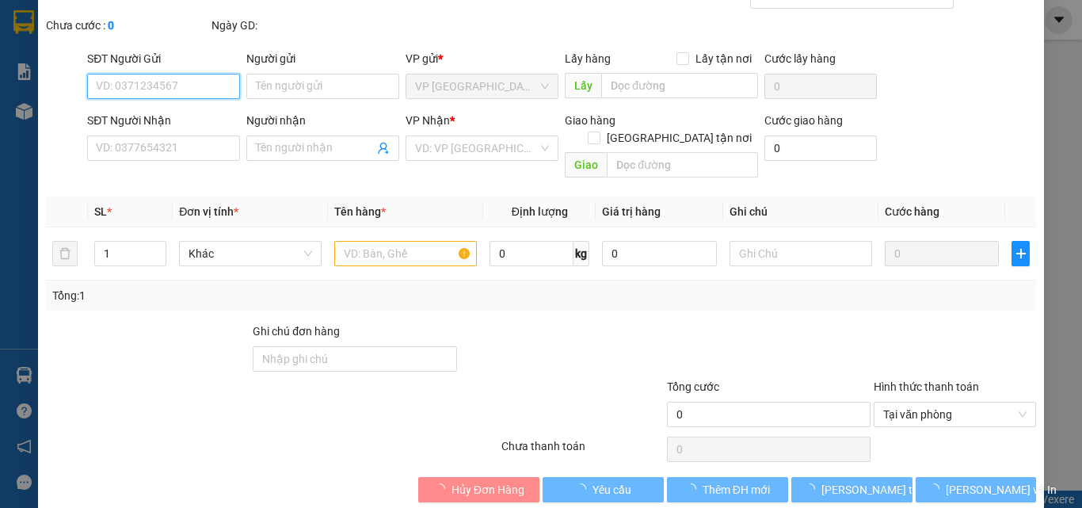
type input "0944478839"
type input "PHẤN"
type input "0961730724"
type input "TRINH"
type input "20.000"
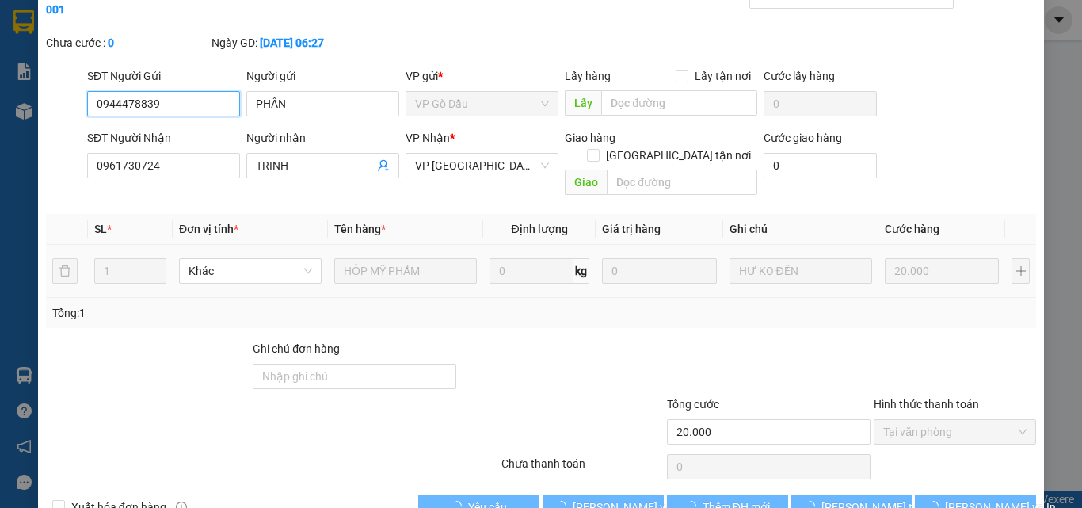
scroll to position [82, 0]
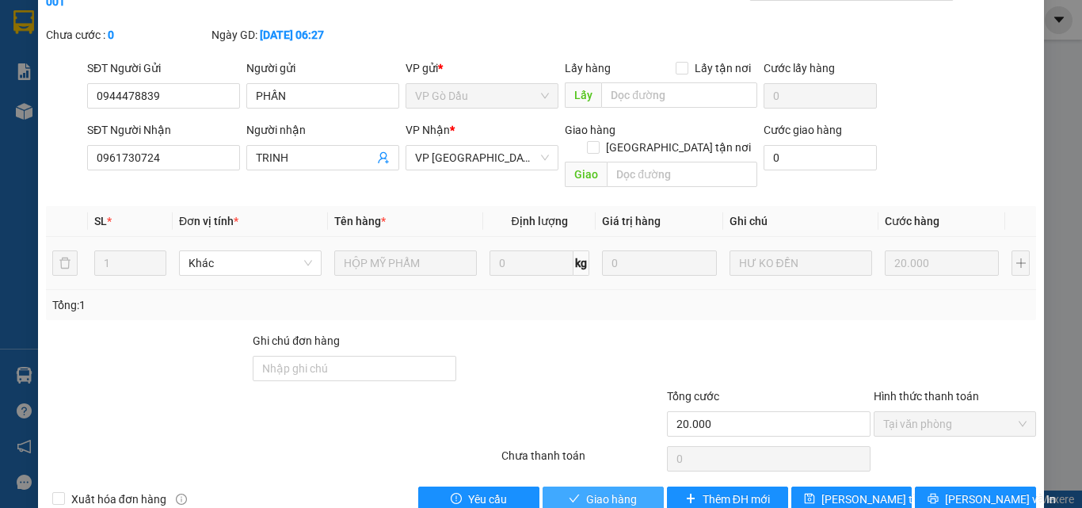
click at [613, 490] on span "Giao hàng" at bounding box center [611, 498] width 51 height 17
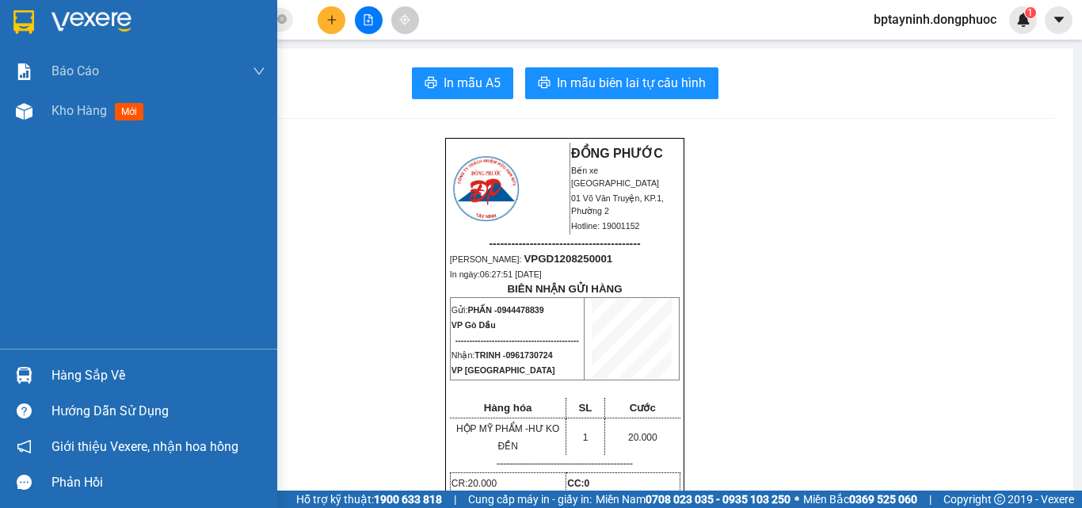
drag, startPoint x: 80, startPoint y: 371, endPoint x: 158, endPoint y: 364, distance: 78.7
click at [84, 372] on div "Hàng sắp về" at bounding box center [158, 376] width 214 height 24
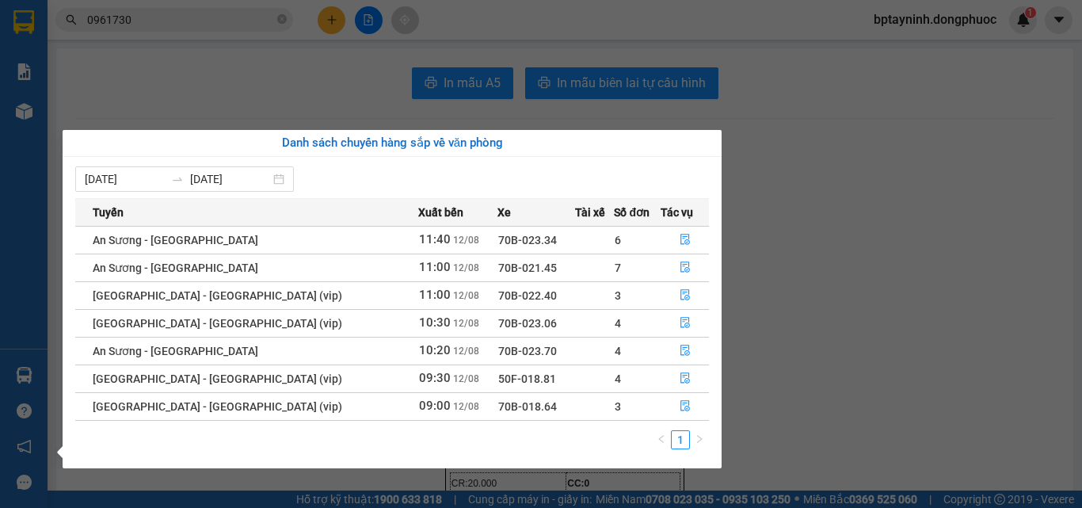
click at [230, 75] on section "Kết quả tìm kiếm ( 12 ) Bộ lọc Mã ĐH Trạng thái Món hàng Tổng cước Chưa cước Nh…" at bounding box center [541, 254] width 1082 height 508
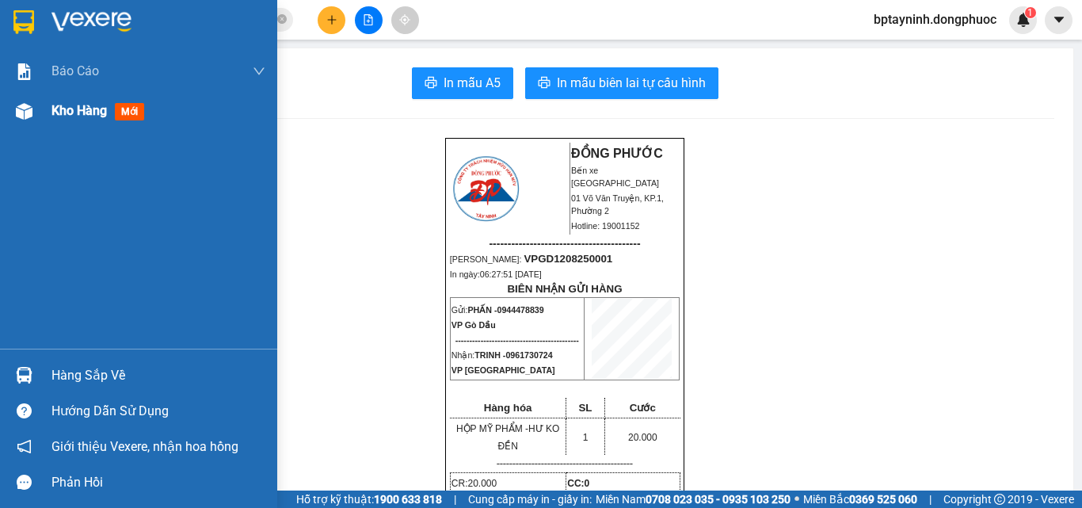
drag, startPoint x: 44, startPoint y: 96, endPoint x: 54, endPoint y: 105, distance: 13.4
click at [54, 105] on div "Kho hàng mới" at bounding box center [138, 111] width 277 height 40
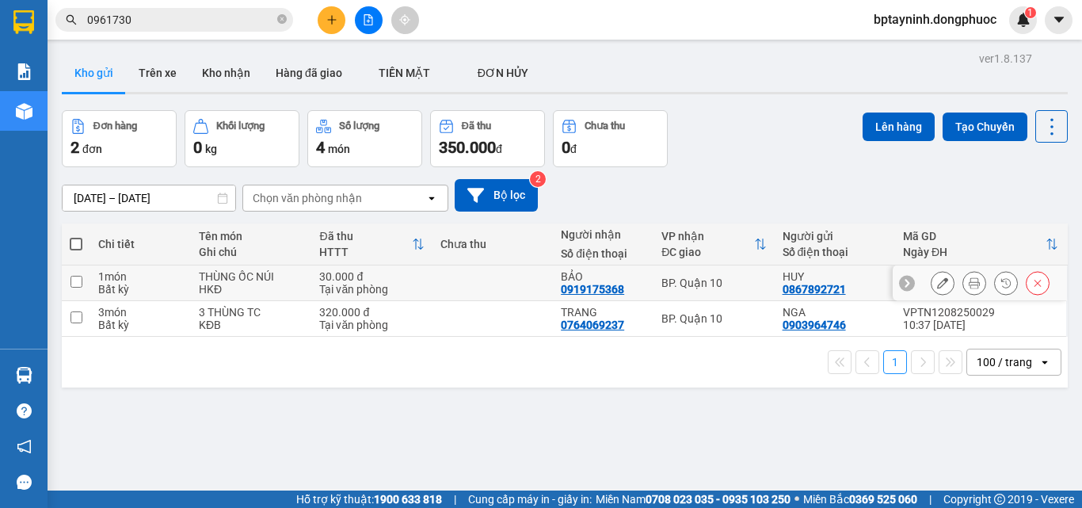
click at [750, 276] on div "BP. Quận 10" at bounding box center [713, 282] width 105 height 13
checkbox input "true"
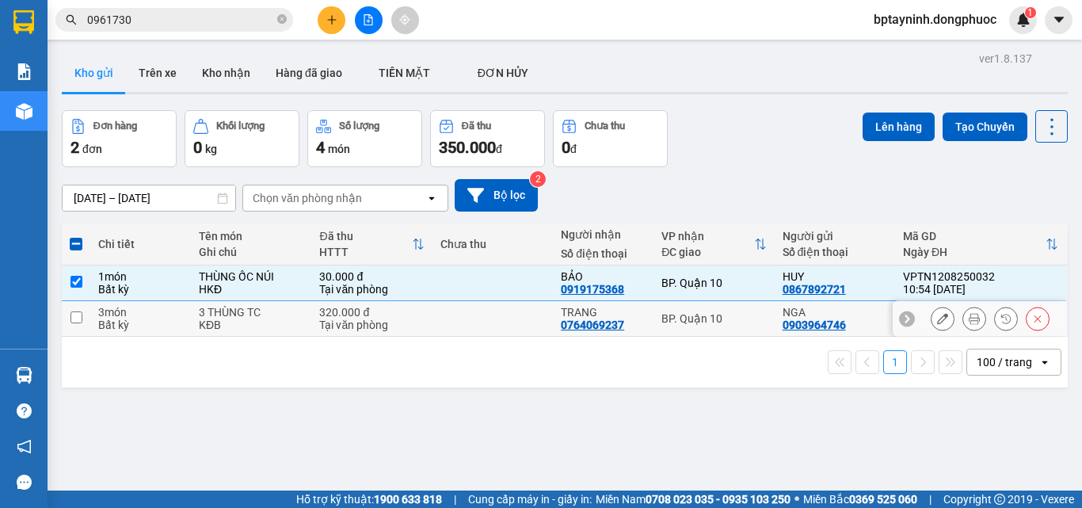
click at [733, 318] on div "BP. Quận 10" at bounding box center [713, 318] width 105 height 13
checkbox input "true"
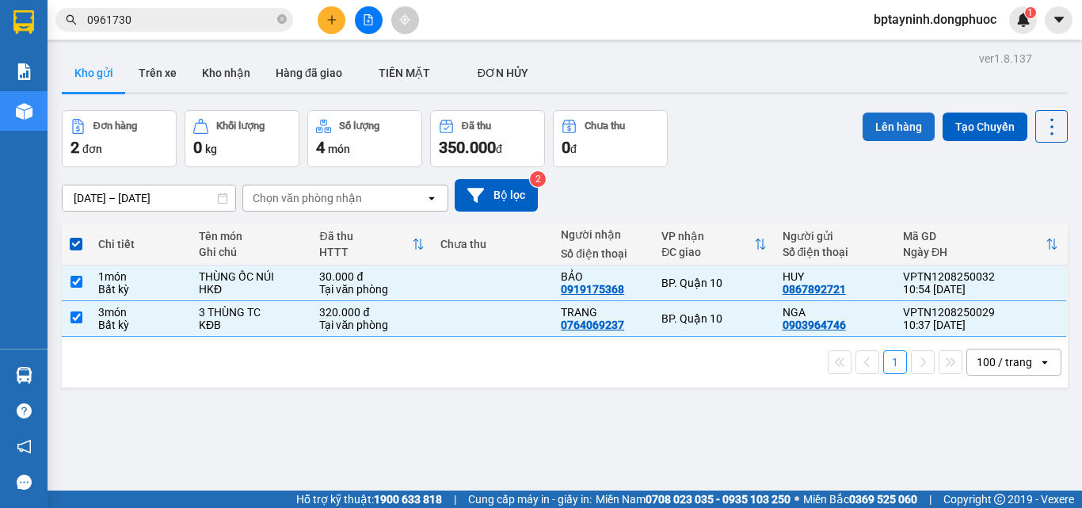
click at [882, 125] on button "Lên hàng" at bounding box center [899, 126] width 72 height 29
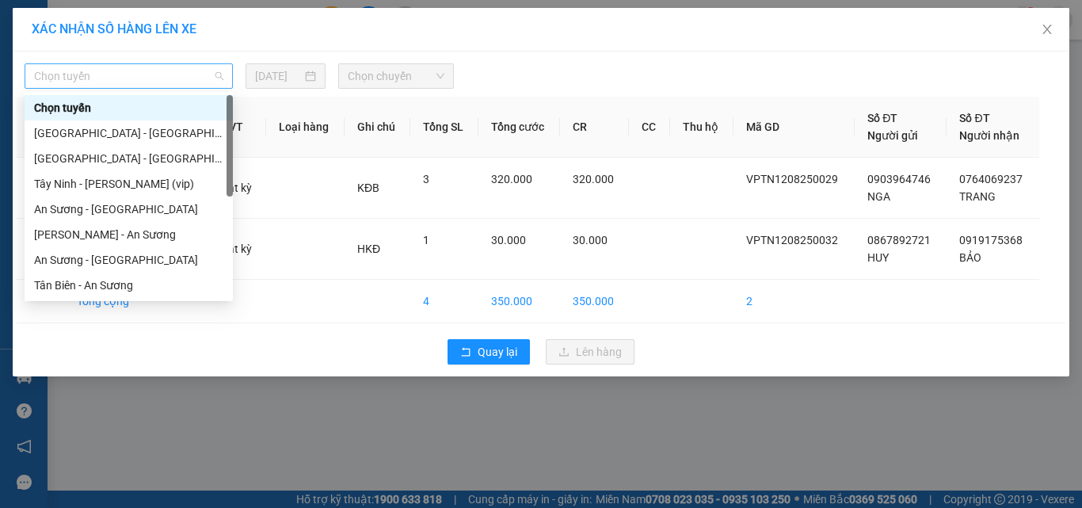
click at [114, 78] on span "Chọn tuyến" at bounding box center [128, 76] width 189 height 24
click at [82, 181] on div "Tây Ninh - Hồ Chí Minh (vip)" at bounding box center [128, 183] width 189 height 17
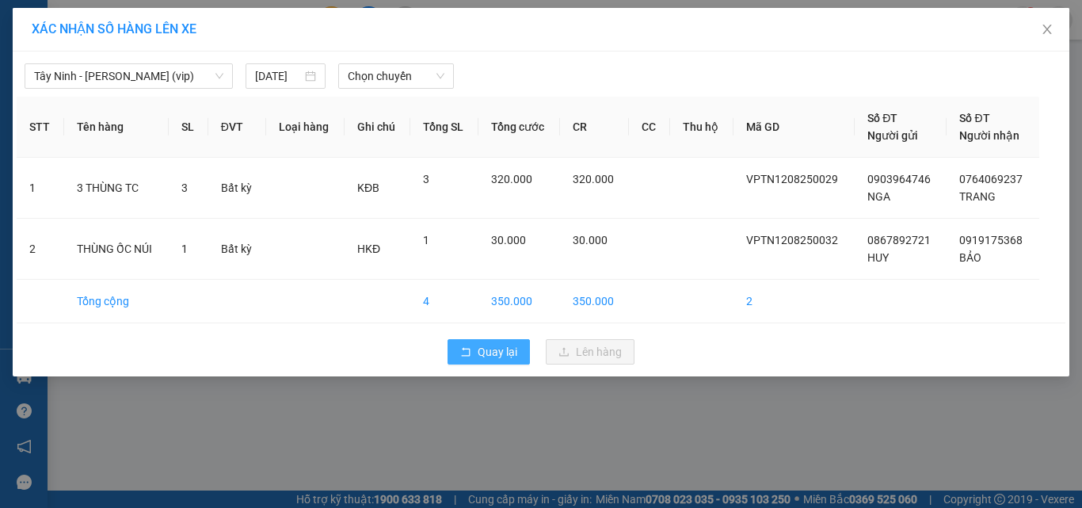
click at [471, 352] on icon "rollback" at bounding box center [465, 351] width 11 height 11
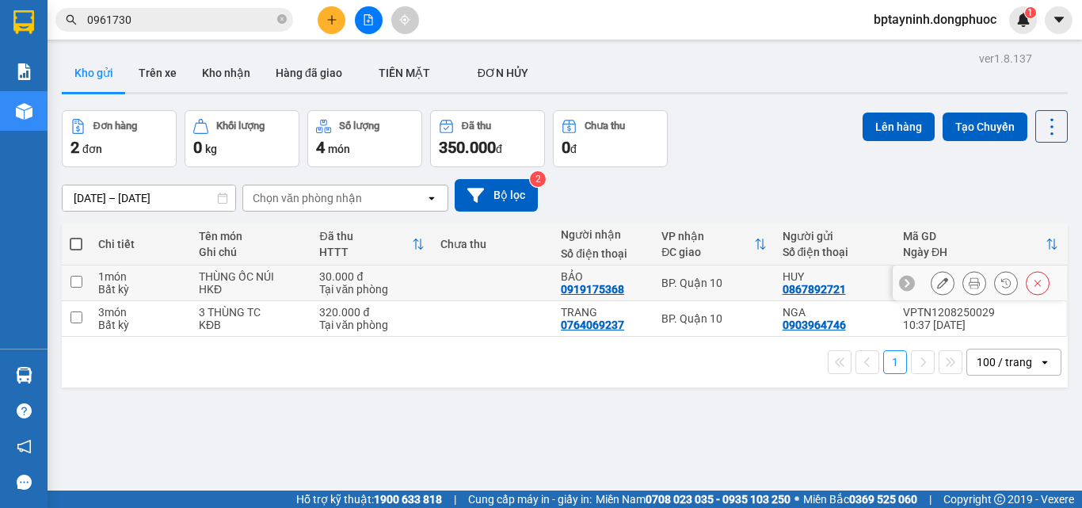
click at [762, 283] on td "BP. Quận 10" at bounding box center [713, 283] width 120 height 36
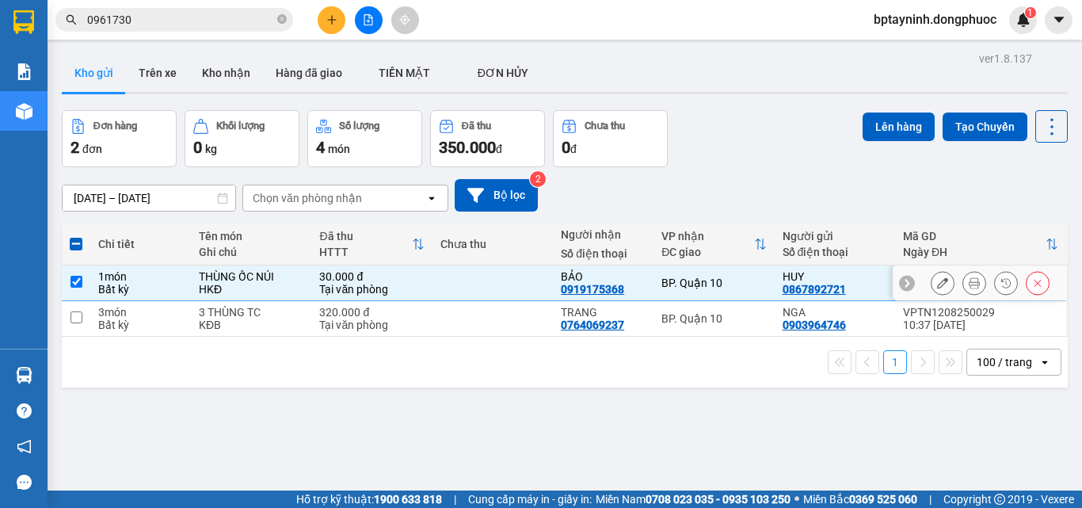
click at [713, 276] on div "BP. Quận 10" at bounding box center [713, 282] width 105 height 13
checkbox input "false"
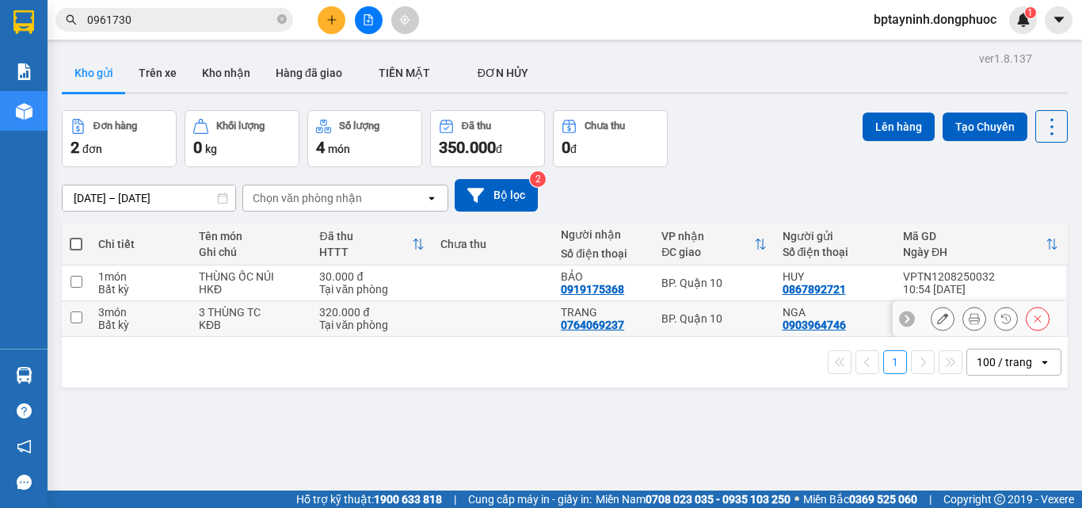
click at [466, 318] on td at bounding box center [492, 319] width 120 height 36
checkbox input "true"
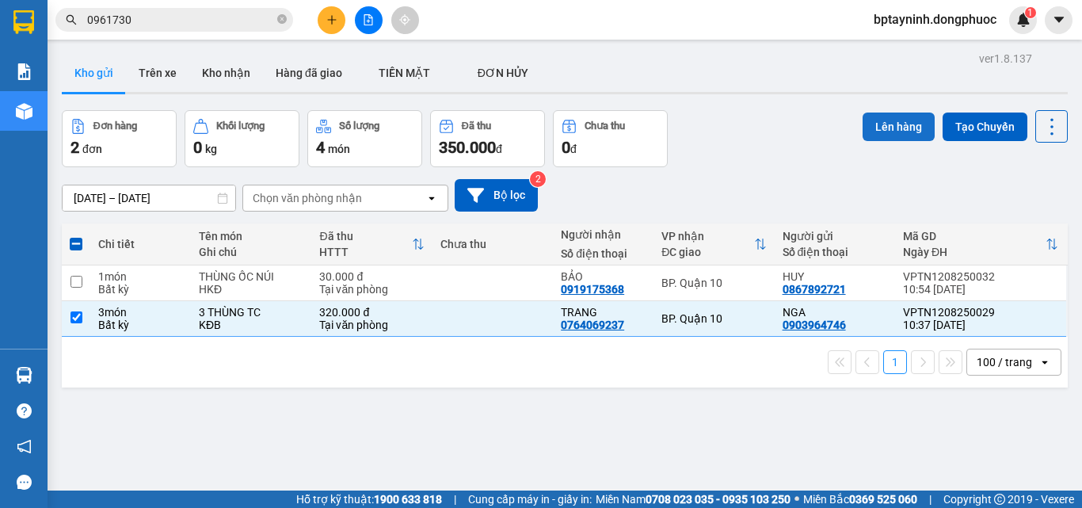
click at [878, 124] on button "Lên hàng" at bounding box center [899, 126] width 72 height 29
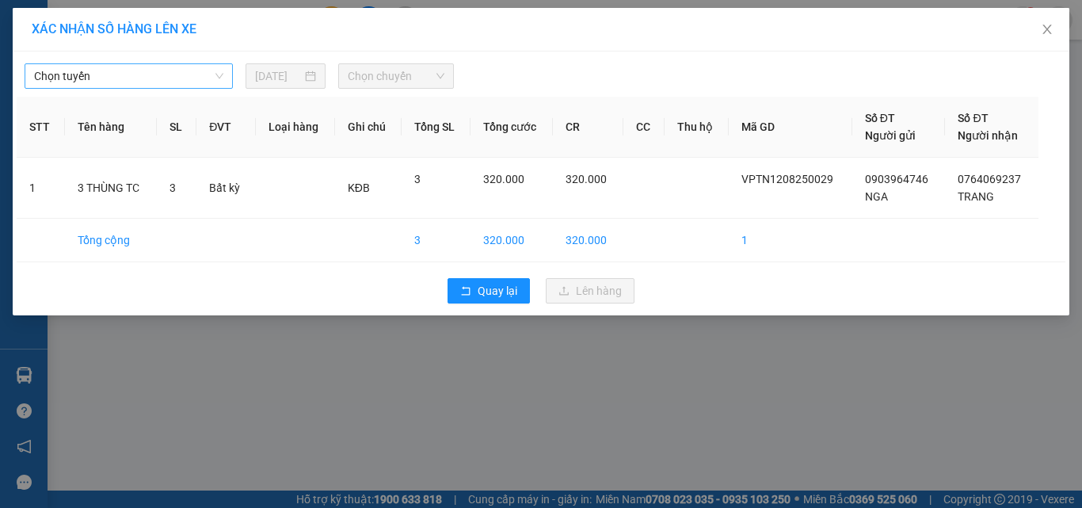
click at [134, 79] on span "Chọn tuyến" at bounding box center [128, 76] width 189 height 24
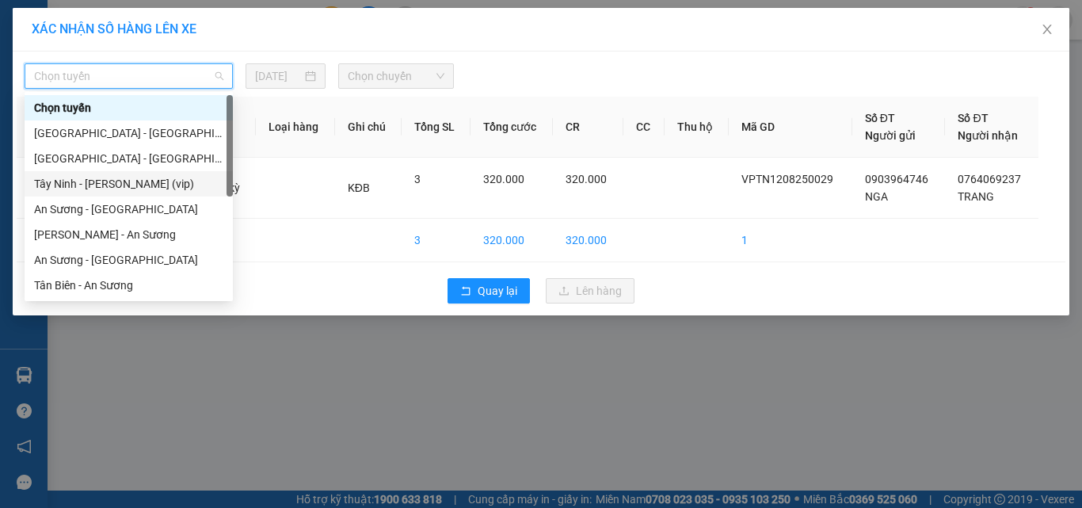
drag, startPoint x: 84, startPoint y: 175, endPoint x: 231, endPoint y: 131, distance: 153.6
click at [86, 174] on div "Tây Ninh - Hồ Chí Minh (vip)" at bounding box center [129, 183] width 208 height 25
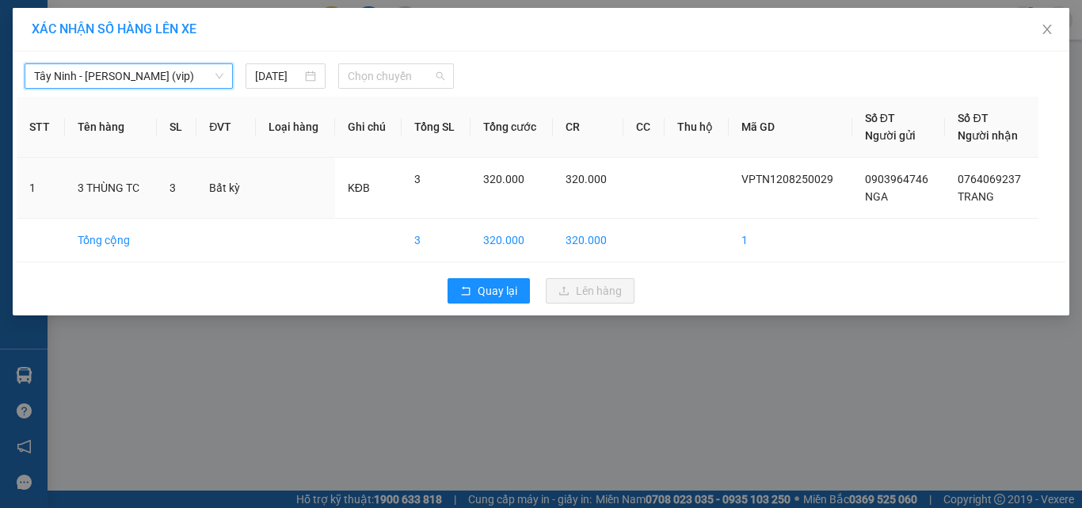
drag, startPoint x: 398, startPoint y: 68, endPoint x: 414, endPoint y: 112, distance: 47.4
click at [401, 75] on span "Chọn chuyến" at bounding box center [396, 76] width 97 height 24
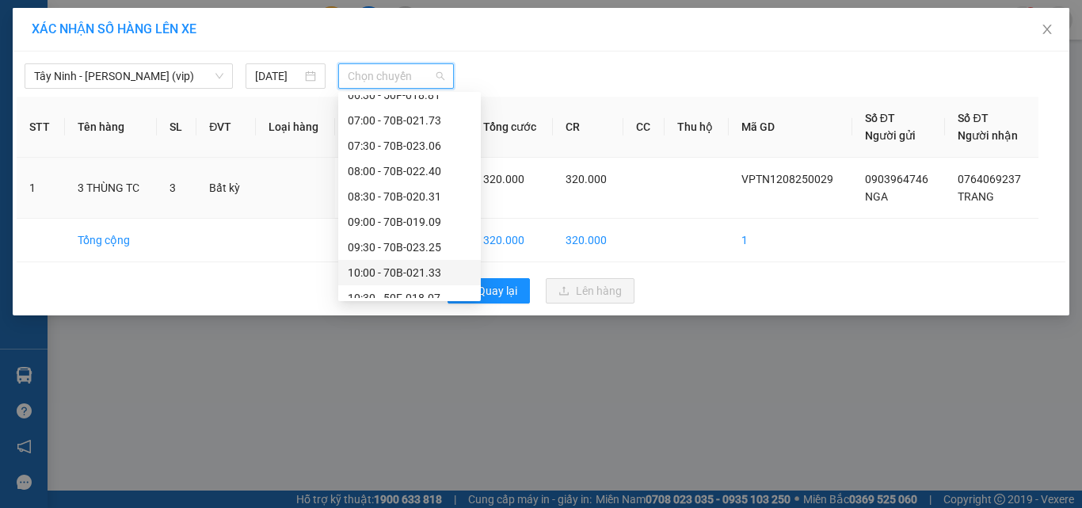
scroll to position [554, 0]
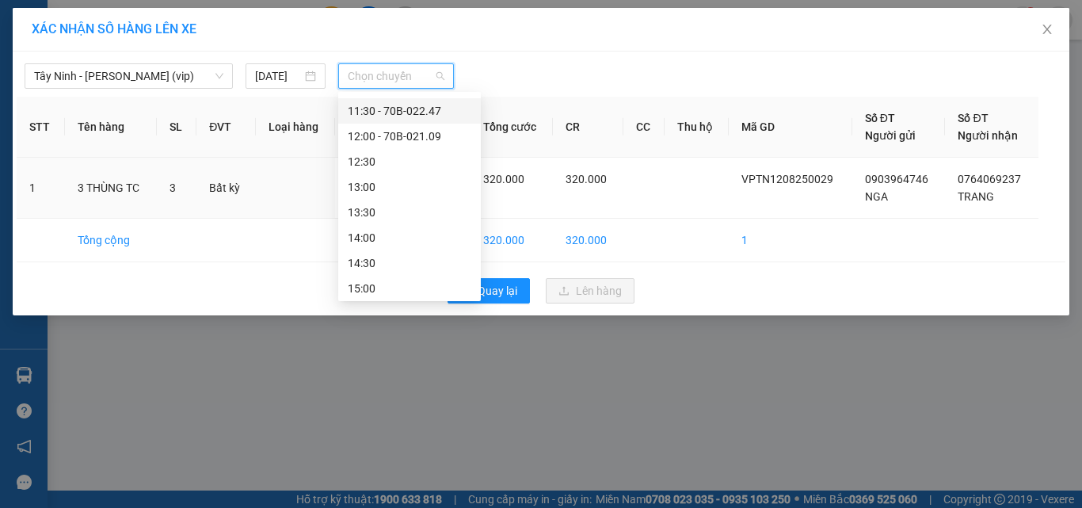
click at [421, 109] on div "11:30 - 70B-022.47" at bounding box center [410, 110] width 124 height 17
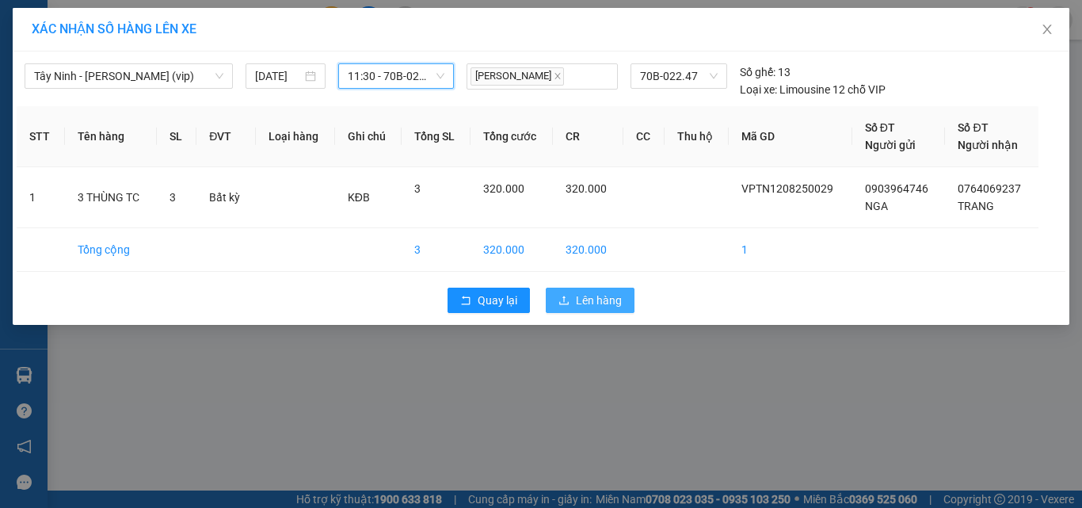
click at [590, 301] on span "Lên hàng" at bounding box center [599, 299] width 46 height 17
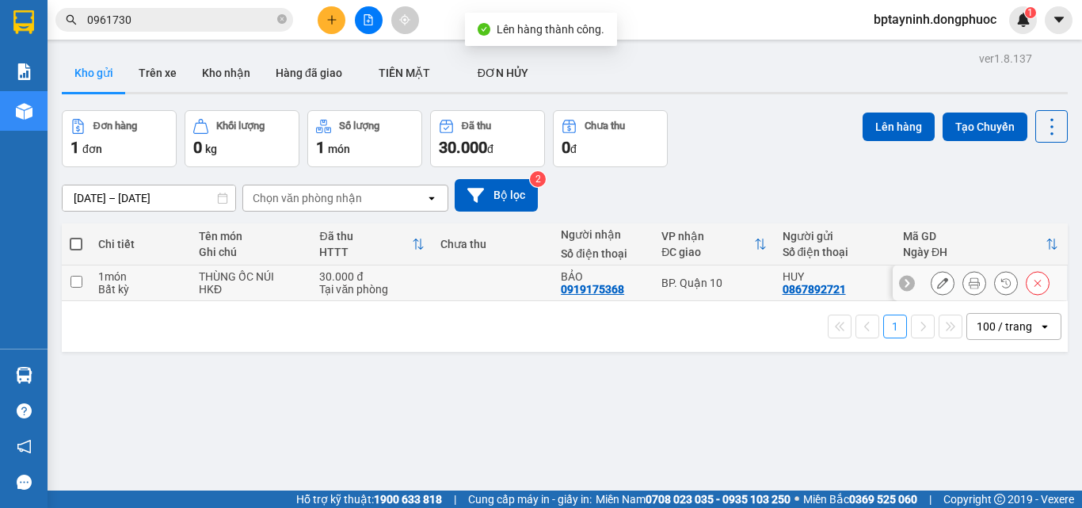
click at [476, 290] on td at bounding box center [492, 283] width 120 height 36
checkbox input "true"
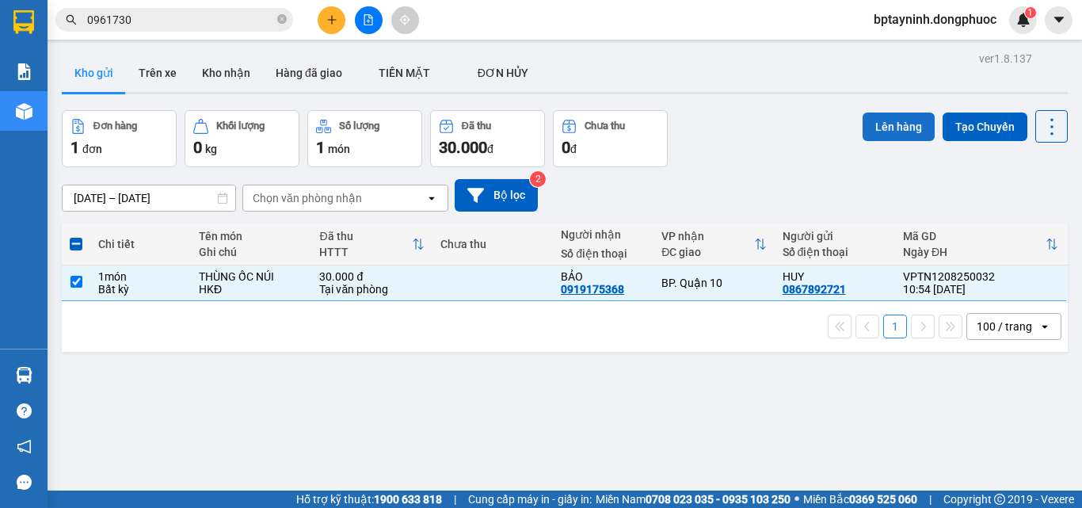
click at [877, 118] on button "Lên hàng" at bounding box center [899, 126] width 72 height 29
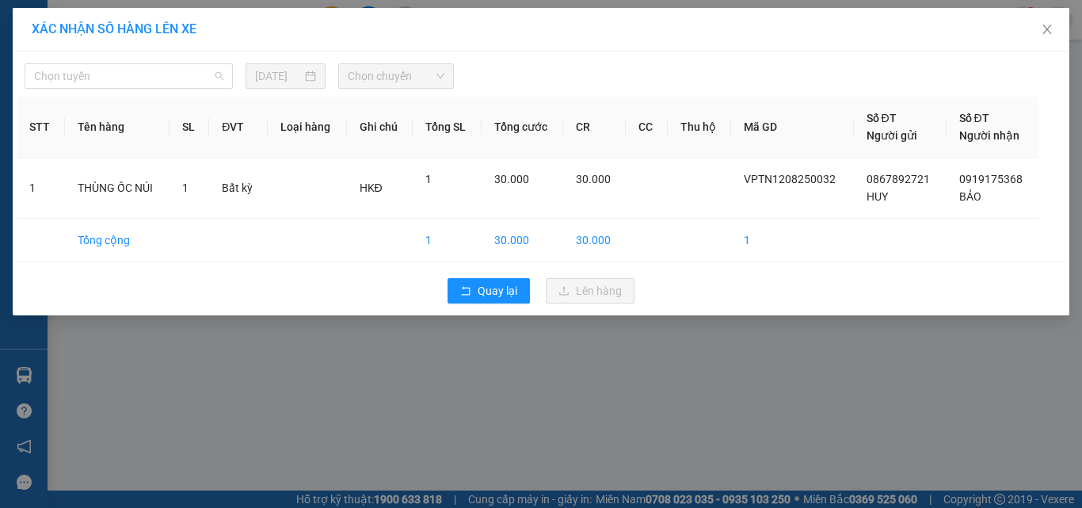
drag, startPoint x: 197, startPoint y: 83, endPoint x: 193, endPoint y: 94, distance: 11.8
click at [195, 91] on div "Chọn tuyến 12/08/2025 Chọn chuyến STT Tên hàng SL ĐVT Loại hàng Ghi chú Tổng SL…" at bounding box center [541, 183] width 1057 height 264
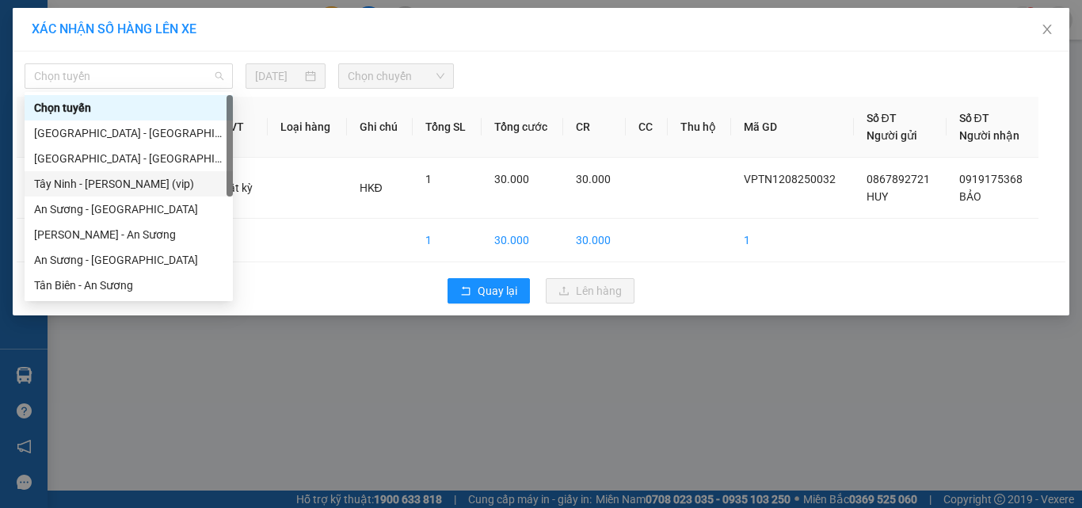
click at [91, 178] on div "Tây Ninh - Hồ Chí Minh (vip)" at bounding box center [128, 183] width 189 height 17
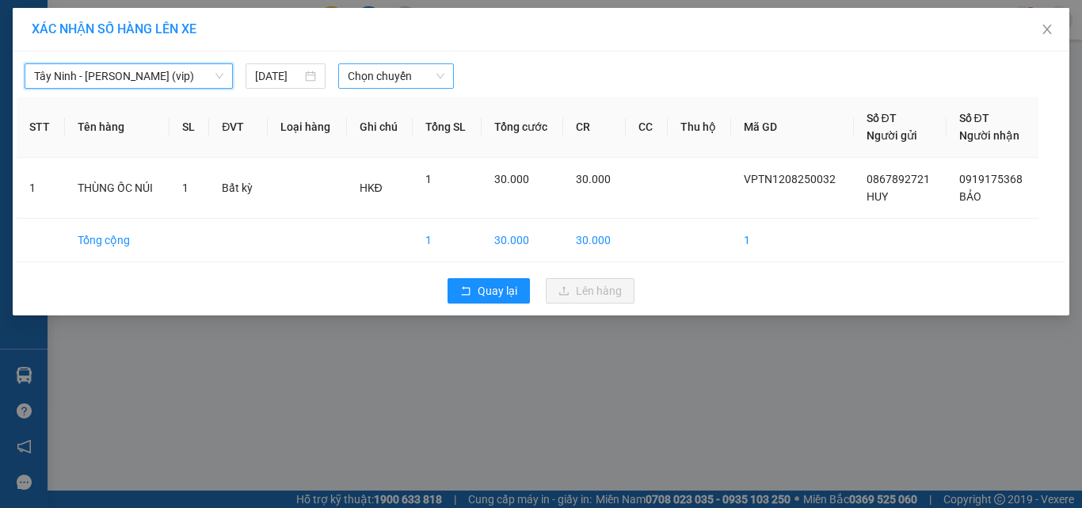
click at [406, 76] on span "Chọn chuyến" at bounding box center [396, 76] width 97 height 24
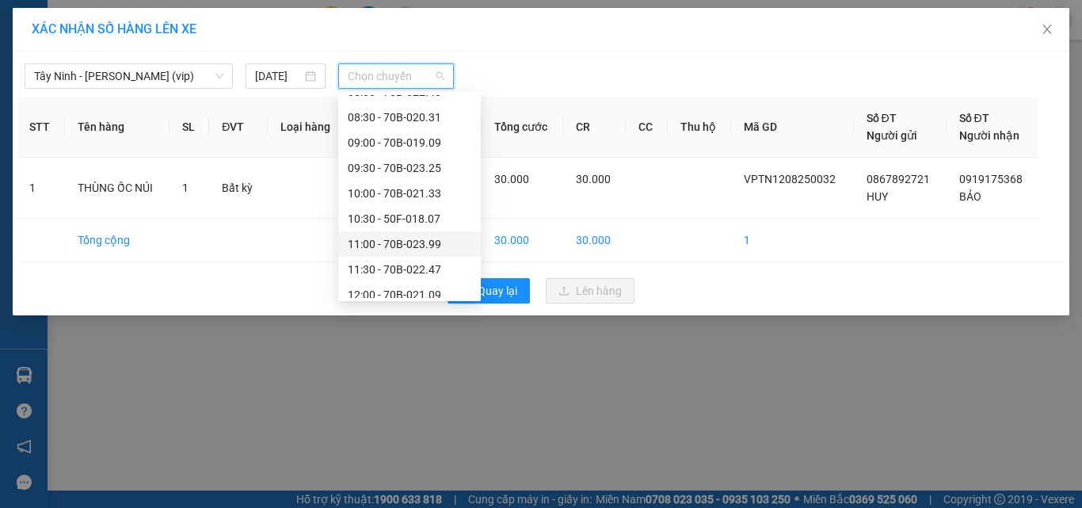
scroll to position [554, 0]
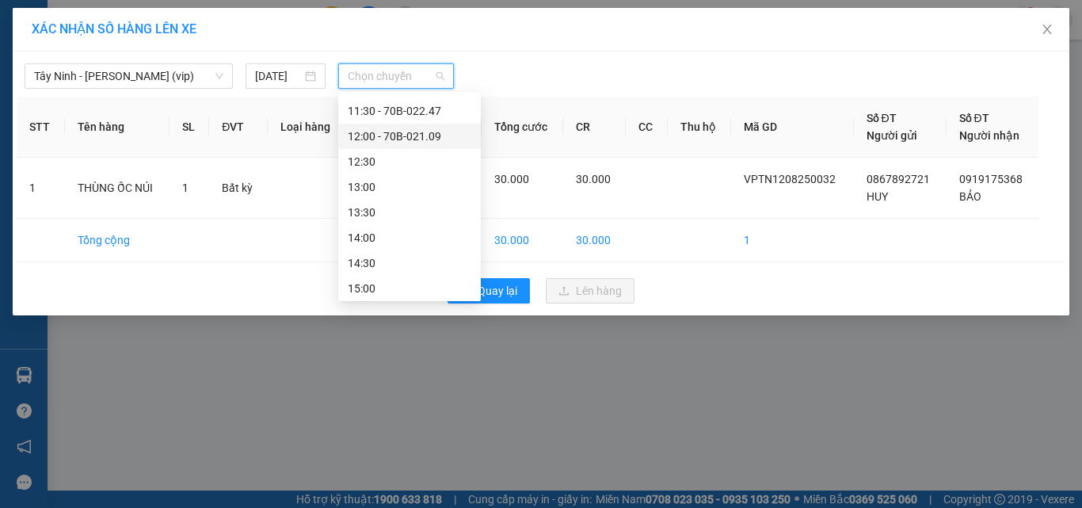
click at [428, 135] on div "12:00 - 70B-021.09" at bounding box center [410, 136] width 124 height 17
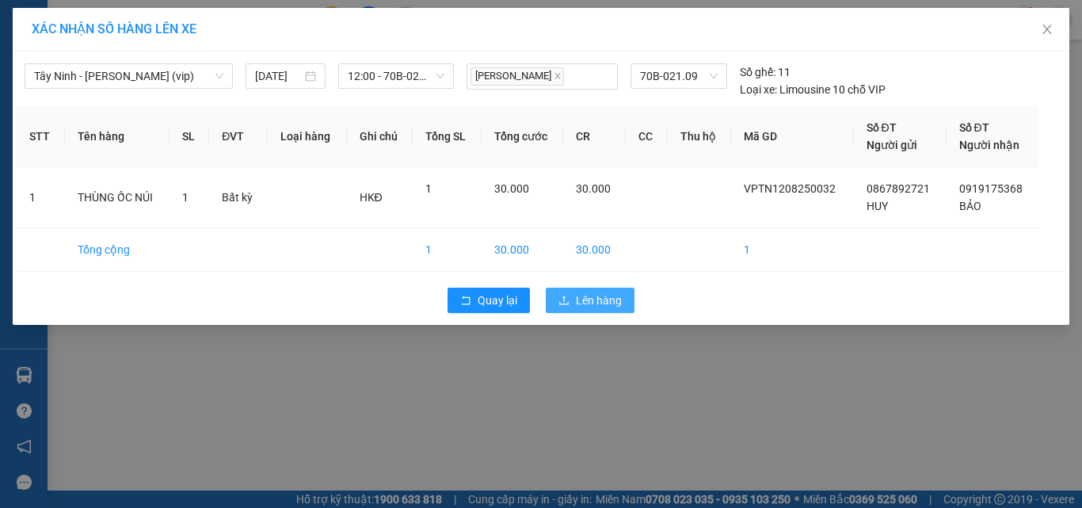
click at [604, 305] on span "Lên hàng" at bounding box center [599, 299] width 46 height 17
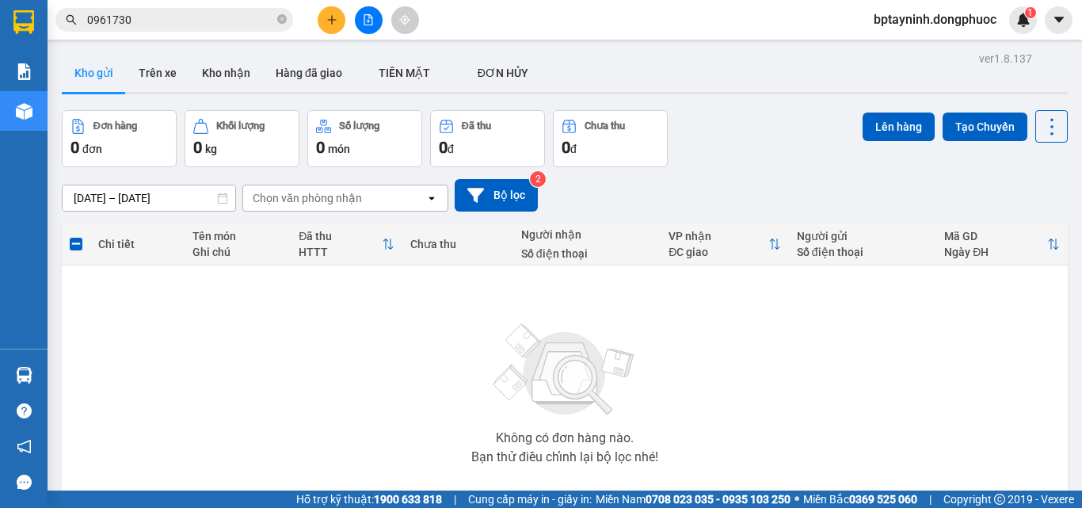
click at [326, 31] on button at bounding box center [332, 20] width 28 height 28
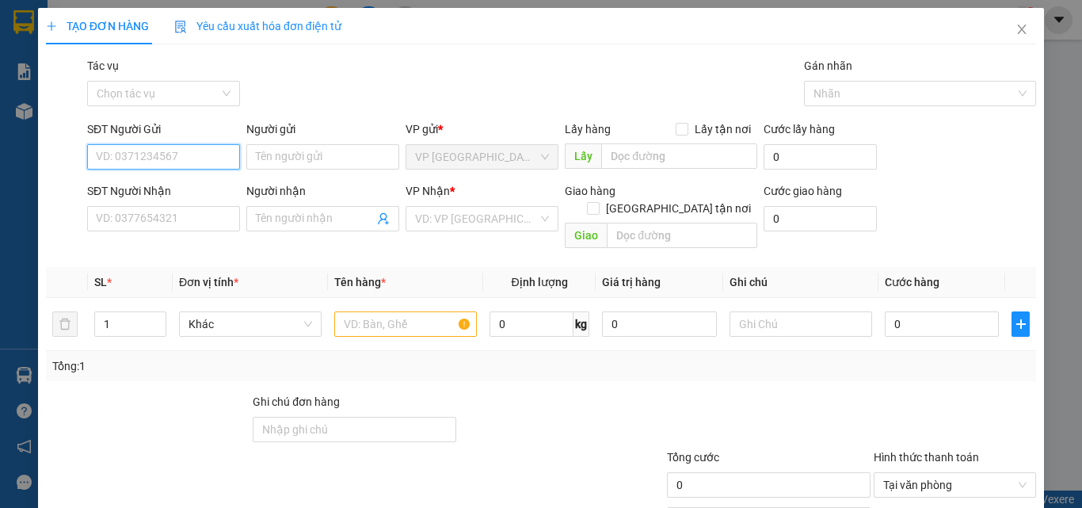
click at [155, 155] on input "SĐT Người Gửi" at bounding box center [163, 156] width 153 height 25
click at [172, 189] on div "0919397615 - DỊU" at bounding box center [162, 188] width 132 height 17
type input "0919397615"
type input "DỊU"
type input "0978205570"
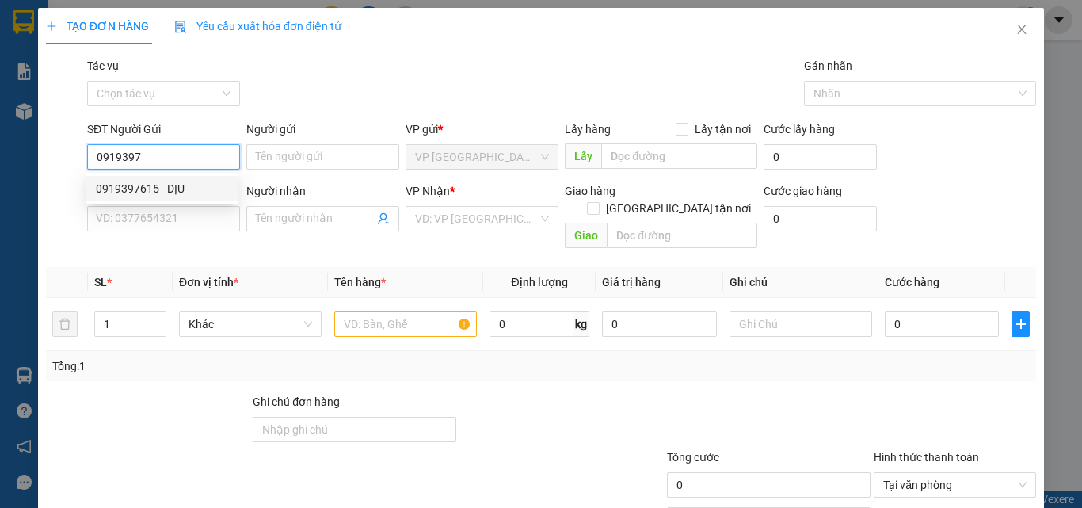
type input "TÂM"
type input "20.000"
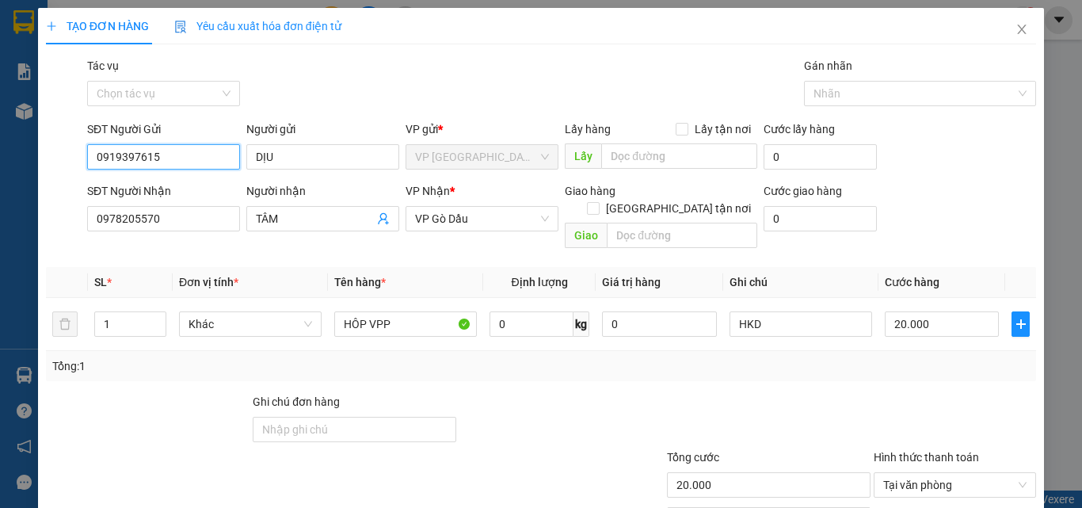
type input "0919397615"
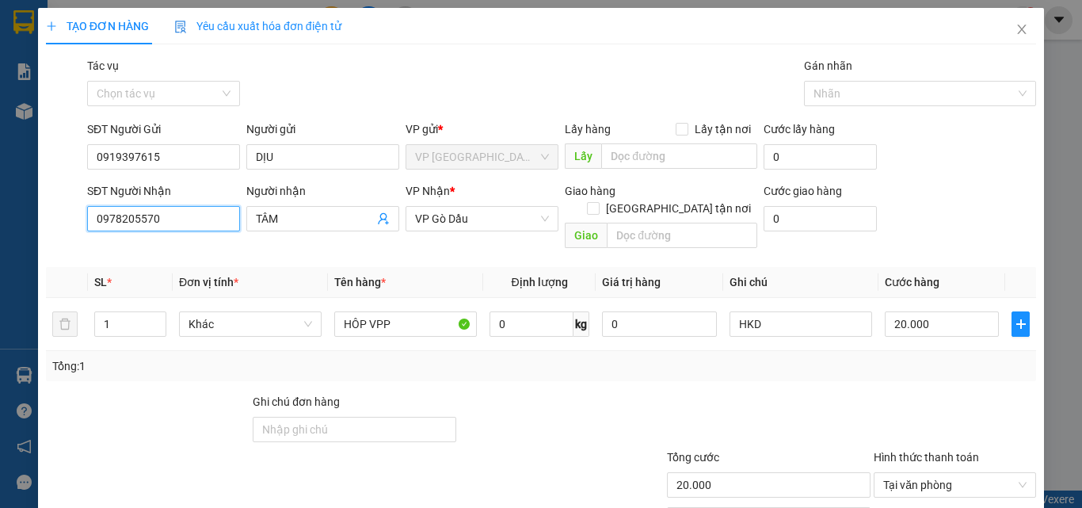
drag, startPoint x: 88, startPoint y: 240, endPoint x: 0, endPoint y: 243, distance: 88.0
click at [0, 243] on div "TẠO ĐƠN HÀNG Yêu cầu xuất hóa đơn điện tử Transit Pickup Surcharge Ids Transit …" at bounding box center [541, 254] width 1082 height 508
type input "0908883122"
drag, startPoint x: 294, startPoint y: 215, endPoint x: 142, endPoint y: 209, distance: 152.2
click at [141, 211] on div "SĐT Người Nhận 0908883122 Người nhận TÂM TÂM VP Nhận * VP Gò Dầu Giao hàng Giao…" at bounding box center [561, 218] width 955 height 73
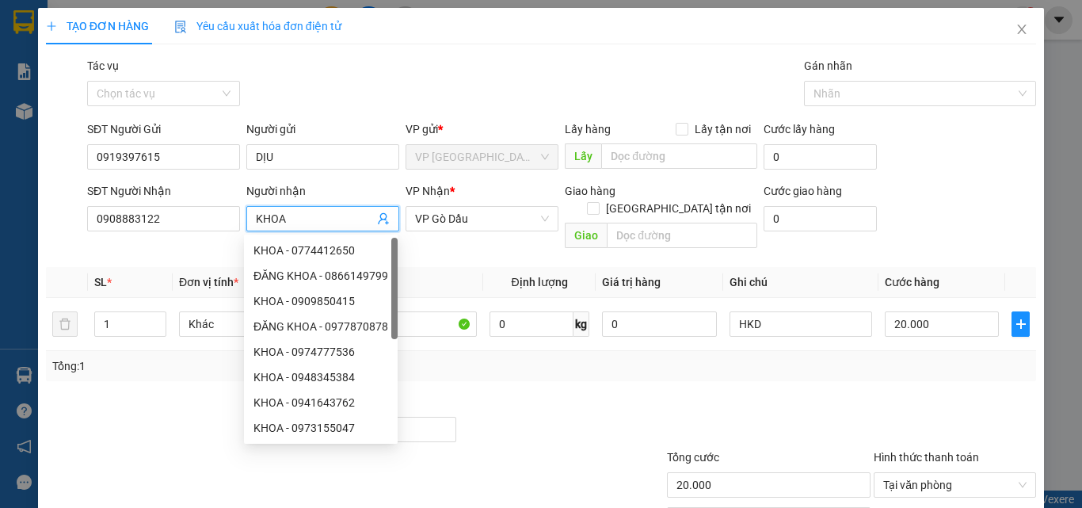
type input "KHOA"
drag, startPoint x: 440, startPoint y: 45, endPoint x: 440, endPoint y: 100, distance: 54.7
click at [440, 78] on div "TẠO ĐƠN HÀNG Yêu cầu xuất hóa đơn điện tử Transit Pickup Surcharge Ids Transit …" at bounding box center [541, 290] width 990 height 565
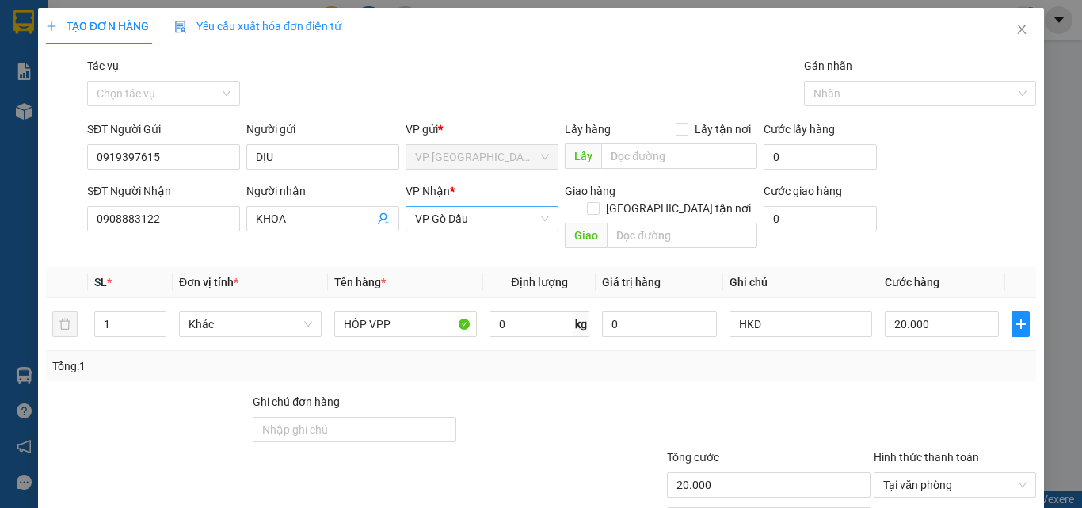
drag, startPoint x: 457, startPoint y: 199, endPoint x: 464, endPoint y: 211, distance: 13.9
click at [464, 211] on div "VP Nhận * VP Gò Dầu" at bounding box center [482, 209] width 153 height 55
click at [467, 217] on span "VP Gò Dầu" at bounding box center [482, 219] width 134 height 24
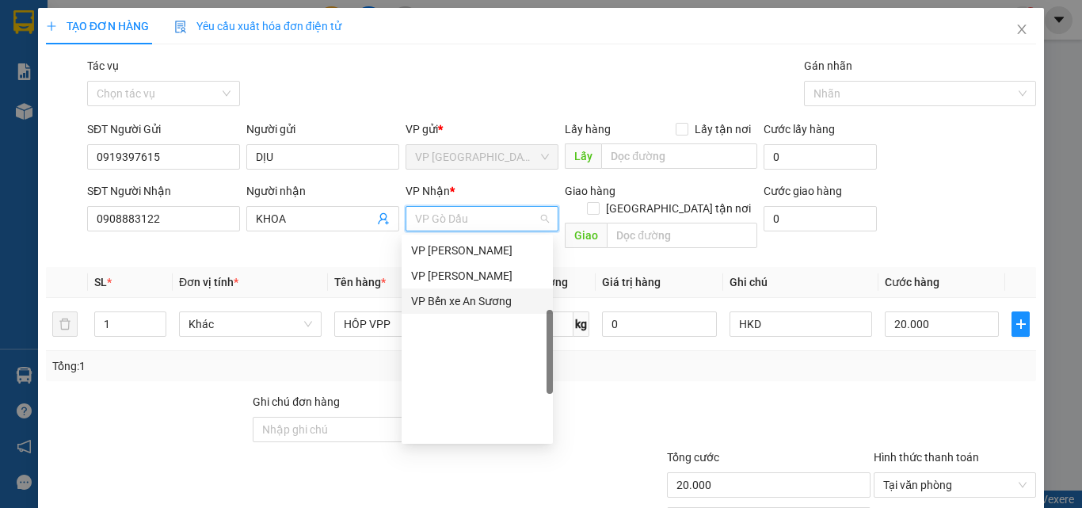
scroll to position [168, 0]
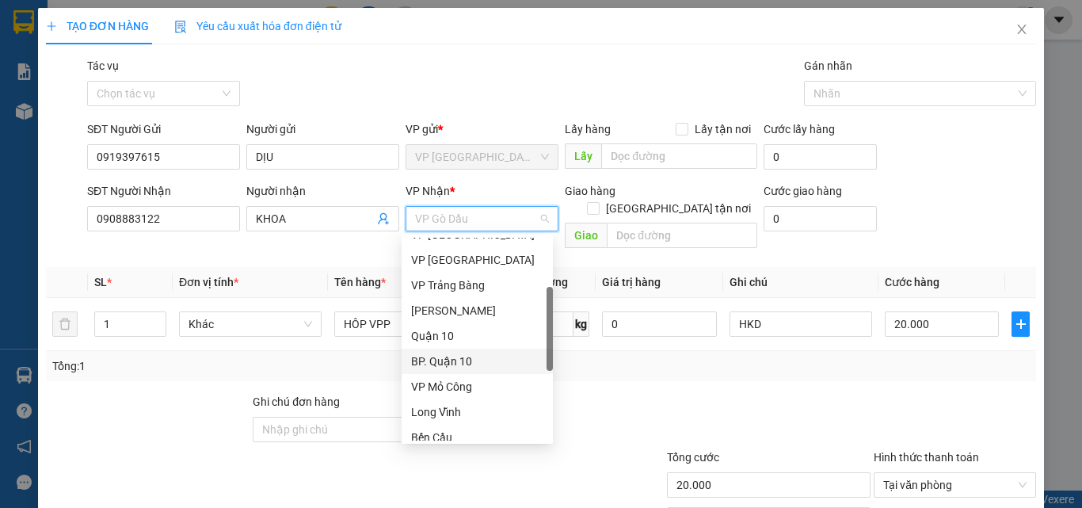
click at [466, 362] on div "BP. Quận 10" at bounding box center [477, 360] width 132 height 17
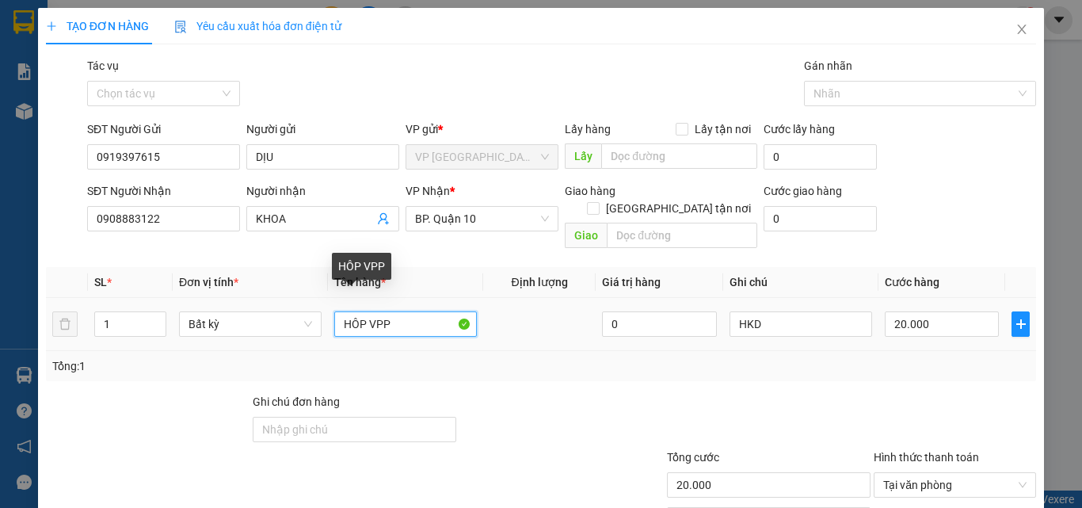
drag, startPoint x: 394, startPoint y: 310, endPoint x: 365, endPoint y: 312, distance: 28.6
click at [365, 312] on input "HÔP VPP" at bounding box center [405, 323] width 143 height 25
type input "HÔP BÁNH KẸO"
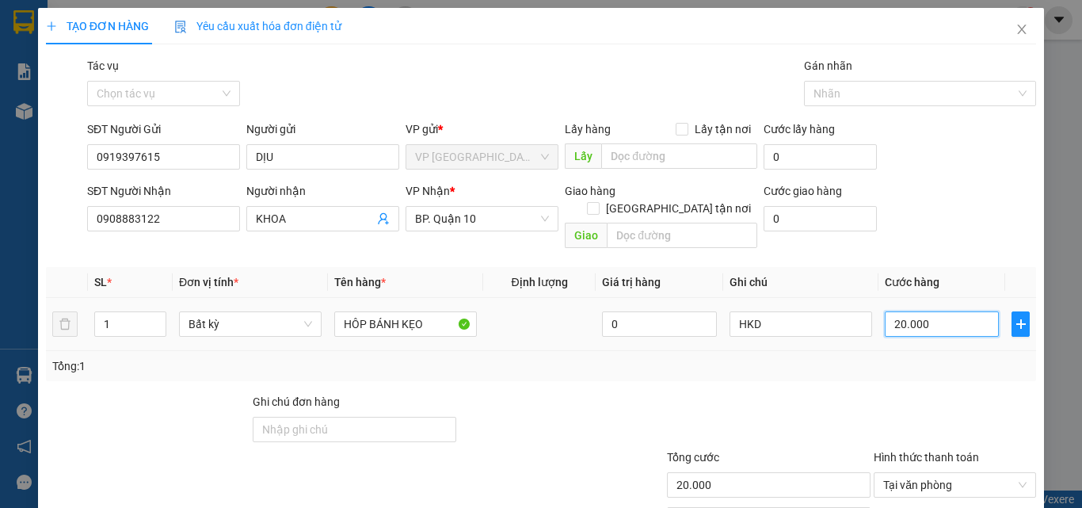
click at [939, 311] on input "20.000" at bounding box center [942, 323] width 114 height 25
type input "3"
type input "30"
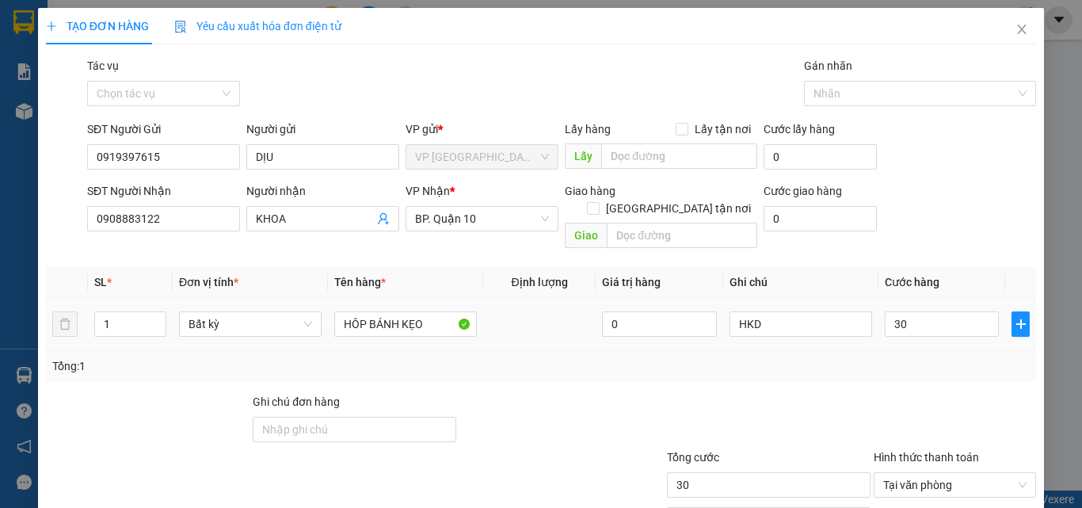
type input "30.000"
click at [939, 357] on div "Tổng: 1" at bounding box center [540, 365] width 977 height 17
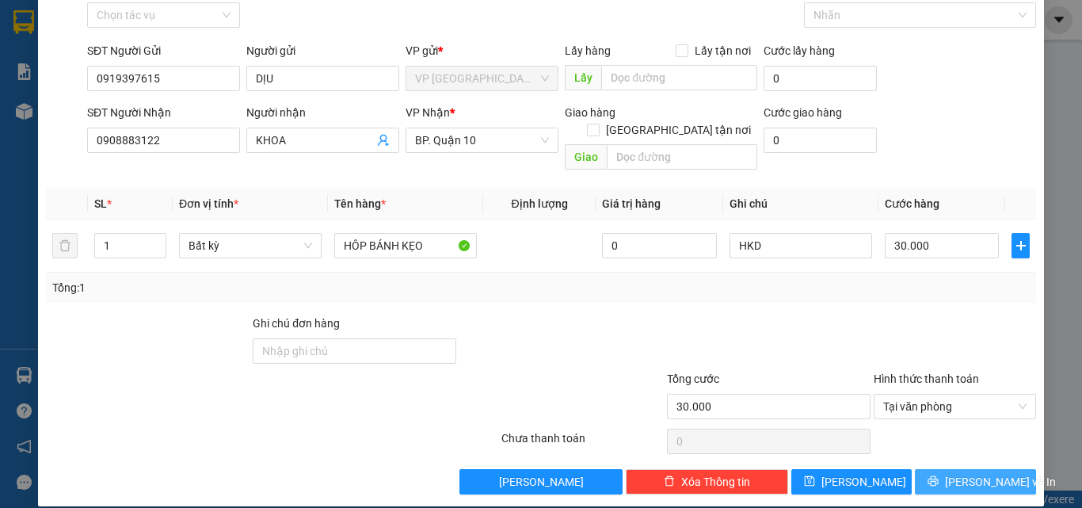
click at [996, 469] on button "Lưu và In" at bounding box center [975, 481] width 121 height 25
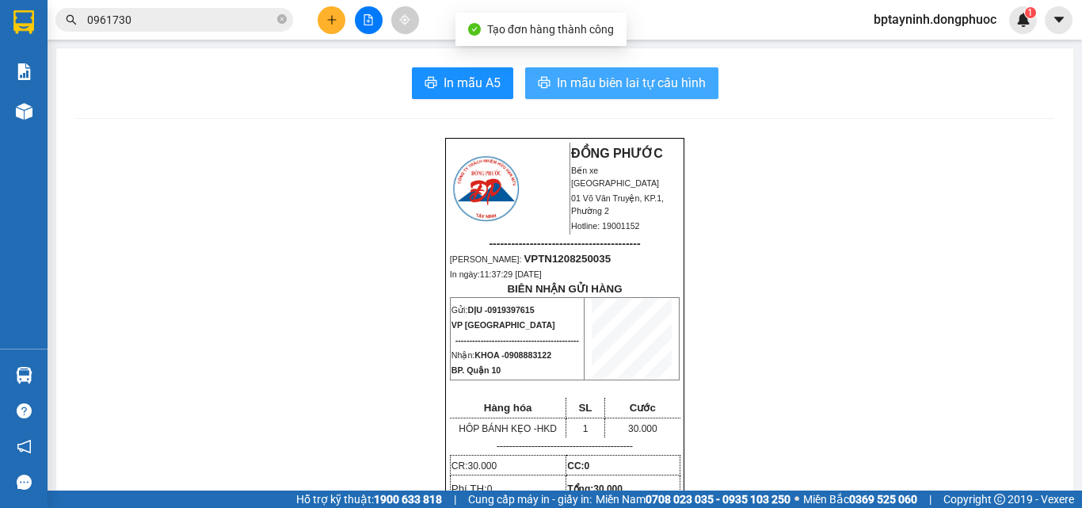
click at [617, 89] on span "In mẫu biên lai tự cấu hình" at bounding box center [631, 83] width 149 height 20
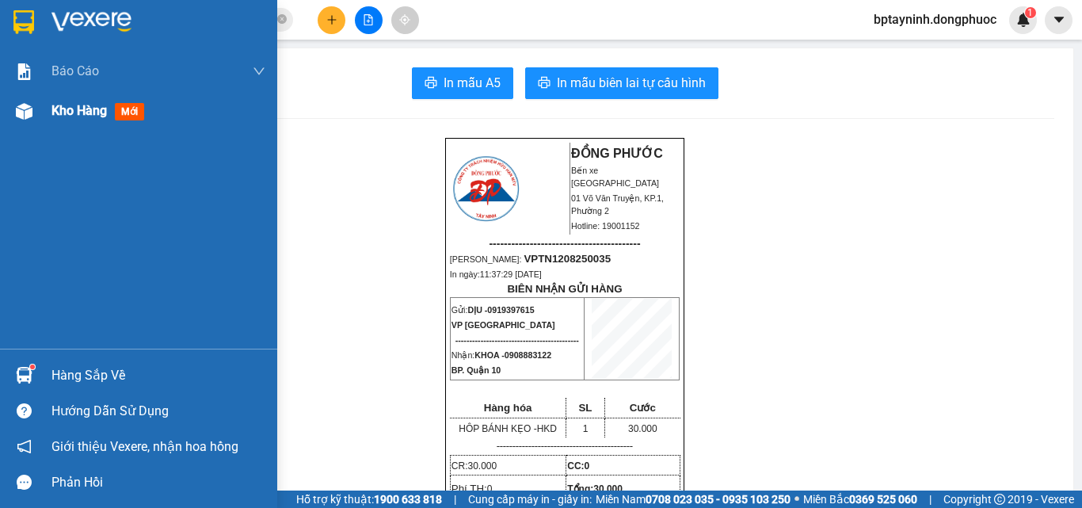
click at [67, 112] on span "Kho hàng" at bounding box center [78, 110] width 55 height 15
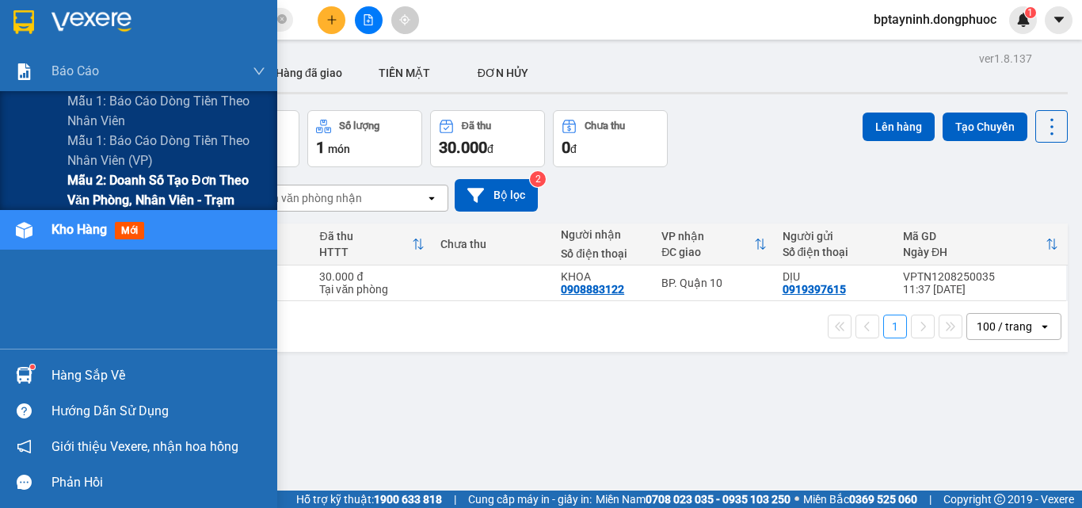
click at [134, 176] on span "Mẫu 2: Doanh số tạo đơn theo Văn phòng, nhân viên - Trạm" at bounding box center [166, 190] width 198 height 40
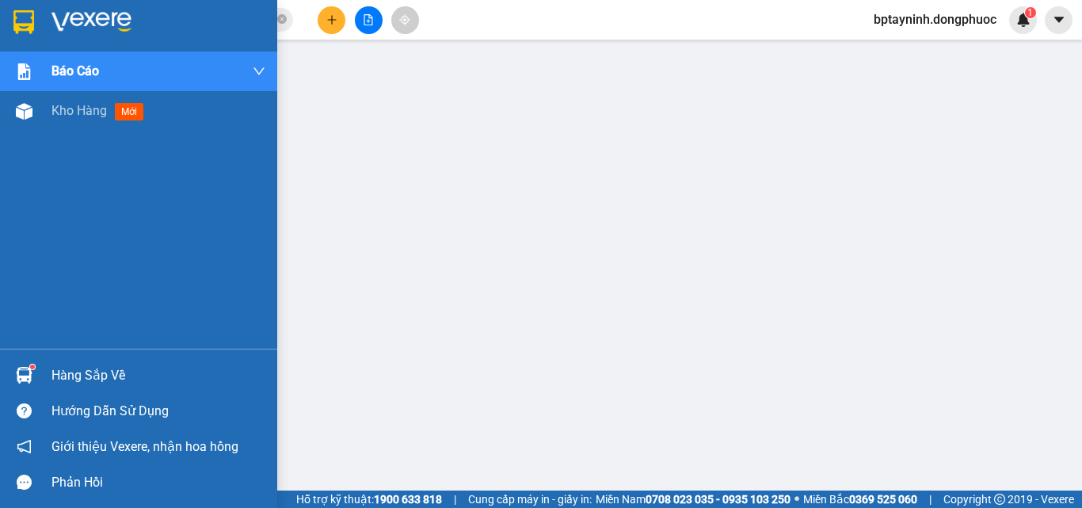
click at [65, 360] on div "Hàng sắp về" at bounding box center [138, 375] width 277 height 36
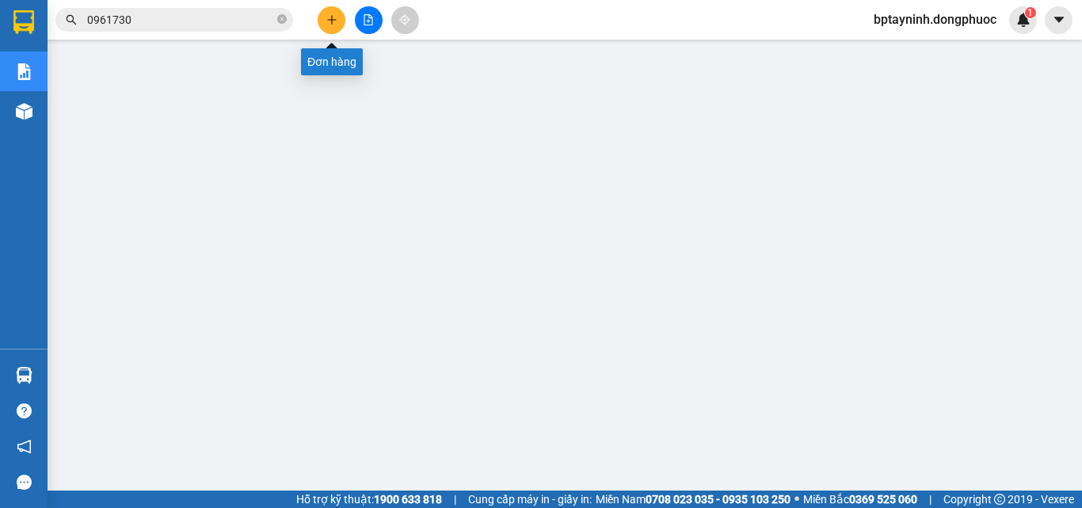
click at [326, 18] on icon "plus" at bounding box center [331, 19] width 11 height 11
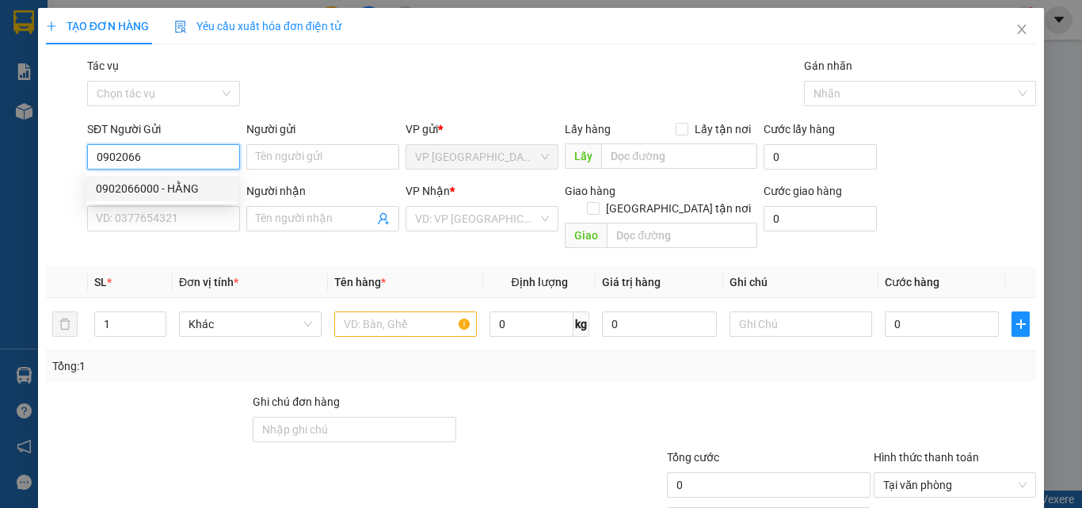
click at [170, 185] on div "0902066000 - HẰNG" at bounding box center [162, 188] width 132 height 17
type input "0902066000"
type input "HẰNG"
type input "0967797545"
type input "LONG"
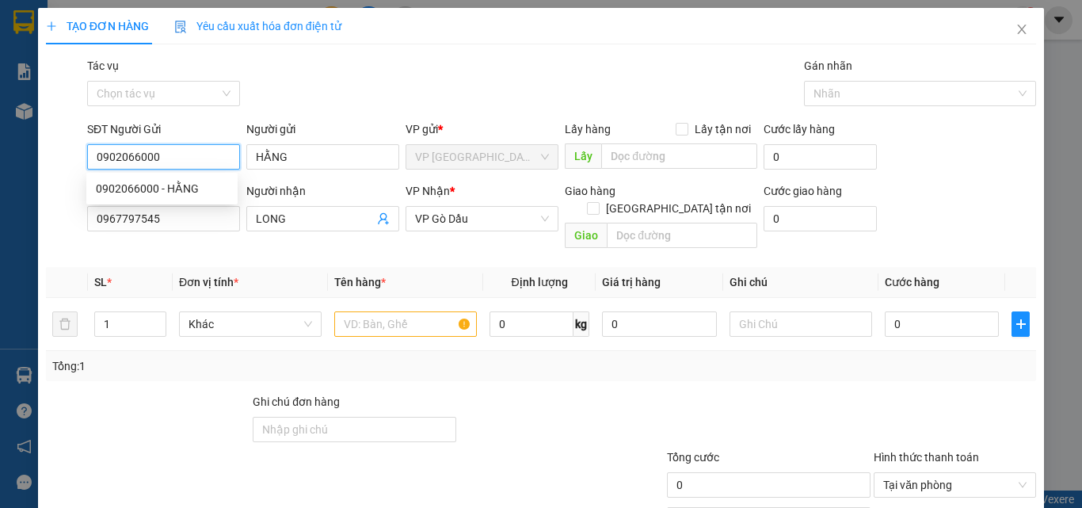
type input "20.000"
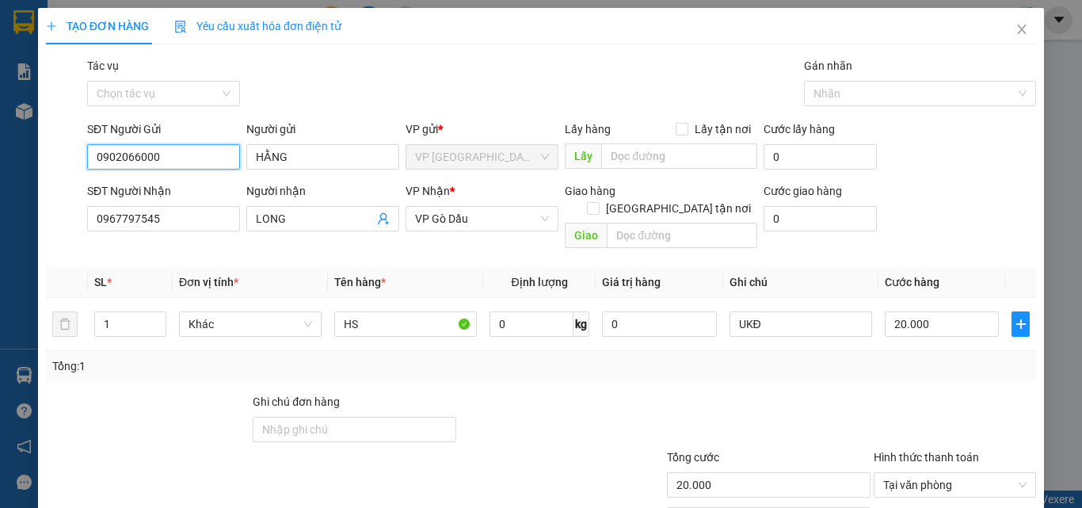
scroll to position [78, 0]
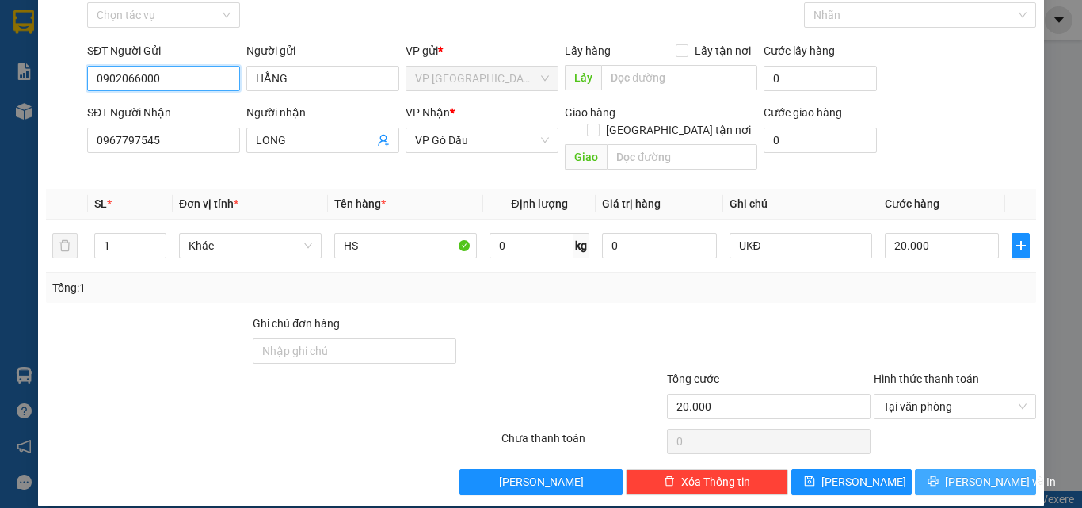
type input "0902066000"
click at [986, 473] on span "Lưu và In" at bounding box center [1000, 481] width 111 height 17
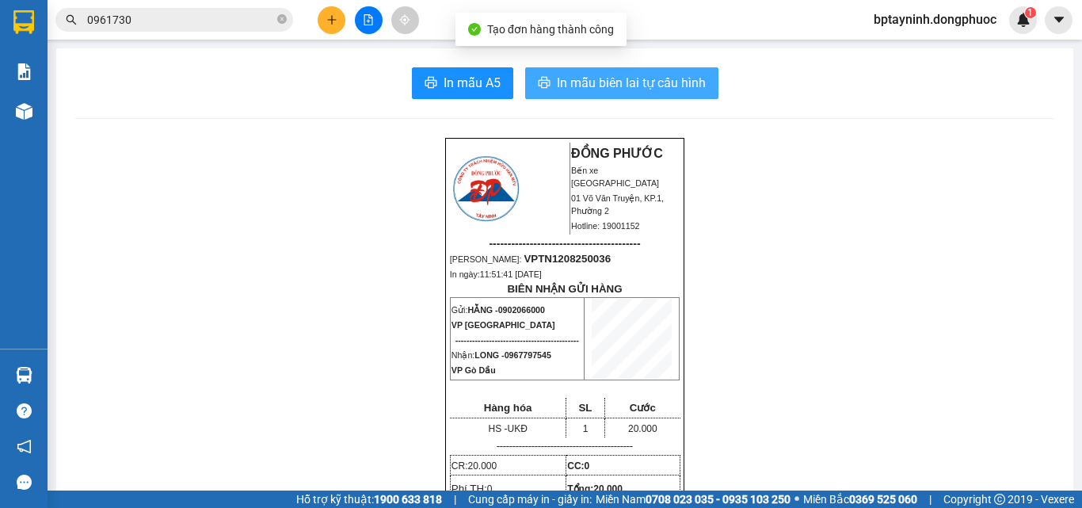
click at [615, 86] on span "In mẫu biên lai tự cấu hình" at bounding box center [631, 83] width 149 height 20
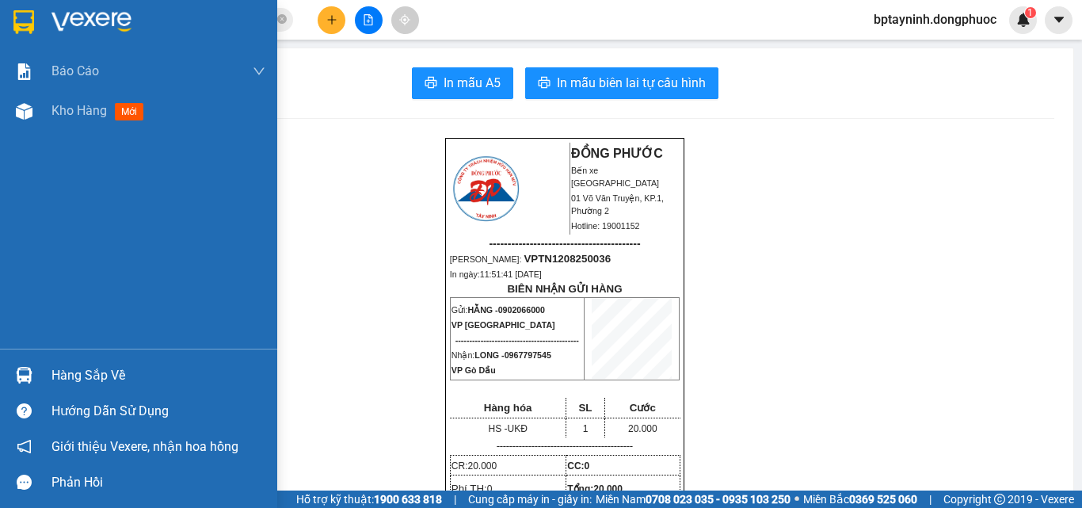
click at [34, 376] on div at bounding box center [24, 375] width 28 height 28
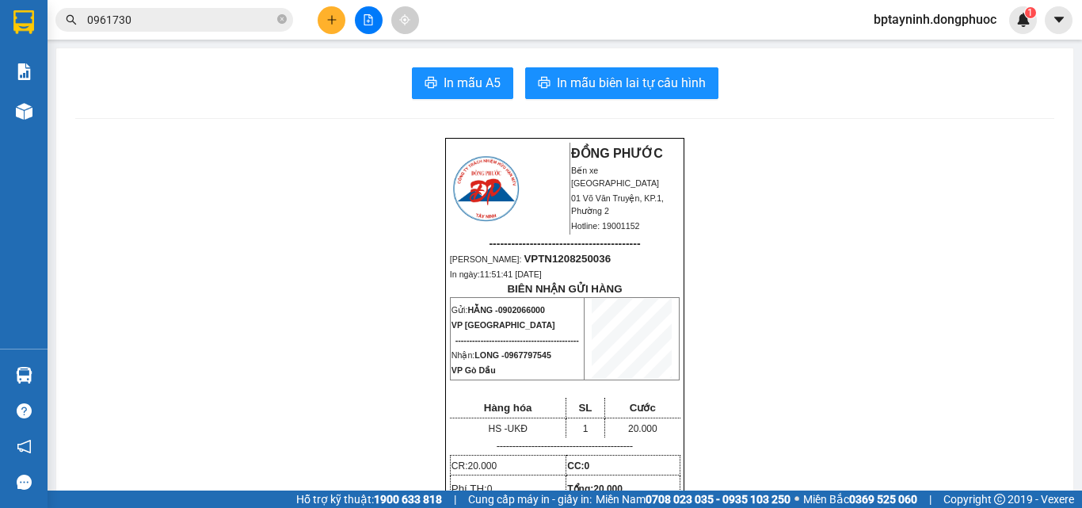
drag, startPoint x: 738, startPoint y: 381, endPoint x: 656, endPoint y: 265, distance: 142.6
click at [737, 376] on section "Kết quả tìm kiếm ( 12 ) Bộ lọc Mã ĐH Trạng thái Món hàng Tổng cước Chưa cước Nh…" at bounding box center [541, 254] width 1082 height 508
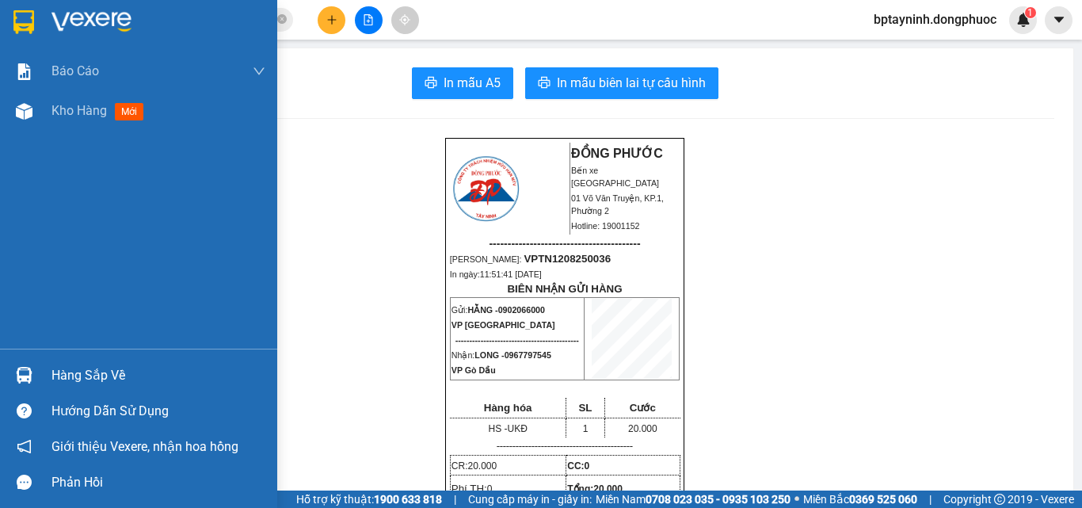
click at [18, 368] on img at bounding box center [24, 375] width 17 height 17
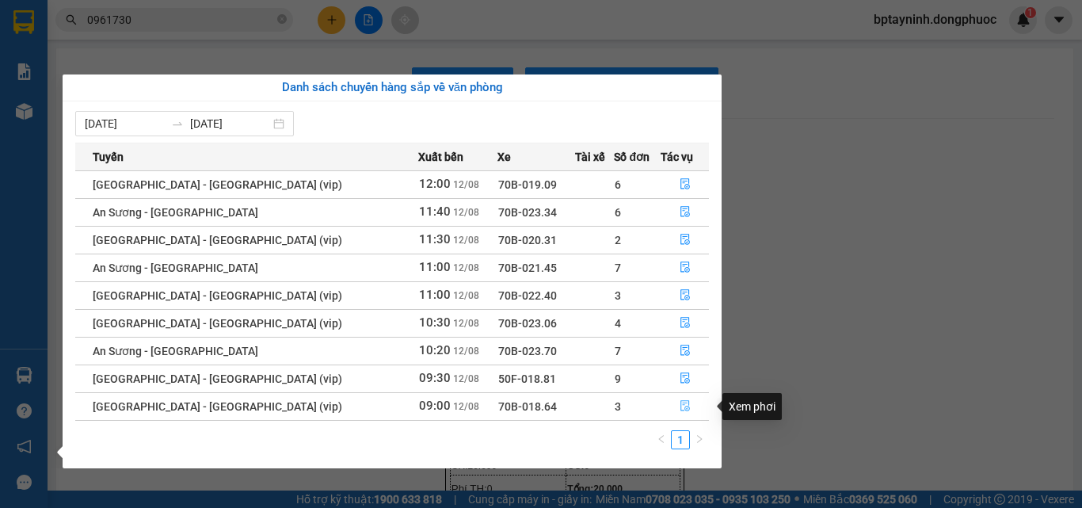
click at [680, 406] on icon "file-done" at bounding box center [685, 405] width 11 height 11
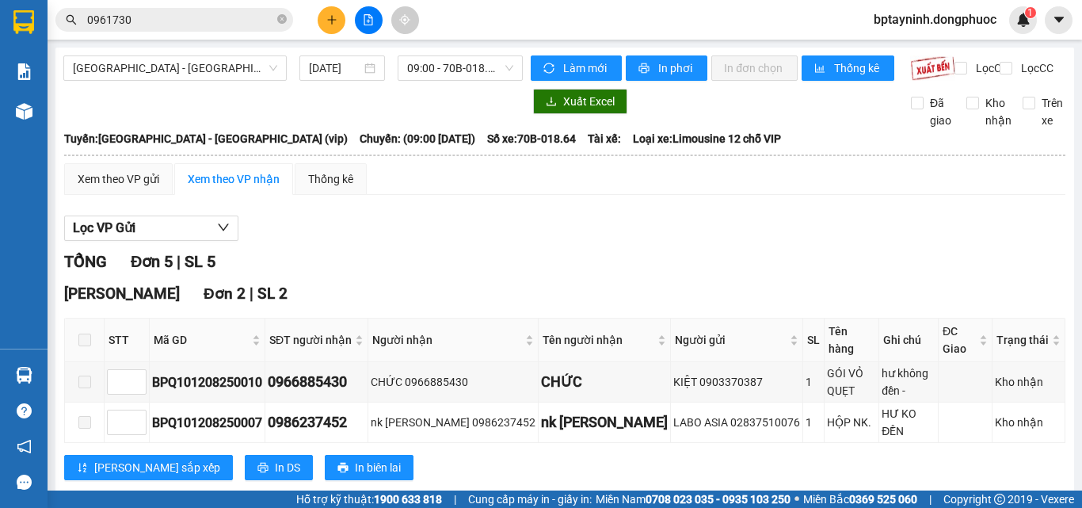
scroll to position [238, 0]
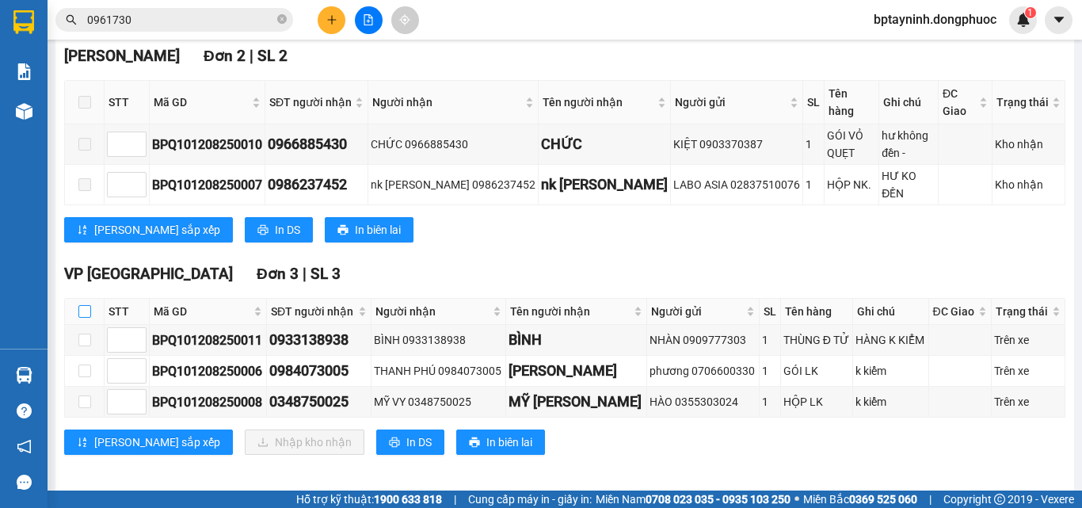
click at [86, 316] on input "checkbox" at bounding box center [84, 311] width 13 height 13
checkbox input "true"
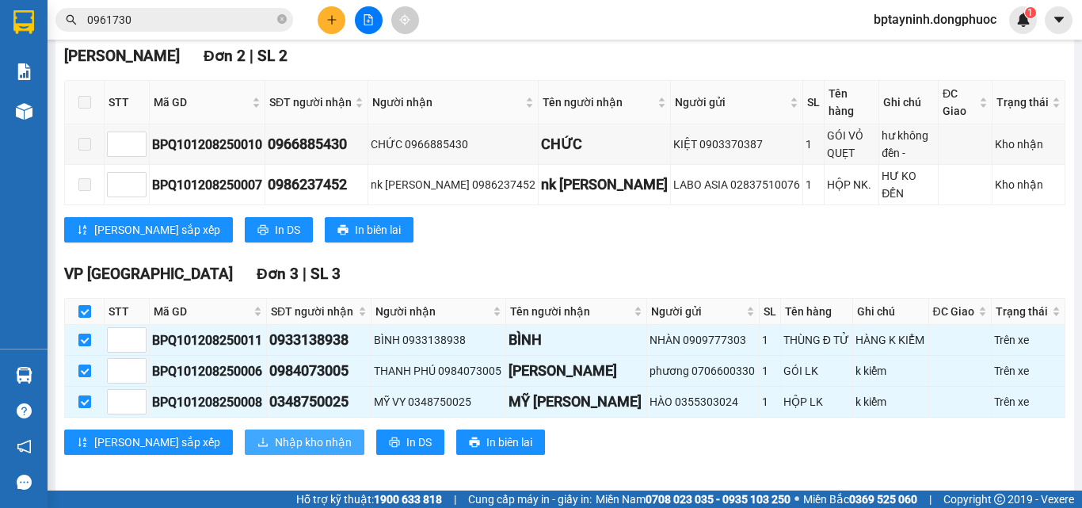
click at [275, 437] on span "Nhập kho nhận" at bounding box center [313, 441] width 77 height 17
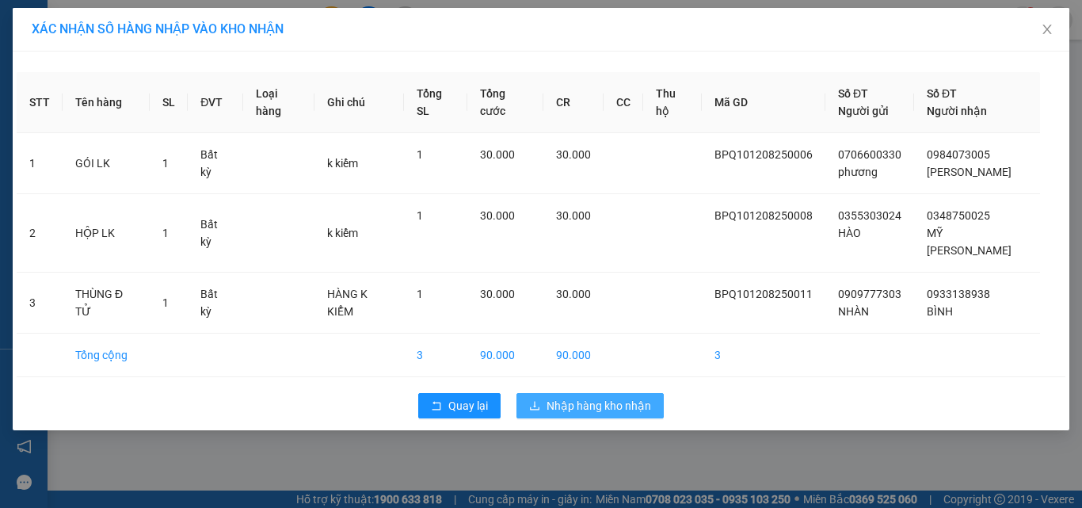
click at [608, 393] on button "Nhập hàng kho nhận" at bounding box center [589, 405] width 147 height 25
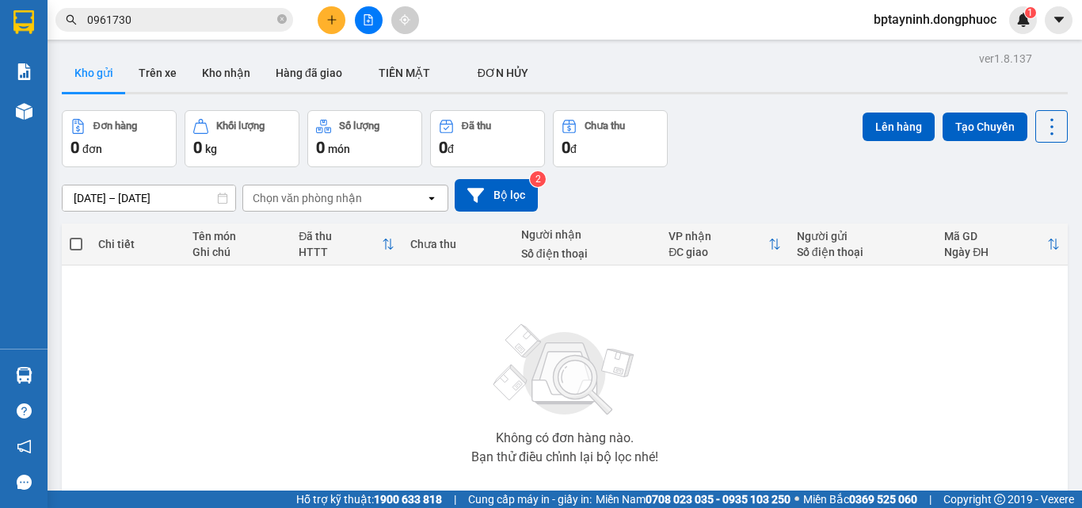
click at [257, 505] on div "Hỗ trợ kỹ thuật: 1900 633 818 | Cung cấp máy in - giấy in: Miền Nam 0708 023 03…" at bounding box center [537, 498] width 1074 height 17
click at [339, 16] on button at bounding box center [332, 20] width 28 height 28
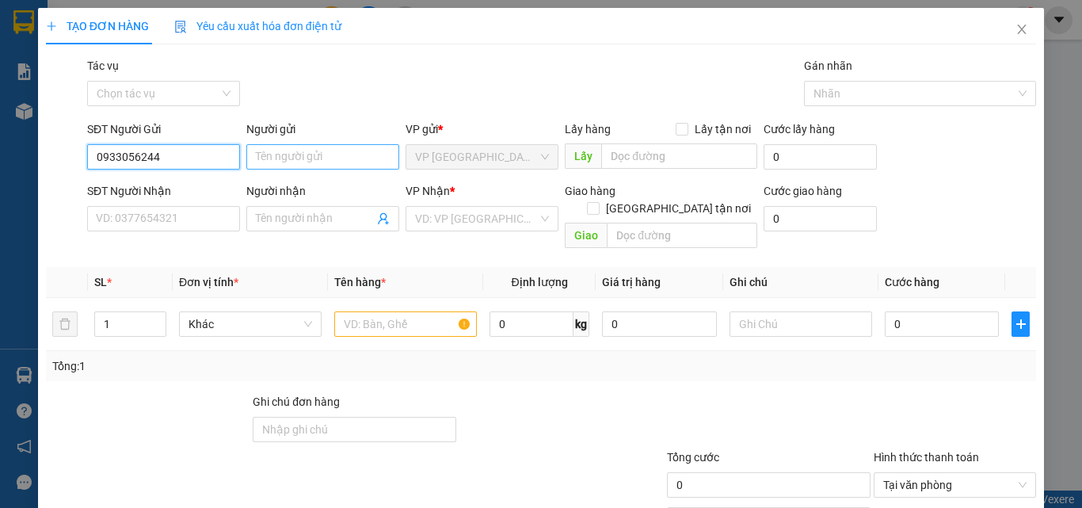
type input "0933056244"
click at [312, 161] on input "Người gửi" at bounding box center [322, 156] width 153 height 25
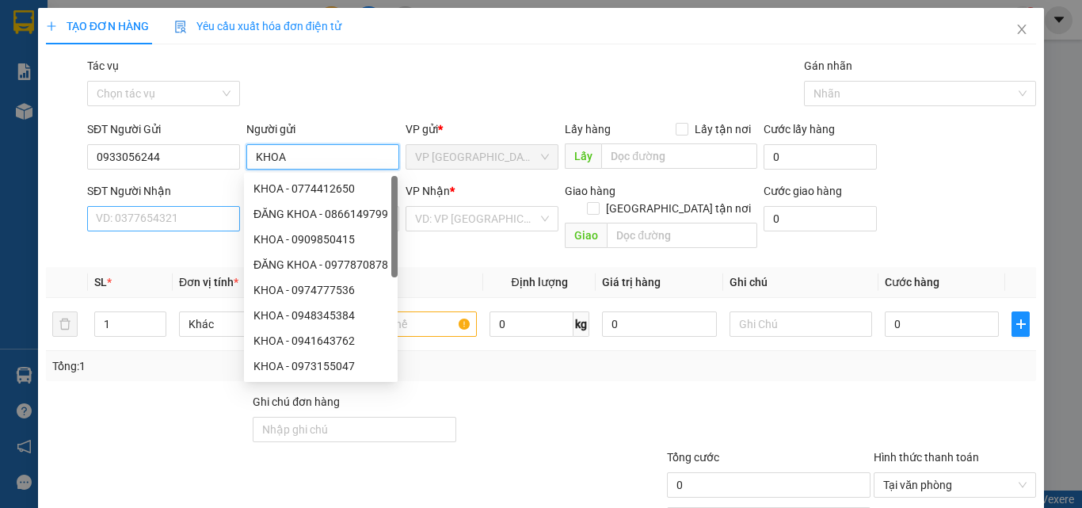
type input "KHOA"
click at [187, 214] on input "SĐT Người Nhận" at bounding box center [163, 218] width 153 height 25
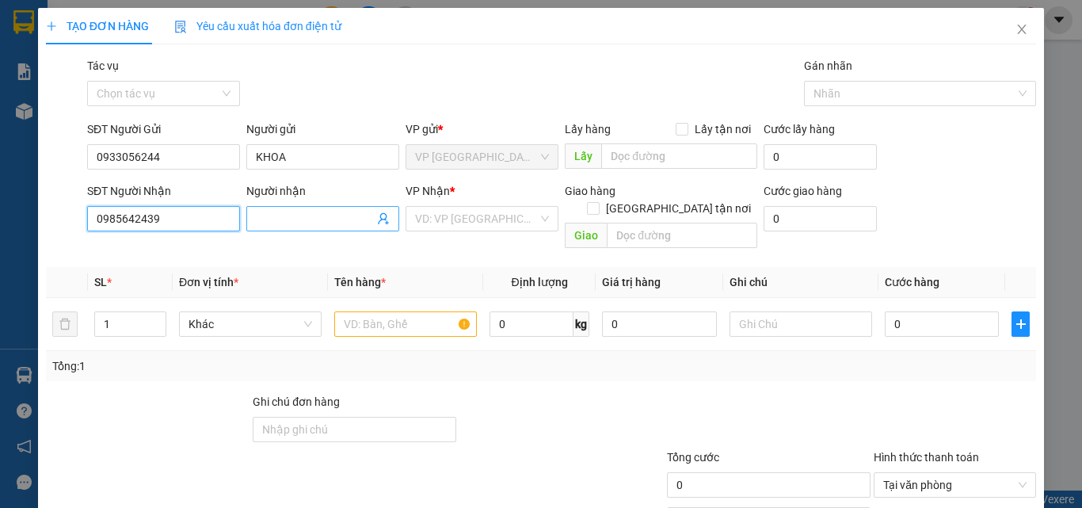
type input "0985642439"
click at [283, 220] on input "Người nhận" at bounding box center [315, 218] width 118 height 17
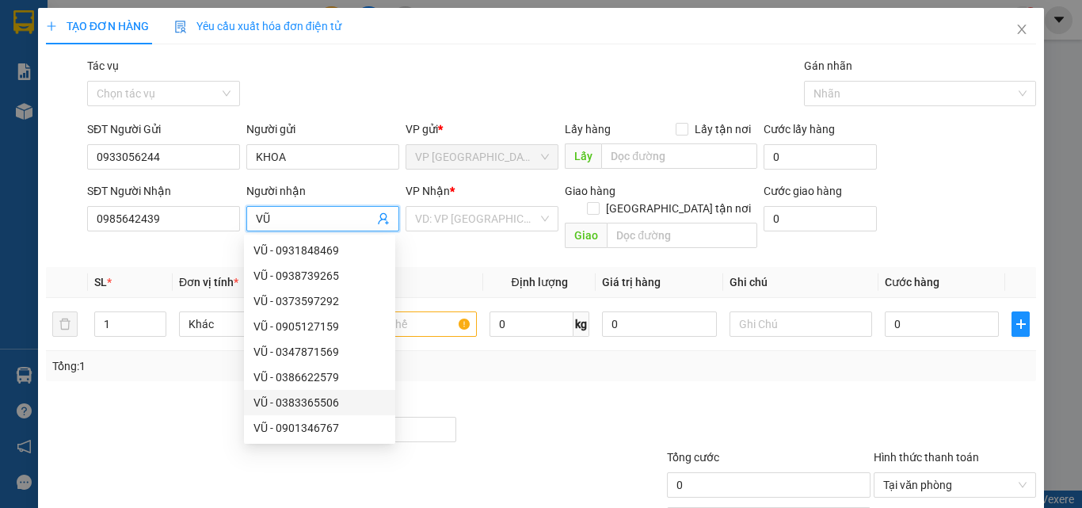
type input "VŨ"
drag, startPoint x: 379, startPoint y: 74, endPoint x: 383, endPoint y: 165, distance: 91.2
click at [379, 74] on div "Gói vận chuyển * Tiêu chuẩn Tác vụ Chọn tác vụ Gán nhãn Nhãn" at bounding box center [561, 84] width 955 height 55
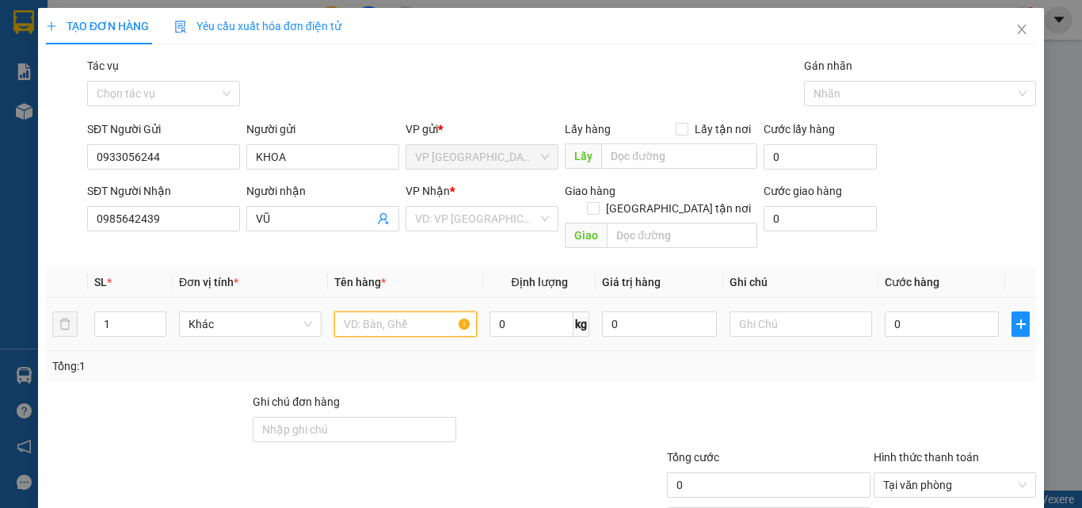
click at [436, 311] on input "text" at bounding box center [405, 323] width 143 height 25
click at [448, 219] on input "search" at bounding box center [476, 219] width 123 height 24
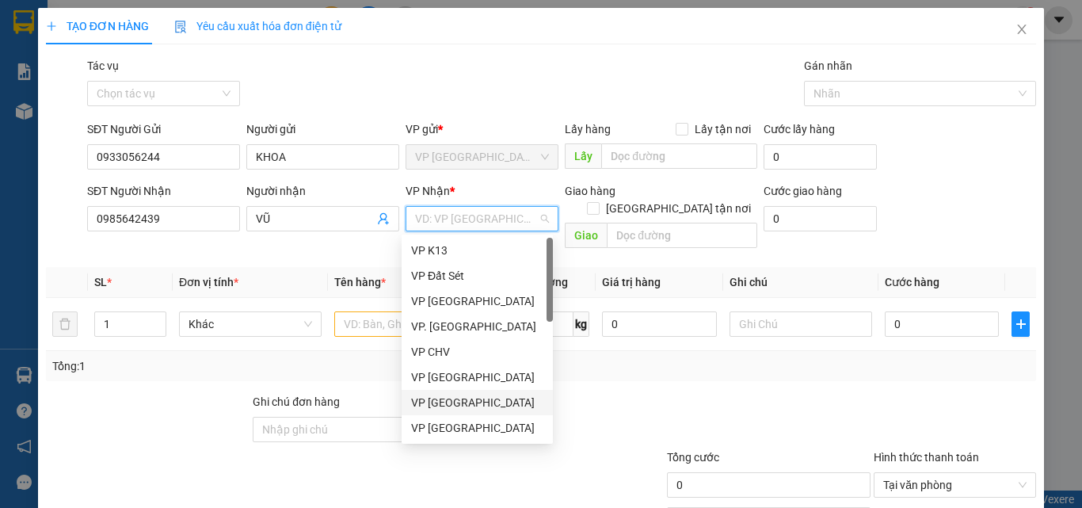
click at [452, 403] on div "VP [GEOGRAPHIC_DATA]" at bounding box center [477, 402] width 132 height 17
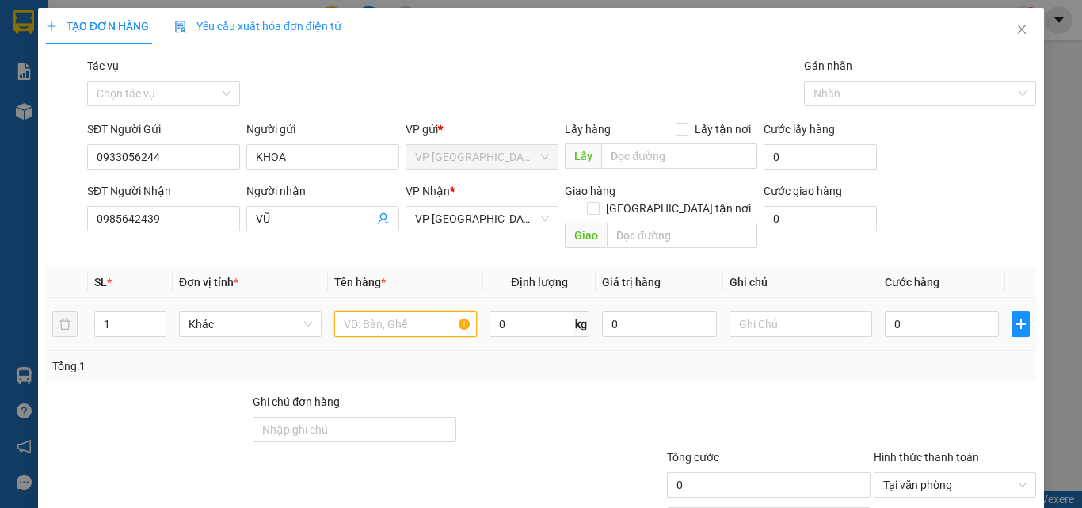
click at [397, 311] on input "text" at bounding box center [405, 323] width 143 height 25
type input "GT"
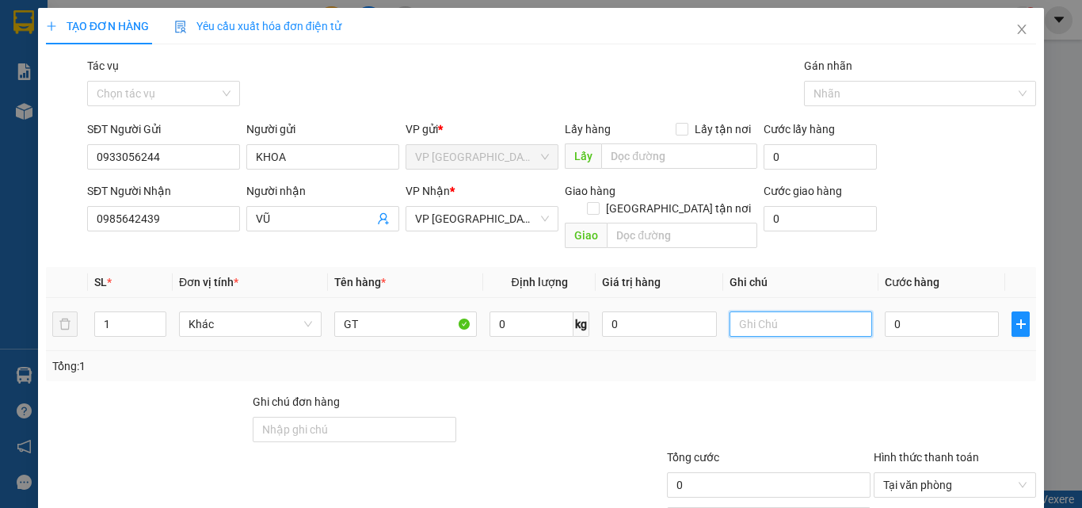
click at [776, 311] on input "text" at bounding box center [800, 323] width 143 height 25
type input "KĐB"
click at [897, 311] on input "0" at bounding box center [942, 323] width 114 height 25
type input "2"
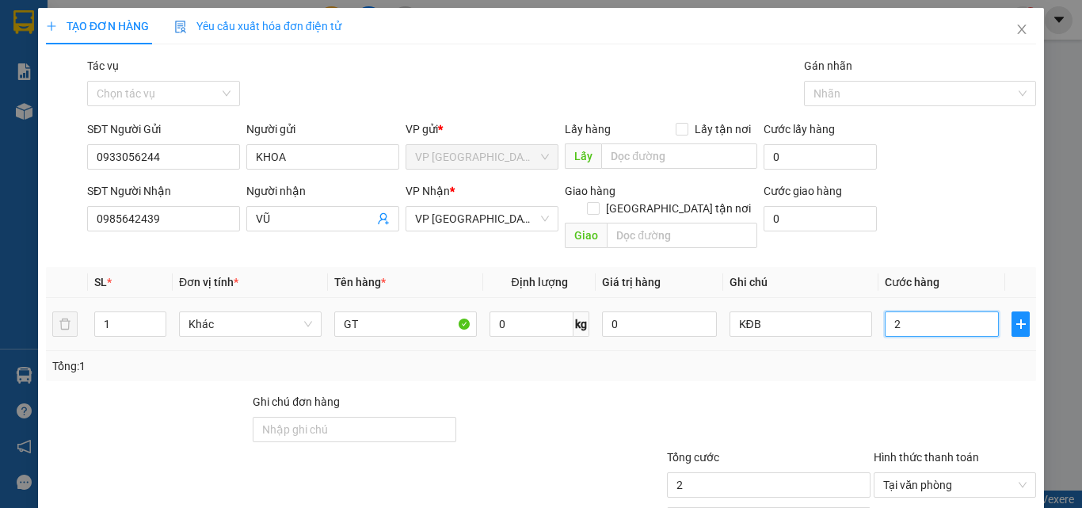
type input "20"
type input "20.000"
drag, startPoint x: 880, startPoint y: 374, endPoint x: 893, endPoint y: 407, distance: 35.6
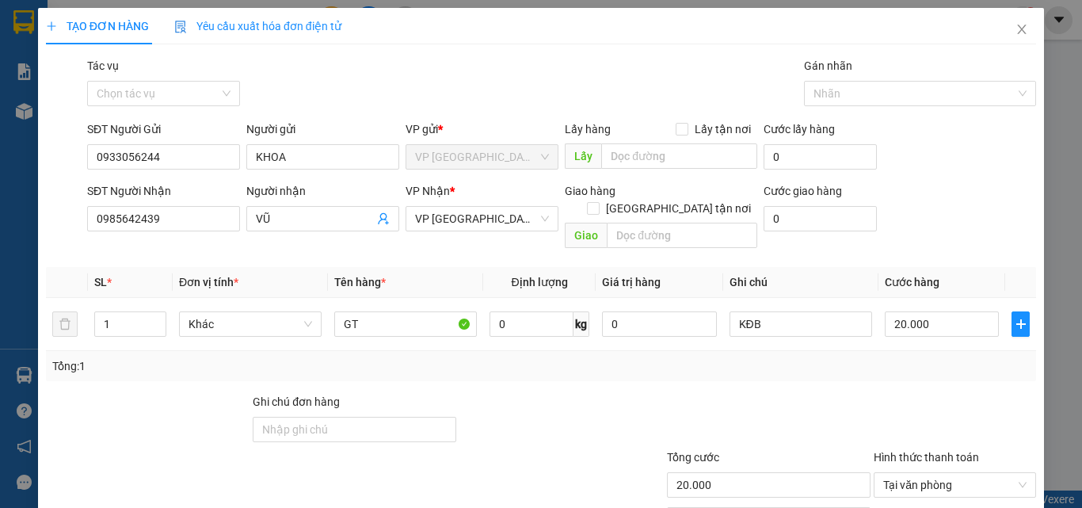
click at [886, 394] on div "Transit Pickup Surcharge Ids Transit Deliver Surcharge Ids Transit Deliver Surc…" at bounding box center [541, 315] width 990 height 516
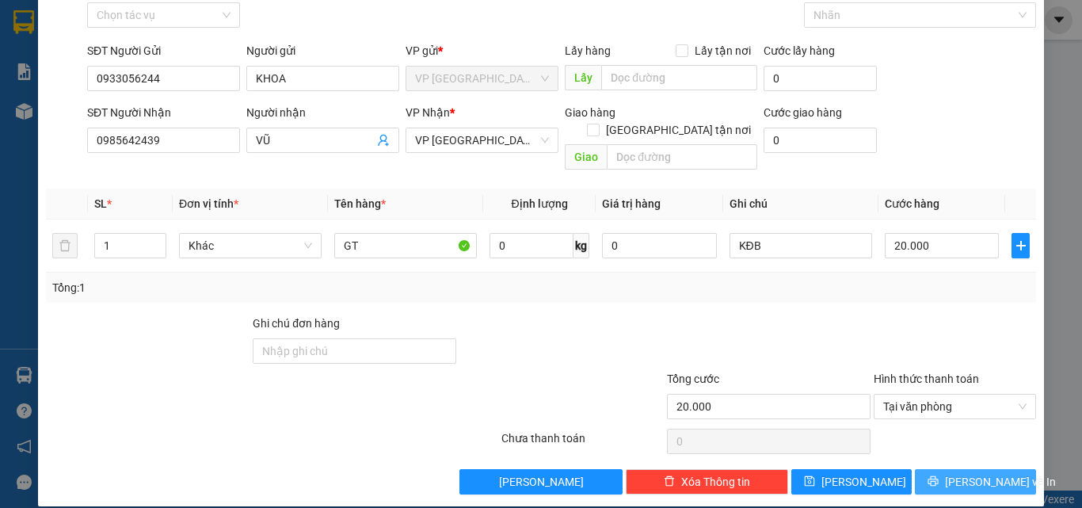
click at [939, 475] on icon "printer" at bounding box center [932, 480] width 11 height 11
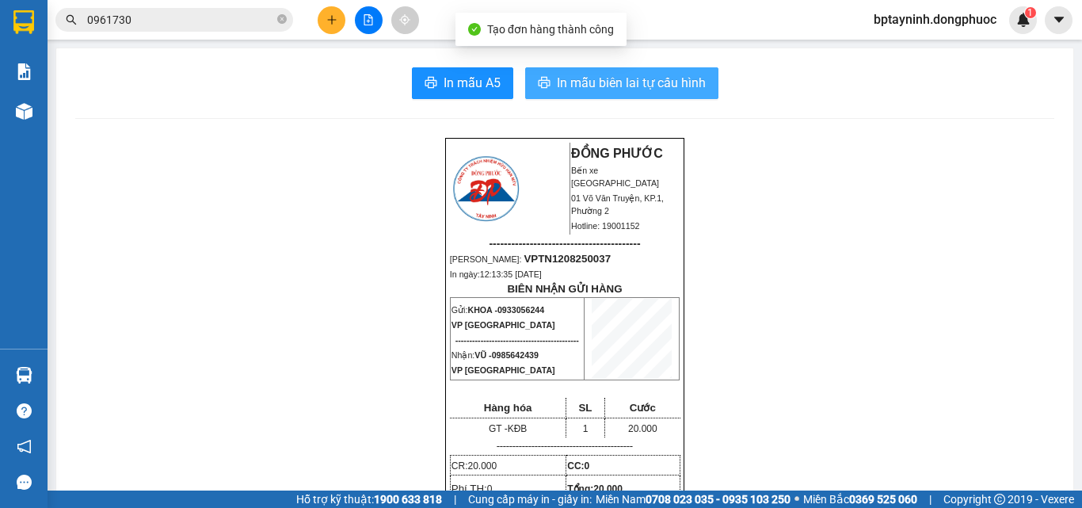
click at [623, 84] on span "In mẫu biên lai tự cấu hình" at bounding box center [631, 83] width 149 height 20
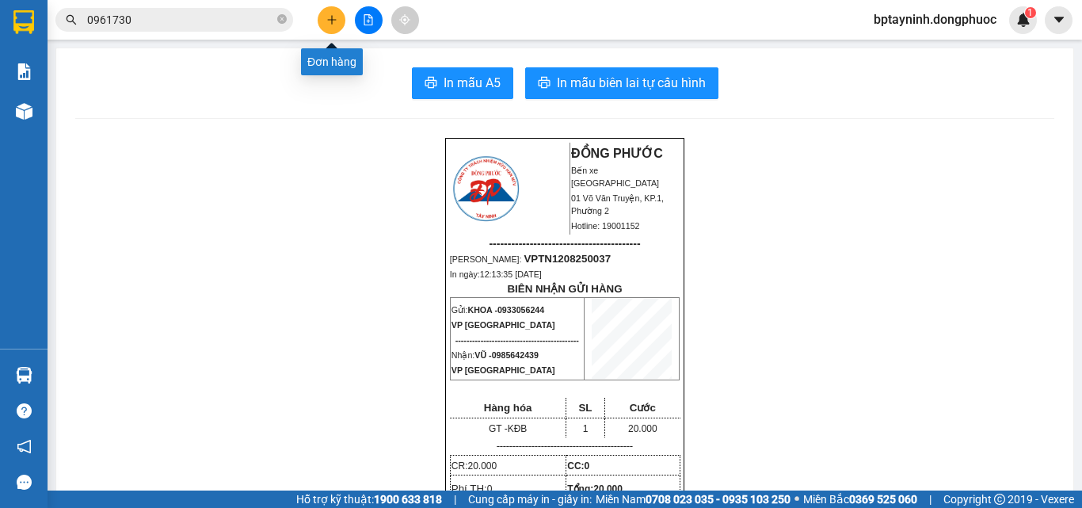
click at [330, 18] on icon "plus" at bounding box center [331, 19] width 11 height 11
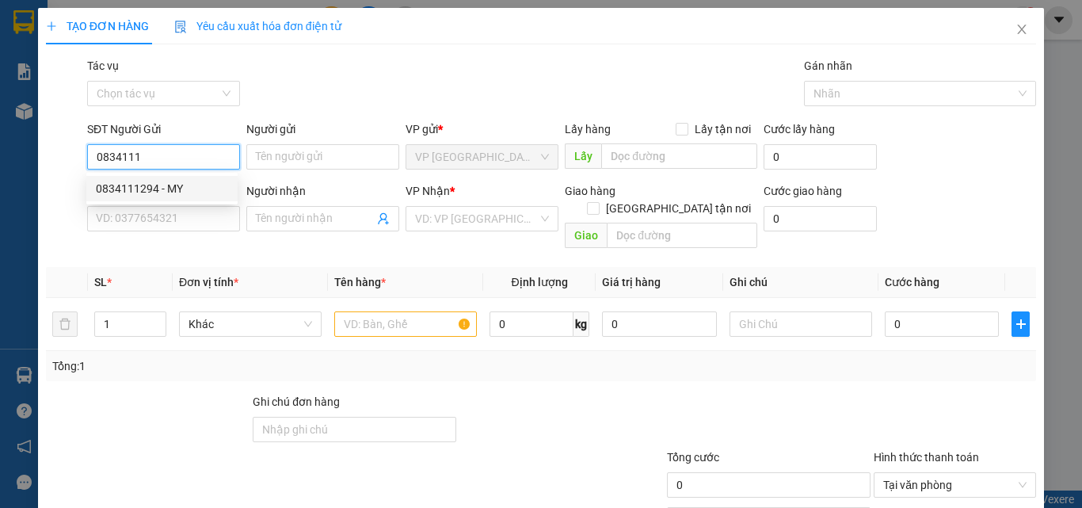
click at [165, 188] on div "0834111294 - MY" at bounding box center [162, 188] width 132 height 17
type input "0834111294"
type input "MY"
type input "0388854940"
type input "NAM"
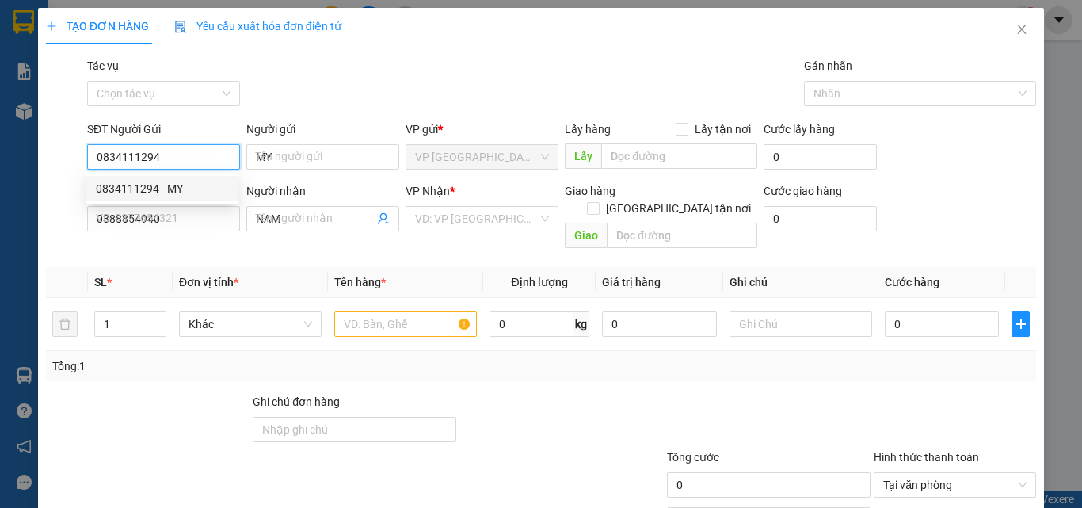
type input "20.000"
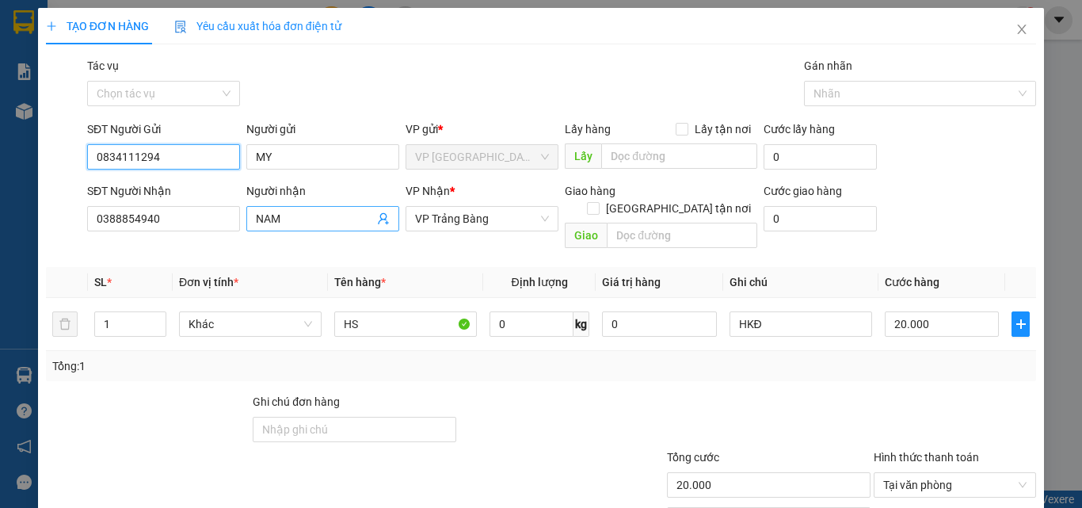
type input "0834111294"
click at [381, 214] on icon "user-add" at bounding box center [383, 219] width 10 height 12
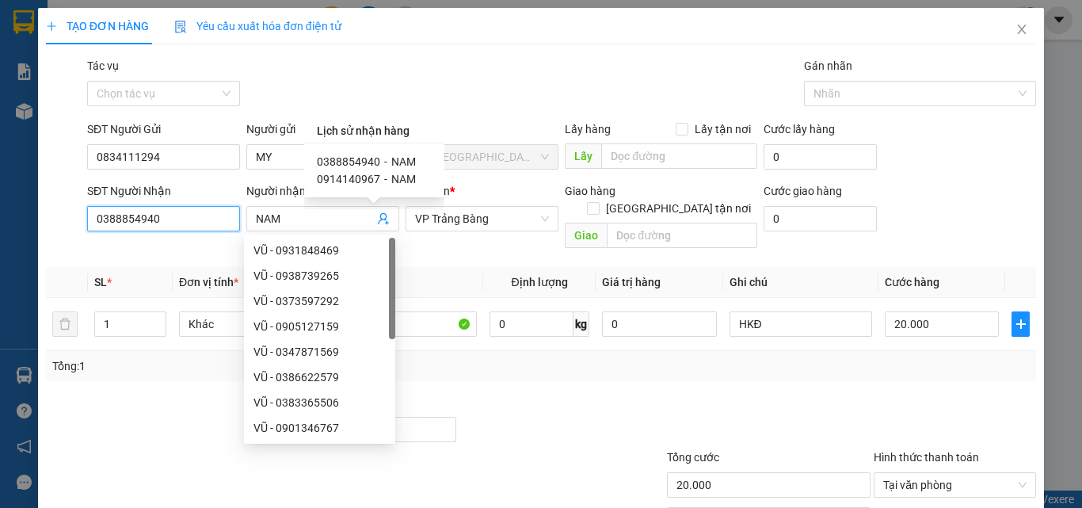
drag, startPoint x: 173, startPoint y: 215, endPoint x: 0, endPoint y: 165, distance: 179.7
click at [0, 195] on div "TẠO ĐƠN HÀNG Yêu cầu xuất hóa đơn điện tử Transit Pickup Surcharge Ids Transit …" at bounding box center [541, 254] width 1082 height 508
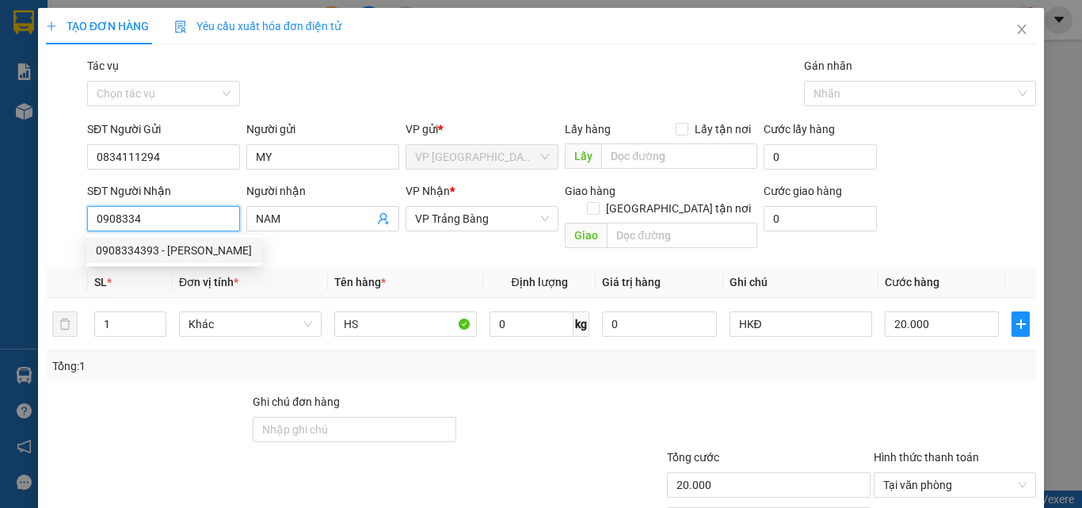
click at [181, 250] on div "0908334393 - KHÁNH" at bounding box center [174, 250] width 156 height 17
type input "0908334393"
type input "KHÁNH"
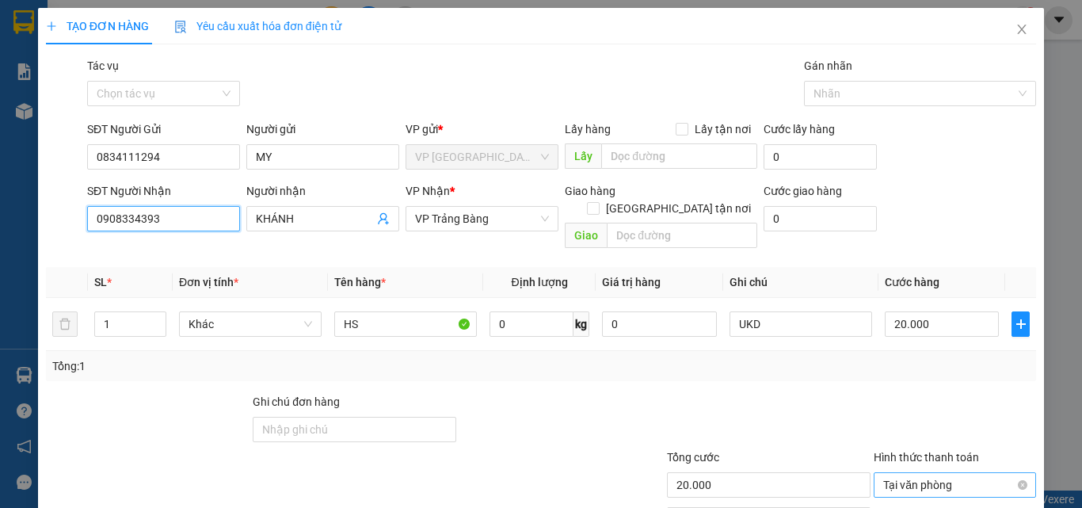
scroll to position [78, 0]
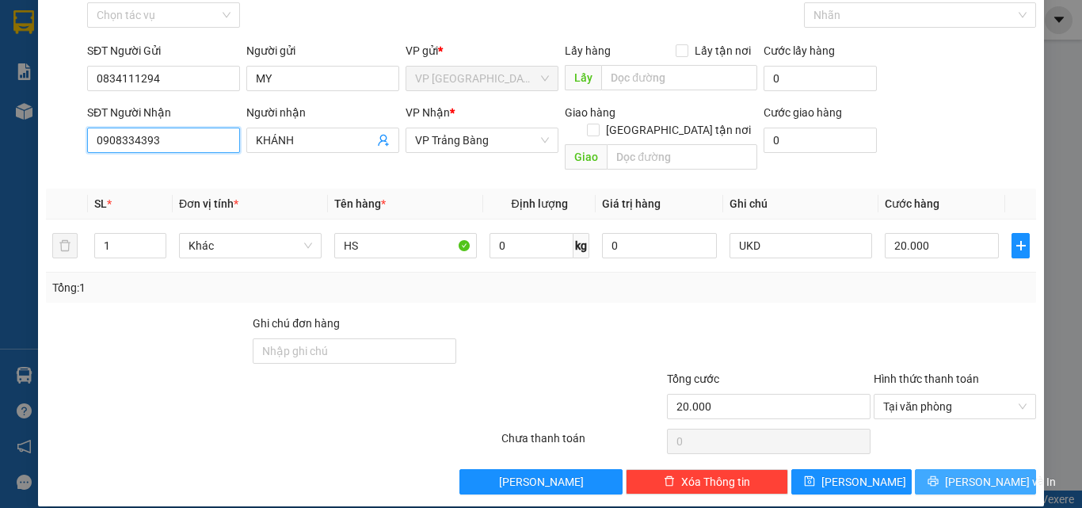
type input "0908334393"
click at [970, 469] on button "Lưu và In" at bounding box center [975, 481] width 121 height 25
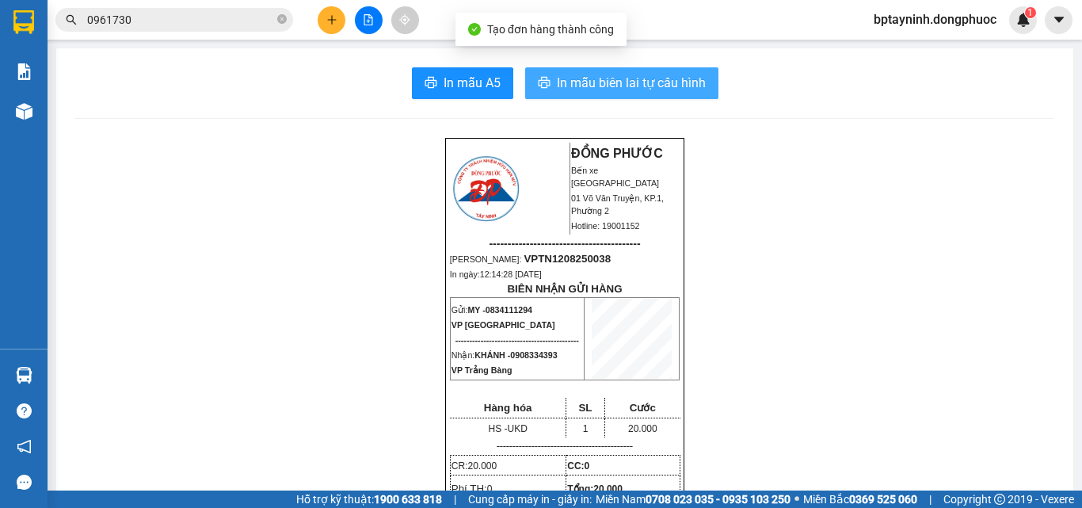
click at [590, 79] on span "In mẫu biên lai tự cấu hình" at bounding box center [631, 83] width 149 height 20
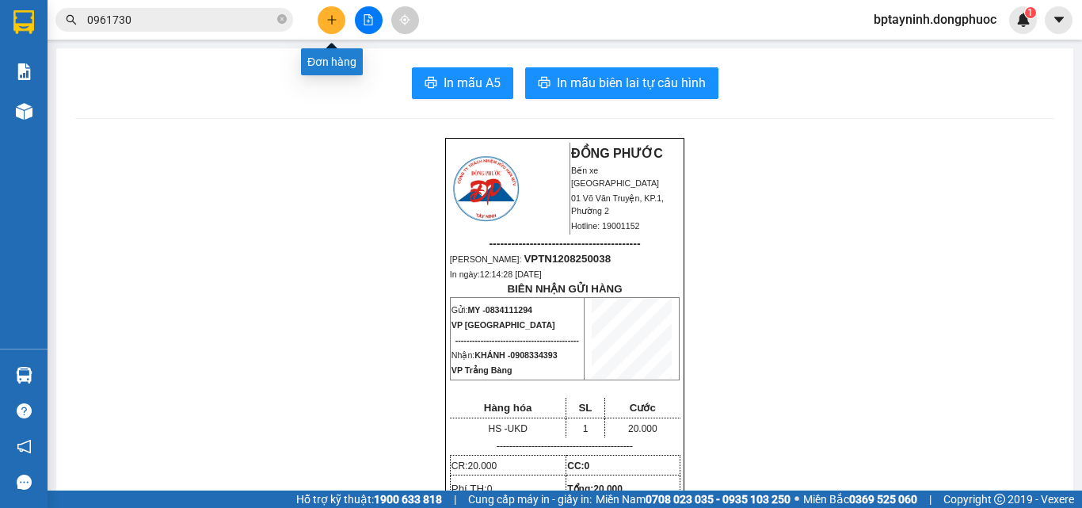
click at [329, 21] on icon "plus" at bounding box center [331, 19] width 11 height 11
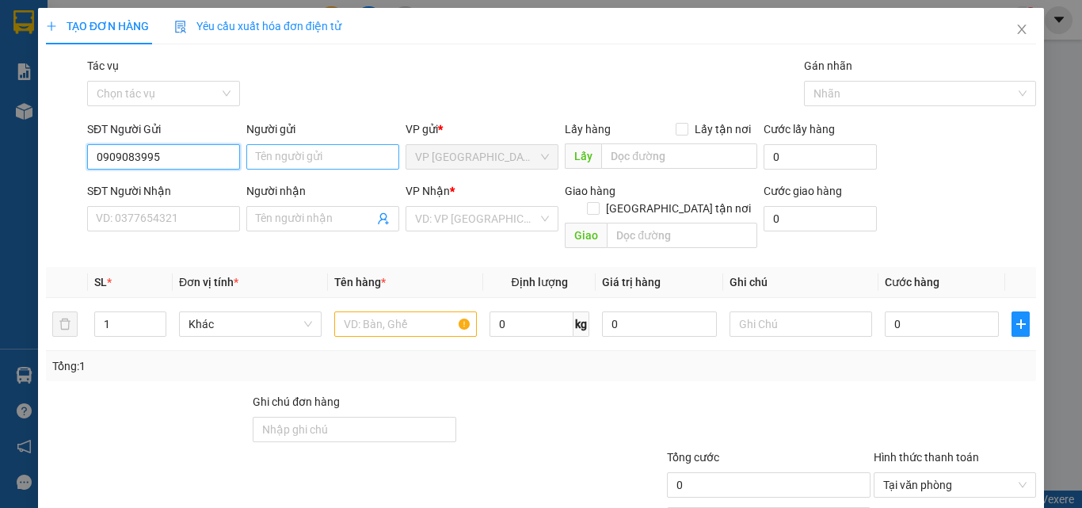
type input "0909083995"
click at [299, 164] on input "Người gửi" at bounding box center [322, 156] width 153 height 25
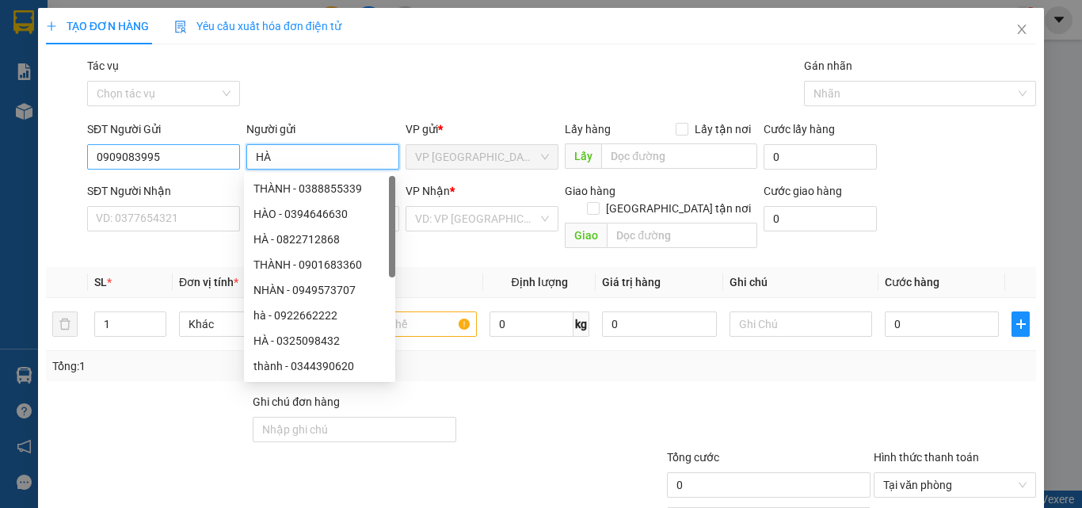
type input "HÀ"
drag, startPoint x: 188, startPoint y: 162, endPoint x: 0, endPoint y: 114, distance: 193.6
click at [0, 114] on div "TẠO ĐƠN HÀNG Yêu cầu xuất hóa đơn điện tử Transit Pickup Surcharge Ids Transit …" at bounding box center [541, 254] width 1082 height 508
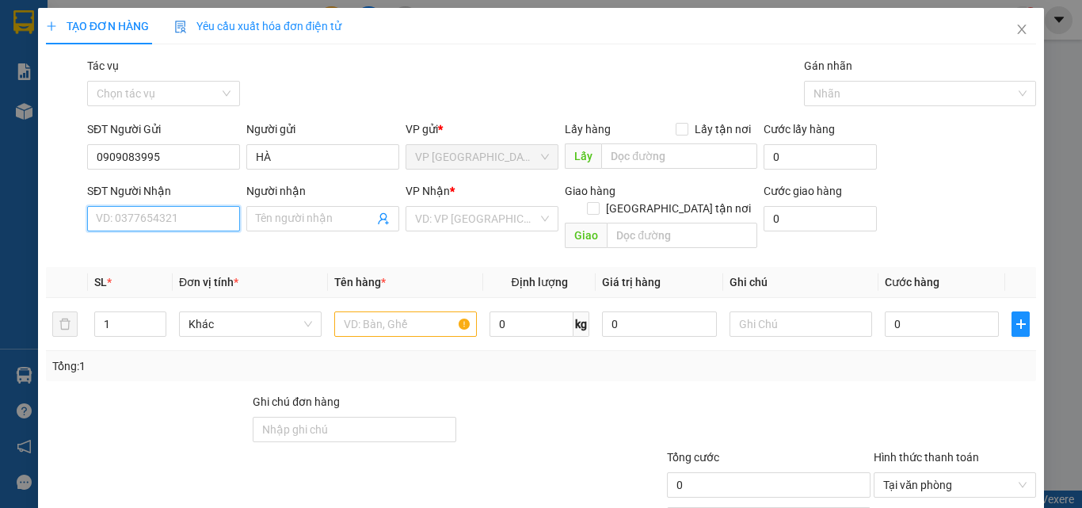
click at [155, 212] on input "SĐT Người Nhận" at bounding box center [163, 218] width 153 height 25
paste input "0909083995"
type input "0909083995"
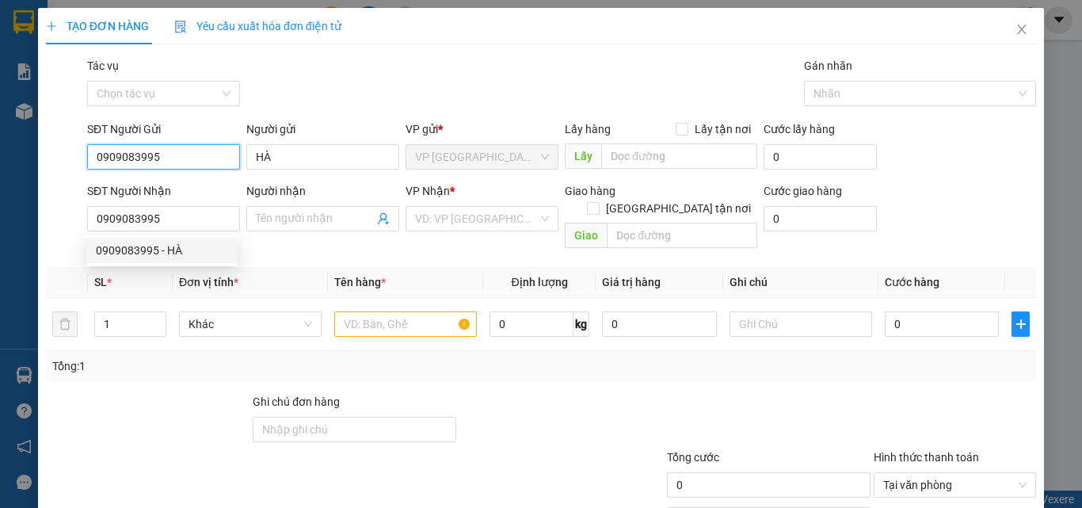
drag, startPoint x: 185, startPoint y: 161, endPoint x: 0, endPoint y: 137, distance: 186.1
click at [0, 137] on div "TẠO ĐƠN HÀNG Yêu cầu xuất hóa đơn điện tử Transit Pickup Surcharge Ids Transit …" at bounding box center [541, 254] width 1082 height 508
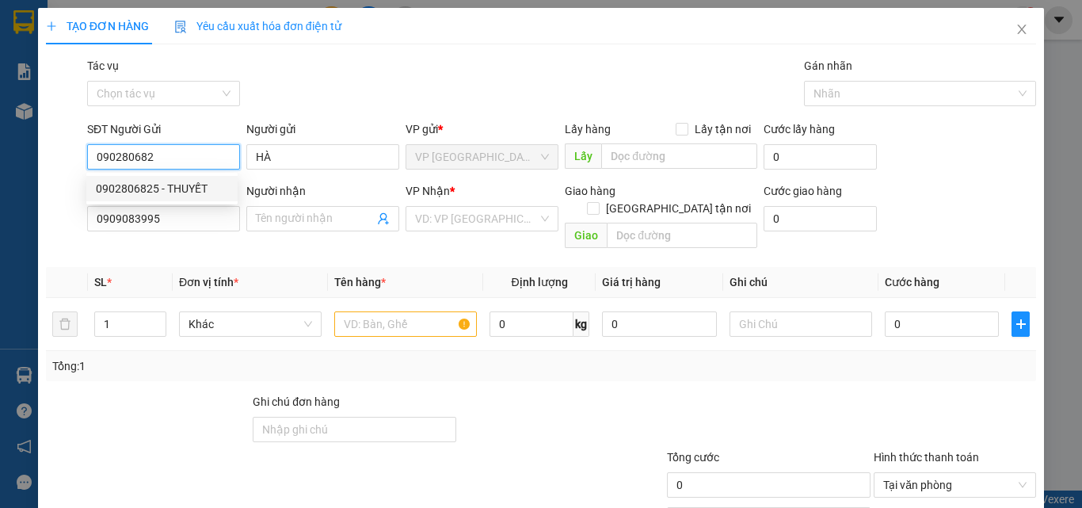
click at [163, 185] on div "0902806825 - THUYẾT" at bounding box center [162, 188] width 132 height 17
type input "0902806825"
type input "THUYẾT"
type input "20.000"
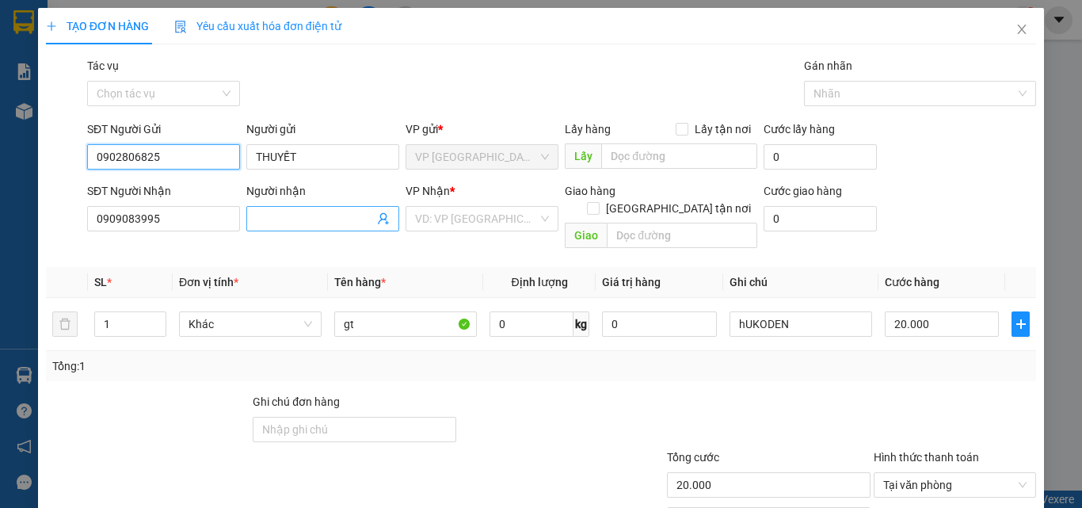
type input "0902806825"
click at [316, 220] on input "Người nhận" at bounding box center [315, 218] width 118 height 17
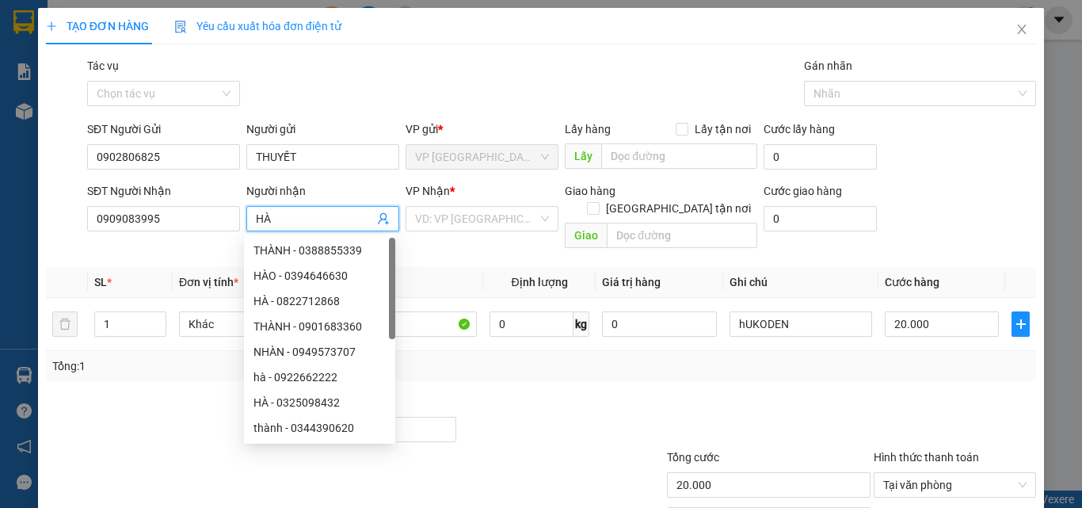
type input "HÀ"
click at [422, 88] on div "Gói vận chuyển * Tiêu chuẩn Tác vụ Chọn tác vụ Gán nhãn Nhãn" at bounding box center [561, 84] width 955 height 55
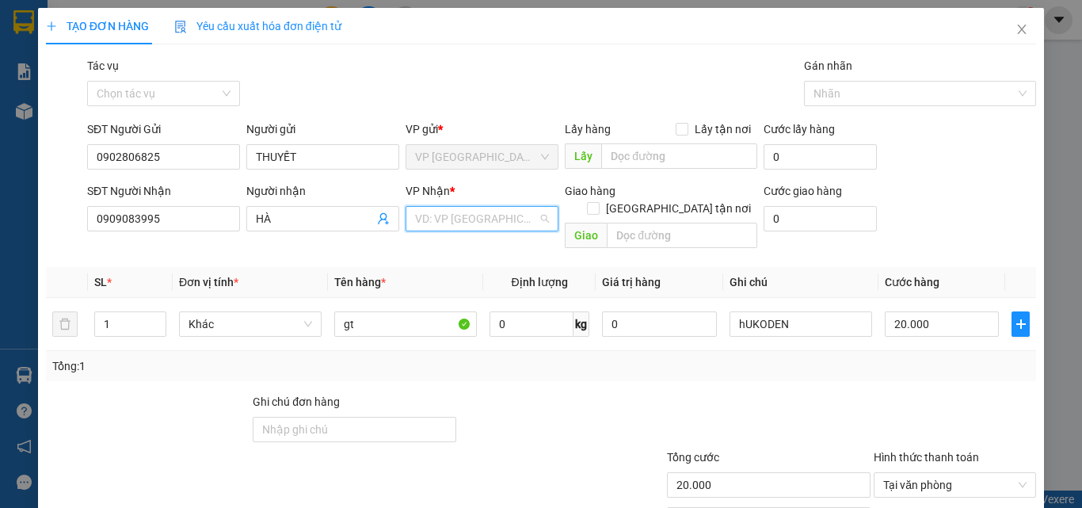
drag, startPoint x: 505, startPoint y: 223, endPoint x: 518, endPoint y: 305, distance: 82.6
click at [512, 238] on body "Kết quả tìm kiếm ( 12 ) Bộ lọc Mã ĐH Trạng thái Món hàng Tổng cước Chưa cước Nh…" at bounding box center [541, 254] width 1082 height 508
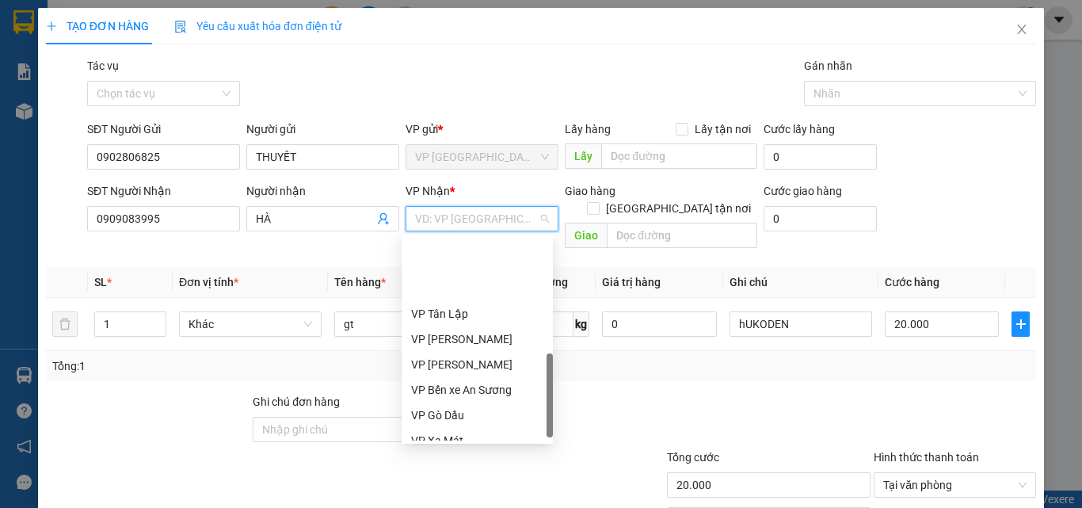
scroll to position [396, 0]
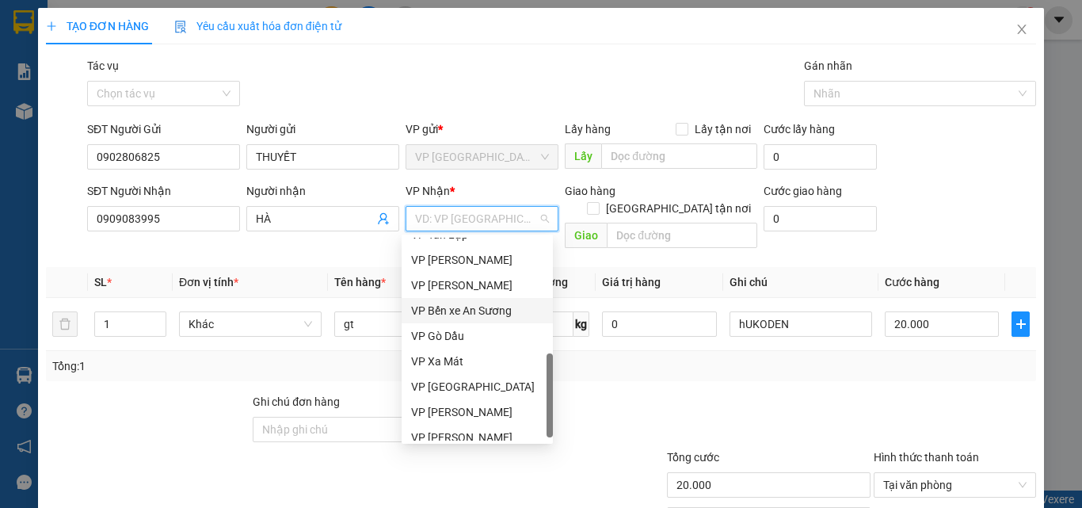
click at [490, 312] on div "VP Bến xe An Sương" at bounding box center [477, 310] width 132 height 17
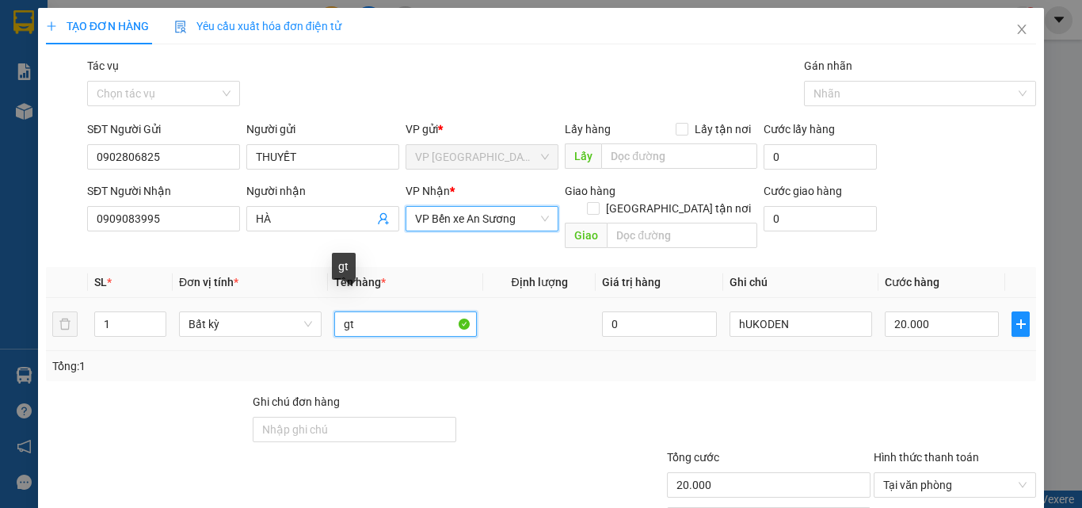
drag, startPoint x: 378, startPoint y: 305, endPoint x: 115, endPoint y: 263, distance: 266.3
click at [115, 267] on table "SL * Đơn vị tính * Tên hàng * Định lượng Giá trị hàng Ghi chú Cước hàng 1 Bất k…" at bounding box center [541, 309] width 990 height 84
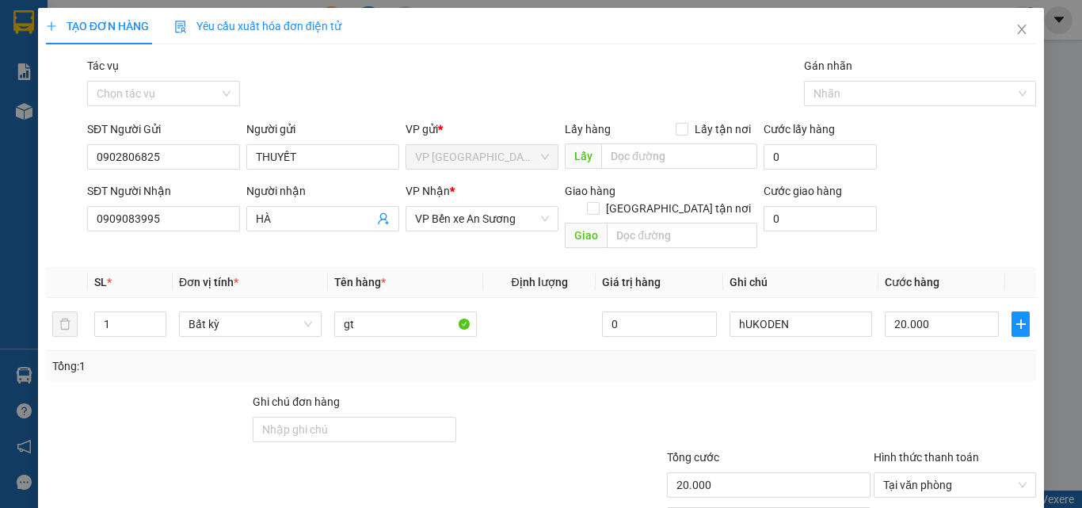
drag, startPoint x: 521, startPoint y: 364, endPoint x: 532, endPoint y: 360, distance: 11.8
click at [528, 363] on div "Transit Pickup Surcharge Ids Transit Deliver Surcharge Ids Transit Deliver Surc…" at bounding box center [541, 315] width 990 height 516
click at [388, 315] on input "gt" at bounding box center [405, 323] width 143 height 25
type input "g"
type input "HS"
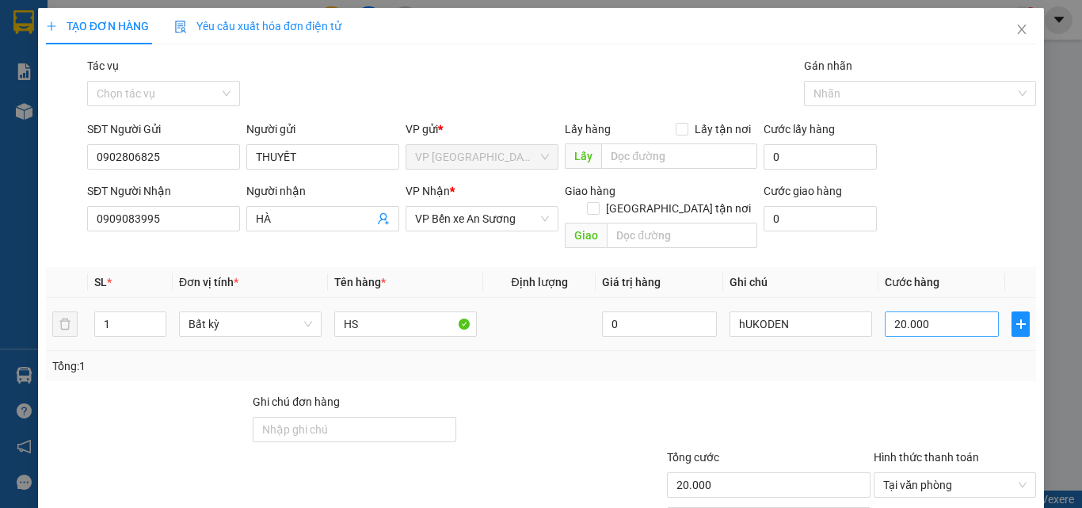
drag, startPoint x: 602, startPoint y: 386, endPoint x: 914, endPoint y: 303, distance: 322.8
click at [621, 393] on div at bounding box center [561, 420] width 207 height 55
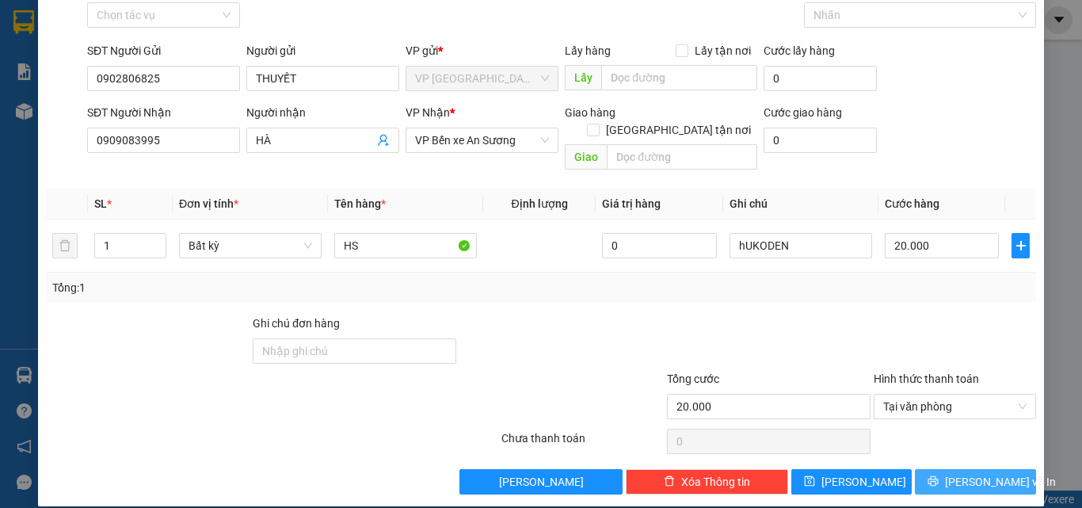
click at [989, 473] on span "Lưu và In" at bounding box center [1000, 481] width 111 height 17
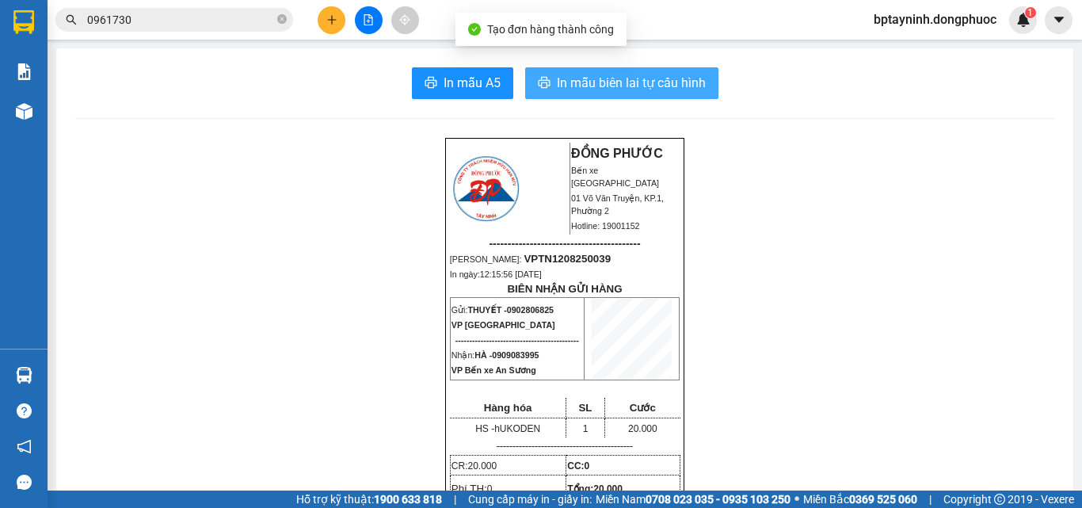
click at [684, 68] on button "In mẫu biên lai tự cấu hình" at bounding box center [621, 83] width 193 height 32
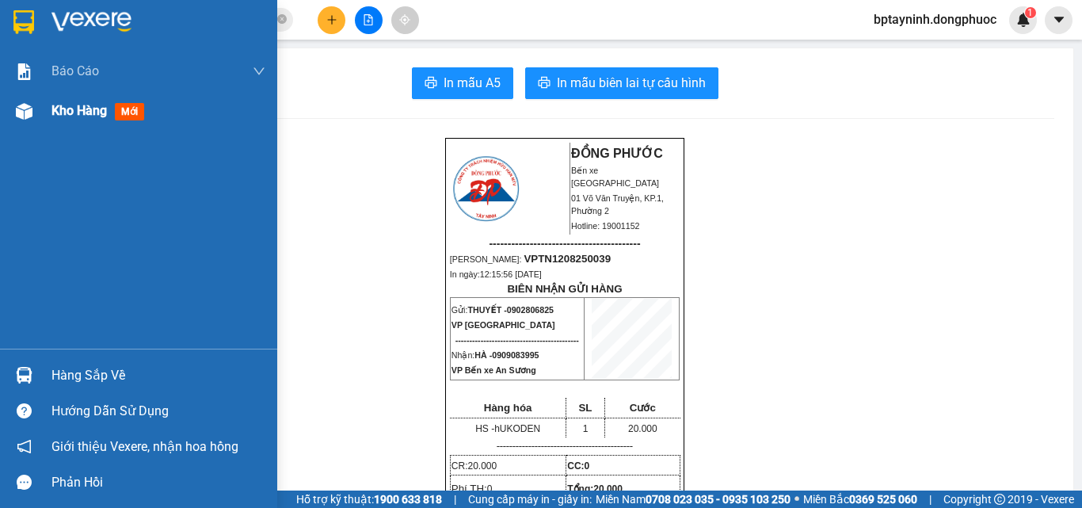
click at [74, 112] on span "Kho hàng" at bounding box center [78, 110] width 55 height 15
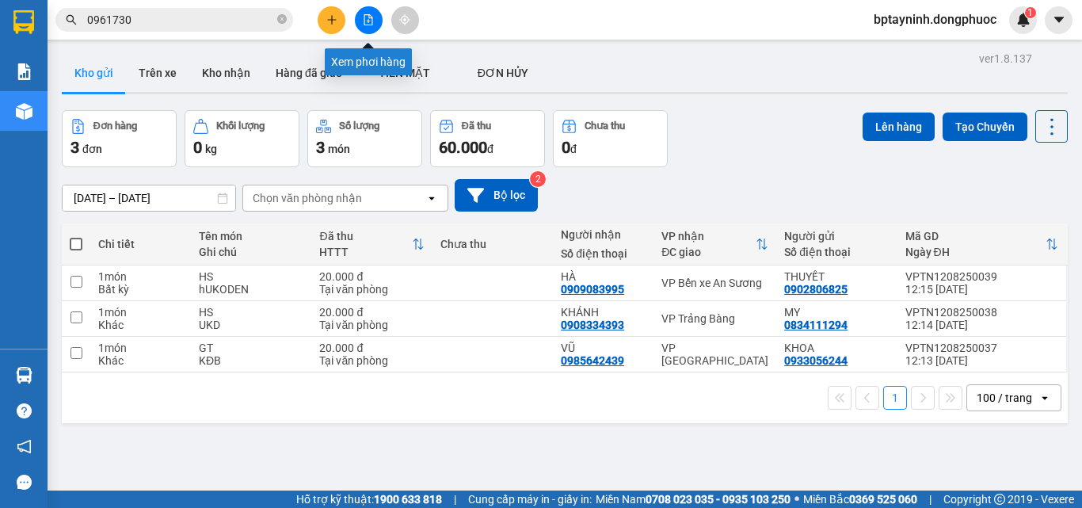
click at [365, 22] on icon "file-add" at bounding box center [368, 19] width 11 height 11
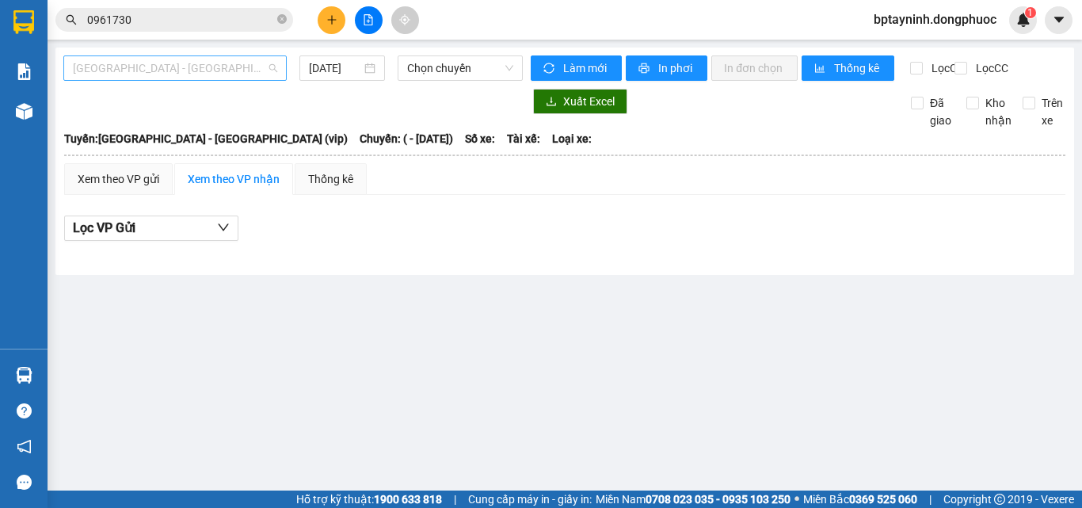
drag, startPoint x: 103, startPoint y: 67, endPoint x: 132, endPoint y: 155, distance: 92.7
click at [104, 68] on span "[GEOGRAPHIC_DATA] - [GEOGRAPHIC_DATA] (vip)" at bounding box center [175, 68] width 204 height 24
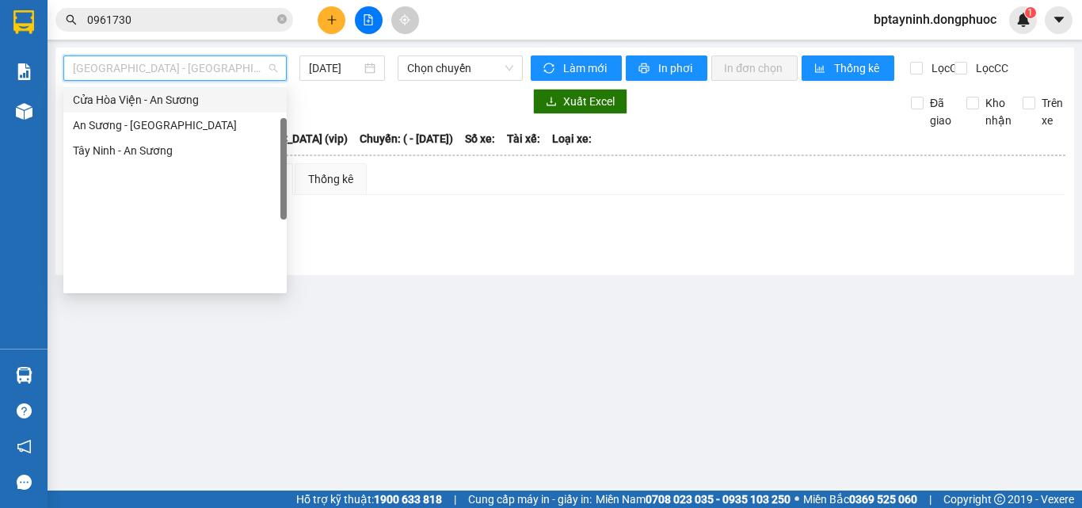
scroll to position [70, 0]
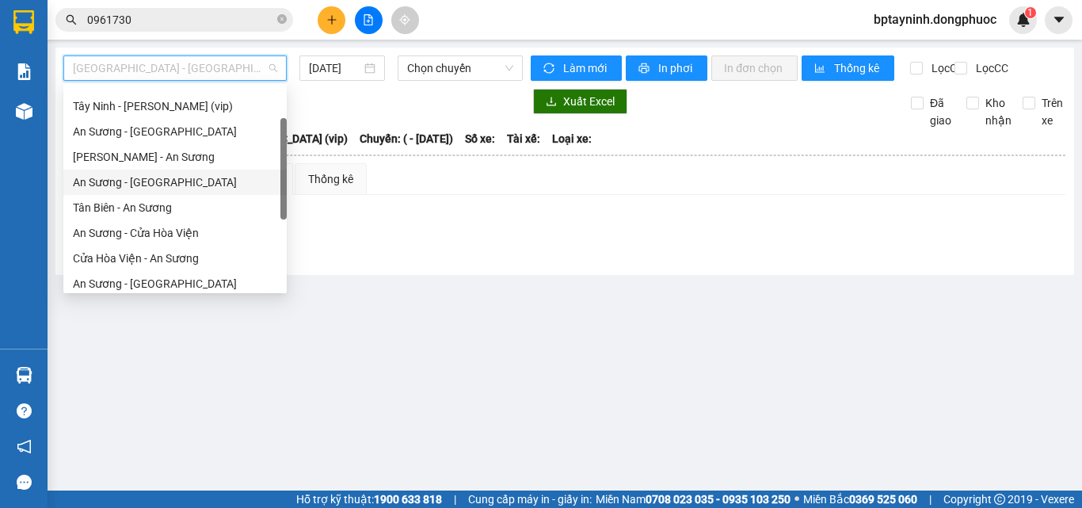
click at [116, 176] on div "An Sương - Tân Biên" at bounding box center [175, 181] width 204 height 17
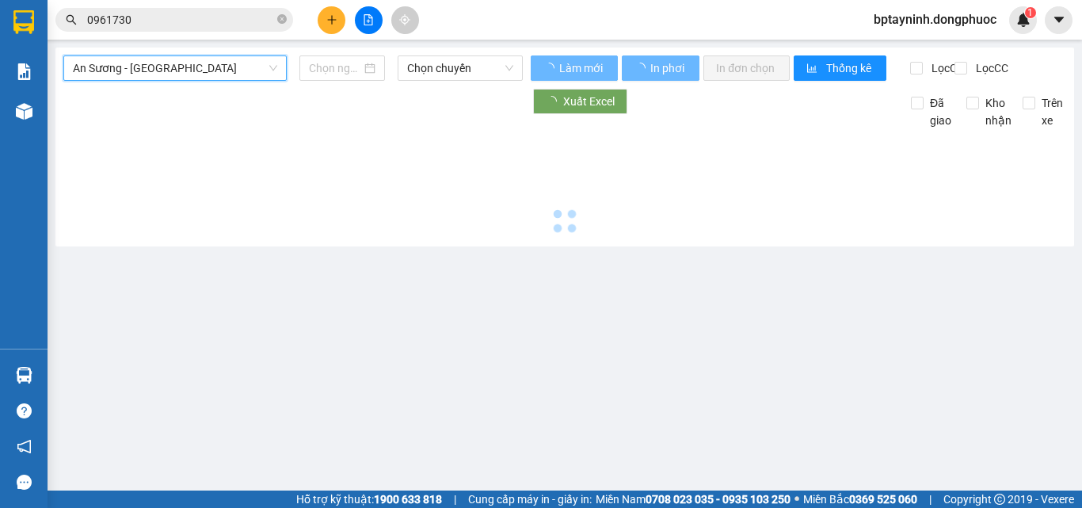
type input "[DATE]"
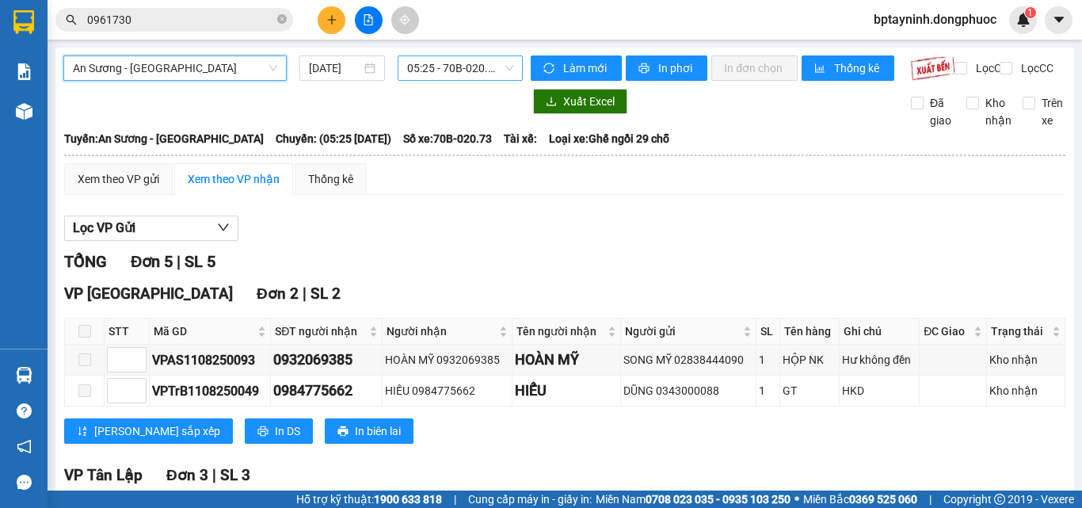
click at [436, 71] on span "05:25 - 70B-020.73" at bounding box center [460, 68] width 106 height 24
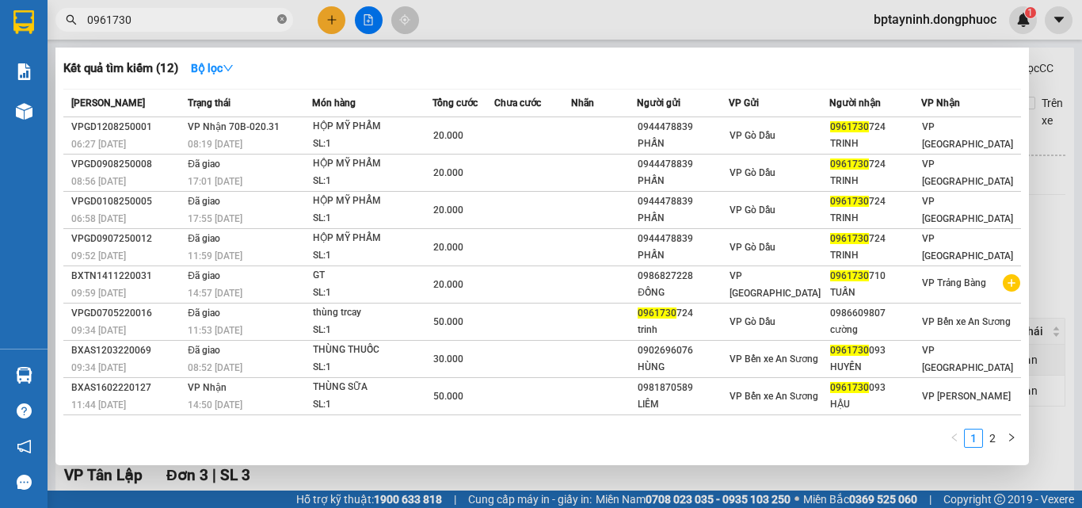
click at [282, 18] on icon "close-circle" at bounding box center [282, 19] width 10 height 10
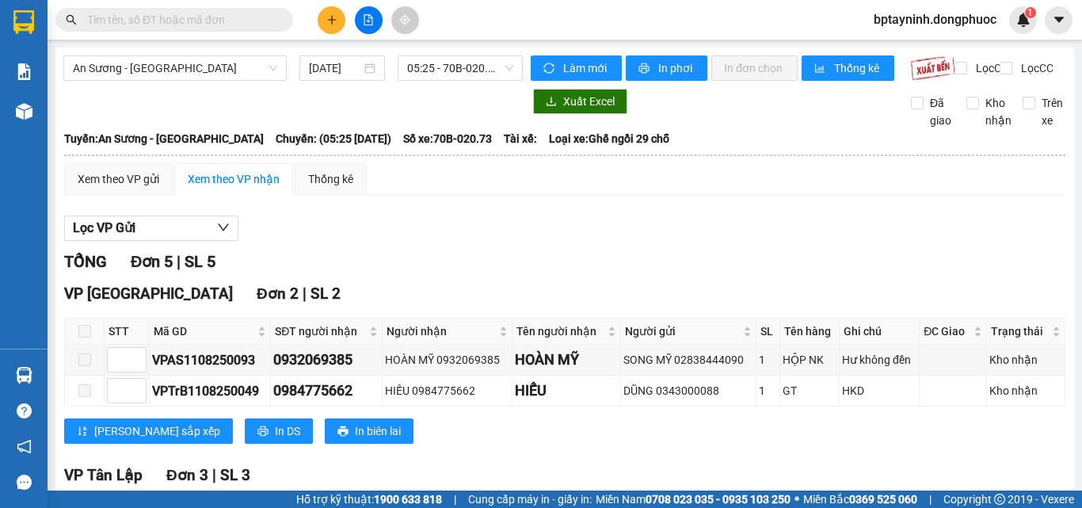
drag, startPoint x: 193, startPoint y: 71, endPoint x: 177, endPoint y: 148, distance: 78.4
click at [192, 78] on span "An Sương - Tân Biên" at bounding box center [175, 68] width 204 height 24
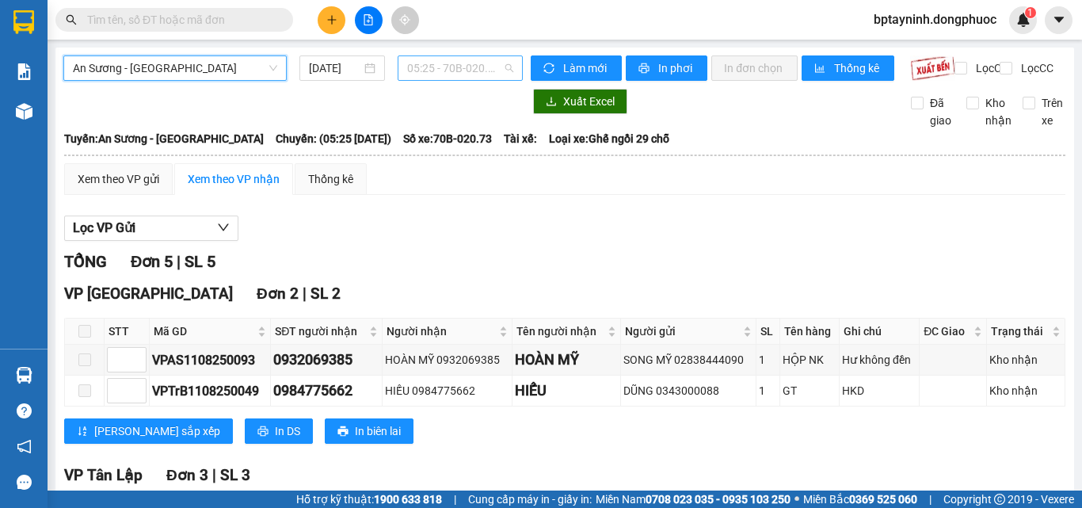
click at [478, 70] on span "05:25 - 70B-020.73" at bounding box center [460, 68] width 106 height 24
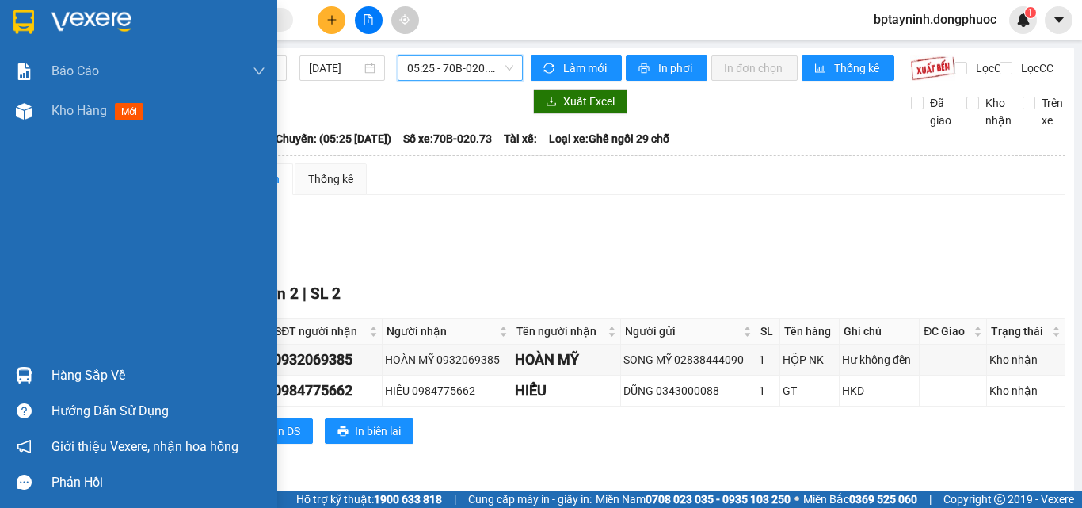
click at [44, 380] on div "Hàng sắp về" at bounding box center [138, 375] width 277 height 36
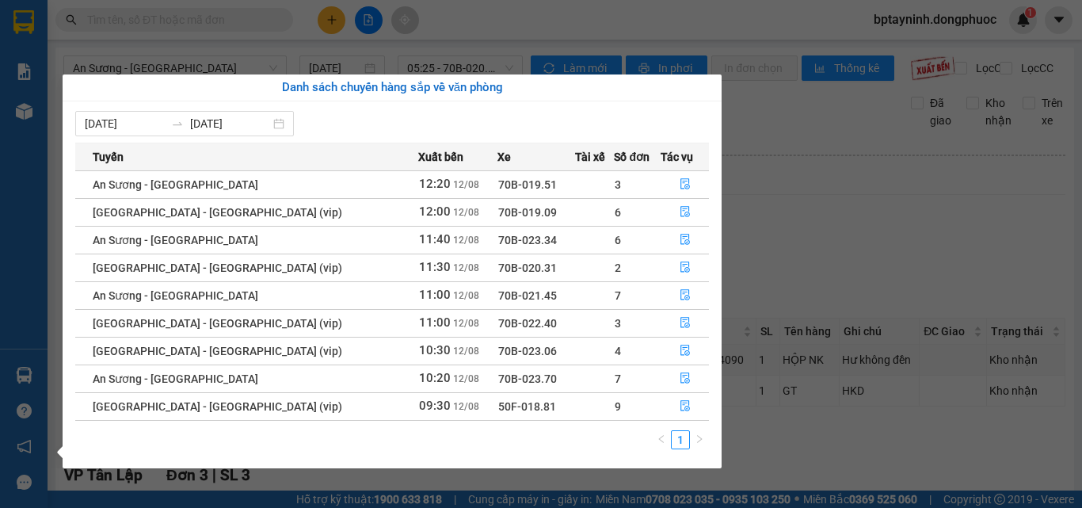
drag, startPoint x: 209, startPoint y: 25, endPoint x: 233, endPoint y: 13, distance: 26.6
click at [215, 21] on section "Kết quả tìm kiếm ( 12 ) Bộ lọc Mã ĐH Trạng thái Món hàng Tổng cước Chưa cước Nh…" at bounding box center [541, 254] width 1082 height 508
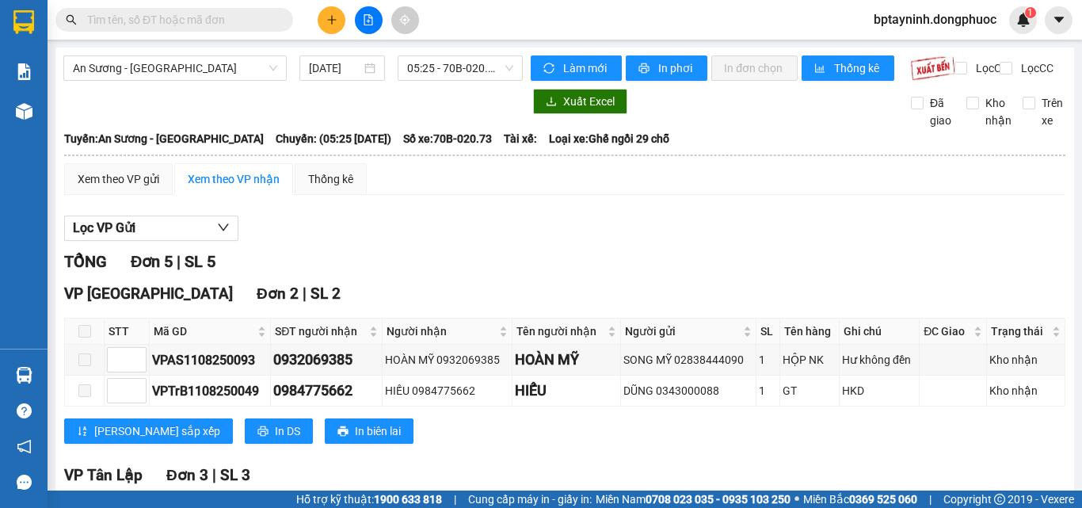
click at [234, 20] on input "text" at bounding box center [180, 19] width 187 height 17
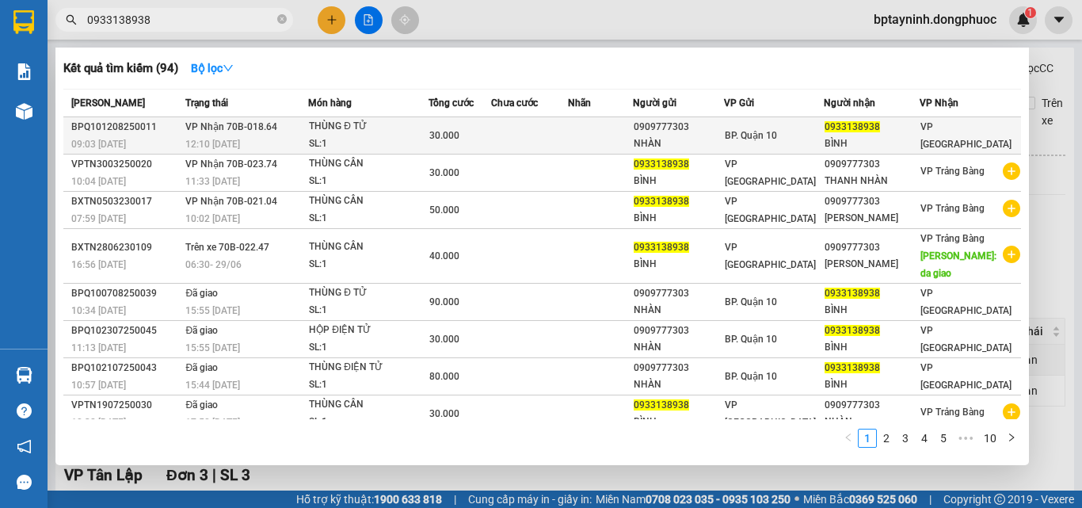
type input "0933138938"
click at [533, 142] on td at bounding box center [529, 135] width 77 height 37
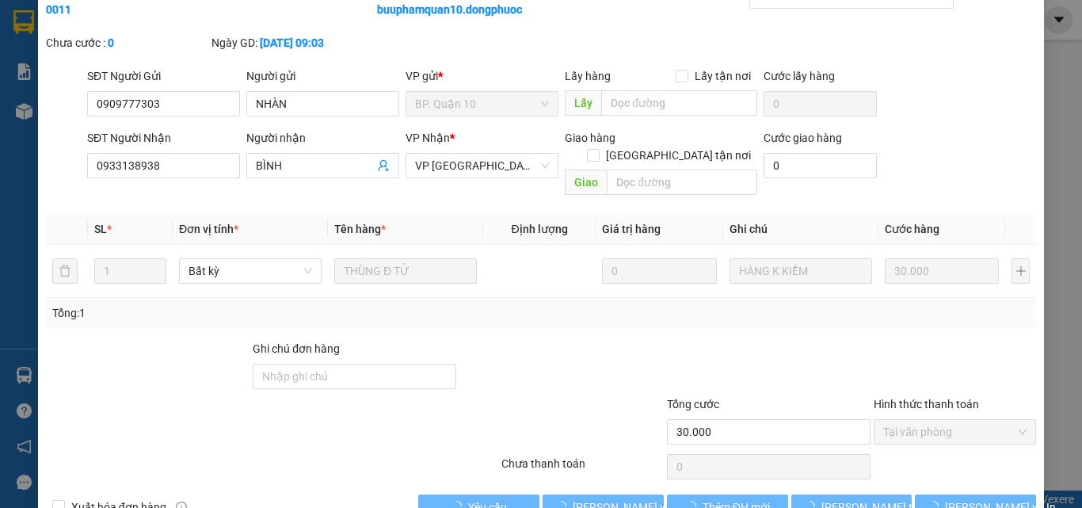
type input "0909777303"
type input "NHÀN"
type input "0933138938"
type input "BÌNH"
type input "30.000"
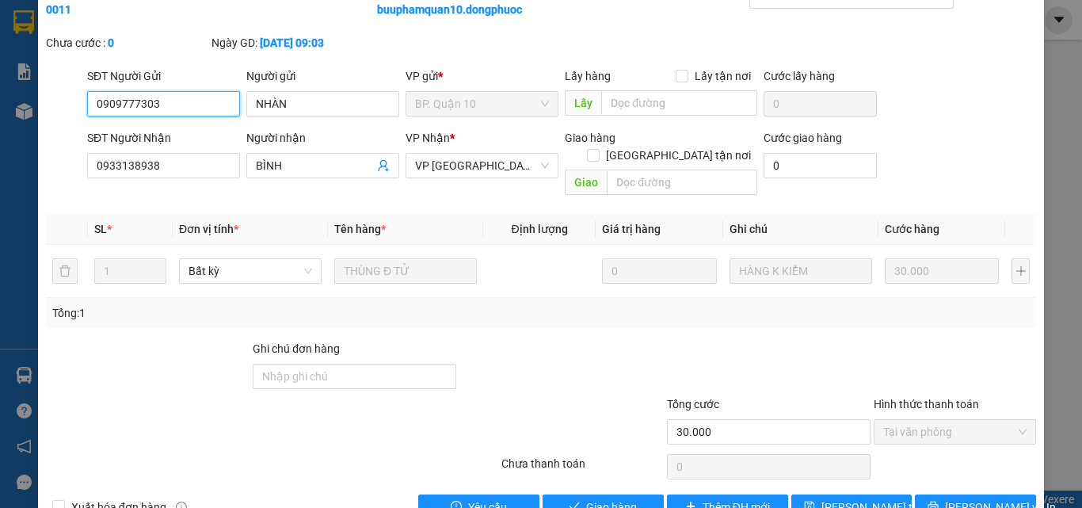
scroll to position [99, 0]
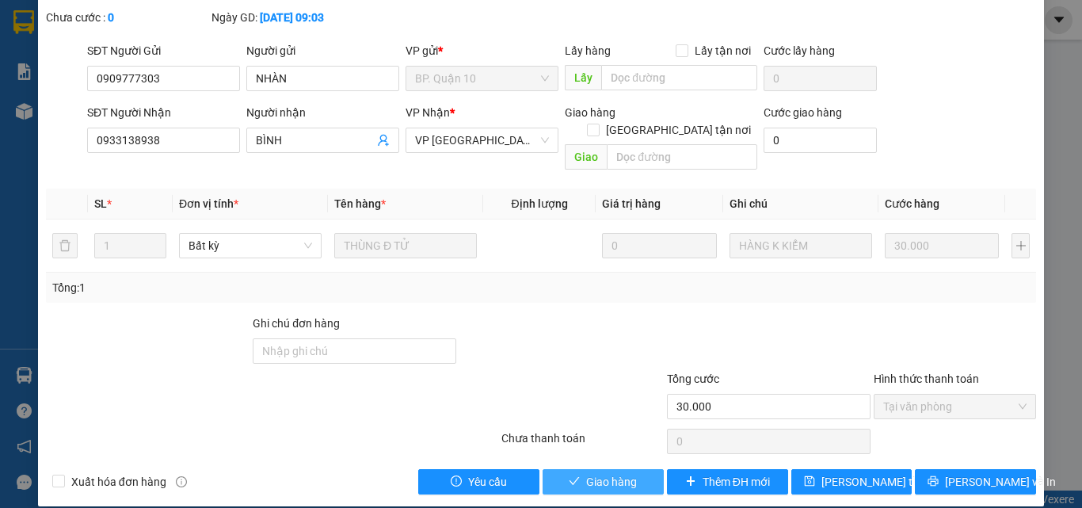
click at [602, 473] on span "Giao hàng" at bounding box center [611, 481] width 51 height 17
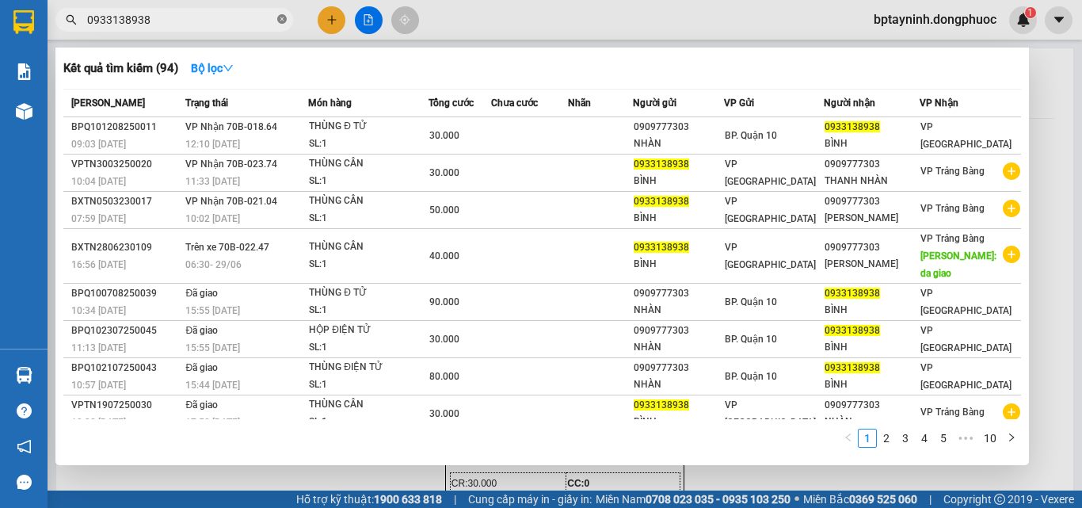
click at [281, 18] on icon "close-circle" at bounding box center [282, 19] width 10 height 10
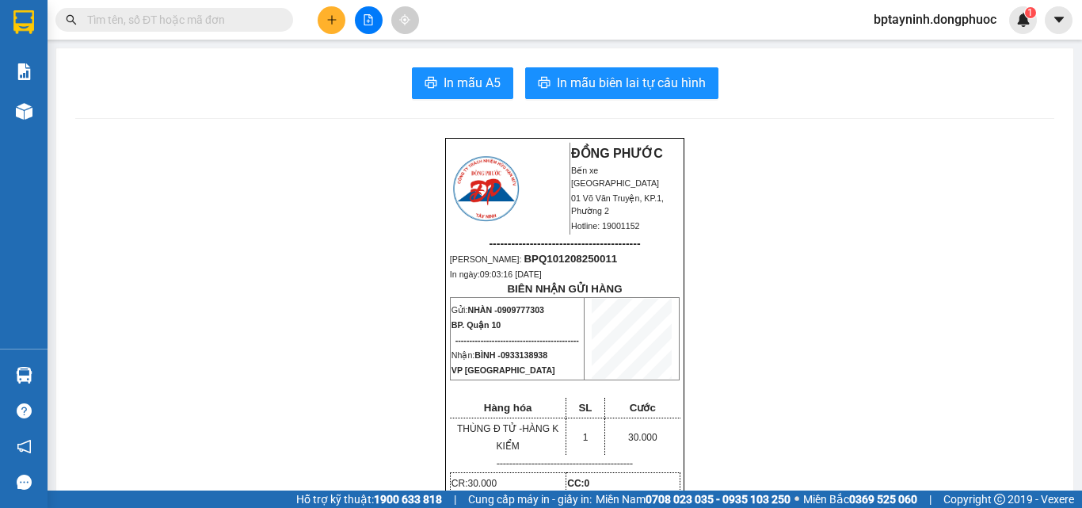
click at [254, 21] on input "text" at bounding box center [180, 19] width 187 height 17
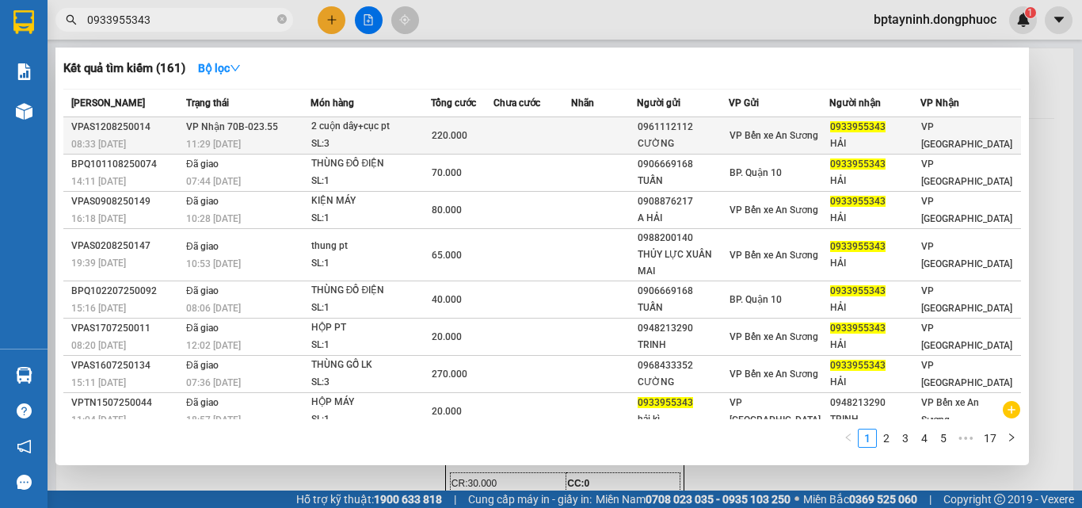
type input "0933955343"
click at [550, 131] on td at bounding box center [532, 135] width 78 height 37
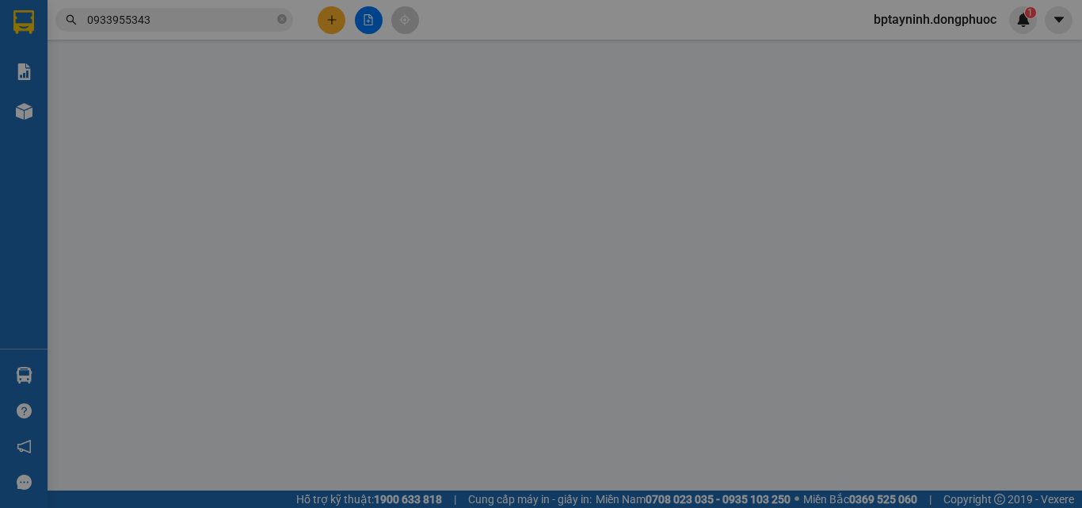
type input "0961112112"
type input "CƯỜNG"
type input "0933955343"
type input "HẢI"
type input "220.000"
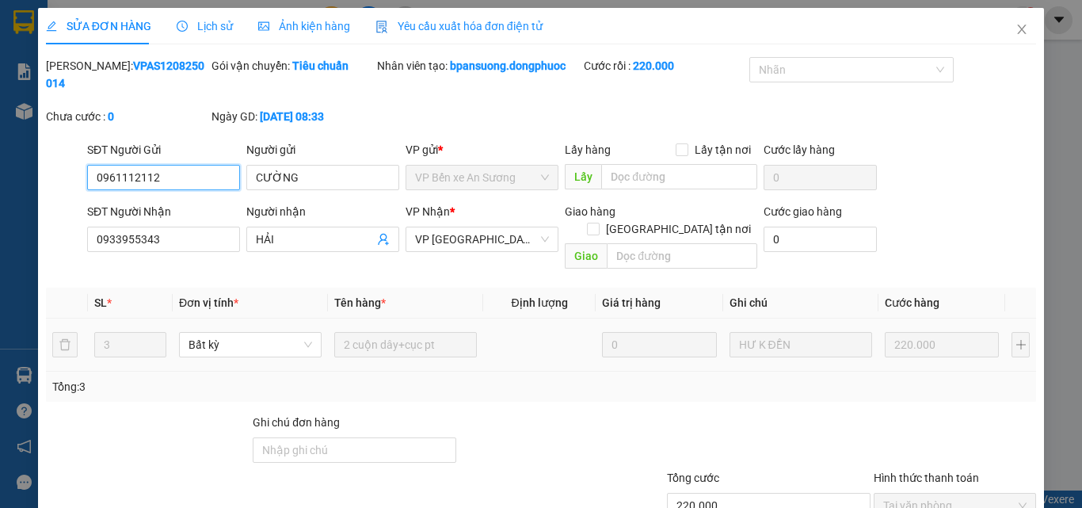
scroll to position [82, 0]
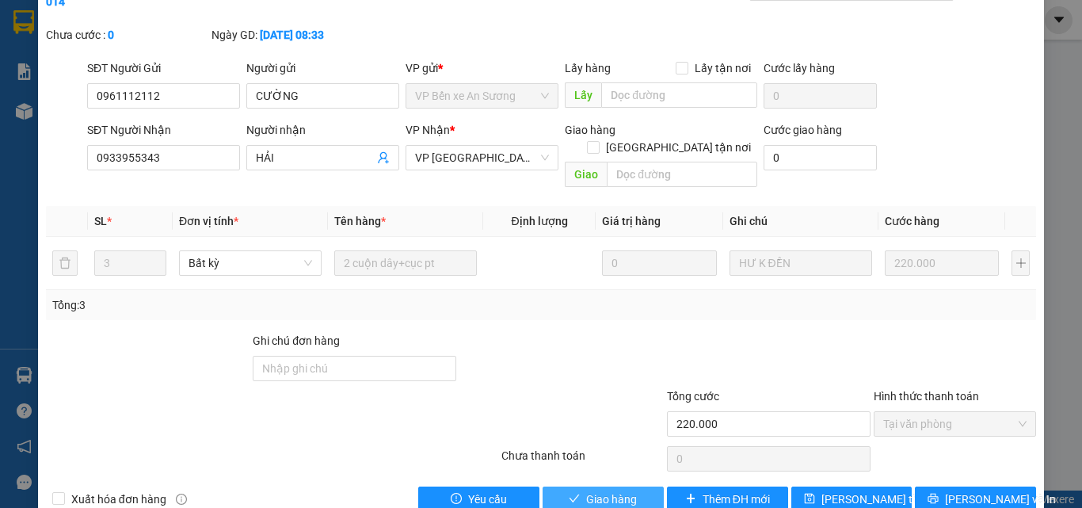
click at [569, 494] on icon "check" at bounding box center [574, 498] width 10 height 8
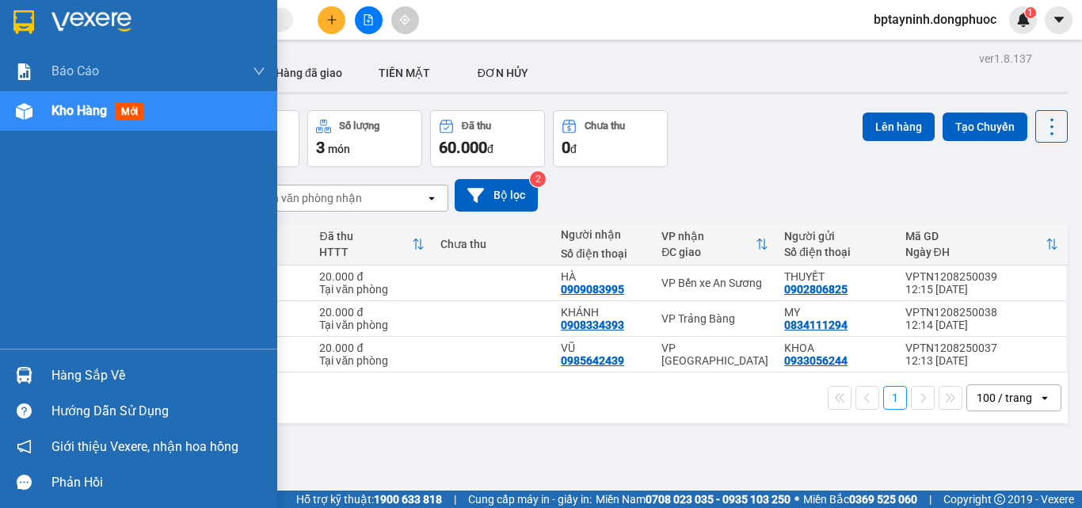
click at [78, 380] on div "Hàng sắp về" at bounding box center [158, 376] width 214 height 24
